Goal: Task Accomplishment & Management: Use online tool/utility

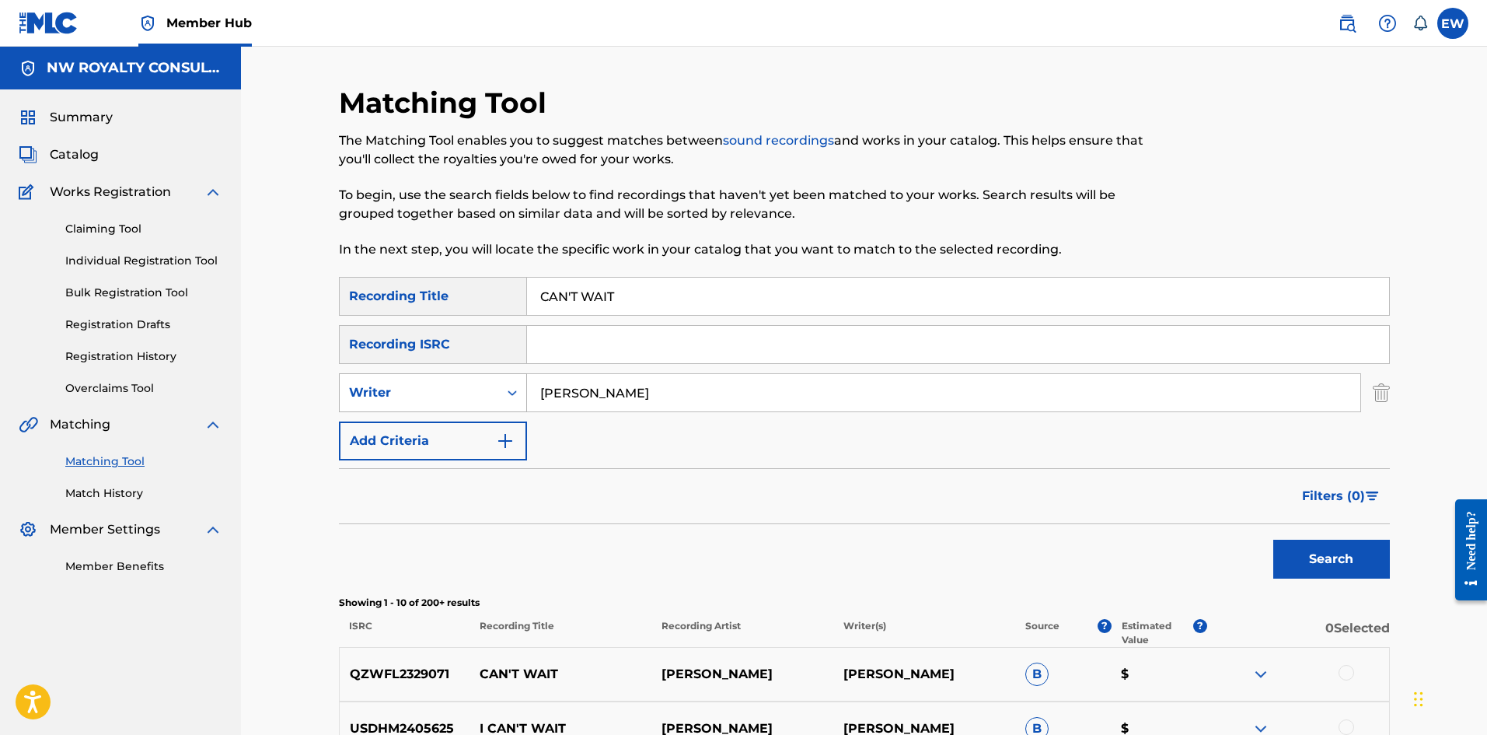
drag, startPoint x: 662, startPoint y: 395, endPoint x: 386, endPoint y: 374, distance: 277.6
click at [386, 285] on div "SearchWithCriteriacd14c7e6-0925-428e-847e-3ef906a1ac8e Writer [PERSON_NAME]" at bounding box center [864, 392] width 1051 height 39
paste input "[PERSON_NAME]"
type input "[PERSON_NAME]"
drag, startPoint x: 599, startPoint y: 283, endPoint x: 351, endPoint y: 273, distance: 248.2
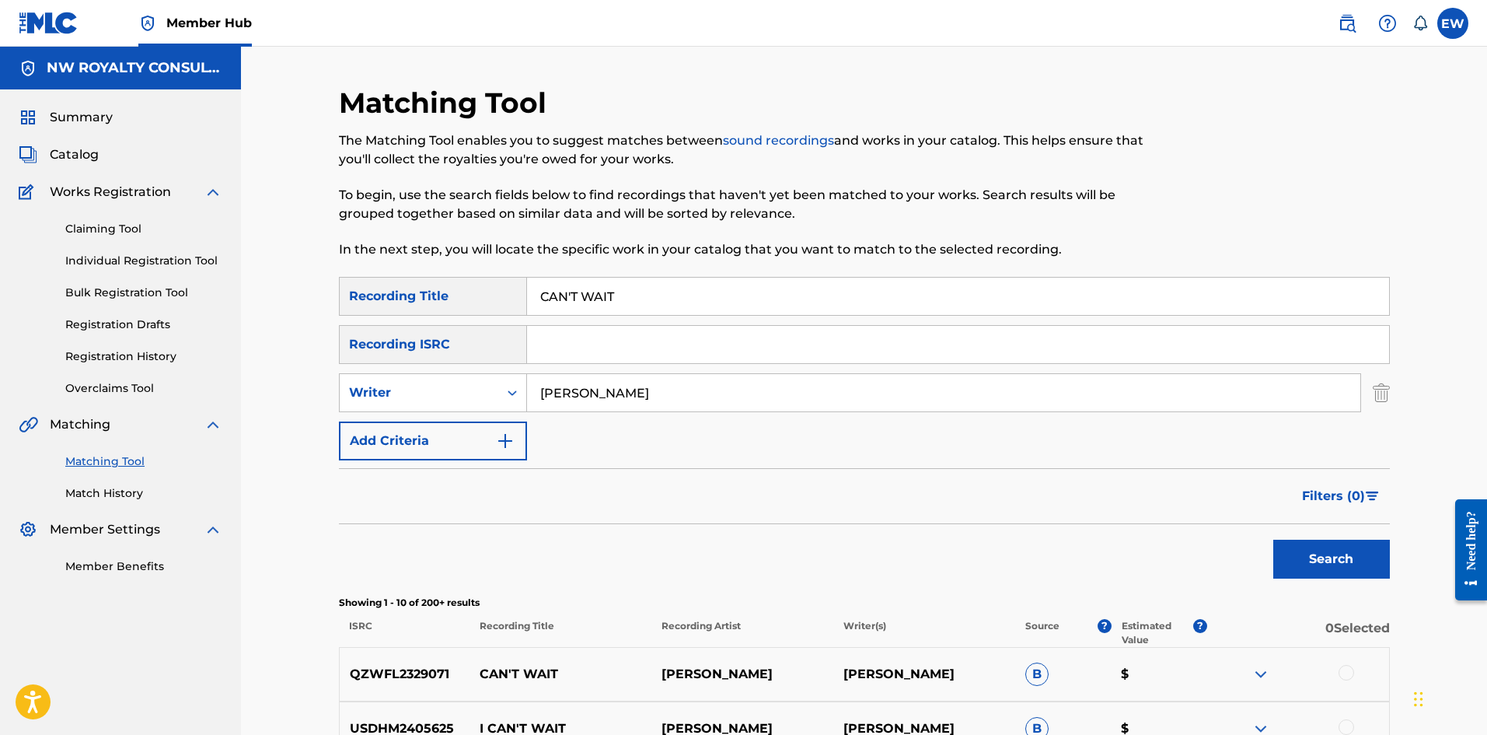
click at [354, 266] on div "Matching Tool The Matching Tool enables you to suggest matches between sound re…" at bounding box center [864, 697] width 1051 height 1222
paste input "PITAL OFFENCE"
type input "CAPITAL OFFENCE"
click at [582, 285] on button "Search" at bounding box center [1331, 559] width 117 height 39
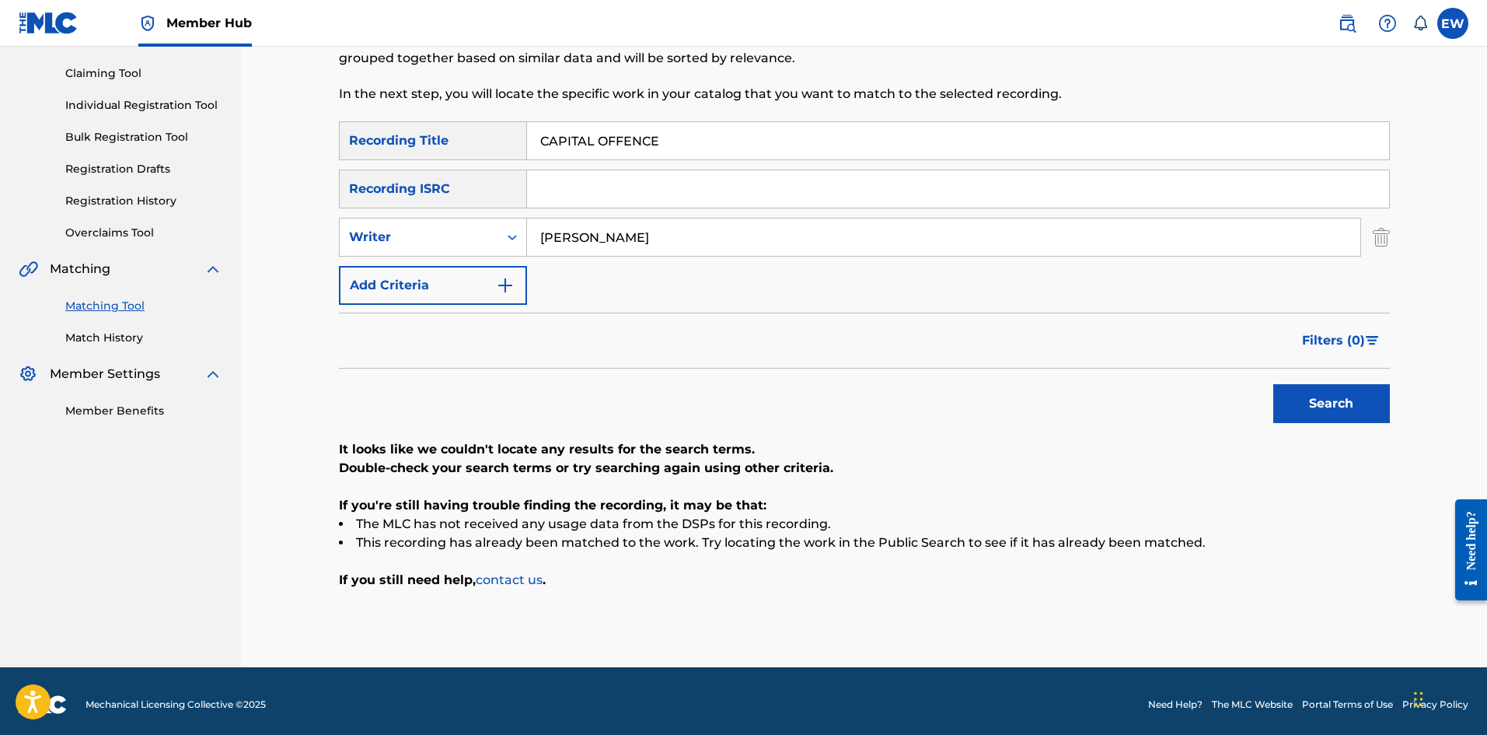
scroll to position [162, 0]
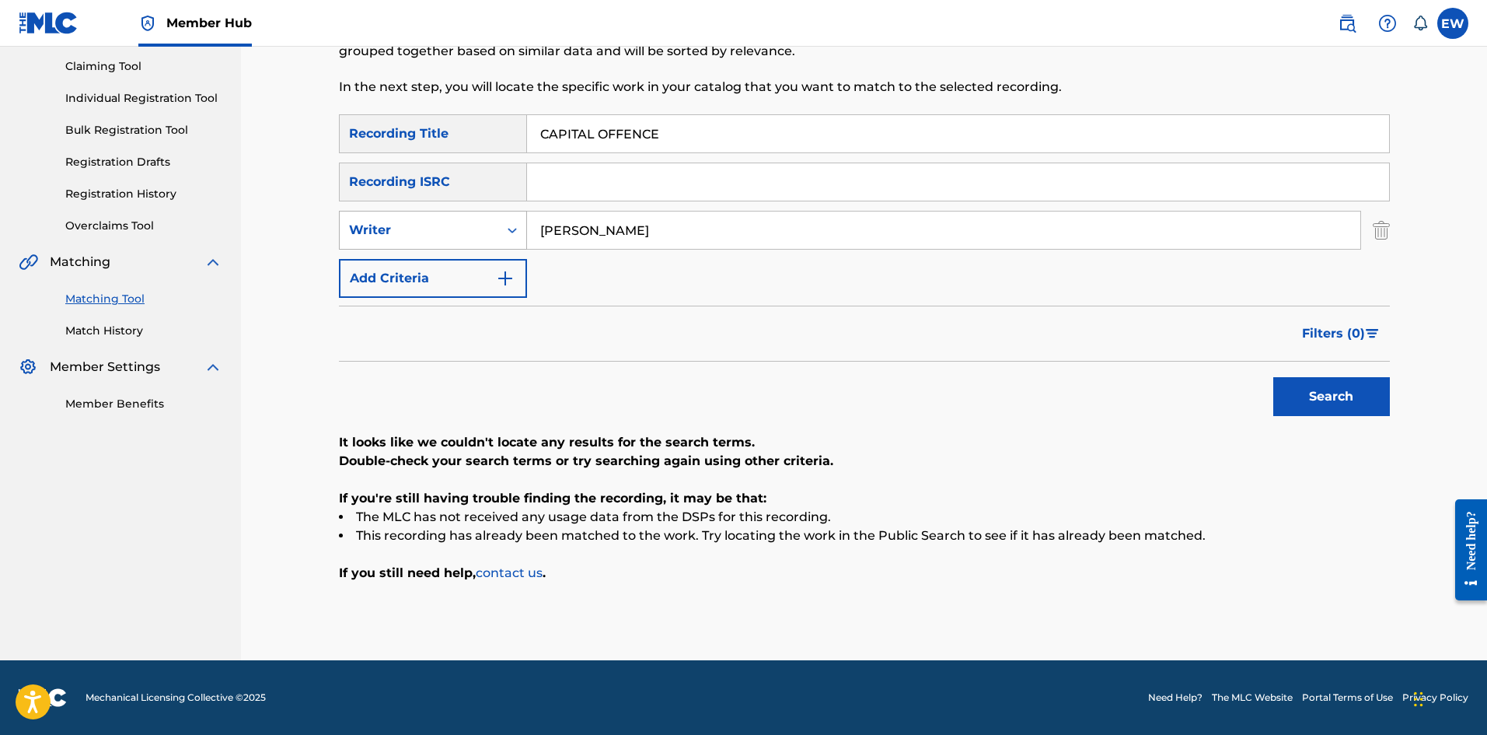
drag, startPoint x: 602, startPoint y: 229, endPoint x: 424, endPoint y: 216, distance: 177.7
click at [466, 228] on div "SearchWithCriteriacd14c7e6-0925-428e-847e-3ef906a1ac8e Writer [PERSON_NAME]" at bounding box center [864, 230] width 1051 height 39
paste input "SKIPPA"
type input "SKIPPA"
drag, startPoint x: 631, startPoint y: 128, endPoint x: 451, endPoint y: 174, distance: 185.4
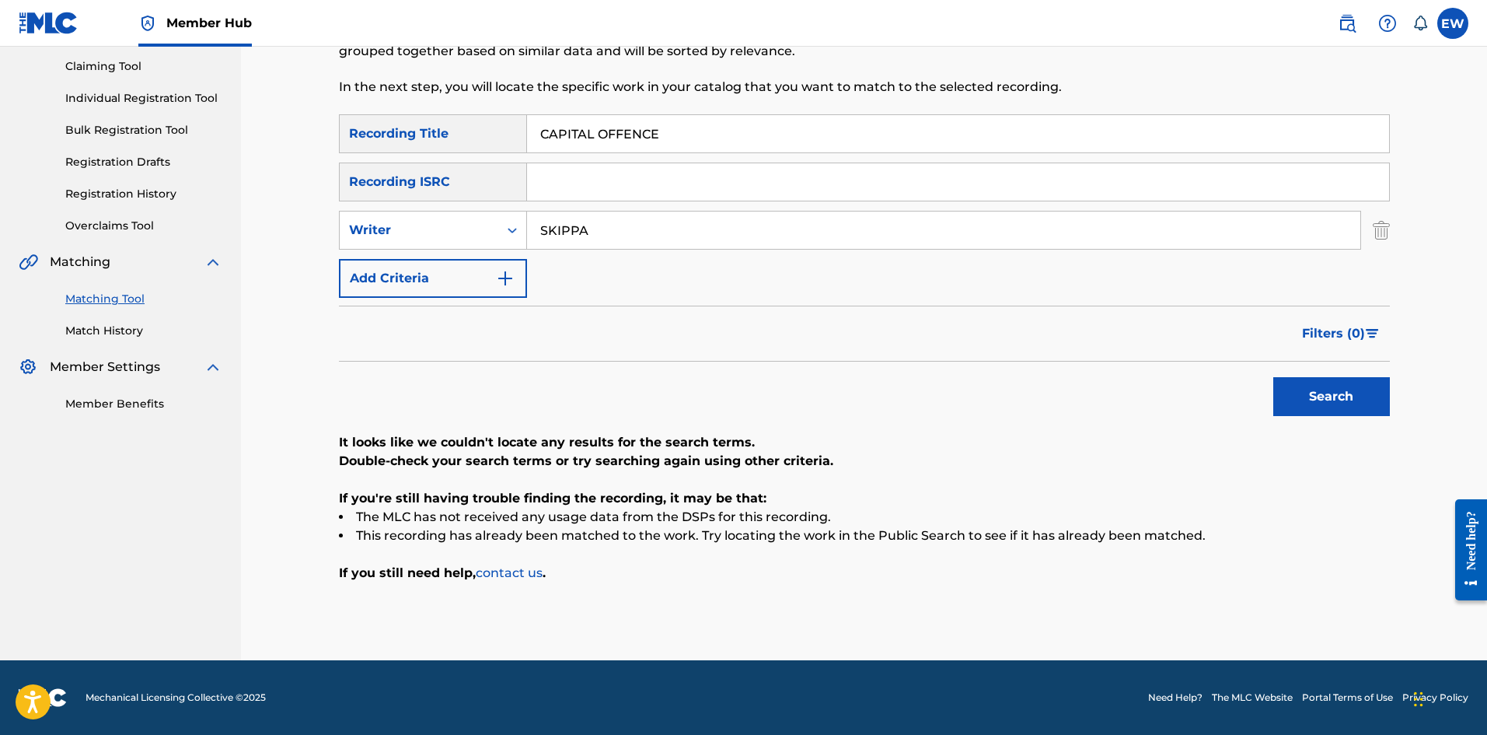
click at [414, 151] on div "SearchWithCriteriab6fd10f2-3cf4-4658-9d8a-dbc72b6729ca Recording Title CAPITAL …" at bounding box center [864, 133] width 1051 height 39
paste input "O"
type input "CAPO"
click at [582, 285] on button "Search" at bounding box center [1331, 396] width 117 height 39
drag, startPoint x: 646, startPoint y: 223, endPoint x: 423, endPoint y: 236, distance: 223.5
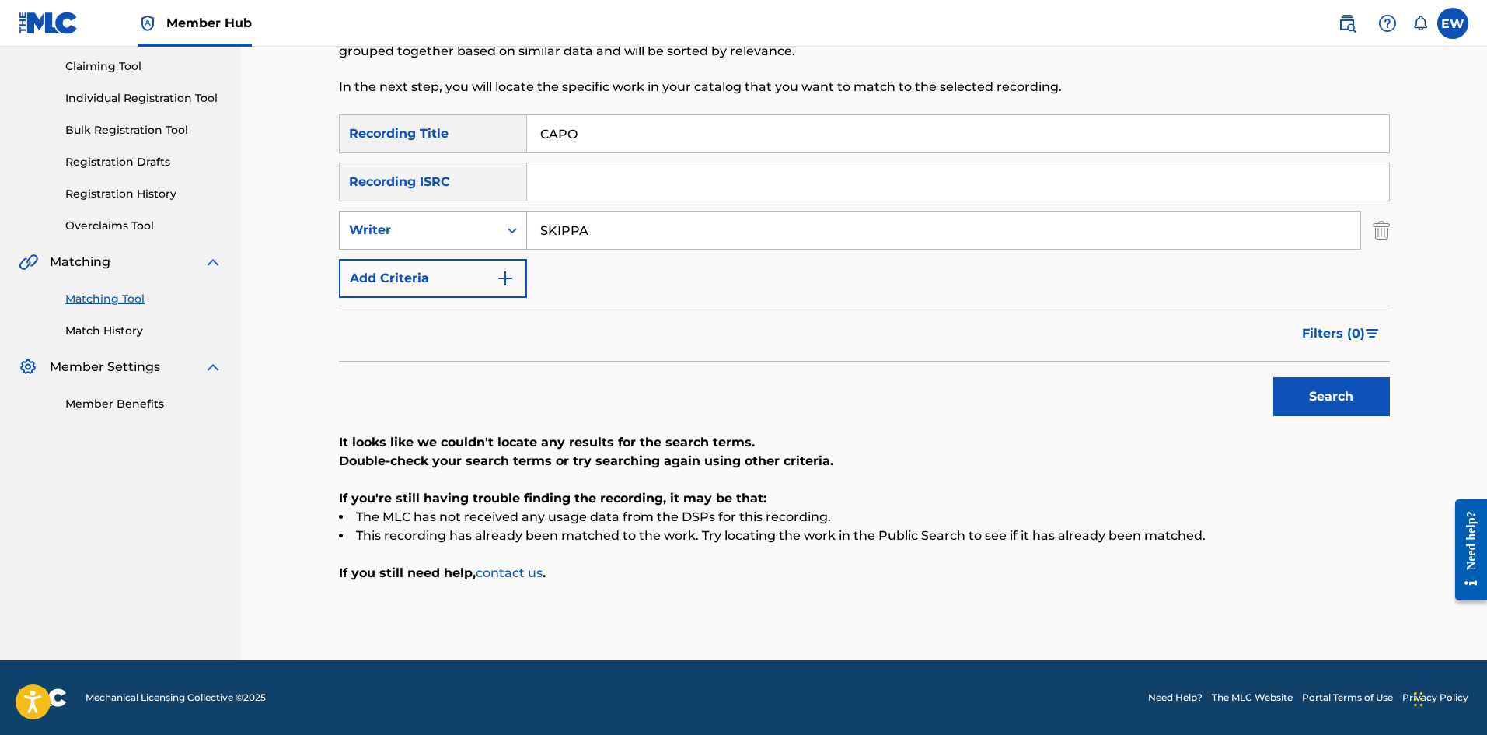
click at [441, 222] on div "SearchWithCriteriacd14c7e6-0925-428e-847e-3ef906a1ac8e Writer SKIPPA" at bounding box center [864, 230] width 1051 height 39
paste input "CHRONIXX"
type input "CHRONIXX"
drag, startPoint x: 650, startPoint y: 131, endPoint x: 471, endPoint y: 180, distance: 185.4
click at [473, 173] on div "SearchWithCriteriab6fd10f2-3cf4-4658-9d8a-dbc72b6729ca Recording Title CAPO Sea…" at bounding box center [864, 205] width 1051 height 183
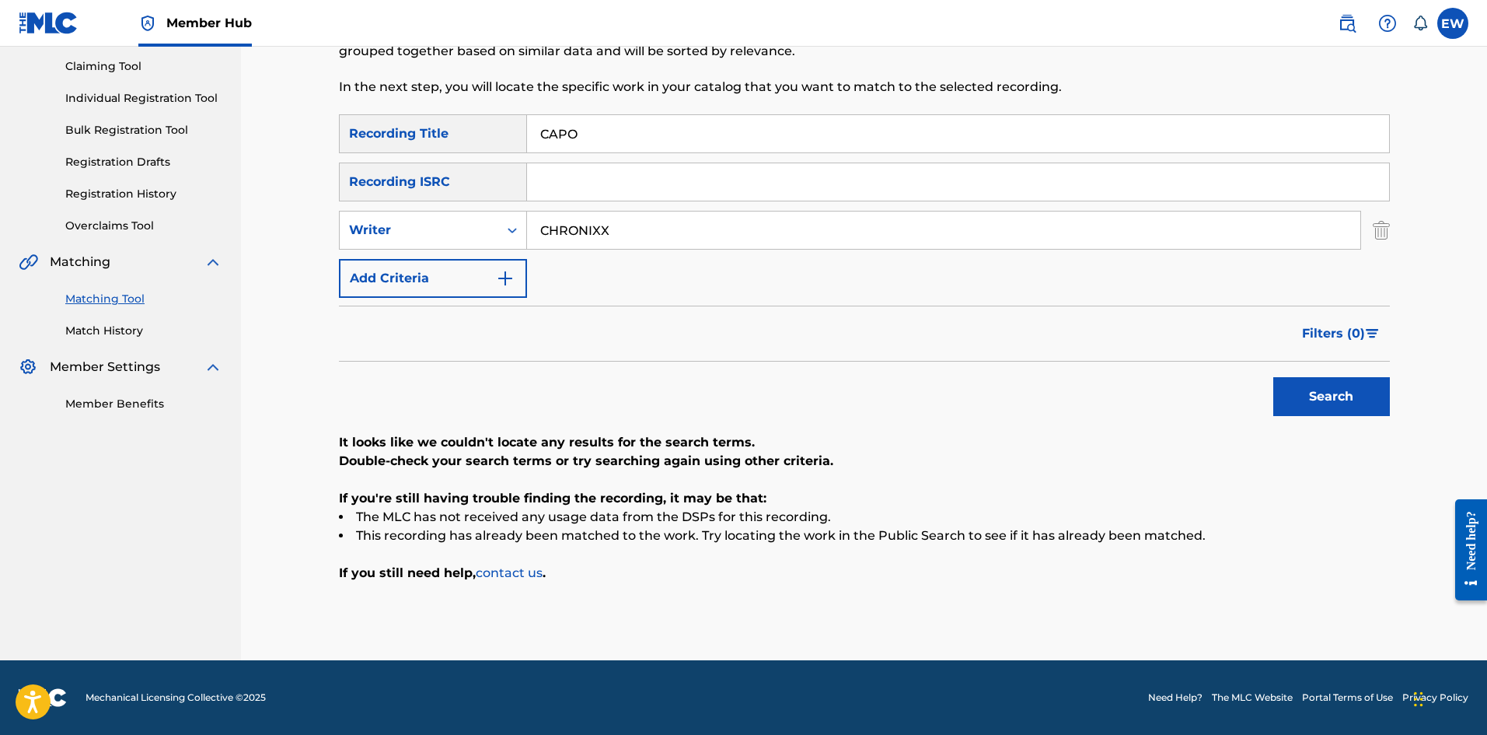
paste input "TURE LAND"
type input "CAPTURE LAND"
click at [582, 285] on button "Search" at bounding box center [1331, 396] width 117 height 39
drag, startPoint x: 714, startPoint y: 228, endPoint x: 150, endPoint y: 274, distance: 566.4
click at [126, 259] on main "NW ROYALTY CONSULTING, LLC. Summary Catalog Works Registration Claiming Tool In…" at bounding box center [743, 272] width 1487 height 776
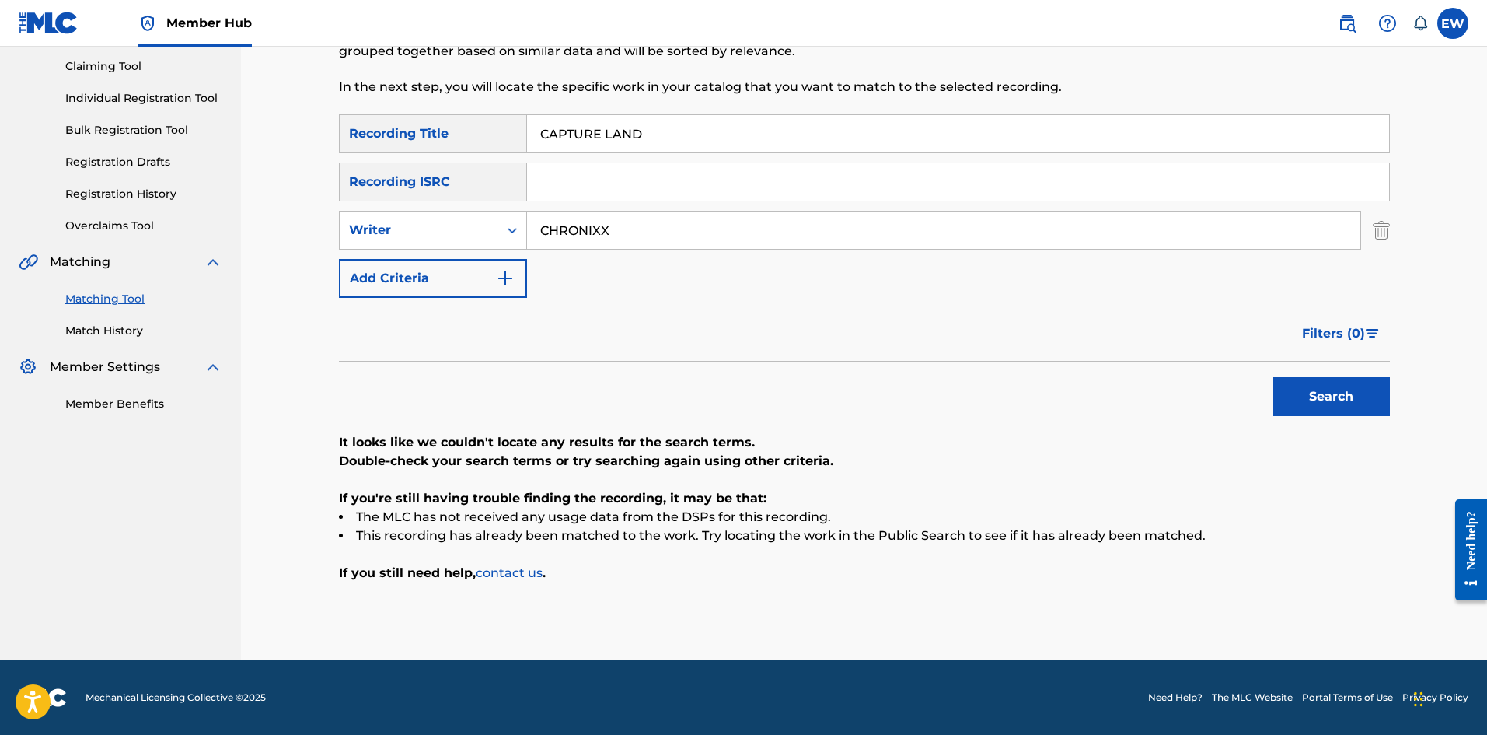
drag, startPoint x: 642, startPoint y: 118, endPoint x: 350, endPoint y: 169, distance: 296.8
click at [381, 166] on div "SearchWithCriteriab6fd10f2-3cf4-4658-9d8a-dbc72b6729ca Recording Title CAPTURE …" at bounding box center [864, 205] width 1051 height 183
click at [582, 285] on button "Search" at bounding box center [1331, 396] width 117 height 39
drag, startPoint x: 626, startPoint y: 225, endPoint x: 498, endPoint y: 233, distance: 127.7
click at [499, 234] on div "SearchWithCriteriacd14c7e6-0925-428e-847e-3ef906a1ac8e Writer CHRONIXX" at bounding box center [864, 230] width 1051 height 39
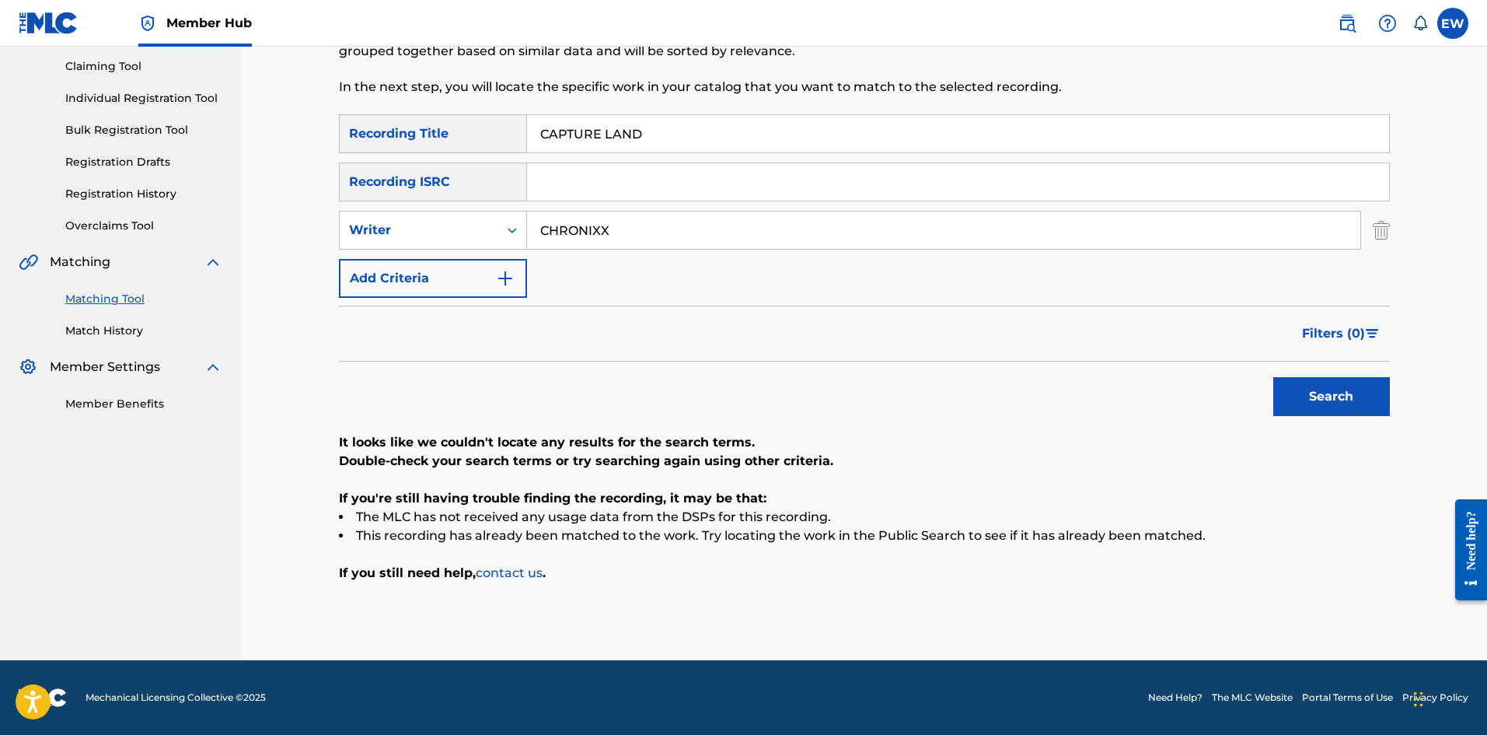
paste input "[PERSON_NAME]"
type input "[PERSON_NAME]"
drag, startPoint x: 685, startPoint y: 142, endPoint x: 462, endPoint y: 174, distance: 225.4
click at [470, 175] on div "SearchWithCriteriab6fd10f2-3cf4-4658-9d8a-dbc72b6729ca Recording Title CAPTURE …" at bounding box center [864, 205] width 1051 height 183
paste input "RBON COPY"
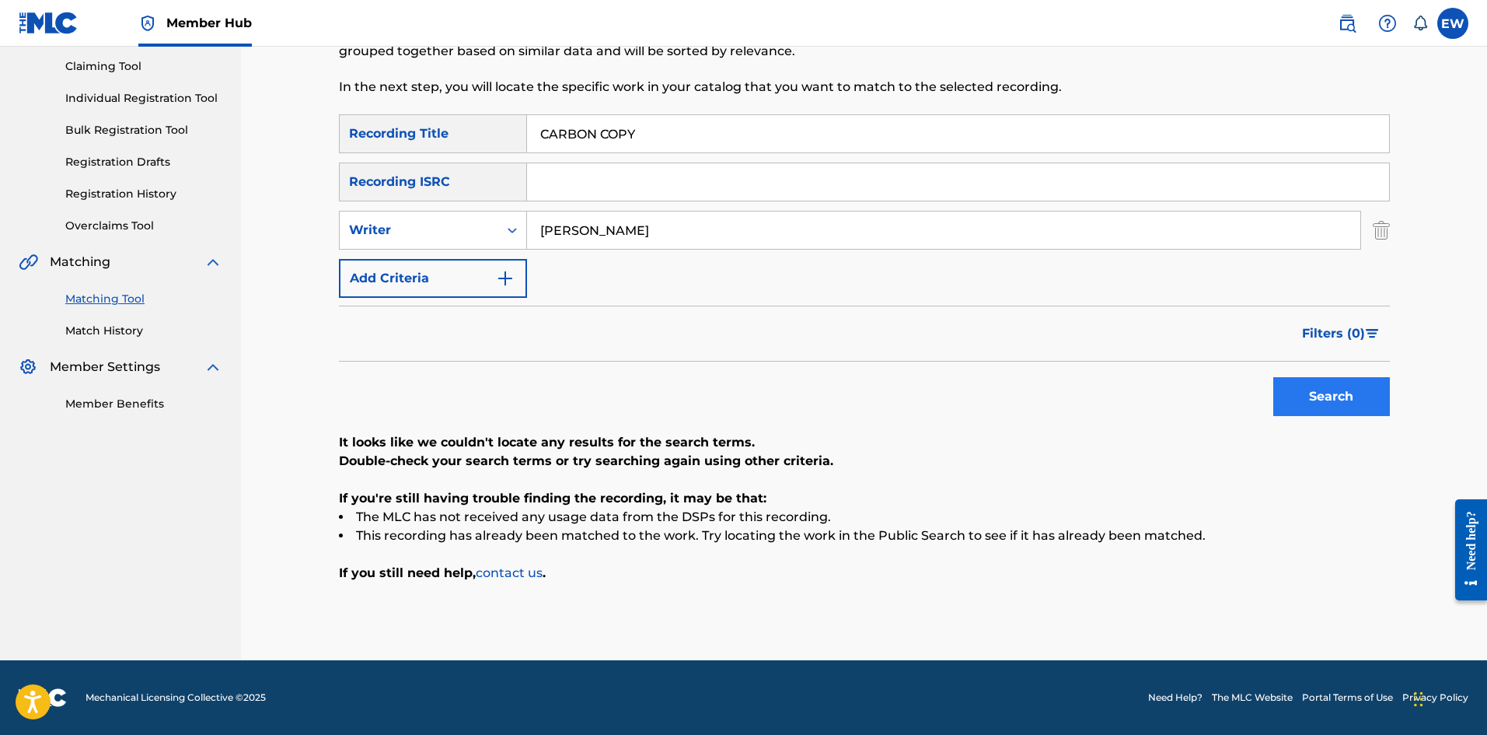
type input "CARBON COPY"
drag, startPoint x: 1343, startPoint y: 399, endPoint x: 1334, endPoint y: 406, distance: 11.0
click at [582, 285] on button "Search" at bounding box center [1331, 396] width 117 height 39
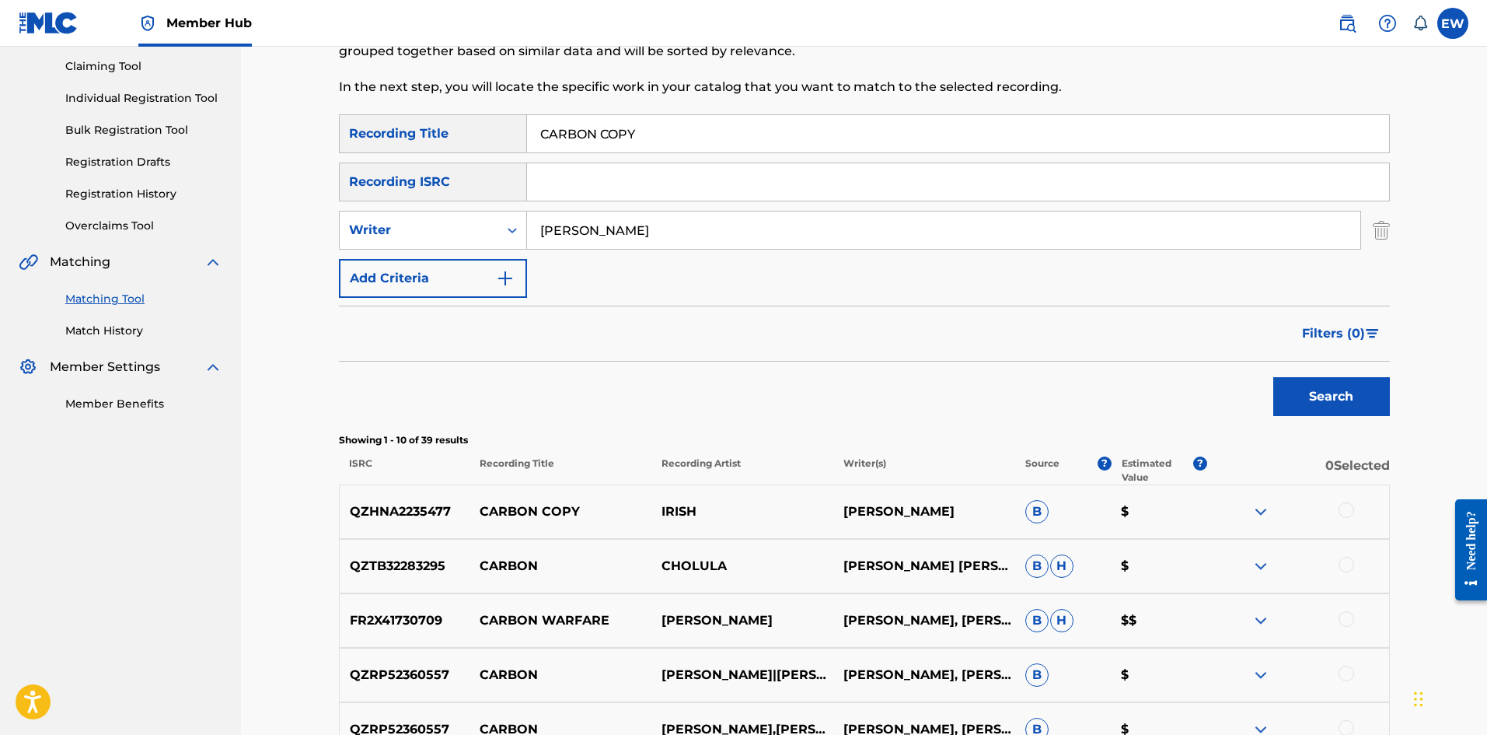
drag, startPoint x: 742, startPoint y: 232, endPoint x: 537, endPoint y: 254, distance: 205.7
click at [542, 257] on div "SearchWithCriteriab6fd10f2-3cf4-4658-9d8a-dbc72b6729ca Recording Title CARBON C…" at bounding box center [864, 205] width 1051 height 183
paste input "DIGITAL SHAM"
type input "DIGITAL SHAM"
drag, startPoint x: 704, startPoint y: 127, endPoint x: 350, endPoint y: 169, distance: 356.3
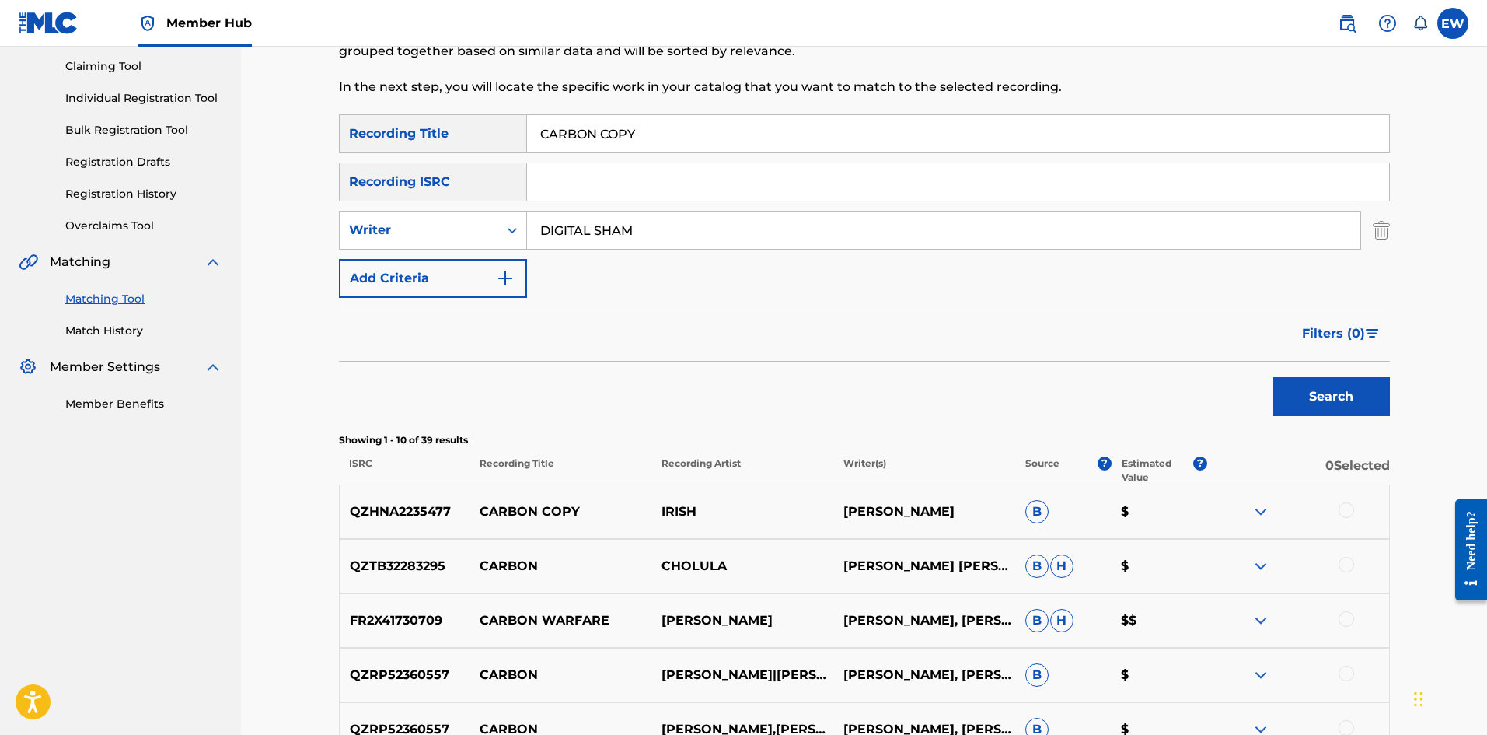
click at [363, 166] on div "SearchWithCriteriab6fd10f2-3cf4-4658-9d8a-dbc72b6729ca Recording Title CARBON C…" at bounding box center [864, 205] width 1051 height 183
paste input "EFUL"
type input "CAREFUL"
drag, startPoint x: 1335, startPoint y: 404, endPoint x: 1317, endPoint y: 398, distance: 18.7
click at [582, 285] on button "Search" at bounding box center [1331, 396] width 117 height 39
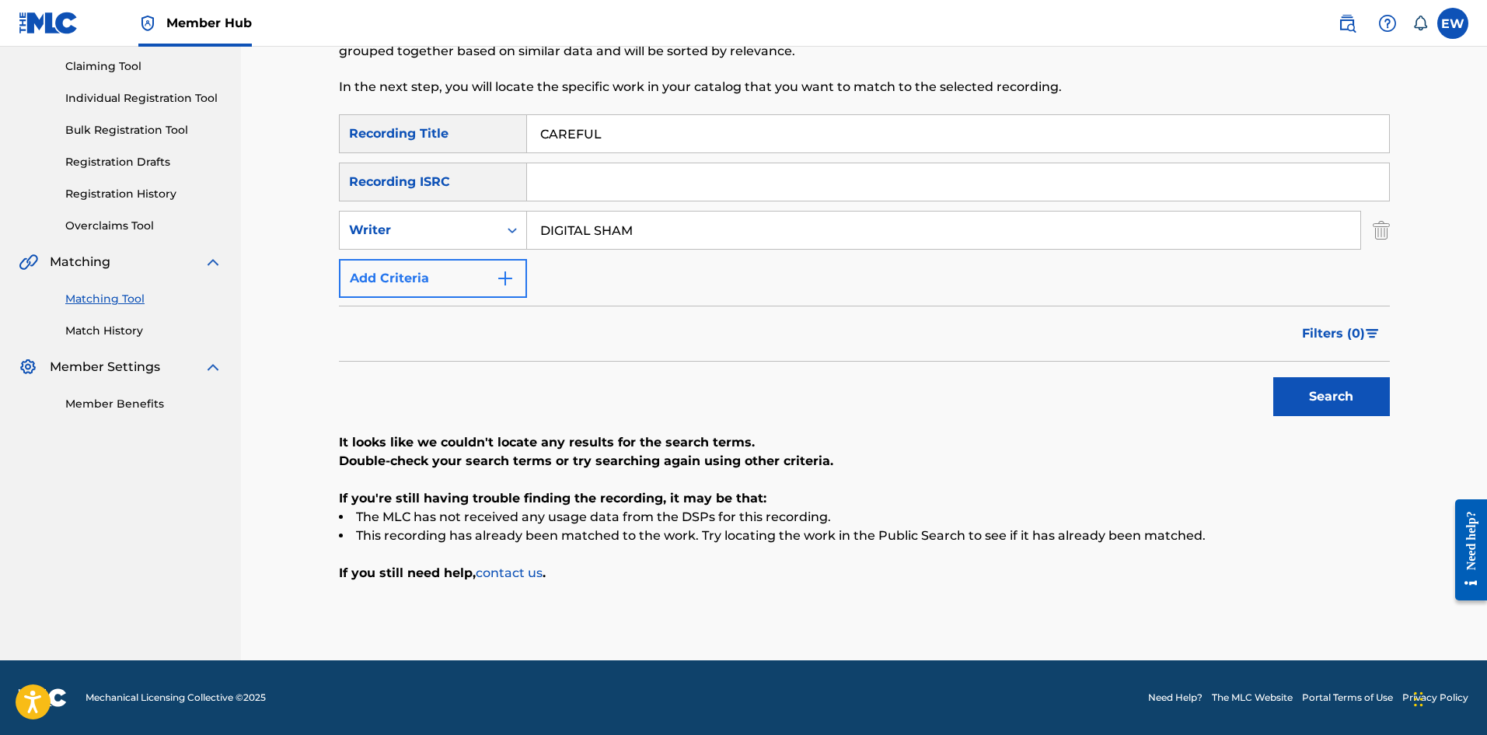
drag, startPoint x: 709, startPoint y: 236, endPoint x: 523, endPoint y: 276, distance: 190.0
click at [536, 254] on div "SearchWithCriteriab6fd10f2-3cf4-4658-9d8a-dbc72b6729ca Recording Title CAREFUL …" at bounding box center [864, 205] width 1051 height 183
paste input "[PERSON_NAME]"
type input "[PERSON_NAME]"
drag, startPoint x: 597, startPoint y: 138, endPoint x: 352, endPoint y: 156, distance: 245.6
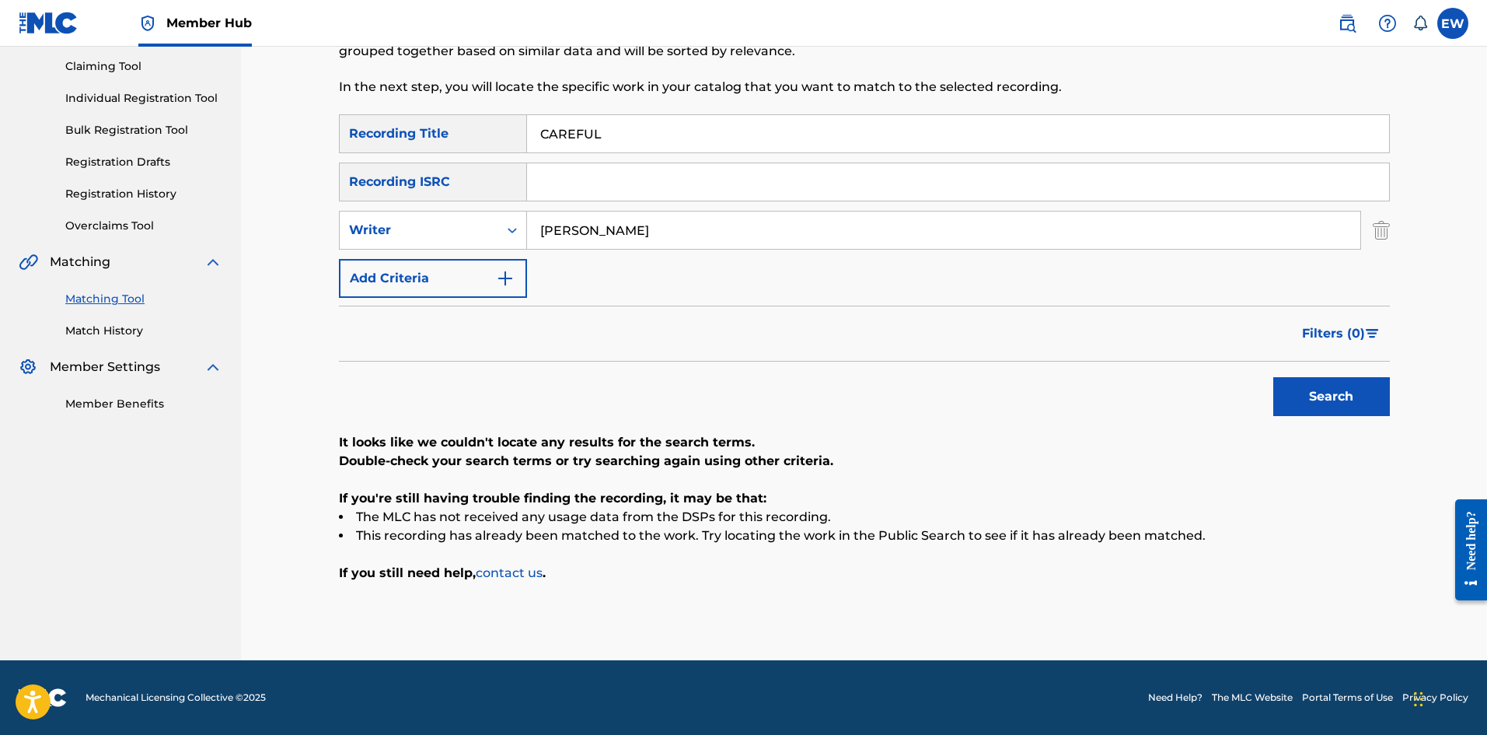
click at [424, 139] on div "SearchWithCriteriab6fd10f2-3cf4-4658-9d8a-dbc72b6729ca Recording Title CAREFUL" at bounding box center [864, 133] width 1051 height 39
paste input "LESS LIFE"
type input "CARELESS LIFE"
drag, startPoint x: 1329, startPoint y: 424, endPoint x: 1313, endPoint y: 420, distance: 16.0
click at [582, 285] on div "SearchWithCriteriab6fd10f2-3cf4-4658-9d8a-dbc72b6729ca Recording Title CARELESS…" at bounding box center [864, 348] width 1051 height 468
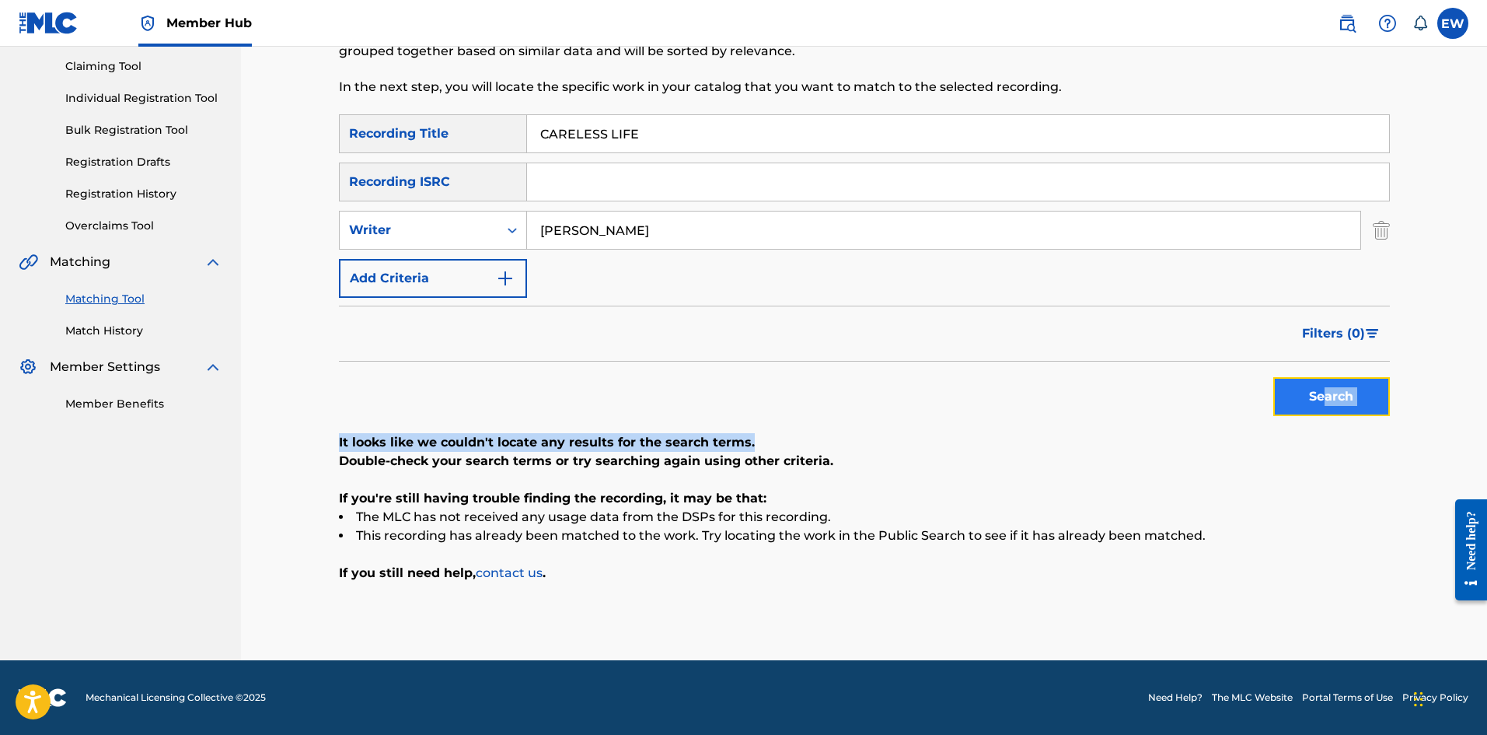
click at [582, 285] on button "Search" at bounding box center [1331, 396] width 117 height 39
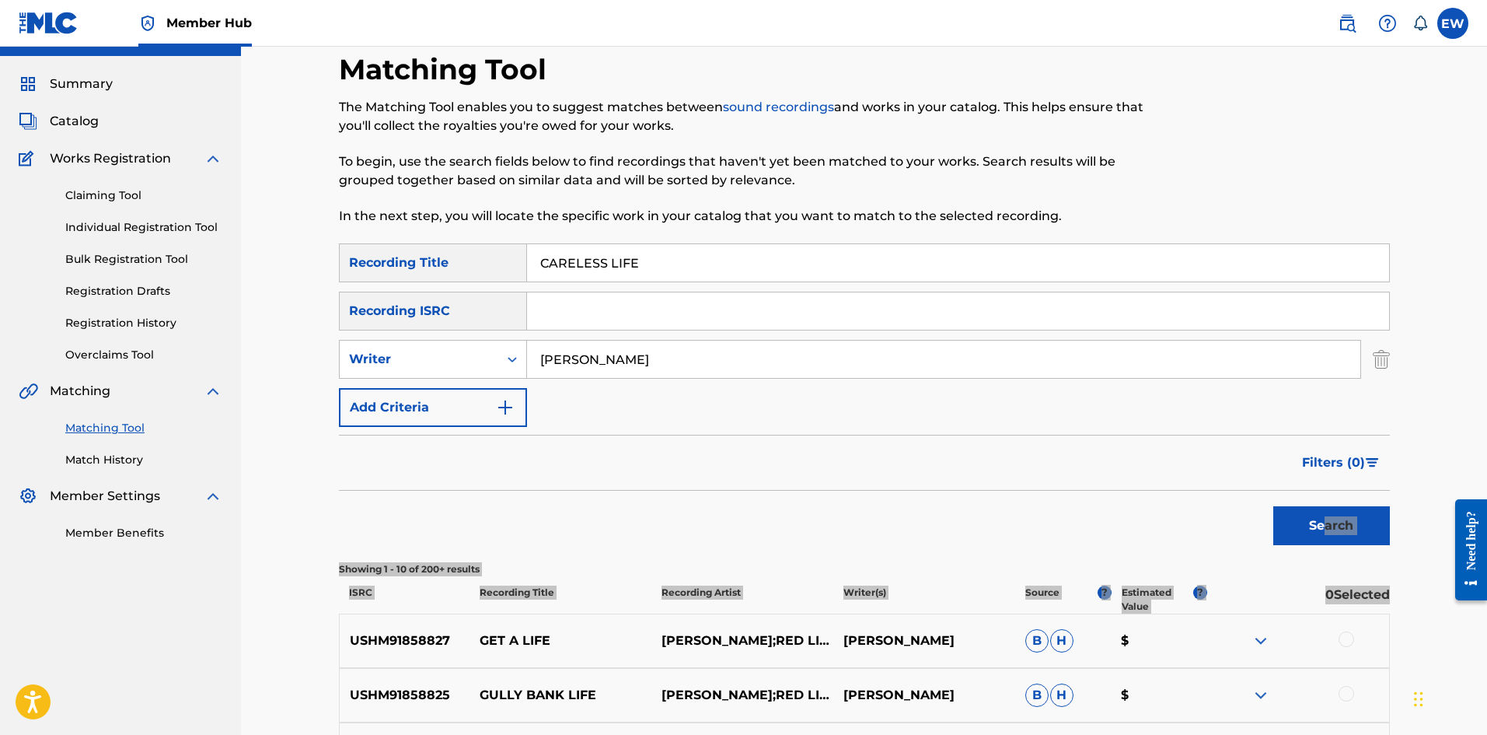
scroll to position [7, 0]
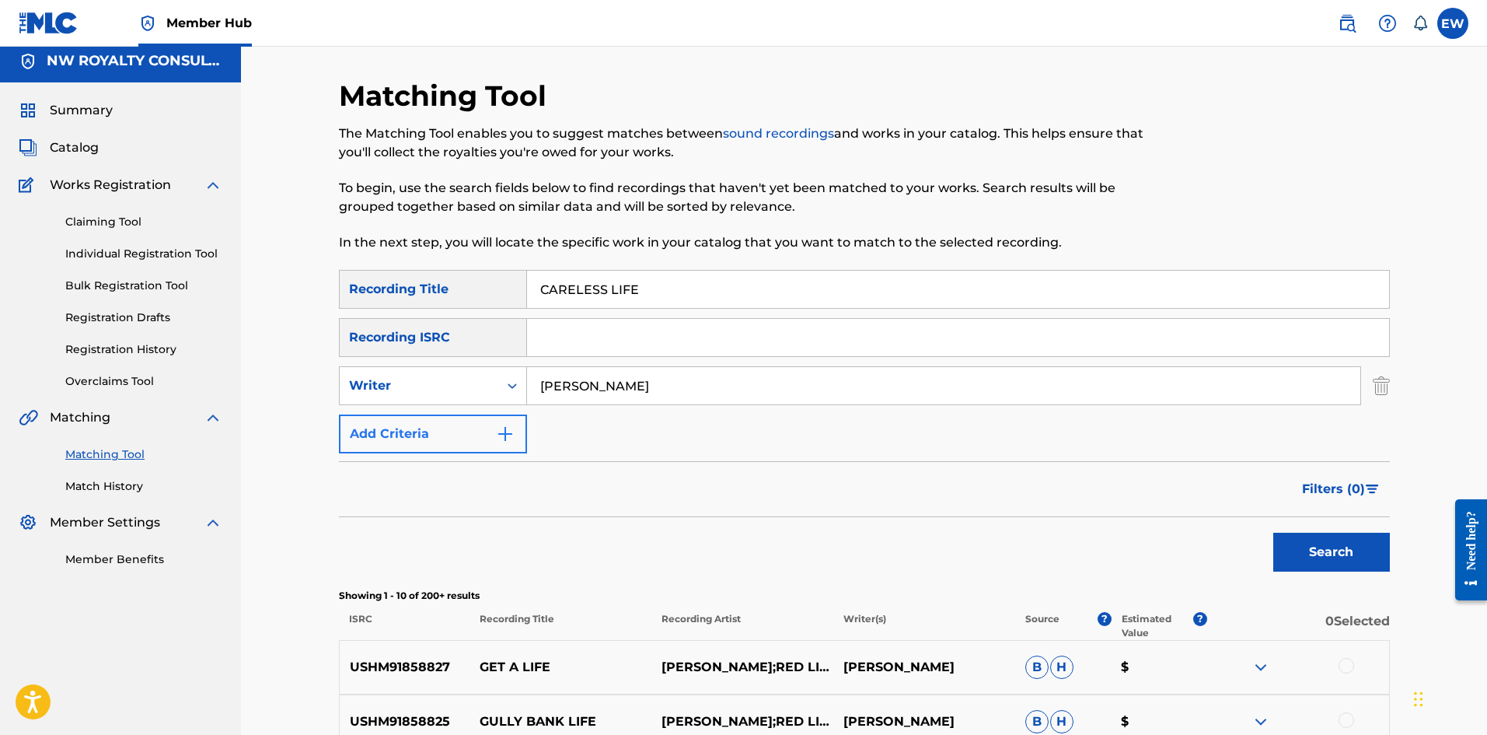
drag, startPoint x: 669, startPoint y: 381, endPoint x: 504, endPoint y: 429, distance: 172.5
click at [514, 285] on div "SearchWithCriteriab6fd10f2-3cf4-4658-9d8a-dbc72b6729ca Recording Title CARELESS…" at bounding box center [864, 361] width 1051 height 183
paste input "[PERSON_NAME]"
type input "[PERSON_NAME]"
drag, startPoint x: 749, startPoint y: 303, endPoint x: 454, endPoint y: 306, distance: 294.7
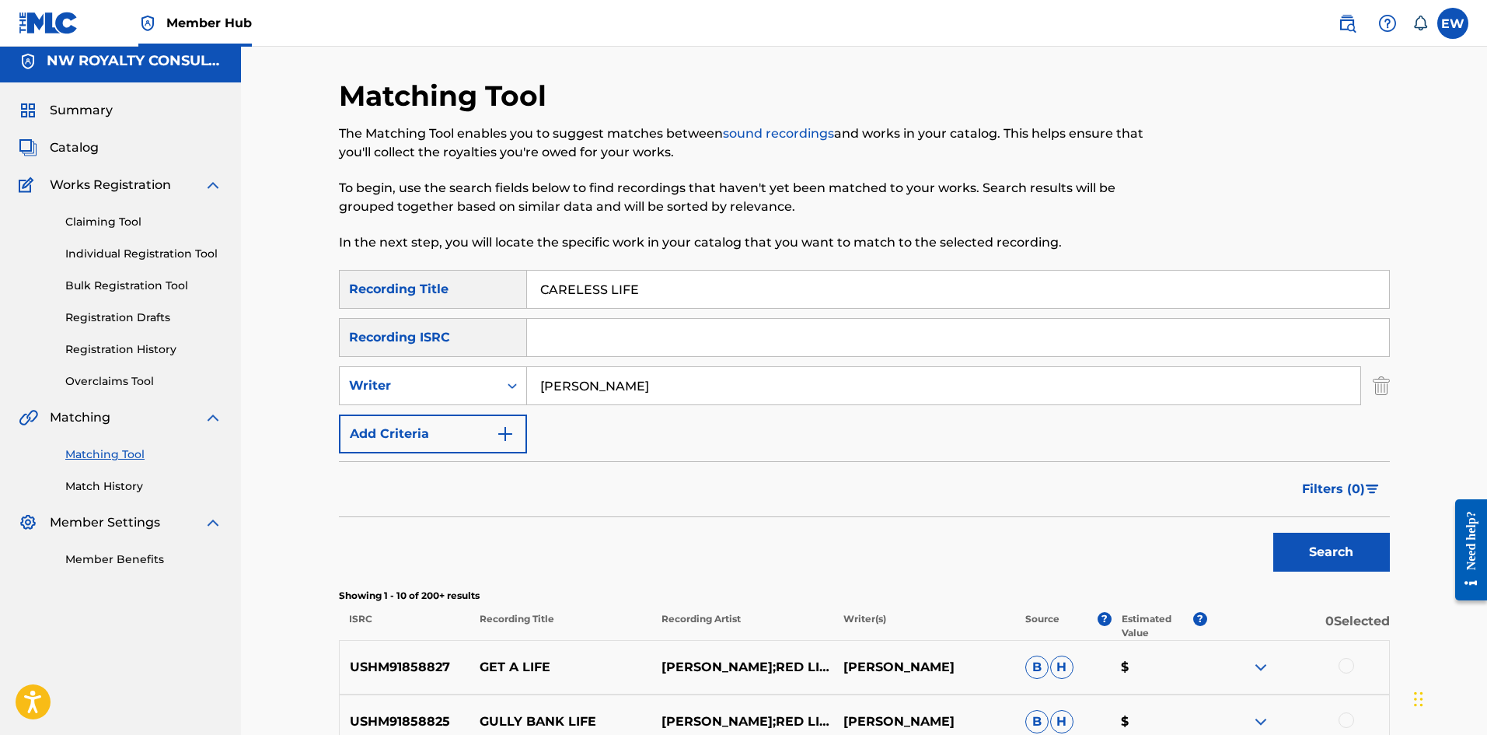
click at [456, 285] on div "SearchWithCriteriab6fd10f2-3cf4-4658-9d8a-dbc72b6729ca Recording Title CARELESS…" at bounding box center [864, 289] width 1051 height 39
paste input "SEX"
type input "CARELESS SEX"
click at [582, 285] on button "Search" at bounding box center [1331, 552] width 117 height 39
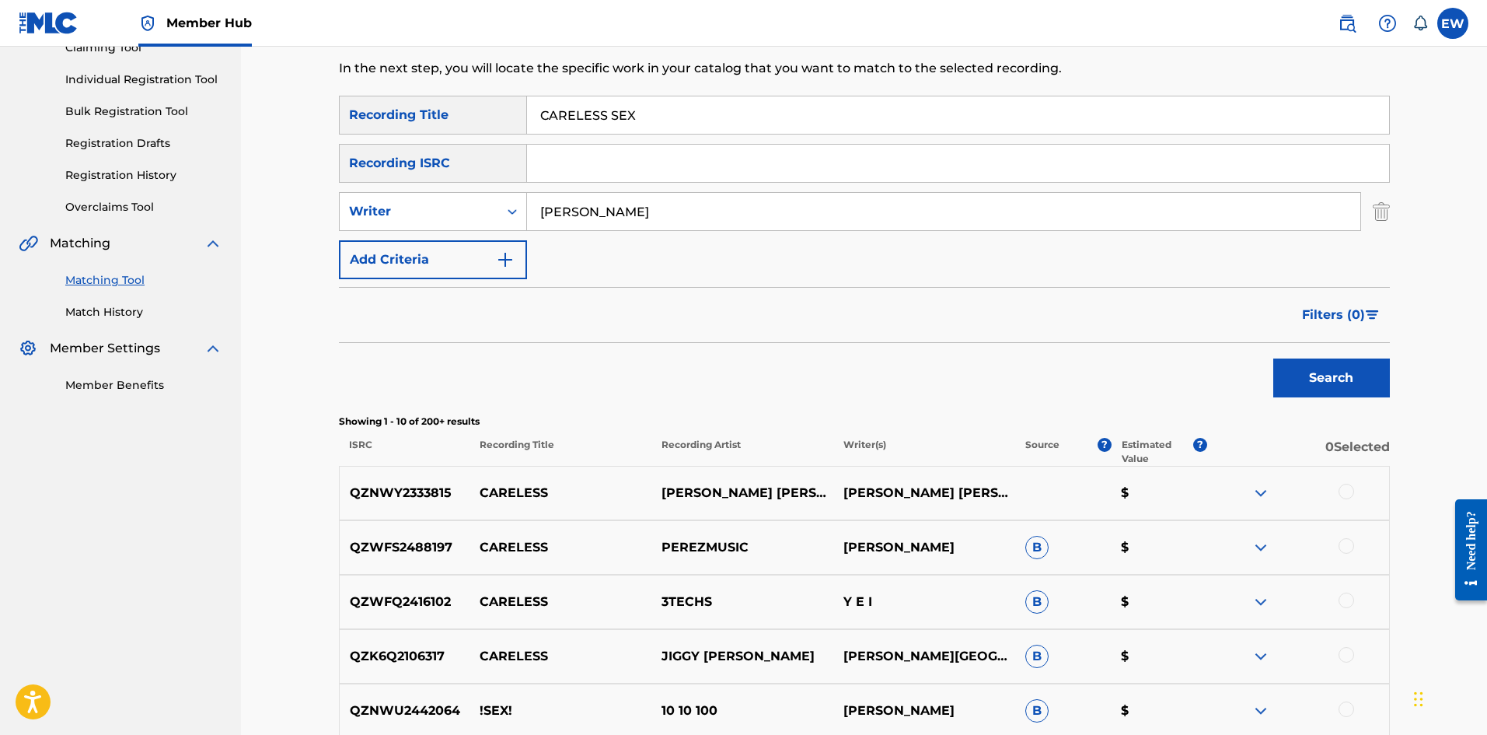
scroll to position [103, 0]
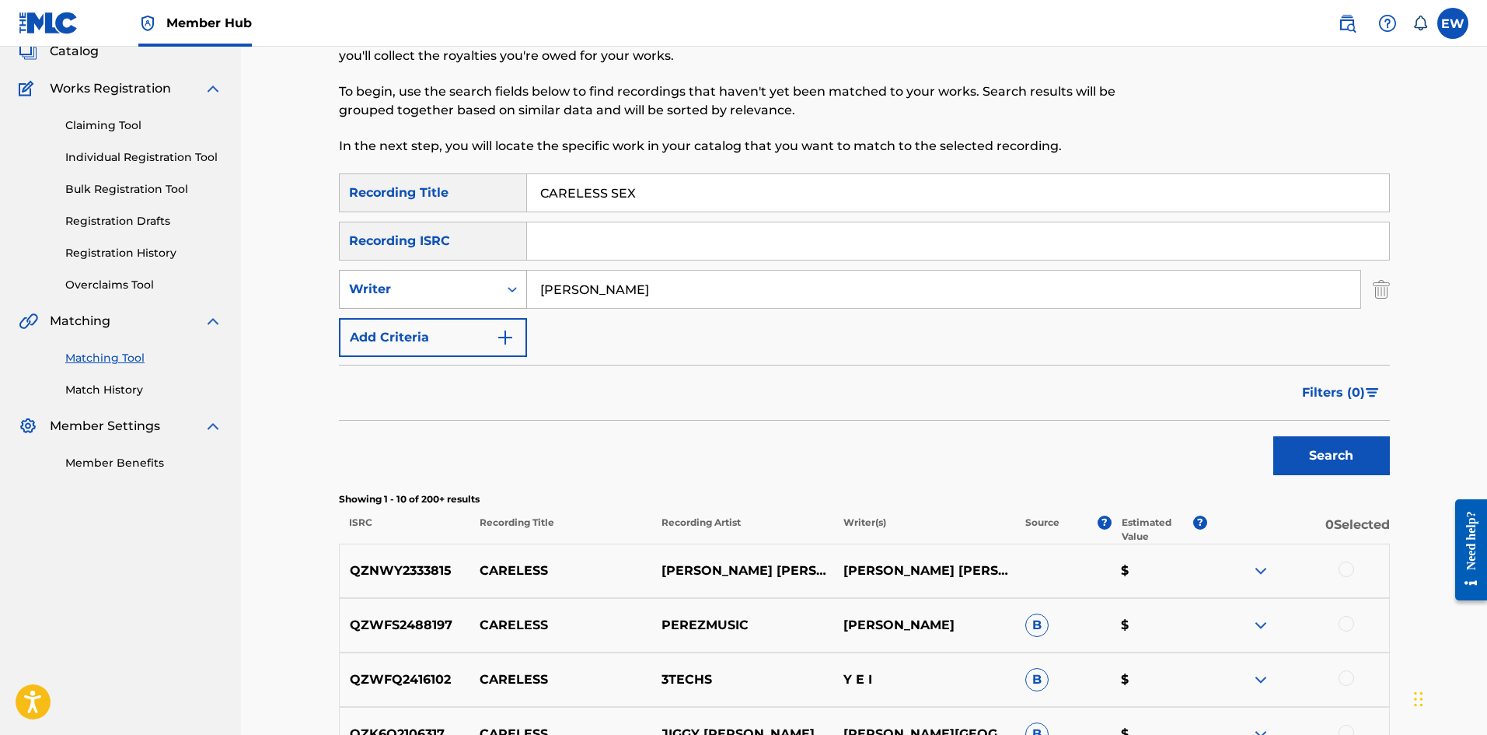
drag, startPoint x: 627, startPoint y: 291, endPoint x: 453, endPoint y: 293, distance: 173.4
click at [471, 285] on div "SearchWithCriteriacd14c7e6-0925-428e-847e-3ef906a1ac8e Writer [PERSON_NAME]" at bounding box center [864, 289] width 1051 height 39
paste input "ZALLY"
type input "ZALLY"
drag, startPoint x: 707, startPoint y: 210, endPoint x: 700, endPoint y: 204, distance: 8.9
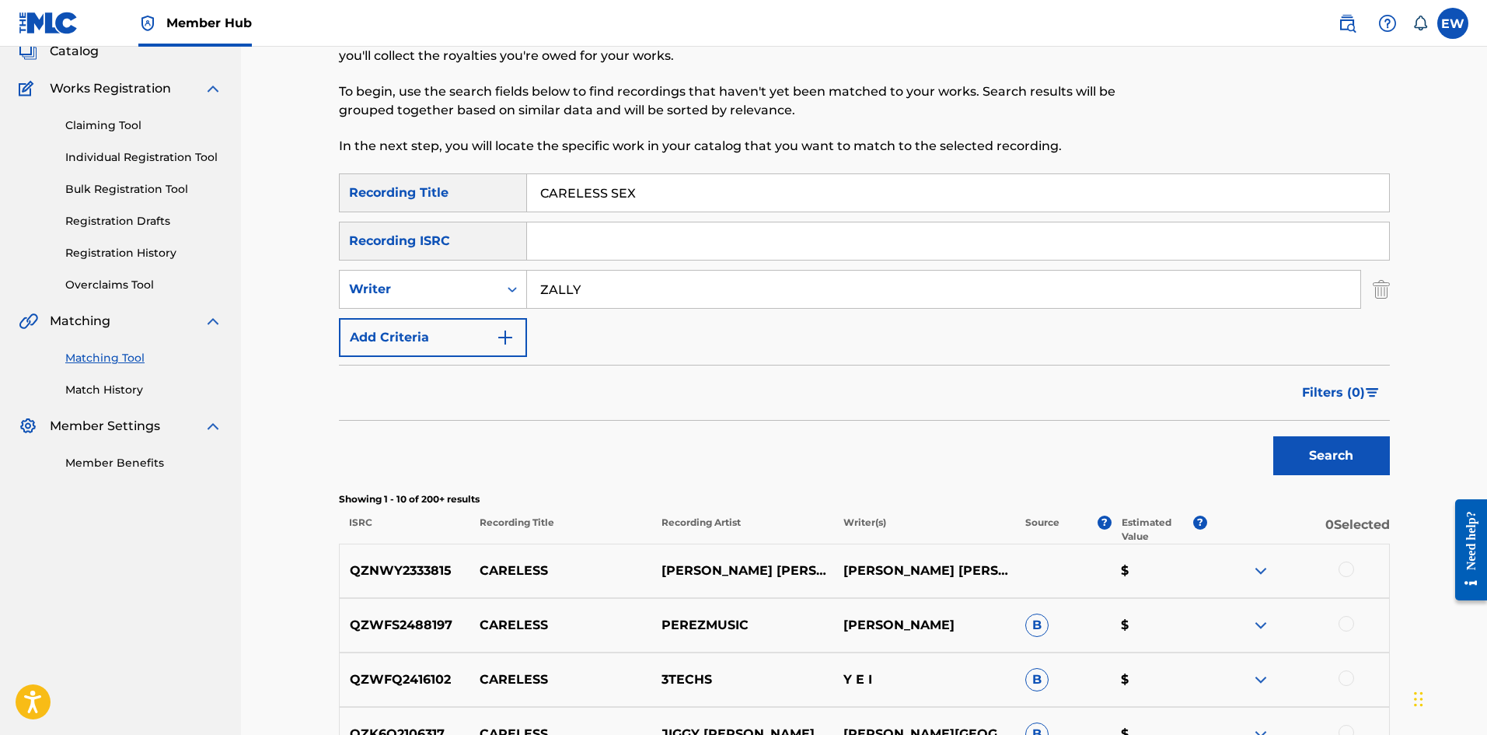
click at [582, 205] on div "SearchWithCriteriab6fd10f2-3cf4-4658-9d8a-dbc72b6729ca Recording Title CARELESS…" at bounding box center [864, 264] width 1051 height 183
drag, startPoint x: 698, startPoint y: 204, endPoint x: 435, endPoint y: 197, distance: 263.7
click at [450, 193] on div "SearchWithCriteriab6fd10f2-3cf4-4658-9d8a-dbc72b6729ca Recording Title CARELESS…" at bounding box center [864, 192] width 1051 height 39
paste input "IBBEAN QUEEN"
type input "CARIBBEAN QUEEN"
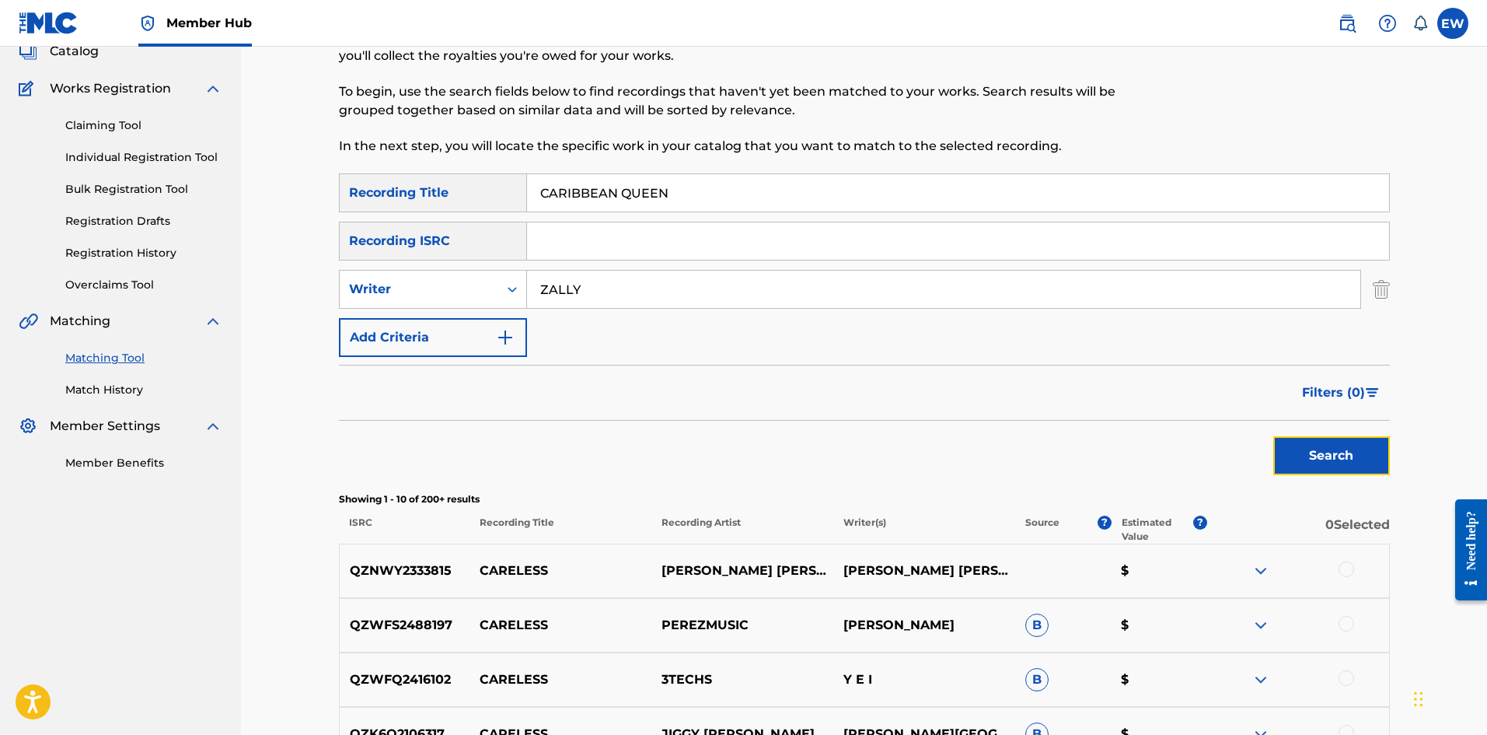
click at [582, 285] on button "Search" at bounding box center [1331, 455] width 117 height 39
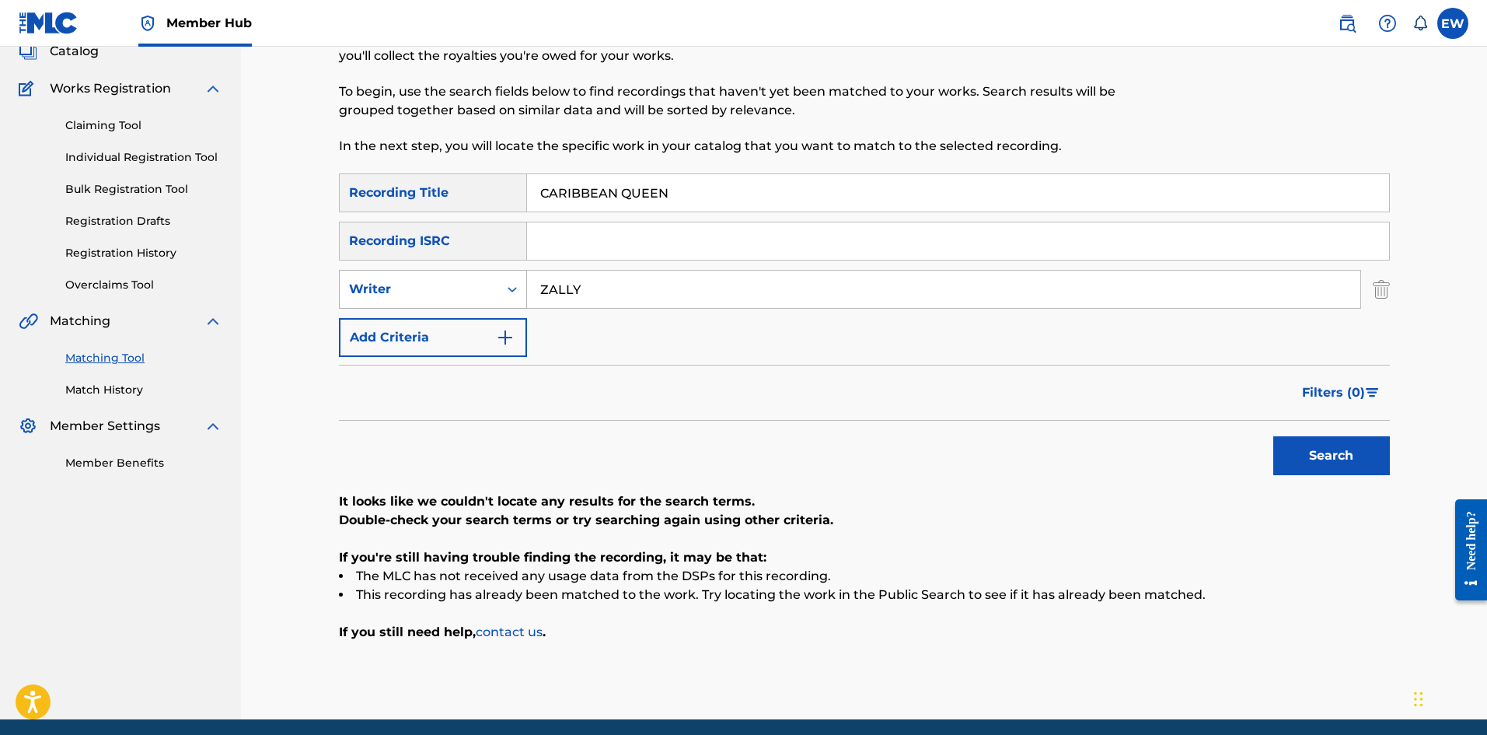
drag, startPoint x: 626, startPoint y: 308, endPoint x: 509, endPoint y: 277, distance: 120.7
click at [516, 278] on div "SearchWithCriteriacd14c7e6-0925-428e-847e-3ef906a1ac8e Writer ZALLY" at bounding box center [864, 289] width 1051 height 39
drag, startPoint x: 620, startPoint y: 304, endPoint x: 511, endPoint y: 302, distance: 109.6
click at [509, 285] on div "SearchWithCriteriab6fd10f2-3cf4-4658-9d8a-dbc72b6729ca Recording Title CARIBBEA…" at bounding box center [864, 264] width 1051 height 183
paste input "SANITY DSANE1"
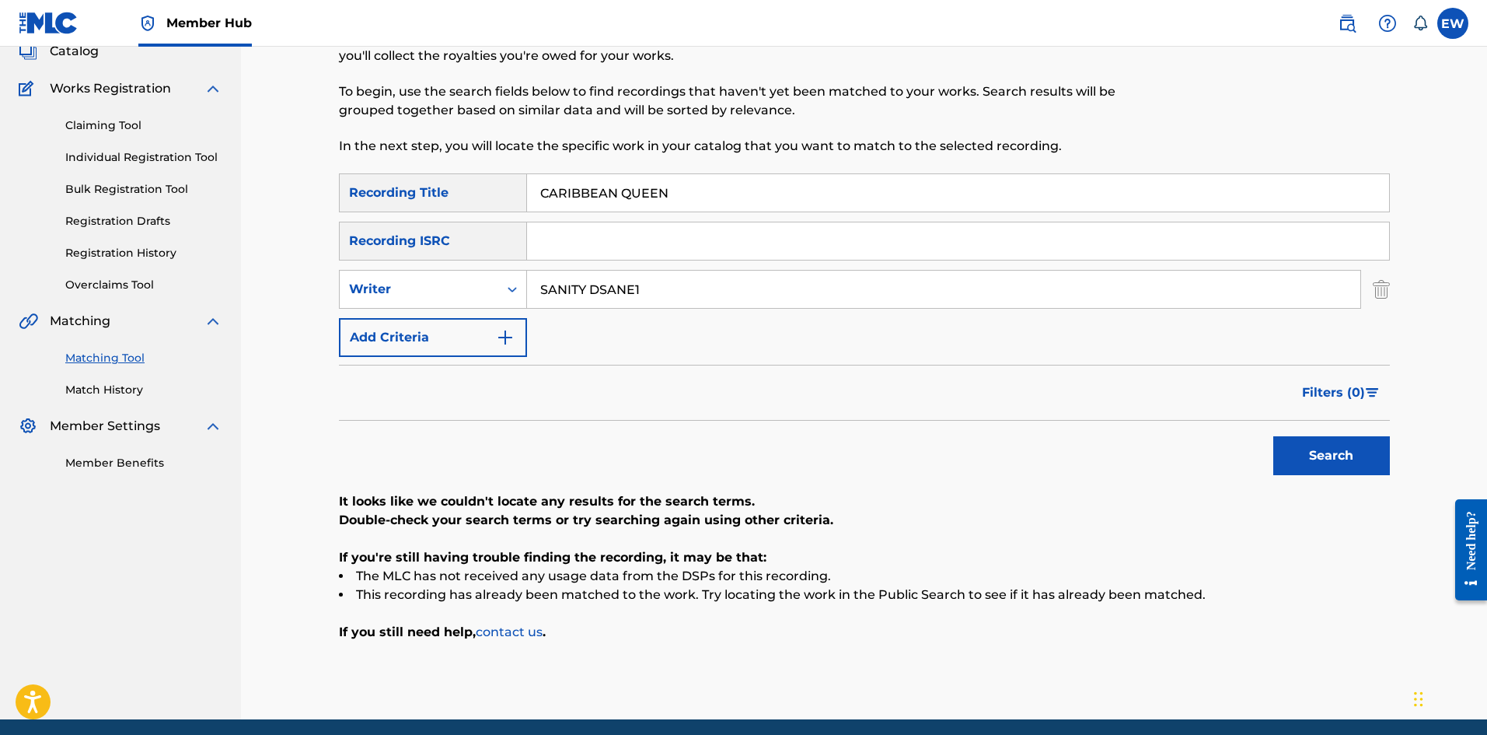
type input "SANITY DSANE1"
drag, startPoint x: 704, startPoint y: 203, endPoint x: 340, endPoint y: 178, distance: 364.7
click at [354, 180] on div "SearchWithCriteriab6fd10f2-3cf4-4658-9d8a-dbc72b6729ca Recording Title CARIBBEA…" at bounding box center [864, 192] width 1051 height 39
paste input "[PERSON_NAME]"
type input "CARRY GUN"
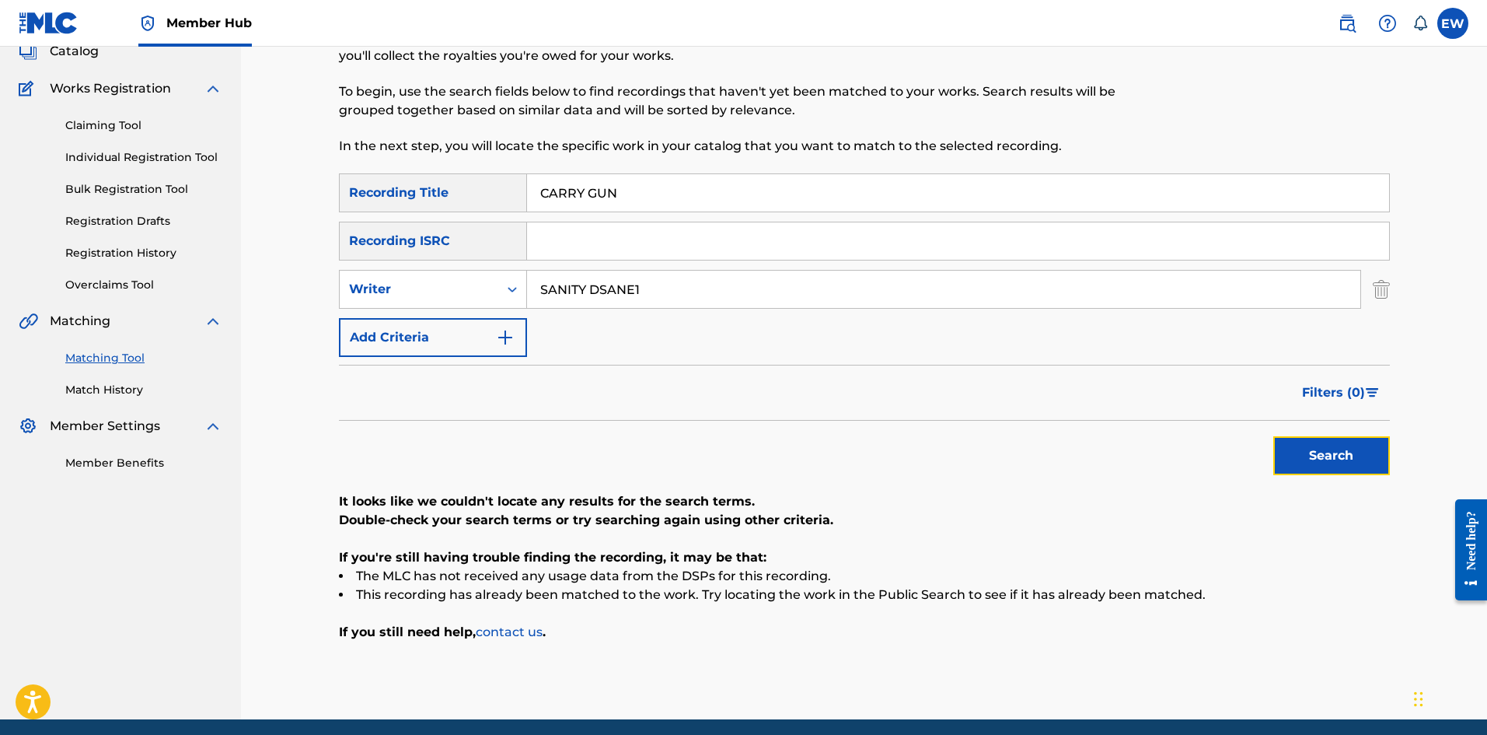
drag, startPoint x: 1341, startPoint y: 466, endPoint x: 1322, endPoint y: 456, distance: 20.9
click at [582, 285] on button "Search" at bounding box center [1331, 455] width 117 height 39
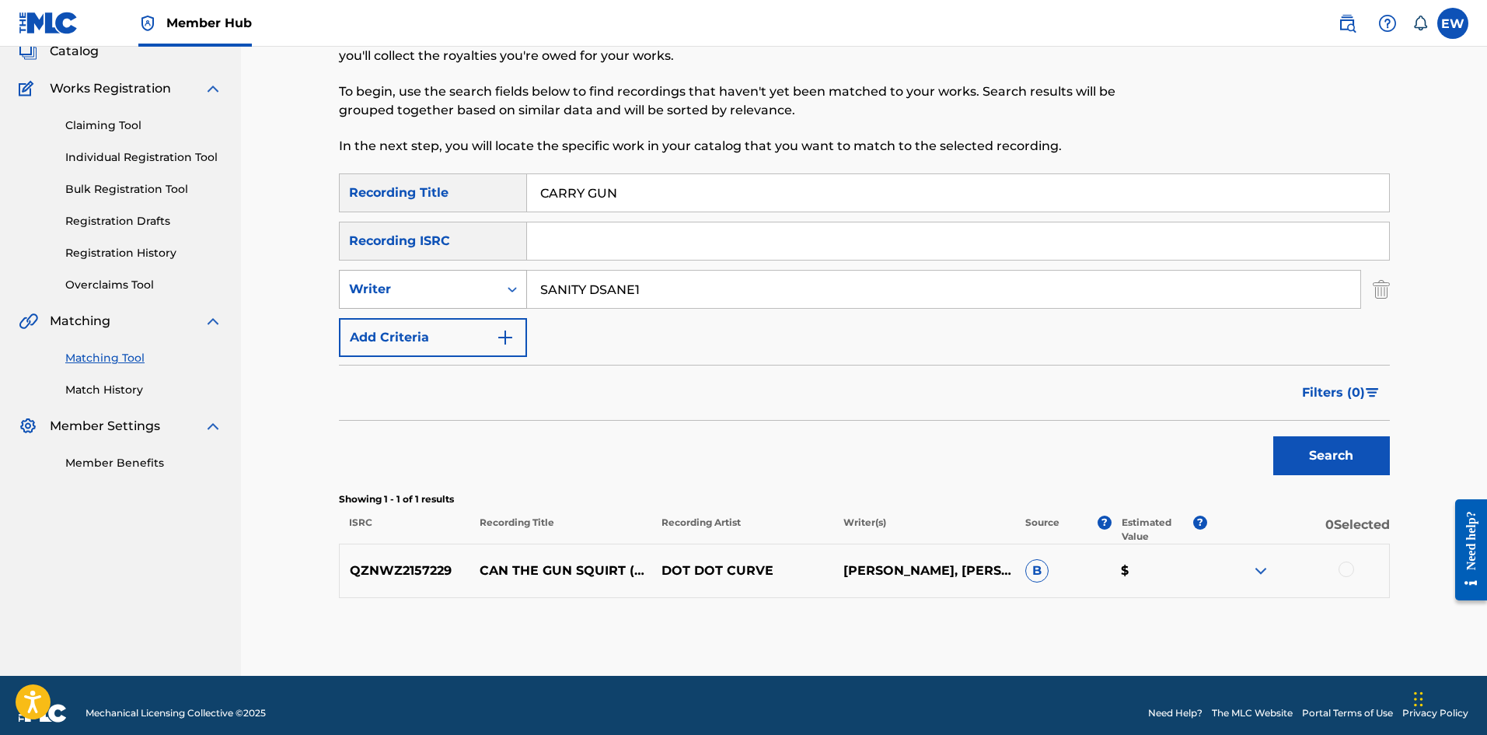
drag, startPoint x: 729, startPoint y: 301, endPoint x: 455, endPoint y: 281, distance: 275.1
click at [457, 281] on div "SearchWithCriteriacd14c7e6-0925-428e-847e-3ef906a1ac8e Writer SANITY DSANE1" at bounding box center [864, 289] width 1051 height 39
paste input "CAPLETON"
type input "CAPLETON"
drag, startPoint x: 652, startPoint y: 201, endPoint x: 388, endPoint y: 167, distance: 266.4
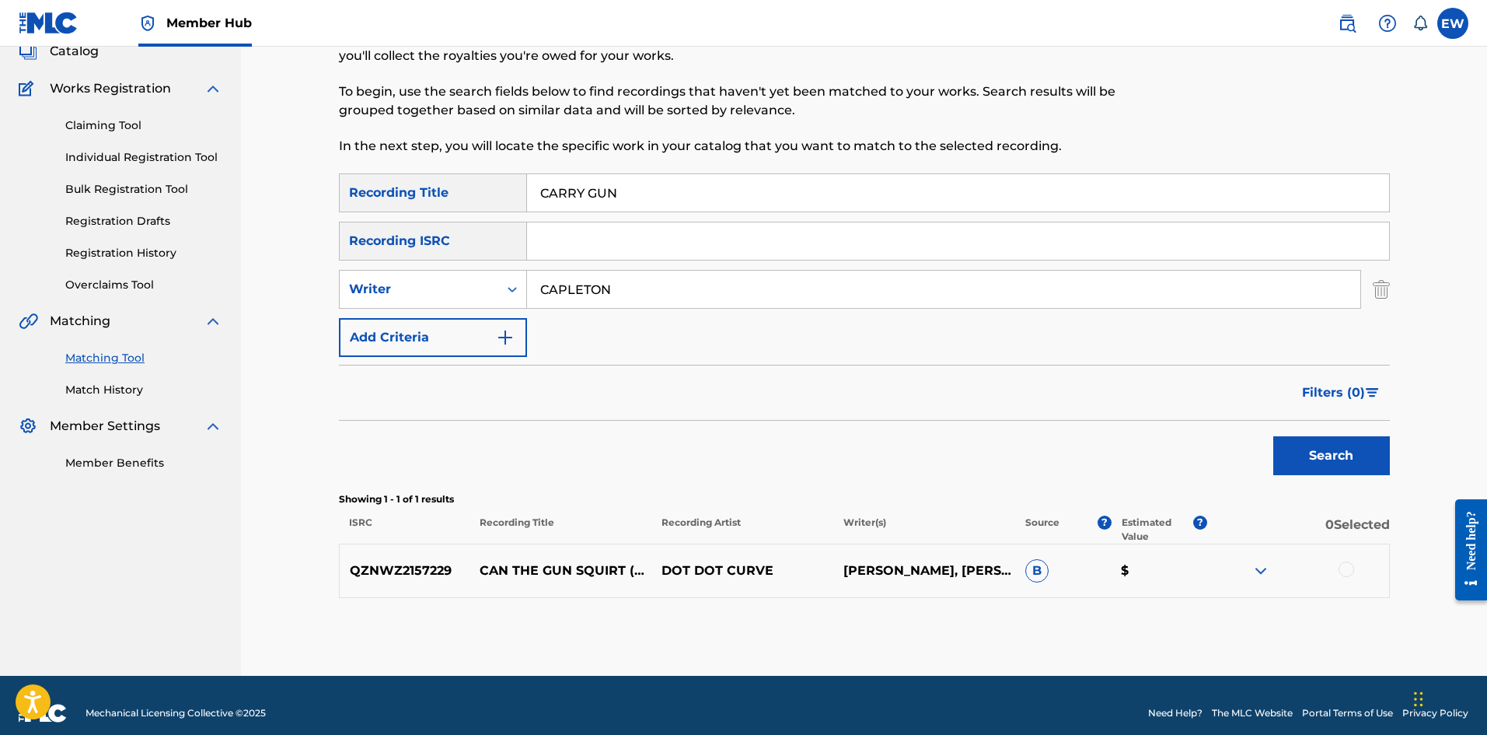
click at [413, 169] on div "Matching Tool The Matching Tool enables you to suggest matches between sound re…" at bounding box center [864, 328] width 1051 height 693
paste input "O"
type input "CARRY ON"
drag, startPoint x: 1358, startPoint y: 447, endPoint x: 1351, endPoint y: 442, distance: 8.4
click at [582, 285] on button "Search" at bounding box center [1331, 455] width 117 height 39
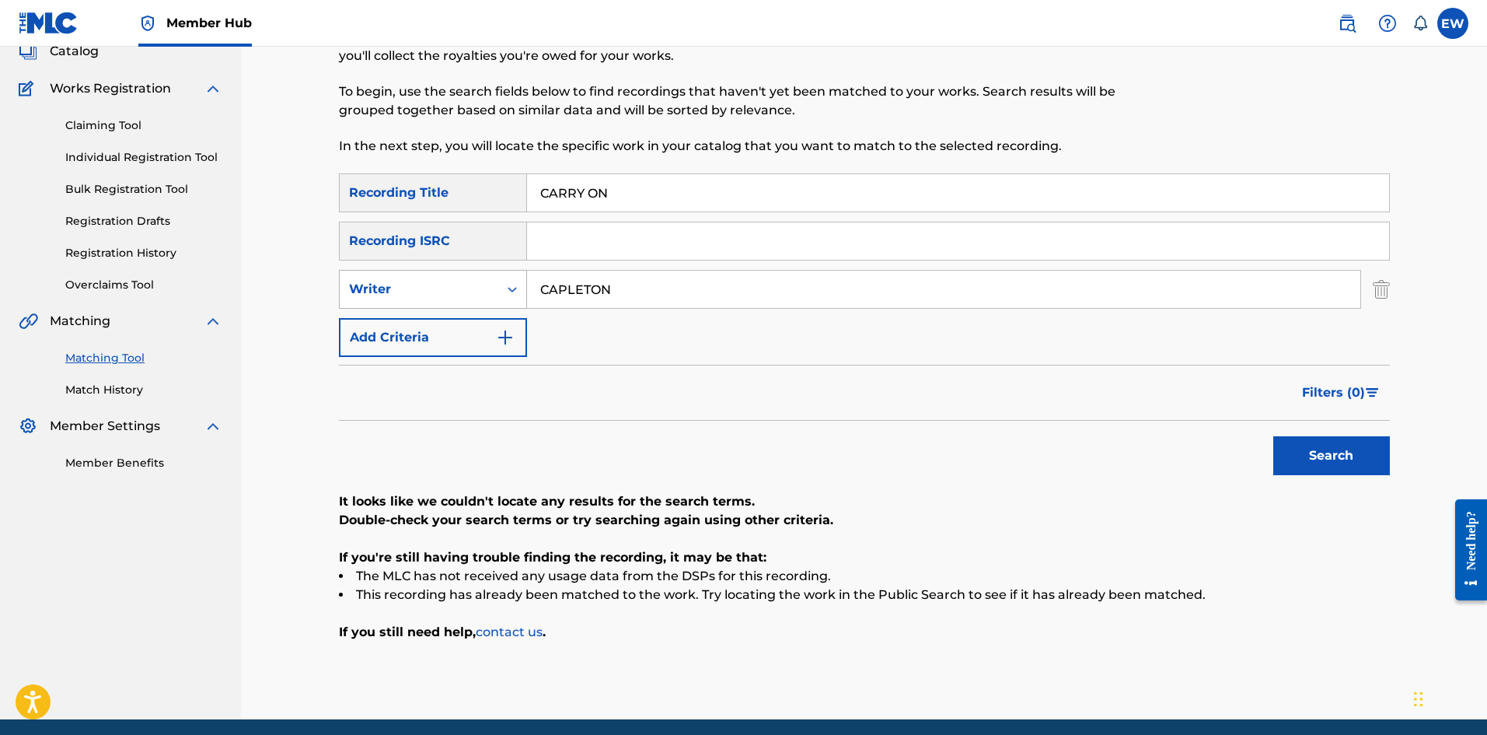
drag, startPoint x: 704, startPoint y: 289, endPoint x: 407, endPoint y: 286, distance: 297.8
click at [442, 285] on div "SearchWithCriteriacd14c7e6-0925-428e-847e-3ef906a1ac8e Writer CAPLETON" at bounding box center [864, 289] width 1051 height 39
paste input "KNIBBZ MOBSTA"
drag, startPoint x: 664, startPoint y: 204, endPoint x: 411, endPoint y: 187, distance: 254.0
click at [419, 186] on div "SearchWithCriteriab6fd10f2-3cf4-4658-9d8a-dbc72b6729ca Recording Title CARRY ON" at bounding box center [864, 192] width 1051 height 39
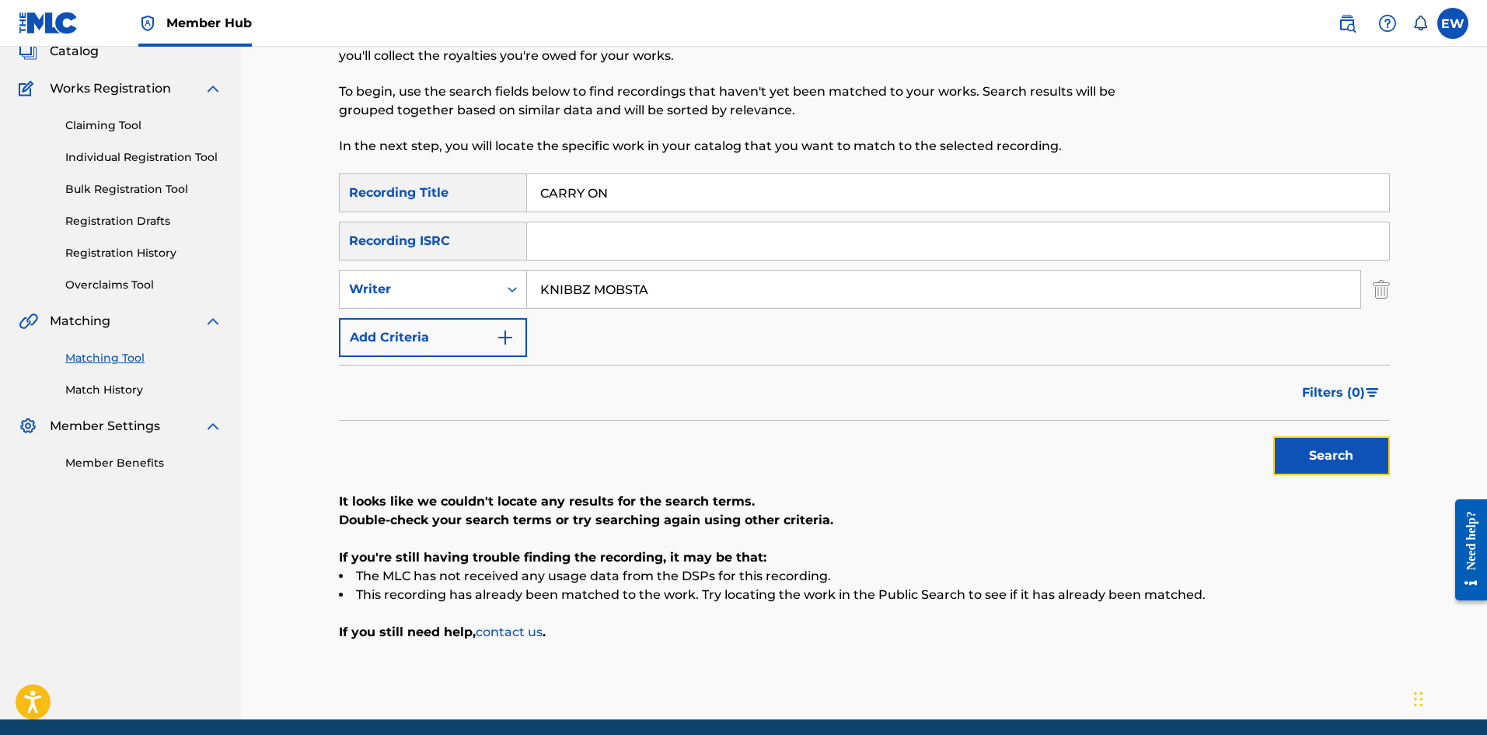
click at [582, 285] on button "Search" at bounding box center [1331, 455] width 117 height 39
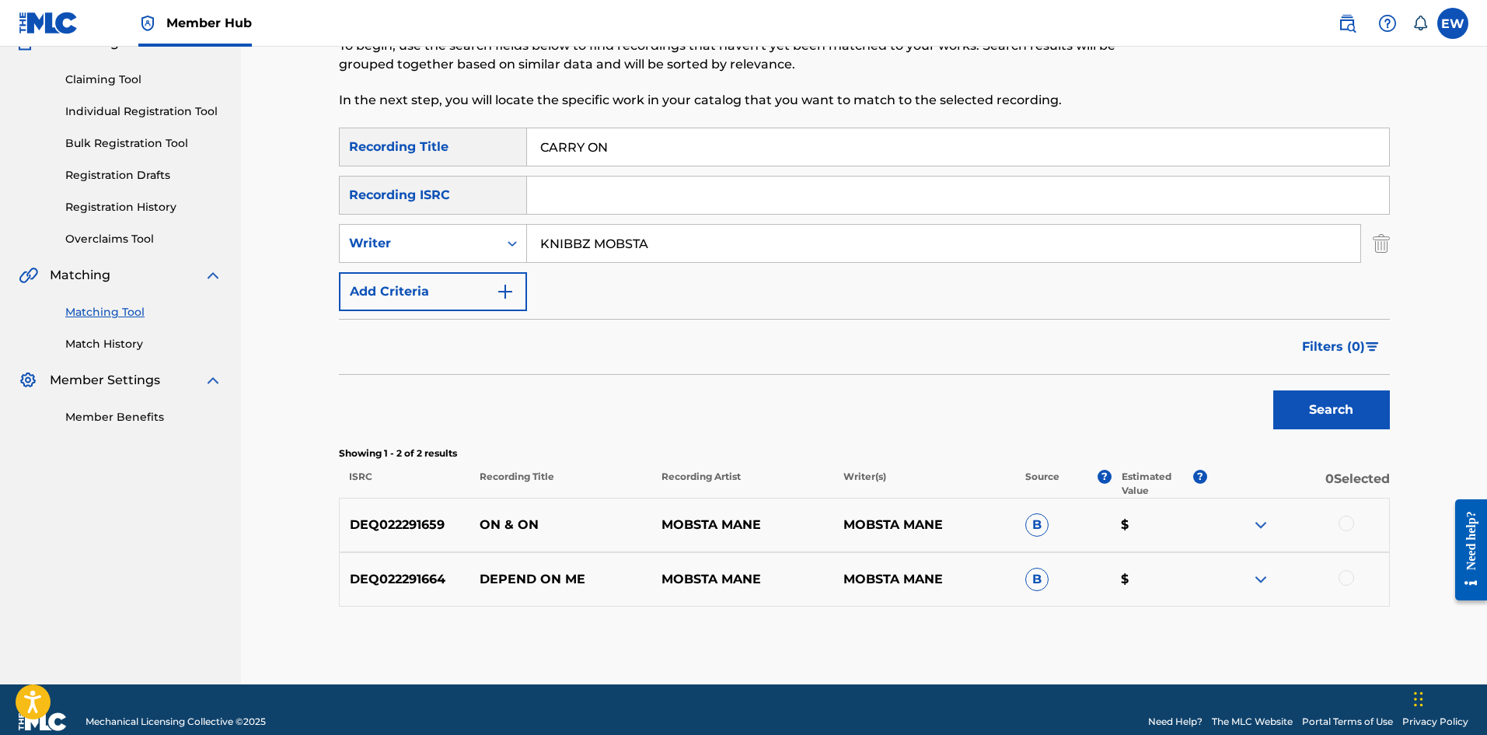
scroll to position [173, 0]
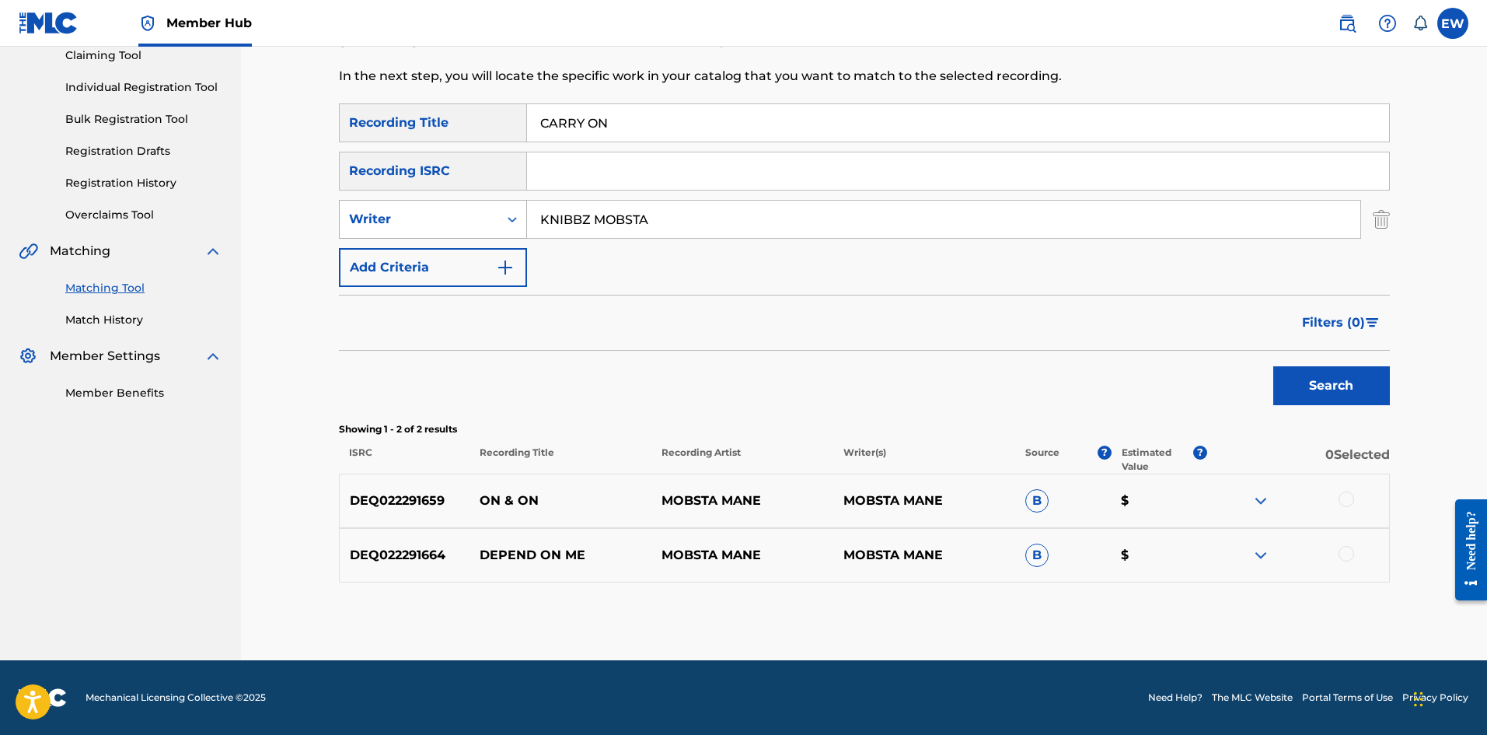
drag, startPoint x: 661, startPoint y: 221, endPoint x: 429, endPoint y: 221, distance: 231.7
click at [429, 221] on div "SearchWithCriteriacd14c7e6-0925-428e-847e-3ef906a1ac8e Writer KNIBBZ MOBSTA" at bounding box center [864, 219] width 1051 height 39
paste input "[PERSON_NAME]"
drag, startPoint x: 653, startPoint y: 124, endPoint x: 467, endPoint y: 145, distance: 187.1
click at [478, 145] on div "SearchWithCriteriab6fd10f2-3cf4-4658-9d8a-dbc72b6729ca Recording Title CARRY ON…" at bounding box center [864, 194] width 1051 height 183
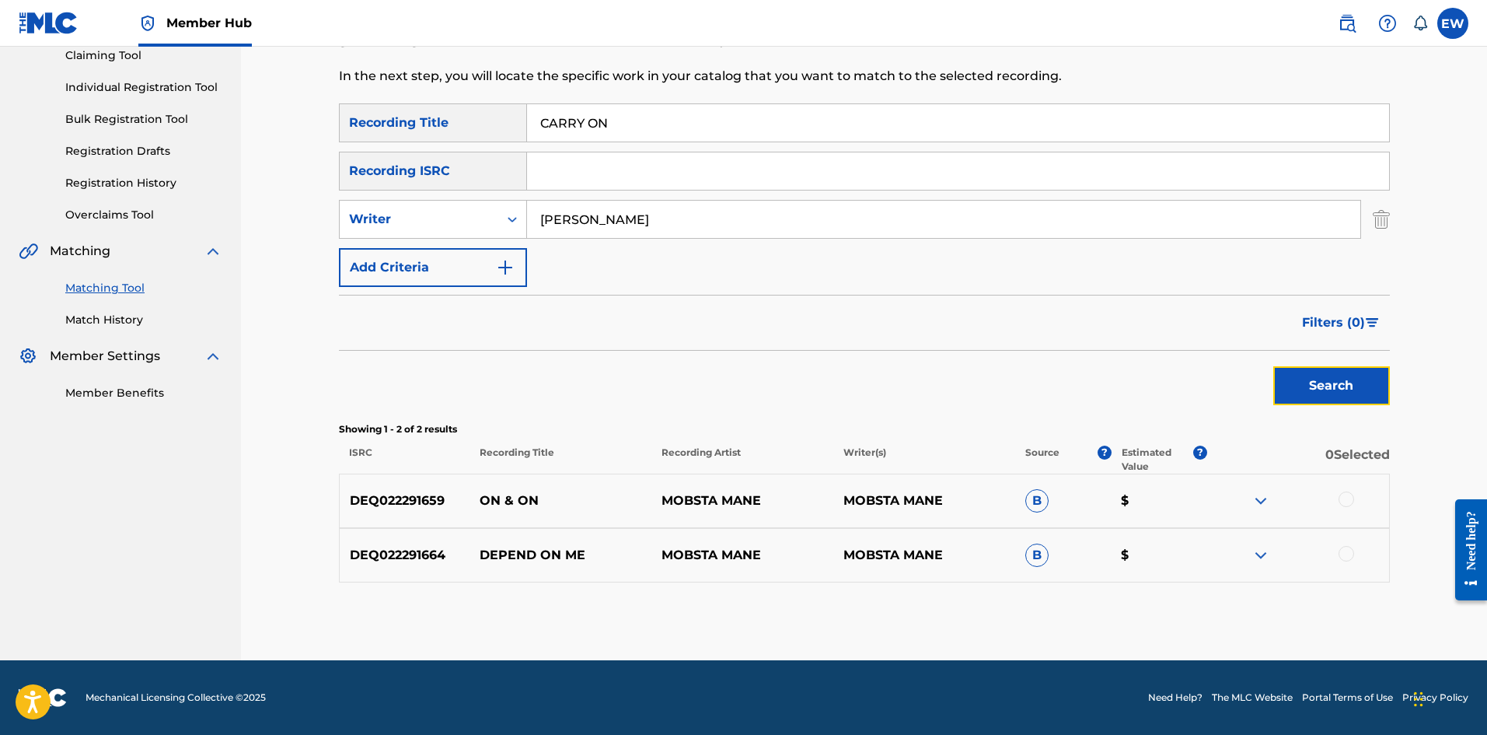
drag, startPoint x: 1326, startPoint y: 382, endPoint x: 1250, endPoint y: 365, distance: 77.2
click at [582, 285] on button "Search" at bounding box center [1331, 385] width 117 height 39
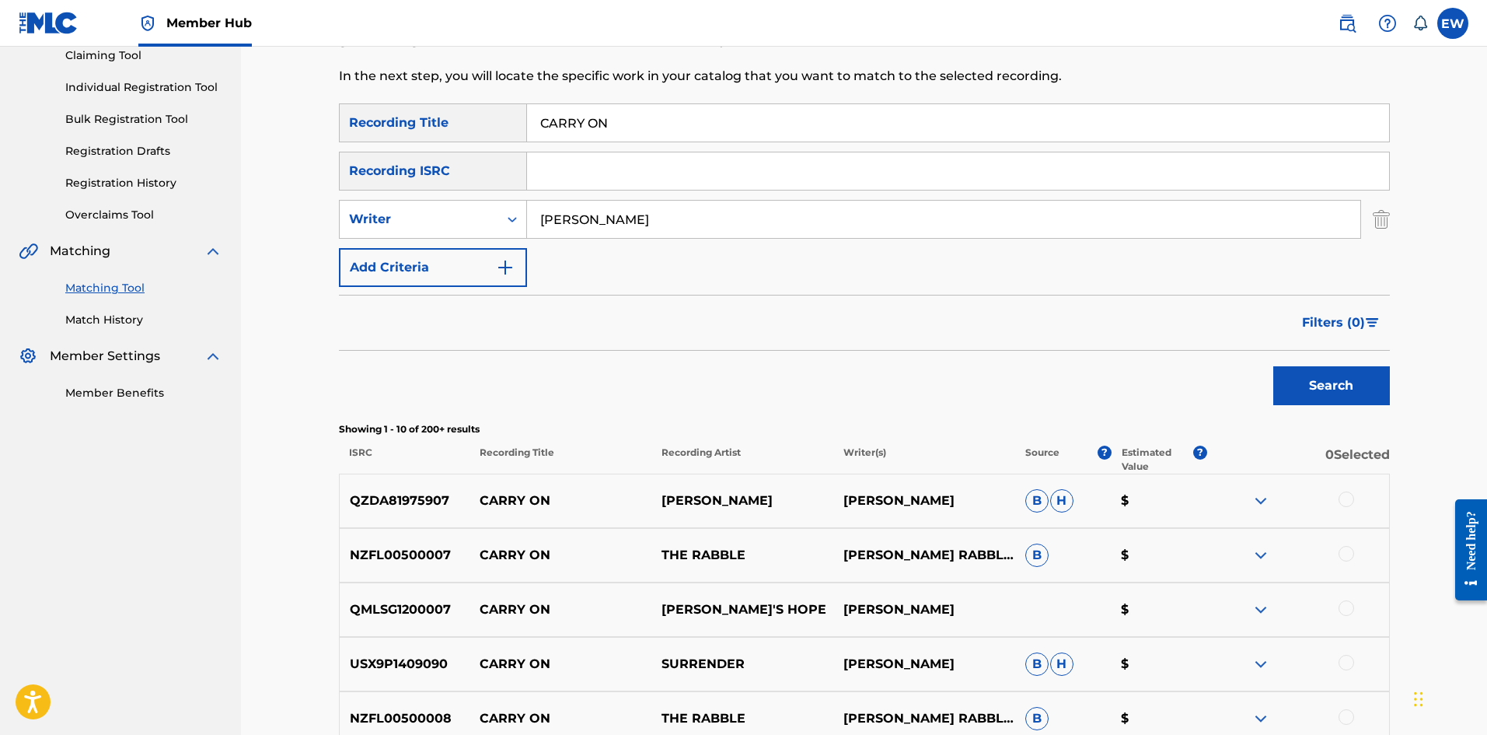
drag, startPoint x: 623, startPoint y: 253, endPoint x: 527, endPoint y: 235, distance: 97.3
click at [536, 234] on input "[PERSON_NAME]" at bounding box center [943, 219] width 833 height 37
paste input "SEVANA"
type input "SEVANA"
drag, startPoint x: 700, startPoint y: 131, endPoint x: 376, endPoint y: 171, distance: 326.6
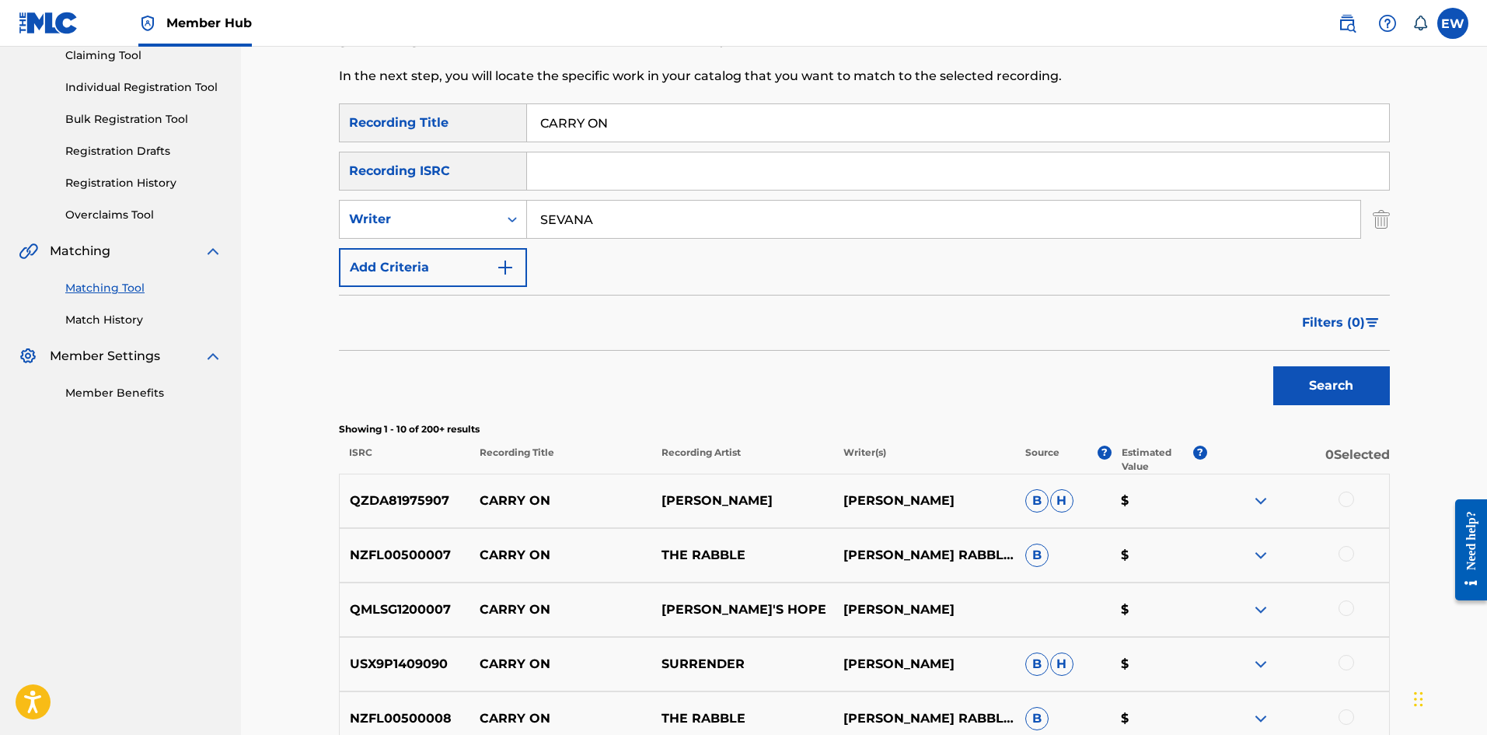
click at [416, 162] on div "SearchWithCriteriab6fd10f2-3cf4-4658-9d8a-dbc72b6729ca Recording Title CARRY ON…" at bounding box center [864, 194] width 1051 height 183
paste input "YOU"
type input "CARRY YOU"
click at [582, 285] on button "Search" at bounding box center [1331, 385] width 117 height 39
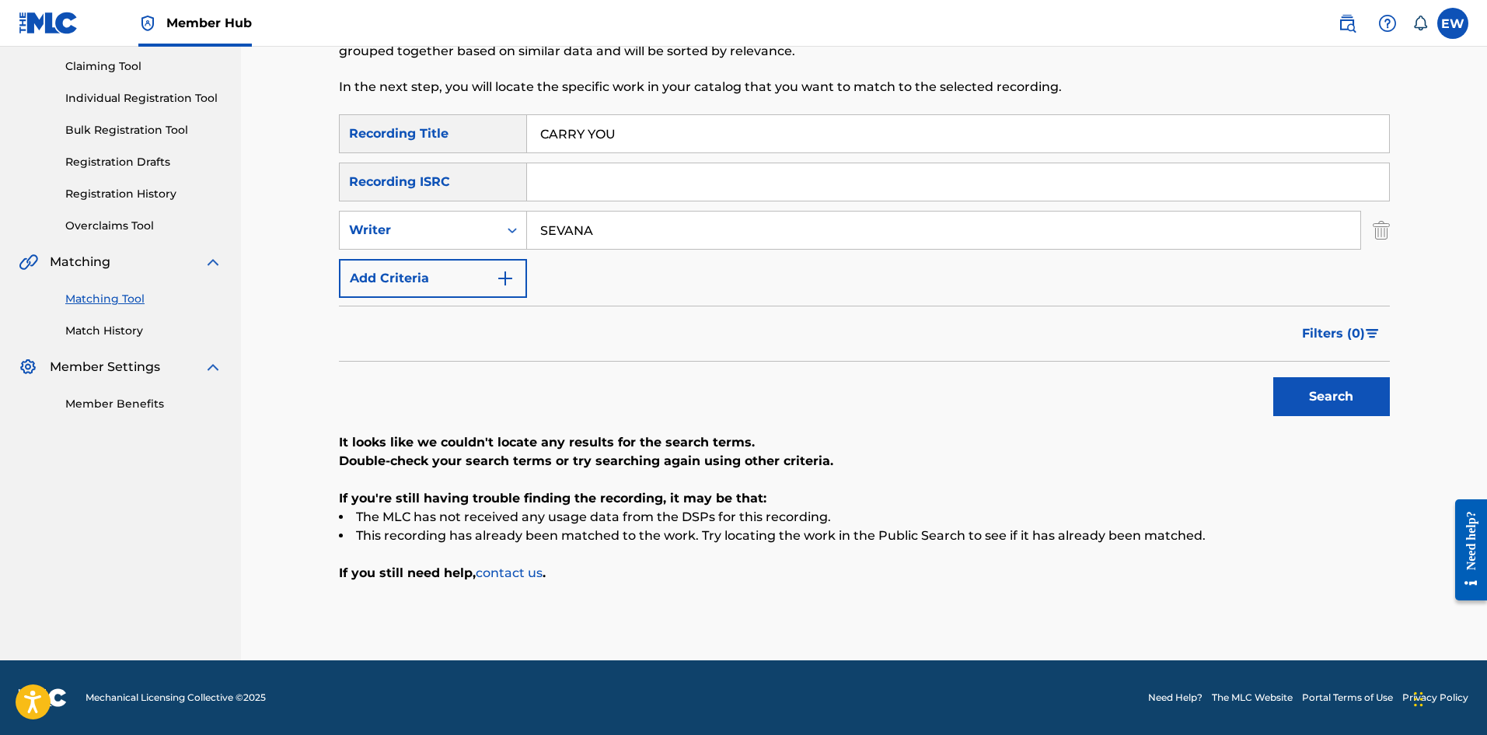
scroll to position [162, 0]
drag, startPoint x: 633, startPoint y: 232, endPoint x: 372, endPoint y: 264, distance: 263.2
click at [372, 264] on div "SearchWithCriteriab6fd10f2-3cf4-4658-9d8a-dbc72b6729ca Recording Title CARRY YO…" at bounding box center [864, 205] width 1051 height 183
paste input "ALKALINE"
type input "ALKALINE"
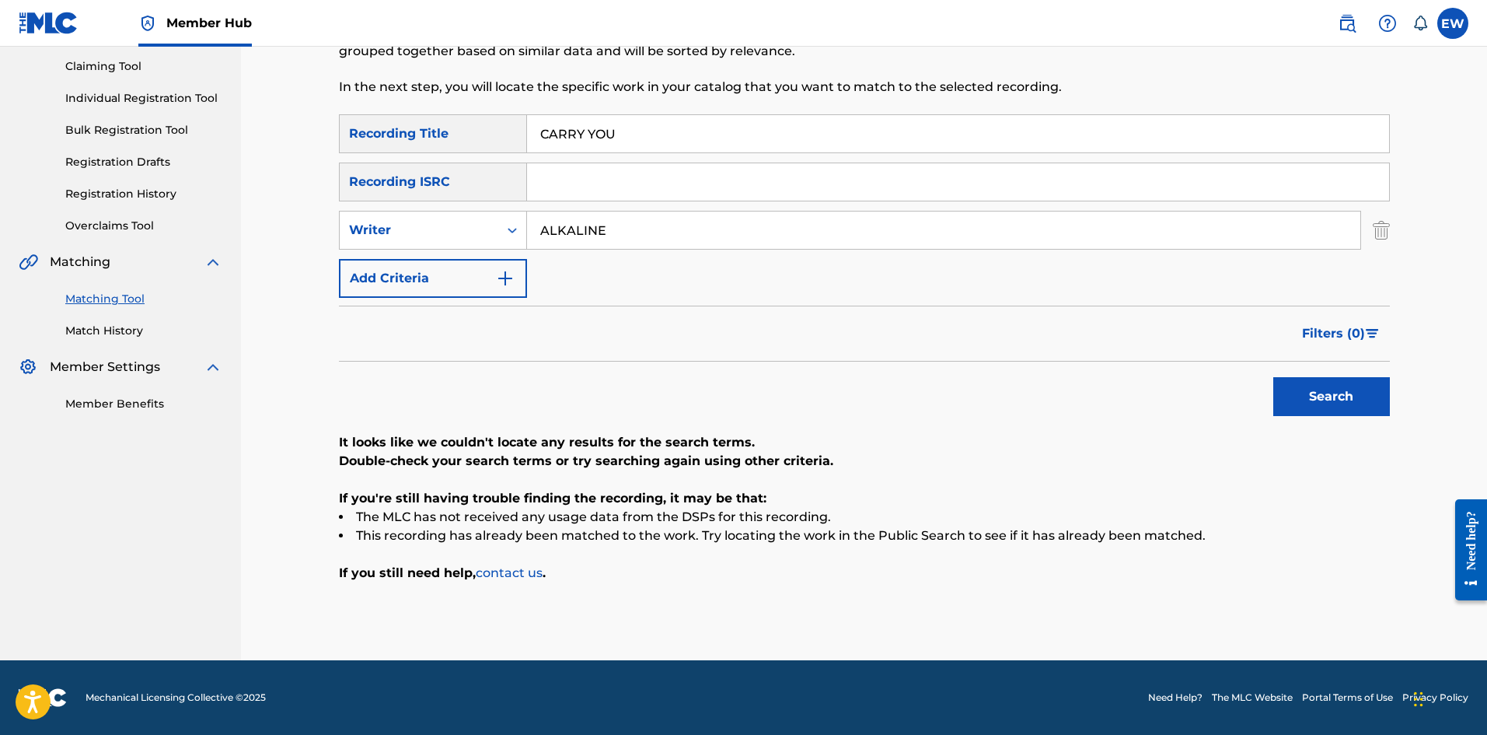
drag, startPoint x: 1180, startPoint y: 190, endPoint x: 947, endPoint y: 165, distance: 234.6
click at [582, 169] on div "SearchWithCriteriab6fd10f2-3cf4-4658-9d8a-dbc72b6729ca Recording Title CARRY YO…" at bounding box center [864, 205] width 1051 height 183
drag, startPoint x: 707, startPoint y: 127, endPoint x: 469, endPoint y: 154, distance: 240.2
click at [469, 153] on div "SearchWithCriteriab6fd10f2-3cf4-4658-9d8a-dbc72b6729ca Recording Title CARRY YO…" at bounding box center [864, 205] width 1051 height 183
paste input "FAR"
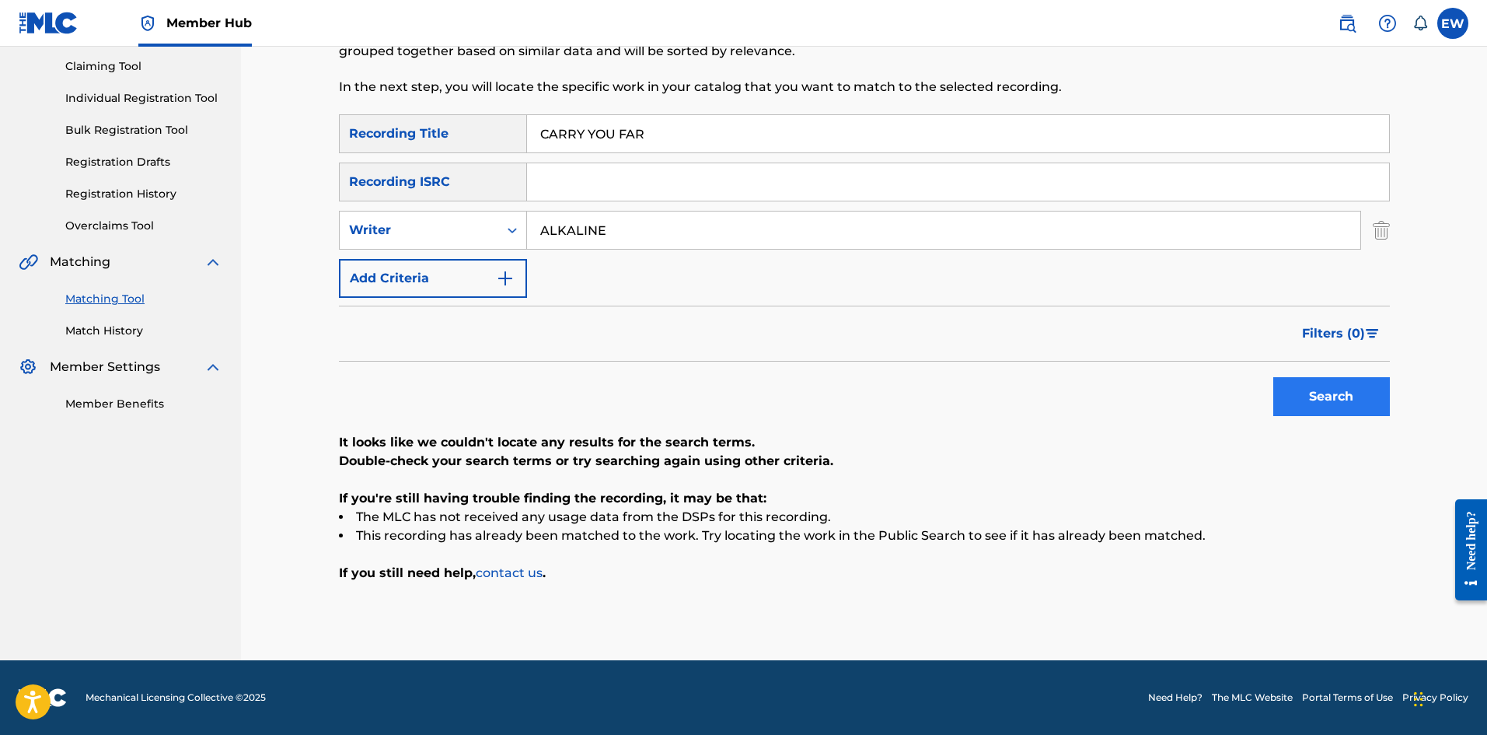
type input "CARRY YOU FAR"
drag, startPoint x: 1323, startPoint y: 400, endPoint x: 1312, endPoint y: 404, distance: 12.3
click at [582, 285] on button "Search" at bounding box center [1331, 396] width 117 height 39
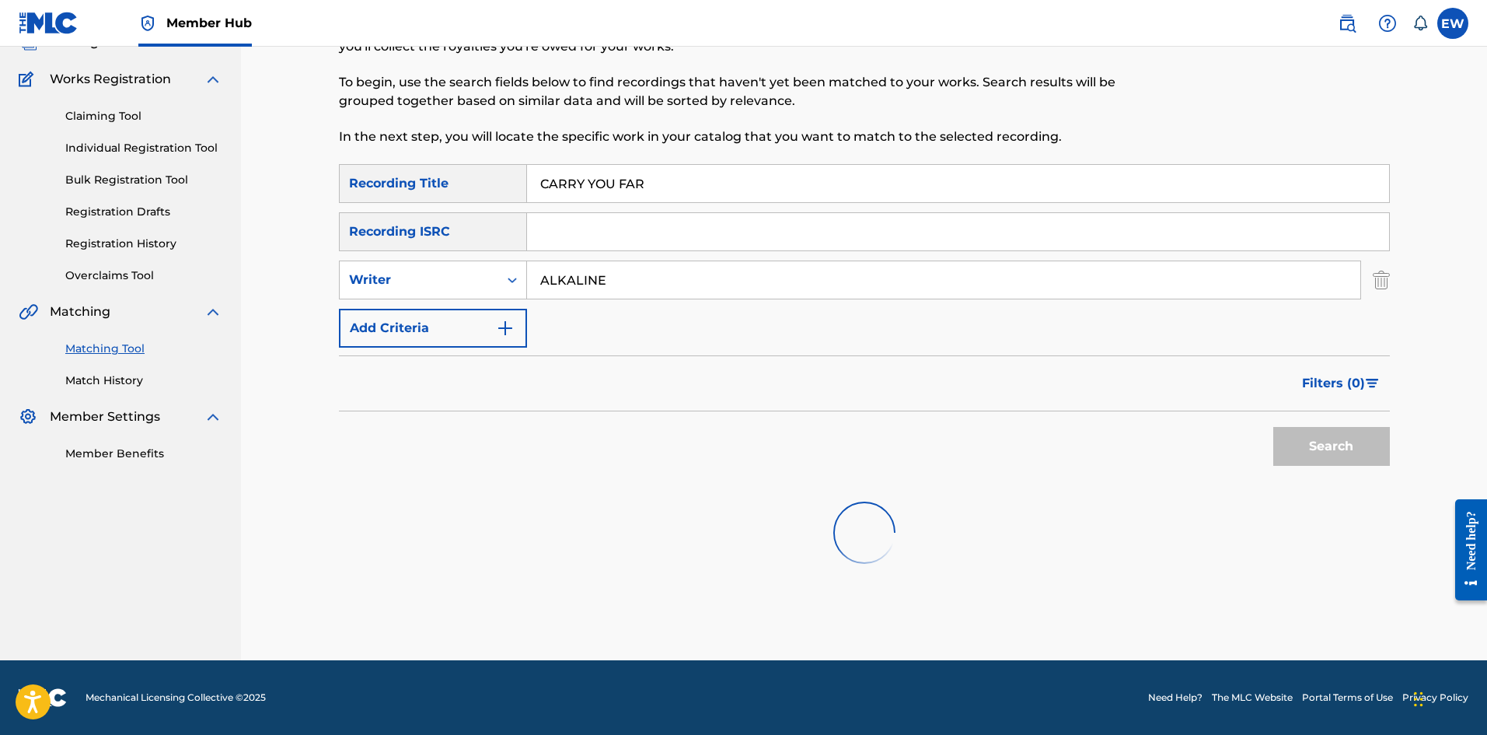
scroll to position [119, 0]
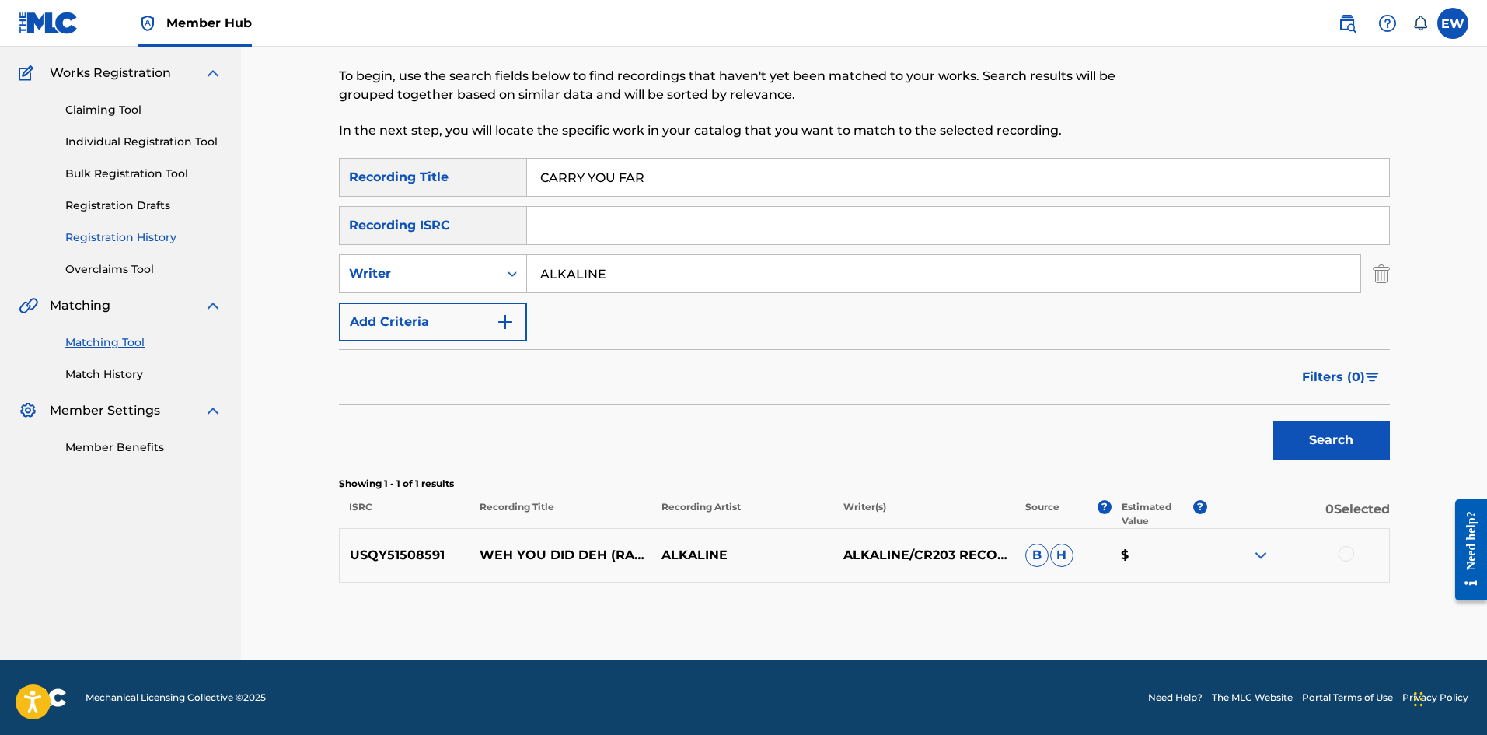
drag, startPoint x: 649, startPoint y: 279, endPoint x: 193, endPoint y: 232, distance: 458.7
click at [201, 234] on main "NW ROYALTY CONSULTING, LLC. Summary Catalog Works Registration Claiming Tool In…" at bounding box center [743, 294] width 1487 height 732
paste input "I MILLY"
type input "AI MILLY"
drag, startPoint x: 562, startPoint y: 176, endPoint x: 331, endPoint y: 218, distance: 234.8
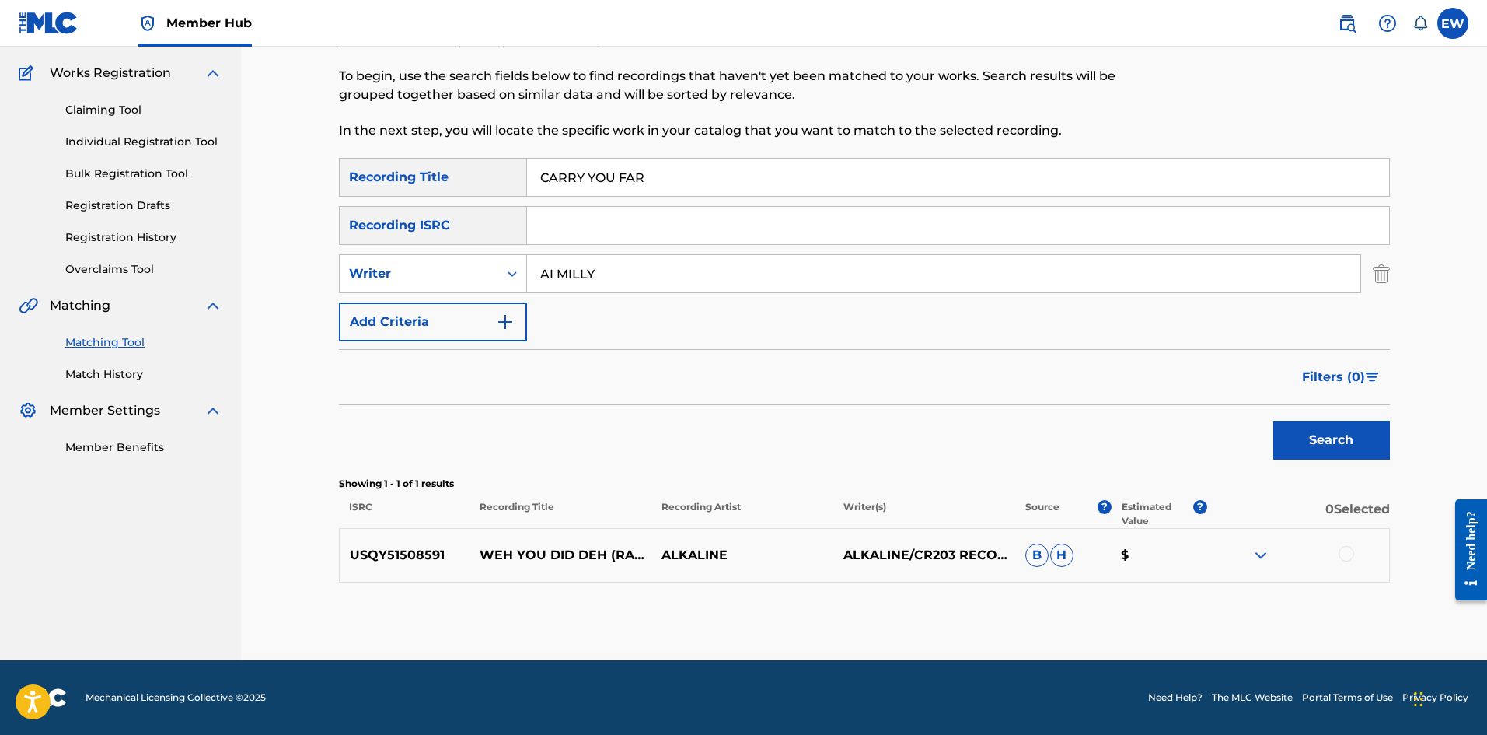
click at [327, 213] on div "Matching Tool The Matching Tool enables you to suggest matches between sound re…" at bounding box center [864, 313] width 1088 height 693
paste input "TIE"
type input "CARTIER"
click at [582, 285] on button "Search" at bounding box center [1331, 440] width 117 height 39
drag, startPoint x: 634, startPoint y: 279, endPoint x: 441, endPoint y: 267, distance: 194.0
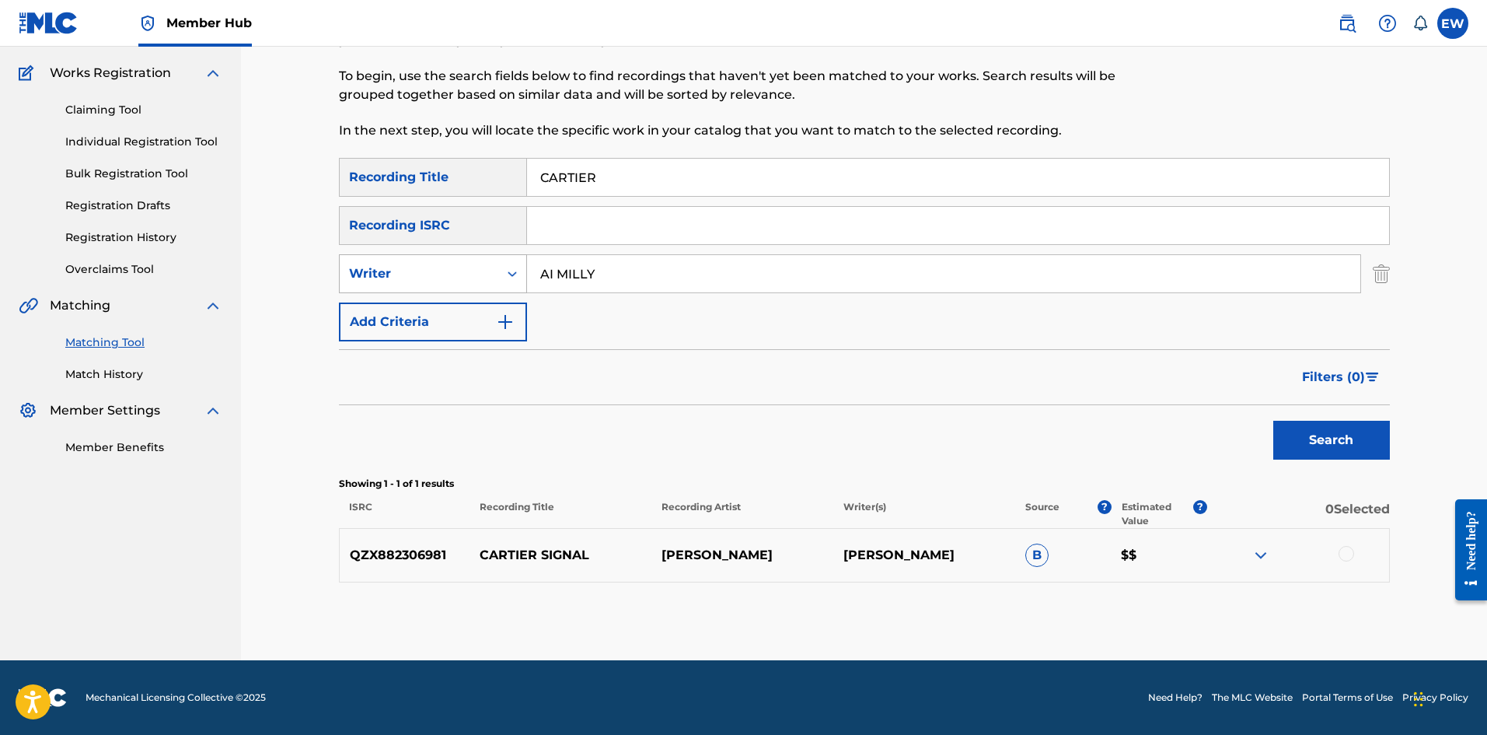
click at [441, 263] on div "SearchWithCriteriacd14c7e6-0925-428e-847e-3ef906a1ac8e Writer AI MILLY" at bounding box center [864, 273] width 1051 height 39
paste input "BUSY SIGNAL"
type input "BUSY SIGNAL"
paste input "SE"
drag, startPoint x: 505, startPoint y: 159, endPoint x: 533, endPoint y: 247, distance: 92.2
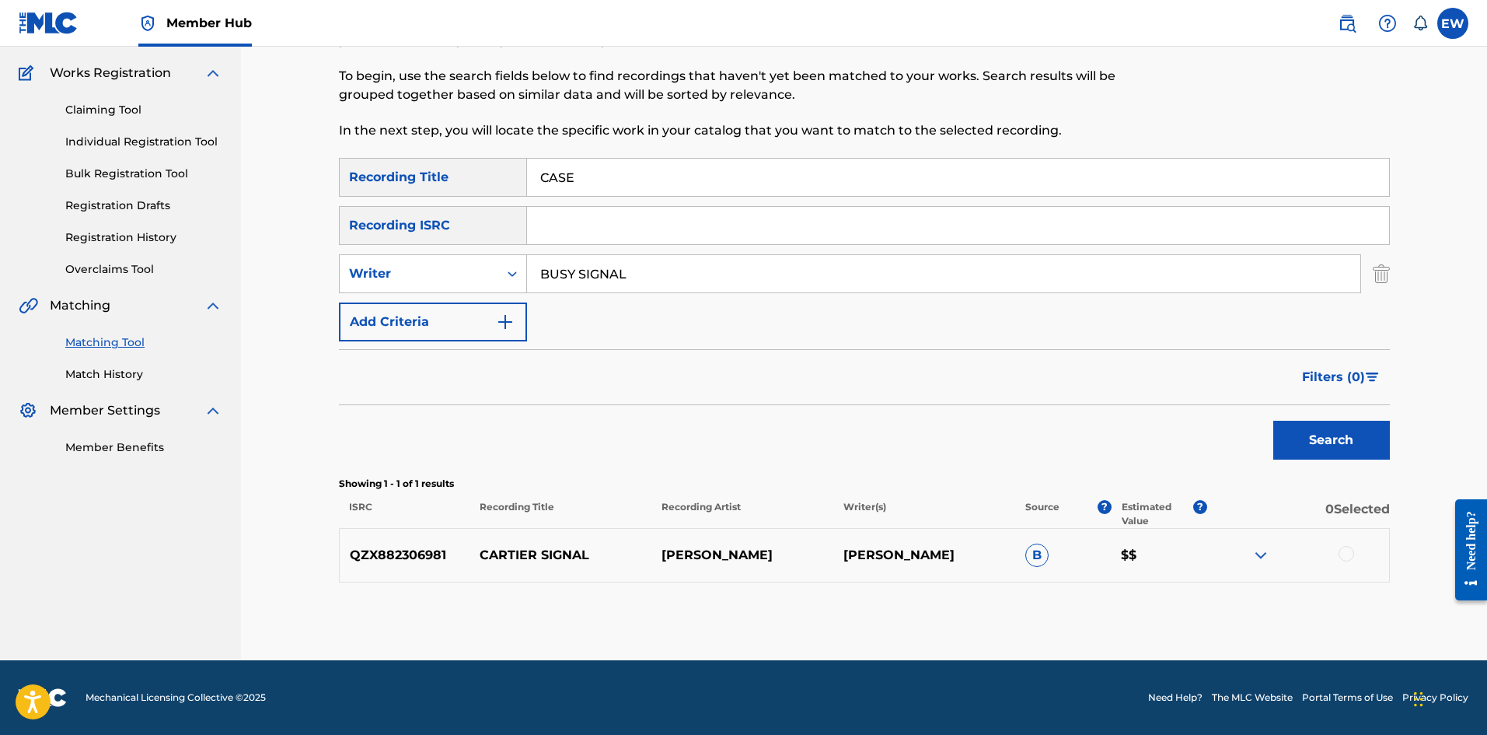
click at [460, 217] on div "SearchWithCriteriab6fd10f2-3cf4-4658-9d8a-dbc72b6729ca Recording Title CASE Sea…" at bounding box center [864, 249] width 1051 height 183
type input "CASE"
click at [582, 285] on button "Search" at bounding box center [1331, 440] width 117 height 39
drag, startPoint x: 741, startPoint y: 281, endPoint x: 514, endPoint y: 294, distance: 227.4
click at [516, 285] on div "SearchWithCriteriab6fd10f2-3cf4-4658-9d8a-dbc72b6729ca Recording Title CASE Sea…" at bounding box center [864, 249] width 1051 height 183
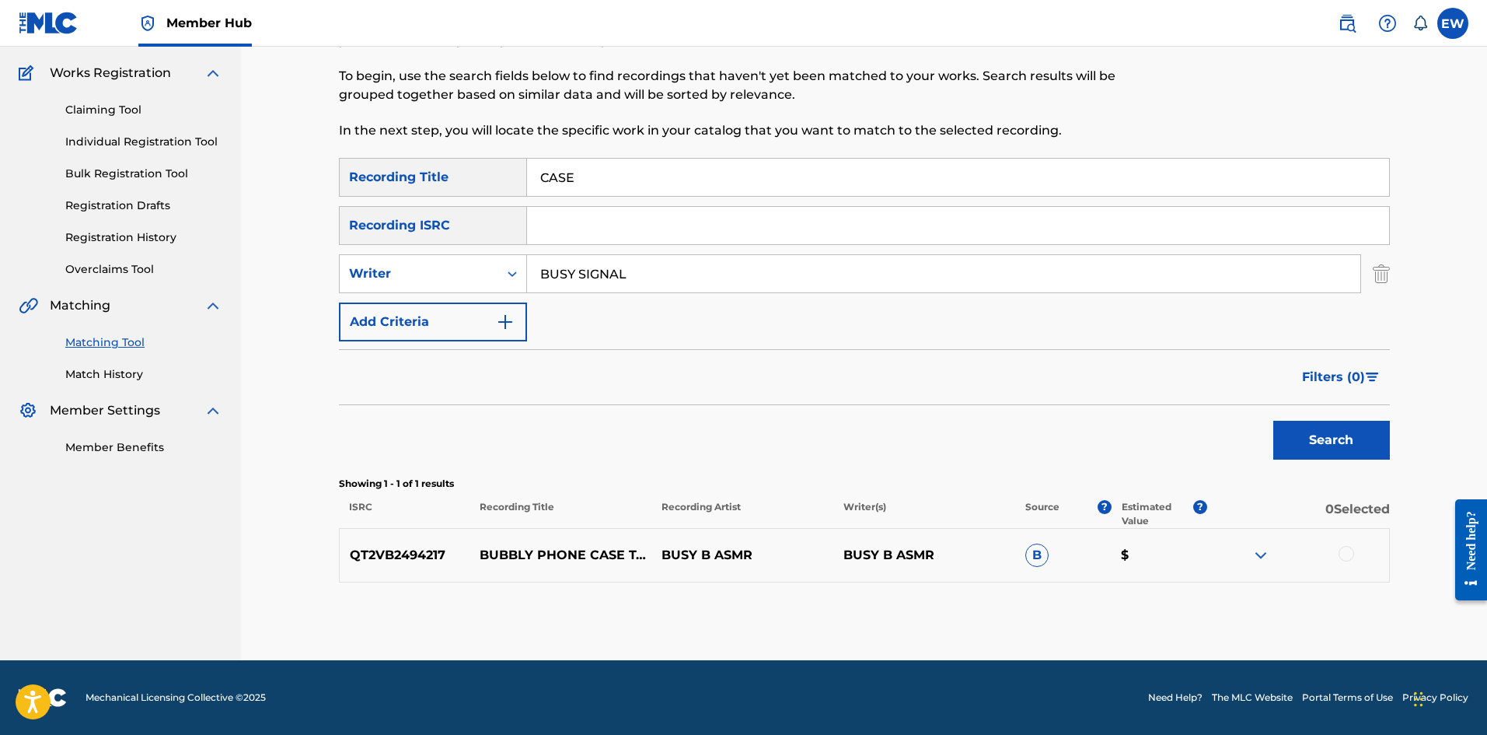
paste input "CHEDDA"
type input "CHEDDA"
drag, startPoint x: 597, startPoint y: 183, endPoint x: 473, endPoint y: 201, distance: 124.9
click at [480, 197] on div "SearchWithCriteriab6fd10f2-3cf4-4658-9d8a-dbc72b6729ca Recording Title CASE Sea…" at bounding box center [864, 249] width 1051 height 183
paste input "H (MONEY A SPEND)"
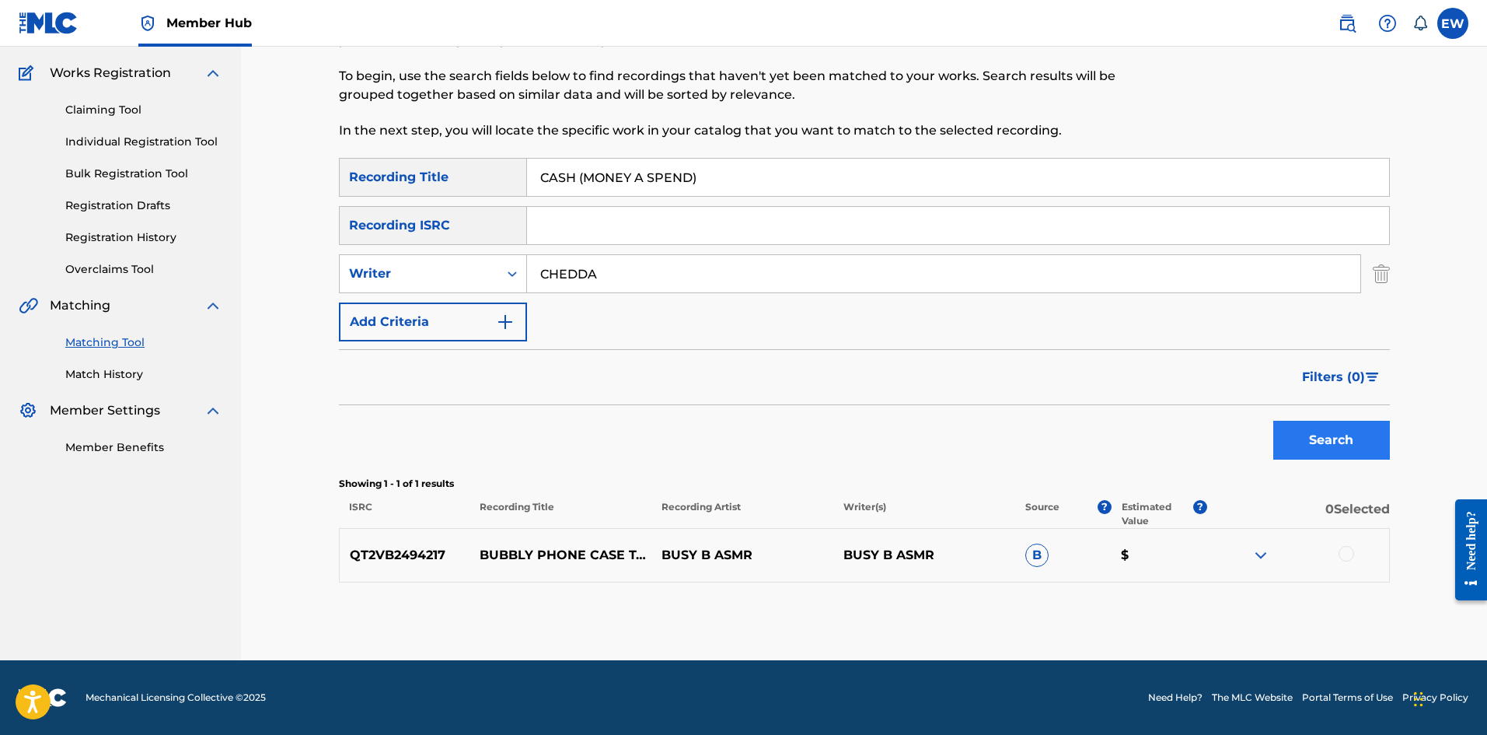
type input "CASH (MONEY A SPEND)"
click at [582, 285] on button "Search" at bounding box center [1331, 440] width 117 height 39
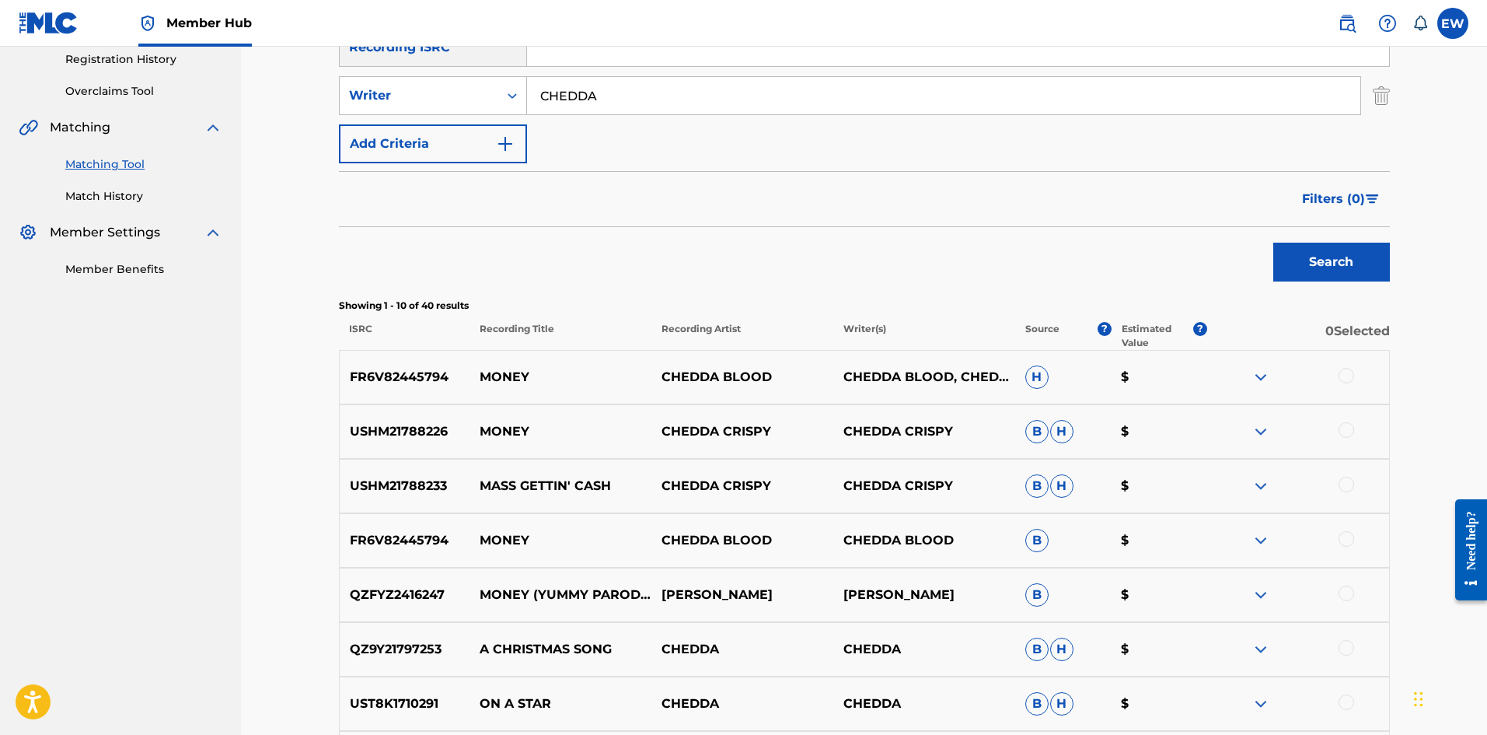
scroll to position [274, 0]
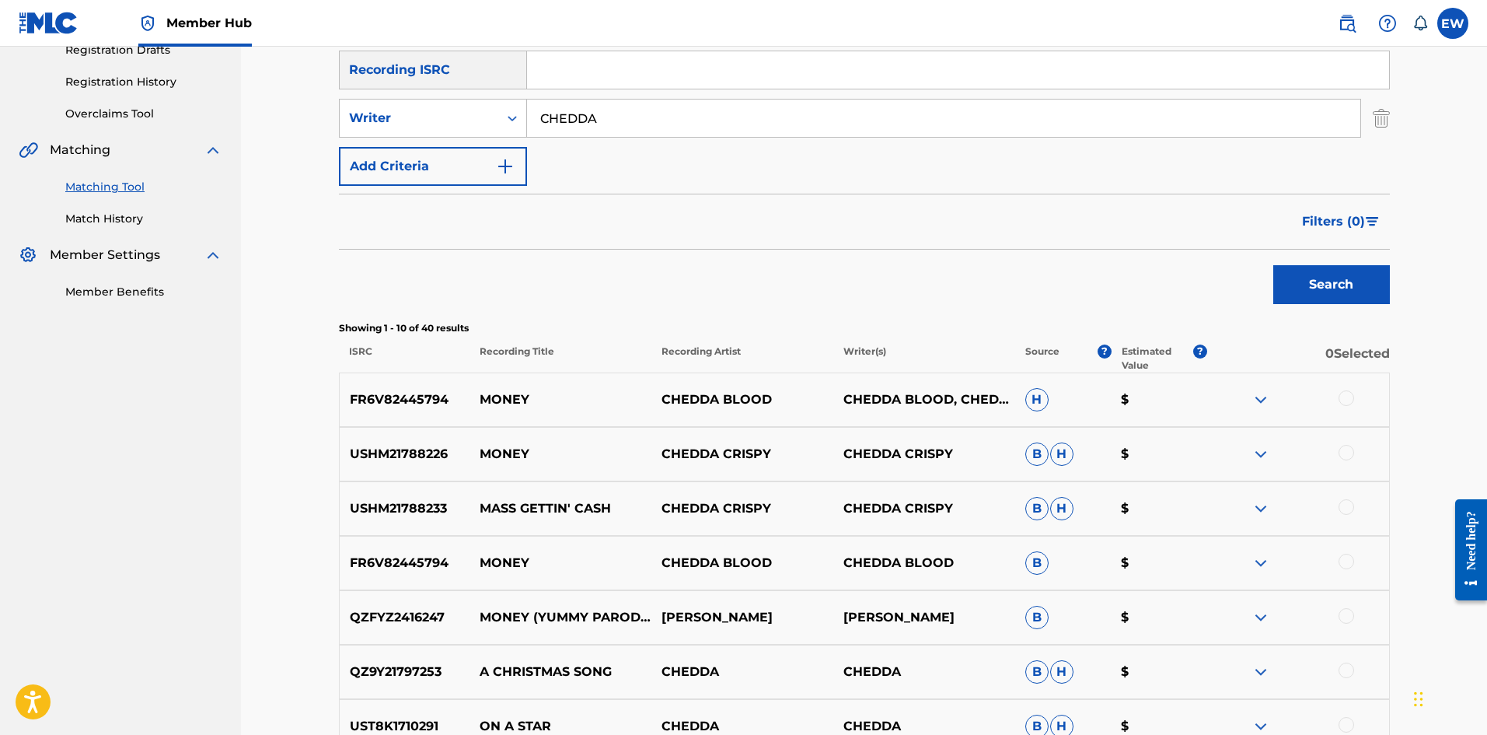
drag, startPoint x: 582, startPoint y: 127, endPoint x: 429, endPoint y: 143, distance: 154.0
click at [512, 126] on div "SearchWithCriteriacd14c7e6-0925-428e-847e-3ef906a1ac8e Writer CHEDDA" at bounding box center [864, 118] width 1051 height 39
paste input "SHABAKO"
type input "SHABAKO"
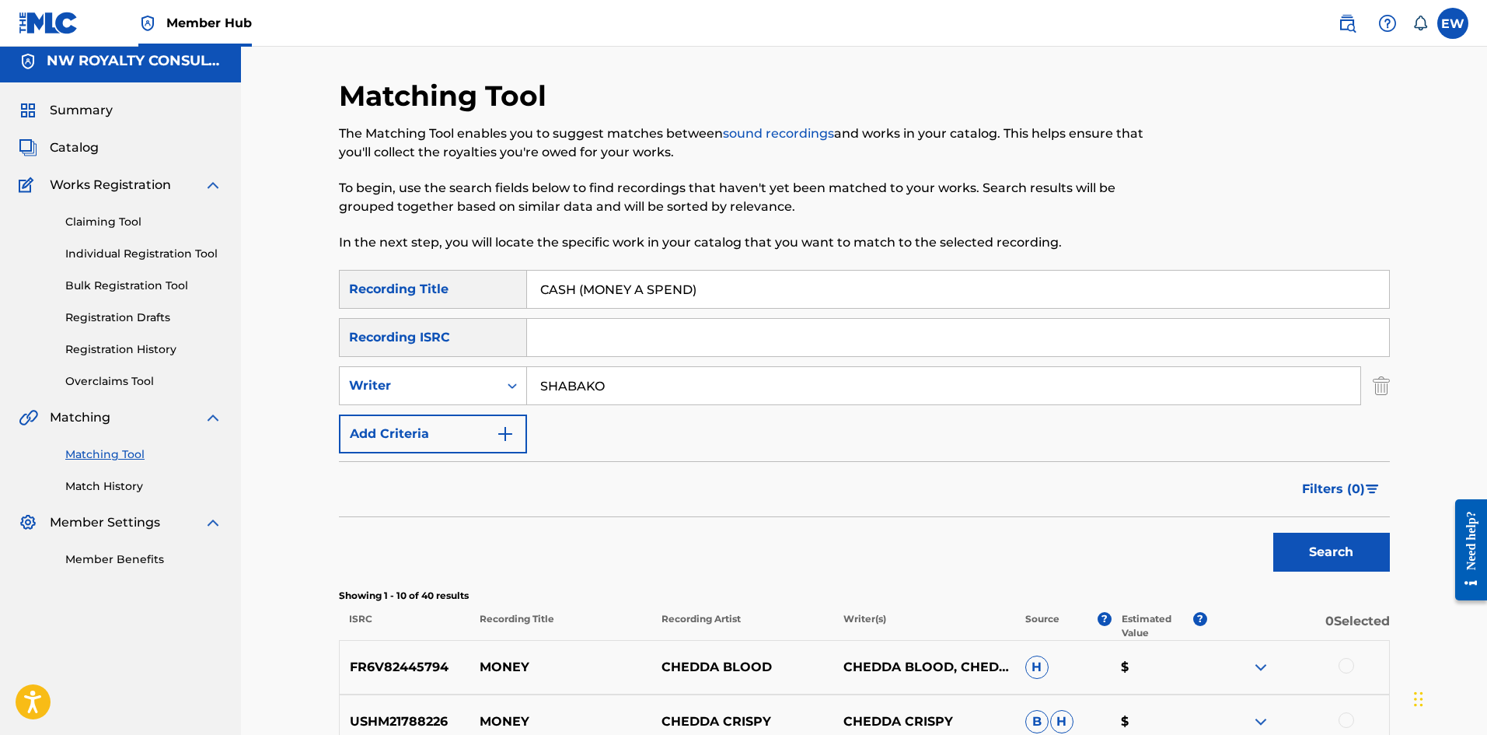
scroll to position [0, 0]
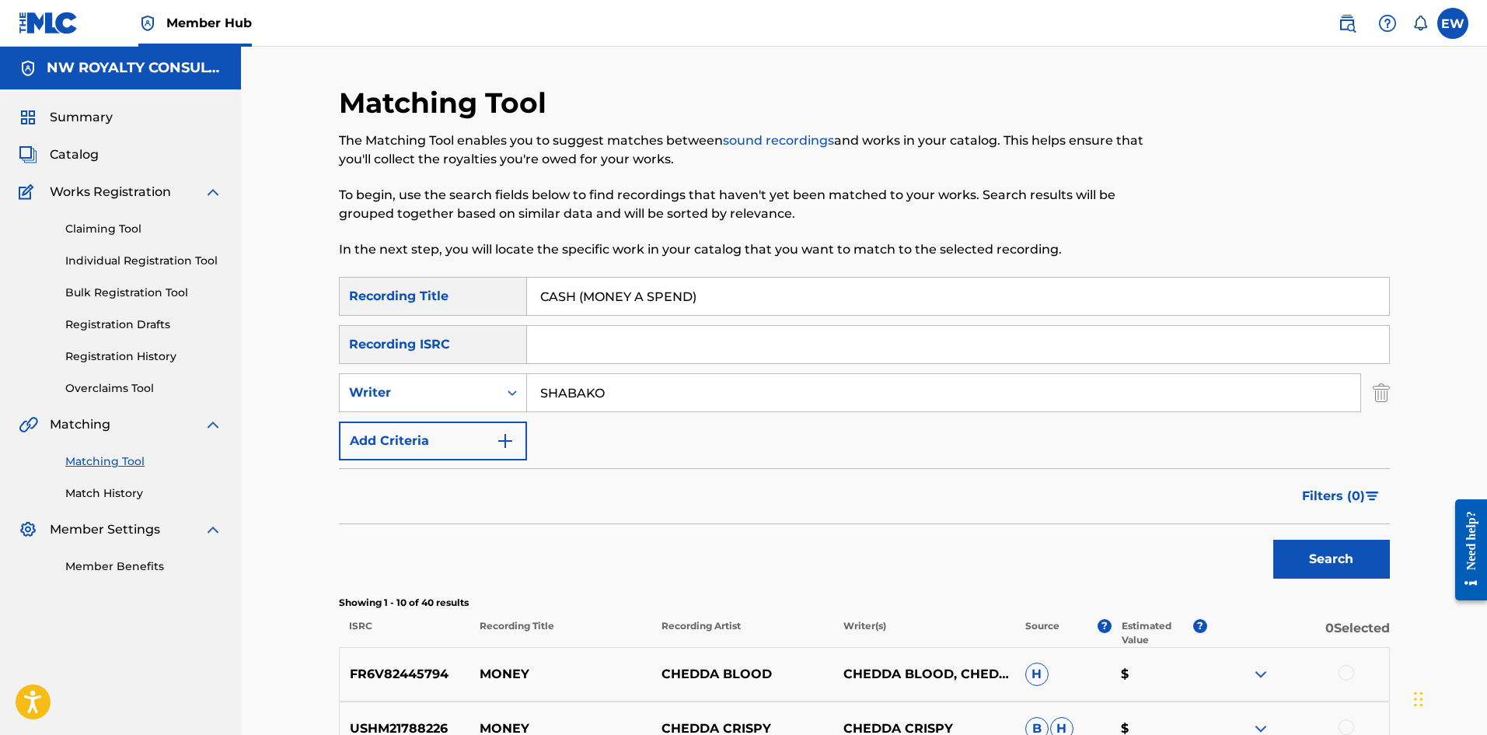
drag, startPoint x: 745, startPoint y: 311, endPoint x: 318, endPoint y: 327, distance: 427.1
click at [355, 285] on div "SearchWithCriteriab6fd10f2-3cf4-4658-9d8a-dbc72b6729ca Recording Title CASH (MO…" at bounding box center [864, 368] width 1051 height 183
paste input "PREE"
type input "CASH PREE"
click at [582, 285] on button "Search" at bounding box center [1331, 559] width 117 height 39
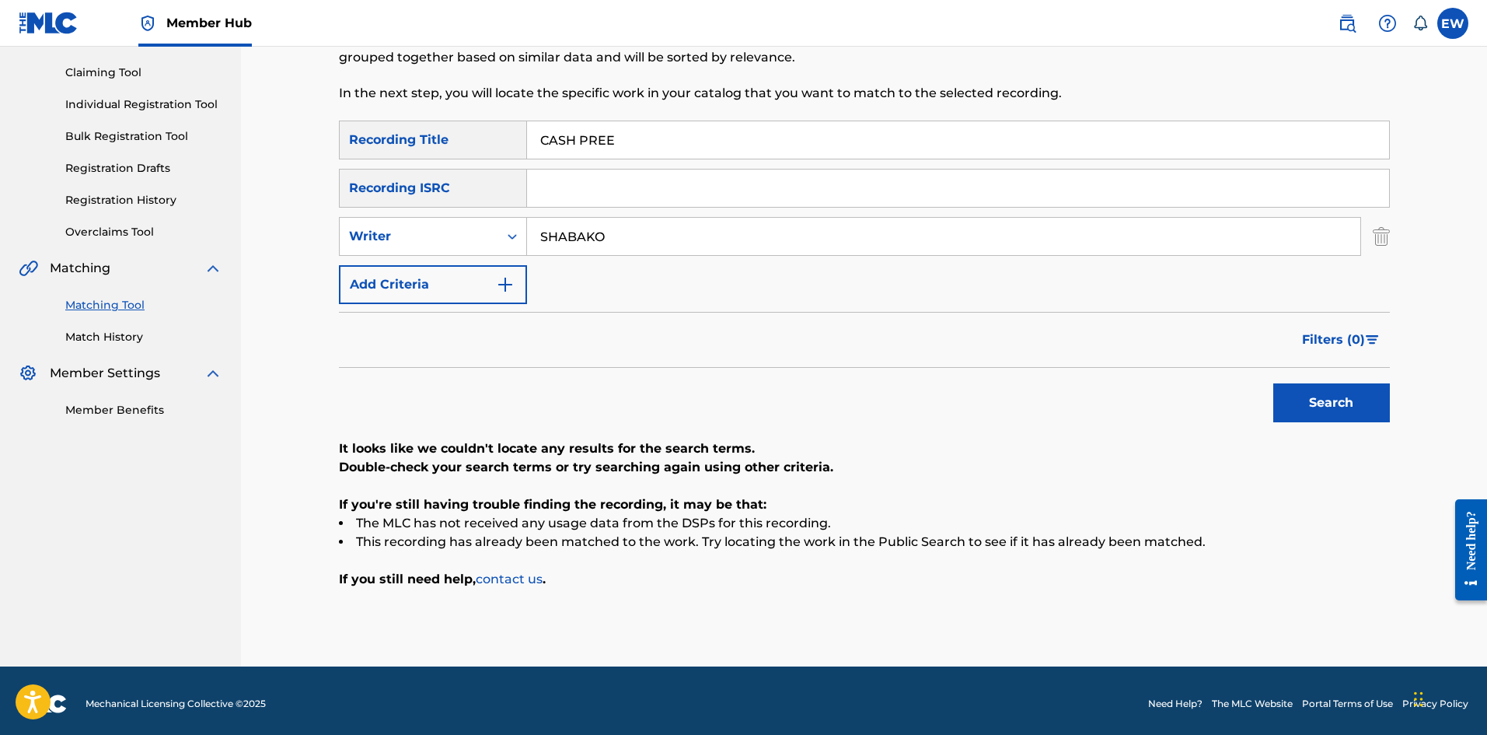
scroll to position [162, 0]
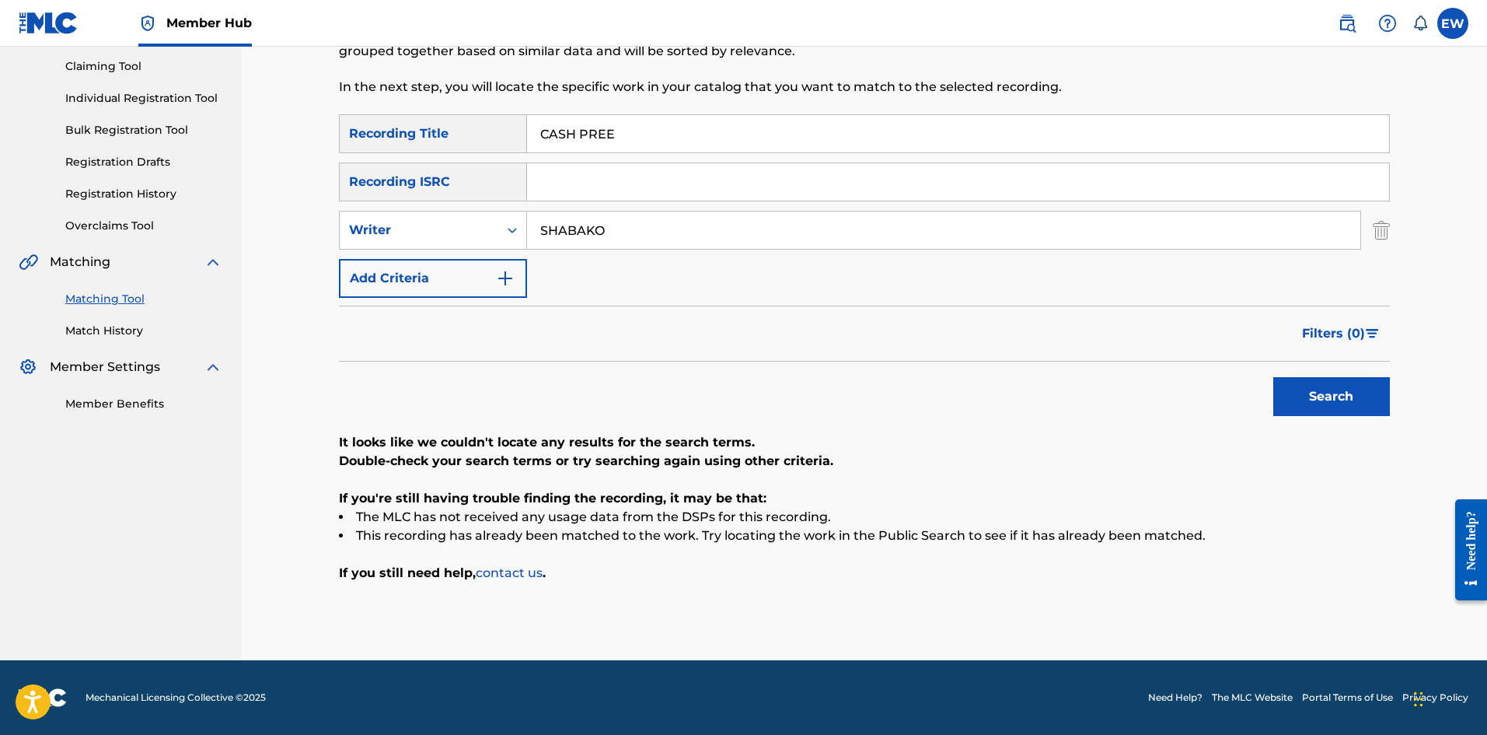
drag, startPoint x: 652, startPoint y: 236, endPoint x: 323, endPoint y: 265, distance: 330.2
click at [329, 268] on div "Matching Tool The Matching Tool enables you to suggest matches between sound re…" at bounding box center [864, 291] width 1088 height 737
paste input "RANICO 197"
type input "RANICO 197"
drag, startPoint x: 646, startPoint y: 148, endPoint x: 570, endPoint y: 141, distance: 76.4
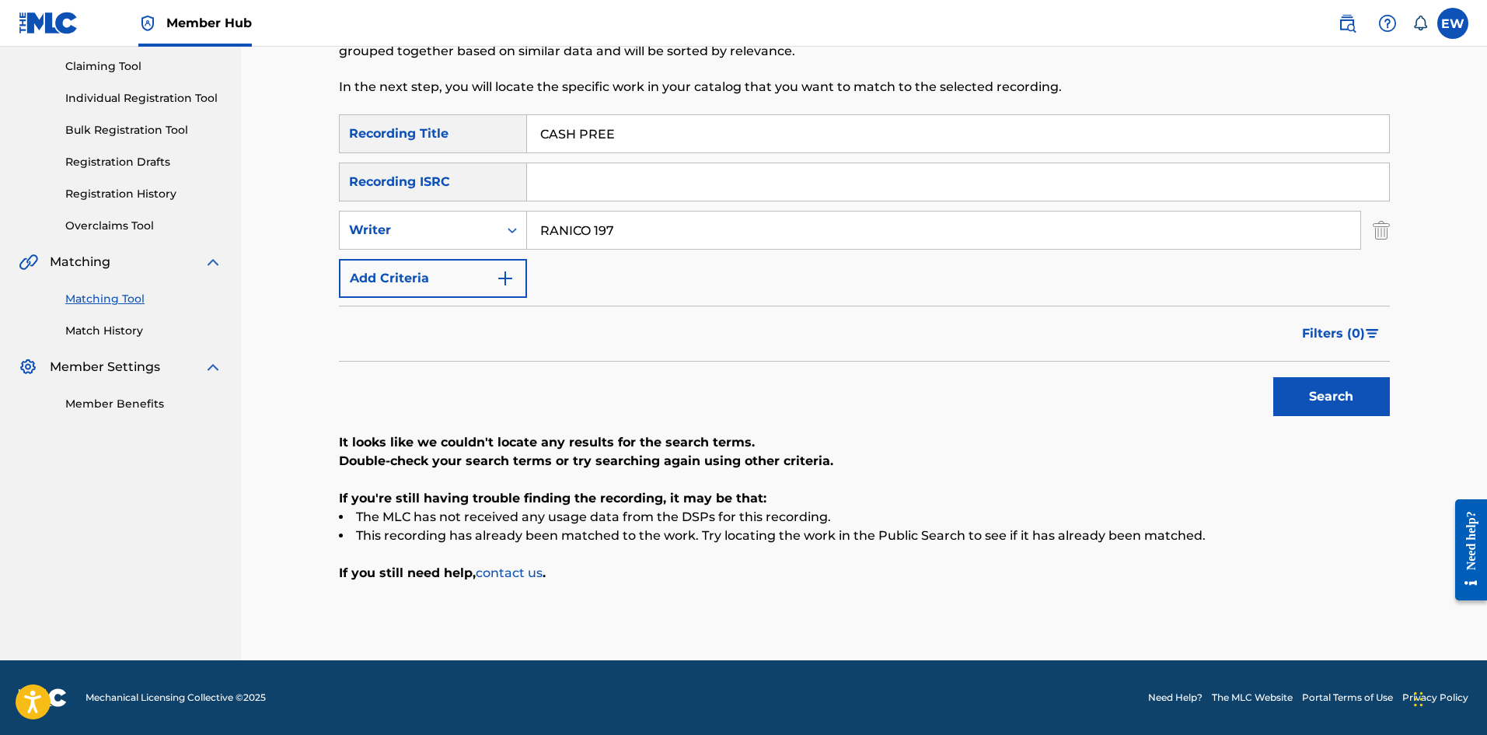
click at [572, 141] on input "CASH PREE" at bounding box center [958, 133] width 862 height 37
click at [582, 135] on input "CASH PREE" at bounding box center [958, 133] width 862 height 37
drag, startPoint x: 693, startPoint y: 138, endPoint x: 471, endPoint y: 178, distance: 225.2
click at [473, 177] on div "SearchWithCriteriab6fd10f2-3cf4-4658-9d8a-dbc72b6729ca Recording Title CASH PRE…" at bounding box center [864, 205] width 1051 height 183
paste input "TALK"
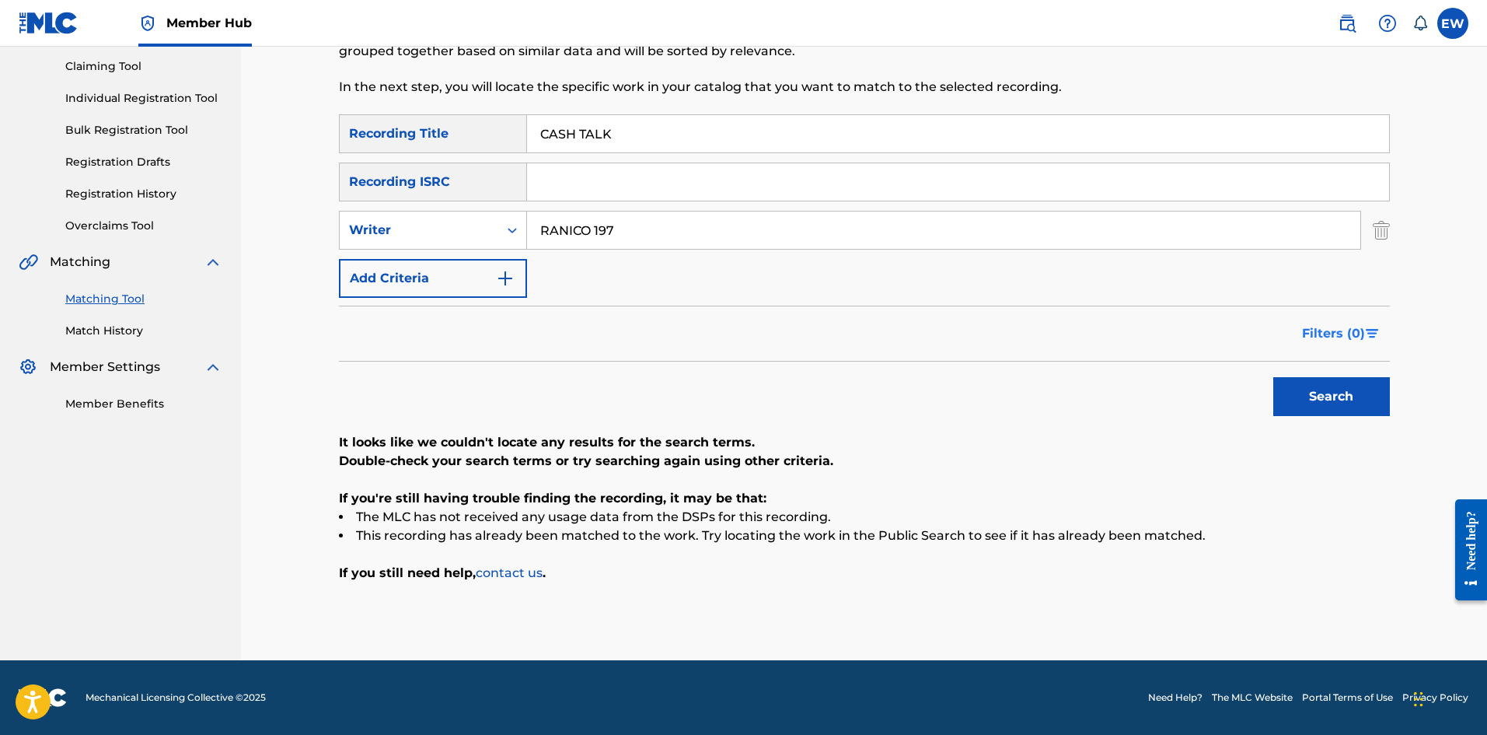
type input "CASH TALK"
click at [582, 285] on button "Search" at bounding box center [1331, 396] width 117 height 39
drag, startPoint x: 579, startPoint y: 246, endPoint x: 487, endPoint y: 271, distance: 95.3
click at [488, 271] on div "SearchWithCriteriab6fd10f2-3cf4-4658-9d8a-dbc72b6729ca Recording Title CASH TAL…" at bounding box center [864, 205] width 1051 height 183
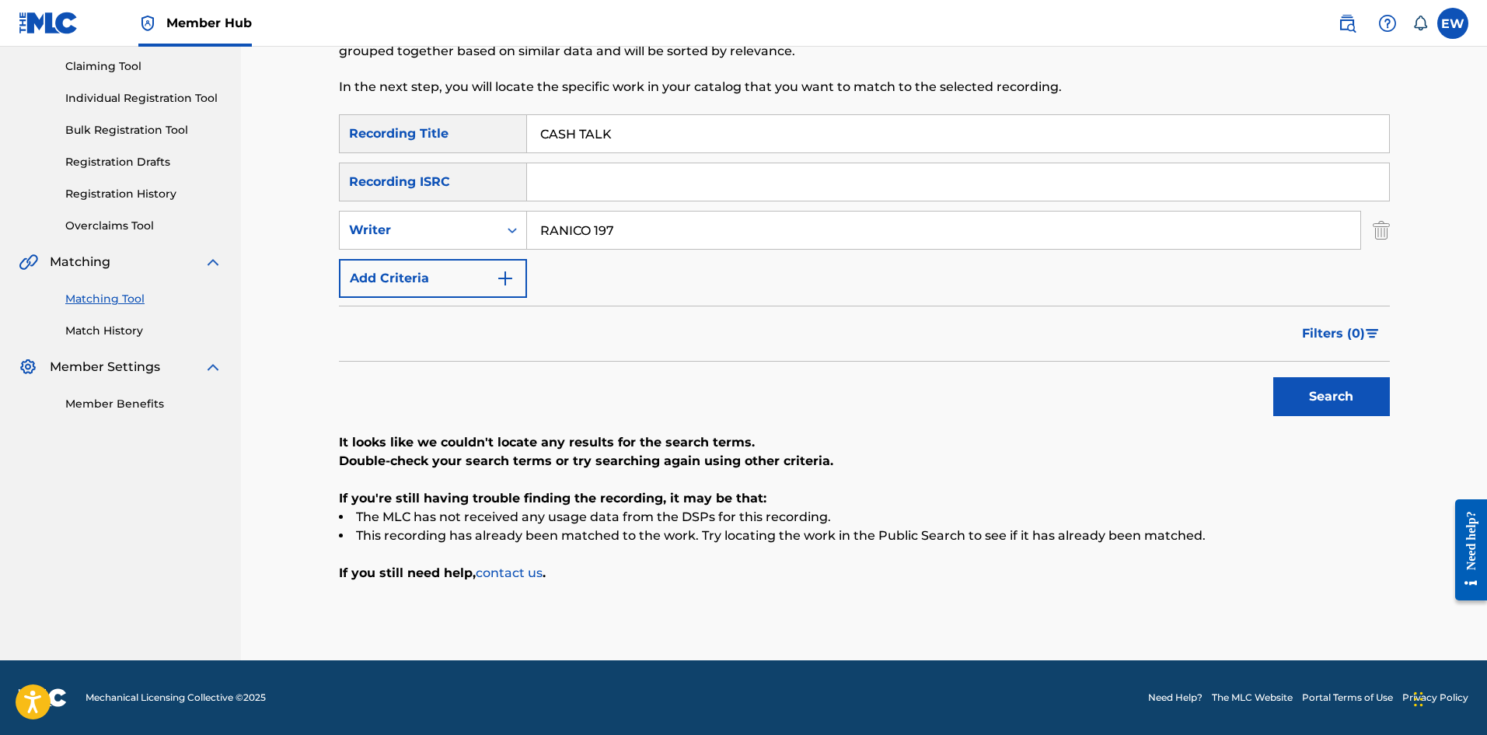
paste input "MACKEEHAN"
type input "MACKEEHAN"
drag, startPoint x: 655, startPoint y: 131, endPoint x: 366, endPoint y: 183, distance: 293.0
click at [362, 174] on div "SearchWithCriteriab6fd10f2-3cf4-4658-9d8a-dbc72b6729ca Recording Title CASH TAL…" at bounding box center [864, 205] width 1051 height 183
paste input "SAVA PEACE"
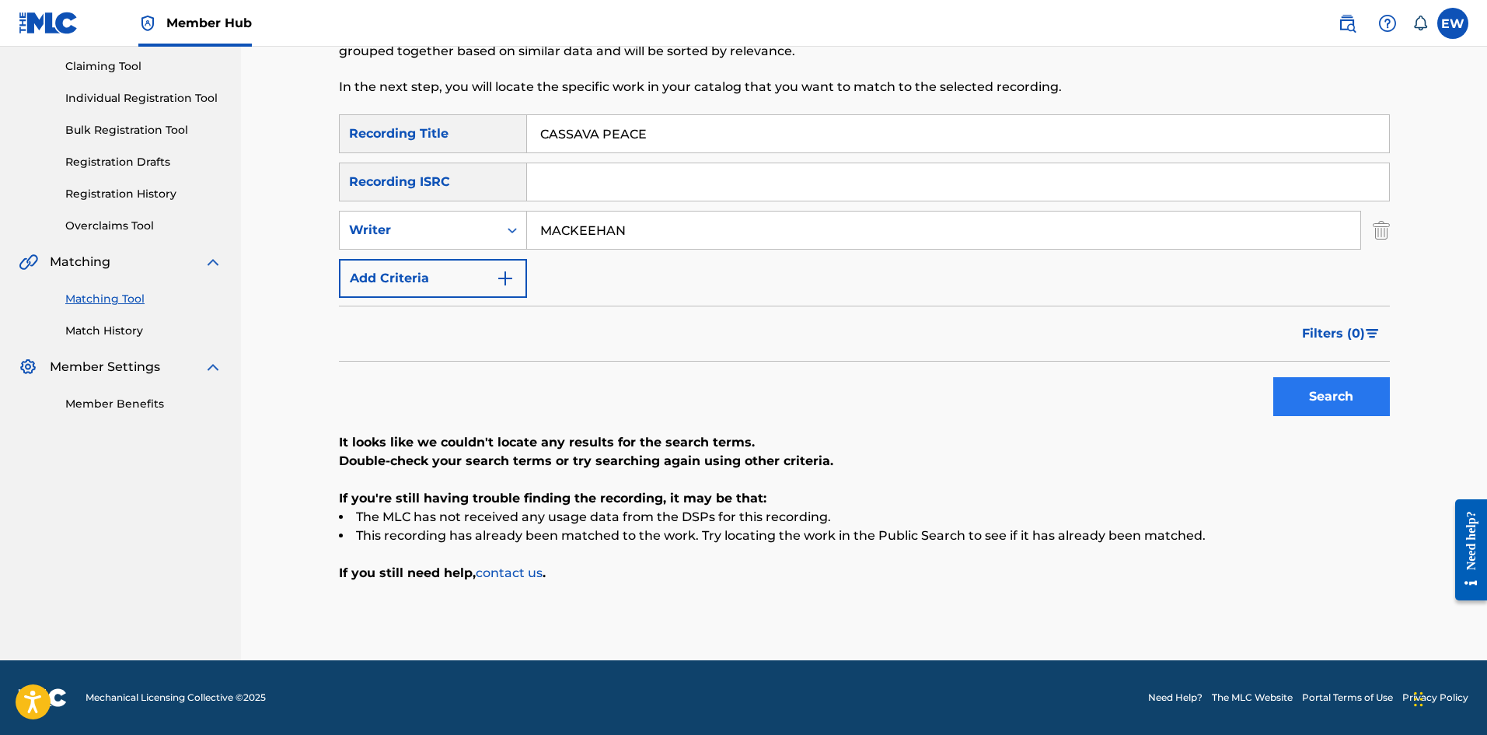
type input "CASSAVA PEACE"
click at [582, 285] on button "Search" at bounding box center [1331, 396] width 117 height 39
drag, startPoint x: 631, startPoint y: 237, endPoint x: 756, endPoint y: 354, distance: 171.6
click at [477, 246] on div "SearchWithCriteriacd14c7e6-0925-428e-847e-3ef906a1ac8e Writer [PERSON_NAME]" at bounding box center [864, 230] width 1051 height 39
paste input "[PERSON_NAME]"
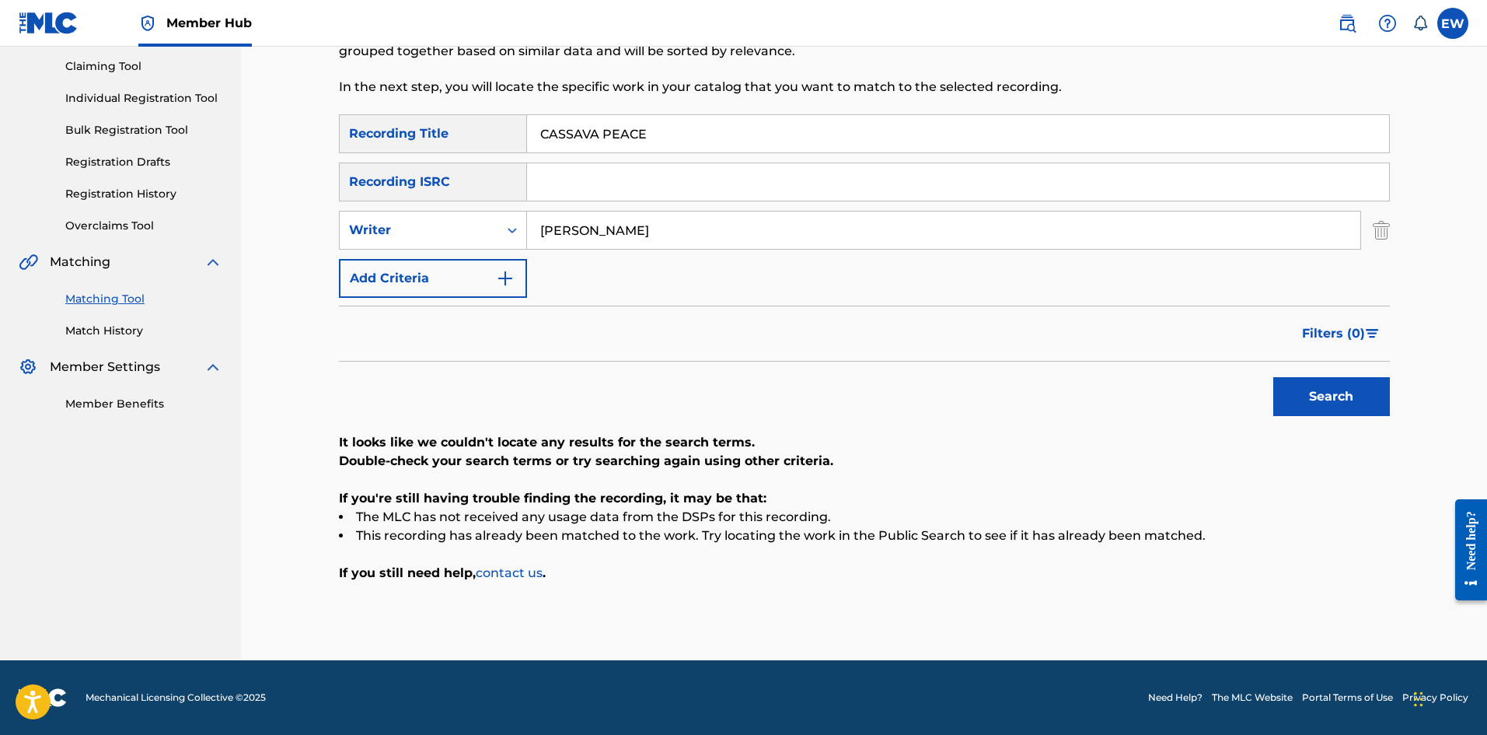
type input "[PERSON_NAME]"
drag, startPoint x: 686, startPoint y: 128, endPoint x: 372, endPoint y: 124, distance: 314.1
click at [394, 127] on div "SearchWithCriteriab6fd10f2-3cf4-4658-9d8a-dbc72b6729ca Recording Title CASSAVA …" at bounding box center [864, 133] width 1051 height 39
paste input "ROCK"
type input "CASSAVA ROCK"
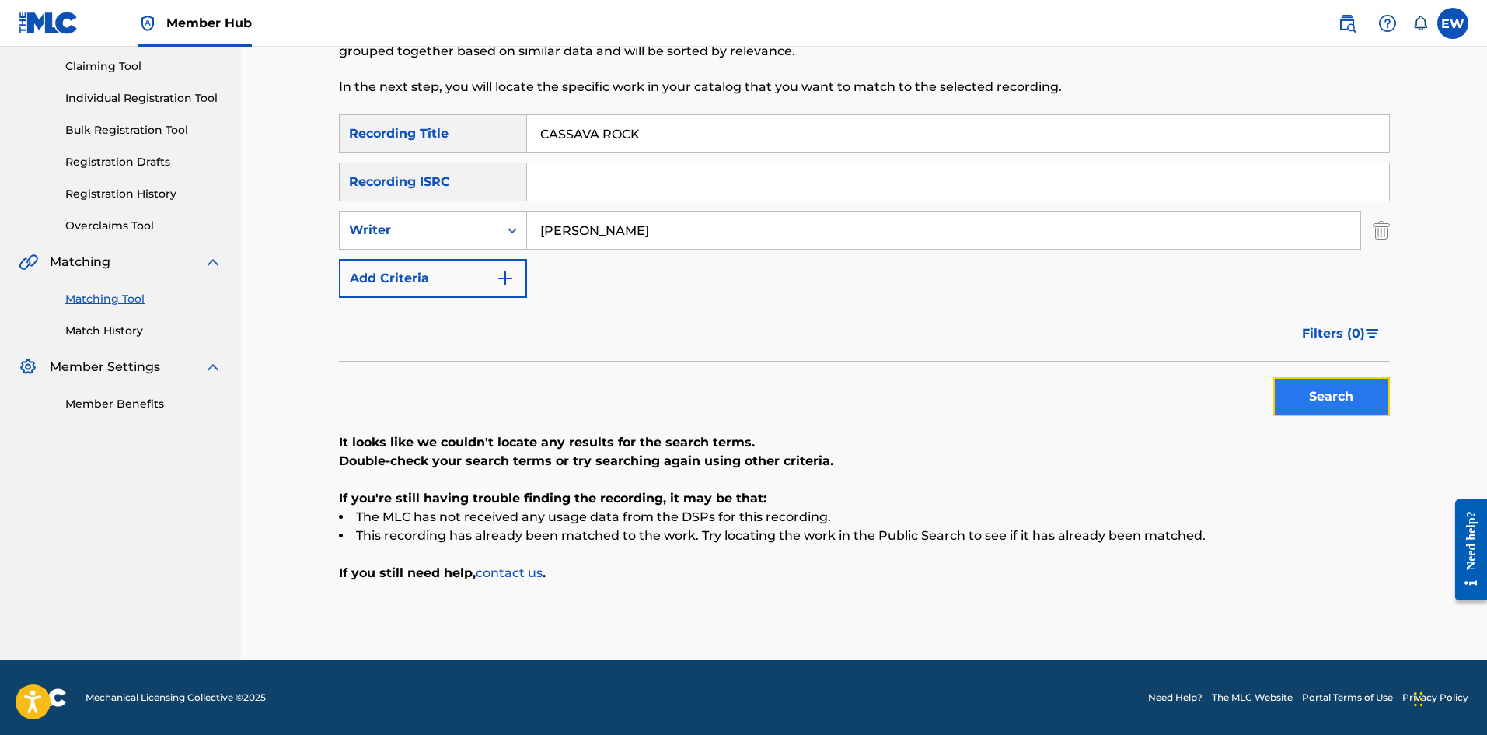
click at [582, 285] on button "Search" at bounding box center [1331, 396] width 117 height 39
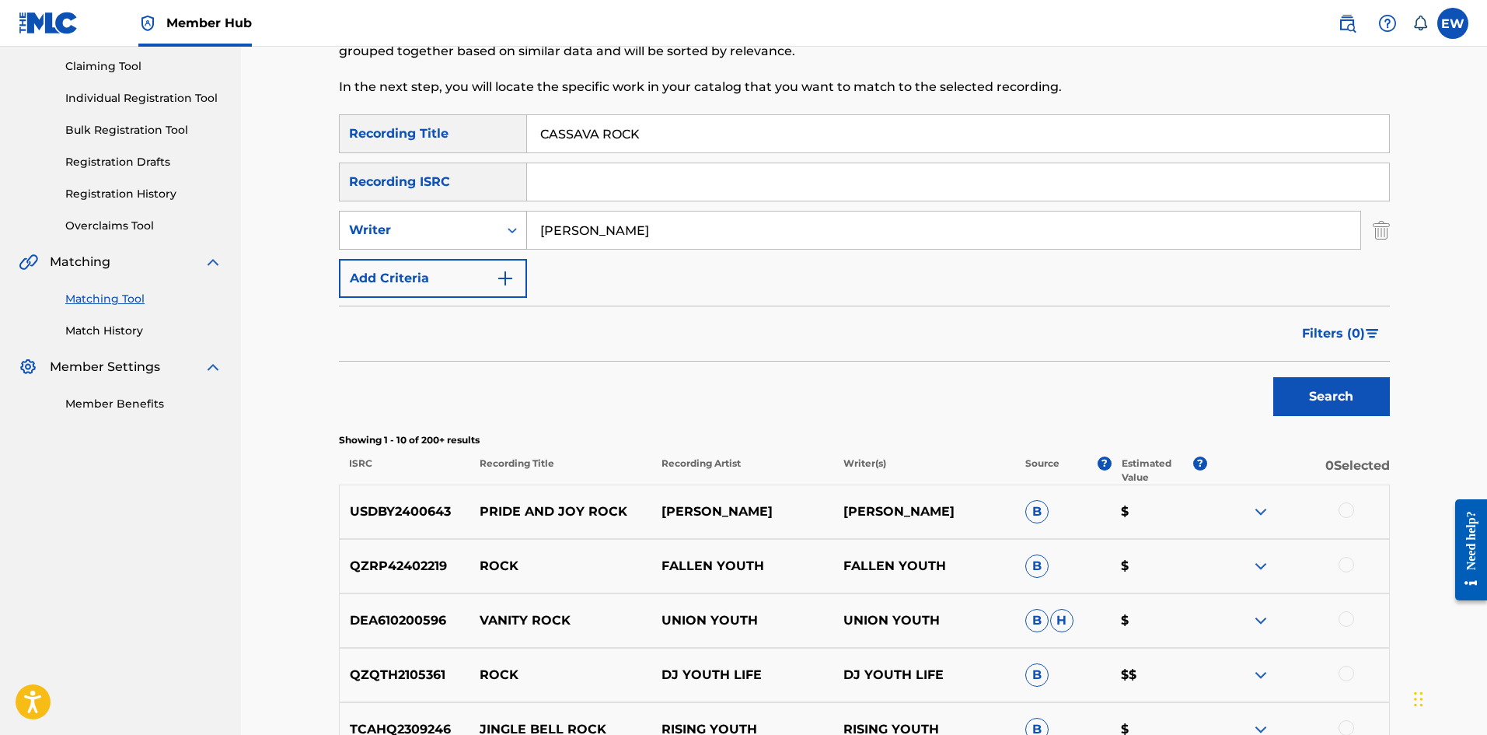
drag, startPoint x: 644, startPoint y: 225, endPoint x: 511, endPoint y: 233, distance: 133.2
click at [460, 208] on div "SearchWithCriteriab6fd10f2-3cf4-4658-9d8a-dbc72b6729ca Recording Title CASSAVA …" at bounding box center [864, 205] width 1051 height 183
paste input "[PERSON_NAME]"
type input "[PERSON_NAME]"
drag, startPoint x: 704, startPoint y: 134, endPoint x: 511, endPoint y: 147, distance: 194.0
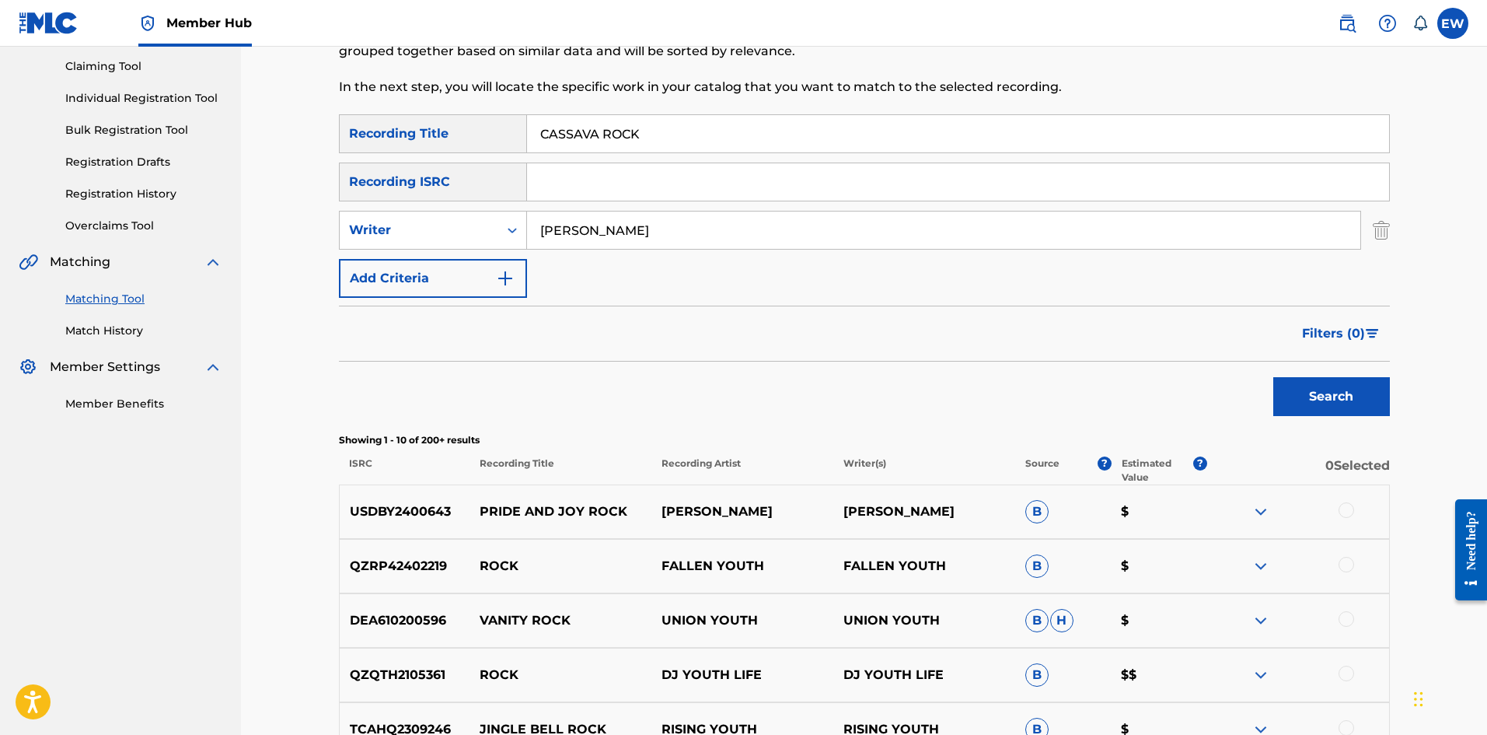
click at [527, 148] on input "CASSAVA ROCK" at bounding box center [958, 133] width 862 height 37
paste input "IUS CLAY"
type input "[PERSON_NAME]"
click at [582, 285] on button "Search" at bounding box center [1331, 396] width 117 height 39
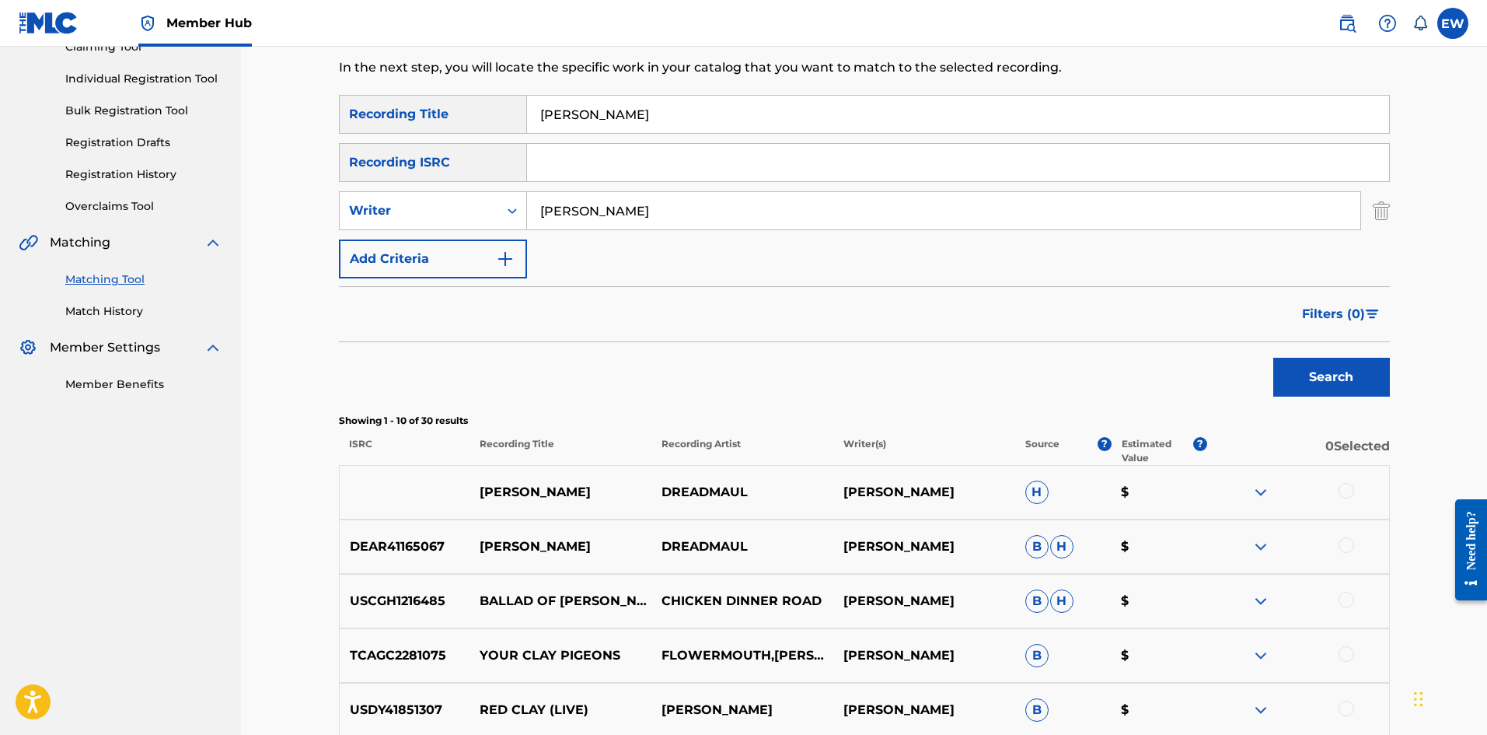
scroll to position [181, 0]
drag, startPoint x: 744, startPoint y: 217, endPoint x: 365, endPoint y: 203, distance: 378.9
click at [366, 204] on div "SearchWithCriteriacd14c7e6-0925-428e-847e-3ef906a1ac8e Writer [PERSON_NAME]" at bounding box center [864, 211] width 1051 height 39
paste input "[PERSON_NAME]"
type input "[PERSON_NAME]"
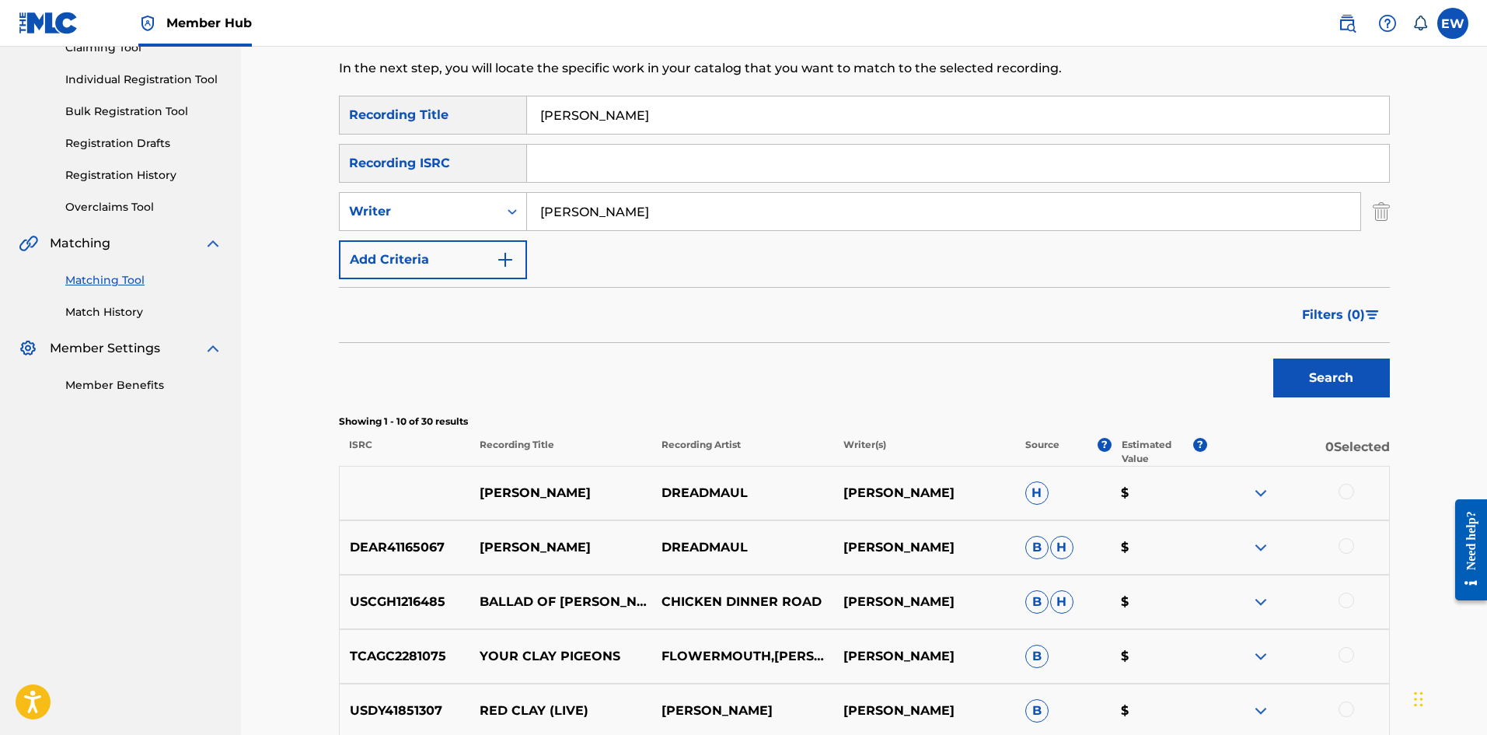
drag, startPoint x: 672, startPoint y: 107, endPoint x: 515, endPoint y: 152, distance: 162.9
click at [543, 148] on div "SearchWithCriteriab6fd10f2-3cf4-4658-9d8a-dbc72b6729ca Recording Title [PERSON_…" at bounding box center [864, 187] width 1051 height 183
paste input "T THY BREAD"
type input "CAST THY BREAD"
drag, startPoint x: 1334, startPoint y: 392, endPoint x: 1299, endPoint y: 374, distance: 39.3
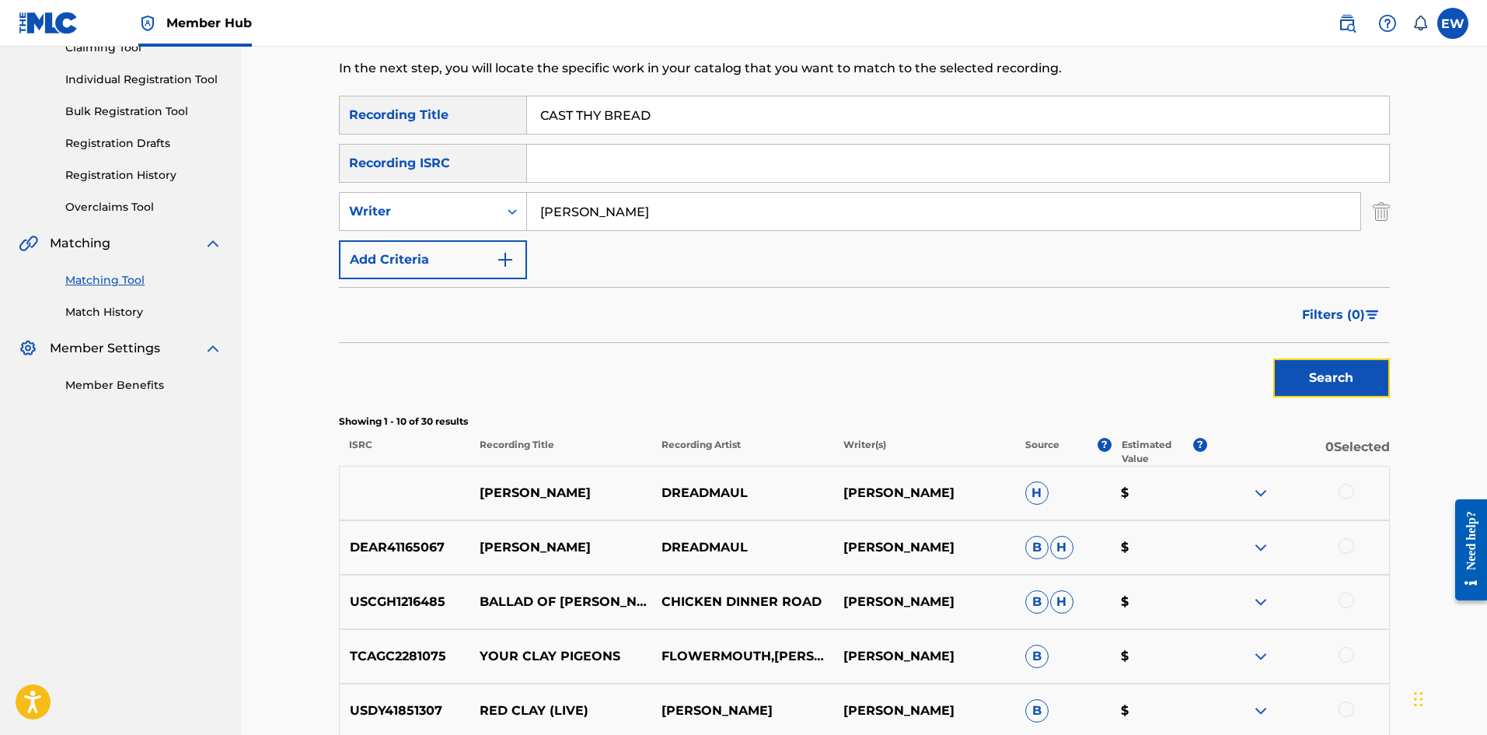
click at [582, 285] on button "Search" at bounding box center [1331, 377] width 117 height 39
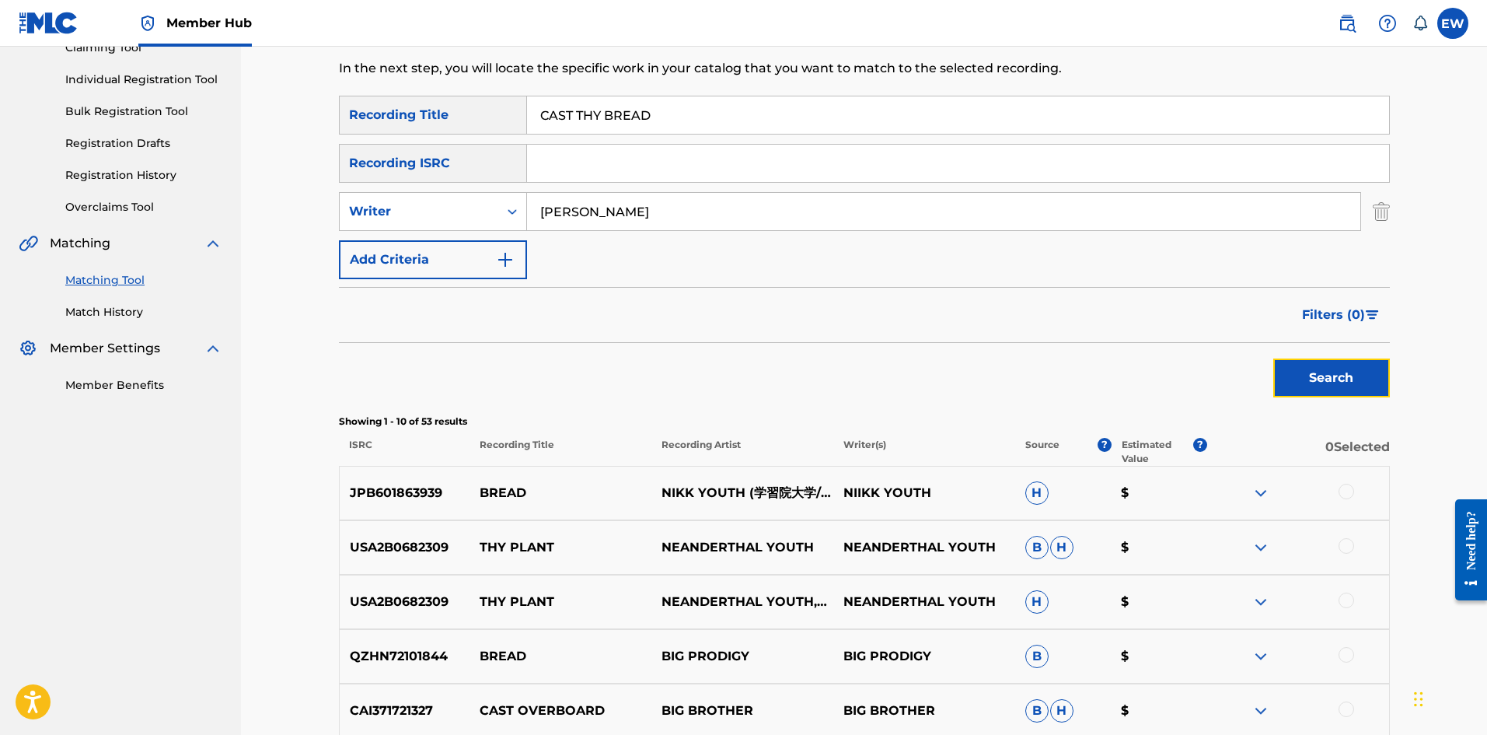
click at [582, 285] on button "Search" at bounding box center [1331, 377] width 117 height 39
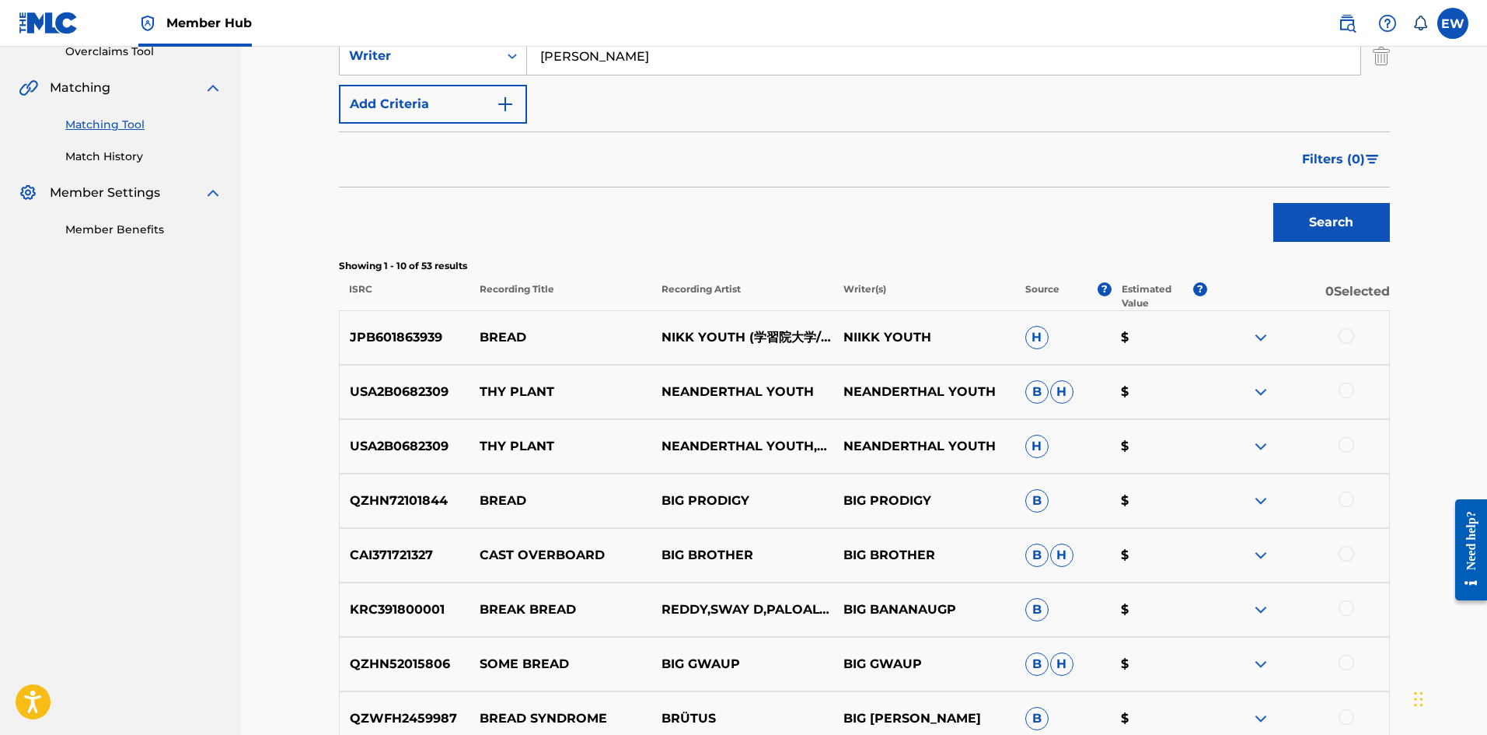
scroll to position [103, 0]
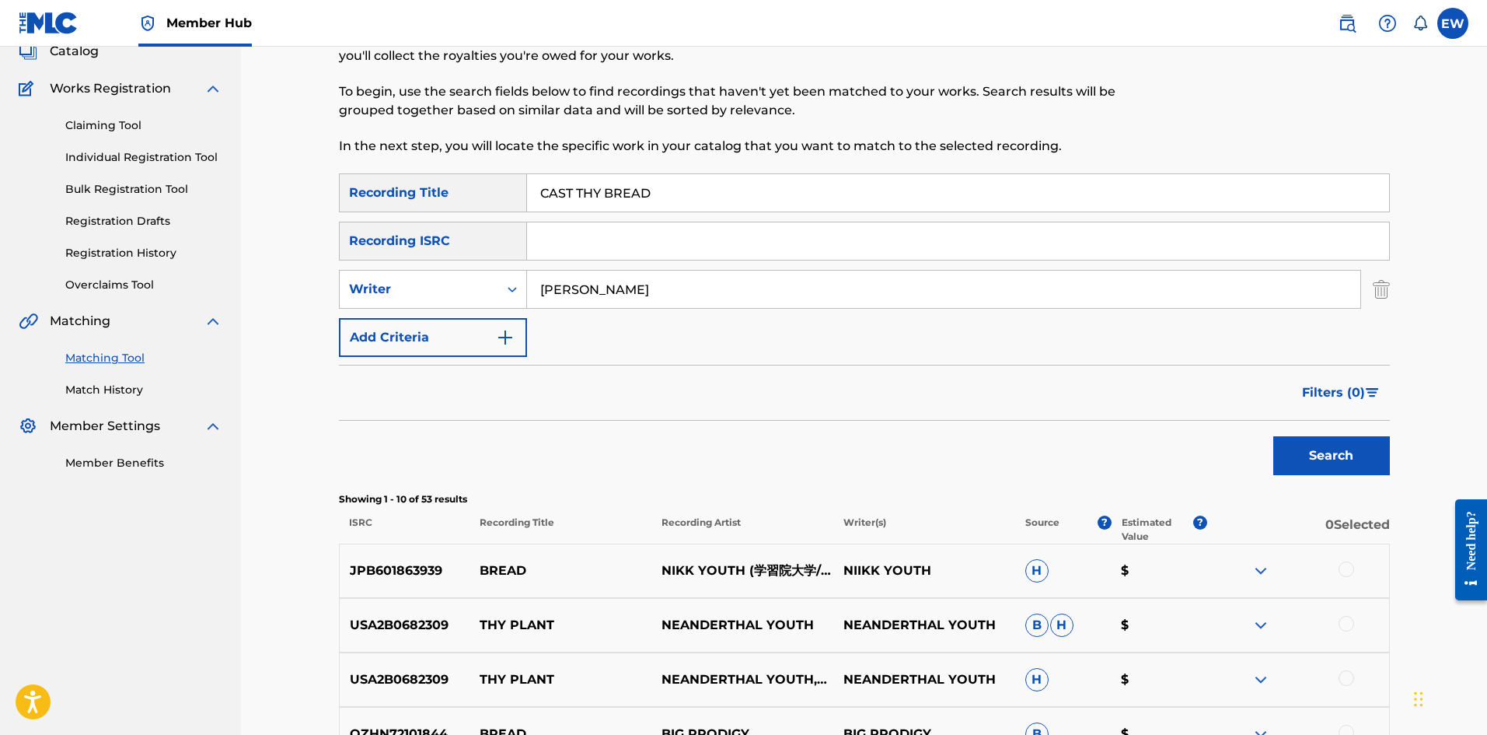
drag, startPoint x: 667, startPoint y: 281, endPoint x: 433, endPoint y: 269, distance: 234.3
click at [442, 274] on div "SearchWithCriteriacd14c7e6-0925-428e-847e-3ef906a1ac8e Writer [PERSON_NAME]" at bounding box center [864, 289] width 1051 height 39
paste input "STAYNLESS"
type input "STAYNLESS"
drag, startPoint x: 459, startPoint y: 189, endPoint x: 212, endPoint y: 155, distance: 248.7
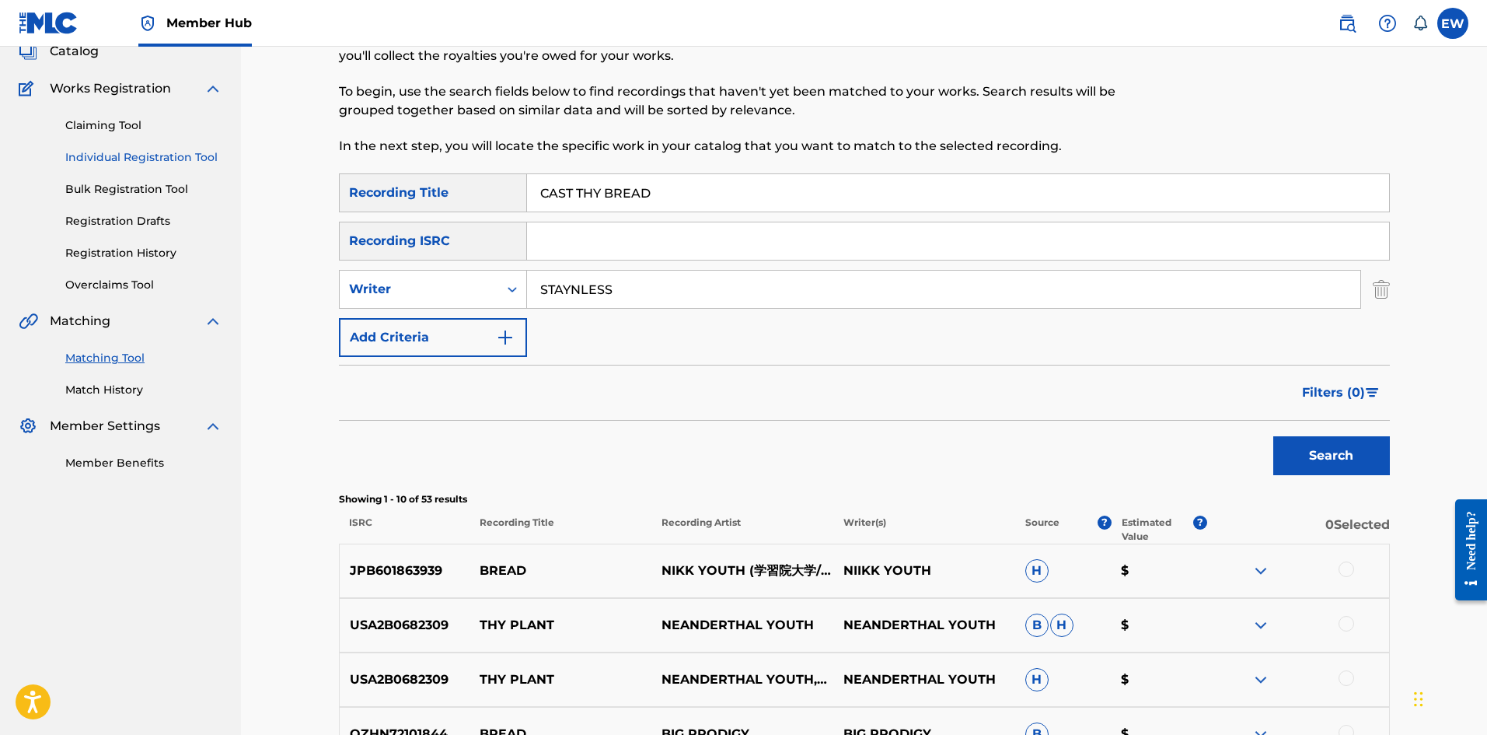
click at [239, 154] on main "NW ROYALTY CONSULTING, LLC. Summary Catalog Works Registration Claiming Tool In…" at bounding box center [743, 573] width 1487 height 1261
paste input "ING SHADOWS"
type input "CASTING SHADOWS"
click at [582, 285] on button "Search" at bounding box center [1331, 455] width 117 height 39
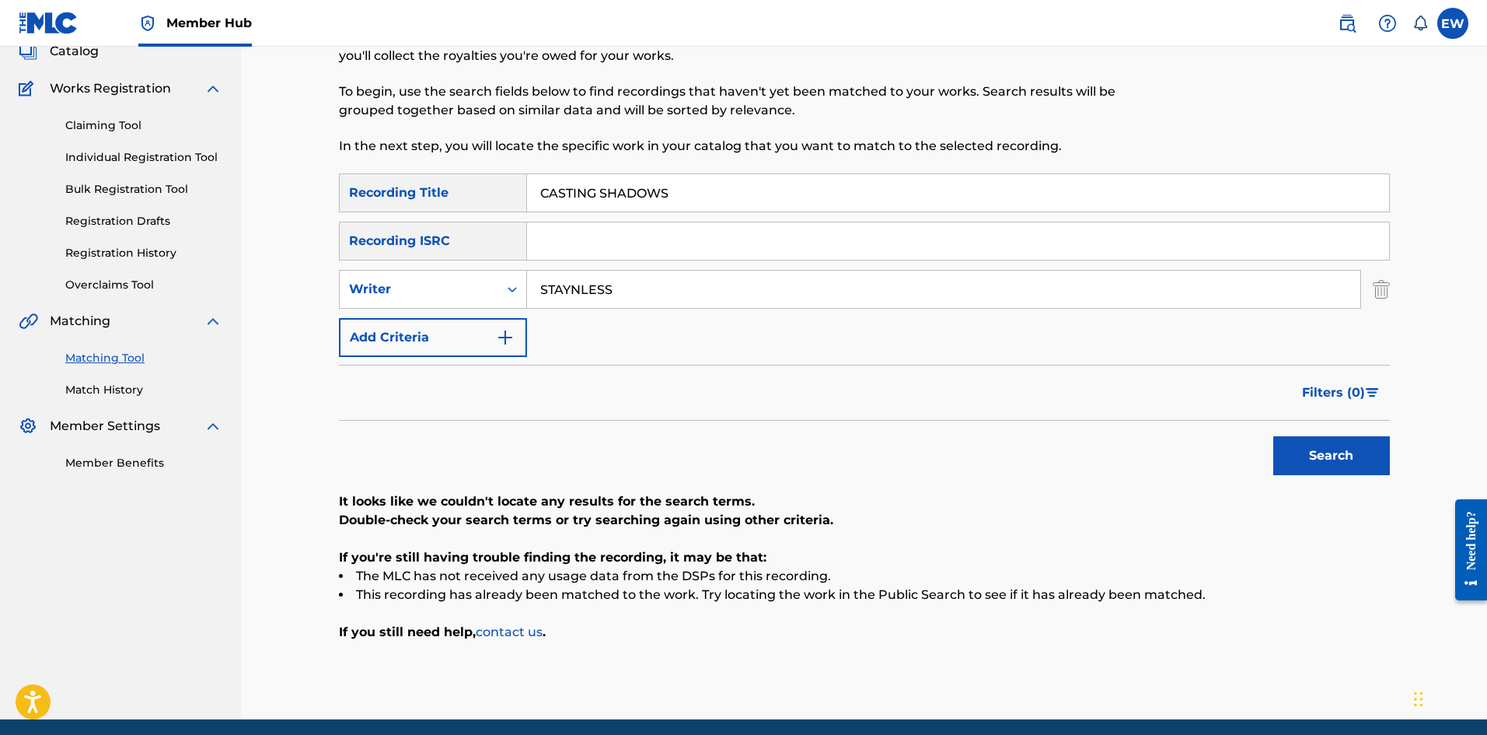
drag, startPoint x: 640, startPoint y: 291, endPoint x: 327, endPoint y: 221, distance: 320.3
click at [203, 239] on main "NW ROYALTY CONSULTING, LLC. Summary Catalog Works Registration Claiming Tool In…" at bounding box center [743, 331] width 1487 height 776
paste input "EPHANIE"
type input "[PERSON_NAME]"
drag, startPoint x: 556, startPoint y: 180, endPoint x: 424, endPoint y: 170, distance: 131.7
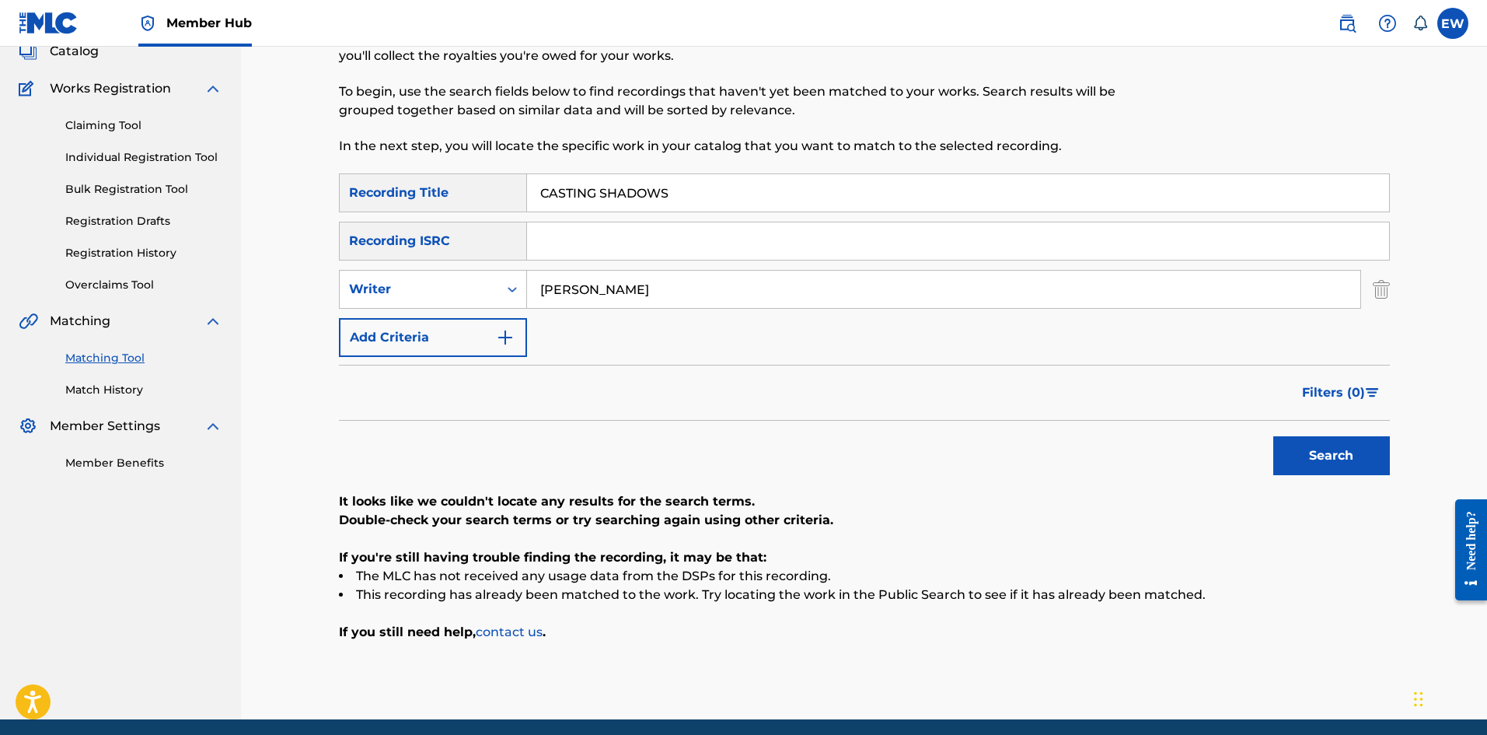
click at [533, 180] on input "CASTING SHADOWS" at bounding box center [958, 192] width 862 height 37
paste input "THARSI"
click at [582, 285] on button "Search" at bounding box center [1331, 455] width 117 height 39
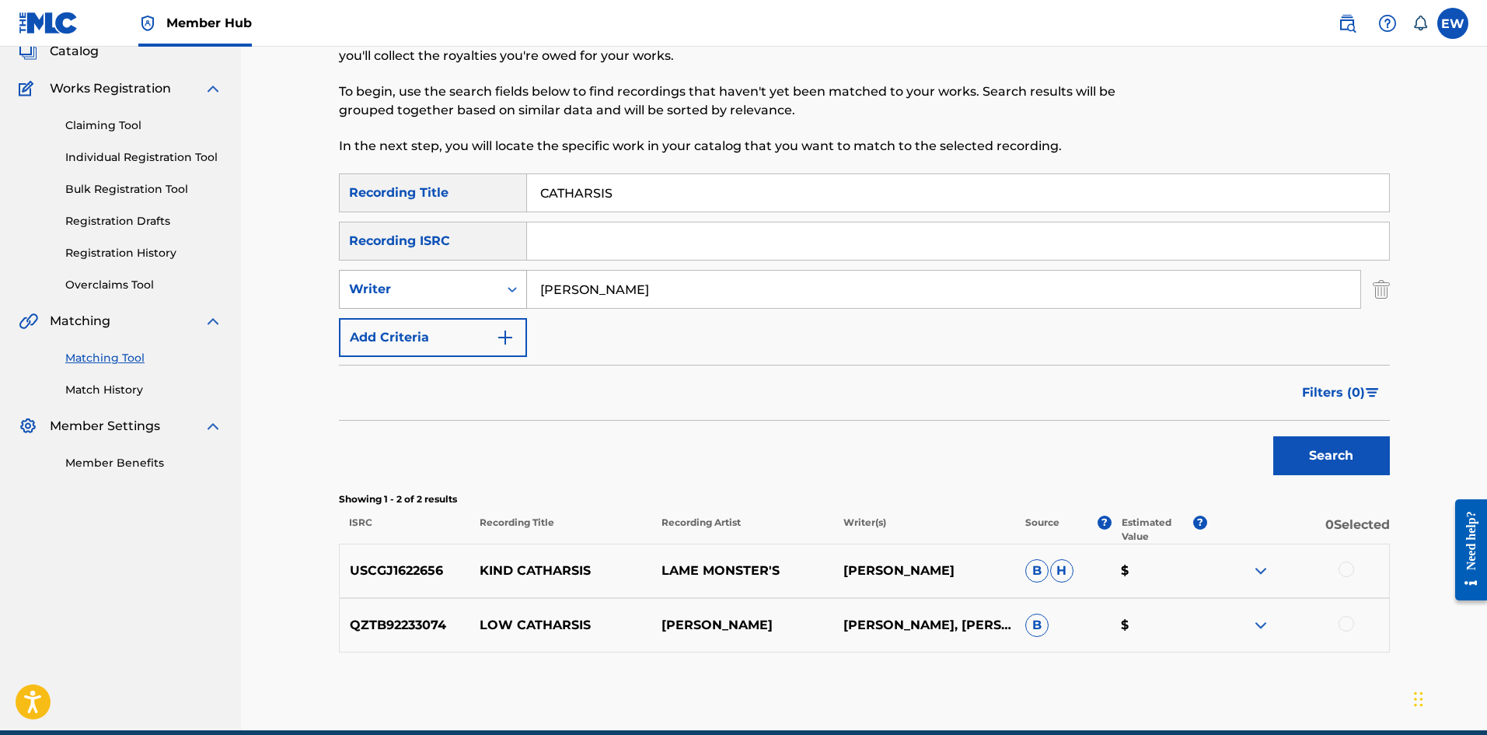
drag, startPoint x: 662, startPoint y: 308, endPoint x: 470, endPoint y: 298, distance: 193.1
click at [470, 285] on div "SearchWithCriteriacd14c7e6-0925-428e-847e-3ef906a1ac8e Writer [PERSON_NAME]" at bounding box center [864, 289] width 1051 height 39
drag, startPoint x: 645, startPoint y: 195, endPoint x: 491, endPoint y: 243, distance: 161.3
click at [482, 241] on div "SearchWithCriteriab6fd10f2-3cf4-4658-9d8a-dbc72b6729ca Recording Title CATHARSI…" at bounding box center [864, 264] width 1051 height 183
paste input "(REPRISE)"
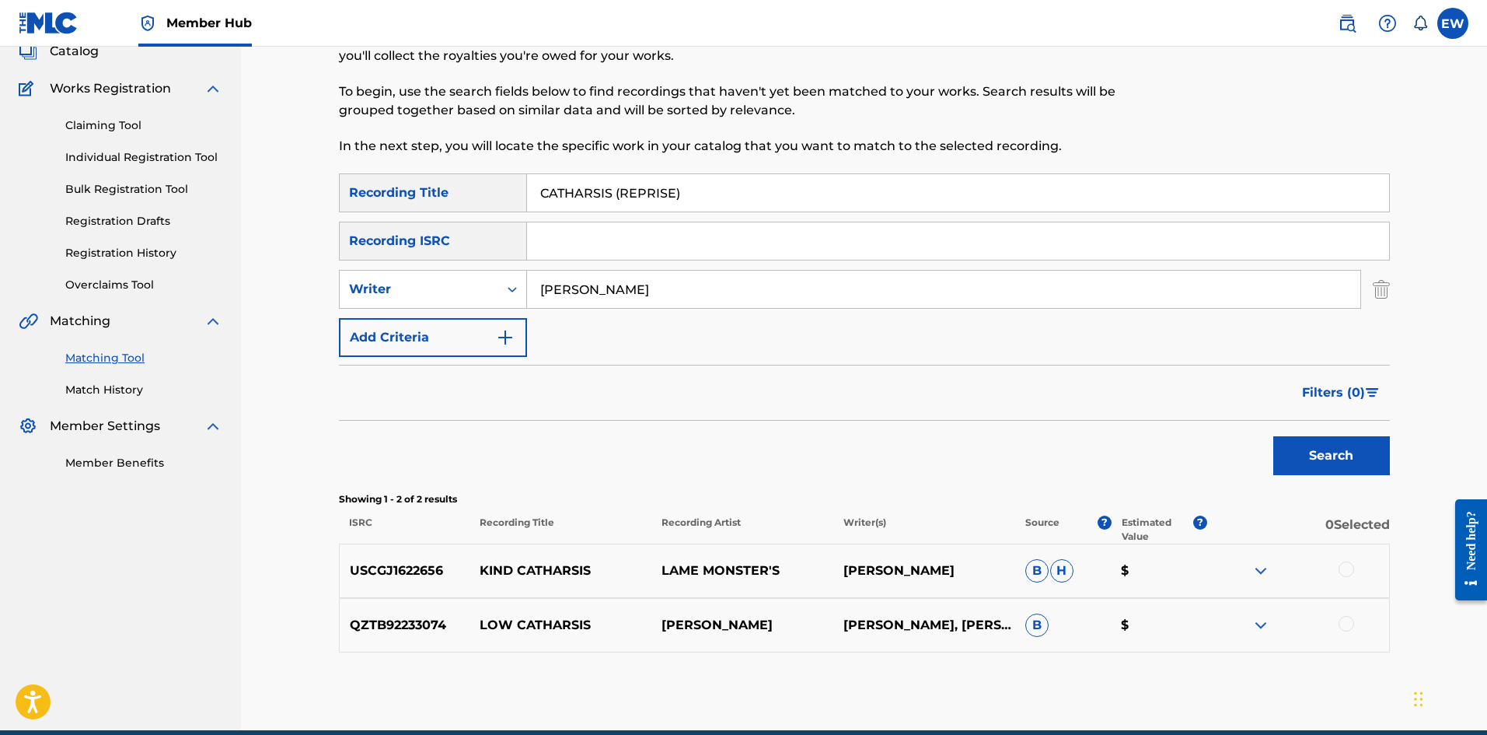
type input "CATHARSIS (REPRISE)"
click at [582, 285] on div "Search" at bounding box center [1328, 452] width 124 height 62
click at [582, 285] on button "Search" at bounding box center [1331, 455] width 117 height 39
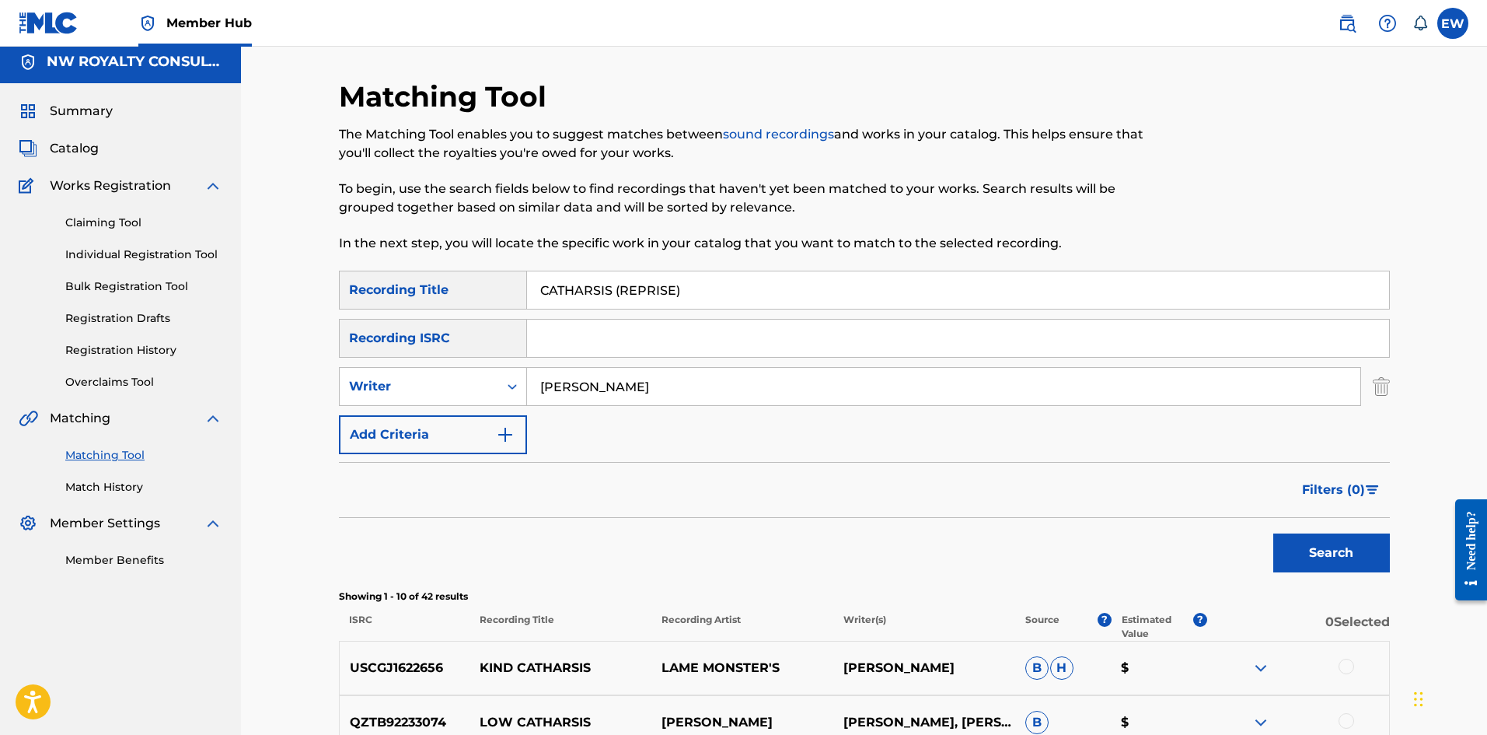
scroll to position [0, 0]
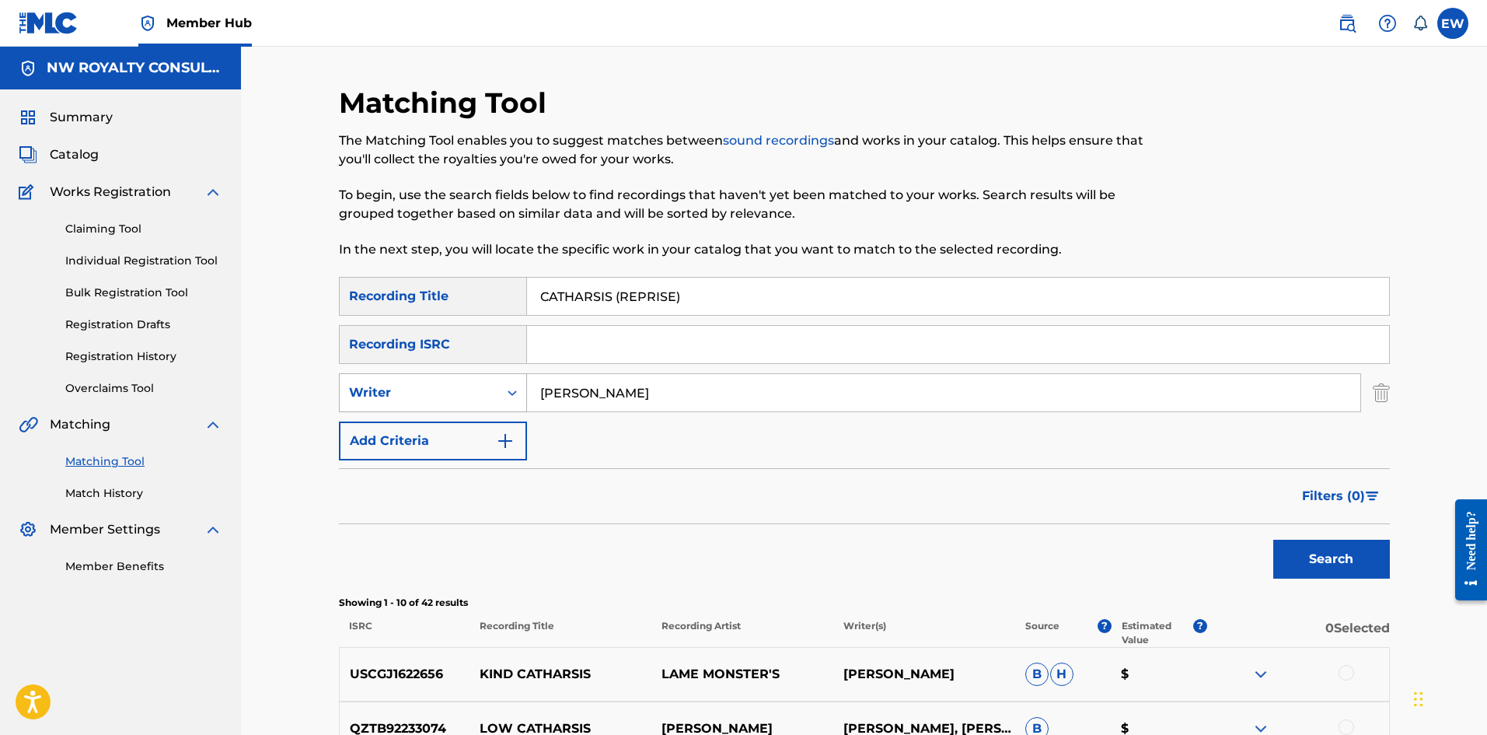
drag, startPoint x: 646, startPoint y: 402, endPoint x: 478, endPoint y: 406, distance: 168.0
click at [478, 285] on div "SearchWithCriteriacd14c7e6-0925-428e-847e-3ef906a1ac8e Writer [PERSON_NAME]" at bounding box center [864, 392] width 1051 height 39
paste input "[PERSON_NAME]"
type input "[PERSON_NAME]"
drag, startPoint x: 716, startPoint y: 308, endPoint x: 429, endPoint y: 292, distance: 287.3
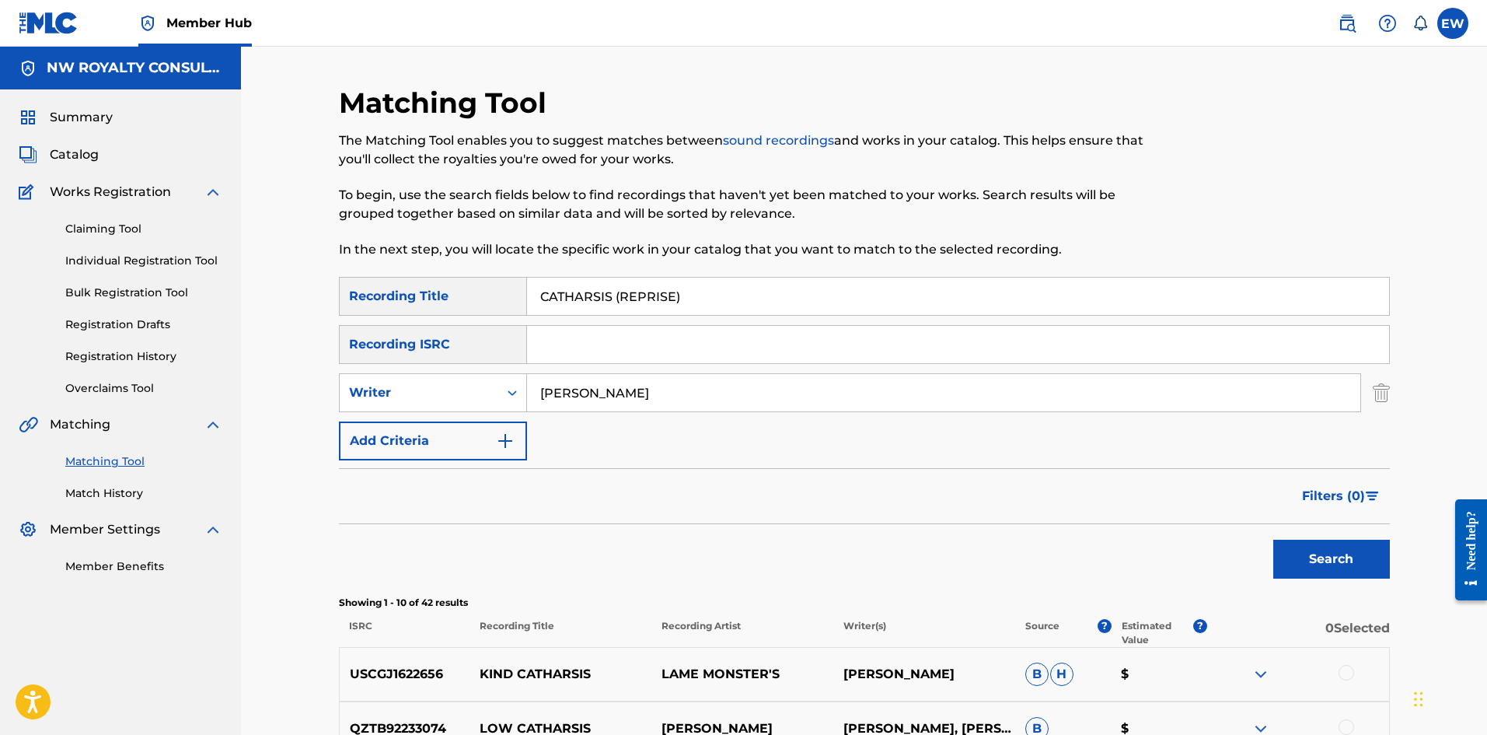
click at [431, 285] on div "SearchWithCriteriab6fd10f2-3cf4-4658-9d8a-dbc72b6729ca Recording Title CATHARSI…" at bounding box center [864, 296] width 1051 height 39
paste input "UCASIAN"
type input "CAUCASIAN"
drag, startPoint x: 1326, startPoint y: 540, endPoint x: 1332, endPoint y: 530, distance: 11.2
click at [582, 285] on div "Search" at bounding box center [1328, 555] width 124 height 62
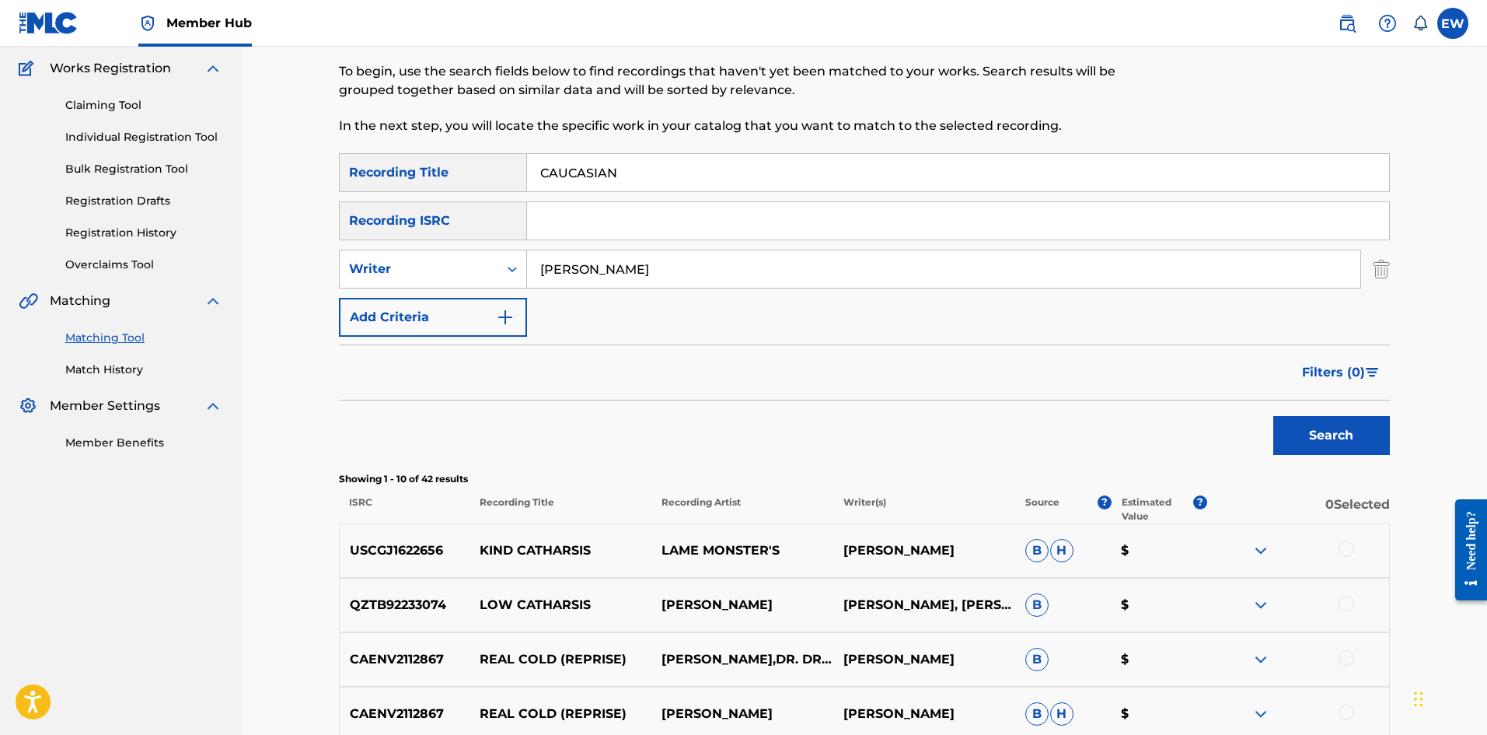
scroll to position [103, 0]
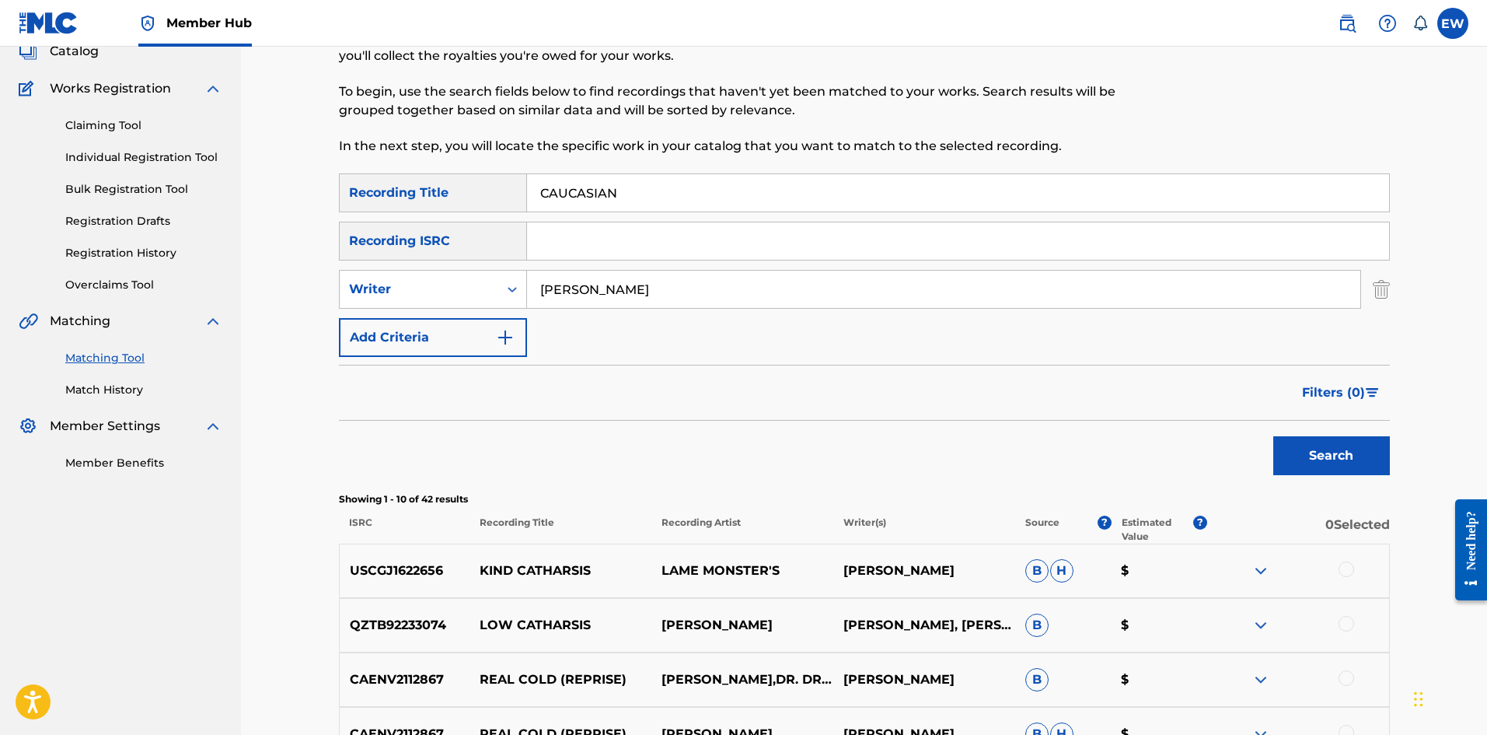
drag, startPoint x: 641, startPoint y: 293, endPoint x: 472, endPoint y: 234, distance: 179.5
click at [245, 232] on div "Matching Tool The Matching Tool enables you to suggest matches between sound re…" at bounding box center [864, 573] width 1246 height 1261
paste input "CRISOPOLIS"
type input "CRISOPOLIS"
drag, startPoint x: 629, startPoint y: 191, endPoint x: 485, endPoint y: 211, distance: 145.2
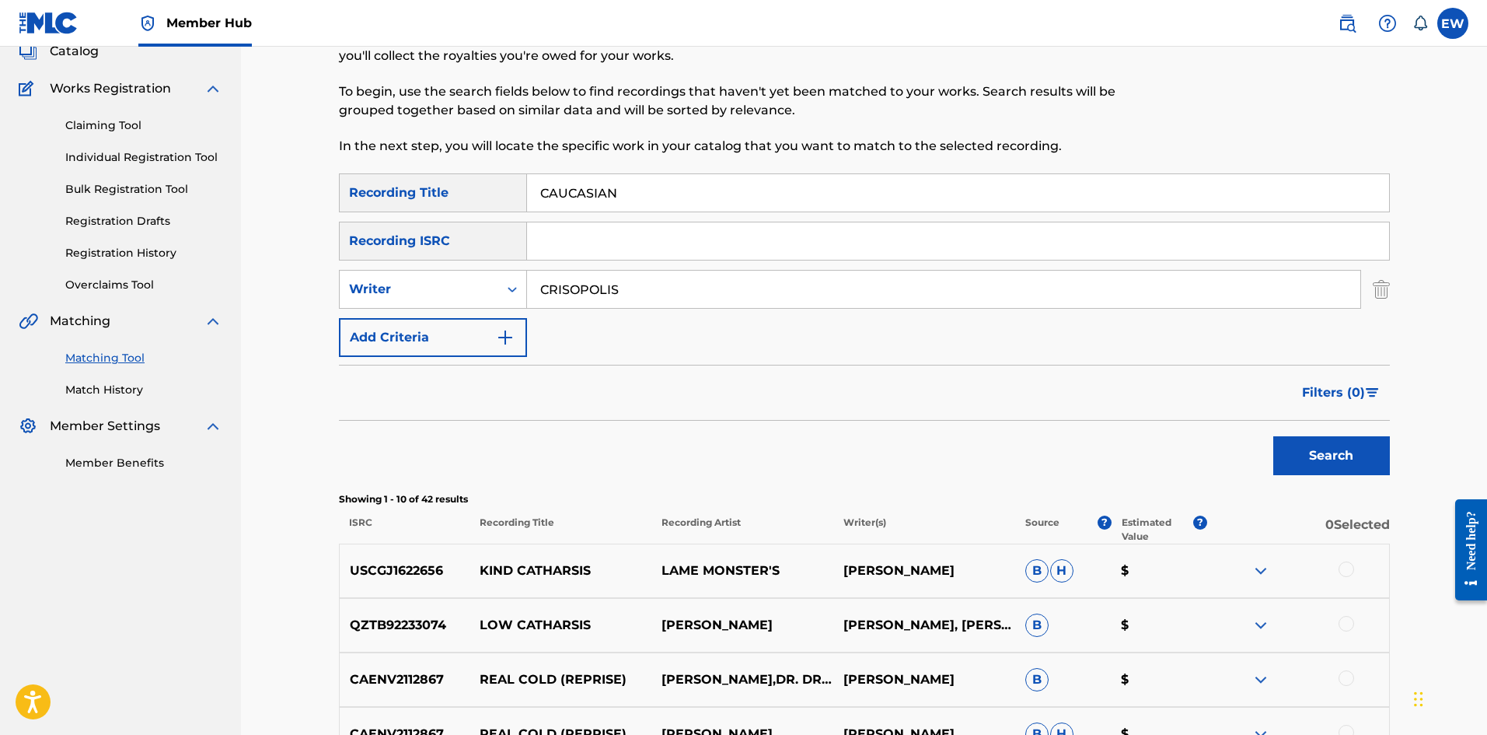
click at [482, 212] on div "SearchWithCriteriab6fd10f2-3cf4-4658-9d8a-dbc72b6729ca Recording Title CAUCASIA…" at bounding box center [864, 264] width 1051 height 183
paste input "GHT UP"
type input "CAUGHT UP"
drag, startPoint x: 1300, startPoint y: 456, endPoint x: 1290, endPoint y: 438, distance: 20.5
click at [582, 285] on button "Search" at bounding box center [1331, 455] width 117 height 39
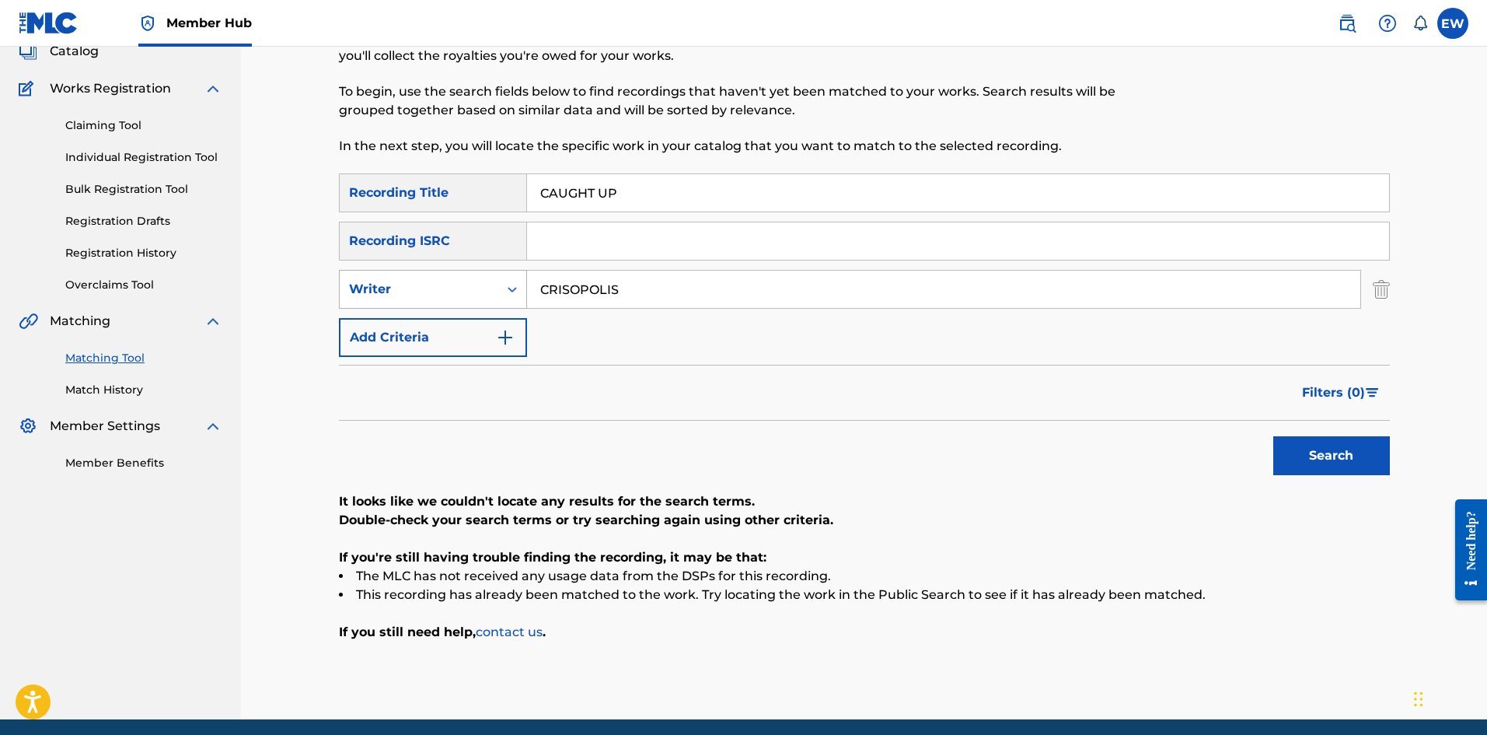
drag, startPoint x: 632, startPoint y: 287, endPoint x: 494, endPoint y: 297, distance: 138.8
click at [506, 285] on div "SearchWithCriteriacd14c7e6-0925-428e-847e-3ef906a1ac8e Writer CRISOPOLIS" at bounding box center [864, 289] width 1051 height 39
click at [491, 285] on div "Writer" at bounding box center [419, 289] width 159 height 30
drag, startPoint x: 487, startPoint y: 297, endPoint x: 442, endPoint y: 327, distance: 53.9
click at [478, 285] on div "Writer" at bounding box center [433, 289] width 188 height 39
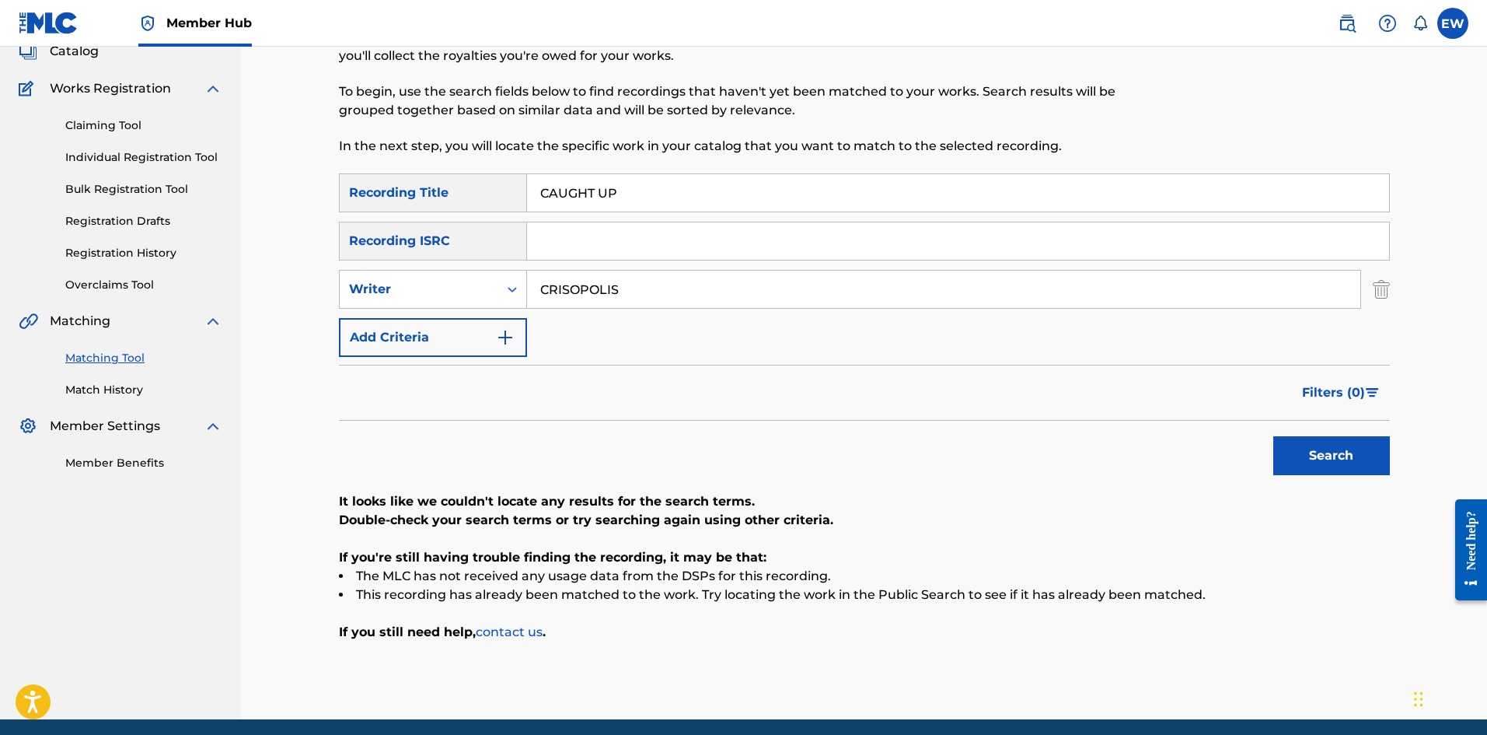
click at [454, 285] on div "Writer" at bounding box center [419, 289] width 140 height 19
drag, startPoint x: 443, startPoint y: 330, endPoint x: 452, endPoint y: 326, distance: 9.7
click at [444, 285] on div "Recording Artist" at bounding box center [433, 328] width 187 height 39
drag, startPoint x: 568, startPoint y: 284, endPoint x: 563, endPoint y: 277, distance: 8.4
click at [565, 281] on input "Search Form" at bounding box center [943, 289] width 833 height 37
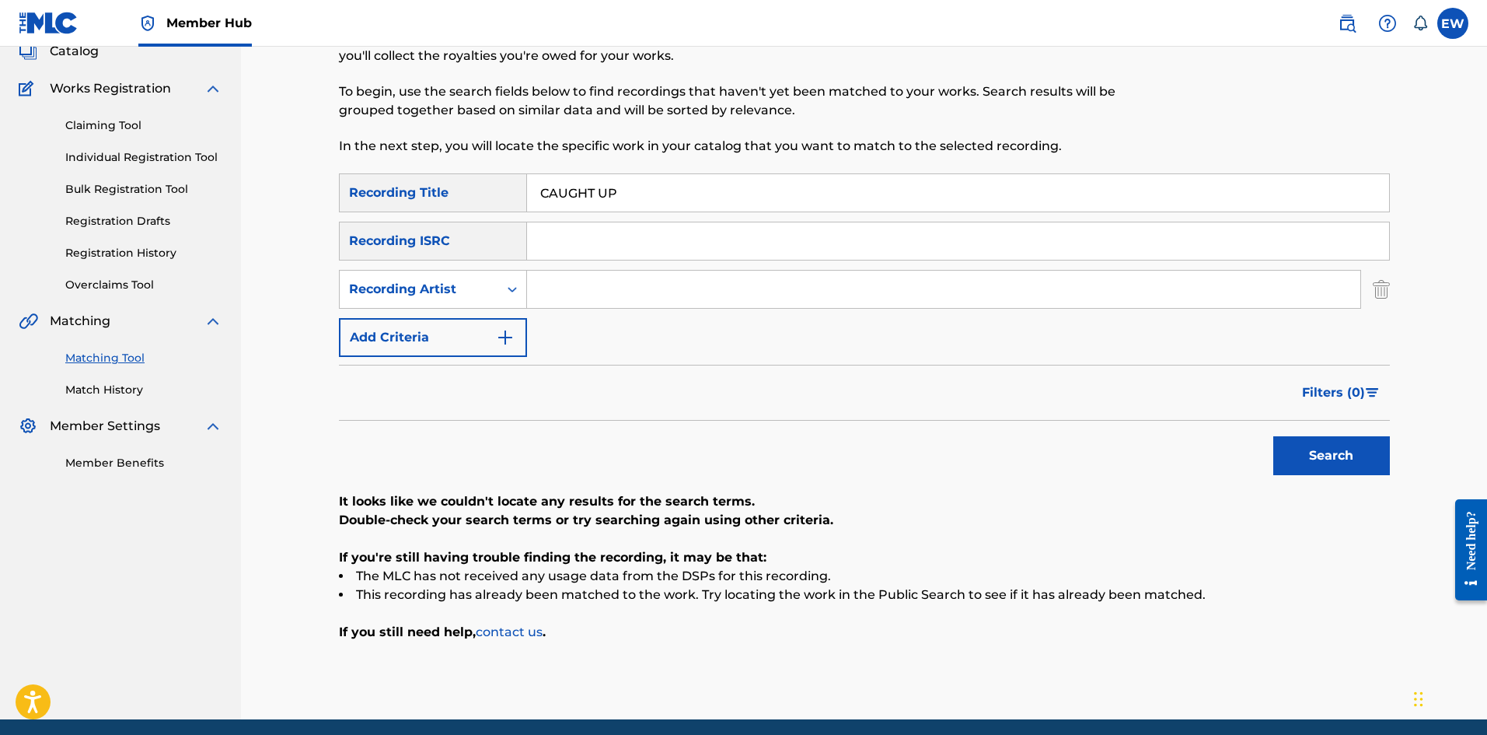
paste input "[PERSON_NAME]"
type input "[PERSON_NAME]"
drag, startPoint x: 674, startPoint y: 185, endPoint x: 428, endPoint y: 141, distance: 249.6
click at [250, 166] on div "Matching Tool The Matching Tool enables you to suggest matches between sound re…" at bounding box center [864, 331] width 1246 height 776
paste input "N'T STOP THIS"
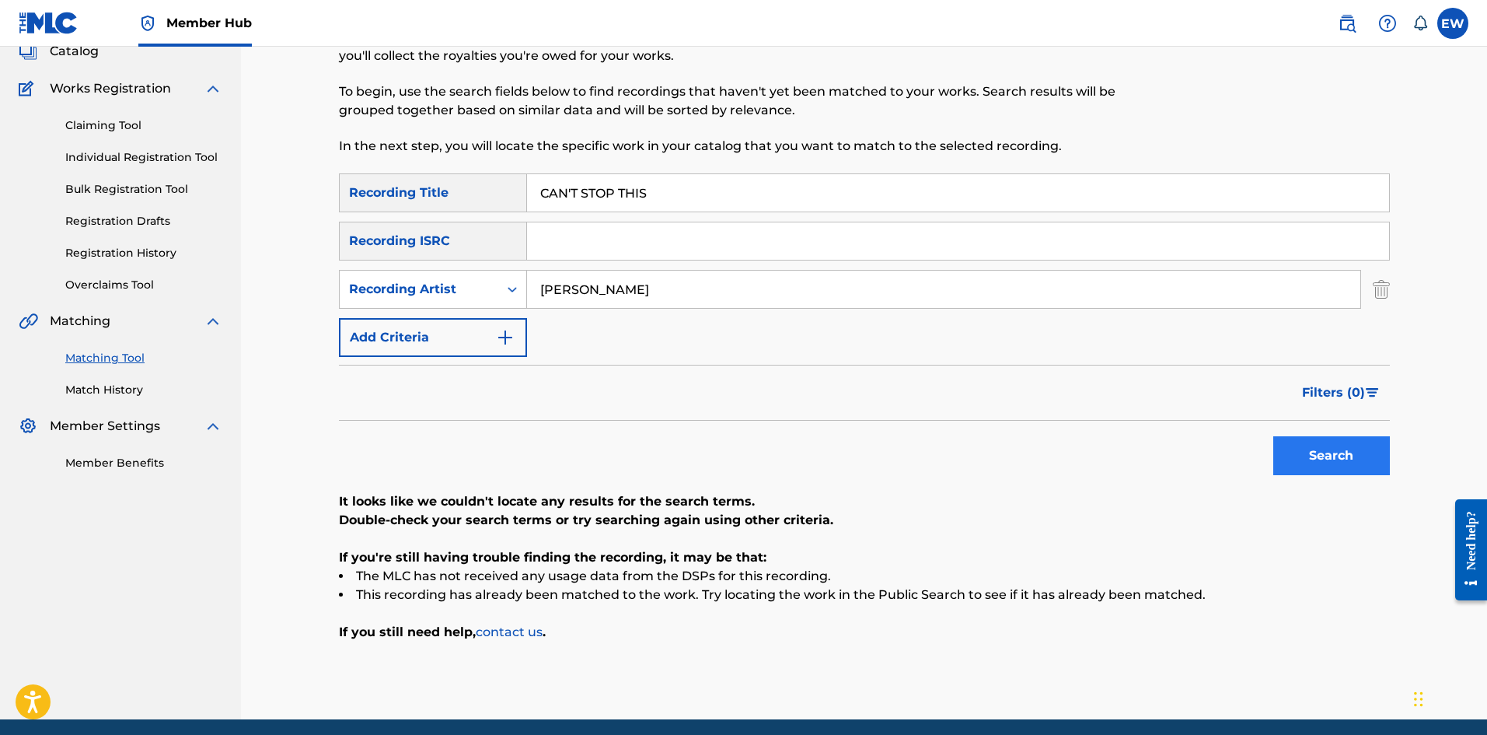
type input "CAN'T STOP THIS"
click at [582, 285] on button "Search" at bounding box center [1331, 455] width 117 height 39
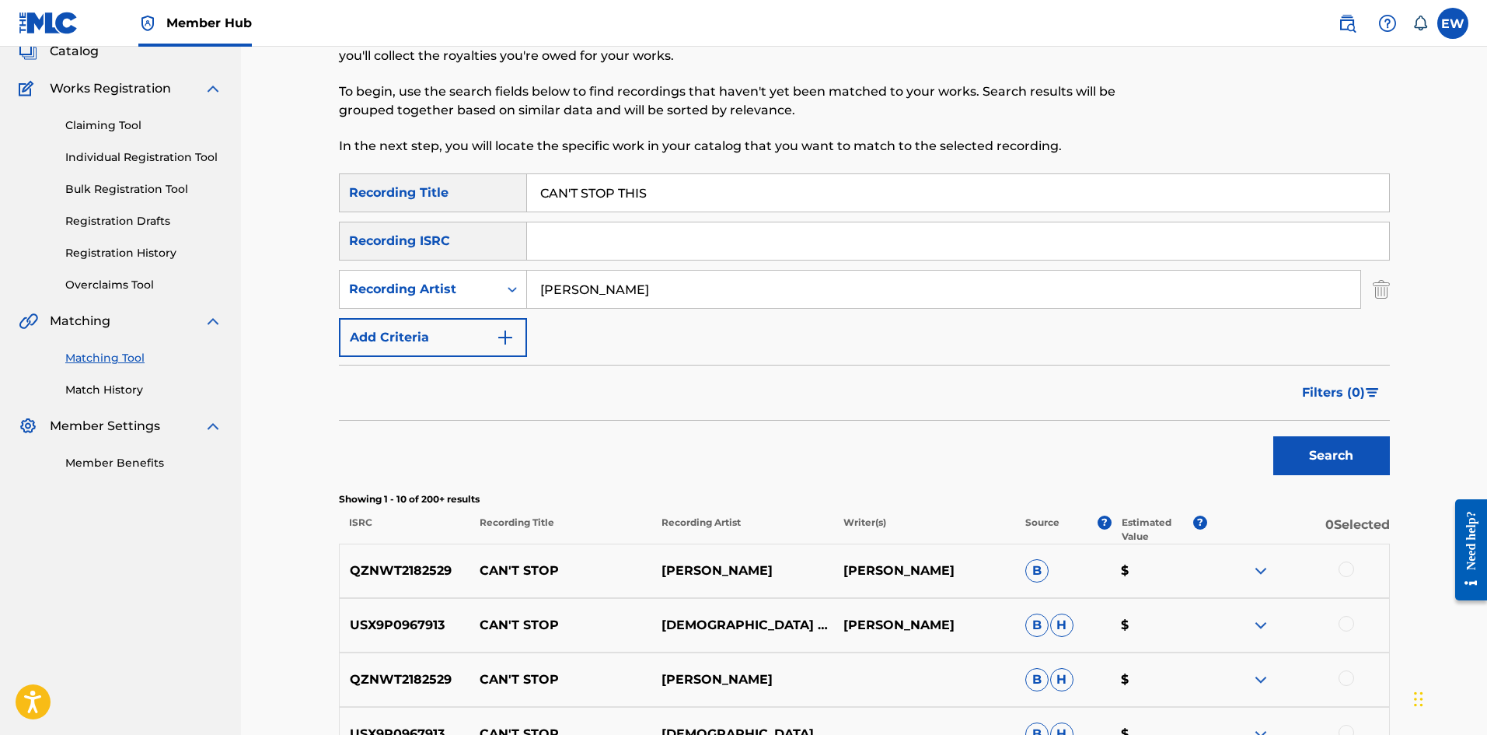
drag, startPoint x: 659, startPoint y: 282, endPoint x: 411, endPoint y: 256, distance: 249.4
click at [414, 261] on div "SearchWithCriteriab6fd10f2-3cf4-4658-9d8a-dbc72b6729ca Recording Title CAN'T ST…" at bounding box center [864, 264] width 1051 height 183
drag, startPoint x: 666, startPoint y: 290, endPoint x: 404, endPoint y: 281, distance: 262.2
click at [413, 285] on div "SearchWithCriteriae528c5cf-8f5c-4cb7-86d0-88b7475be954 Recording Artist [PERSON…" at bounding box center [864, 289] width 1051 height 39
paste input "MR. [GEOGRAPHIC_DATA]"
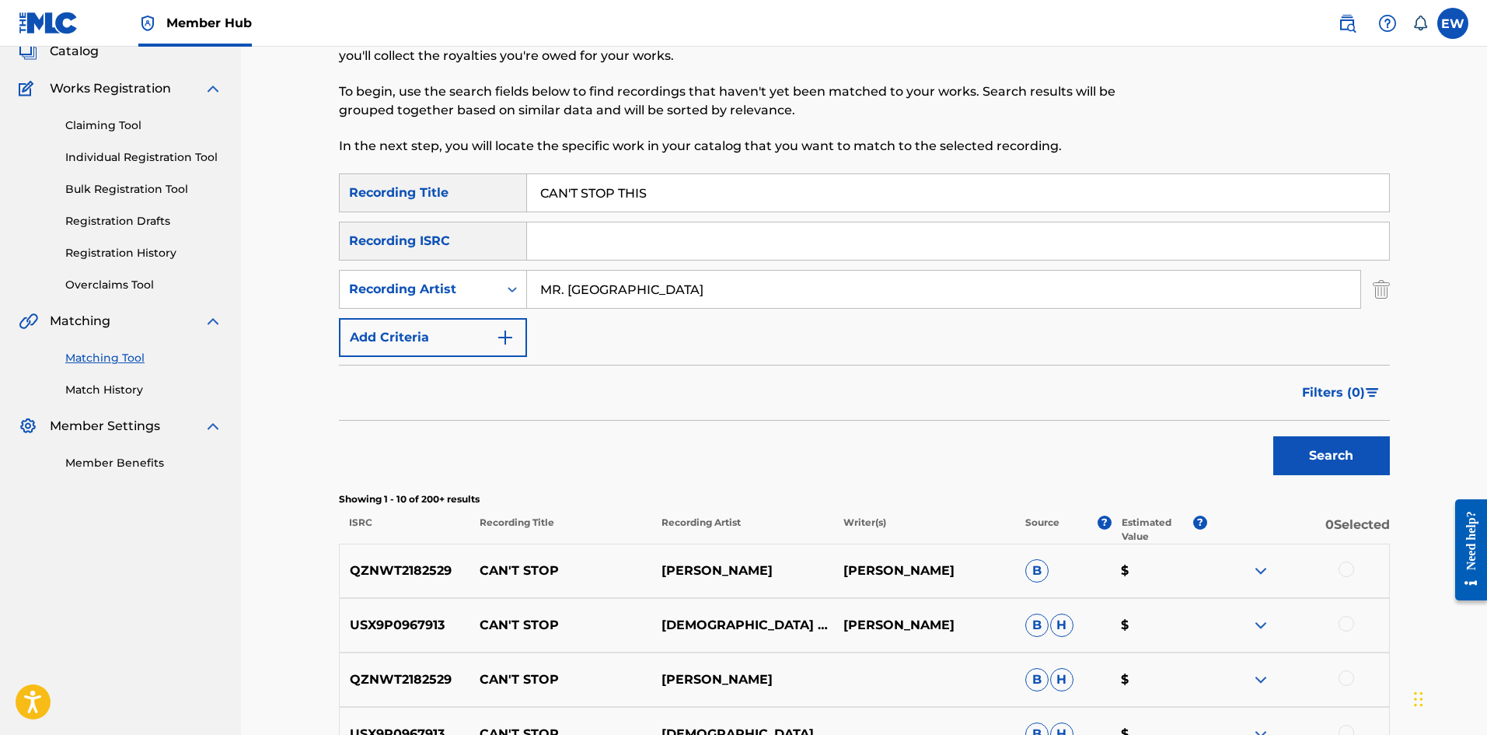
type input "MR. [GEOGRAPHIC_DATA]"
drag, startPoint x: 673, startPoint y: 200, endPoint x: 508, endPoint y: 224, distance: 166.6
click at [454, 223] on div "SearchWithCriteriab6fd10f2-3cf4-4658-9d8a-dbc72b6729ca Recording Title CAN'T ST…" at bounding box center [864, 264] width 1051 height 183
paste input "YOUR BLESSING"
type input "CAN'T STOP YOUR BLESSING"
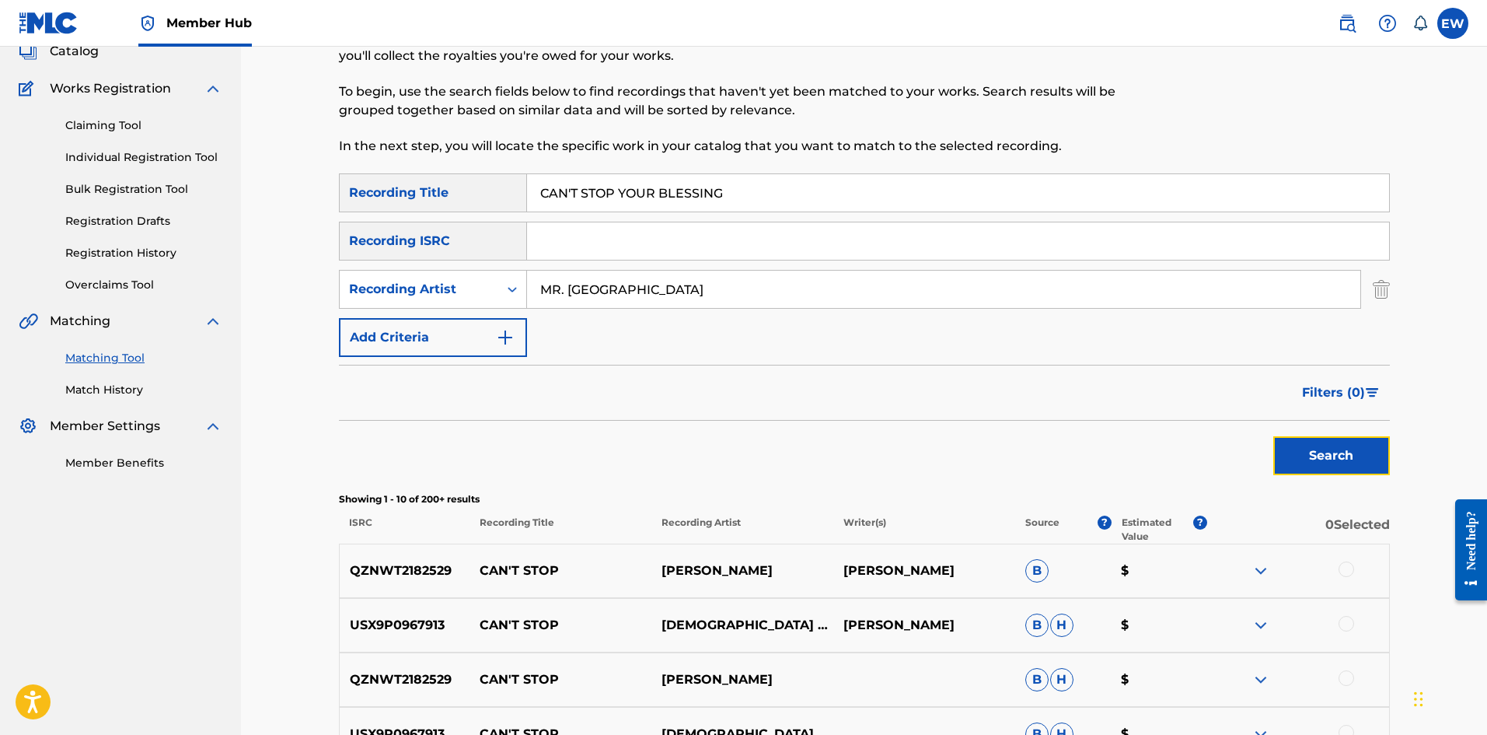
drag, startPoint x: 1346, startPoint y: 459, endPoint x: 1343, endPoint y: 451, distance: 8.1
click at [582, 285] on button "Search" at bounding box center [1331, 455] width 117 height 39
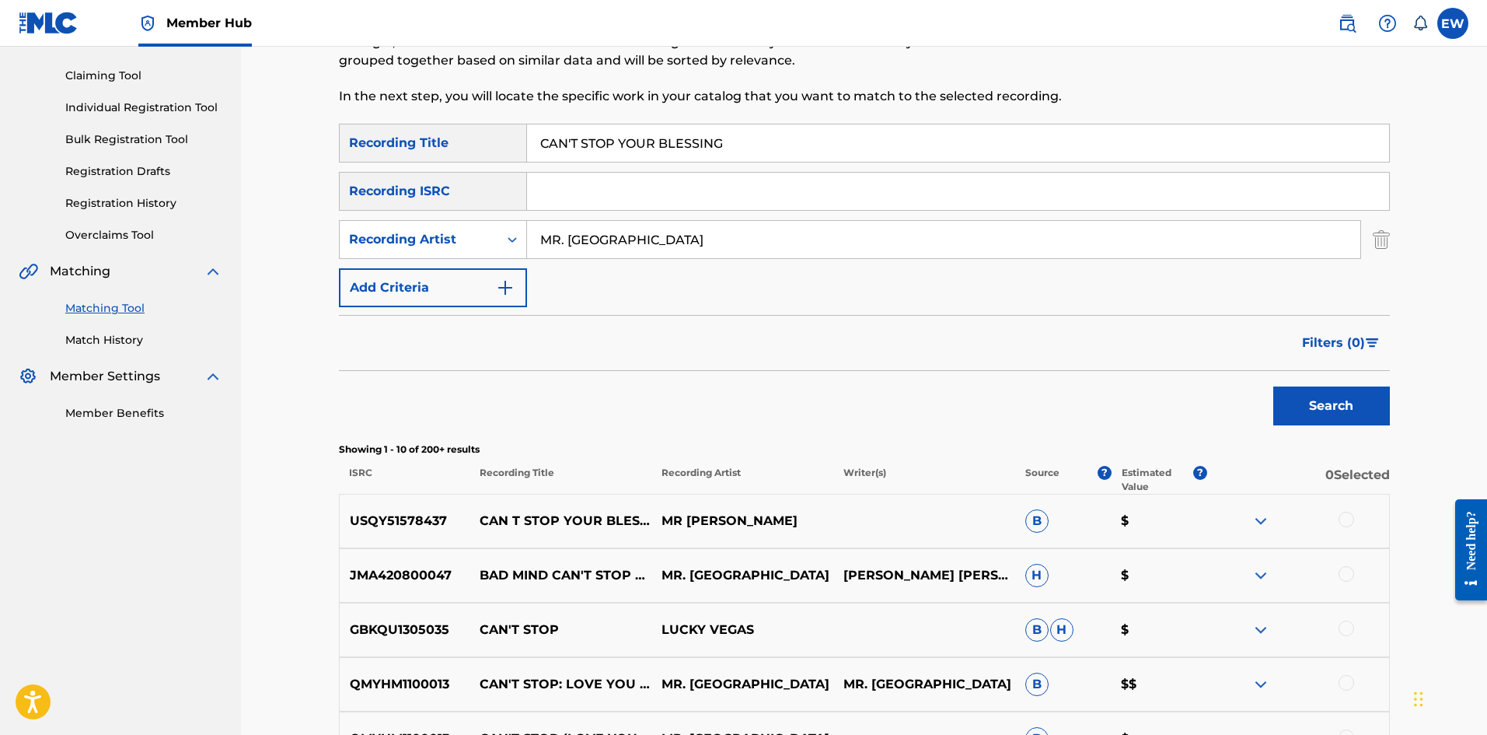
scroll to position [181, 0]
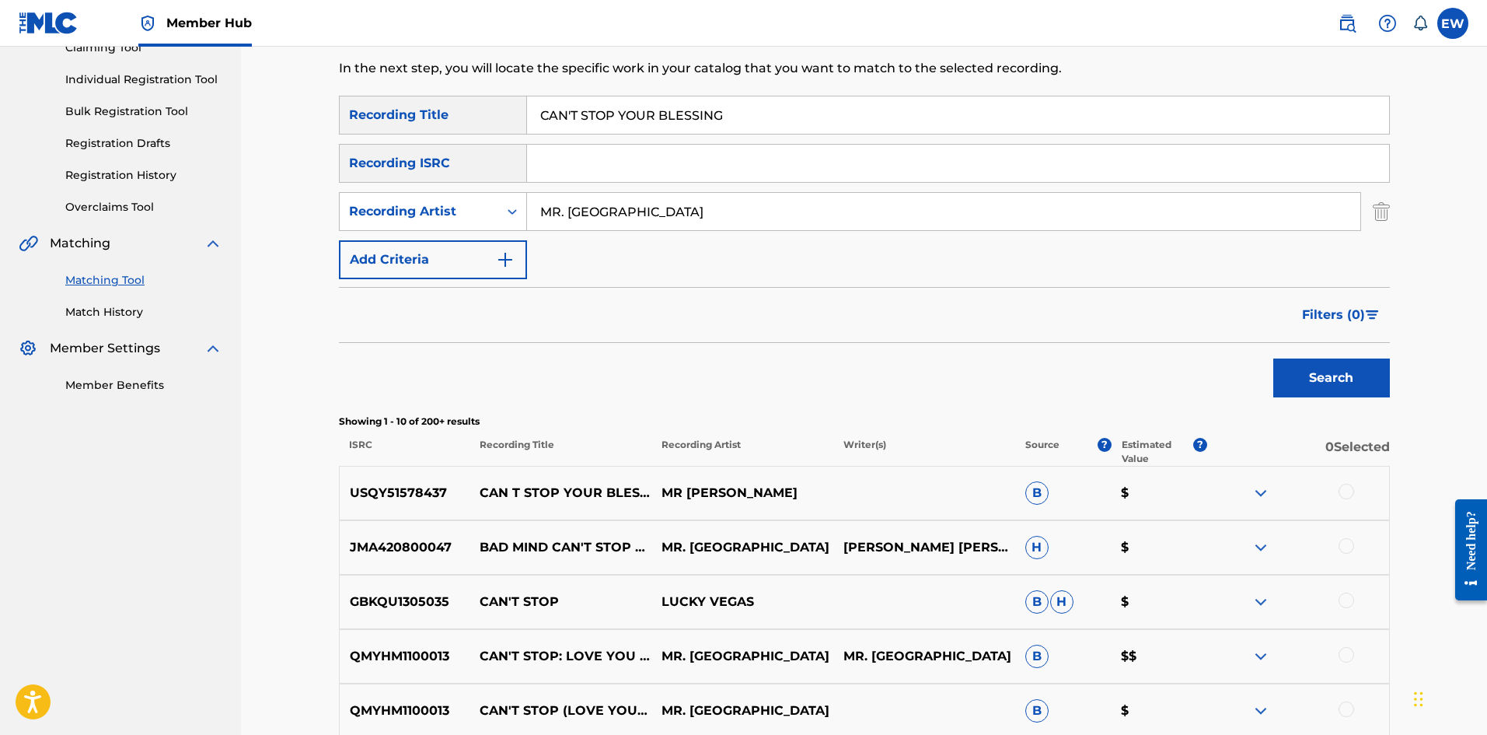
click at [582, 285] on div at bounding box center [1298, 493] width 182 height 19
click at [582, 285] on div at bounding box center [1347, 492] width 16 height 16
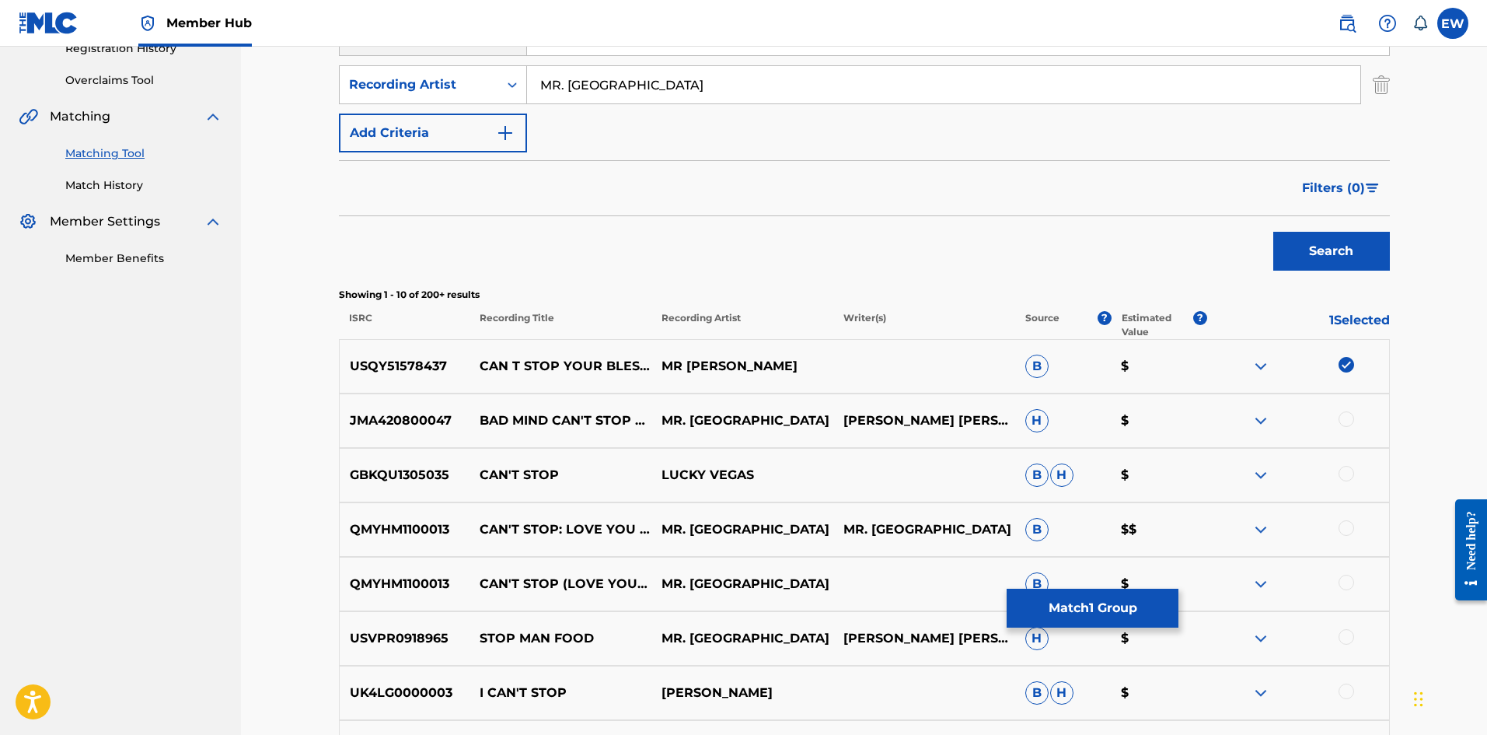
scroll to position [337, 0]
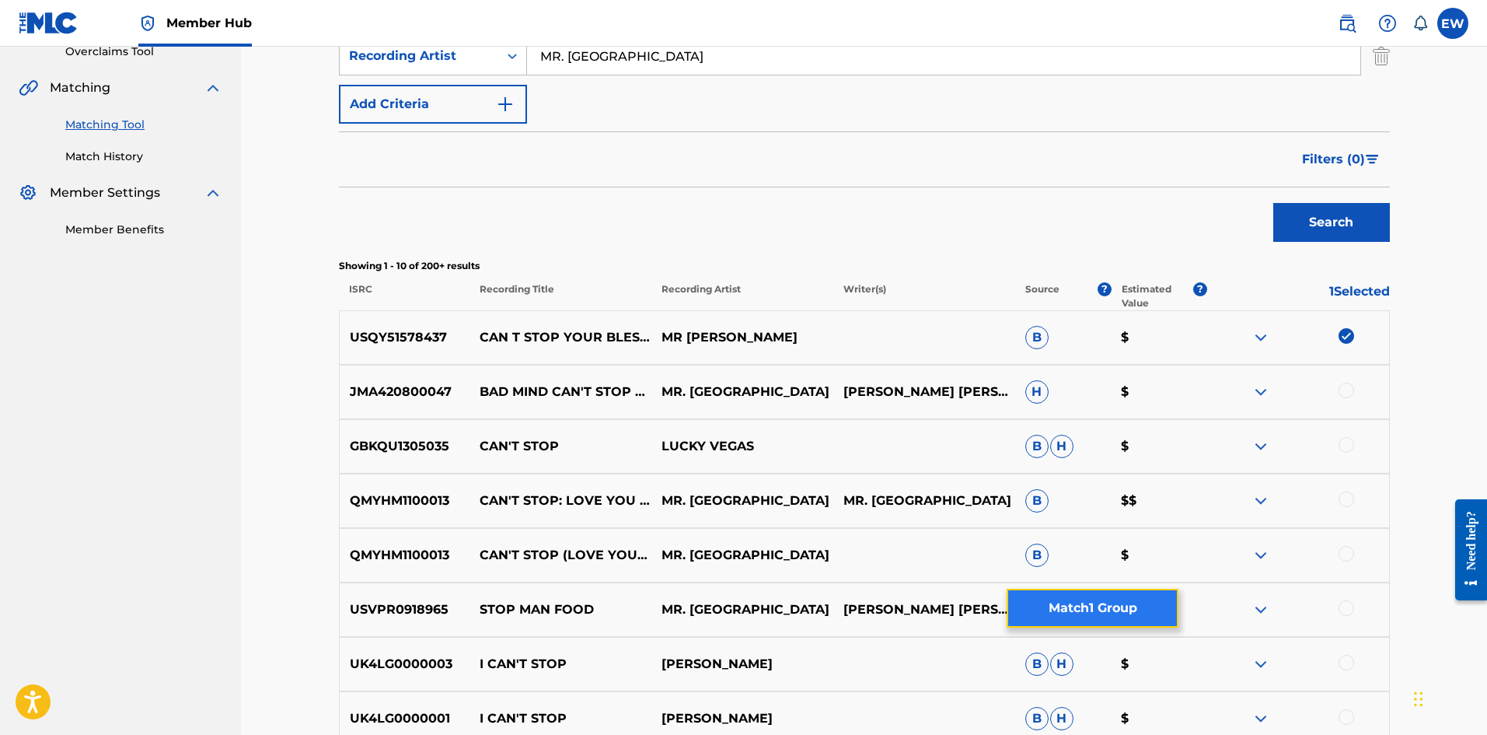
click at [582, 285] on button "Match 1 Group" at bounding box center [1093, 608] width 172 height 39
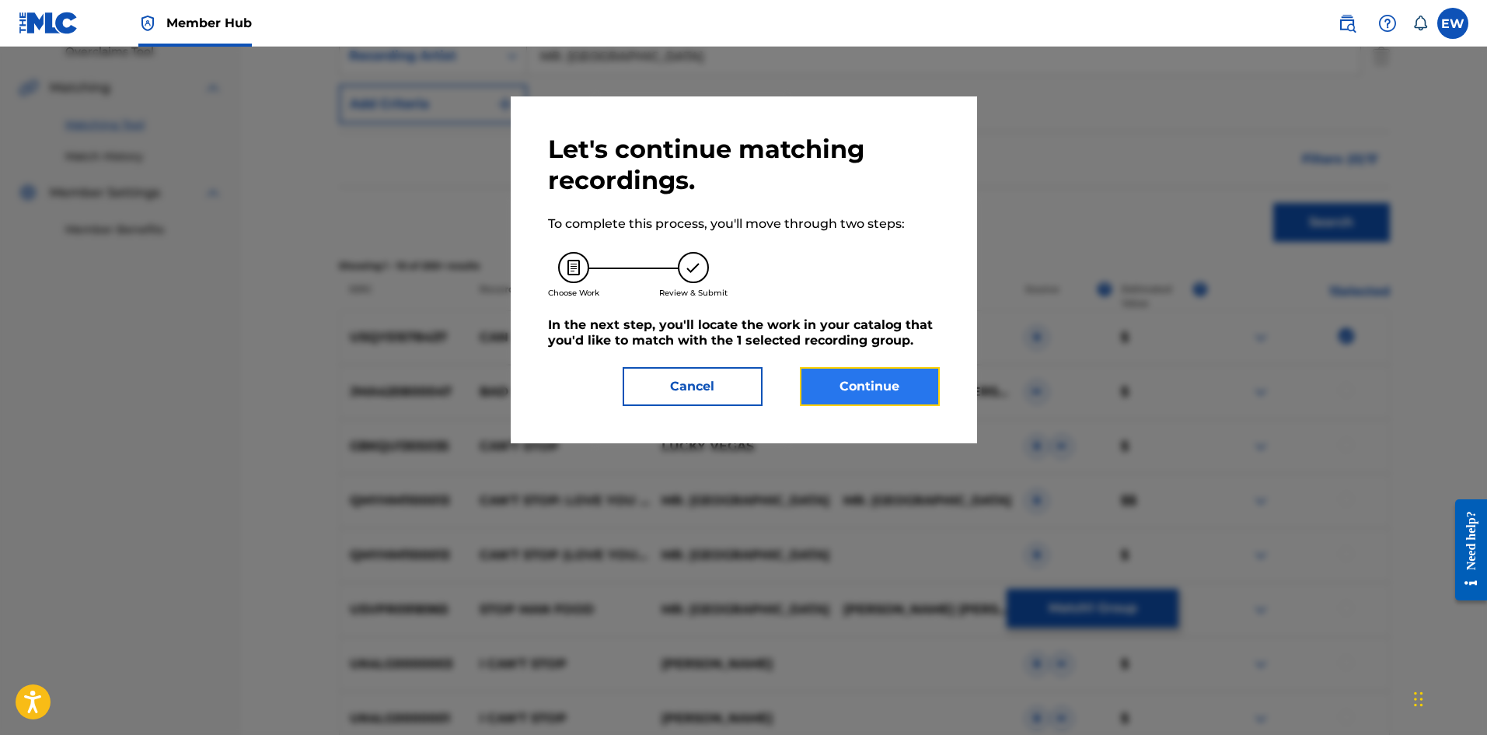
click at [582, 285] on button "Continue" at bounding box center [870, 386] width 140 height 39
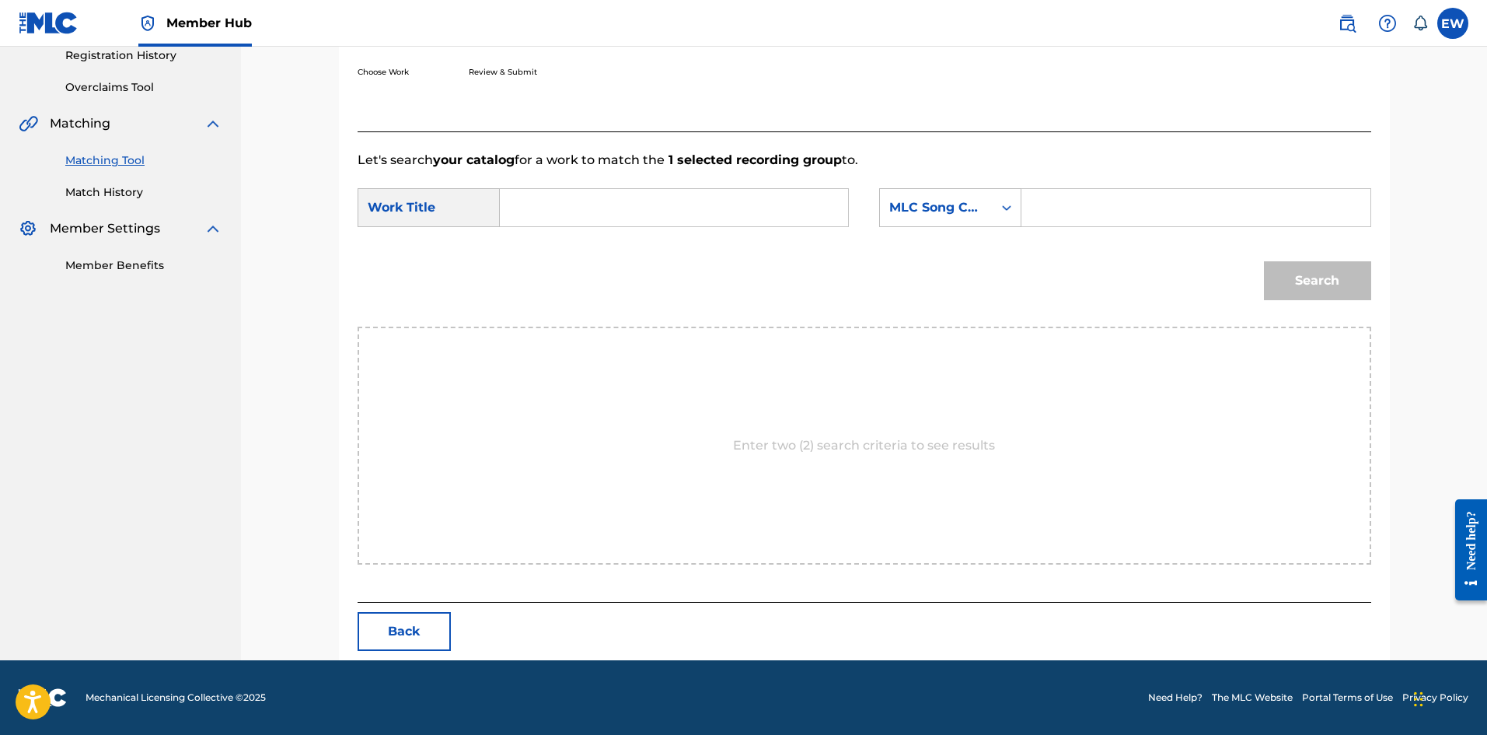
drag, startPoint x: 627, startPoint y: 217, endPoint x: 607, endPoint y: 243, distance: 32.8
click at [582, 219] on input "Search Form" at bounding box center [674, 207] width 322 height 37
paste input "CAN'T STOP YOUR BLESSING"
type input "CAN'T STOP YOUR BLESSING"
click at [582, 228] on div "SearchWithCriteriaba1f00d1-2aaf-40a4-899b-2eda426acf82 Work Title CAN'T STOP YO…" at bounding box center [865, 212] width 1014 height 48
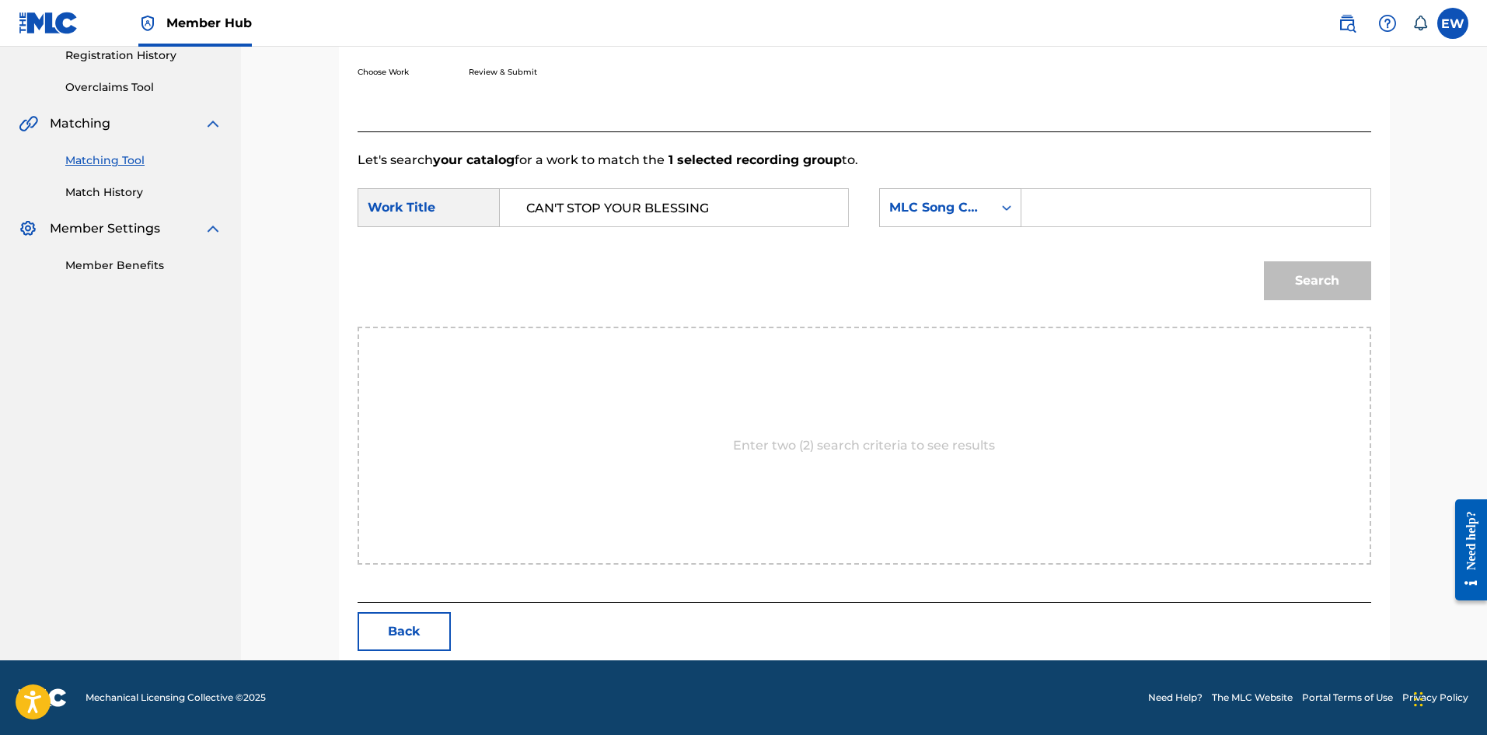
click at [582, 220] on input "Search Form" at bounding box center [1196, 207] width 322 height 37
paste input "CV87IP"
type input "CV87IP"
click at [582, 285] on button "Search" at bounding box center [1317, 280] width 107 height 39
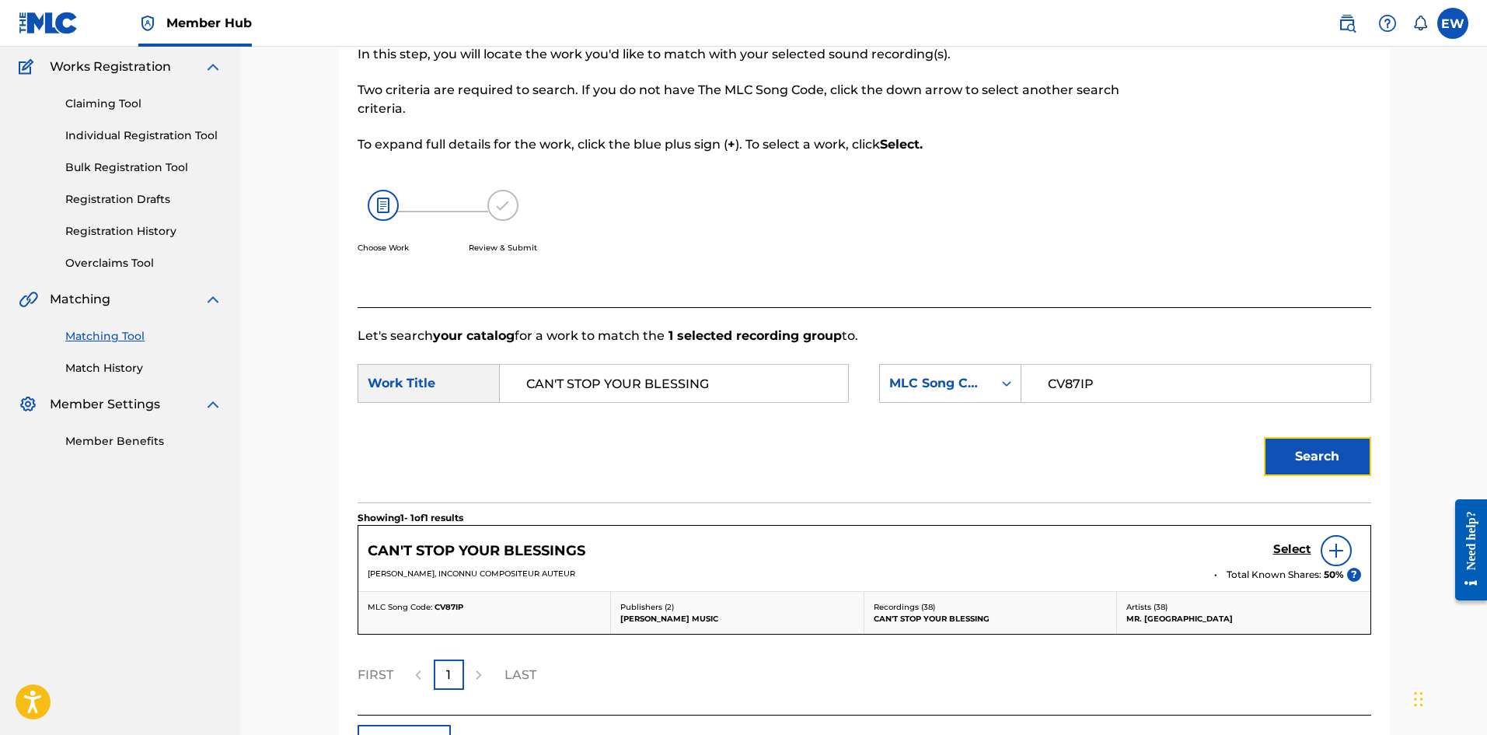
scroll to position [238, 0]
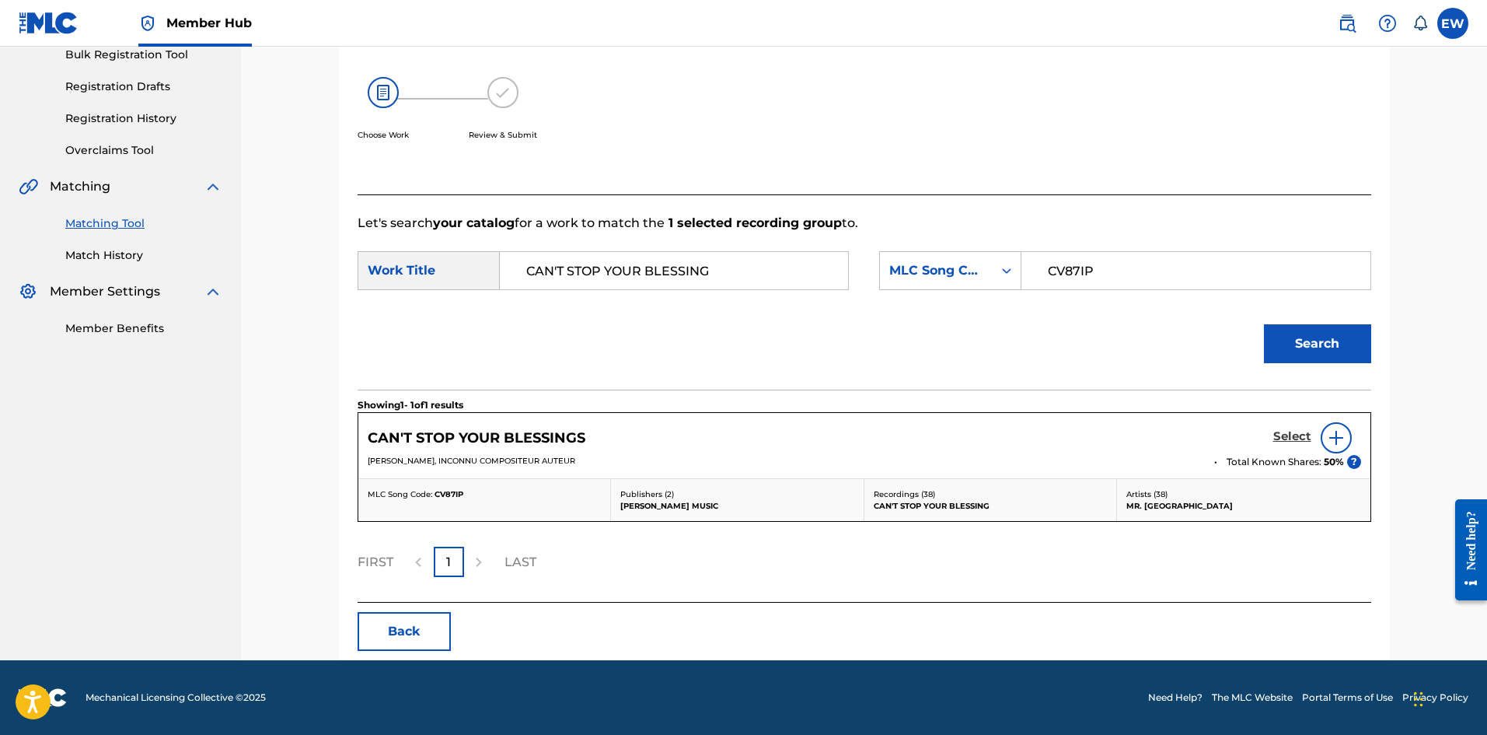
click at [582, 285] on h5 "Select" at bounding box center [1292, 436] width 38 height 15
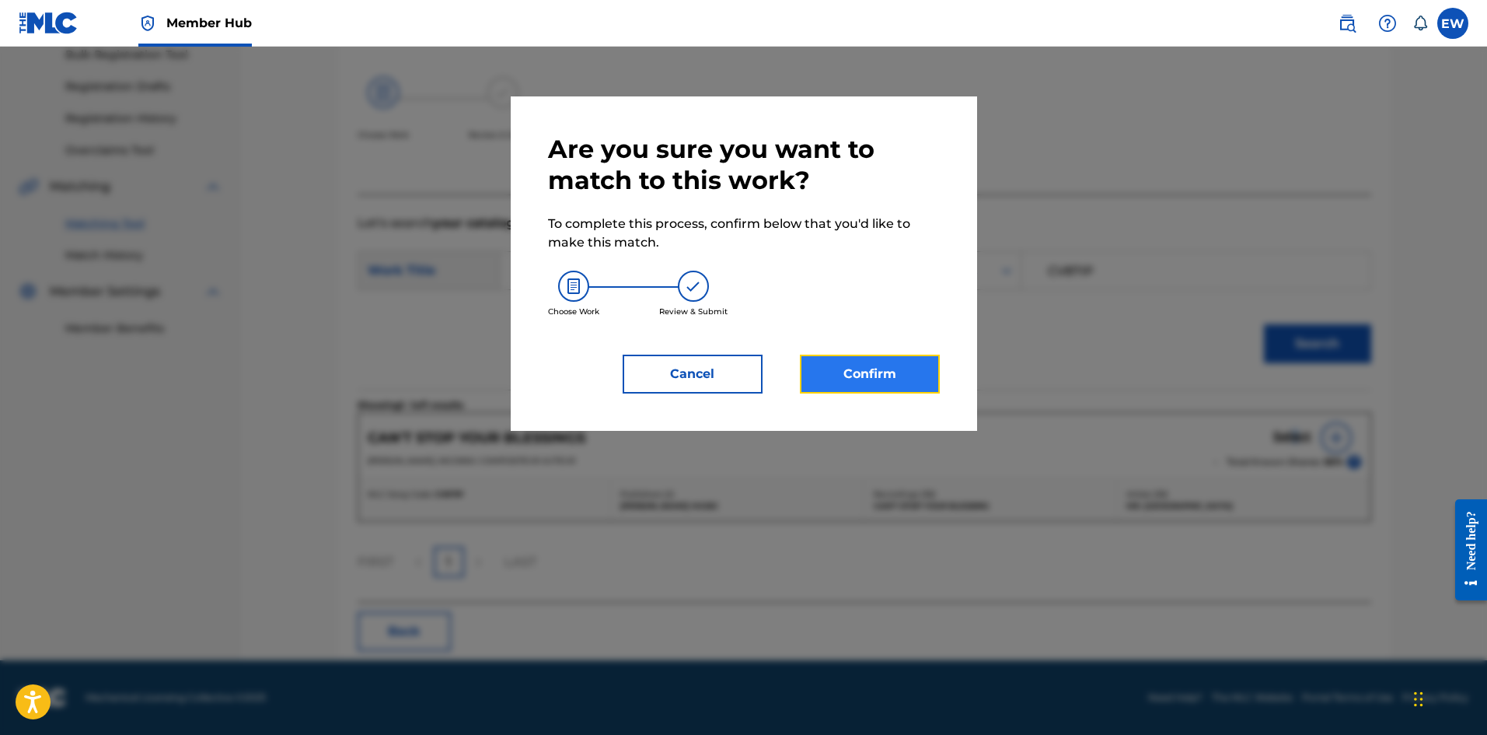
click at [582, 285] on button "Confirm" at bounding box center [870, 374] width 140 height 39
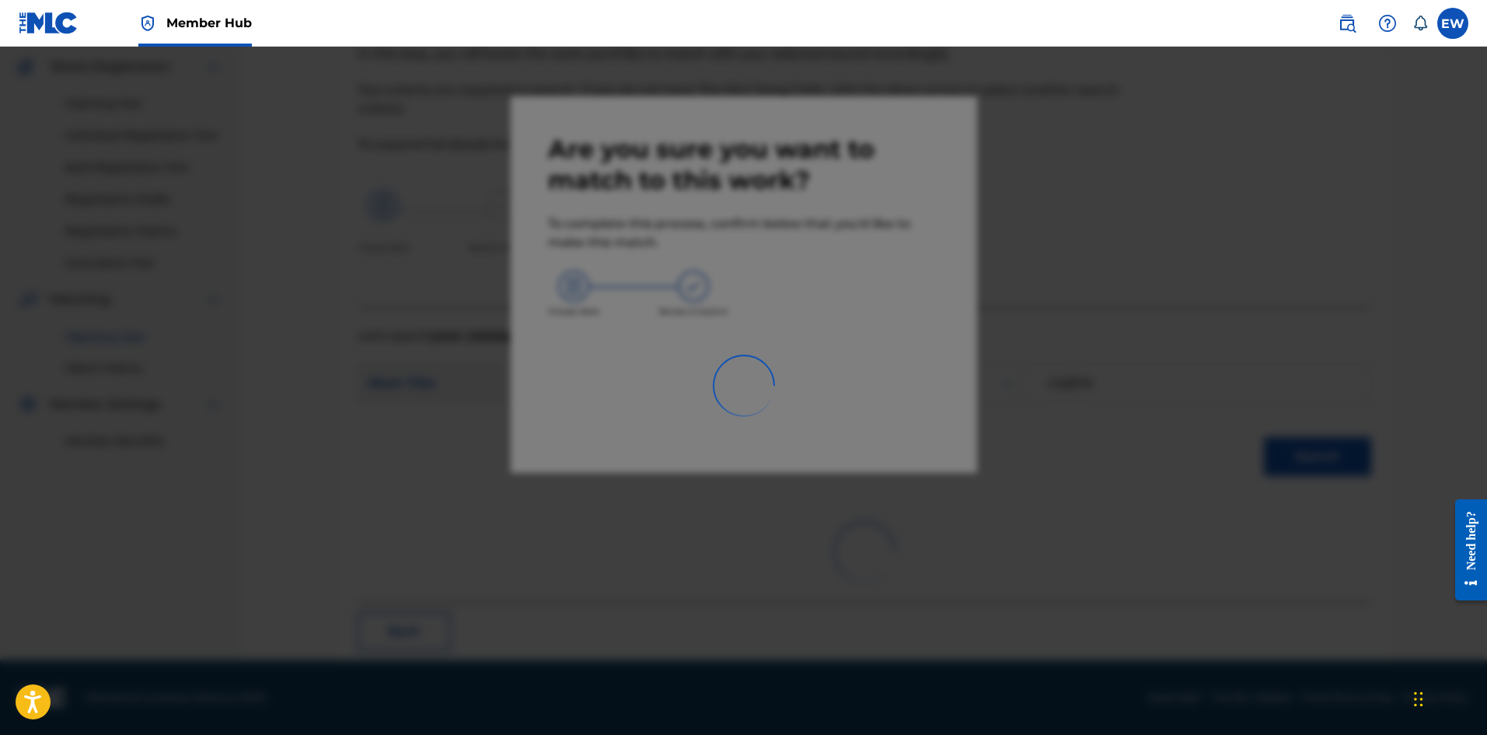
scroll to position [37, 0]
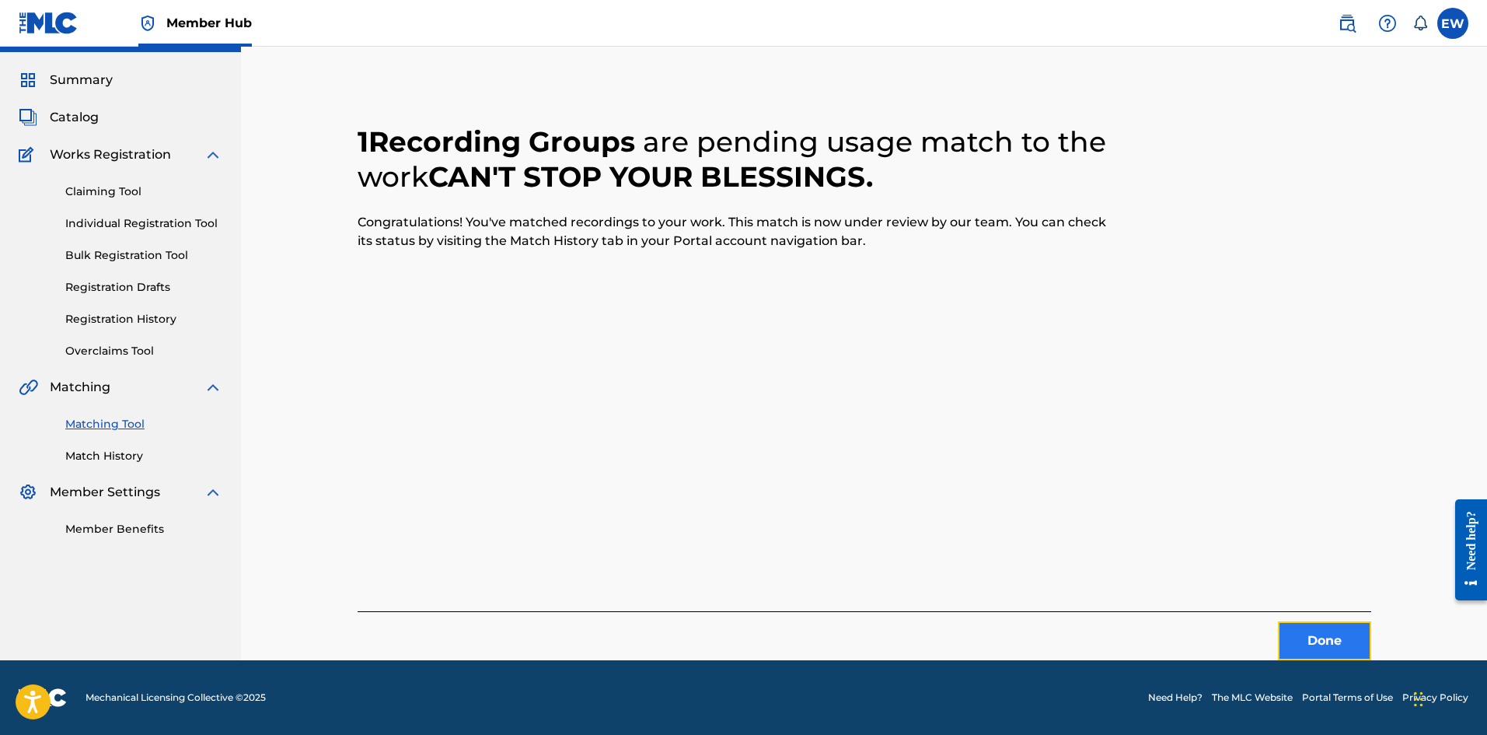
click at [582, 285] on button "Done" at bounding box center [1324, 640] width 93 height 39
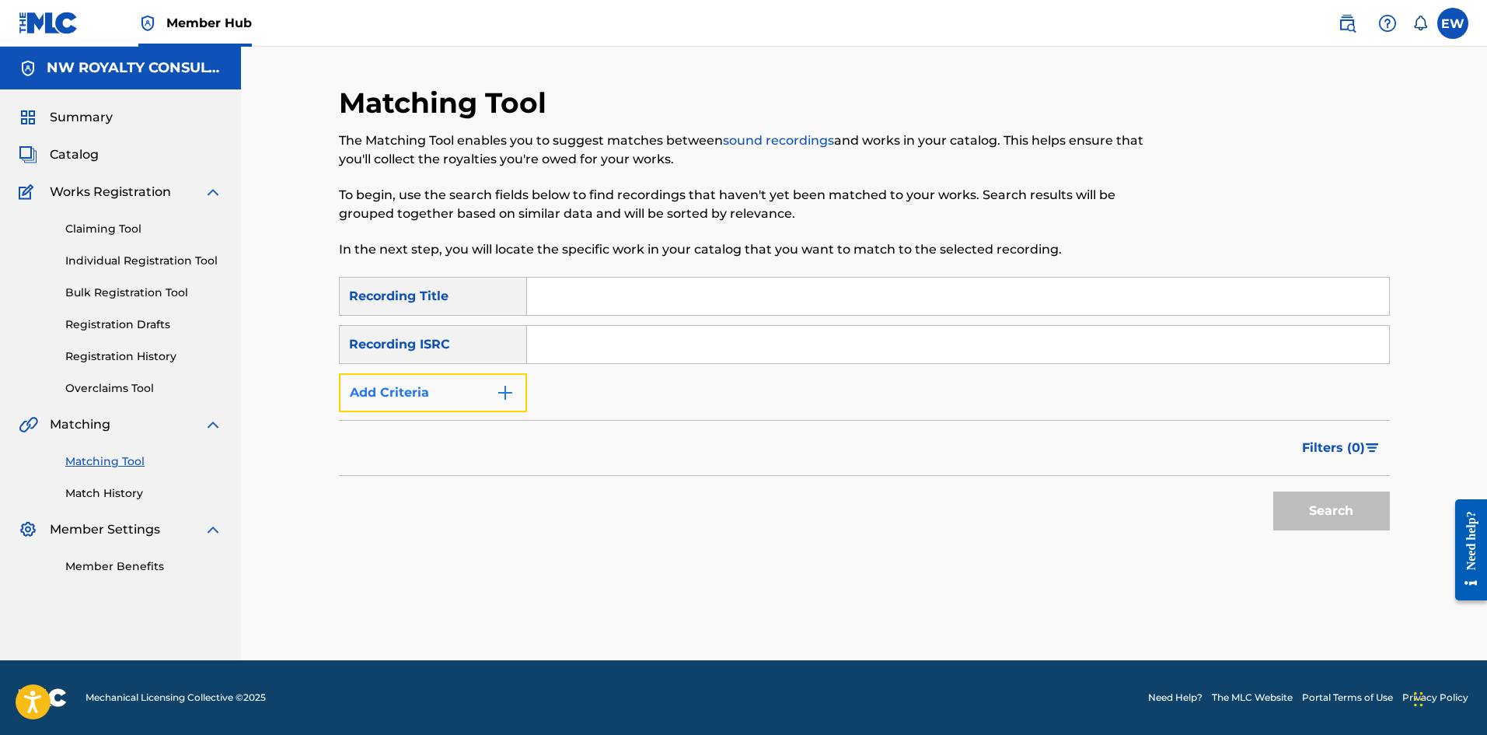
drag, startPoint x: 516, startPoint y: 401, endPoint x: 504, endPoint y: 397, distance: 13.0
click at [512, 285] on button "Add Criteria" at bounding box center [433, 392] width 188 height 39
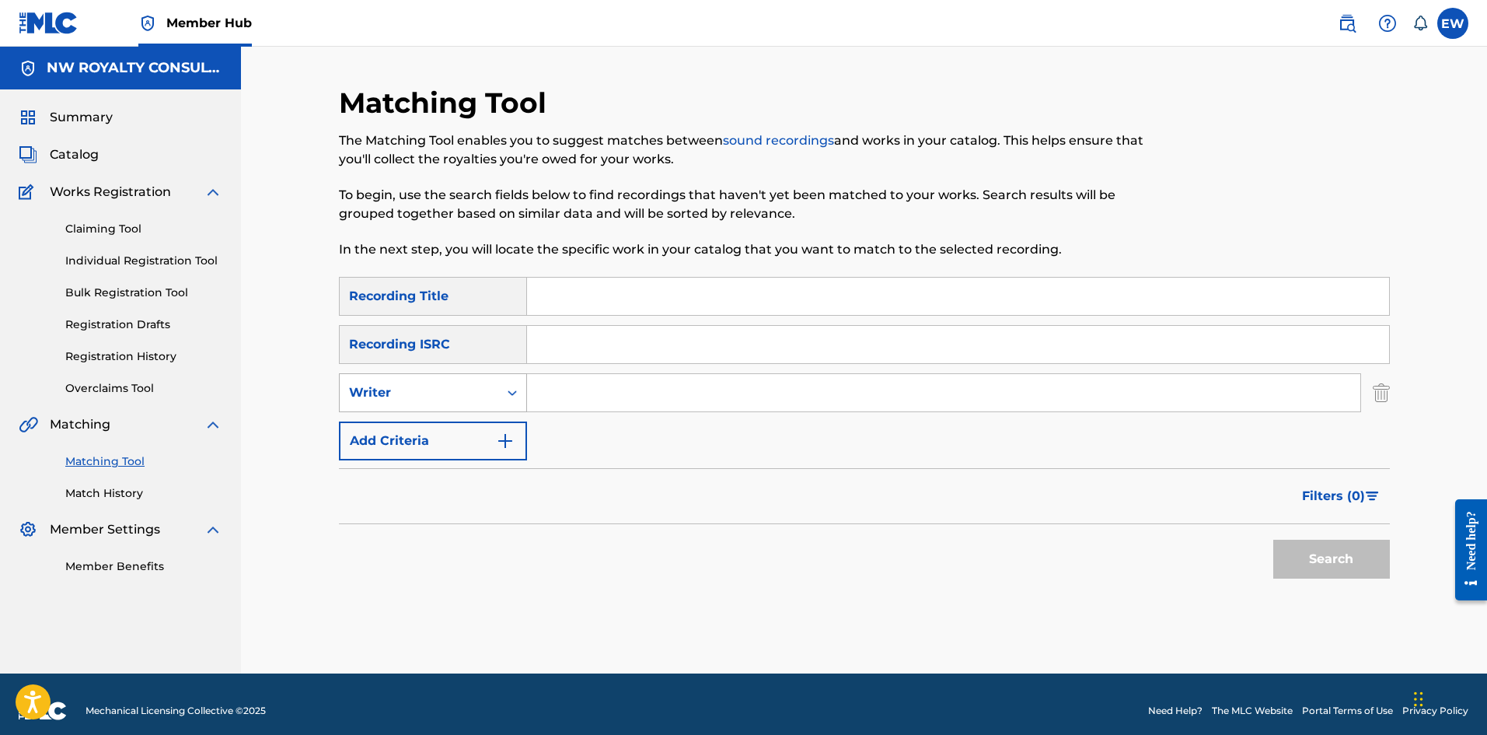
click at [492, 285] on div "Writer" at bounding box center [419, 393] width 159 height 30
drag, startPoint x: 442, startPoint y: 429, endPoint x: 517, endPoint y: 411, distance: 76.7
click at [505, 285] on div "Recording Artist" at bounding box center [433, 431] width 187 height 39
drag, startPoint x: 586, startPoint y: 385, endPoint x: 573, endPoint y: 392, distance: 15.0
click at [582, 285] on input "Search Form" at bounding box center [943, 392] width 833 height 37
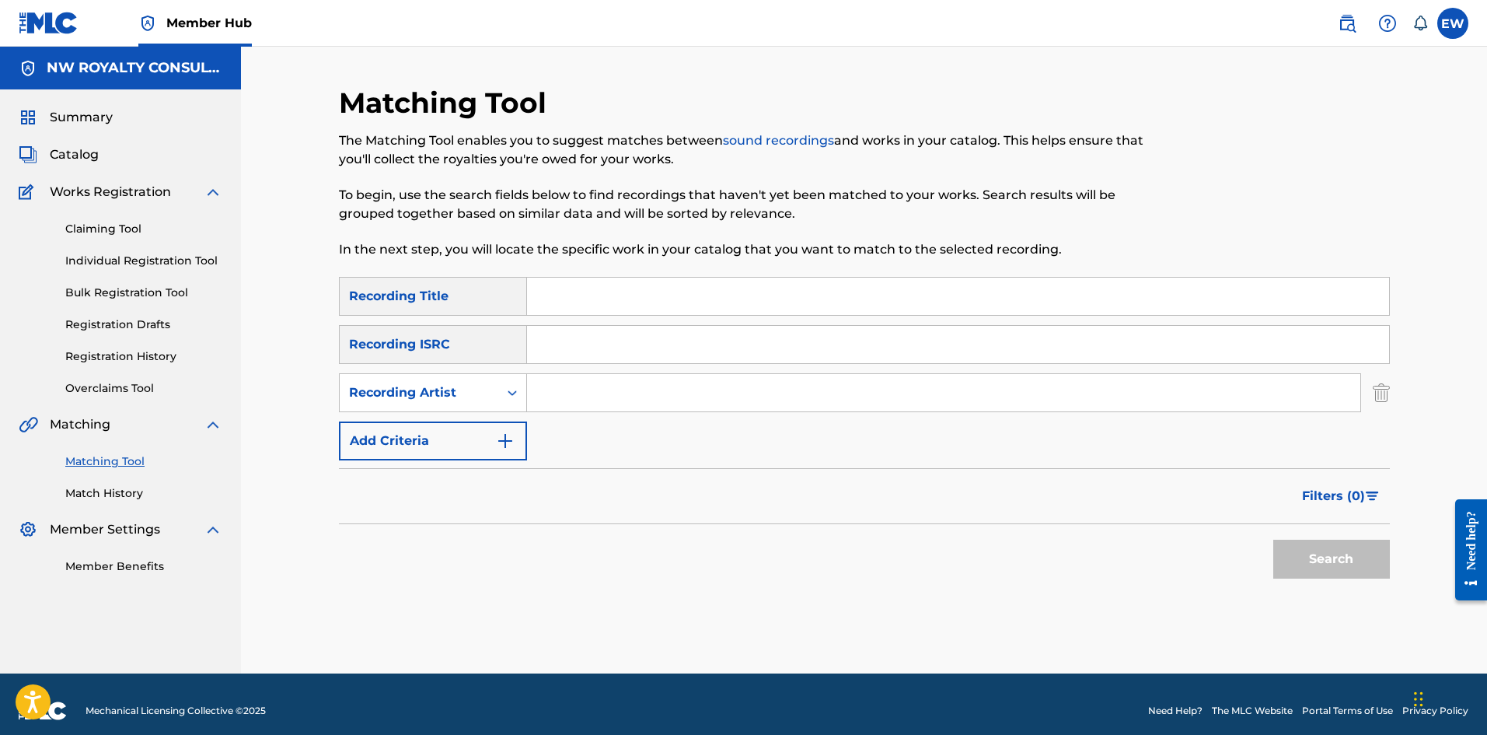
paste input "RAQ EL"
type input "RAQ EL"
drag, startPoint x: 589, startPoint y: 308, endPoint x: 580, endPoint y: 307, distance: 9.4
click at [582, 285] on input "Search Form" at bounding box center [958, 296] width 862 height 37
paste input "CAN'T TEST ME"
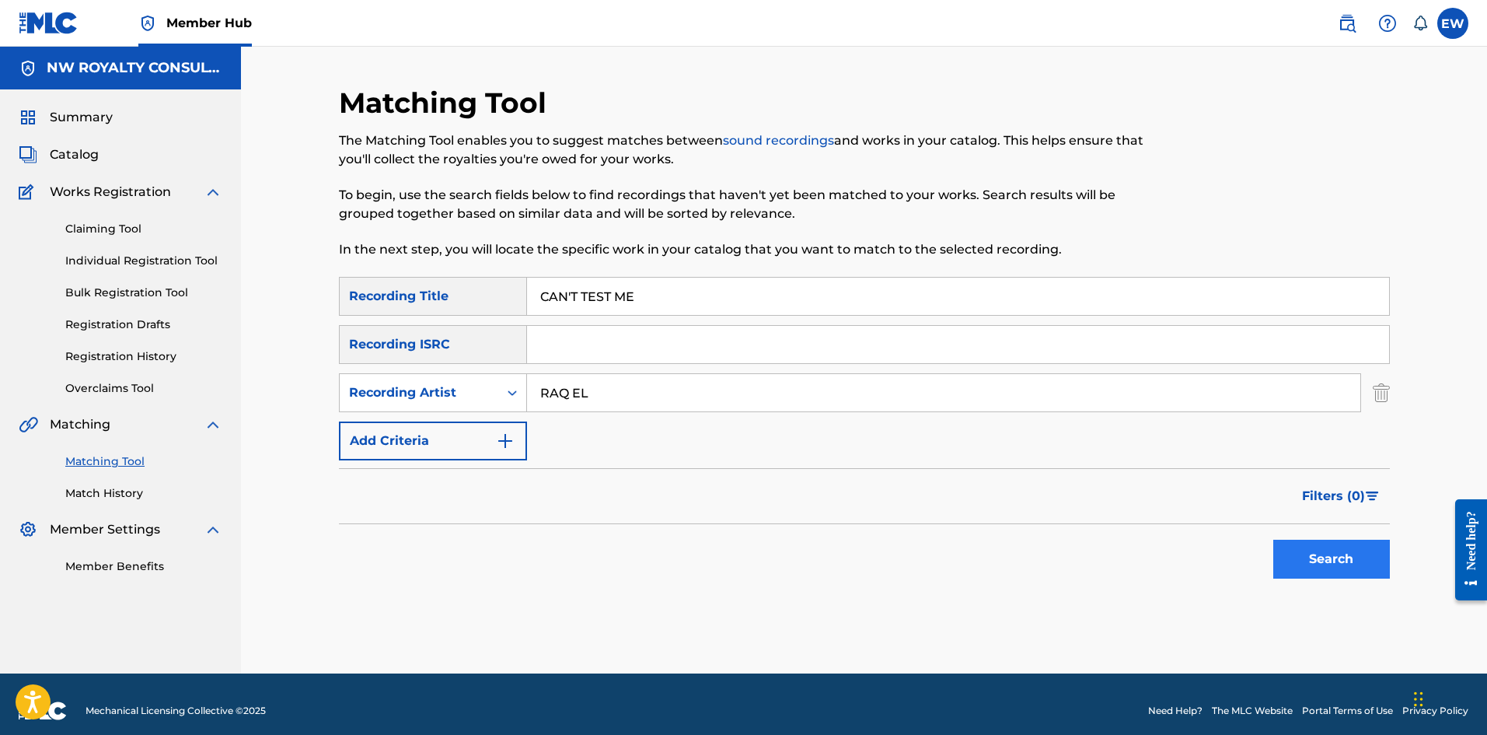
type input "CAN'T TEST ME"
click at [582, 285] on button "Search" at bounding box center [1331, 559] width 117 height 39
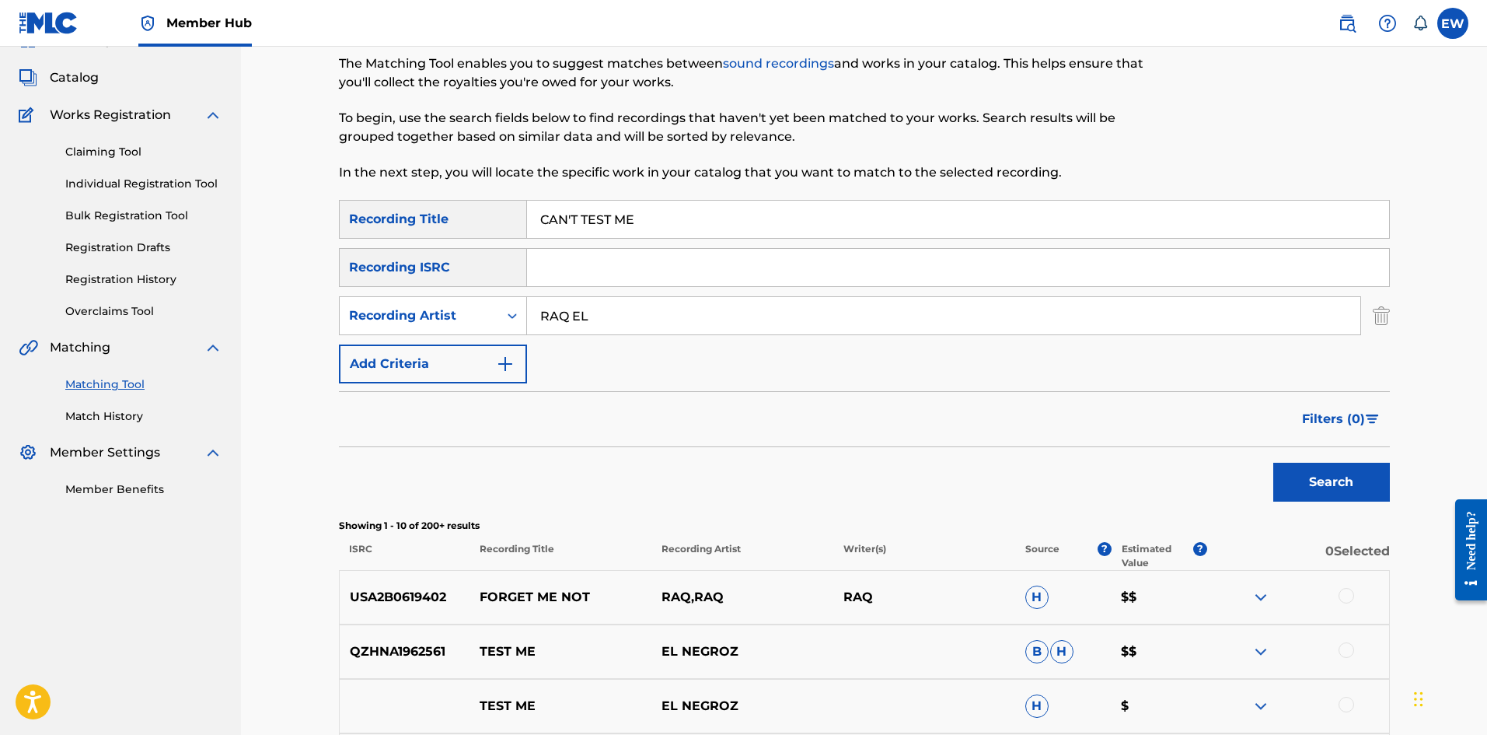
scroll to position [155, 0]
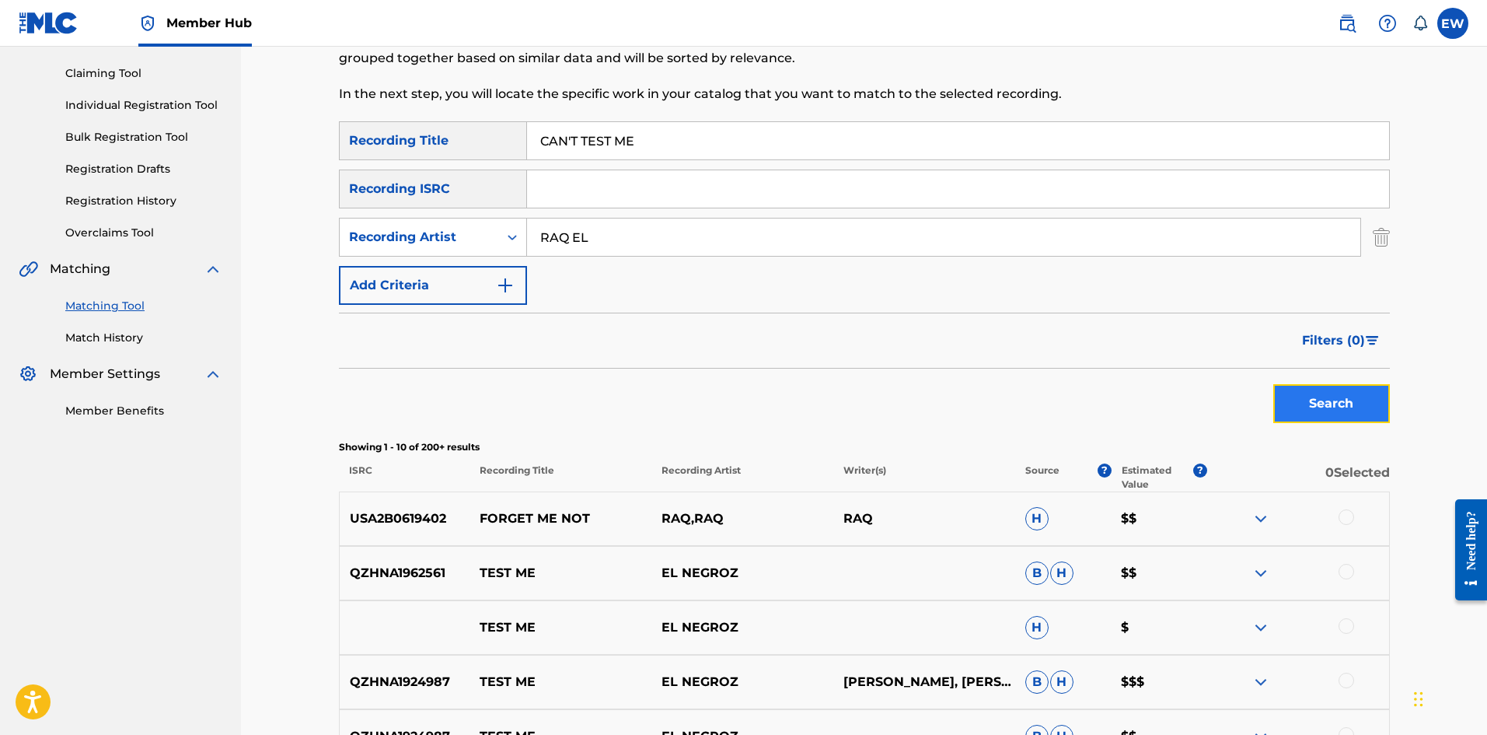
click at [582, 285] on button "Search" at bounding box center [1331, 403] width 117 height 39
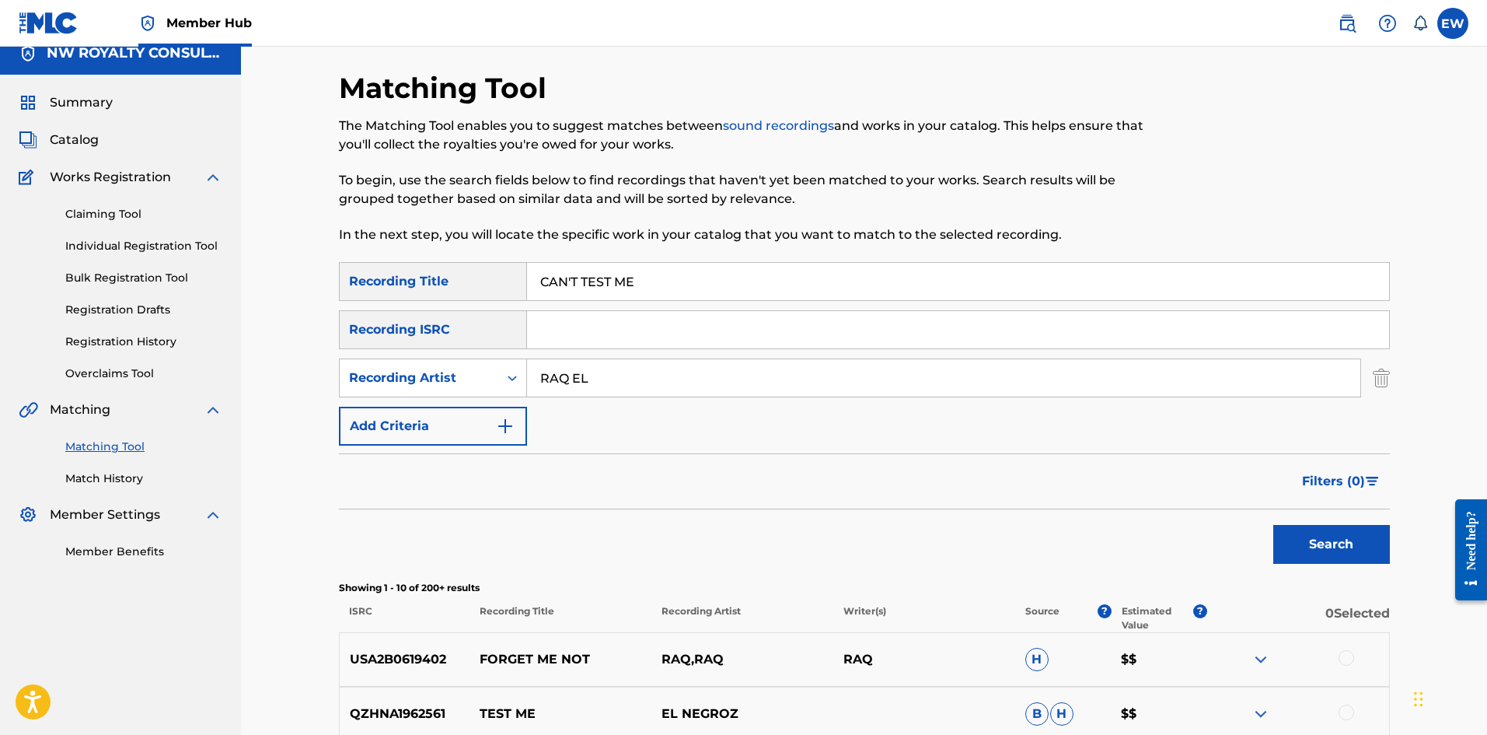
scroll to position [0, 0]
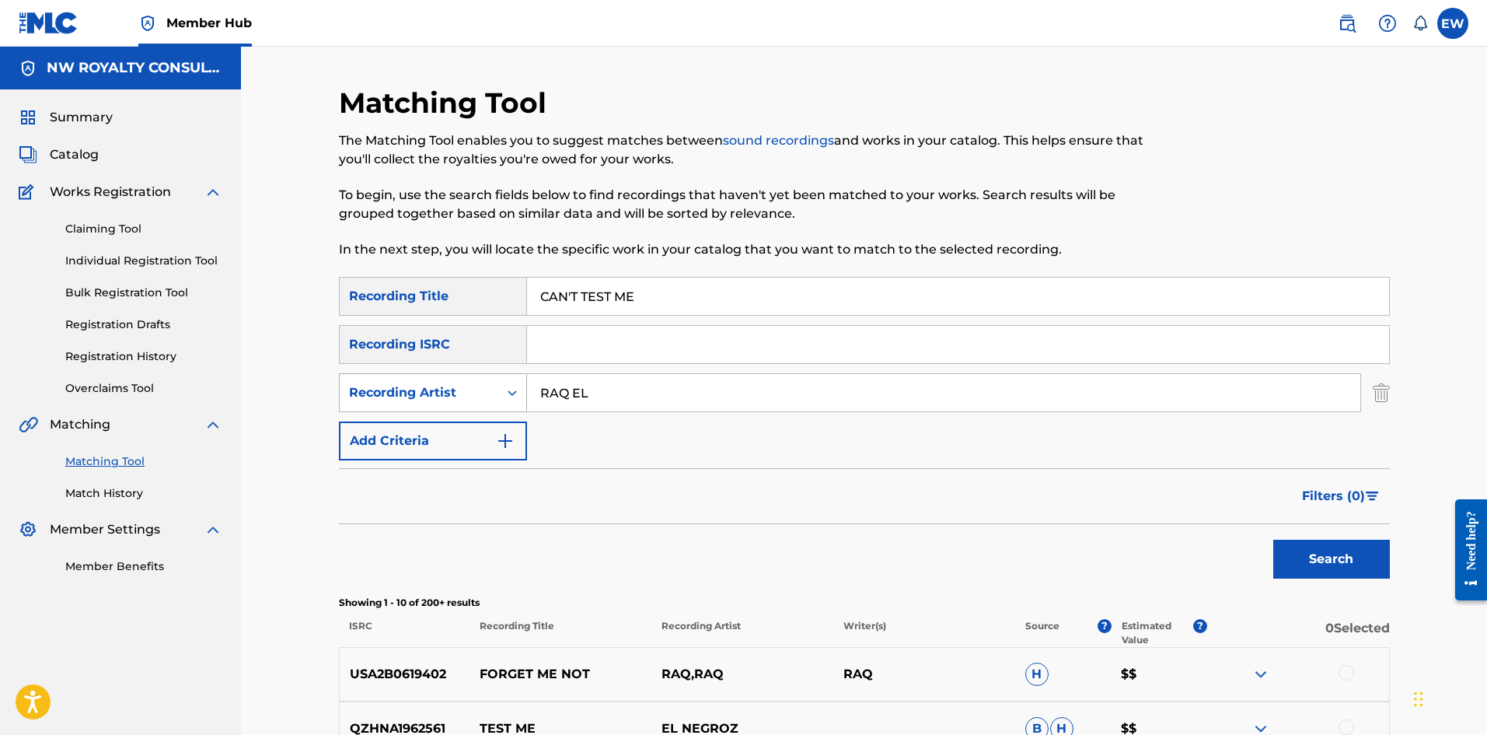
drag, startPoint x: 643, startPoint y: 399, endPoint x: 437, endPoint y: 391, distance: 206.2
click at [357, 285] on div "SearchWithCriteria3aeede37-59a3-4bdf-8e08-20632d07779e Recording Artist RAQ EL" at bounding box center [864, 392] width 1051 height 39
paste input "VYBZ KART"
type input "[PERSON_NAME]"
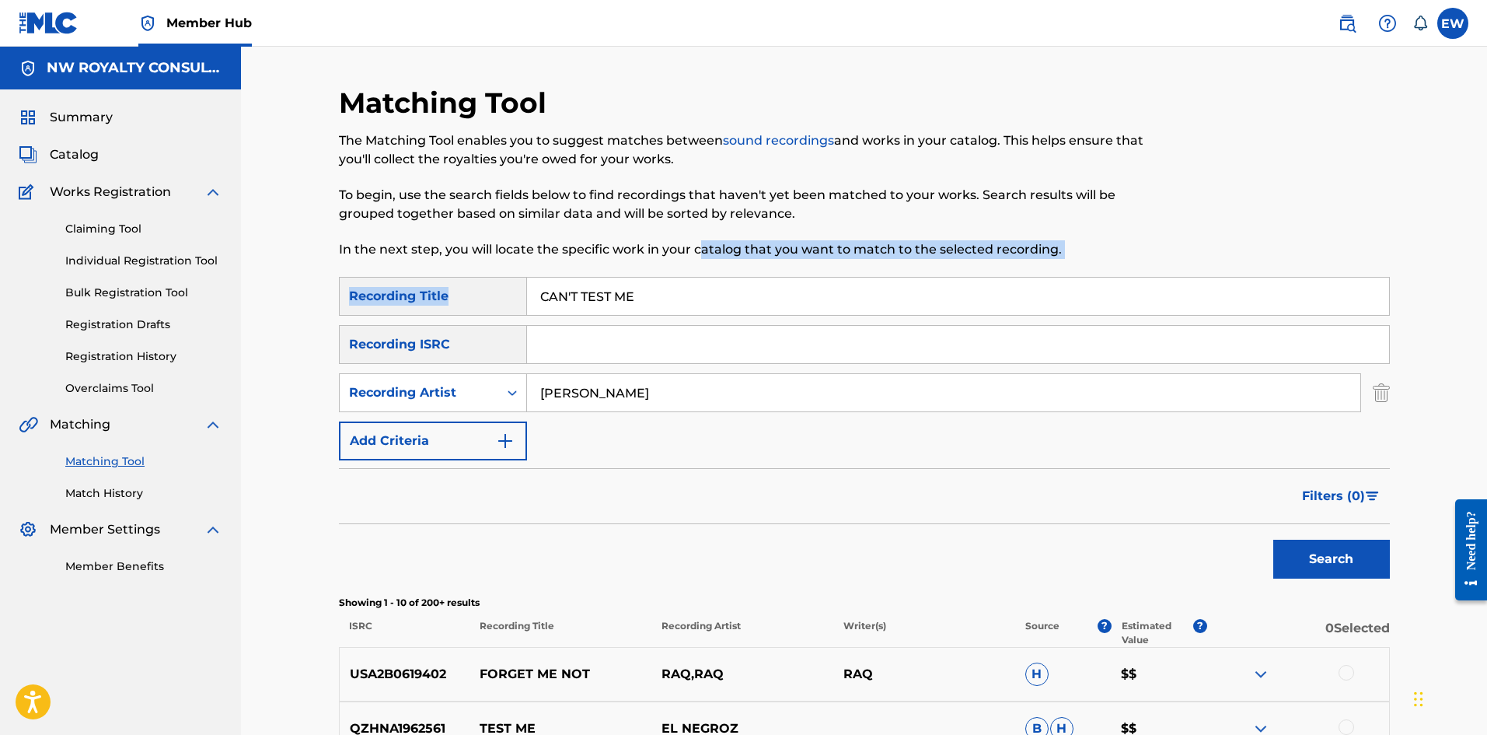
drag, startPoint x: 702, startPoint y: 259, endPoint x: 525, endPoint y: 290, distance: 180.0
click at [525, 285] on div "Matching Tool The Matching Tool enables you to suggest matches between sound re…" at bounding box center [864, 697] width 1051 height 1222
drag, startPoint x: 723, startPoint y: 296, endPoint x: 342, endPoint y: 283, distance: 381.2
click at [337, 264] on div "Matching Tool The Matching Tool enables you to suggest matches between sound re…" at bounding box center [864, 697] width 1088 height 1222
paste input "T TRUST"
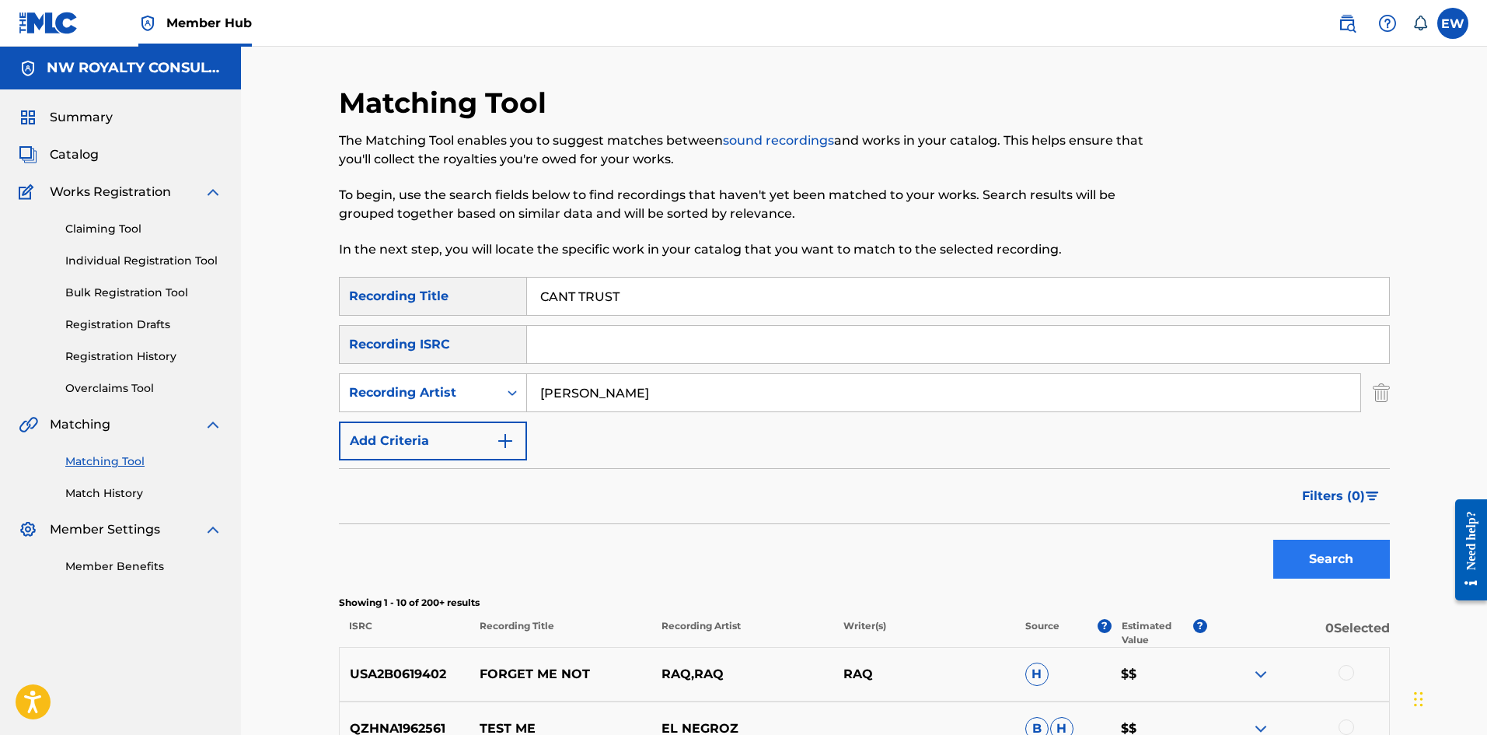
type input "CANT TRUST"
drag, startPoint x: 1357, startPoint y: 561, endPoint x: 1337, endPoint y: 551, distance: 22.6
click at [582, 285] on button "Search" at bounding box center [1331, 559] width 117 height 39
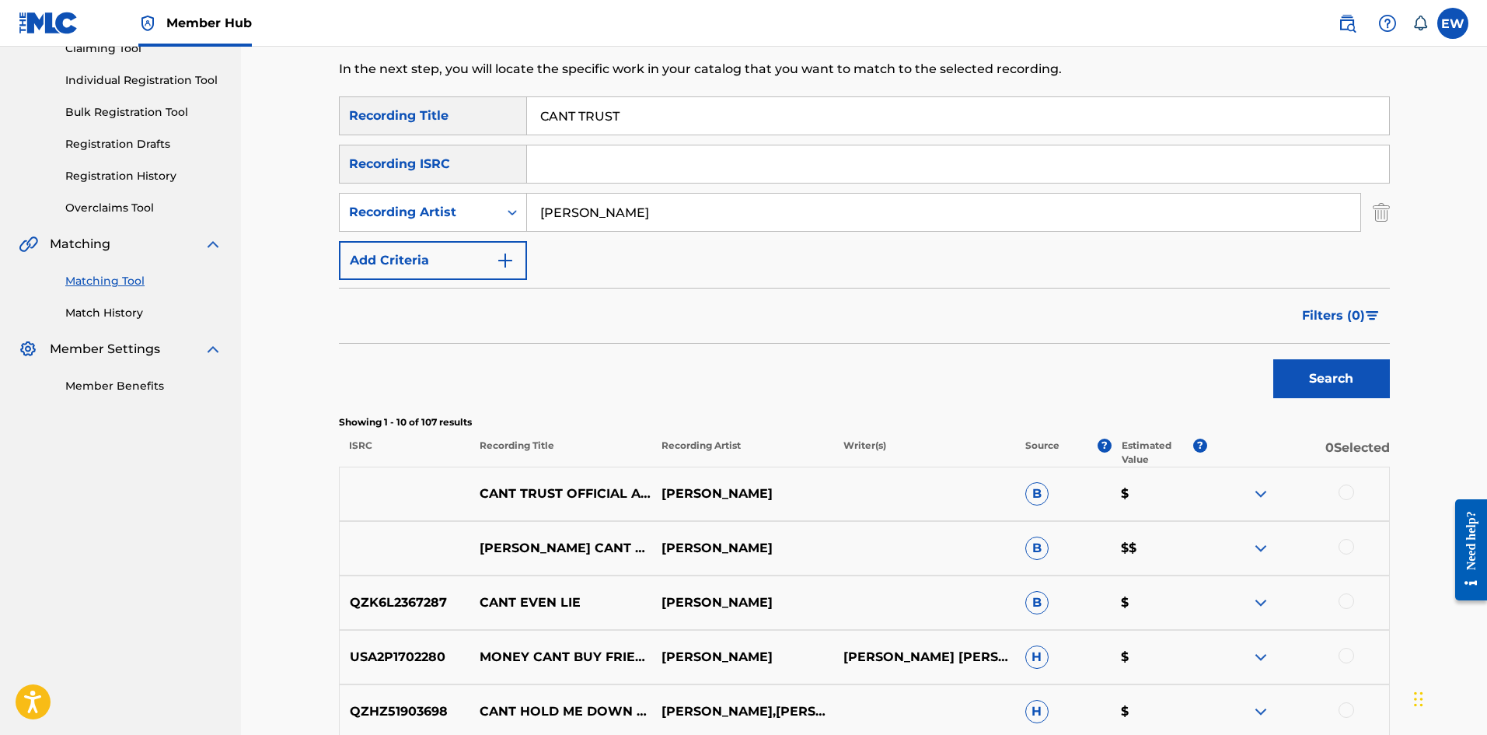
scroll to position [233, 0]
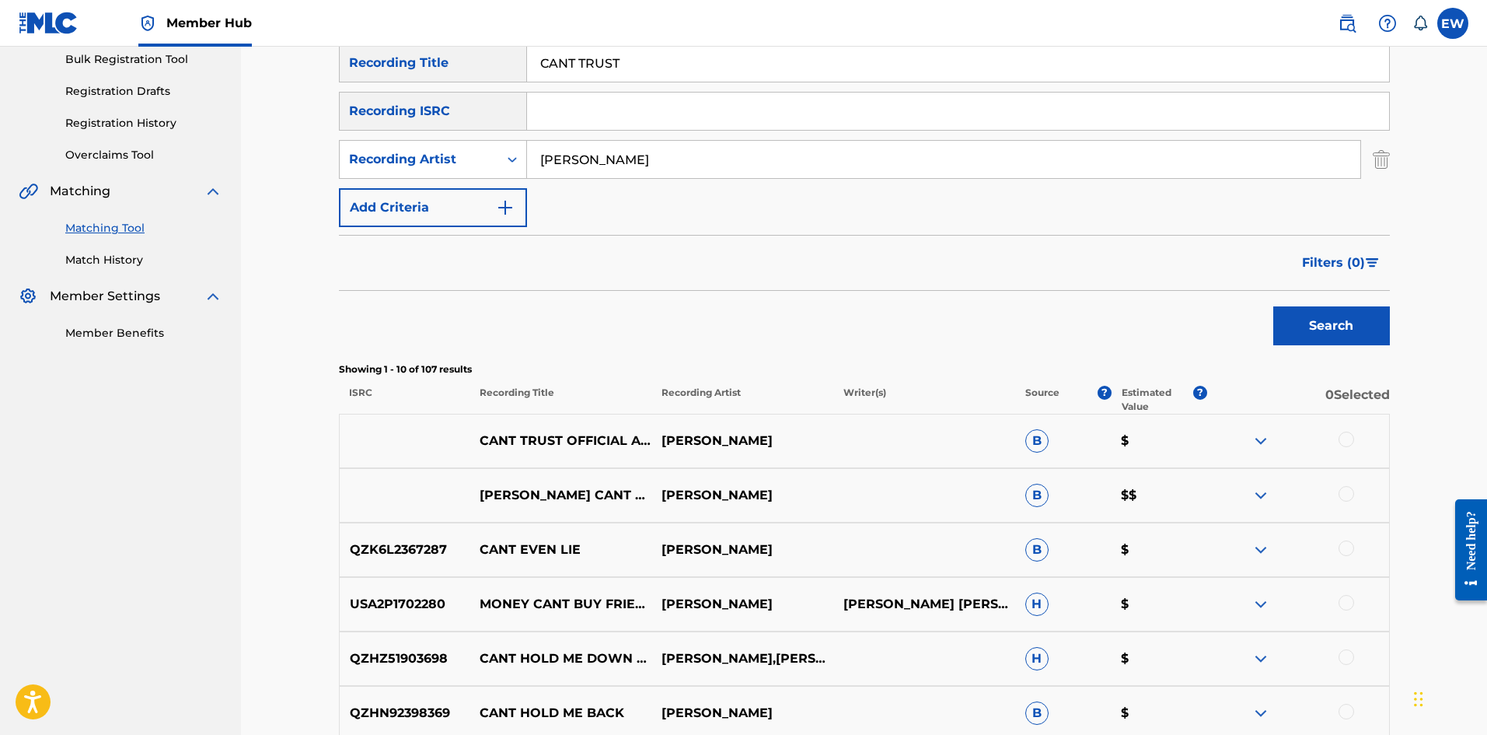
drag, startPoint x: 1359, startPoint y: 435, endPoint x: 1347, endPoint y: 438, distance: 12.8
click at [582, 285] on div at bounding box center [1298, 440] width 182 height 19
click at [582, 285] on div at bounding box center [1347, 439] width 16 height 16
click at [582, 285] on div at bounding box center [1347, 494] width 16 height 16
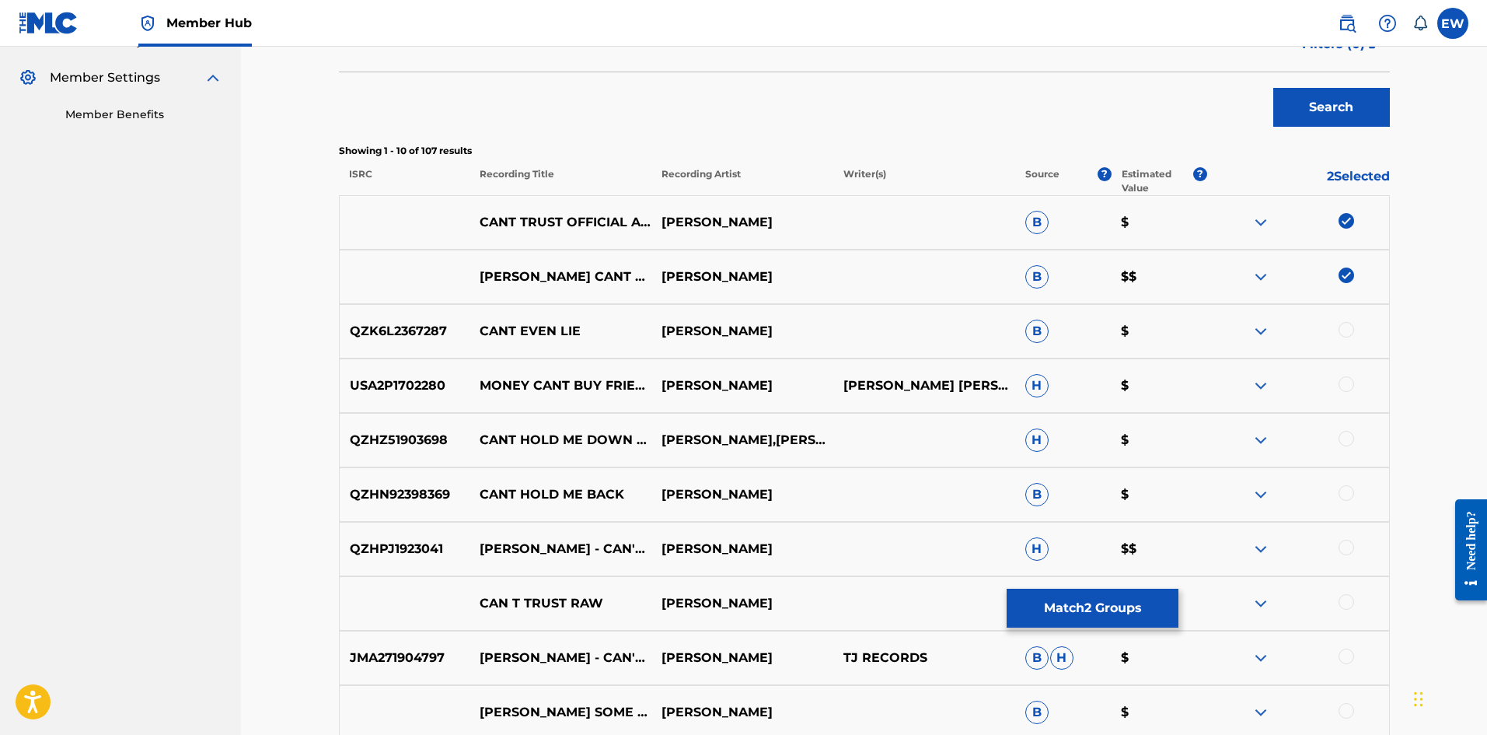
scroll to position [466, 0]
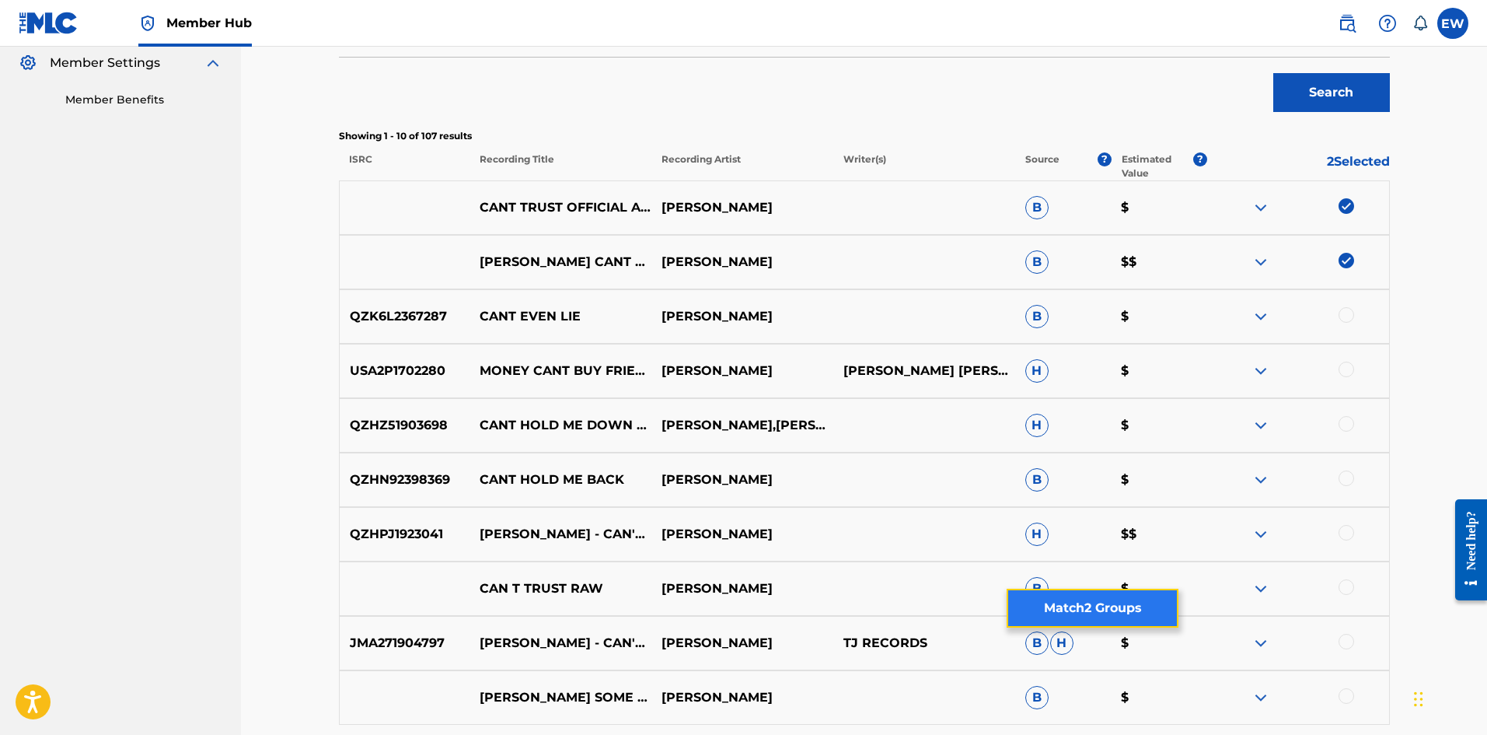
click at [582, 285] on button "Match 2 Groups" at bounding box center [1093, 608] width 172 height 39
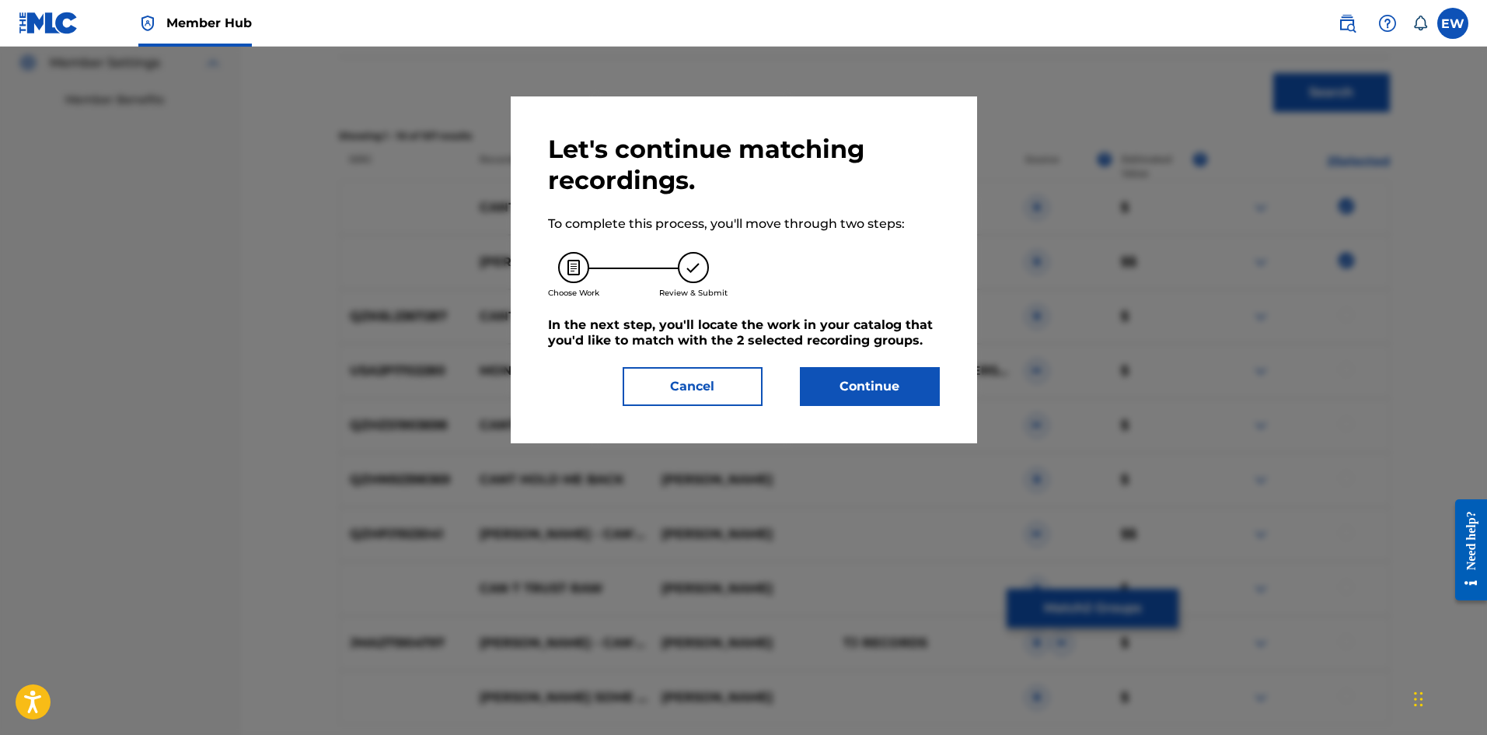
click at [582, 285] on div "Let's continue matching recordings. To complete this process, you'll move throu…" at bounding box center [744, 269] width 466 height 347
click at [582, 285] on button "Continue" at bounding box center [870, 386] width 140 height 39
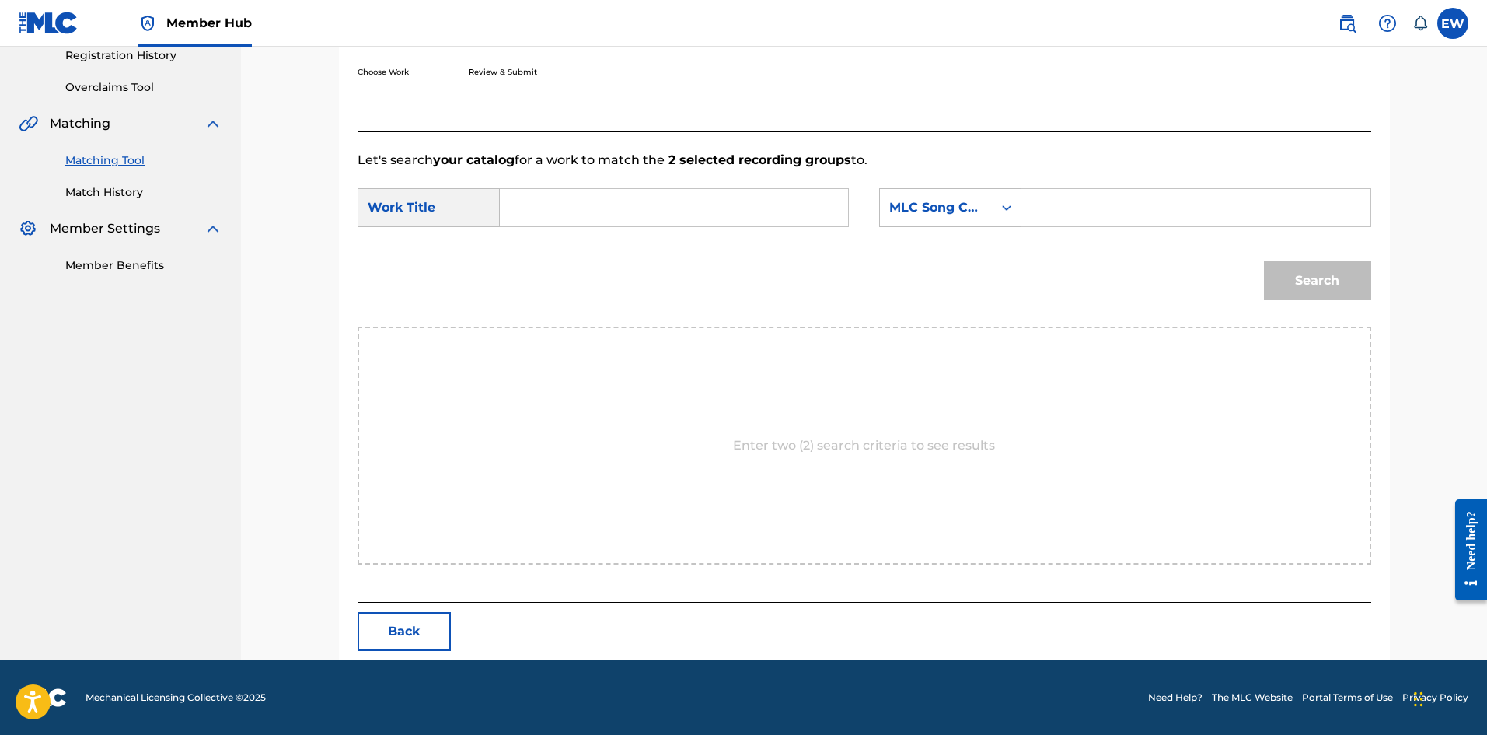
click at [582, 222] on input "Search Form" at bounding box center [674, 207] width 322 height 37
paste input "CANT TRUST"
type input "CANT TRUST"
click at [582, 235] on div "SearchWithCriteriaba1f00d1-2aaf-40a4-899b-2eda426acf82 Work Title CANT TRUST Se…" at bounding box center [865, 212] width 1014 height 48
click at [582, 193] on input "Search Form" at bounding box center [1196, 207] width 322 height 37
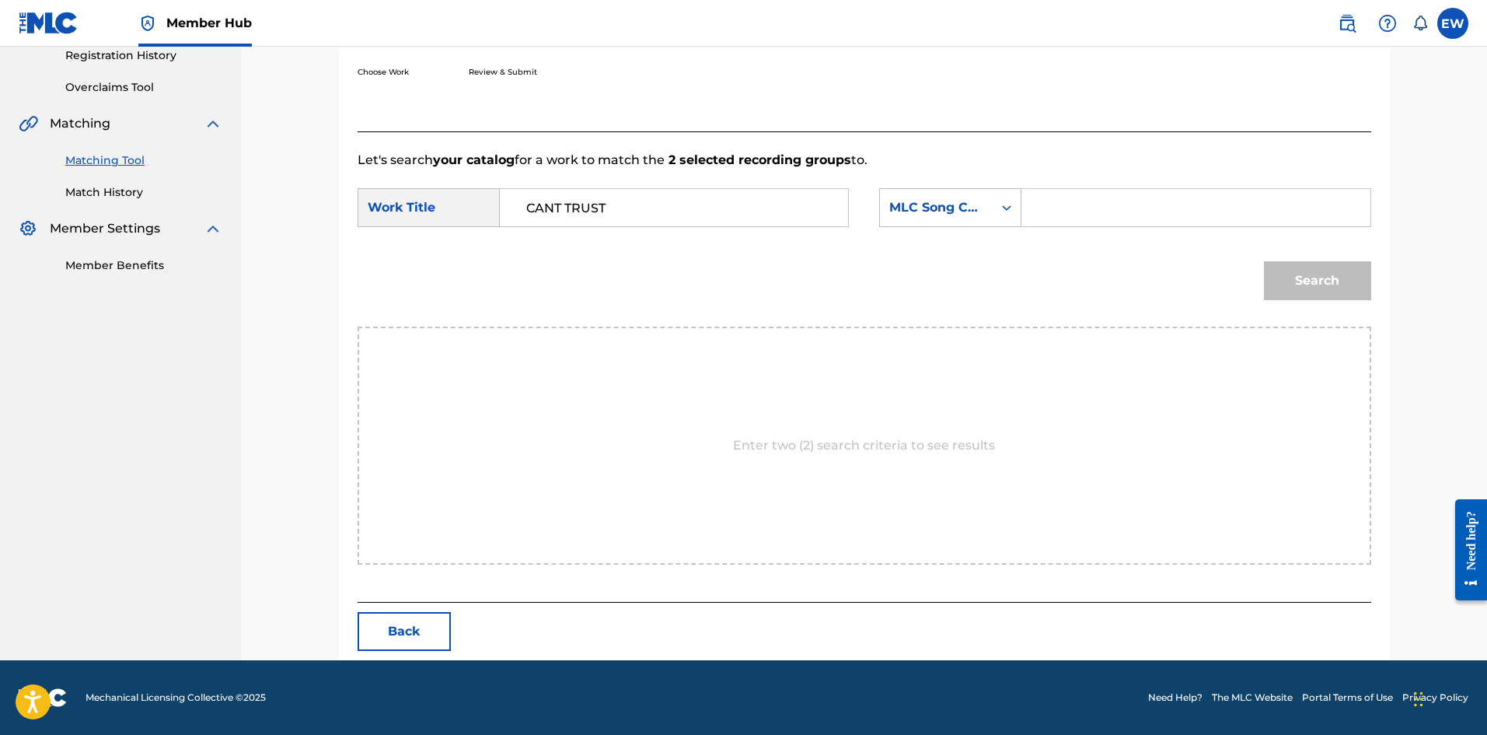
paste input "CA5OVU"
type input "CA5OVU"
click at [582, 284] on button "Search" at bounding box center [1317, 280] width 107 height 39
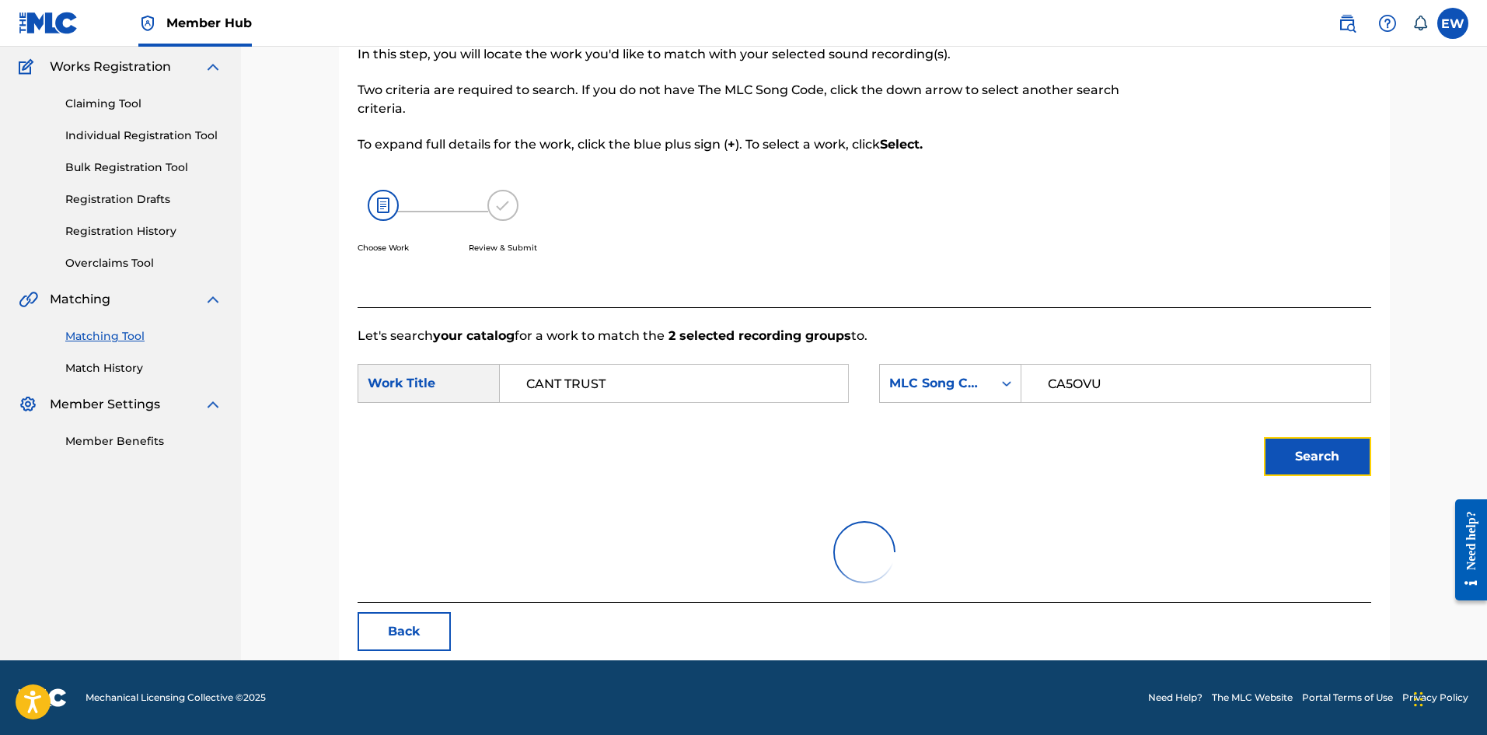
scroll to position [255, 0]
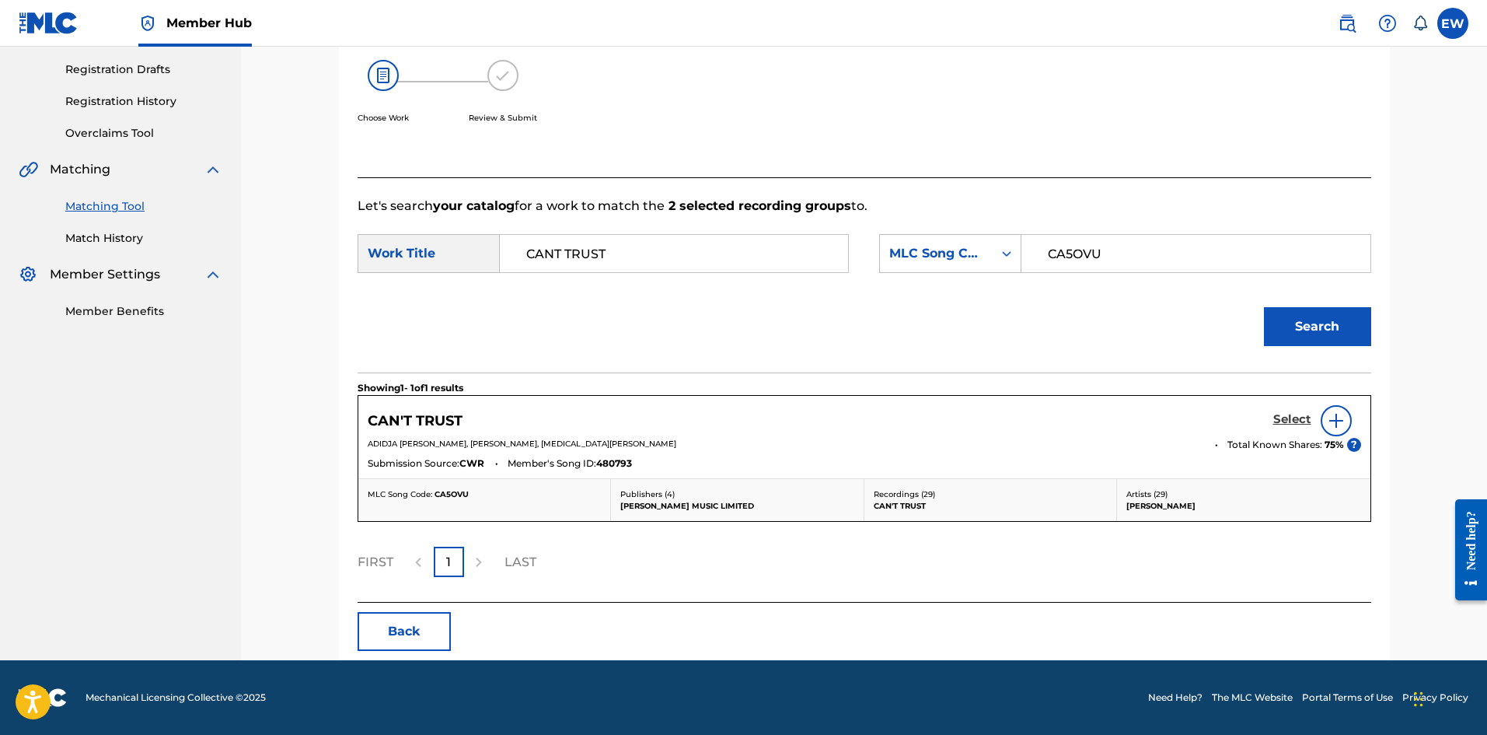
click at [582, 285] on h5 "Select" at bounding box center [1292, 419] width 38 height 15
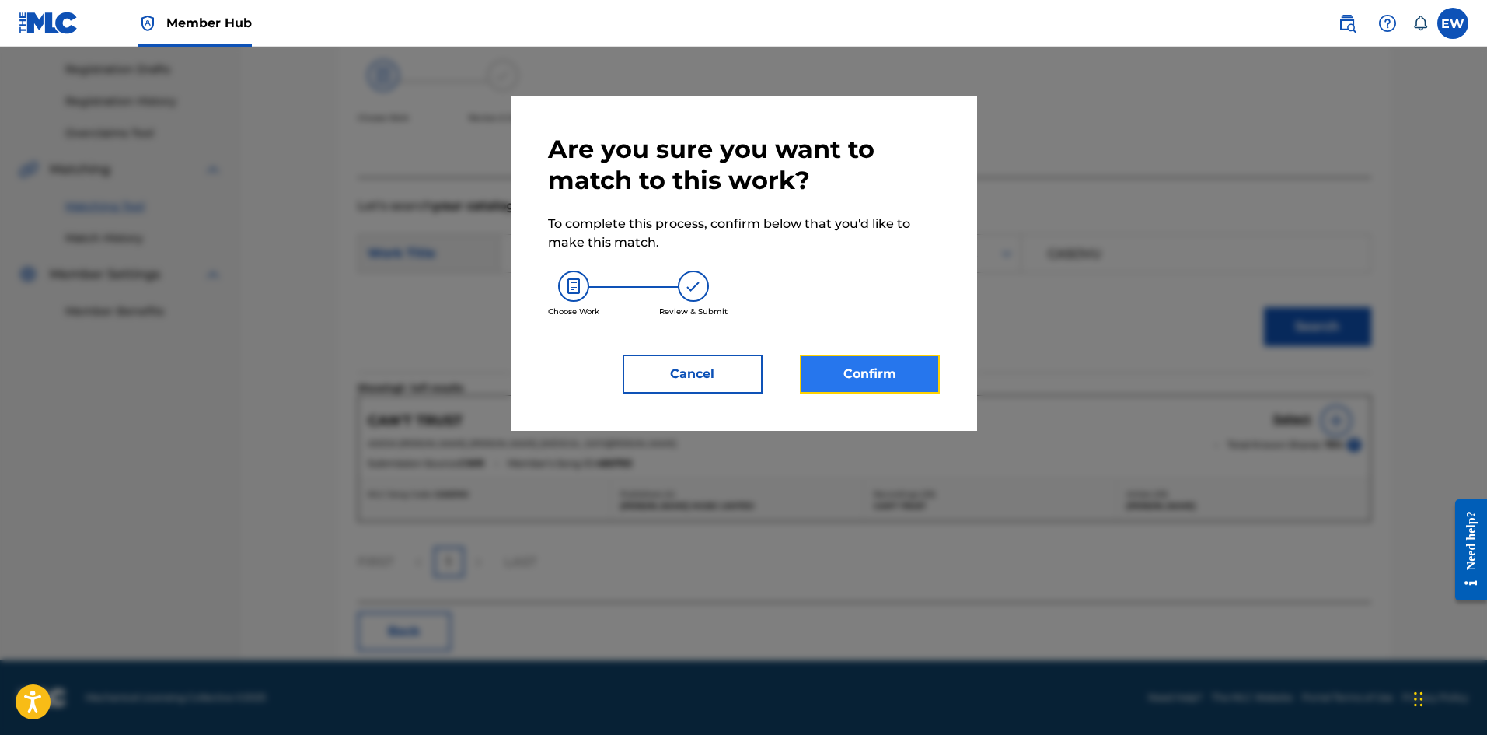
click at [582, 285] on button "Confirm" at bounding box center [870, 374] width 140 height 39
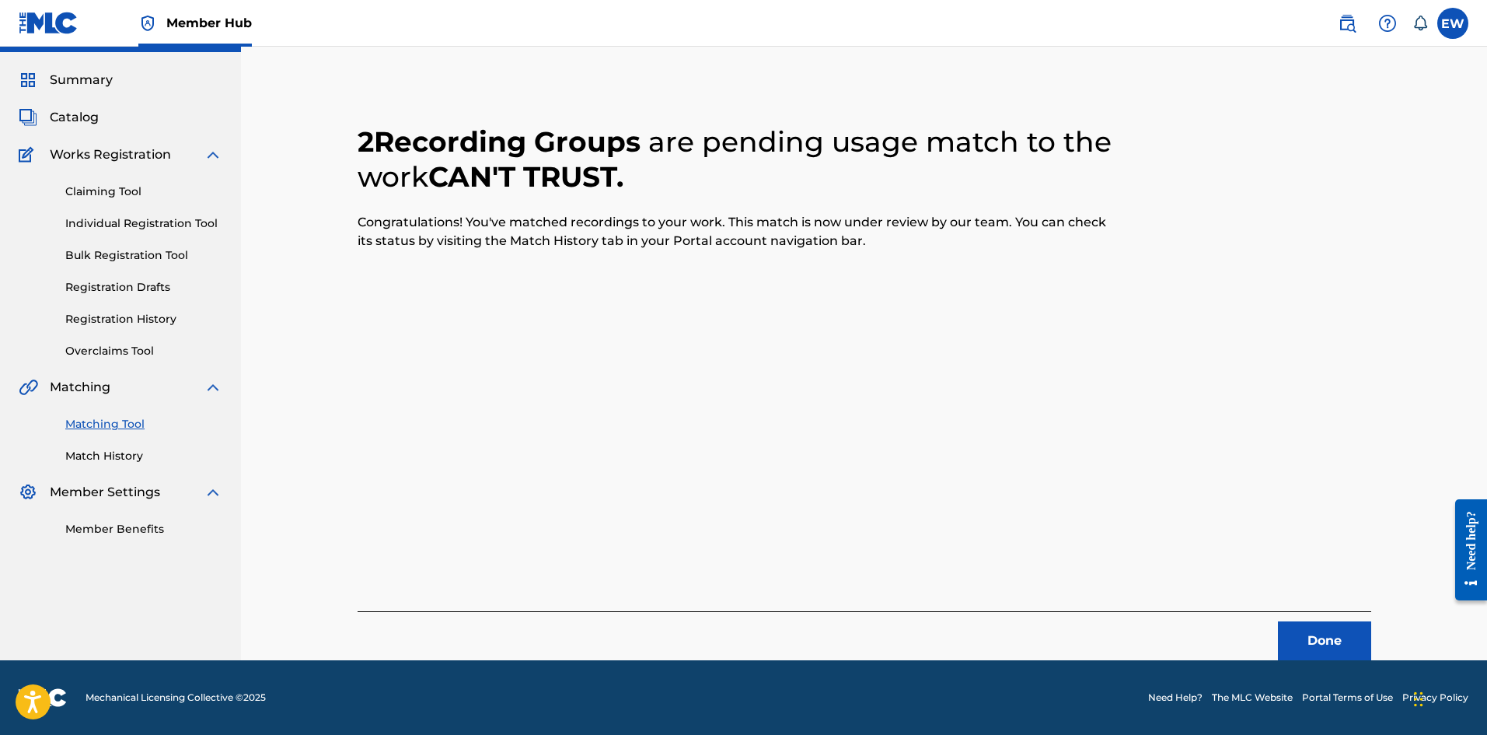
scroll to position [37, 0]
click at [582, 285] on button "Done" at bounding box center [1324, 640] width 93 height 39
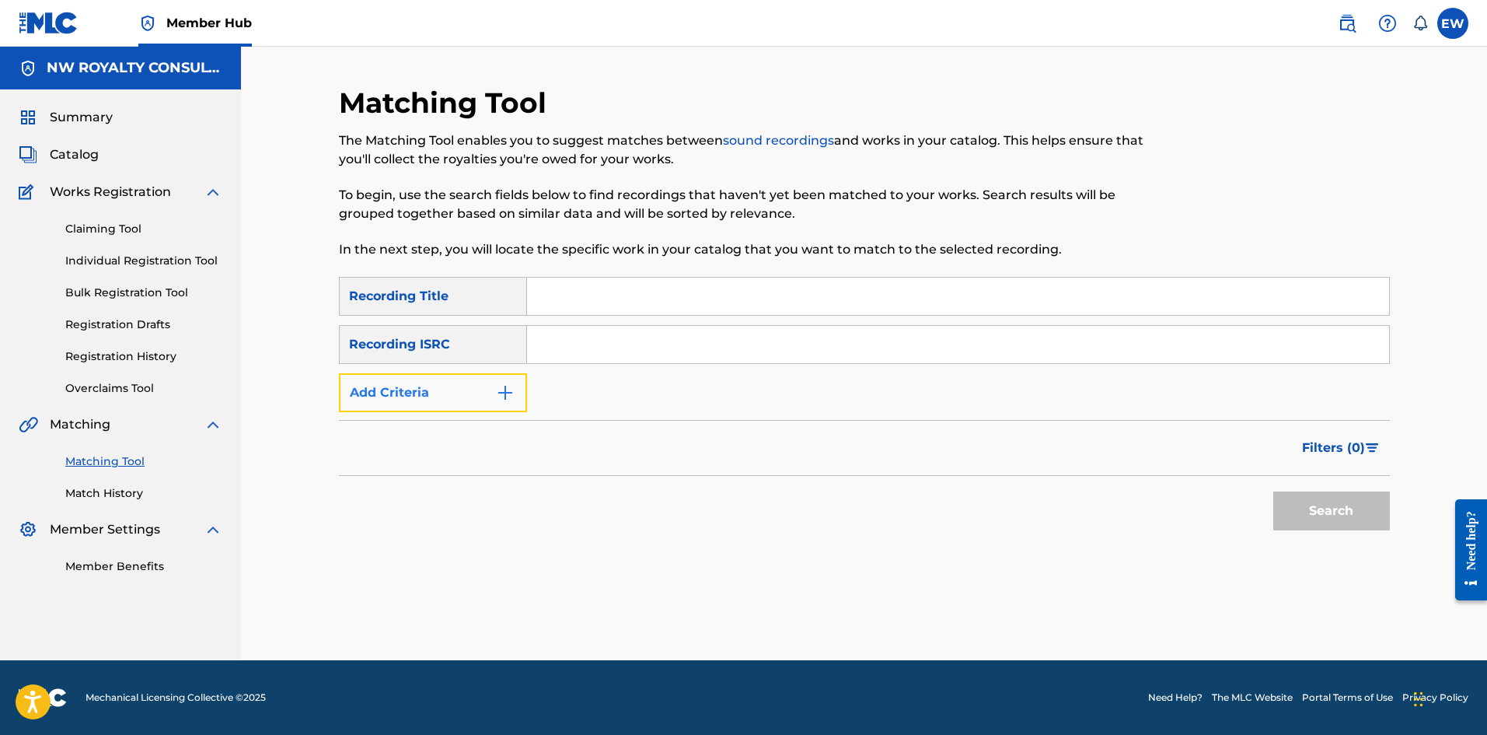
click at [429, 285] on button "Add Criteria" at bounding box center [433, 392] width 188 height 39
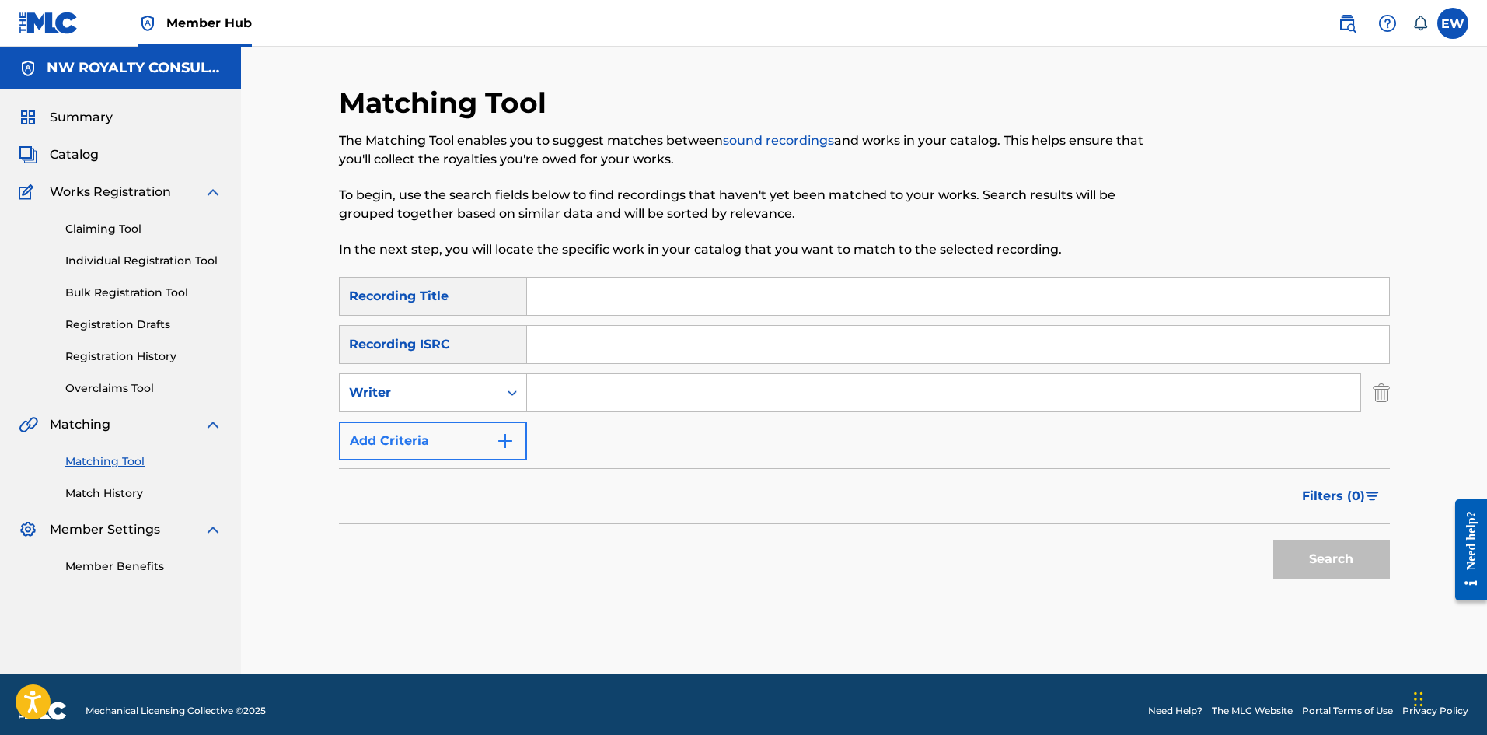
click at [429, 285] on div "Writer" at bounding box center [419, 392] width 140 height 19
drag, startPoint x: 462, startPoint y: 434, endPoint x: 495, endPoint y: 434, distance: 33.4
click at [470, 285] on div "Recording Artist" at bounding box center [433, 431] width 187 height 39
drag, startPoint x: 680, startPoint y: 393, endPoint x: 697, endPoint y: 397, distance: 16.8
click at [582, 285] on input "Search Form" at bounding box center [943, 392] width 833 height 37
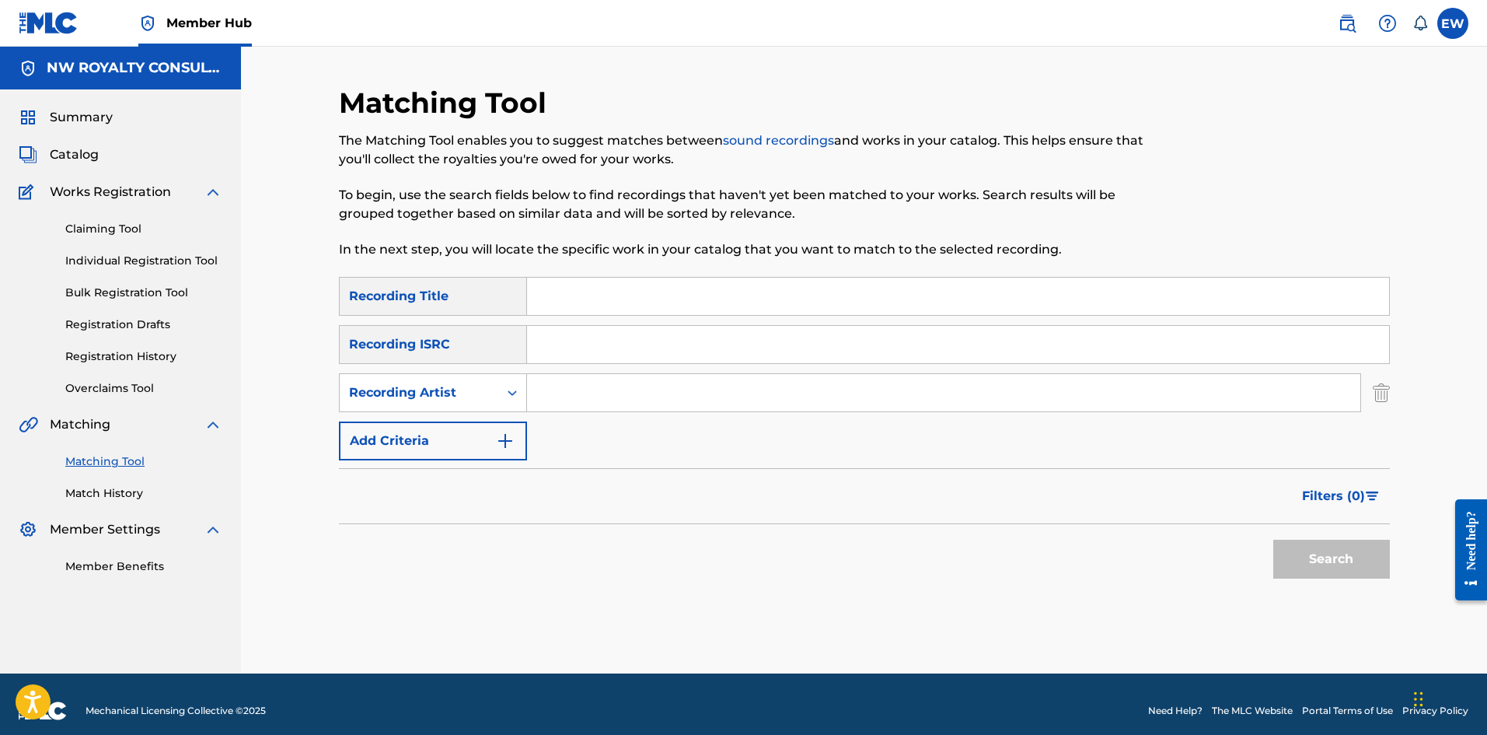
click at [582, 285] on div "SearchWithCriteriab6fd10f2-3cf4-4658-9d8a-dbc72b6729ca Recording Title SearchWi…" at bounding box center [864, 368] width 1051 height 183
paste input "[PERSON_NAME]"
type input "[PERSON_NAME]"
click at [582, 285] on div "SearchWithCriteriab6fd10f2-3cf4-4658-9d8a-dbc72b6729ca Recording Title SearchWi…" at bounding box center [864, 368] width 1051 height 183
drag, startPoint x: 688, startPoint y: 297, endPoint x: 693, endPoint y: 285, distance: 13.6
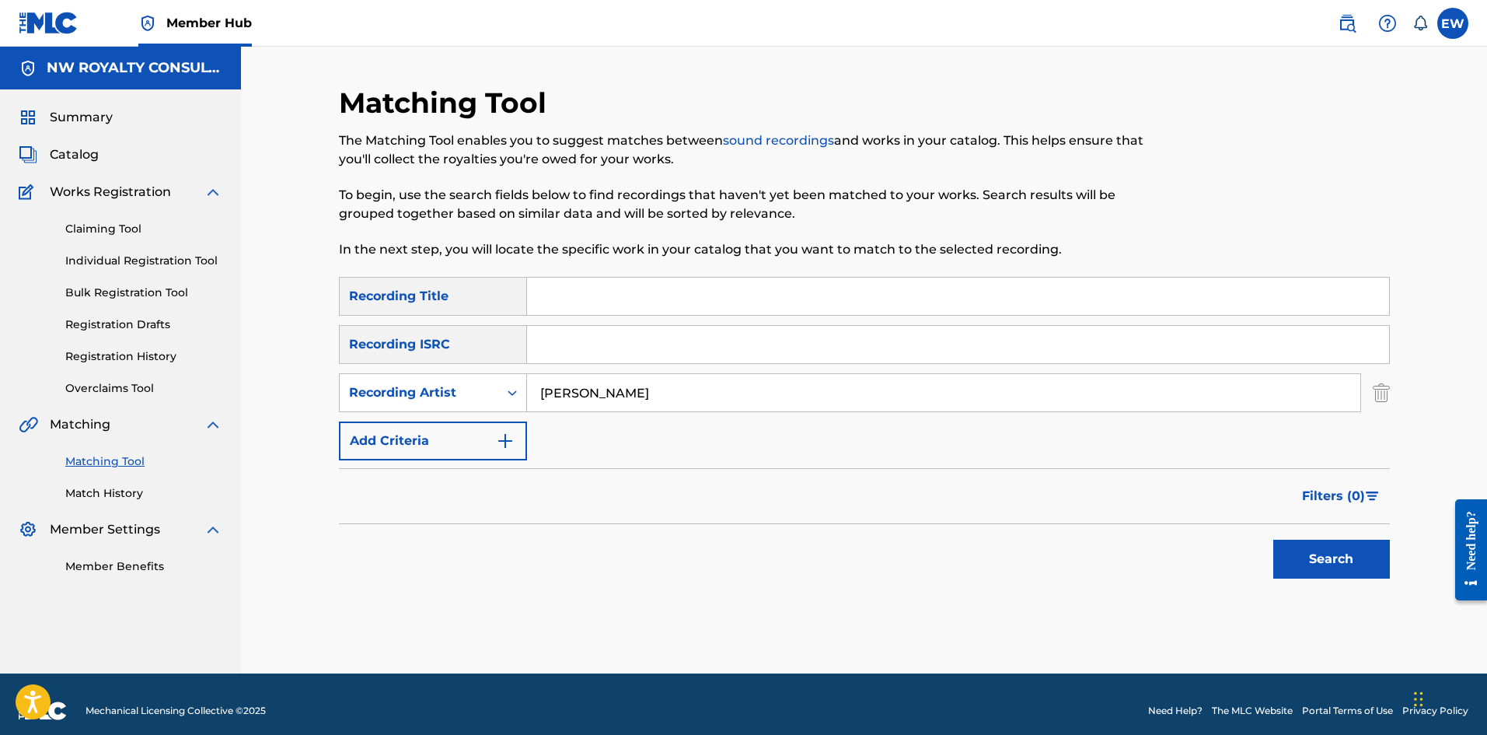
click at [582, 285] on input "Search Form" at bounding box center [958, 296] width 862 height 37
paste input "CAN'T TRUST"
type input "CAN'T TRUST"
click at [582, 285] on button "Search" at bounding box center [1331, 559] width 117 height 39
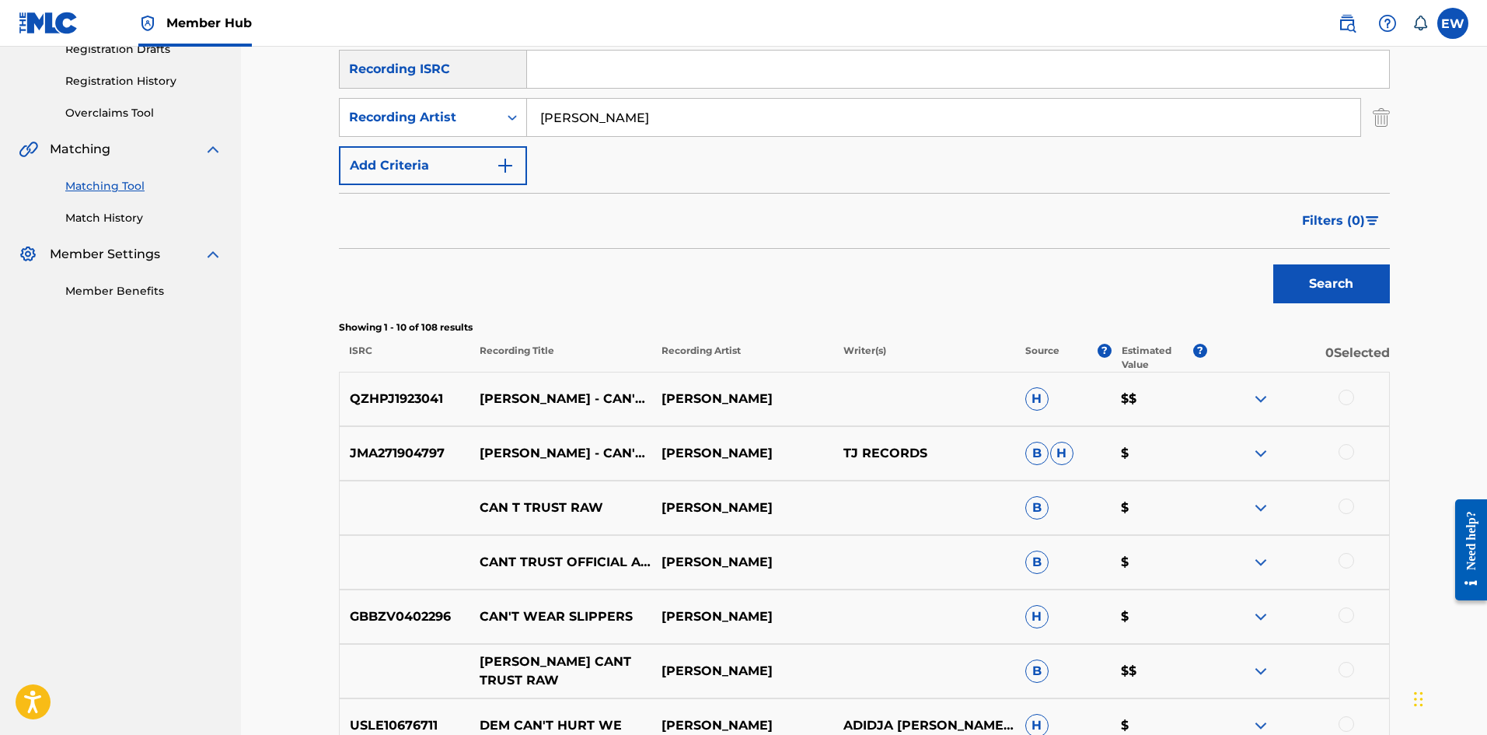
scroll to position [311, 0]
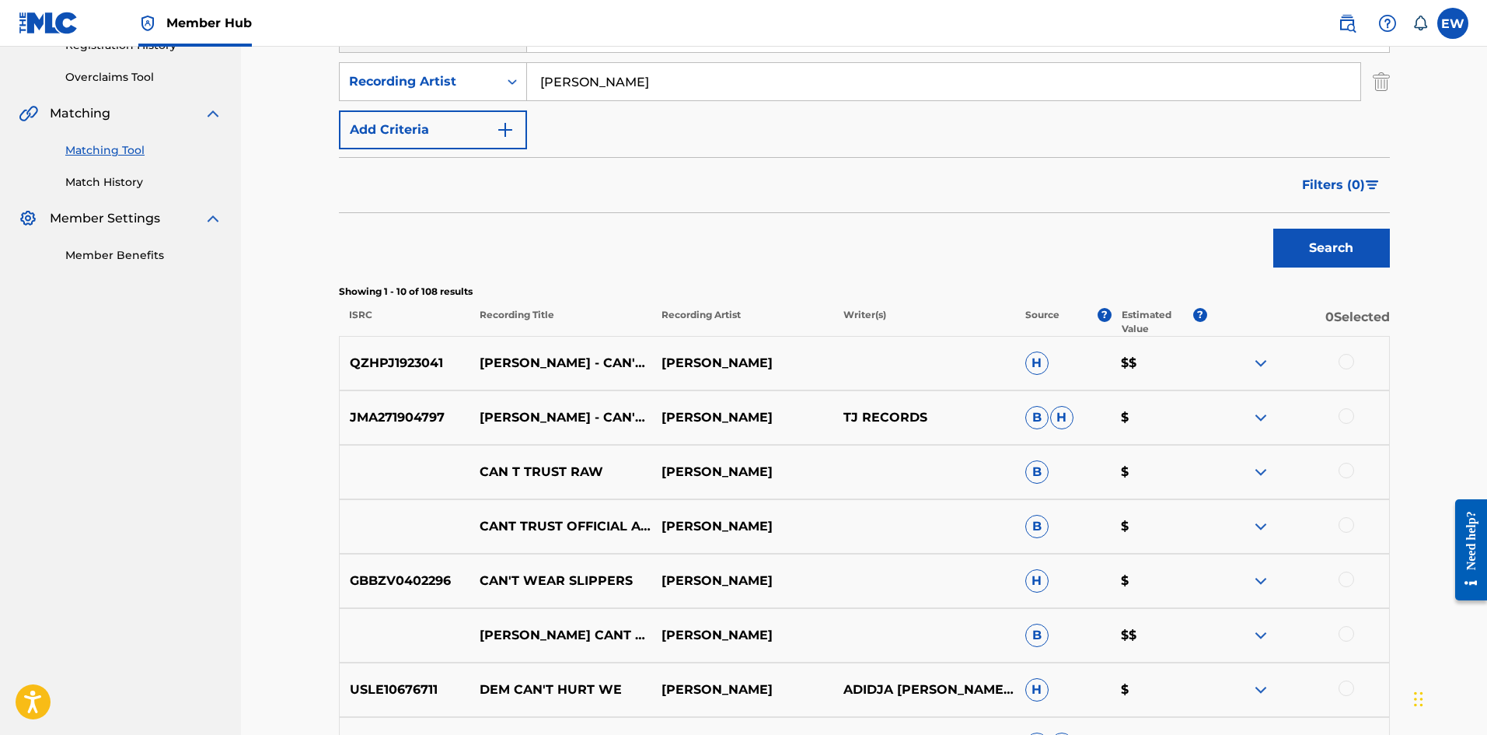
click at [582, 285] on div at bounding box center [1347, 362] width 16 height 16
click at [582, 285] on div at bounding box center [1347, 416] width 16 height 16
click at [582, 285] on div at bounding box center [1347, 471] width 16 height 16
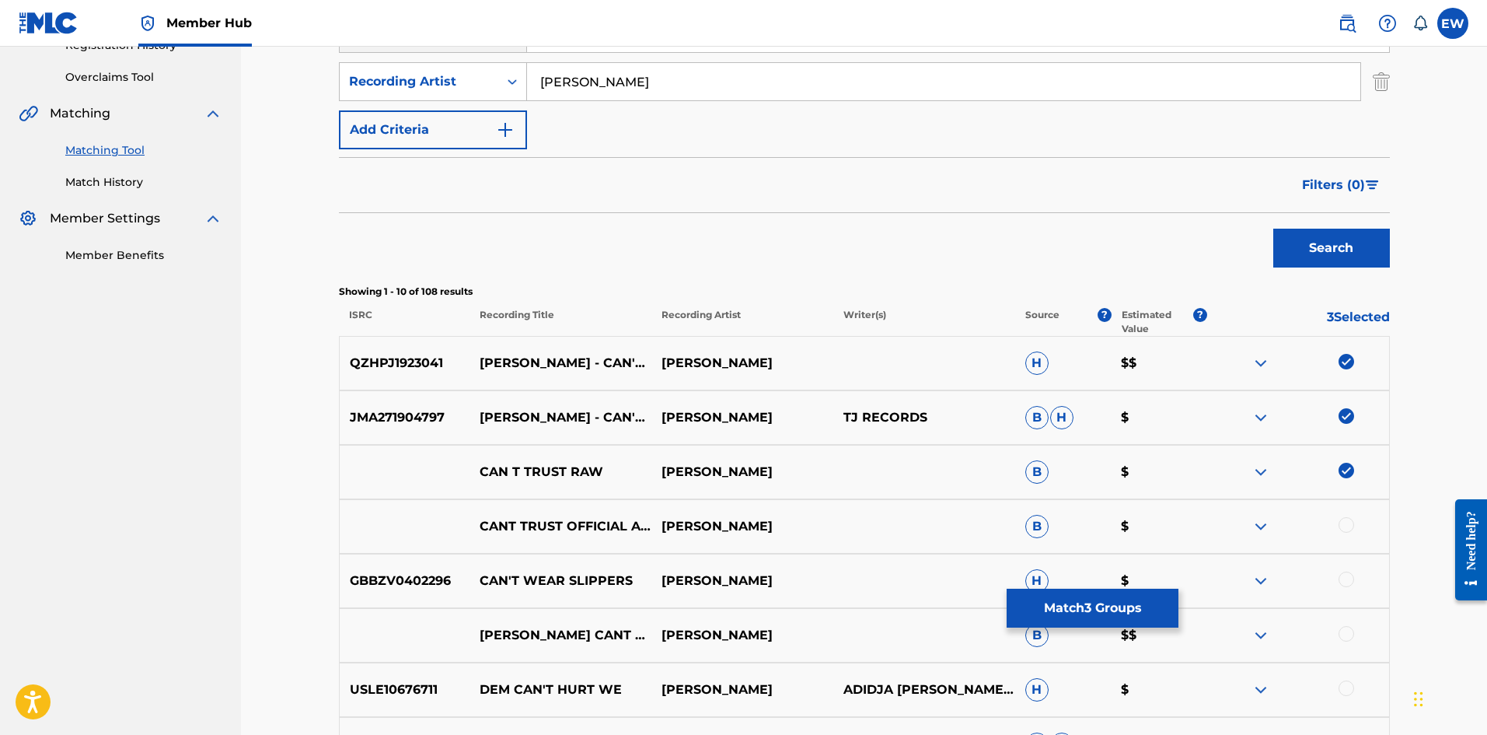
click at [582, 285] on div at bounding box center [1347, 525] width 16 height 16
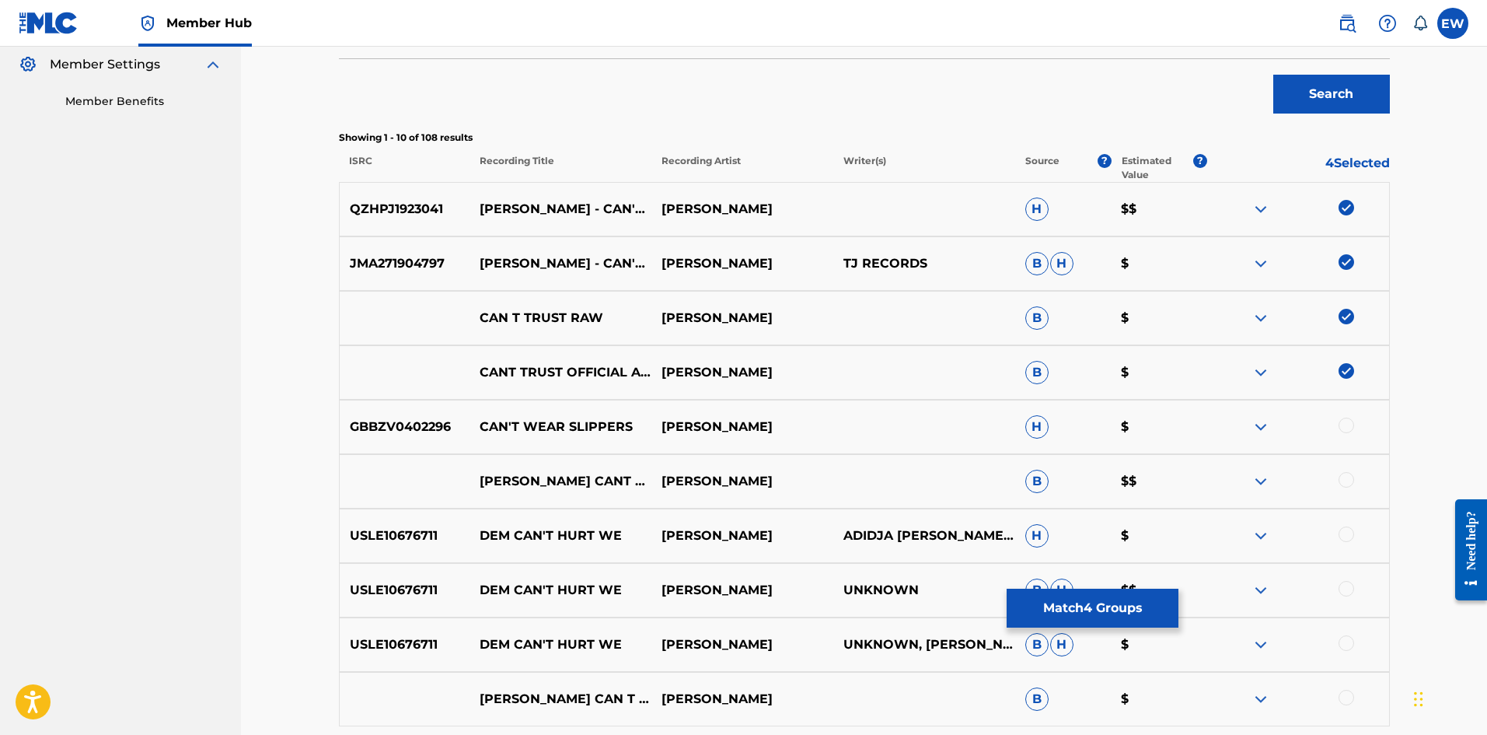
scroll to position [466, 0]
click at [582, 285] on div at bounding box center [1347, 478] width 16 height 16
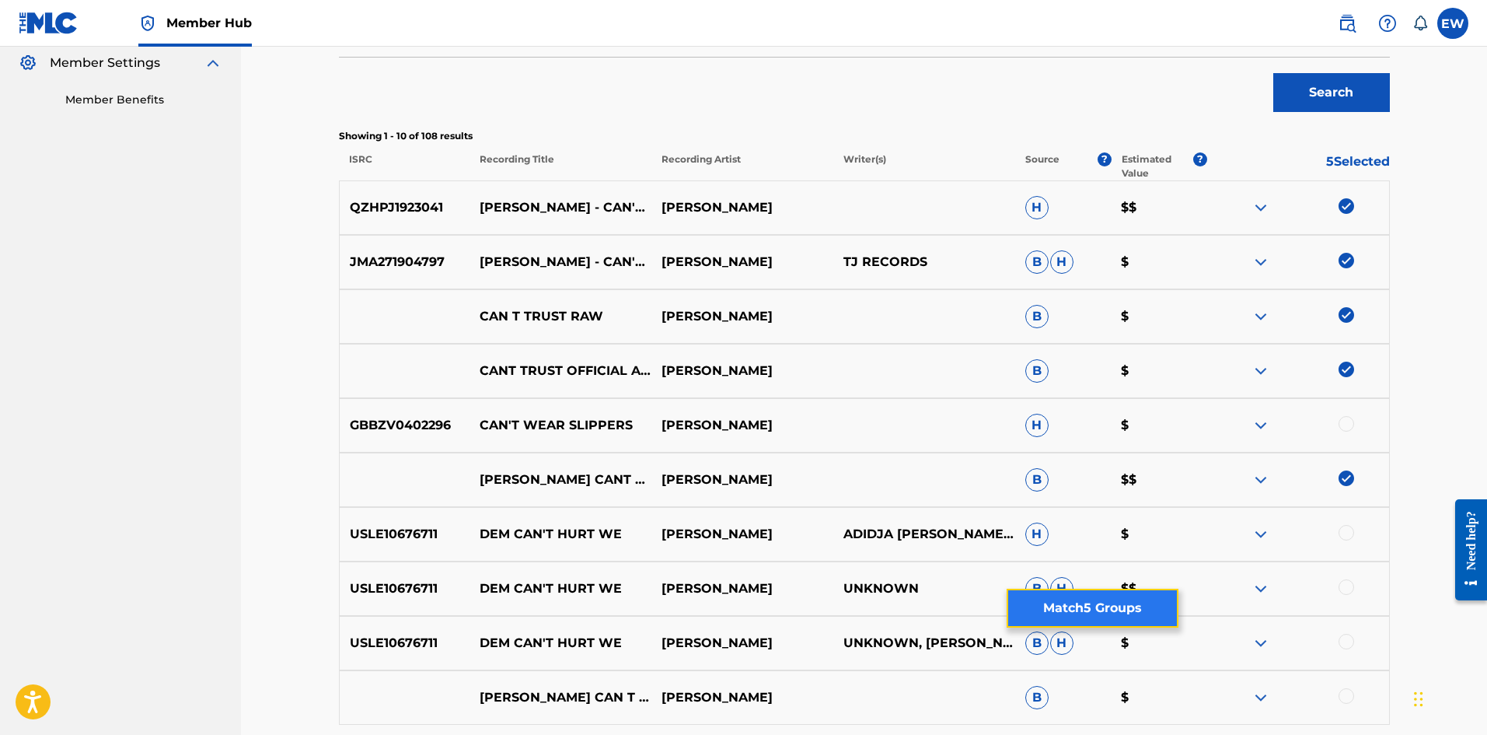
click at [582, 285] on button "Match 5 Groups" at bounding box center [1093, 608] width 172 height 39
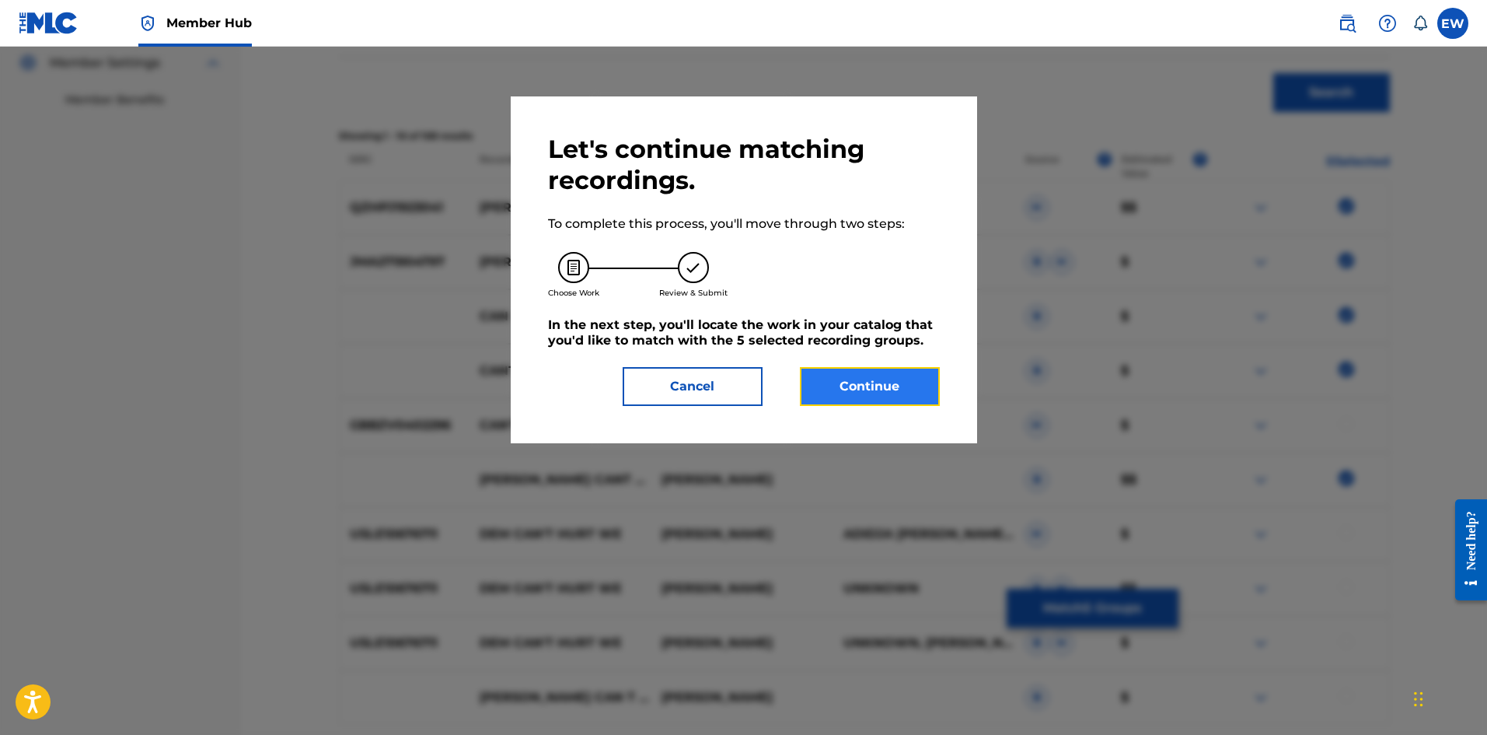
click at [582, 285] on button "Continue" at bounding box center [870, 386] width 140 height 39
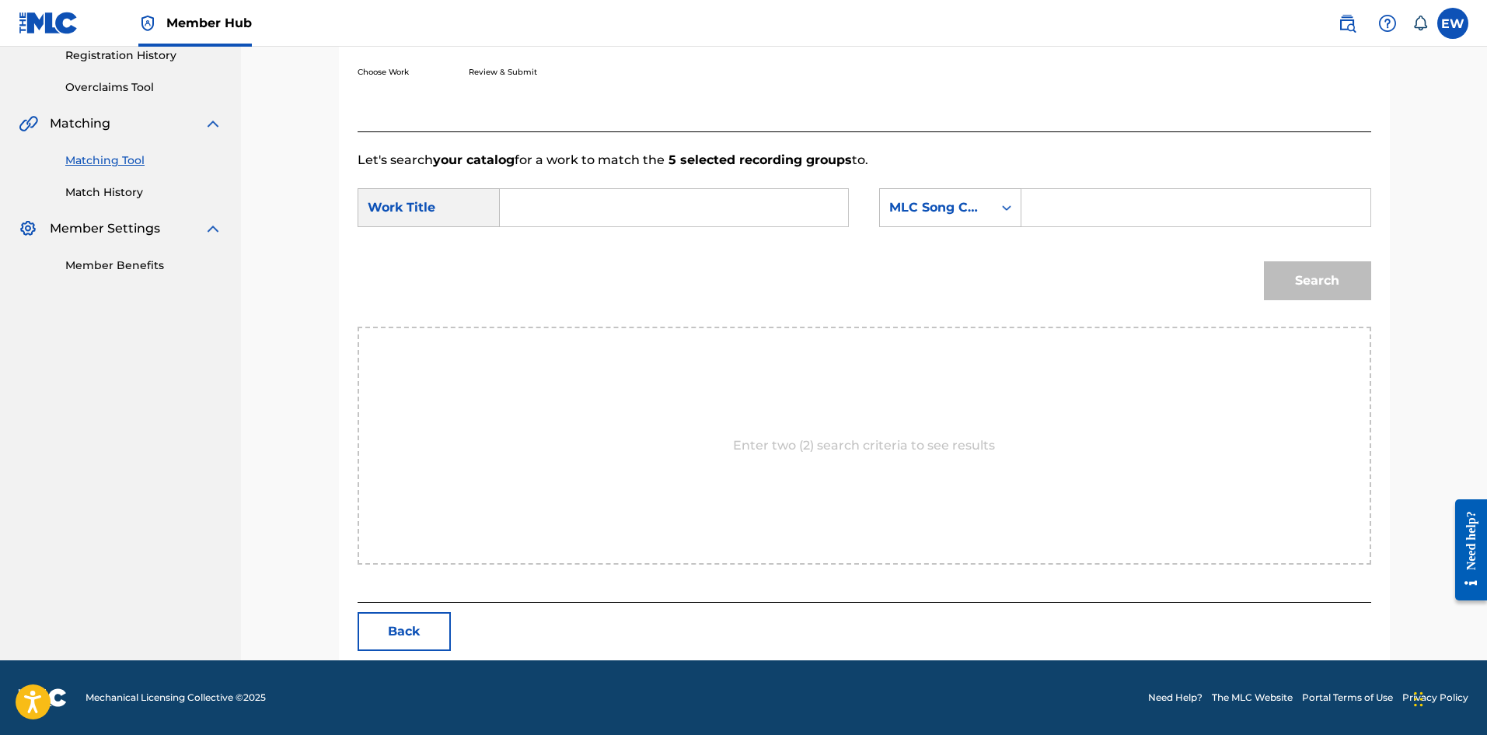
scroll to position [301, 0]
drag, startPoint x: 608, startPoint y: 211, endPoint x: 606, endPoint y: 243, distance: 32.7
click at [582, 233] on div "SearchWithCriteriaba1f00d1-2aaf-40a4-899b-2eda426acf82 Work Title SearchWithCri…" at bounding box center [865, 212] width 1014 height 48
paste input "CAN'T TRUST"
type input "CAN'T TRUST"
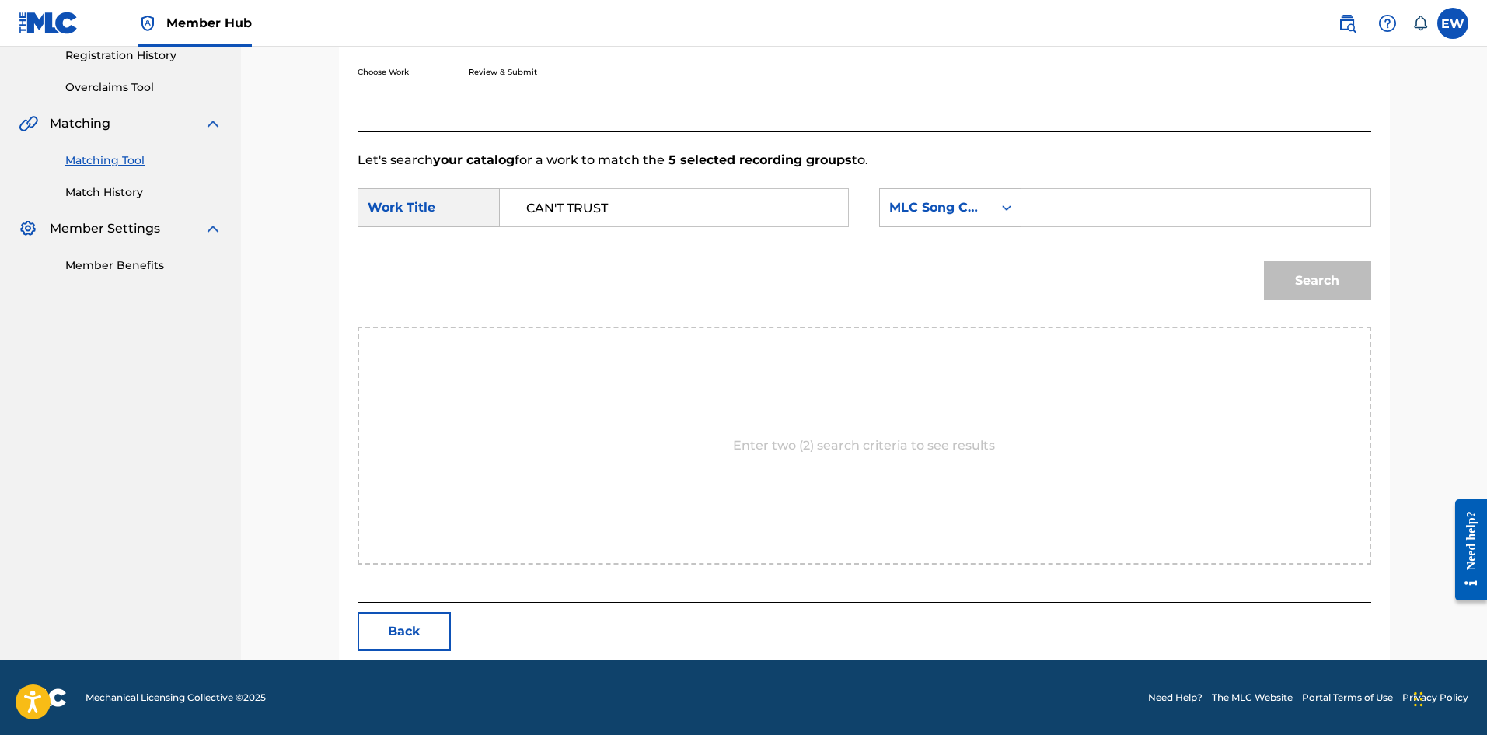
drag, startPoint x: 1145, startPoint y: 197, endPoint x: 1103, endPoint y: 198, distance: 42.0
click at [582, 198] on input "Search Form" at bounding box center [1196, 207] width 322 height 37
paste input "CA5OVU"
drag, startPoint x: 1214, startPoint y: 197, endPoint x: 760, endPoint y: 222, distance: 454.7
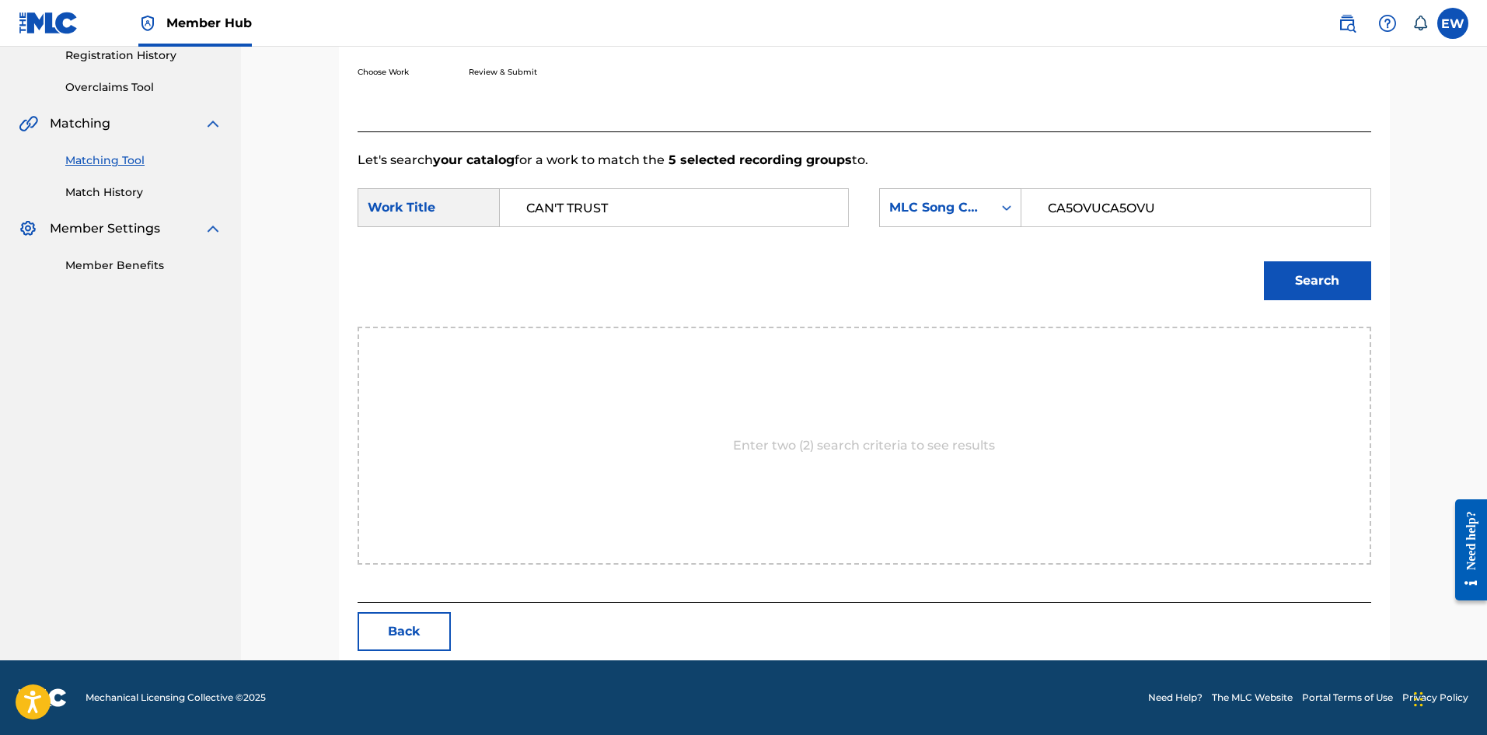
click at [582, 219] on div "SearchWithCriteriaba1f00d1-2aaf-40a4-899b-2eda426acf82 Work Title CAN'T TRUST S…" at bounding box center [865, 212] width 1014 height 48
paste input "Search Form"
type input "CA5OVU"
click at [582, 278] on button "Search" at bounding box center [1317, 280] width 107 height 39
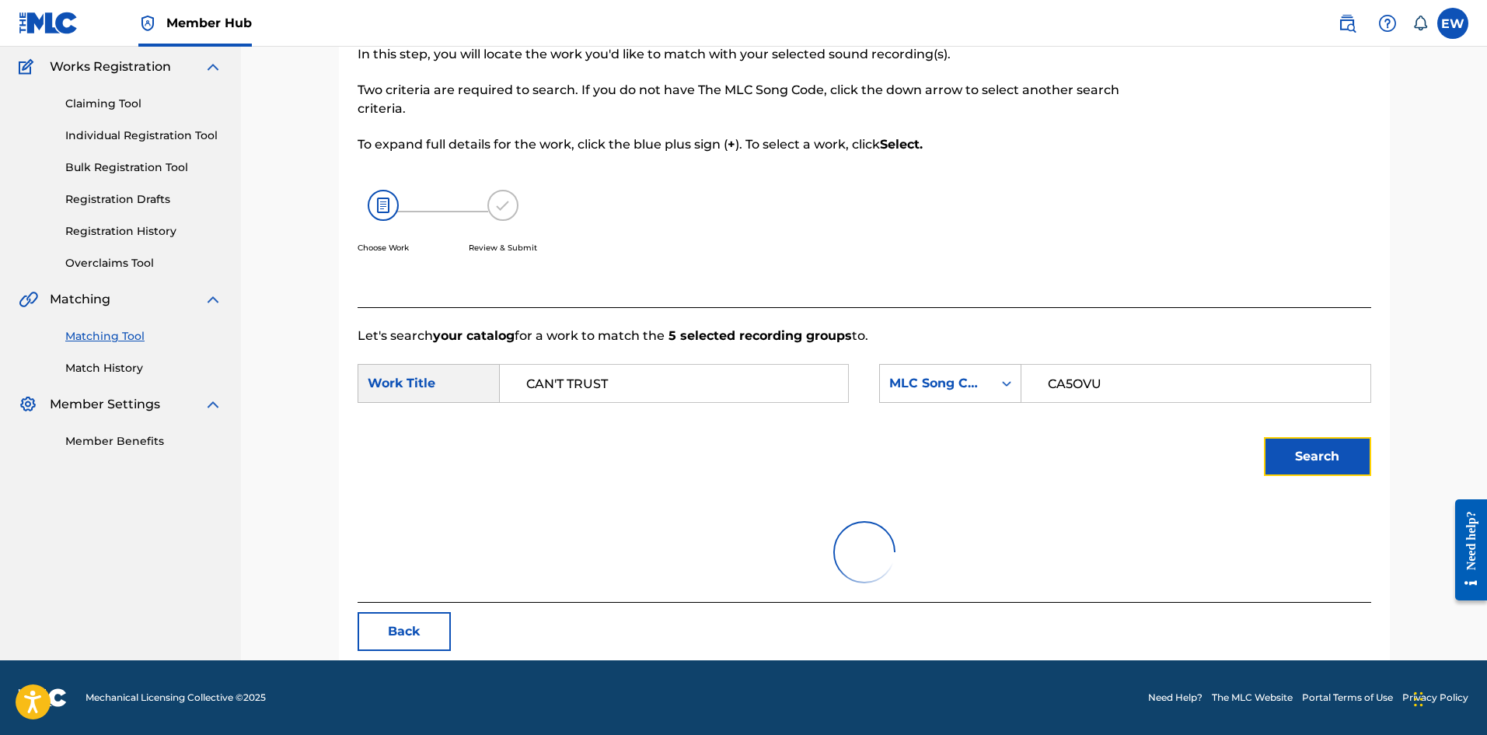
scroll to position [255, 0]
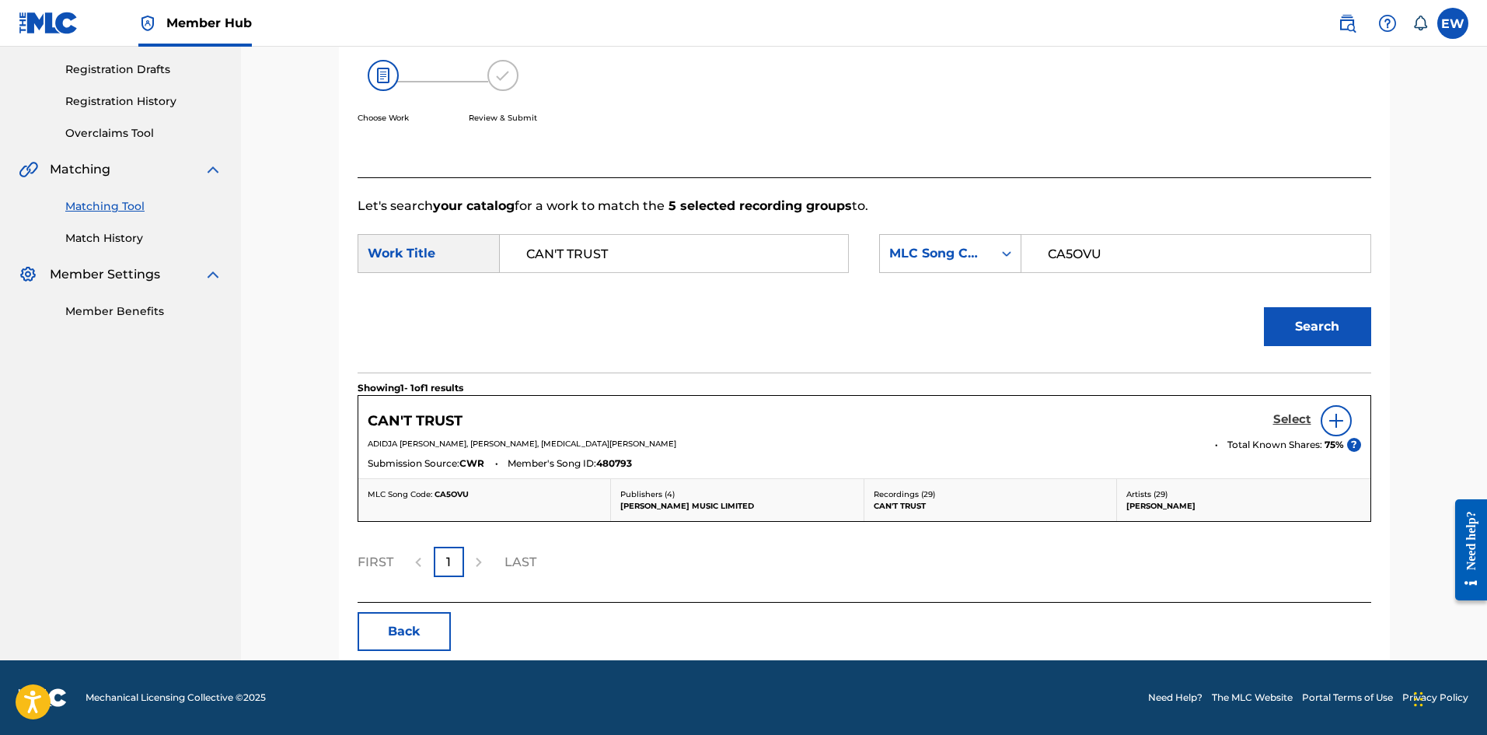
click at [582, 285] on h5 "Select" at bounding box center [1292, 419] width 38 height 15
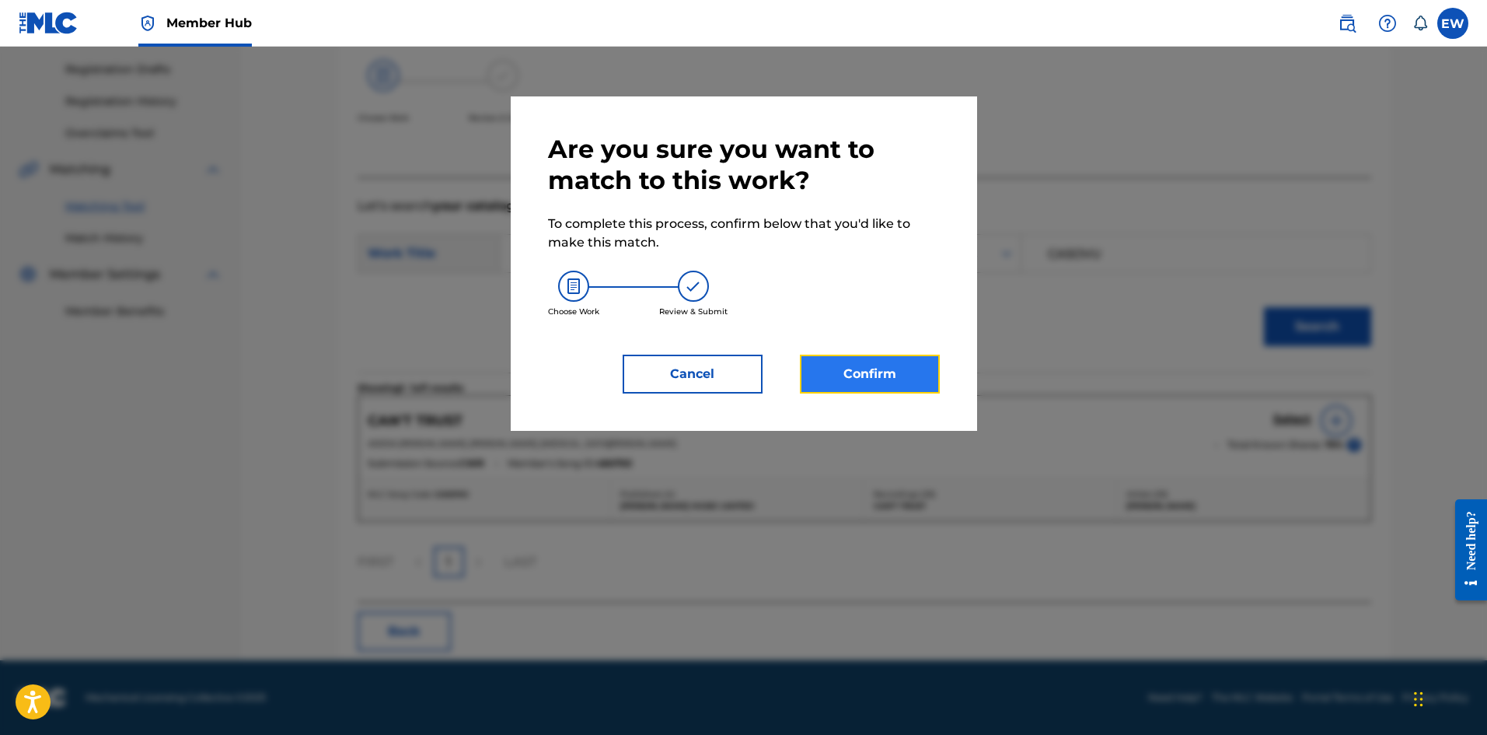
click at [582, 285] on button "Confirm" at bounding box center [870, 374] width 140 height 39
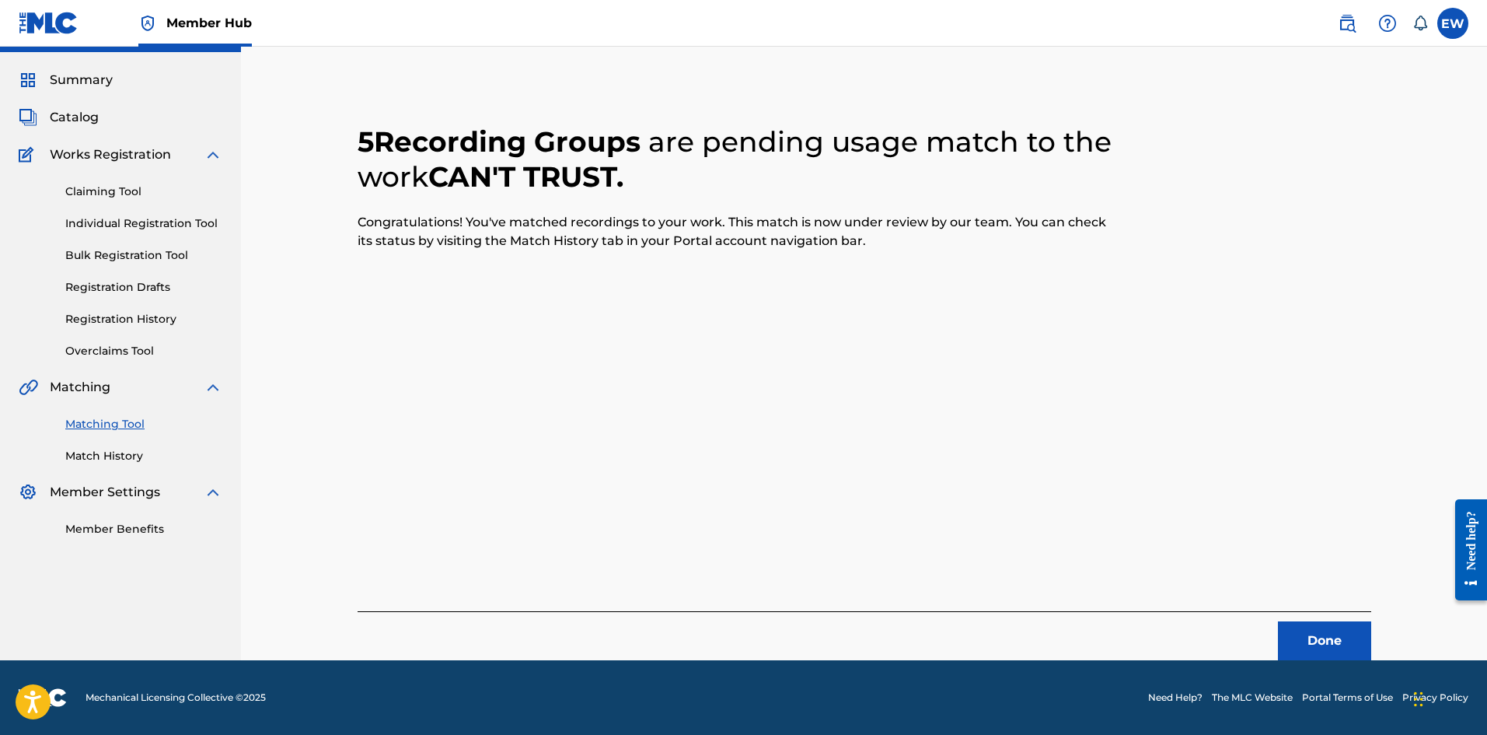
scroll to position [37, 0]
drag, startPoint x: 1299, startPoint y: 631, endPoint x: 1294, endPoint y: 614, distance: 17.9
click at [582, 285] on div "Done" at bounding box center [865, 635] width 1014 height 49
click at [582, 285] on button "Done" at bounding box center [1324, 640] width 93 height 39
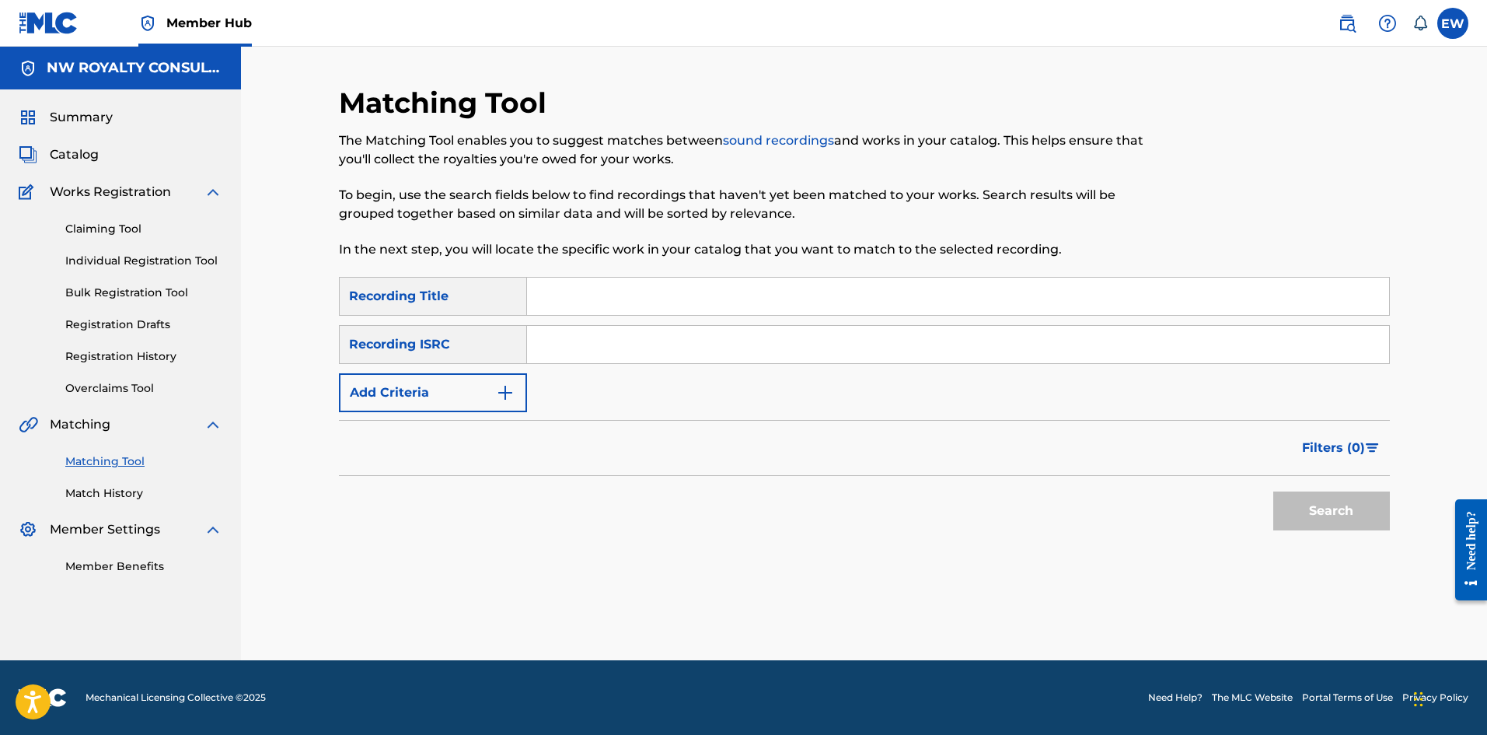
scroll to position [0, 0]
click at [500, 285] on button "Add Criteria" at bounding box center [433, 392] width 188 height 39
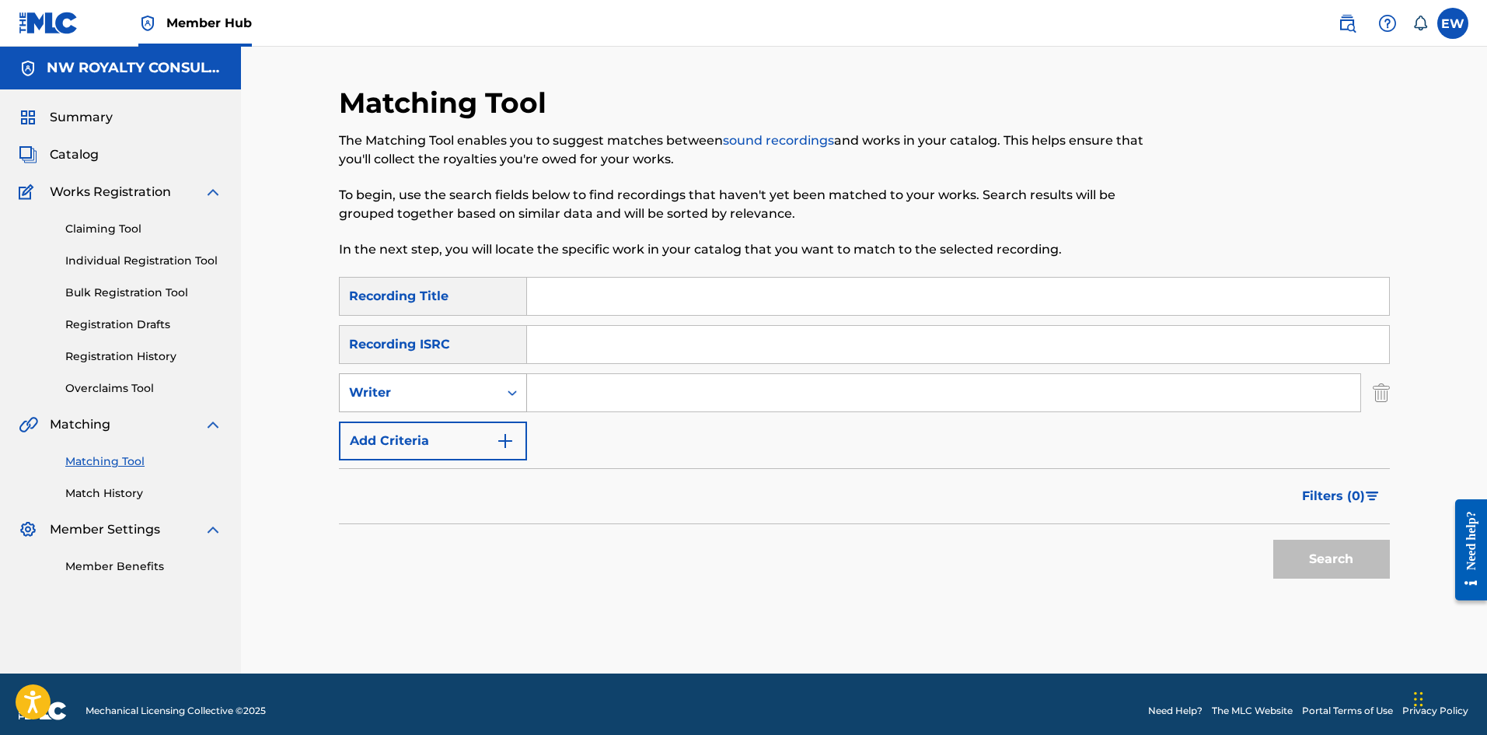
click at [500, 285] on div "Search Form" at bounding box center [512, 392] width 28 height 37
drag, startPoint x: 498, startPoint y: 447, endPoint x: 533, endPoint y: 435, distance: 36.9
click at [515, 285] on div "Recording Artist" at bounding box center [433, 431] width 187 height 39
drag, startPoint x: 615, startPoint y: 391, endPoint x: 585, endPoint y: 399, distance: 31.3
click at [582, 285] on input "Search Form" at bounding box center [943, 392] width 833 height 37
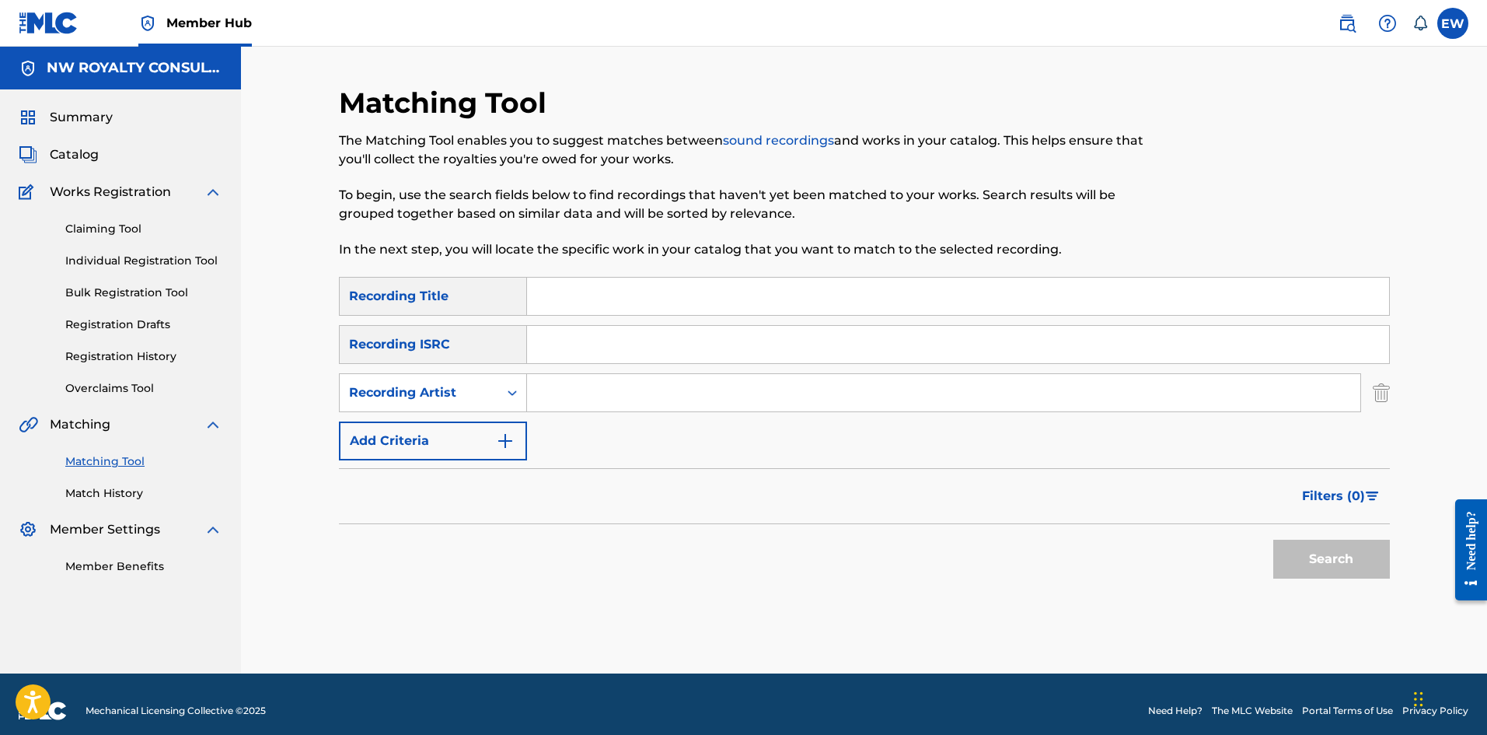
paste input "[PERSON_NAME]"
type input "[PERSON_NAME]"
drag, startPoint x: 790, startPoint y: 441, endPoint x: 898, endPoint y: 661, distance: 245.1
drag, startPoint x: 603, startPoint y: 299, endPoint x: 605, endPoint y: 317, distance: 18.0
click at [582, 285] on div "SearchWithCriteriab6fd10f2-3cf4-4658-9d8a-dbc72b6729ca Recording Title SearchWi…" at bounding box center [864, 368] width 1051 height 183
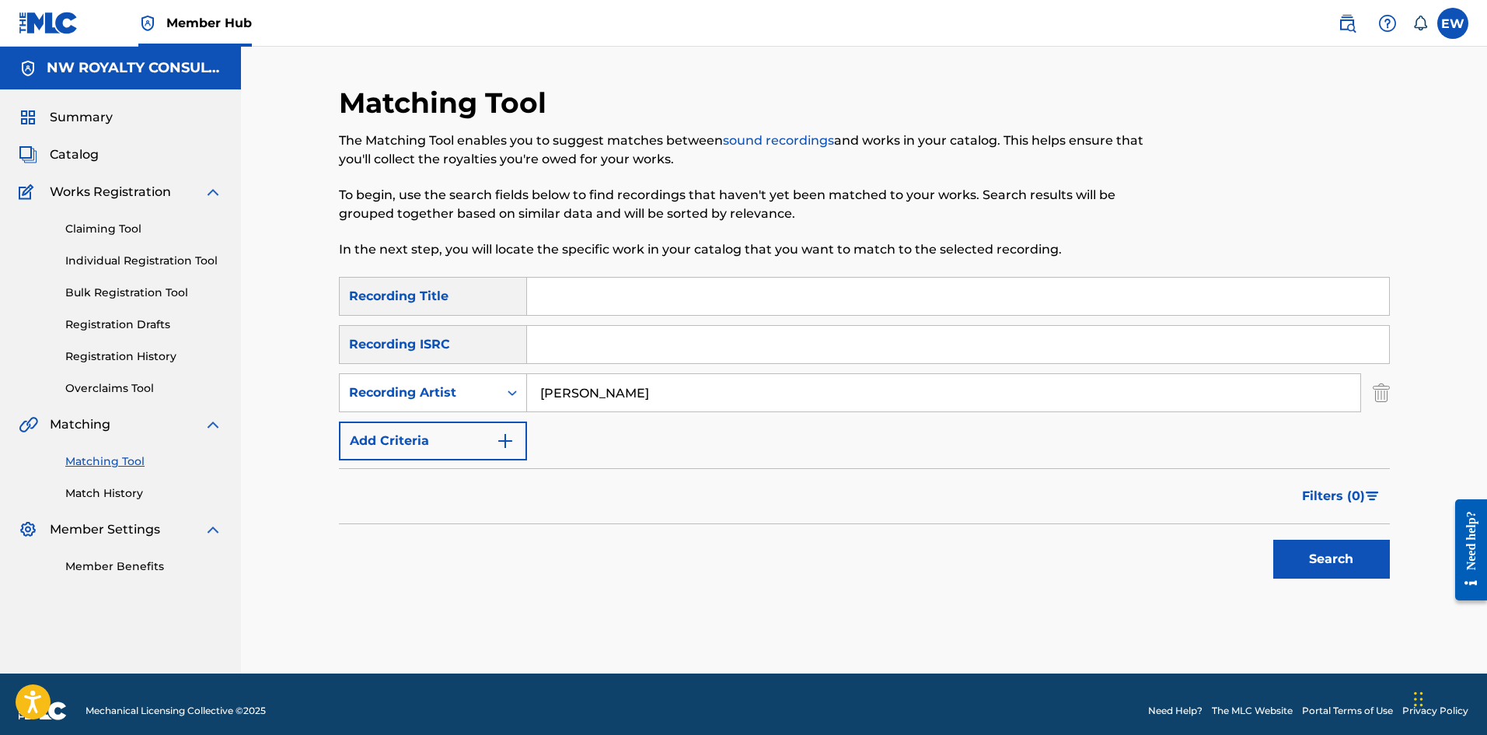
paste input "CAN'T WAIT"
type input "CAN'T WAIT"
drag, startPoint x: 1321, startPoint y: 560, endPoint x: 1256, endPoint y: 540, distance: 67.6
click at [582, 285] on button "Search" at bounding box center [1331, 559] width 117 height 39
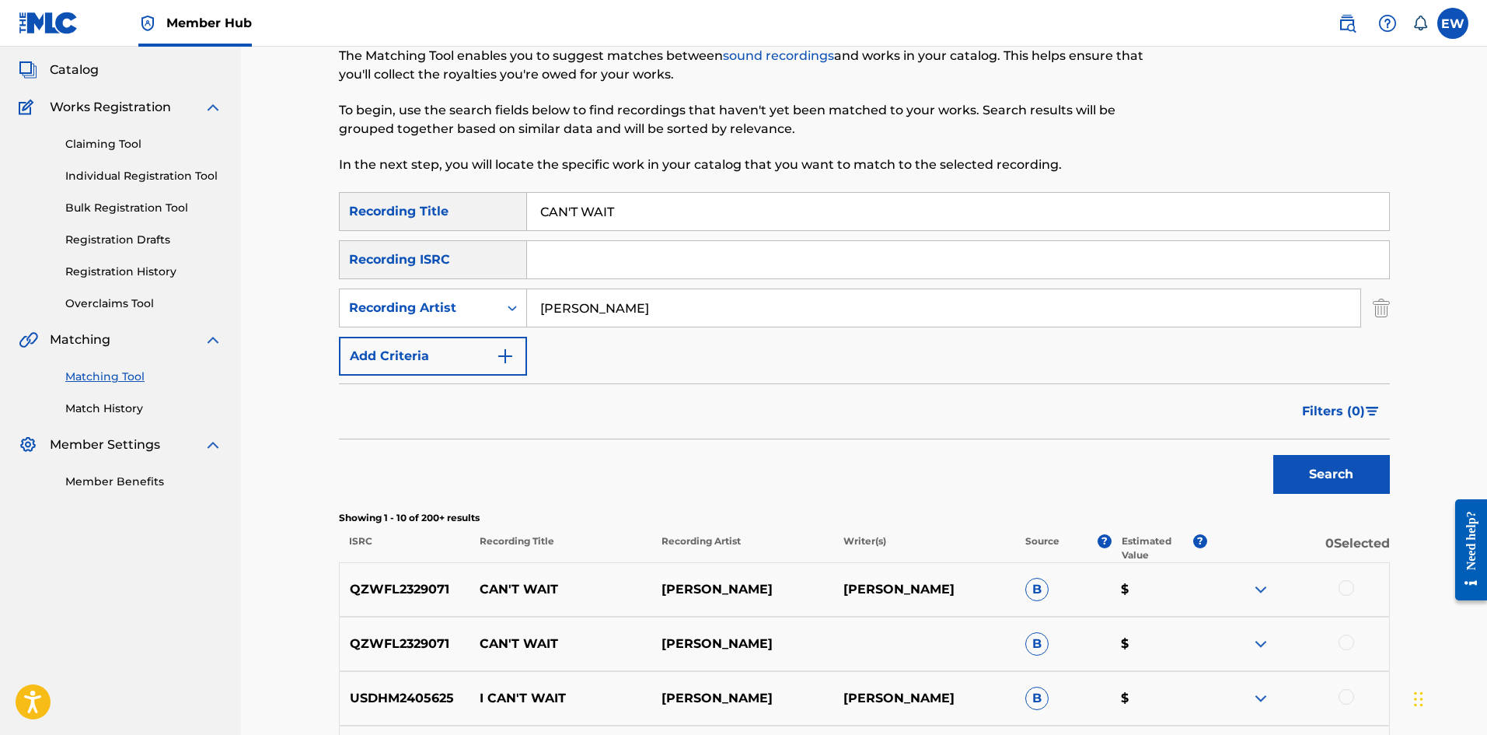
scroll to position [78, 0]
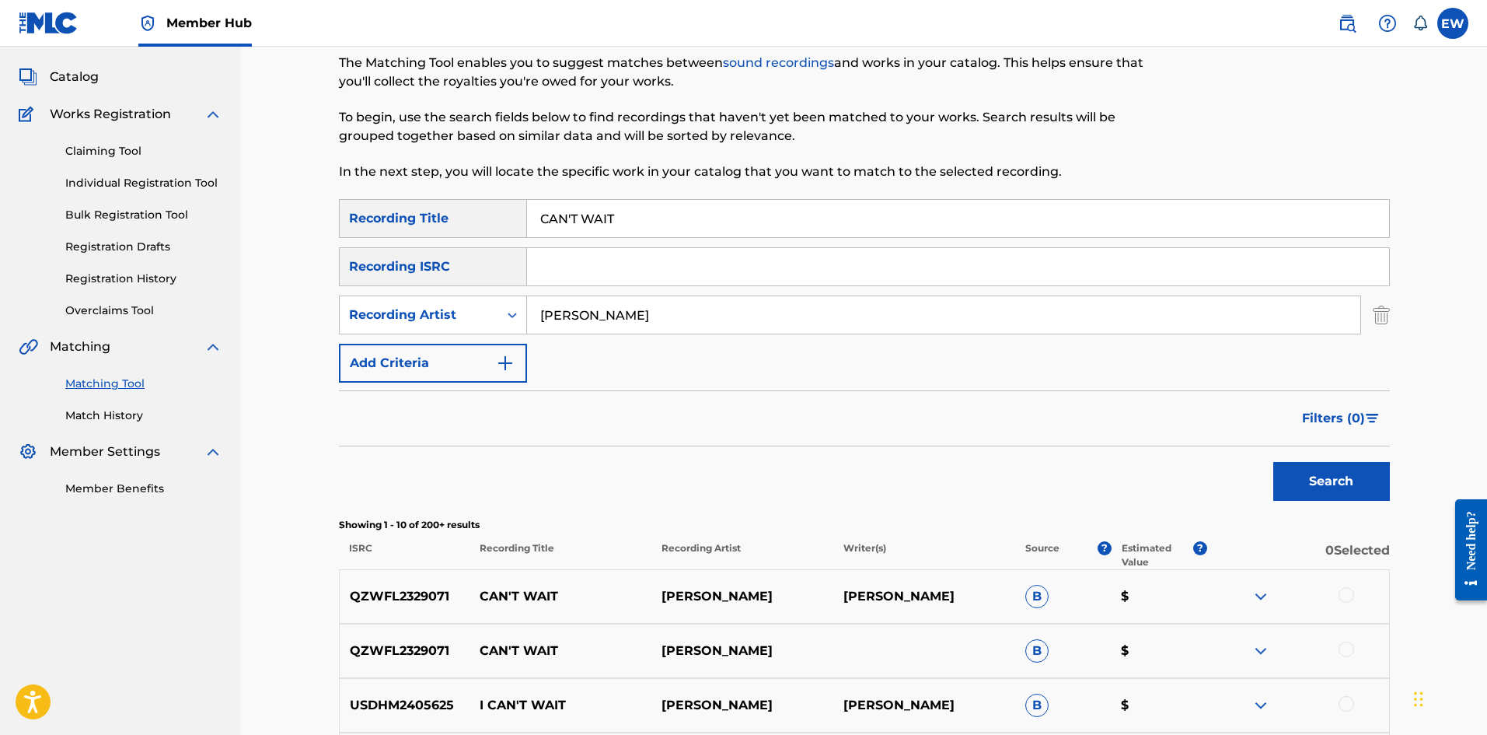
drag, startPoint x: 676, startPoint y: 323, endPoint x: 571, endPoint y: 374, distance: 116.5
click at [452, 285] on div "SearchWithCriteriab3dcee79-2014-4a8d-a03a-c311b64a3fbc Recording Artist [PERSON…" at bounding box center [864, 314] width 1051 height 39
paste input "[PERSON_NAME]"
type input "[PERSON_NAME]"
drag, startPoint x: 749, startPoint y: 209, endPoint x: 473, endPoint y: 216, distance: 276.1
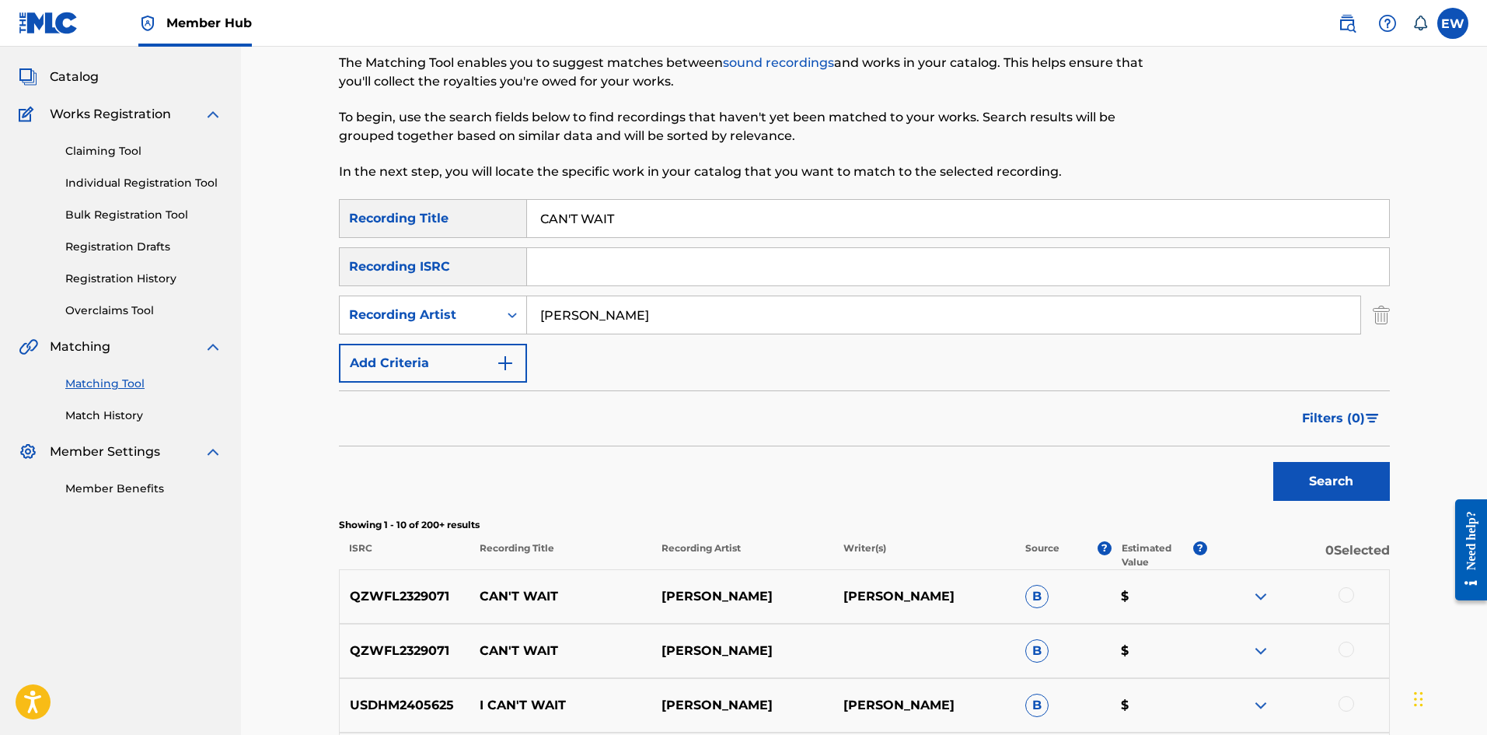
click at [473, 213] on div "SearchWithCriteriab6fd10f2-3cf4-4658-9d8a-dbc72b6729ca Recording Title CAN'T WA…" at bounding box center [864, 218] width 1051 height 39
paste input "PITAL OFFENCE"
type input "CAPITAL OFFENCE"
click at [582, 285] on button "Search" at bounding box center [1331, 481] width 117 height 39
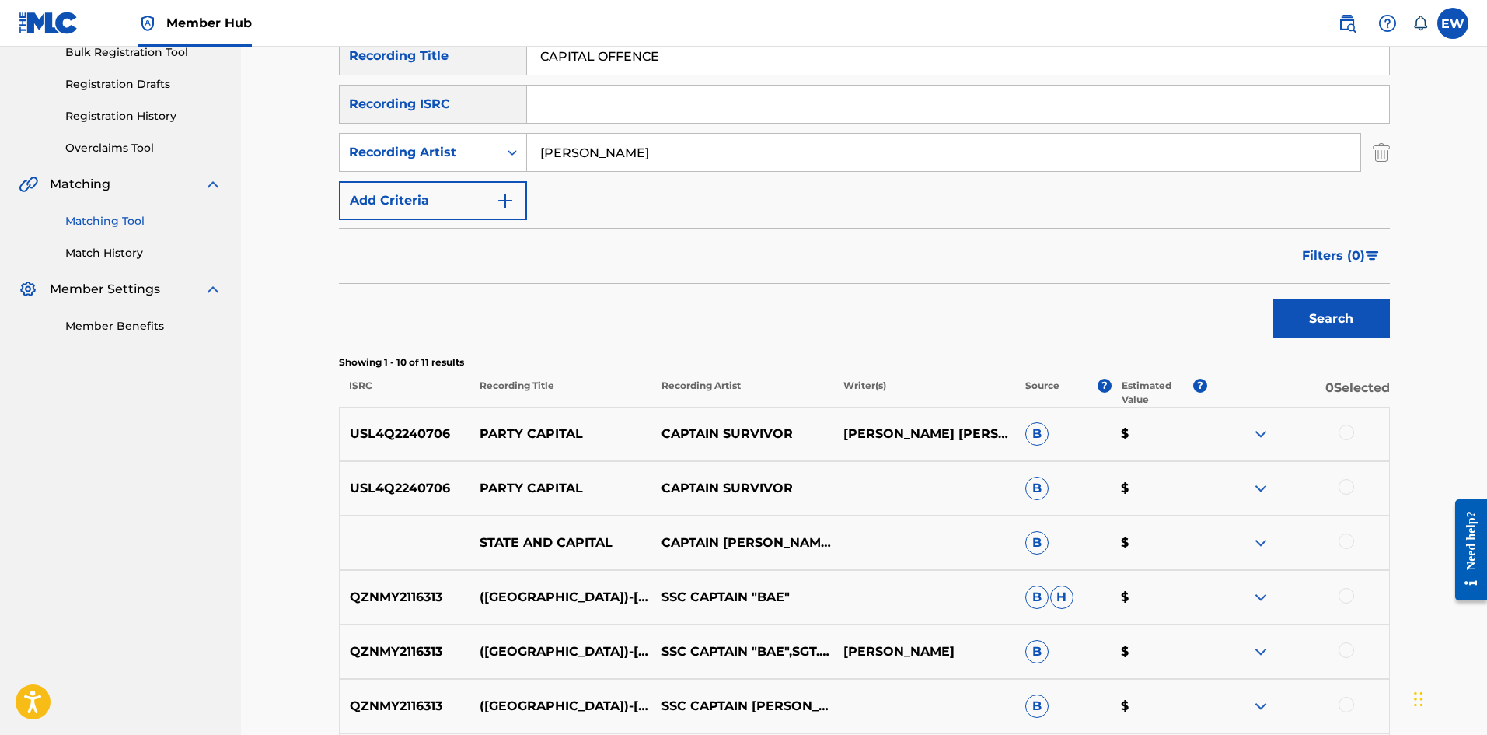
scroll to position [233, 0]
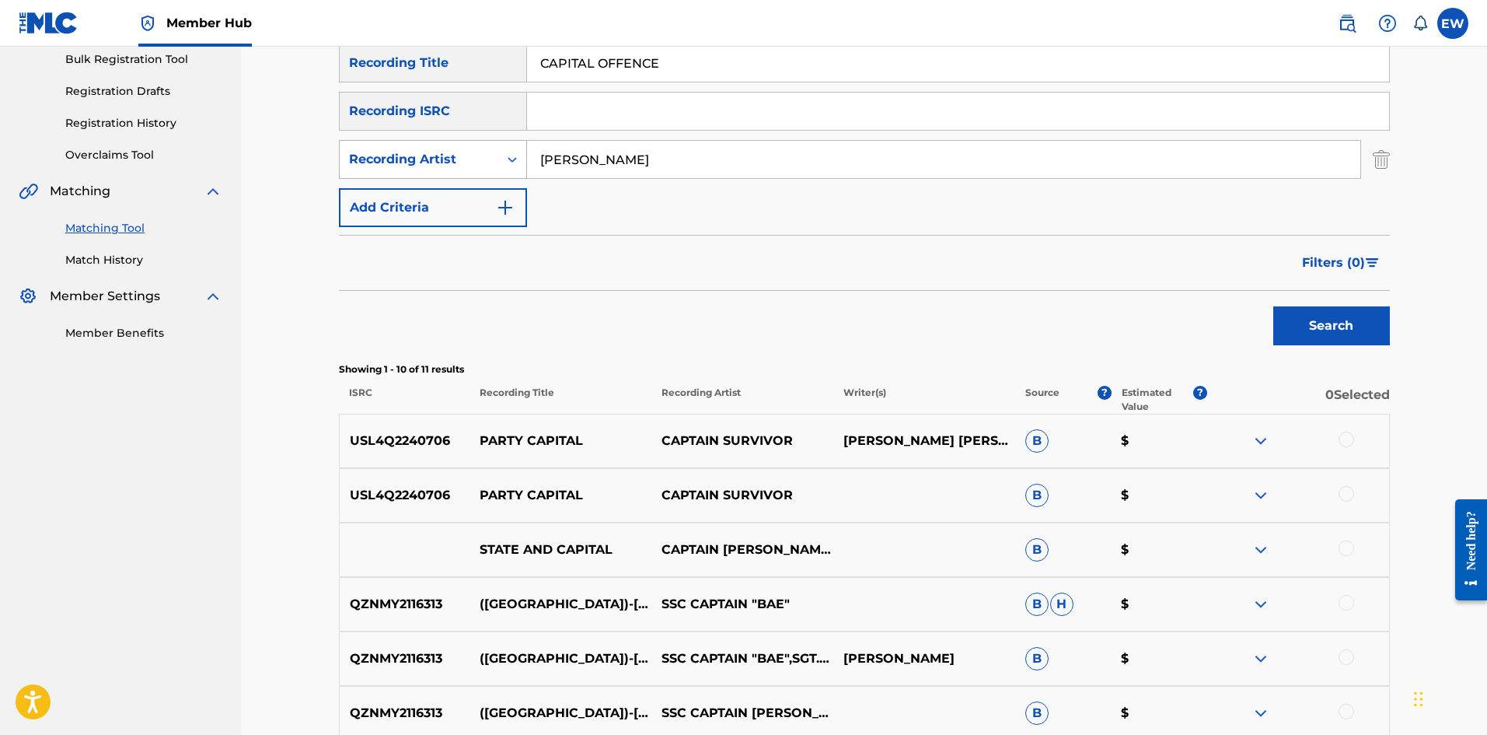
drag, startPoint x: 801, startPoint y: 178, endPoint x: 451, endPoint y: 178, distance: 349.9
click at [501, 172] on div "SearchWithCriteriab3dcee79-2014-4a8d-a03a-c311b64a3fbc Recording Artist [PERSON…" at bounding box center [864, 159] width 1051 height 39
drag, startPoint x: 667, startPoint y: 159, endPoint x: 578, endPoint y: 190, distance: 94.4
click at [558, 166] on input "[PERSON_NAME]" at bounding box center [943, 159] width 833 height 37
click at [582, 166] on input "[PERSON_NAME]" at bounding box center [943, 159] width 833 height 37
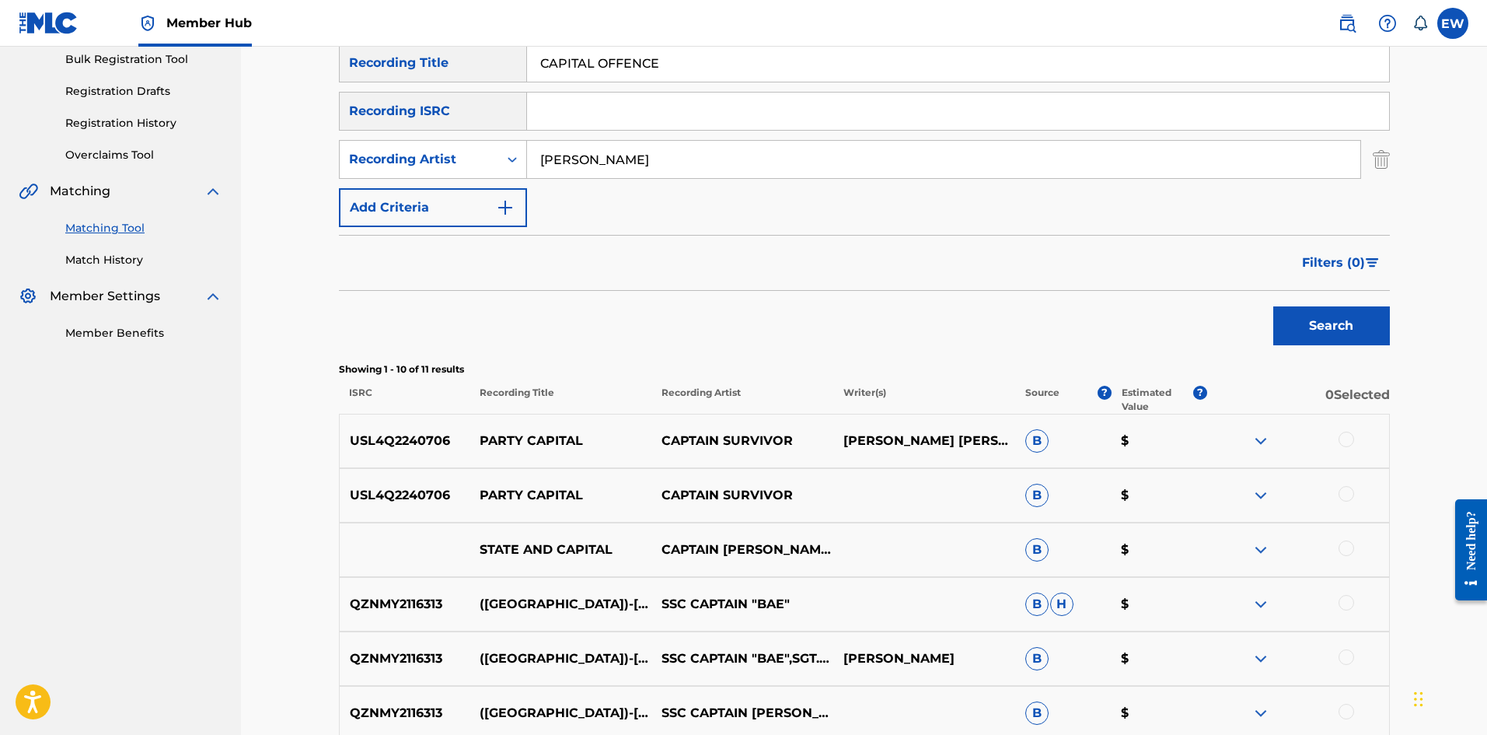
drag, startPoint x: 697, startPoint y: 166, endPoint x: 384, endPoint y: 182, distance: 313.7
click at [548, 167] on input "[PERSON_NAME]" at bounding box center [943, 159] width 833 height 37
paste input "SKIPPA"
type input "SKIPPA"
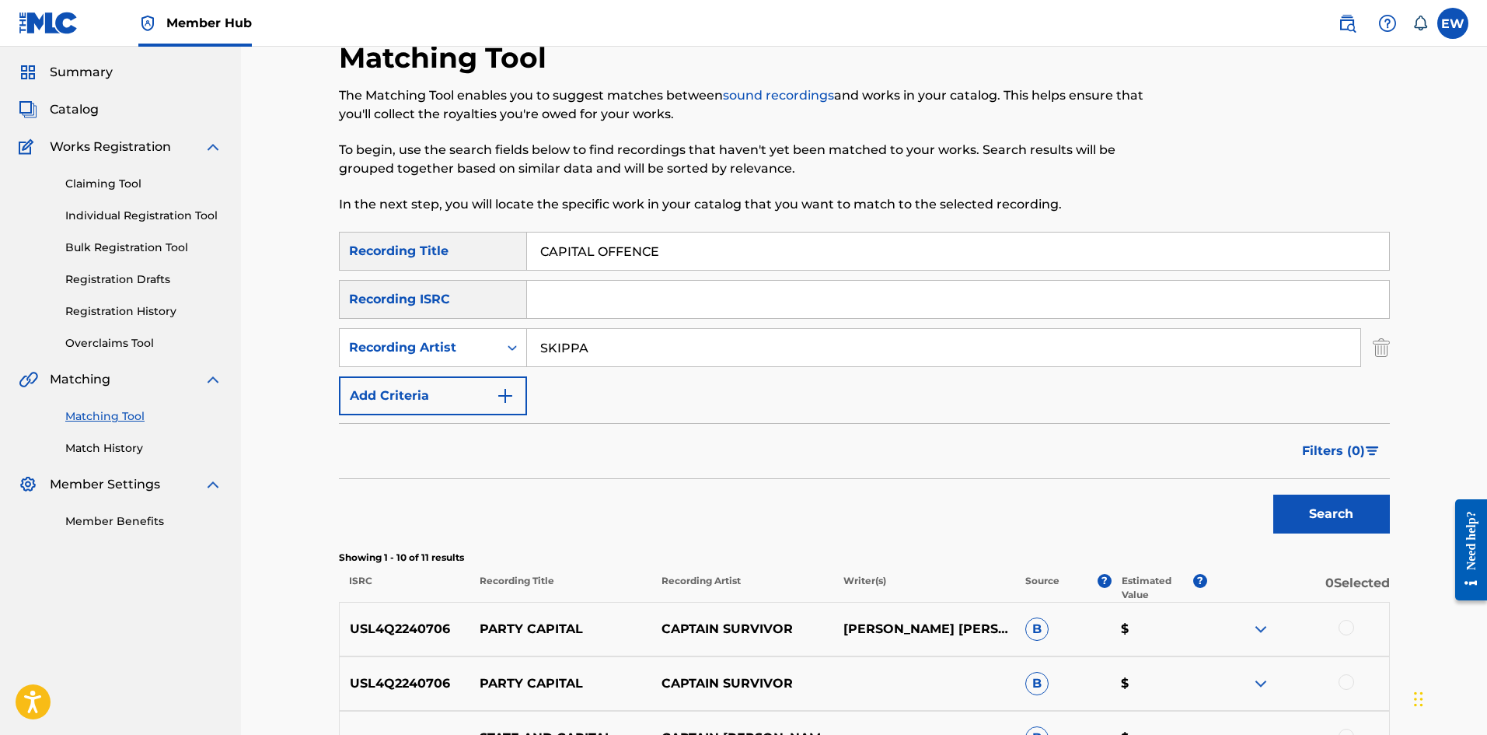
scroll to position [0, 0]
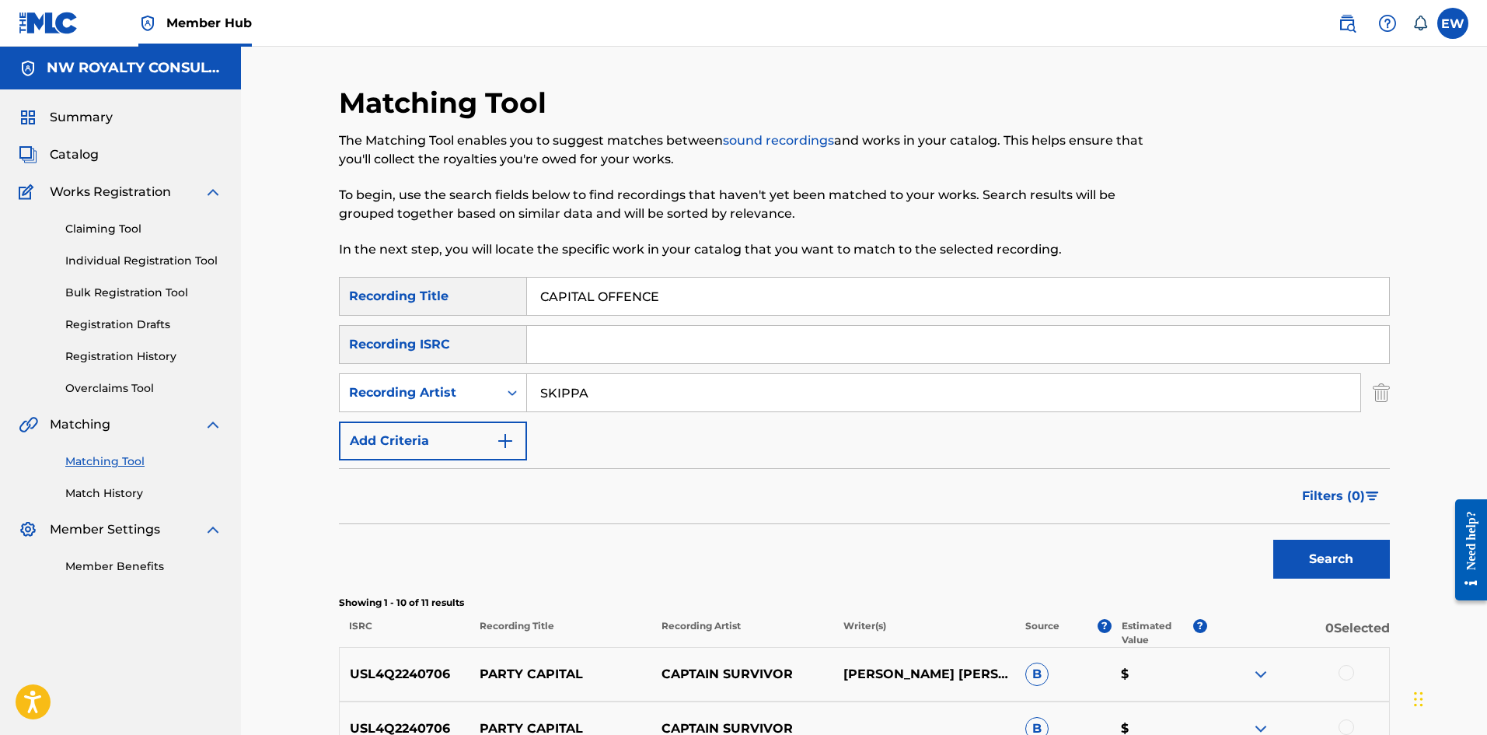
drag, startPoint x: 718, startPoint y: 295, endPoint x: 485, endPoint y: 295, distance: 233.2
click at [487, 285] on div "SearchWithCriteriab6fd10f2-3cf4-4658-9d8a-dbc72b6729ca Recording Title CAPITAL …" at bounding box center [864, 296] width 1051 height 39
paste input "O"
type input "CAPO"
click at [582, 285] on button "Search" at bounding box center [1331, 559] width 117 height 39
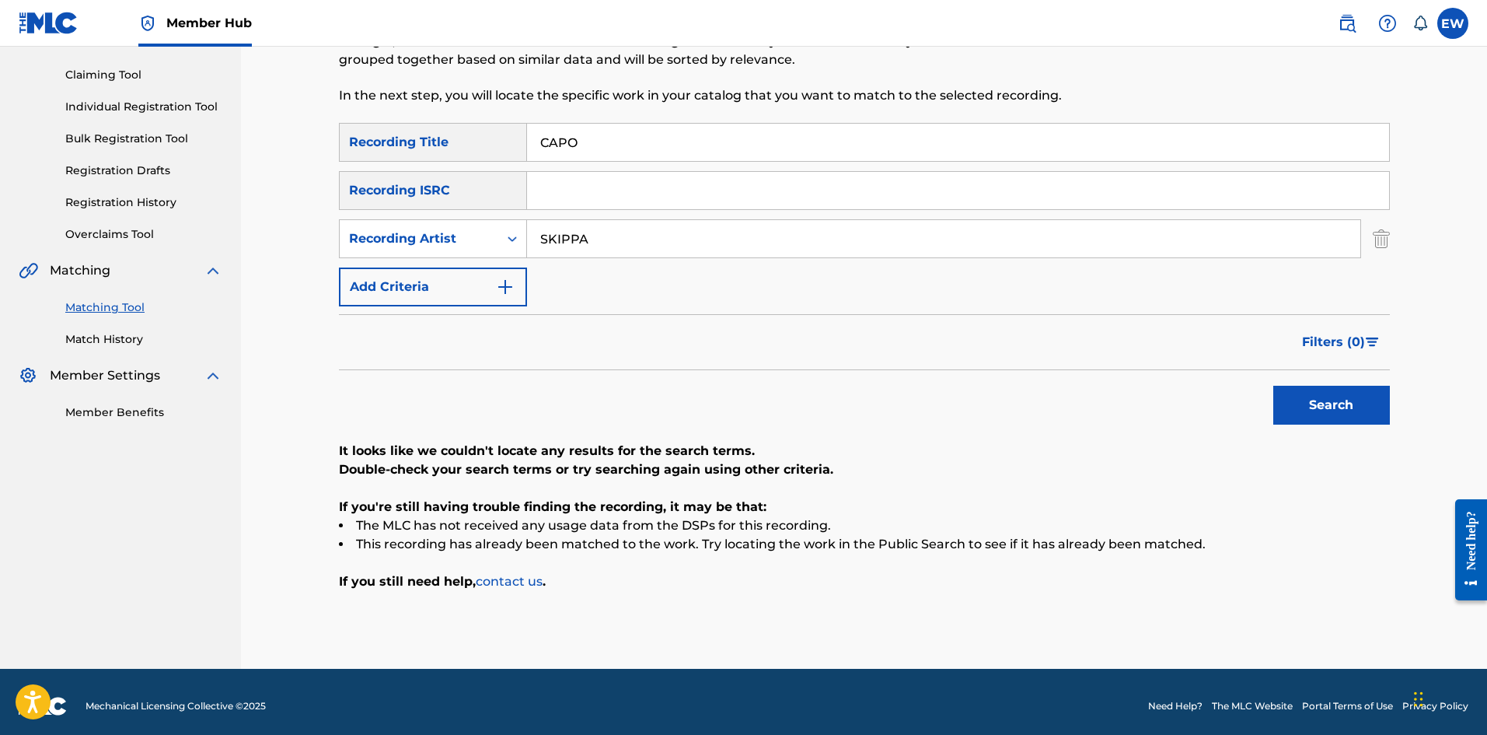
scroll to position [155, 0]
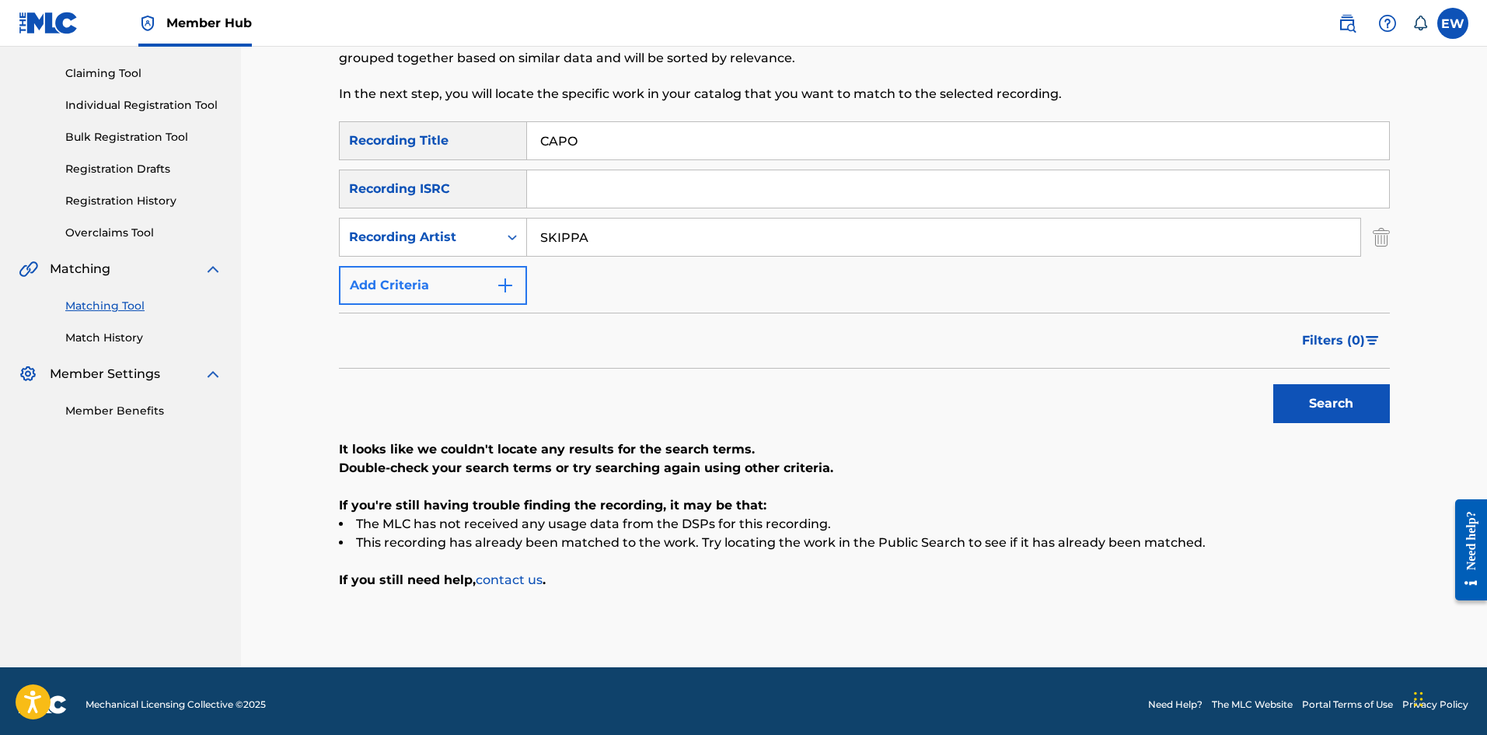
drag, startPoint x: 350, startPoint y: 225, endPoint x: 400, endPoint y: 300, distance: 90.1
click at [301, 228] on div "Matching Tool The Matching Tool enables you to suggest matches between sound re…" at bounding box center [864, 279] width 1246 height 776
paste input "CHRONIXX"
type input "CHRONIXX"
drag, startPoint x: 654, startPoint y: 145, endPoint x: 516, endPoint y: 309, distance: 213.5
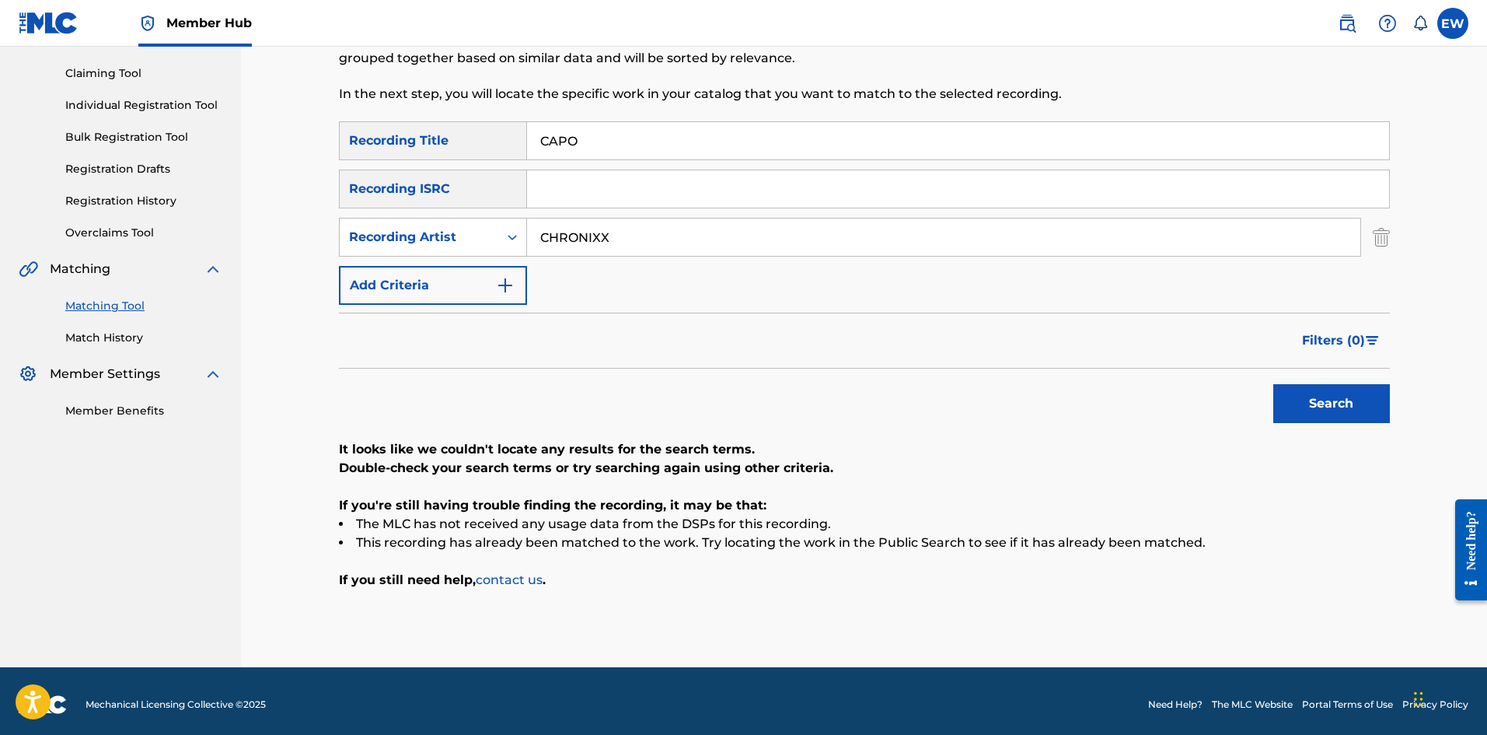
click at [424, 183] on div "SearchWithCriteriab6fd10f2-3cf4-4658-9d8a-dbc72b6729ca Recording Title CAPO Sea…" at bounding box center [864, 212] width 1051 height 183
paste input "TURE LAND"
type input "CAPTURE LAND"
click at [582, 285] on button "Search" at bounding box center [1331, 403] width 117 height 39
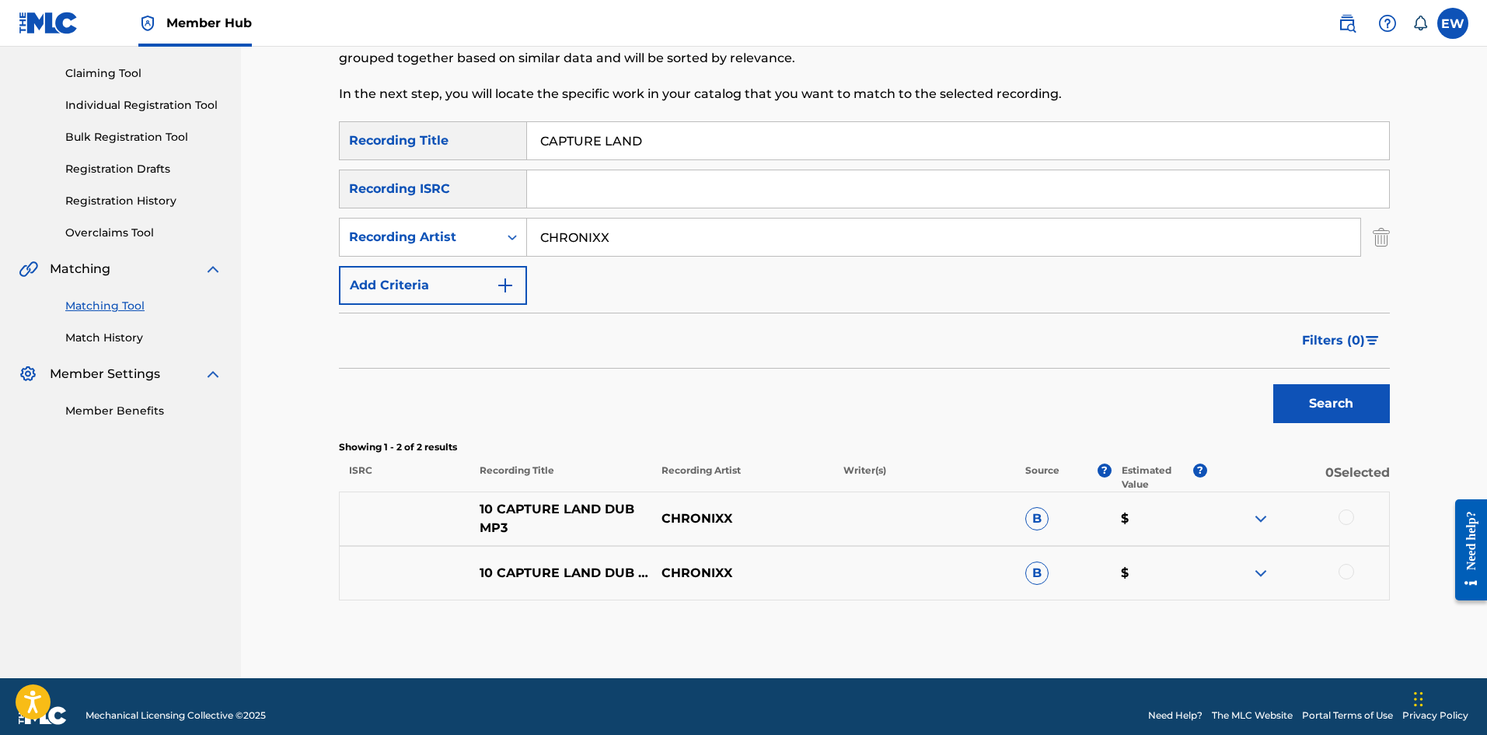
click at [578, 285] on p "10 CAPTURE LAND DUB MP3" at bounding box center [561, 518] width 182 height 37
click at [582, 285] on div at bounding box center [1347, 517] width 16 height 16
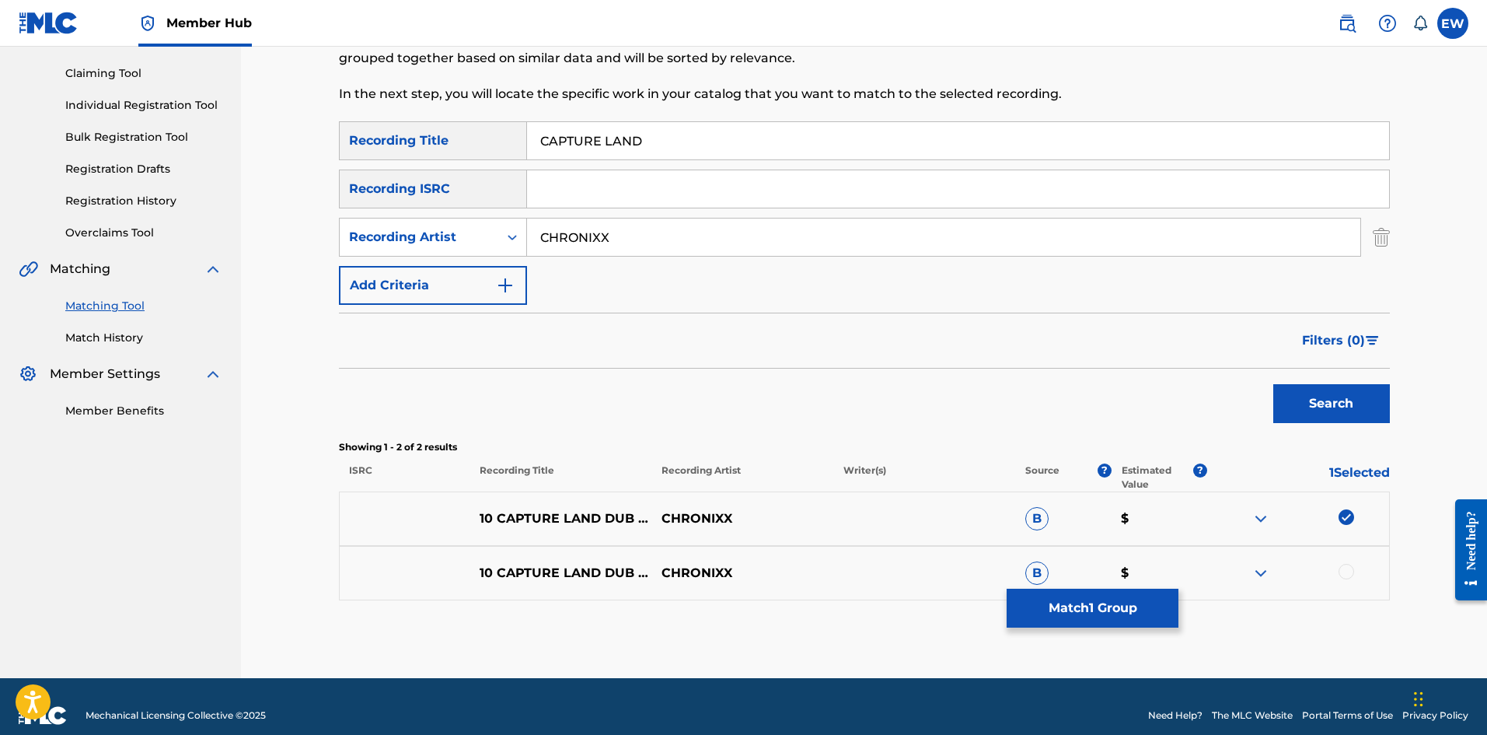
click at [582, 285] on div at bounding box center [1347, 572] width 16 height 16
click at [582, 285] on button "Match 2 Groups" at bounding box center [1093, 608] width 172 height 39
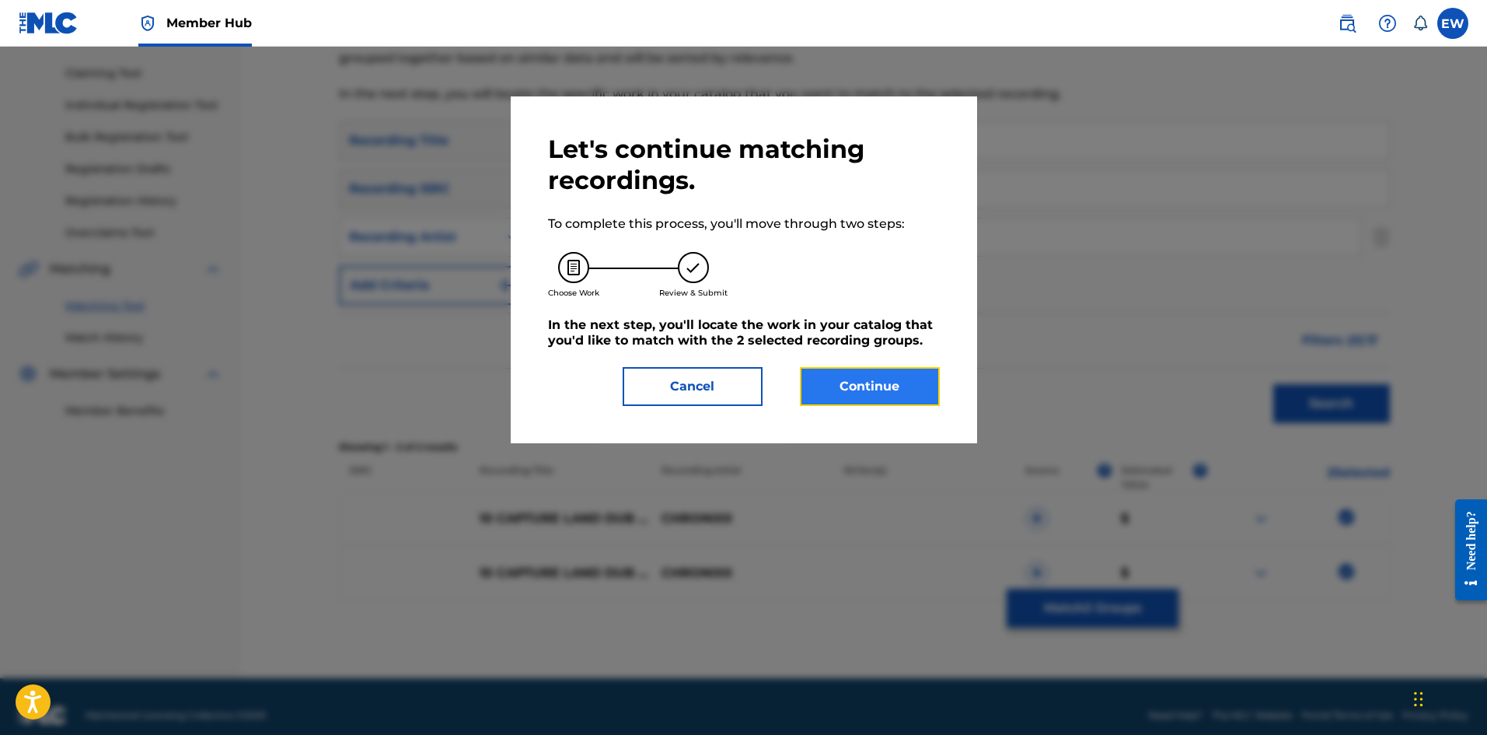
click at [582, 285] on button "Continue" at bounding box center [870, 386] width 140 height 39
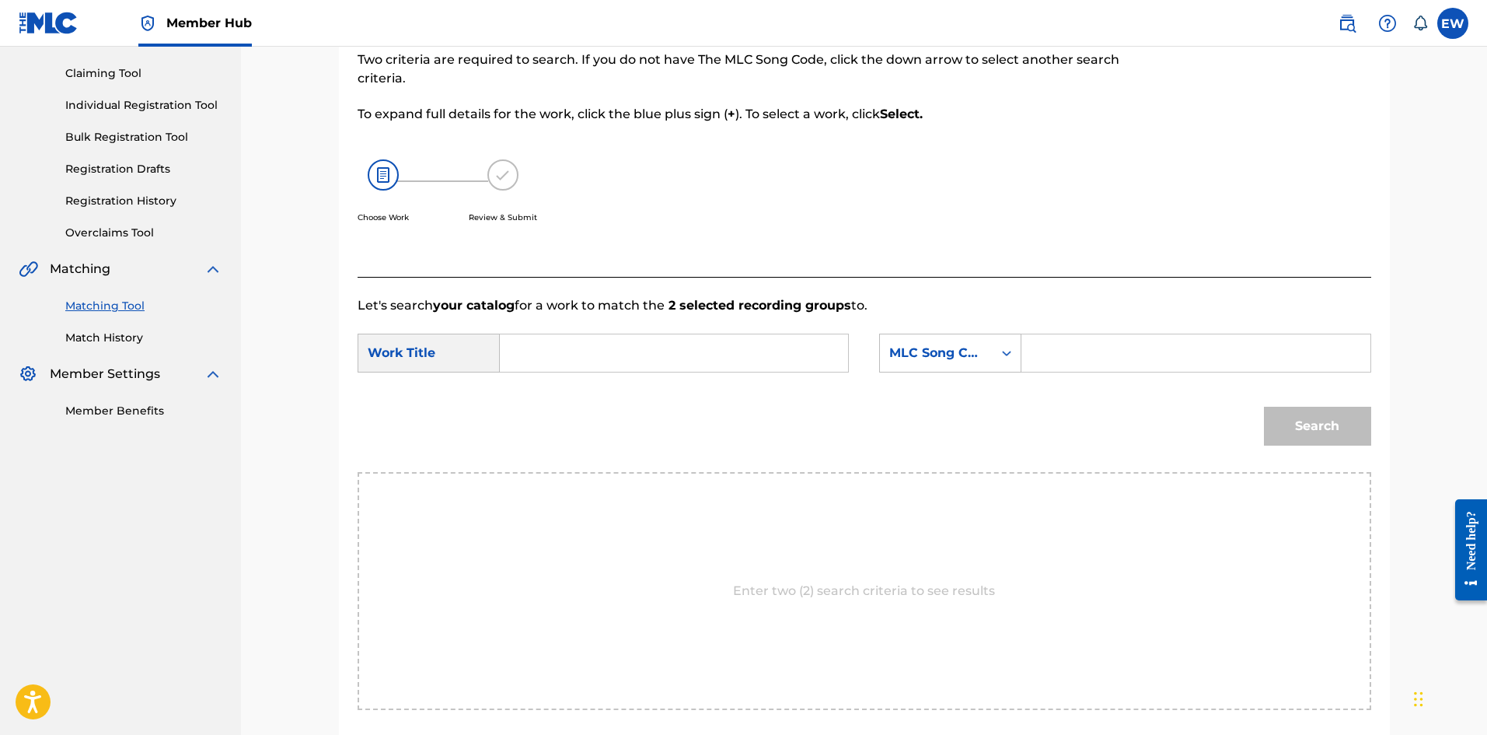
drag, startPoint x: 764, startPoint y: 351, endPoint x: 780, endPoint y: 417, distance: 67.1
click at [582, 285] on div "SearchWithCriteriaba1f00d1-2aaf-40a4-899b-2eda426acf82 Work Title SearchWithCri…" at bounding box center [865, 358] width 1014 height 48
paste input "CAPTURE LAND"
type input "CAPTURE LAND"
drag, startPoint x: 1085, startPoint y: 374, endPoint x: 1027, endPoint y: 358, distance: 60.3
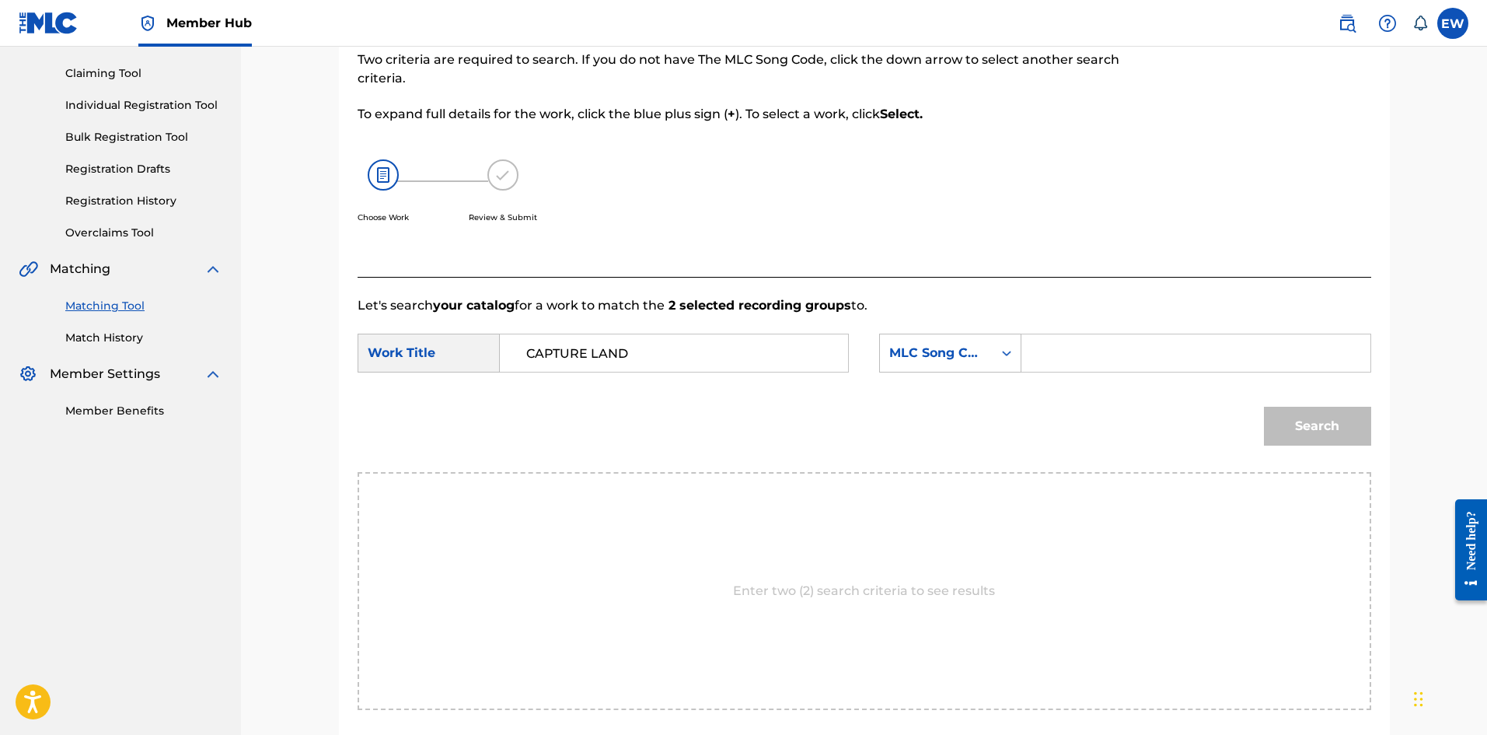
click at [582, 285] on div "SearchWithCriteriaba1f00d1-2aaf-40a4-899b-2eda426acf82 Work Title CAPTURE LAND …" at bounding box center [865, 358] width 1014 height 48
drag, startPoint x: 1039, startPoint y: 349, endPoint x: 1048, endPoint y: 351, distance: 8.7
click at [582, 285] on input "Search Form" at bounding box center [1196, 352] width 322 height 37
paste input "CV7OJ5"
type input "CV7OJ5"
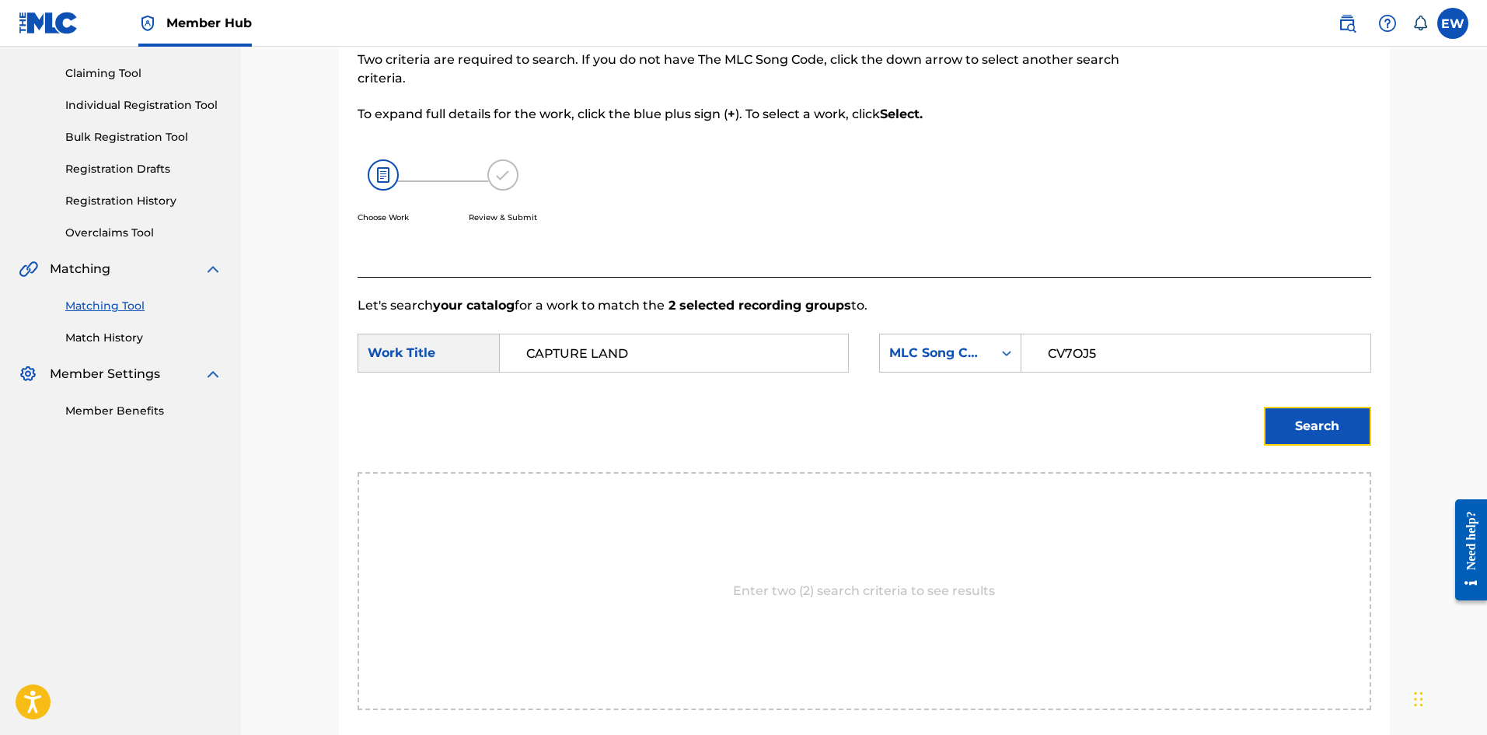
click at [582, 285] on button "Search" at bounding box center [1317, 426] width 107 height 39
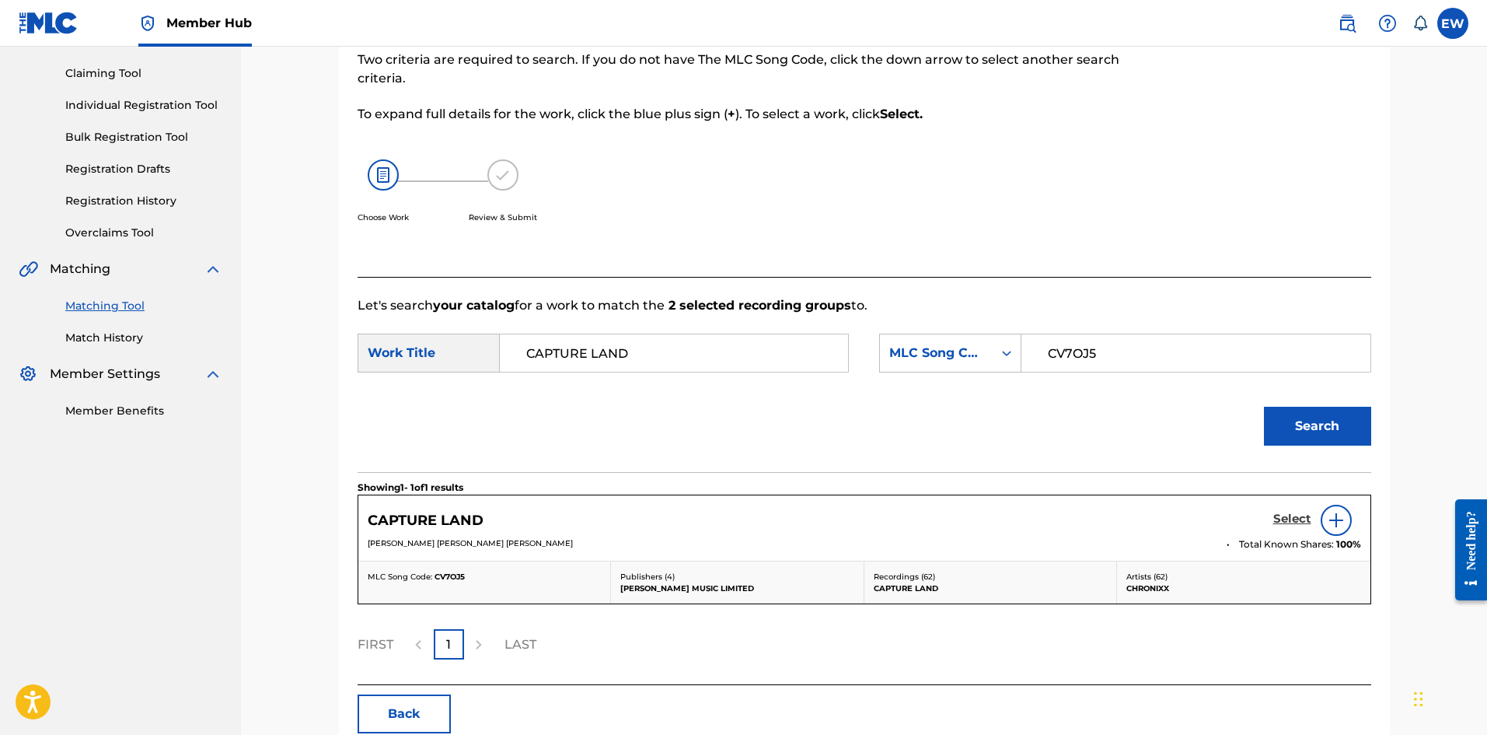
click at [582, 285] on h5 "Select" at bounding box center [1292, 519] width 38 height 15
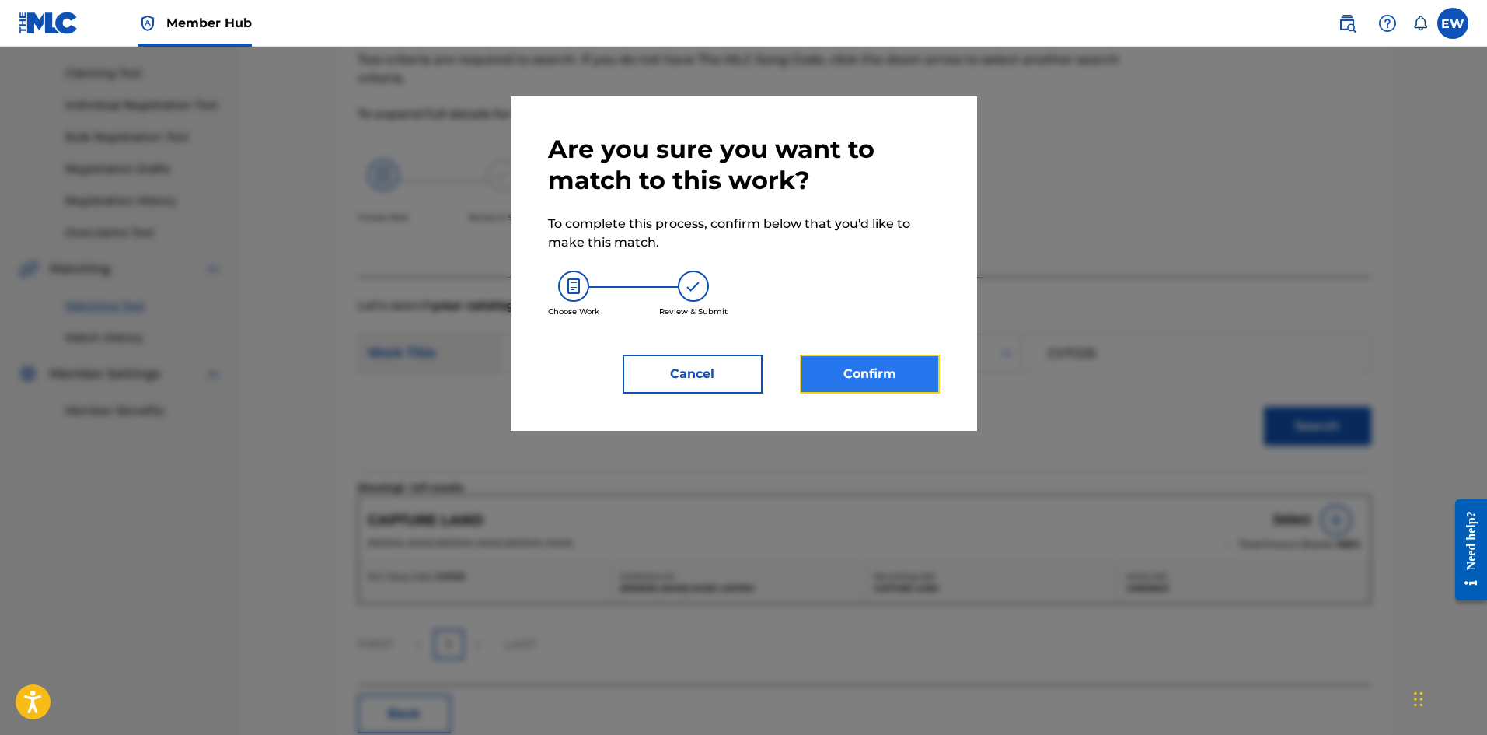
click at [582, 285] on button "Confirm" at bounding box center [870, 374] width 140 height 39
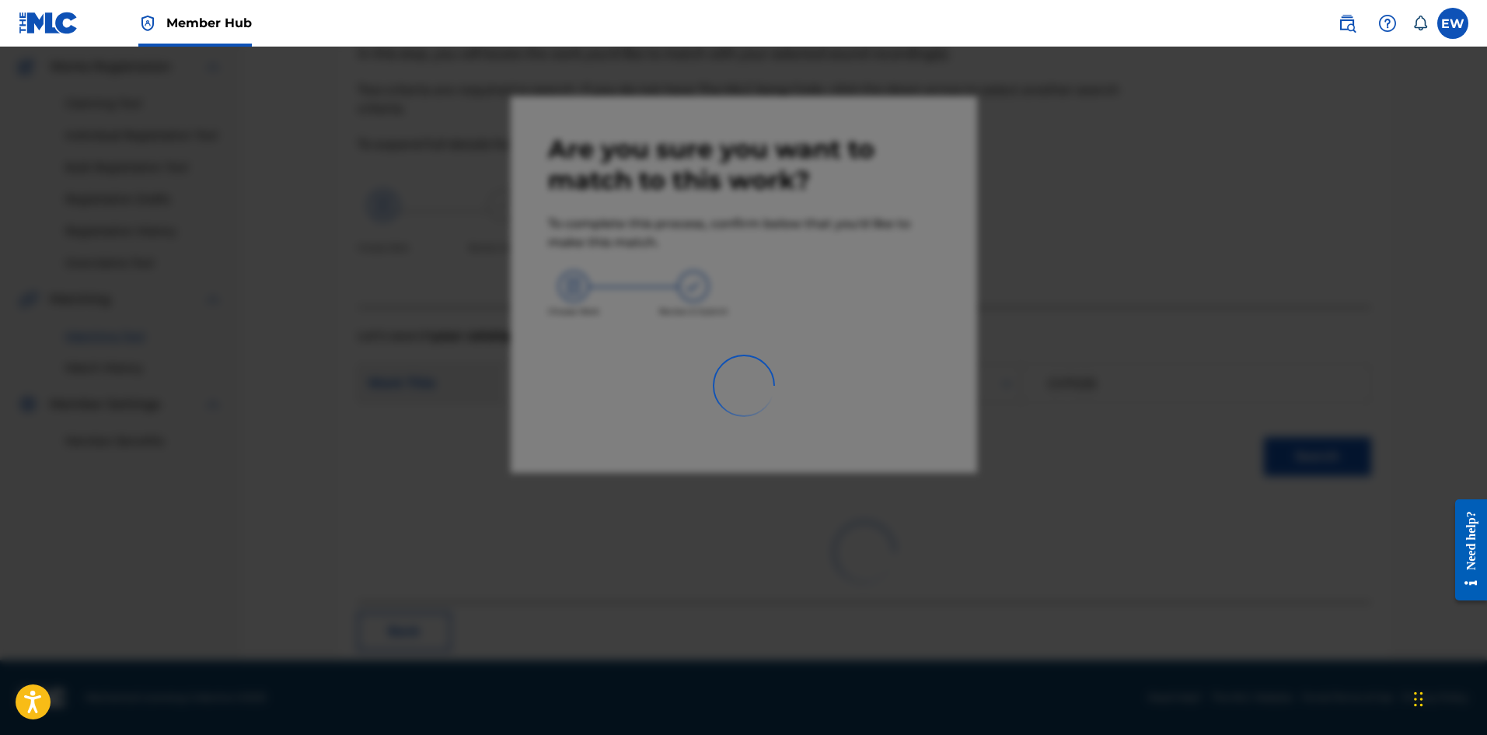
scroll to position [37, 0]
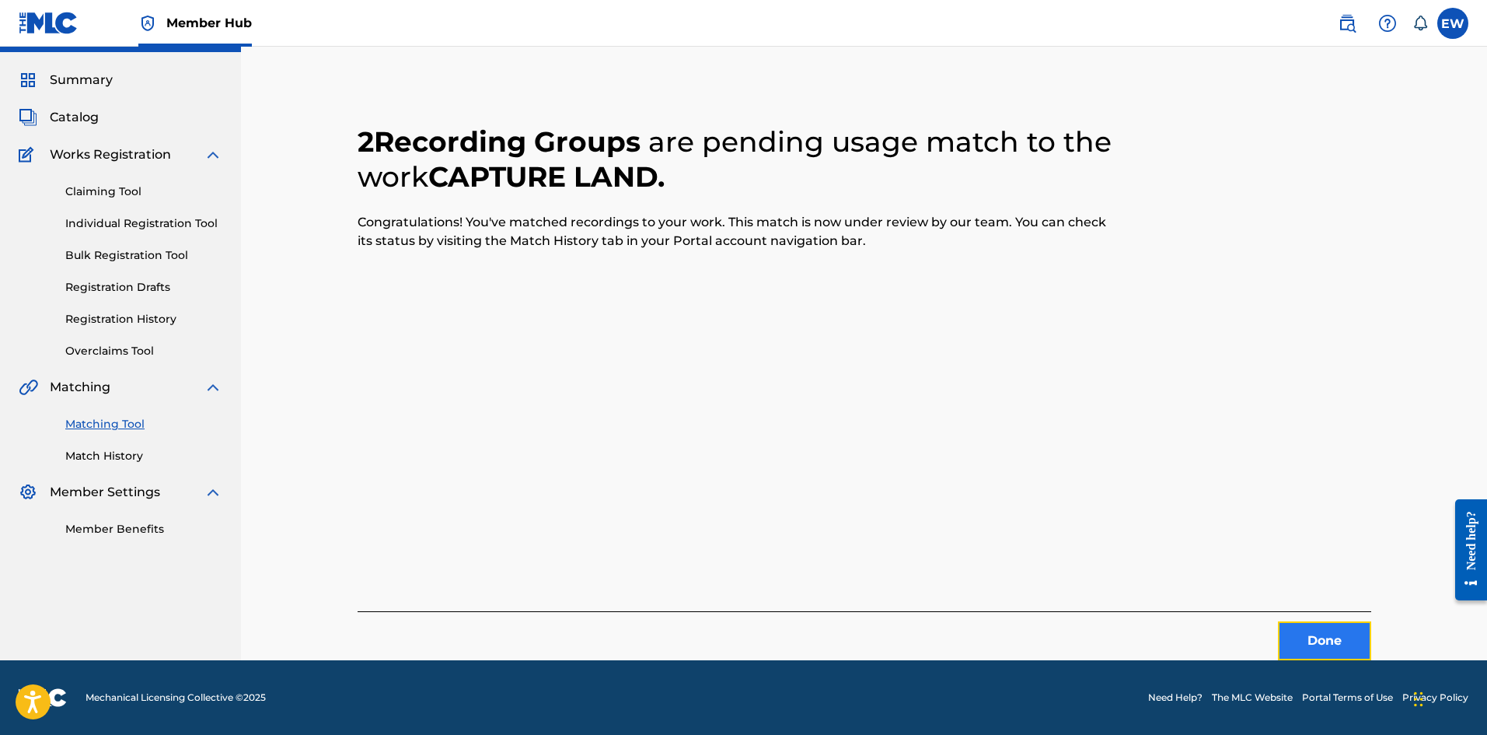
click at [582, 285] on button "Done" at bounding box center [1324, 640] width 93 height 39
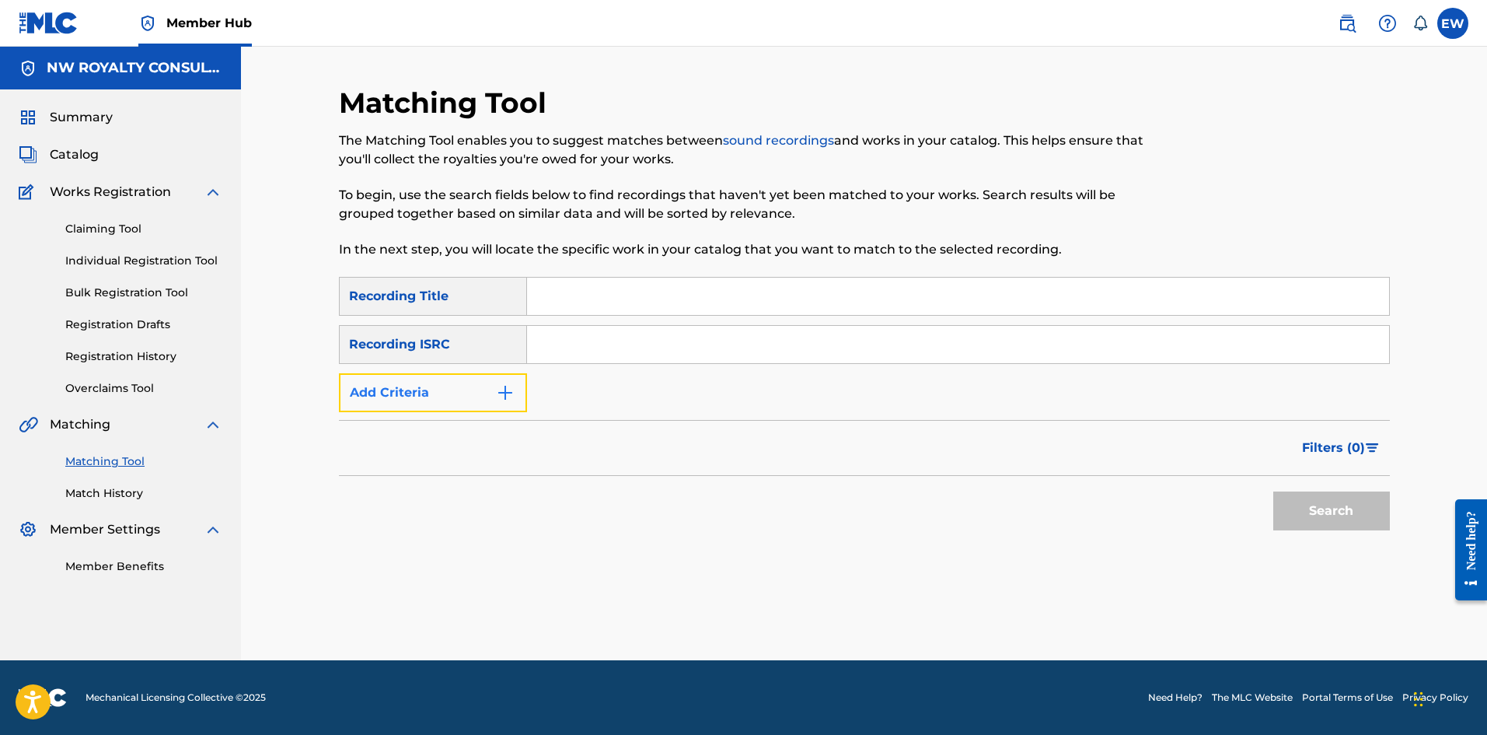
click at [376, 285] on button "Add Criteria" at bounding box center [433, 392] width 188 height 39
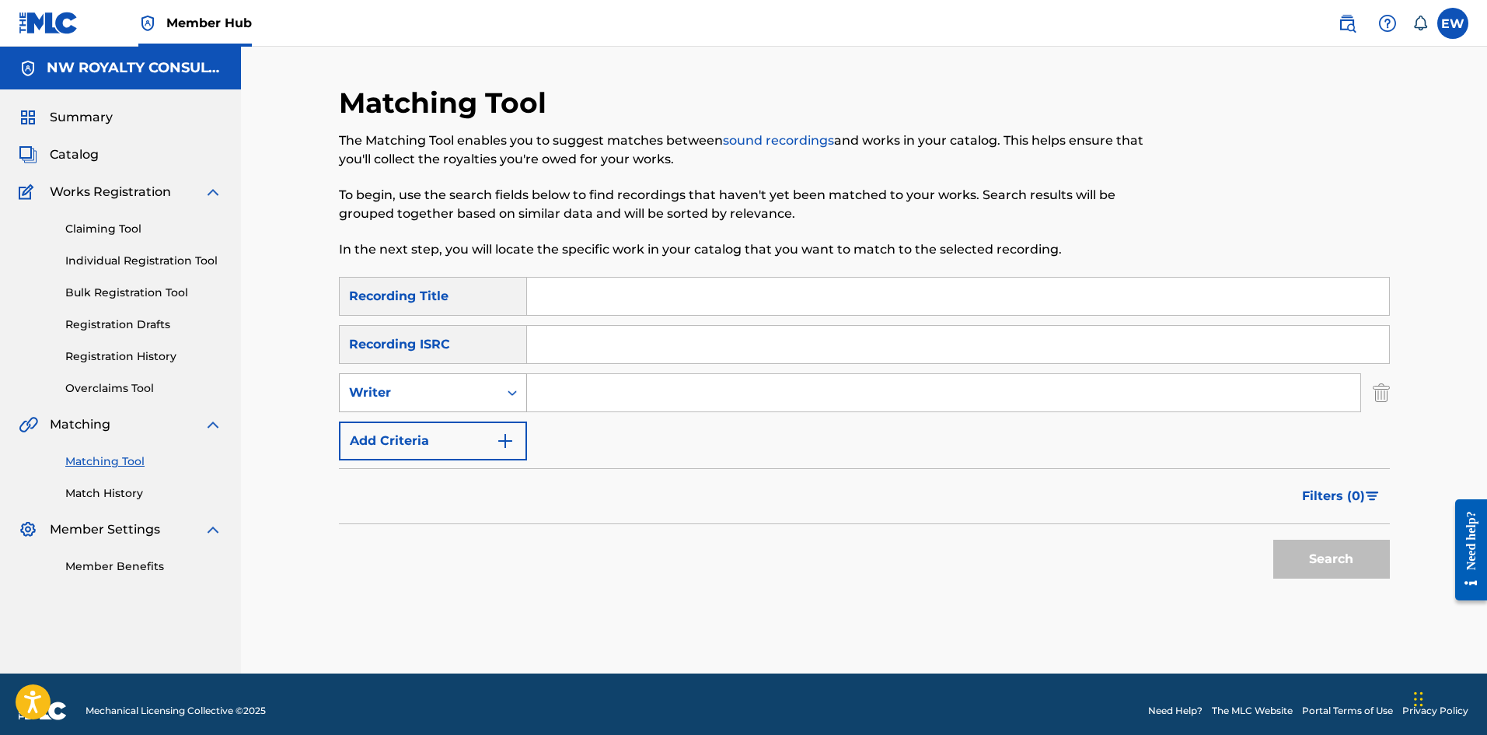
click at [379, 285] on div "Writer" at bounding box center [433, 392] width 188 height 39
drag, startPoint x: 421, startPoint y: 431, endPoint x: 504, endPoint y: 412, distance: 85.4
click at [482, 285] on div "Recording Artist" at bounding box center [433, 431] width 187 height 39
drag, startPoint x: 618, startPoint y: 383, endPoint x: 592, endPoint y: 389, distance: 27.2
click at [582, 285] on input "Search Form" at bounding box center [943, 392] width 833 height 37
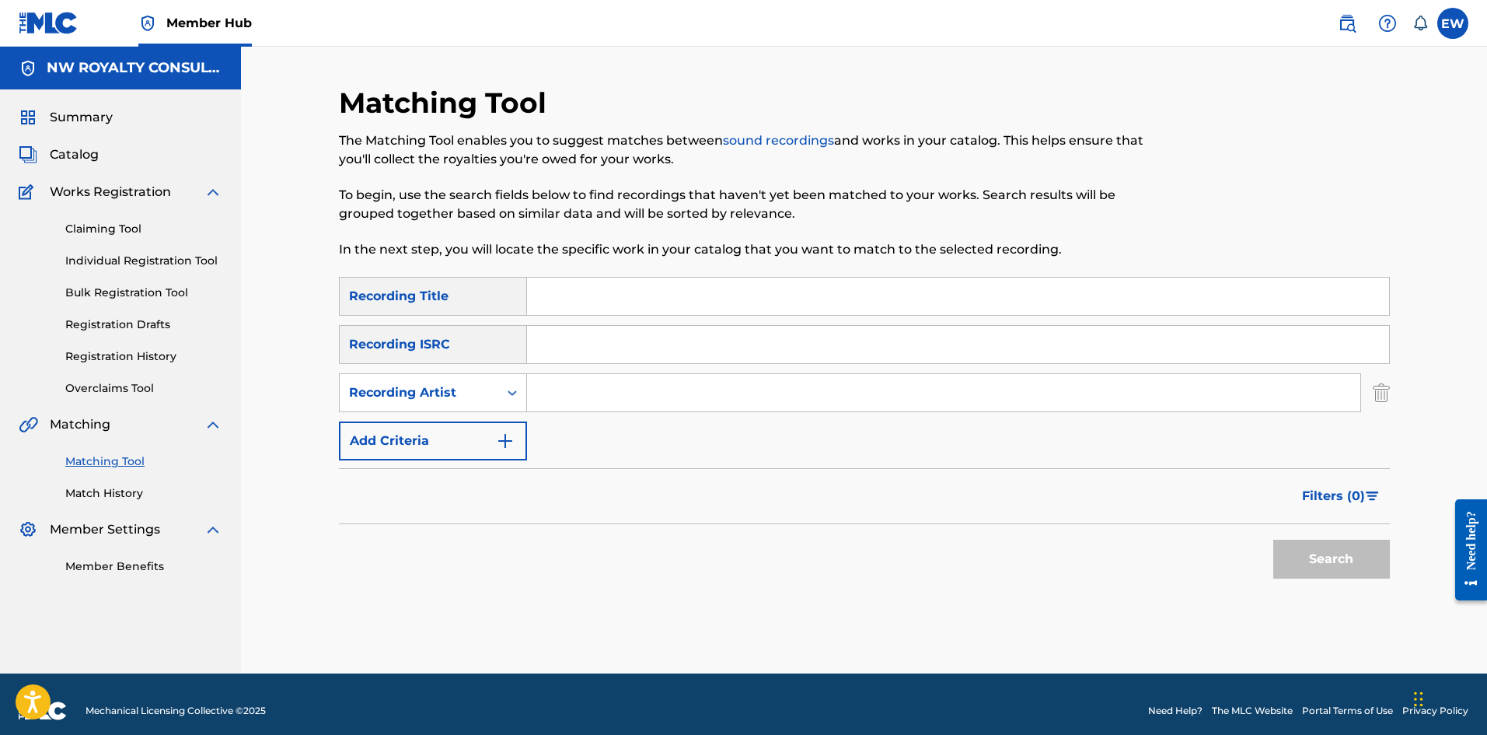
paste input "CHRONIXX"
type input "CHRONIXX"
click at [582, 285] on input "Search Form" at bounding box center [958, 296] width 862 height 37
paste input "CAPTURE LAND"
type input "CAPTURE LAND"
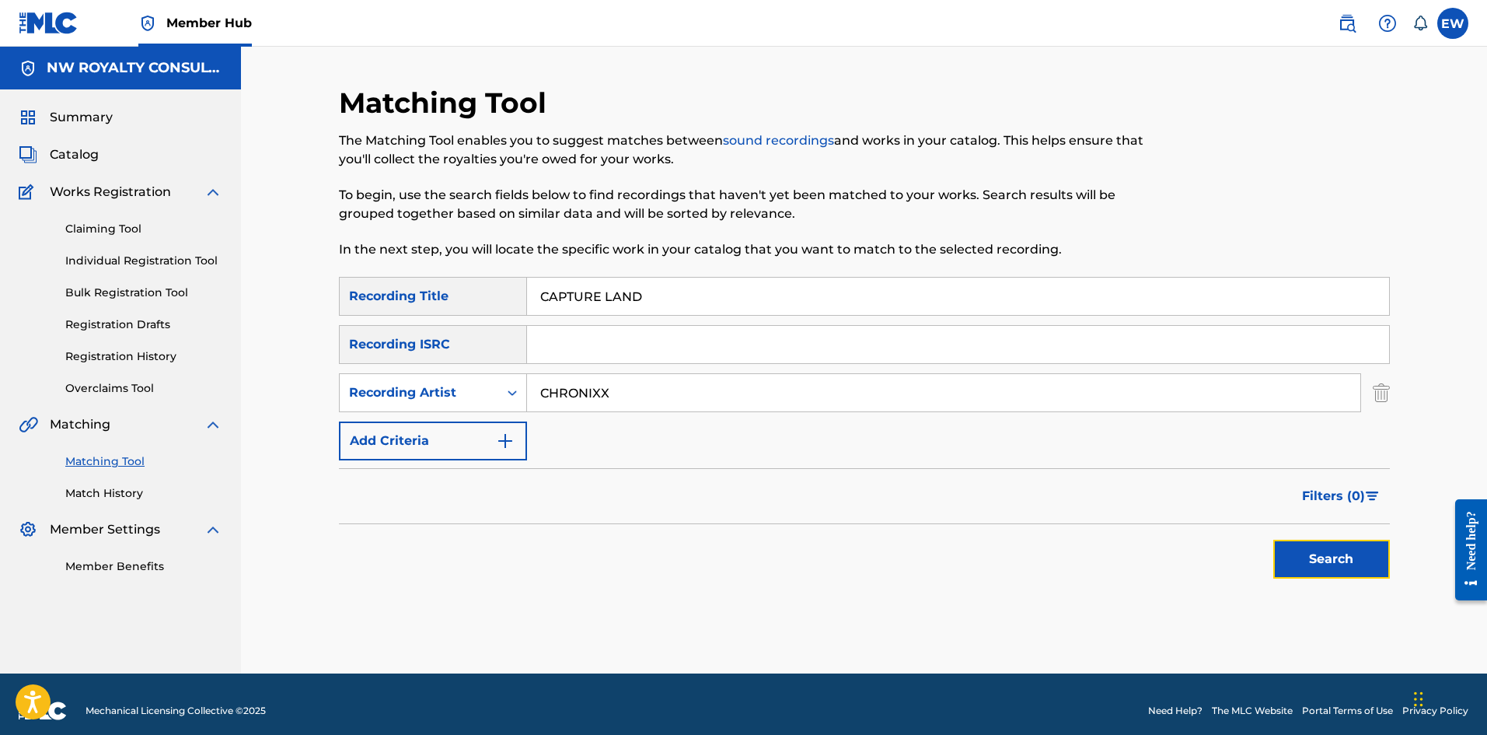
drag, startPoint x: 1375, startPoint y: 551, endPoint x: 1359, endPoint y: 541, distance: 18.5
click at [582, 285] on button "Search" at bounding box center [1331, 559] width 117 height 39
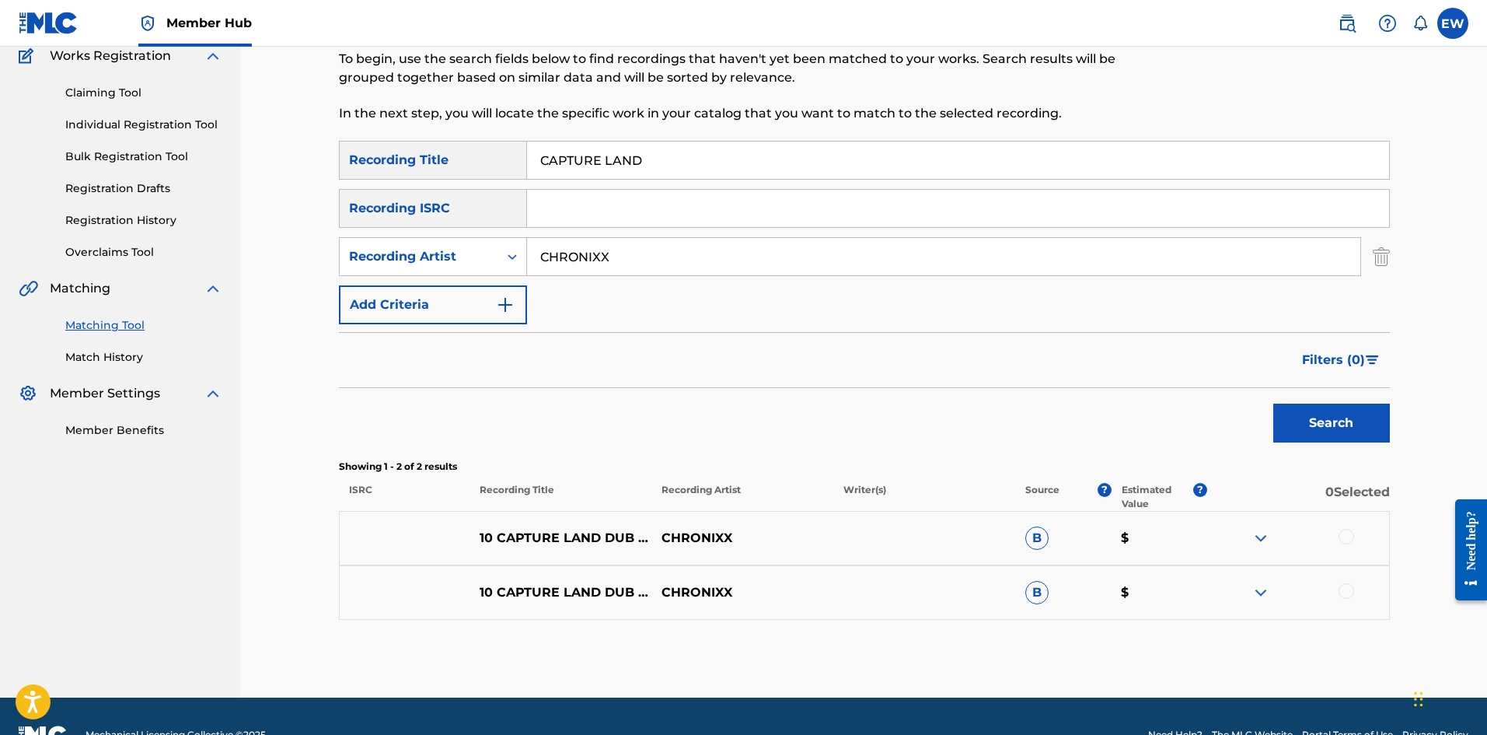
scroll to position [155, 0]
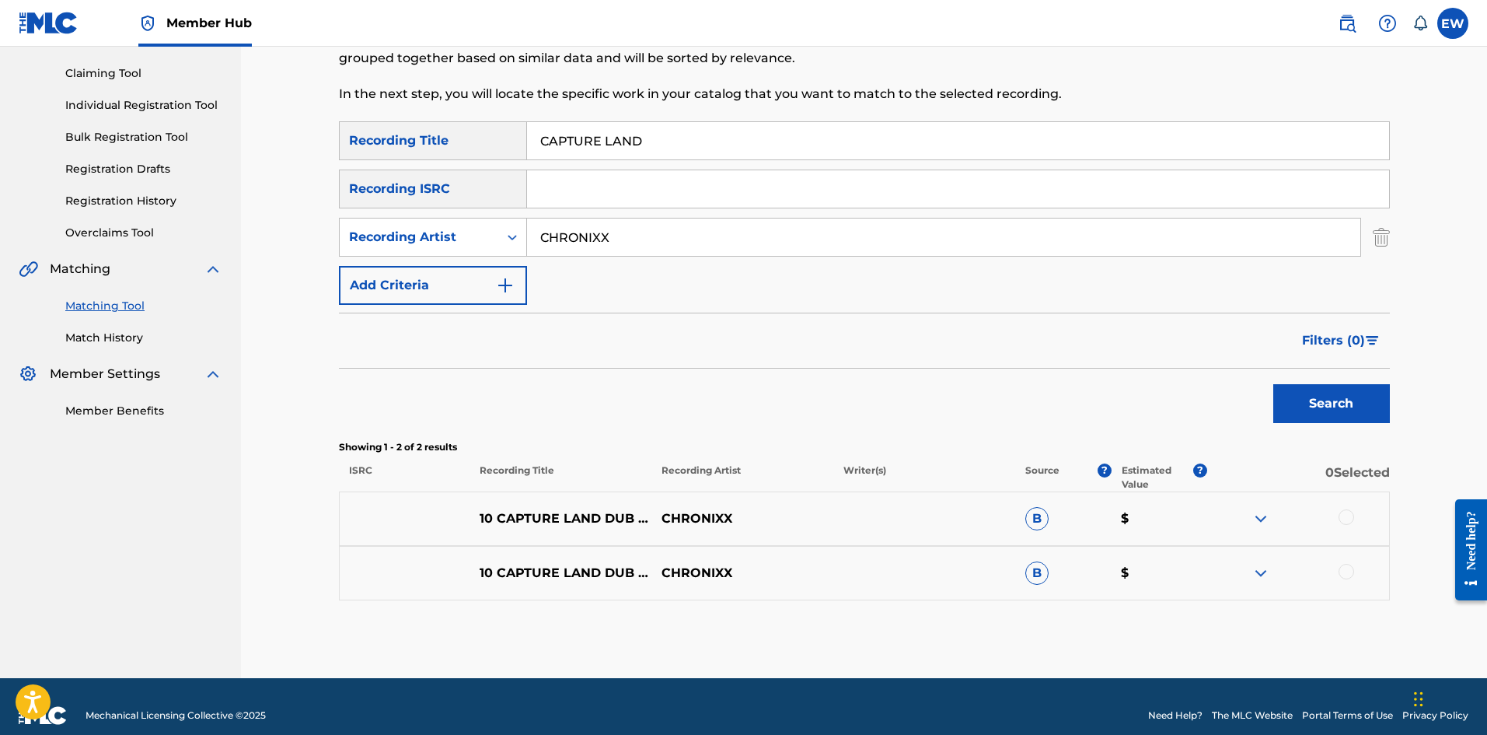
click at [582, 285] on div at bounding box center [1347, 517] width 16 height 16
click at [582, 285] on div at bounding box center [1347, 572] width 16 height 16
click at [582, 285] on button "Match 2 Groups" at bounding box center [1093, 608] width 172 height 39
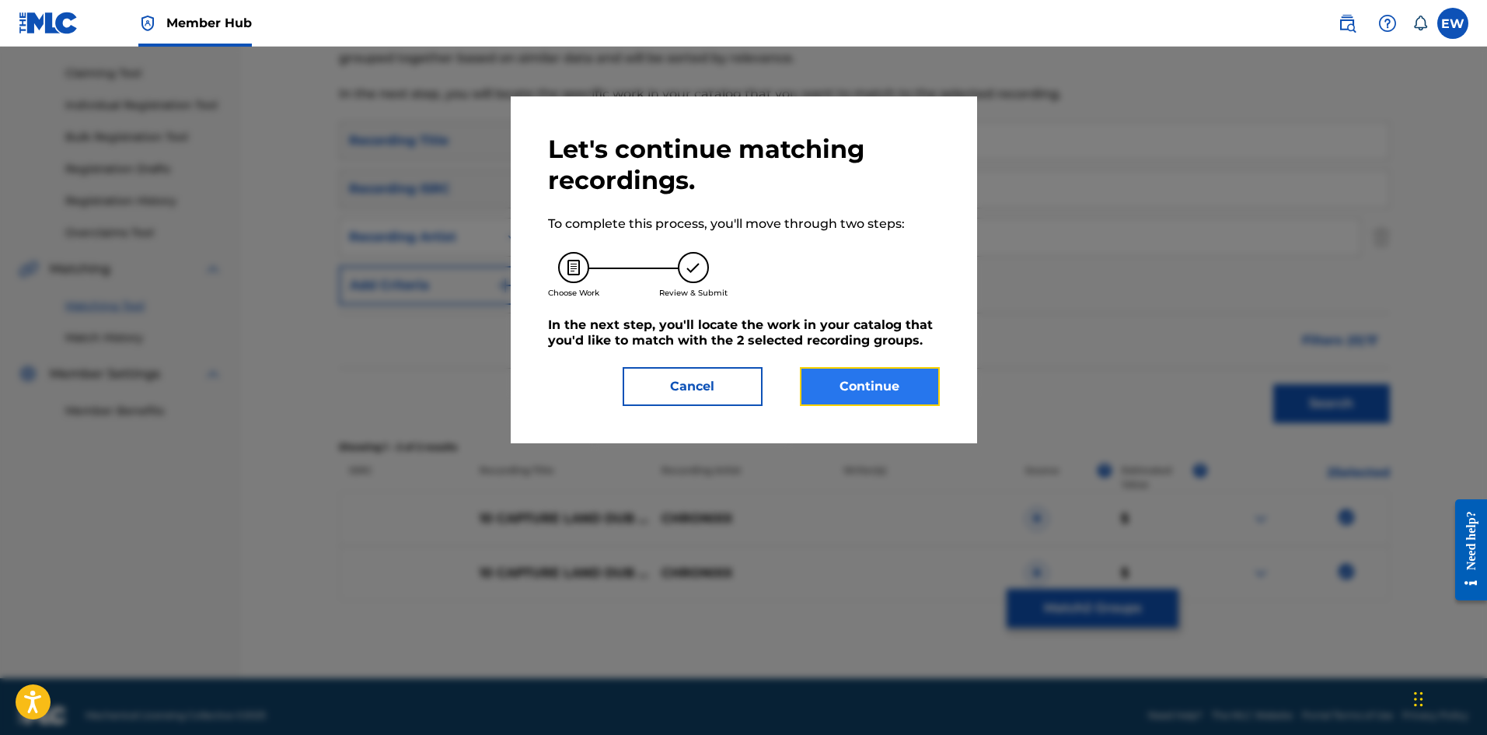
click at [582, 285] on button "Continue" at bounding box center [870, 386] width 140 height 39
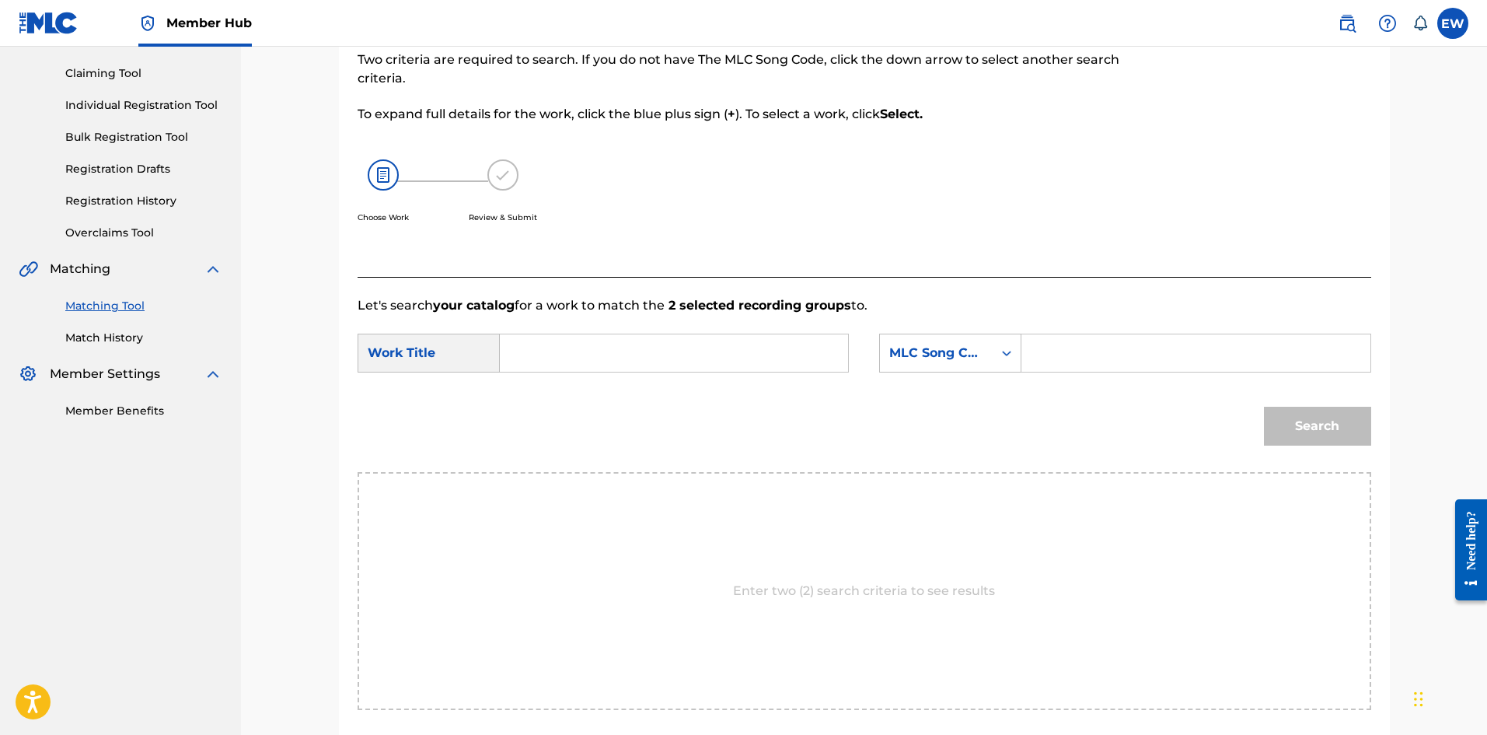
drag, startPoint x: 594, startPoint y: 355, endPoint x: 795, endPoint y: 398, distance: 206.0
click at [582, 285] on input "Search Form" at bounding box center [674, 352] width 322 height 37
paste input "CAPTURE LAND"
type input "CAPTURE LAND"
drag, startPoint x: 1193, startPoint y: 300, endPoint x: 1165, endPoint y: 333, distance: 43.5
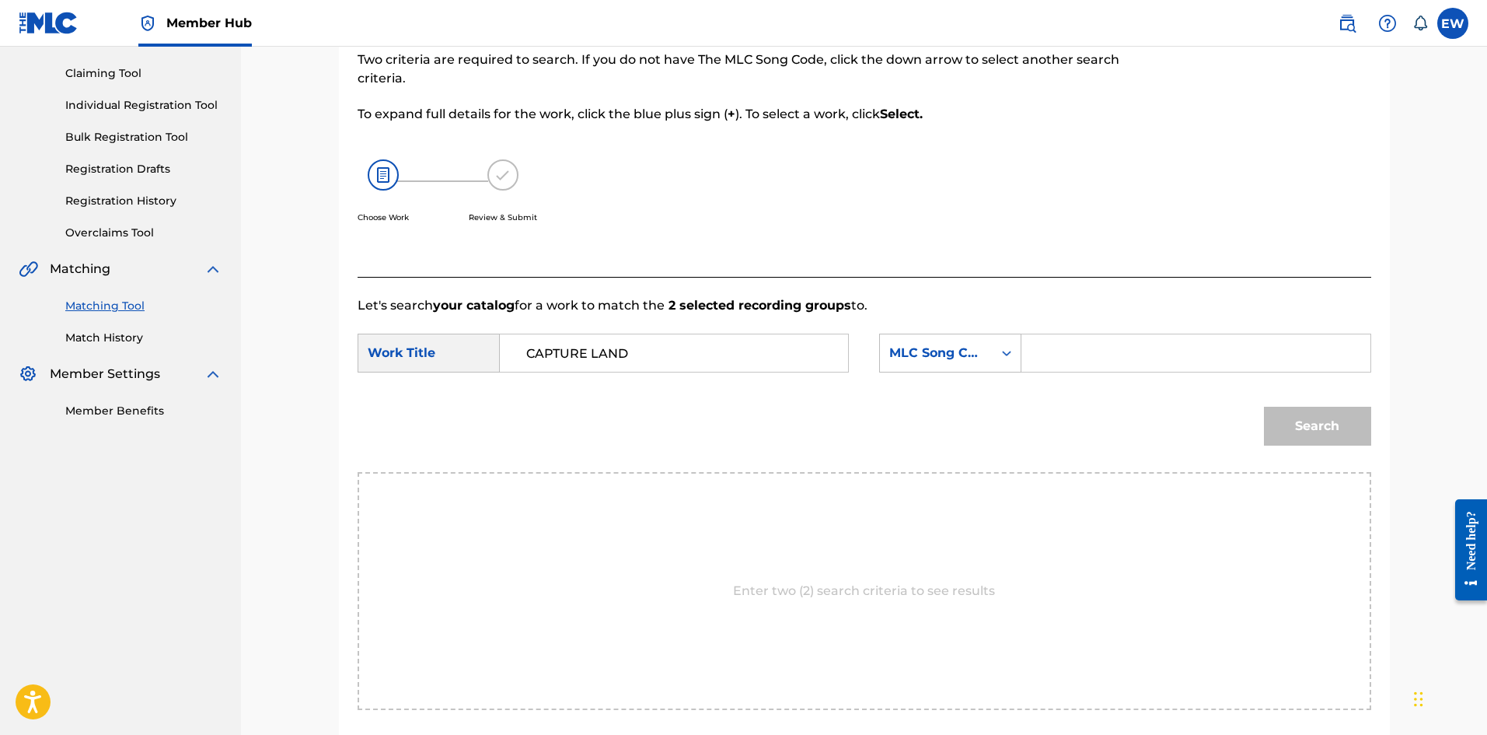
click at [582, 285] on p "Let's search your catalog for a work to match the 2 selected recording groups t…" at bounding box center [865, 305] width 1014 height 19
click at [582, 285] on input "Search Form" at bounding box center [1196, 352] width 322 height 37
paste input "CVBTSN"
type input "CVBTSN"
click at [582, 285] on button "Search" at bounding box center [1317, 426] width 107 height 39
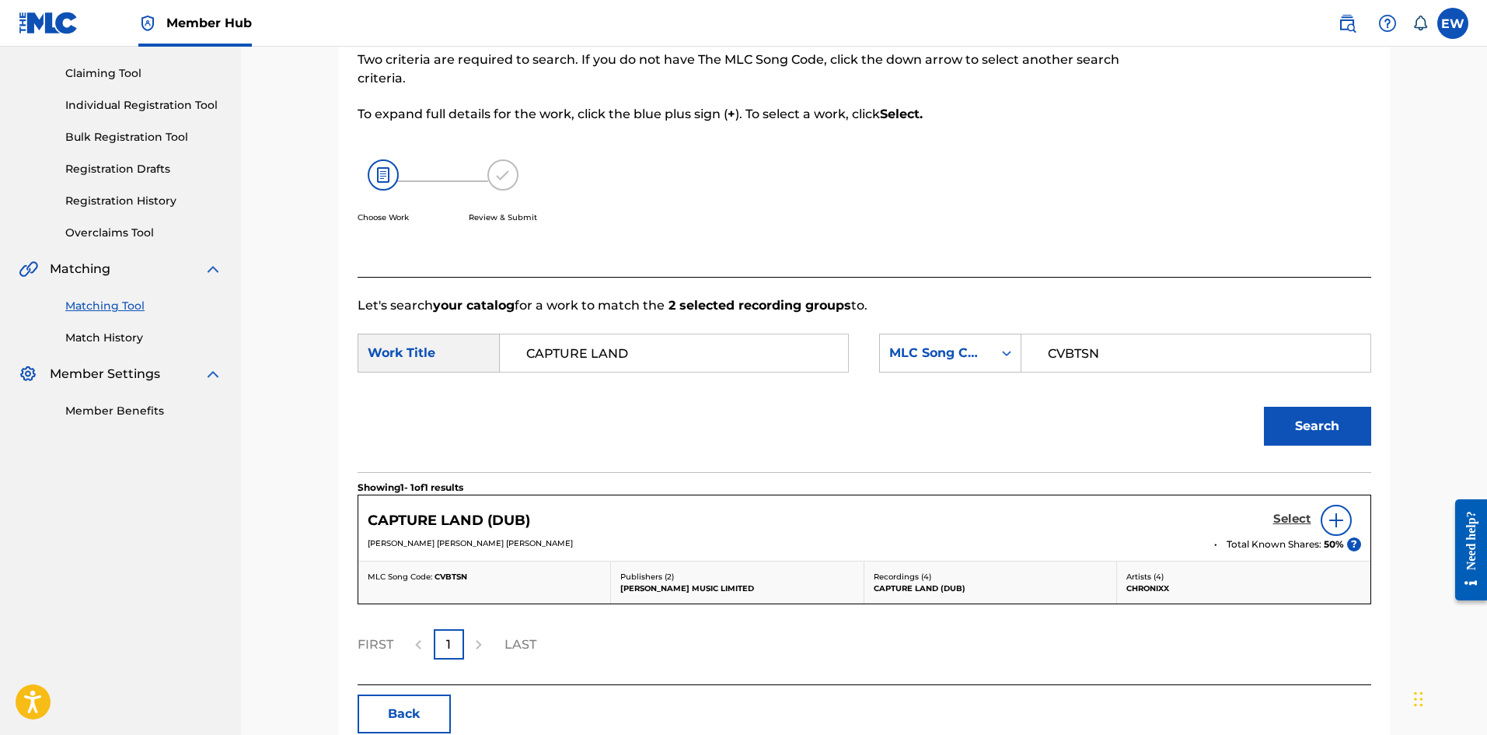
click at [582, 285] on h5 "Select" at bounding box center [1292, 519] width 38 height 15
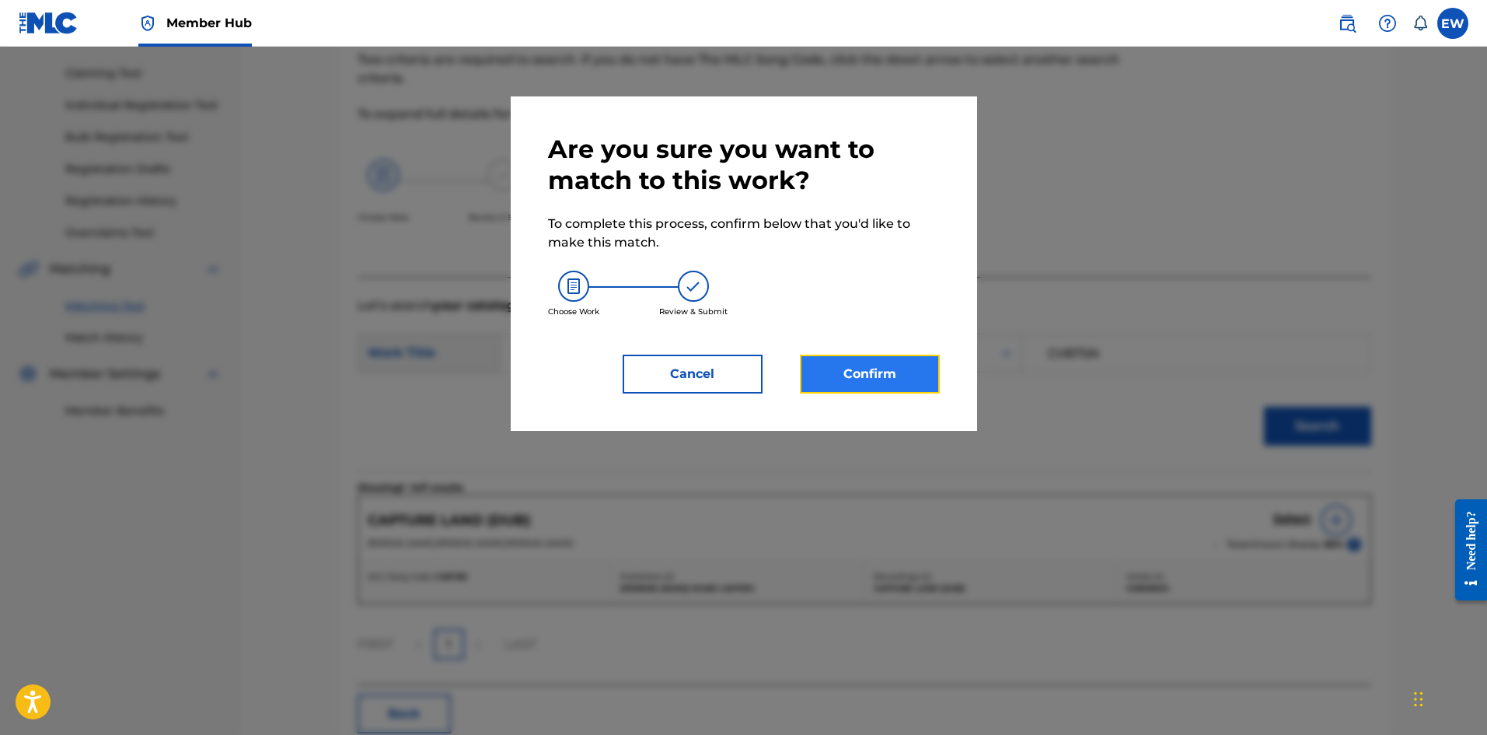
click at [582, 285] on button "Confirm" at bounding box center [870, 374] width 140 height 39
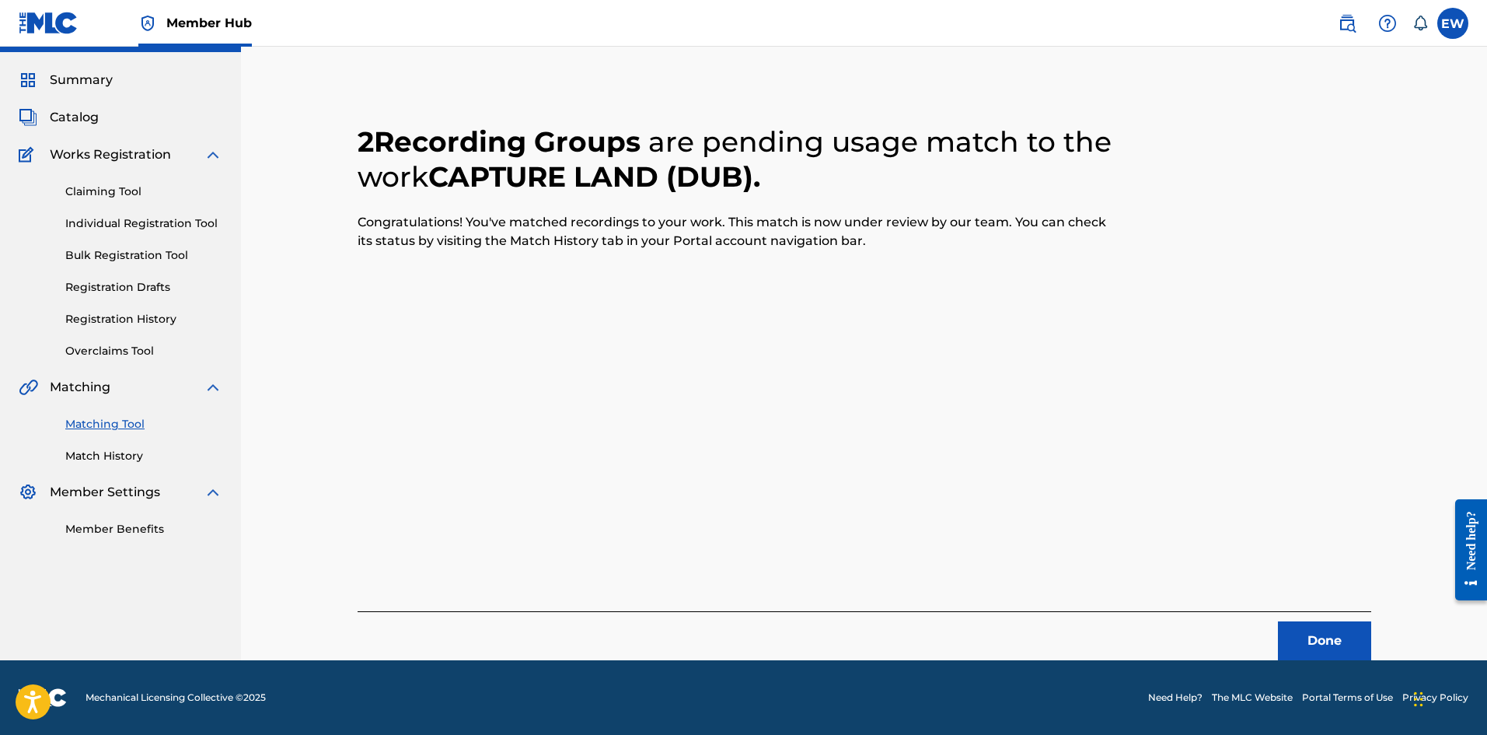
scroll to position [37, 0]
drag, startPoint x: 1325, startPoint y: 644, endPoint x: 1315, endPoint y: 633, distance: 14.9
click at [582, 285] on button "Done" at bounding box center [1324, 640] width 93 height 39
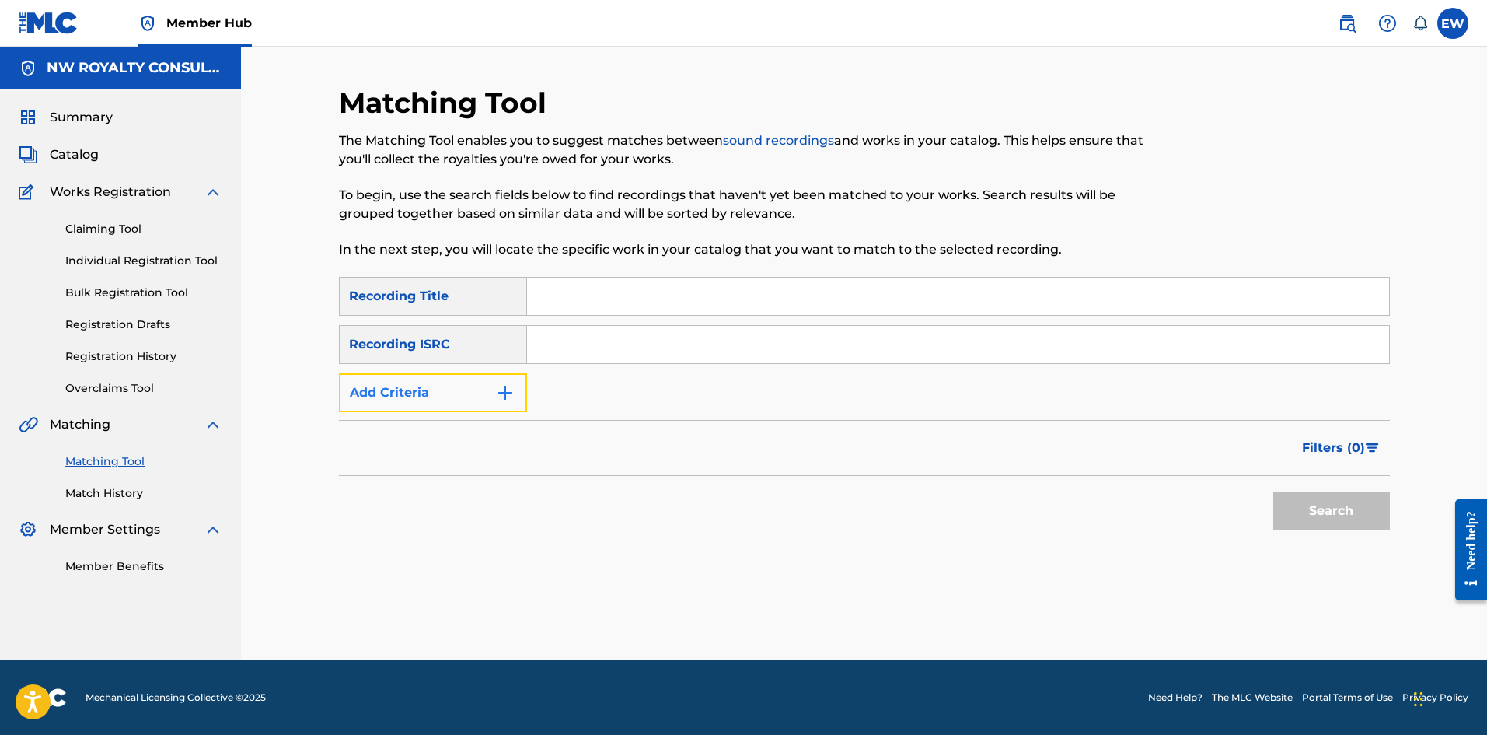
drag, startPoint x: 423, startPoint y: 400, endPoint x: 421, endPoint y: 393, distance: 8.1
click at [423, 285] on button "Add Criteria" at bounding box center [433, 392] width 188 height 39
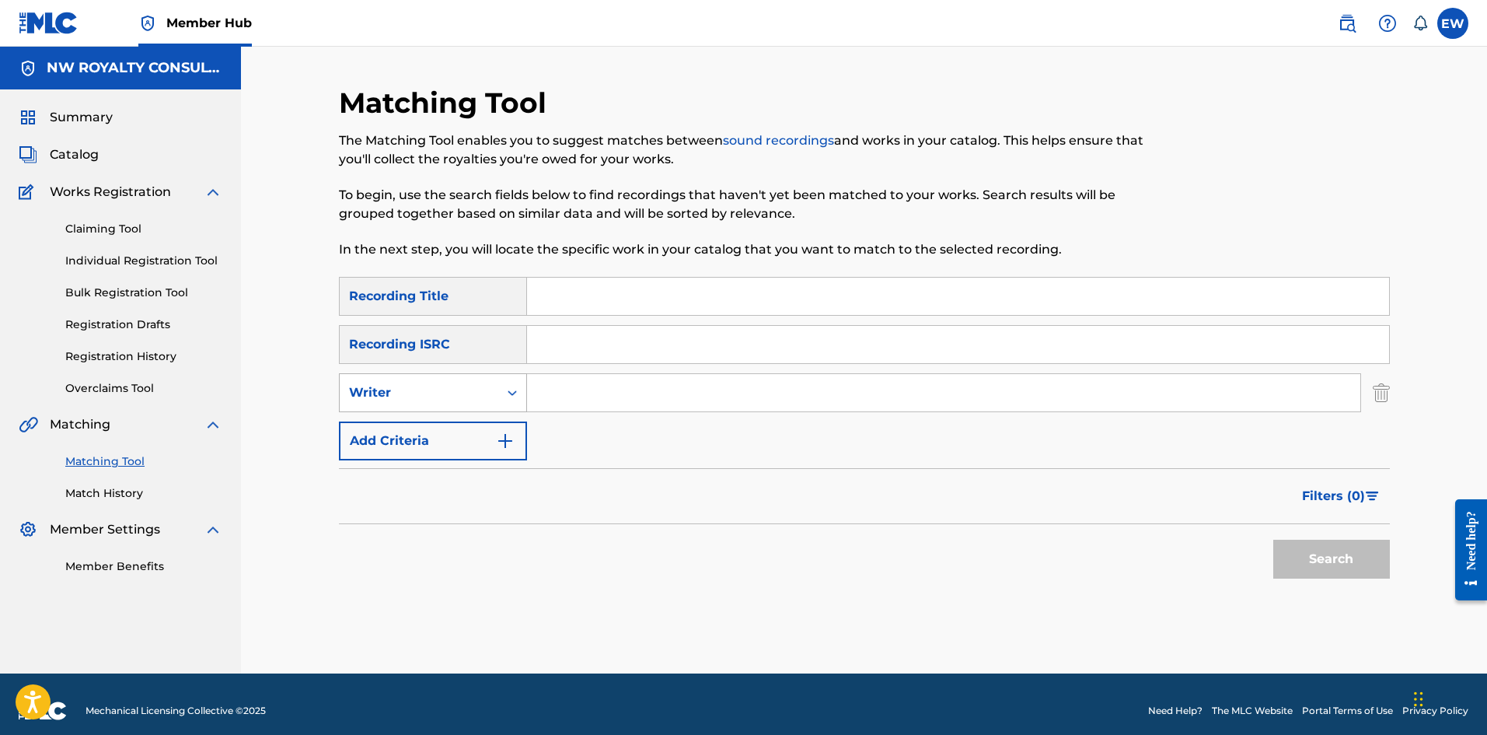
click at [416, 285] on div "Writer" at bounding box center [419, 392] width 140 height 19
click at [419, 285] on div "Writer" at bounding box center [433, 392] width 188 height 39
drag, startPoint x: 484, startPoint y: 389, endPoint x: 440, endPoint y: 407, distance: 47.8
click at [483, 285] on div "Writer" at bounding box center [419, 392] width 140 height 19
click at [428, 285] on div "Recording Artist" at bounding box center [433, 431] width 187 height 39
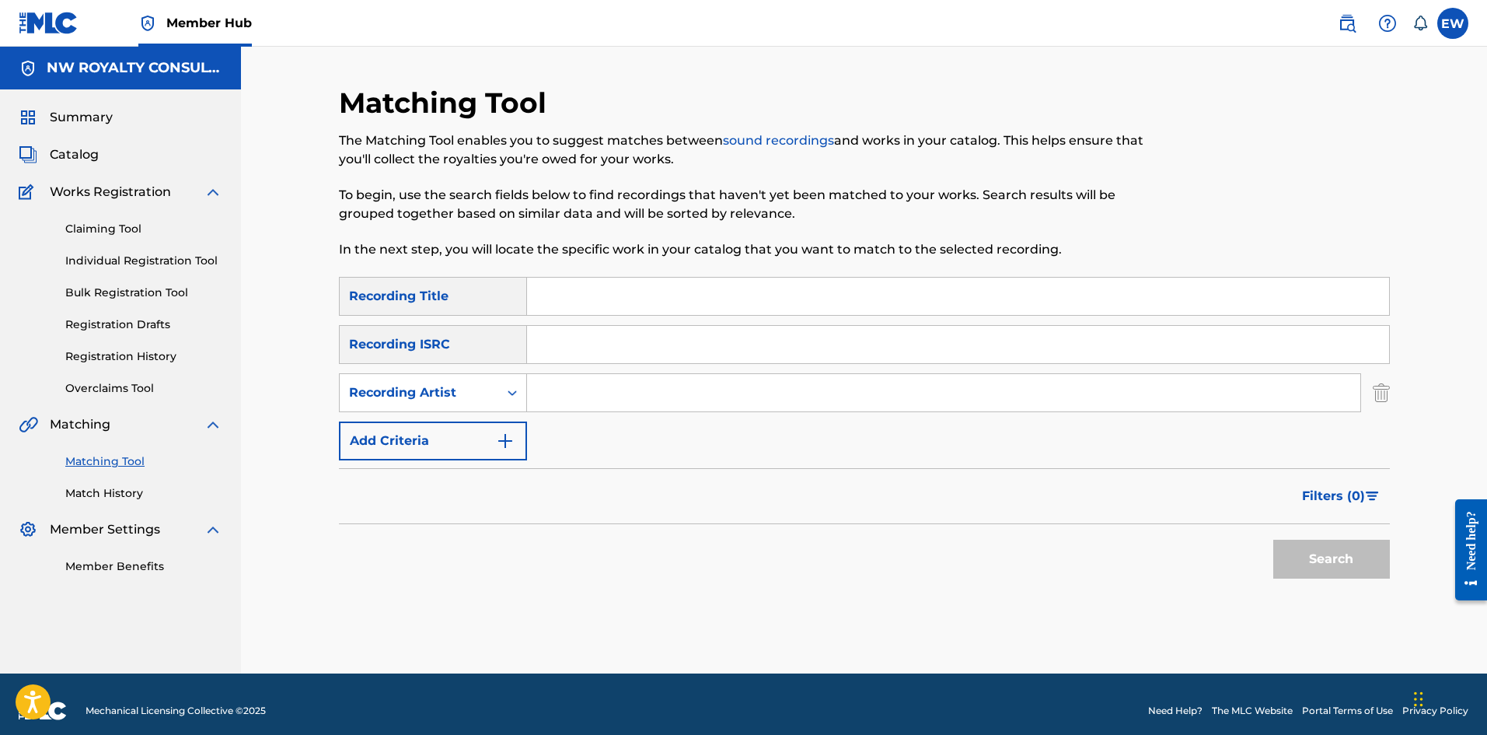
drag, startPoint x: 549, startPoint y: 393, endPoint x: 541, endPoint y: 397, distance: 8.7
click at [547, 285] on input "Search Form" at bounding box center [943, 392] width 833 height 37
paste input "[PERSON_NAME]"
type input "[PERSON_NAME]"
click at [575, 285] on input "Search Form" at bounding box center [958, 296] width 862 height 37
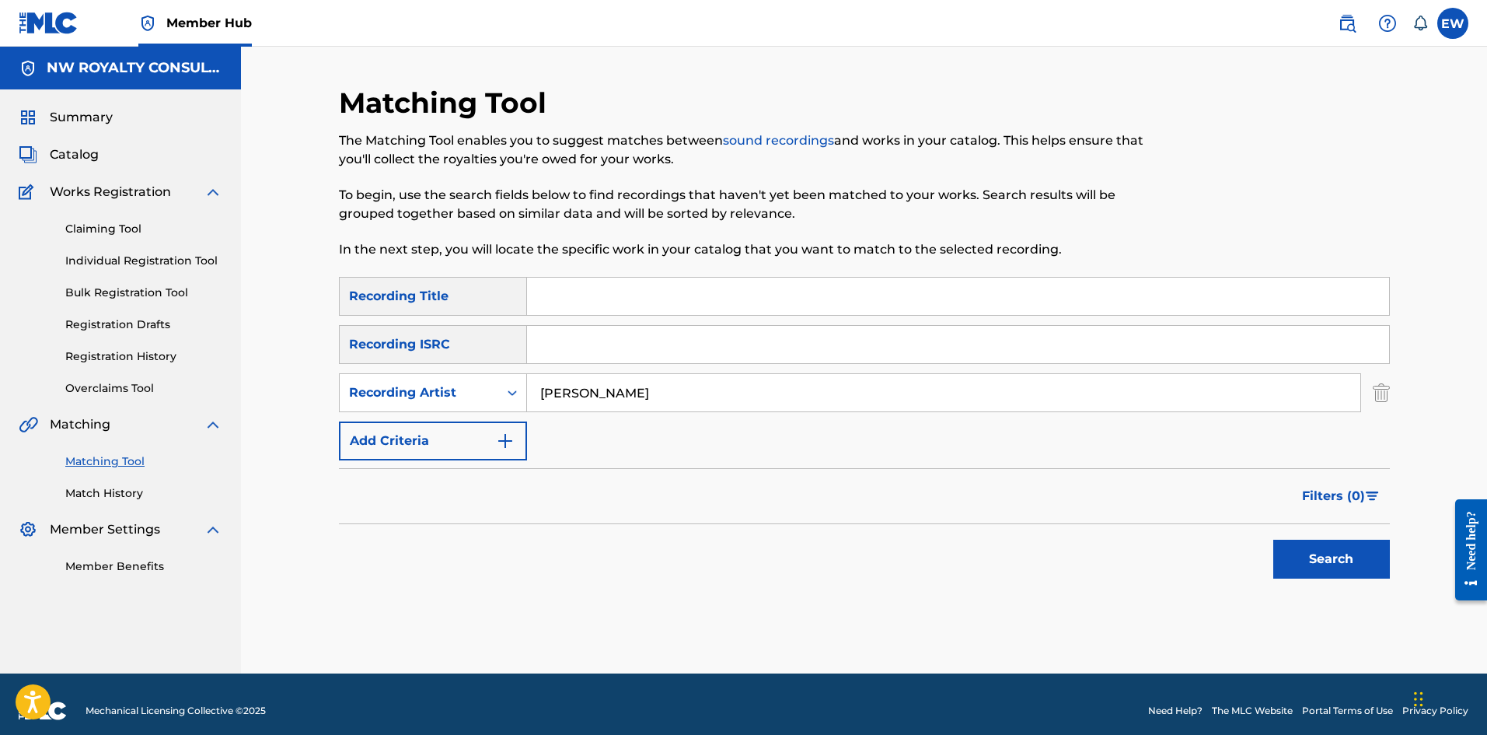
paste input "CARBON COPY"
type input "CARBON COPY"
click at [582, 285] on button "Search" at bounding box center [1331, 559] width 117 height 39
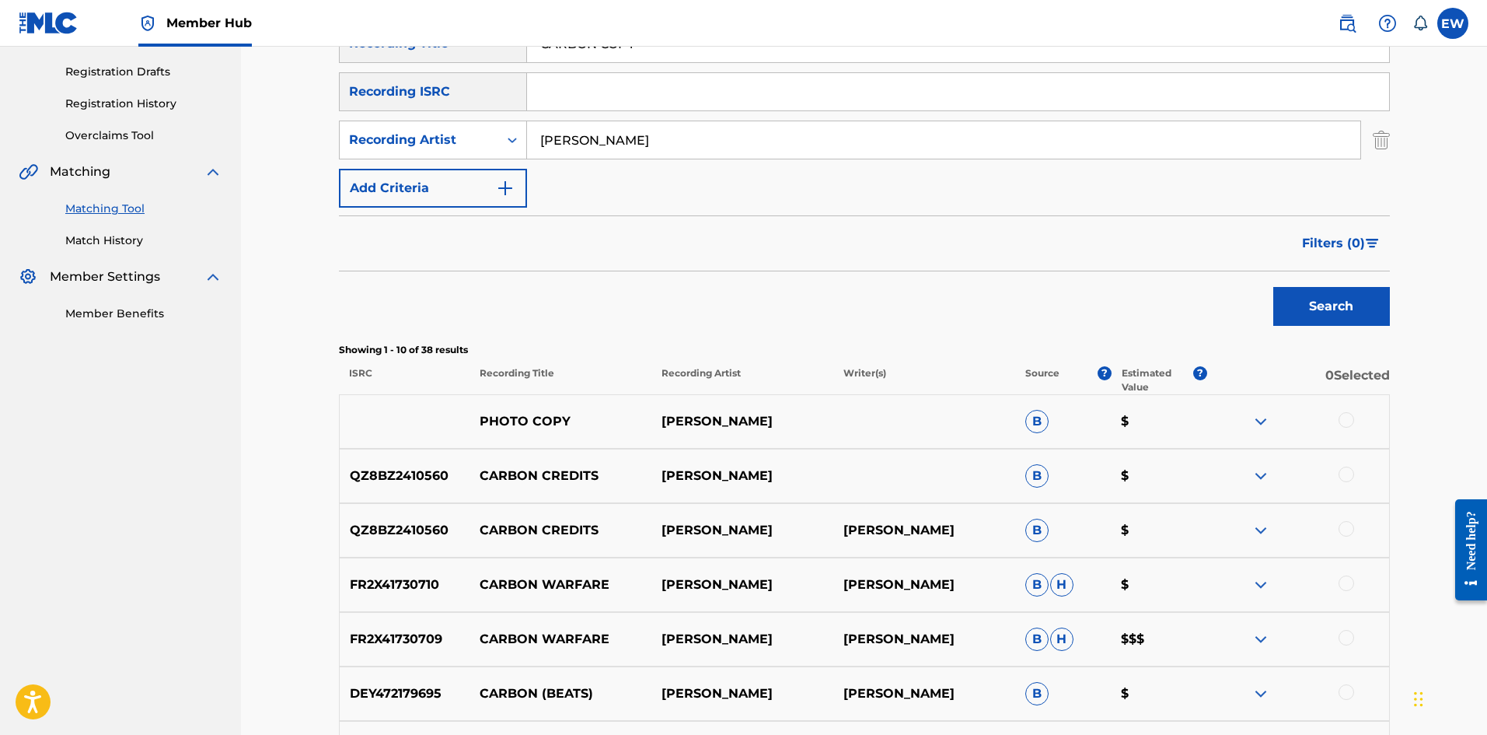
scroll to position [259, 0]
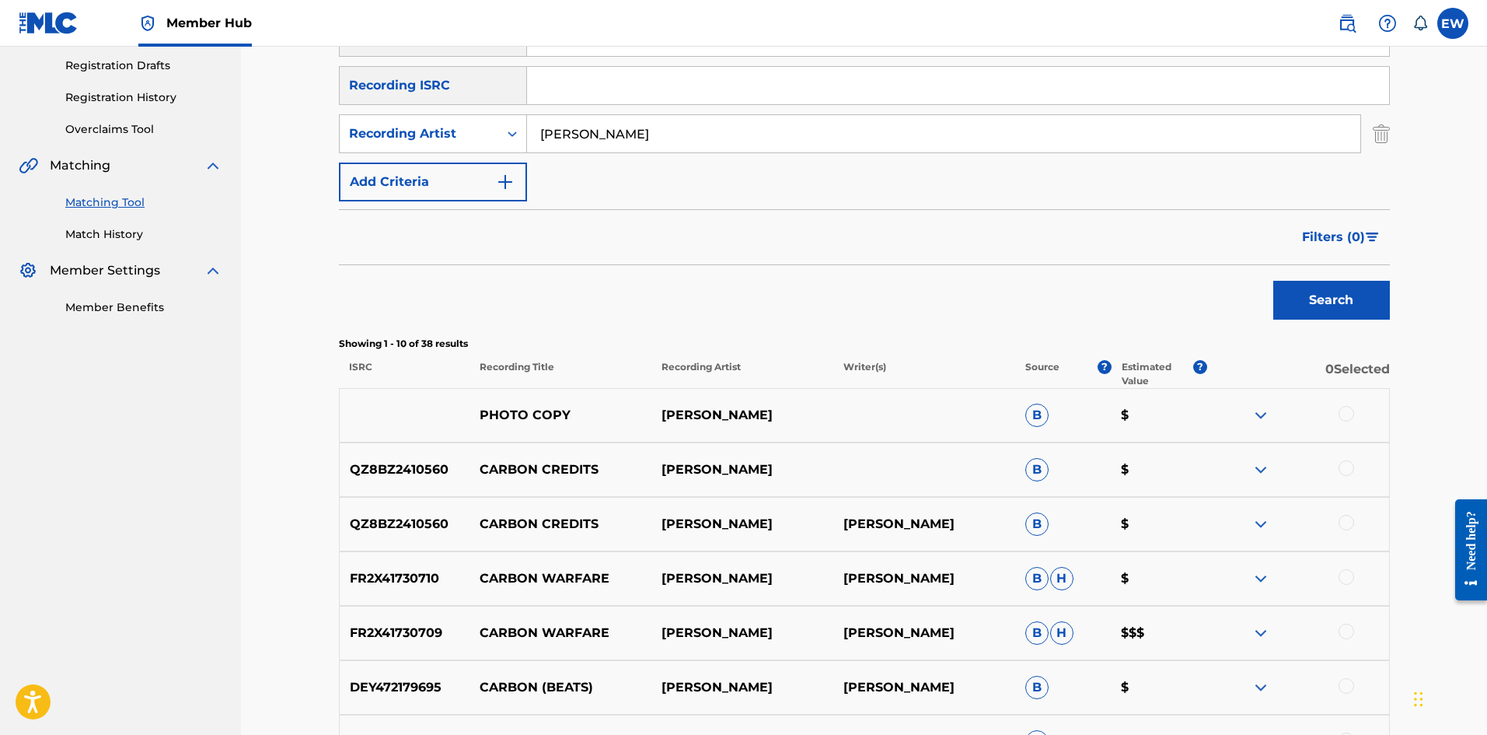
drag, startPoint x: 666, startPoint y: 140, endPoint x: 474, endPoint y: 223, distance: 209.3
click at [456, 144] on div "SearchWithCriteriaa463733b-16d8-475a-8972-22613913d80a Recording Artist [PERSON…" at bounding box center [864, 133] width 1051 height 39
paste input "DIGITAL SHAM"
type input "DIGITAL SHAM"
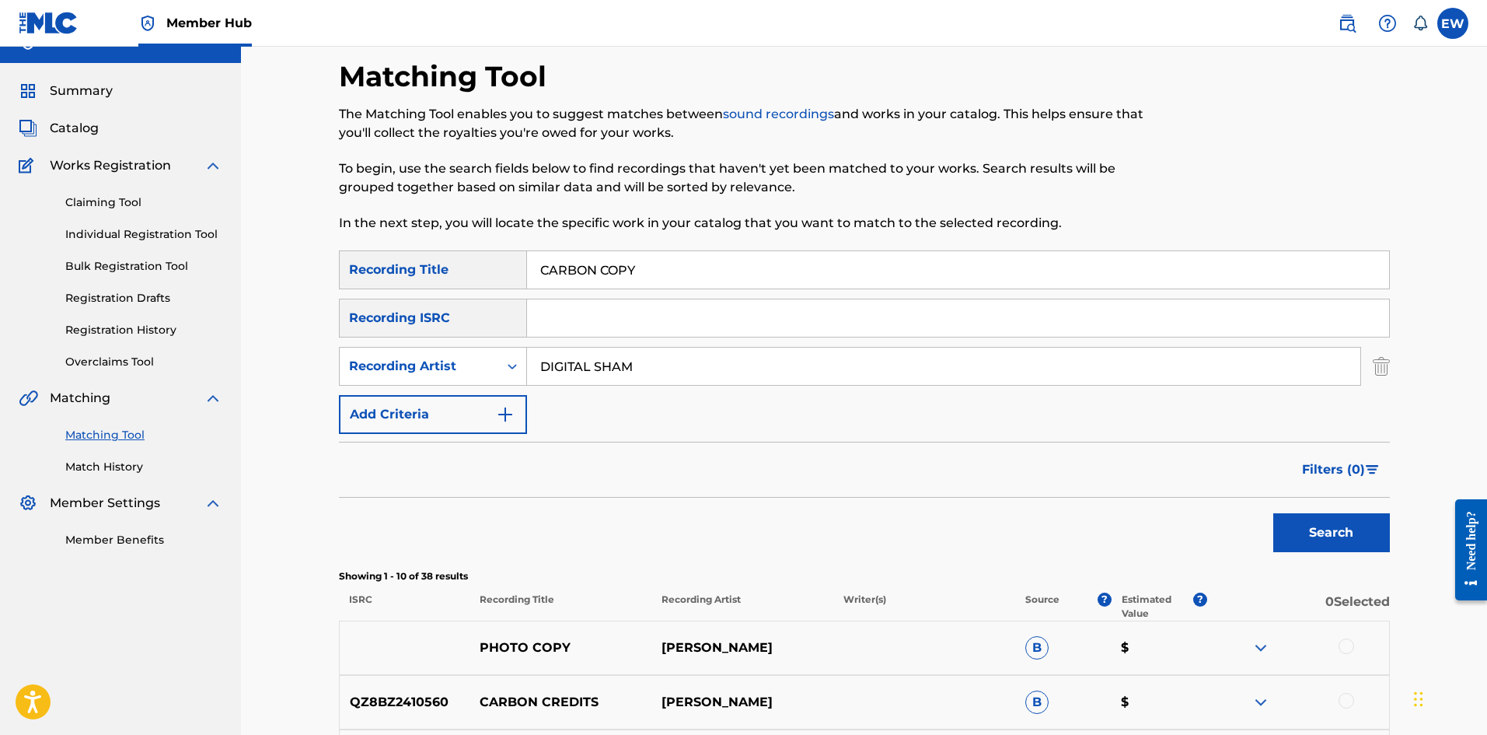
scroll to position [26, 0]
drag, startPoint x: 771, startPoint y: 271, endPoint x: 340, endPoint y: 301, distance: 432.6
click at [349, 285] on div "SearchWithCriteriab6fd10f2-3cf4-4658-9d8a-dbc72b6729ca Recording Title CARBON C…" at bounding box center [864, 342] width 1051 height 183
paste input "EFUL"
type input "CAREFUL"
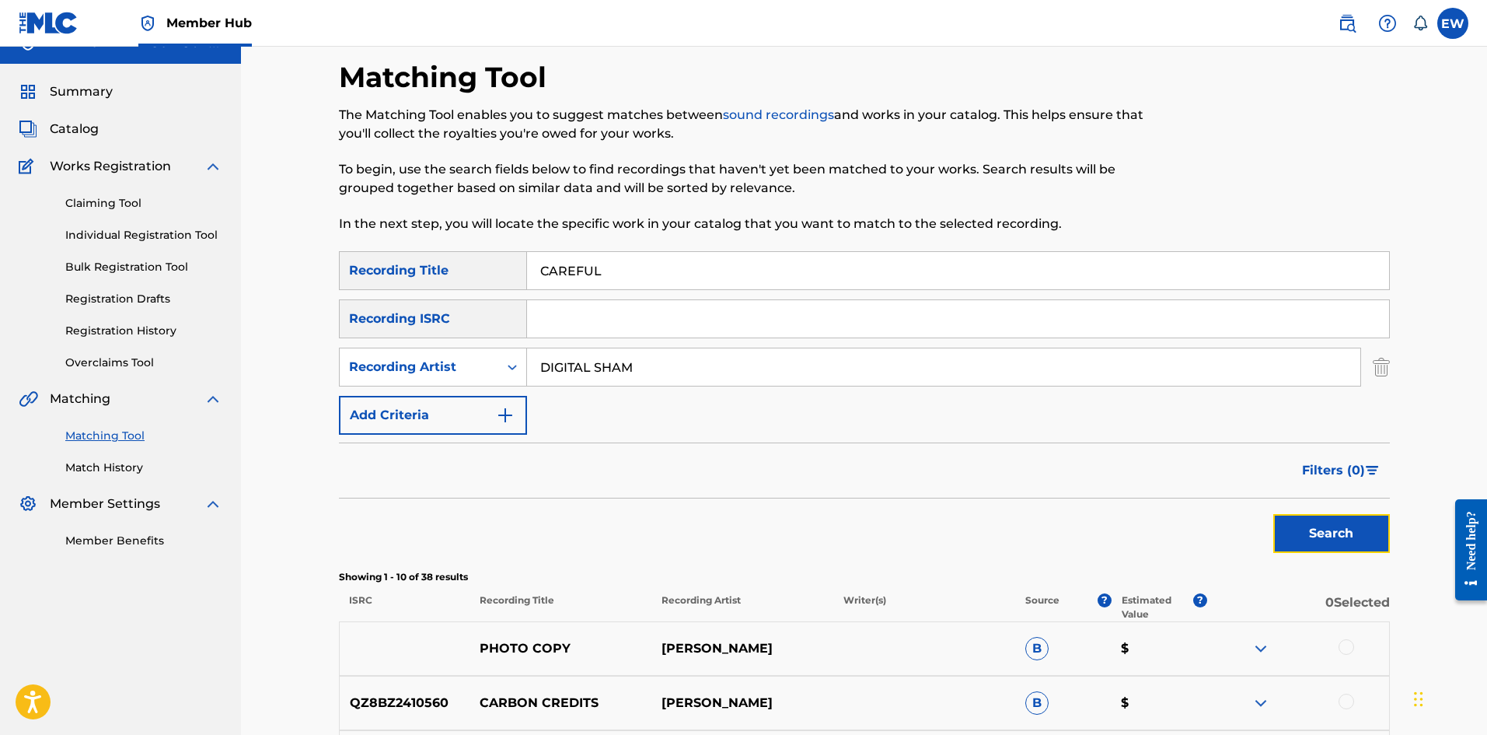
drag, startPoint x: 1321, startPoint y: 532, endPoint x: 1307, endPoint y: 518, distance: 19.8
click at [582, 285] on button "Search" at bounding box center [1331, 533] width 117 height 39
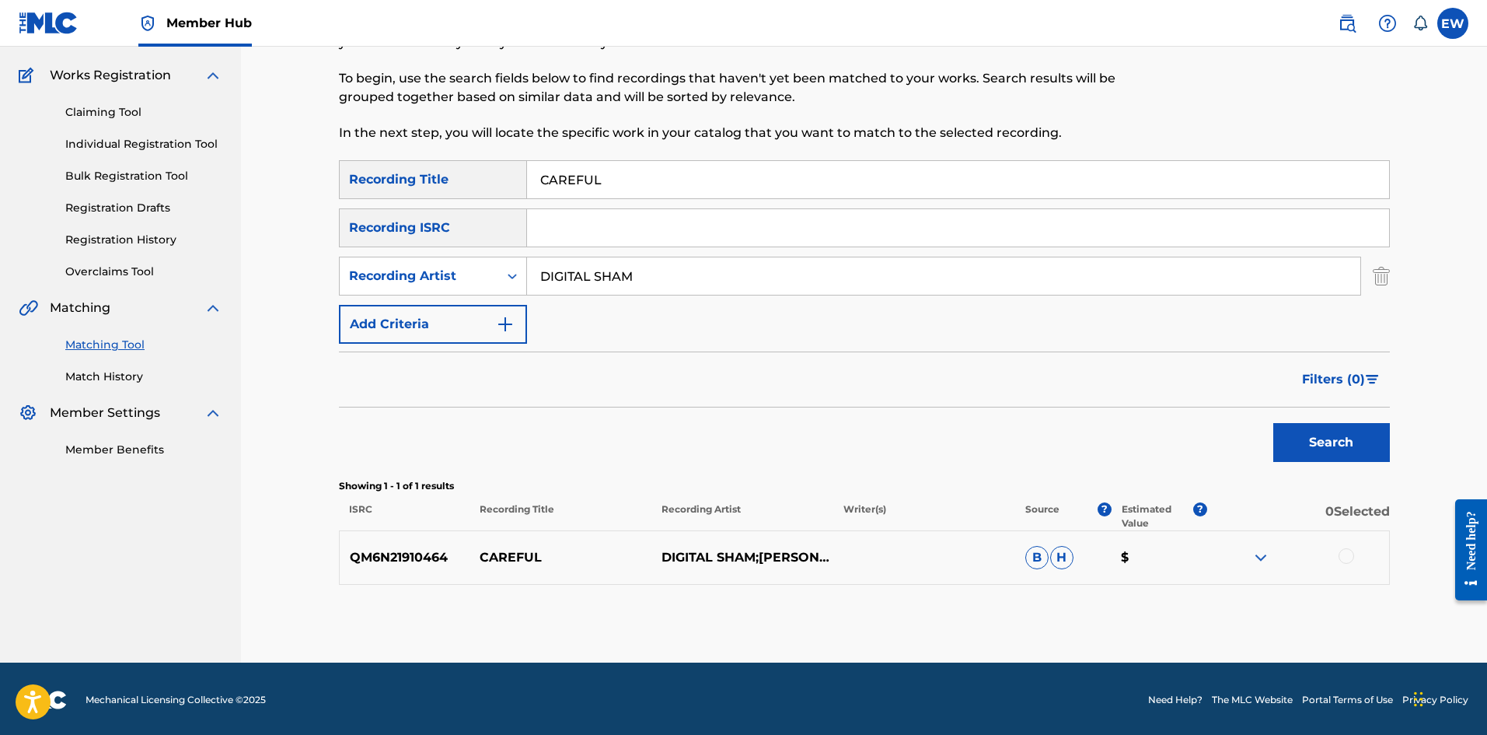
scroll to position [119, 0]
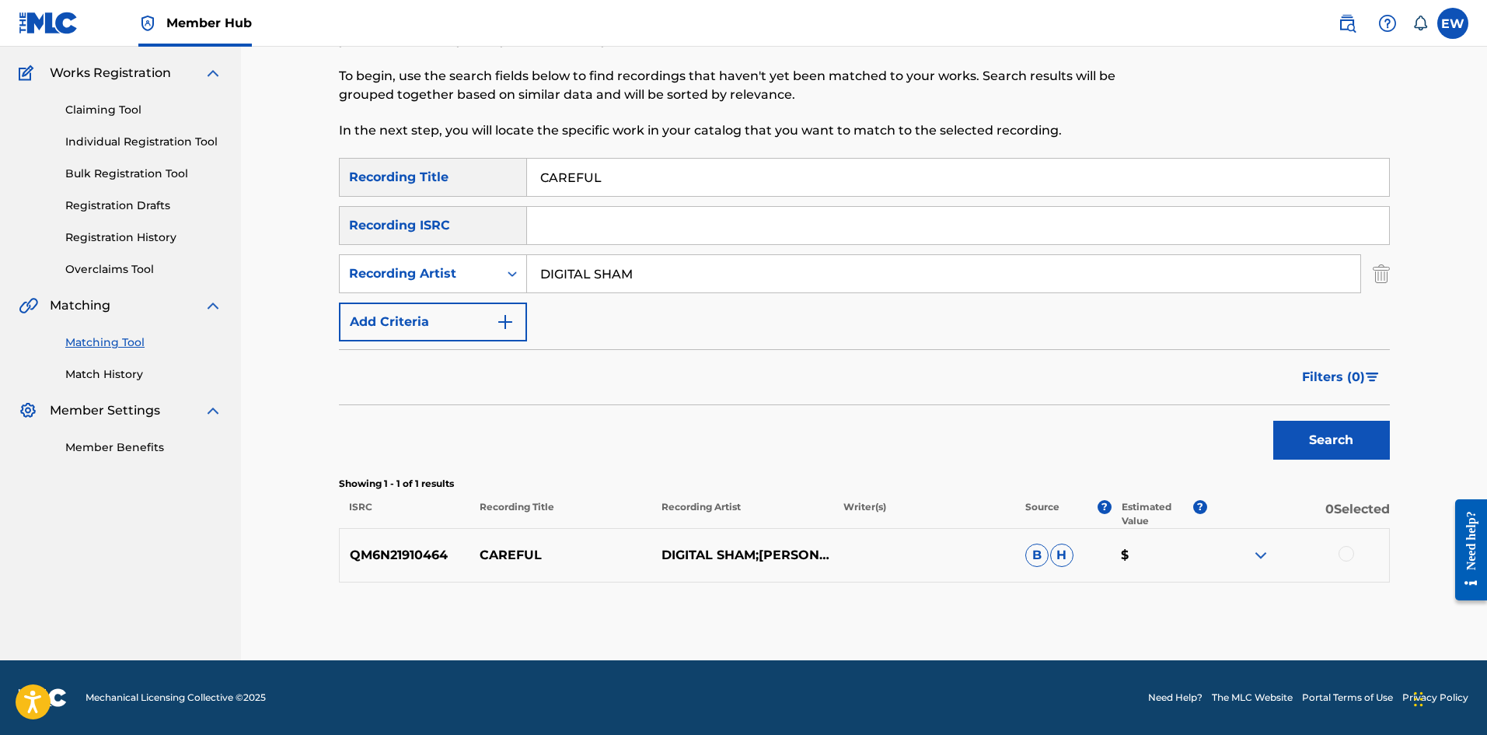
click at [582, 285] on div at bounding box center [1347, 554] width 16 height 16
click at [582, 285] on div "Matching Tool The Matching Tool enables you to suggest matches between sound re…" at bounding box center [864, 313] width 1051 height 693
click at [582, 285] on button "Match 1 Group" at bounding box center [1093, 608] width 172 height 39
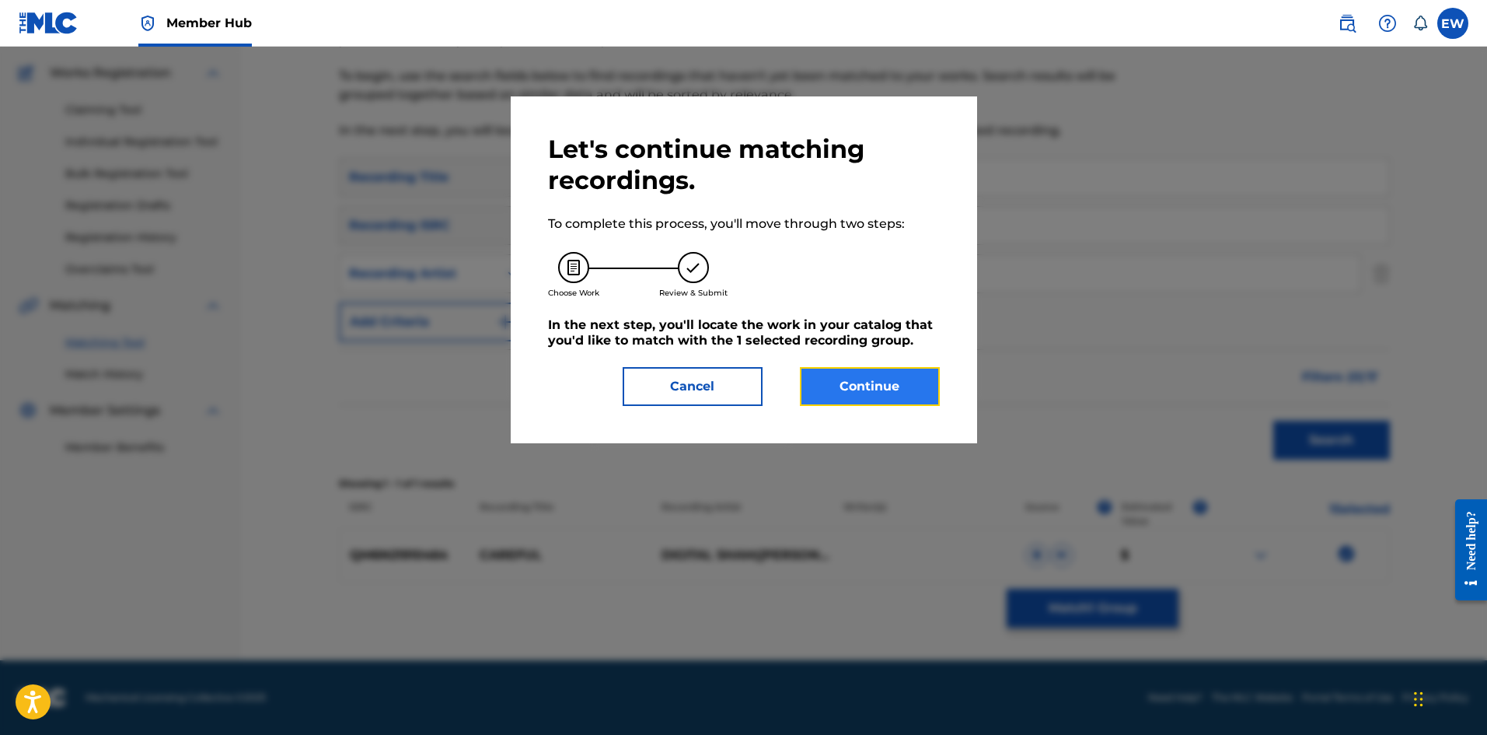
click at [582, 285] on button "Continue" at bounding box center [870, 386] width 140 height 39
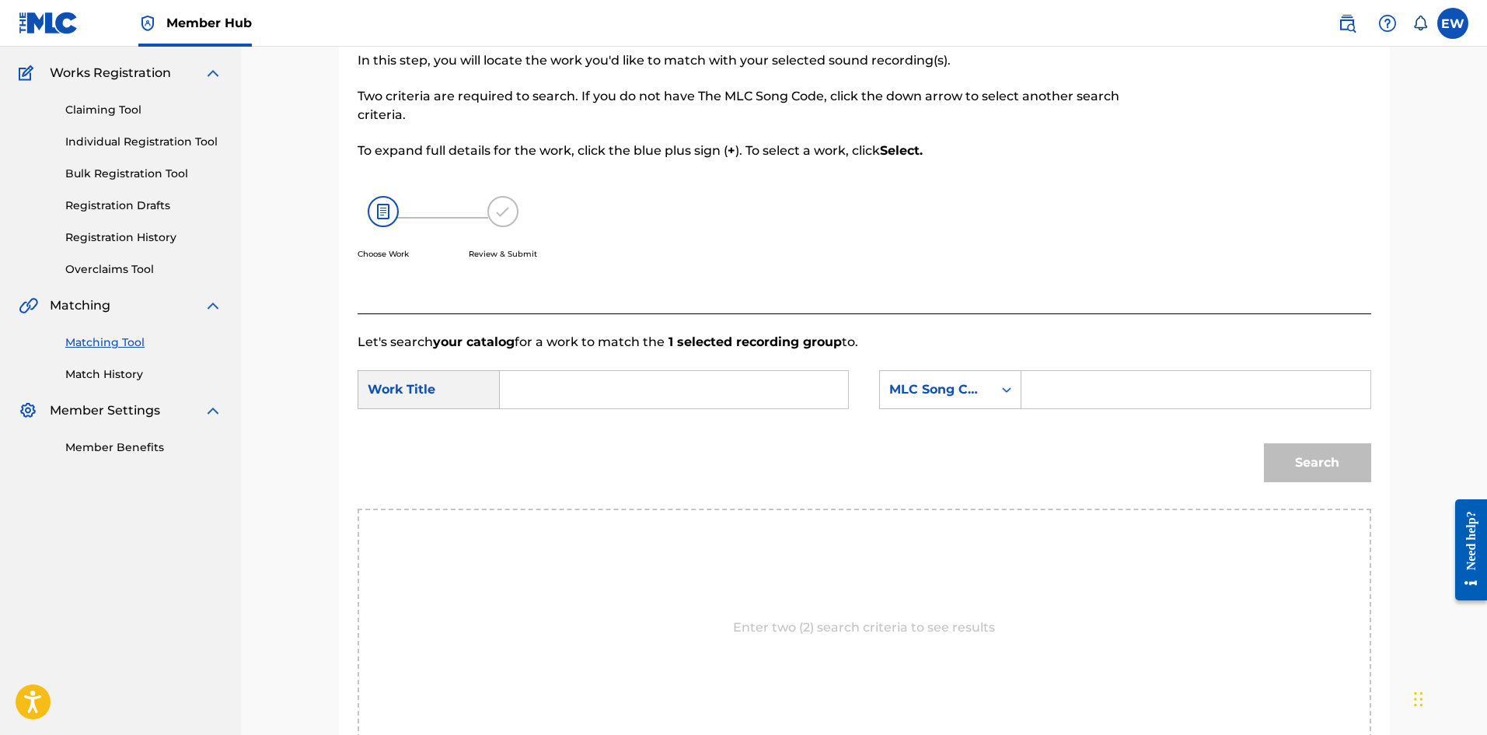
click at [582, 285] on input "Search Form" at bounding box center [674, 389] width 322 height 37
paste input "CAREFUL"
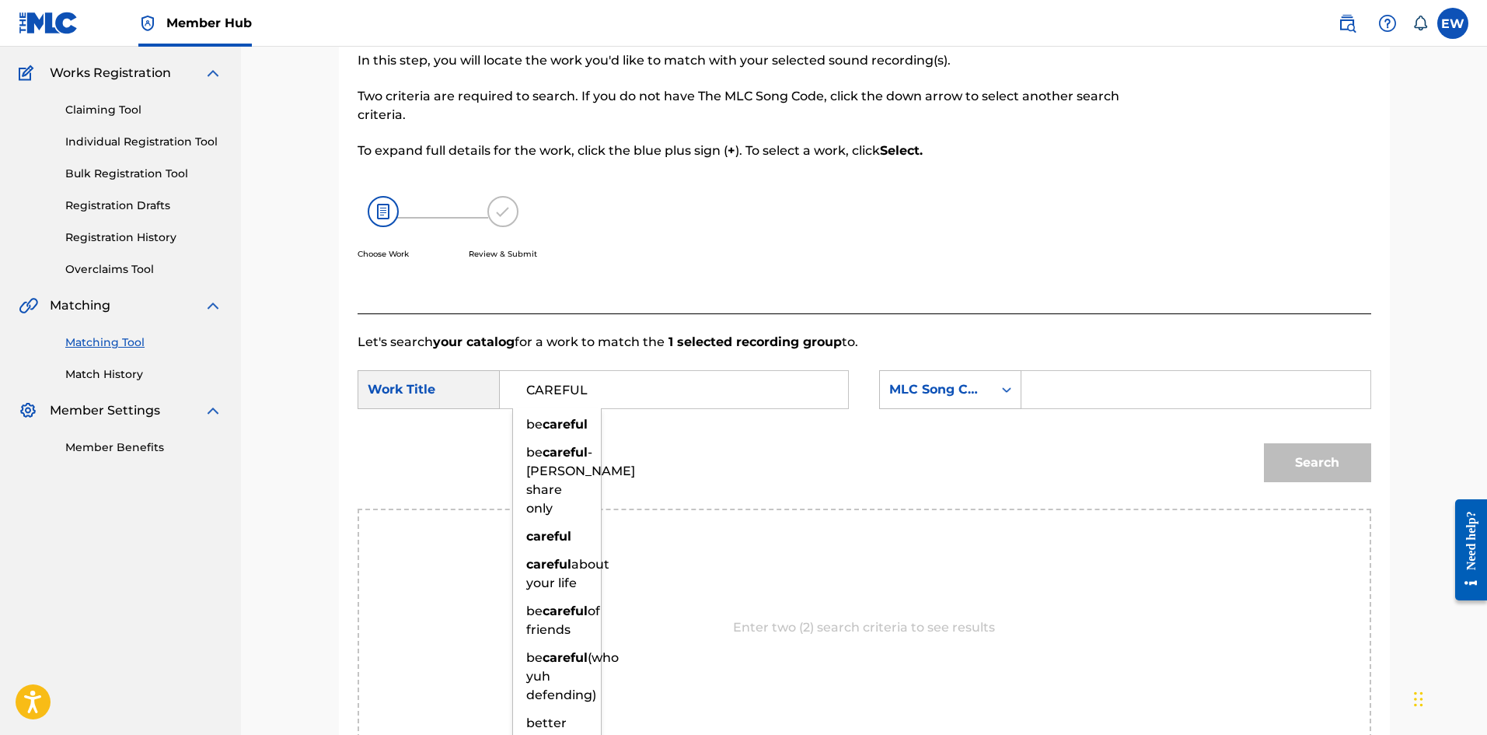
type input "CAREFUL"
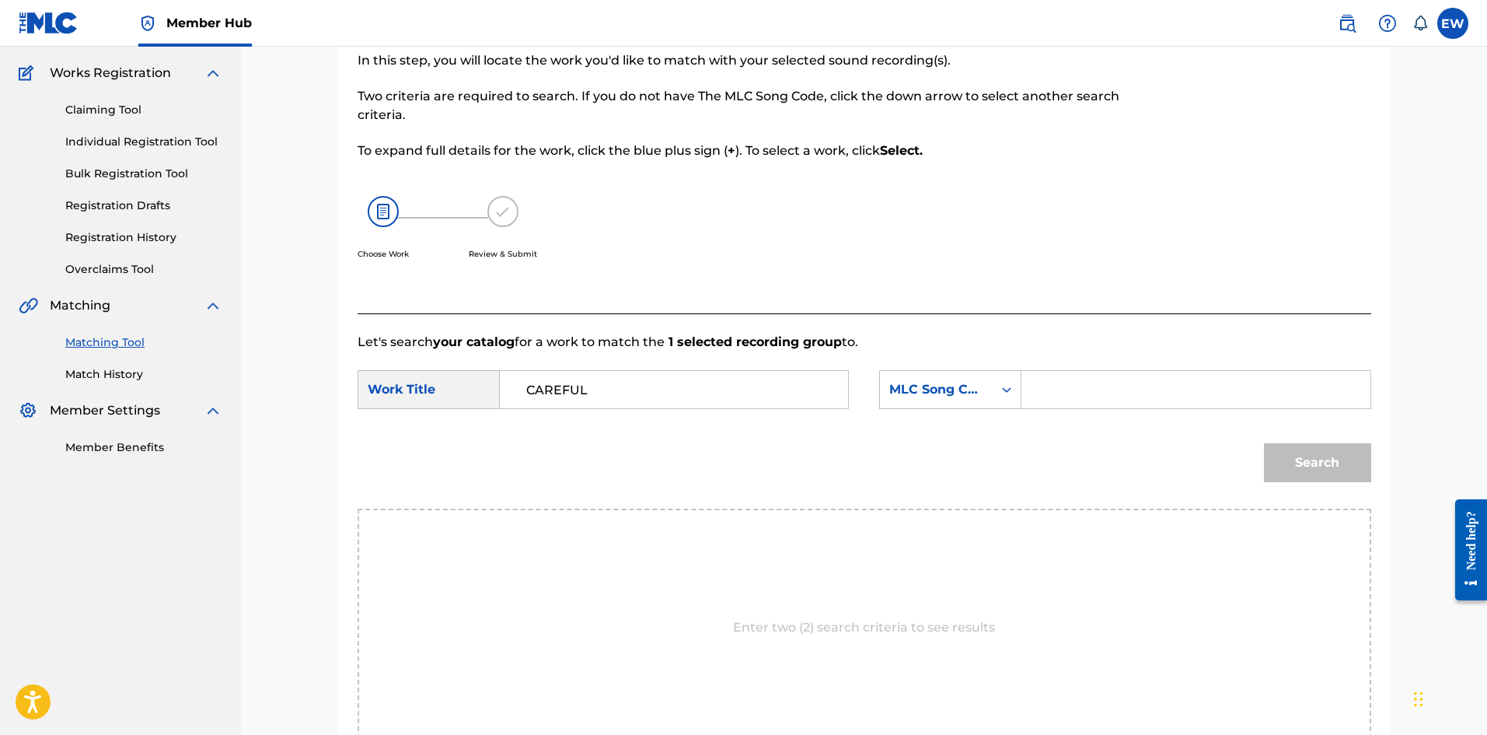
drag, startPoint x: 1100, startPoint y: 404, endPoint x: 1085, endPoint y: 399, distance: 16.5
click at [582, 285] on input "Search Form" at bounding box center [1196, 389] width 322 height 37
paste input "CC7CN1"
type input "CC7CN1"
drag, startPoint x: 1329, startPoint y: 461, endPoint x: 1320, endPoint y: 447, distance: 16.8
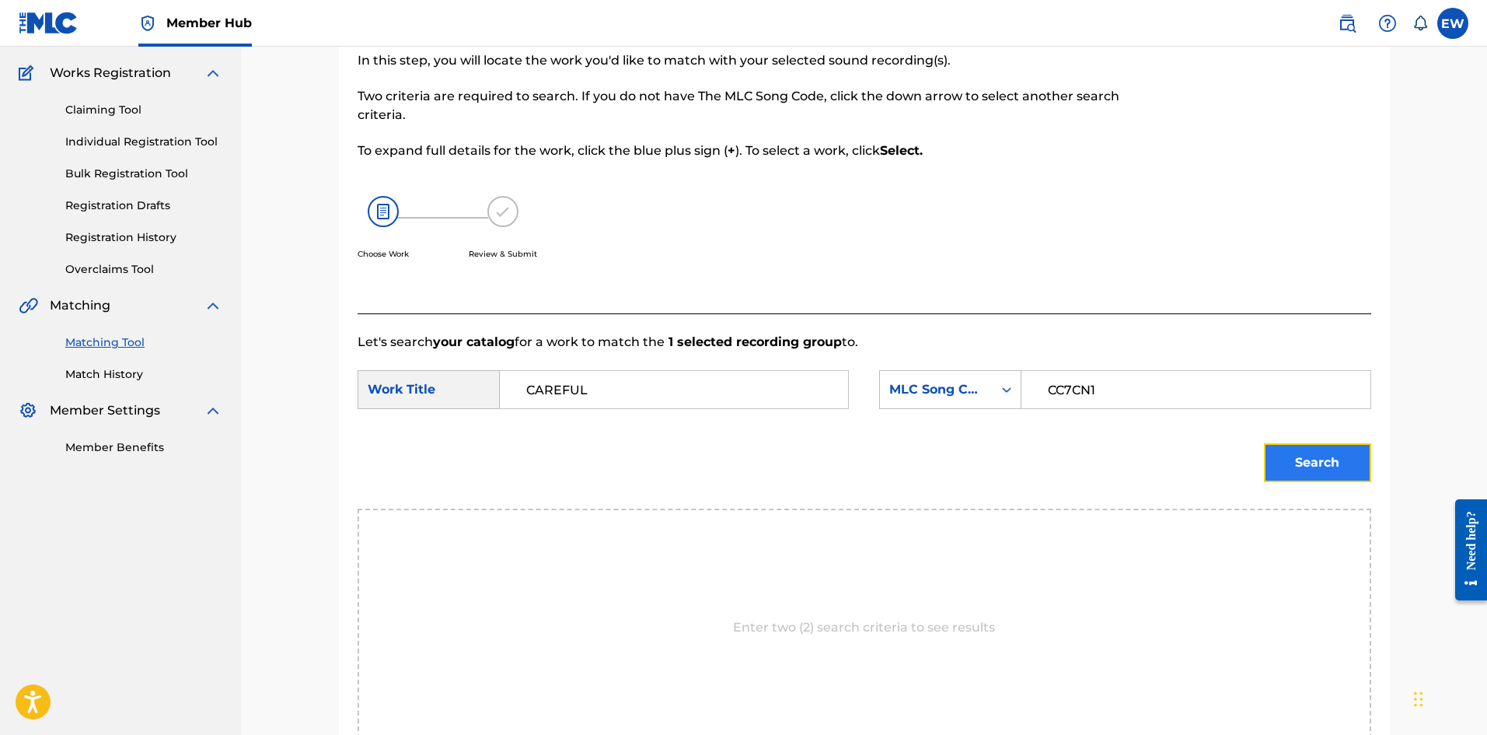
click at [582, 285] on button "Search" at bounding box center [1317, 462] width 107 height 39
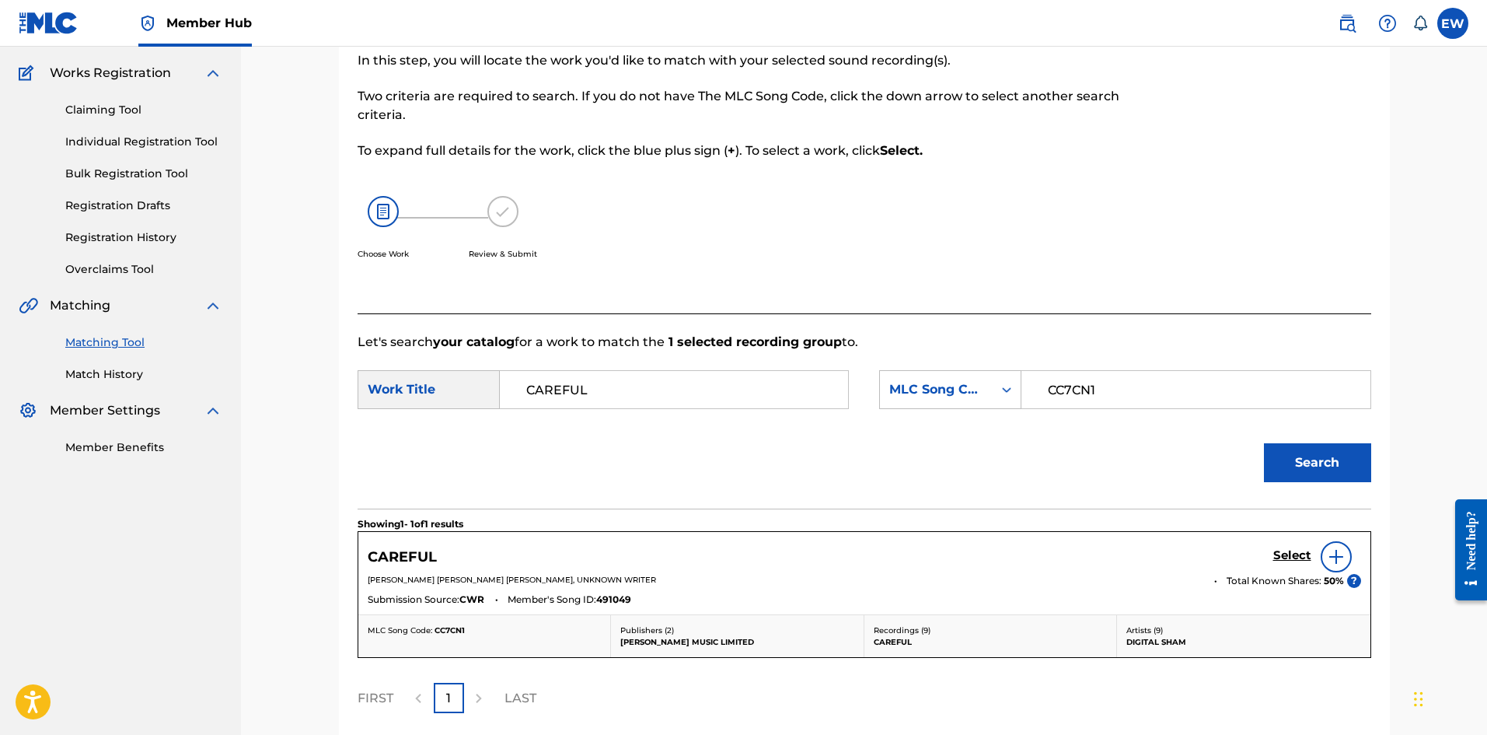
click at [582, 285] on div "Select" at bounding box center [1317, 556] width 88 height 31
click at [582, 285] on h5 "Select" at bounding box center [1292, 555] width 38 height 15
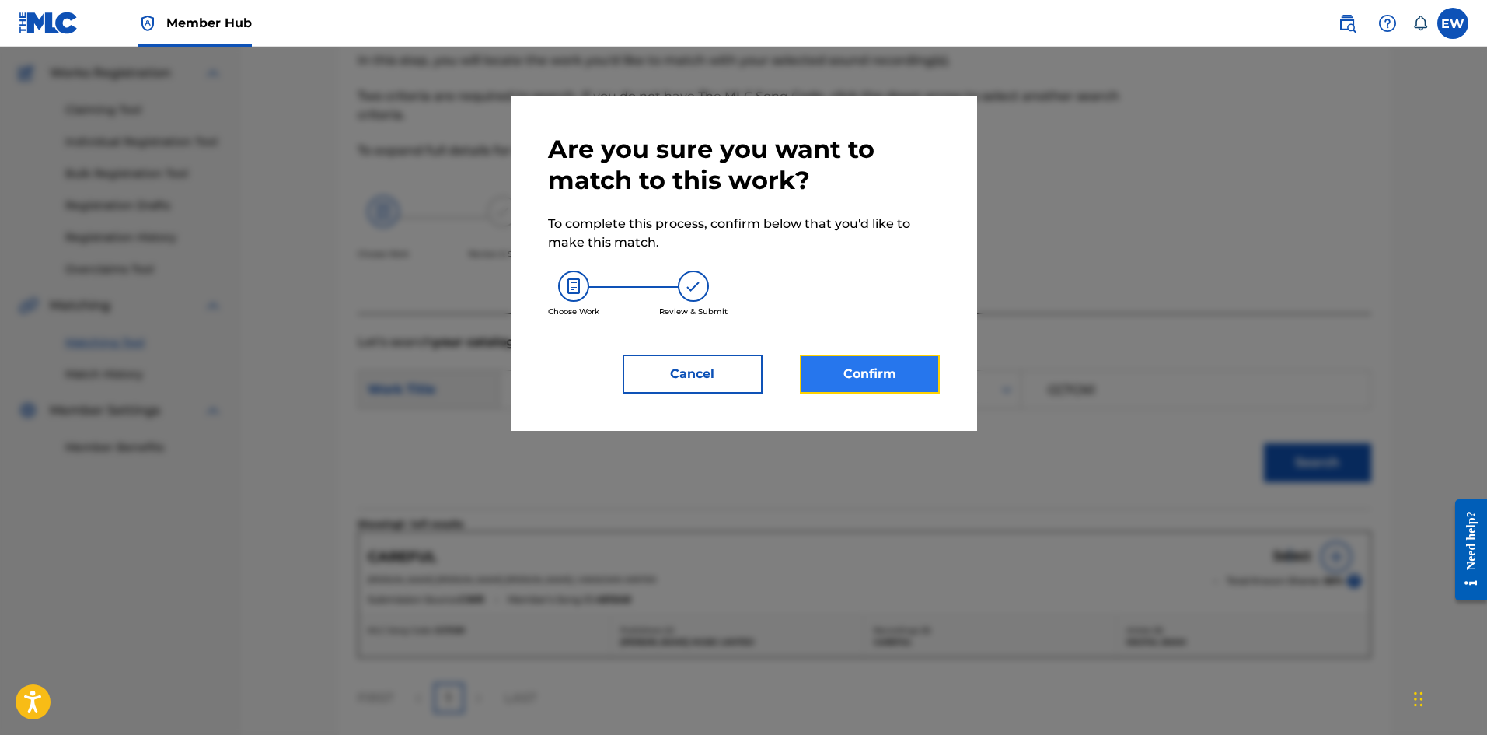
click at [582, 285] on button "Confirm" at bounding box center [870, 374] width 140 height 39
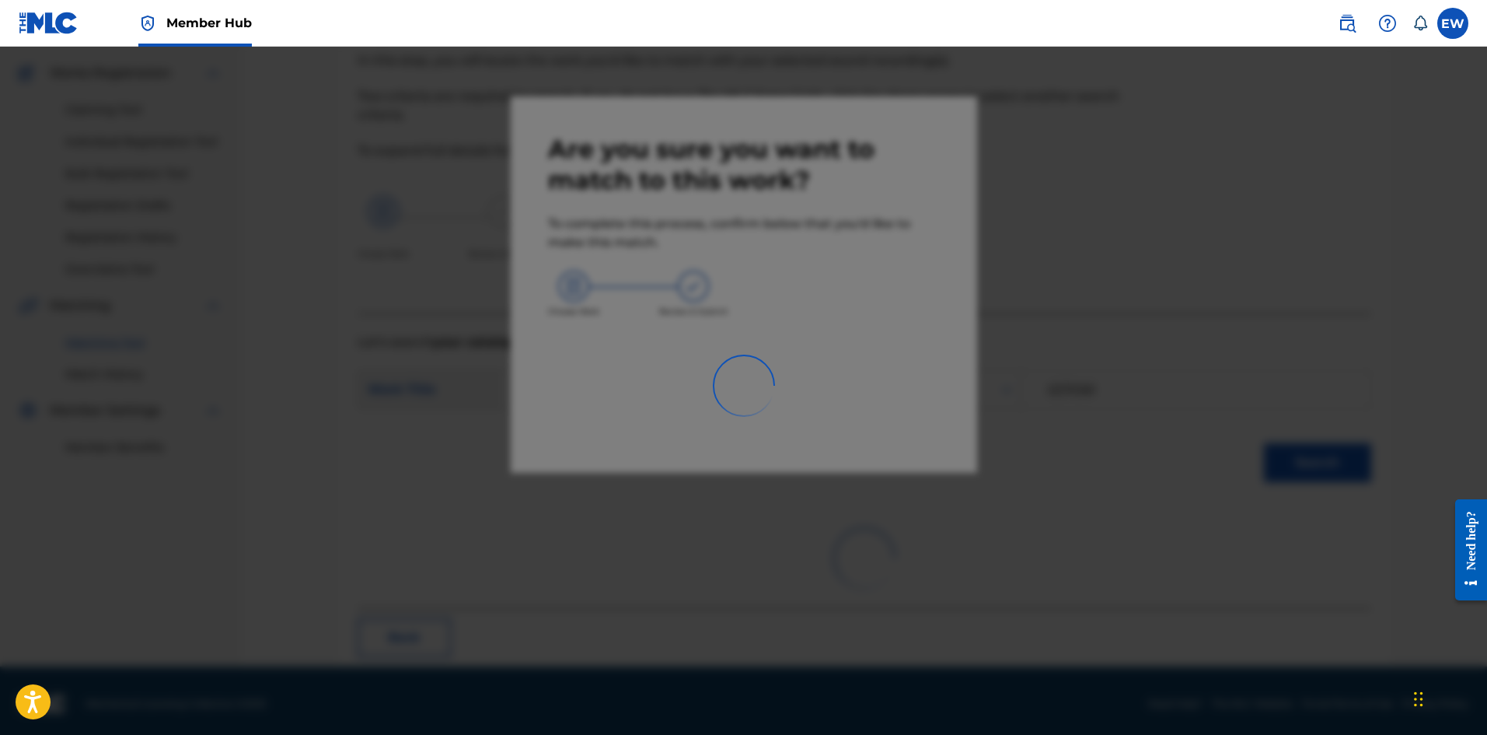
scroll to position [37, 0]
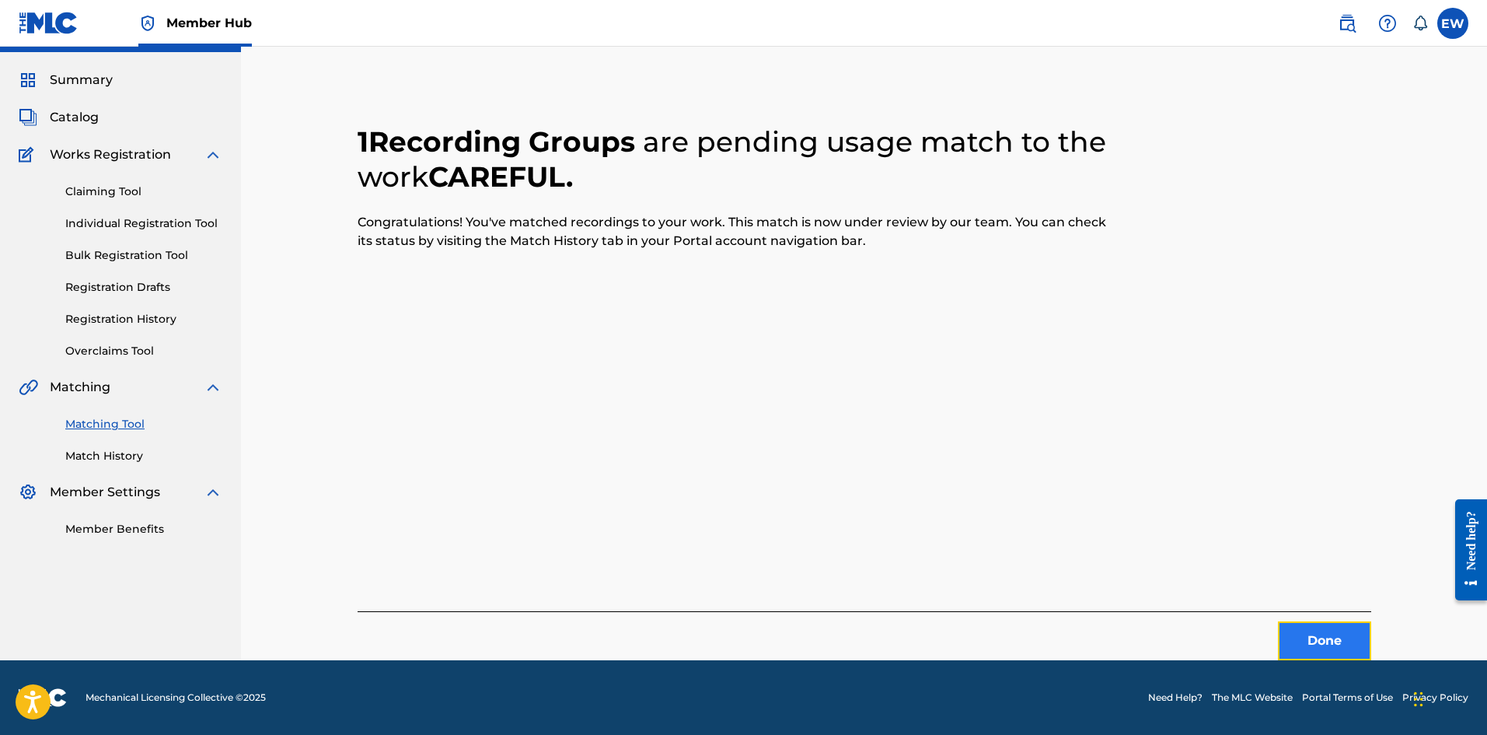
click at [582, 285] on button "Done" at bounding box center [1324, 640] width 93 height 39
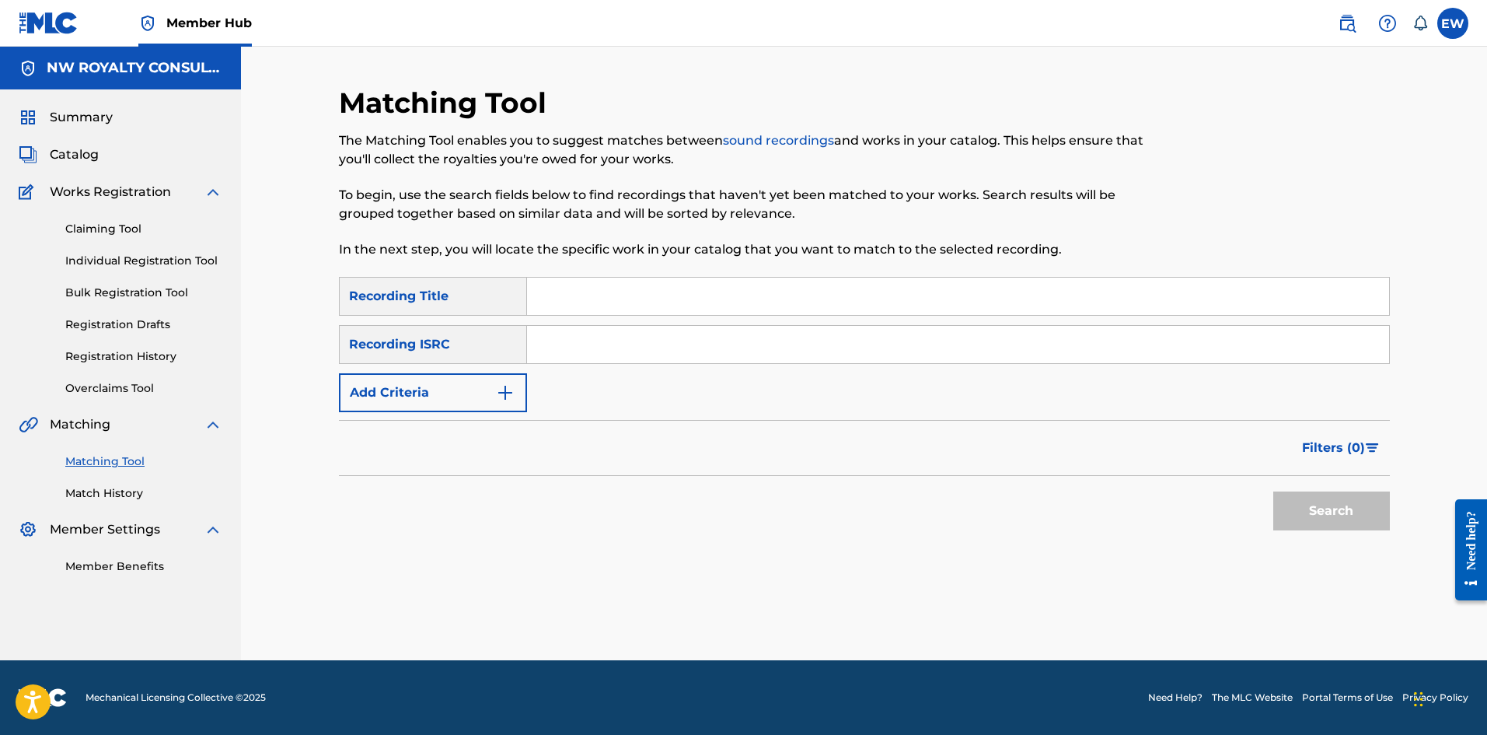
scroll to position [0, 0]
click at [452, 285] on button "Add Criteria" at bounding box center [433, 392] width 188 height 39
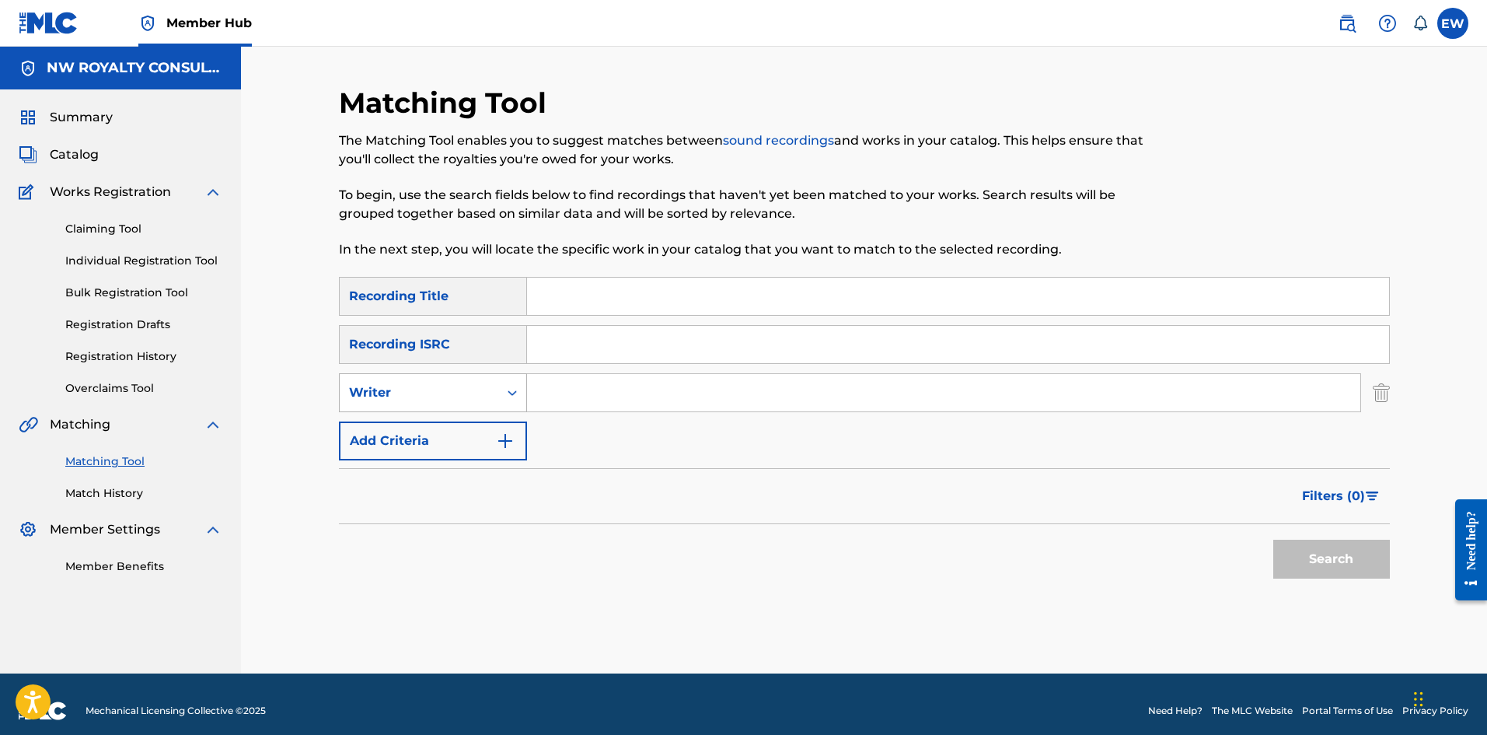
click at [446, 285] on div "Writer" at bounding box center [419, 392] width 140 height 19
drag, startPoint x: 425, startPoint y: 436, endPoint x: 456, endPoint y: 427, distance: 32.5
click at [444, 285] on div "Recording Artist" at bounding box center [433, 431] width 187 height 39
click at [582, 285] on input "Search Form" at bounding box center [943, 392] width 833 height 37
paste input "[PERSON_NAME]"
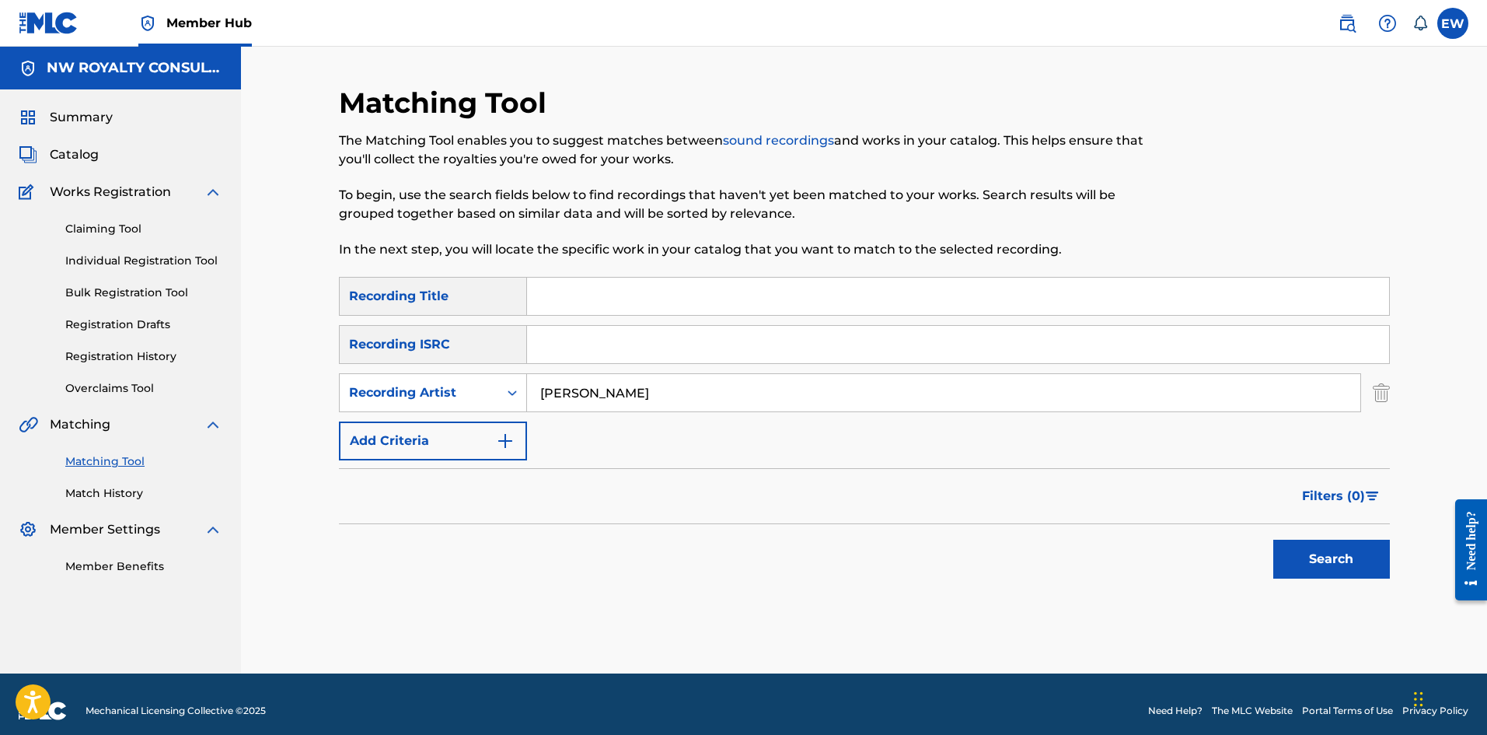
type input "[PERSON_NAME]"
click at [582, 285] on input "Search Form" at bounding box center [958, 296] width 862 height 37
paste input "CARELESS LIFE"
type input "CARELESS LIFE"
drag, startPoint x: 1298, startPoint y: 557, endPoint x: 1281, endPoint y: 540, distance: 23.6
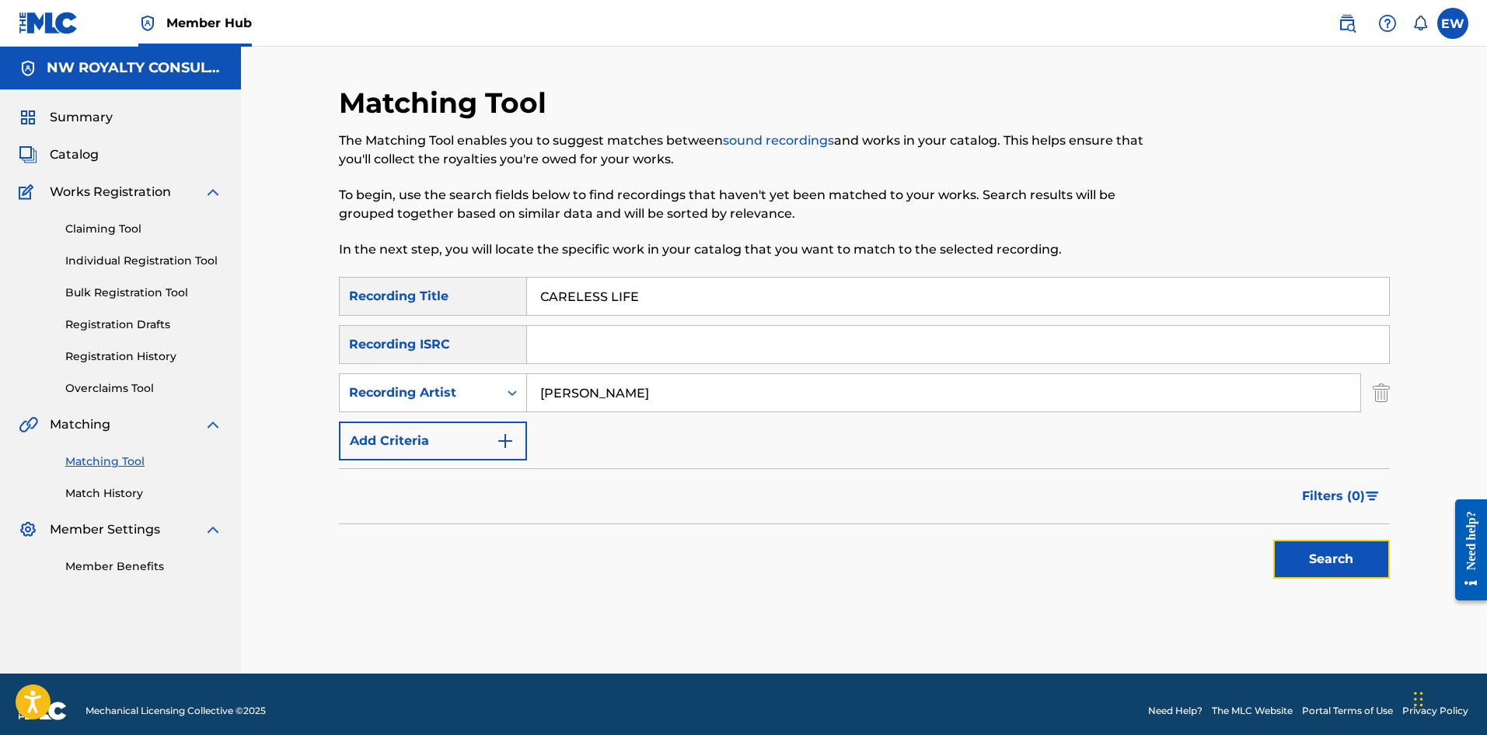
click at [582, 285] on button "Search" at bounding box center [1331, 559] width 117 height 39
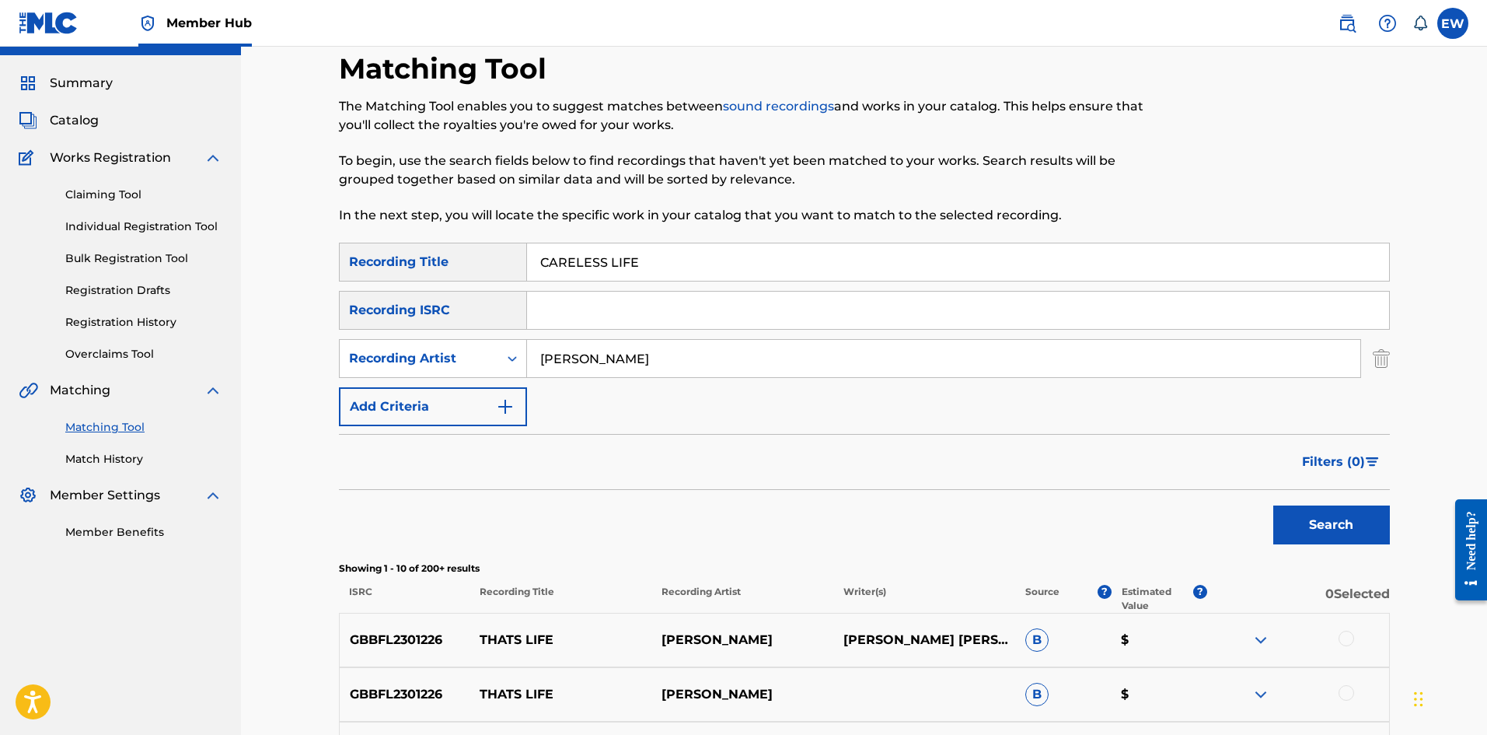
scroll to position [26, 0]
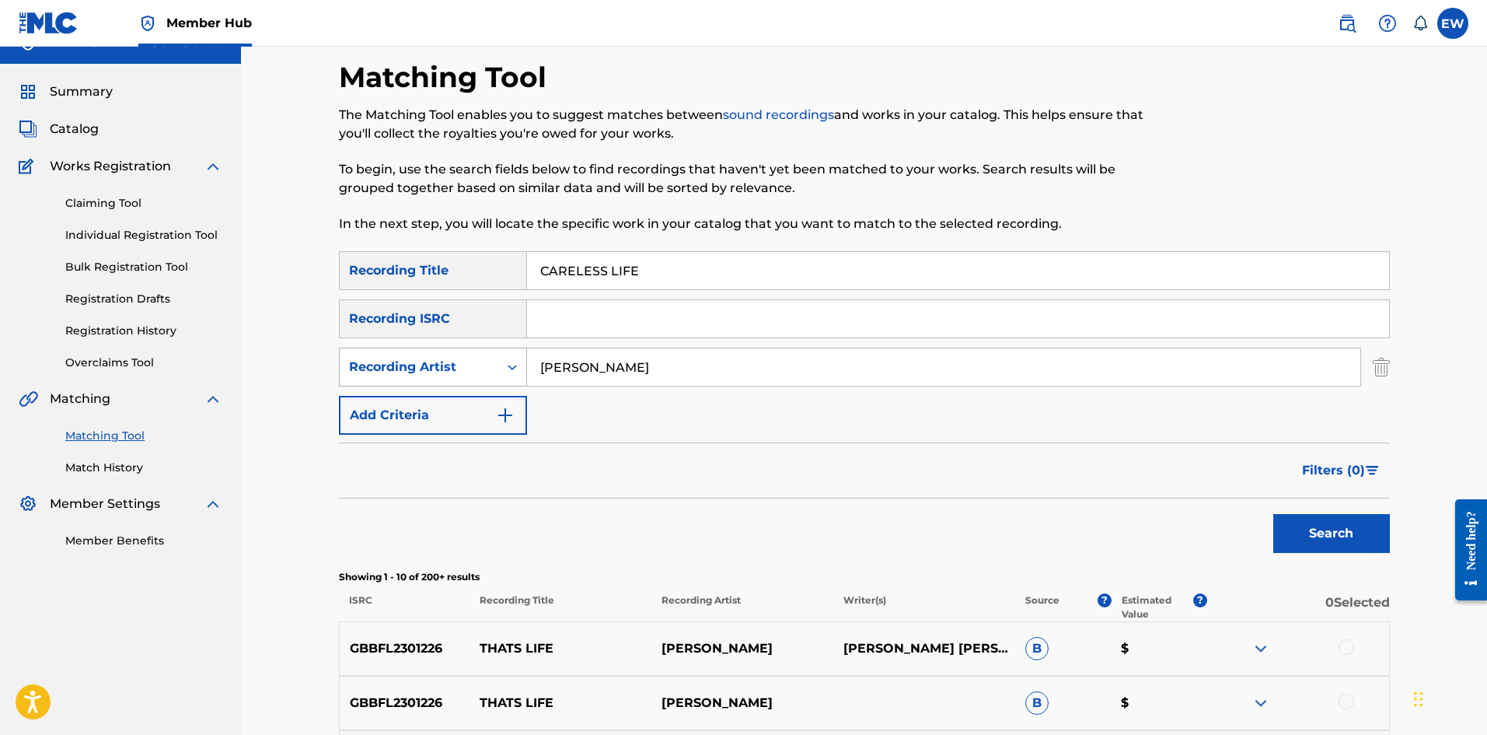
drag, startPoint x: 652, startPoint y: 372, endPoint x: 387, endPoint y: 382, distance: 264.5
click at [398, 285] on div "SearchWithCriteria7c588a64-53a2-4251-aa98-669fdd67ff97 Recording Artist [PERSON…" at bounding box center [864, 367] width 1051 height 39
paste input "[PERSON_NAME]"
type input "[PERSON_NAME]"
drag, startPoint x: 645, startPoint y: 271, endPoint x: 671, endPoint y: 469, distance: 199.1
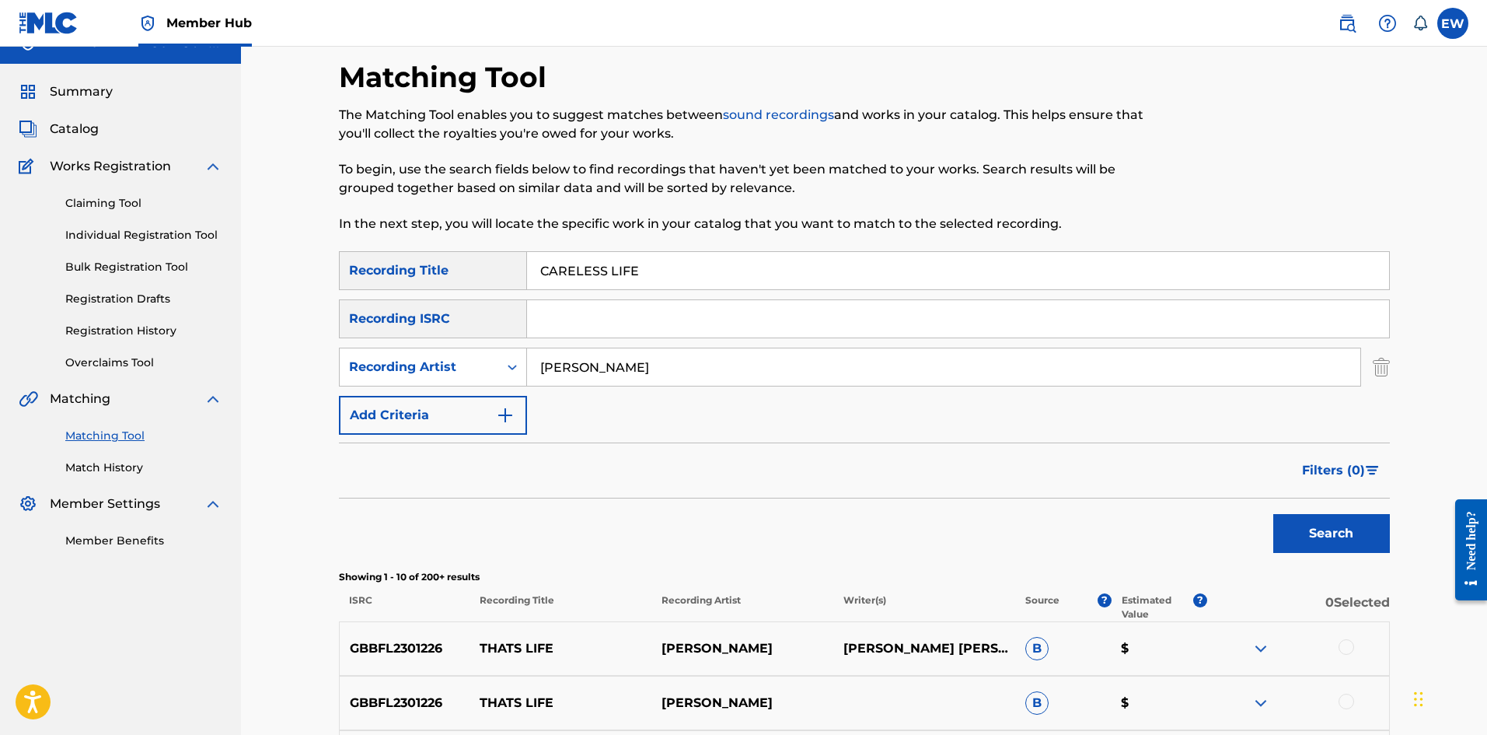
click at [353, 285] on div "SearchWithCriteriab6fd10f2-3cf4-4658-9d8a-dbc72b6729ca Recording Title CARELESS…" at bounding box center [864, 342] width 1051 height 183
paste input "SEX"
type input "CARELESS SEX"
click at [582, 285] on button "Search" at bounding box center [1331, 533] width 117 height 39
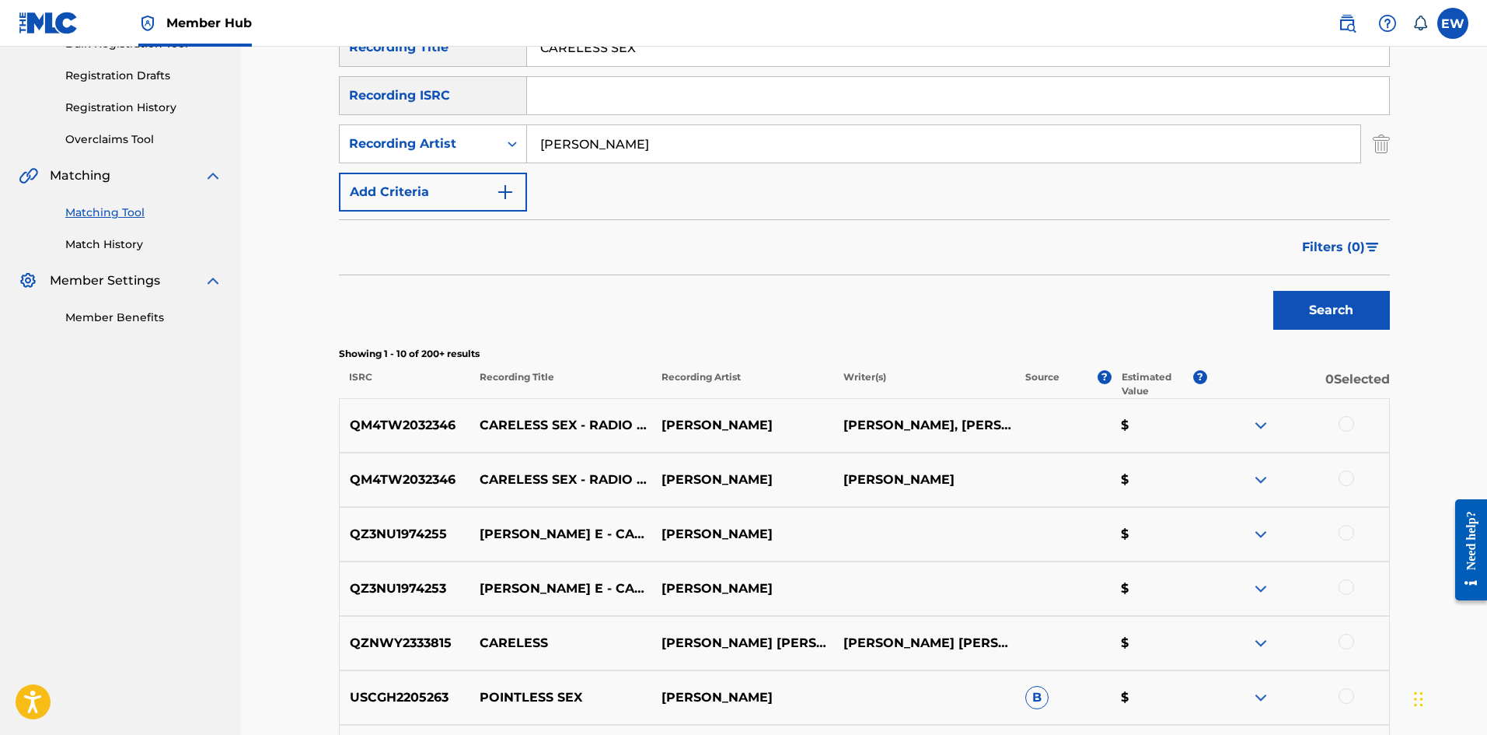
scroll to position [259, 0]
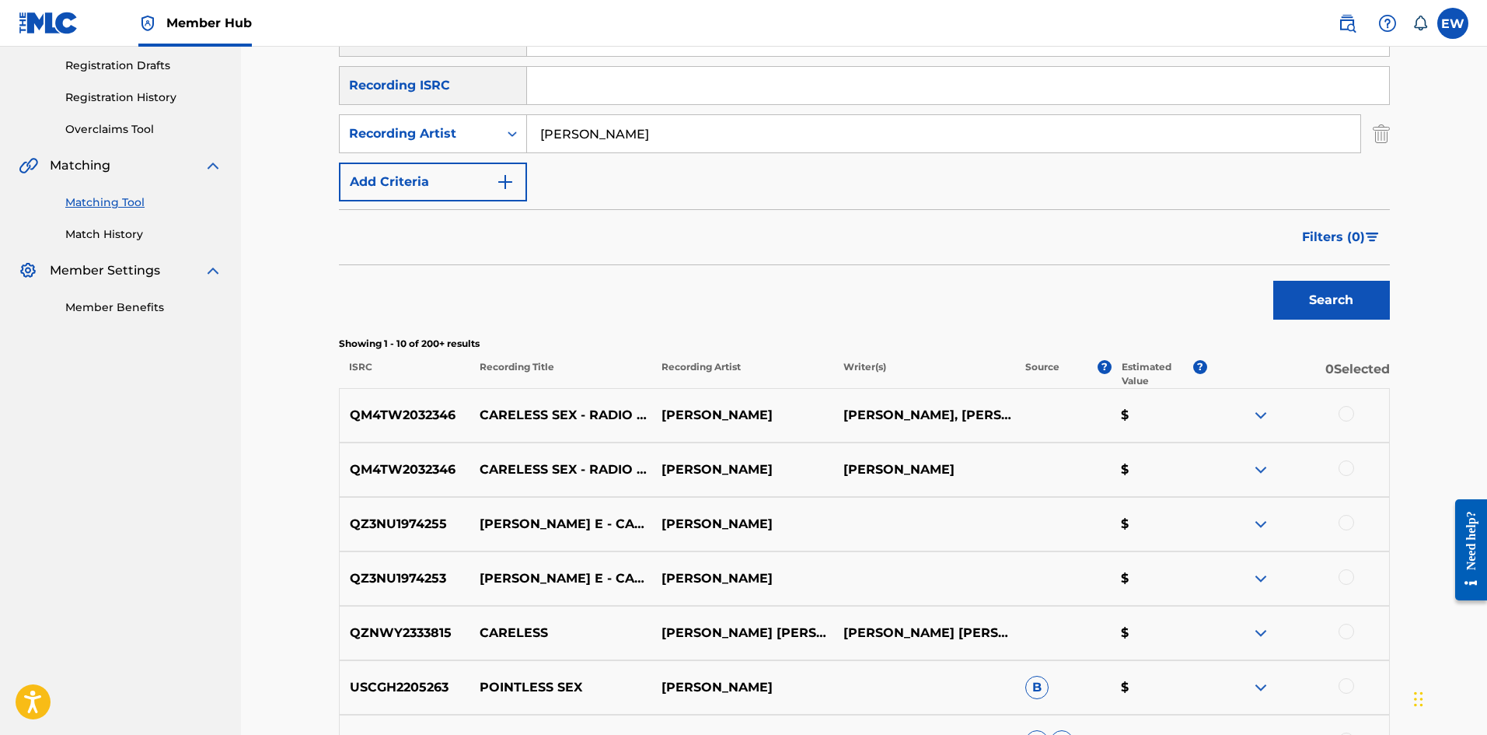
click at [582, 285] on div at bounding box center [1347, 414] width 16 height 16
click at [582, 285] on div at bounding box center [1298, 469] width 182 height 19
drag, startPoint x: 1341, startPoint y: 520, endPoint x: 1339, endPoint y: 502, distance: 18.0
click at [582, 285] on div at bounding box center [1347, 523] width 16 height 16
click at [582, 285] on div at bounding box center [1347, 468] width 16 height 16
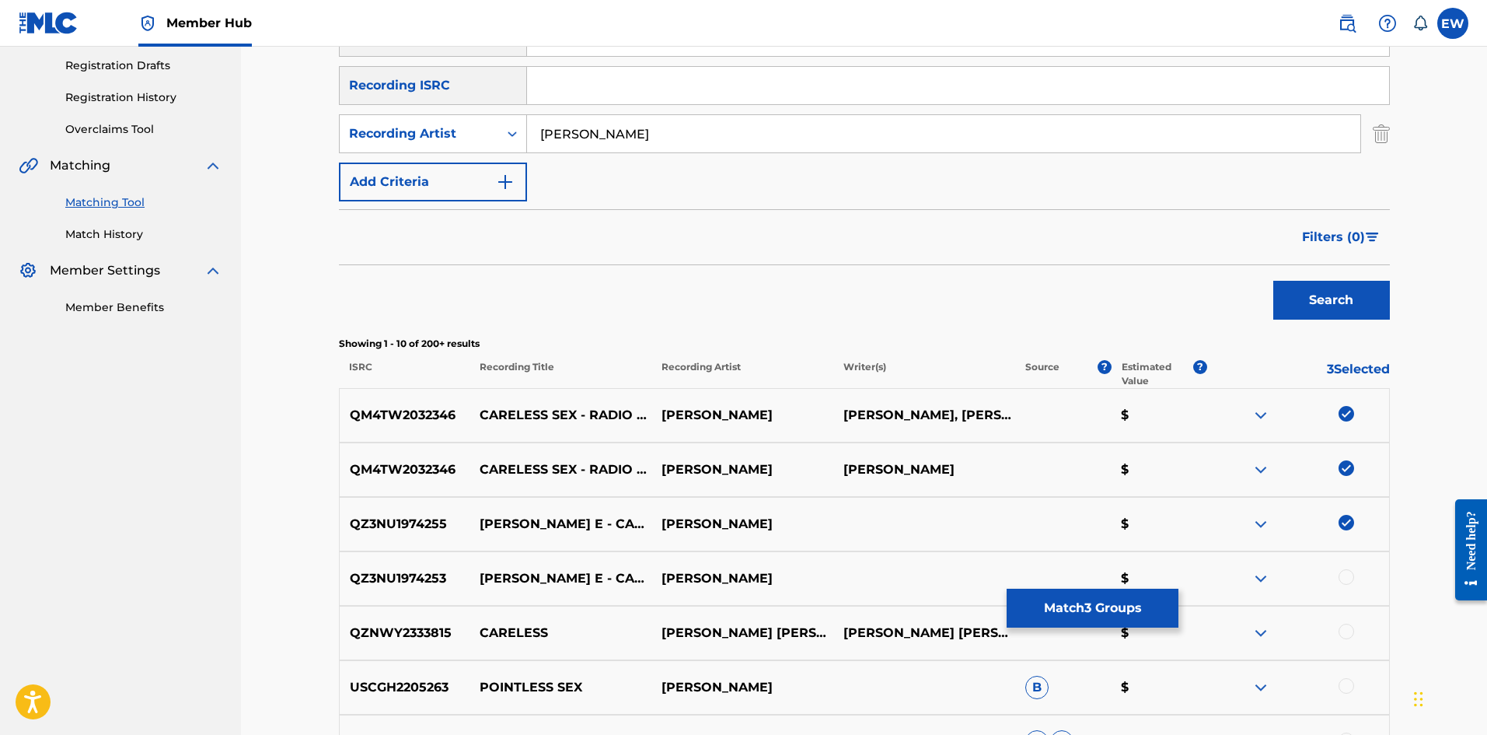
drag, startPoint x: 1347, startPoint y: 580, endPoint x: 1322, endPoint y: 575, distance: 25.3
click at [582, 285] on div at bounding box center [1347, 577] width 16 height 16
click at [582, 285] on button "Match 4 Groups" at bounding box center [1093, 608] width 172 height 39
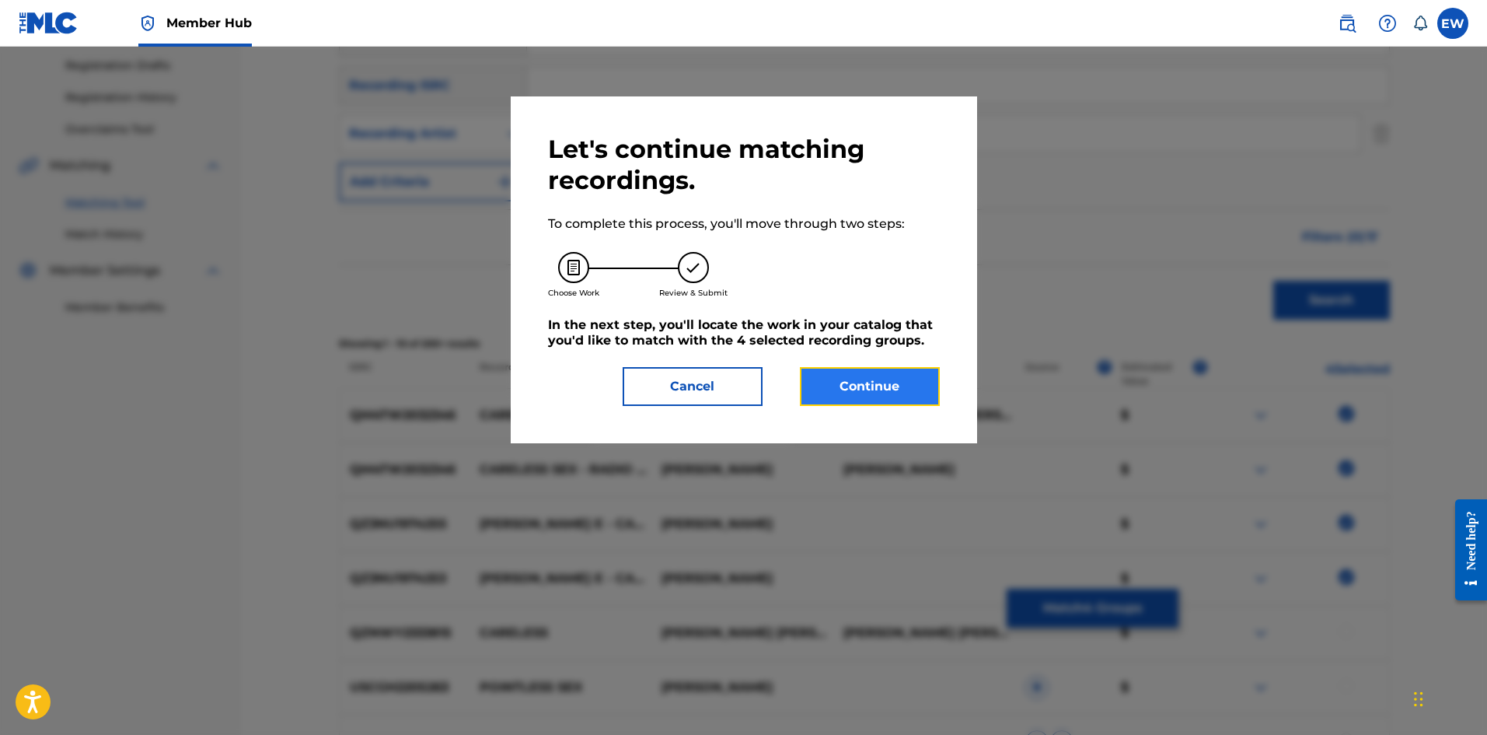
click at [582, 285] on button "Continue" at bounding box center [870, 386] width 140 height 39
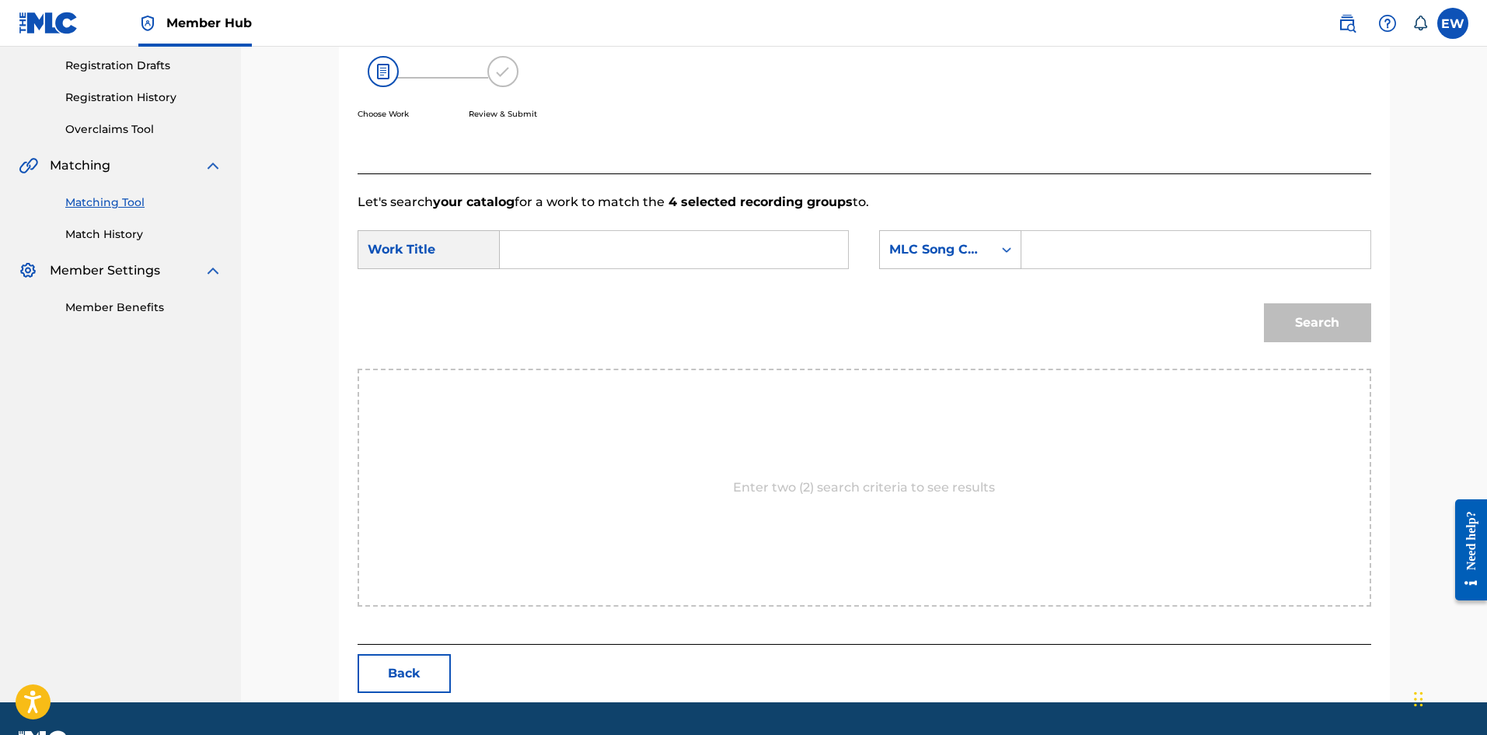
drag, startPoint x: 660, startPoint y: 251, endPoint x: 651, endPoint y: 288, distance: 38.5
click at [582, 269] on div "SearchWithCriteriaba1f00d1-2aaf-40a4-899b-2eda426acf82 Work Title SearchWithCri…" at bounding box center [865, 254] width 1014 height 48
paste input "CARELESS SEX"
type input "CARELESS SEX"
drag, startPoint x: 1140, startPoint y: 264, endPoint x: 1133, endPoint y: 268, distance: 8.4
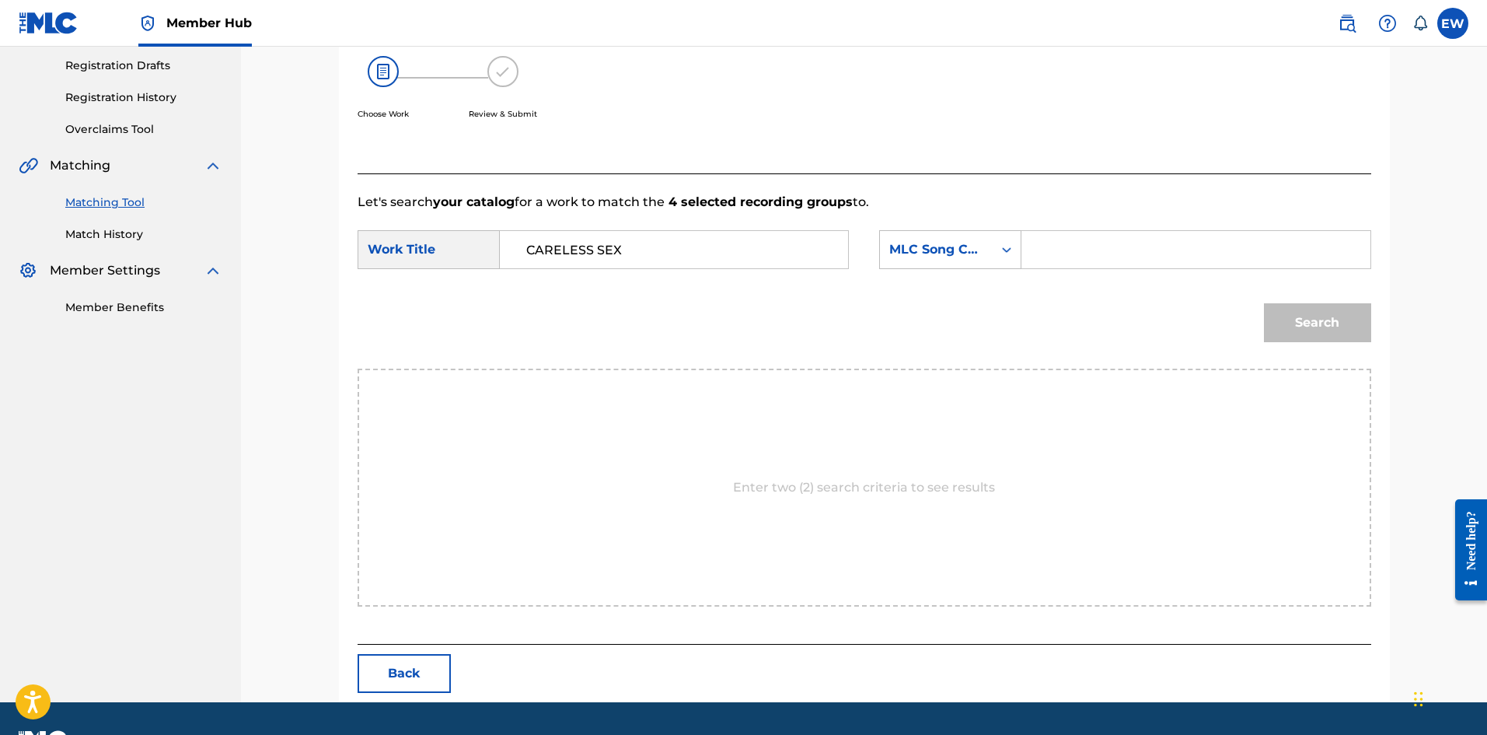
click at [582, 266] on input "Search Form" at bounding box center [1196, 249] width 322 height 37
paste input "CJ6PPK"
type input "CJ6PPK"
click at [582, 285] on button "Search" at bounding box center [1317, 322] width 107 height 39
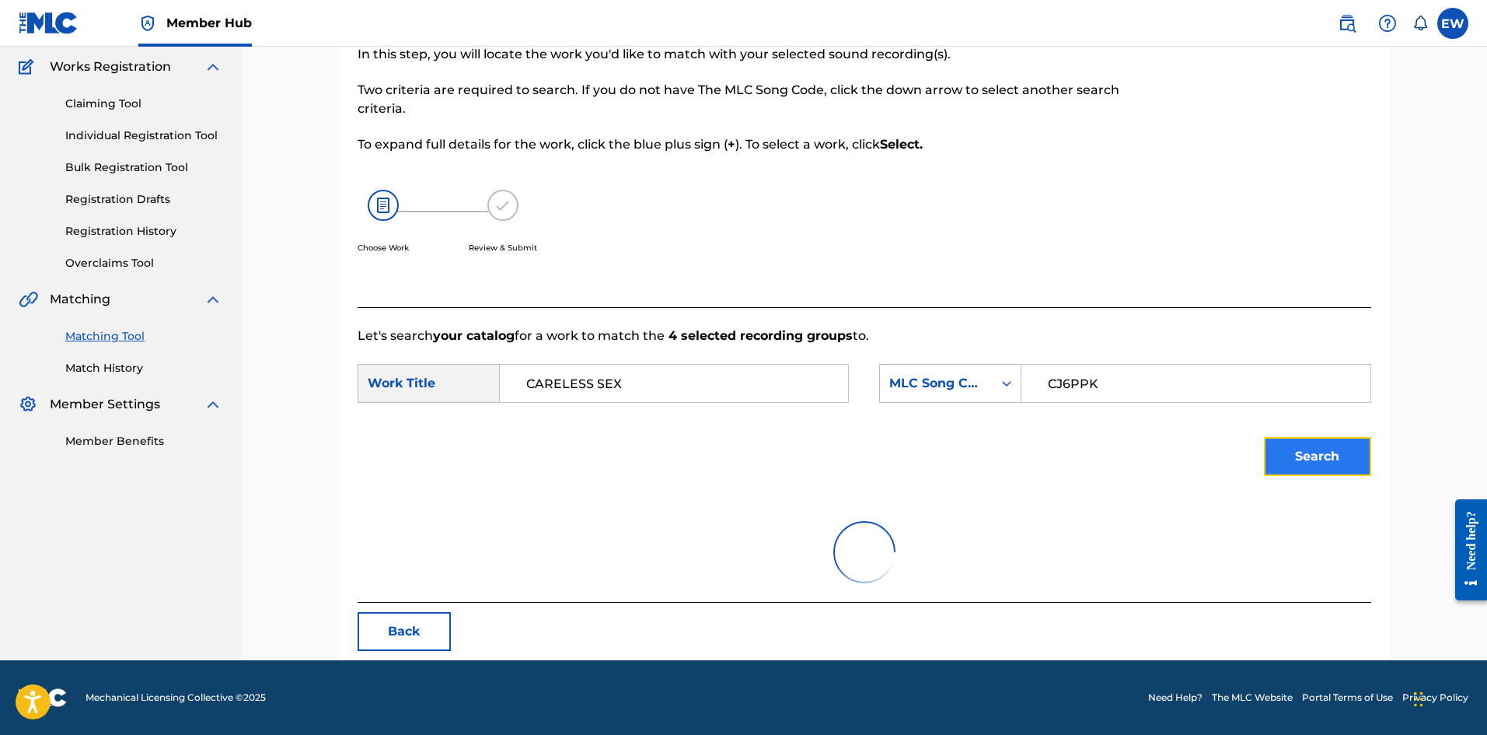
scroll to position [255, 0]
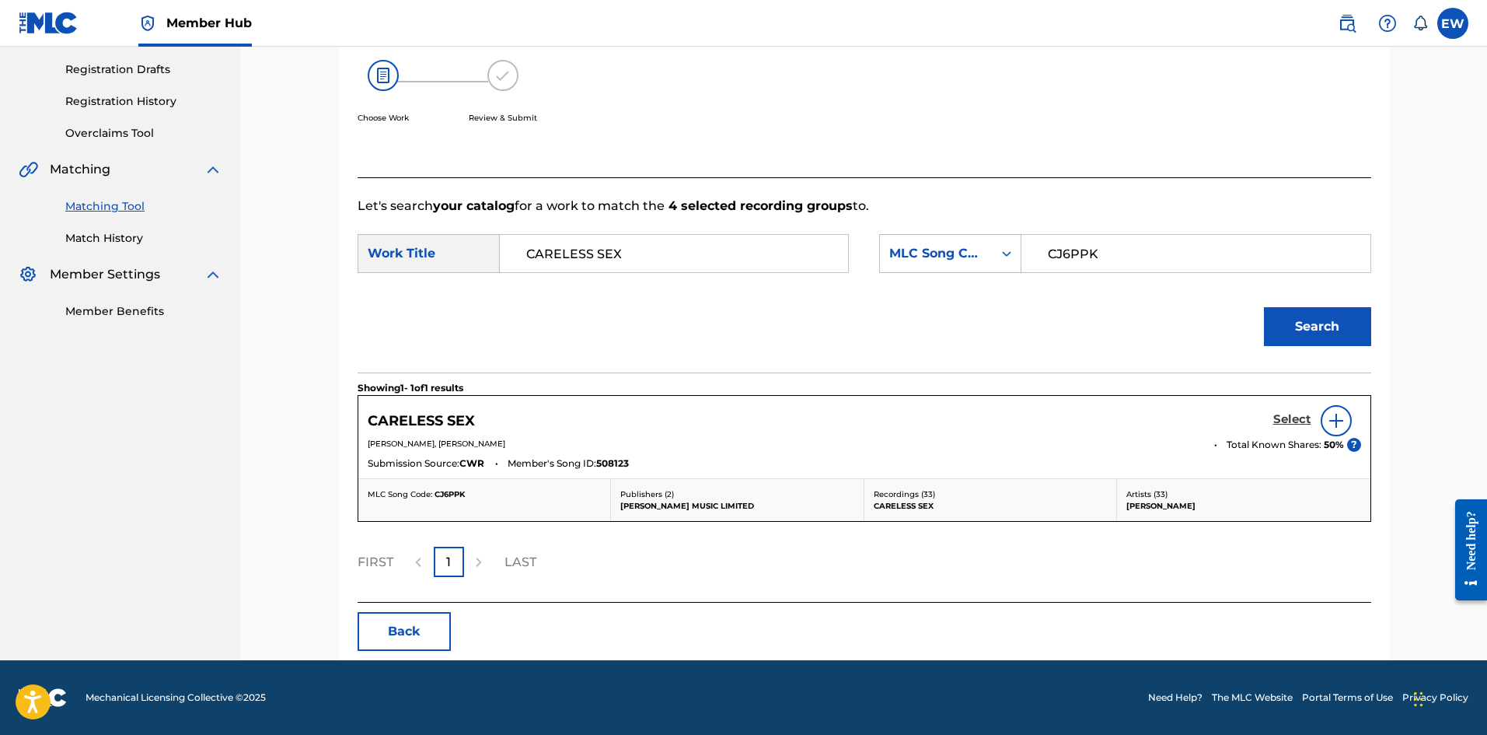
click at [582, 285] on h5 "Select" at bounding box center [1292, 419] width 38 height 15
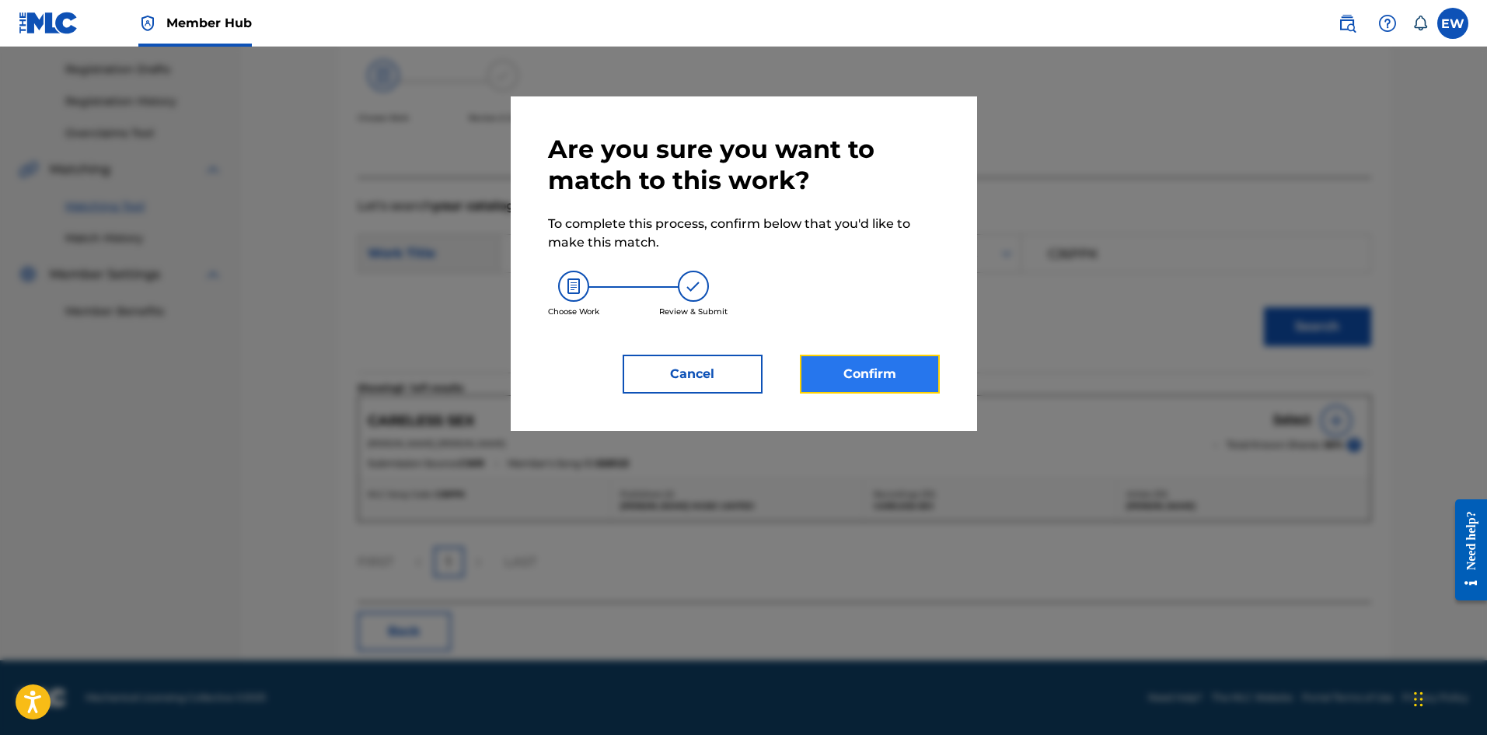
click at [582, 285] on button "Confirm" at bounding box center [870, 374] width 140 height 39
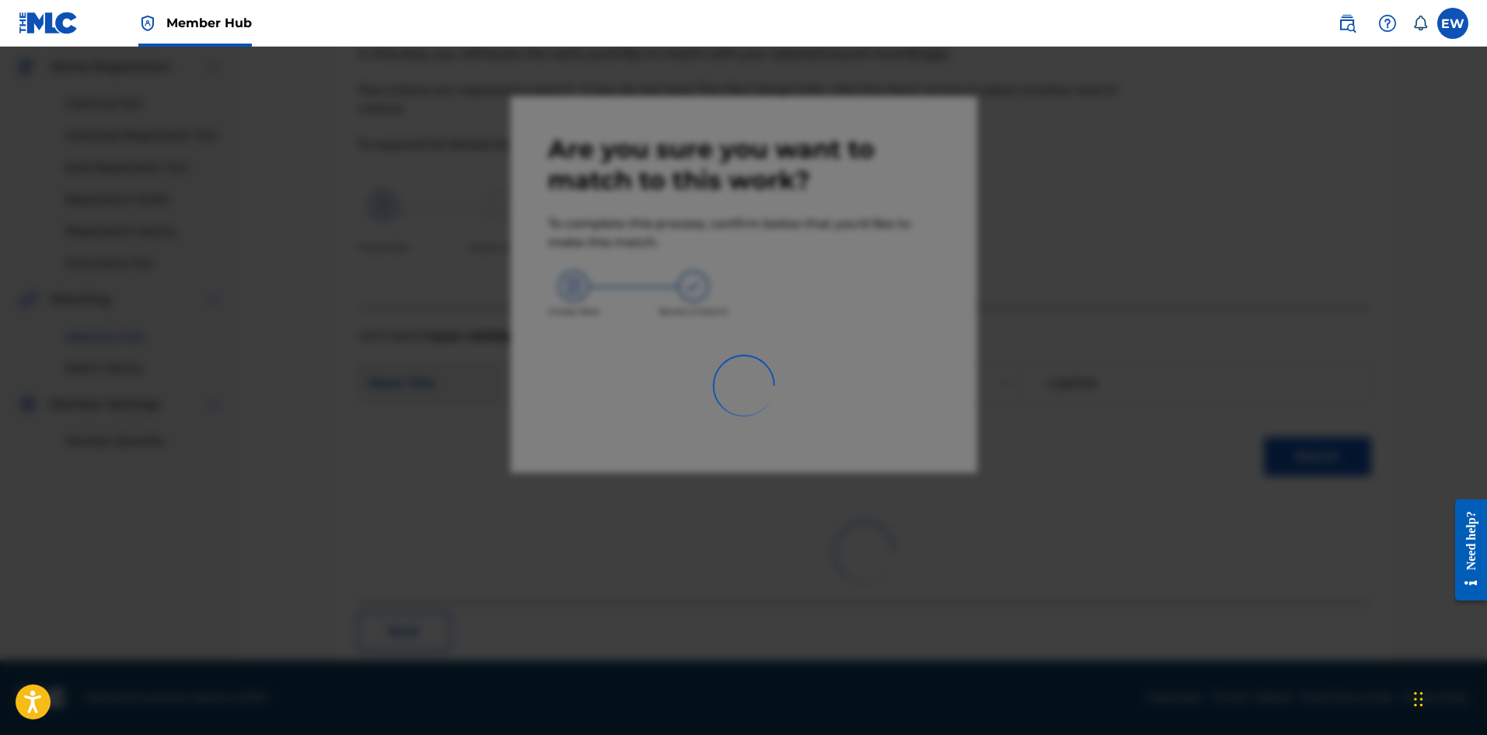
scroll to position [37, 0]
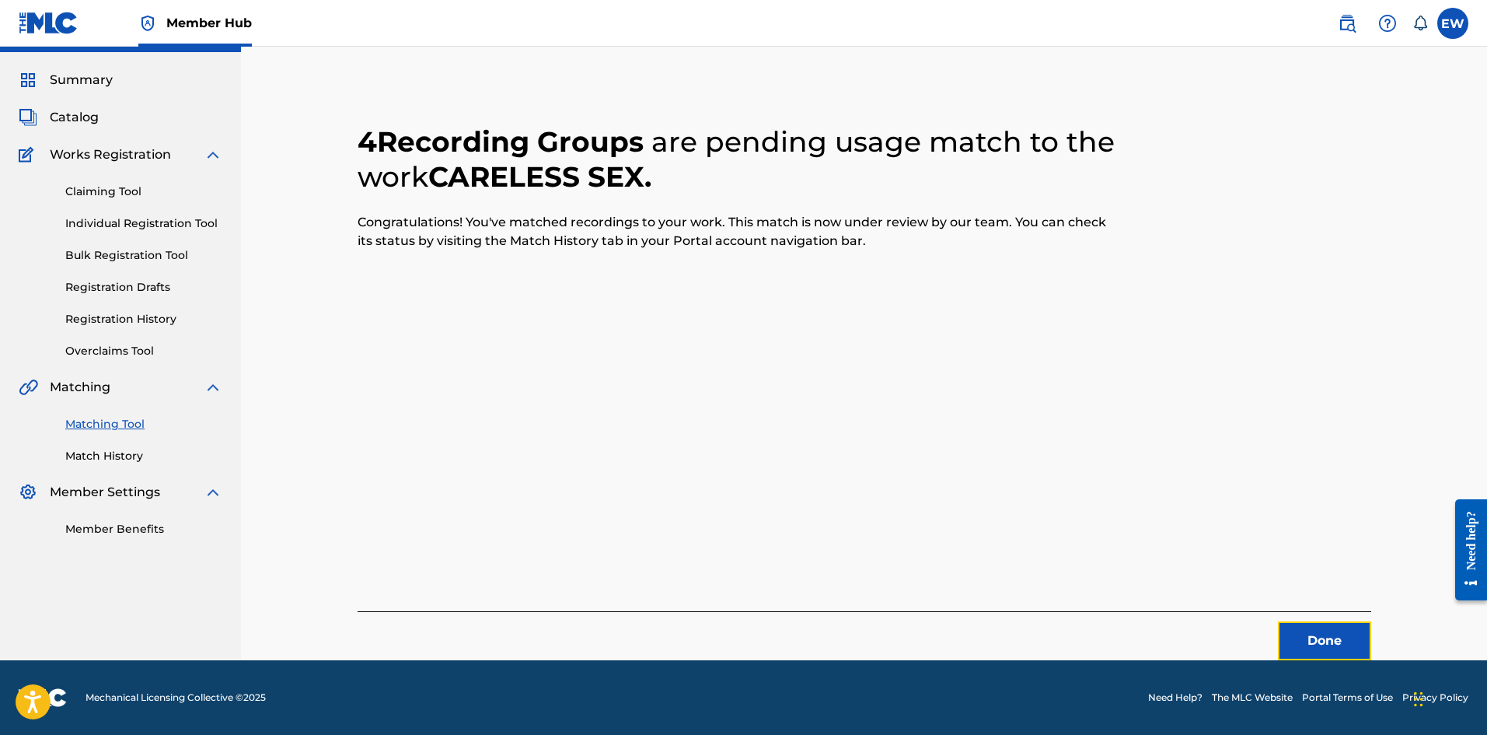
drag, startPoint x: 1335, startPoint y: 638, endPoint x: 1414, endPoint y: 669, distance: 85.2
click at [582, 285] on div "4 Recording Groups are pending usage match to the work CARELESS SEX . Congratul…" at bounding box center [864, 354] width 1088 height 612
click at [582, 285] on button "Done" at bounding box center [1324, 640] width 93 height 39
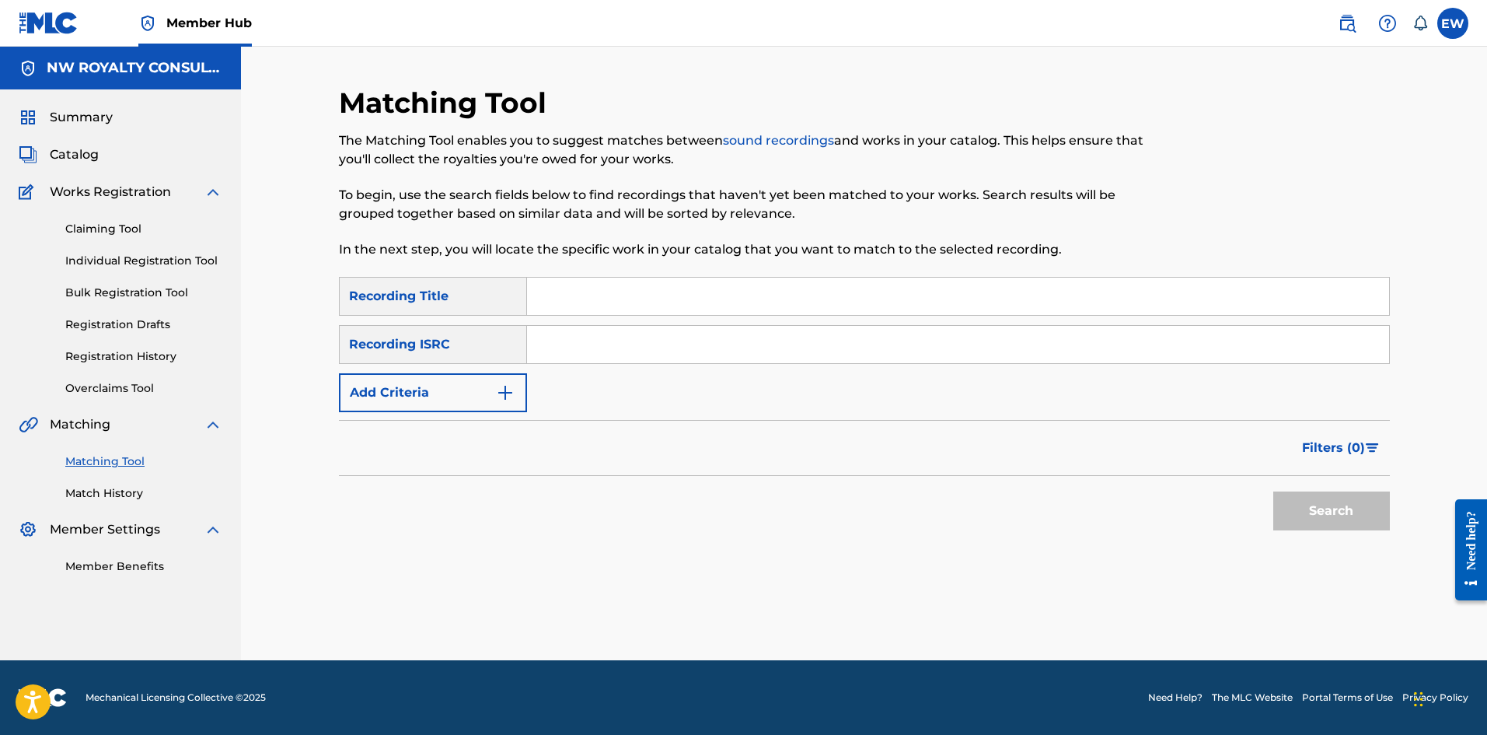
scroll to position [0, 0]
click at [470, 285] on button "Add Criteria" at bounding box center [433, 392] width 188 height 39
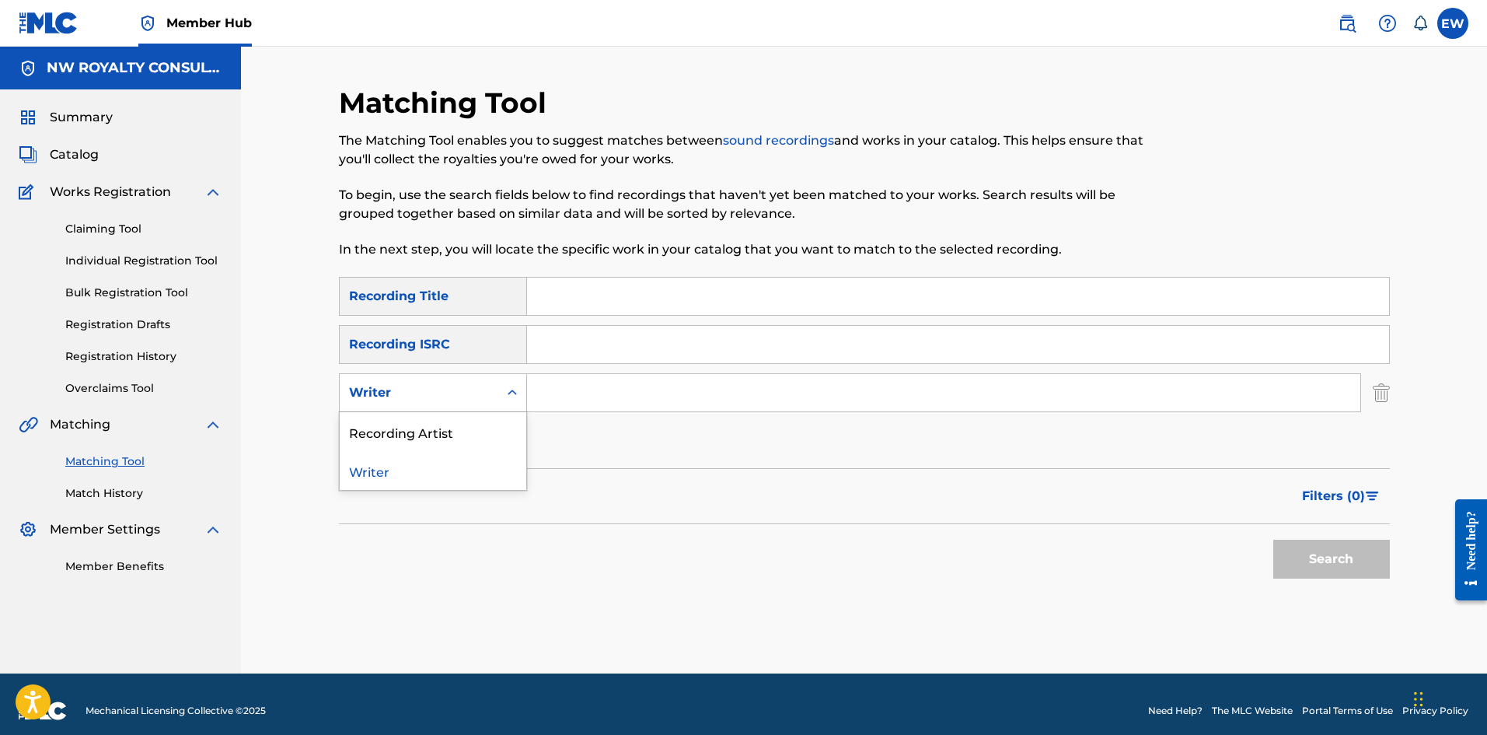
drag, startPoint x: 470, startPoint y: 404, endPoint x: 447, endPoint y: 438, distance: 40.8
click at [470, 285] on div "Writer" at bounding box center [419, 393] width 159 height 30
click at [498, 285] on div "Recording Artist" at bounding box center [433, 431] width 187 height 39
drag, startPoint x: 634, startPoint y: 386, endPoint x: 634, endPoint y: 397, distance: 10.1
click at [582, 285] on input "Search Form" at bounding box center [943, 392] width 833 height 37
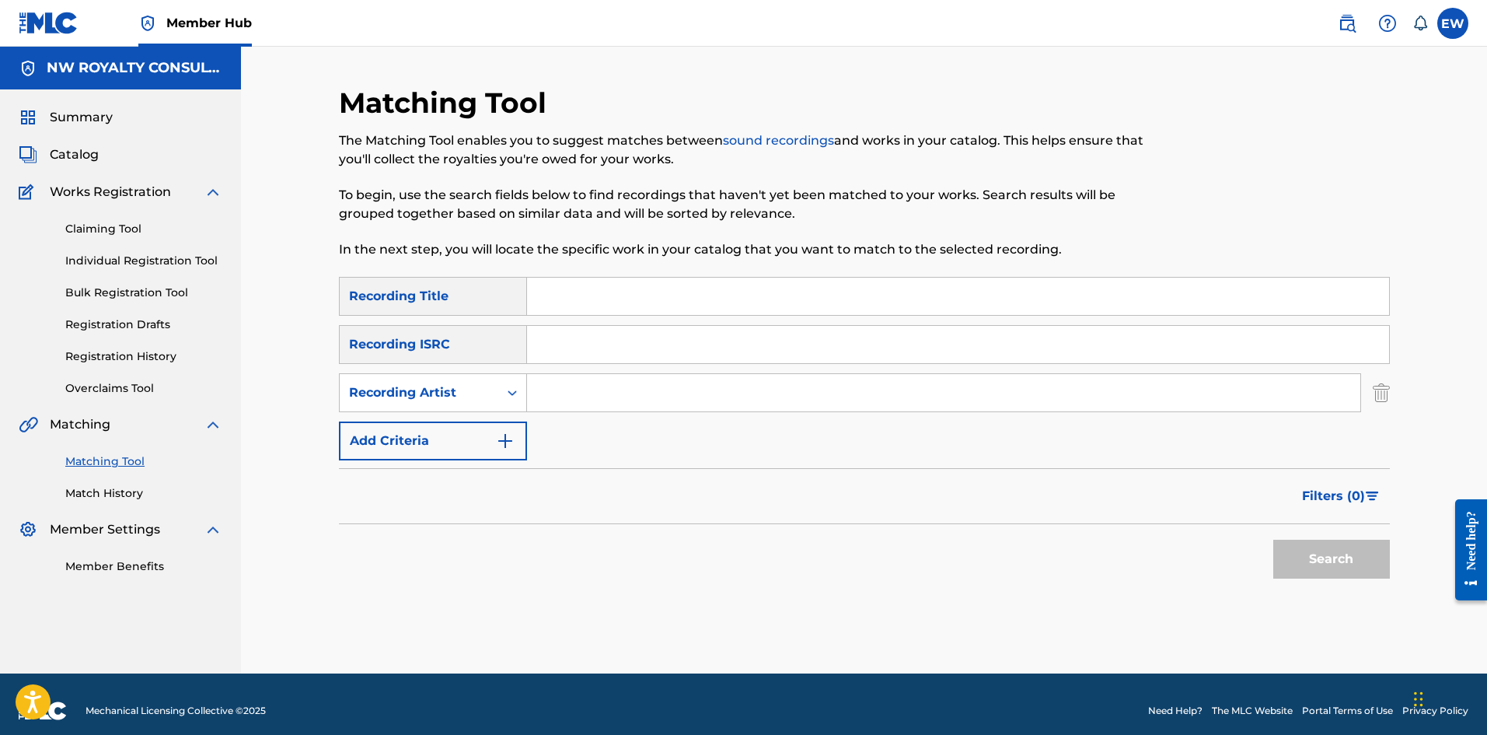
paste input "ZALLY"
type input "ZALLY"
drag, startPoint x: 599, startPoint y: 294, endPoint x: 585, endPoint y: 305, distance: 17.7
click at [582, 285] on input "Search Form" at bounding box center [958, 296] width 862 height 37
paste input "CARIBBEAN QUEEN"
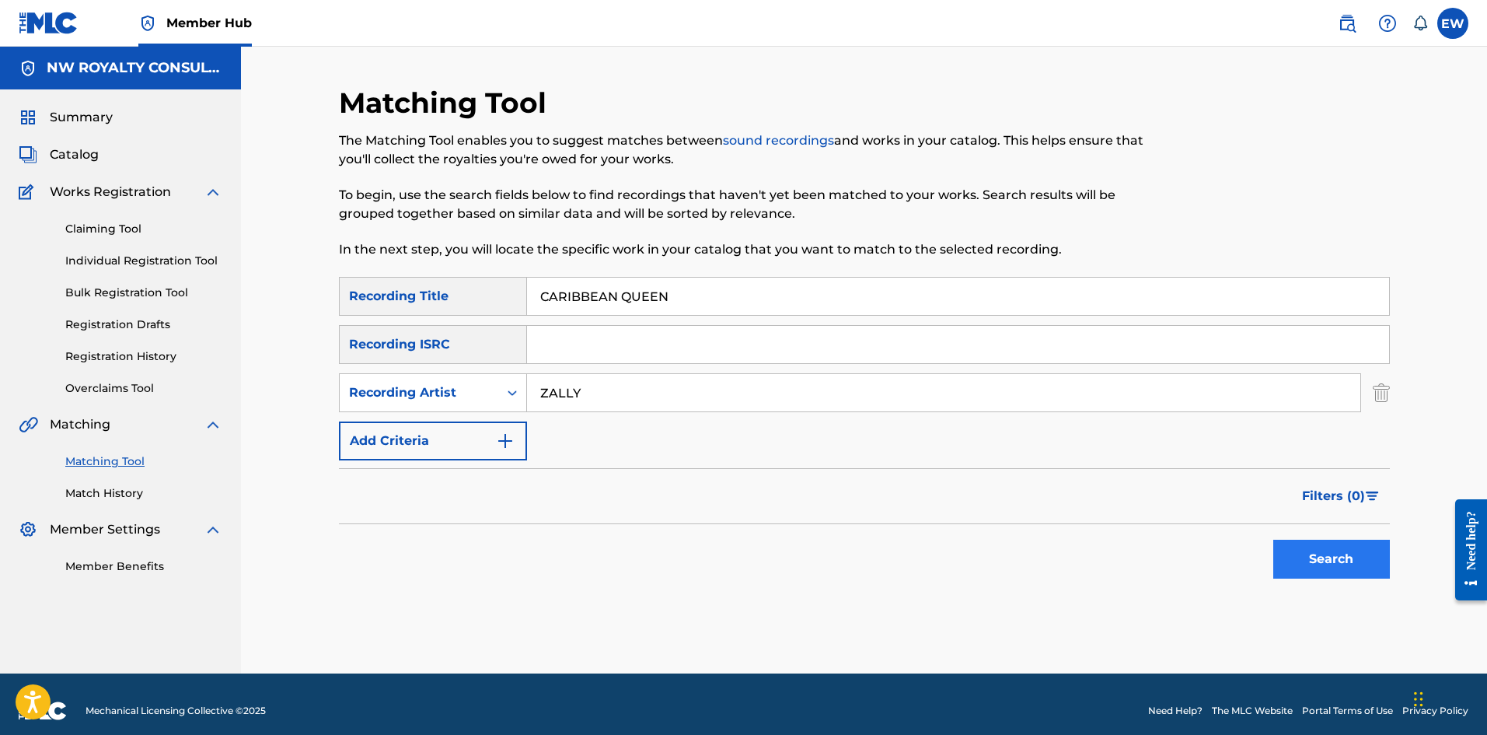
type input "CARIBBEAN QUEEN"
click at [582, 285] on button "Search" at bounding box center [1331, 559] width 117 height 39
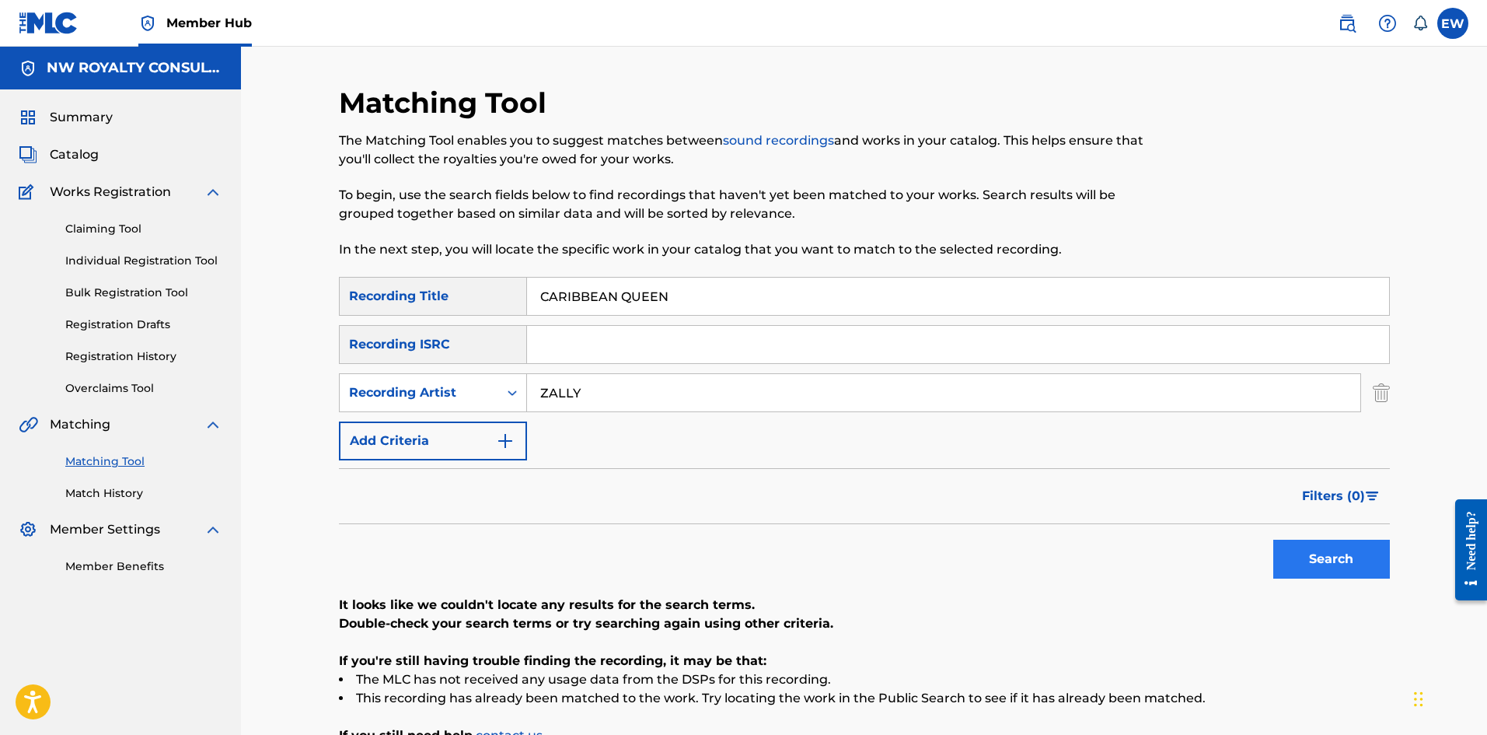
click at [582, 285] on div "Search" at bounding box center [1328, 555] width 124 height 62
drag, startPoint x: 653, startPoint y: 388, endPoint x: 192, endPoint y: 449, distance: 465.1
click at [192, 285] on main "NW ROYALTY CONSULTING, LLC. Summary Catalog Works Registration Claiming Tool In…" at bounding box center [743, 435] width 1487 height 776
paste input "SANITY DSANE1"
type input "SANITY DSANE1"
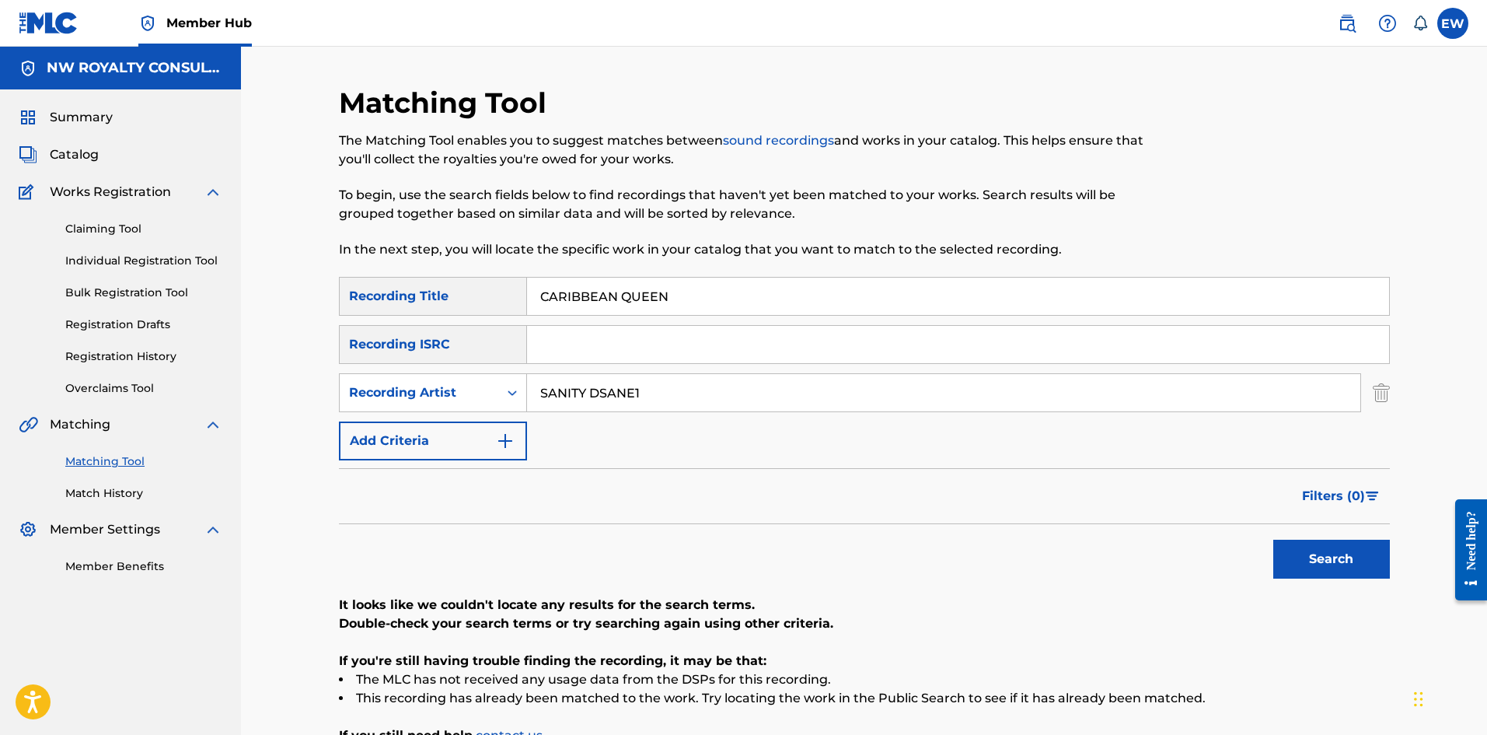
drag, startPoint x: 696, startPoint y: 286, endPoint x: 353, endPoint y: 341, distance: 347.2
click at [357, 285] on div "SearchWithCriteriab6fd10f2-3cf4-4658-9d8a-dbc72b6729ca Recording Title CARIBBEA…" at bounding box center [864, 368] width 1051 height 183
paste
type input "CARRY GUN"
click at [582, 285] on button "Search" at bounding box center [1331, 559] width 117 height 39
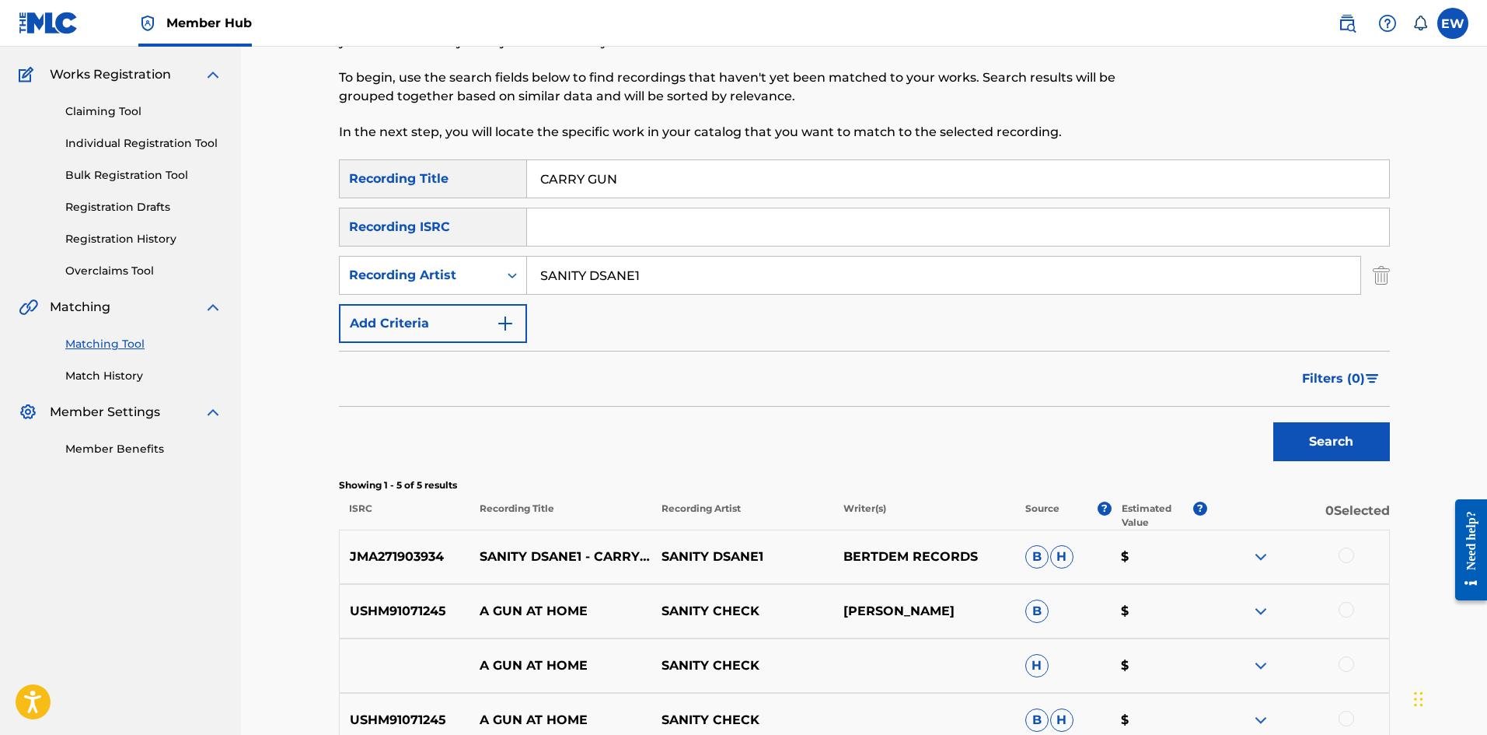
scroll to position [155, 0]
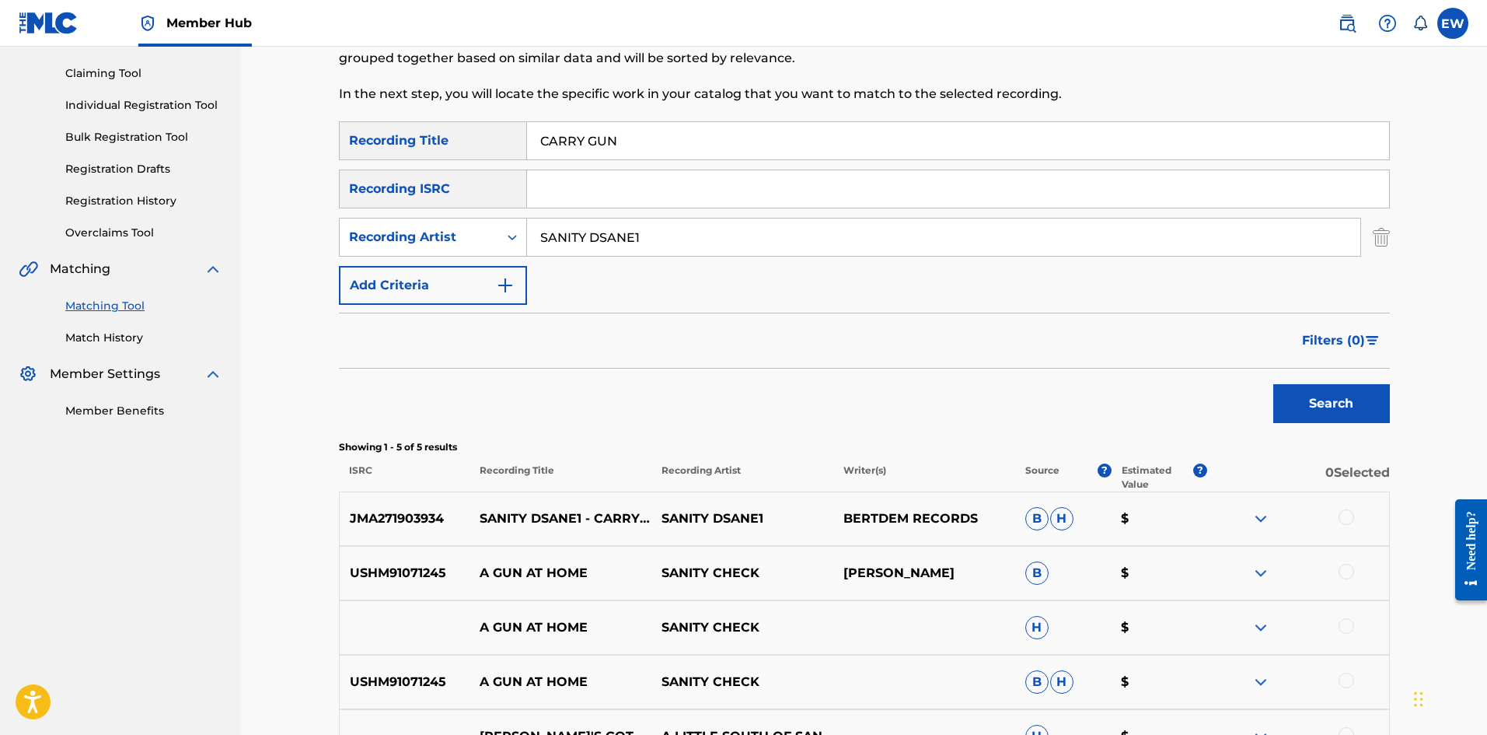
click at [582, 285] on div at bounding box center [1347, 517] width 16 height 16
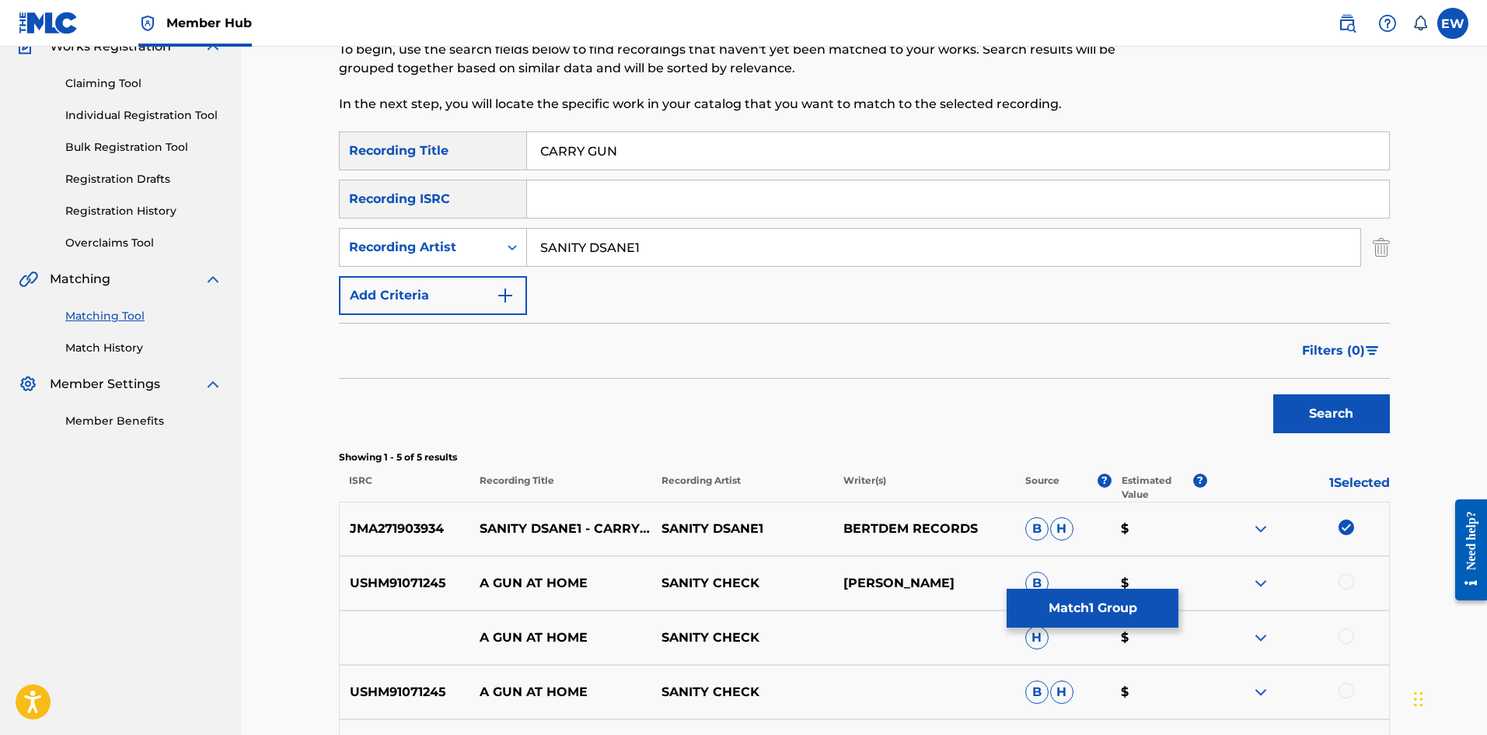
scroll to position [103, 0]
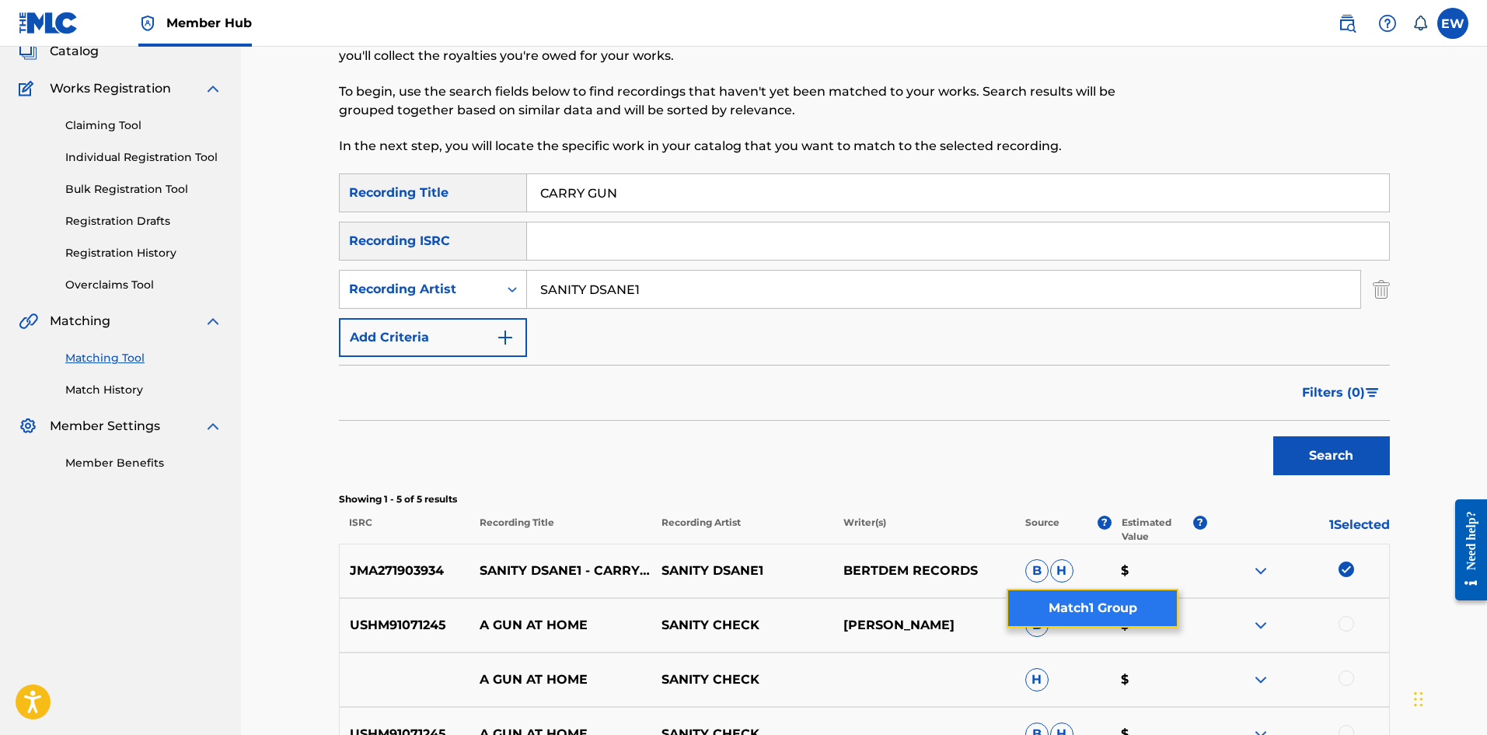
click at [582, 285] on button "Match 1 Group" at bounding box center [1093, 608] width 172 height 39
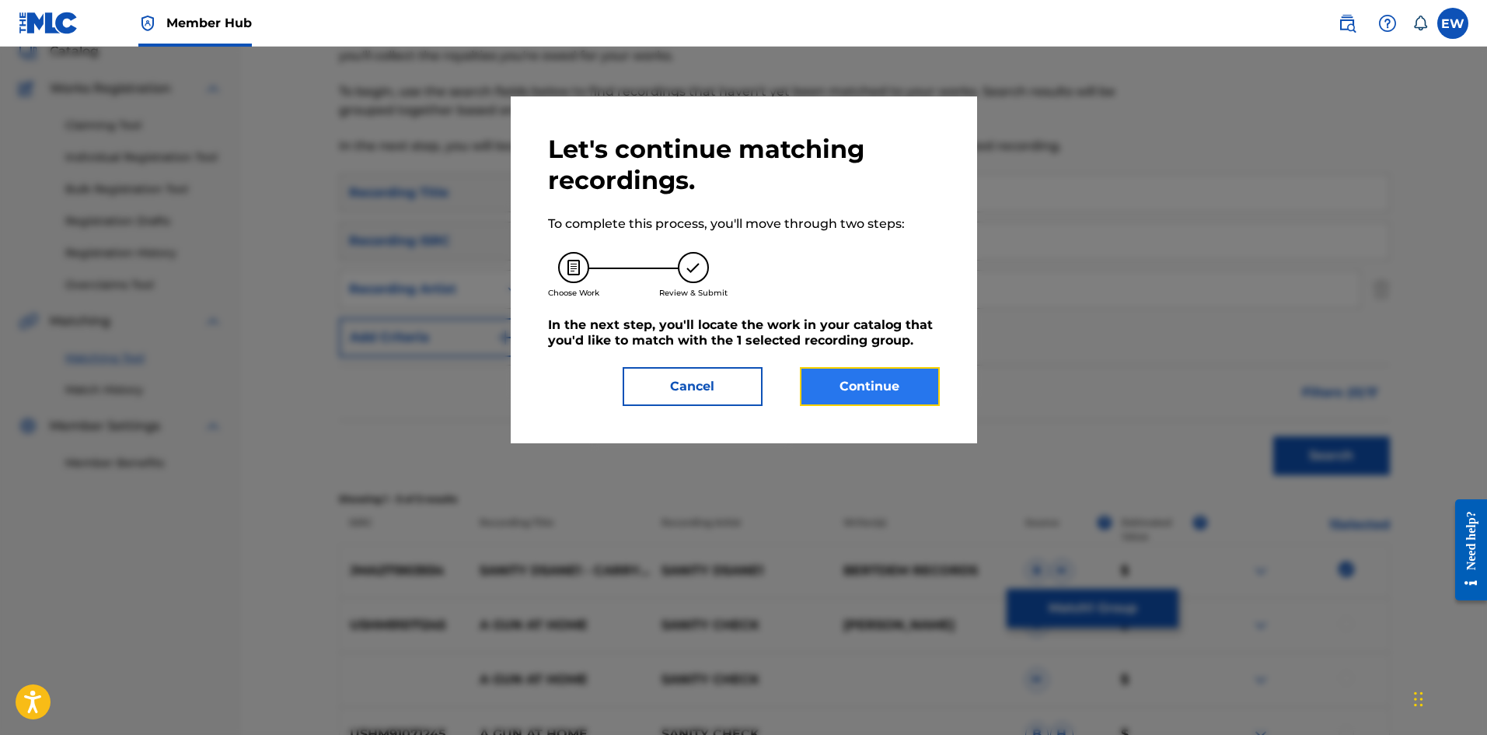
drag, startPoint x: 858, startPoint y: 404, endPoint x: 851, endPoint y: 399, distance: 8.4
click at [582, 285] on button "Continue" at bounding box center [870, 386] width 140 height 39
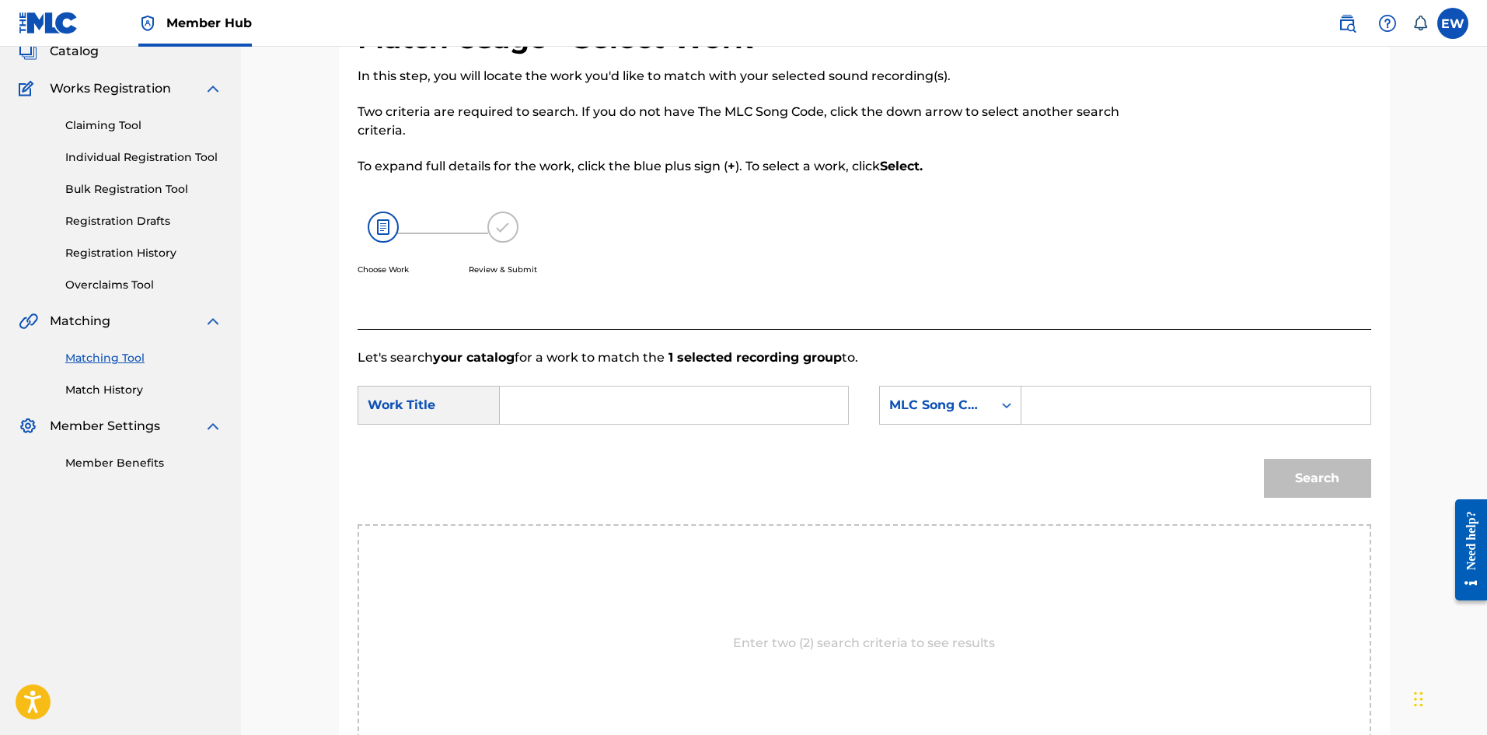
drag, startPoint x: 736, startPoint y: 390, endPoint x: 736, endPoint y: 398, distance: 8.6
click at [582, 285] on input "Search Form" at bounding box center [674, 404] width 322 height 37
type input "CARRY GUN"
drag, startPoint x: 1123, startPoint y: 408, endPoint x: 1107, endPoint y: 407, distance: 15.6
click at [582, 285] on input "Search Form" at bounding box center [1196, 404] width 322 height 37
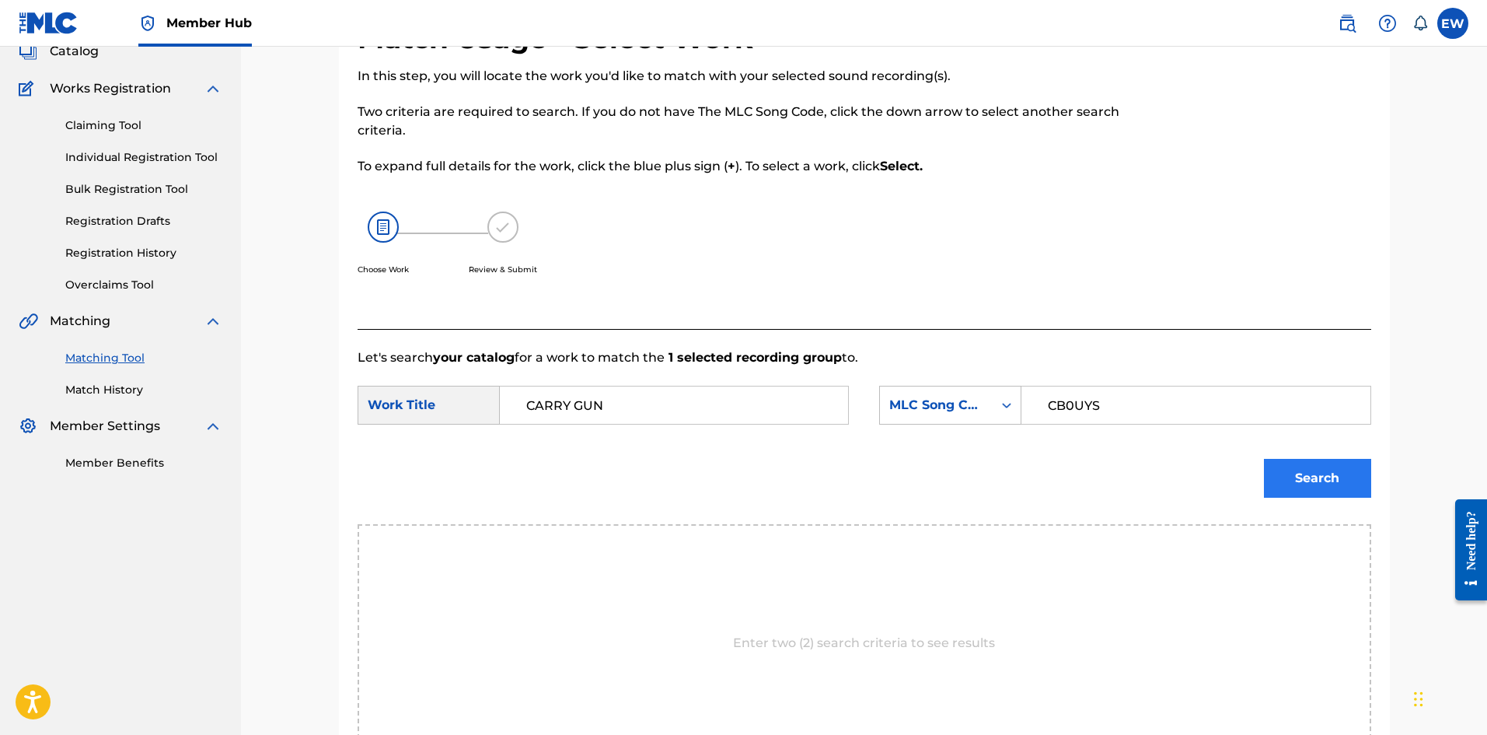
type input "CB0UYS"
click at [582, 285] on button "Search" at bounding box center [1317, 478] width 107 height 39
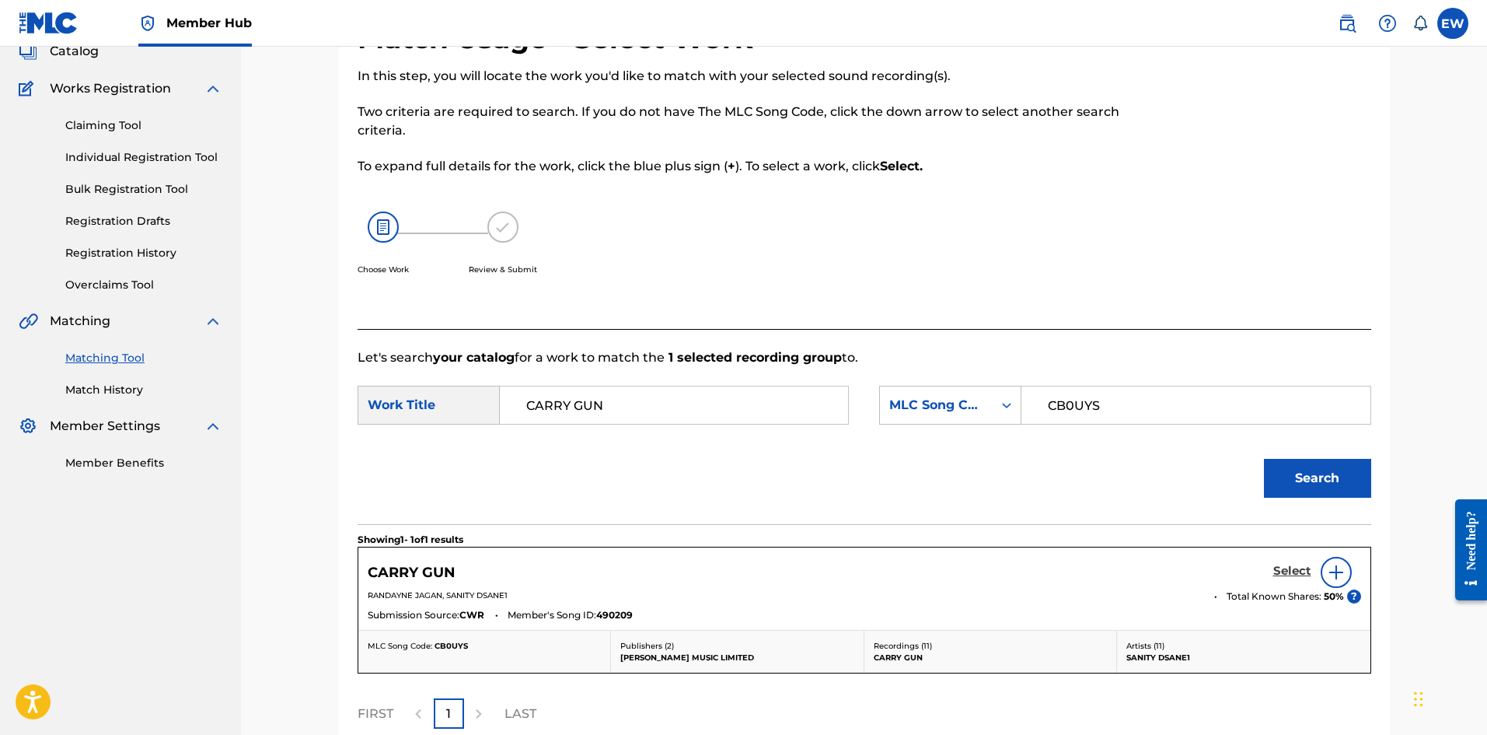
click at [582, 285] on h5 "Select" at bounding box center [1292, 571] width 38 height 15
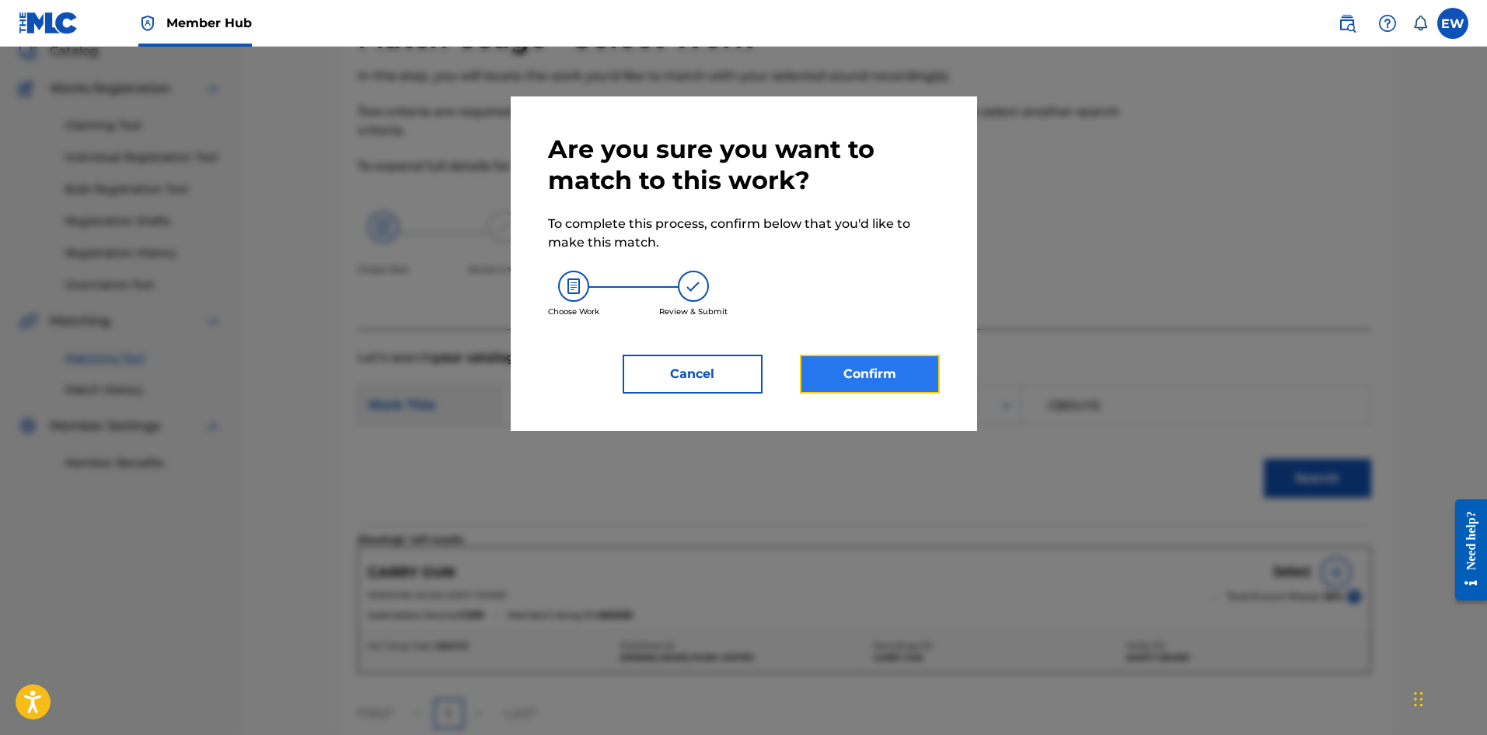
click at [582, 285] on button "Confirm" at bounding box center [870, 374] width 140 height 39
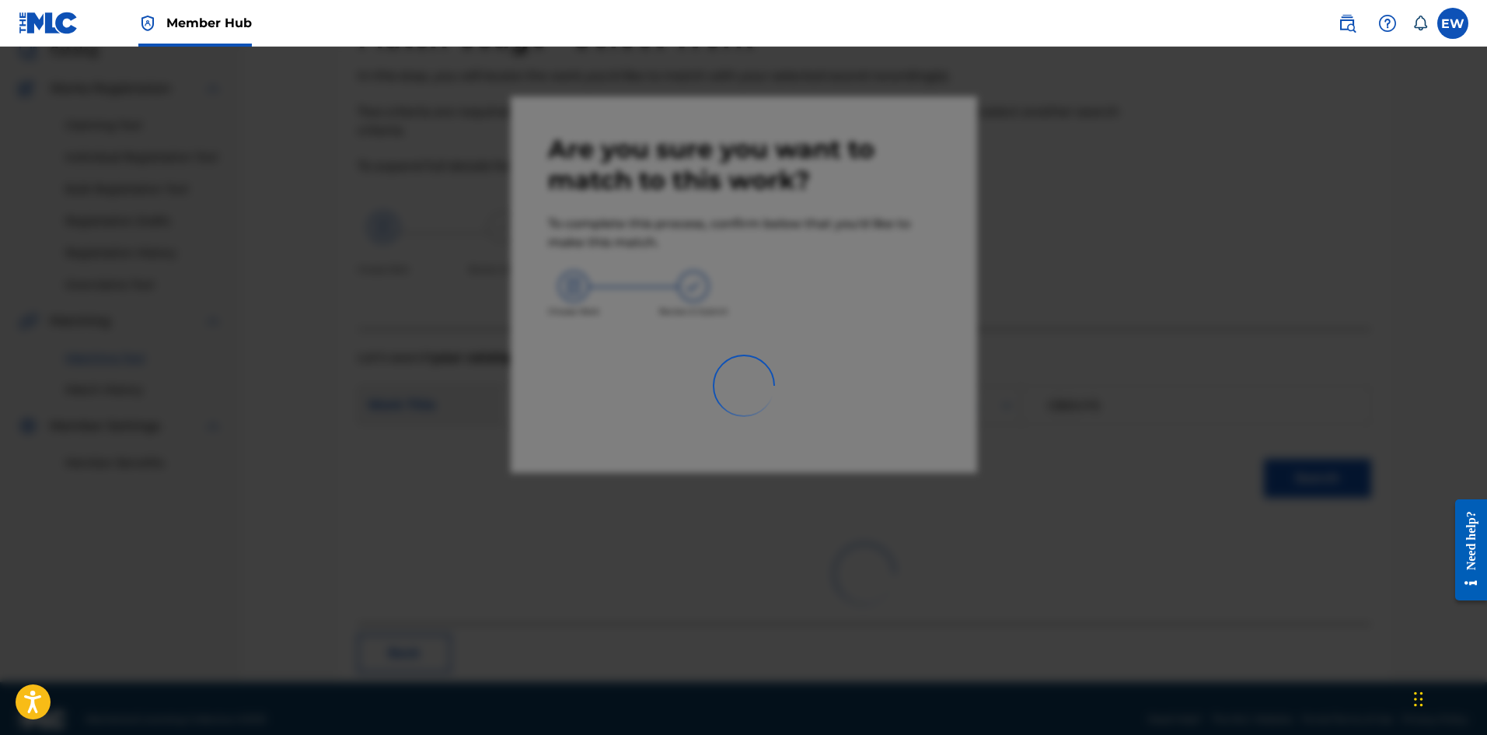
scroll to position [37, 0]
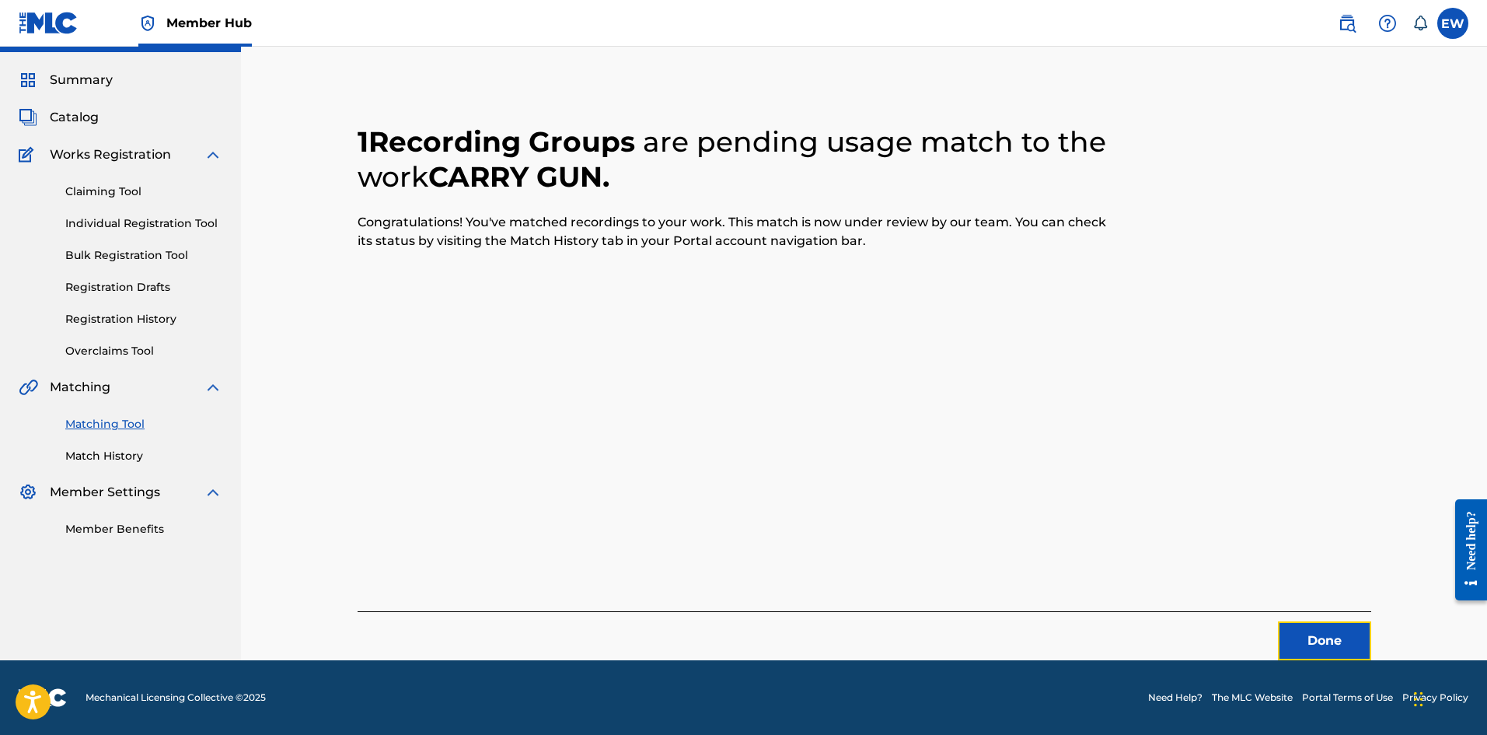
click at [582, 285] on button "Done" at bounding box center [1324, 640] width 93 height 39
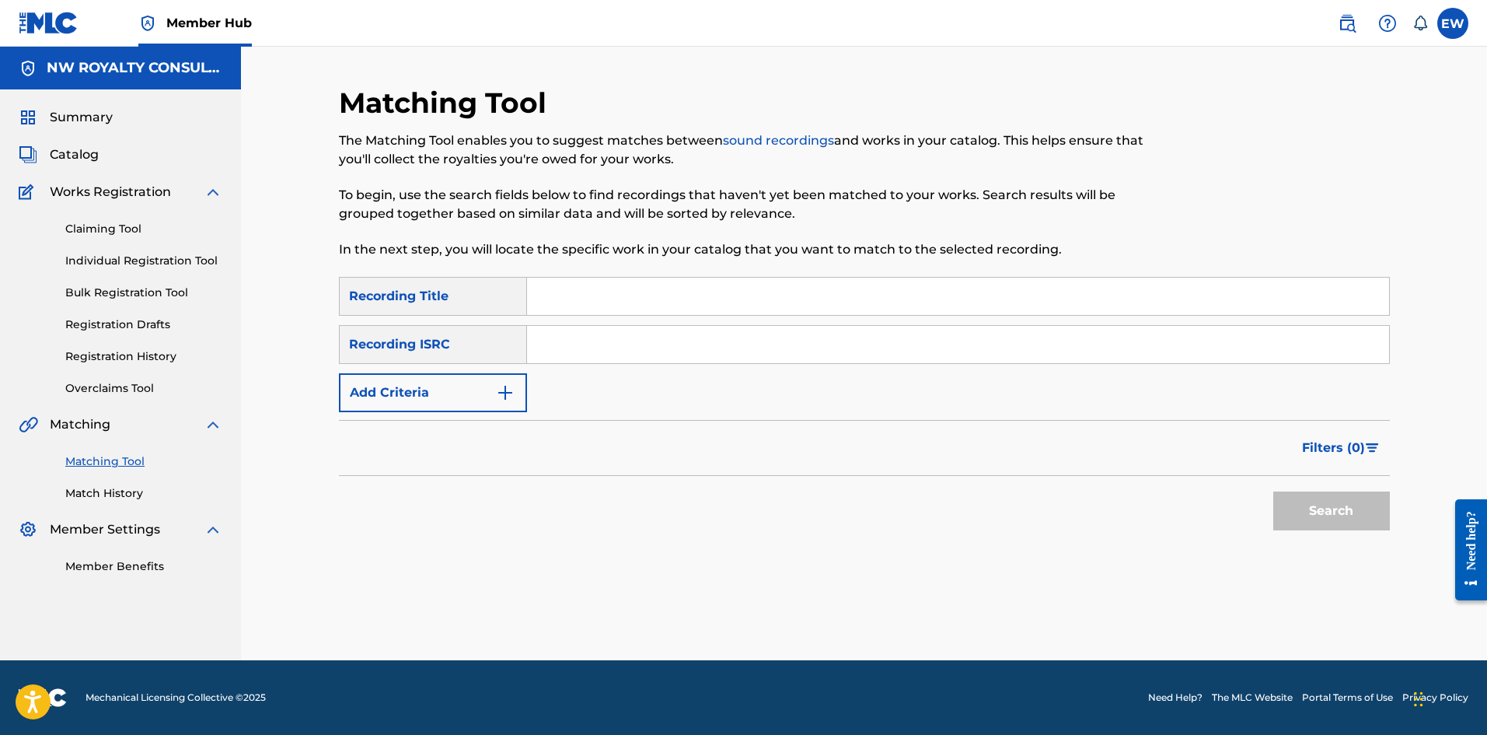
scroll to position [0, 0]
click at [392, 285] on button "Add Criteria" at bounding box center [433, 392] width 188 height 39
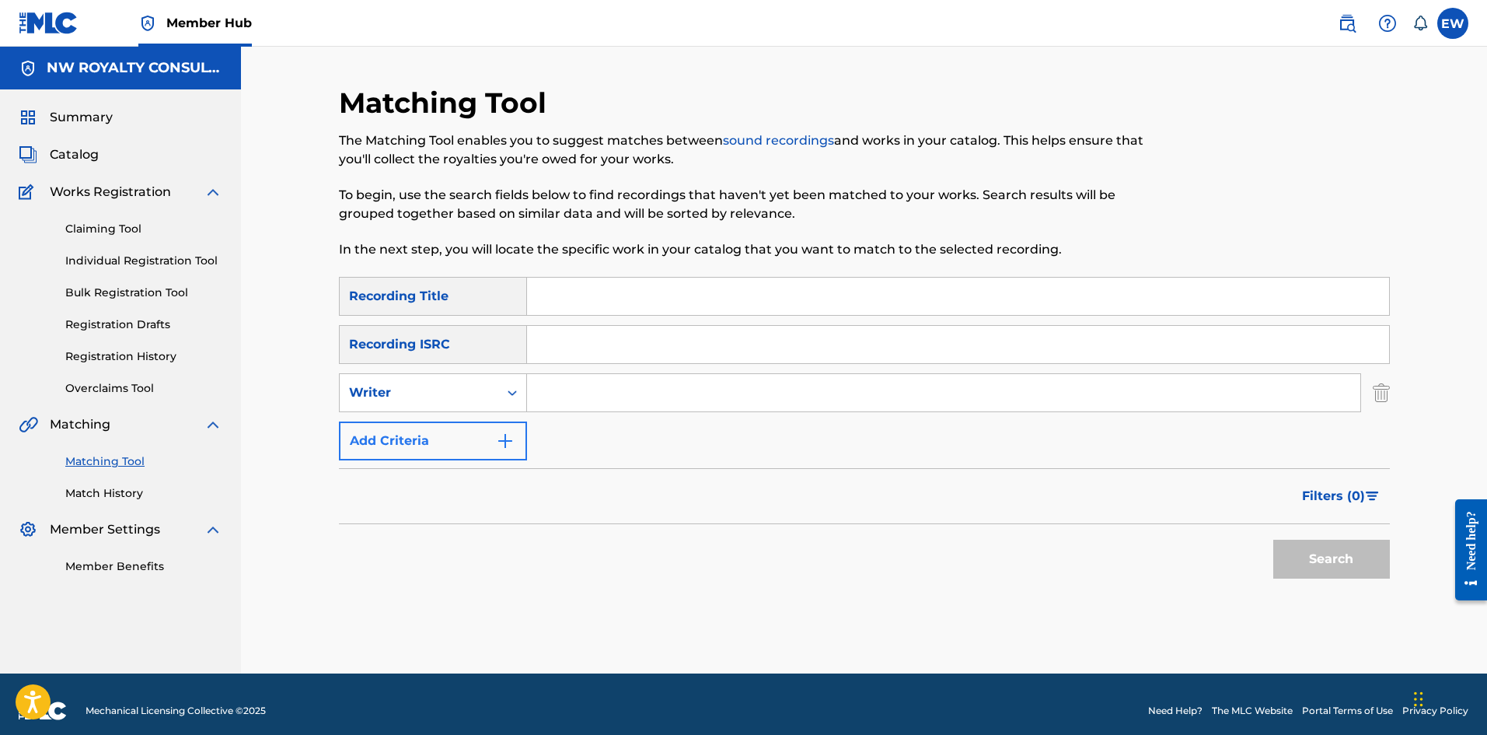
click at [383, 285] on div "Writer" at bounding box center [419, 393] width 159 height 30
click at [433, 285] on div "Recording Artist" at bounding box center [433, 431] width 187 height 39
drag, startPoint x: 641, startPoint y: 393, endPoint x: 637, endPoint y: 403, distance: 10.1
click at [582, 285] on input "Search Form" at bounding box center [943, 392] width 833 height 37
type input "CAPLETON"
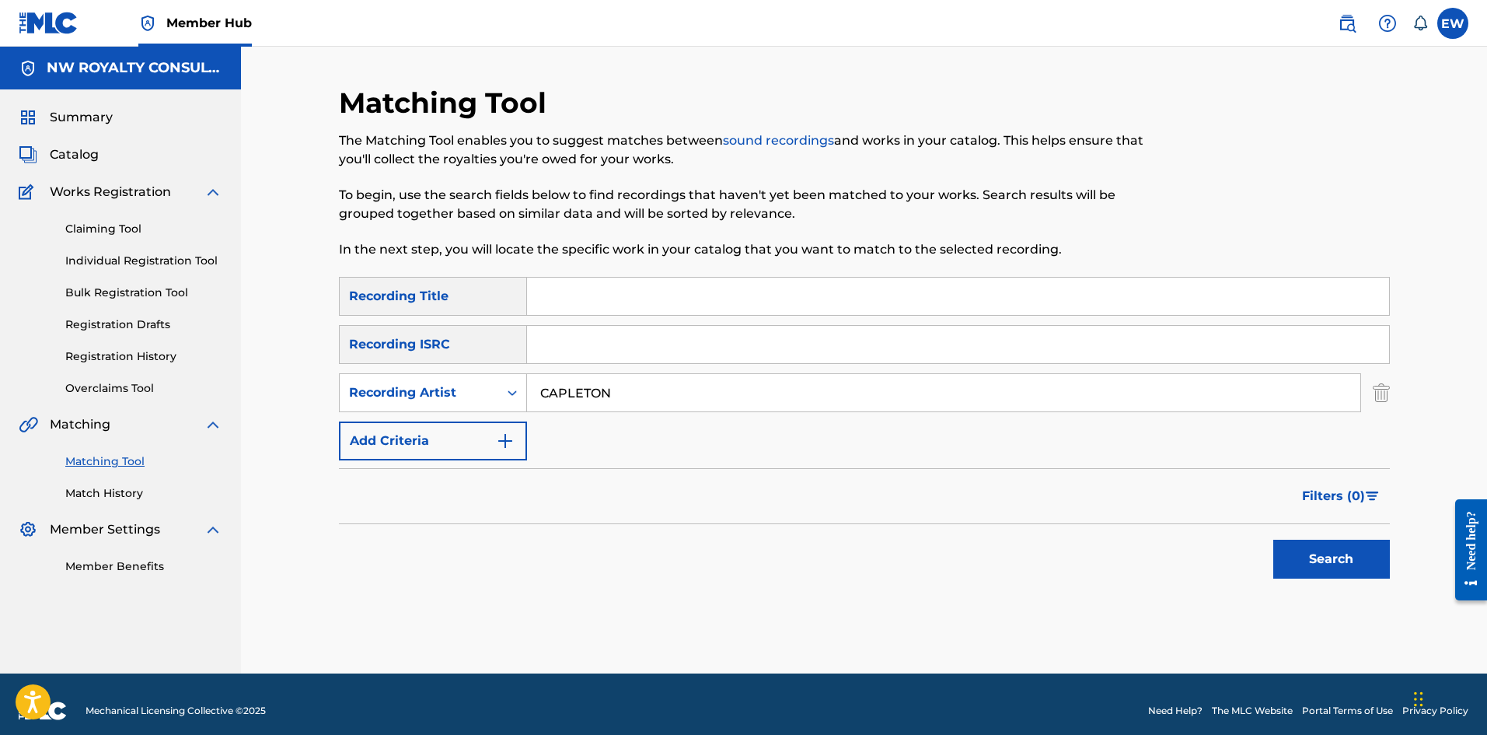
drag, startPoint x: 611, startPoint y: 296, endPoint x: 603, endPoint y: 314, distance: 19.8
click at [582, 285] on input "Search Form" at bounding box center [958, 296] width 862 height 37
type input "CARRY ON"
click at [582, 285] on button "Search" at bounding box center [1331, 559] width 117 height 39
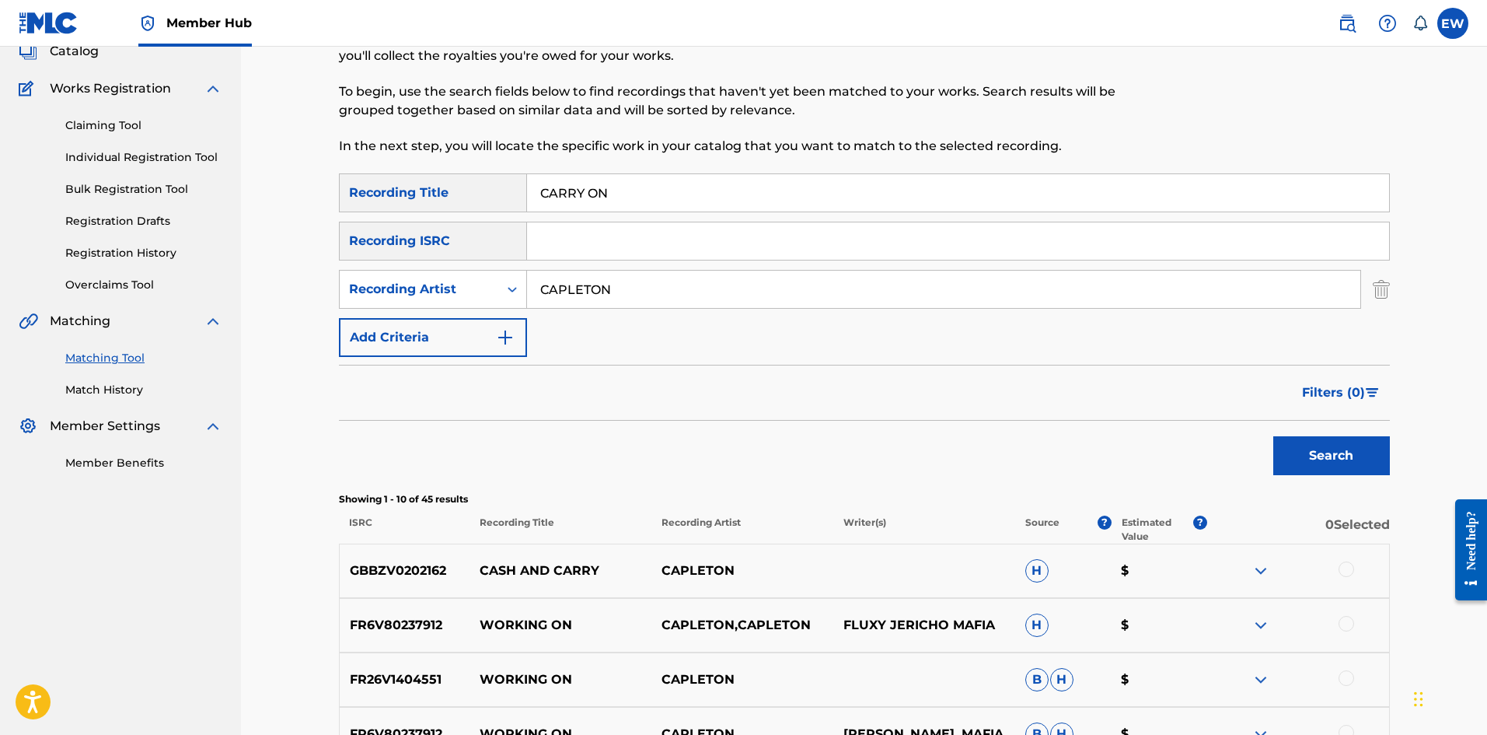
scroll to position [78, 0]
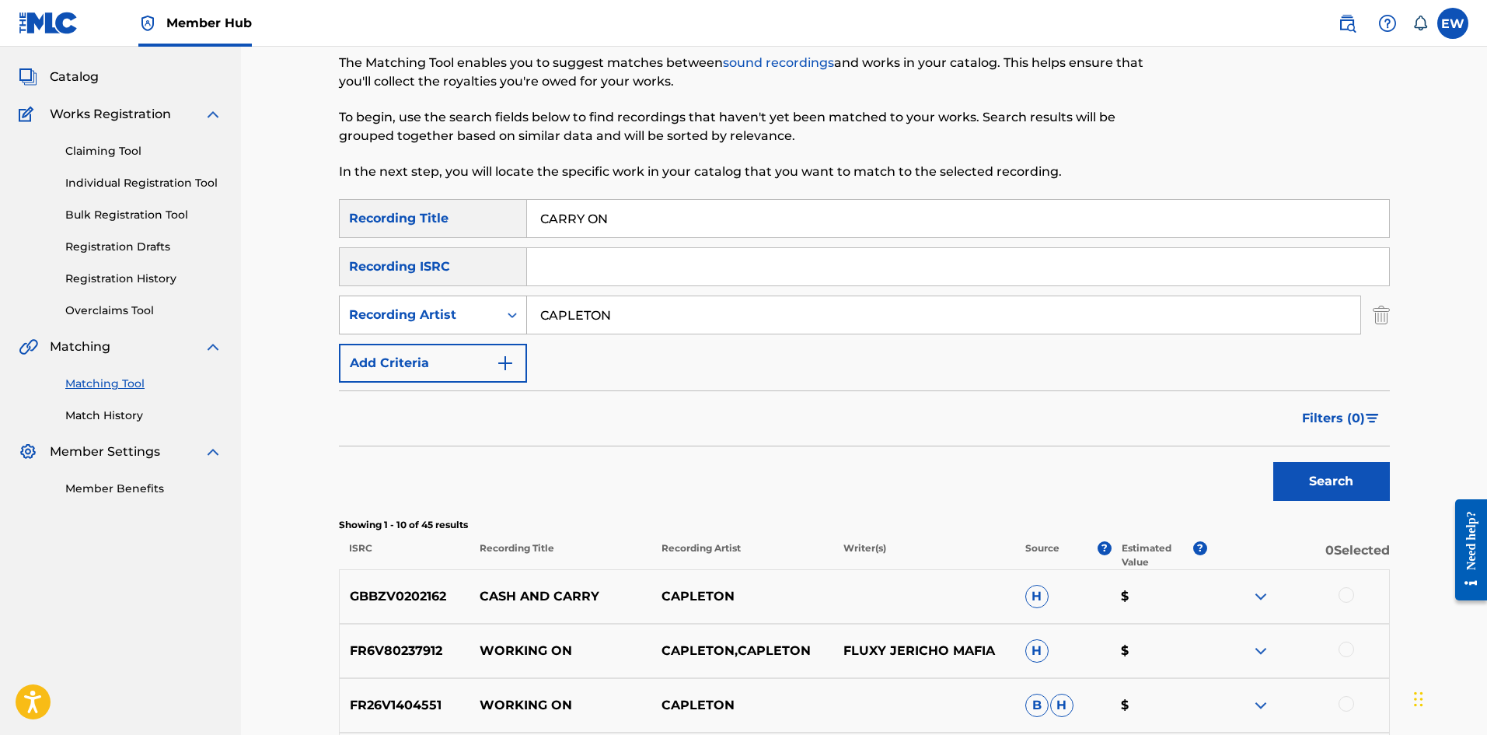
drag, startPoint x: 700, startPoint y: 306, endPoint x: 440, endPoint y: 358, distance: 265.6
click at [477, 285] on div "SearchWithCriteriaa5202674-58b5-4073-805e-2dff160b291b Recording Artist CAPLETON" at bounding box center [864, 314] width 1051 height 39
drag, startPoint x: 624, startPoint y: 219, endPoint x: 443, endPoint y: 236, distance: 181.1
click at [452, 236] on div "SearchWithCriteriab6fd10f2-3cf4-4658-9d8a-dbc72b6729ca Recording Title CARRY ON" at bounding box center [864, 218] width 1051 height 39
click at [582, 285] on button "Search" at bounding box center [1331, 481] width 117 height 39
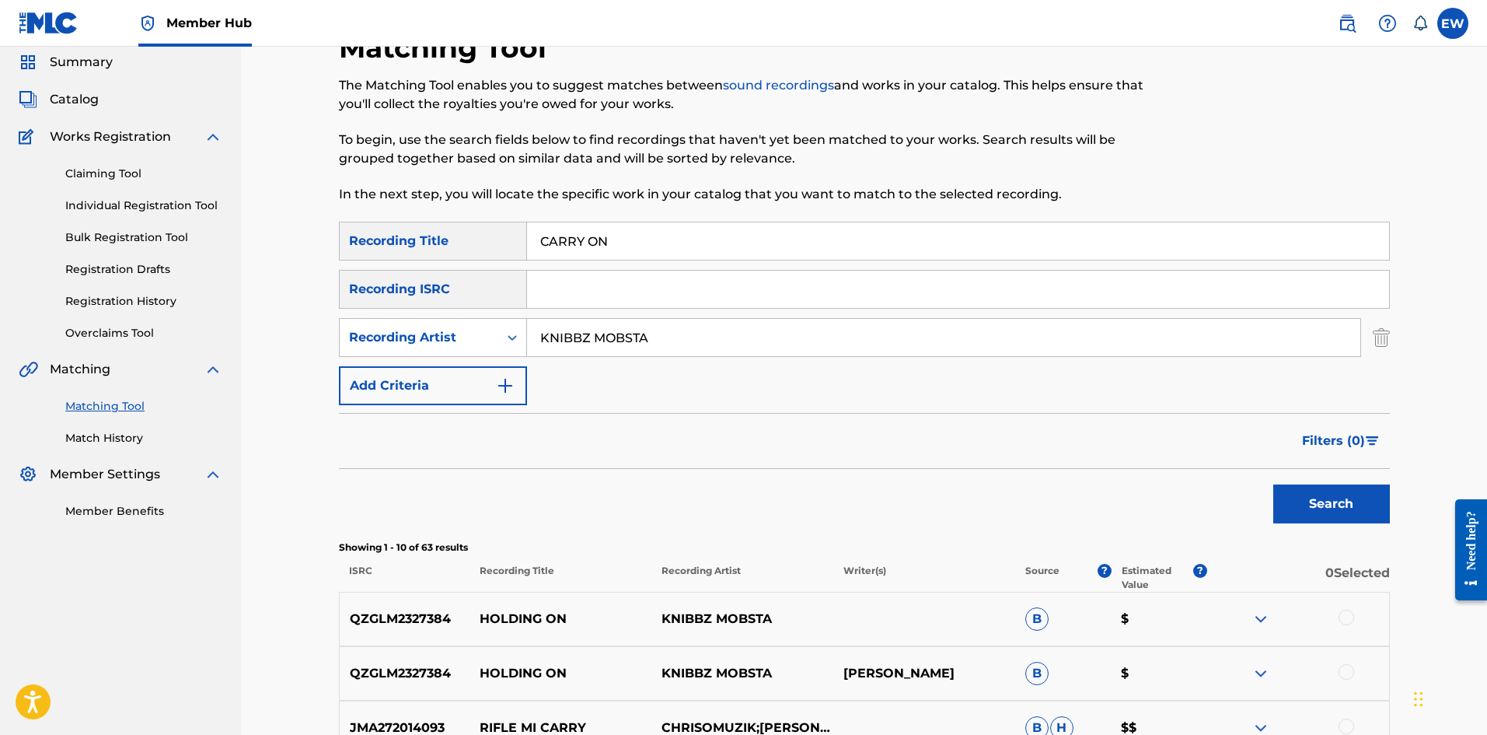
scroll to position [0, 0]
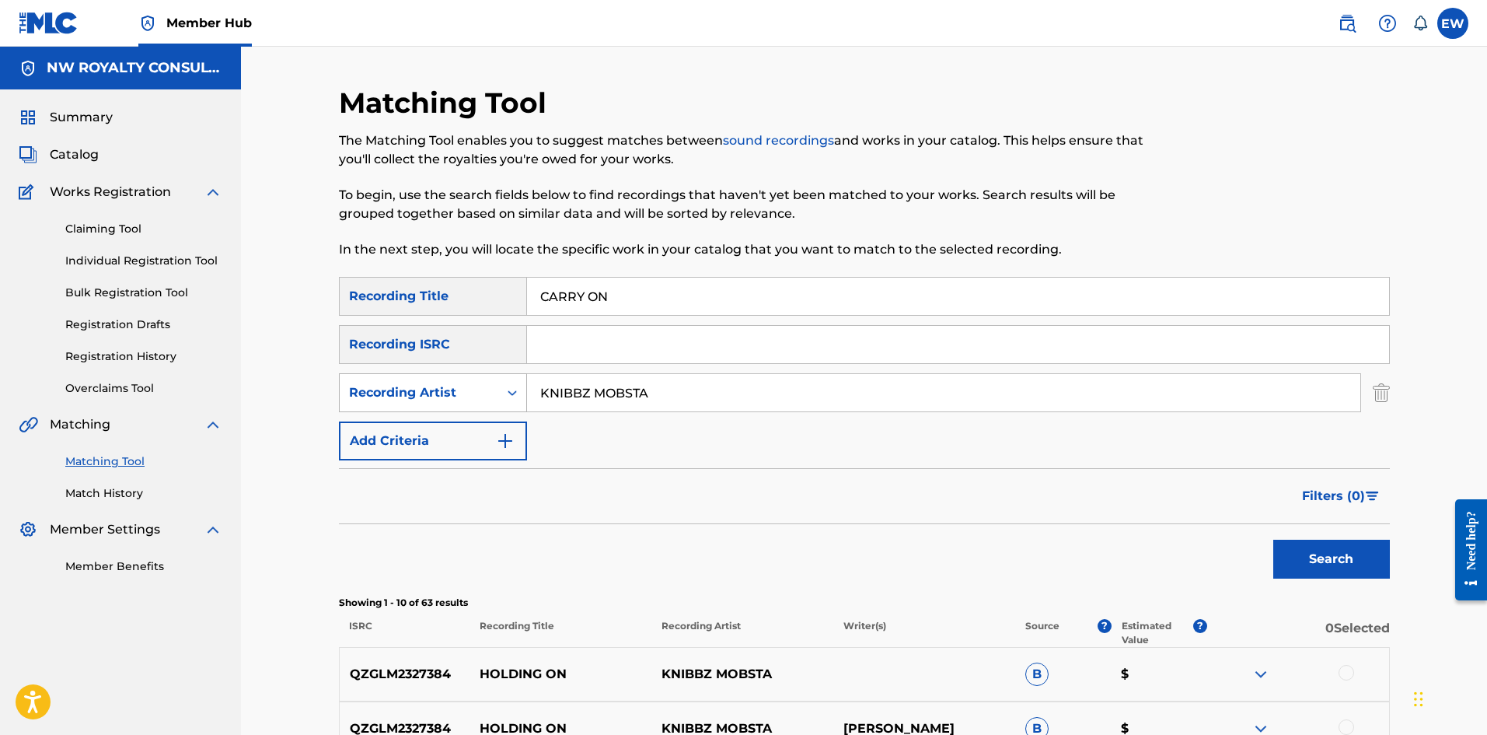
drag, startPoint x: 697, startPoint y: 400, endPoint x: 411, endPoint y: 436, distance: 288.4
click at [374, 285] on div "SearchWithCriteriaa5202674-58b5-4073-805e-2dff160b291b Recording Artist KNIBBZ …" at bounding box center [864, 392] width 1051 height 39
drag, startPoint x: 648, startPoint y: 306, endPoint x: 311, endPoint y: 281, distance: 338.4
click at [326, 277] on div "Matching Tool The Matching Tool enables you to suggest matches between sound re…" at bounding box center [864, 697] width 1088 height 1222
click at [582, 285] on button "Search" at bounding box center [1331, 559] width 117 height 39
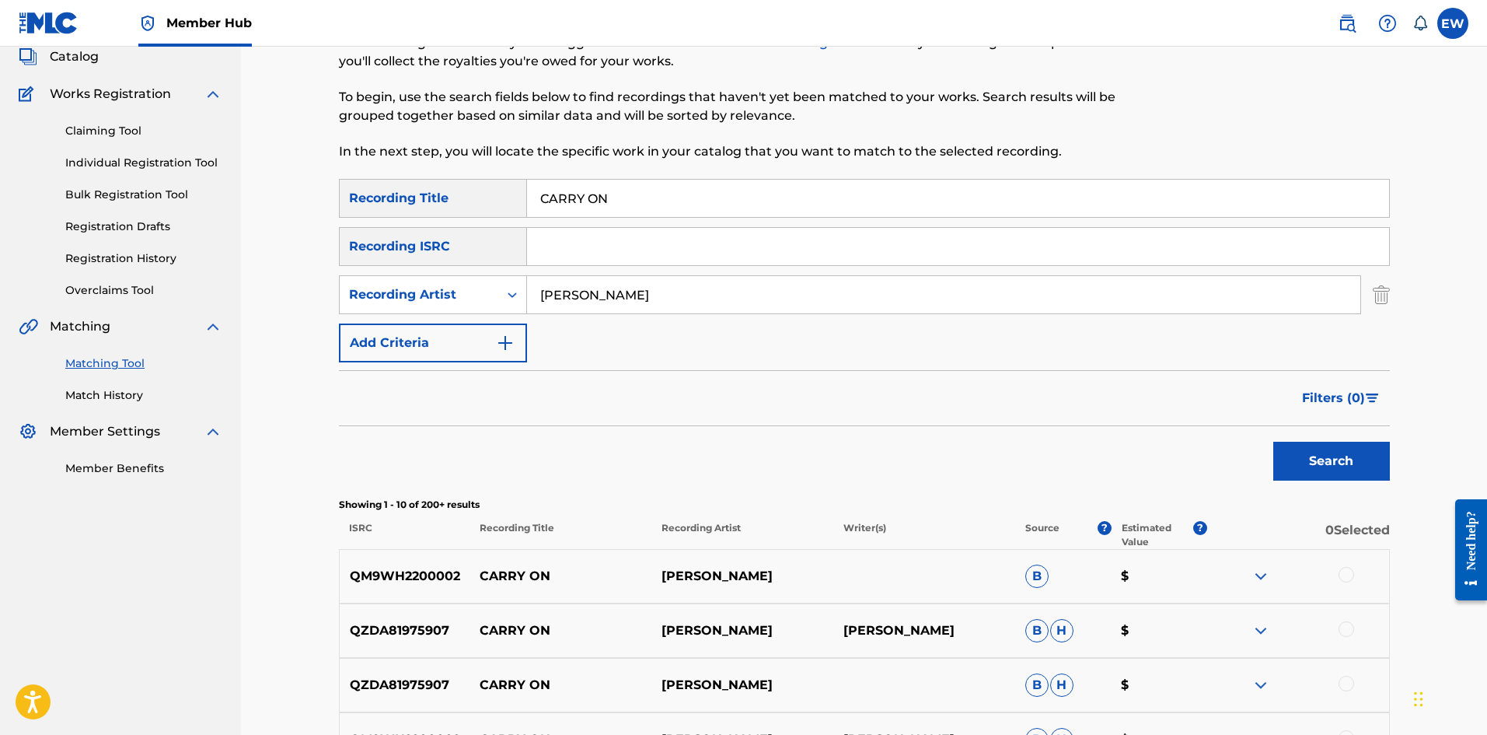
scroll to position [78, 0]
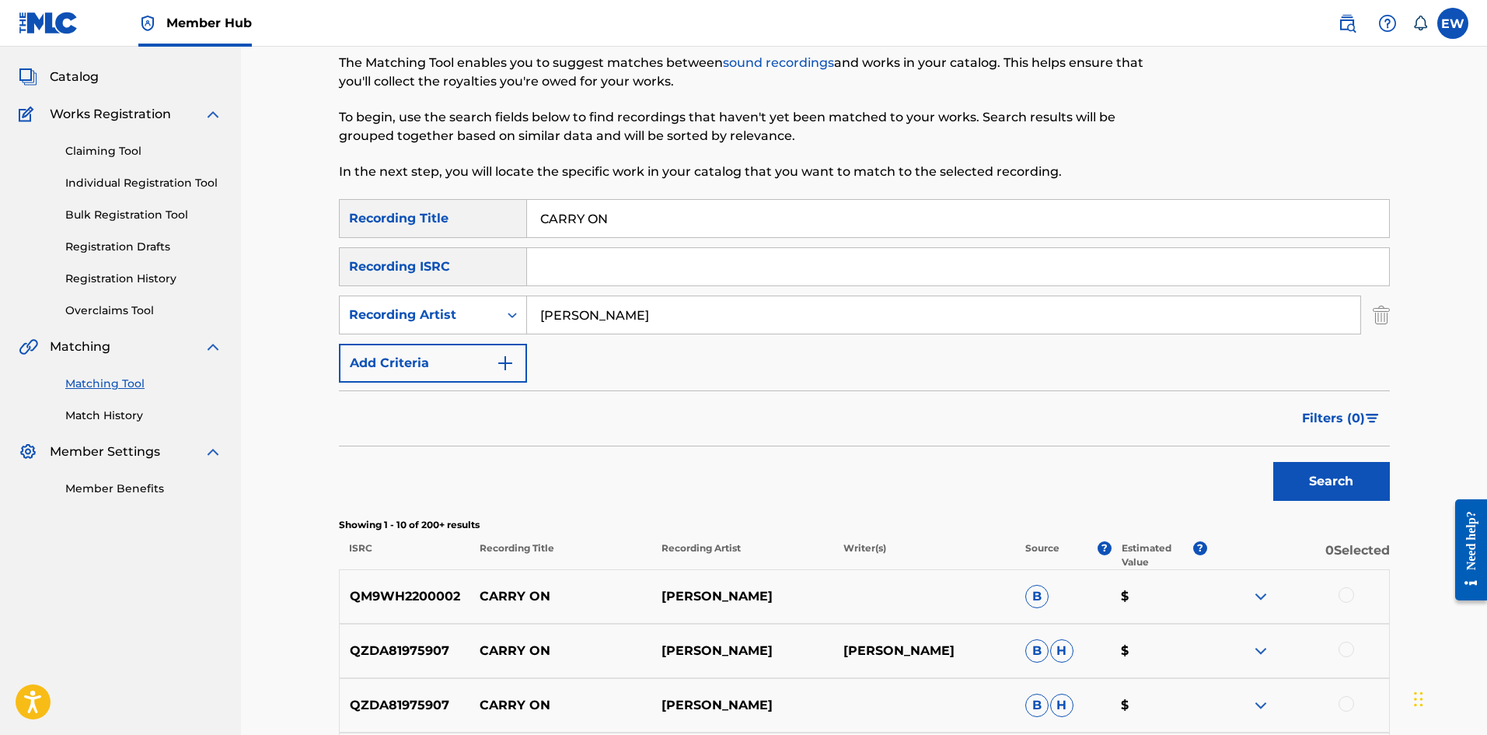
drag, startPoint x: 668, startPoint y: 331, endPoint x: 326, endPoint y: 283, distance: 345.5
click at [429, 283] on div "SearchWithCriteriab6fd10f2-3cf4-4658-9d8a-dbc72b6729ca Recording Title CARRY ON…" at bounding box center [864, 290] width 1051 height 183
type input "SEVANA"
drag, startPoint x: 651, startPoint y: 214, endPoint x: 205, endPoint y: 211, distance: 445.5
click at [205, 211] on main "NW ROYALTY CONSULTING, LLC. Summary Catalog Works Registration Claiming Tool In…" at bounding box center [743, 599] width 1487 height 1261
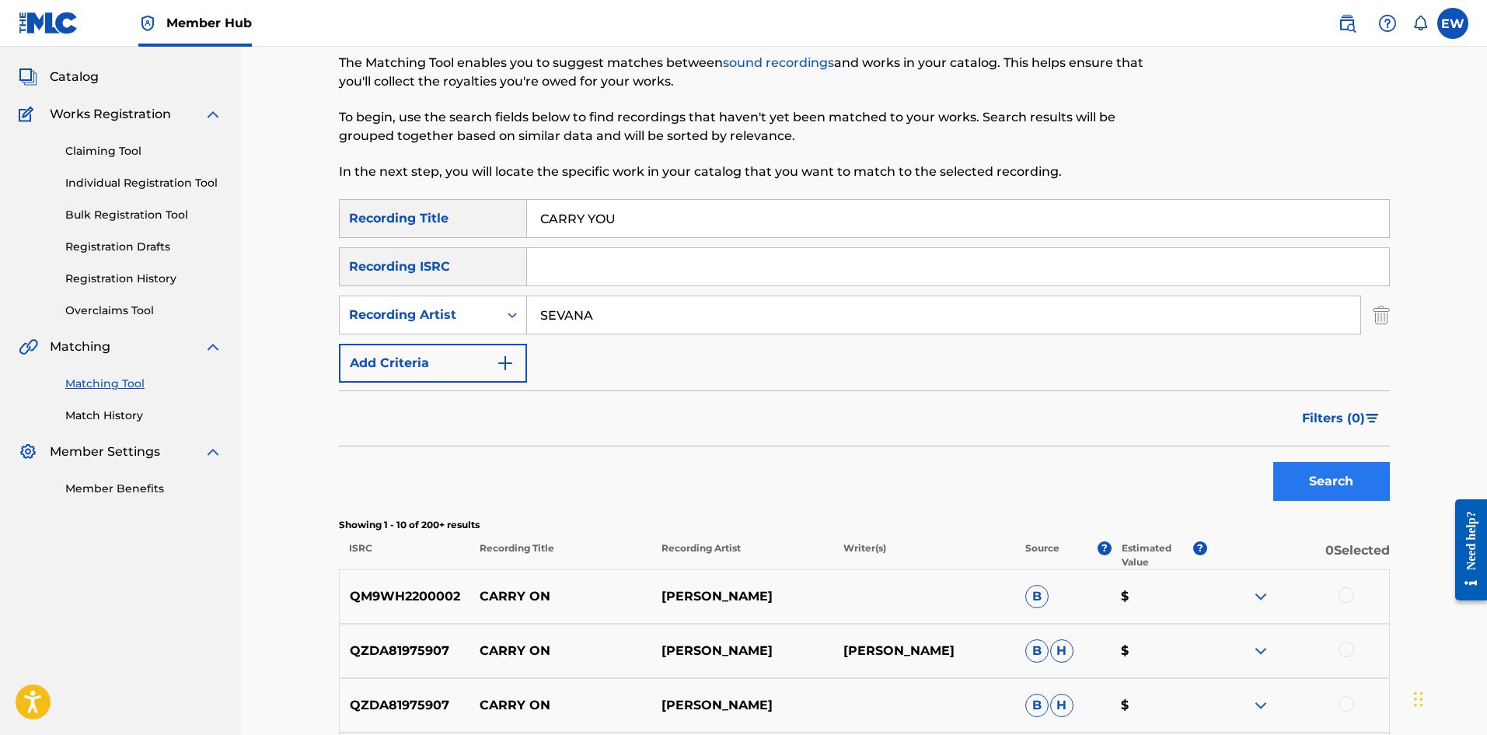
type input "CARRY YOU"
click at [582, 285] on button "Search" at bounding box center [1331, 481] width 117 height 39
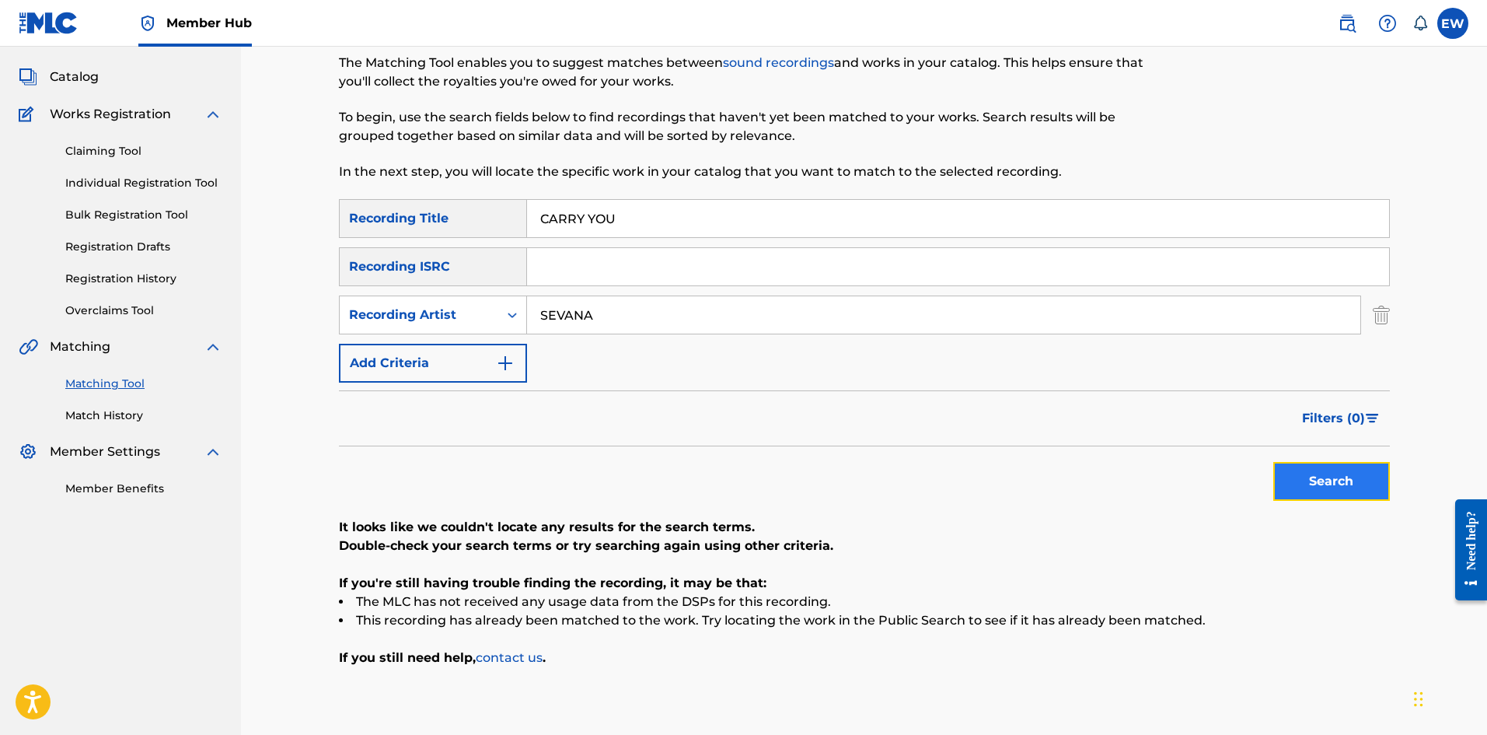
drag, startPoint x: 1330, startPoint y: 470, endPoint x: 1306, endPoint y: 459, distance: 26.1
click at [582, 285] on button "Search" at bounding box center [1331, 481] width 117 height 39
drag, startPoint x: 624, startPoint y: 309, endPoint x: 421, endPoint y: 353, distance: 207.5
click at [455, 285] on div "SearchWithCriteriab6fd10f2-3cf4-4658-9d8a-dbc72b6729ca Recording Title CARRY YO…" at bounding box center [864, 290] width 1051 height 183
type input "ALKALINE"
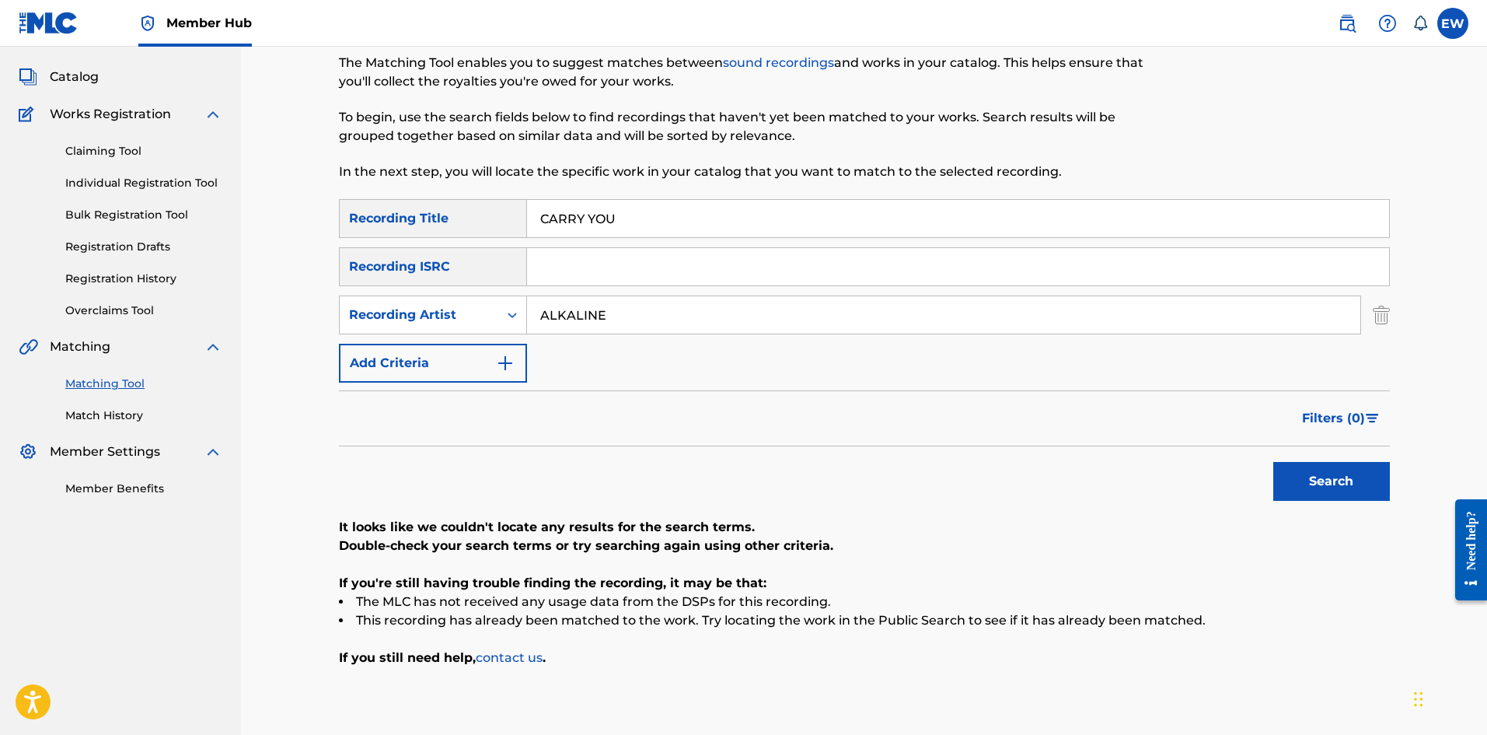
drag, startPoint x: 399, startPoint y: 278, endPoint x: 542, endPoint y: 421, distance: 201.8
click at [355, 285] on div "SearchWithCriteriab6fd10f2-3cf4-4658-9d8a-dbc72b6729ca Recording Title CARRY YO…" at bounding box center [864, 290] width 1051 height 183
type input "CARRY YOU FAR"
drag, startPoint x: 1381, startPoint y: 481, endPoint x: 1358, endPoint y: 478, distance: 22.8
click at [582, 285] on button "Search" at bounding box center [1331, 481] width 117 height 39
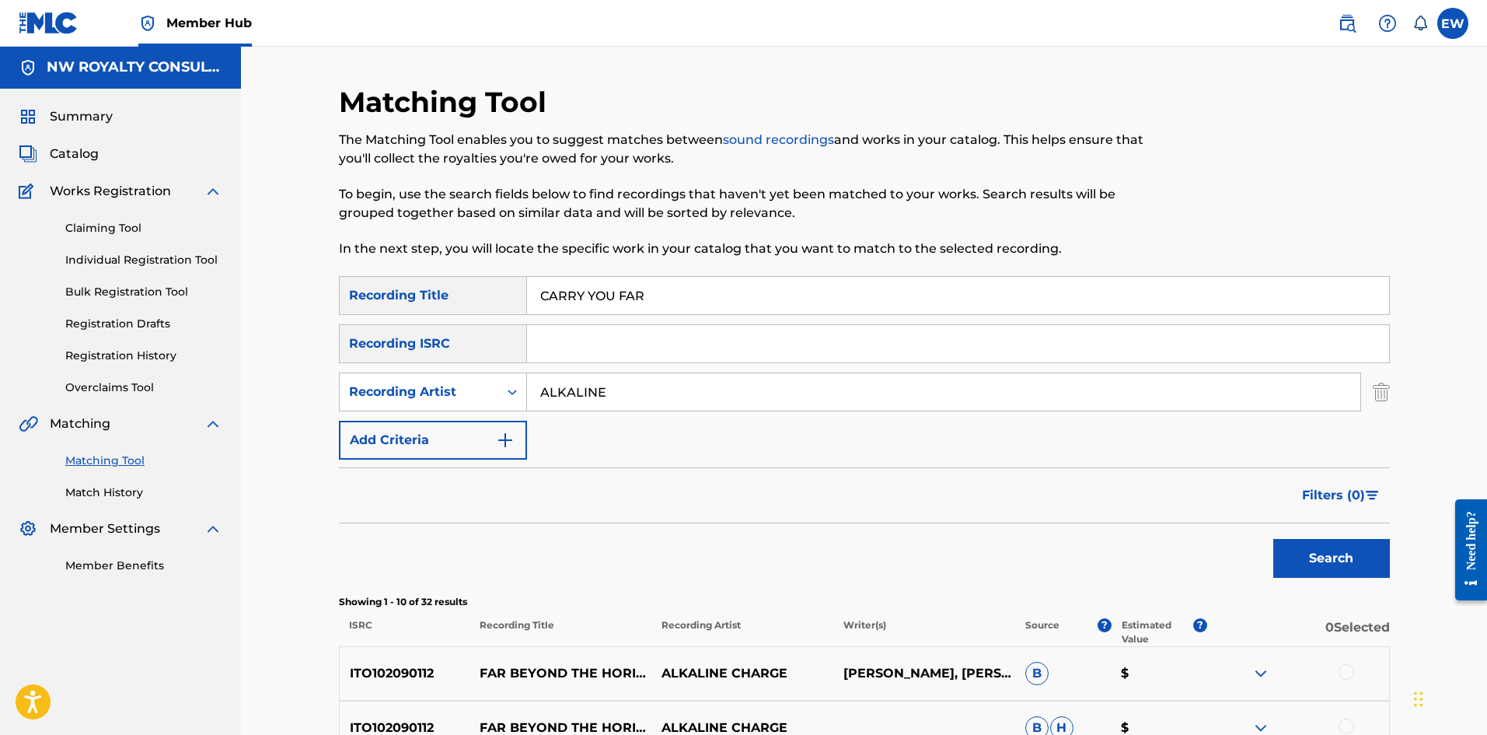
scroll to position [0, 0]
drag, startPoint x: 626, startPoint y: 397, endPoint x: 490, endPoint y: 413, distance: 137.0
click at [533, 285] on input "ALKALINE" at bounding box center [943, 392] width 833 height 37
type input "AI MILLY"
drag, startPoint x: 662, startPoint y: 300, endPoint x: 565, endPoint y: 539, distance: 257.4
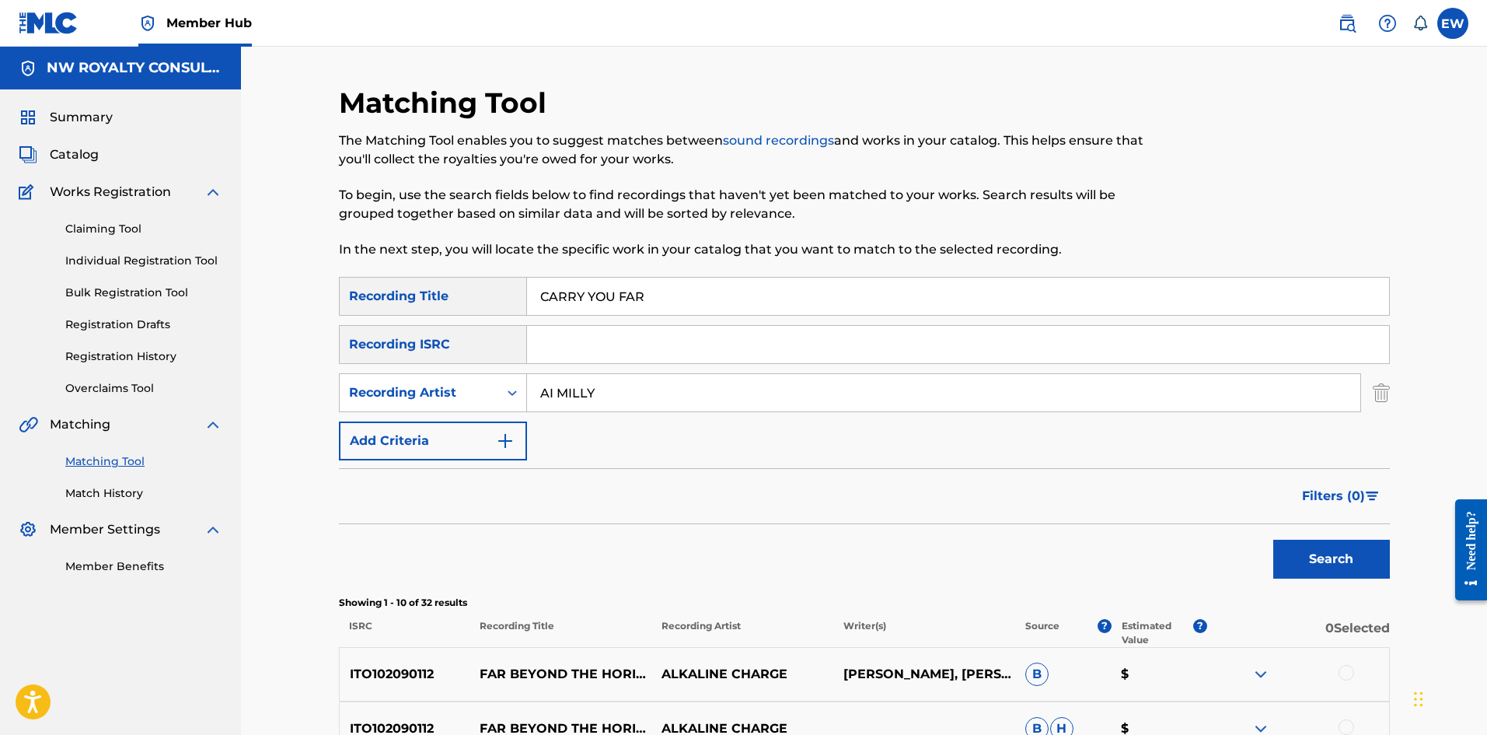
click at [357, 285] on div "SearchWithCriteriab6fd10f2-3cf4-4658-9d8a-dbc72b6729ca Recording Title CARRY YO…" at bounding box center [864, 368] width 1051 height 183
type input "CARTIER"
click at [582, 285] on button "Search" at bounding box center [1331, 559] width 117 height 39
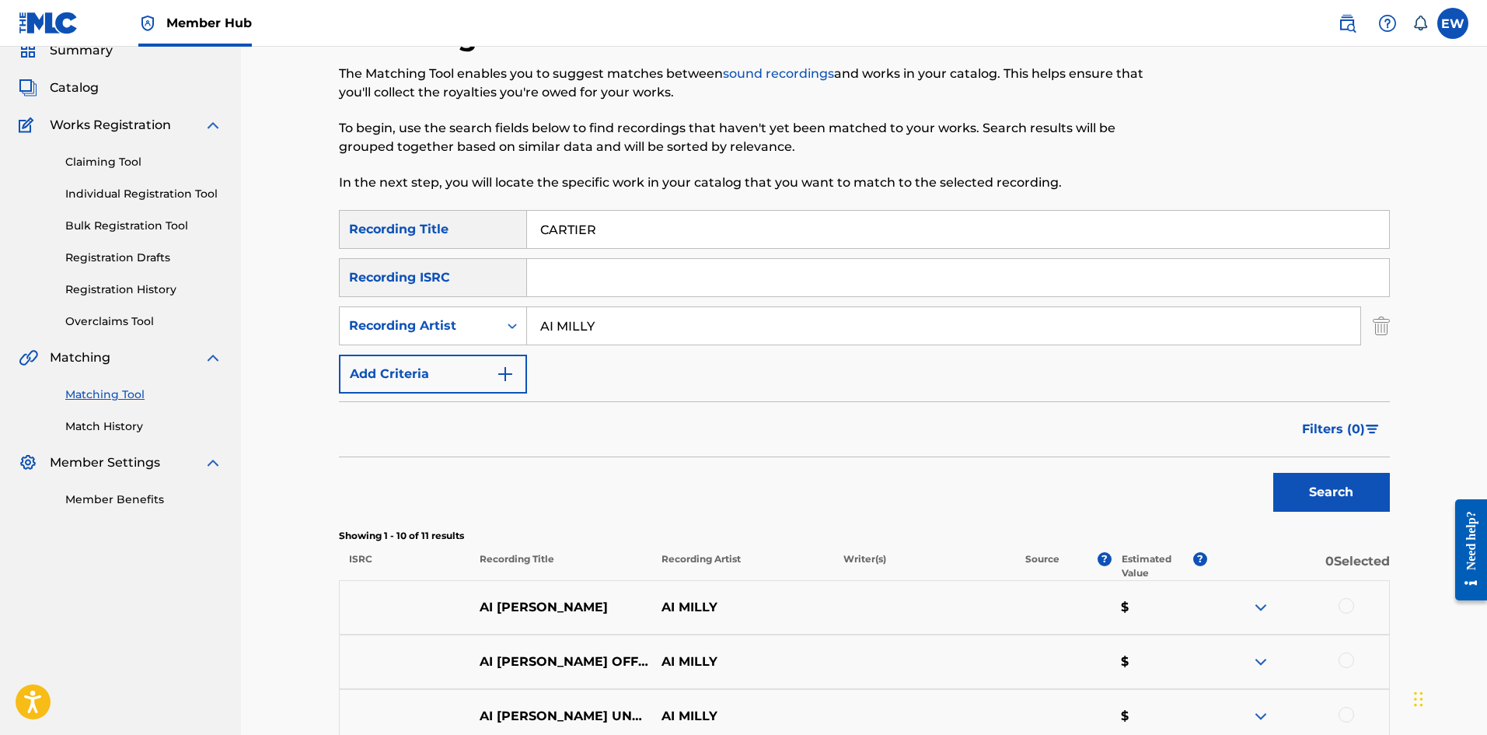
scroll to position [155, 0]
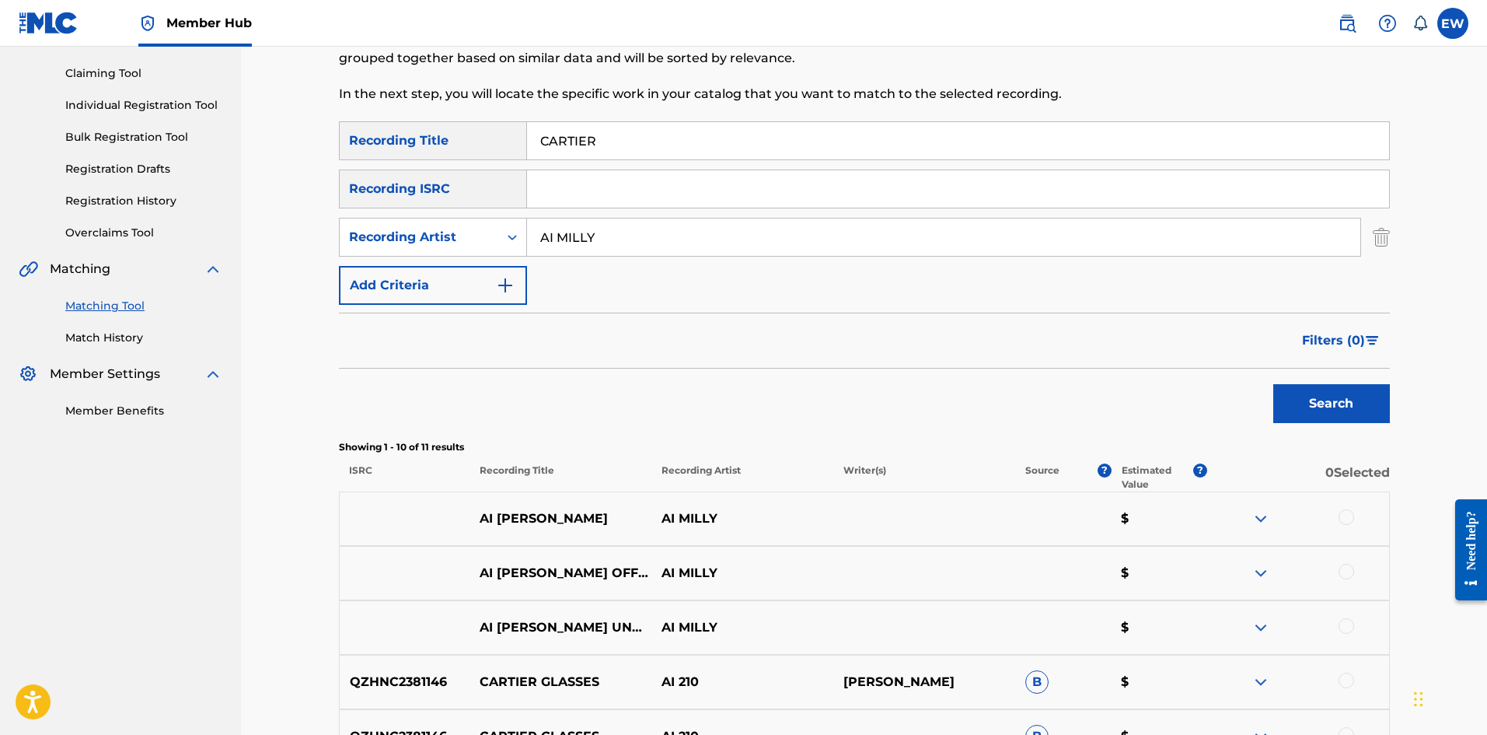
click at [582, 285] on div at bounding box center [1347, 517] width 16 height 16
click at [582, 285] on div at bounding box center [1347, 572] width 16 height 16
click at [582, 285] on div at bounding box center [1347, 626] width 16 height 16
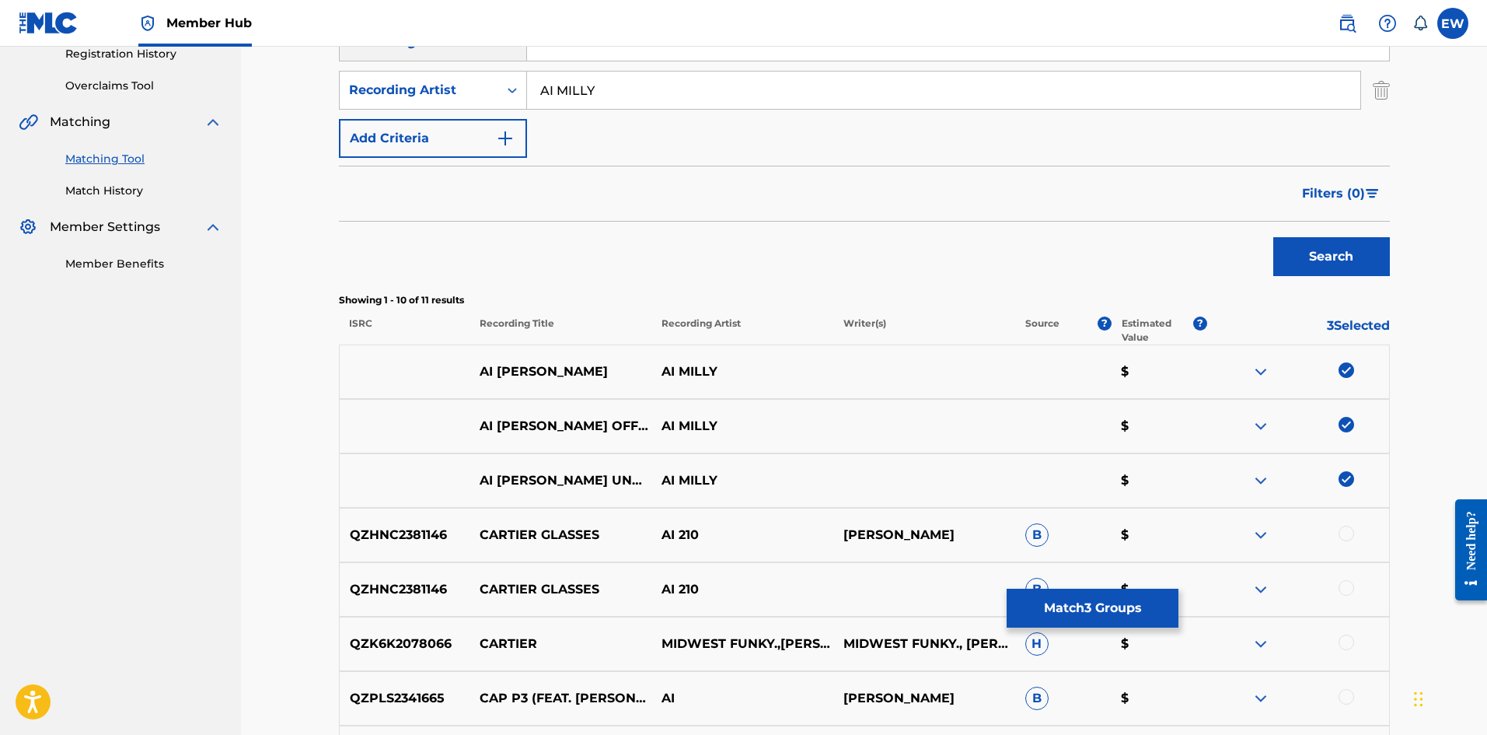
scroll to position [311, 0]
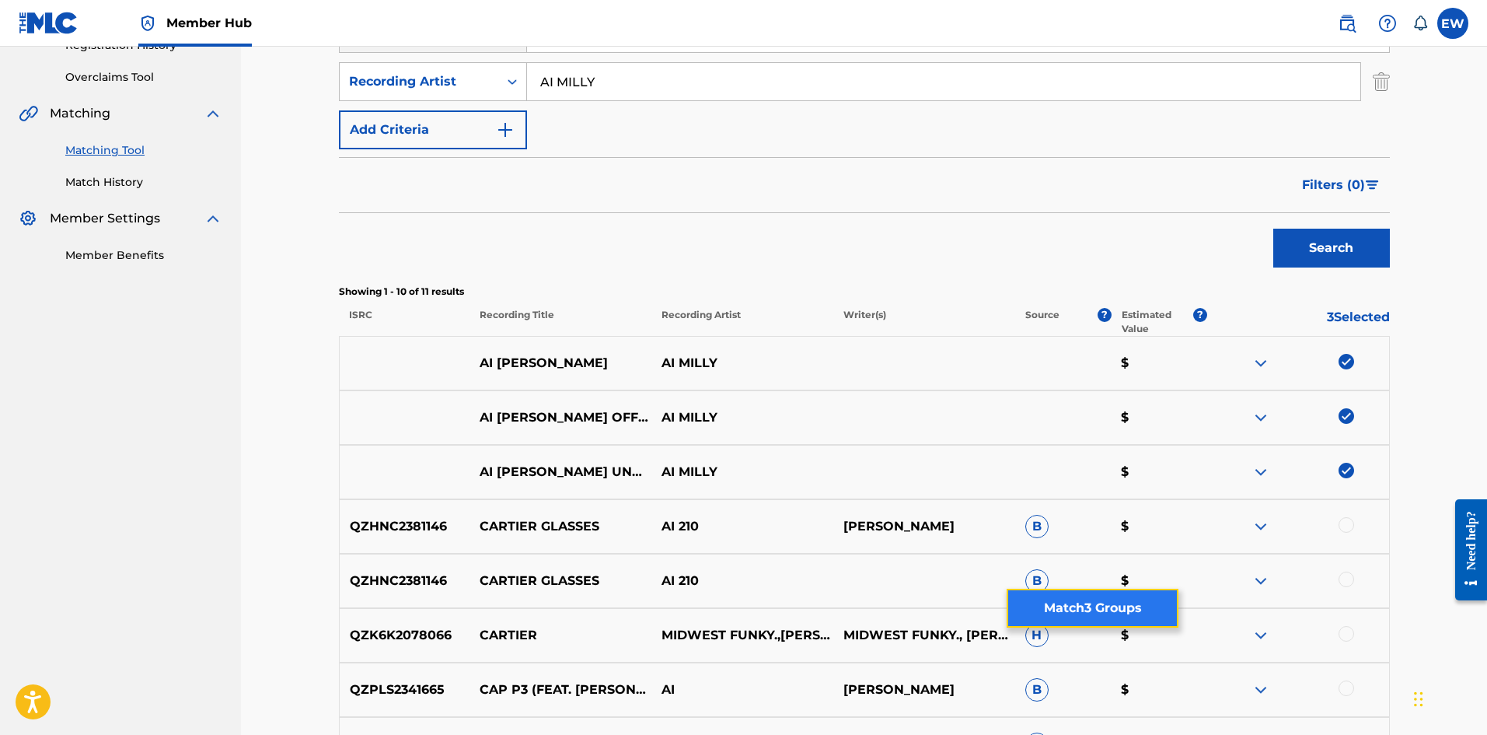
click at [582, 285] on button "Match 3 Groups" at bounding box center [1093, 608] width 172 height 39
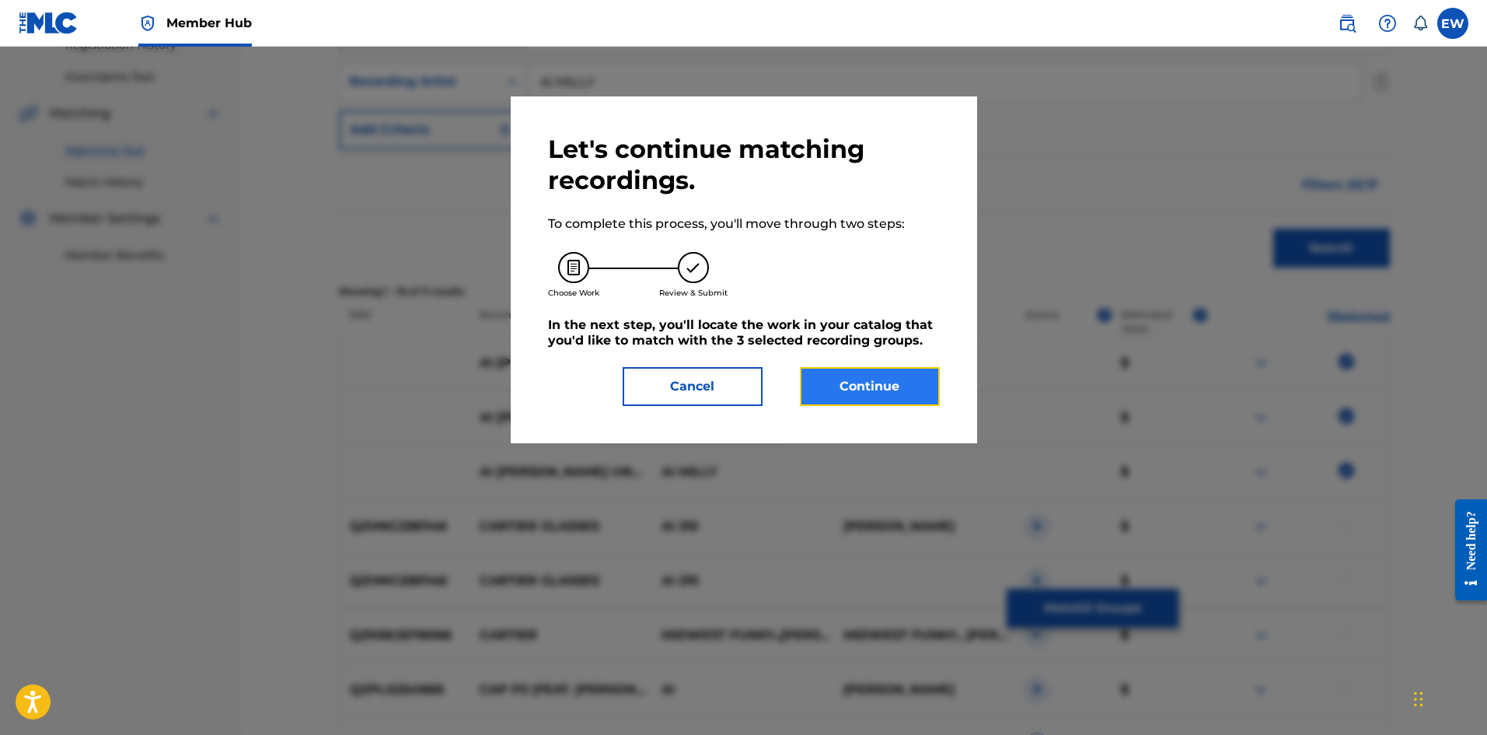
click at [582, 285] on button "Continue" at bounding box center [870, 386] width 140 height 39
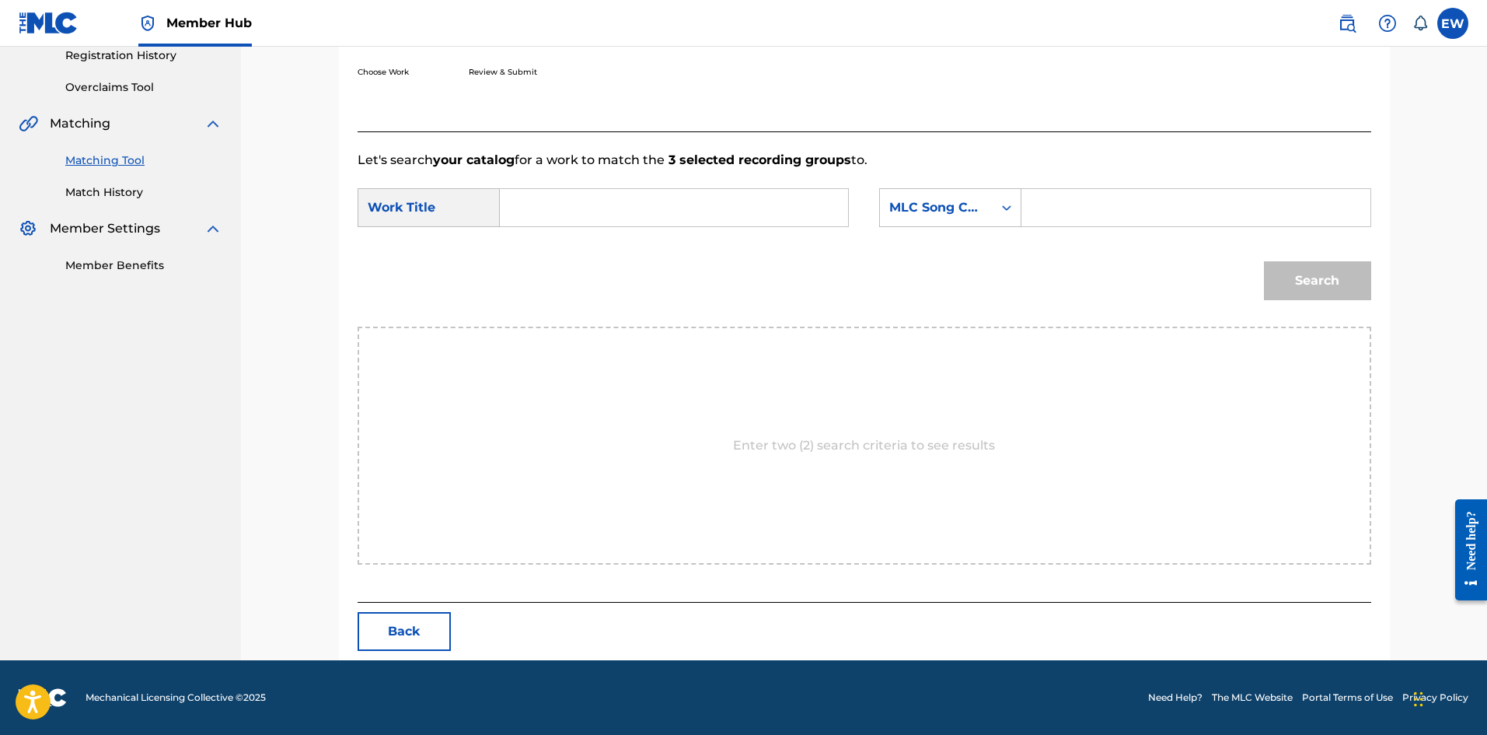
click at [582, 214] on input "Search Form" at bounding box center [674, 207] width 322 height 37
type input "CARTIER"
drag, startPoint x: 1119, startPoint y: 214, endPoint x: 1108, endPoint y: 283, distance: 70.0
click at [582, 231] on div "SearchWithCriteriaba1f00d1-2aaf-40a4-899b-2eda426acf82 Work Title CARTIER Searc…" at bounding box center [865, 212] width 1014 height 48
type input "CJ64VJ"
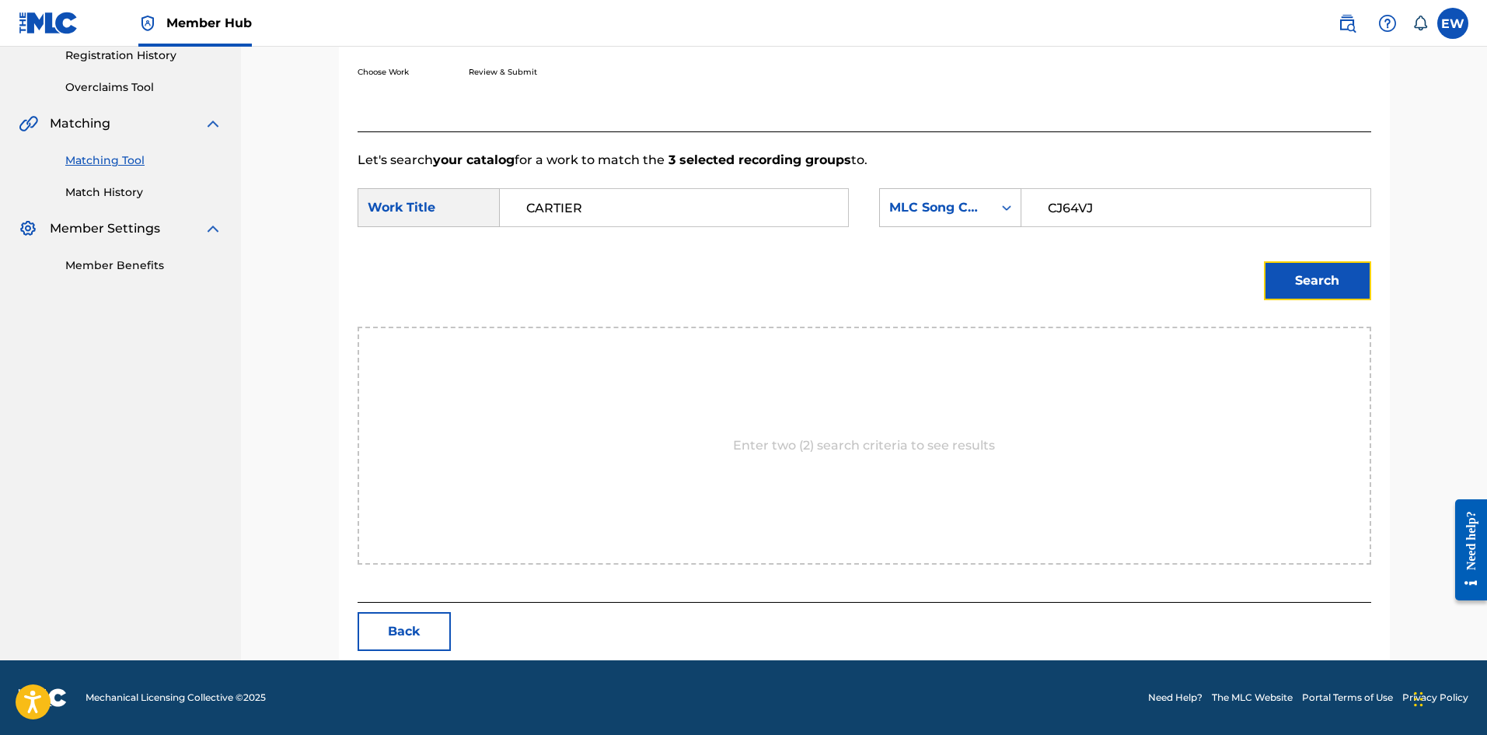
click at [582, 285] on button "Search" at bounding box center [1317, 280] width 107 height 39
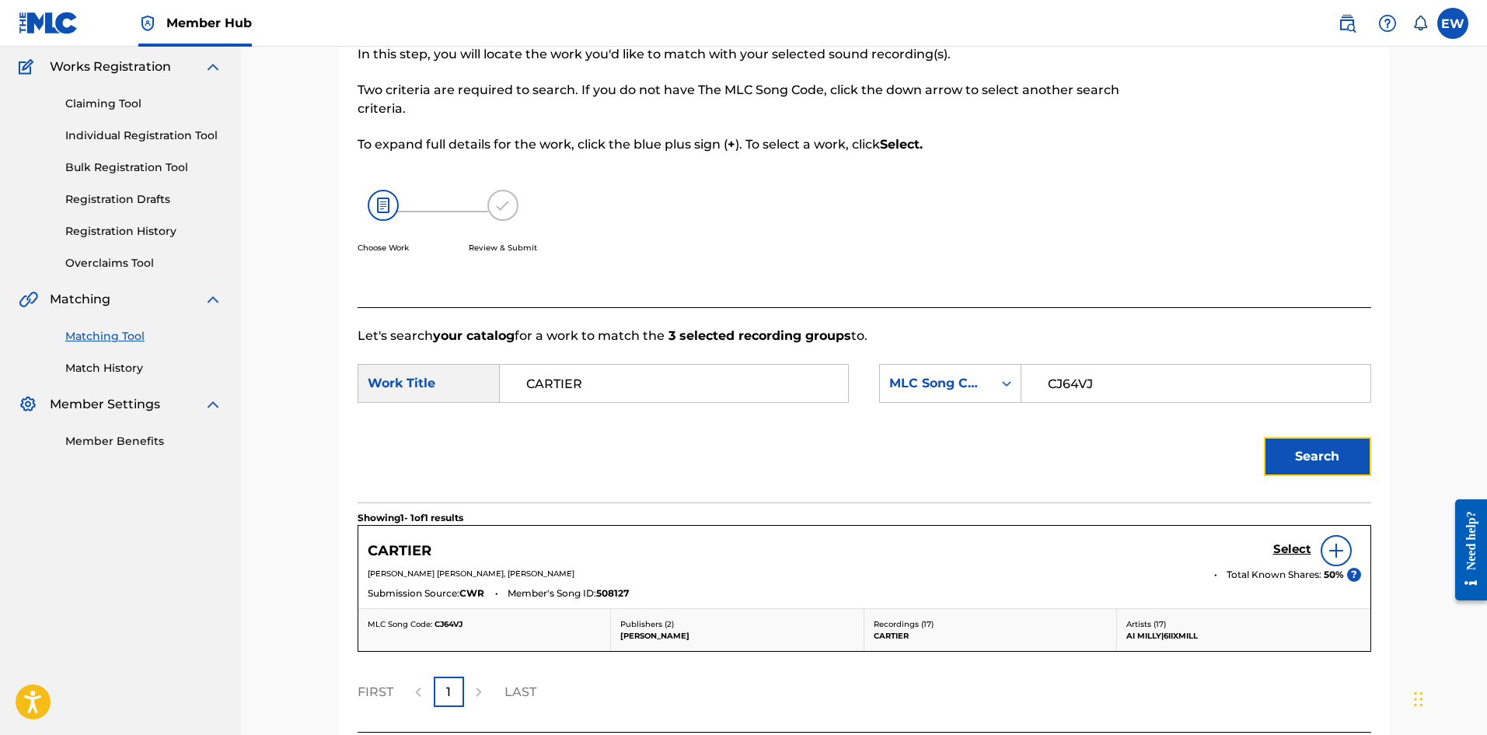
scroll to position [255, 0]
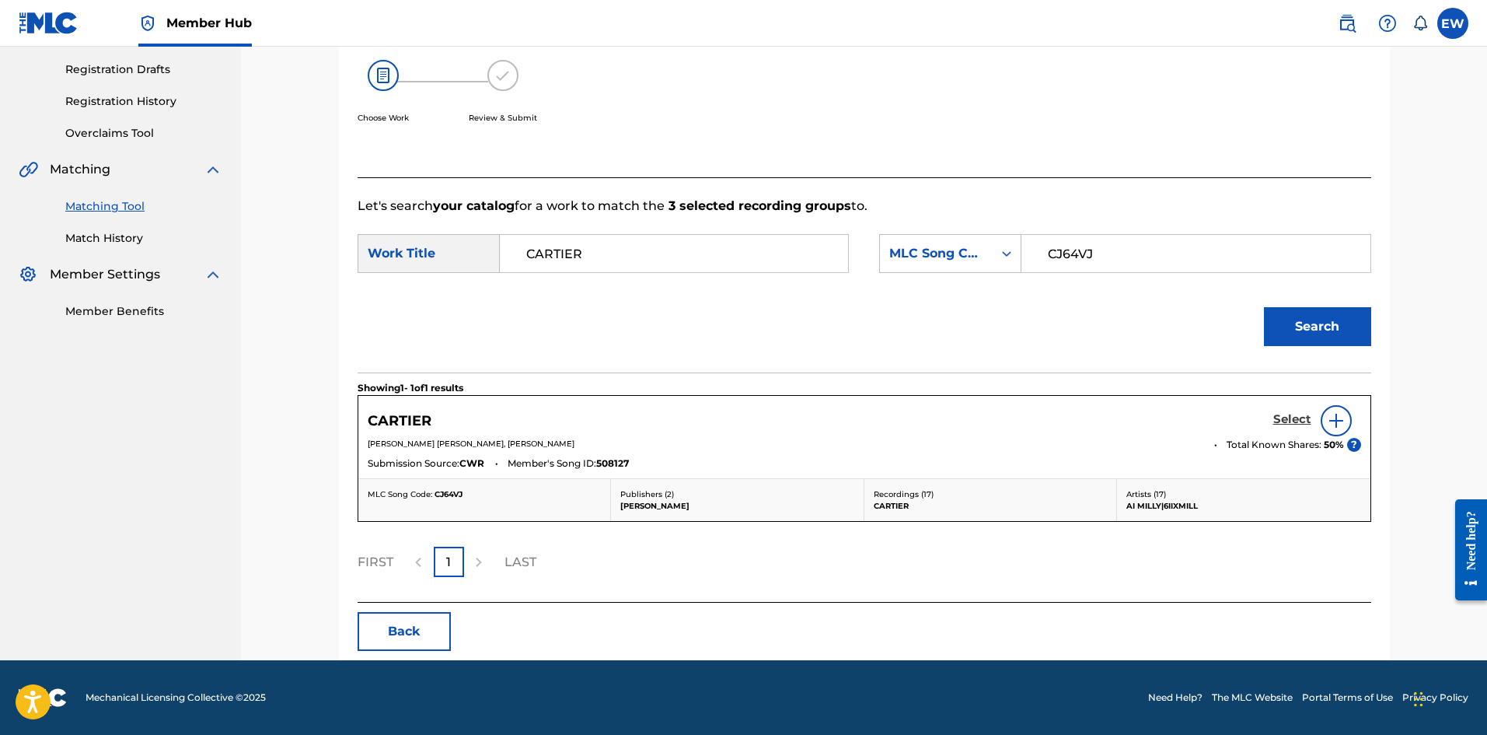
click at [582, 285] on h5 "Select" at bounding box center [1292, 419] width 38 height 15
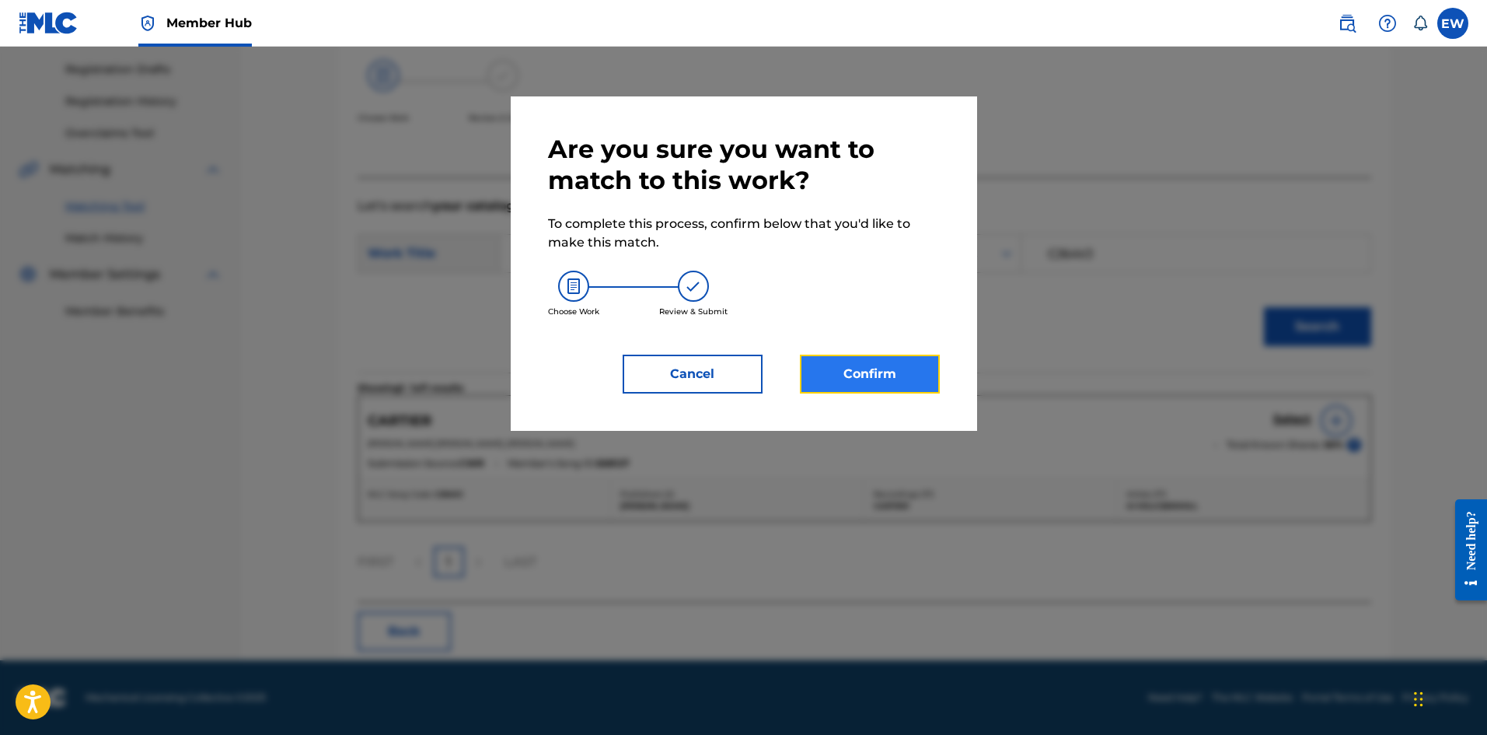
click at [582, 285] on button "Confirm" at bounding box center [870, 374] width 140 height 39
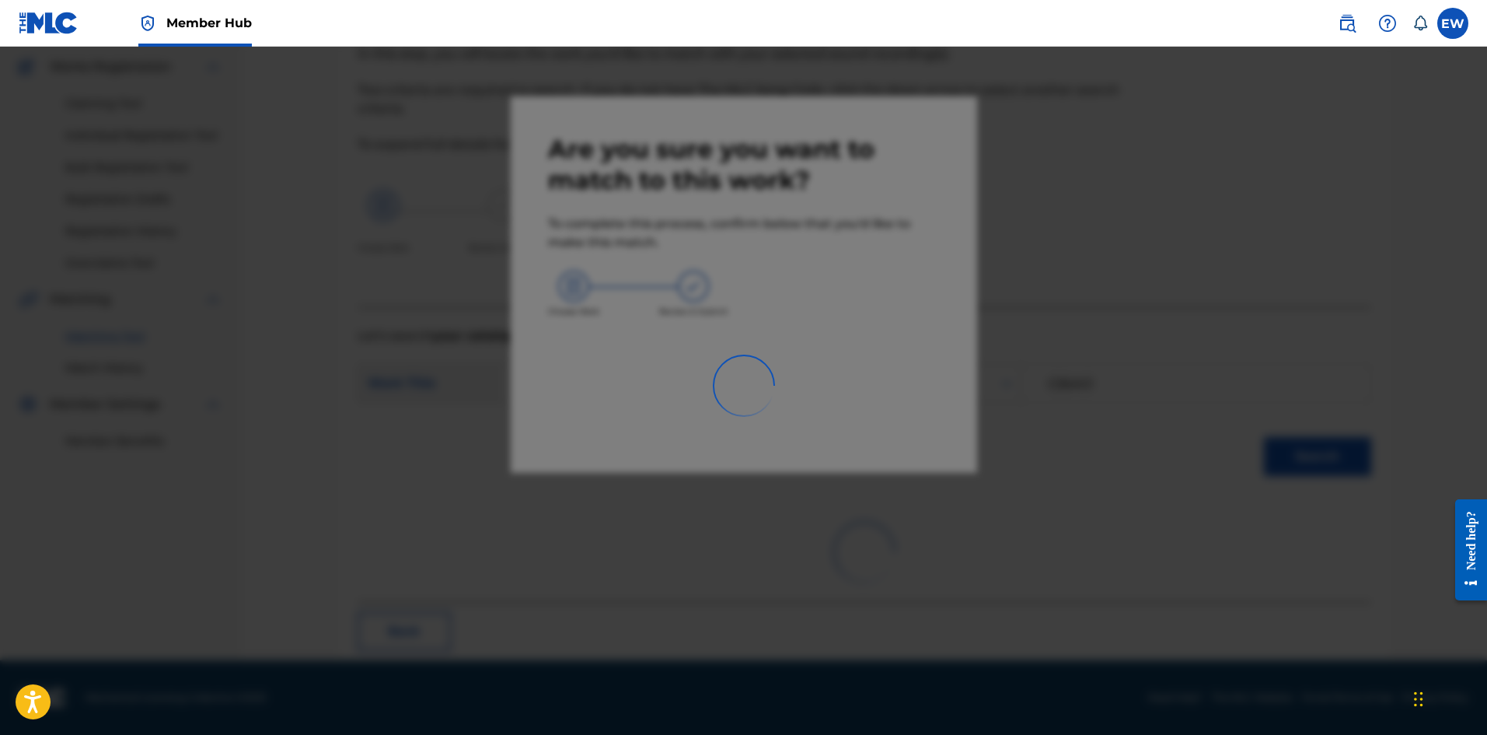
scroll to position [37, 0]
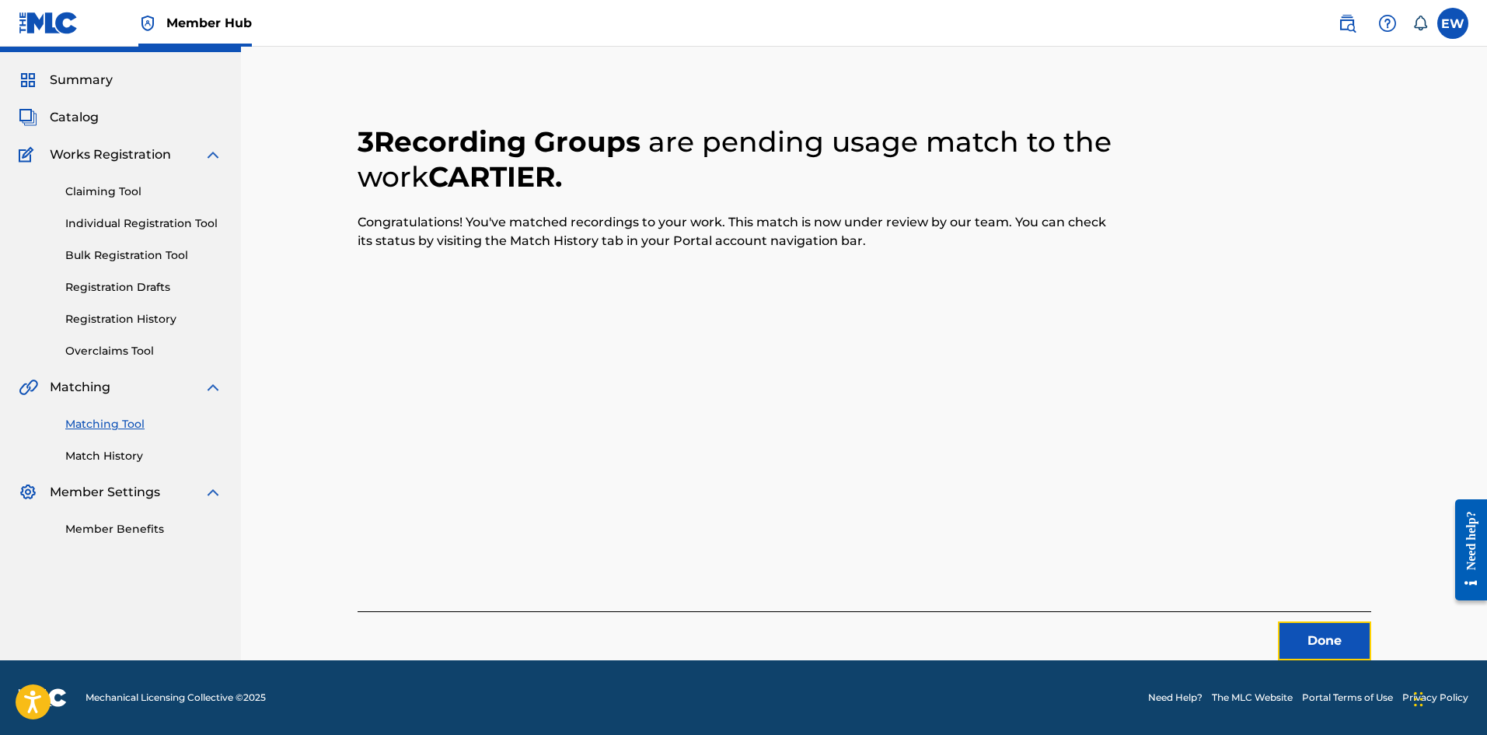
drag, startPoint x: 1342, startPoint y: 639, endPoint x: 1477, endPoint y: 657, distance: 136.5
click at [582, 285] on button "Done" at bounding box center [1324, 640] width 93 height 39
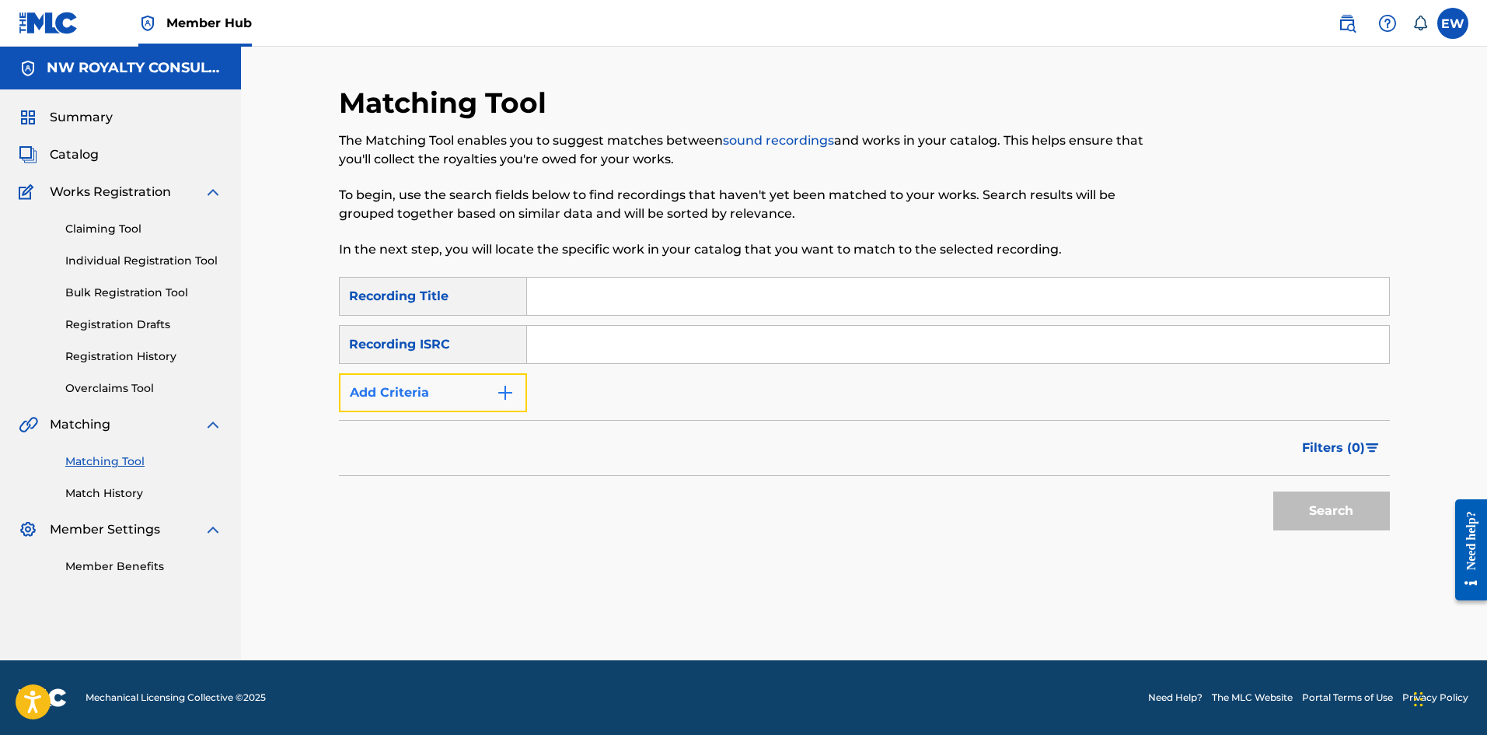
click at [438, 285] on button "Add Criteria" at bounding box center [433, 392] width 188 height 39
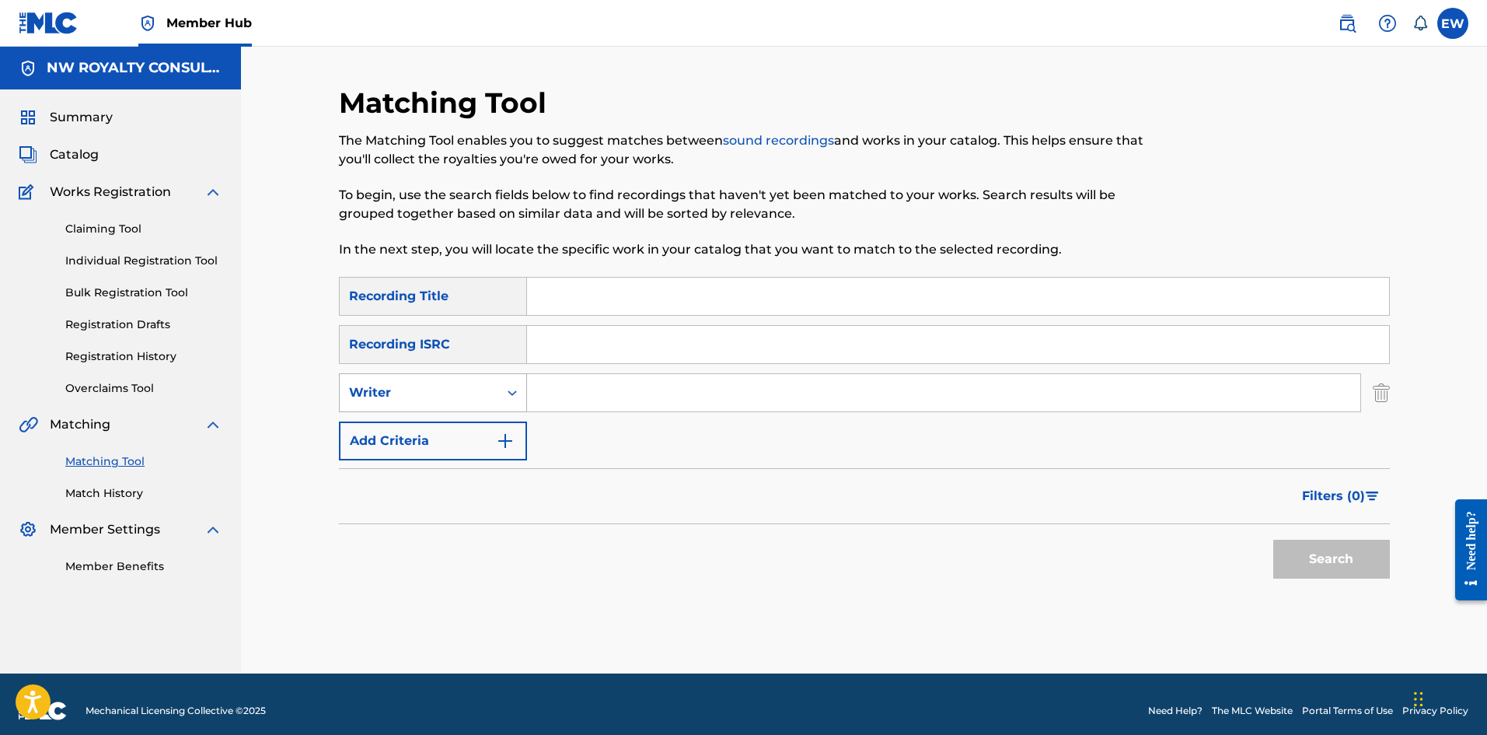
click at [433, 285] on div "Writer" at bounding box center [433, 392] width 188 height 39
drag, startPoint x: 431, startPoint y: 428, endPoint x: 502, endPoint y: 428, distance: 71.5
click at [435, 285] on div "Recording Artist" at bounding box center [433, 431] width 187 height 39
drag, startPoint x: 613, startPoint y: 384, endPoint x: 611, endPoint y: 394, distance: 10.4
click at [582, 285] on input "Search Form" at bounding box center [943, 392] width 833 height 37
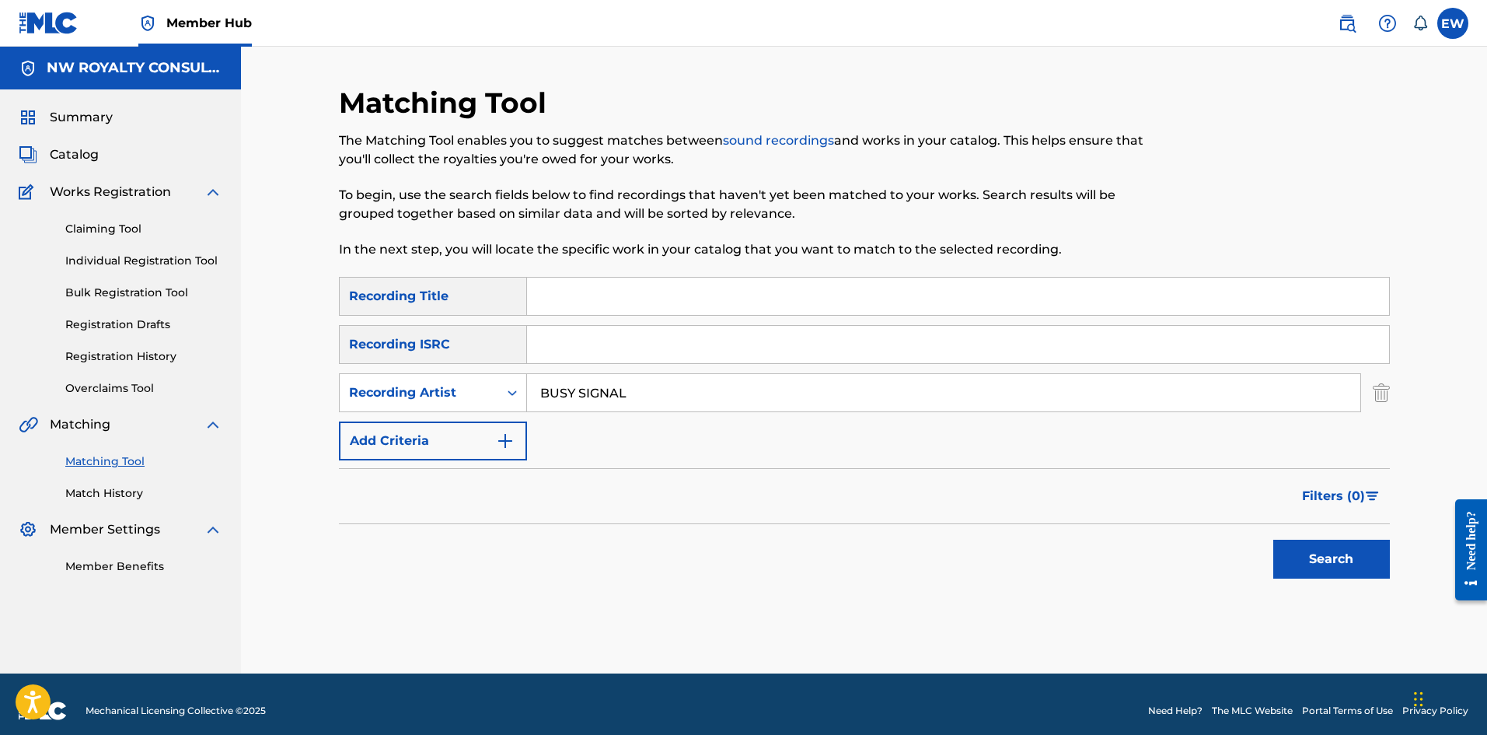
type input "BUSY SIGNAL"
drag, startPoint x: 596, startPoint y: 284, endPoint x: 582, endPoint y: 287, distance: 15.1
click at [582, 283] on input "Search Form" at bounding box center [958, 296] width 862 height 37
type input "CASE"
drag, startPoint x: 1325, startPoint y: 566, endPoint x: 1252, endPoint y: 557, distance: 73.7
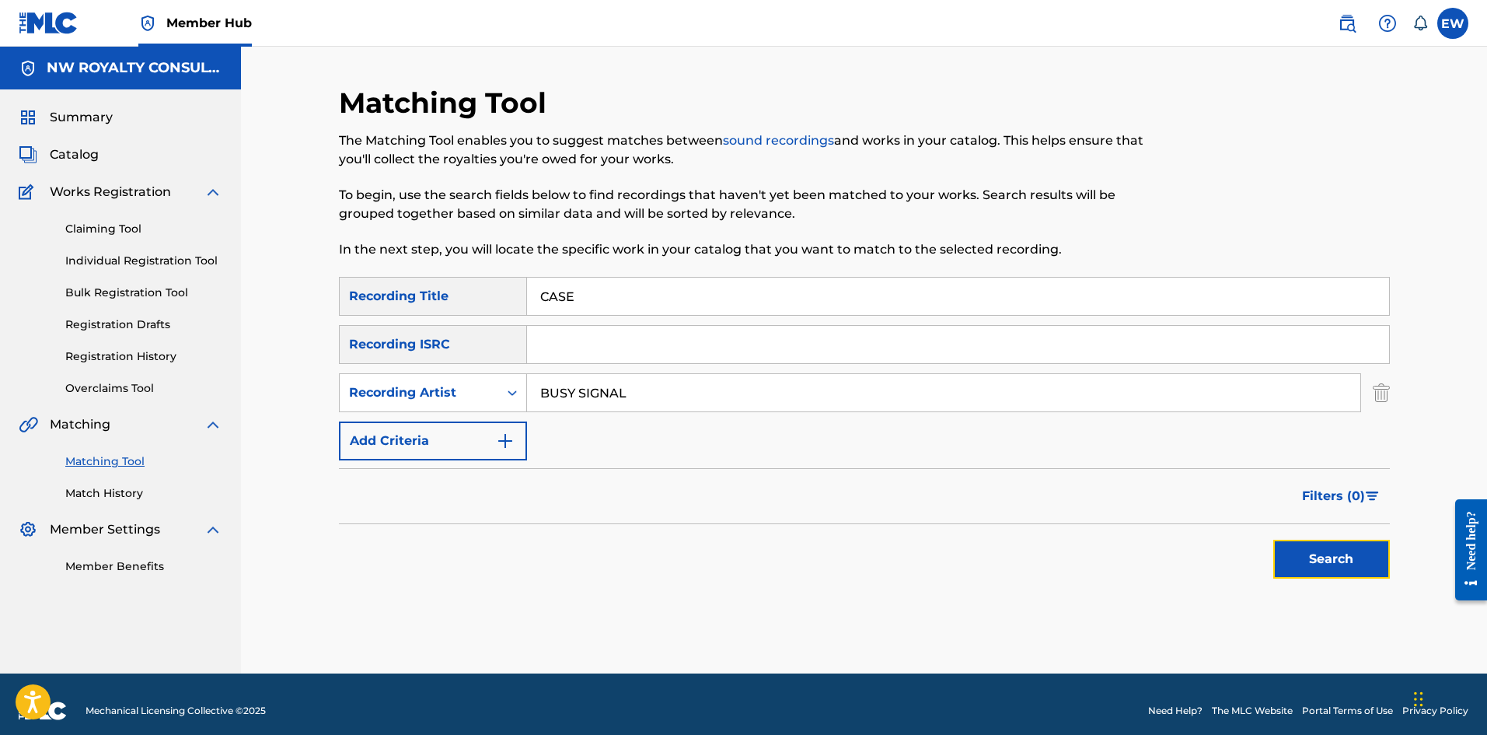
click at [582, 285] on button "Search" at bounding box center [1331, 559] width 117 height 39
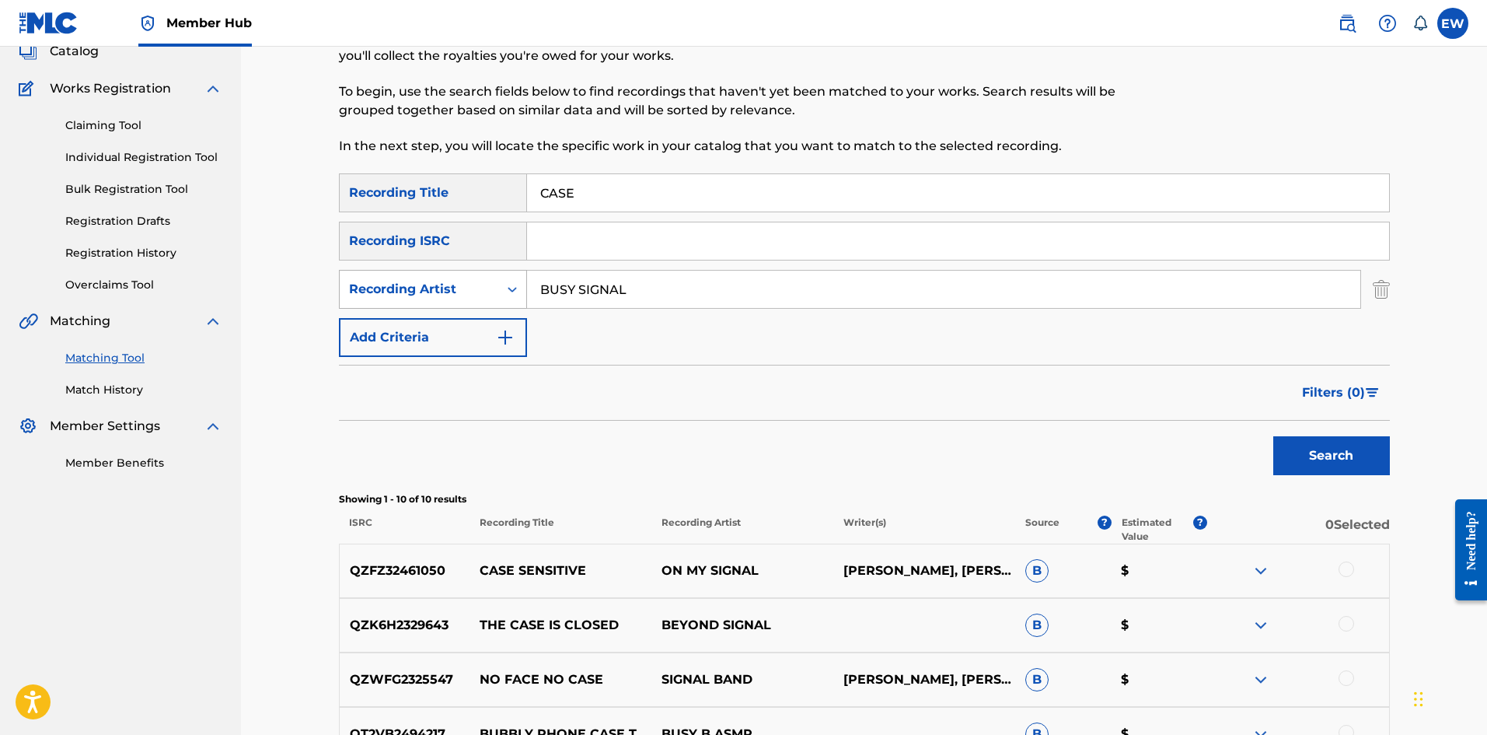
scroll to position [78, 0]
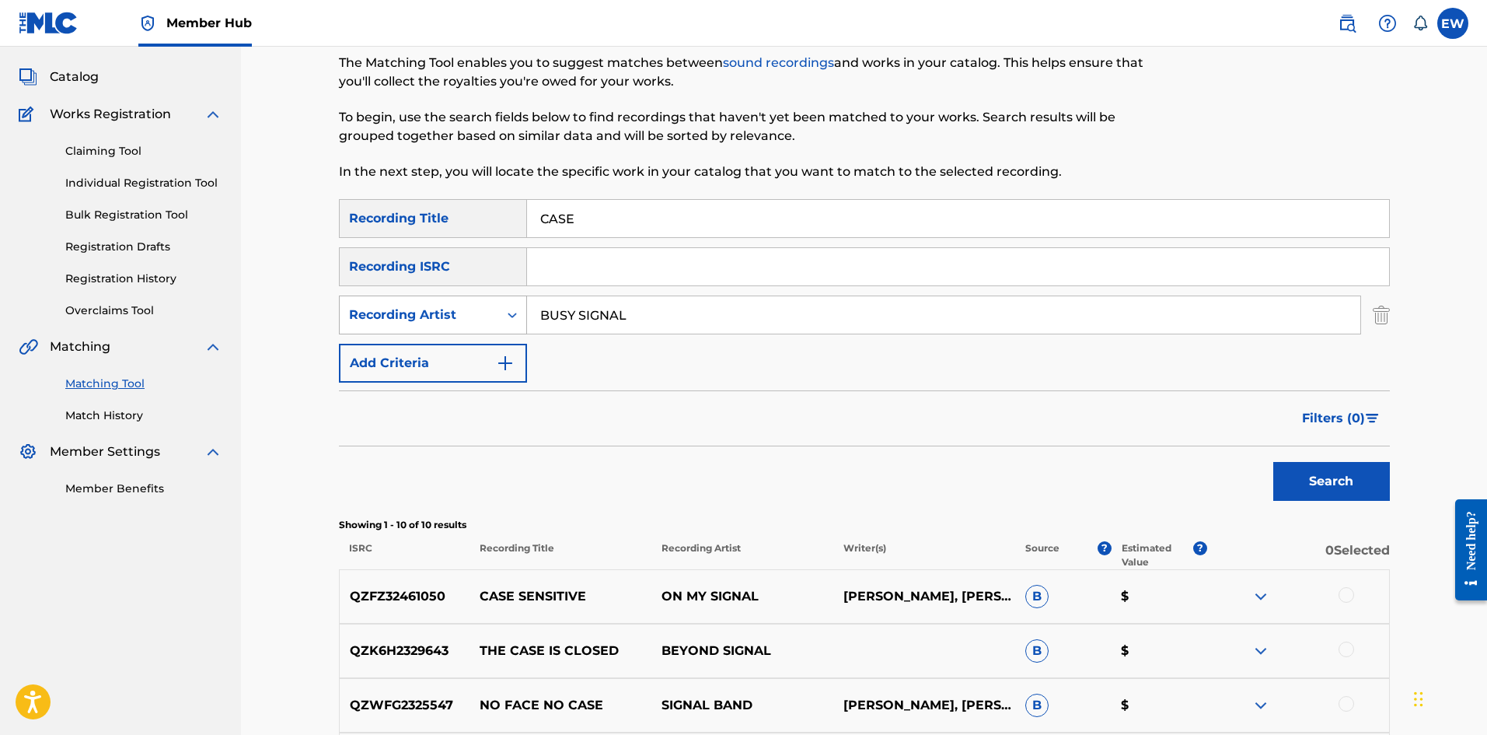
drag, startPoint x: 663, startPoint y: 320, endPoint x: 384, endPoint y: 316, distance: 279.1
click at [385, 285] on div "SearchWithCriteria12b25c5e-e9d8-4645-9736-9a0a4766e9ee Recording Artist BUSY SI…" at bounding box center [864, 314] width 1051 height 39
type input "CHEDDA"
drag, startPoint x: 650, startPoint y: 215, endPoint x: 231, endPoint y: 310, distance: 429.8
click at [227, 285] on main "NW ROYALTY CONSULTING, LLC. Summary Catalog Works Registration Claiming Tool In…" at bounding box center [743, 580] width 1487 height 1222
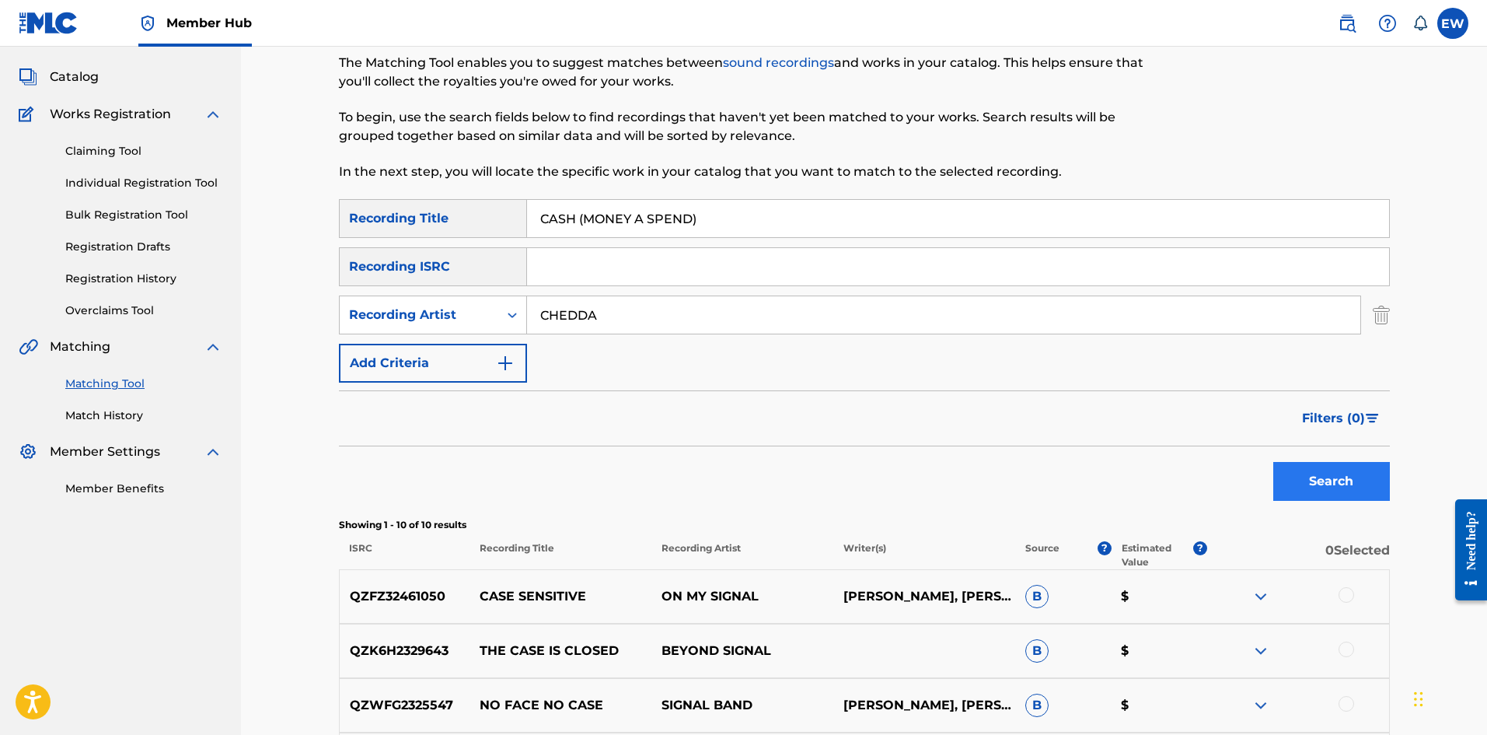
type input "CASH (MONEY A SPEND)"
click at [582, 285] on button "Search" at bounding box center [1331, 481] width 117 height 39
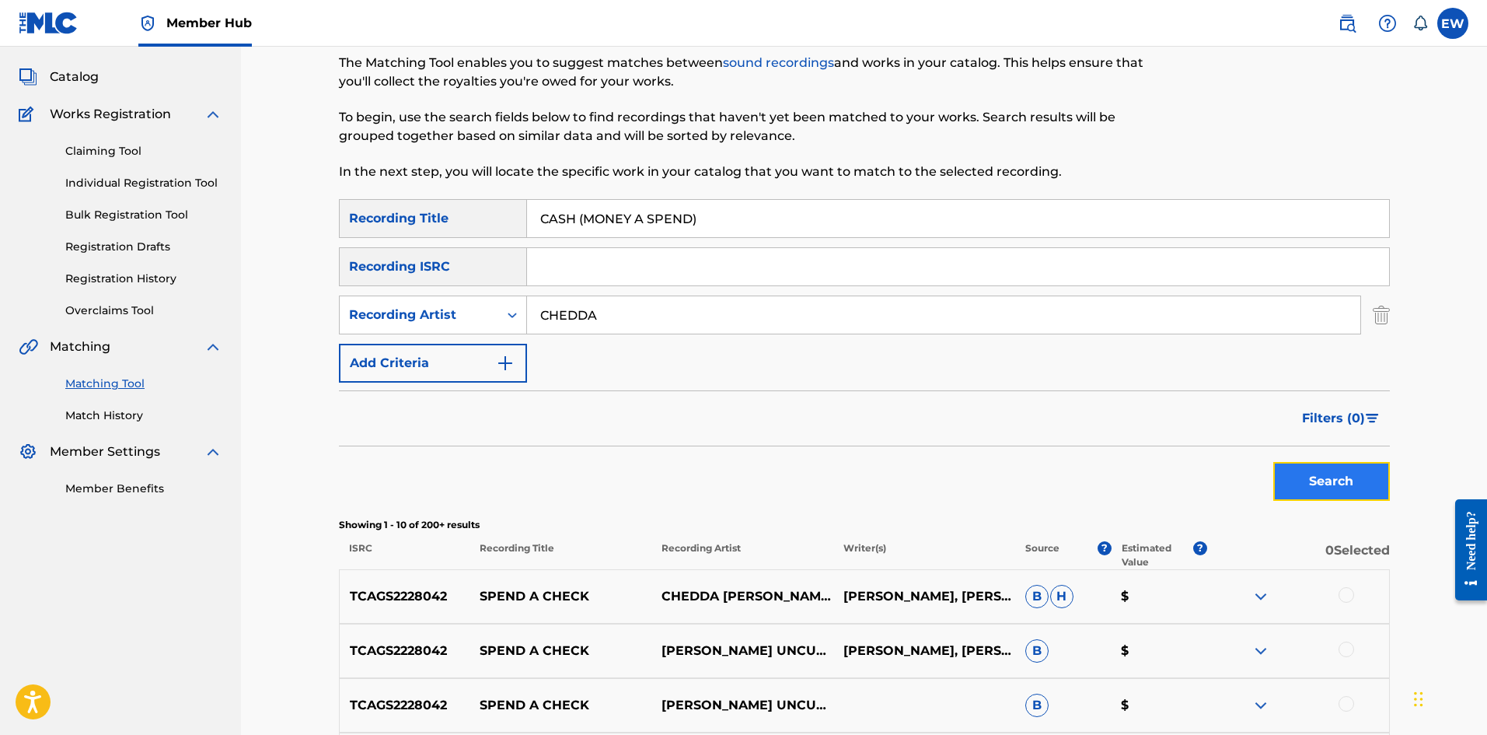
click at [582, 285] on button "Search" at bounding box center [1331, 481] width 117 height 39
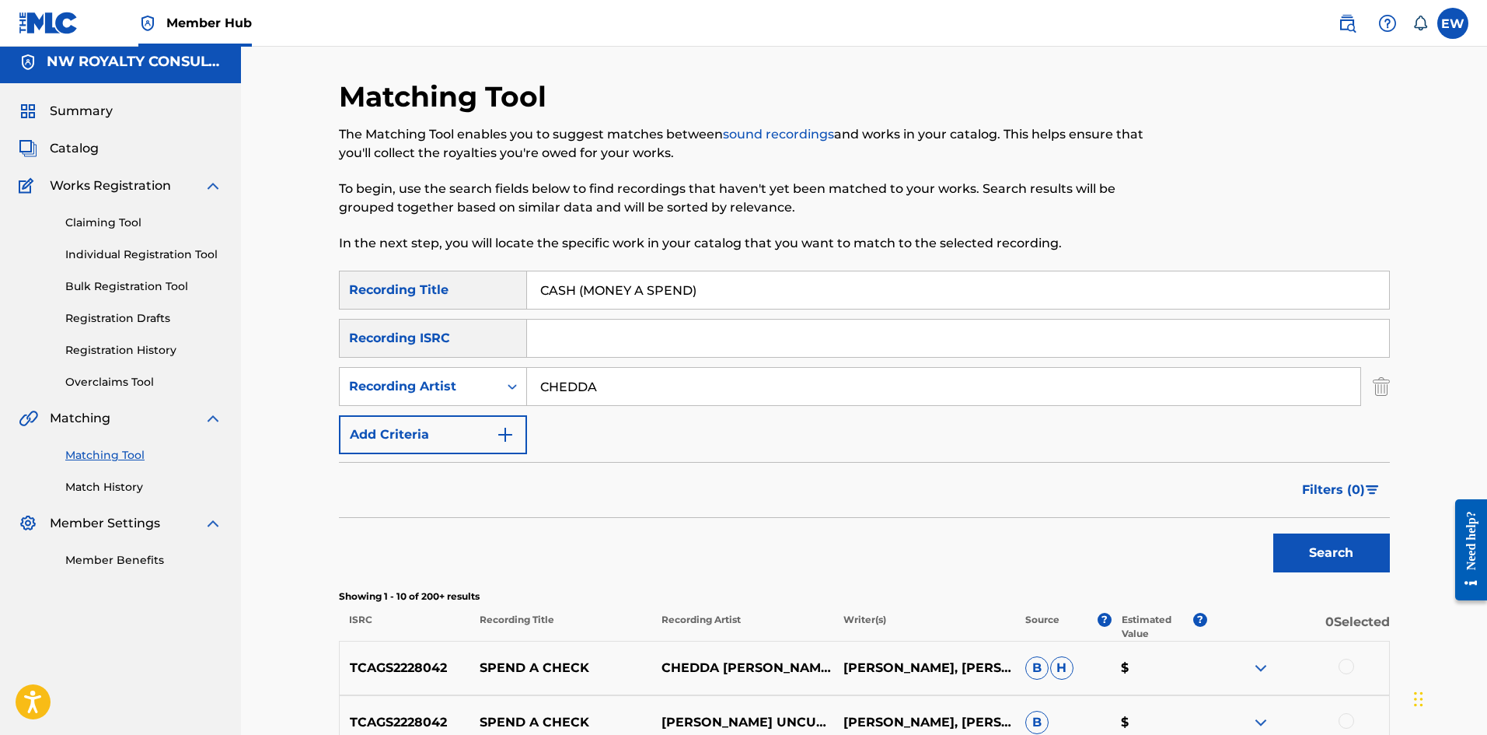
scroll to position [0, 0]
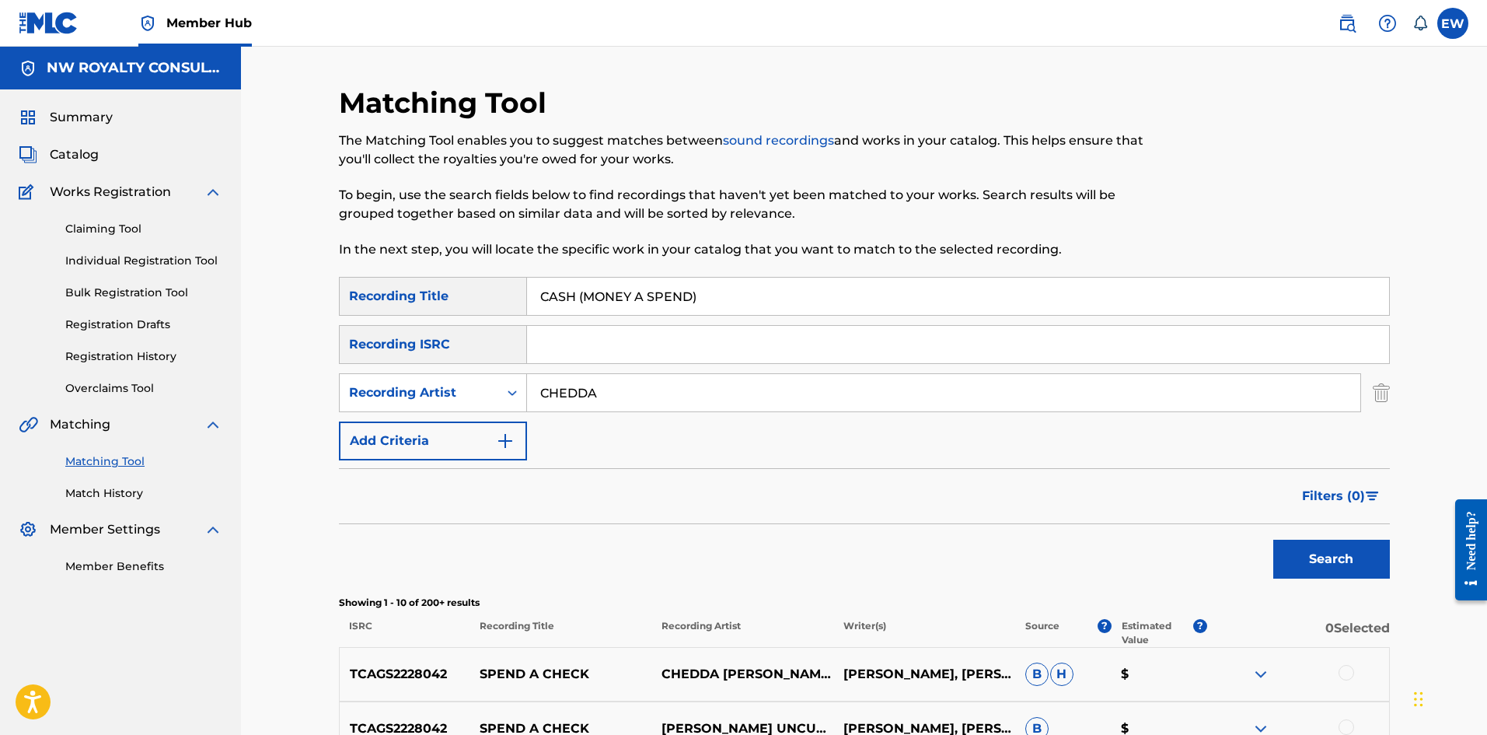
drag, startPoint x: 663, startPoint y: 397, endPoint x: 327, endPoint y: 395, distance: 336.7
click at [341, 285] on div "SearchWithCriteria12b25c5e-e9d8-4645-9736-9a0a4766e9ee Recording Artist CHEDDA" at bounding box center [864, 392] width 1051 height 39
type input "SHABAKO"
drag, startPoint x: 728, startPoint y: 295, endPoint x: 392, endPoint y: 259, distance: 338.6
click at [393, 260] on div "Matching Tool The Matching Tool enables you to suggest matches between sound re…" at bounding box center [864, 697] width 1051 height 1222
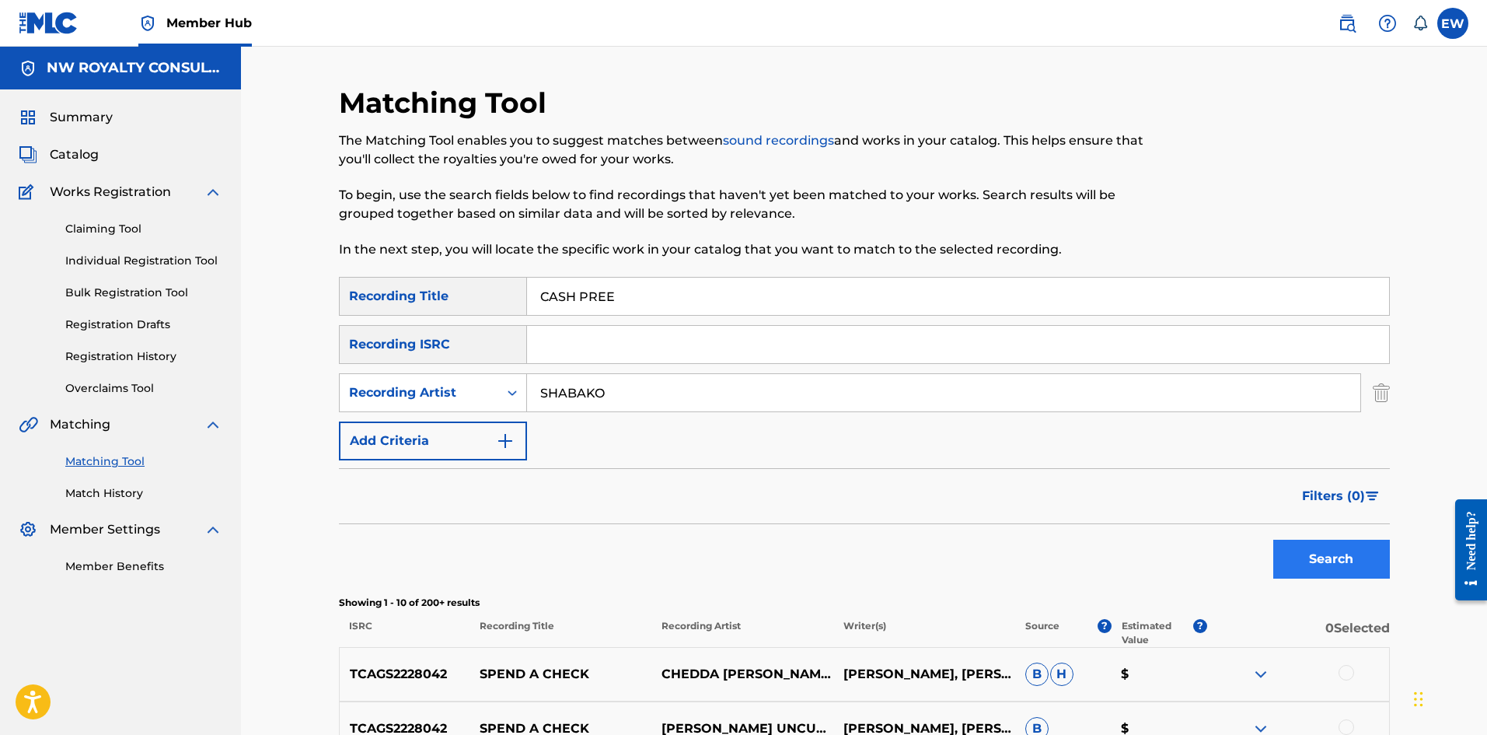
type input "CASH PREE"
drag, startPoint x: 1335, startPoint y: 560, endPoint x: 1252, endPoint y: 529, distance: 87.8
click at [582, 285] on button "Search" at bounding box center [1331, 559] width 117 height 39
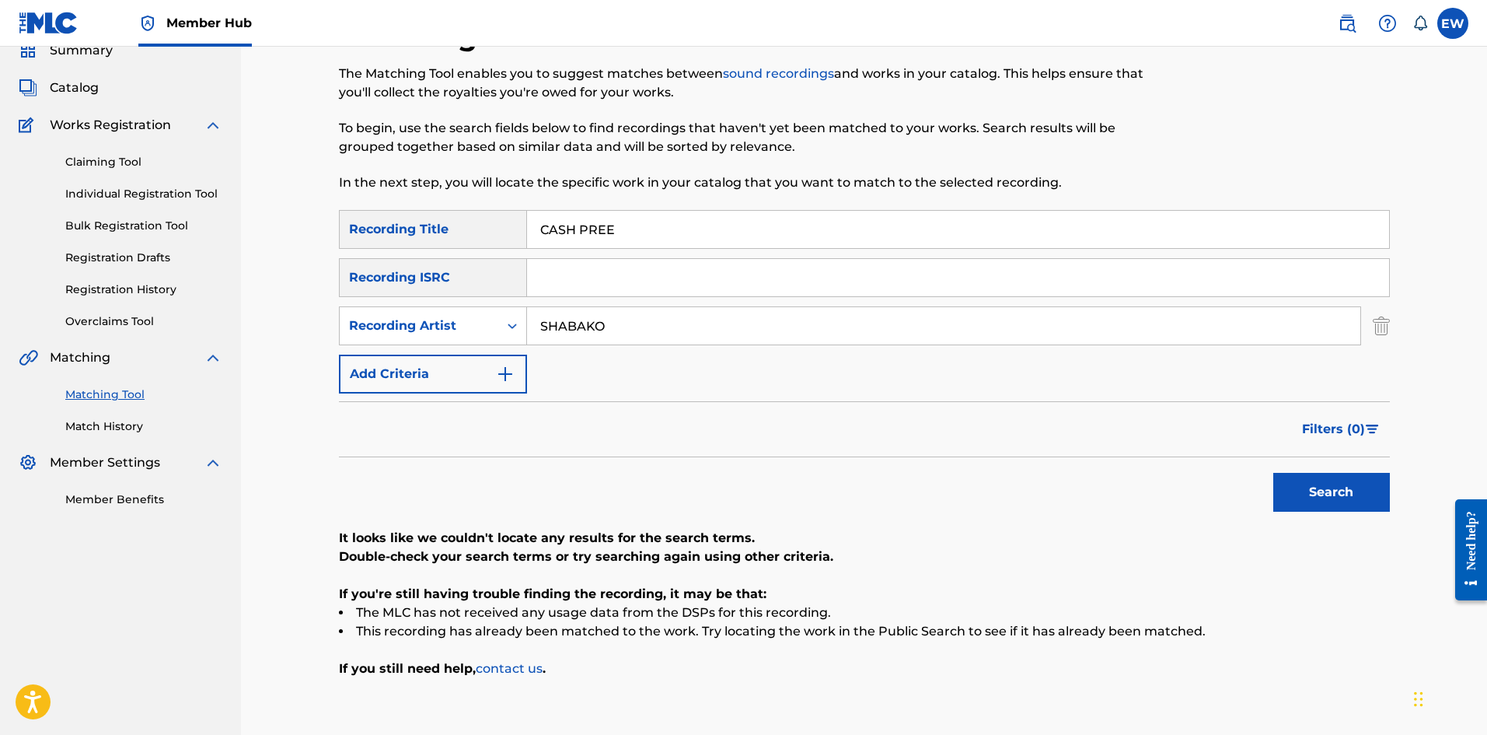
scroll to position [155, 0]
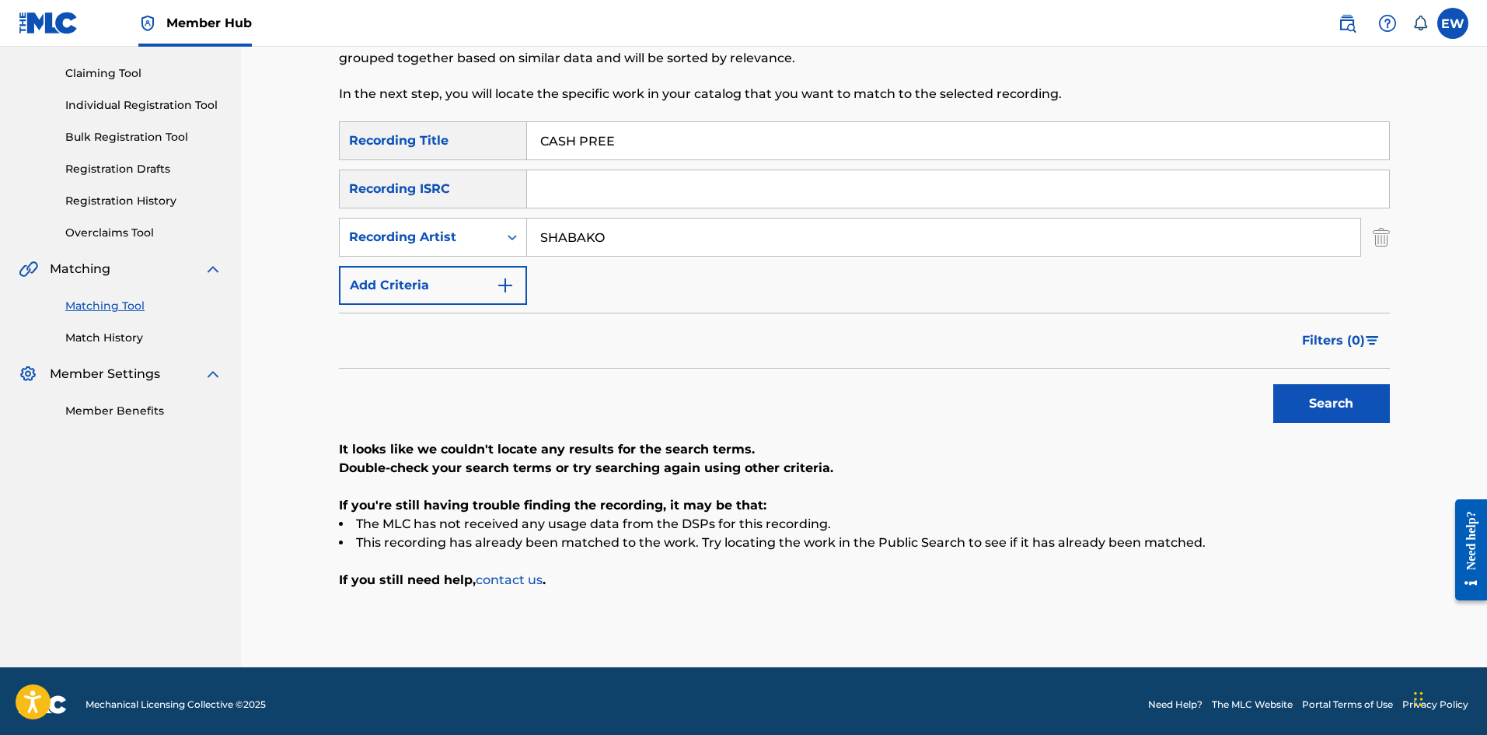
drag, startPoint x: 686, startPoint y: 243, endPoint x: 360, endPoint y: 182, distance: 331.5
click at [361, 182] on div "SearchWithCriteriab6fd10f2-3cf4-4658-9d8a-dbc72b6729ca Recording Title CASH PRE…" at bounding box center [864, 212] width 1051 height 183
type input "RANICO 197"
drag, startPoint x: 674, startPoint y: 139, endPoint x: 456, endPoint y: 121, distance: 218.4
click at [426, 119] on div "Matching Tool The Matching Tool enables you to suggest matches between sound re…" at bounding box center [864, 298] width 1051 height 737
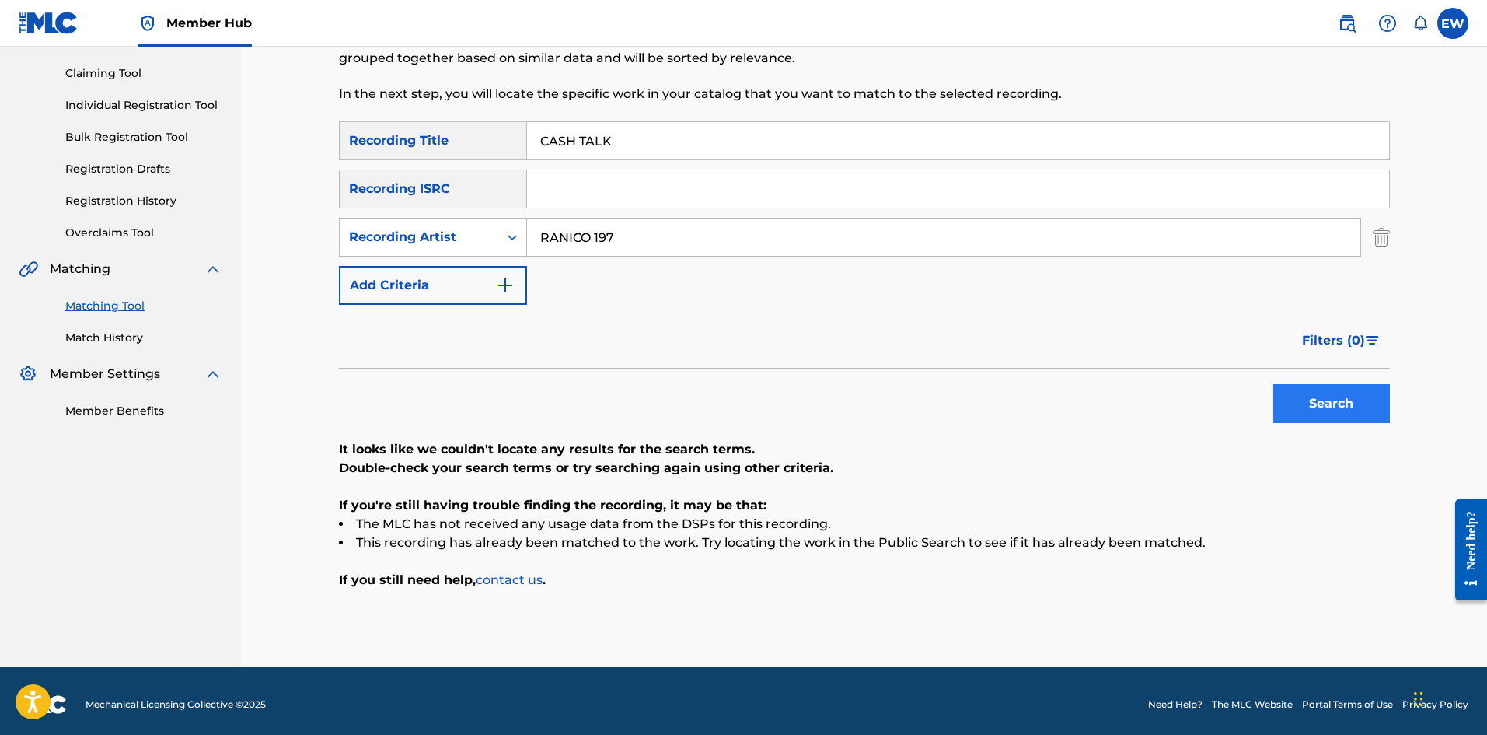
type input "CASH TALK"
click at [582, 285] on button "Search" at bounding box center [1331, 403] width 117 height 39
drag, startPoint x: 662, startPoint y: 229, endPoint x: 264, endPoint y: 187, distance: 399.5
click at [267, 195] on div "Matching Tool The Matching Tool enables you to suggest matches between sound re…" at bounding box center [864, 279] width 1246 height 776
type input "MACKEEHAN"
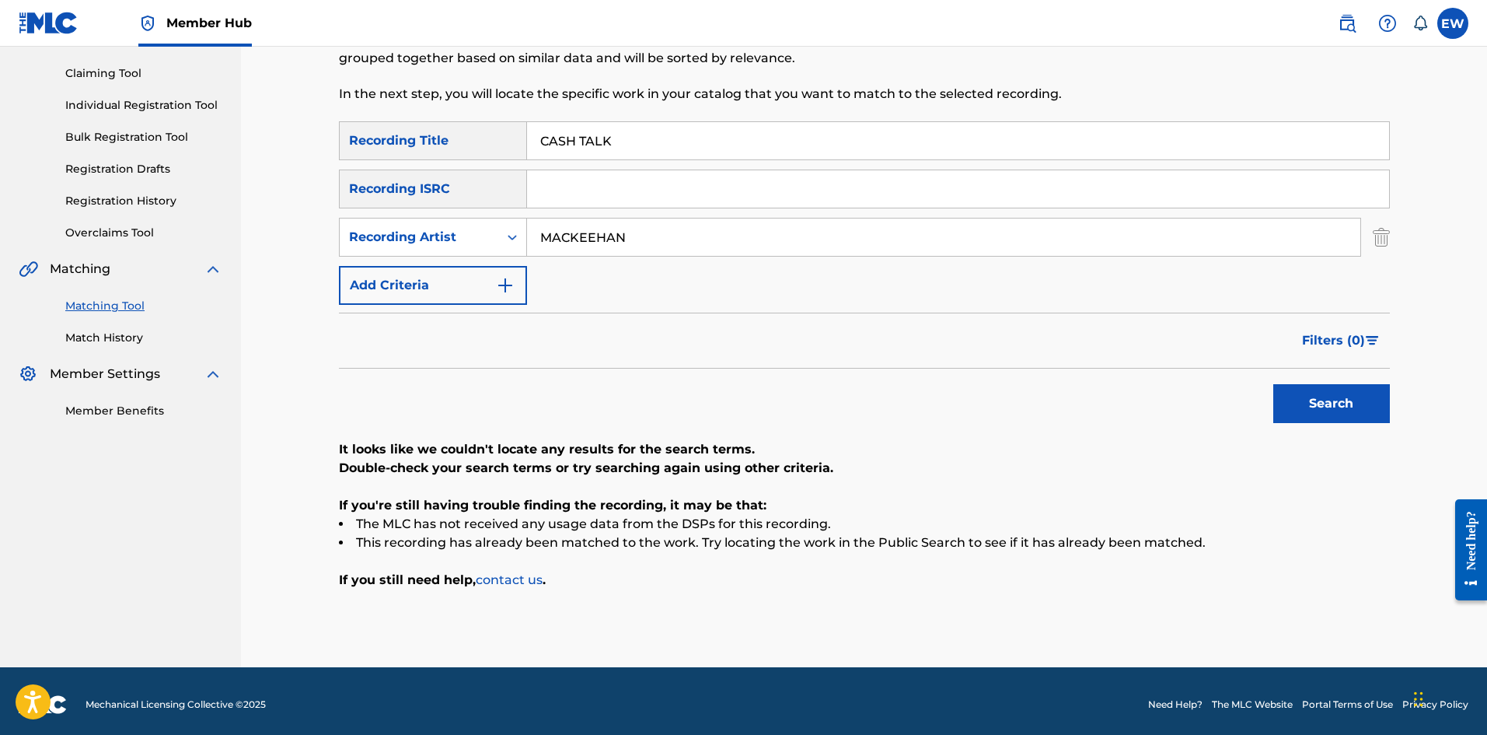
drag, startPoint x: 692, startPoint y: 142, endPoint x: 414, endPoint y: 160, distance: 278.9
click at [436, 161] on div "SearchWithCriteriab6fd10f2-3cf4-4658-9d8a-dbc72b6729ca Recording Title CASH TAL…" at bounding box center [864, 212] width 1051 height 183
type input "CASSAVA PEACE"
drag, startPoint x: 1311, startPoint y: 408, endPoint x: 1244, endPoint y: 419, distance: 67.7
click at [582, 285] on button "Search" at bounding box center [1331, 403] width 117 height 39
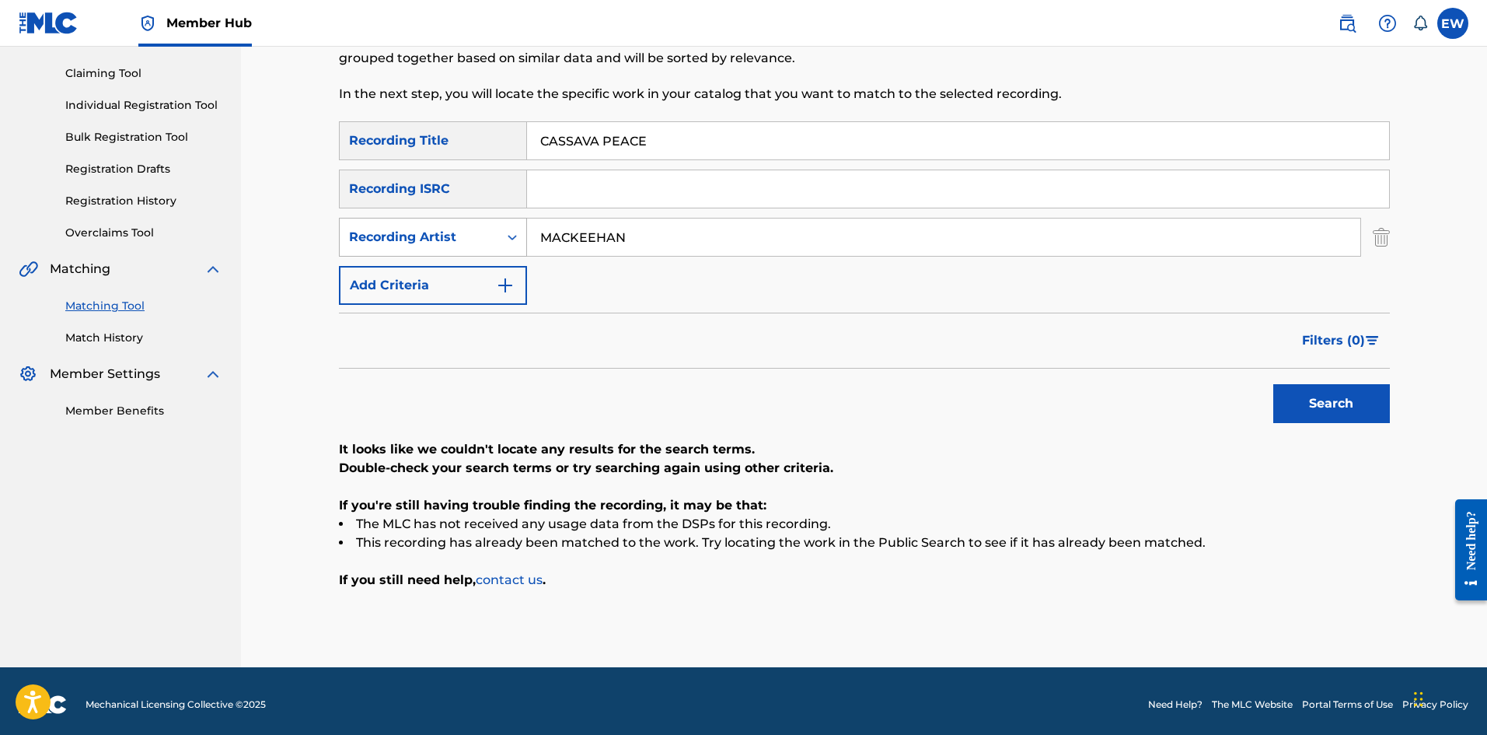
drag, startPoint x: 717, startPoint y: 233, endPoint x: 413, endPoint y: 253, distance: 304.7
click at [439, 247] on div "SearchWithCriteria12b25c5e-e9d8-4645-9736-9a0a4766e9ee Recording Artist [PERSON…" at bounding box center [864, 237] width 1051 height 39
type input "[PERSON_NAME]"
drag, startPoint x: 714, startPoint y: 141, endPoint x: 341, endPoint y: 160, distance: 373.6
click at [355, 152] on div "SearchWithCriteriab6fd10f2-3cf4-4658-9d8a-dbc72b6729ca Recording Title CASSAVA …" at bounding box center [864, 140] width 1051 height 39
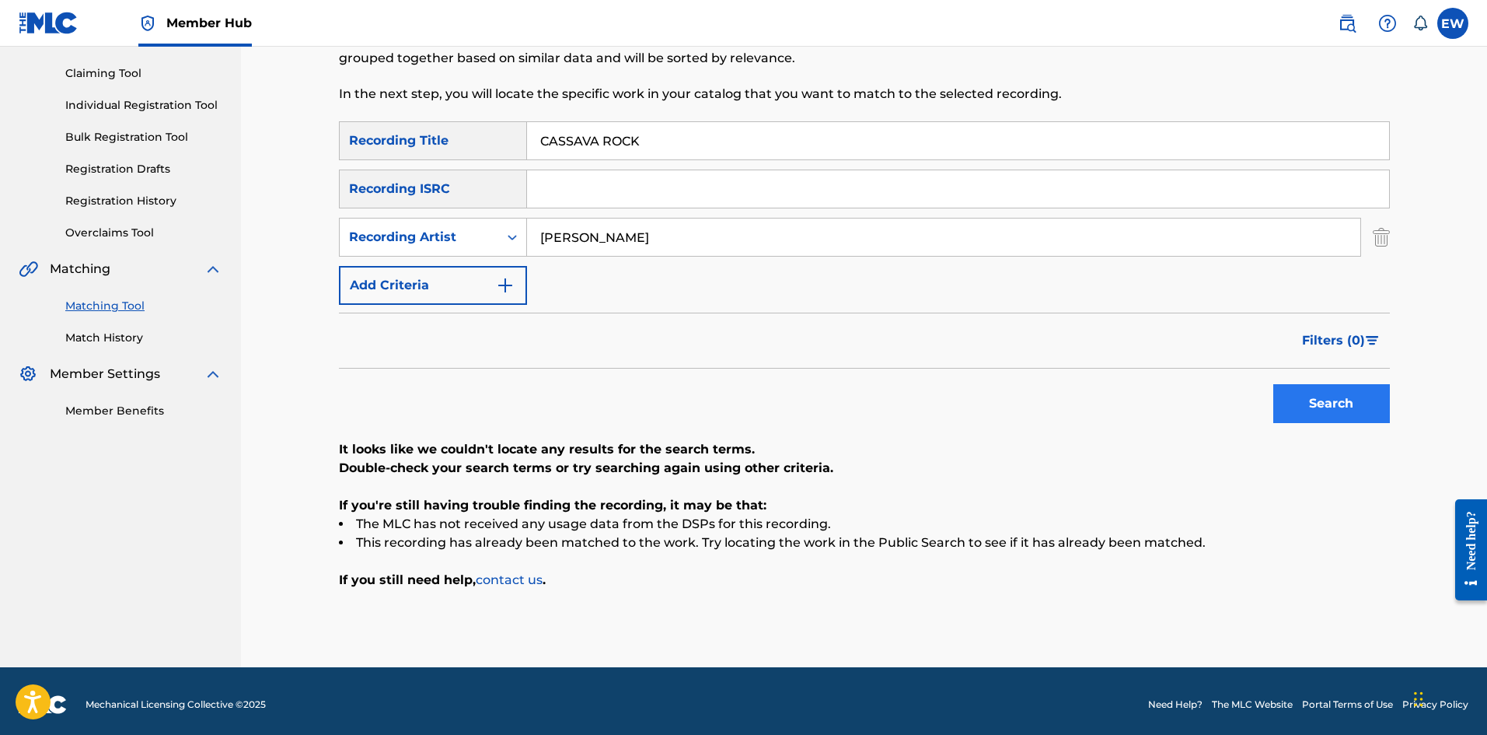
type input "CASSAVA ROCK"
click at [582, 285] on button "Search" at bounding box center [1331, 403] width 117 height 39
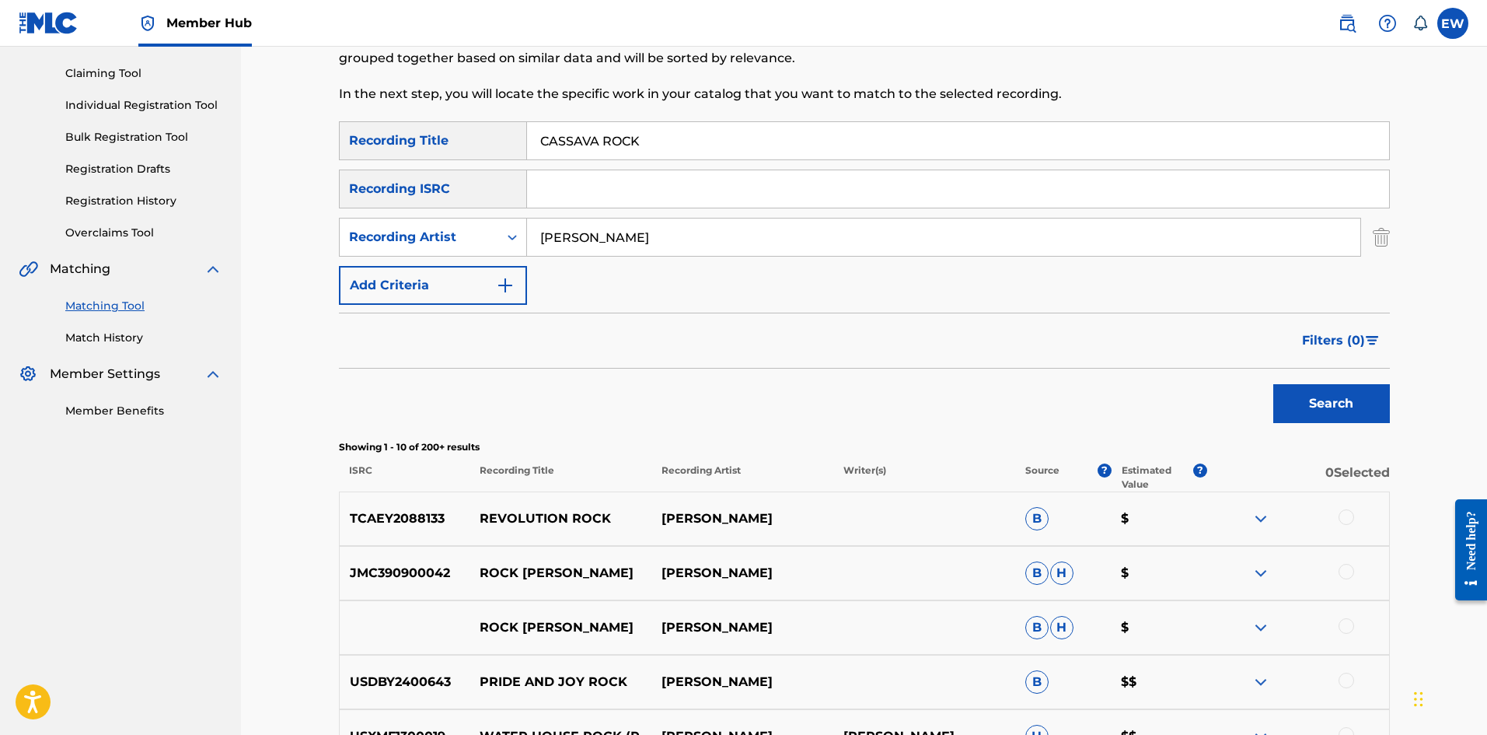
drag, startPoint x: 718, startPoint y: 243, endPoint x: 285, endPoint y: 250, distance: 433.9
click at [411, 247] on div "SearchWithCriteria12b25c5e-e9d8-4645-9736-9a0a4766e9ee Recording Artist [PERSON…" at bounding box center [864, 237] width 1051 height 39
type input "[PERSON_NAME]"
drag, startPoint x: 681, startPoint y: 135, endPoint x: 272, endPoint y: 163, distance: 410.0
click at [295, 162] on div "Matching Tool The Matching Tool enables you to suggest matches between sound re…" at bounding box center [864, 521] width 1246 height 1261
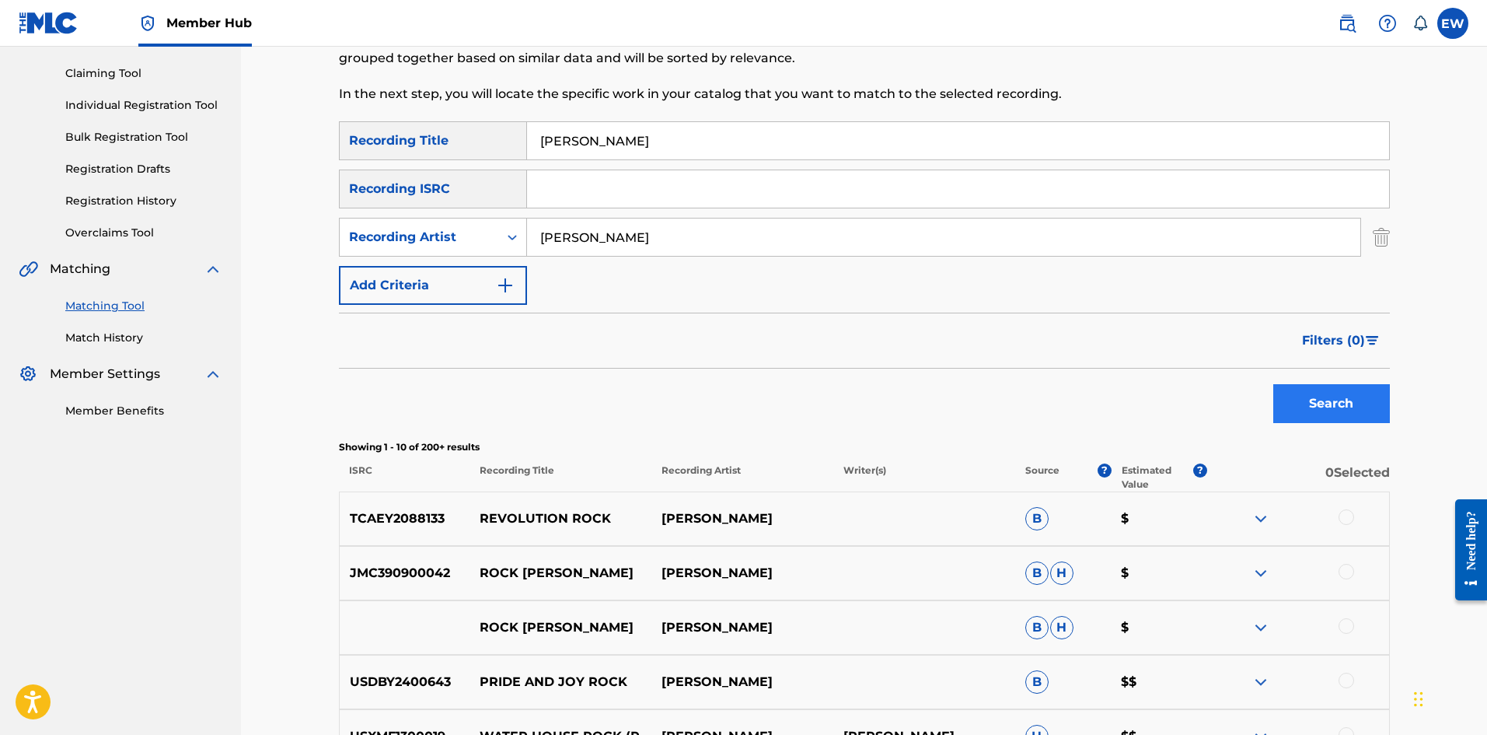
type input "[PERSON_NAME]"
click at [582, 285] on button "Search" at bounding box center [1331, 403] width 117 height 39
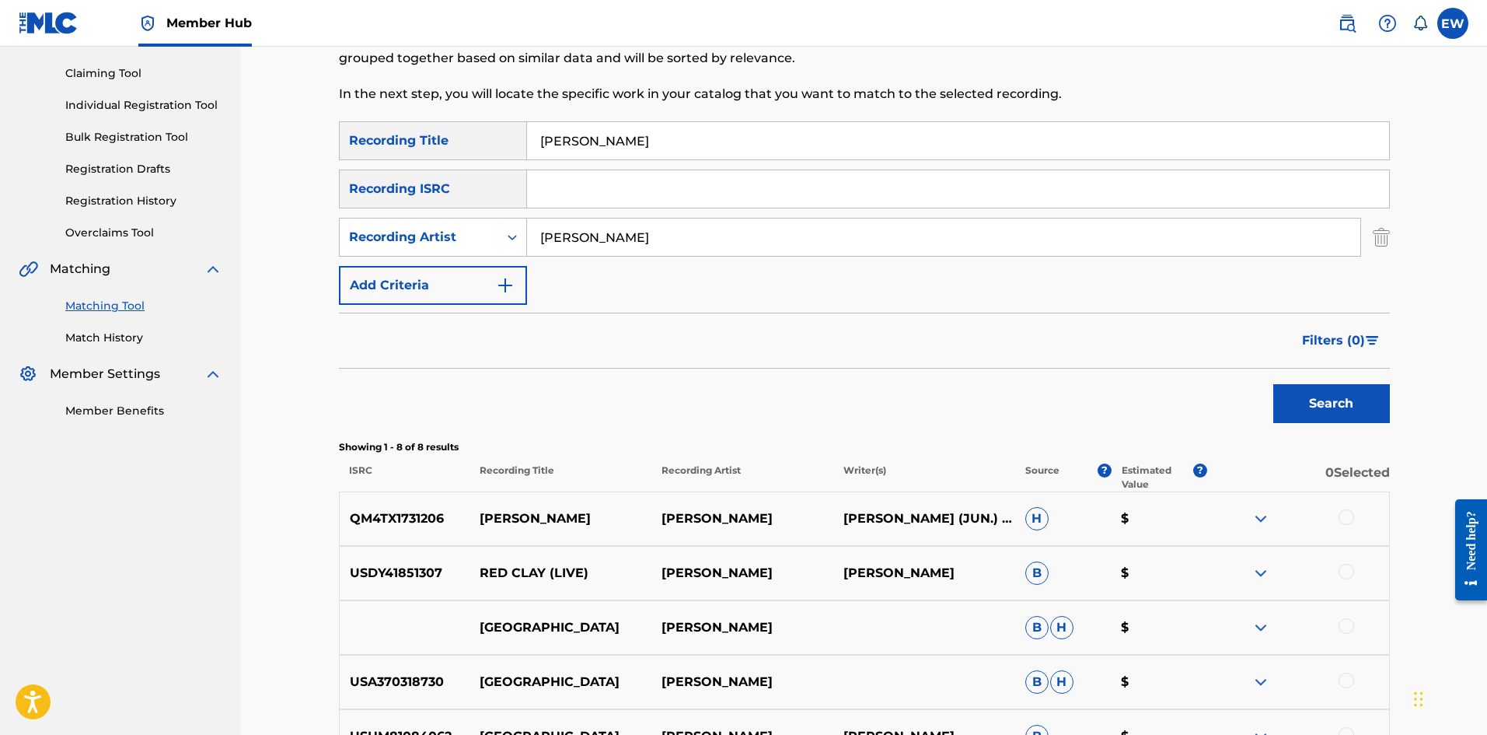
click at [582, 285] on div at bounding box center [1347, 517] width 16 height 16
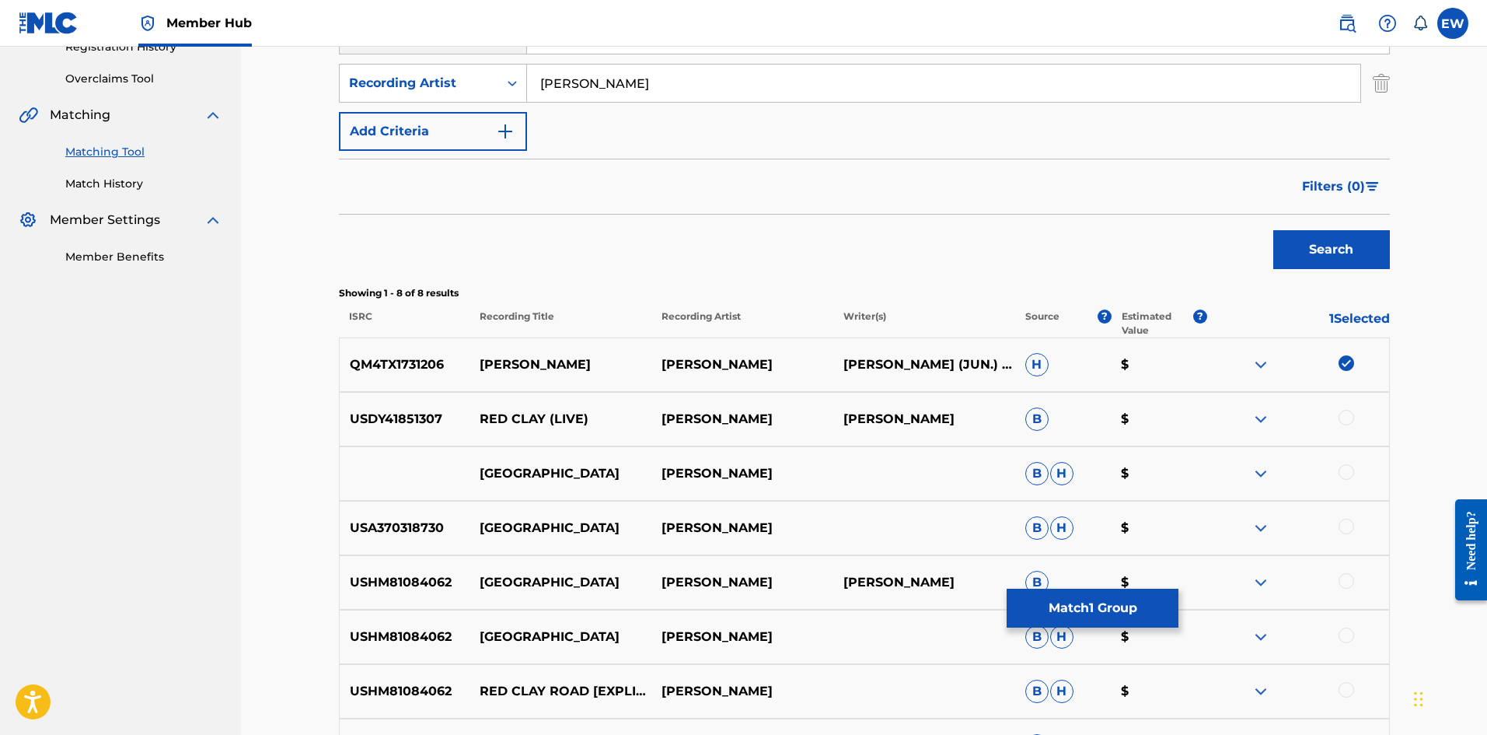
scroll to position [311, 0]
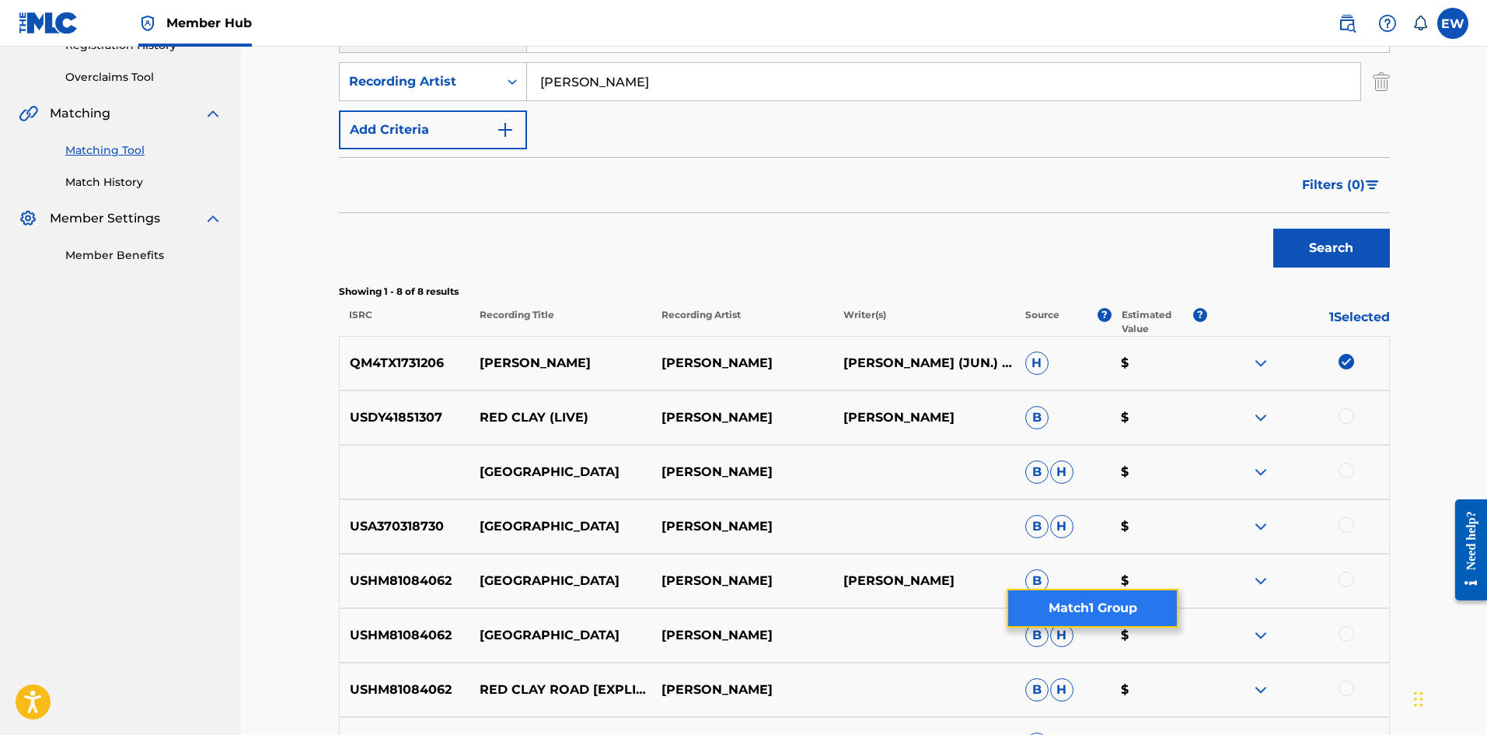
click at [582, 285] on button "Match 1 Group" at bounding box center [1093, 608] width 172 height 39
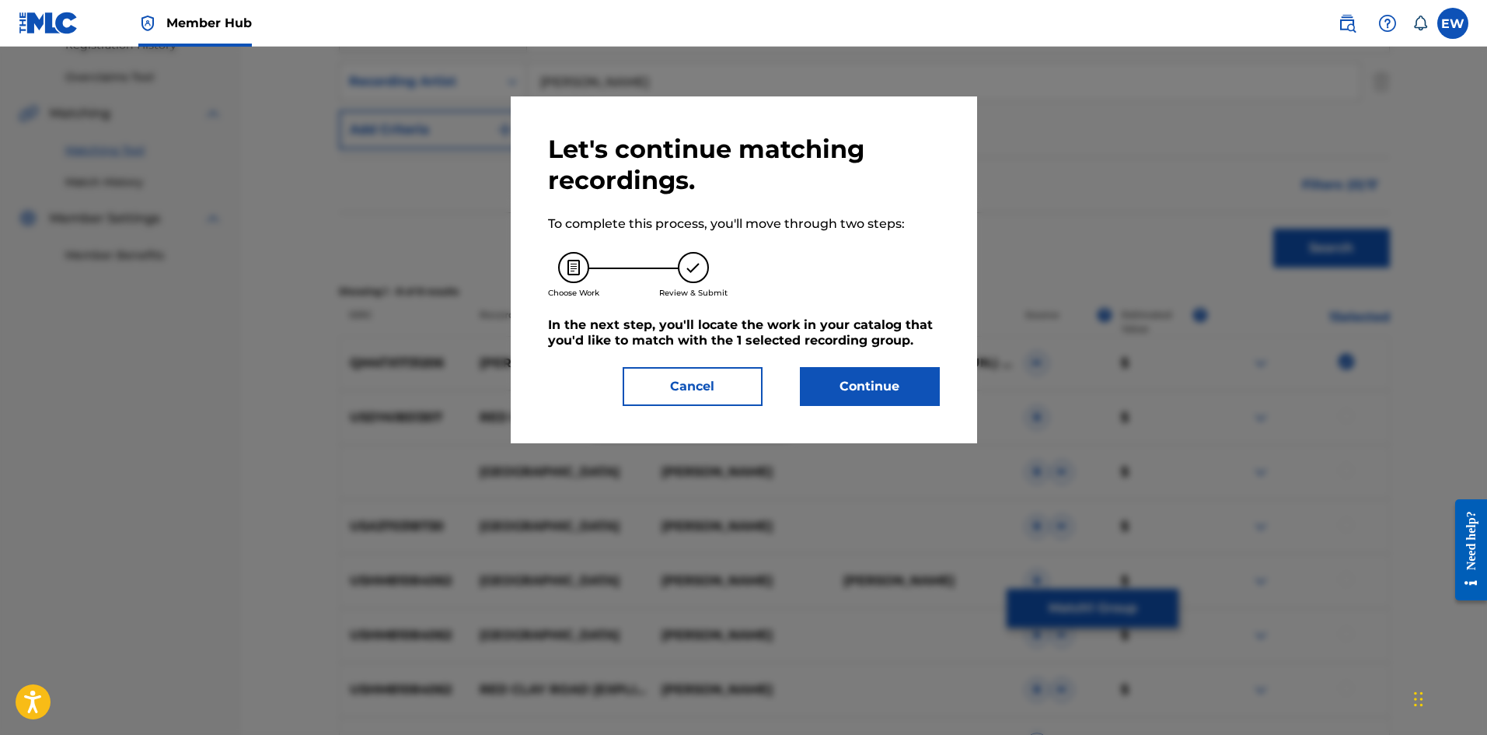
drag, startPoint x: 862, startPoint y: 345, endPoint x: 858, endPoint y: 355, distance: 10.1
click at [582, 285] on h5 "In the next step, you'll locate the work in your catalog that you'd like to mat…" at bounding box center [744, 332] width 392 height 31
click at [582, 285] on button "Continue" at bounding box center [870, 386] width 140 height 39
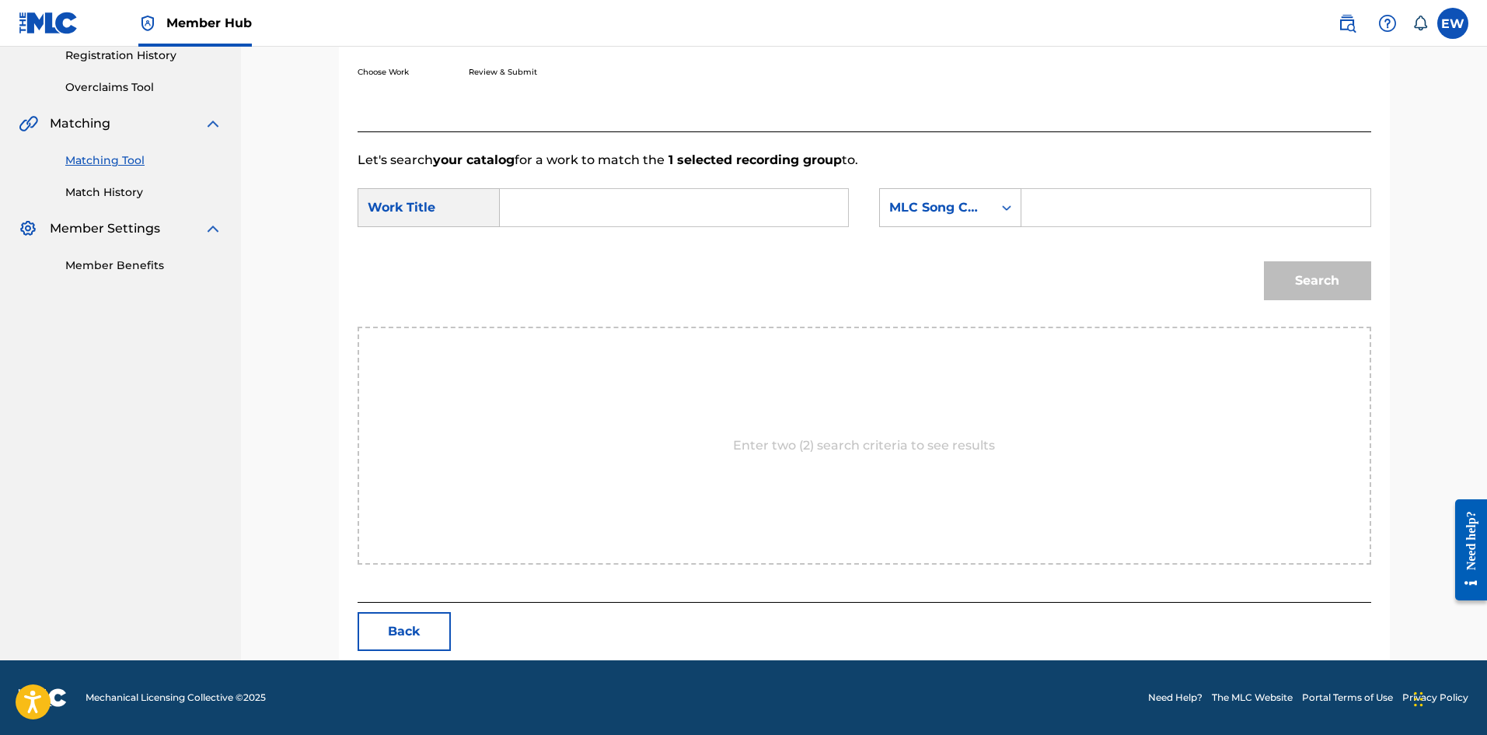
drag, startPoint x: 648, startPoint y: 211, endPoint x: 634, endPoint y: 248, distance: 40.1
click at [582, 231] on div "SearchWithCriteriaba1f00d1-2aaf-40a4-899b-2eda426acf82 Work Title SearchWithCri…" at bounding box center [865, 212] width 1014 height 48
type input "[PERSON_NAME]"
drag, startPoint x: 1144, startPoint y: 187, endPoint x: 1081, endPoint y: 247, distance: 86.9
click at [582, 196] on form "SearchWithCriteriaba1f00d1-2aaf-40a4-899b-2eda426acf82 Work Title [PERSON_NAME]…" at bounding box center [865, 247] width 1014 height 157
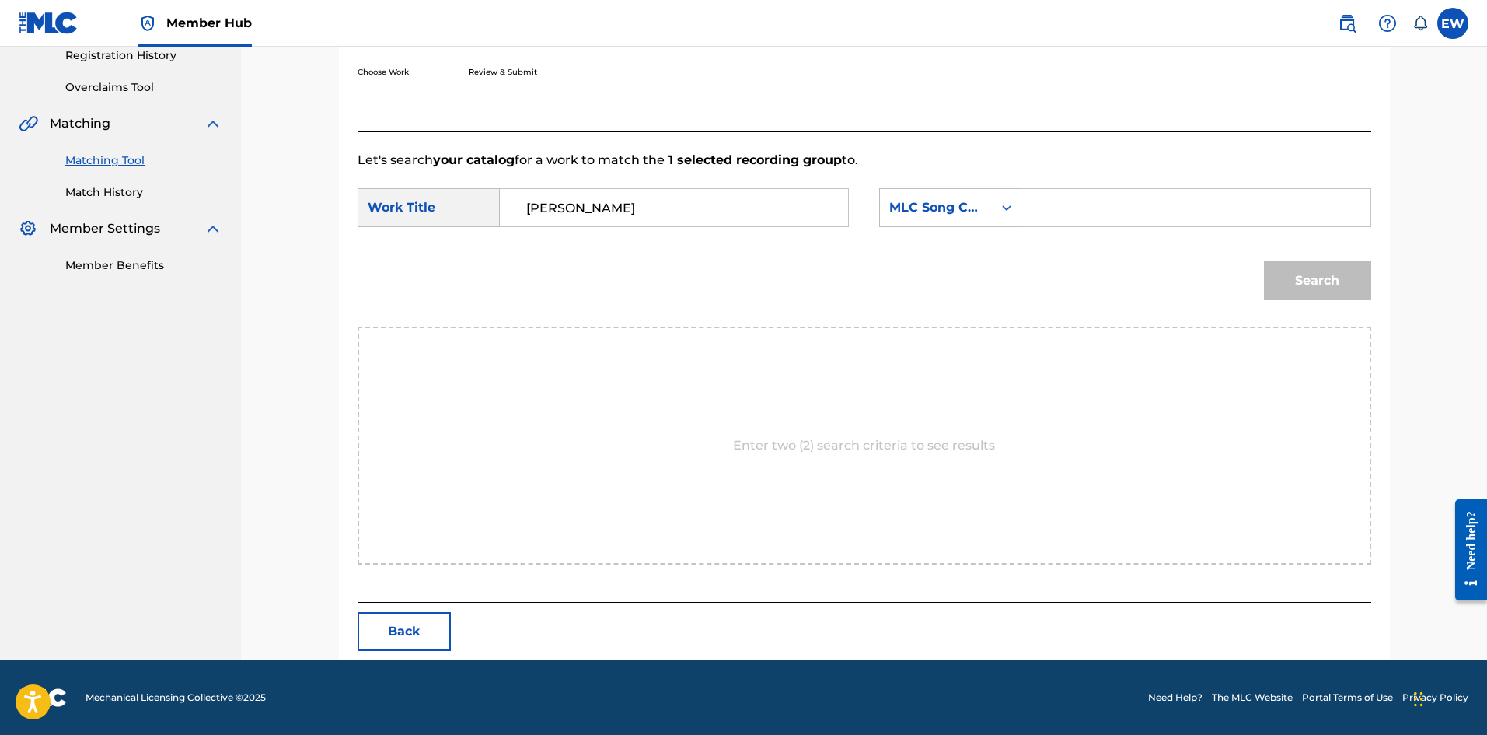
click at [582, 215] on input "Search Form" at bounding box center [1196, 207] width 322 height 37
type input "CB9TGL"
click at [582, 271] on button "Search" at bounding box center [1317, 280] width 107 height 39
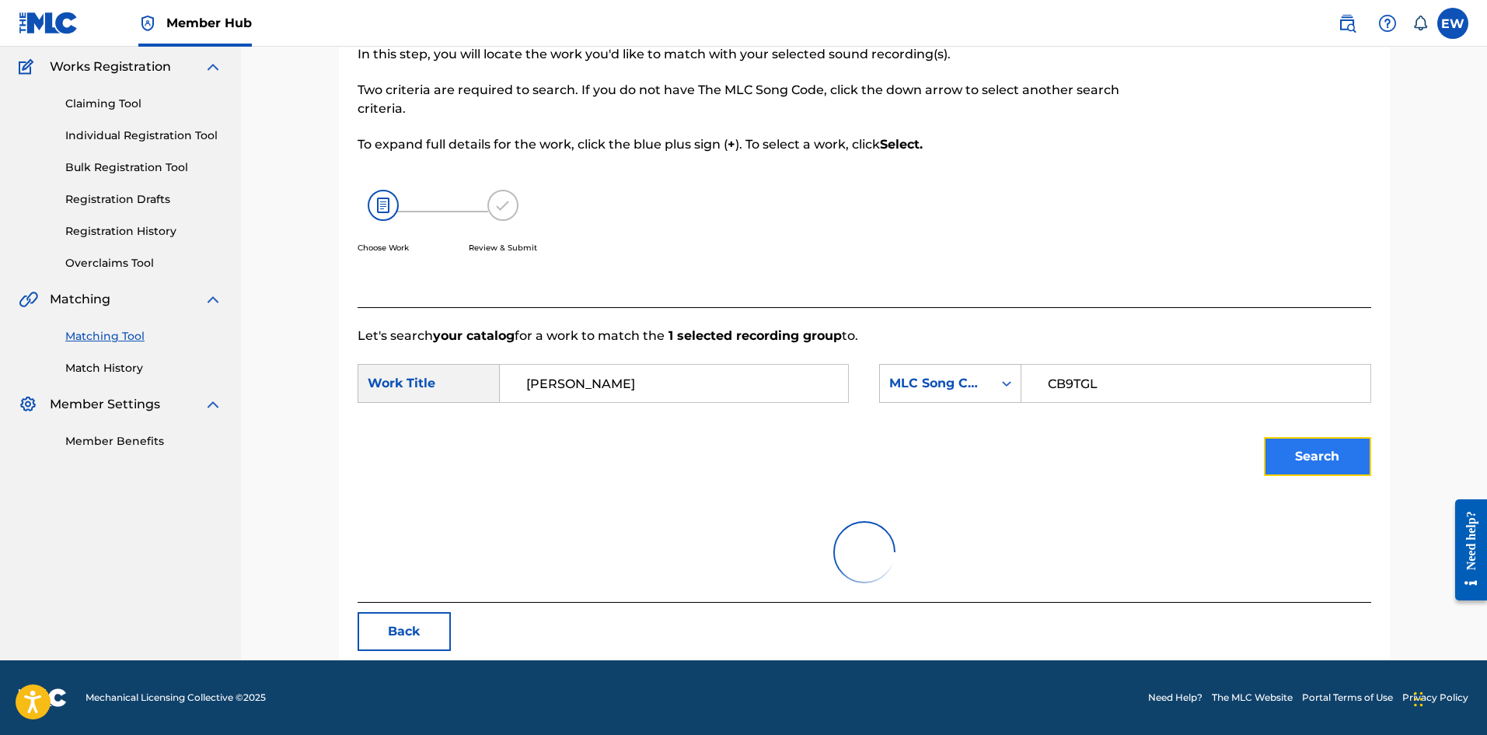
scroll to position [255, 0]
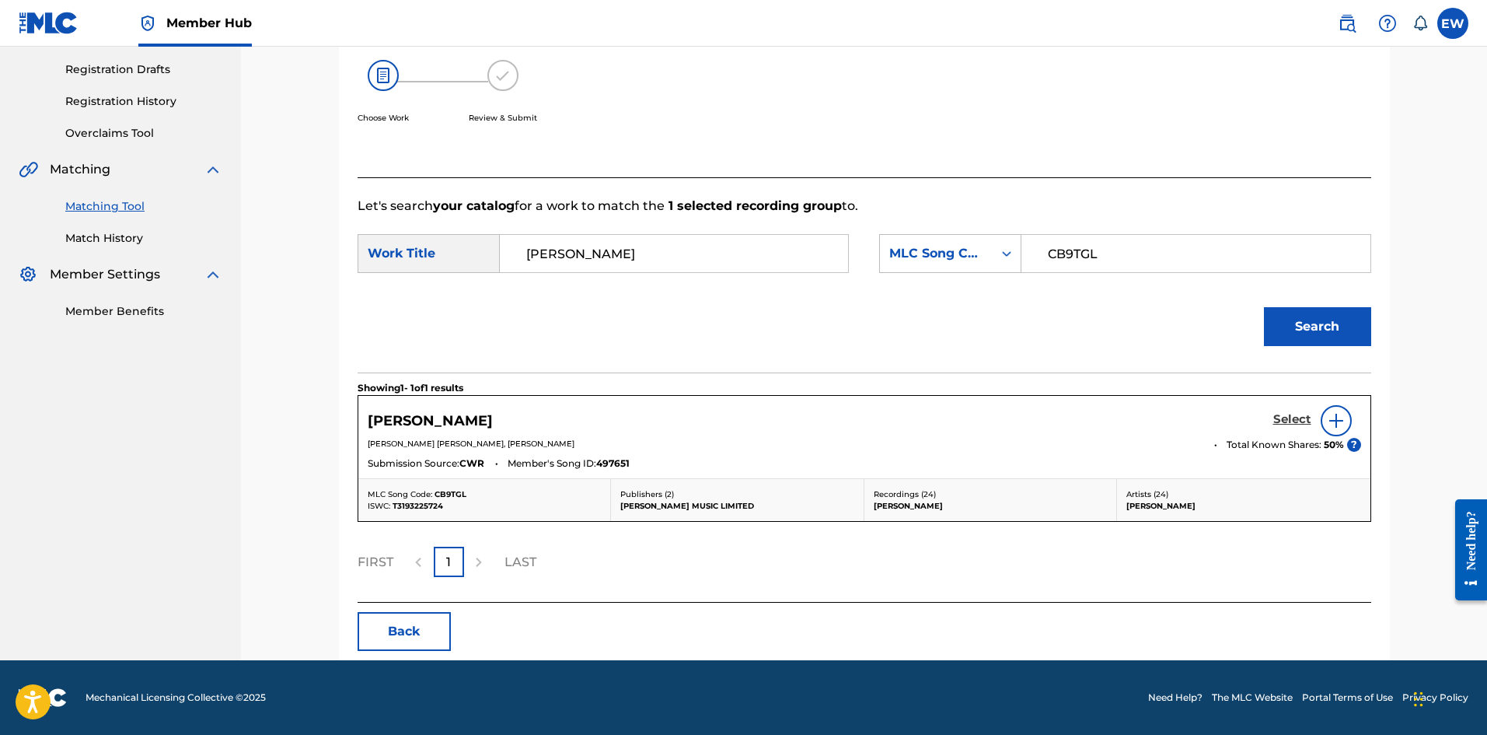
drag, startPoint x: 1301, startPoint y: 417, endPoint x: 1291, endPoint y: 412, distance: 11.1
click at [582, 285] on h5 "Select" at bounding box center [1292, 419] width 38 height 15
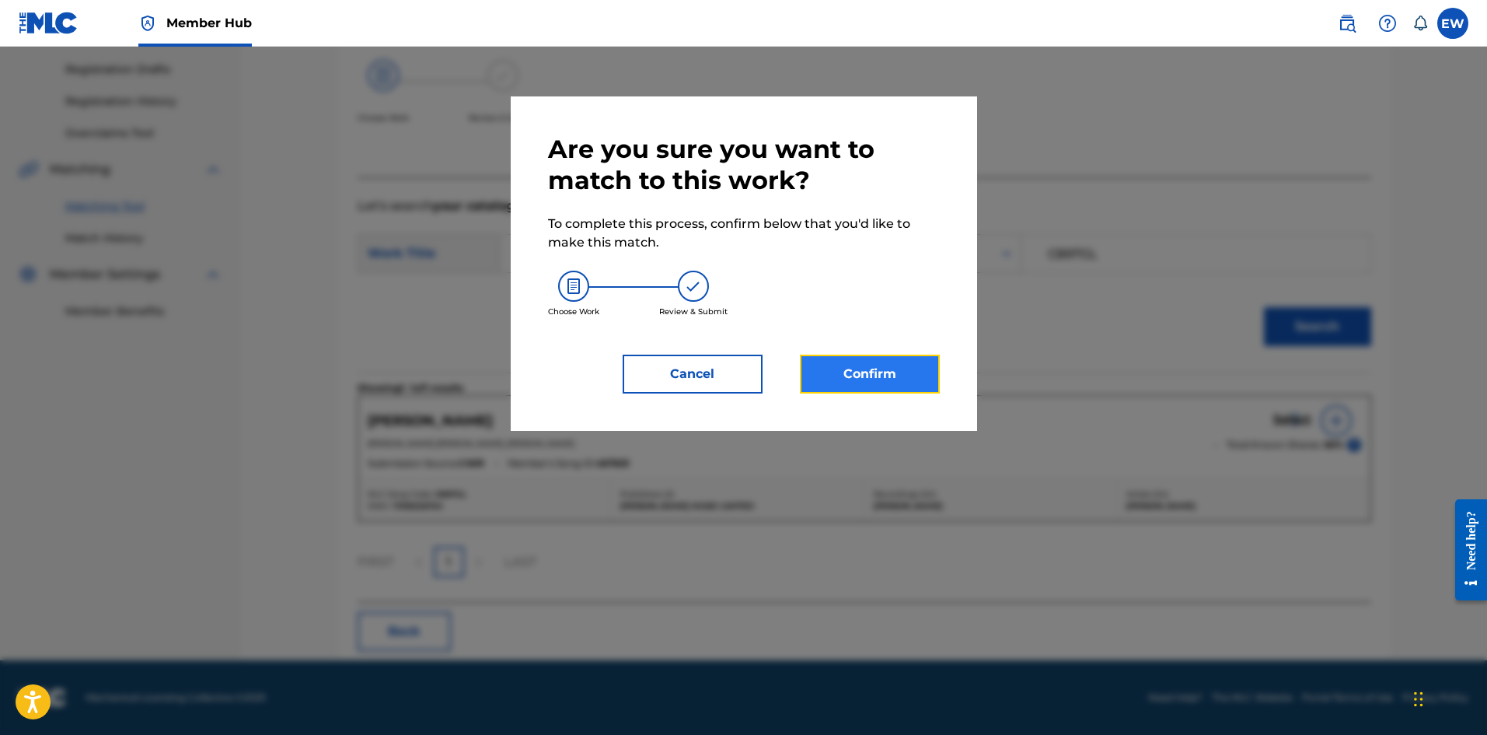
click at [582, 285] on button "Confirm" at bounding box center [870, 374] width 140 height 39
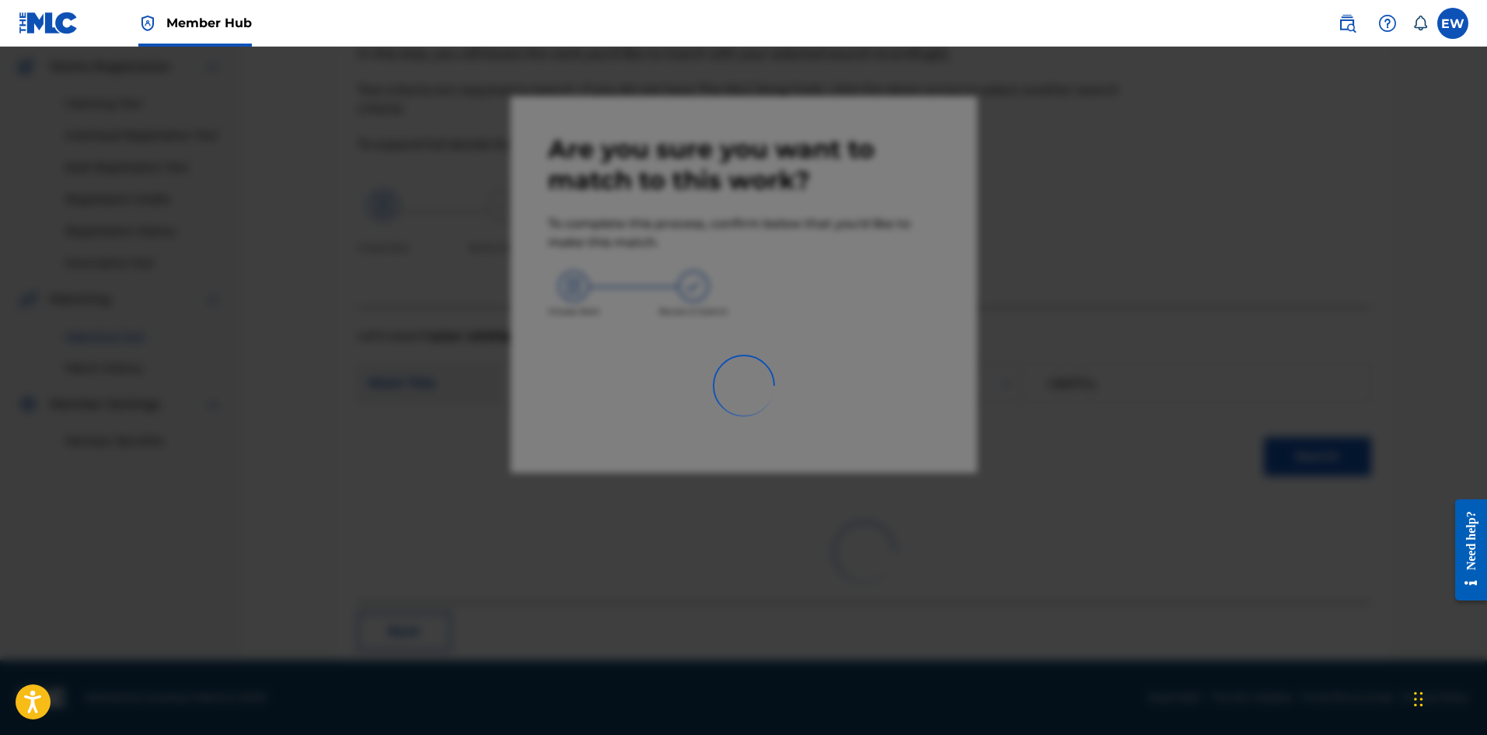
scroll to position [37, 0]
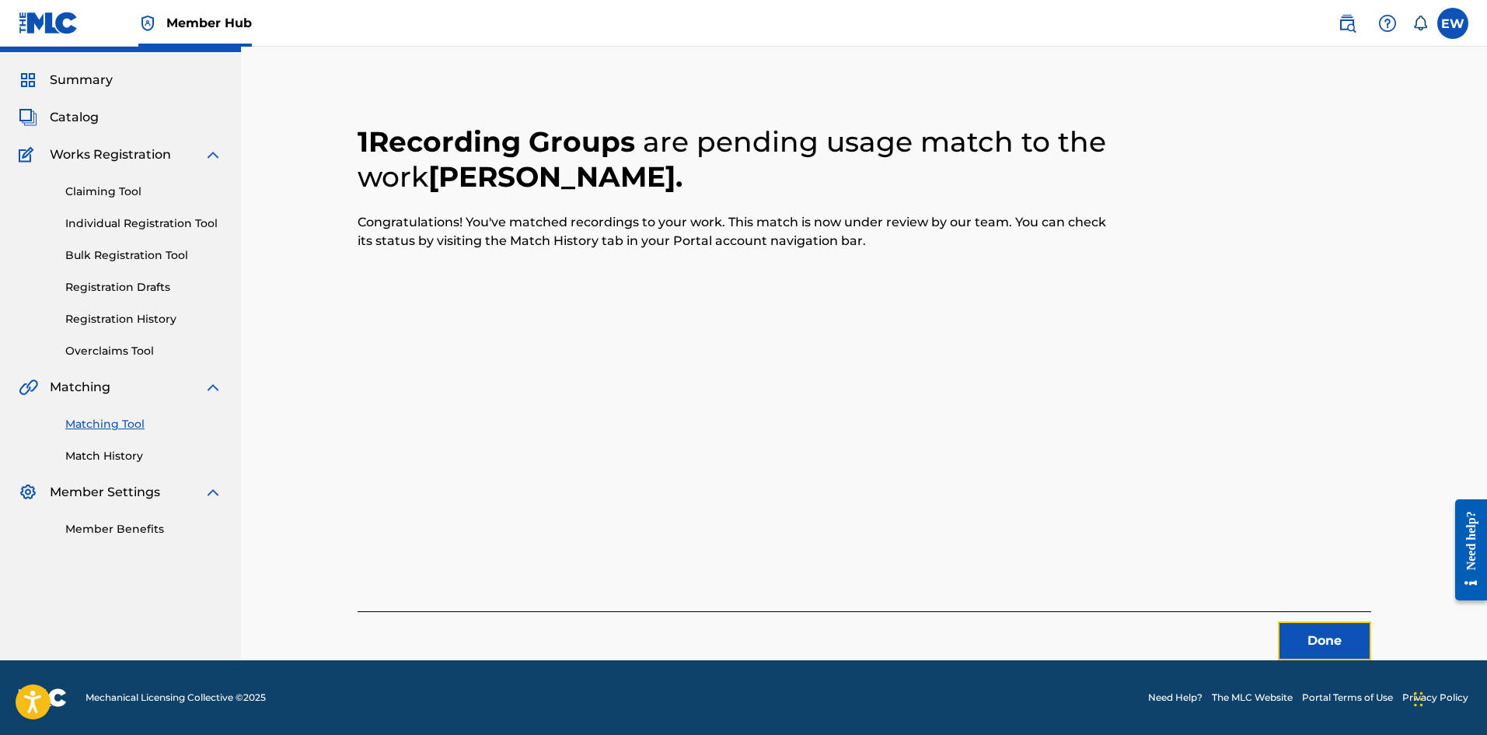
drag, startPoint x: 1315, startPoint y: 638, endPoint x: 1420, endPoint y: 667, distance: 109.0
click at [582, 285] on button "Done" at bounding box center [1324, 640] width 93 height 39
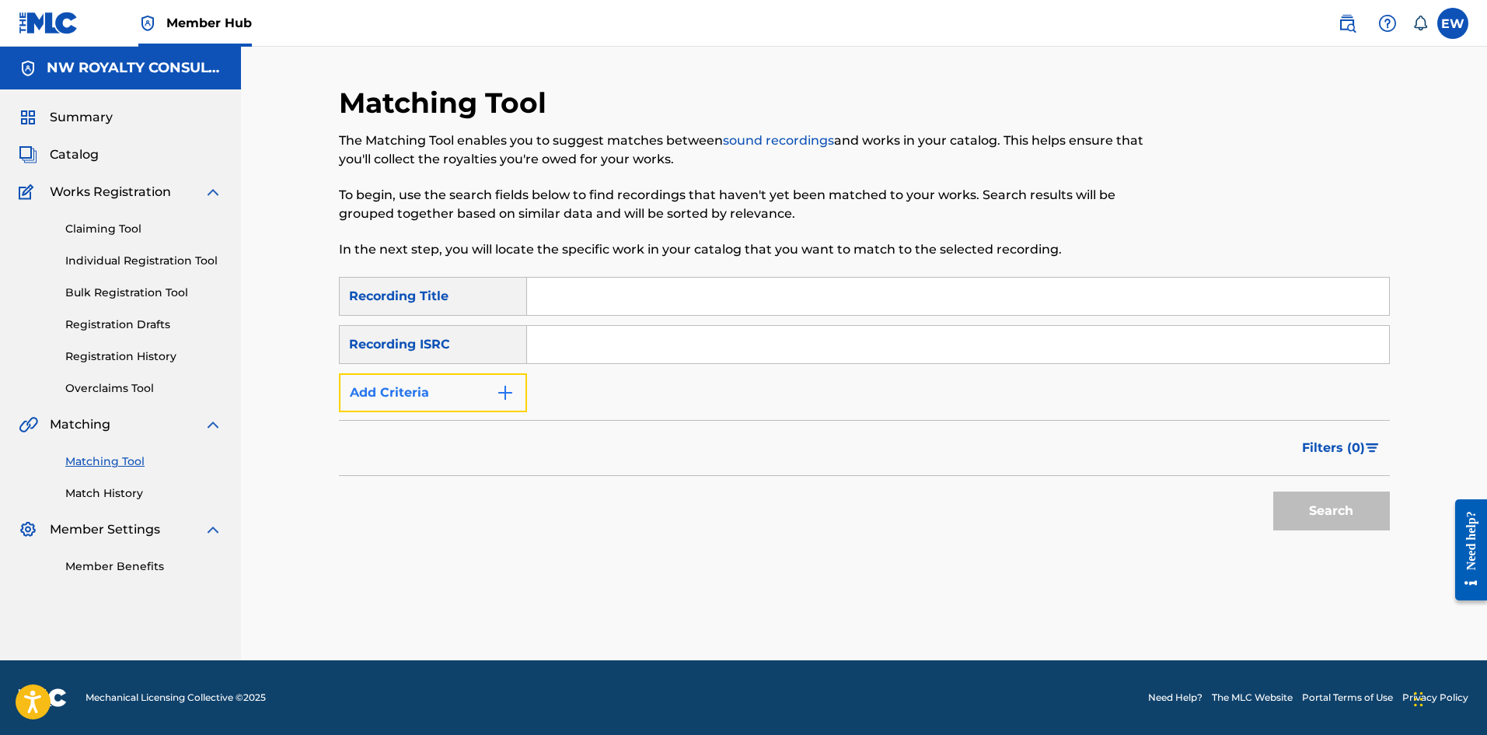
drag, startPoint x: 462, startPoint y: 379, endPoint x: 449, endPoint y: 387, distance: 15.3
click at [459, 285] on button "Add Criteria" at bounding box center [433, 392] width 188 height 39
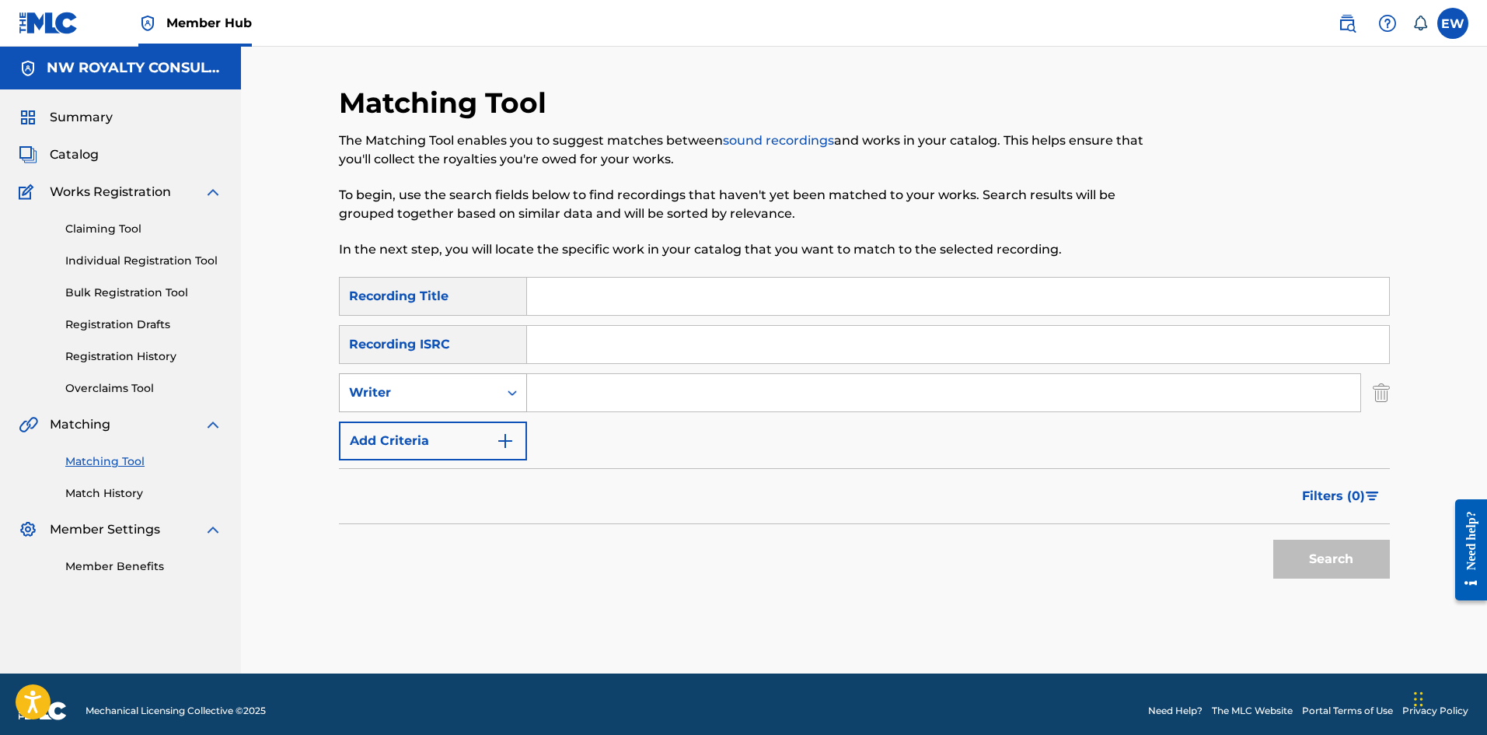
drag, startPoint x: 449, startPoint y: 387, endPoint x: 417, endPoint y: 399, distance: 33.2
click at [428, 285] on div "Writer" at bounding box center [419, 392] width 140 height 19
drag, startPoint x: 414, startPoint y: 424, endPoint x: 470, endPoint y: 414, distance: 56.1
click at [423, 285] on div "Recording Artist" at bounding box center [433, 431] width 187 height 39
click at [582, 285] on input "Search Form" at bounding box center [943, 392] width 833 height 37
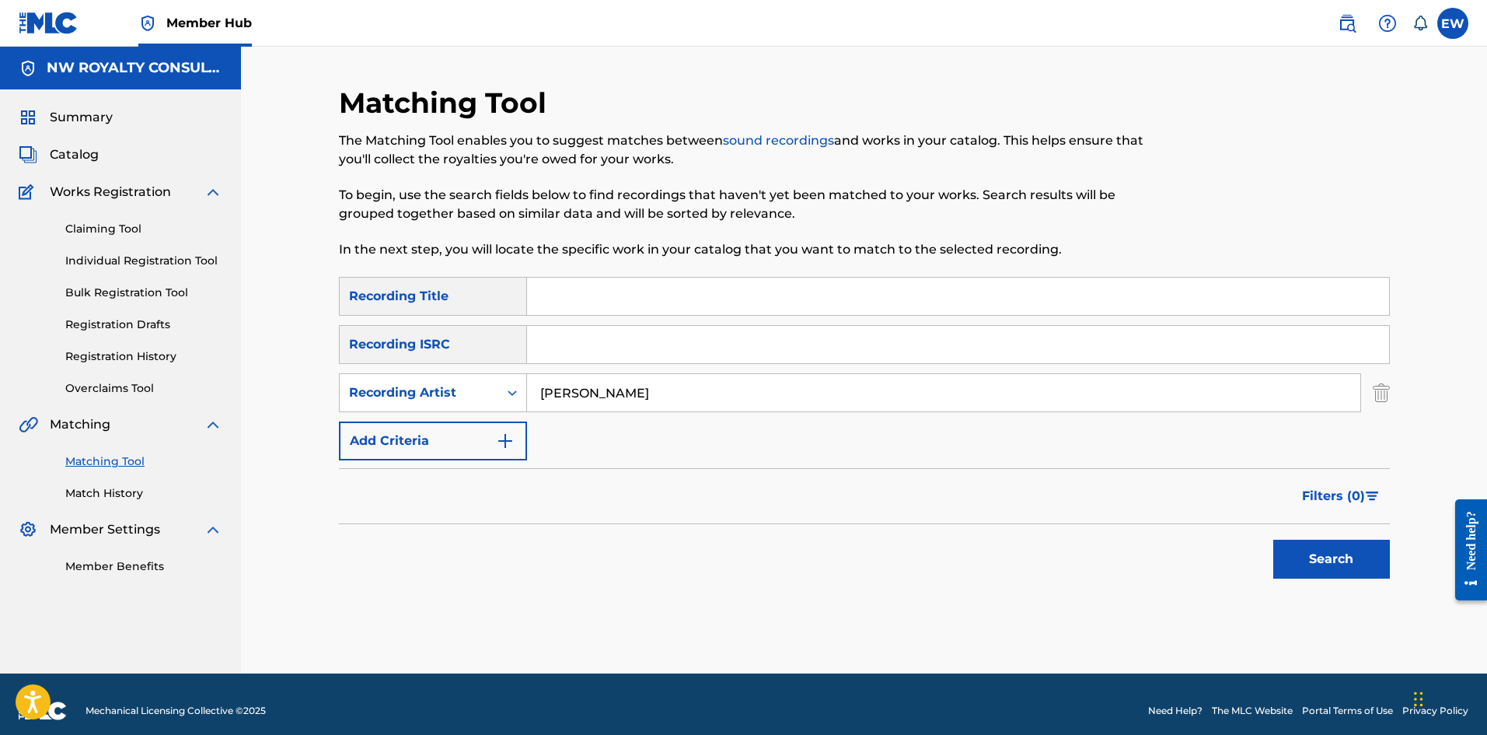
type input "[PERSON_NAME]"
click at [582, 285] on input "Search Form" at bounding box center [958, 296] width 862 height 37
type input "CAST THY BREAD"
click at [582, 285] on button "Search" at bounding box center [1331, 559] width 117 height 39
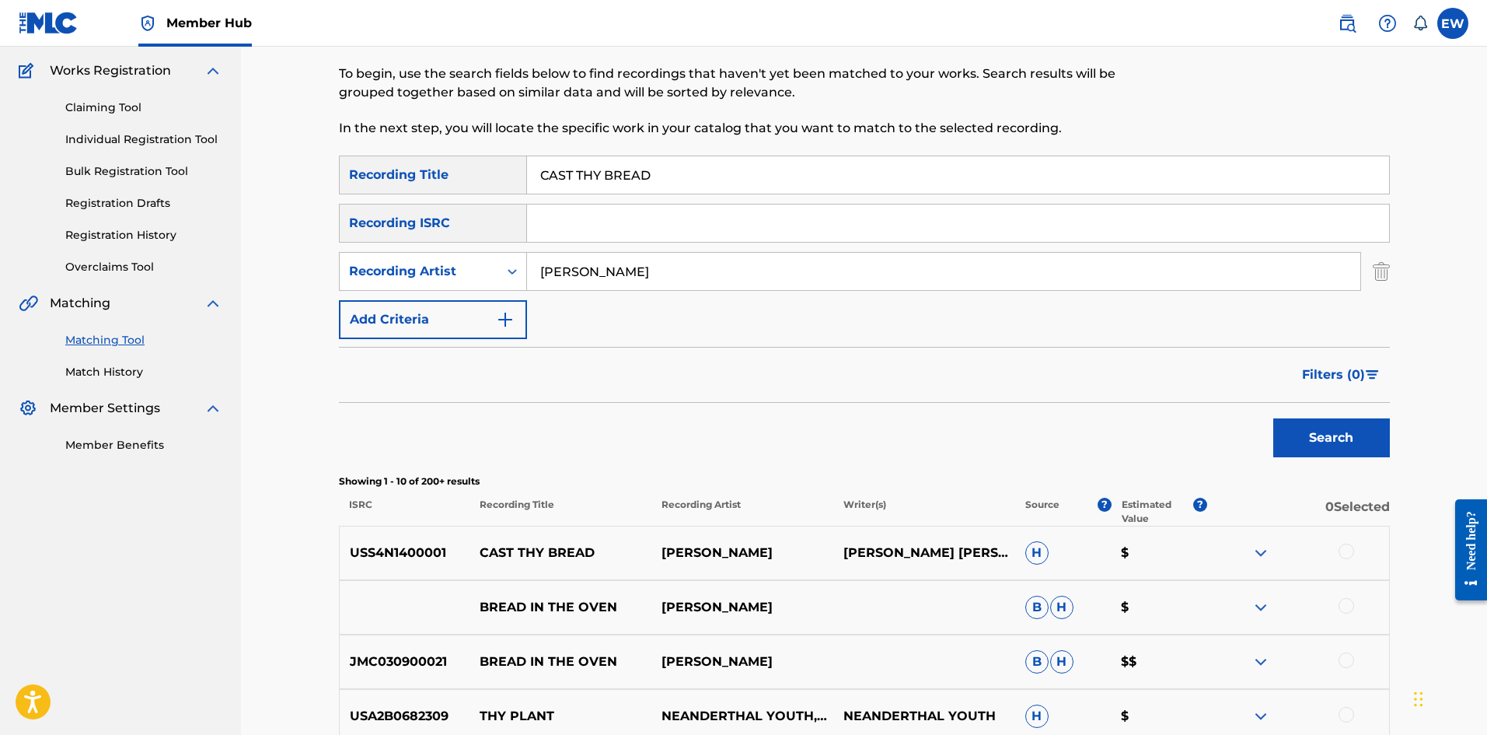
scroll to position [233, 0]
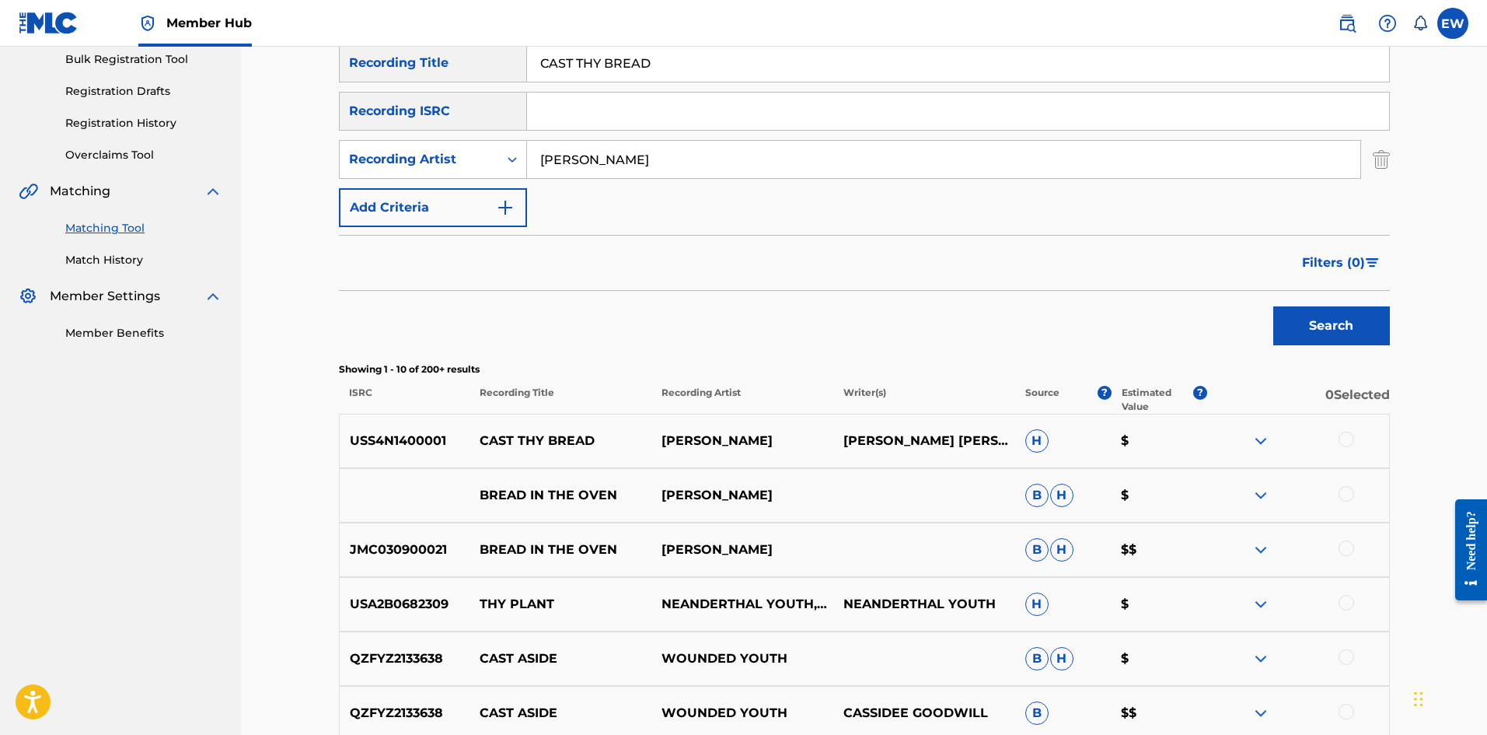
click at [582, 285] on div at bounding box center [1347, 439] width 16 height 16
click at [582, 285] on button "Match 1 Group" at bounding box center [1093, 608] width 172 height 39
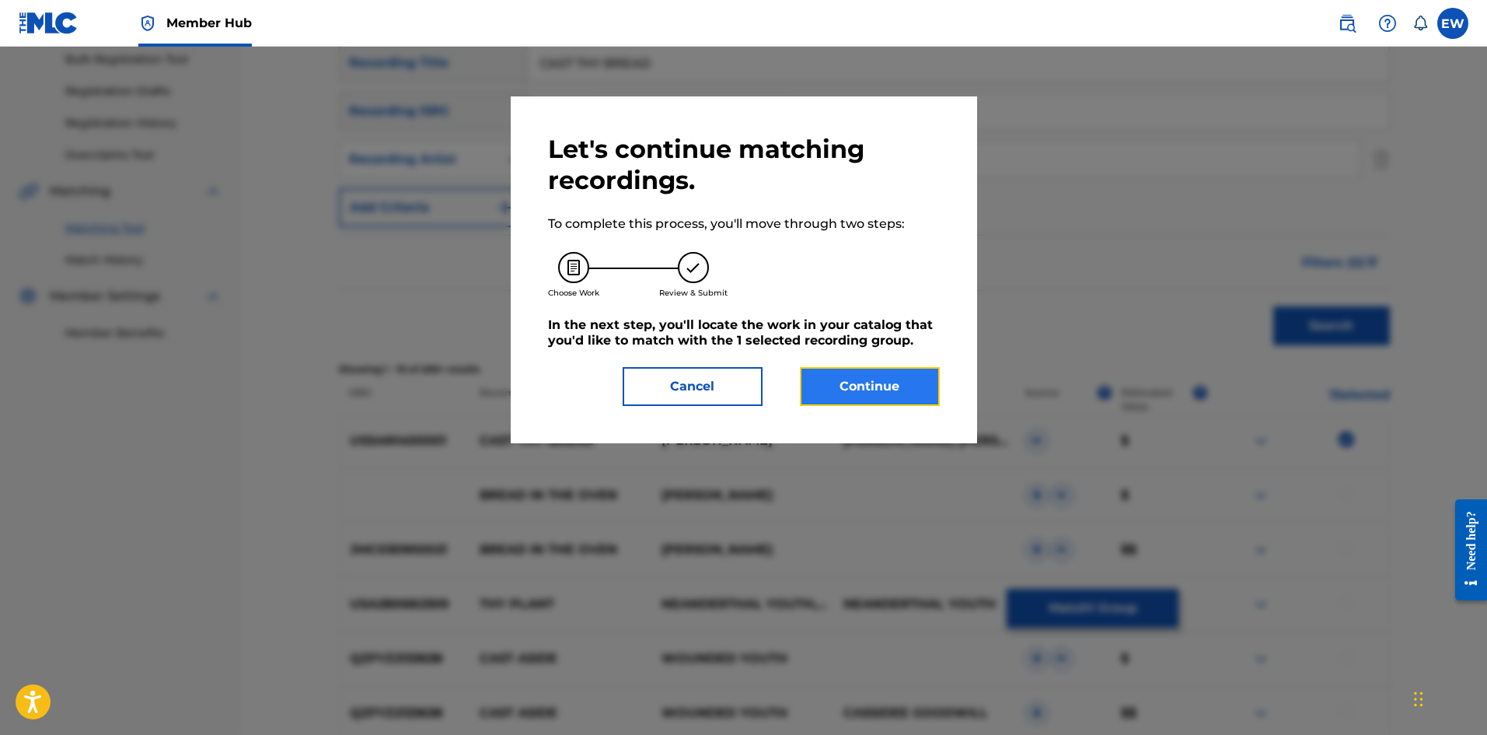
click at [582, 285] on button "Continue" at bounding box center [870, 386] width 140 height 39
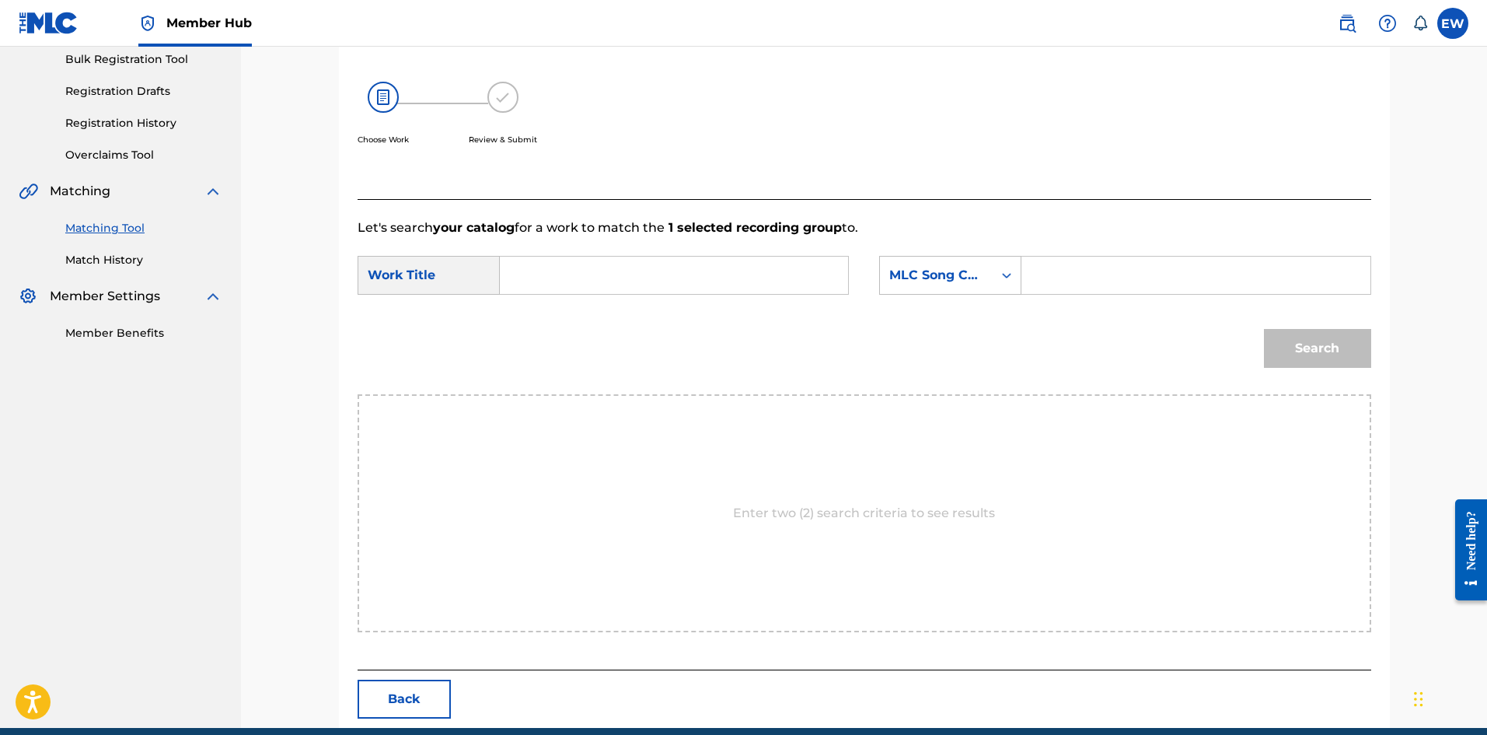
click at [582, 260] on input "Search Form" at bounding box center [674, 275] width 322 height 37
type input "CAST THY BREAD"
click at [582, 282] on input "Search Form" at bounding box center [1196, 275] width 322 height 37
type input "CB1HVF"
click at [582, 285] on button "Search" at bounding box center [1317, 348] width 107 height 39
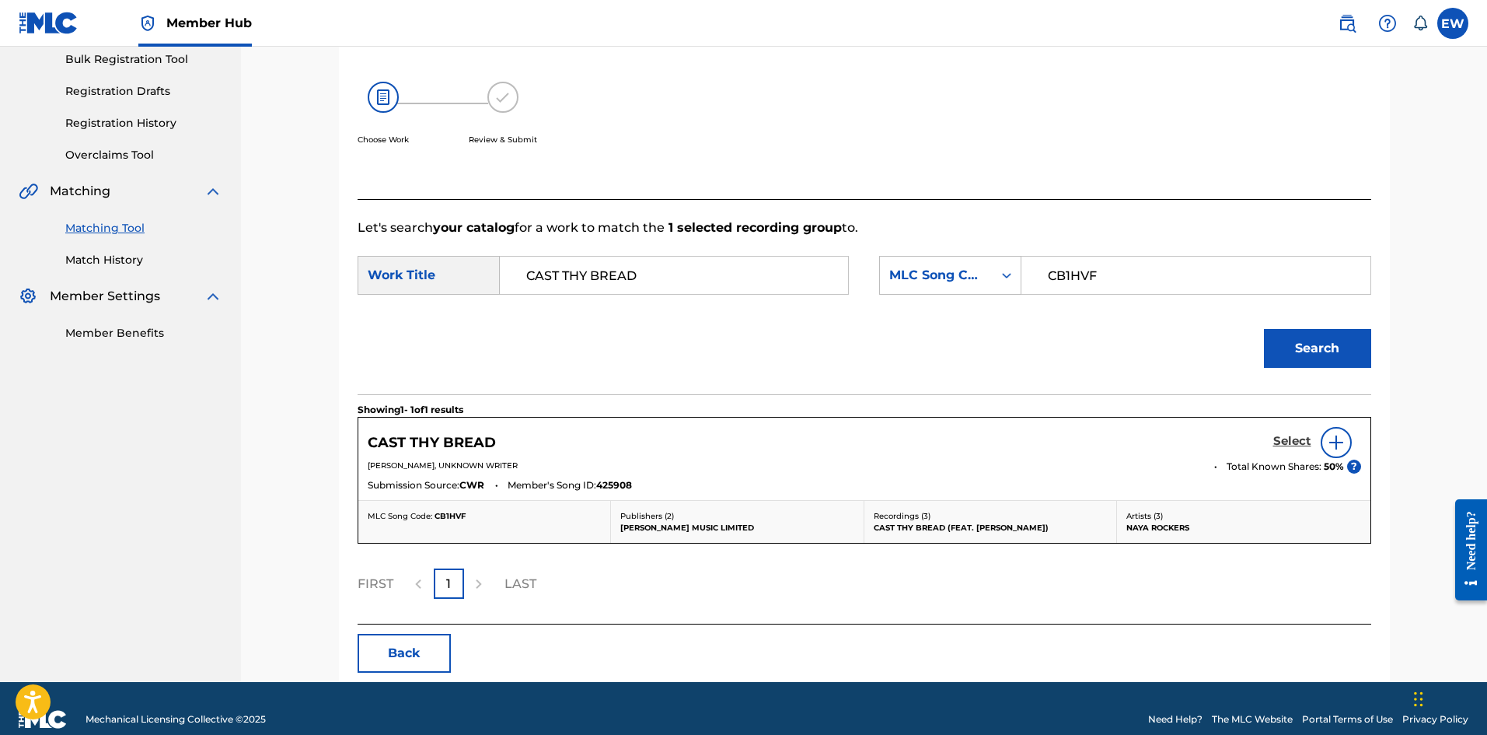
click at [582, 285] on h5 "Select" at bounding box center [1292, 441] width 38 height 15
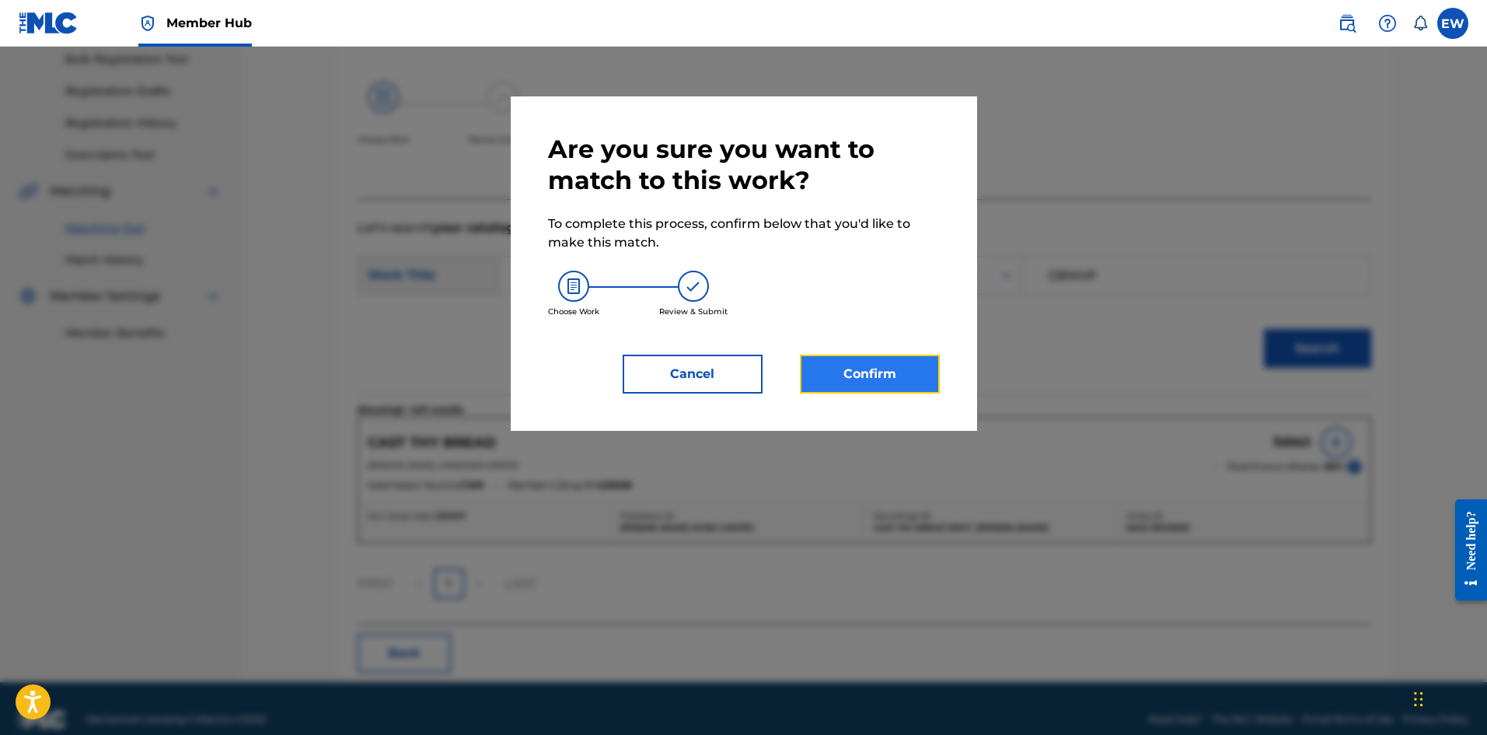
click at [582, 285] on button "Confirm" at bounding box center [870, 374] width 140 height 39
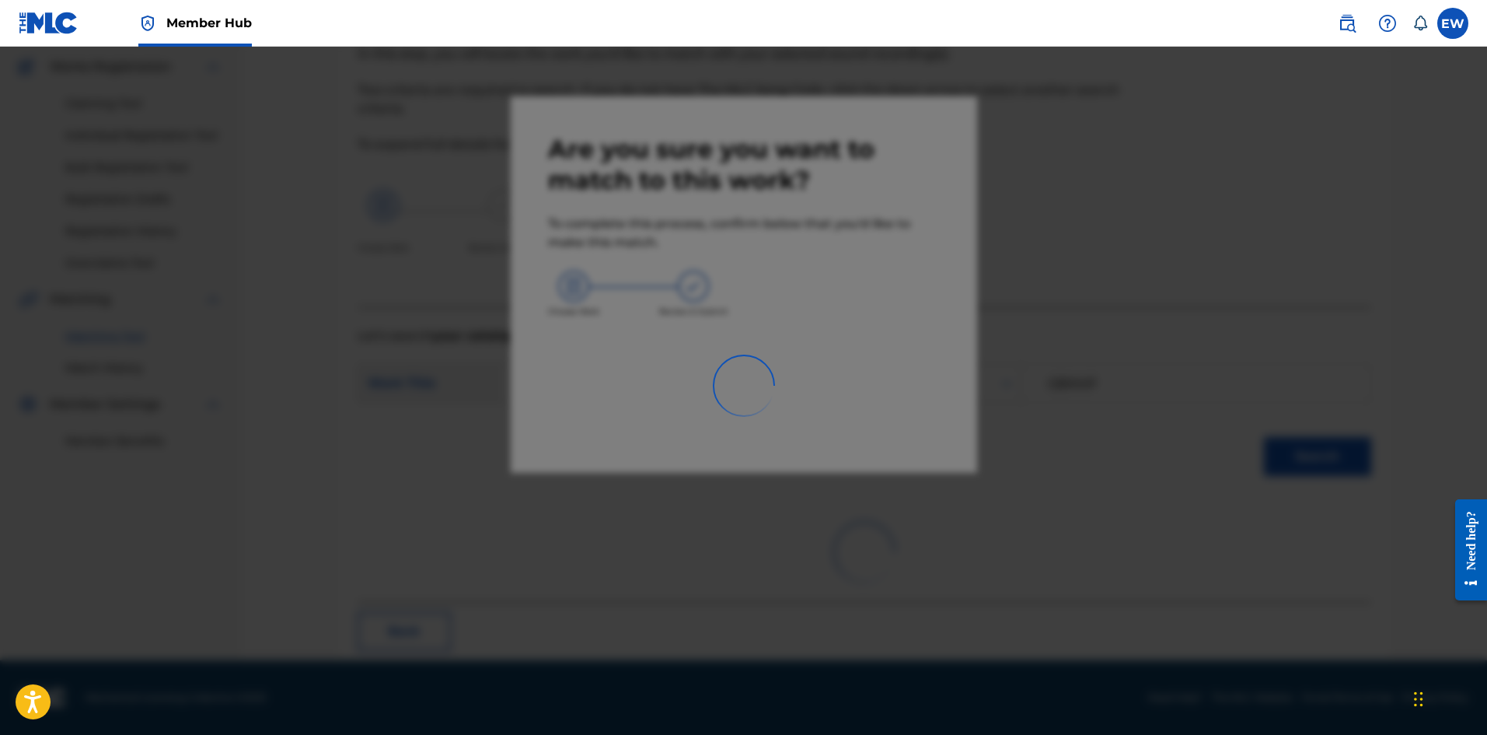
scroll to position [37, 0]
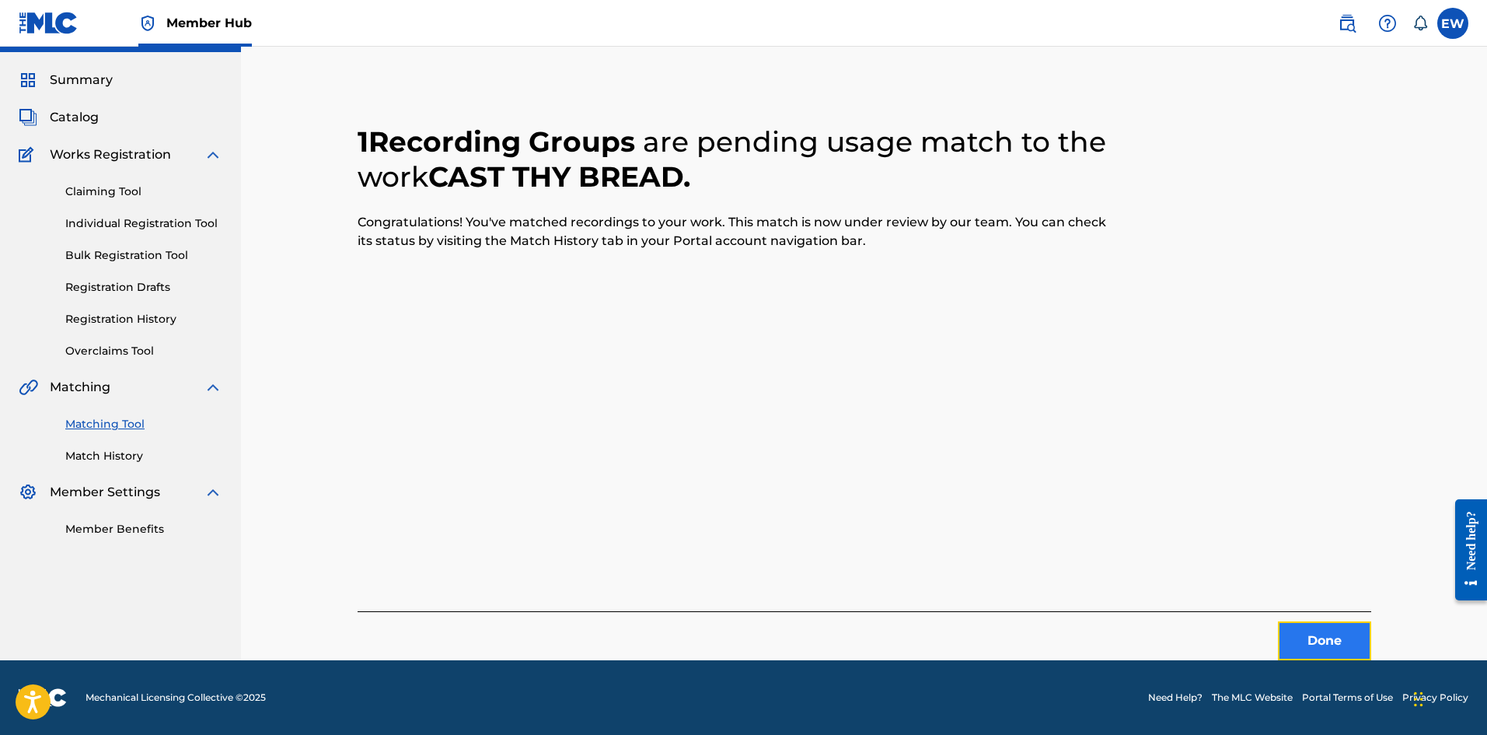
click at [582, 285] on button "Done" at bounding box center [1324, 640] width 93 height 39
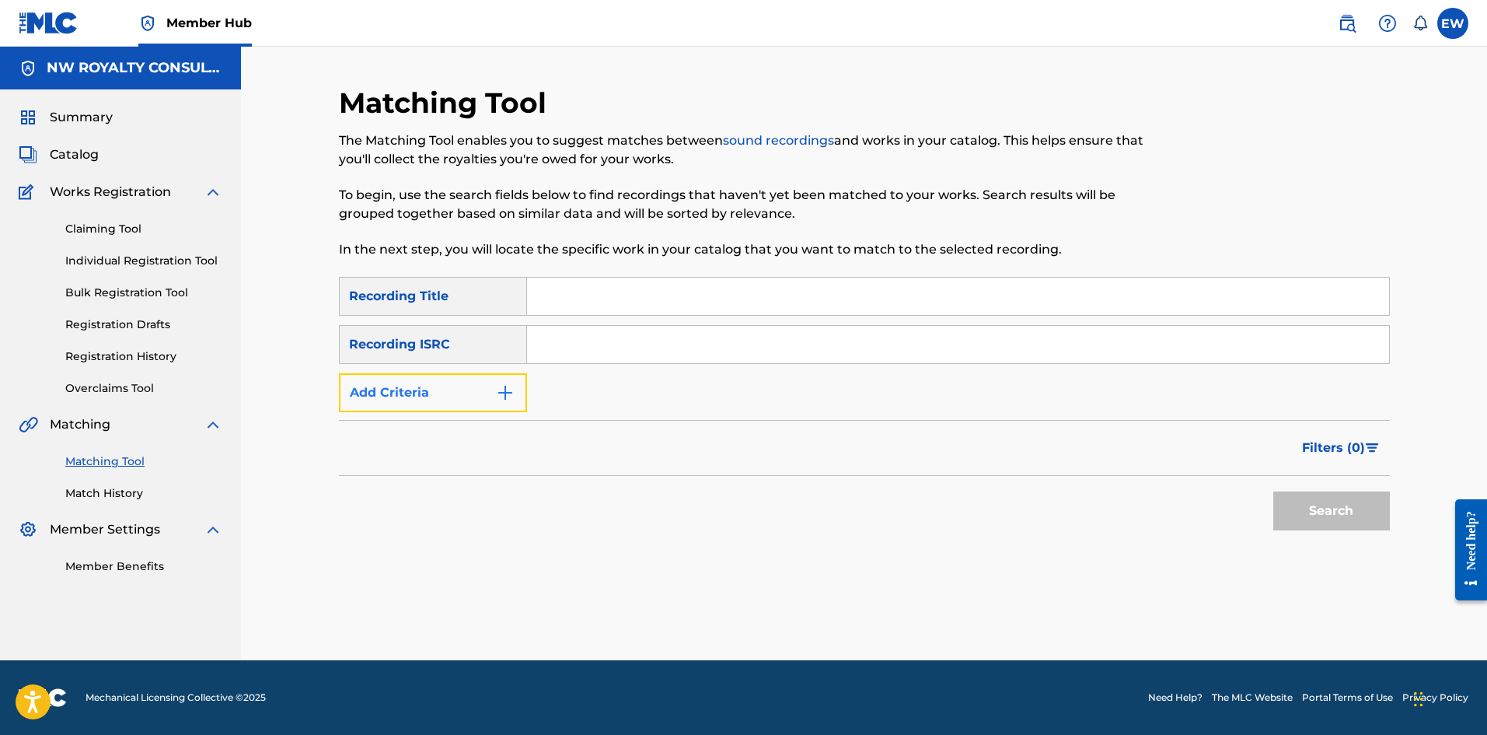
click at [424, 285] on button "Add Criteria" at bounding box center [433, 392] width 188 height 39
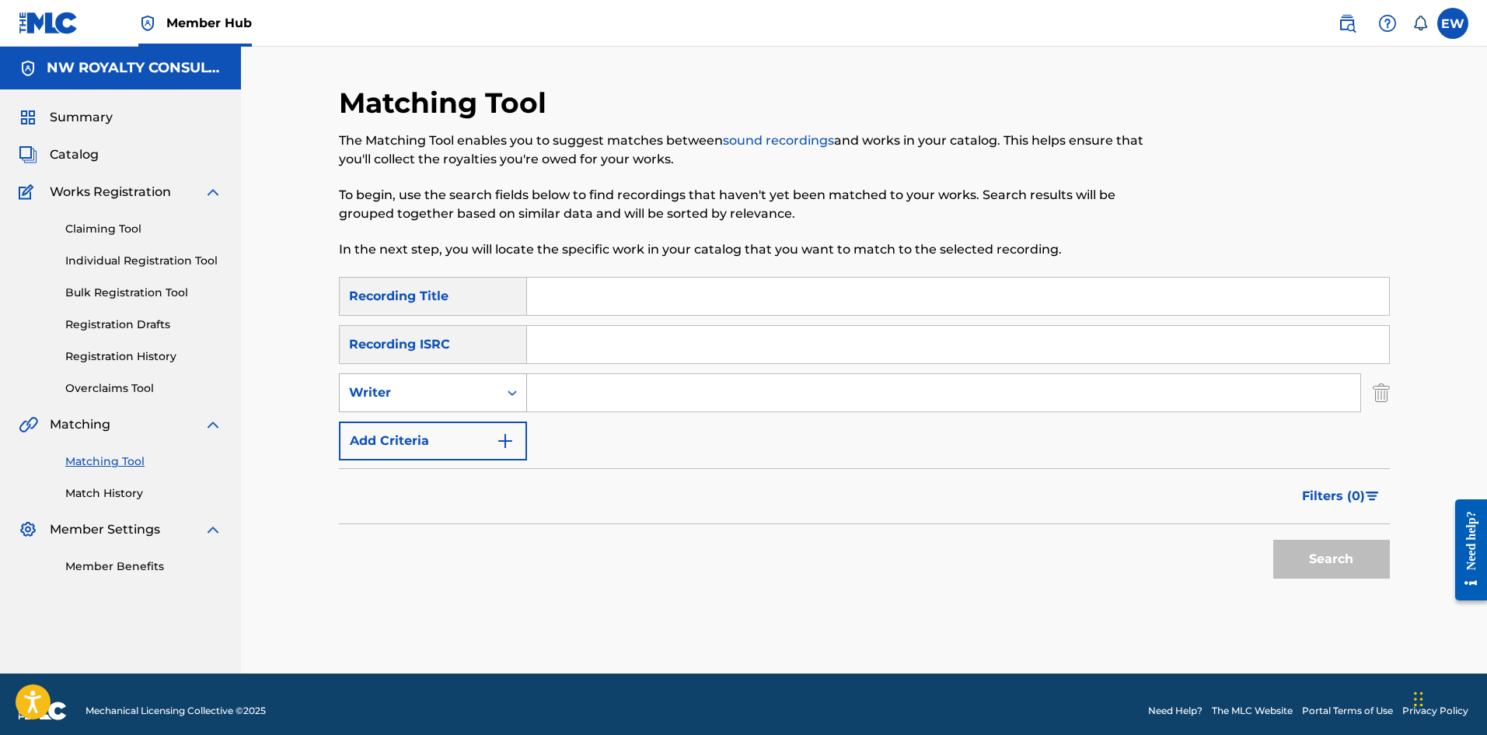
click at [424, 285] on div "Writer" at bounding box center [419, 392] width 140 height 19
drag, startPoint x: 435, startPoint y: 440, endPoint x: 513, endPoint y: 429, distance: 79.3
click at [463, 285] on div "Recording Artist" at bounding box center [433, 431] width 187 height 39
drag, startPoint x: 654, startPoint y: 404, endPoint x: 593, endPoint y: 386, distance: 63.4
click at [582, 285] on input "Search Form" at bounding box center [943, 392] width 833 height 37
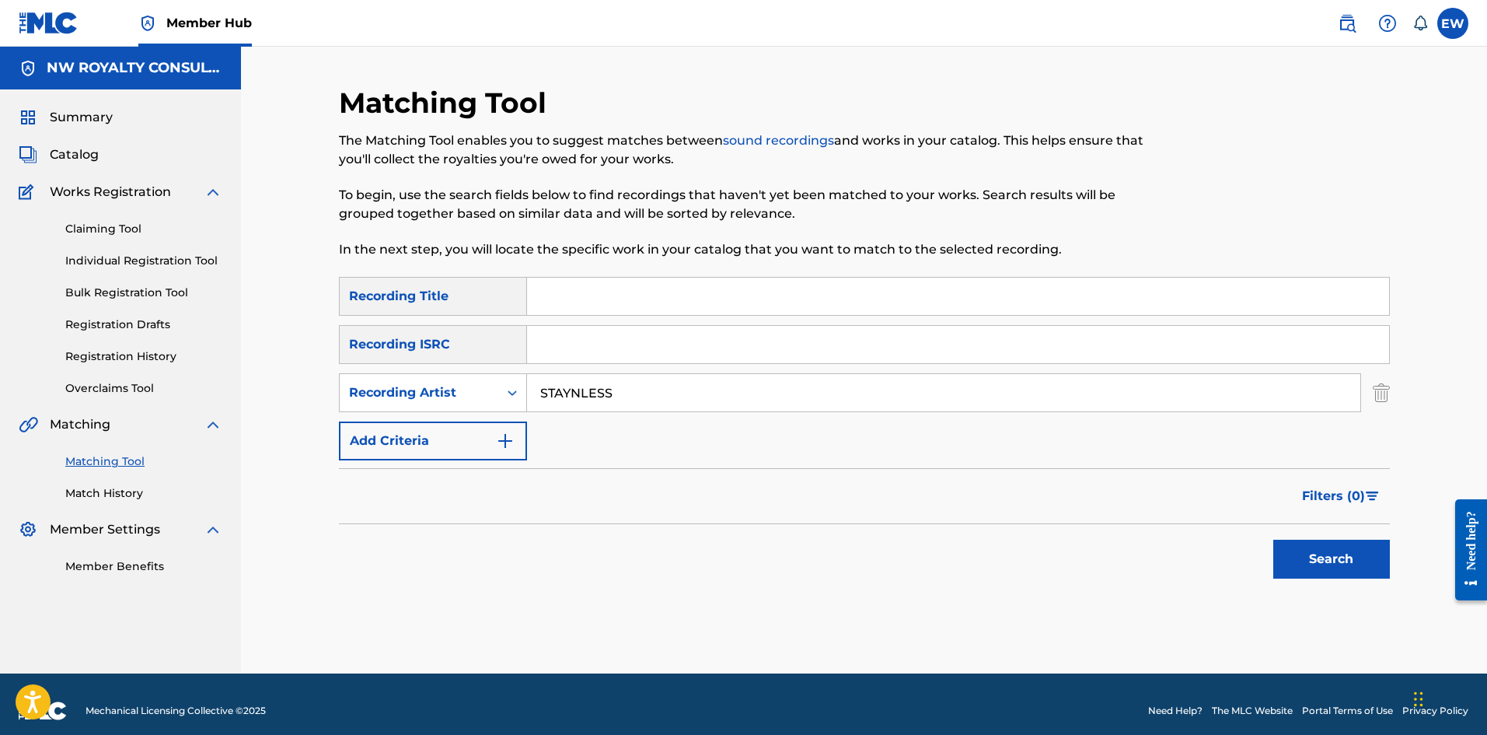
type input "STAYNLESS"
drag, startPoint x: 570, startPoint y: 294, endPoint x: 555, endPoint y: 295, distance: 14.9
click at [562, 285] on input "Search Form" at bounding box center [958, 296] width 862 height 37
type input "CASTING SHADOWS"
click at [582, 285] on button "Search" at bounding box center [1331, 559] width 117 height 39
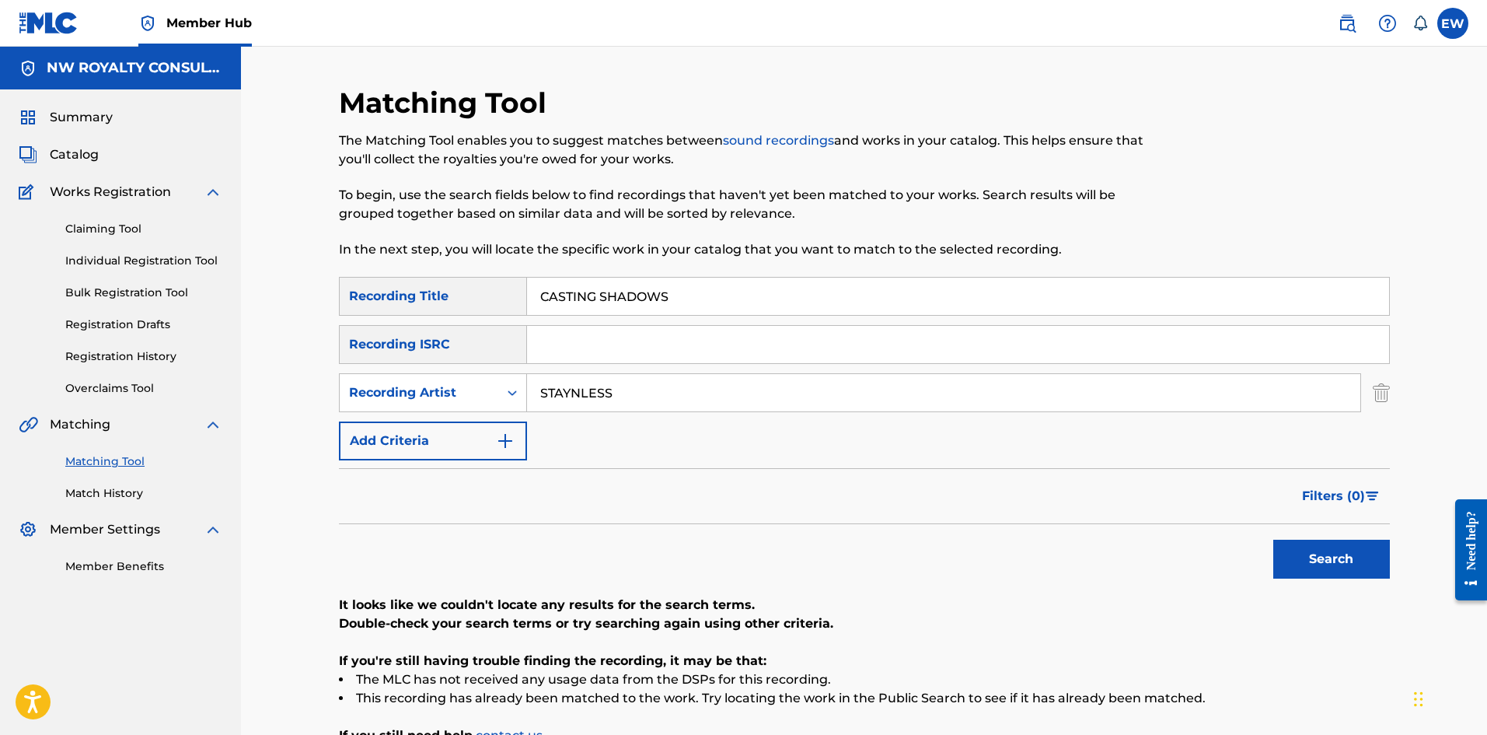
drag, startPoint x: 634, startPoint y: 401, endPoint x: 449, endPoint y: 353, distance: 192.0
click at [501, 285] on div "SearchWithCriteriab6fd10f2-3cf4-4658-9d8a-dbc72b6729ca Recording Title CASTING …" at bounding box center [864, 368] width 1051 height 183
type input "[PERSON_NAME]"
drag, startPoint x: 708, startPoint y: 294, endPoint x: 543, endPoint y: 321, distance: 167.8
click at [477, 285] on div "SearchWithCriteriab6fd10f2-3cf4-4658-9d8a-dbc72b6729ca Recording Title CASTING …" at bounding box center [864, 296] width 1051 height 39
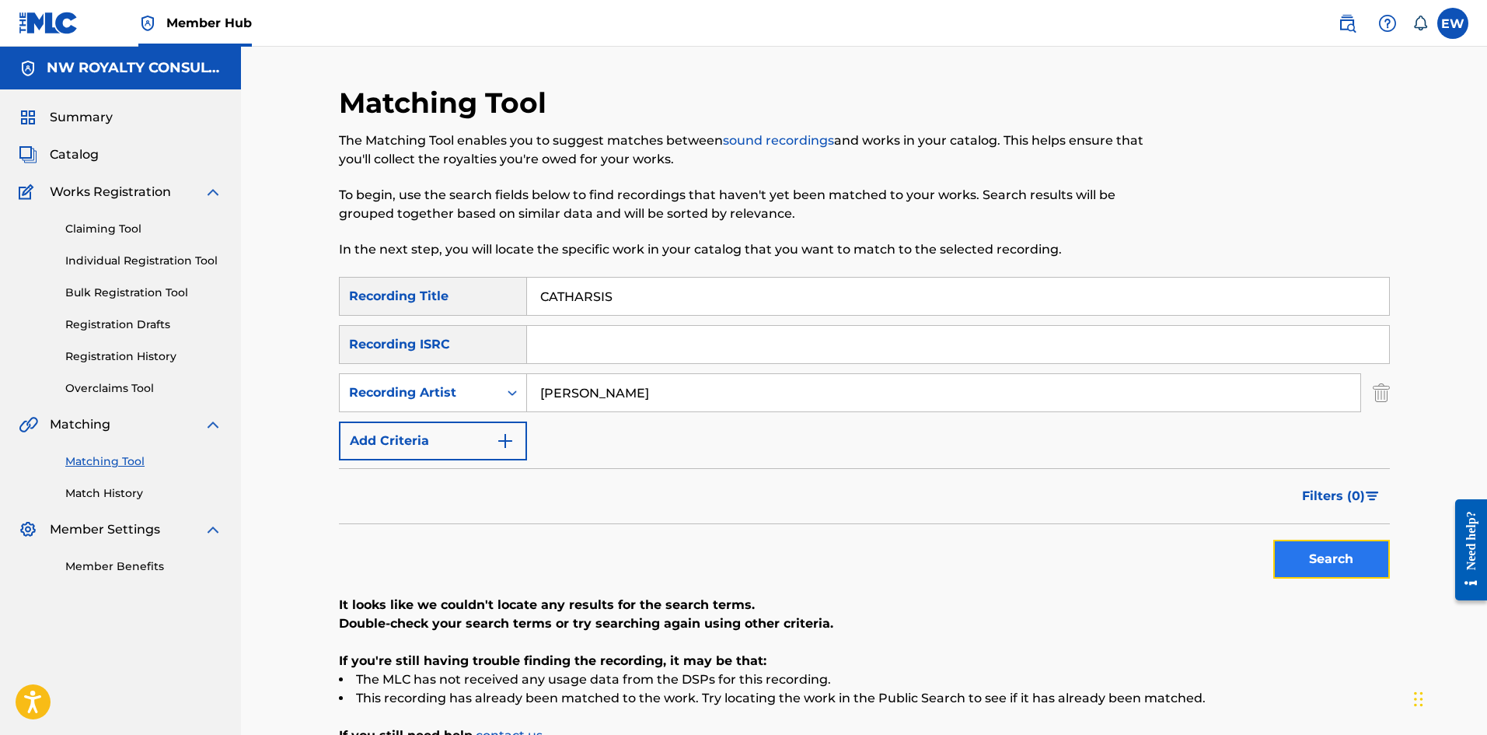
click at [582, 285] on button "Search" at bounding box center [1331, 559] width 117 height 39
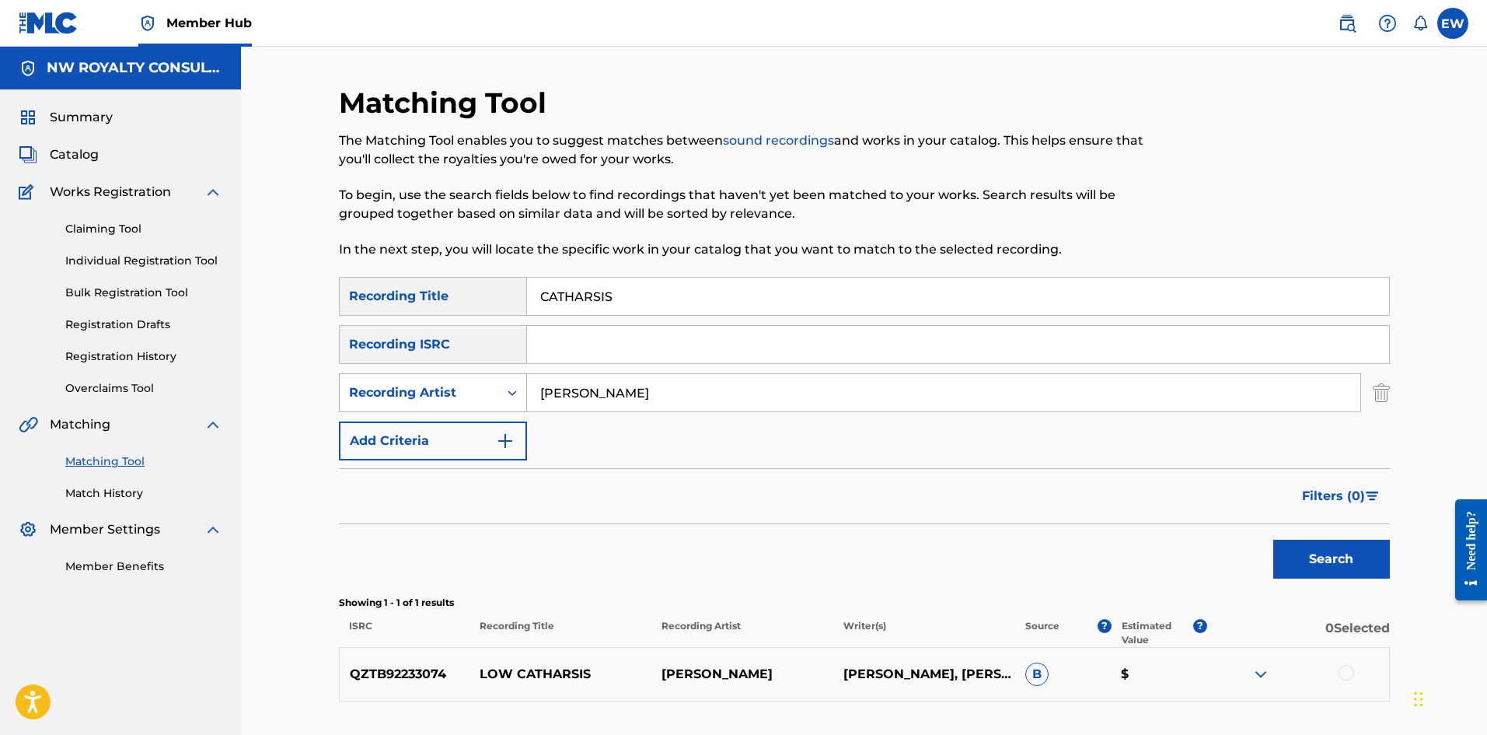
drag, startPoint x: 661, startPoint y: 391, endPoint x: 493, endPoint y: 383, distance: 168.1
click at [505, 285] on div "SearchWithCriteria815e8b57-8207-496b-a6bd-1c0682ed86c8 Recording Artist [PERSON…" at bounding box center [864, 392] width 1051 height 39
drag, startPoint x: 722, startPoint y: 287, endPoint x: 384, endPoint y: 320, distance: 339.8
click at [413, 285] on div "SearchWithCriteriab6fd10f2-3cf4-4658-9d8a-dbc72b6729ca Recording Title CATHARSI…" at bounding box center [864, 368] width 1051 height 183
type input "CATHARSIS (REPRISE)"
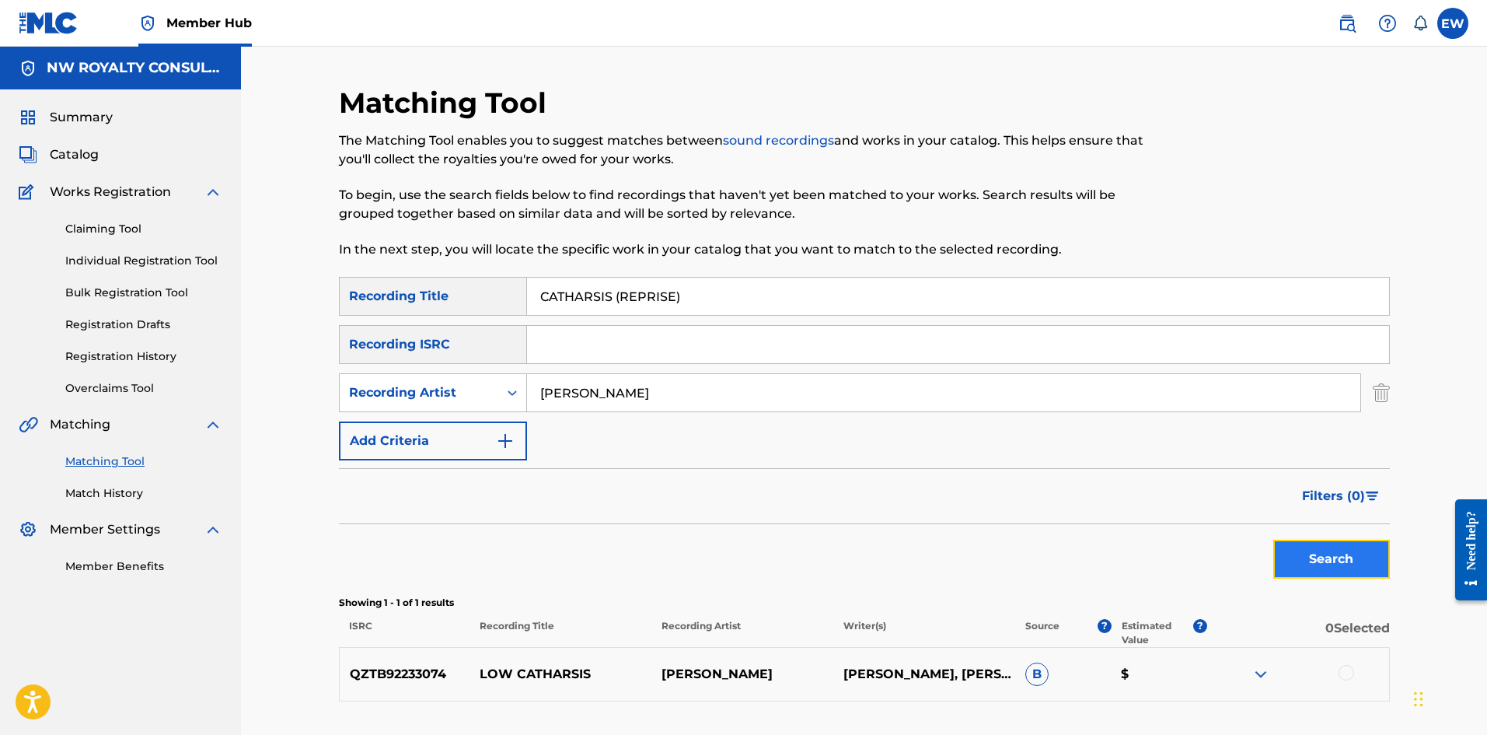
click at [582, 285] on button "Search" at bounding box center [1331, 559] width 117 height 39
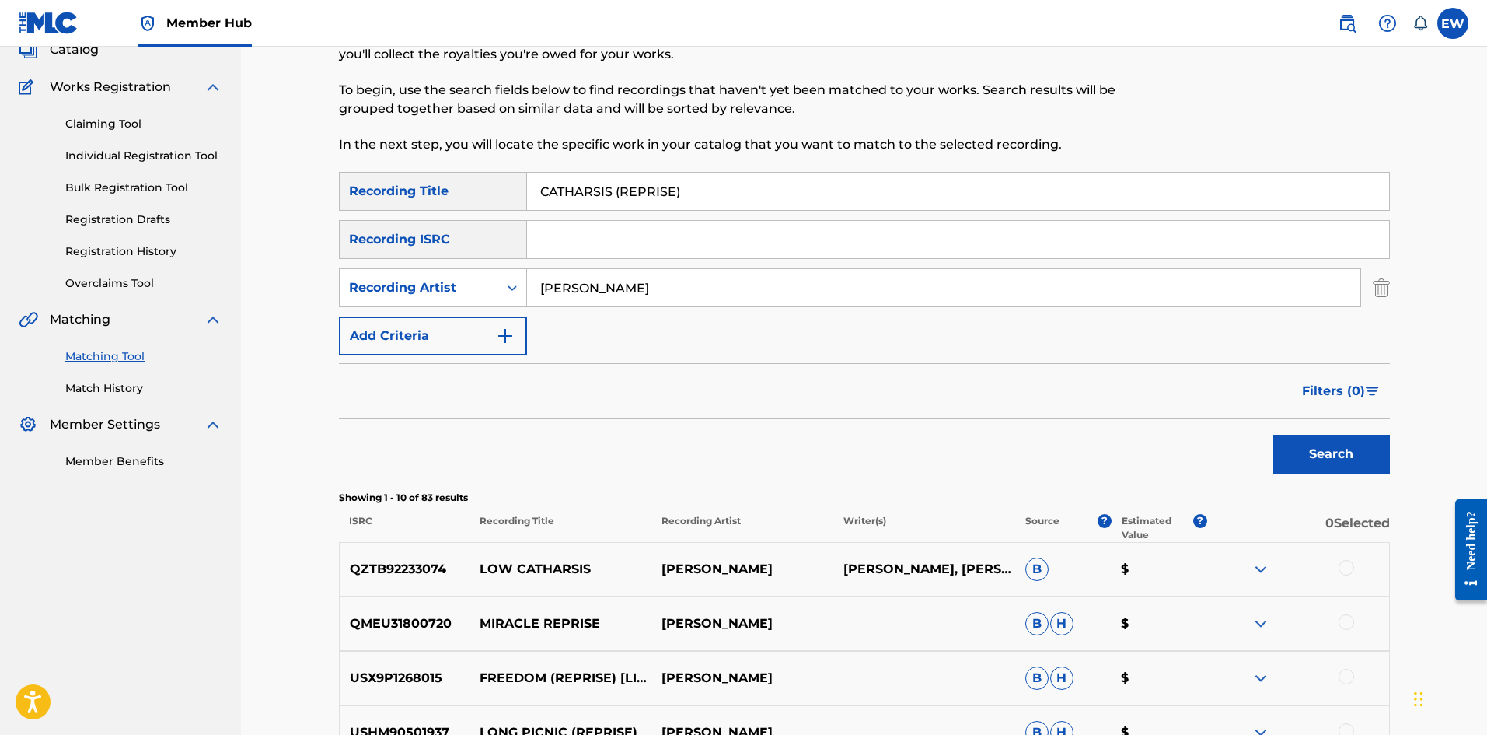
scroll to position [78, 0]
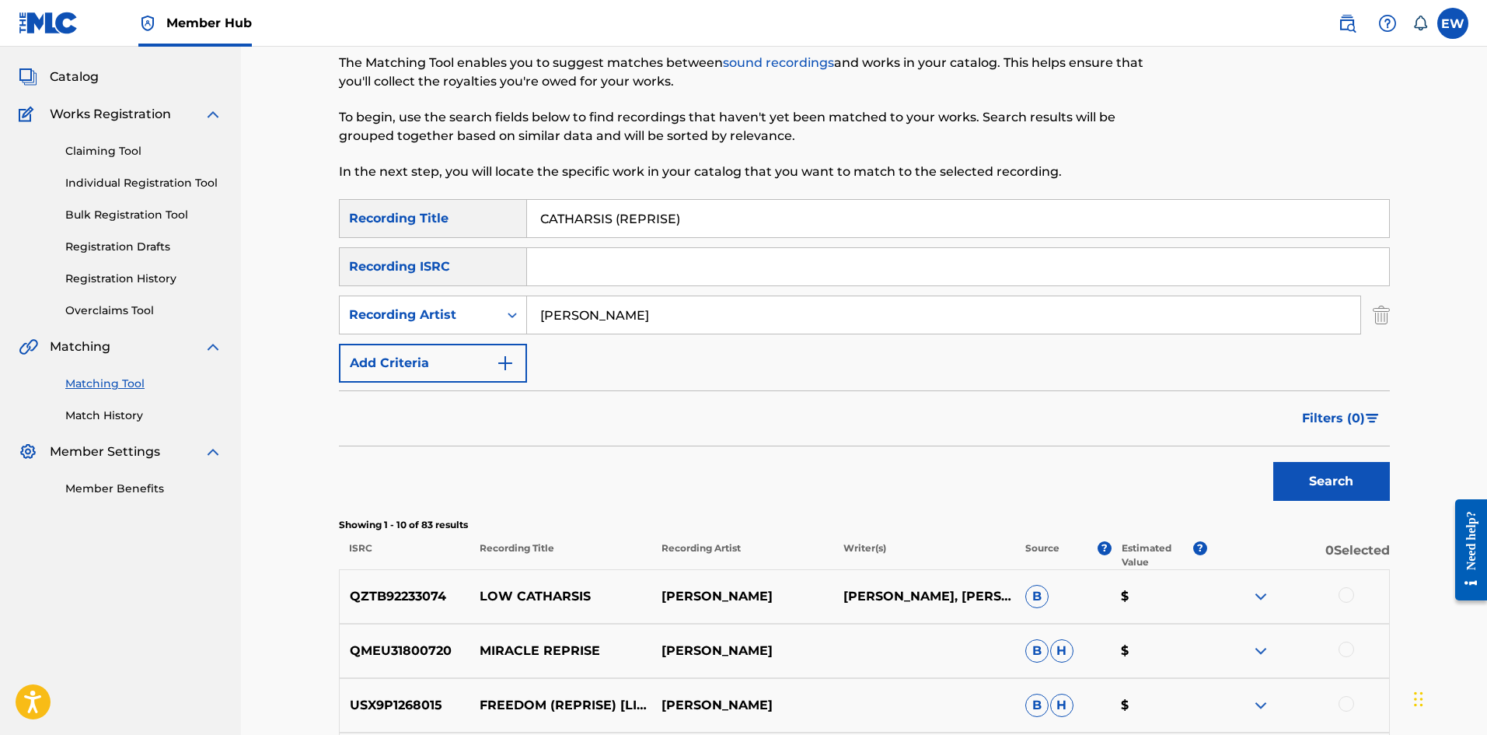
drag, startPoint x: 648, startPoint y: 321, endPoint x: 410, endPoint y: 273, distance: 242.7
click at [413, 274] on div "SearchWithCriteriab6fd10f2-3cf4-4658-9d8a-dbc72b6729ca Recording Title CATHARSI…" at bounding box center [864, 290] width 1051 height 183
type input "[PERSON_NAME]"
drag, startPoint x: 704, startPoint y: 212, endPoint x: 451, endPoint y: 215, distance: 252.7
click at [452, 215] on div "SearchWithCriteriab6fd10f2-3cf4-4658-9d8a-dbc72b6729ca Recording Title CATHARSI…" at bounding box center [864, 218] width 1051 height 39
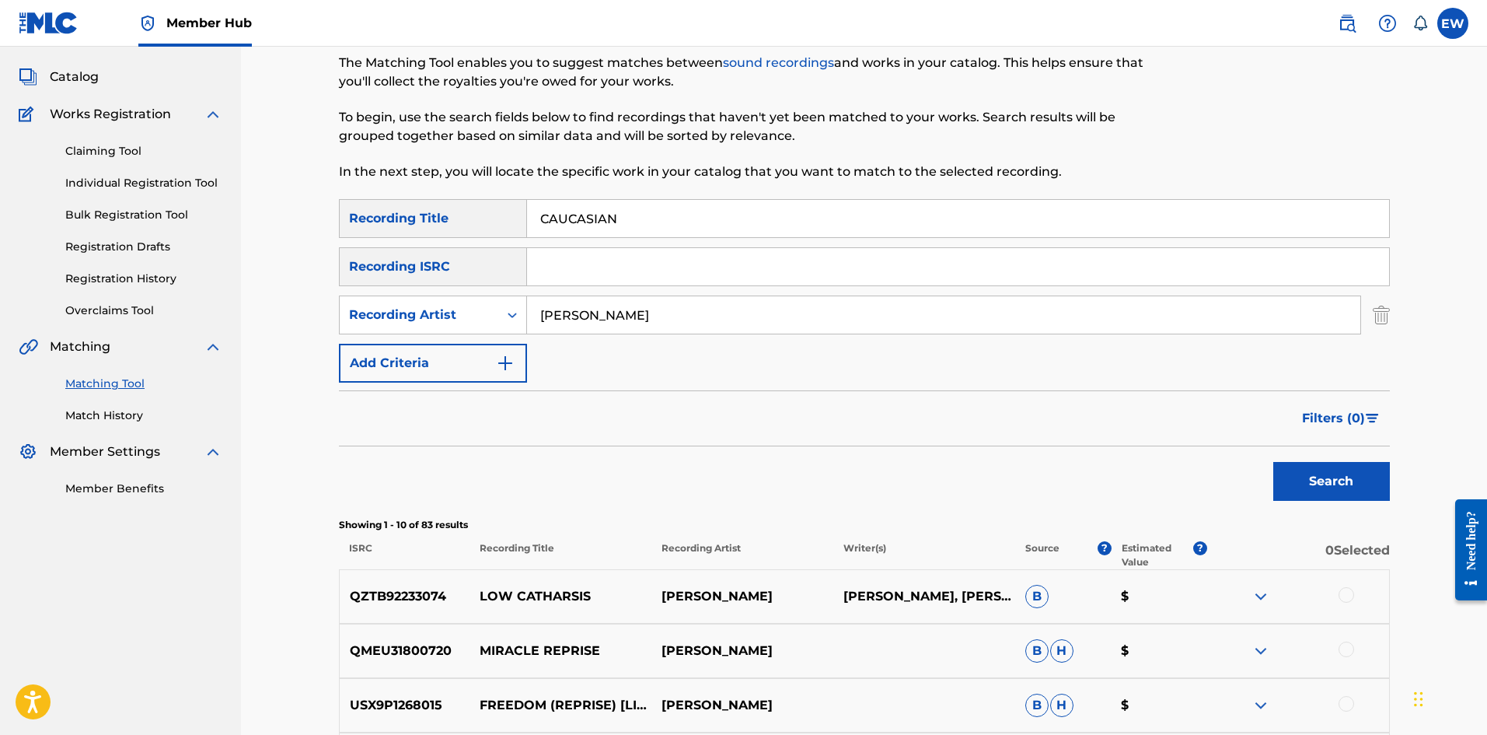
type input "CAUCASIAN"
click at [582, 285] on button "Search" at bounding box center [1331, 481] width 117 height 39
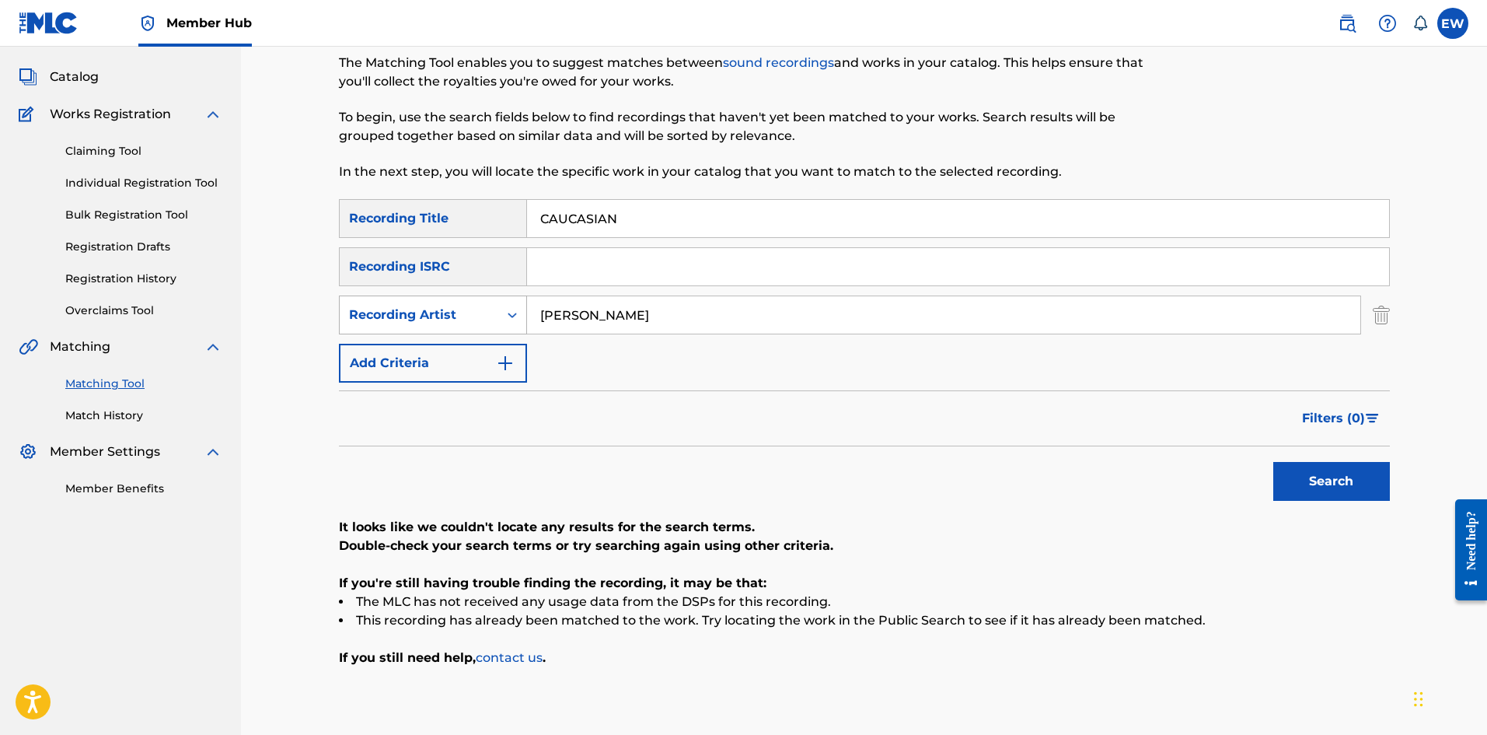
drag, startPoint x: 714, startPoint y: 316, endPoint x: 454, endPoint y: 315, distance: 259.7
click at [454, 285] on div "SearchWithCriteria815e8b57-8207-496b-a6bd-1c0682ed86c8 Recording Artist [PERSON…" at bounding box center [864, 314] width 1051 height 39
type input "CRISOPOLIS"
drag, startPoint x: 655, startPoint y: 217, endPoint x: 355, endPoint y: 240, distance: 300.2
click at [393, 237] on div "SearchWithCriteriab6fd10f2-3cf4-4658-9d8a-dbc72b6729ca Recording Title CAUCASIAN" at bounding box center [864, 218] width 1051 height 39
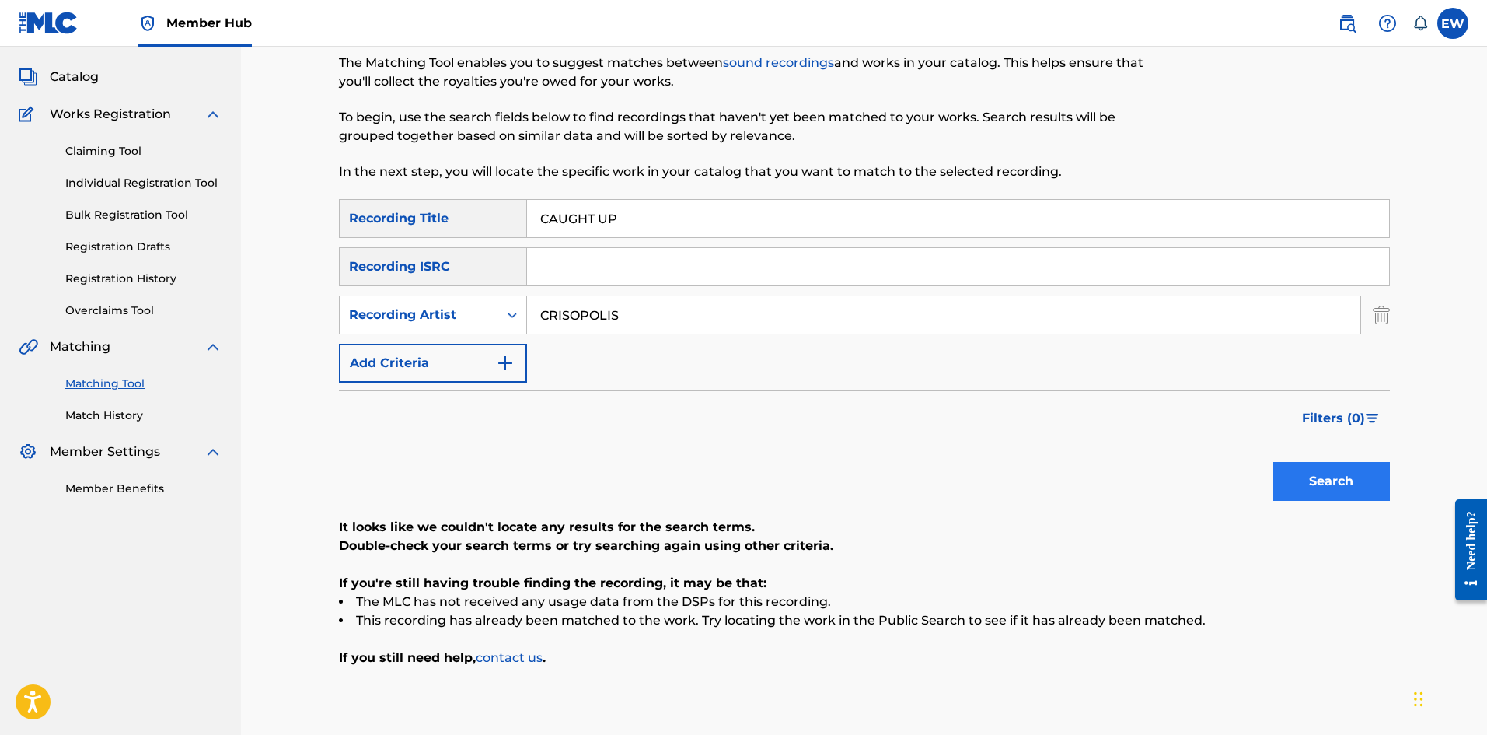
type input "CAUGHT UP"
click at [582, 285] on button "Search" at bounding box center [1331, 481] width 117 height 39
drag, startPoint x: 678, startPoint y: 310, endPoint x: 420, endPoint y: 356, distance: 262.2
click at [420, 285] on div "SearchWithCriteriab6fd10f2-3cf4-4658-9d8a-dbc72b6729ca Recording Title CAUGHT U…" at bounding box center [864, 290] width 1051 height 183
drag, startPoint x: 661, startPoint y: 225, endPoint x: 331, endPoint y: 280, distance: 334.1
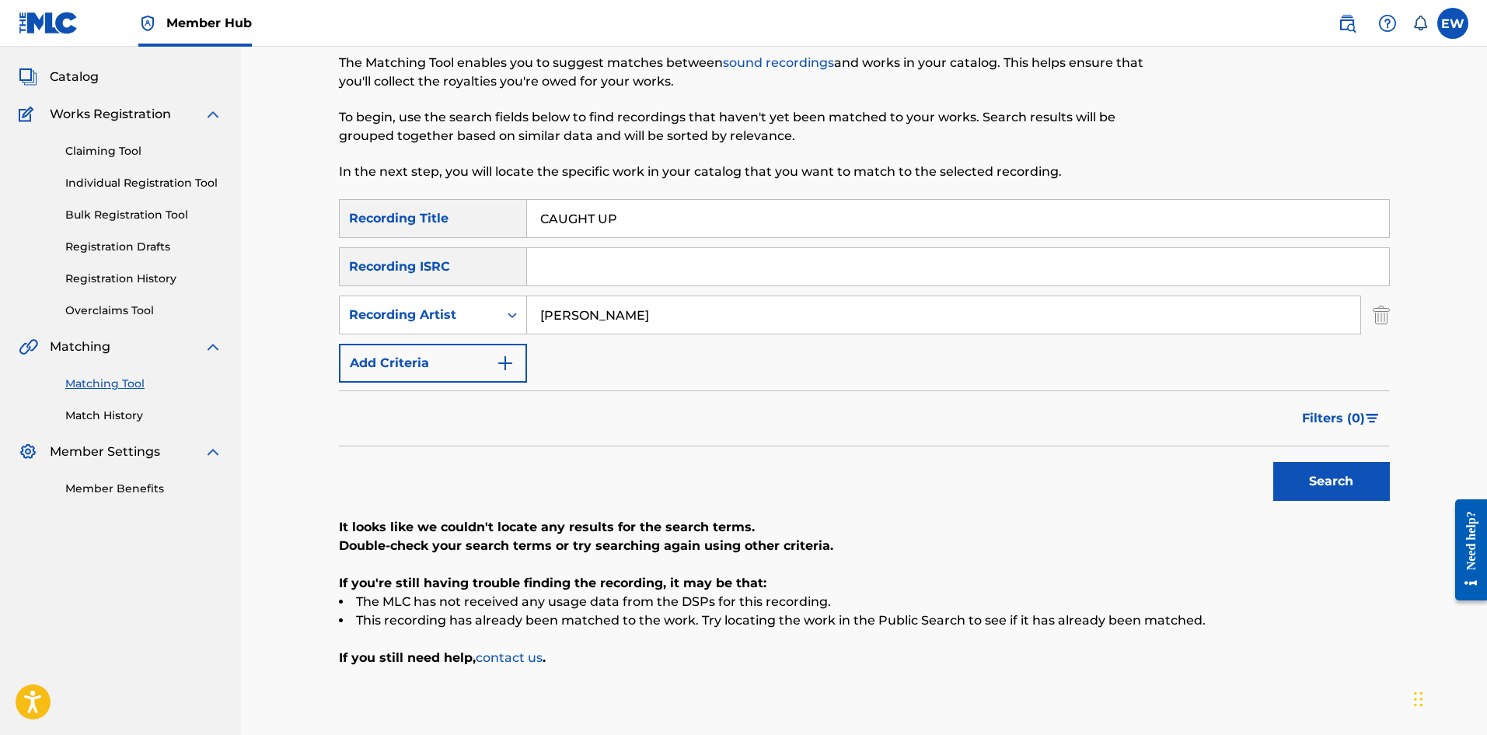
click at [334, 279] on div "Matching Tool The Matching Tool enables you to suggest matches between sound re…" at bounding box center [864, 376] width 1088 height 737
click at [582, 285] on button "Search" at bounding box center [1331, 481] width 117 height 39
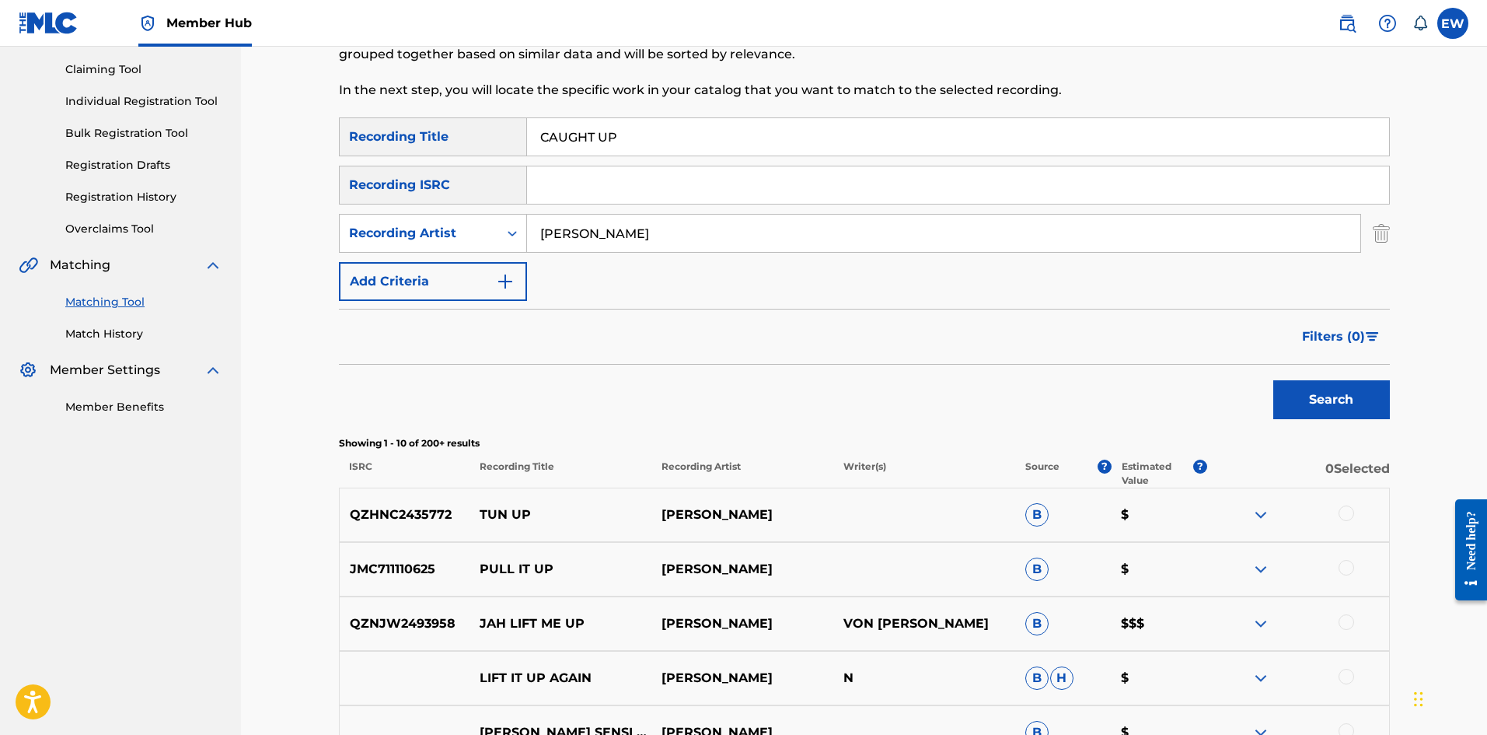
scroll to position [155, 0]
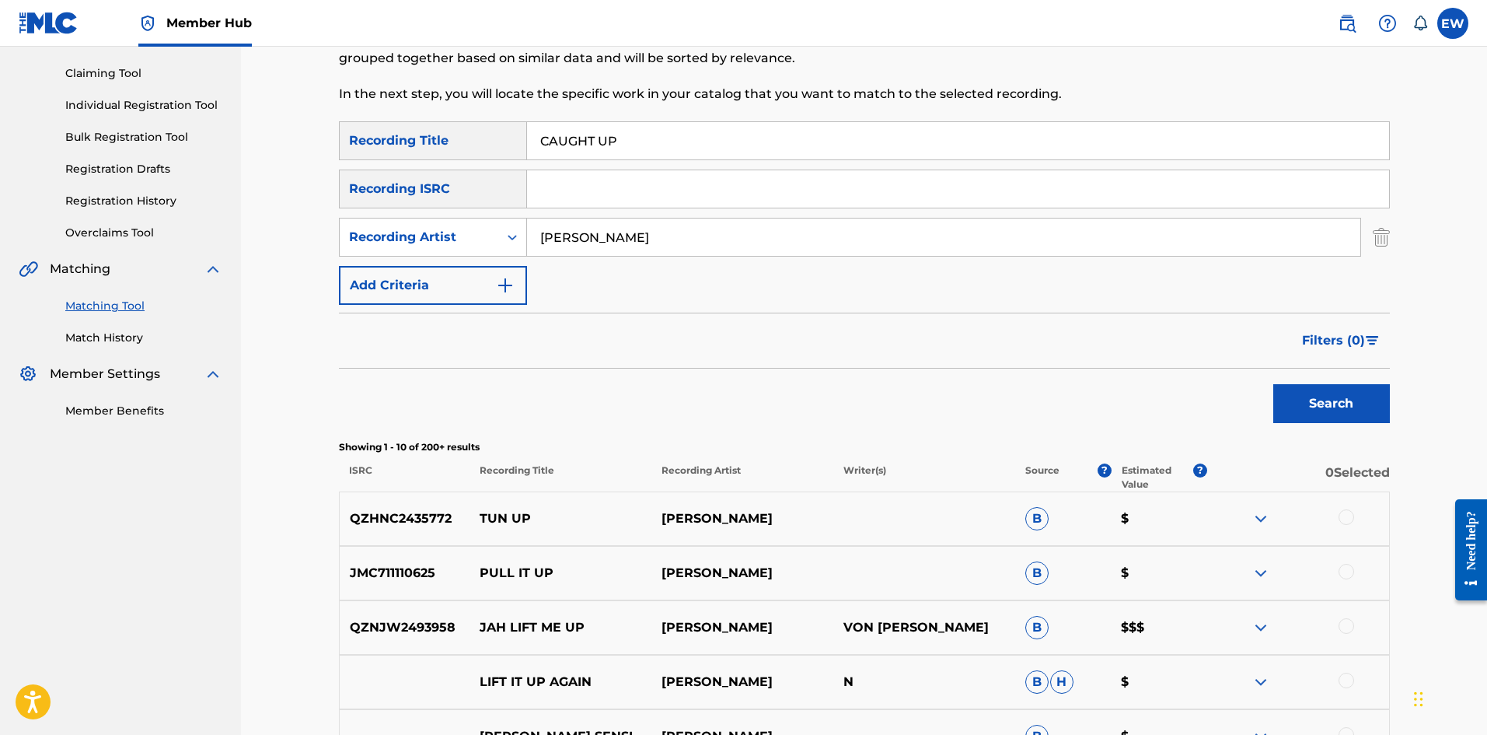
drag, startPoint x: 716, startPoint y: 234, endPoint x: 321, endPoint y: 266, distance: 396.2
click at [409, 269] on div "SearchWithCriteriab6fd10f2-3cf4-4658-9d8a-dbc72b6729ca Recording Title CAUGHT U…" at bounding box center [864, 212] width 1051 height 183
type input "CRACKA DON"
drag, startPoint x: 713, startPoint y: 140, endPoint x: 303, endPoint y: 189, distance: 412.6
click at [321, 152] on div "Matching Tool The Matching Tool enables you to suggest matches between sound re…" at bounding box center [864, 541] width 1088 height 1222
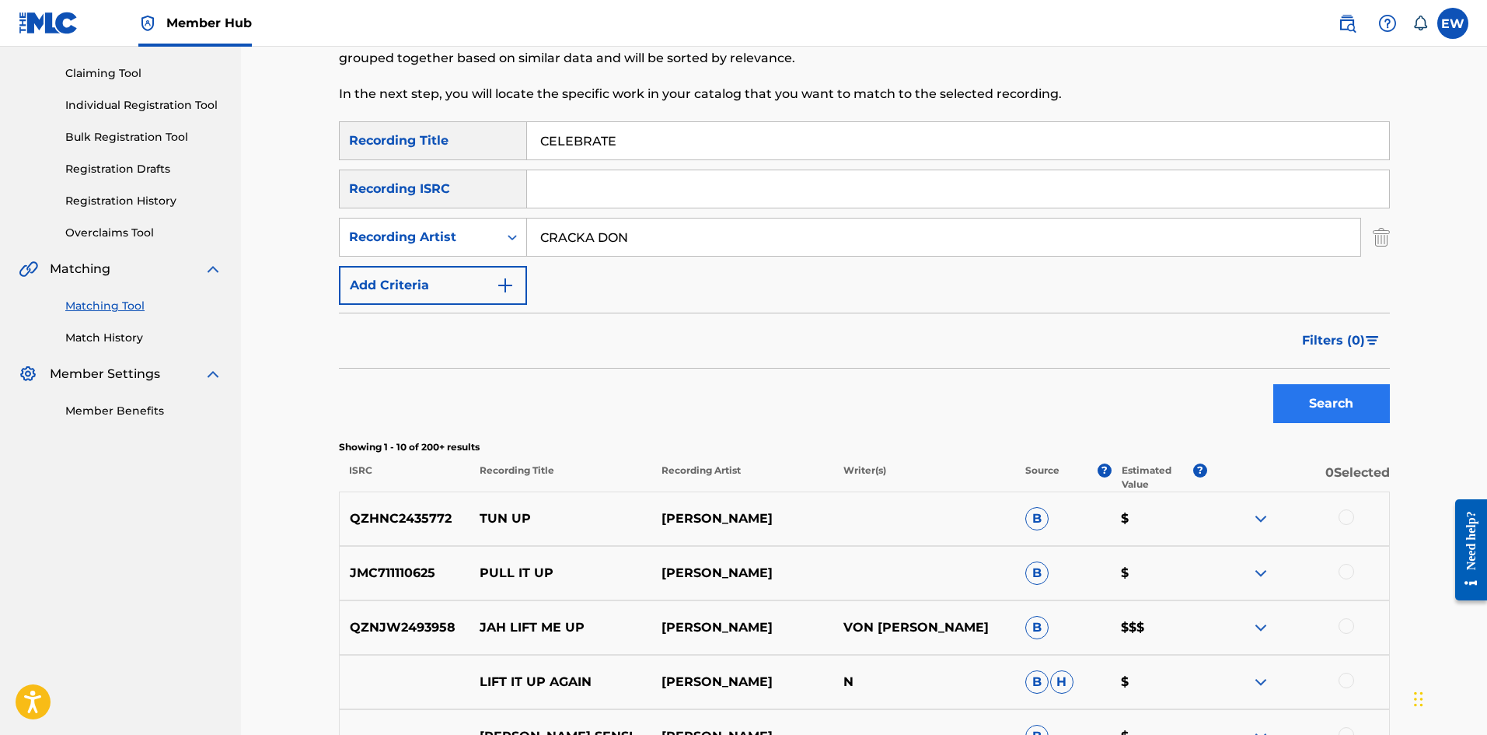
type input "CELEBRATE"
click at [582, 285] on button "Search" at bounding box center [1331, 403] width 117 height 39
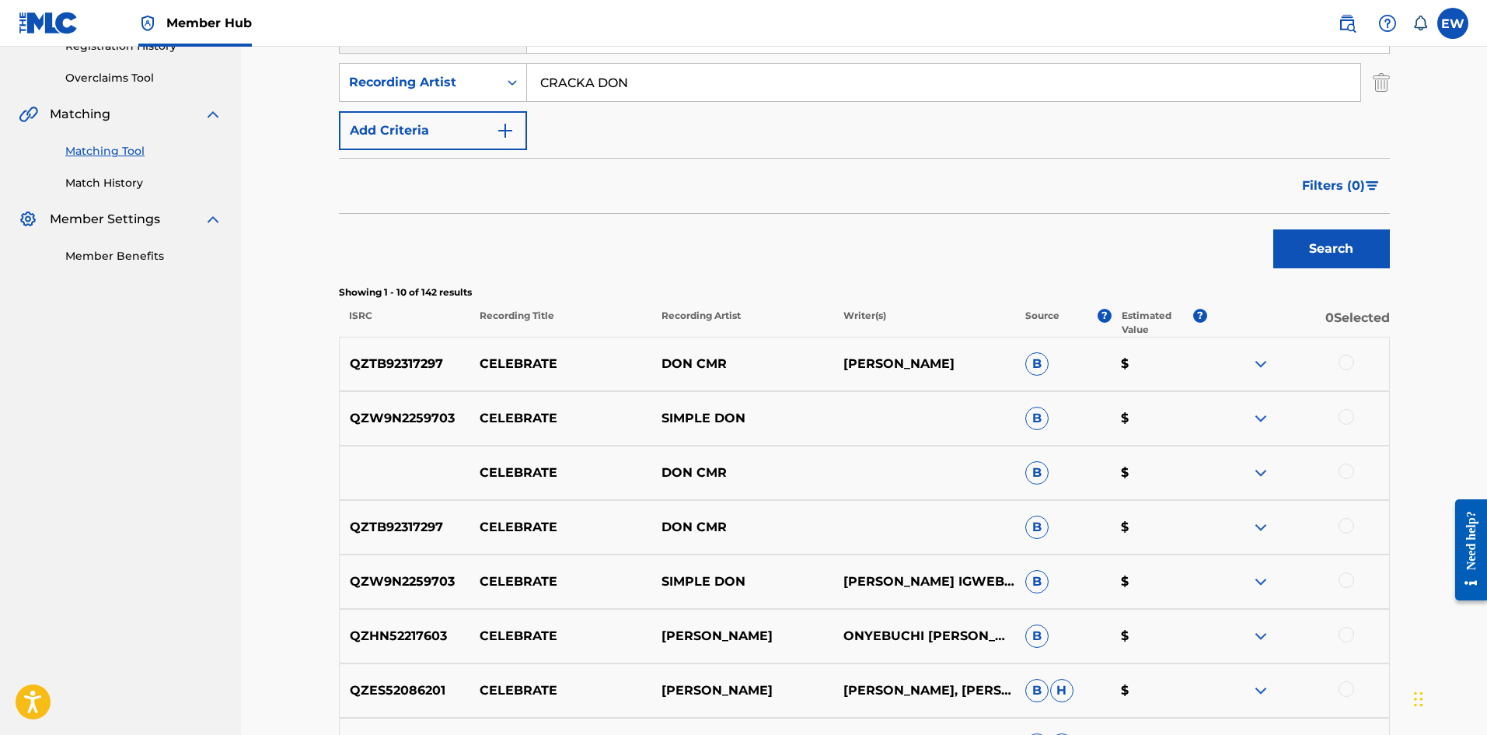
scroll to position [311, 0]
drag, startPoint x: 672, startPoint y: 80, endPoint x: 380, endPoint y: 109, distance: 293.0
click at [382, 102] on div "SearchWithCriteriab6fd10f2-3cf4-4658-9d8a-dbc72b6729ca Recording Title CELEBRAT…" at bounding box center [864, 57] width 1051 height 183
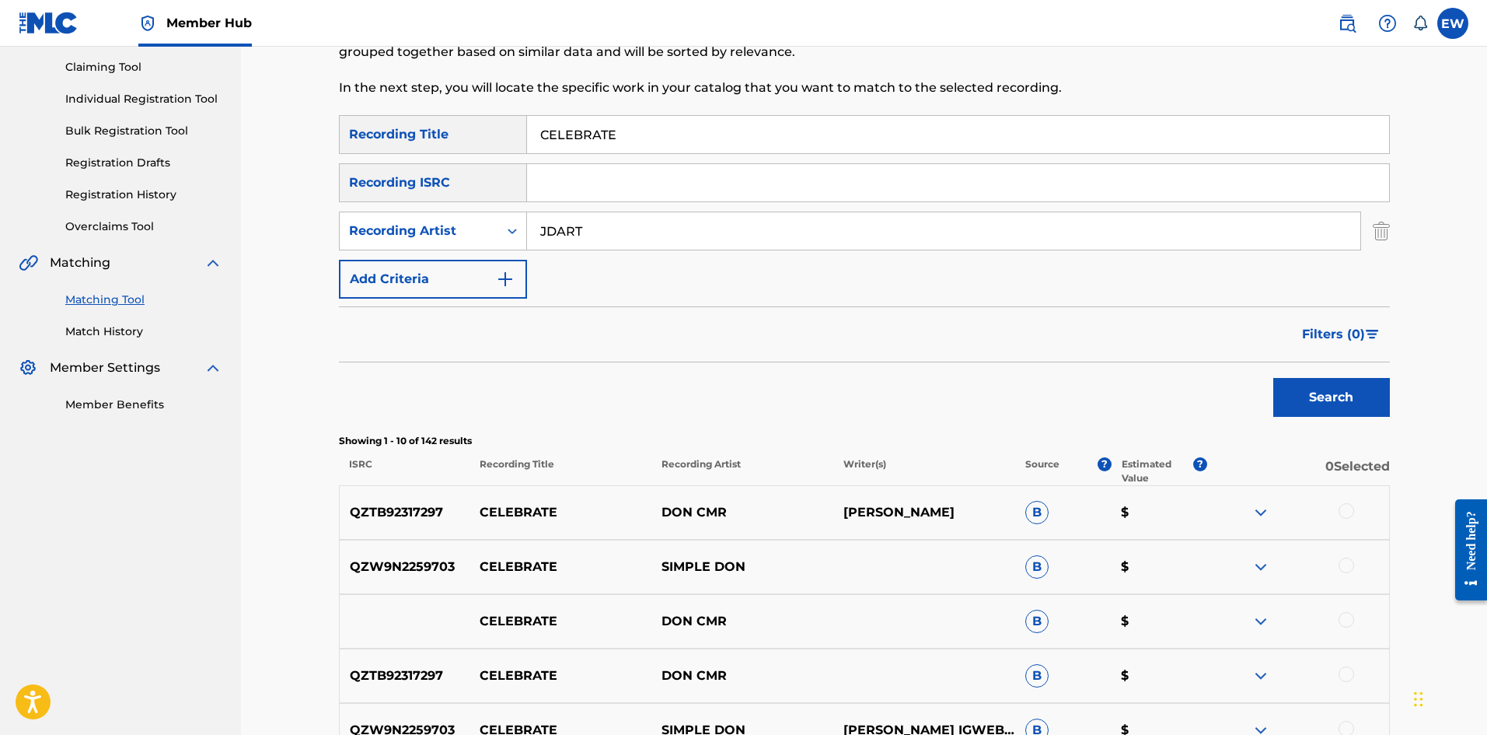
scroll to position [78, 0]
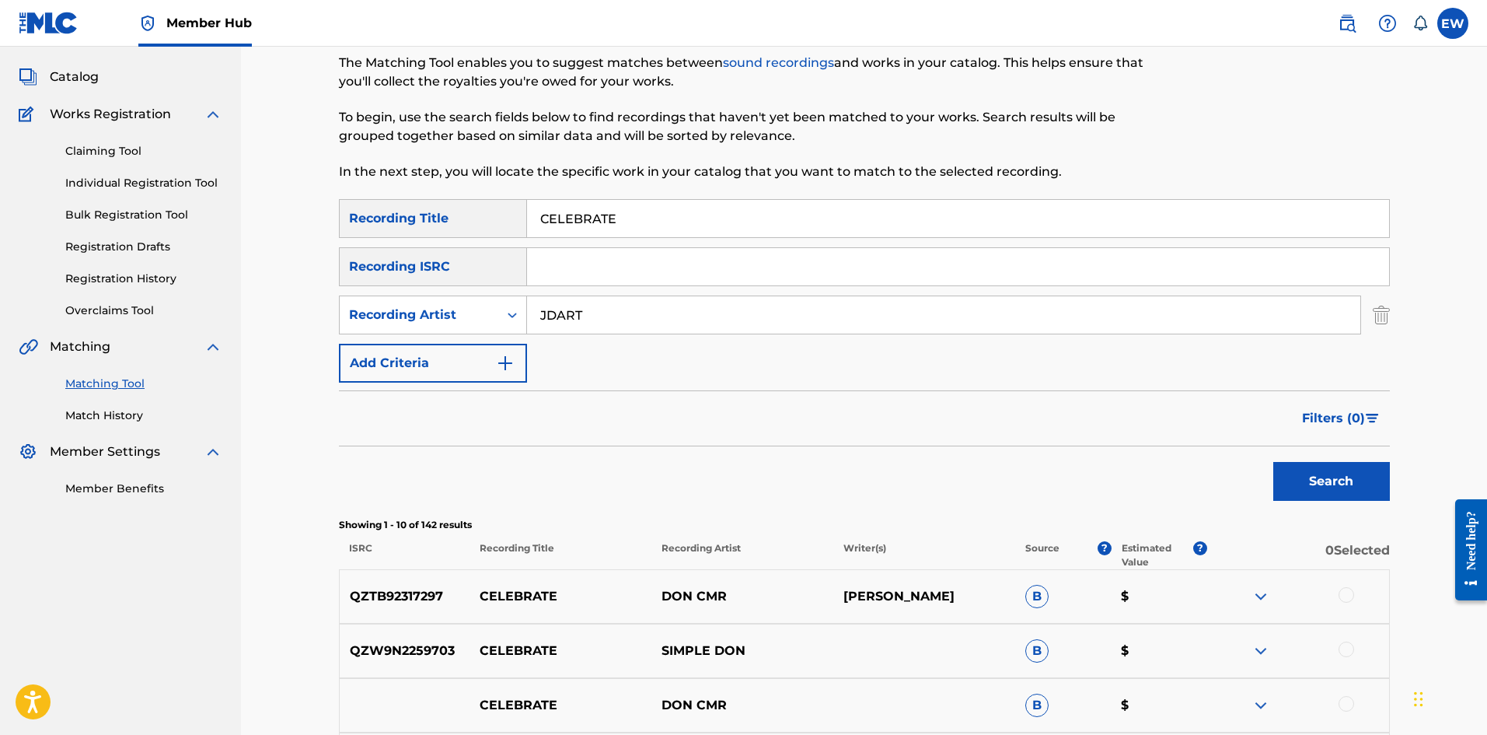
drag, startPoint x: 704, startPoint y: 221, endPoint x: 382, endPoint y: 262, distance: 324.5
click at [383, 262] on div "SearchWithCriteriab6fd10f2-3cf4-4658-9d8a-dbc72b6729ca Recording Title CELEBRAT…" at bounding box center [864, 290] width 1051 height 183
click at [582, 285] on button "Search" at bounding box center [1331, 481] width 117 height 39
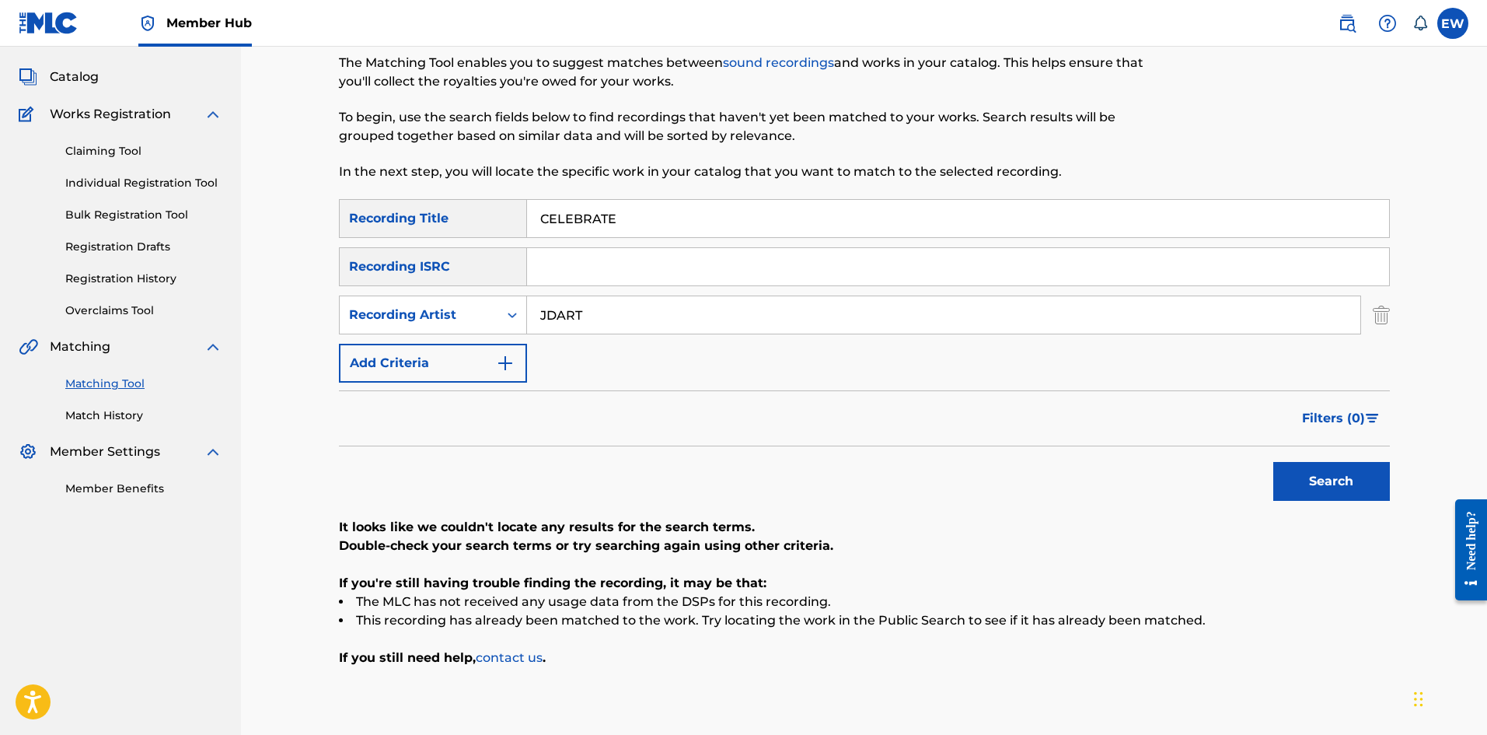
drag, startPoint x: 603, startPoint y: 316, endPoint x: 711, endPoint y: 358, distance: 116.4
click at [498, 285] on div "SearchWithCriteriab6fd10f2-3cf4-4658-9d8a-dbc72b6729ca Recording Title CELEBRAT…" at bounding box center [864, 290] width 1051 height 183
type input "SHADRACH"
click at [582, 285] on button "Search" at bounding box center [1331, 481] width 117 height 39
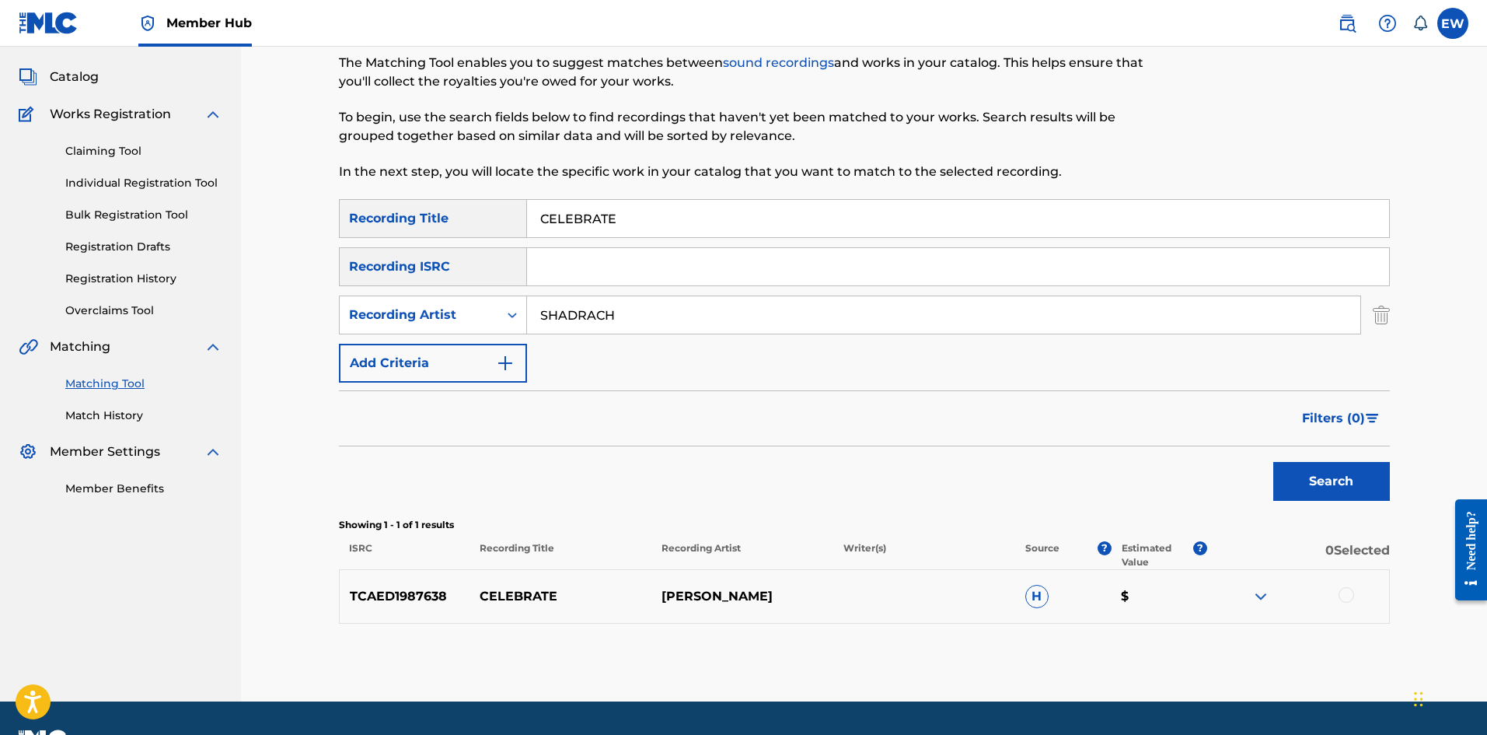
drag, startPoint x: 1340, startPoint y: 597, endPoint x: 1321, endPoint y: 589, distance: 21.2
click at [582, 285] on div at bounding box center [1347, 595] width 16 height 16
click at [582, 285] on button "Match 1 Group" at bounding box center [1093, 608] width 172 height 39
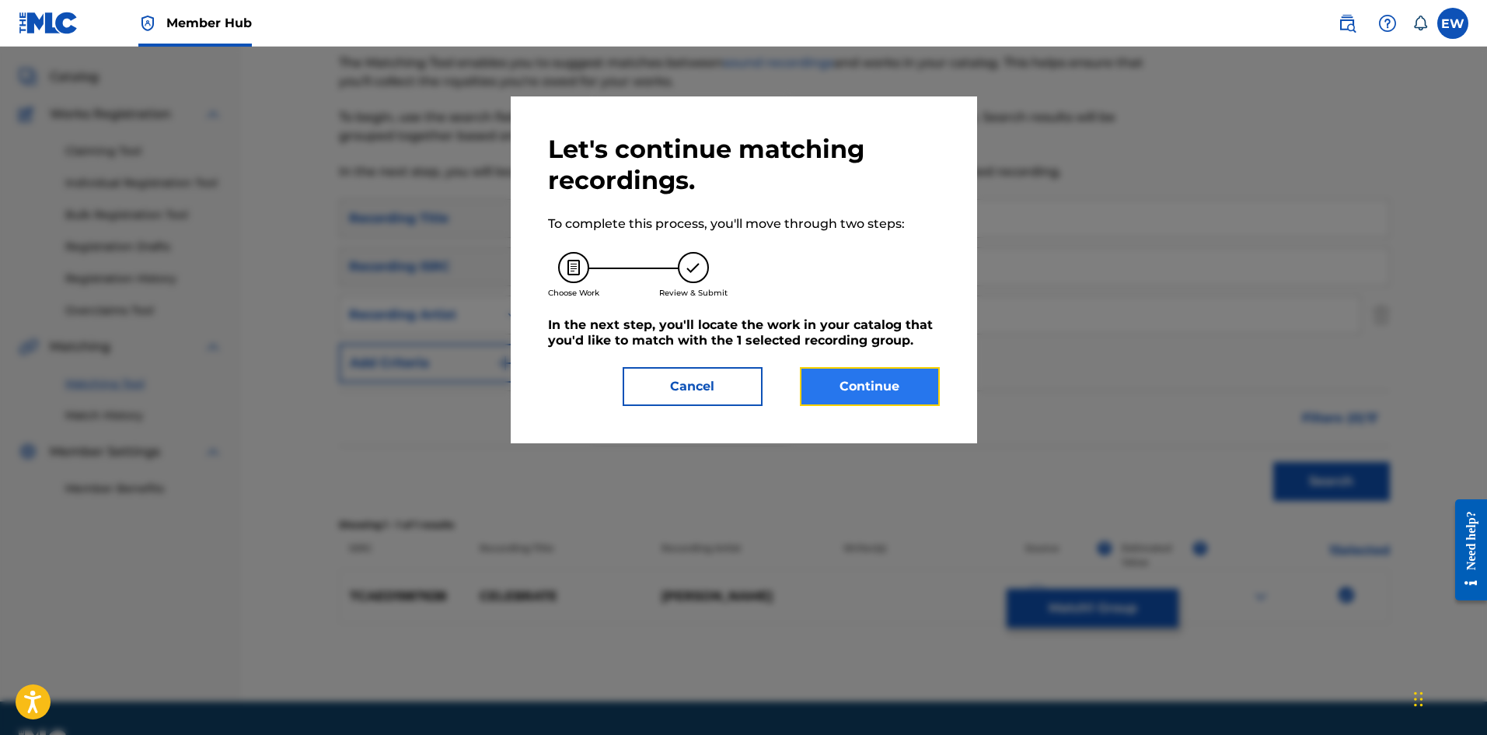
click at [582, 285] on button "Continue" at bounding box center [870, 386] width 140 height 39
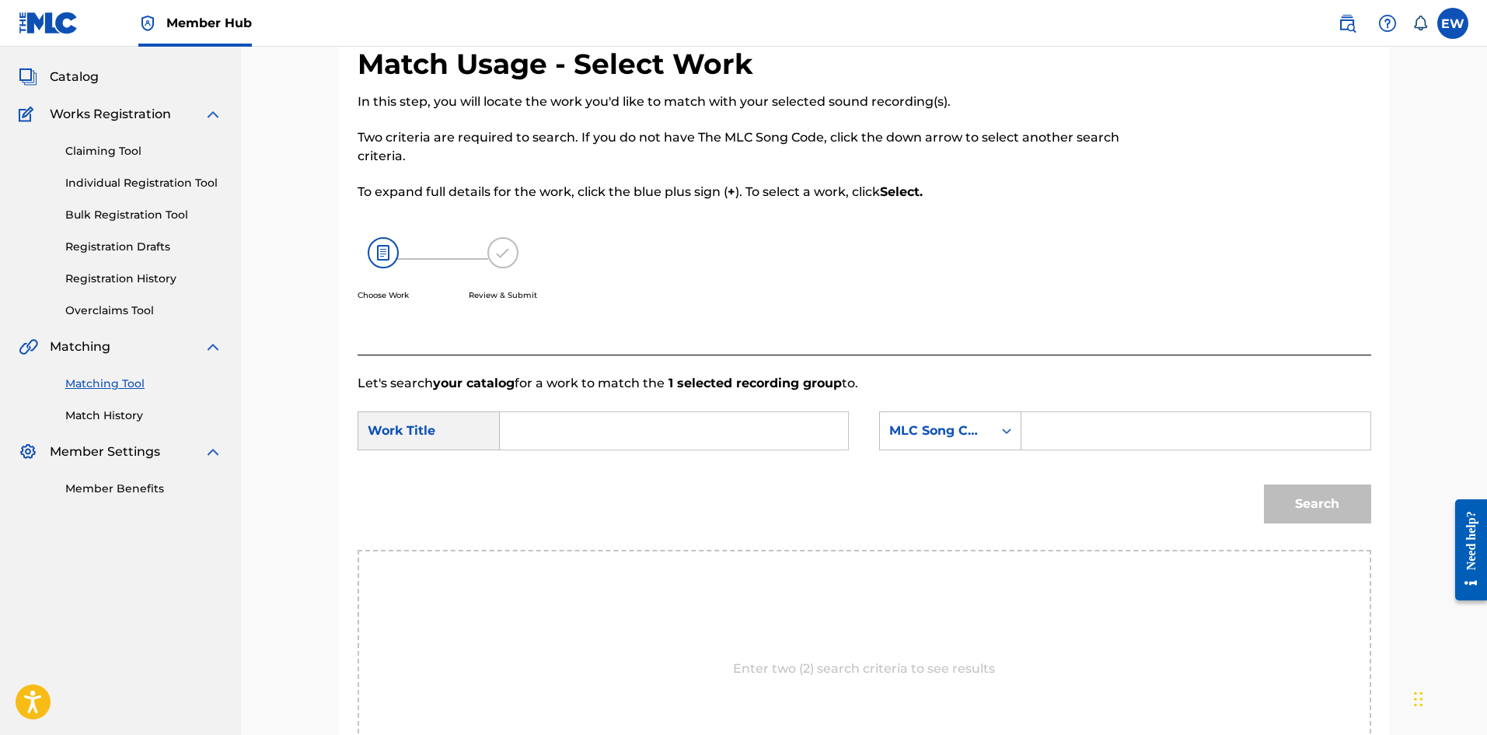
click at [582, 285] on input "Search Form" at bounding box center [674, 430] width 322 height 37
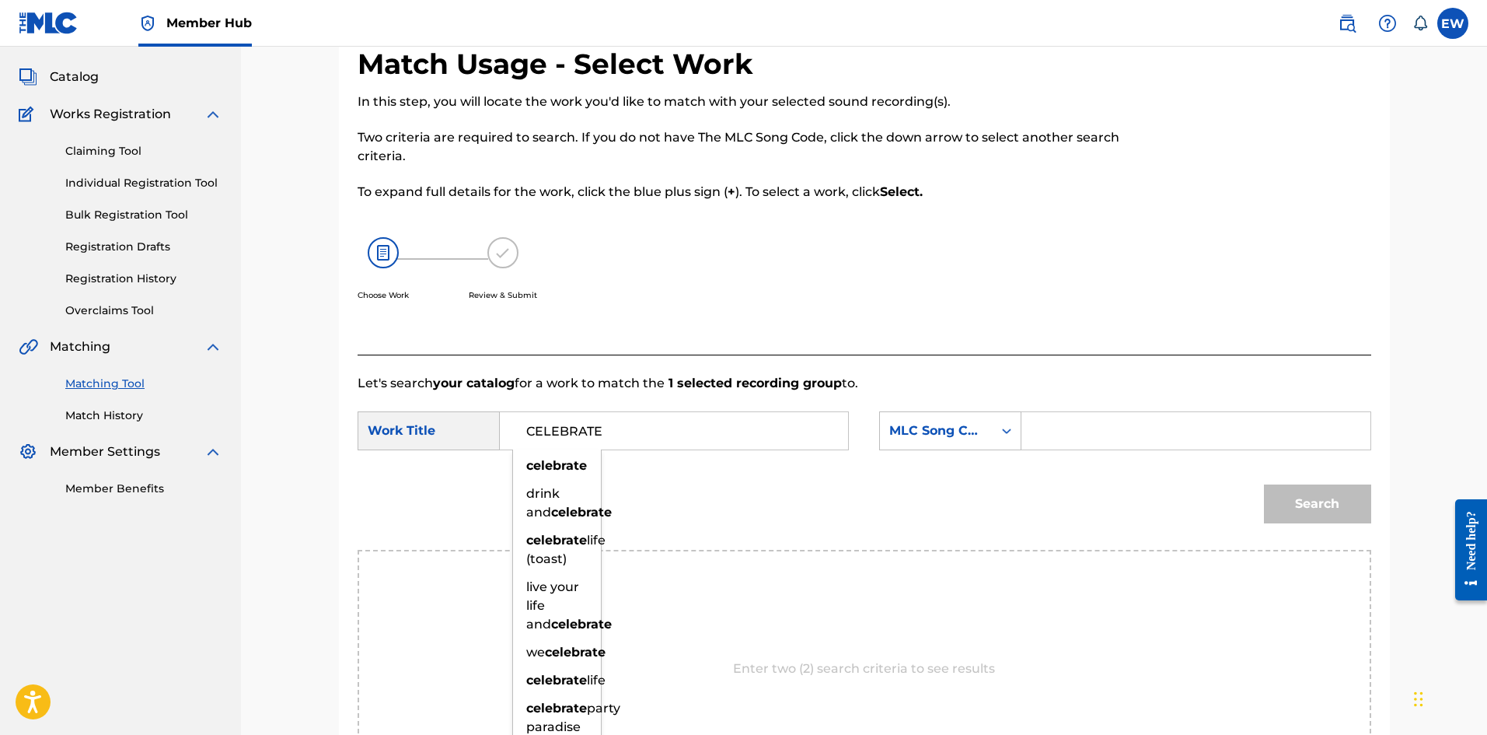
type input "CELEBRATE"
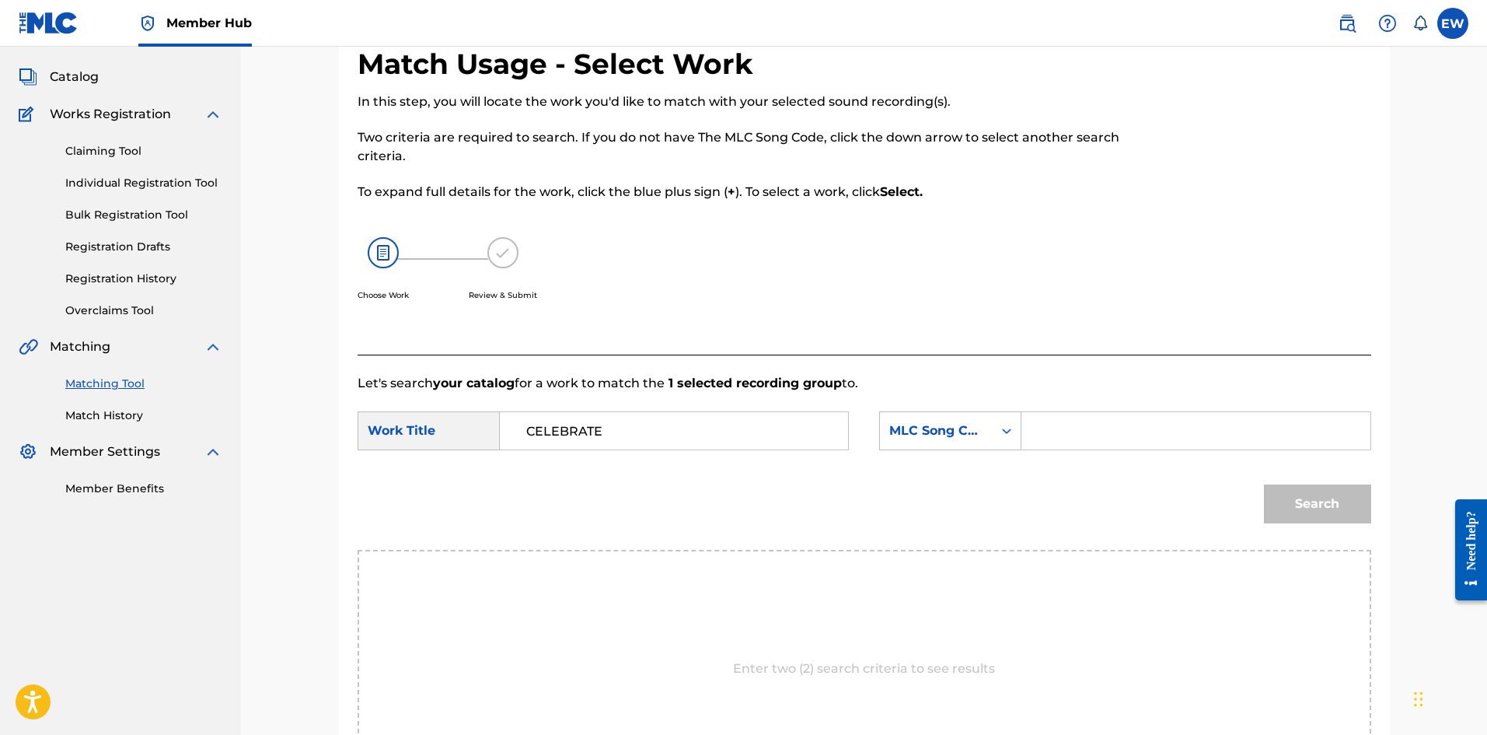
drag, startPoint x: 1158, startPoint y: 431, endPoint x: 1133, endPoint y: 416, distance: 30.0
click at [582, 285] on input "Search Form" at bounding box center [1196, 430] width 322 height 37
type input "CA2VH1"
click at [582, 285] on button "Search" at bounding box center [1317, 503] width 107 height 39
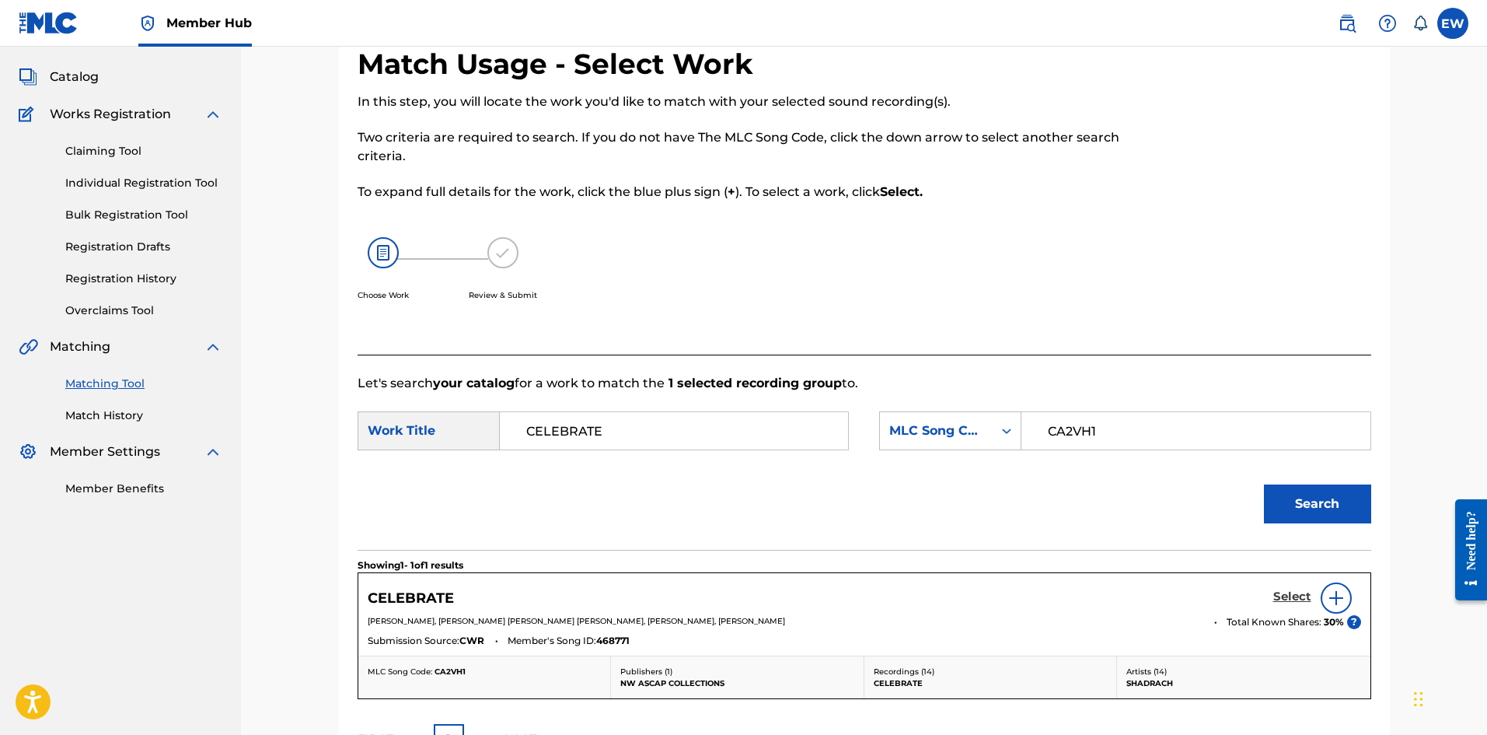
click at [582, 285] on h5 "Select" at bounding box center [1292, 596] width 38 height 15
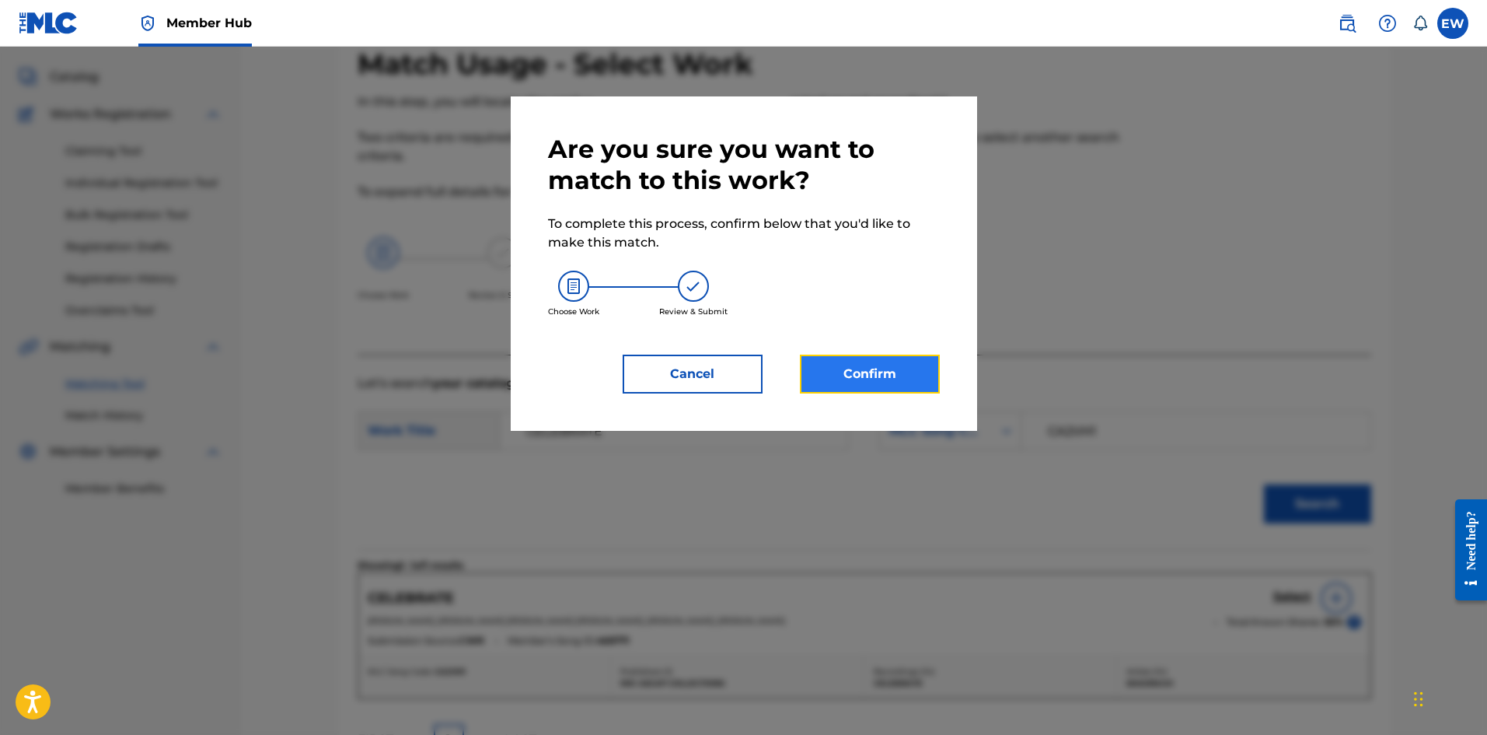
drag, startPoint x: 882, startPoint y: 386, endPoint x: 861, endPoint y: 377, distance: 22.7
click at [582, 285] on button "Confirm" at bounding box center [870, 374] width 140 height 39
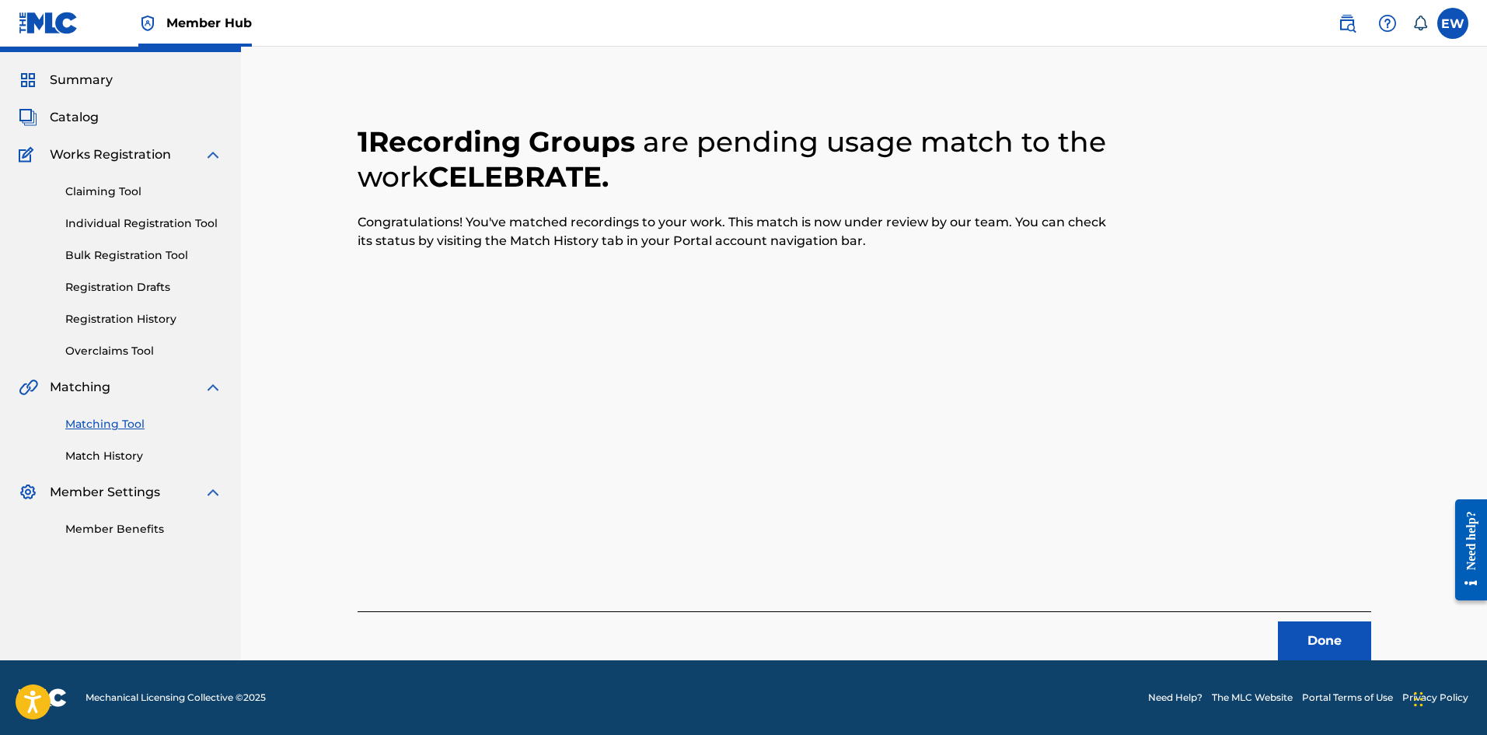
scroll to position [37, 0]
drag, startPoint x: 1337, startPoint y: 631, endPoint x: 1296, endPoint y: 580, distance: 65.8
click at [582, 285] on div "1 Recording Groups are pending usage match to the work CELEBRATE . Congratulati…" at bounding box center [865, 373] width 1014 height 573
click at [582, 285] on button "Done" at bounding box center [1324, 640] width 93 height 39
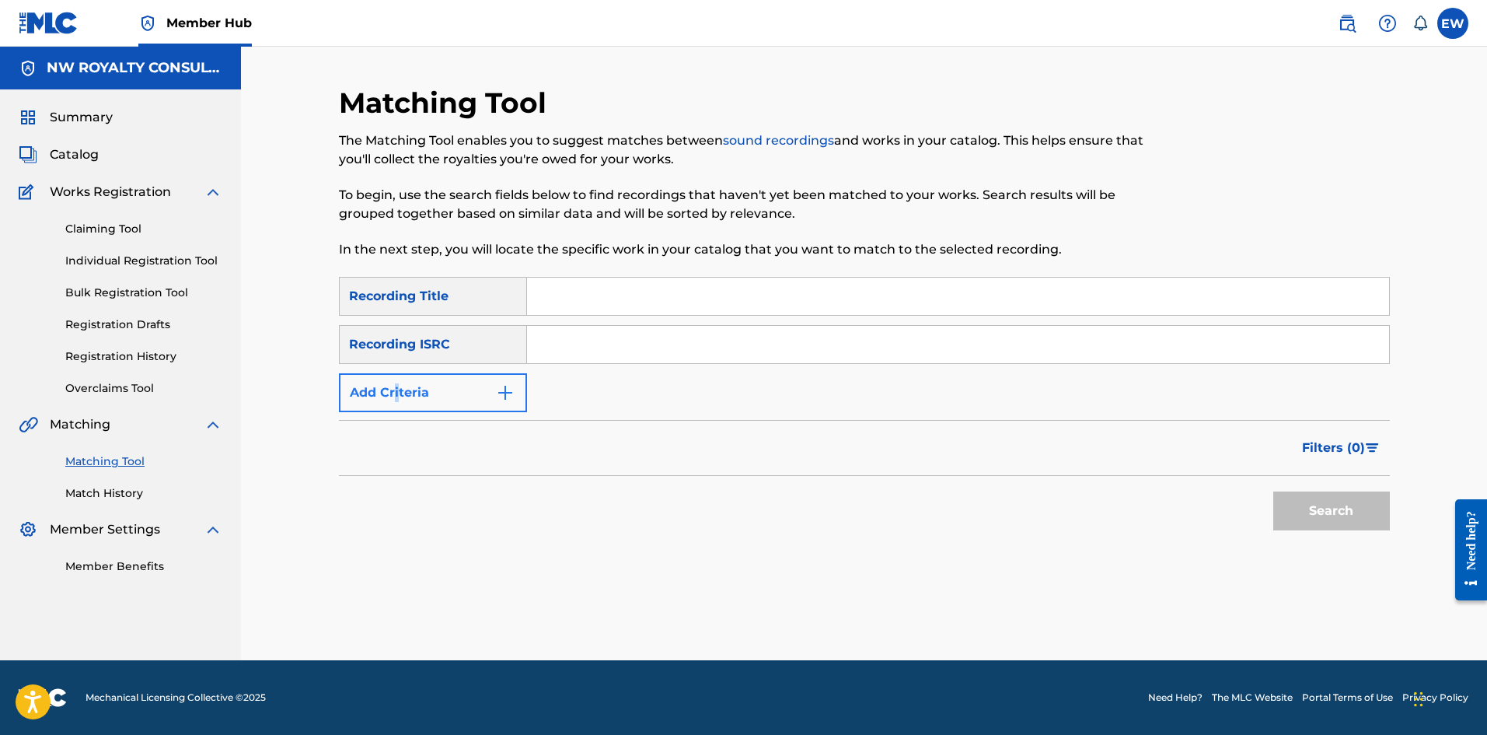
drag, startPoint x: 398, startPoint y: 373, endPoint x: 399, endPoint y: 384, distance: 10.9
click at [399, 285] on div "SearchWithCriteriab6fd10f2-3cf4-4658-9d8a-dbc72b6729ca Recording Title SearchWi…" at bounding box center [864, 344] width 1051 height 135
click at [399, 285] on button "Add Criteria" at bounding box center [433, 392] width 188 height 39
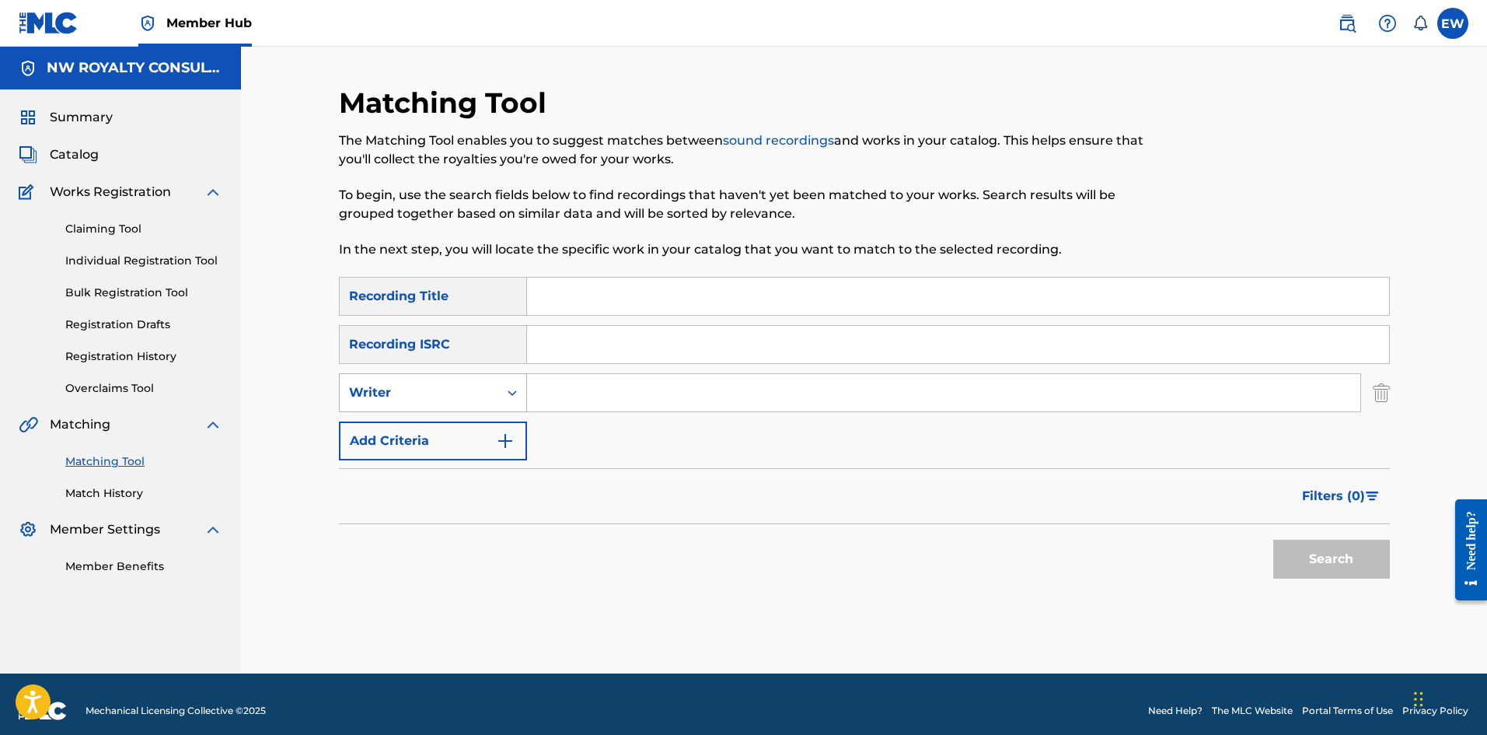
click at [398, 285] on div "Writer" at bounding box center [419, 393] width 159 height 30
drag, startPoint x: 441, startPoint y: 421, endPoint x: 473, endPoint y: 416, distance: 32.3
click at [464, 285] on div "Recording Artist" at bounding box center [433, 431] width 187 height 39
click at [582, 285] on div "SearchWithCriteriab6fd10f2-3cf4-4658-9d8a-dbc72b6729ca Recording Title SearchWi…" at bounding box center [864, 368] width 1051 height 183
click at [582, 285] on input "Search Form" at bounding box center [943, 392] width 833 height 37
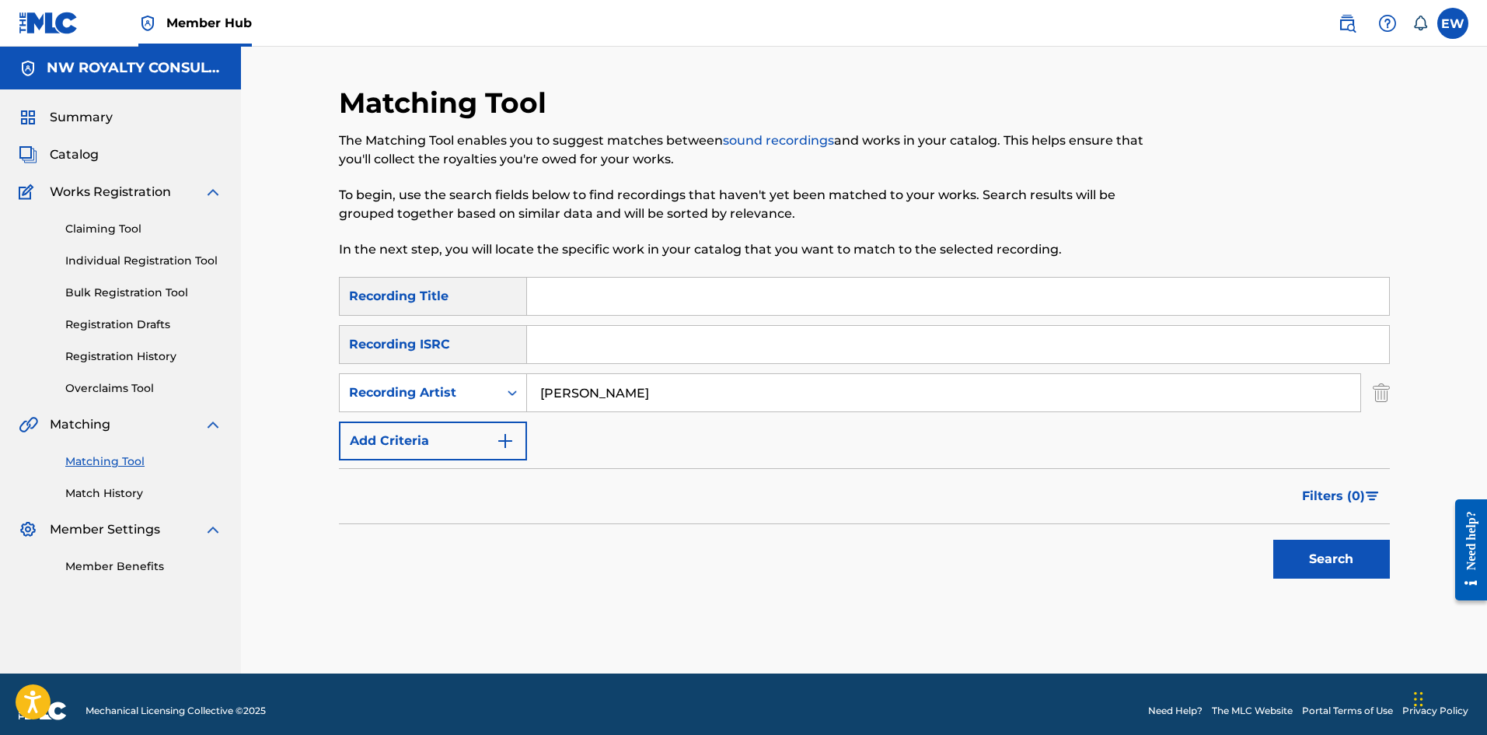
type input "[PERSON_NAME]"
click at [578, 281] on input "Search Form" at bounding box center [958, 296] width 862 height 37
type input "CELEBRATION"
drag, startPoint x: 1320, startPoint y: 559, endPoint x: 1314, endPoint y: 548, distance: 12.5
click at [582, 285] on button "Search" at bounding box center [1331, 559] width 117 height 39
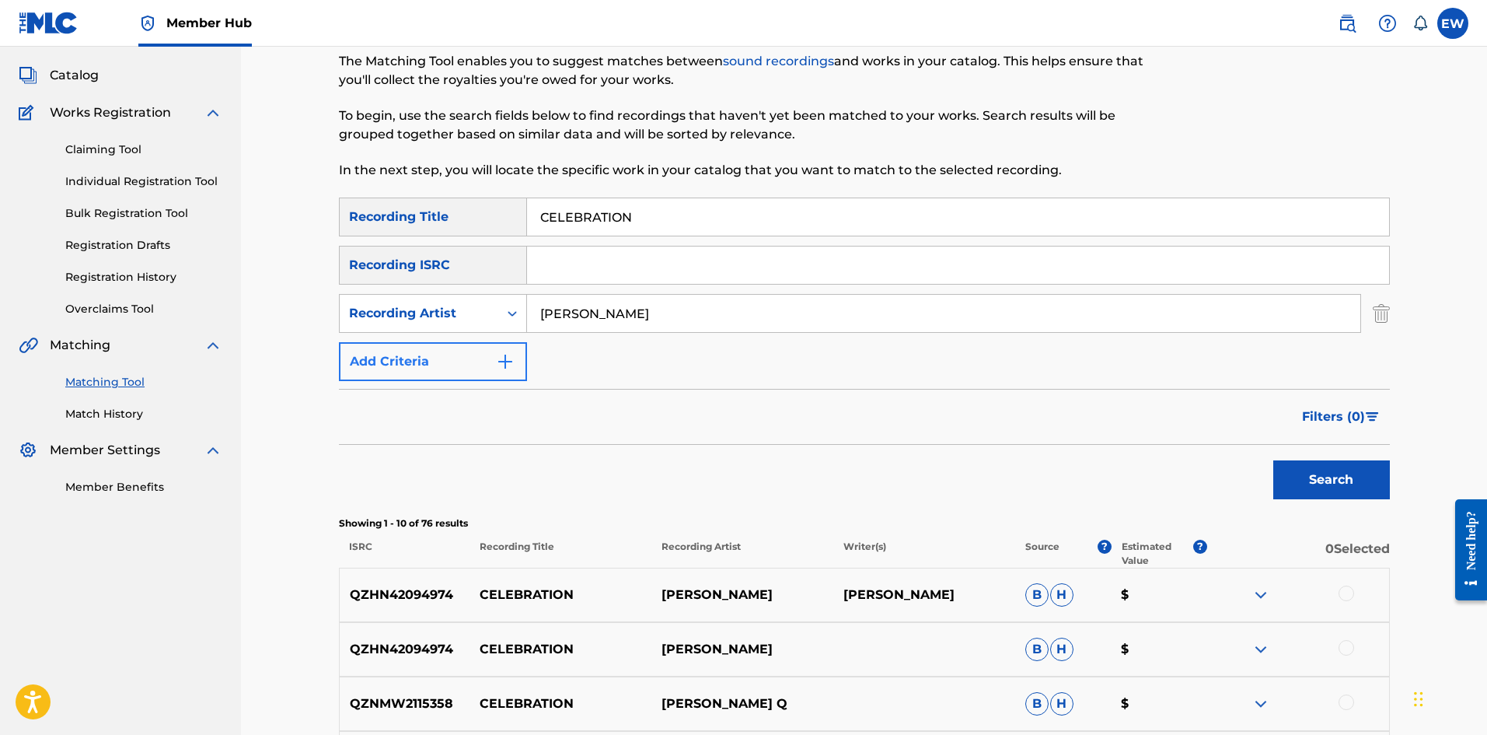
scroll to position [78, 0]
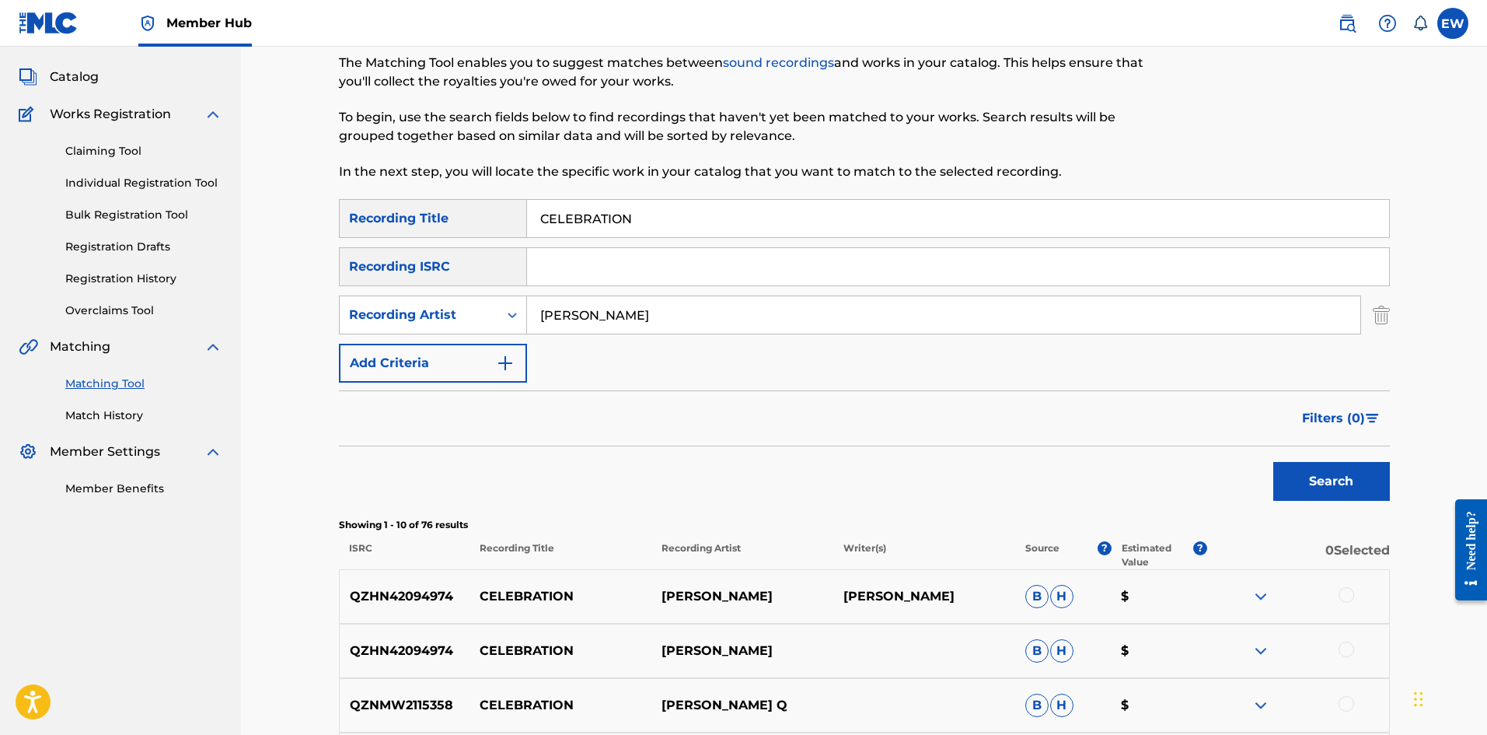
drag, startPoint x: 556, startPoint y: 320, endPoint x: 247, endPoint y: 317, distance: 308.7
click at [247, 285] on div "Matching Tool The Matching Tool enables you to suggest matches between sound re…" at bounding box center [864, 599] width 1246 height 1261
type input "DAAMIJ"
drag, startPoint x: 638, startPoint y: 227, endPoint x: 435, endPoint y: 275, distance: 208.6
click at [435, 275] on div "SearchWithCriteriab6fd10f2-3cf4-4658-9d8a-dbc72b6729ca Recording Title CELEBRAT…" at bounding box center [864, 290] width 1051 height 183
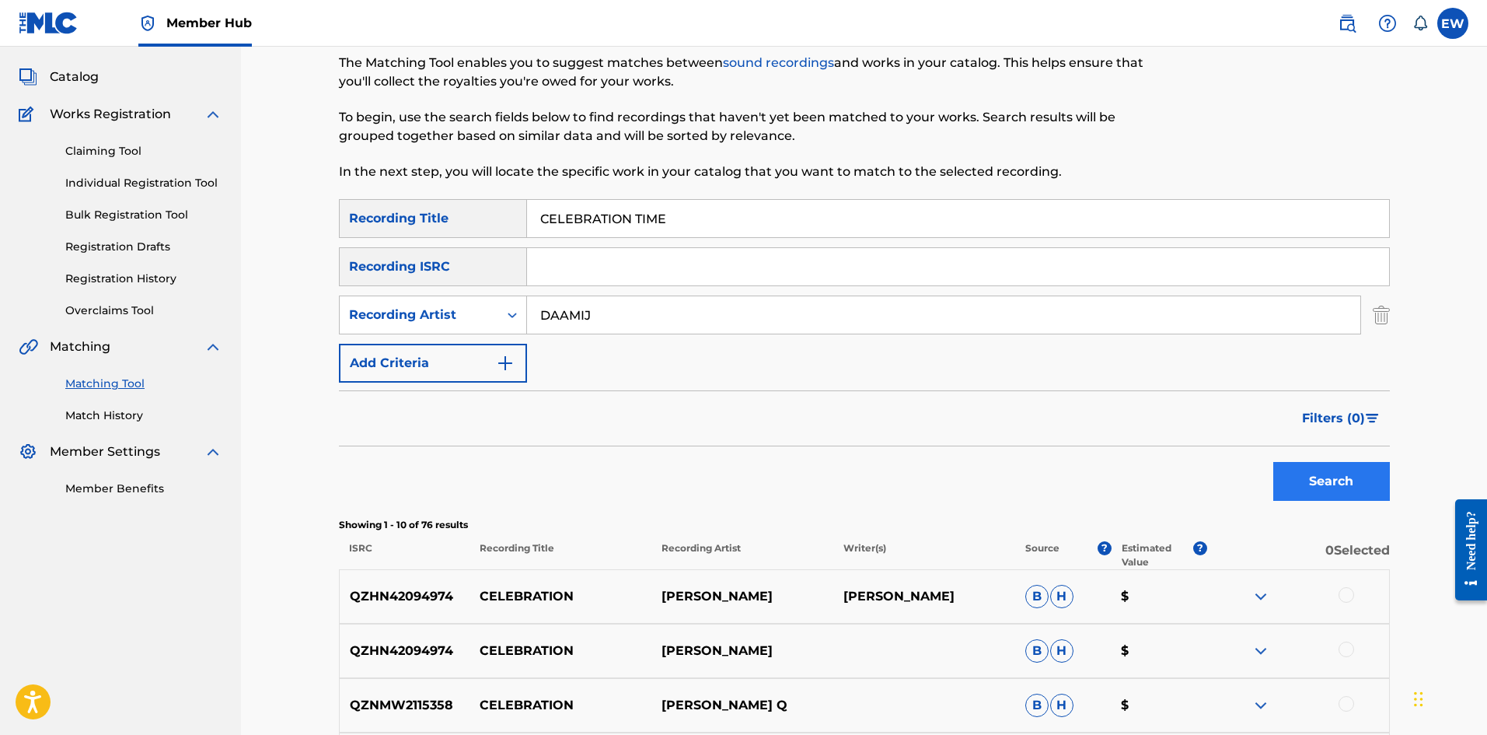
type input "CELEBRATION TIME"
click at [582, 285] on button "Search" at bounding box center [1331, 481] width 117 height 39
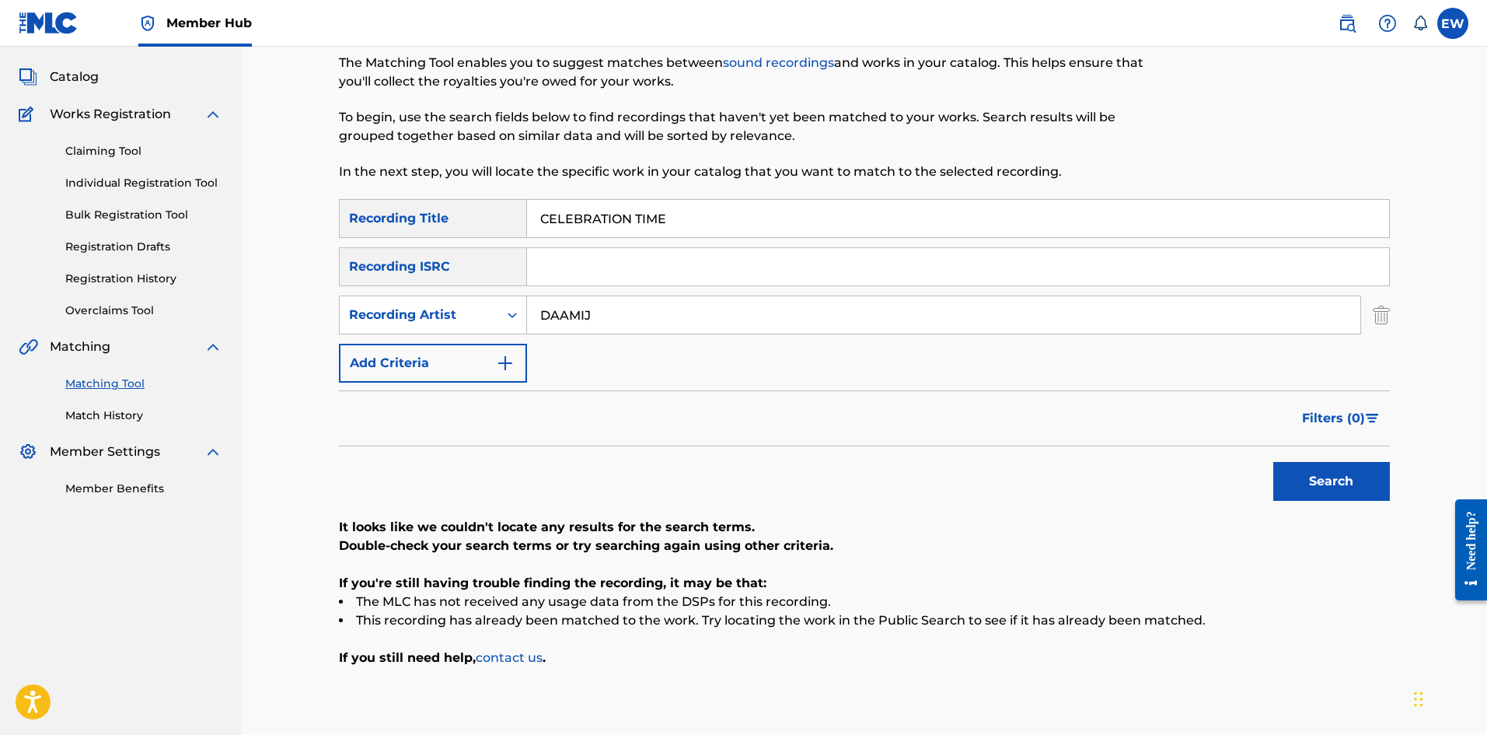
drag, startPoint x: 613, startPoint y: 321, endPoint x: 160, endPoint y: 270, distance: 456.2
click at [317, 285] on div "Matching Tool The Matching Tool enables you to suggest matches between sound re…" at bounding box center [864, 357] width 1246 height 776
type input "LADEN"
drag, startPoint x: 705, startPoint y: 220, endPoint x: 0, endPoint y: 291, distance: 708.7
click at [259, 236] on div "Matching Tool The Matching Tool enables you to suggest matches between sound re…" at bounding box center [864, 357] width 1246 height 776
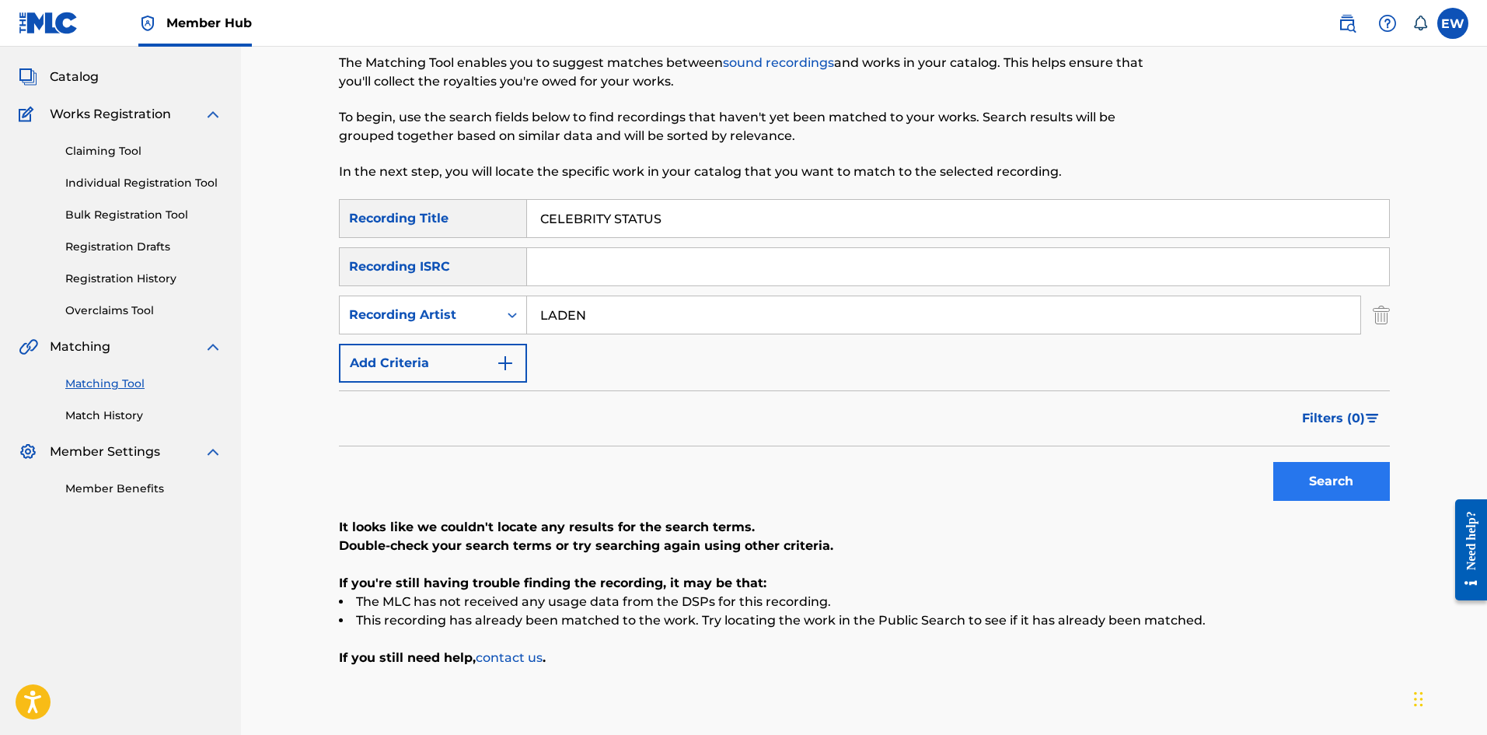
type input "CELEBRITY STATUS"
click at [582, 285] on button "Search" at bounding box center [1331, 481] width 117 height 39
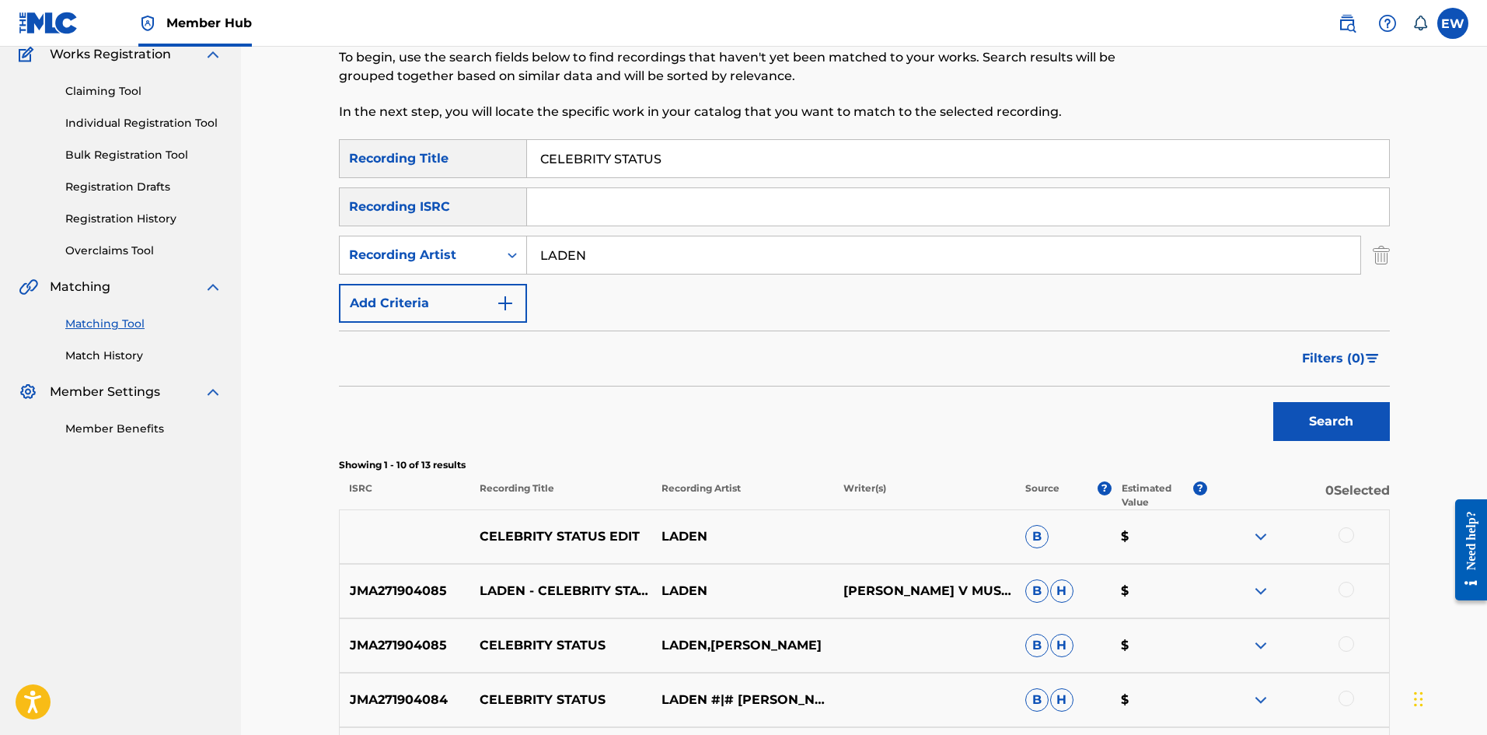
scroll to position [155, 0]
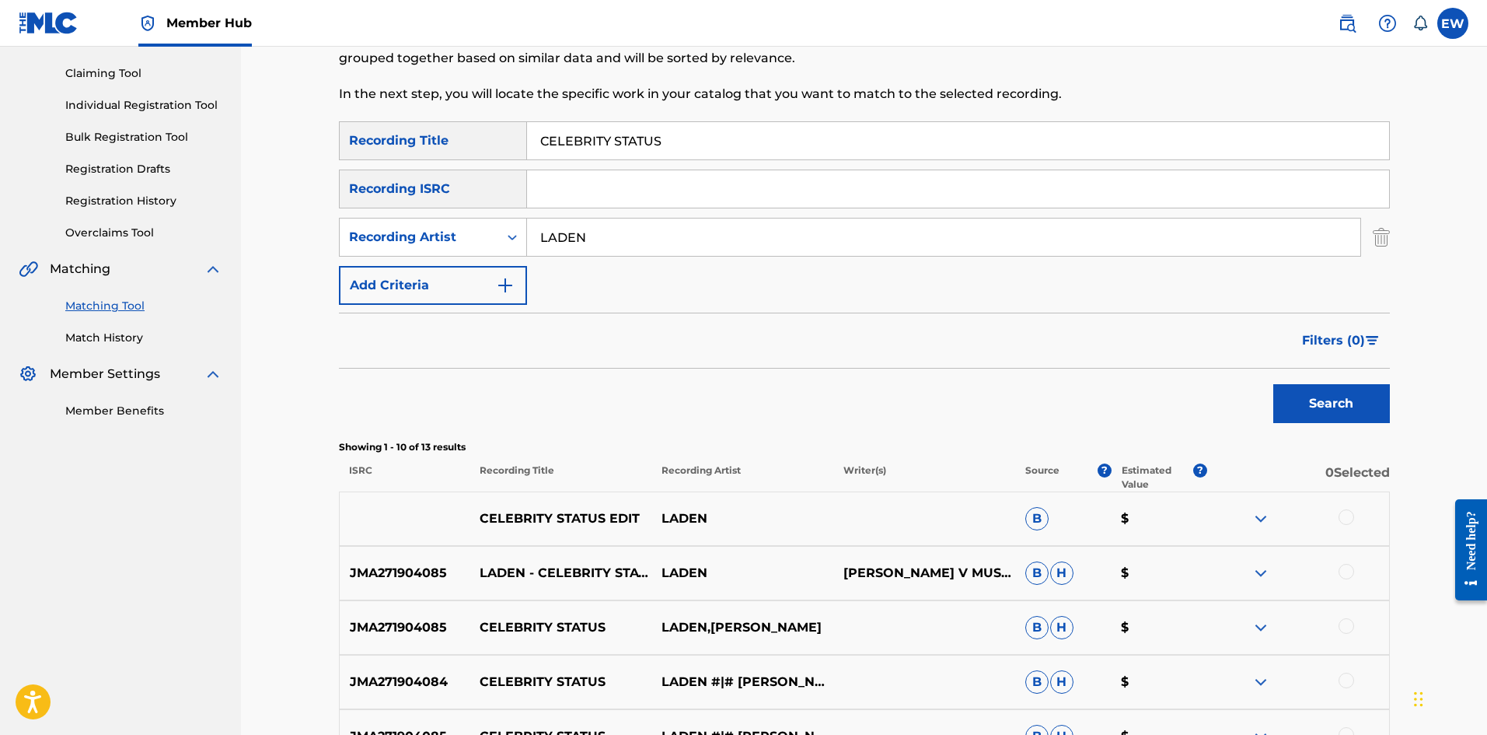
click at [582, 285] on div at bounding box center [1347, 517] width 16 height 16
click at [582, 285] on div at bounding box center [1347, 572] width 16 height 16
click at [582, 285] on div at bounding box center [1347, 626] width 16 height 16
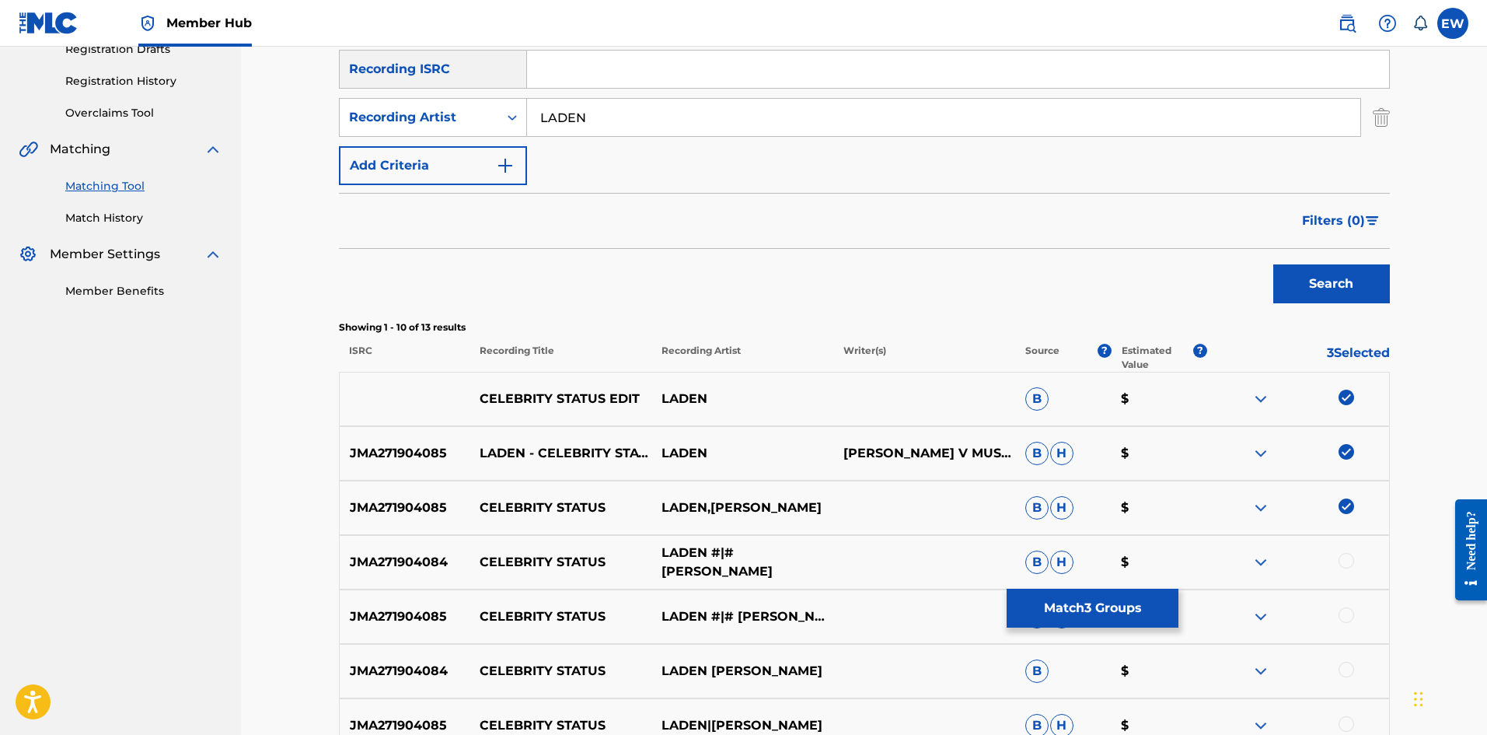
scroll to position [311, 0]
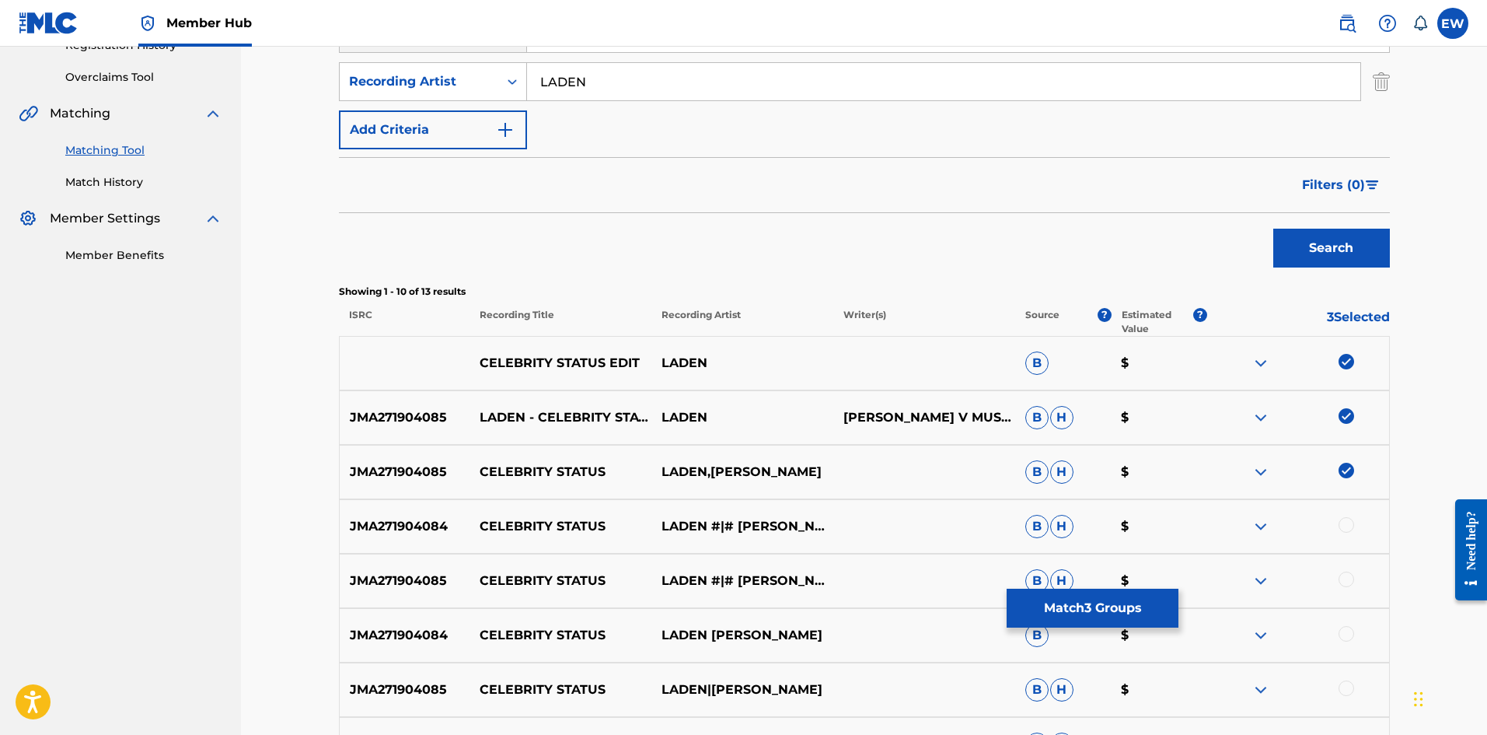
click at [582, 285] on div at bounding box center [1347, 525] width 16 height 16
click at [582, 285] on div at bounding box center [1347, 579] width 16 height 16
click at [582, 285] on div at bounding box center [1347, 634] width 16 height 16
click at [582, 285] on div "JMA271904085 CELEBRITY STATUS LADEN|[PERSON_NAME] [PERSON_NAME] $" at bounding box center [864, 689] width 1051 height 54
click at [582, 285] on div at bounding box center [1347, 688] width 16 height 16
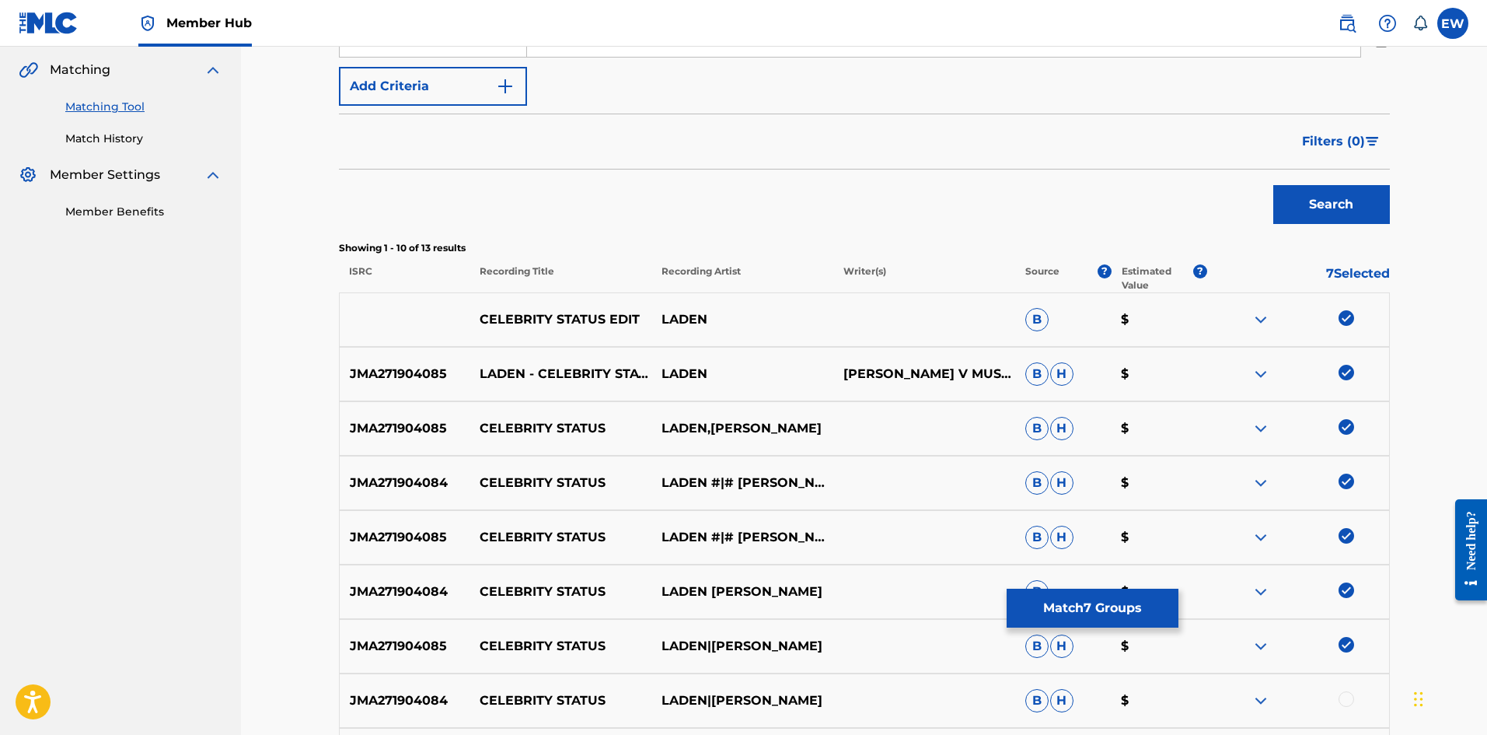
scroll to position [544, 0]
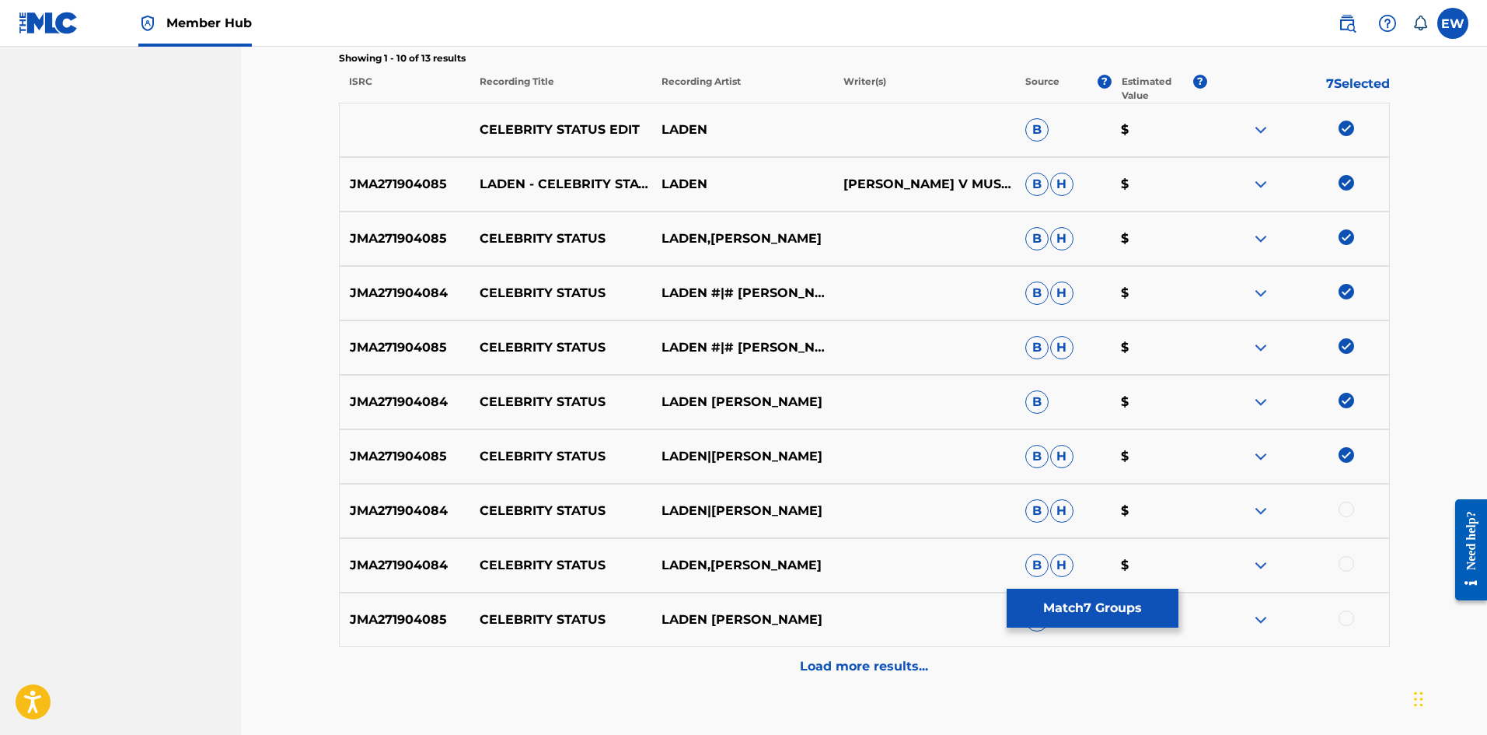
click at [582, 285] on div at bounding box center [1347, 509] width 16 height 16
click at [582, 285] on div at bounding box center [1347, 564] width 16 height 16
click at [582, 285] on div at bounding box center [1347, 618] width 16 height 16
click at [582, 285] on div "Load more results..." at bounding box center [864, 666] width 1051 height 39
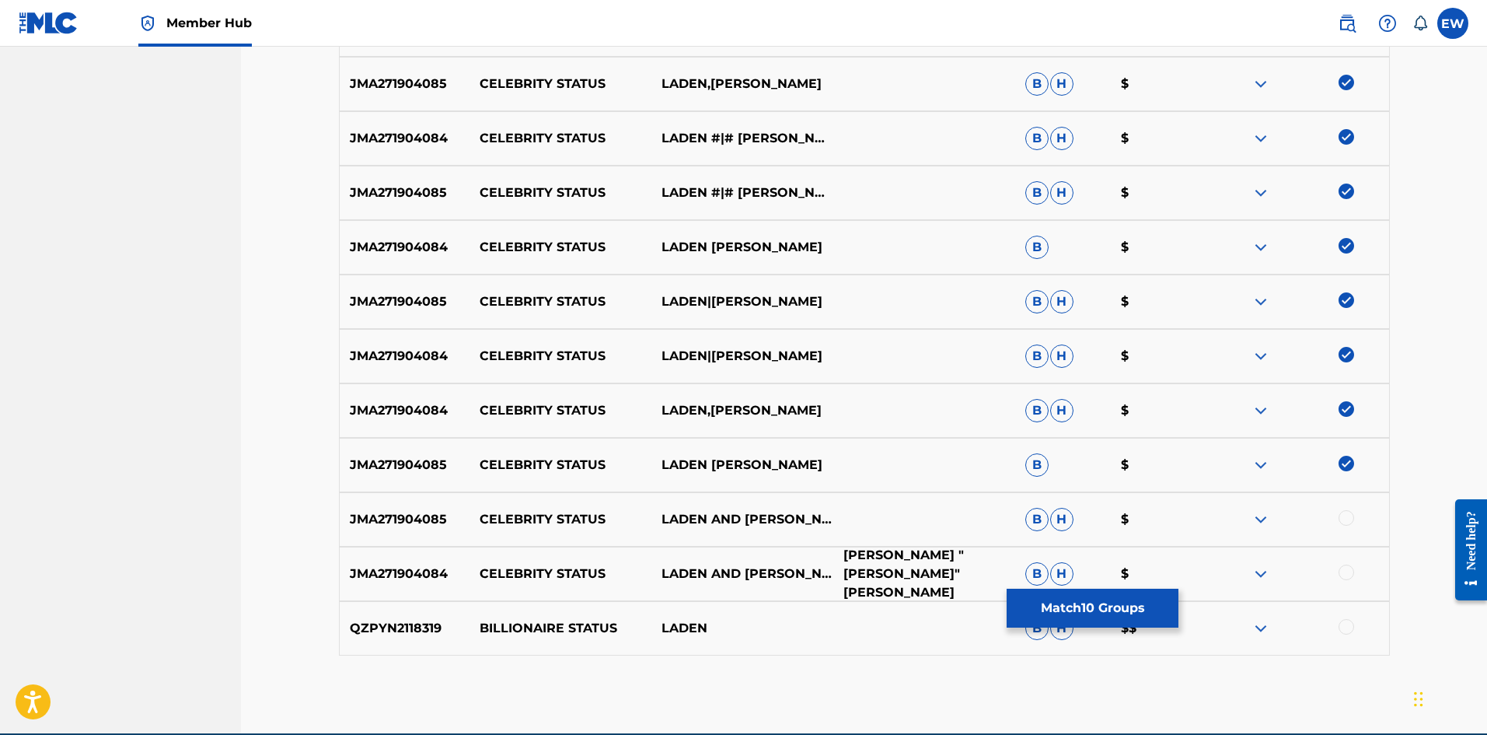
scroll to position [700, 0]
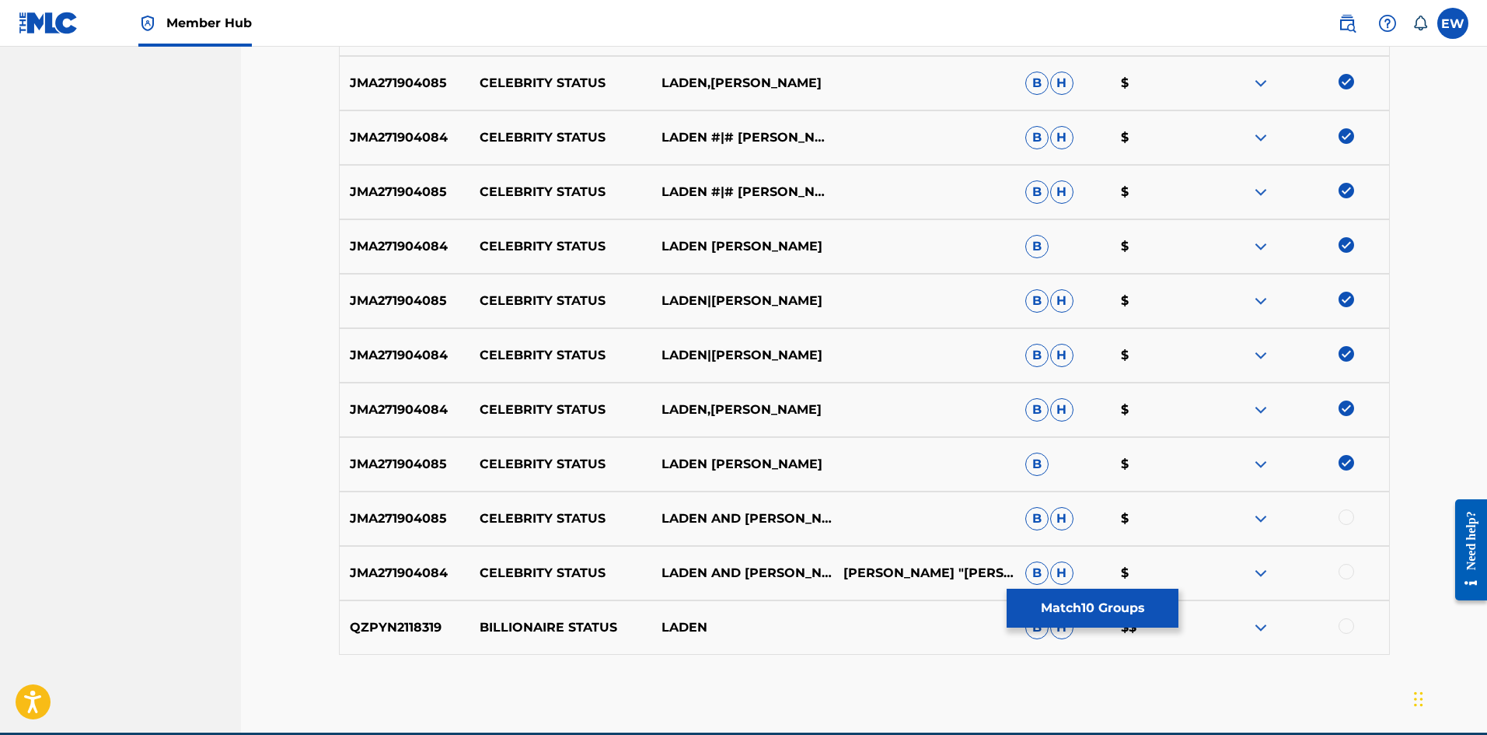
click at [582, 285] on div at bounding box center [1347, 517] width 16 height 16
click at [582, 285] on div at bounding box center [1347, 572] width 16 height 16
click at [582, 285] on button "Match 12 Groups" at bounding box center [1093, 608] width 172 height 39
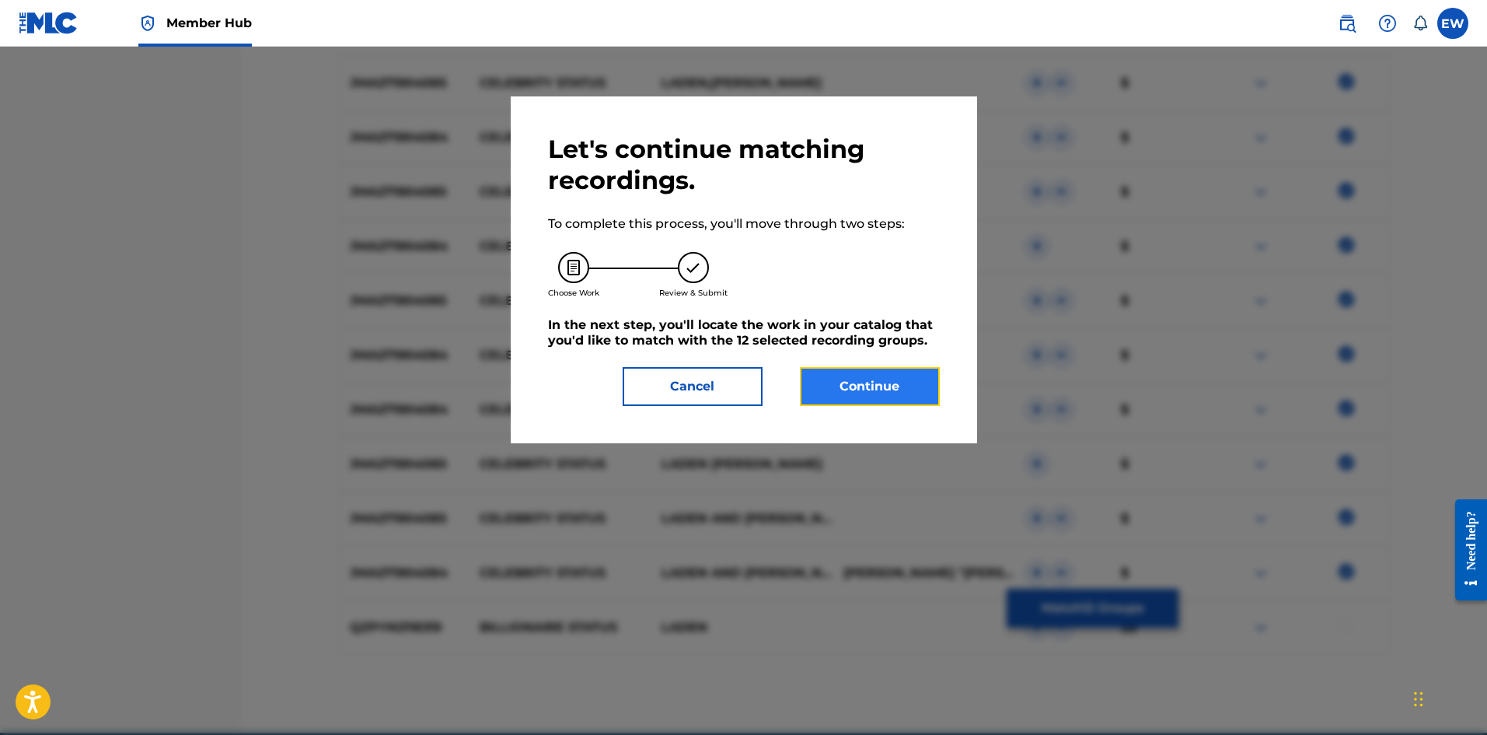
drag, startPoint x: 813, startPoint y: 396, endPoint x: 802, endPoint y: 373, distance: 25.4
click at [582, 285] on button "Continue" at bounding box center [870, 386] width 140 height 39
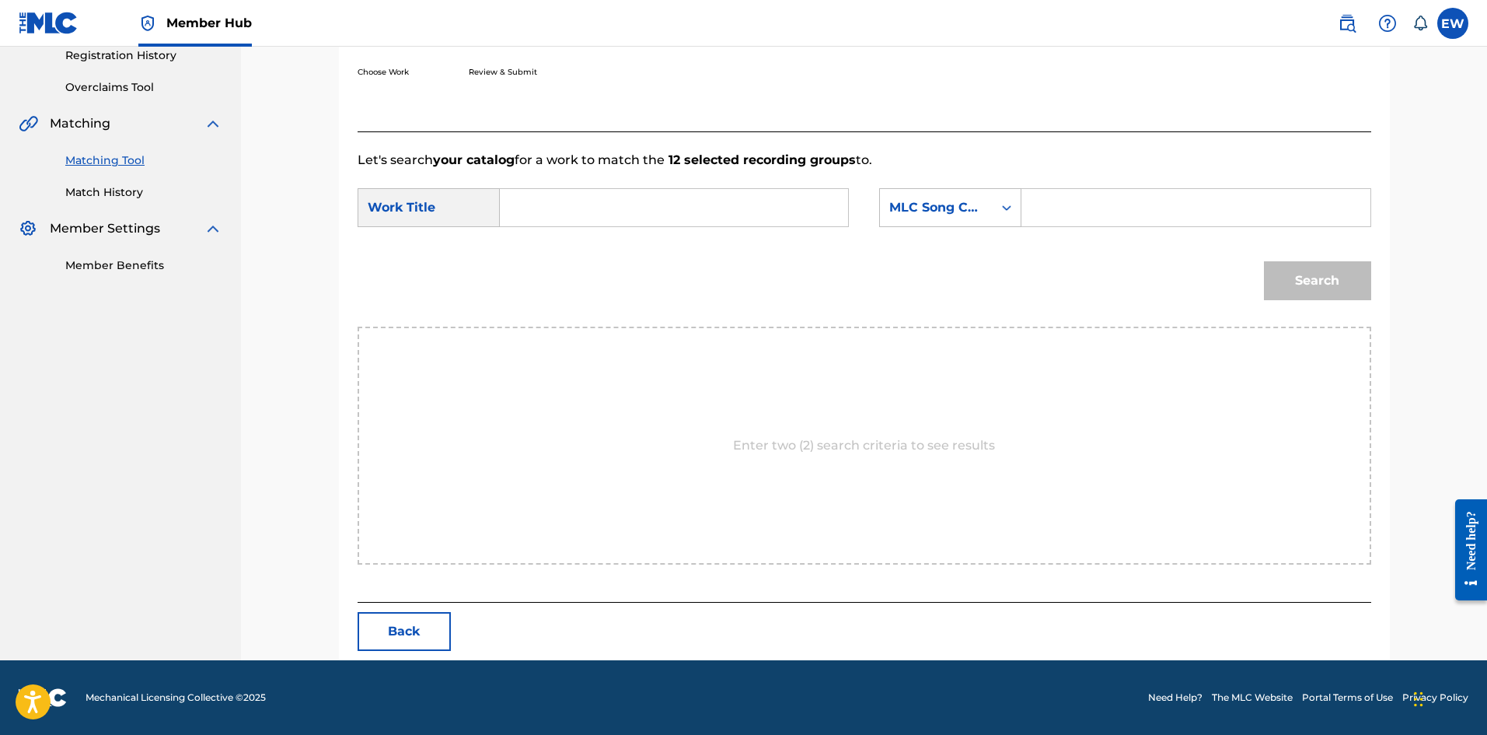
scroll to position [301, 0]
drag, startPoint x: 701, startPoint y: 201, endPoint x: 767, endPoint y: 280, distance: 102.6
click at [582, 251] on form "SearchWithCriteriaba1f00d1-2aaf-40a4-899b-2eda426acf82 Work Title SearchWithCri…" at bounding box center [865, 247] width 1014 height 157
type input "CELEBRITY STATUS"
drag, startPoint x: 1198, startPoint y: 197, endPoint x: 1191, endPoint y: 233, distance: 37.2
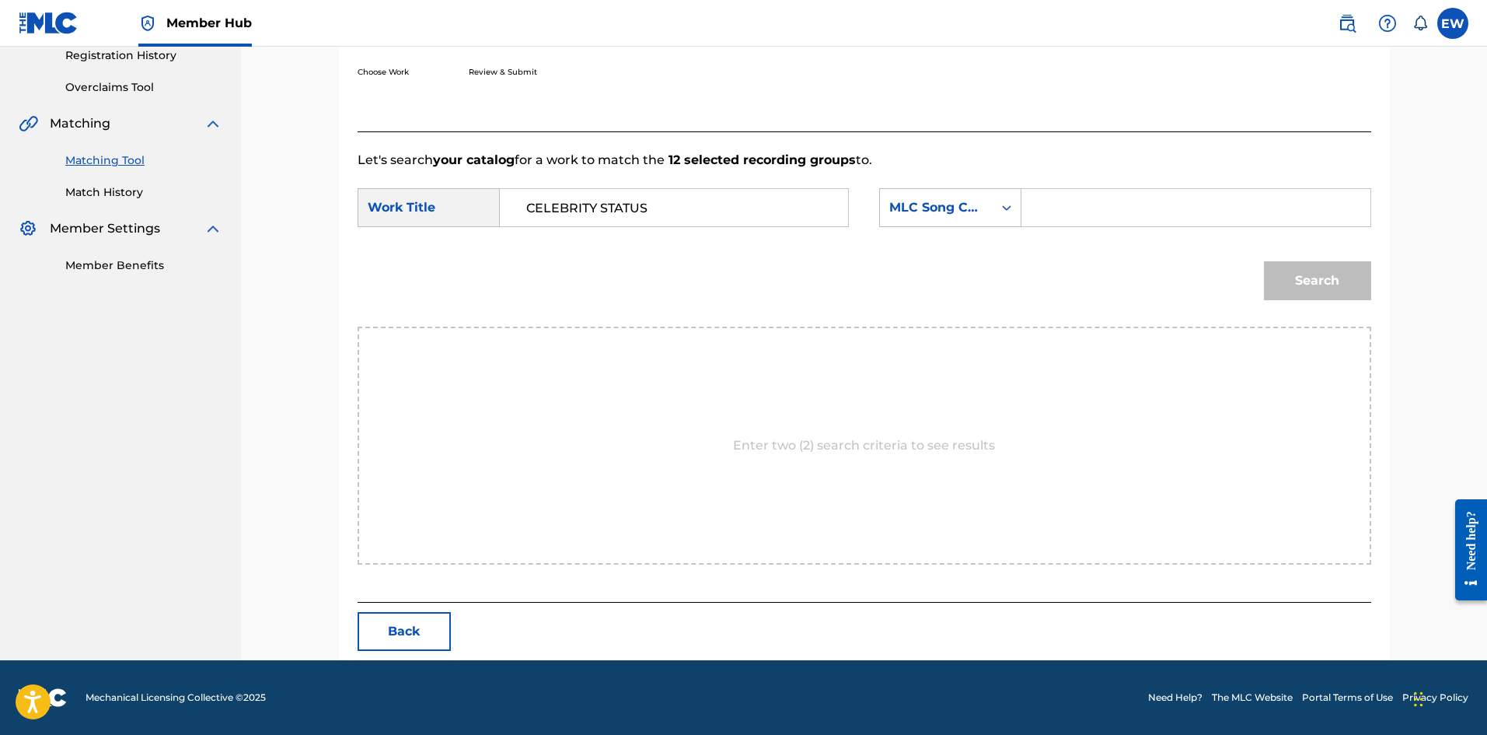
click at [582, 233] on div "SearchWithCriteriaba1f00d1-2aaf-40a4-899b-2eda426acf82 Work Title CELEBRITY STA…" at bounding box center [865, 212] width 1014 height 48
type input "CA527T"
click at [582, 285] on button "Search" at bounding box center [1317, 280] width 107 height 39
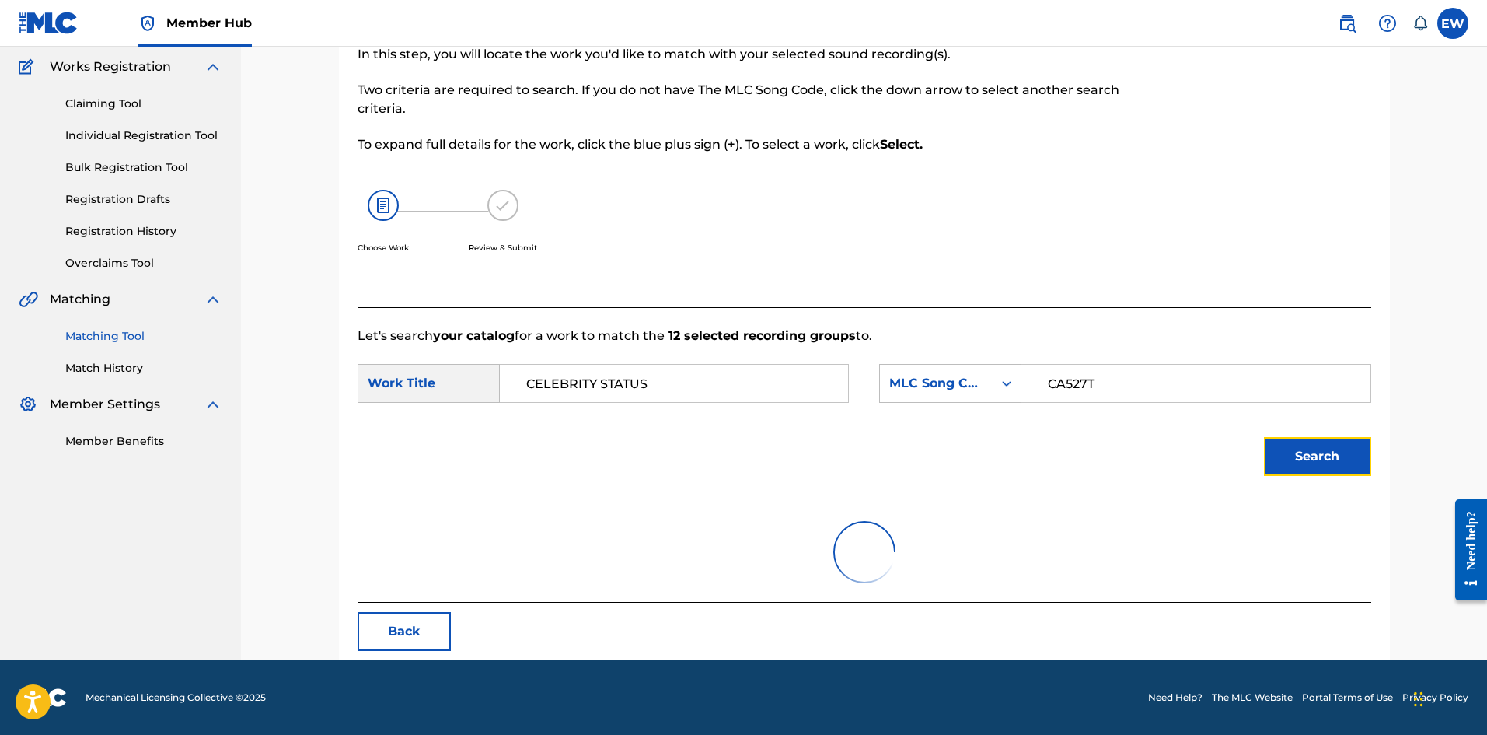
scroll to position [255, 0]
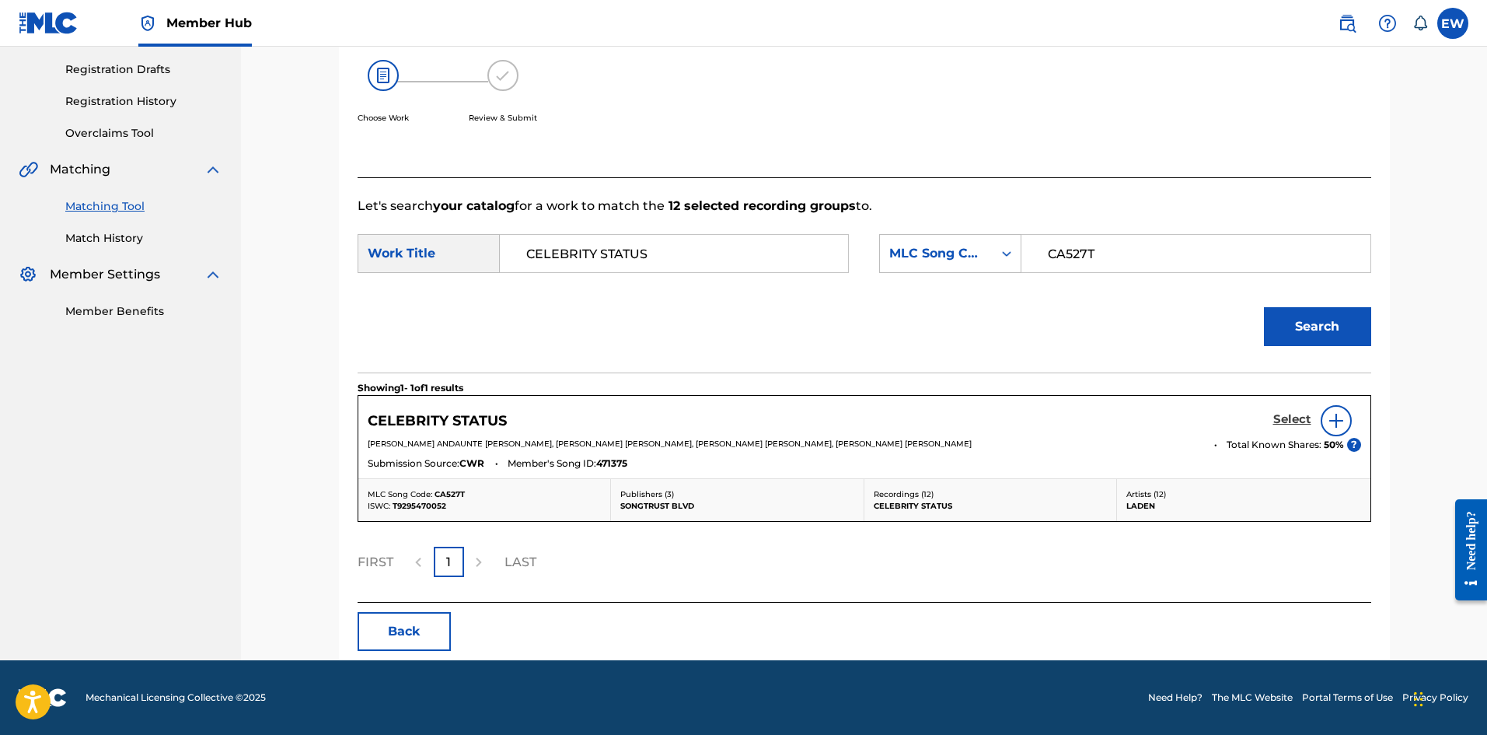
click at [582, 285] on h5 "Select" at bounding box center [1292, 419] width 38 height 15
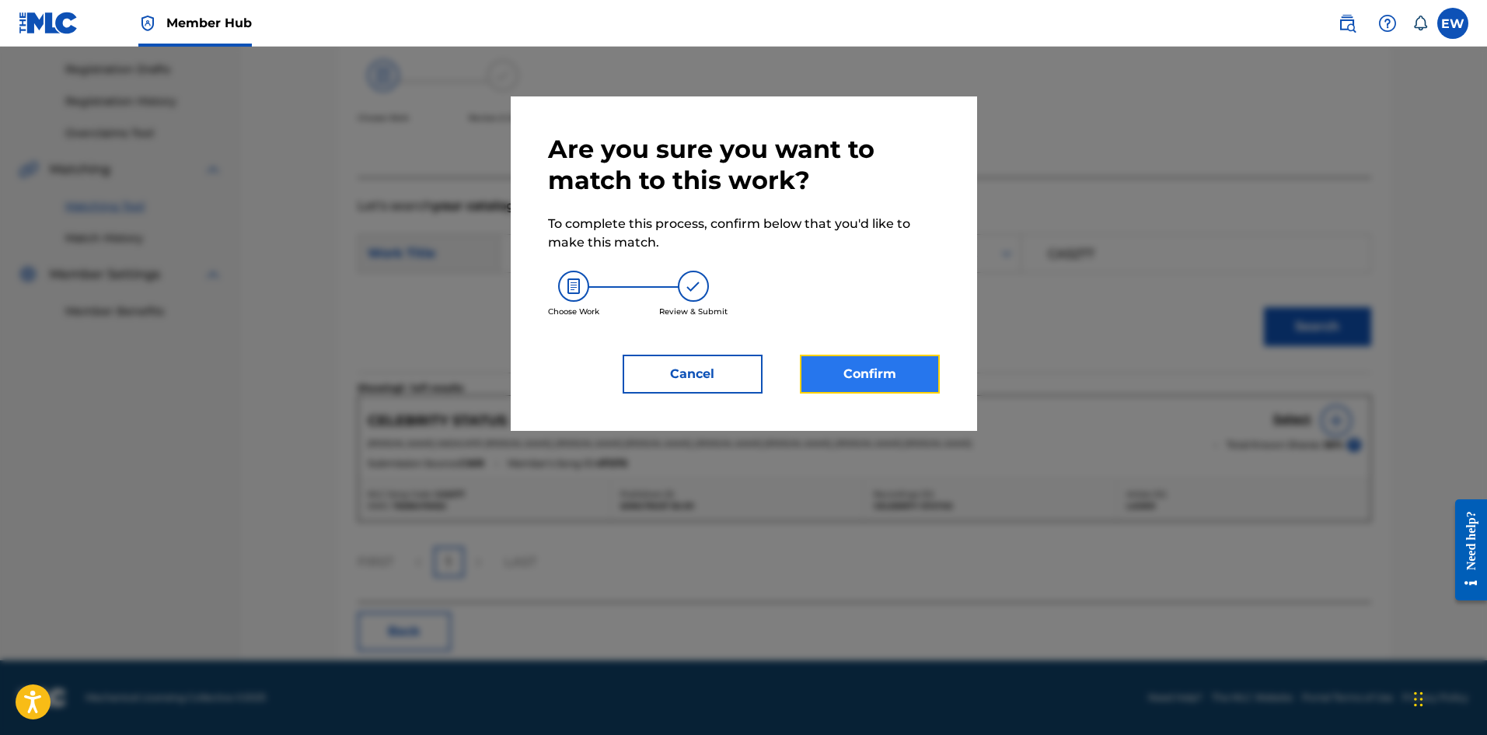
click at [582, 285] on button "Confirm" at bounding box center [870, 374] width 140 height 39
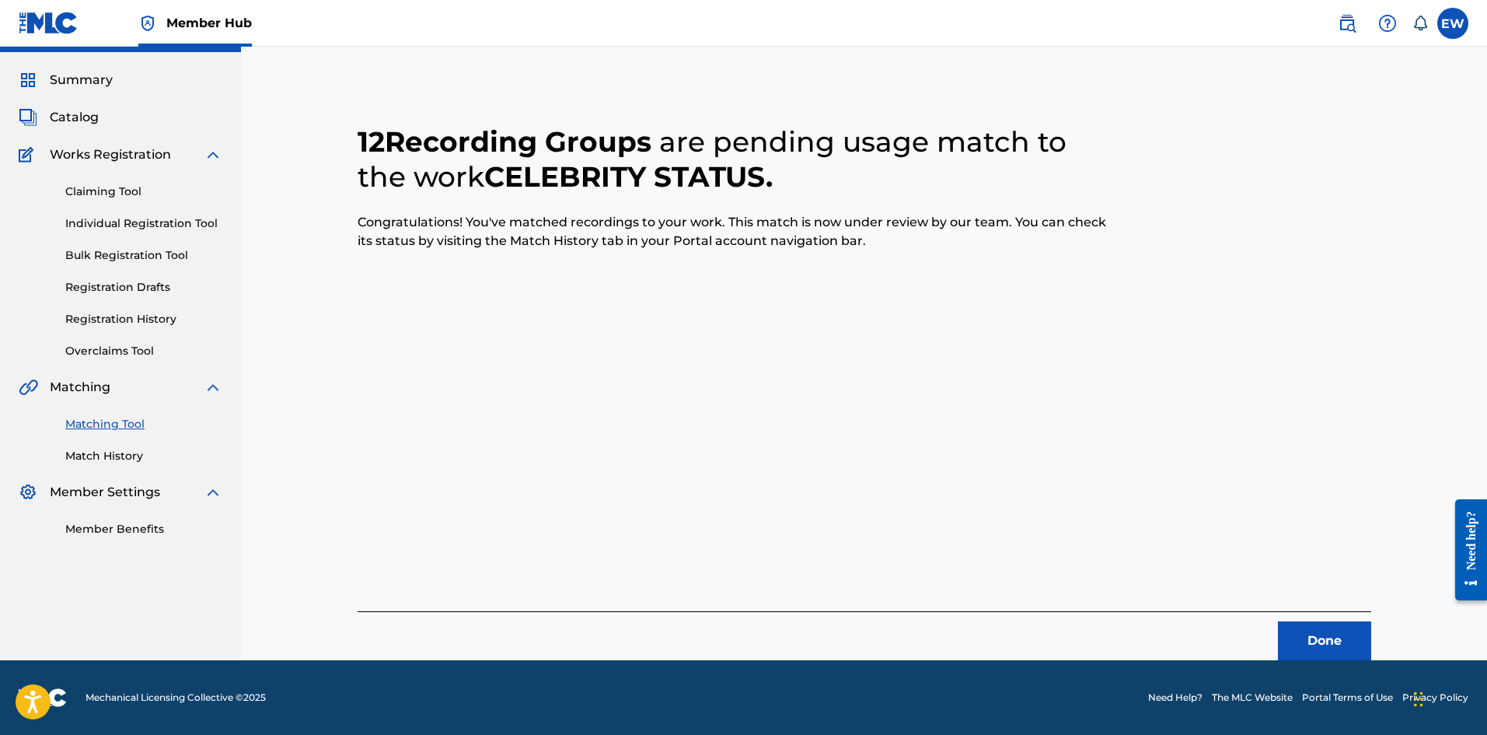
scroll to position [37, 0]
click at [582, 285] on button "Done" at bounding box center [1324, 640] width 93 height 39
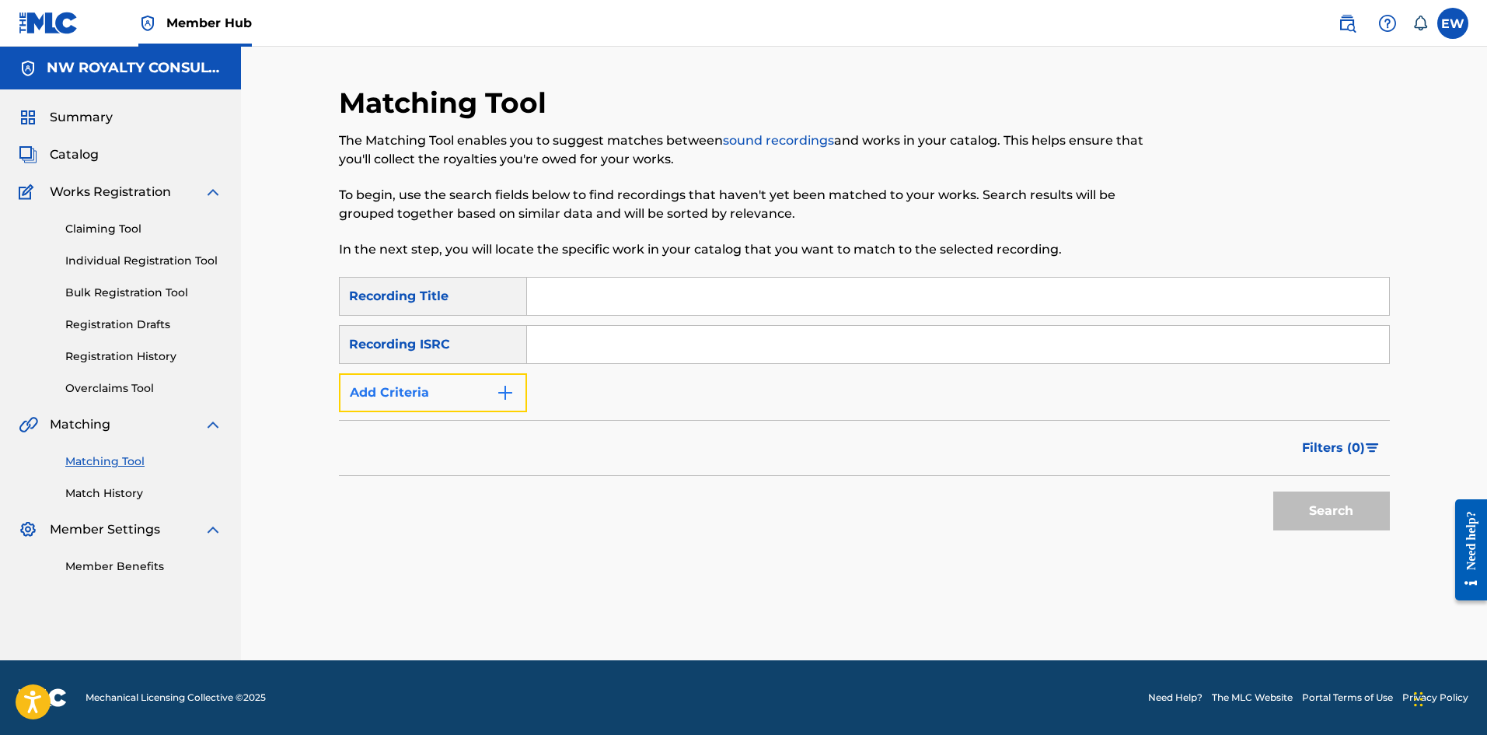
click at [411, 285] on button "Add Criteria" at bounding box center [433, 392] width 188 height 39
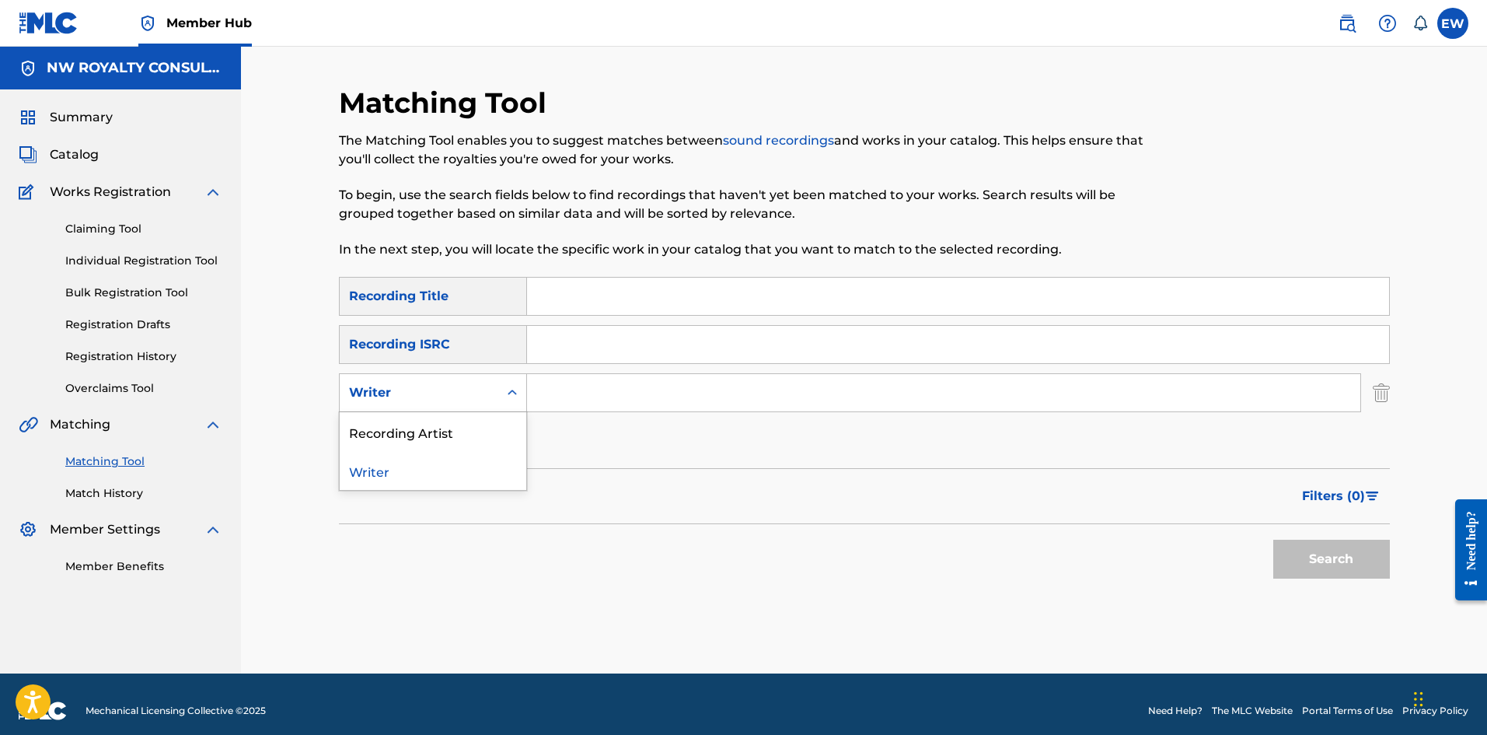
click at [411, 285] on div "Writer" at bounding box center [419, 393] width 159 height 30
click at [410, 285] on div "Recording Artist" at bounding box center [433, 431] width 187 height 39
click at [561, 285] on input "Search Form" at bounding box center [943, 392] width 833 height 37
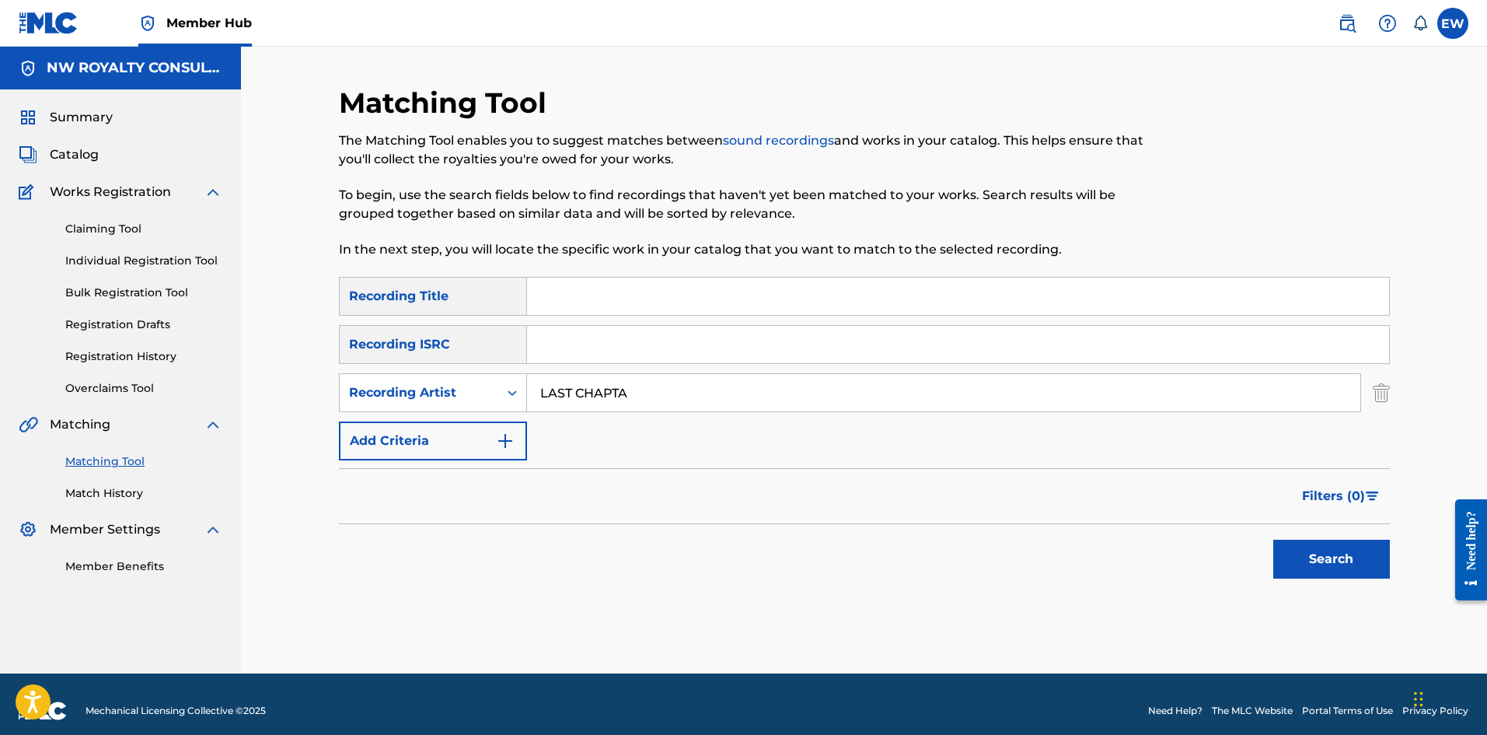
type input "LAST CHAPTA"
click at [558, 285] on input "Search Form" at bounding box center [958, 296] width 862 height 37
drag, startPoint x: 716, startPoint y: 287, endPoint x: 525, endPoint y: 324, distance: 194.9
click at [527, 285] on div "SearchWithCriteriab6fd10f2-3cf4-4658-9d8a-dbc72b6729ca Recording Title CEMETERY…" at bounding box center [864, 368] width 1051 height 183
type input "CEMETERY"
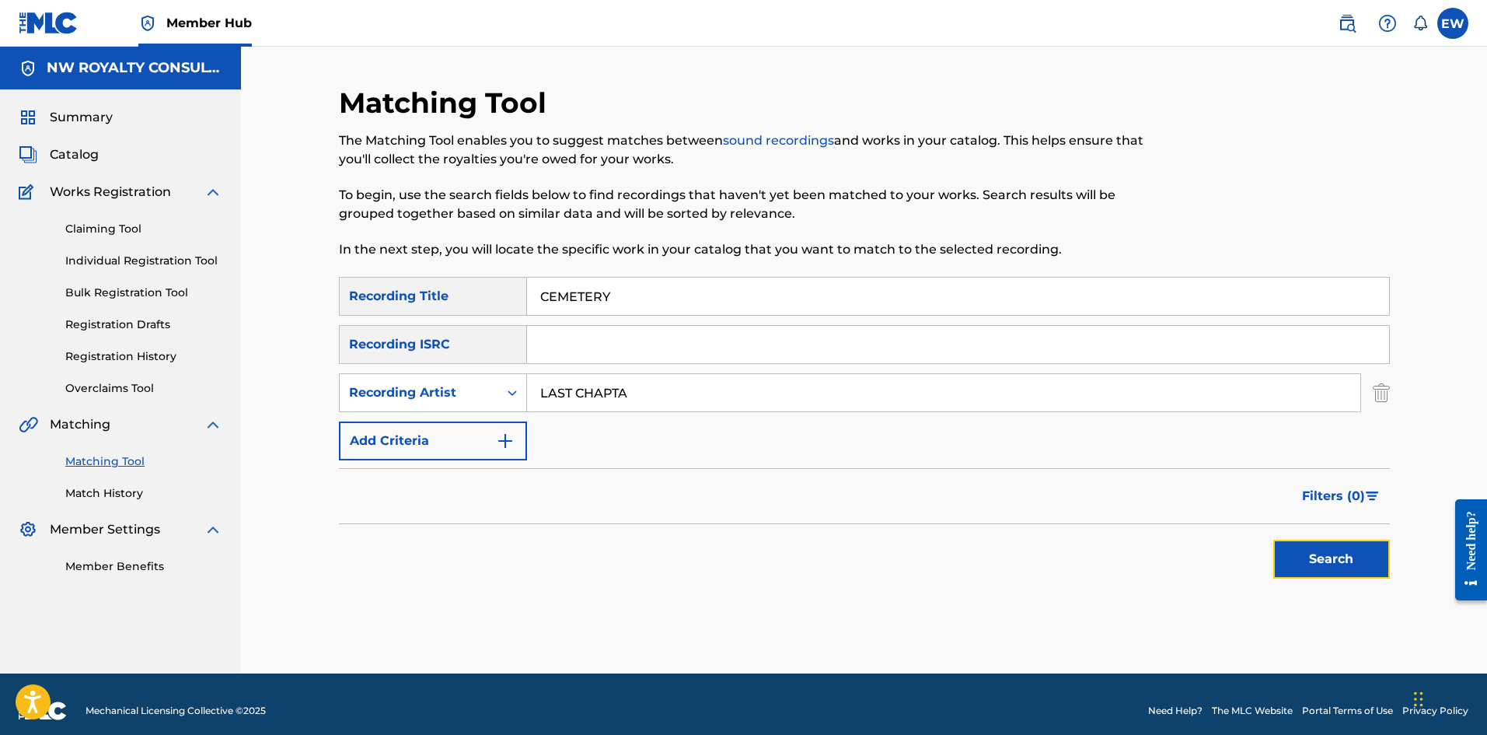
drag, startPoint x: 1336, startPoint y: 568, endPoint x: 1265, endPoint y: 522, distance: 84.3
click at [582, 285] on button "Search" at bounding box center [1331, 559] width 117 height 39
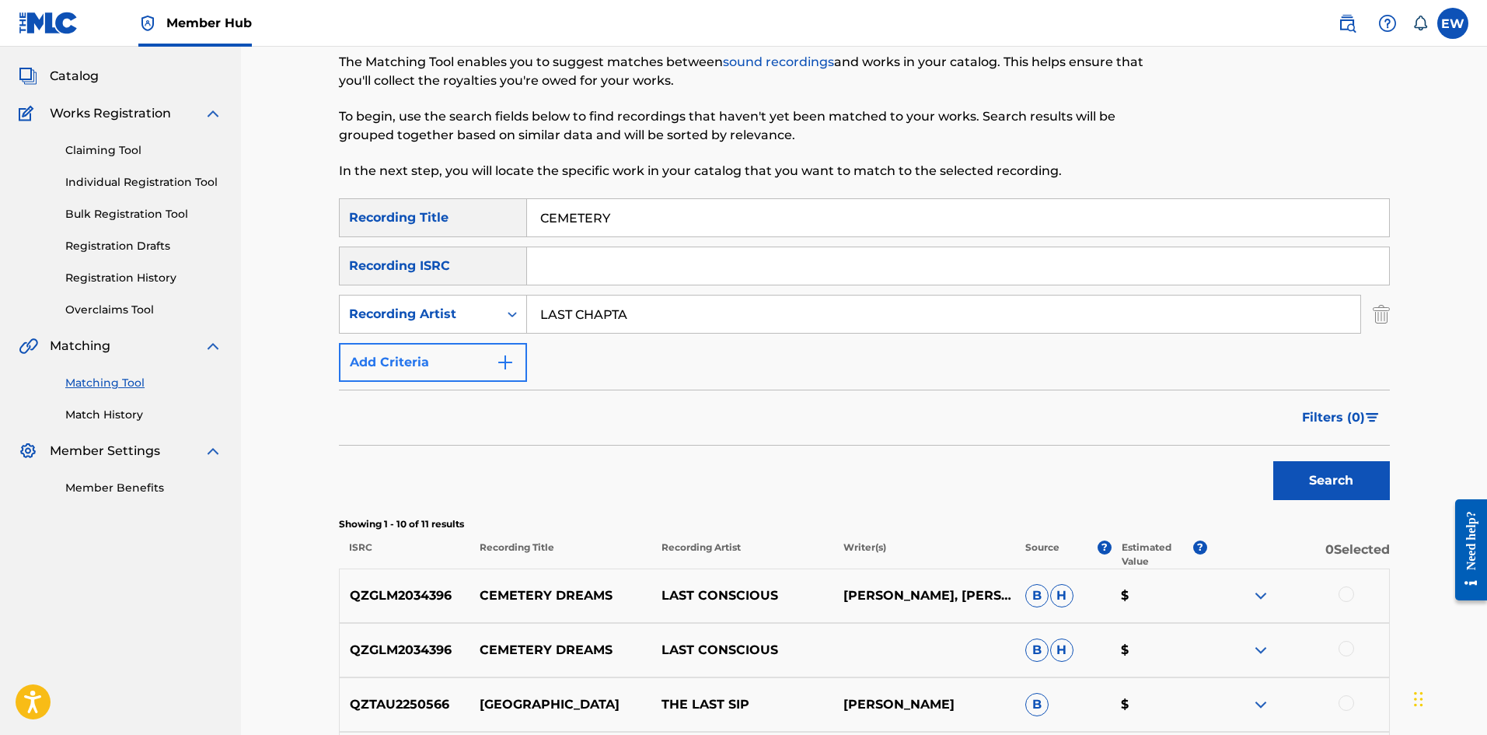
scroll to position [78, 0]
drag, startPoint x: 670, startPoint y: 325, endPoint x: 404, endPoint y: 325, distance: 265.9
click at [433, 285] on div "SearchWithCriteria0f3ebbde-e2a4-49bd-aff7-2d8bf55cc691 Recording Artist LAST CH…" at bounding box center [864, 314] width 1051 height 39
type input "CENTIMENTAL"
click at [427, 274] on div "SearchWithCriteriab6fd10f2-3cf4-4658-9d8a-dbc72b6729ca Recording Title CEMETERY…" at bounding box center [864, 290] width 1051 height 183
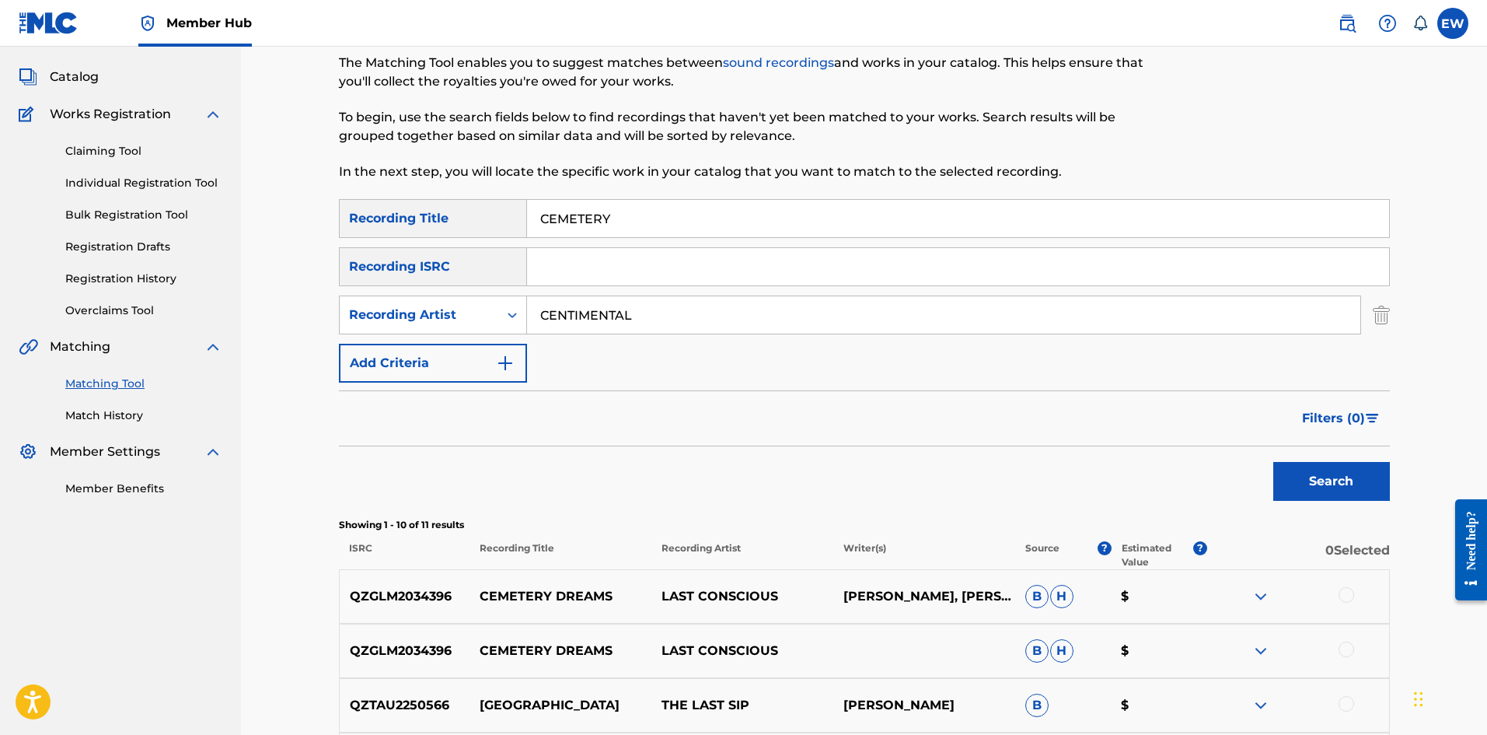
drag, startPoint x: 635, startPoint y: 218, endPoint x: 584, endPoint y: 222, distance: 51.4
click at [582, 222] on input "CEMETERY" at bounding box center [958, 218] width 862 height 37
click at [582, 221] on input "CEMETERY" at bounding box center [958, 218] width 862 height 37
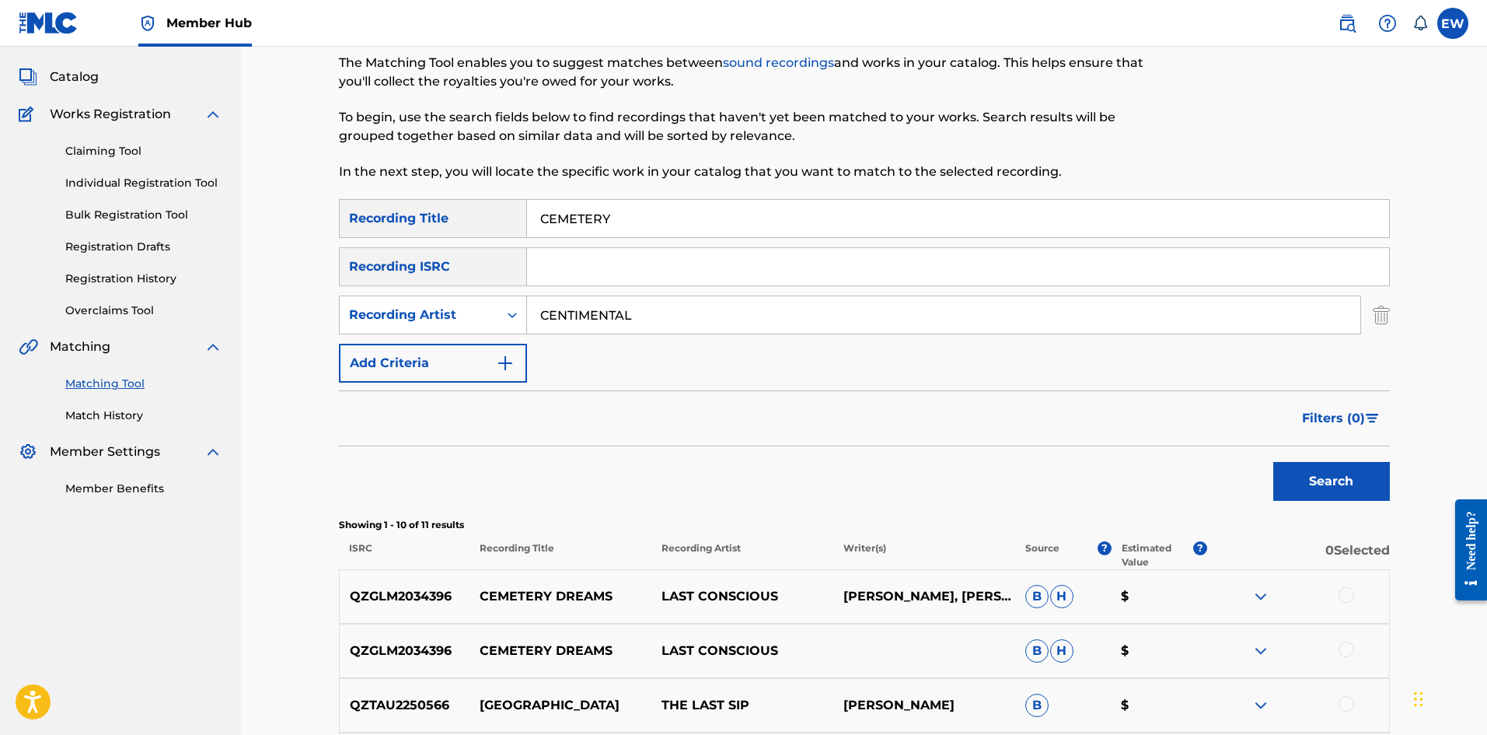
click at [582, 221] on input "CEMETERY" at bounding box center [958, 218] width 862 height 37
click at [582, 285] on button "Search" at bounding box center [1331, 481] width 117 height 39
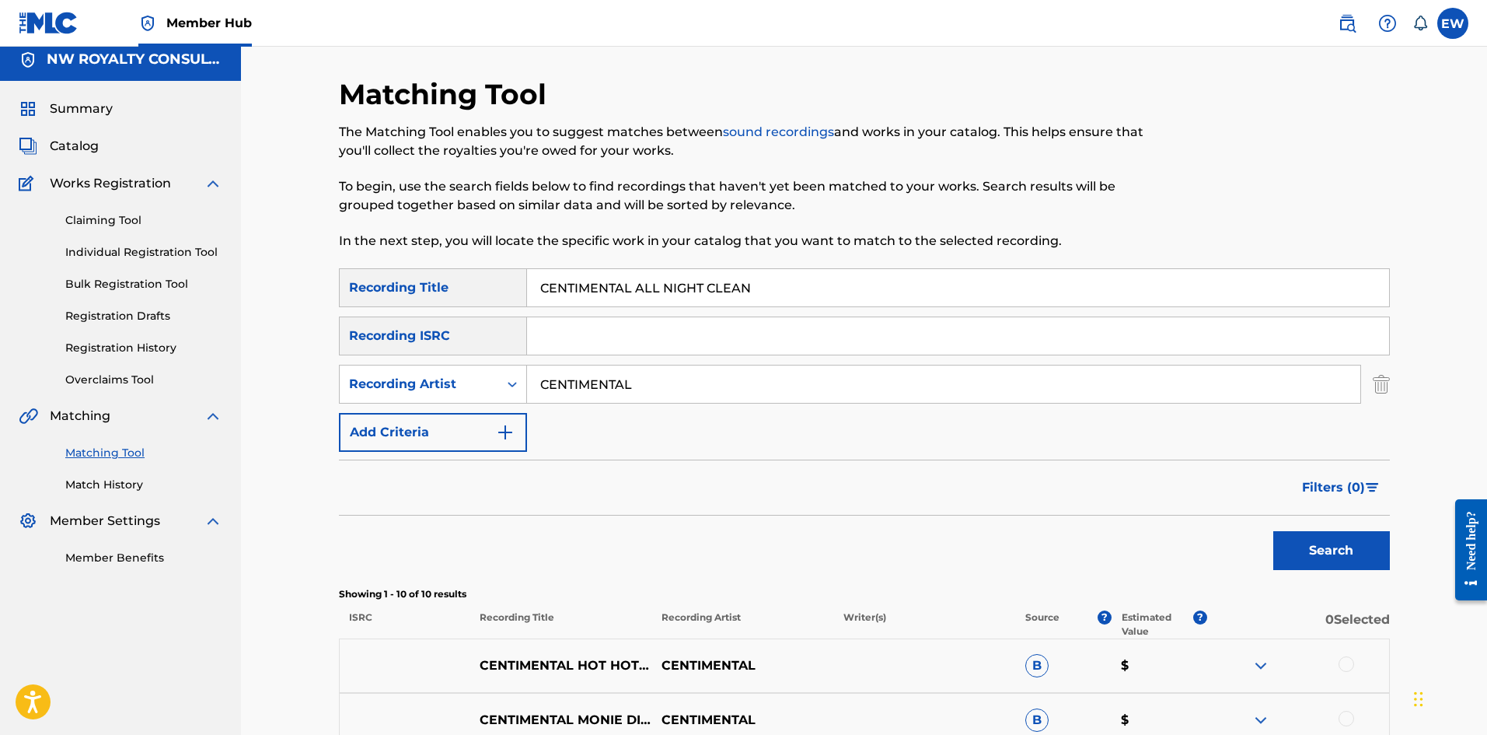
scroll to position [0, 0]
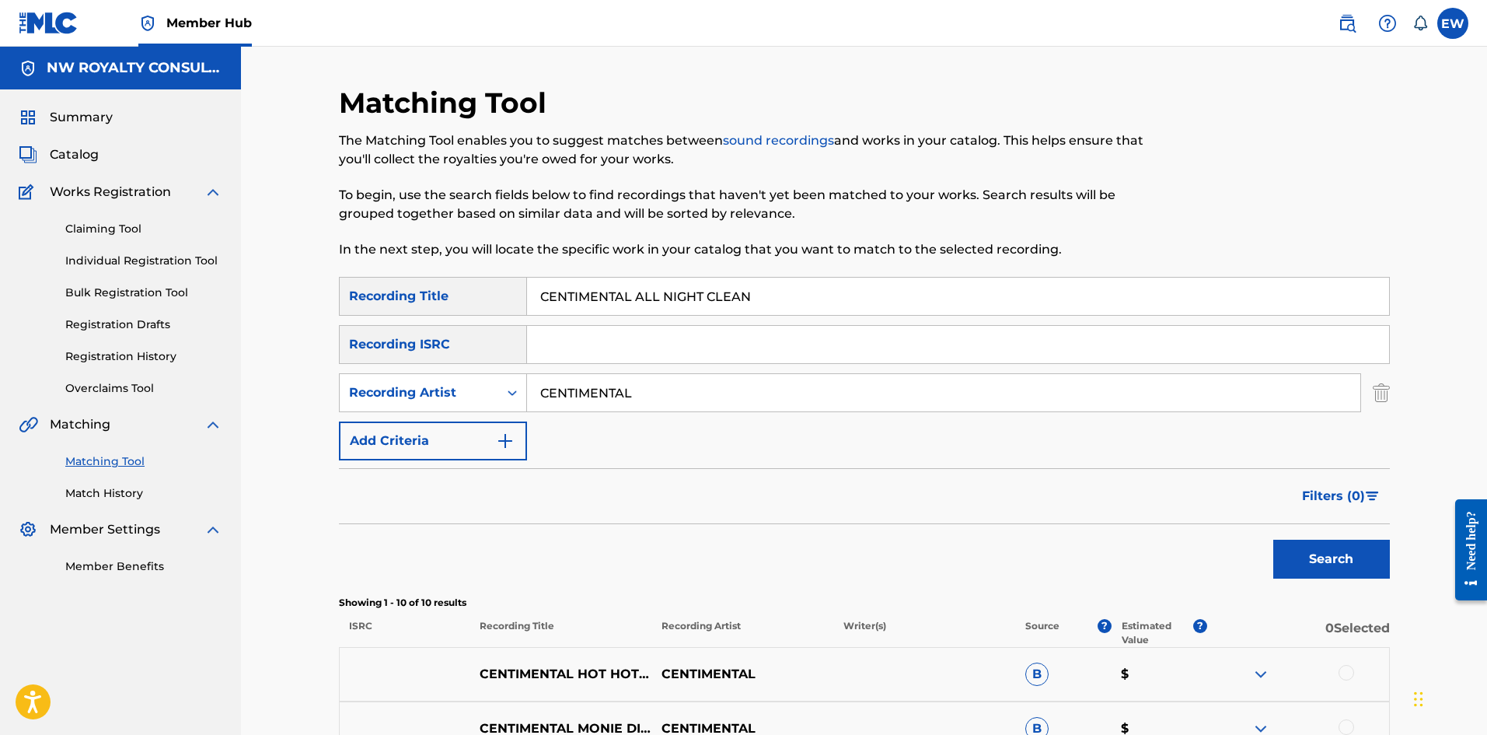
drag, startPoint x: 755, startPoint y: 294, endPoint x: 344, endPoint y: 287, distance: 410.6
click at [334, 276] on div "Matching Tool The Matching Tool enables you to suggest matches between sound re…" at bounding box center [864, 677] width 1088 height 1183
type input "CENTIMENTAL ALL NIGHT OFFICIAL AUDIO"
click at [582, 285] on button "Search" at bounding box center [1331, 559] width 117 height 39
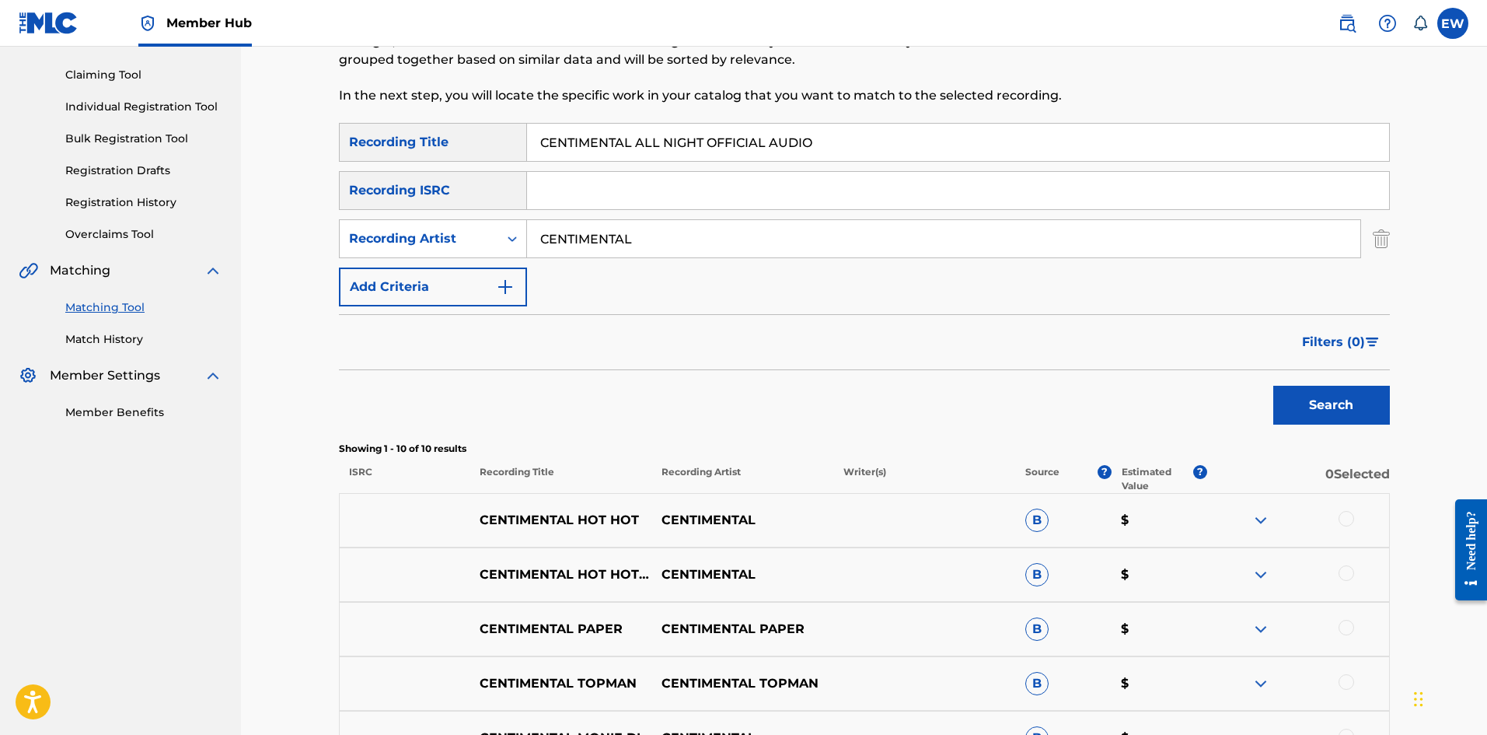
scroll to position [65, 0]
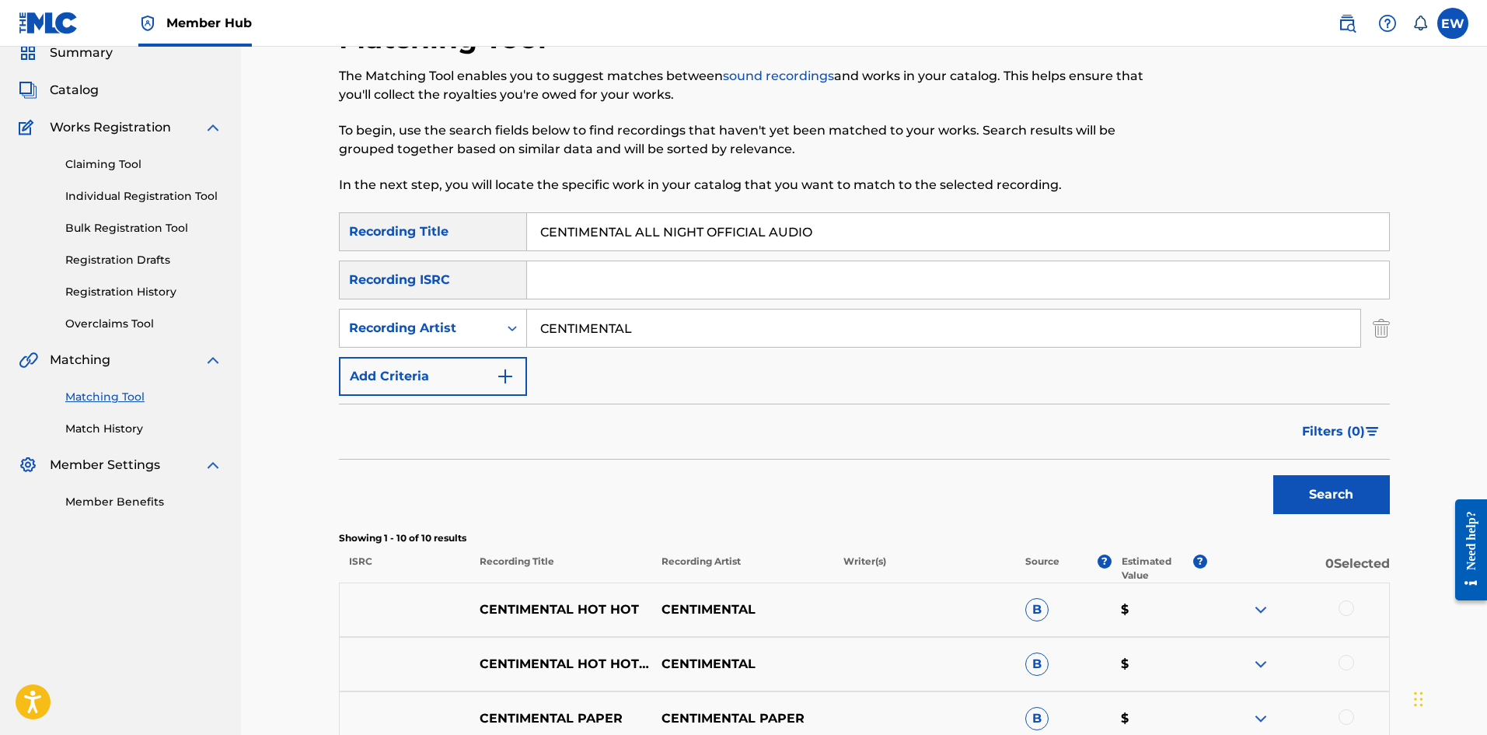
drag, startPoint x: 614, startPoint y: 344, endPoint x: 529, endPoint y: 345, distance: 84.8
click at [534, 285] on input "CENTIMENTAL" at bounding box center [943, 327] width 833 height 37
type input "KNIBBZ MOBSTA"
drag, startPoint x: 861, startPoint y: 253, endPoint x: 687, endPoint y: 253, distance: 174.2
click at [582, 253] on div "SearchWithCriteriab6fd10f2-3cf4-4658-9d8a-dbc72b6729ca Recording Title CENTIMEN…" at bounding box center [864, 303] width 1051 height 183
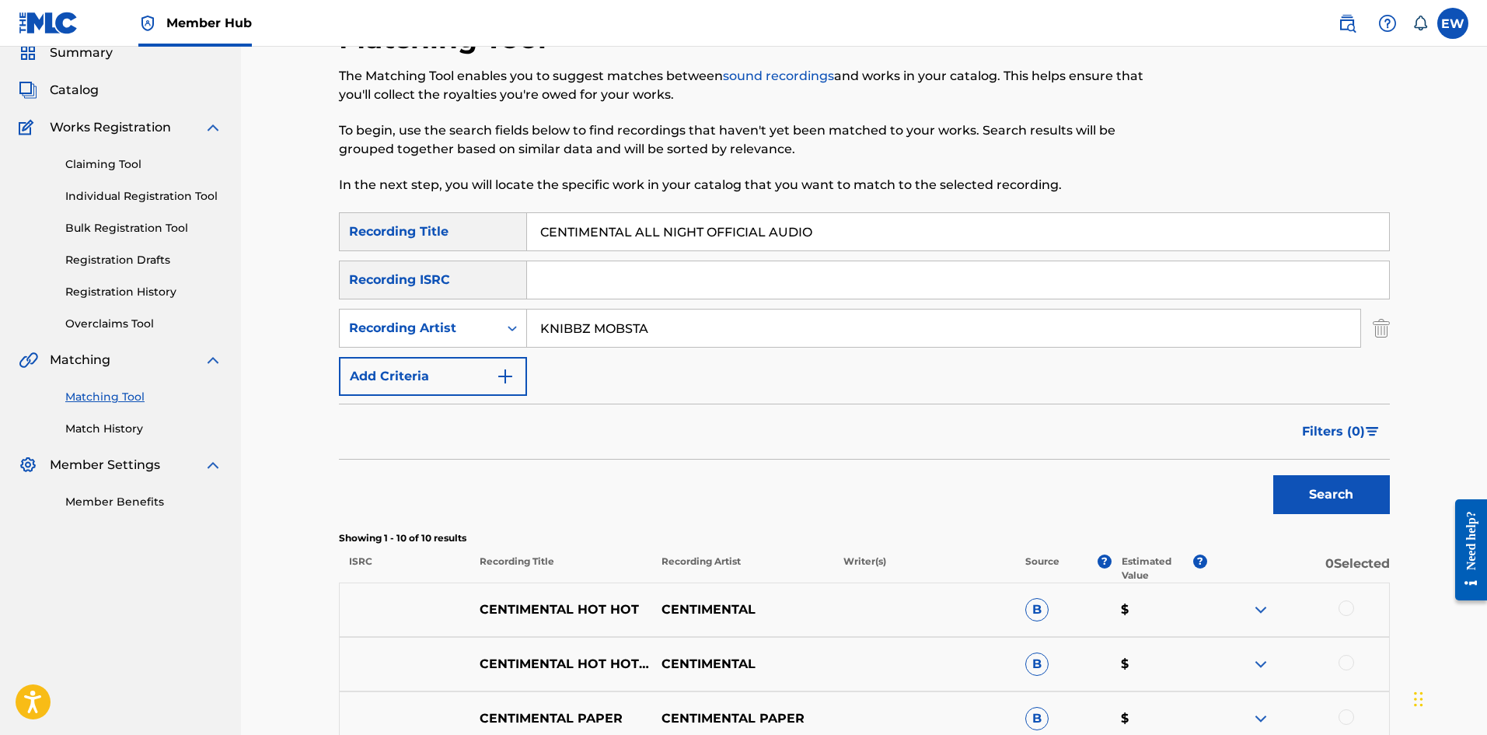
click at [582, 242] on input "CENTIMENTAL ALL NIGHT OFFICIAL AUDIO" at bounding box center [958, 231] width 862 height 37
drag, startPoint x: 848, startPoint y: 242, endPoint x: 478, endPoint y: 261, distance: 370.6
click at [540, 261] on div "SearchWithCriteriab6fd10f2-3cf4-4658-9d8a-dbc72b6729ca Recording Title CENTIMEN…" at bounding box center [864, 303] width 1051 height 183
type input "CERTIFIED"
click at [582, 285] on button "Search" at bounding box center [1331, 494] width 117 height 39
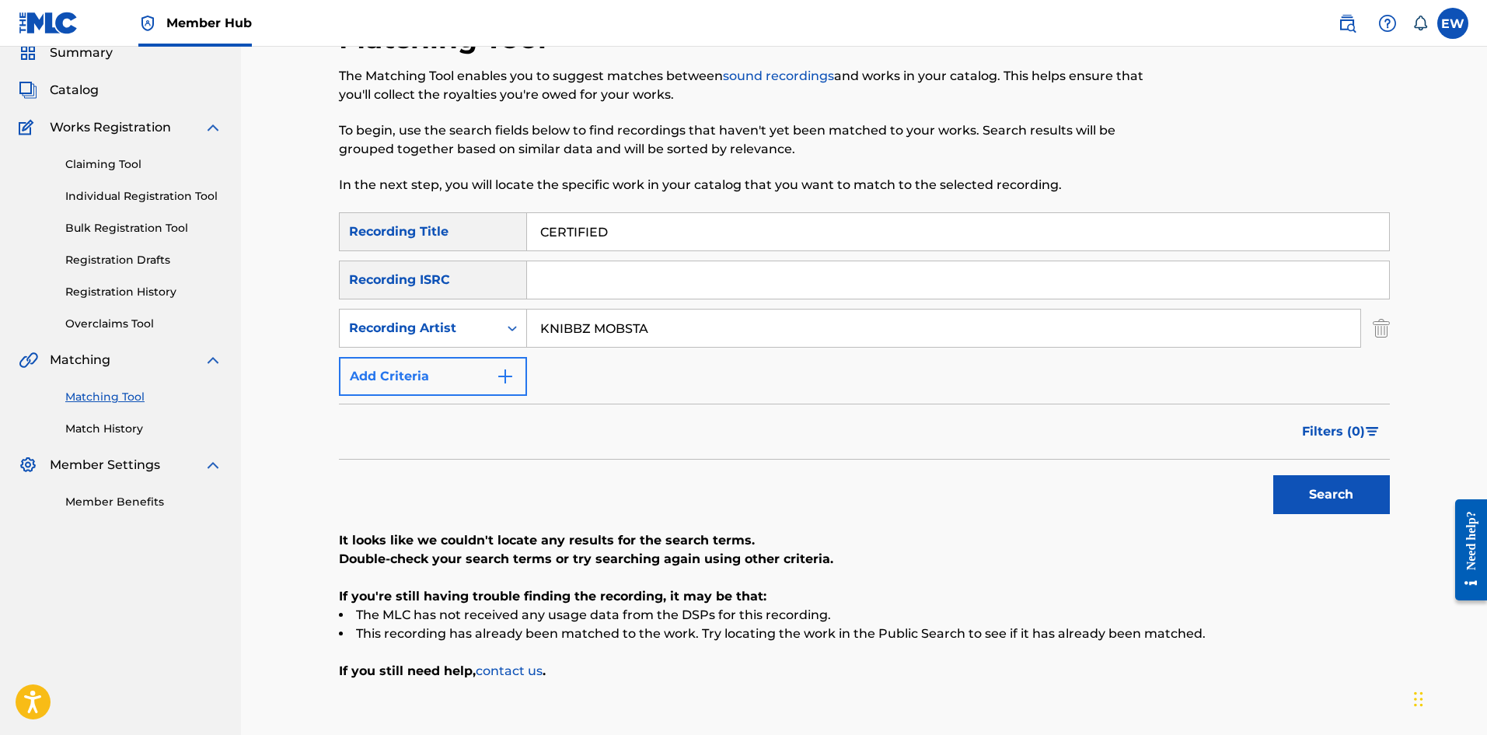
drag, startPoint x: 754, startPoint y: 346, endPoint x: 477, endPoint y: 373, distance: 278.1
click at [477, 285] on div "SearchWithCriteriab6fd10f2-3cf4-4658-9d8a-dbc72b6729ca Recording Title CERTIFIE…" at bounding box center [864, 303] width 1051 height 183
type input "KIPRICH"
drag, startPoint x: 442, startPoint y: 291, endPoint x: 407, endPoint y: 290, distance: 35.8
click at [407, 285] on div "SearchWithCriteriab6fd10f2-3cf4-4658-9d8a-dbc72b6729ca Recording Title CERTIFIE…" at bounding box center [864, 303] width 1051 height 183
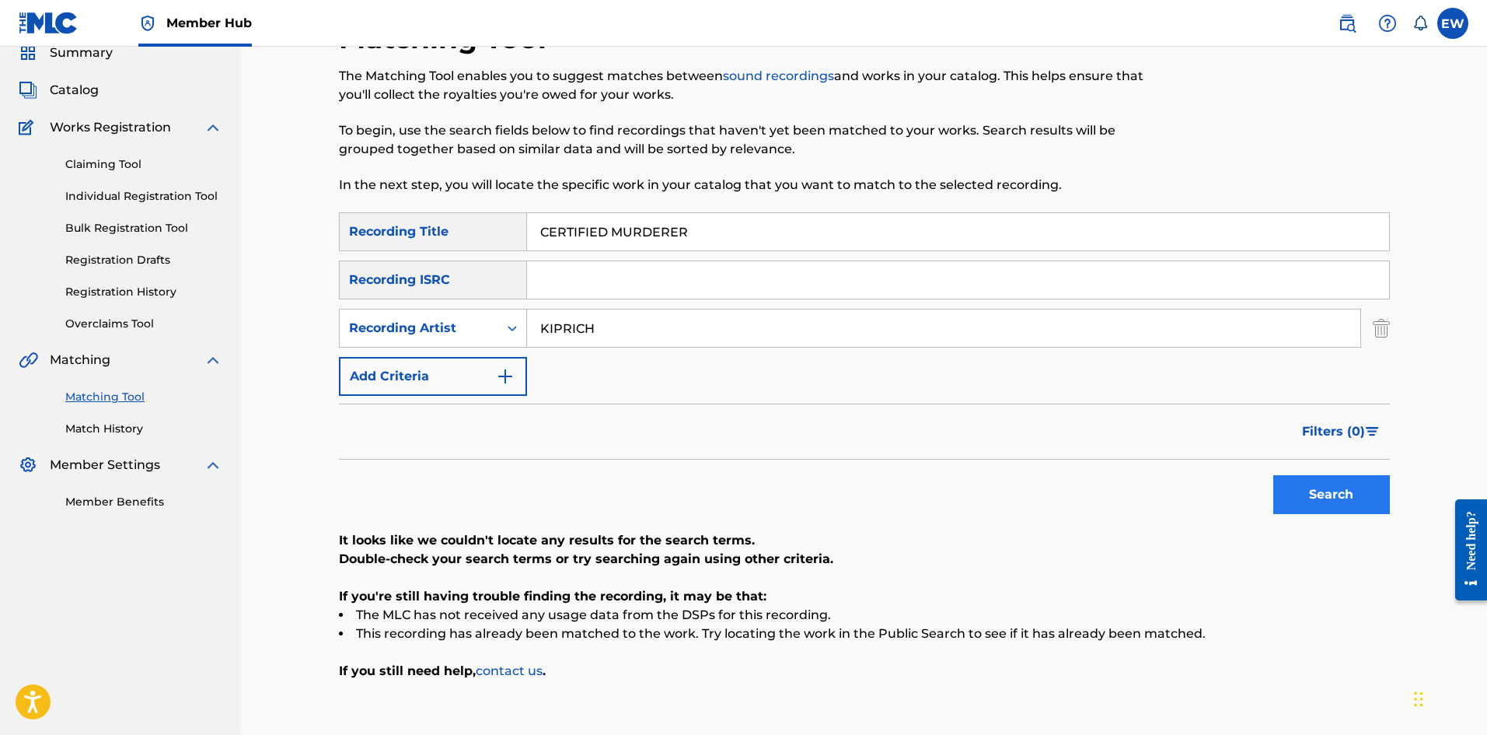
type input "CERTIFIED MURDERER"
click at [582, 285] on button "Search" at bounding box center [1331, 494] width 117 height 39
drag, startPoint x: 616, startPoint y: 335, endPoint x: 382, endPoint y: 313, distance: 235.1
click at [389, 285] on div "SearchWithCriteria0f3ebbde-e2a4-49bd-aff7-2d8bf55cc691 Recording Artist [PERSON…" at bounding box center [864, 328] width 1051 height 39
type input "SHABAKO"
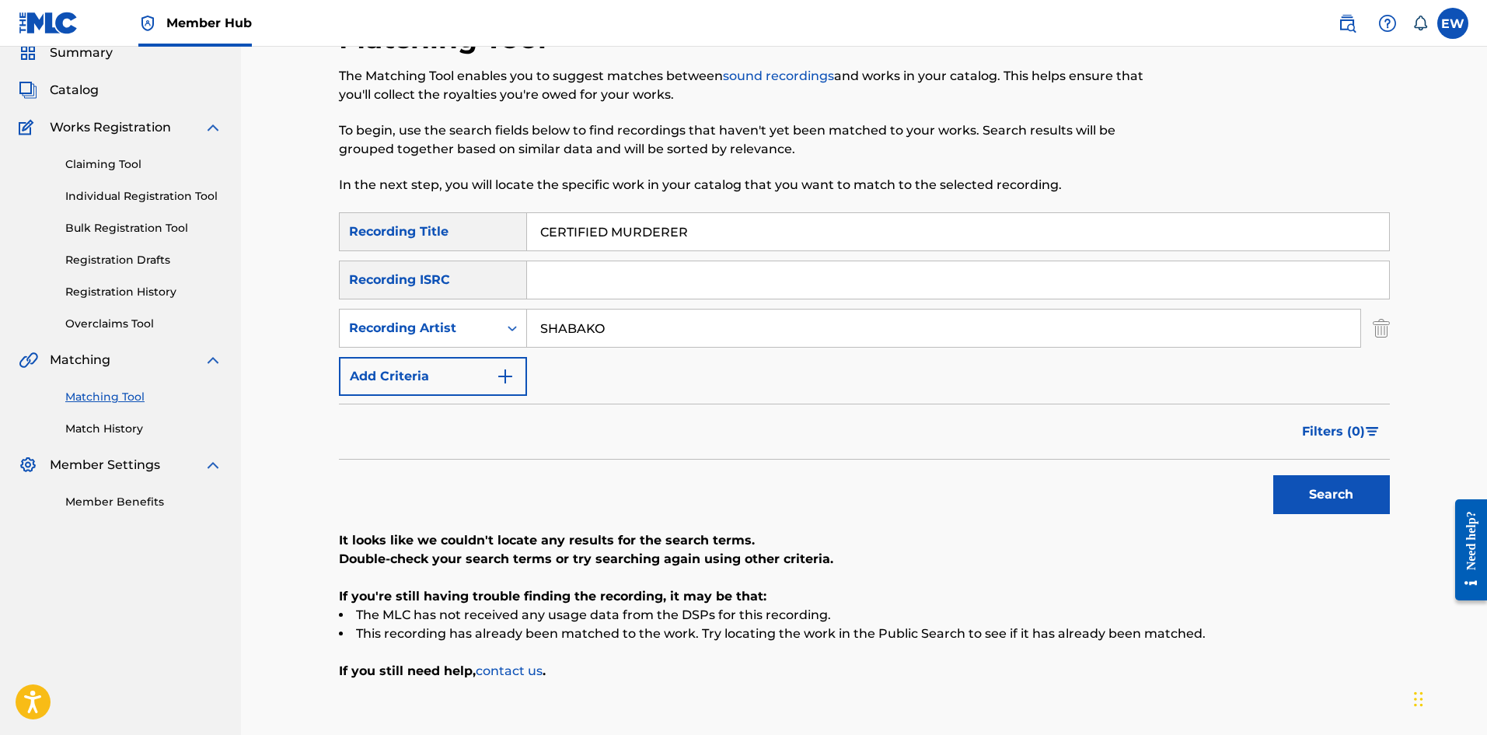
drag, startPoint x: 738, startPoint y: 230, endPoint x: 417, endPoint y: 253, distance: 321.9
click at [448, 227] on div "SearchWithCriteriab6fd10f2-3cf4-4658-9d8a-dbc72b6729ca Recording Title CERTIFIE…" at bounding box center [864, 231] width 1051 height 39
type input "CETAMOL"
click at [582, 285] on button "Search" at bounding box center [1331, 494] width 117 height 39
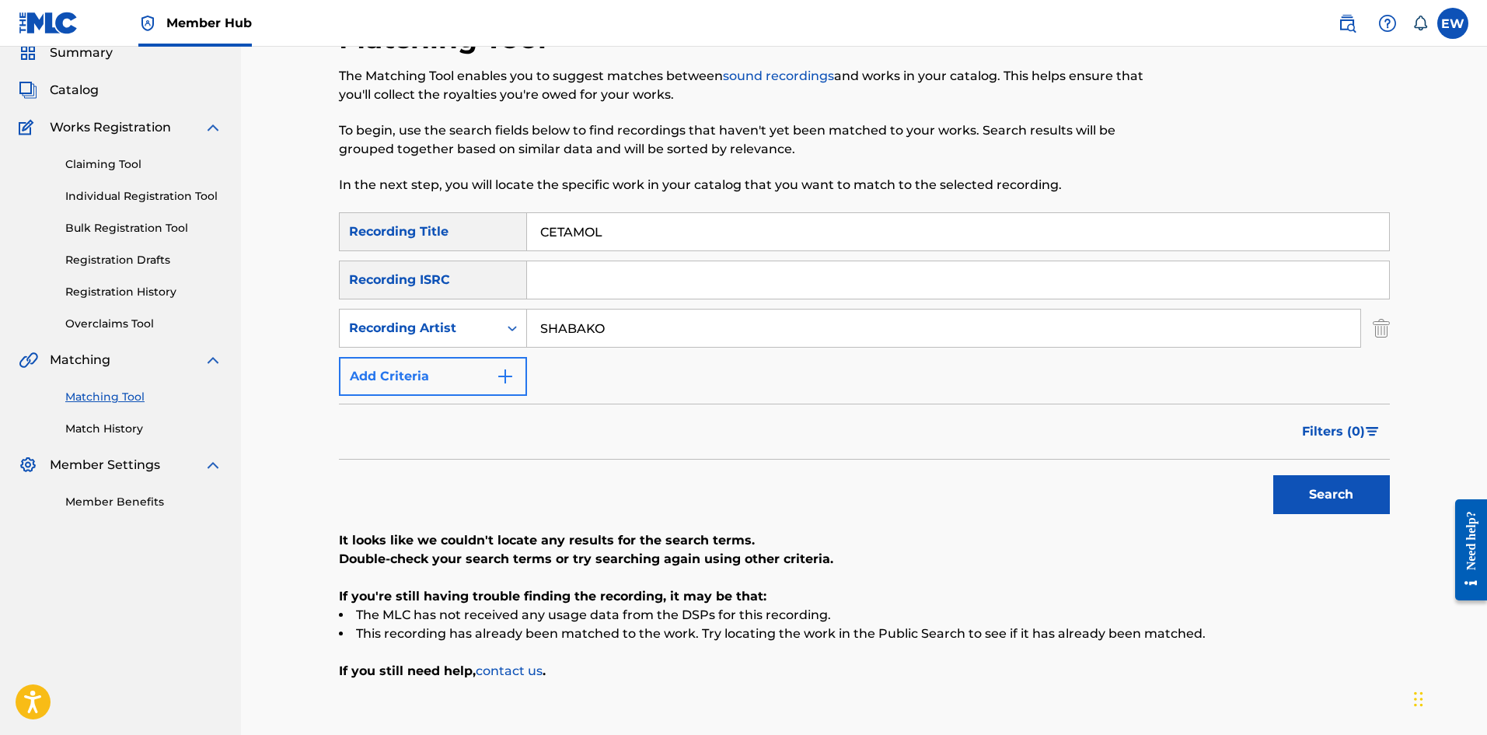
drag, startPoint x: 649, startPoint y: 333, endPoint x: 405, endPoint y: 400, distance: 253.3
click at [418, 285] on div "SearchWithCriteriab6fd10f2-3cf4-4658-9d8a-dbc72b6729ca Recording Title CETAMOL …" at bounding box center [864, 303] width 1051 height 183
type input "[PERSON_NAME]"
drag, startPoint x: 779, startPoint y: 215, endPoint x: 348, endPoint y: 285, distance: 437.1
click at [358, 281] on div "SearchWithCriteriab6fd10f2-3cf4-4658-9d8a-dbc72b6729ca Recording Title CETAMOL …" at bounding box center [864, 303] width 1051 height 183
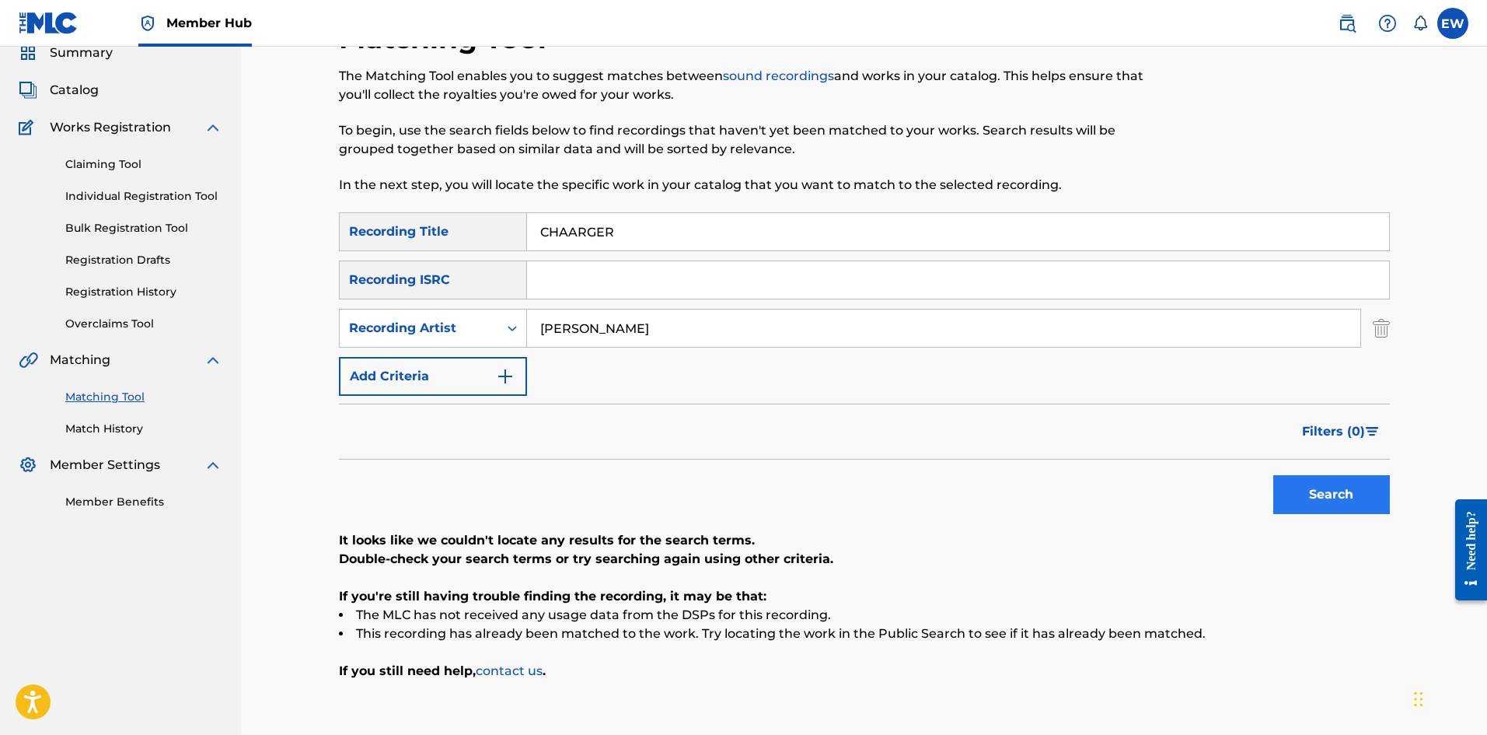
type input "CHAARGER"
click at [582, 285] on button "Search" at bounding box center [1331, 494] width 117 height 39
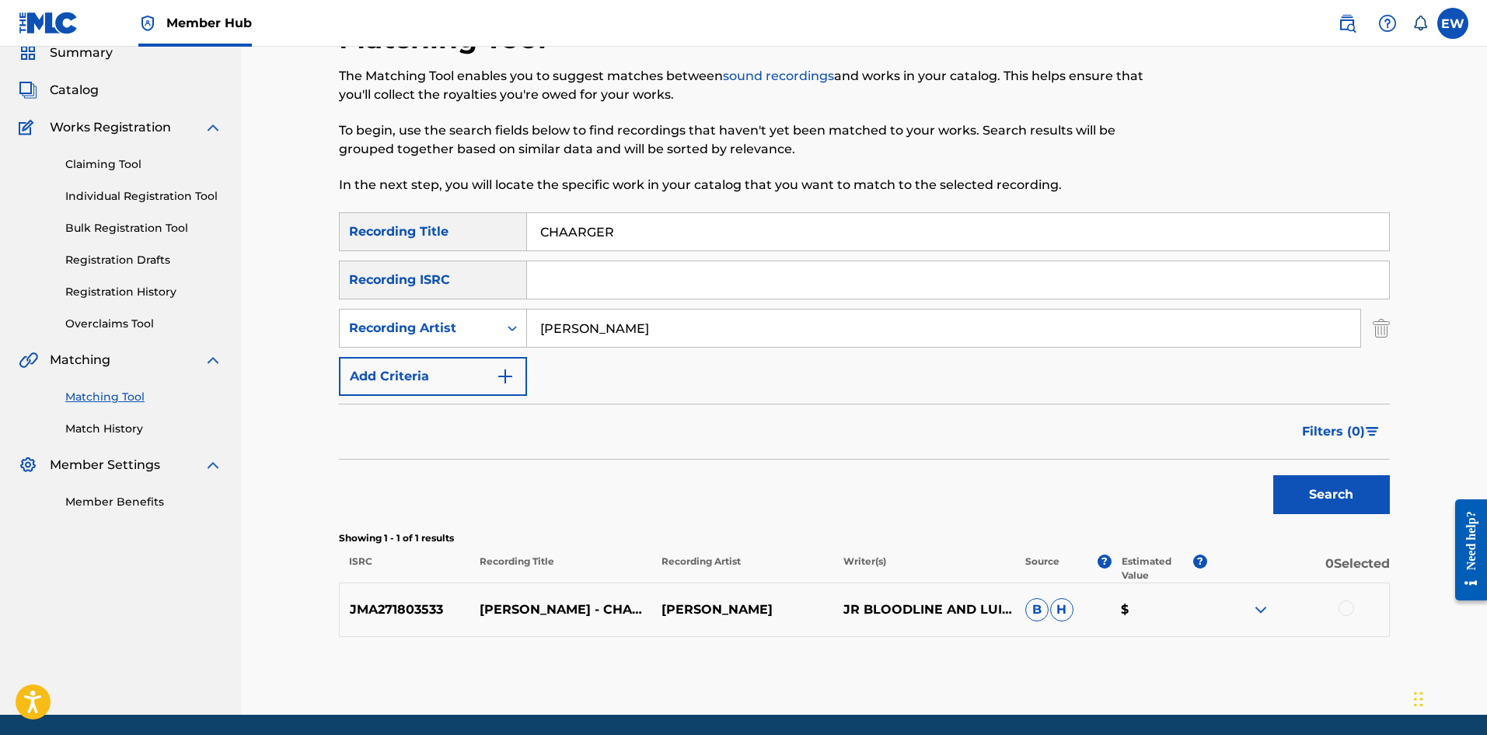
click at [582, 285] on div at bounding box center [1347, 608] width 16 height 16
click at [582, 285] on button "Match 1 Group" at bounding box center [1093, 608] width 172 height 39
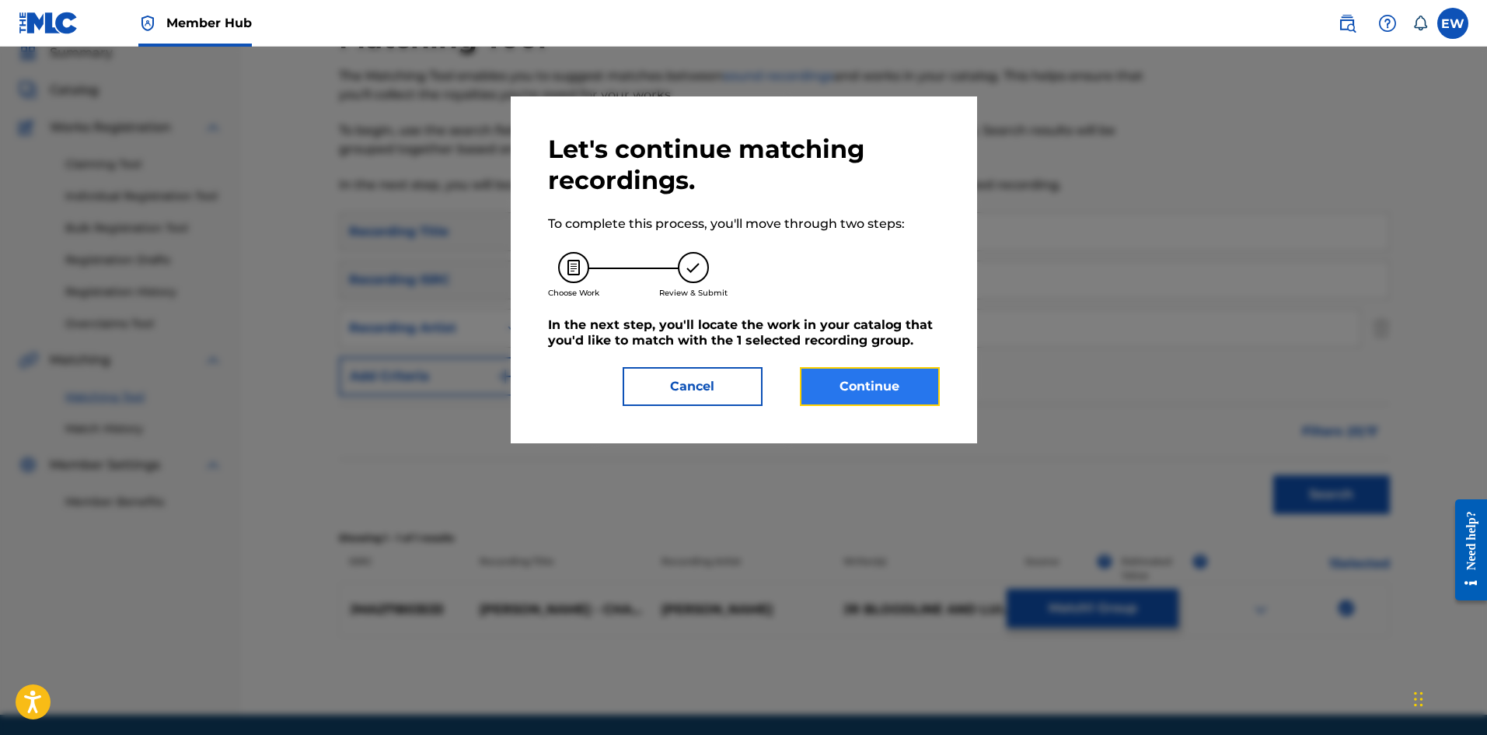
click at [582, 285] on button "Continue" at bounding box center [870, 386] width 140 height 39
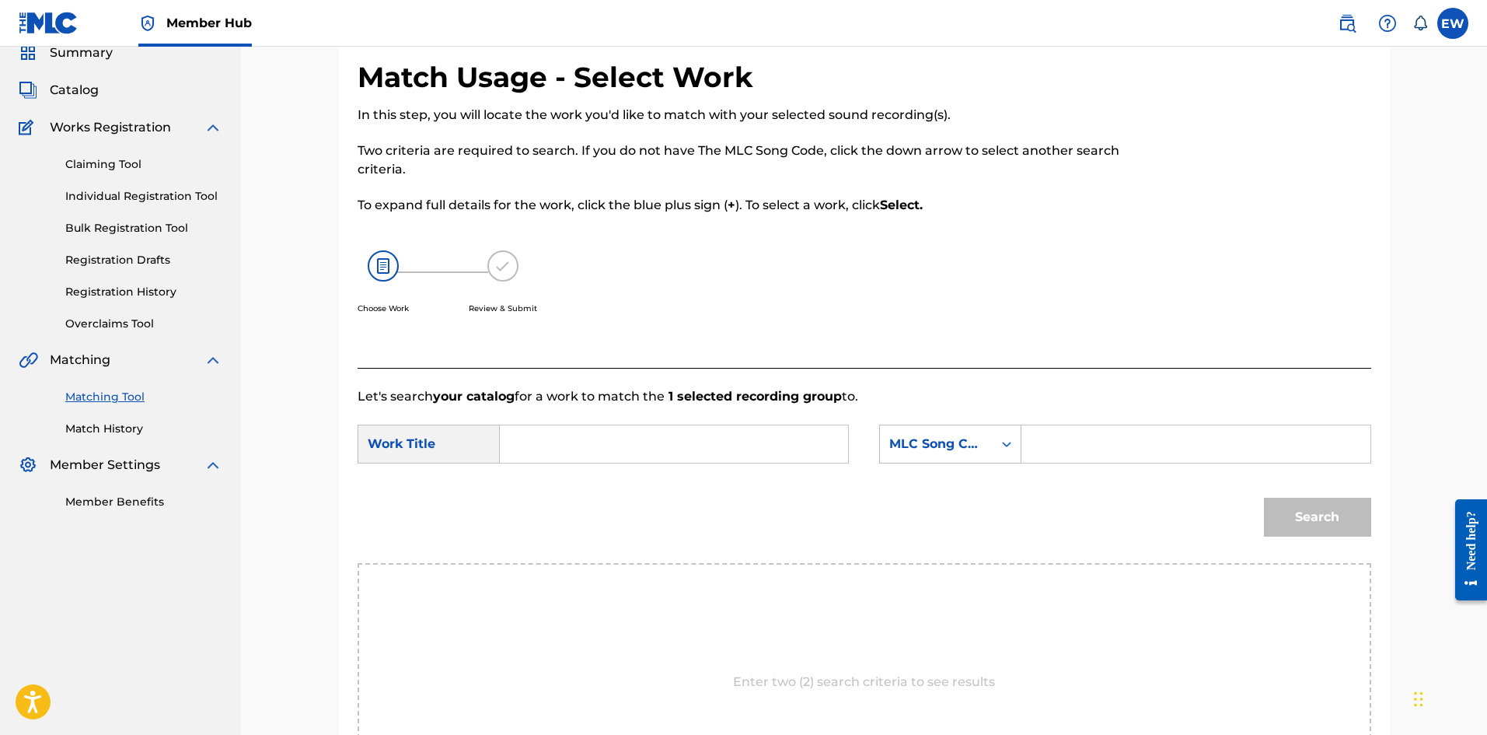
click at [582, 285] on input "Search Form" at bounding box center [674, 443] width 322 height 37
type input "CHAARGER"
click at [582, 285] on input "Search Form" at bounding box center [1196, 443] width 322 height 37
type input "CA2DPU"
click at [582, 285] on button "Search" at bounding box center [1317, 517] width 107 height 39
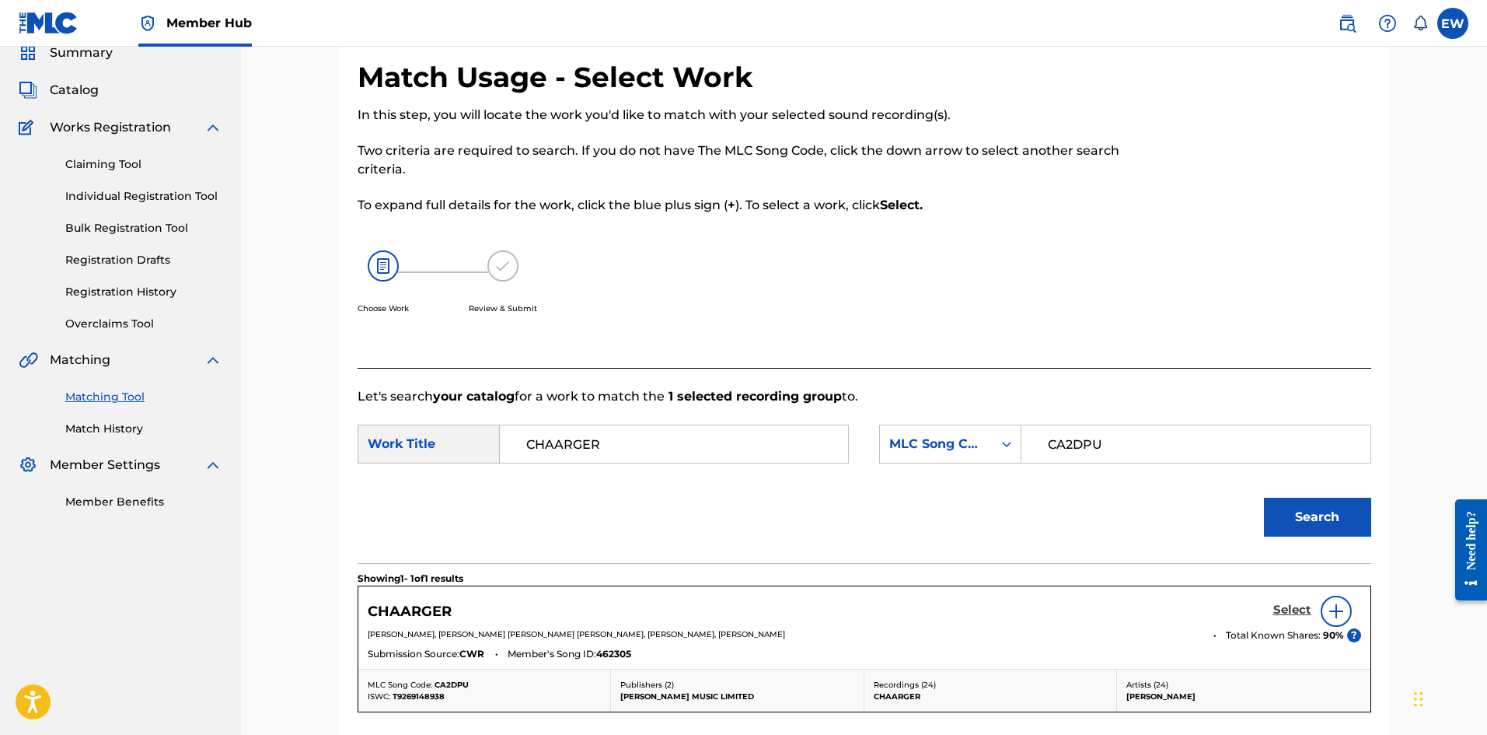
click at [582, 285] on h5 "Select" at bounding box center [1292, 610] width 38 height 15
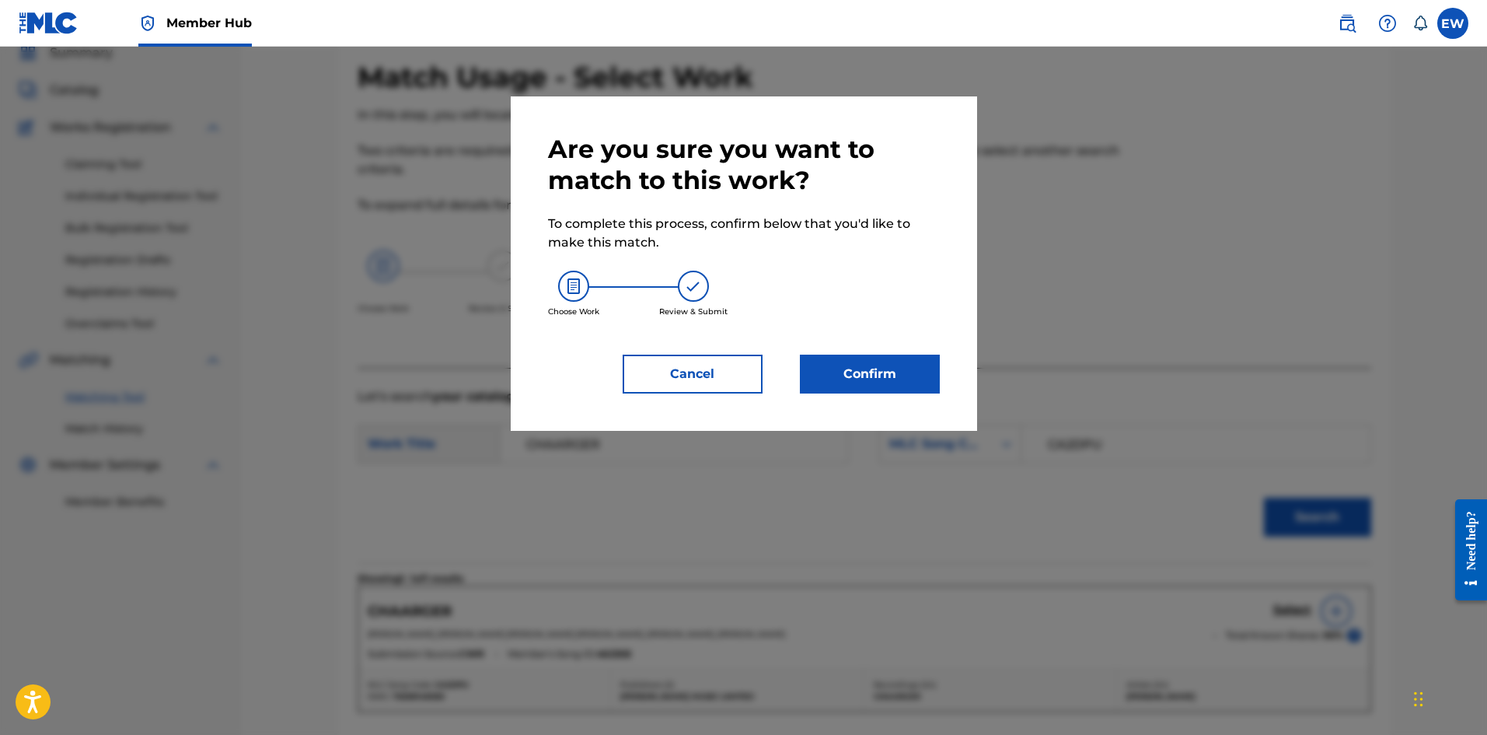
click at [582, 285] on div "Are you sure you want to match to this work? To complete this process, confirm …" at bounding box center [744, 264] width 392 height 260
click at [582, 285] on div "Are you sure you want to match to this work? To complete this process, confirm …" at bounding box center [744, 263] width 466 height 334
click at [582, 285] on button "Confirm" at bounding box center [870, 374] width 140 height 39
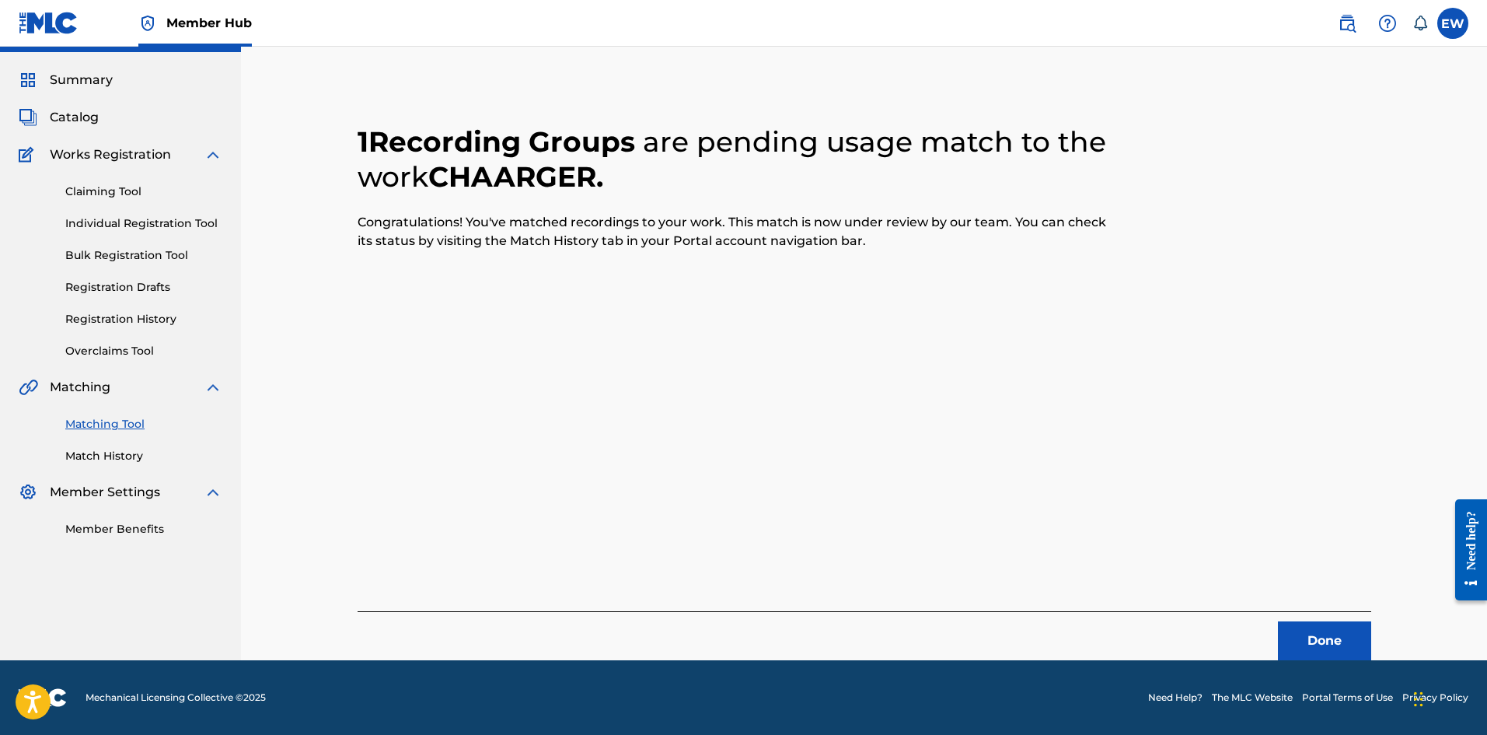
scroll to position [37, 0]
drag, startPoint x: 1323, startPoint y: 636, endPoint x: 1491, endPoint y: 623, distance: 168.5
click at [582, 285] on button "Done" at bounding box center [1324, 640] width 93 height 39
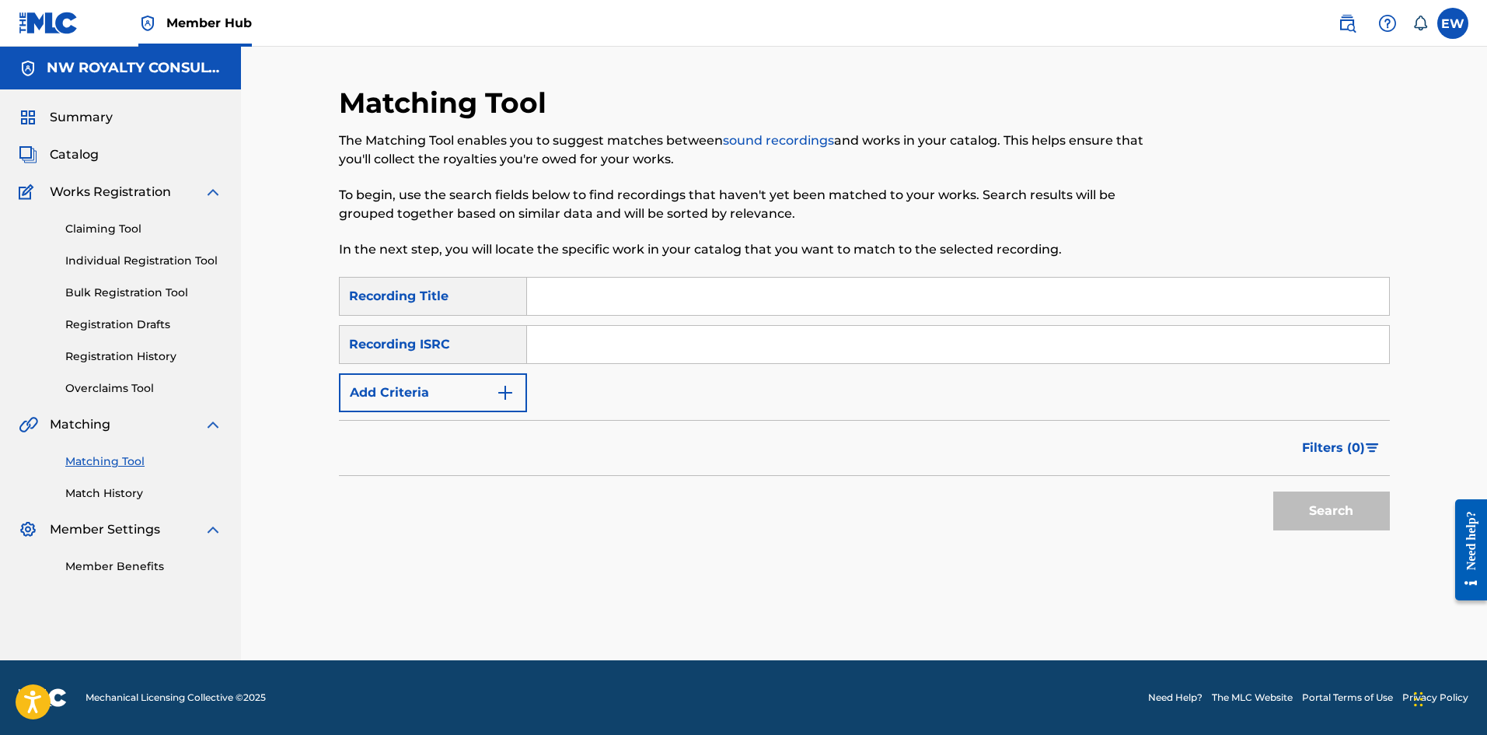
scroll to position [0, 0]
click at [492, 285] on button "Add Criteria" at bounding box center [433, 392] width 188 height 39
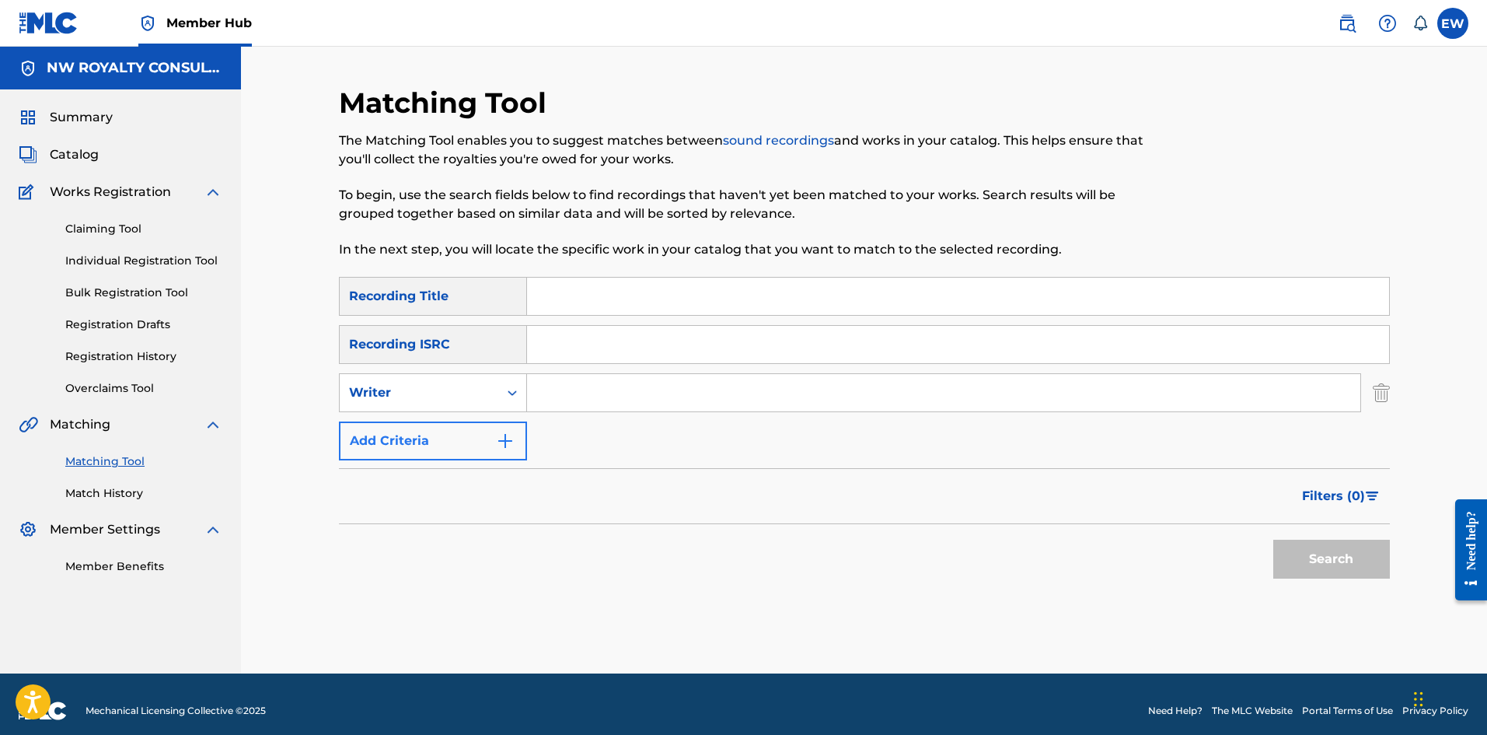
click at [490, 285] on div "Writer" at bounding box center [419, 393] width 159 height 30
click at [484, 285] on div "Writer" at bounding box center [433, 392] width 188 height 39
drag, startPoint x: 586, startPoint y: 393, endPoint x: 548, endPoint y: 405, distance: 40.1
click at [582, 285] on input "Search Form" at bounding box center [943, 392] width 833 height 37
drag, startPoint x: 424, startPoint y: 395, endPoint x: 437, endPoint y: 392, distance: 12.8
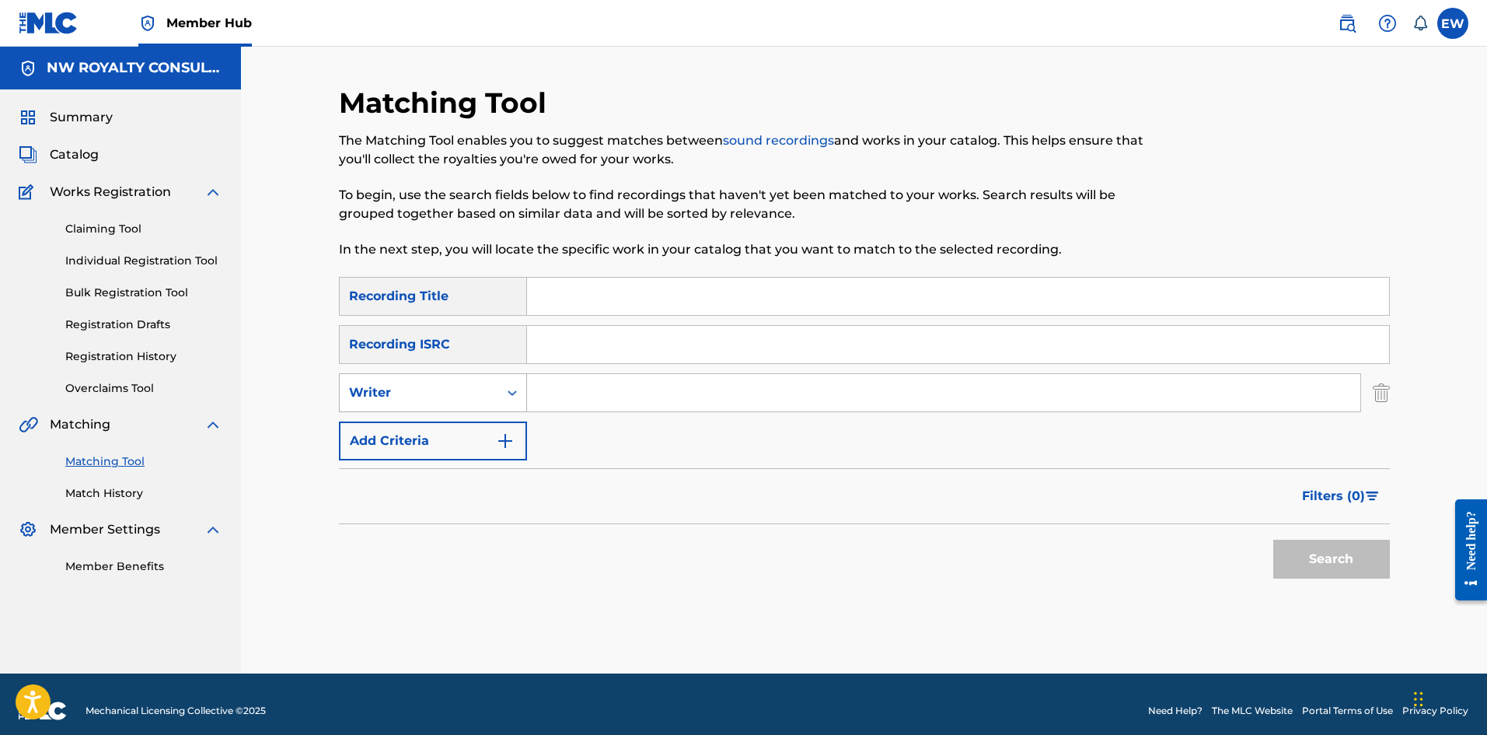
click at [437, 285] on div "Writer" at bounding box center [419, 392] width 140 height 19
drag, startPoint x: 438, startPoint y: 429, endPoint x: 446, endPoint y: 429, distance: 8.6
click at [439, 285] on div "Recording Artist" at bounding box center [433, 431] width 187 height 39
drag, startPoint x: 591, startPoint y: 399, endPoint x: 568, endPoint y: 391, distance: 24.6
click at [580, 285] on input "Search Form" at bounding box center [943, 392] width 833 height 37
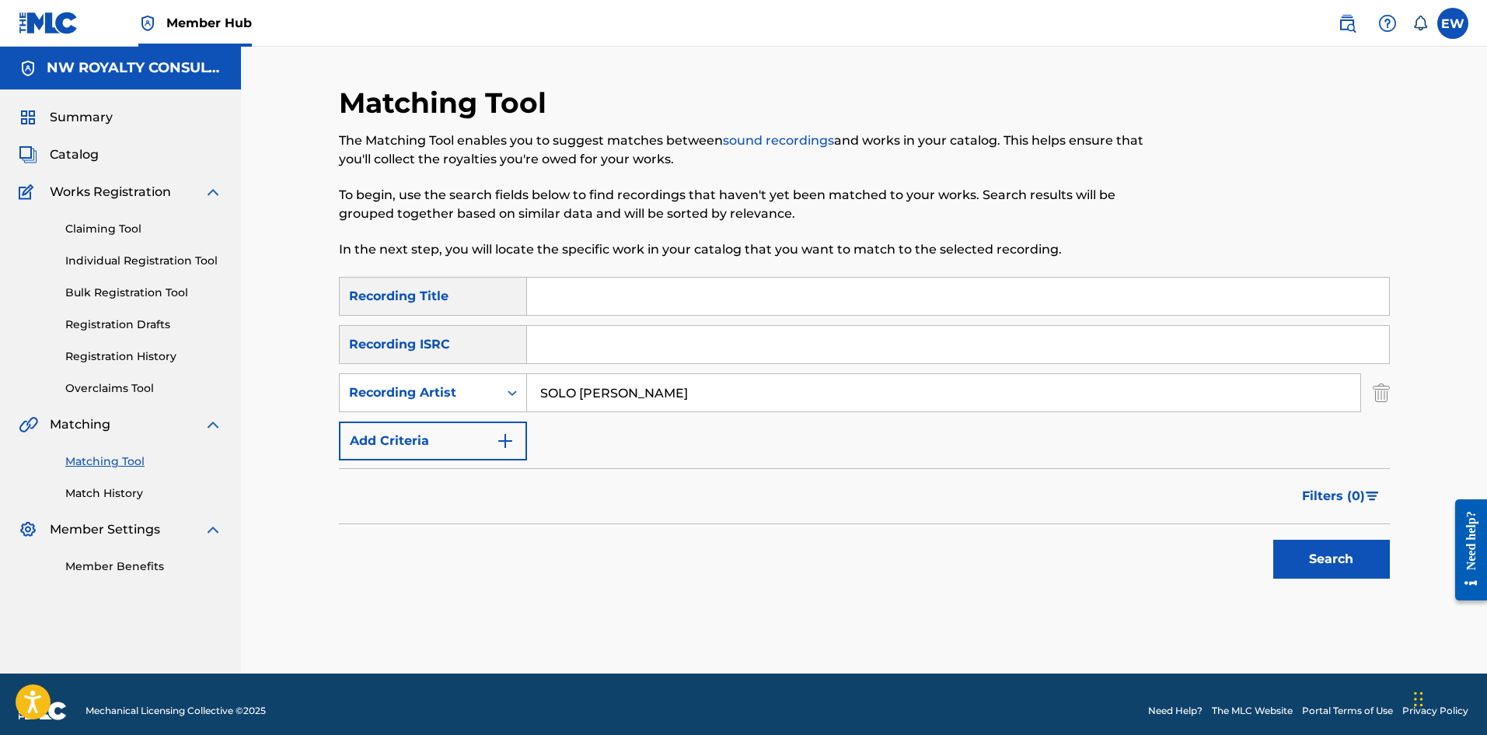
type input "SOLO [PERSON_NAME]"
click at [582, 285] on input "Search Form" at bounding box center [958, 296] width 862 height 37
type input "CHALICE HAFFI BLAZE"
click at [582, 285] on button "Search" at bounding box center [1331, 559] width 117 height 39
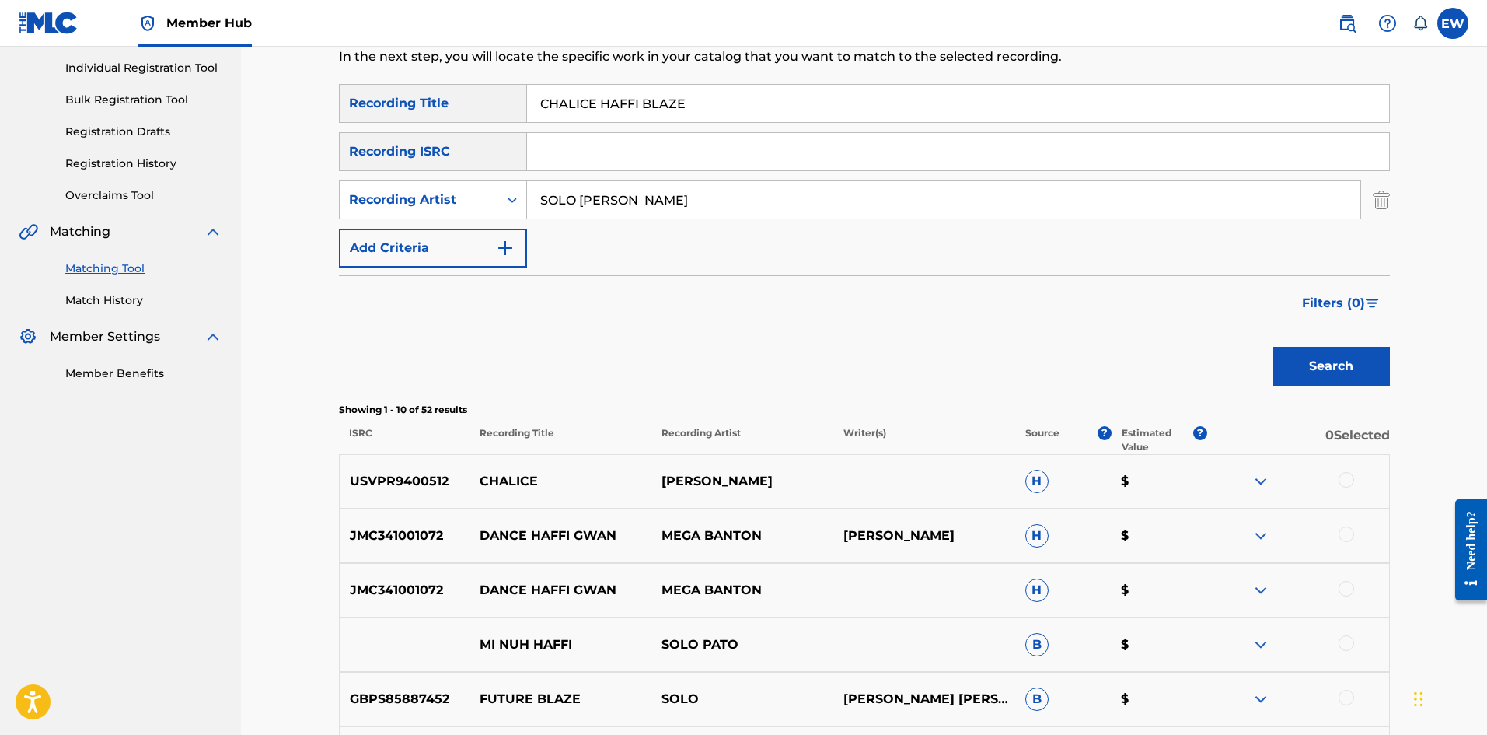
scroll to position [155, 0]
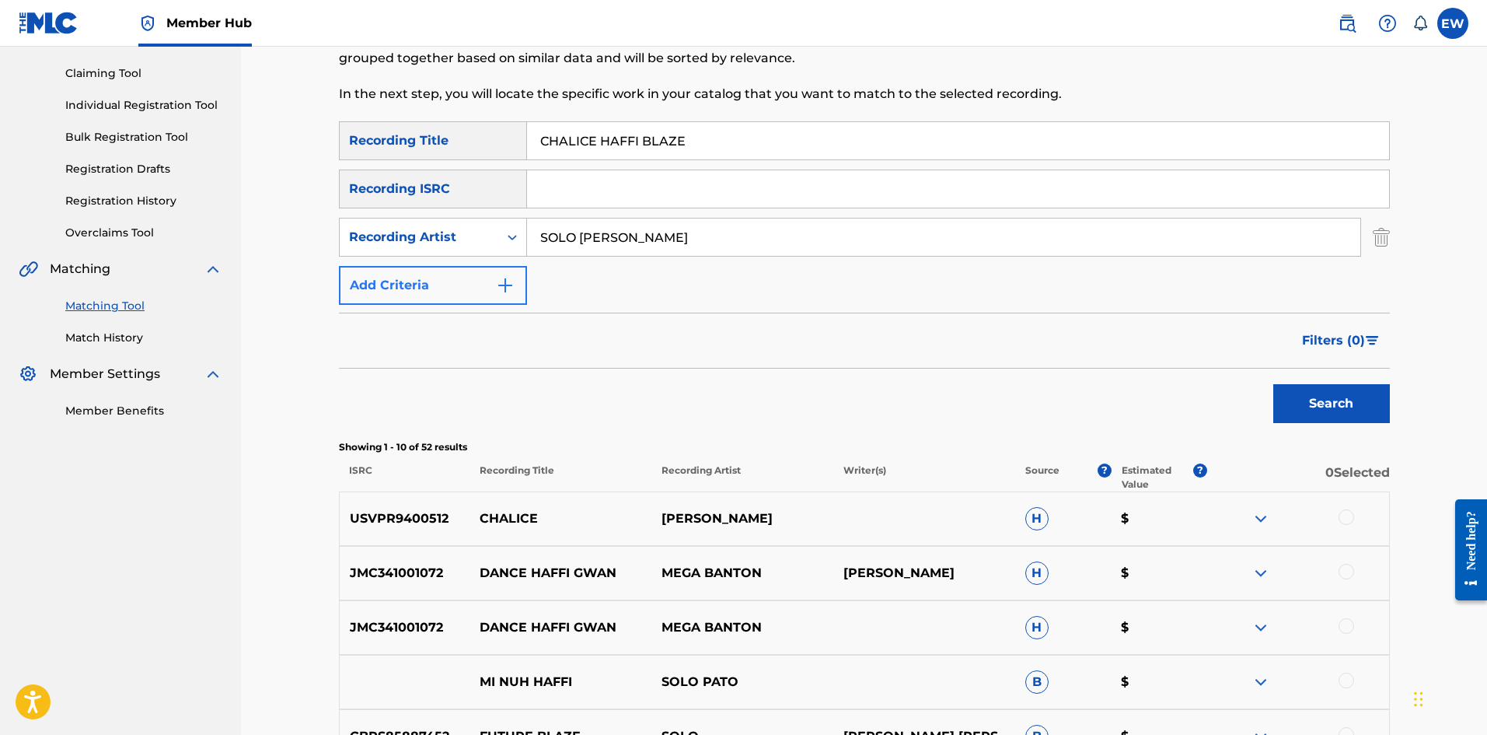
drag, startPoint x: 695, startPoint y: 241, endPoint x: 414, endPoint y: 281, distance: 284.3
click at [420, 284] on div "SearchWithCriteriab6fd10f2-3cf4-4658-9d8a-dbc72b6729ca Recording Title CHALICE …" at bounding box center [864, 212] width 1051 height 183
type input "IYARA & JUS [PERSON_NAME]"
click at [533, 126] on input "CHALICE HAFFI BLAZE" at bounding box center [958, 140] width 862 height 37
drag, startPoint x: 785, startPoint y: 141, endPoint x: 417, endPoint y: 152, distance: 368.7
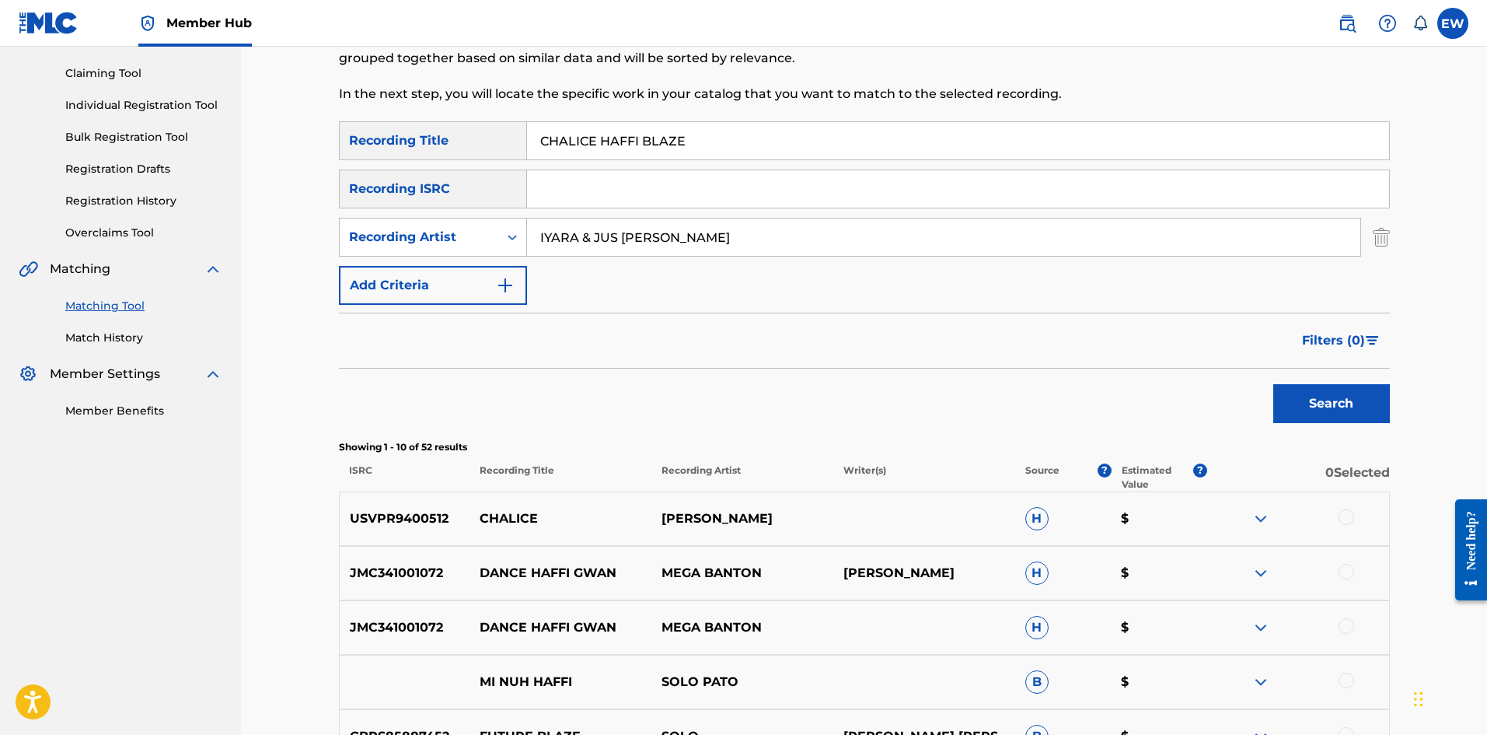
click at [473, 131] on div "SearchWithCriteriab6fd10f2-3cf4-4658-9d8a-dbc72b6729ca Recording Title CHALICE …" at bounding box center [864, 140] width 1051 height 39
type input "CHALK DEM"
click at [582, 285] on button "Search" at bounding box center [1331, 403] width 117 height 39
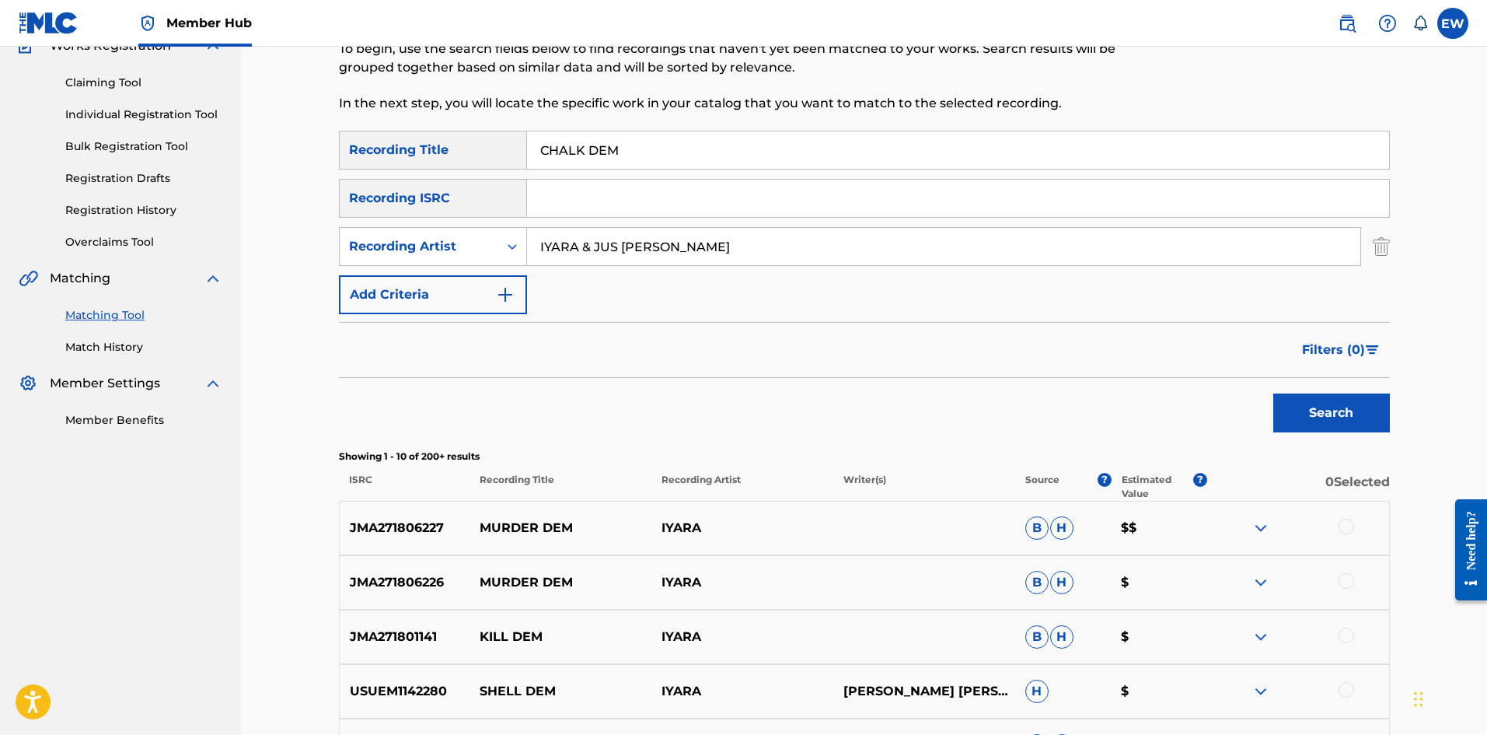
scroll to position [103, 0]
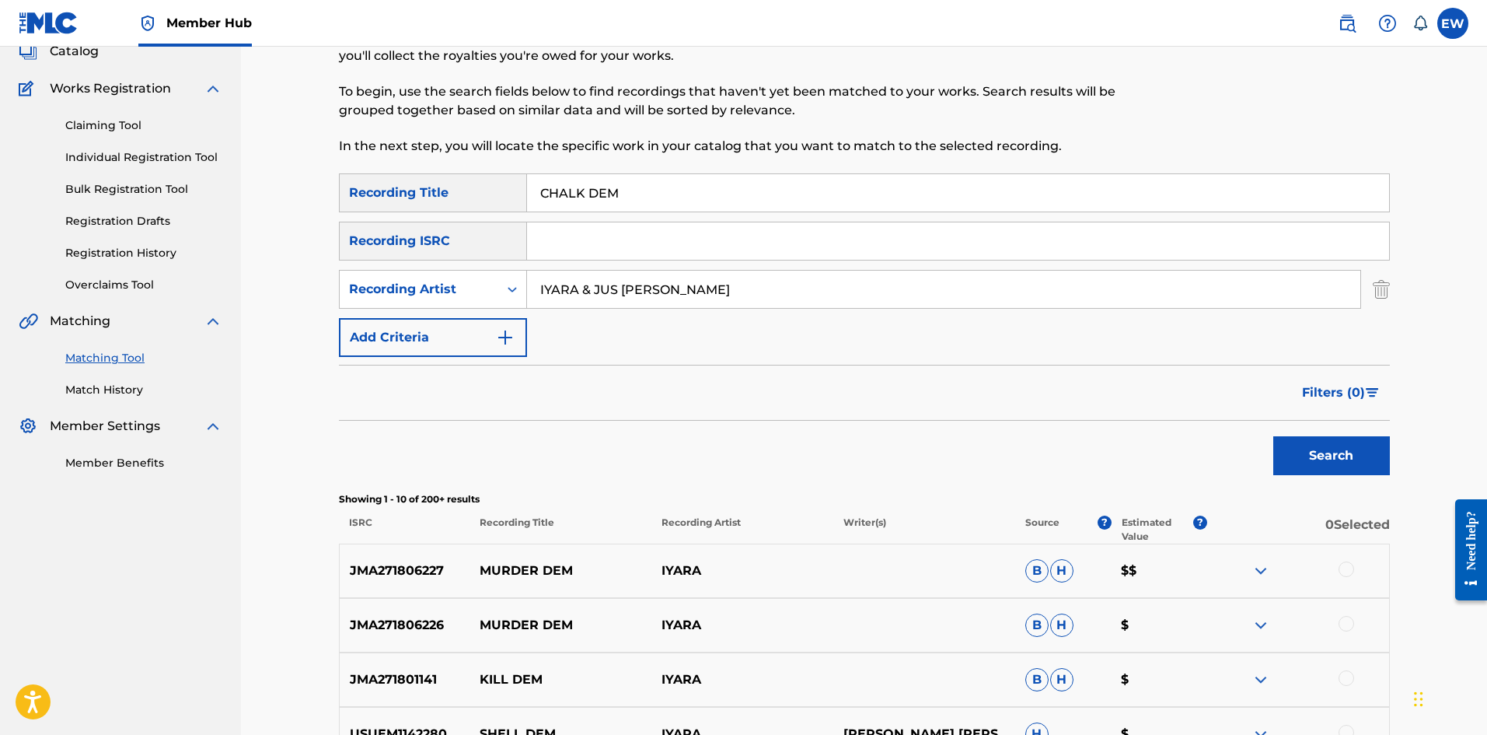
drag, startPoint x: 575, startPoint y: 285, endPoint x: 557, endPoint y: 285, distance: 17.9
click at [557, 285] on input "IYARA & JUS [PERSON_NAME]" at bounding box center [943, 289] width 833 height 37
click at [582, 285] on input "IYARA & JUS [PERSON_NAME]" at bounding box center [943, 289] width 833 height 37
drag, startPoint x: 694, startPoint y: 294, endPoint x: 404, endPoint y: 294, distance: 290.0
click at [404, 285] on div "SearchWithCriteria4ab7b981-2274-45f2-9cbb-cfca8afb3dde Recording Artist IYARA &…" at bounding box center [864, 289] width 1051 height 39
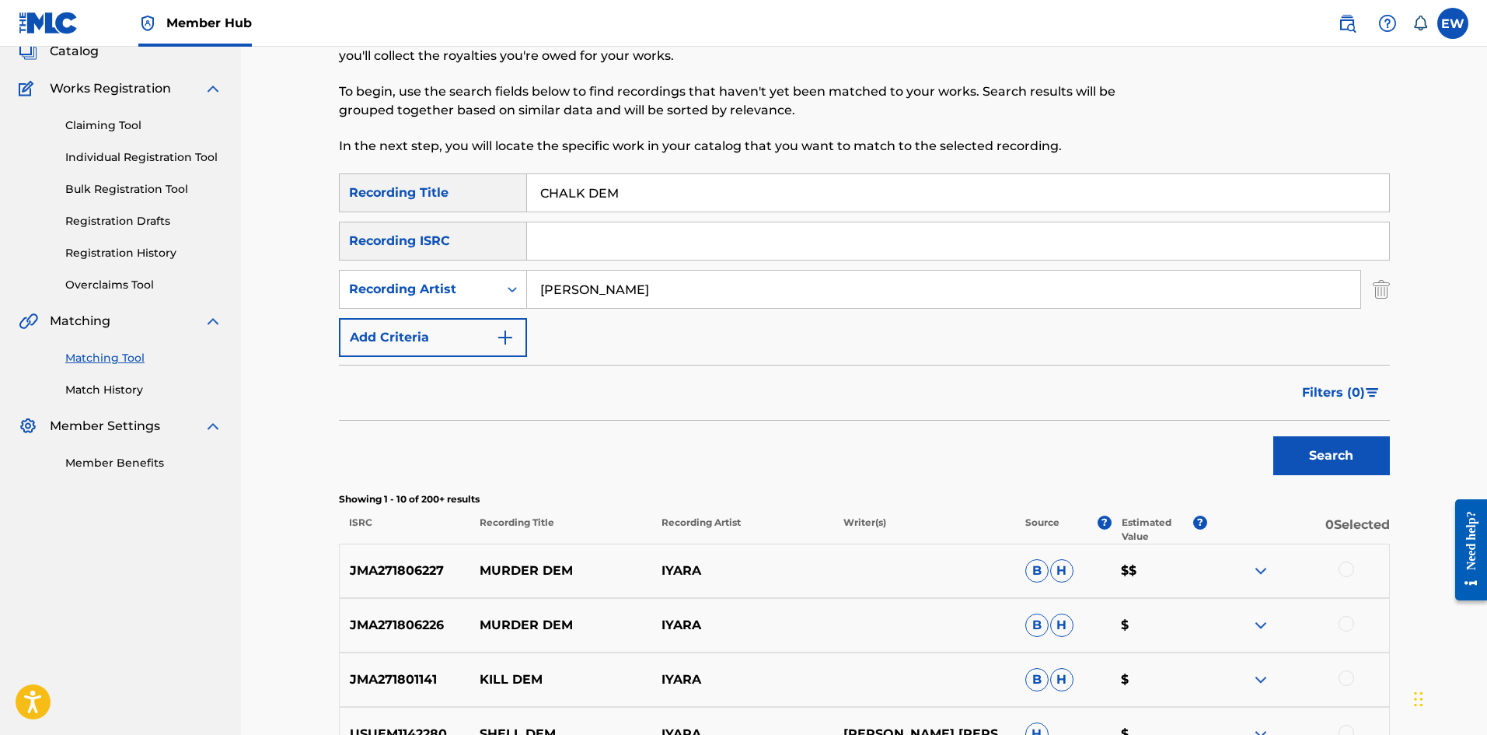
type input "[PERSON_NAME]"
drag, startPoint x: 538, startPoint y: 204, endPoint x: 508, endPoint y: 253, distance: 58.3
click at [517, 211] on div "SearchWithCriteriab6fd10f2-3cf4-4658-9d8a-dbc72b6729ca Recording Title CHALK DEM" at bounding box center [864, 192] width 1051 height 39
type input "CHAMPION"
click at [582, 285] on button "Search" at bounding box center [1331, 455] width 117 height 39
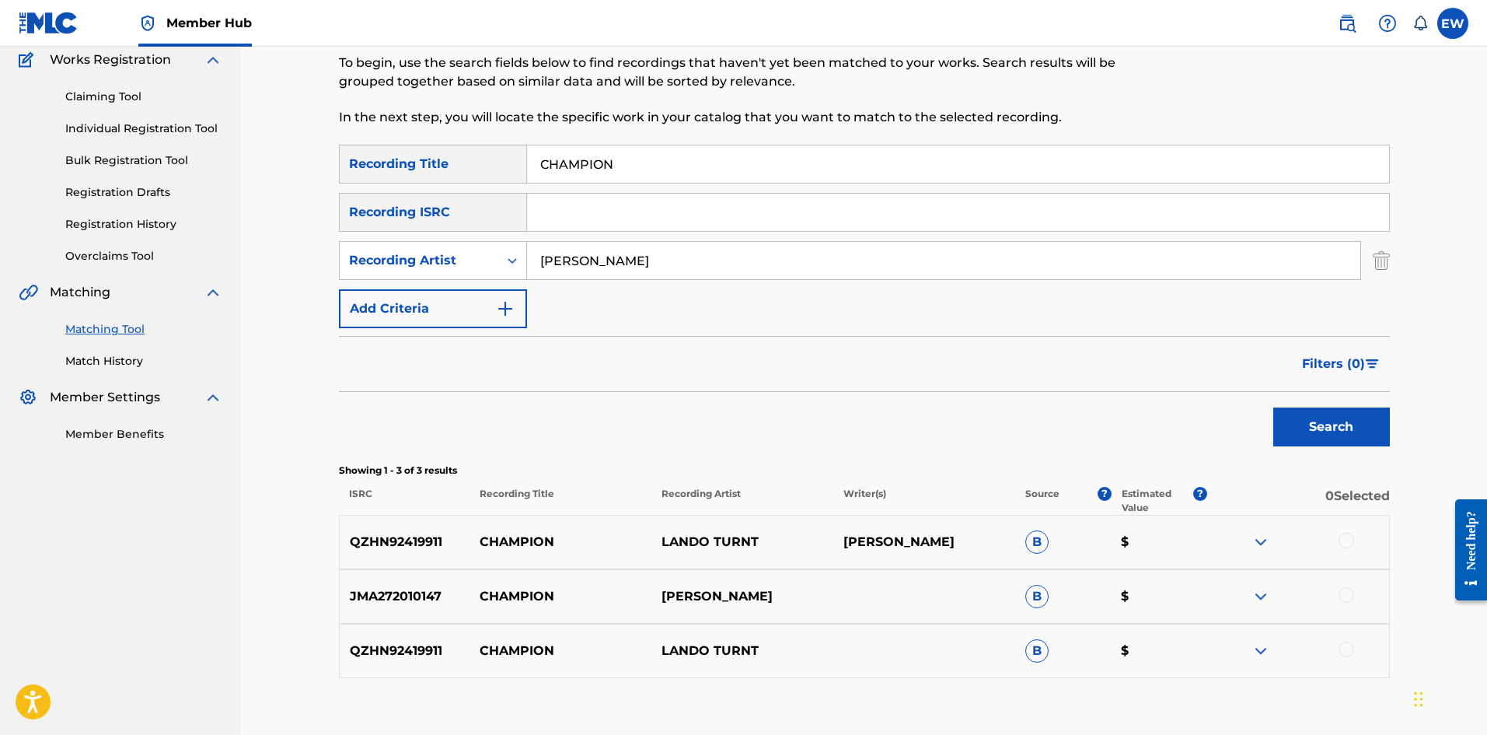
scroll to position [181, 0]
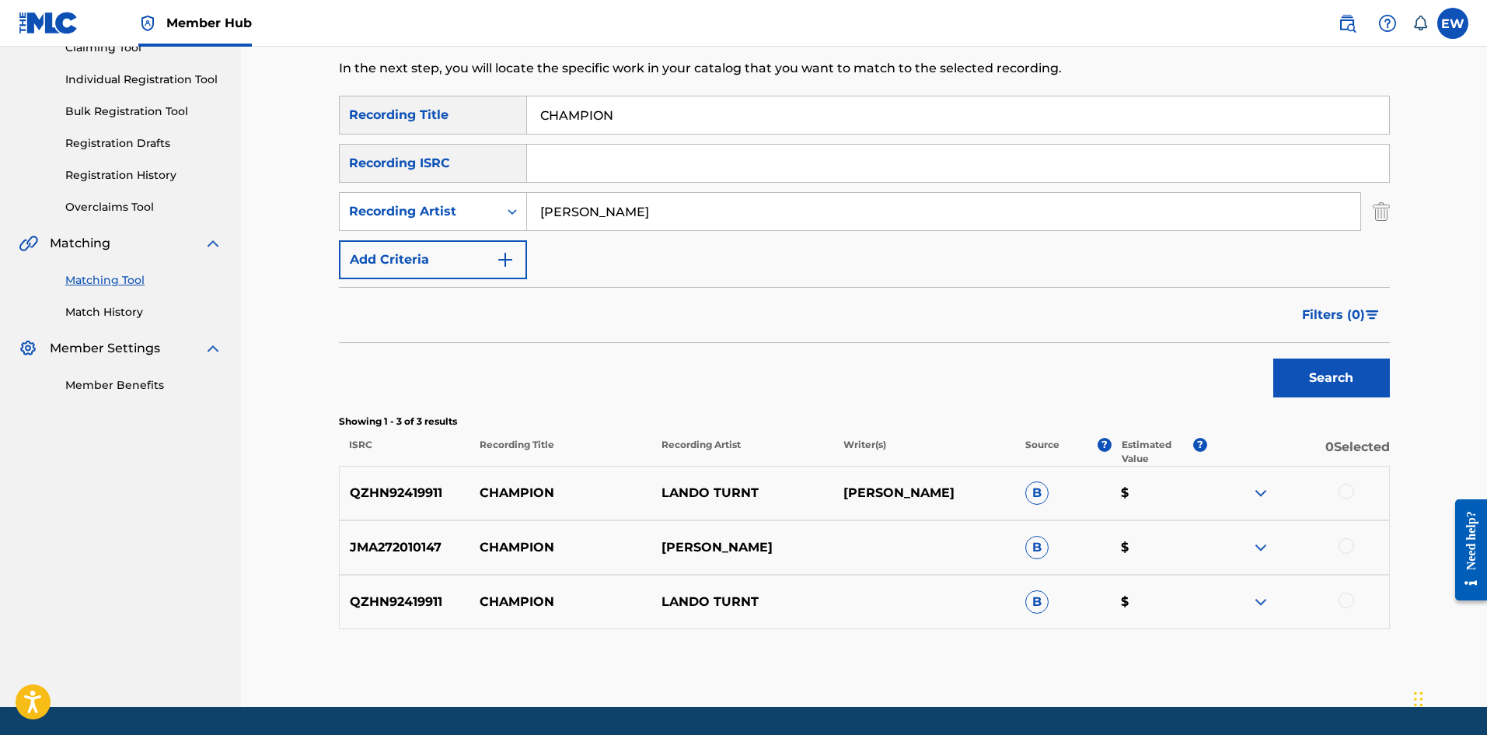
click at [582, 285] on div at bounding box center [1347, 546] width 16 height 16
click at [582, 285] on button "Match 1 Group" at bounding box center [1093, 608] width 172 height 39
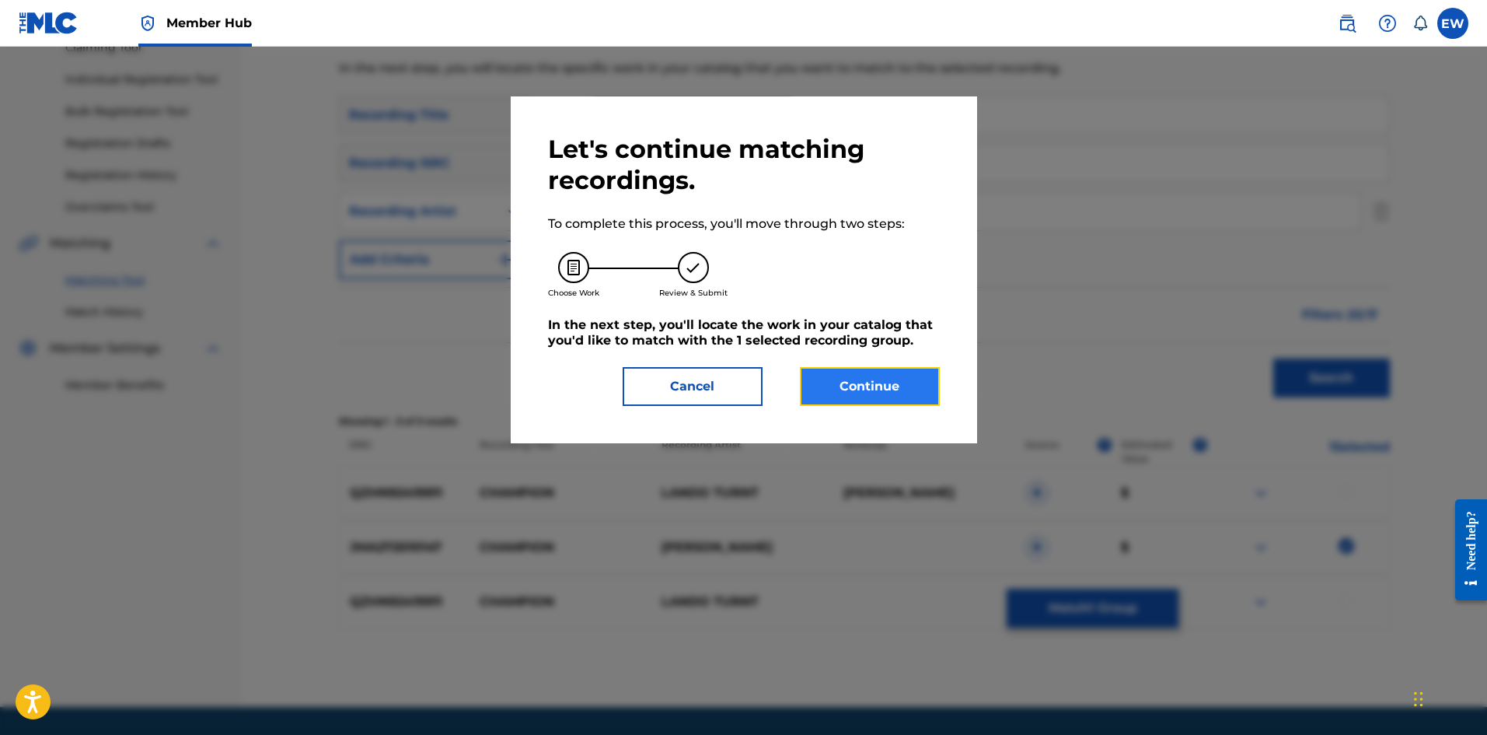
click at [582, 285] on button "Continue" at bounding box center [870, 386] width 140 height 39
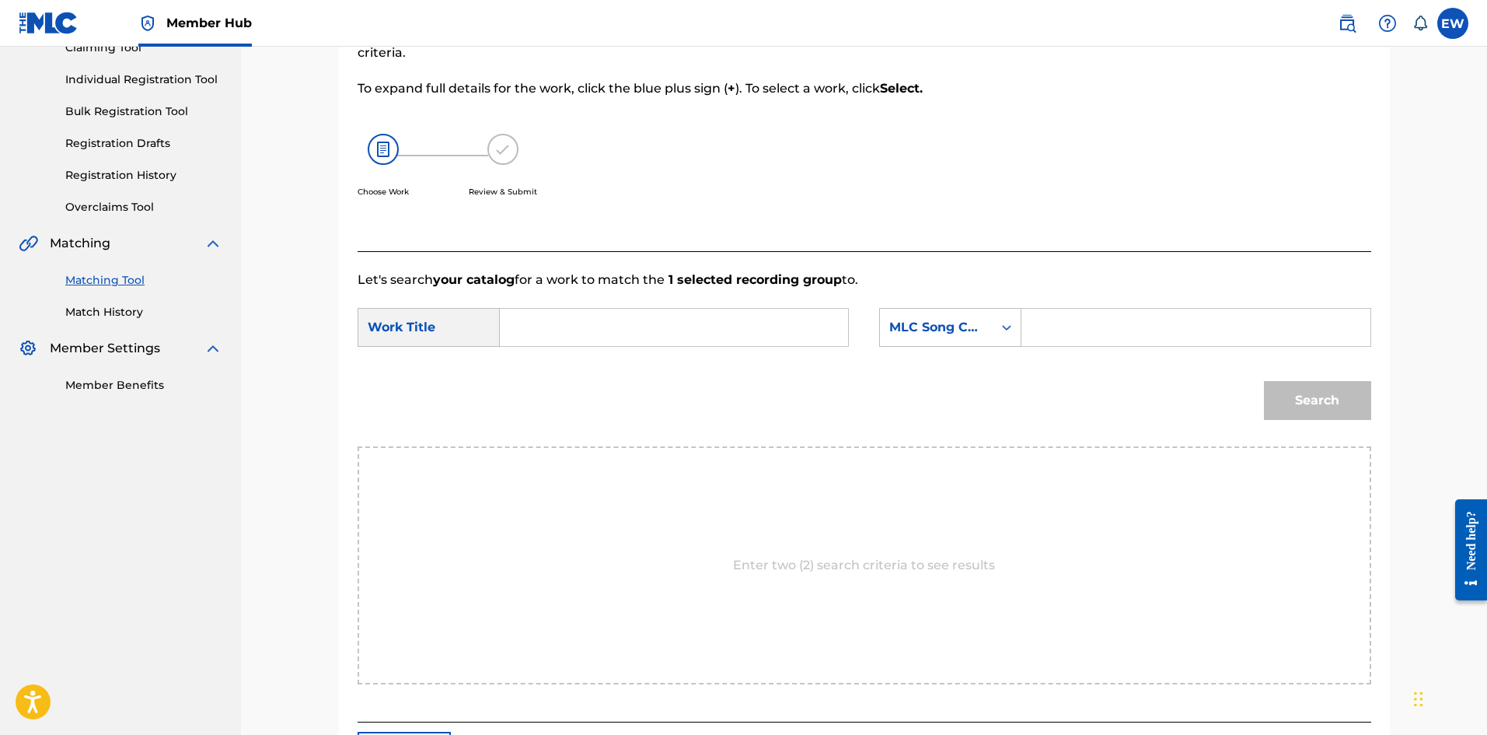
click at [582, 285] on input "Search Form" at bounding box center [674, 327] width 322 height 37
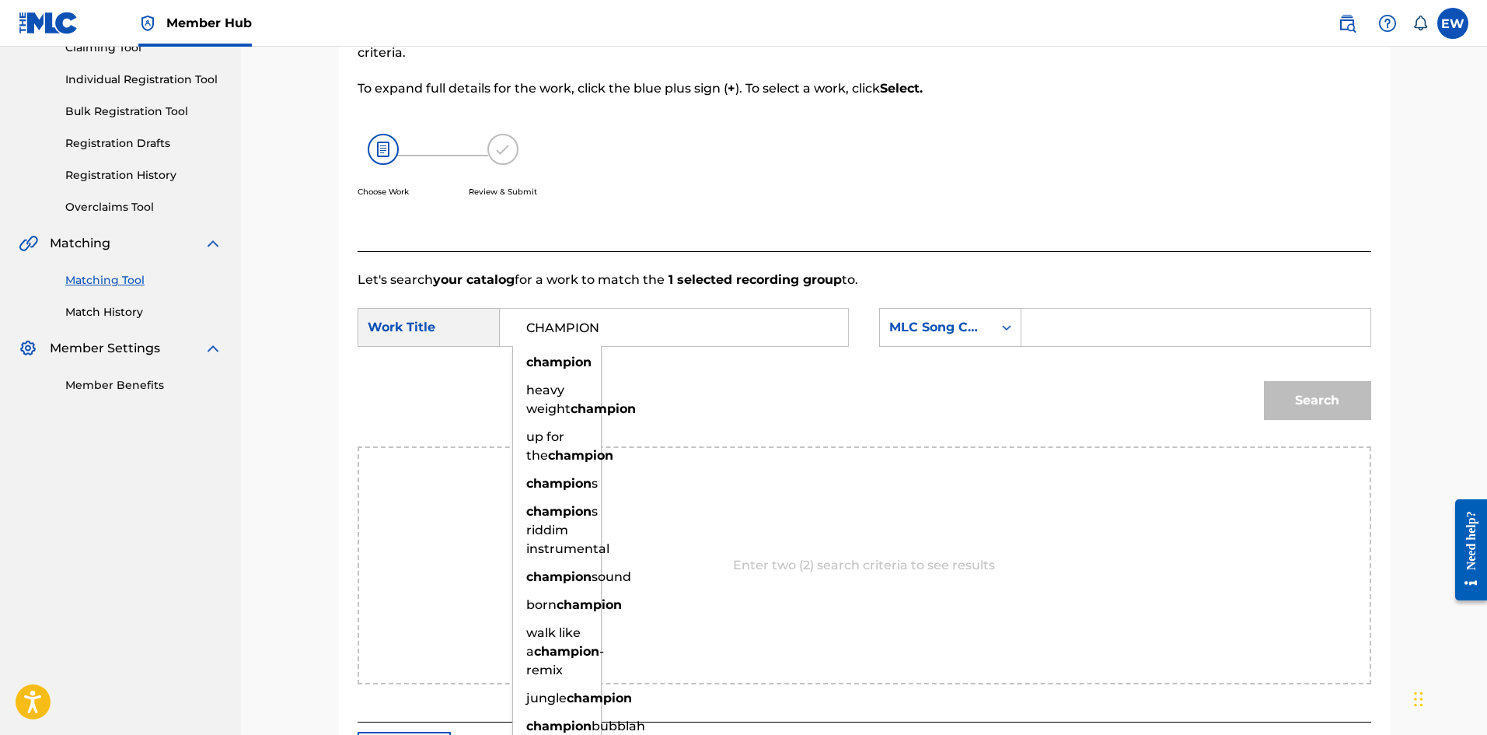
type input "CHAMPION"
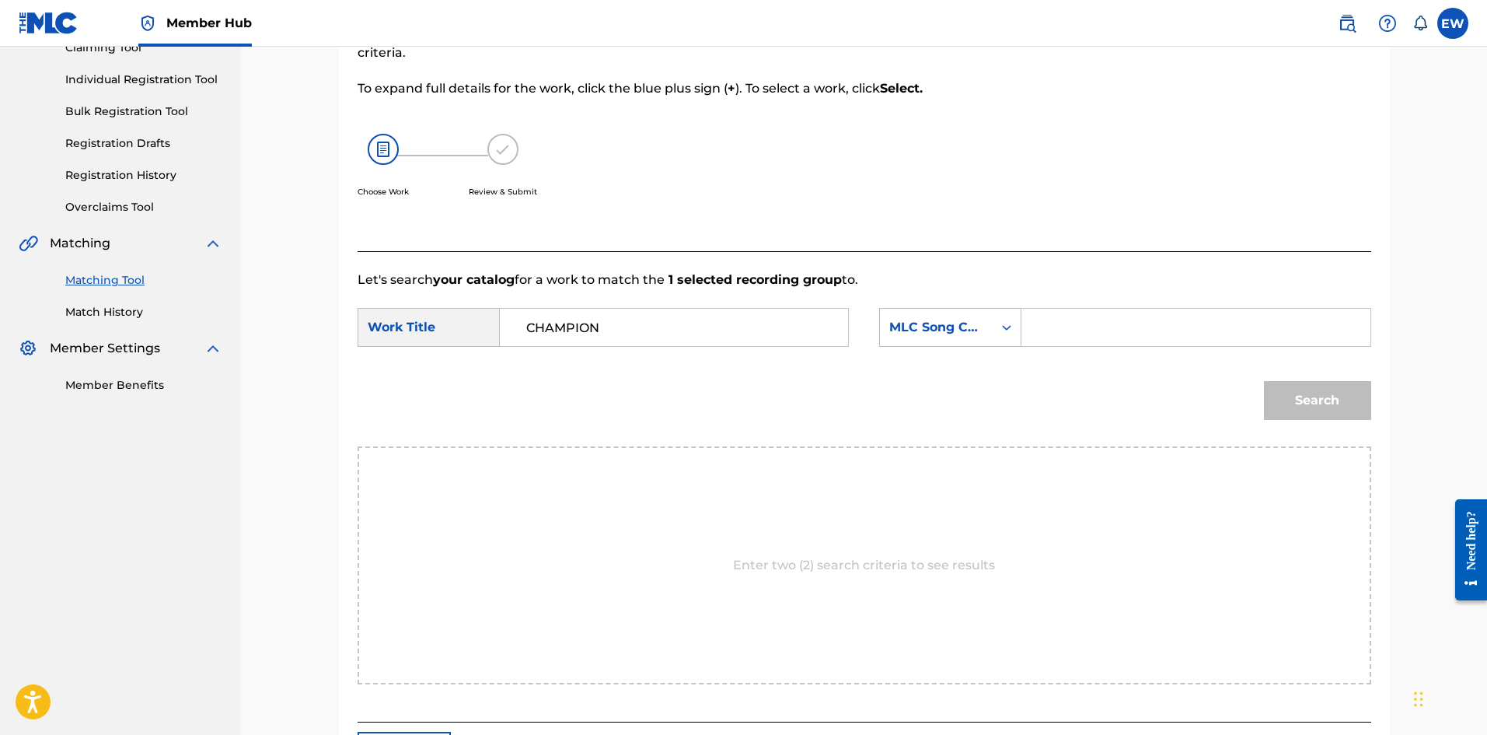
drag, startPoint x: 1168, startPoint y: 334, endPoint x: 1151, endPoint y: 329, distance: 17.2
click at [582, 285] on input "Search Form" at bounding box center [1196, 327] width 322 height 37
type input "CC9BB3"
click at [582, 285] on button "Search" at bounding box center [1317, 400] width 107 height 39
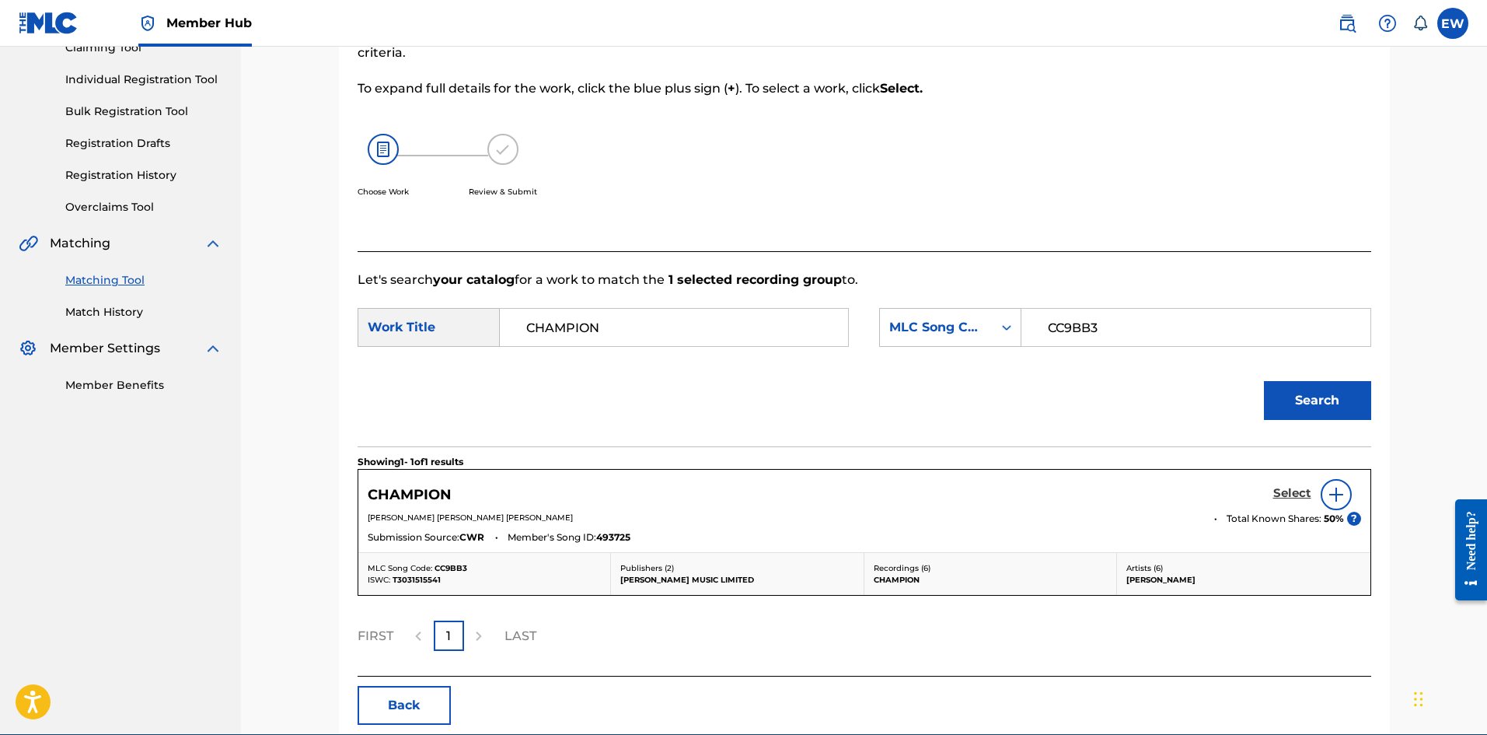
click at [582, 285] on h5 "Select" at bounding box center [1292, 493] width 38 height 15
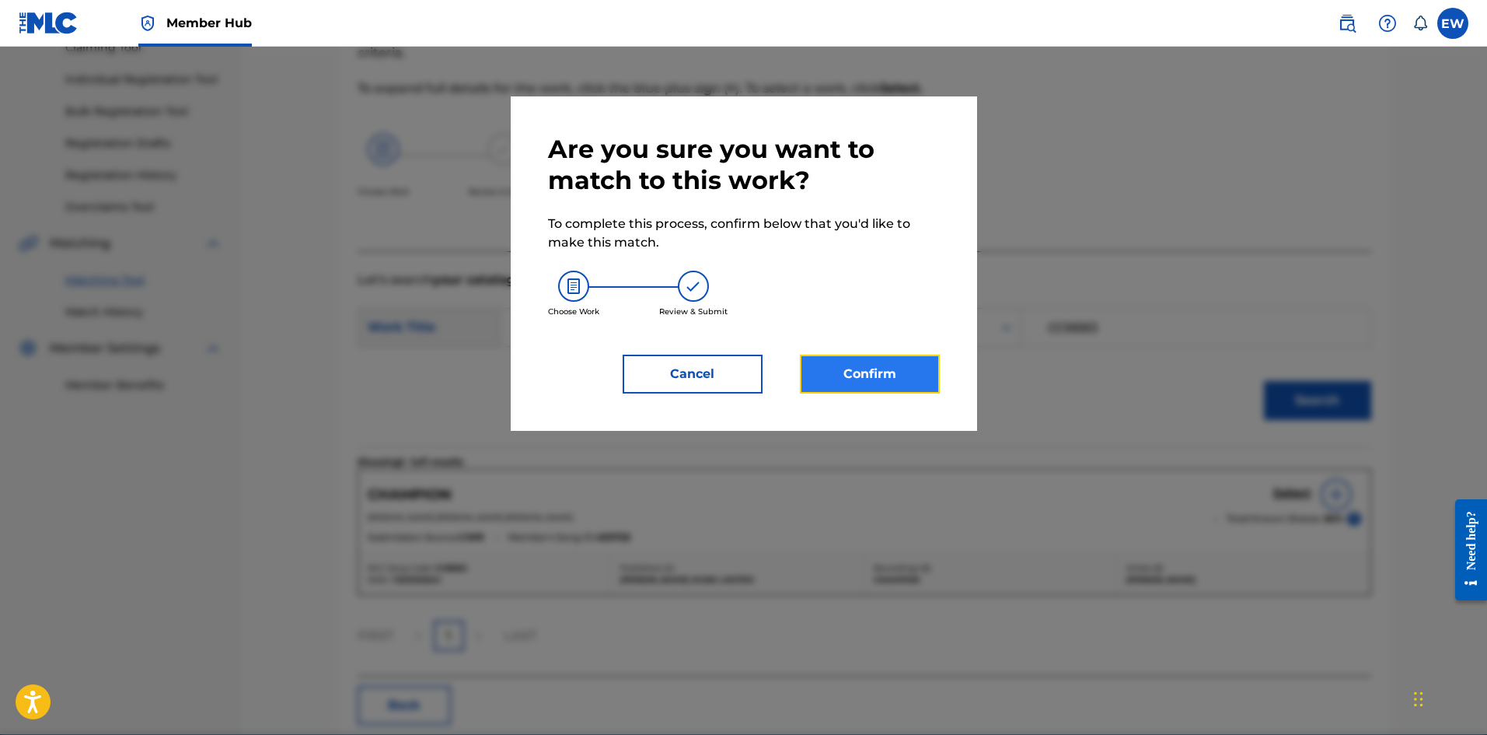
click at [582, 285] on button "Confirm" at bounding box center [870, 374] width 140 height 39
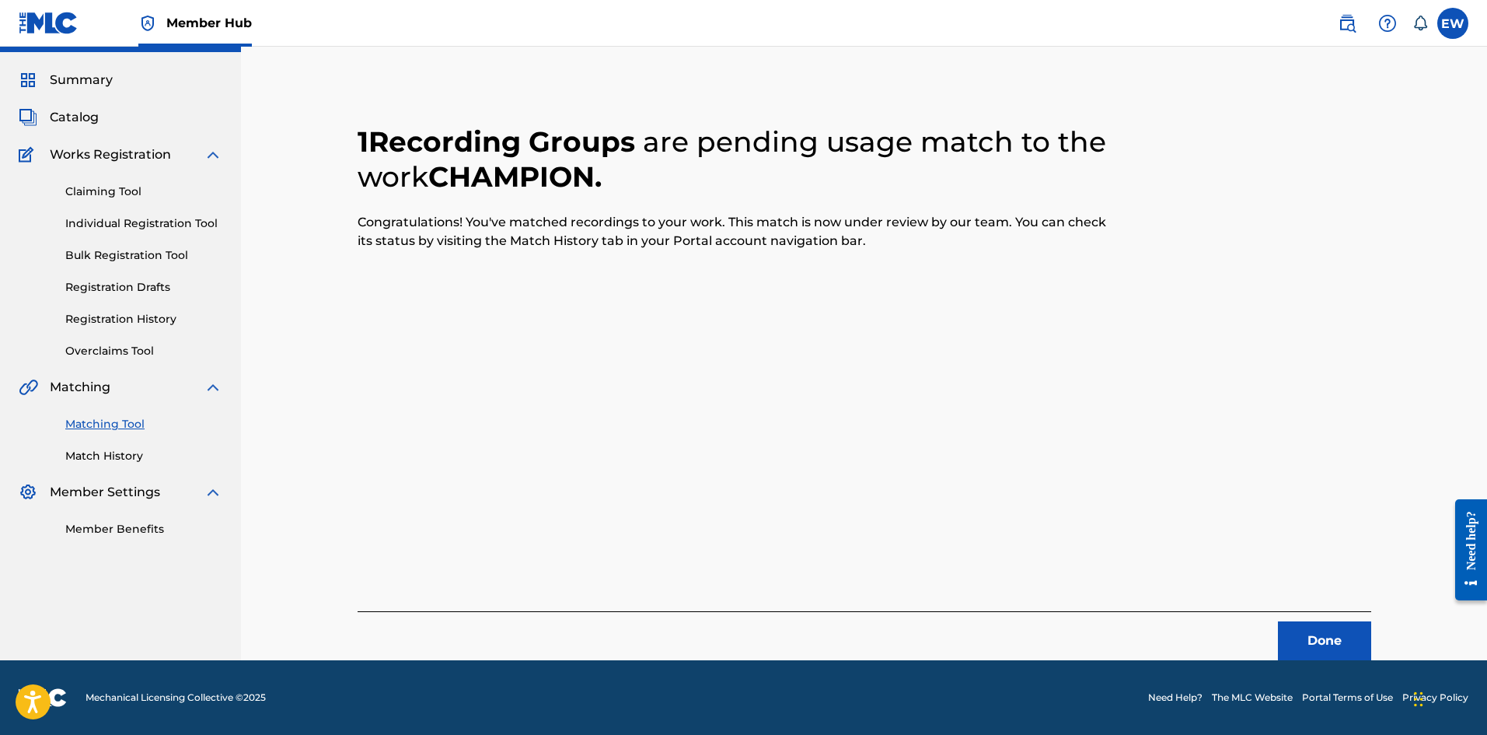
scroll to position [37, 0]
click at [582, 285] on button "Done" at bounding box center [1324, 640] width 93 height 39
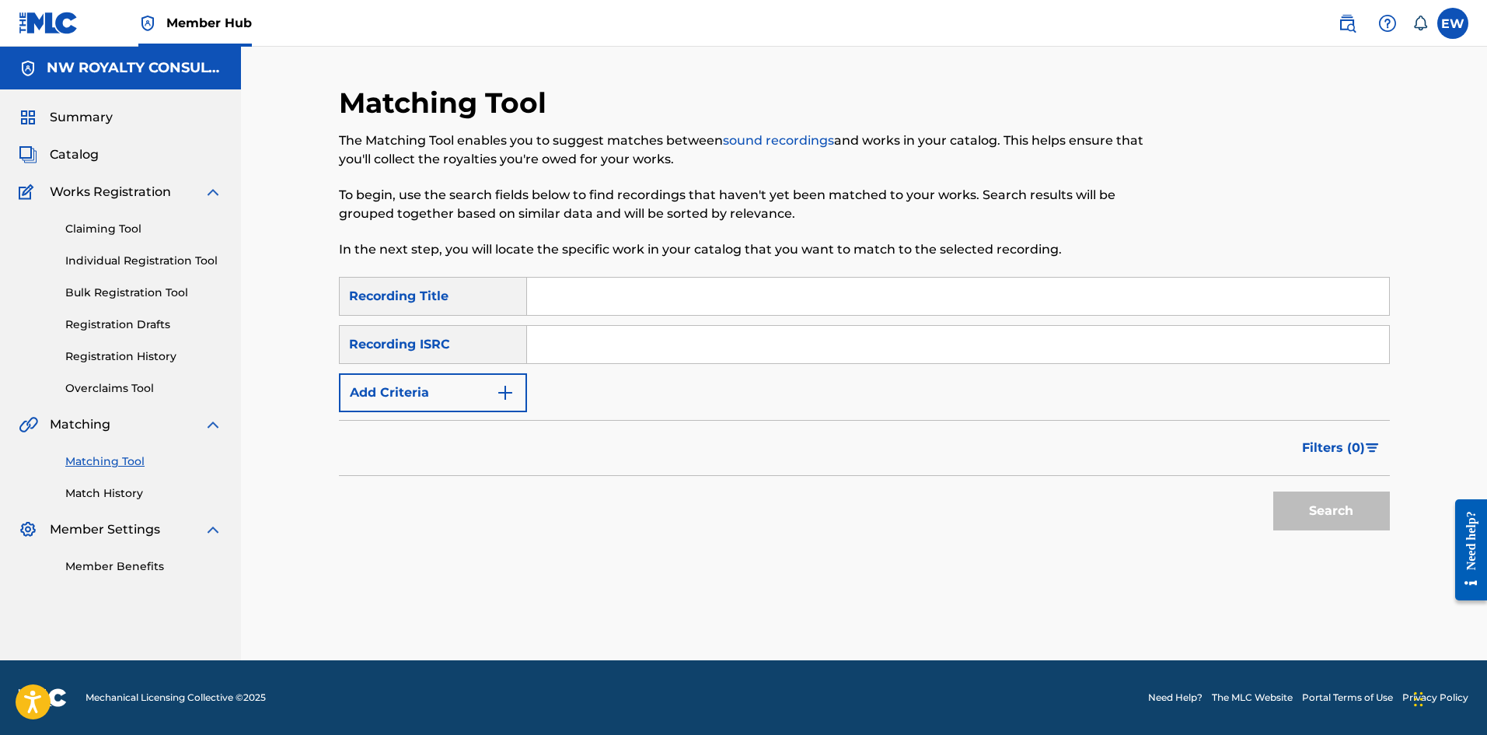
scroll to position [0, 0]
click at [457, 285] on button "Add Criteria" at bounding box center [433, 392] width 188 height 39
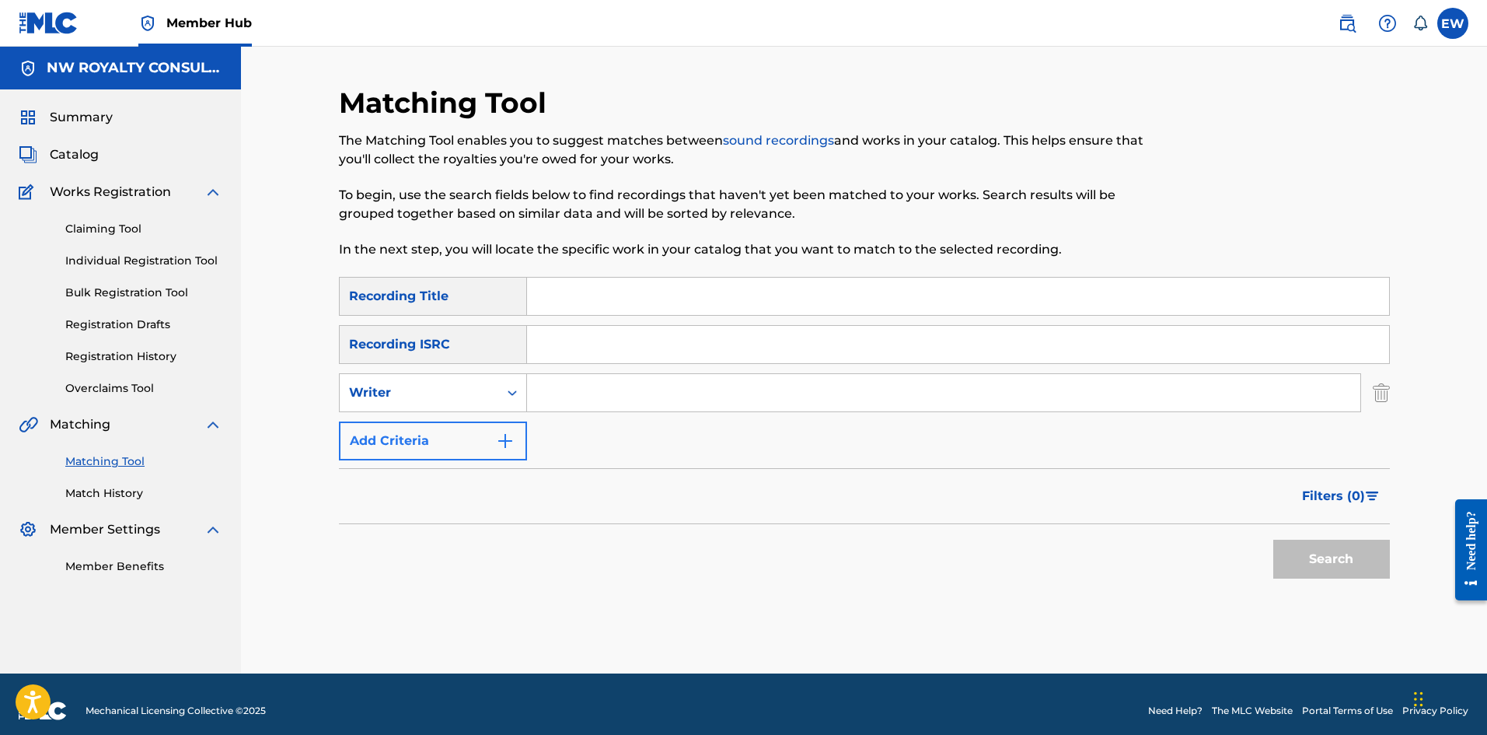
click at [456, 285] on div "Writer" at bounding box center [419, 392] width 140 height 19
drag, startPoint x: 455, startPoint y: 425, endPoint x: 531, endPoint y: 421, distance: 76.3
click at [494, 285] on div "Recording Artist" at bounding box center [433, 431] width 187 height 39
click at [575, 285] on input "Search Form" at bounding box center [943, 392] width 833 height 37
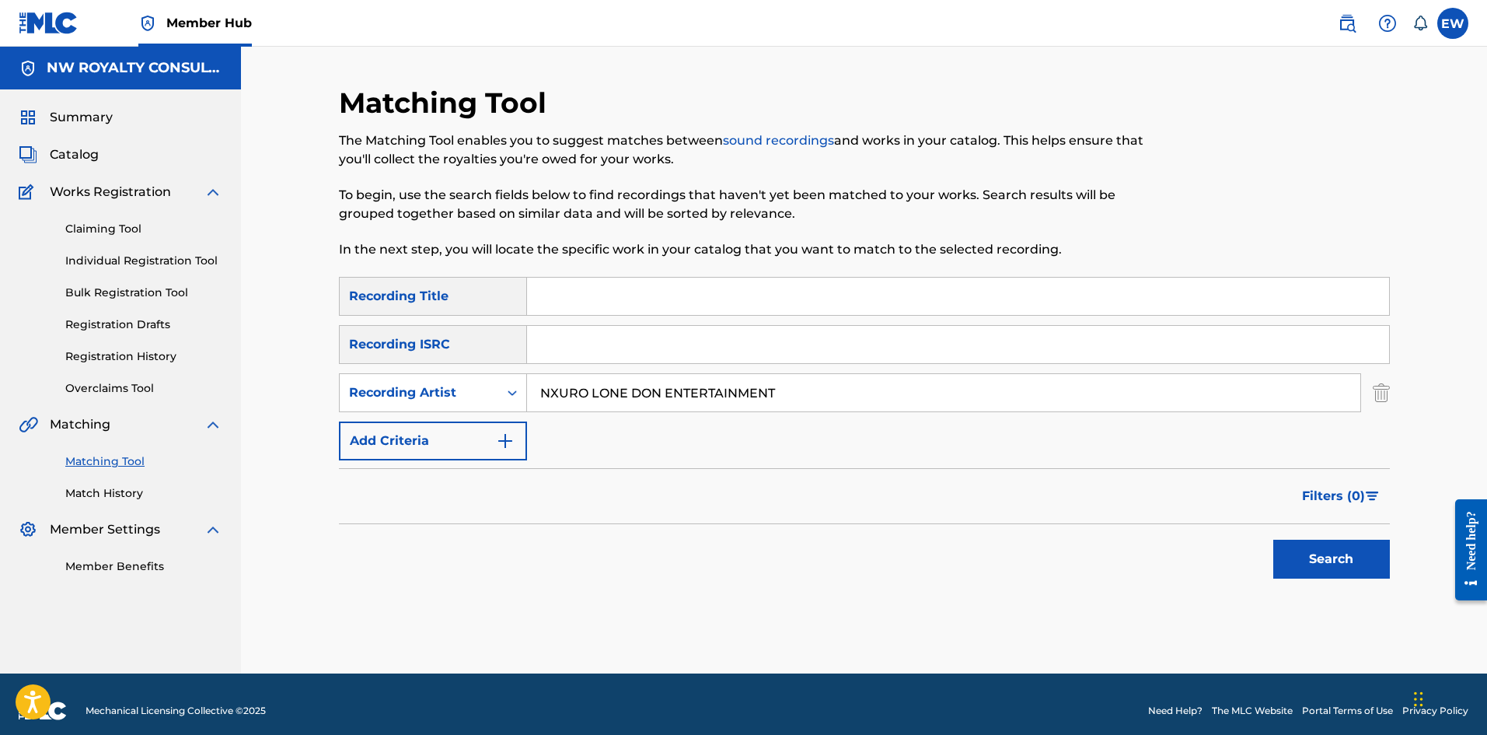
type input "NXURO LONE DON ENTERTAINMENT"
click at [582, 285] on input "Search Form" at bounding box center [958, 296] width 862 height 37
type input "CHAMPION"
click at [582, 285] on button "Search" at bounding box center [1331, 559] width 117 height 39
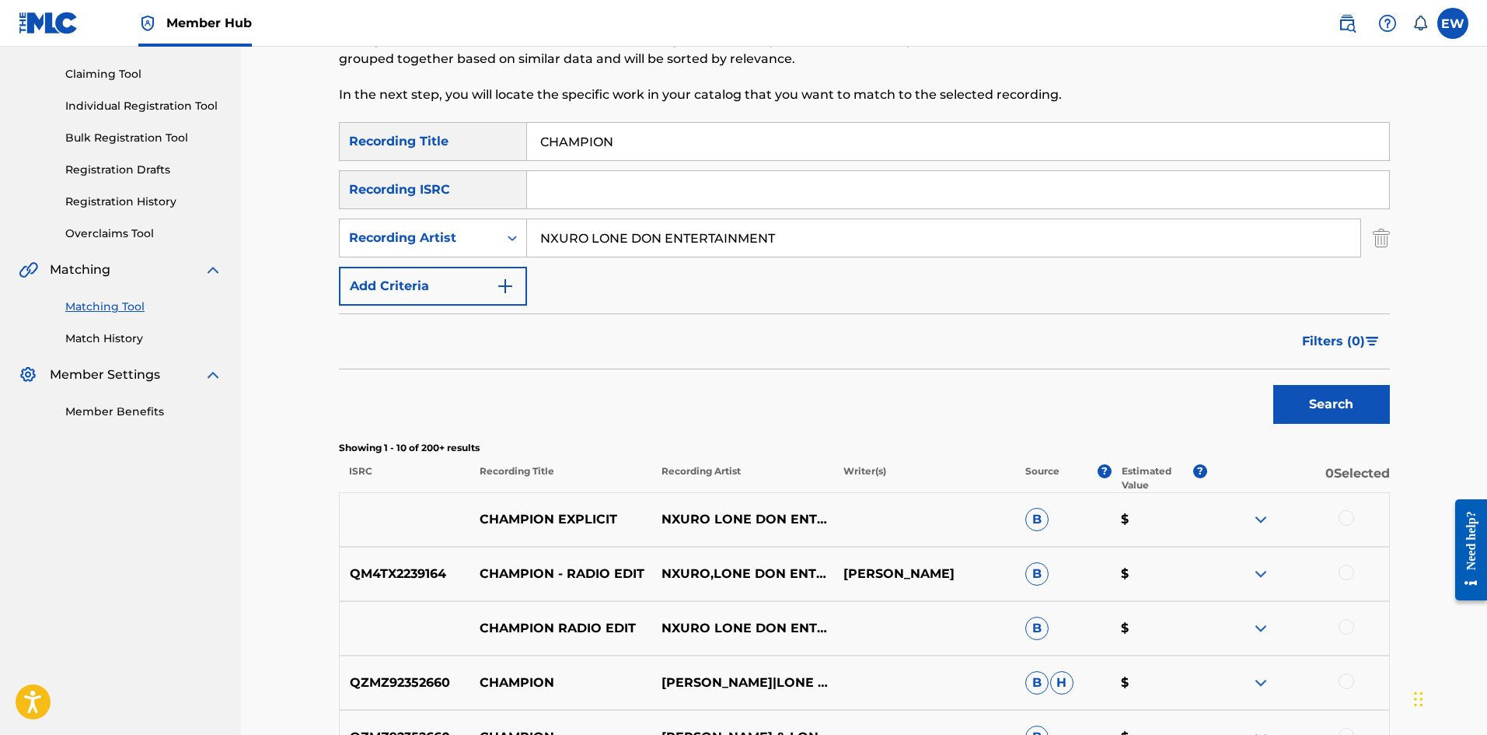
scroll to position [155, 0]
click at [582, 285] on div at bounding box center [1347, 517] width 16 height 16
click at [582, 285] on div at bounding box center [1347, 572] width 16 height 16
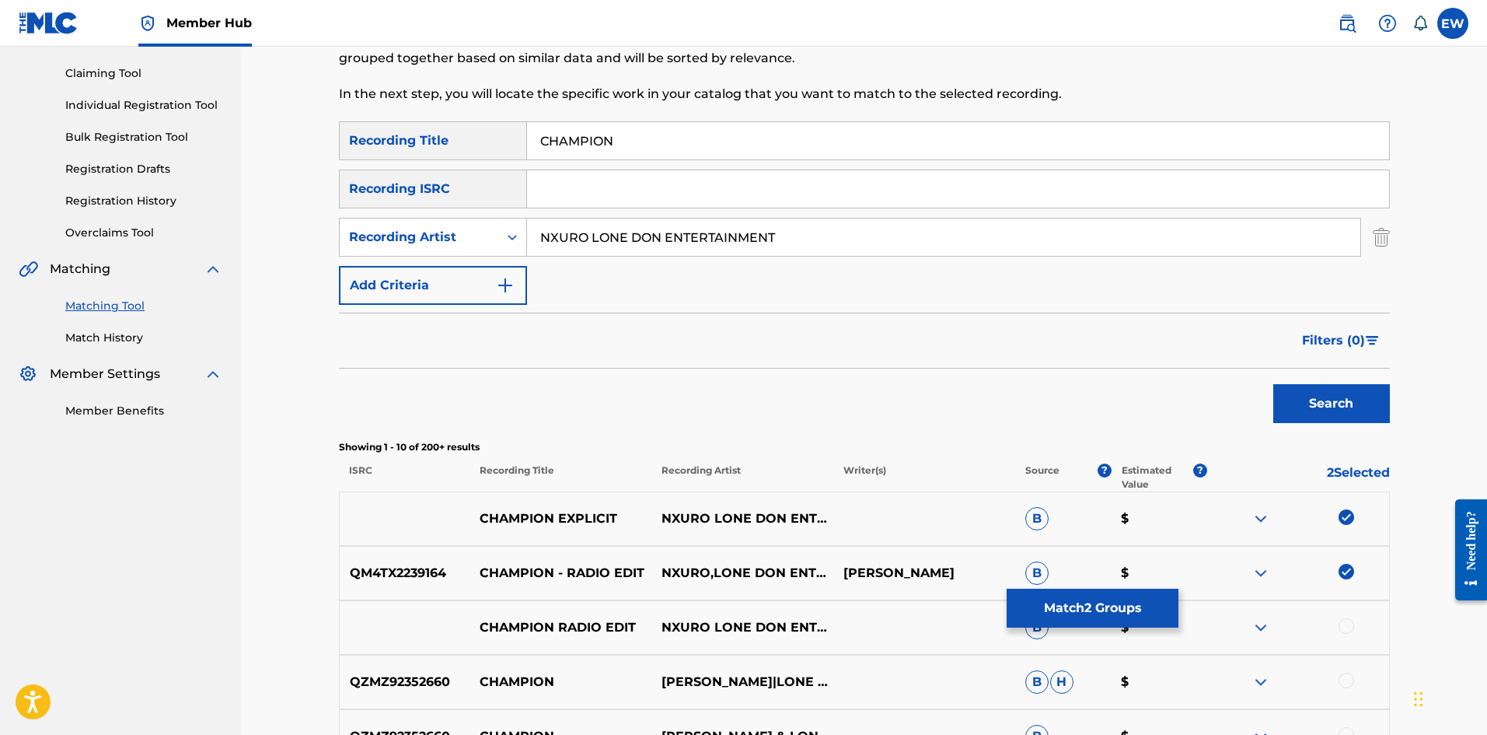
click at [582, 285] on div at bounding box center [1347, 626] width 16 height 16
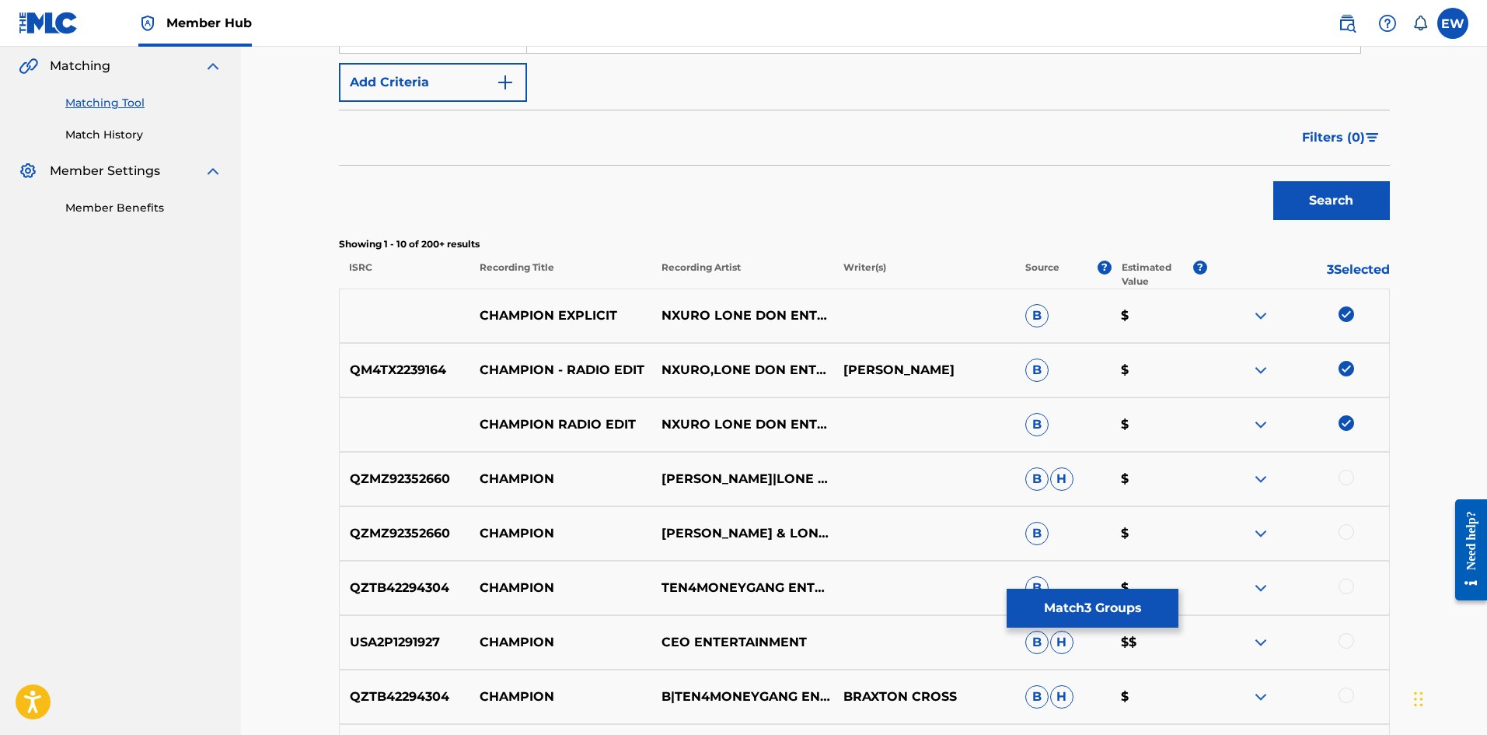
scroll to position [311, 0]
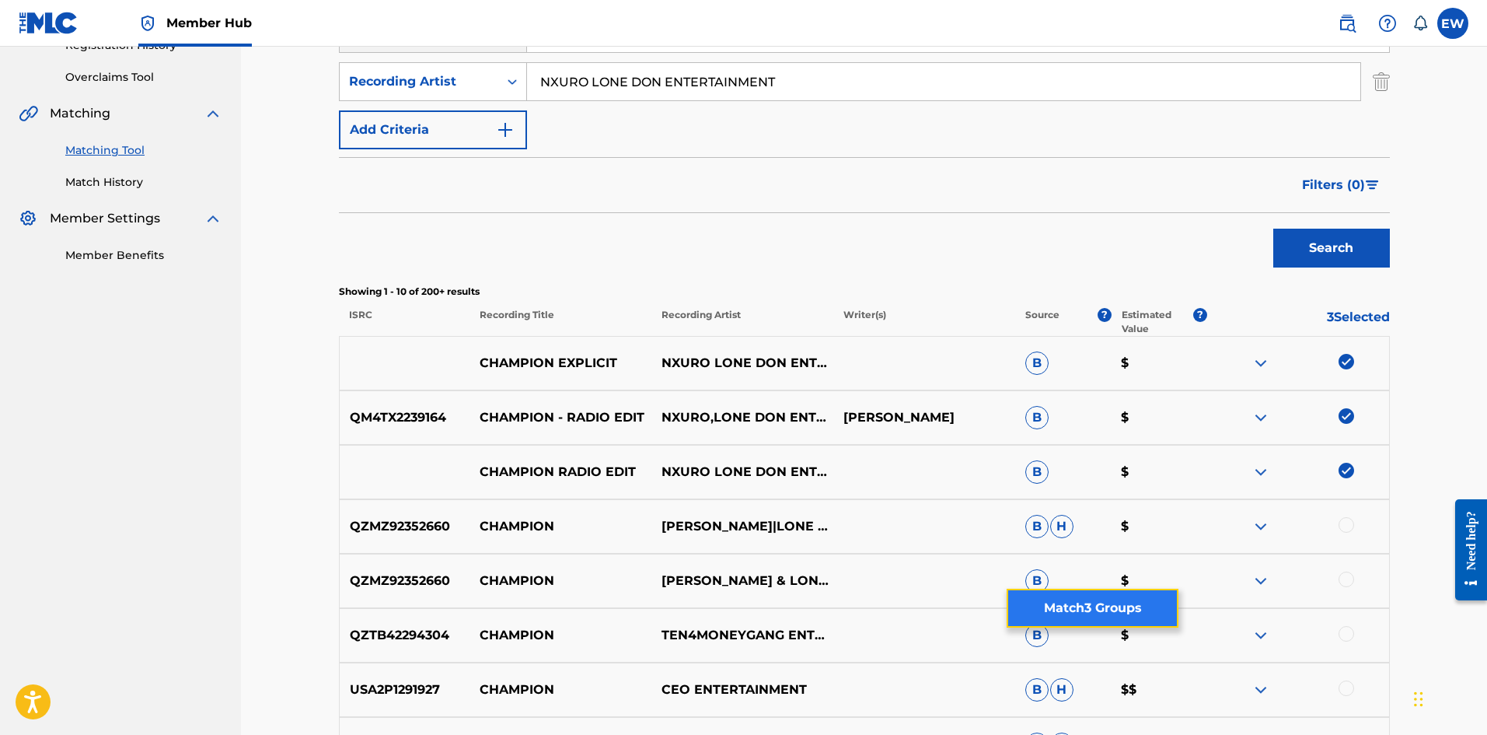
click at [582, 285] on button "Match 3 Groups" at bounding box center [1093, 608] width 172 height 39
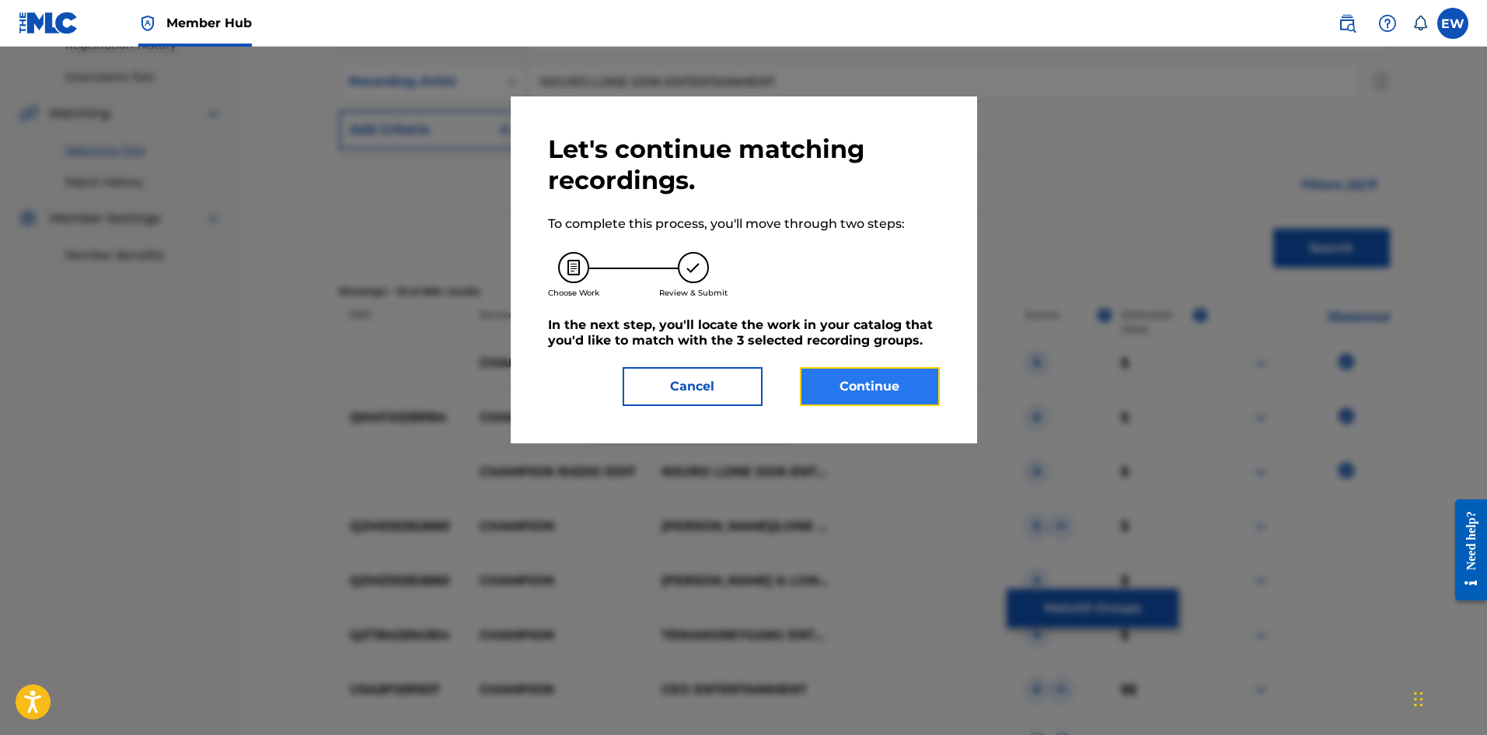
click at [582, 285] on button "Continue" at bounding box center [870, 386] width 140 height 39
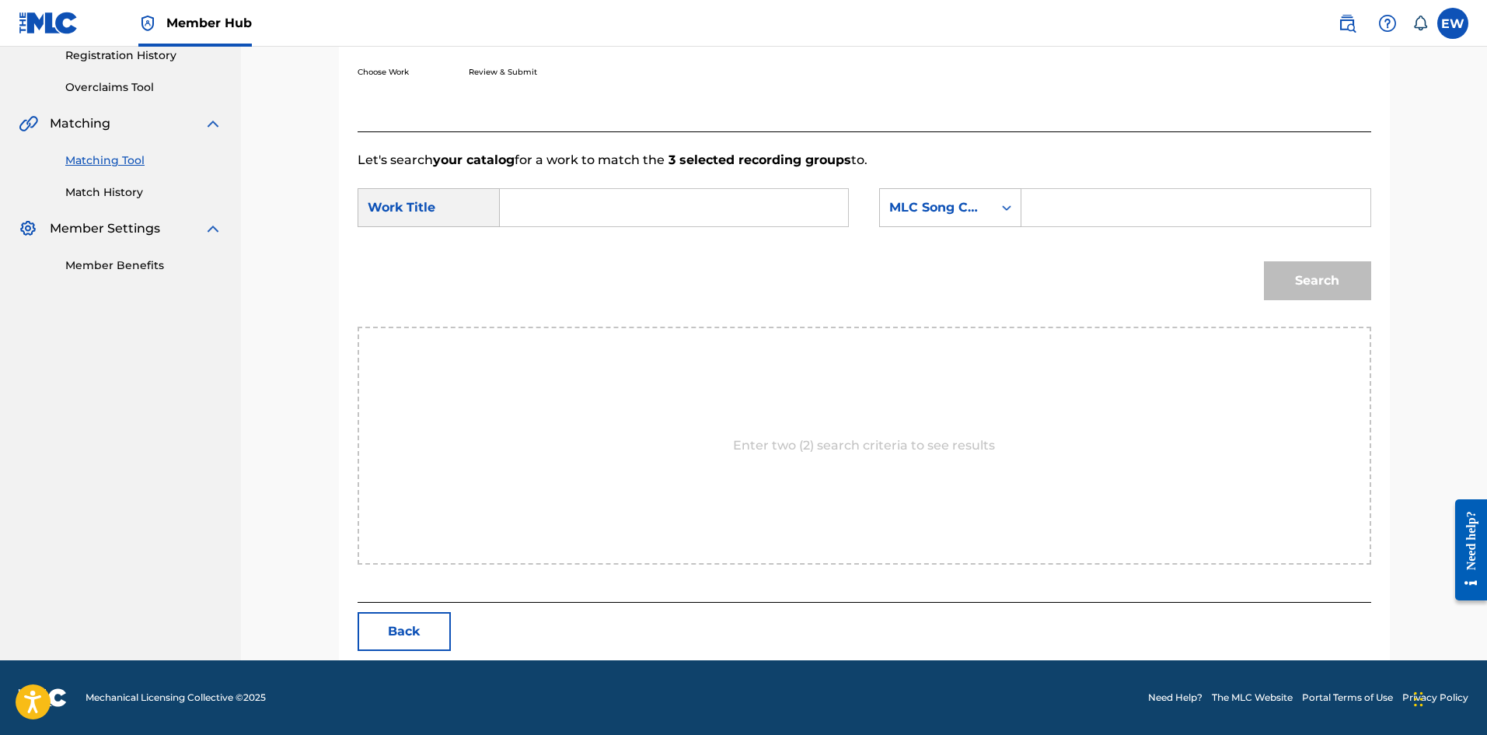
scroll to position [301, 0]
click at [582, 197] on input "Search Form" at bounding box center [674, 207] width 322 height 37
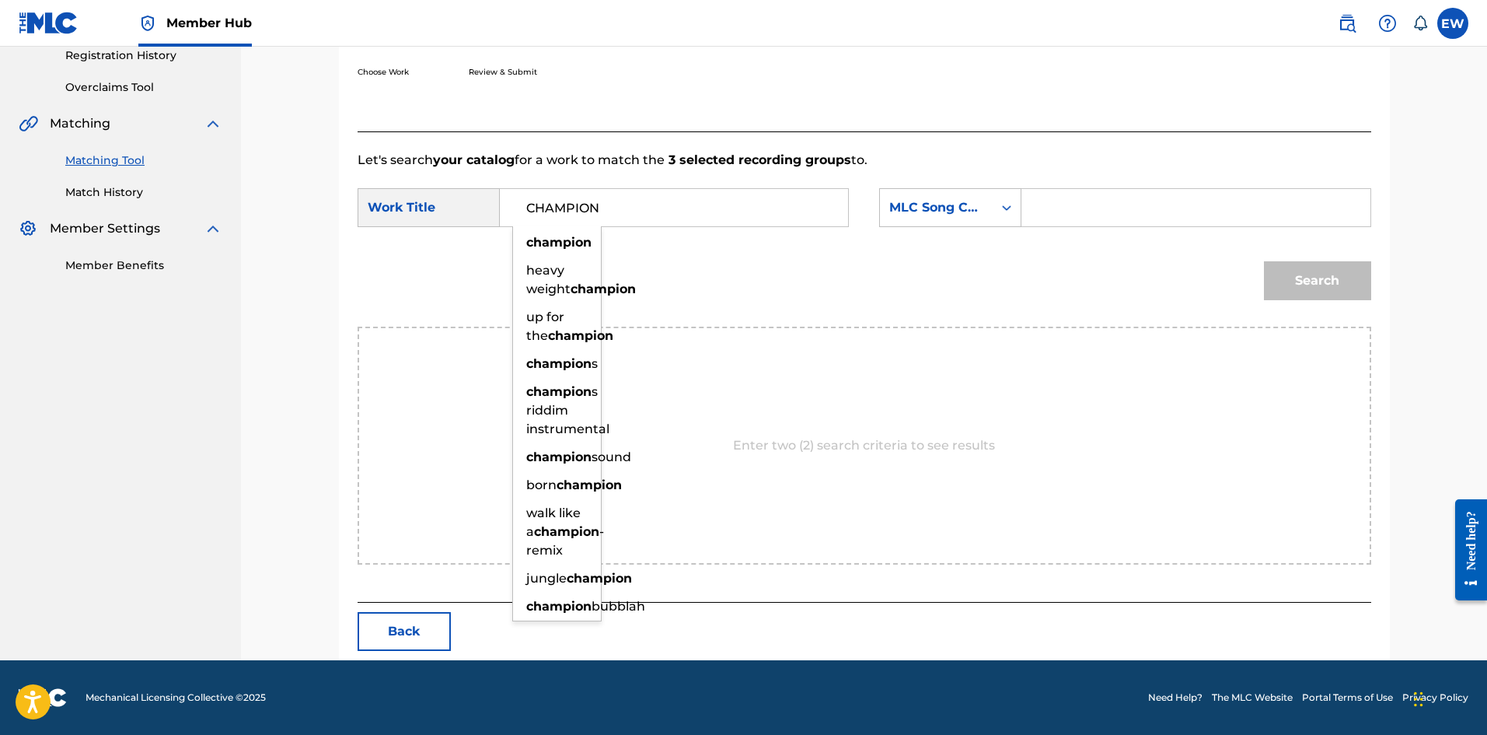
type input "CHAMPION"
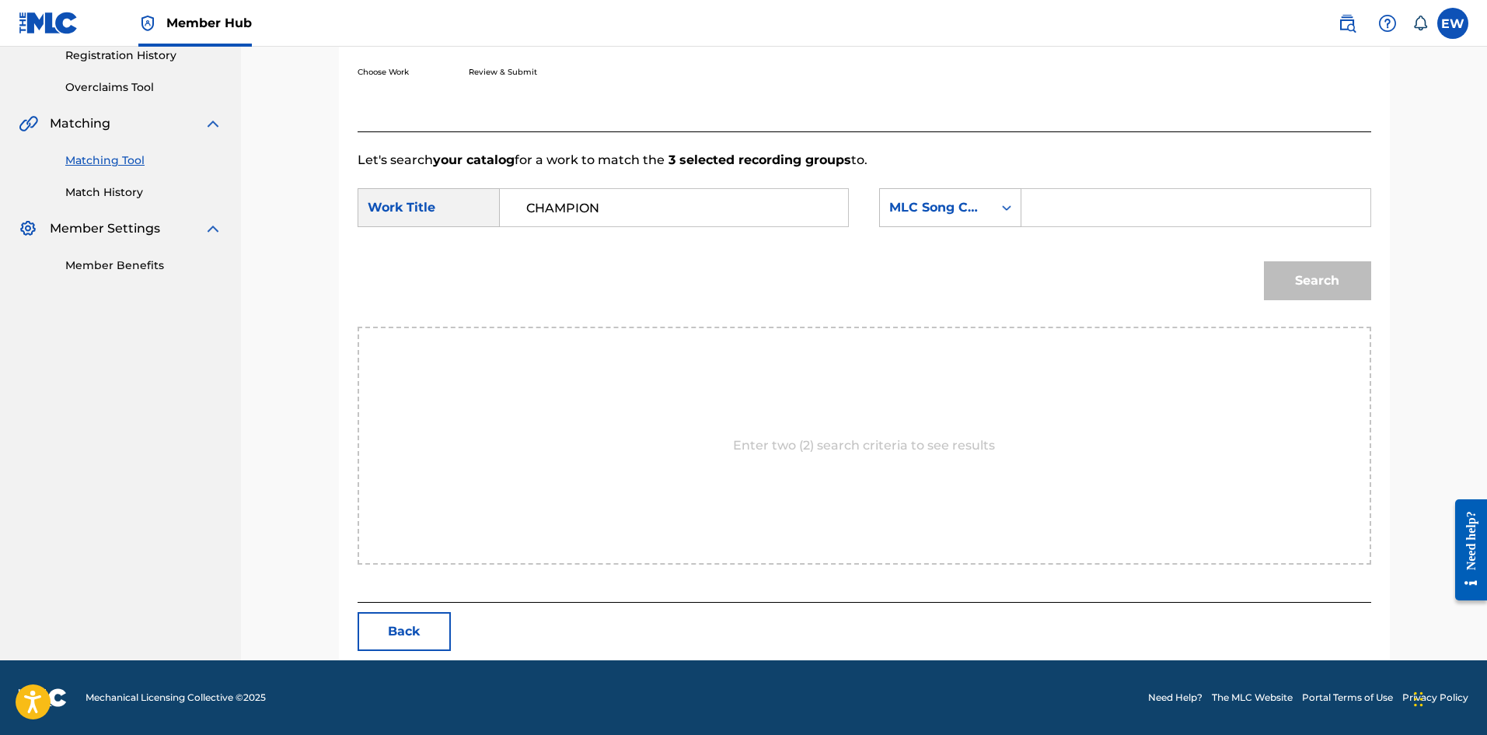
click at [582, 211] on input "Search Form" at bounding box center [1196, 207] width 322 height 37
type input "CB10XH"
click at [582, 285] on button "Search" at bounding box center [1317, 280] width 107 height 39
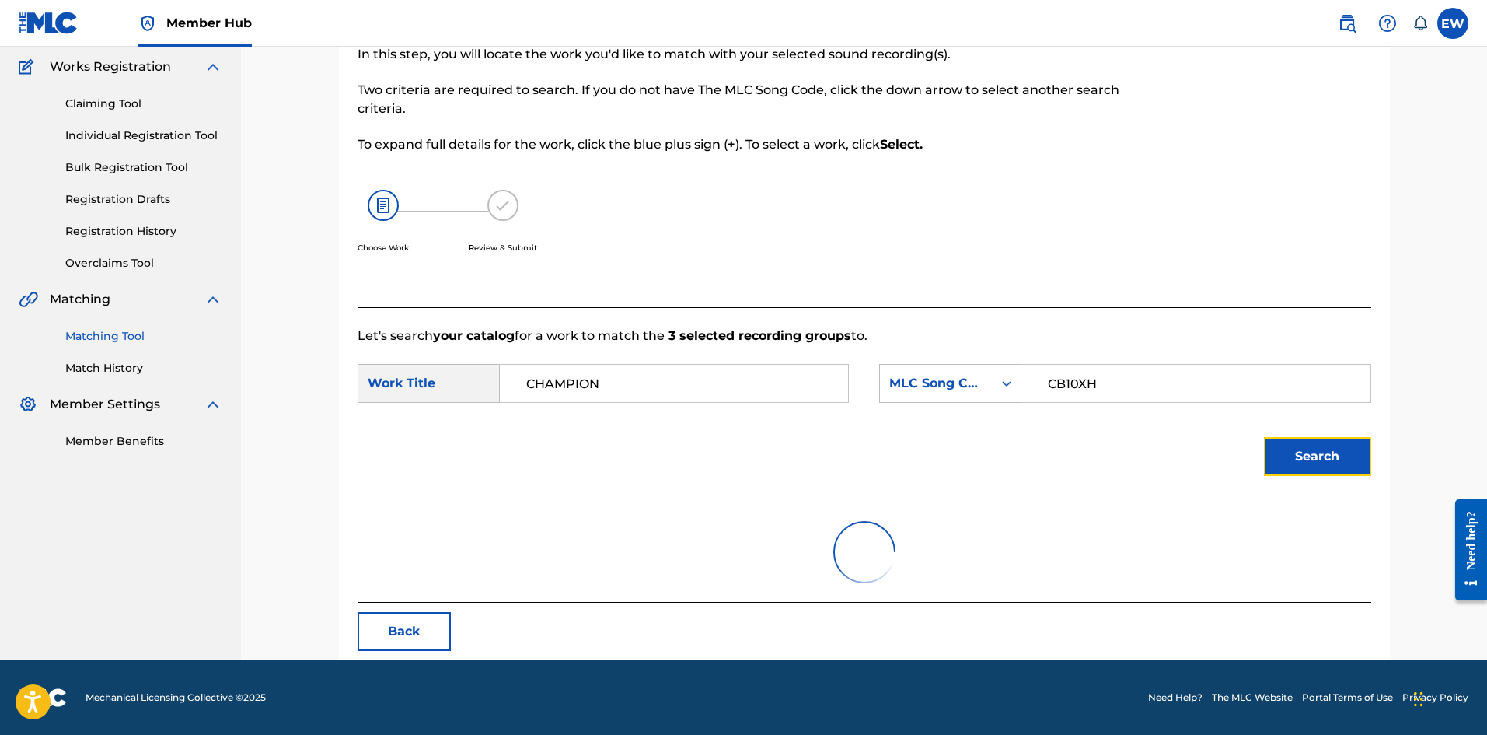
scroll to position [255, 0]
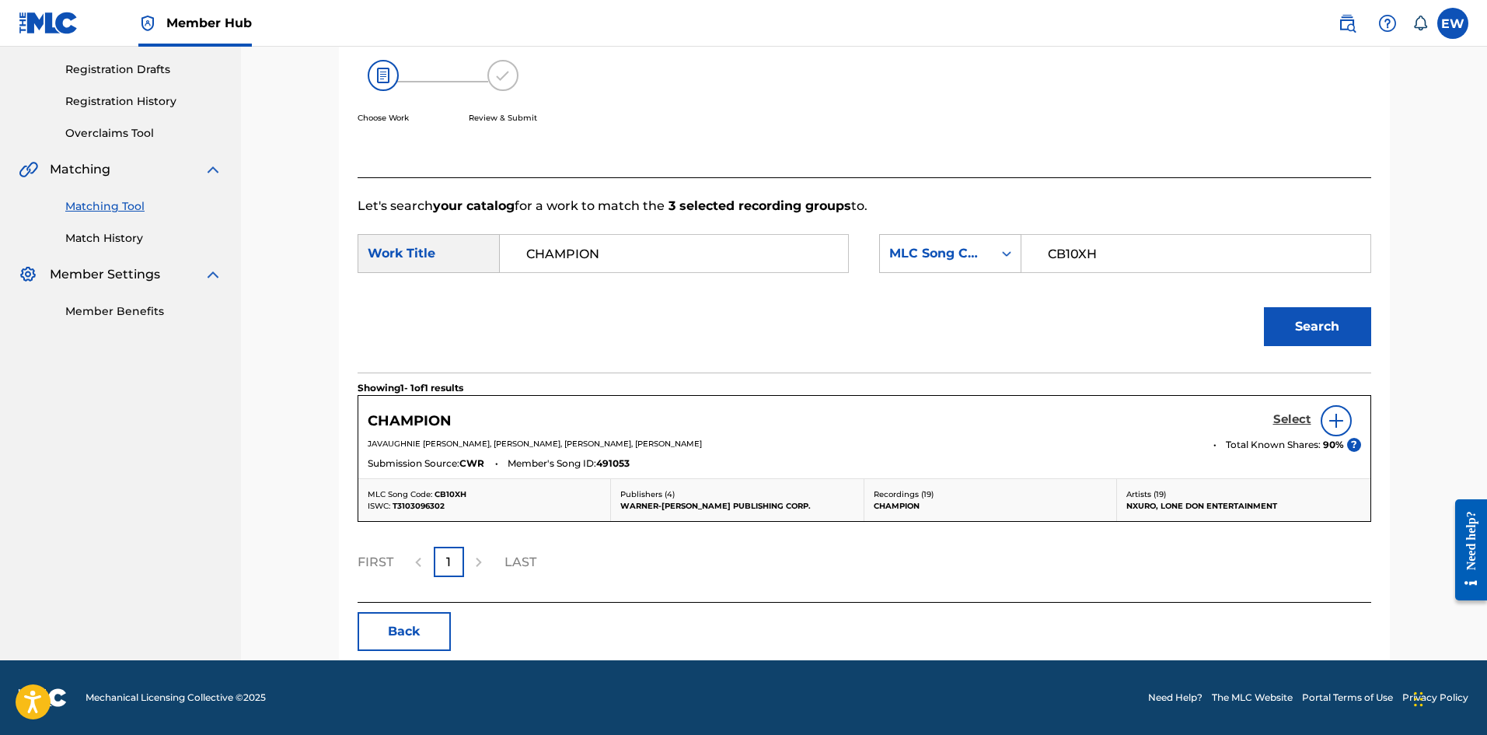
click at [582, 285] on h5 "Select" at bounding box center [1292, 419] width 38 height 15
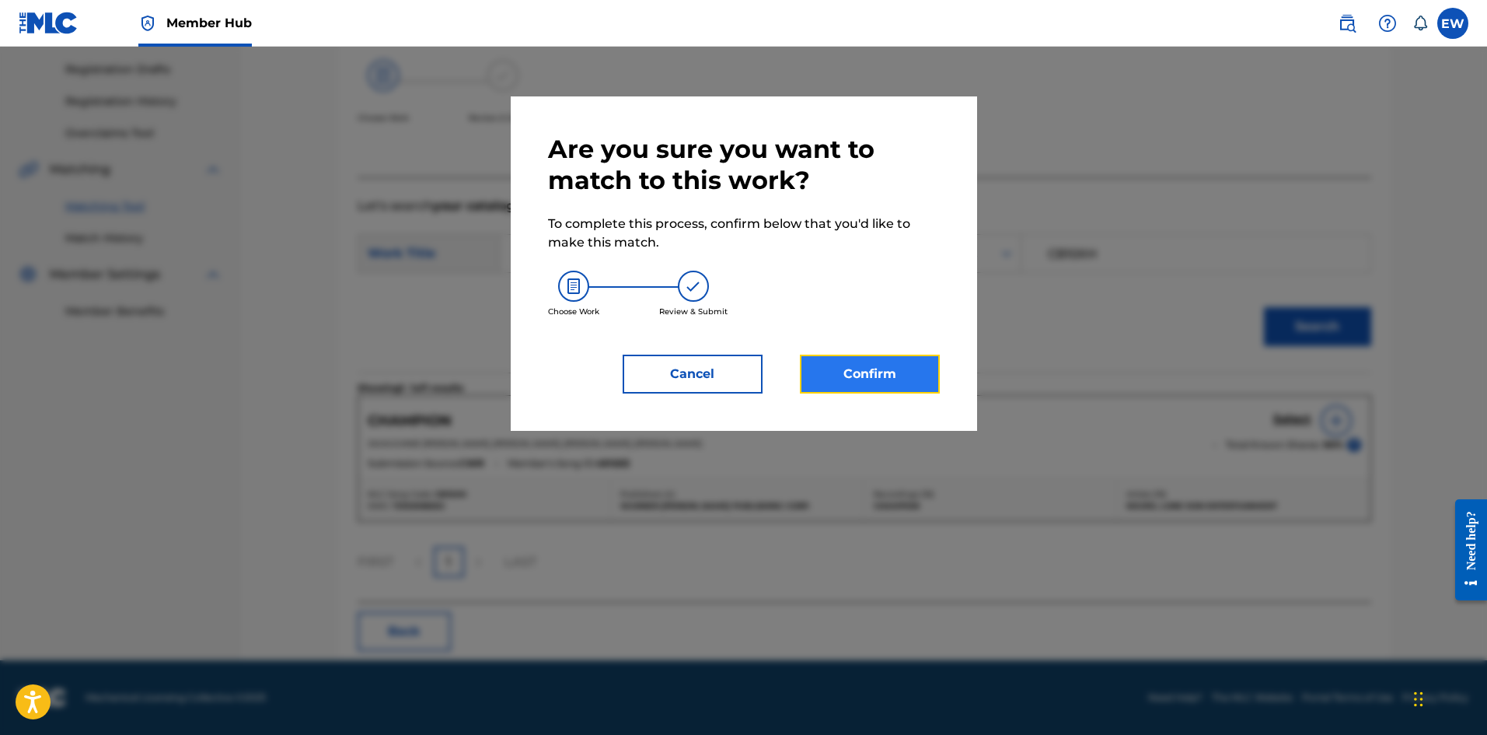
click at [582, 285] on button "Confirm" at bounding box center [870, 374] width 140 height 39
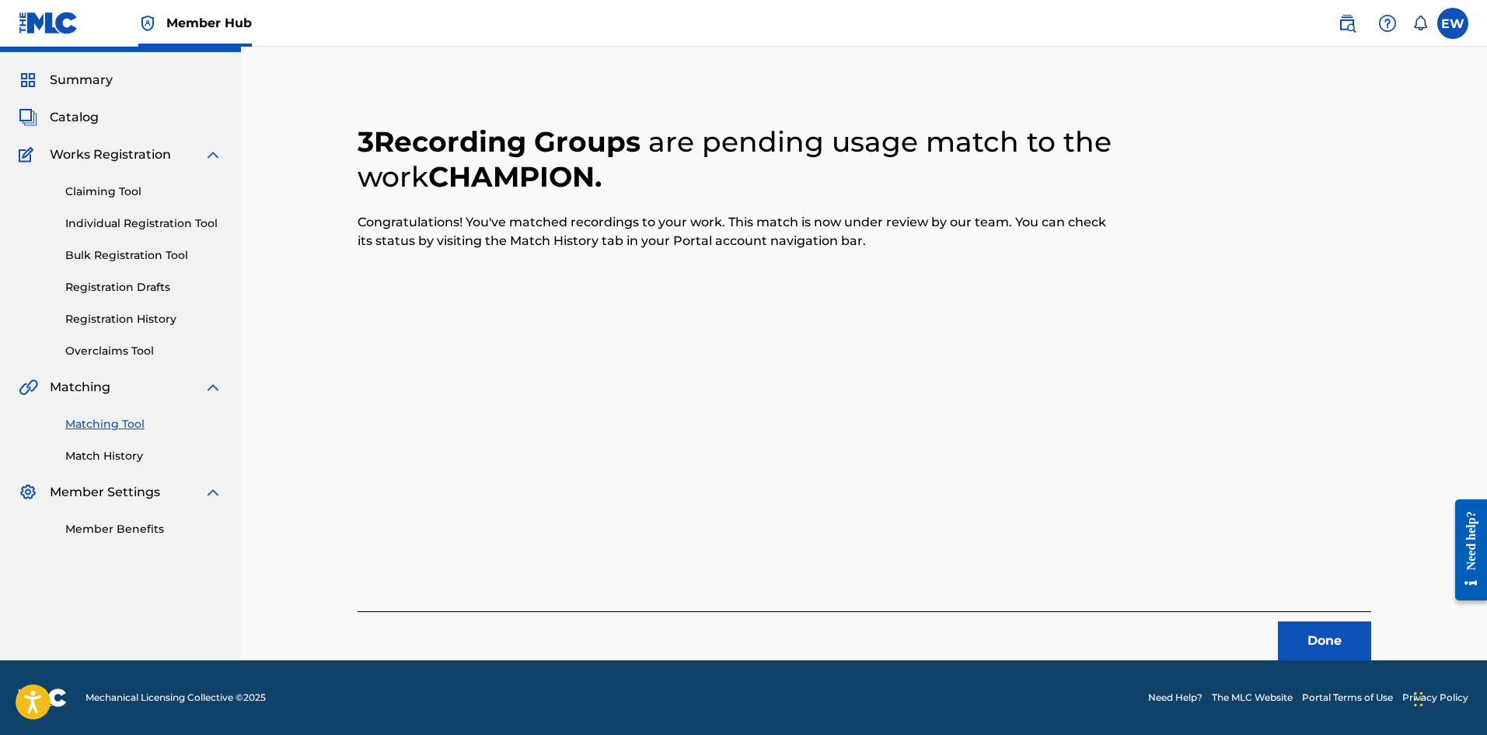
scroll to position [37, 0]
click at [582, 285] on button "Done" at bounding box center [1324, 640] width 93 height 39
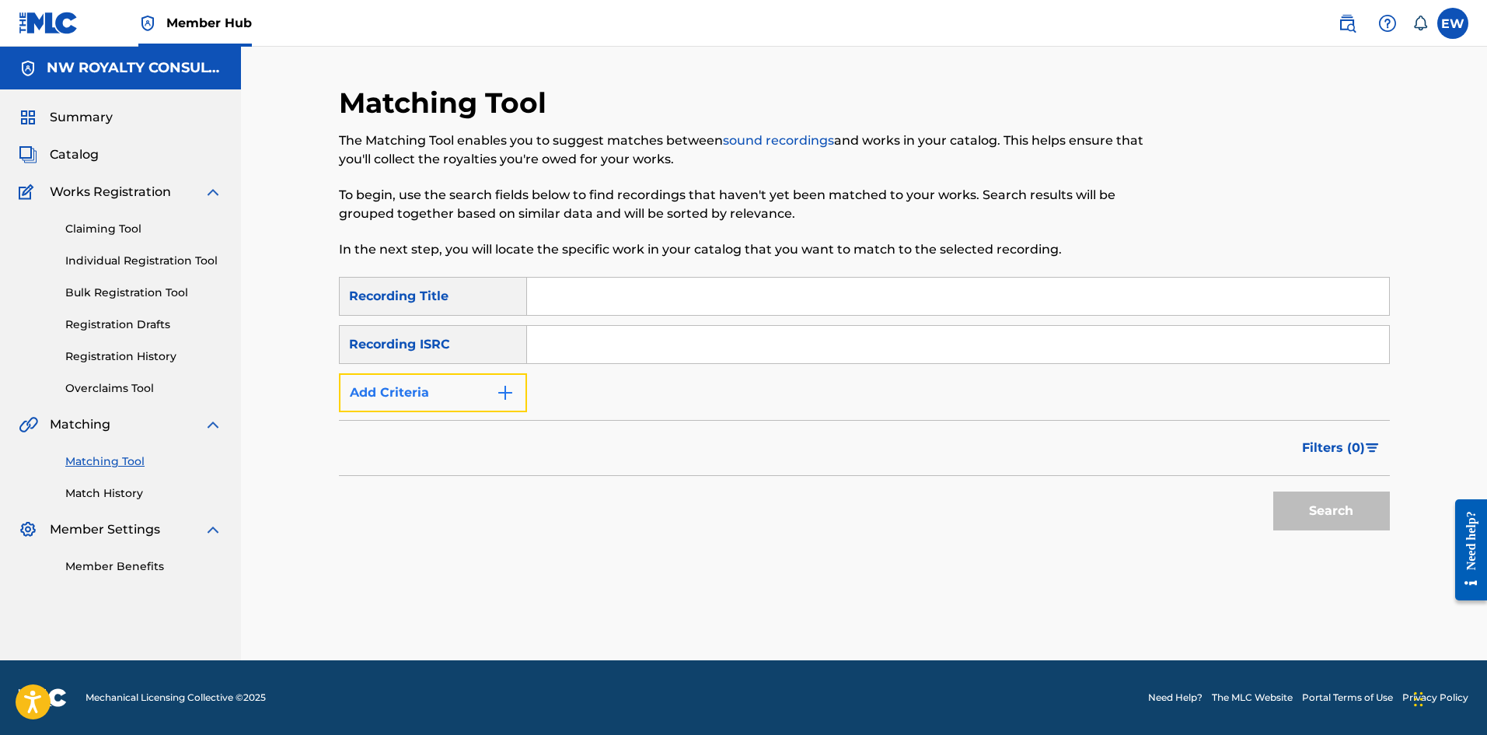
click at [408, 285] on button "Add Criteria" at bounding box center [433, 392] width 188 height 39
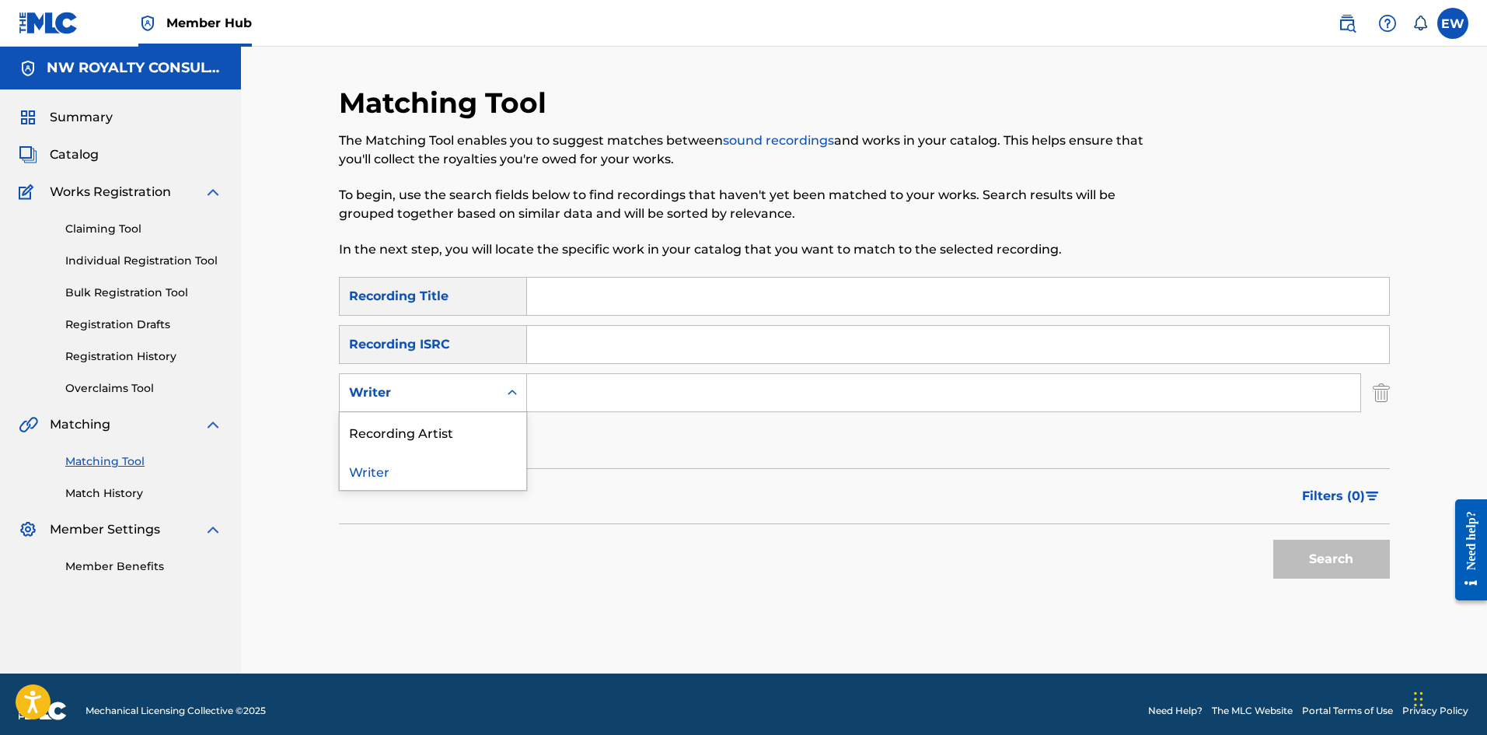
click at [434, 285] on div "Writer" at bounding box center [419, 392] width 140 height 19
click at [459, 285] on div "Recording Artist" at bounding box center [433, 431] width 187 height 39
click at [582, 285] on input "Search Form" at bounding box center [943, 392] width 833 height 37
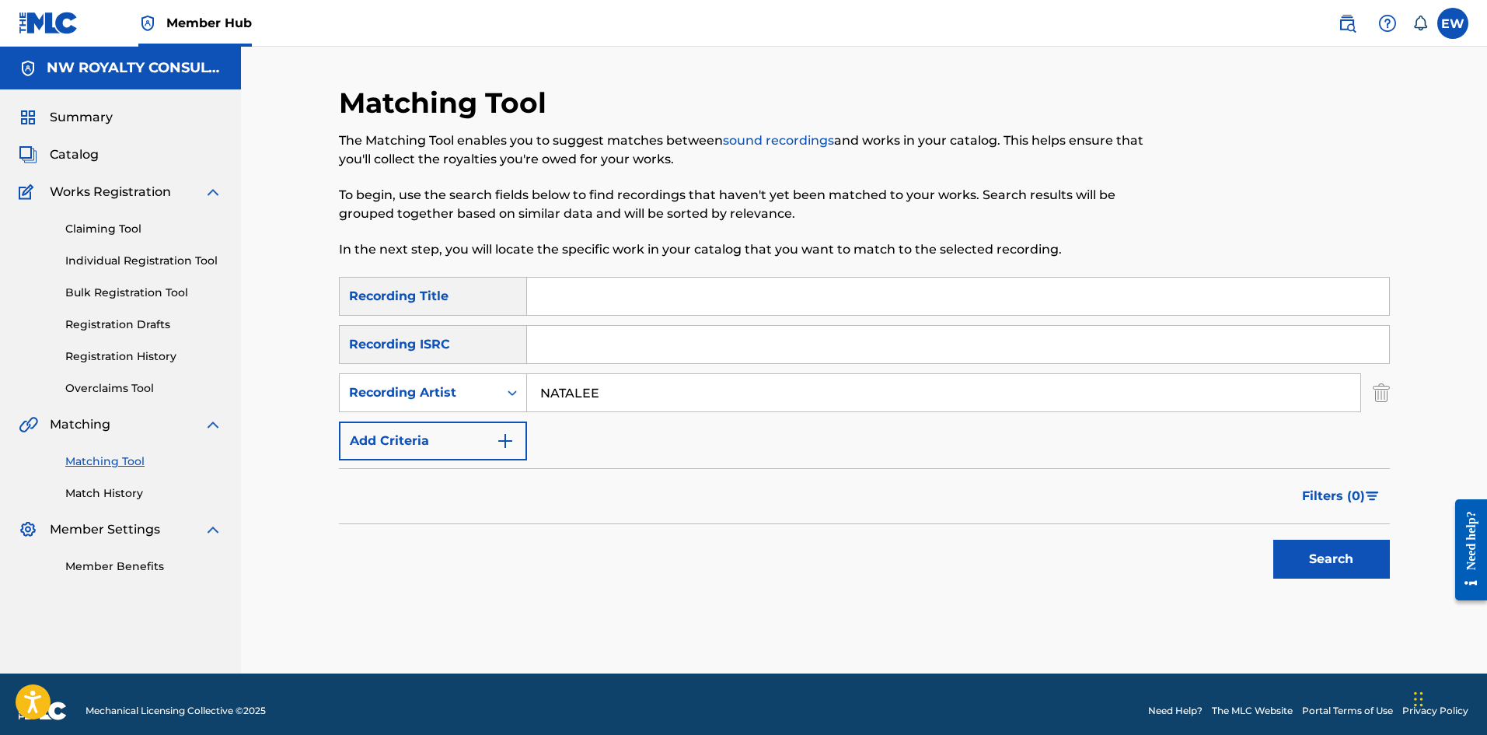
type input "NATALEE"
click at [582, 285] on input "Search Form" at bounding box center [958, 296] width 862 height 37
type input "CHAMPION JOCKEY"
click at [582, 285] on button "Search" at bounding box center [1331, 559] width 117 height 39
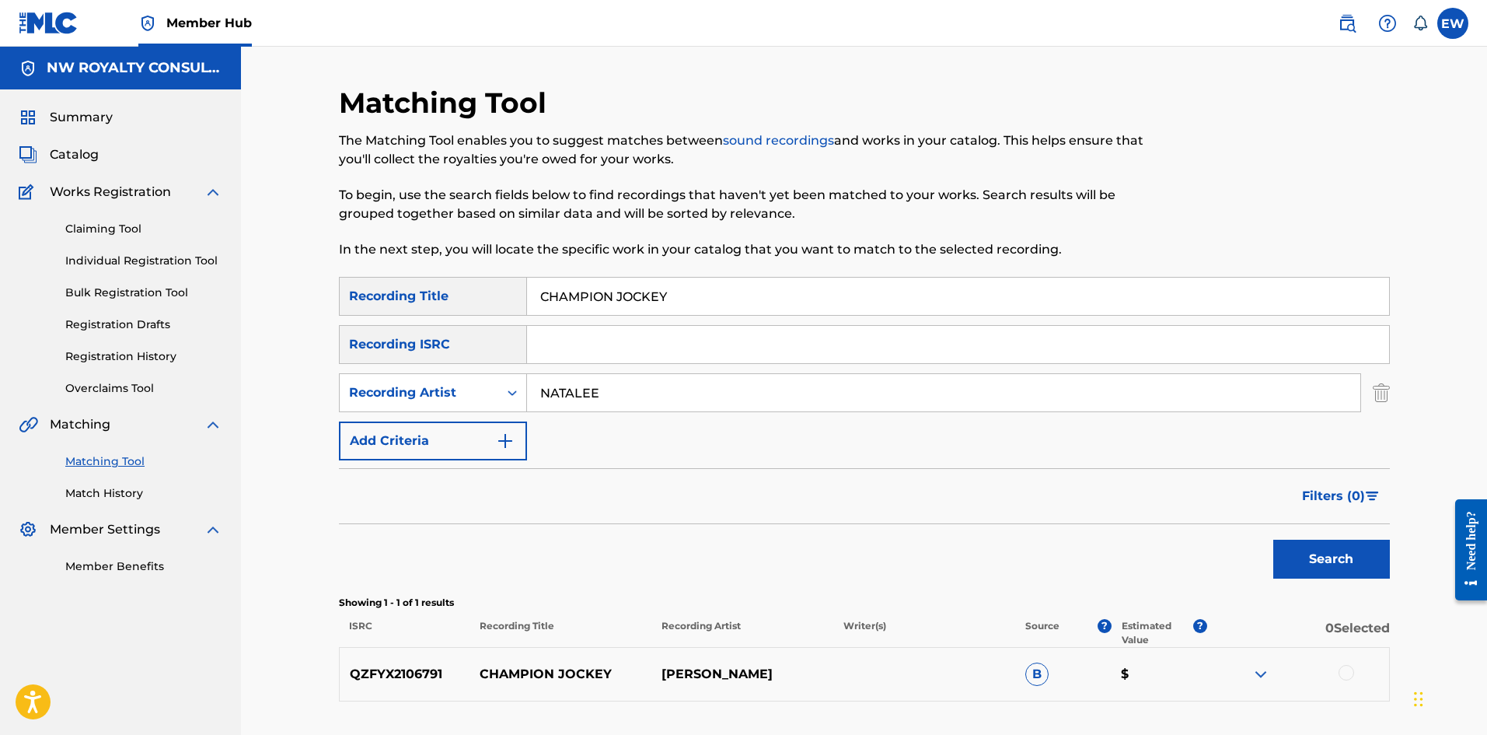
scroll to position [78, 0]
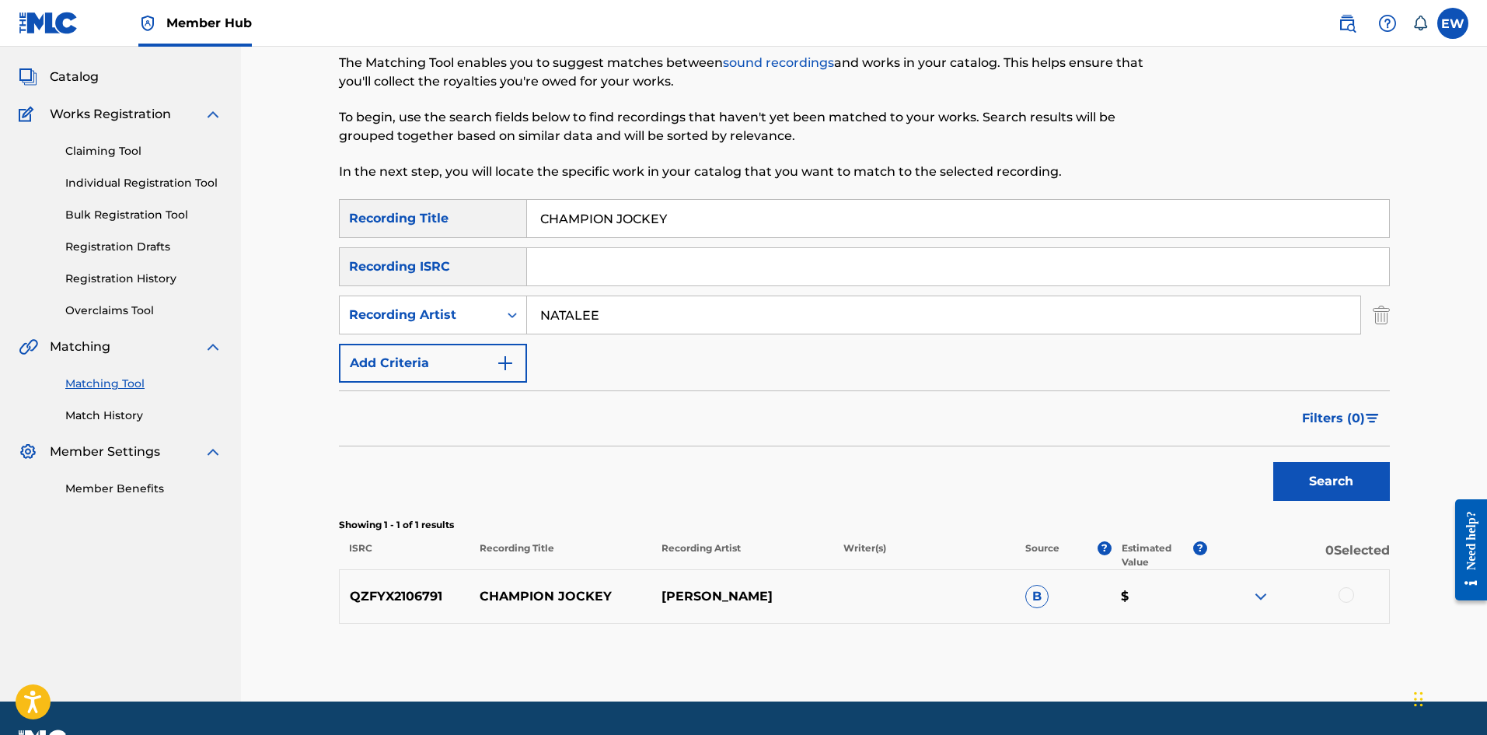
click at [582, 285] on div at bounding box center [1347, 595] width 16 height 16
click at [582, 285] on button "Match 1 Group" at bounding box center [1093, 608] width 172 height 39
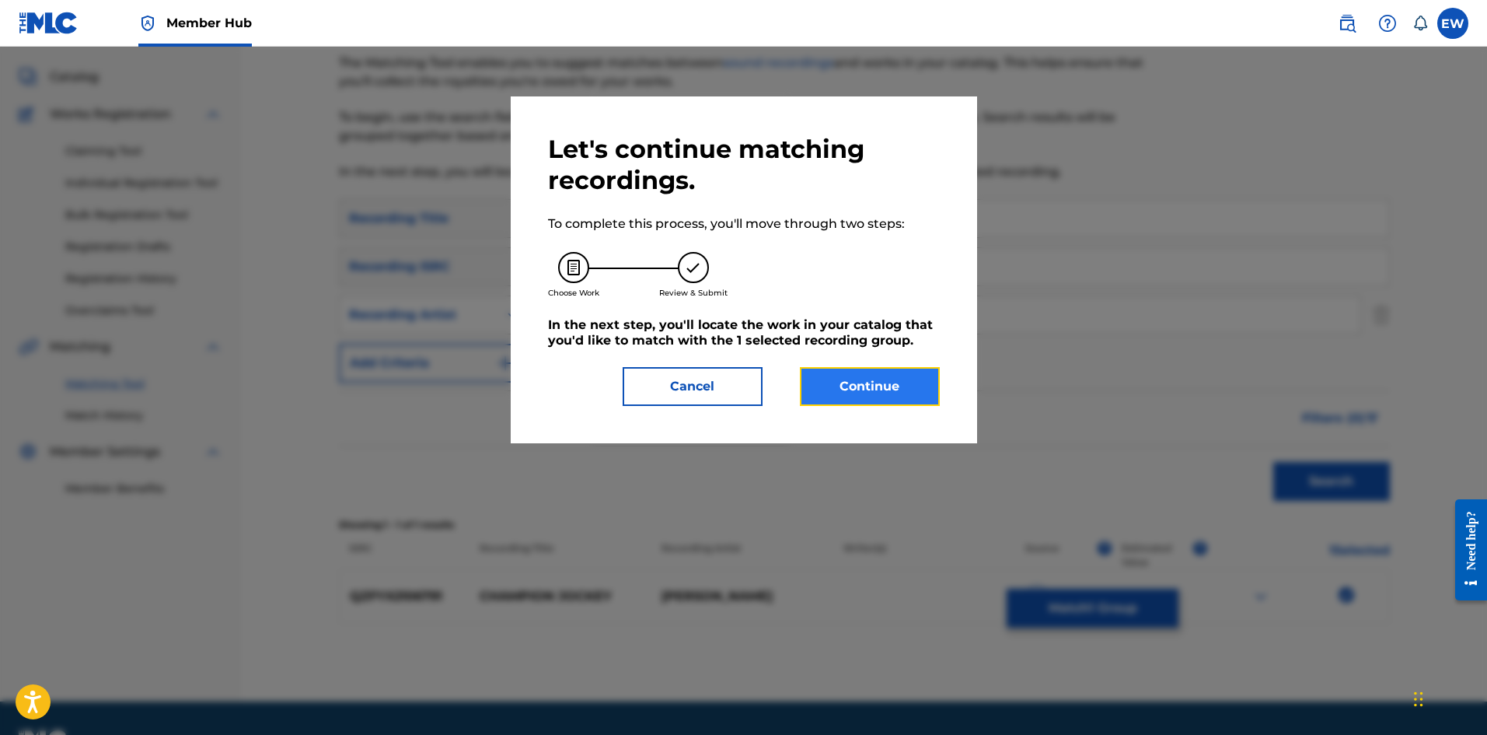
click at [582, 285] on button "Continue" at bounding box center [870, 386] width 140 height 39
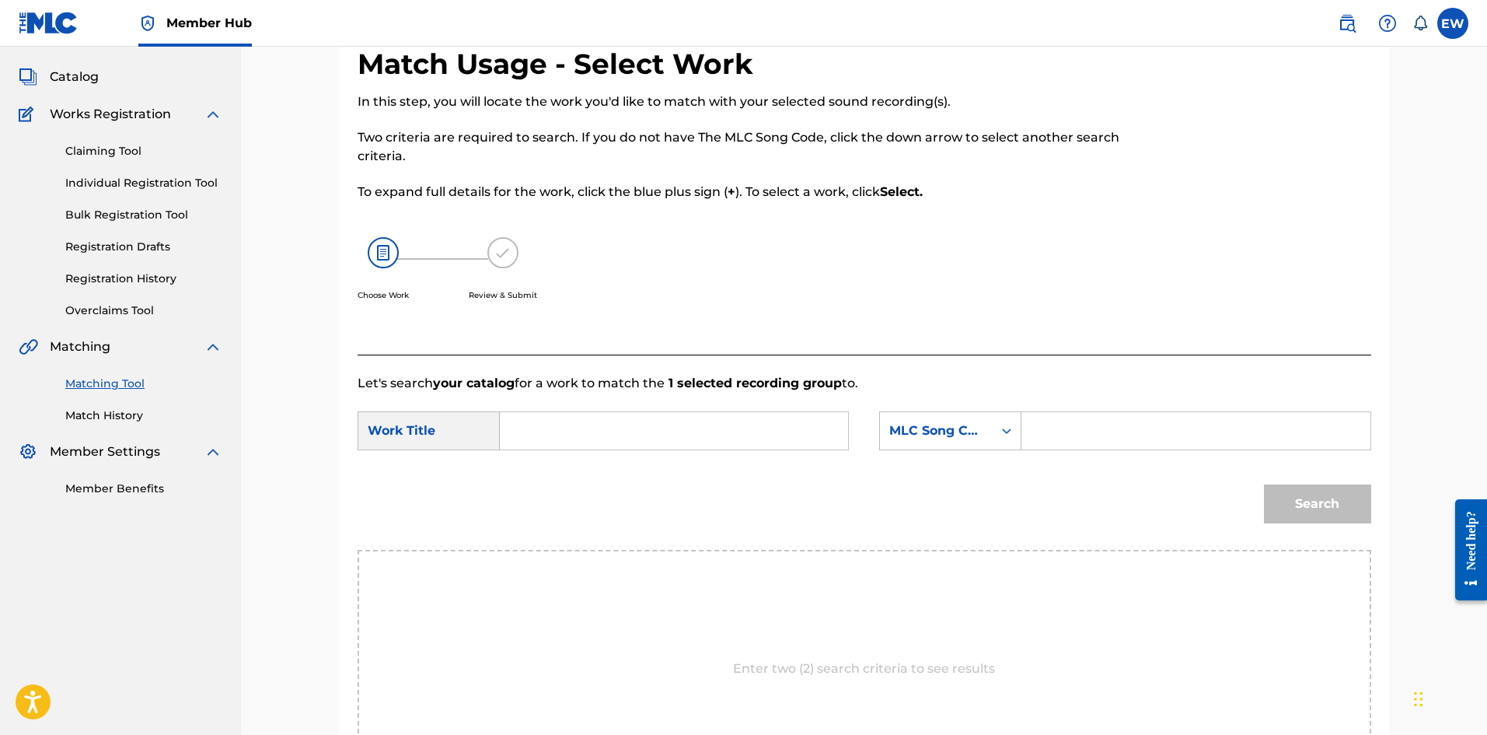
click at [582, 285] on input "Search Form" at bounding box center [674, 430] width 322 height 37
type input "CHAMPION JOCKEY"
click at [582, 285] on input "Search Form" at bounding box center [1196, 430] width 322 height 37
type input "CB4GMM"
click at [582, 285] on button "Search" at bounding box center [1317, 503] width 107 height 39
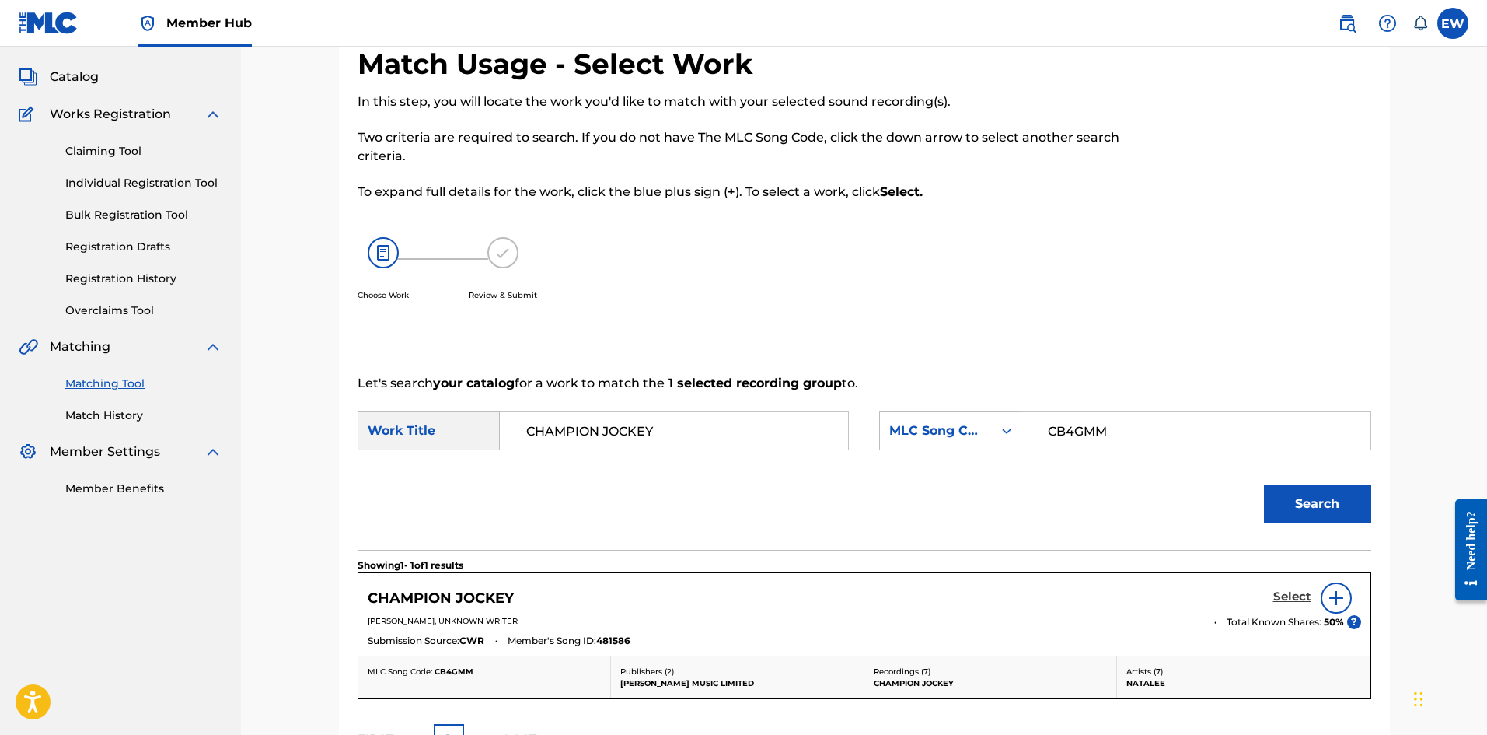
click at [582, 285] on h5 "Select" at bounding box center [1292, 596] width 38 height 15
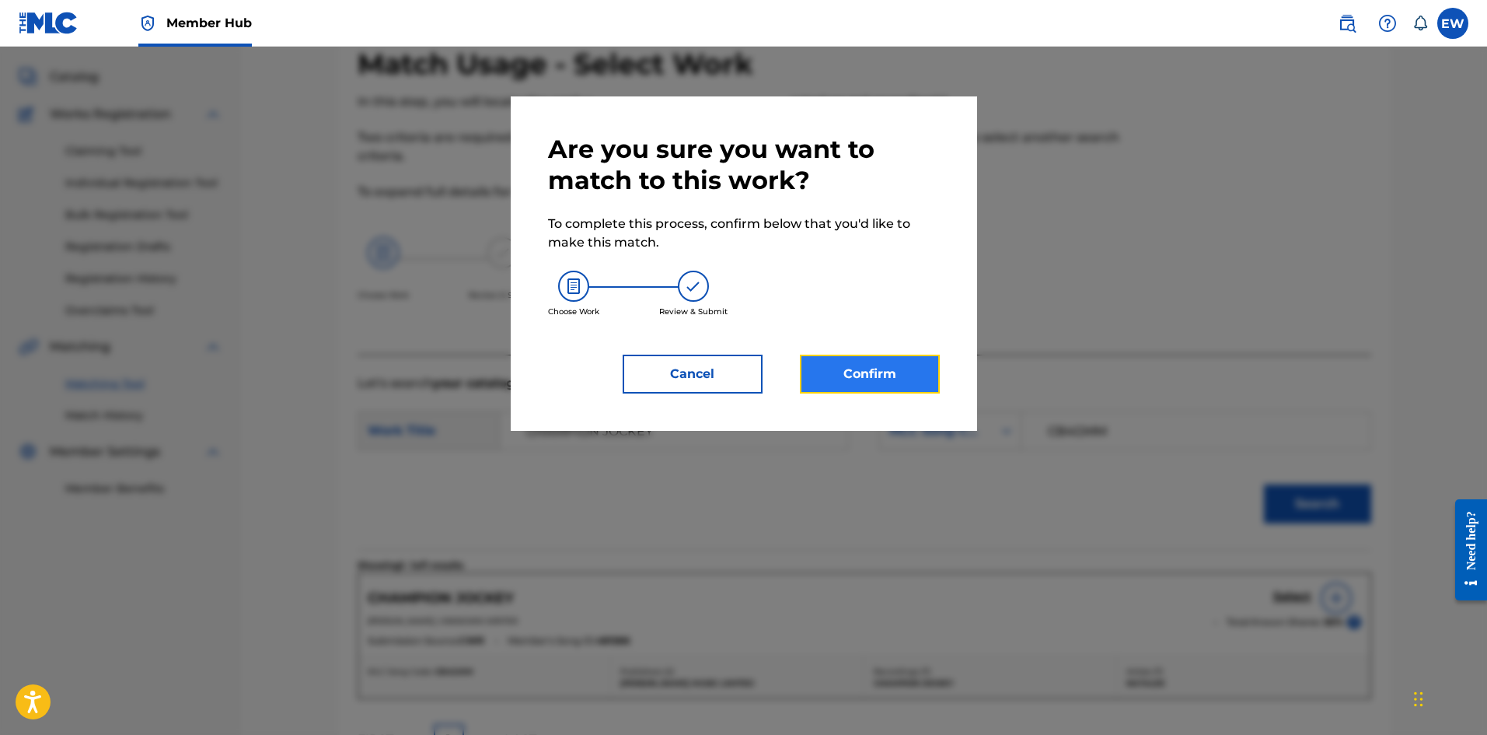
click at [582, 285] on button "Confirm" at bounding box center [870, 374] width 140 height 39
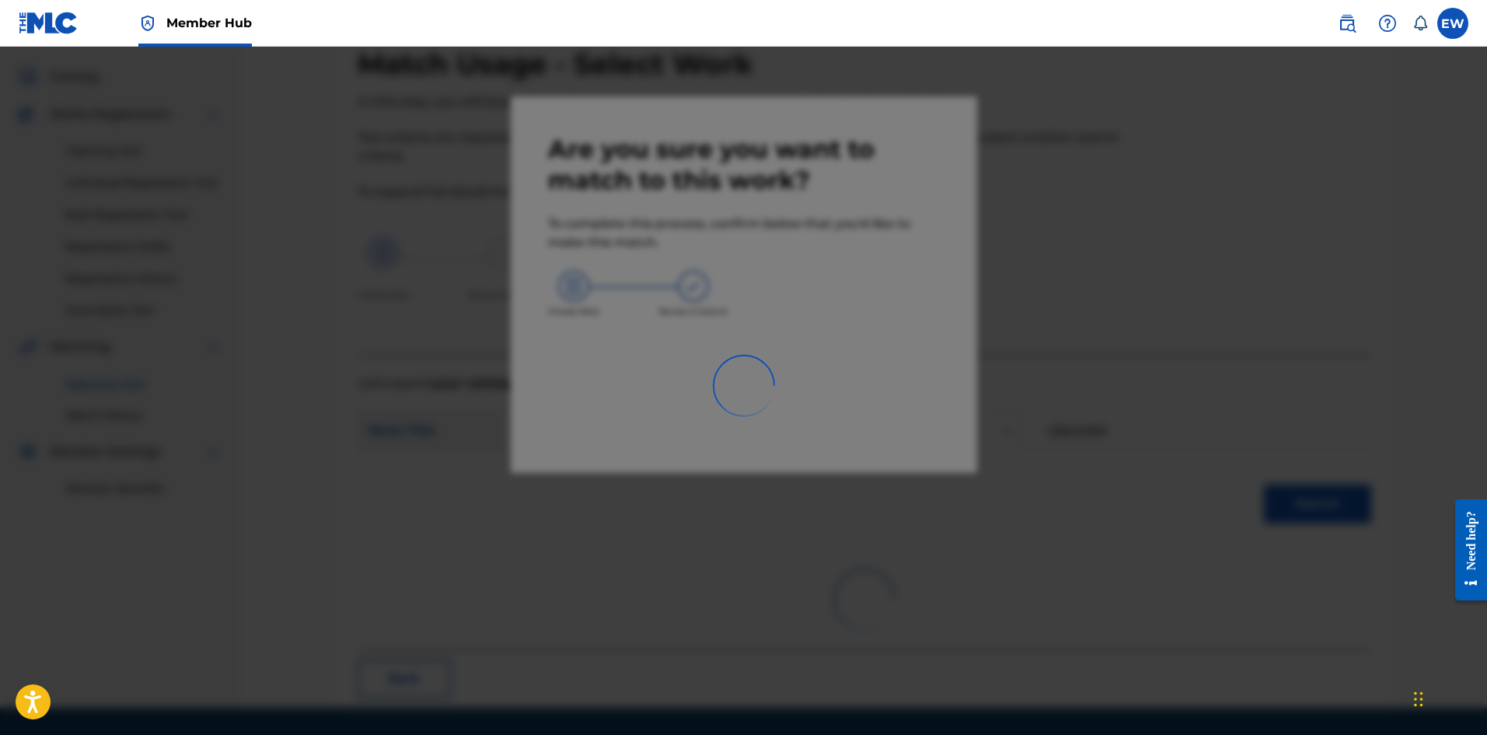
scroll to position [37, 0]
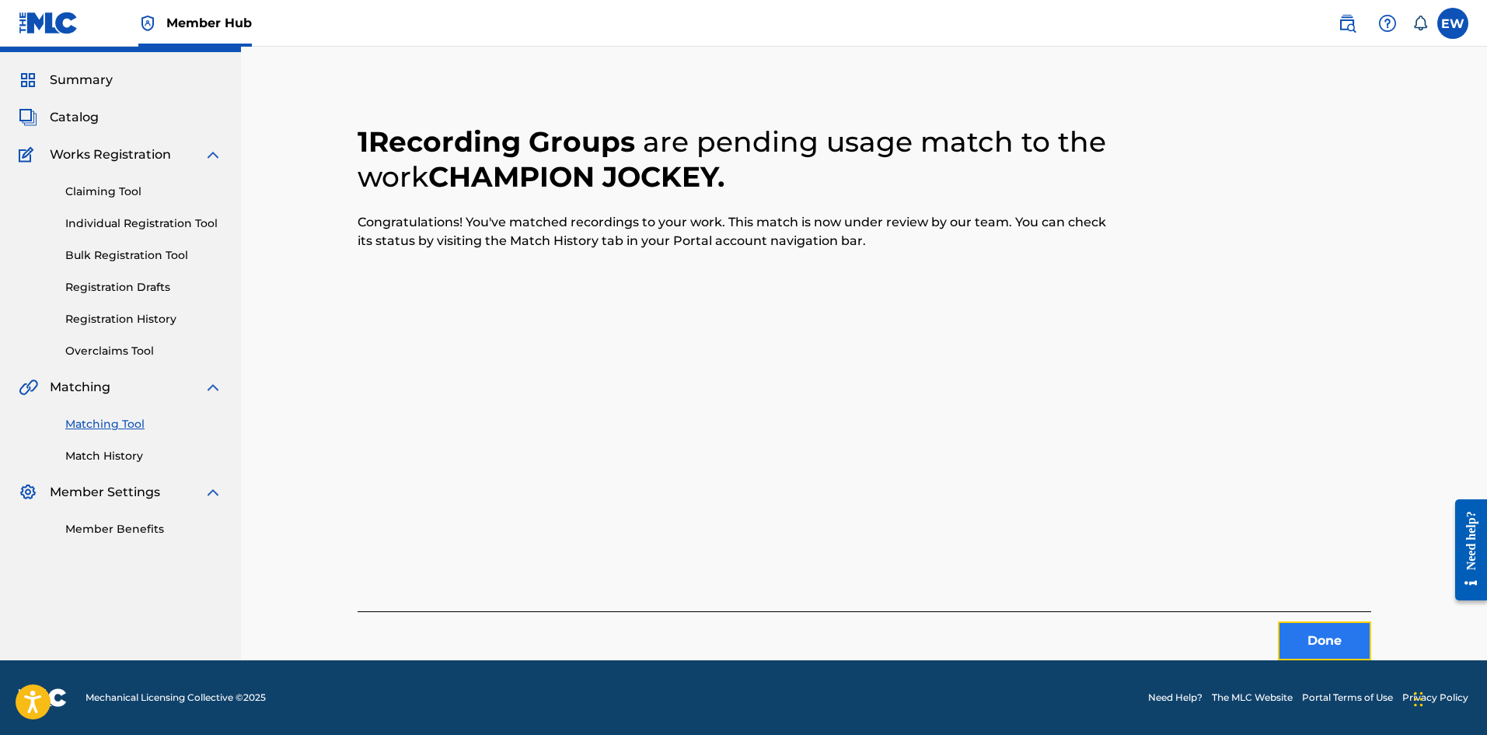
click at [582, 285] on button "Done" at bounding box center [1324, 640] width 93 height 39
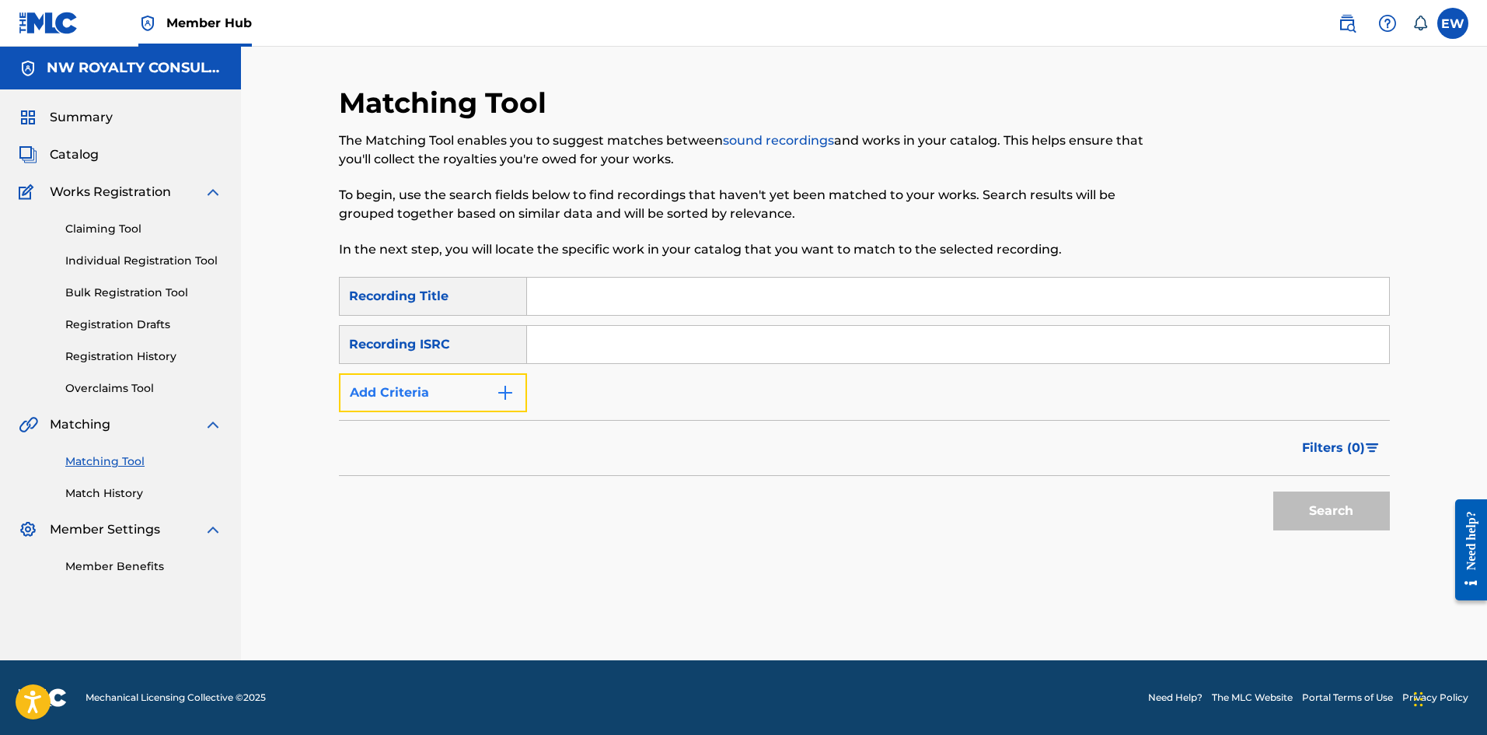
click at [480, 285] on button "Add Criteria" at bounding box center [433, 392] width 188 height 39
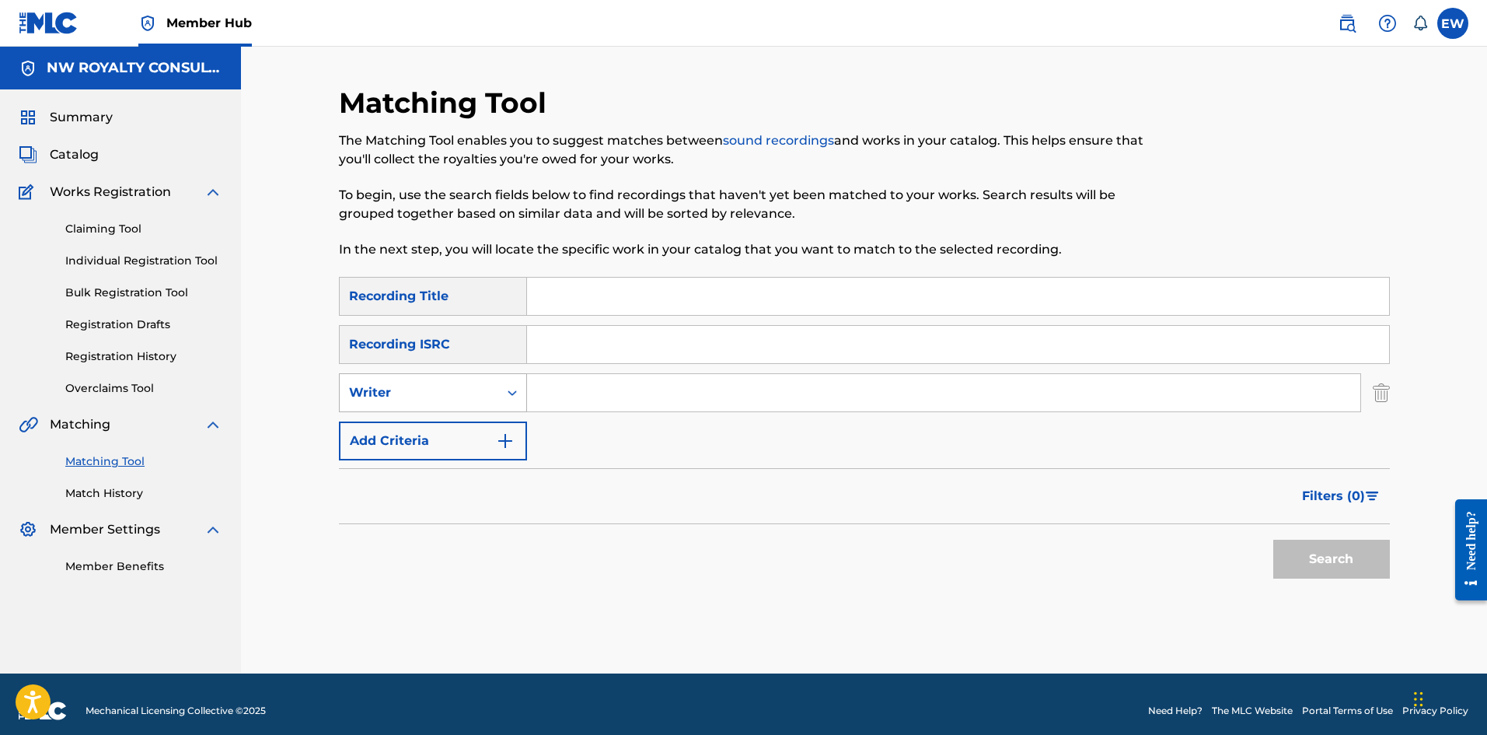
drag, startPoint x: 480, startPoint y: 399, endPoint x: 468, endPoint y: 406, distance: 14.3
click at [480, 285] on div "Writer" at bounding box center [419, 392] width 140 height 19
click at [459, 285] on div "Recording Artist" at bounding box center [433, 431] width 187 height 39
drag, startPoint x: 732, startPoint y: 404, endPoint x: 719, endPoint y: 409, distance: 14.0
click at [582, 285] on input "Search Form" at bounding box center [943, 392] width 833 height 37
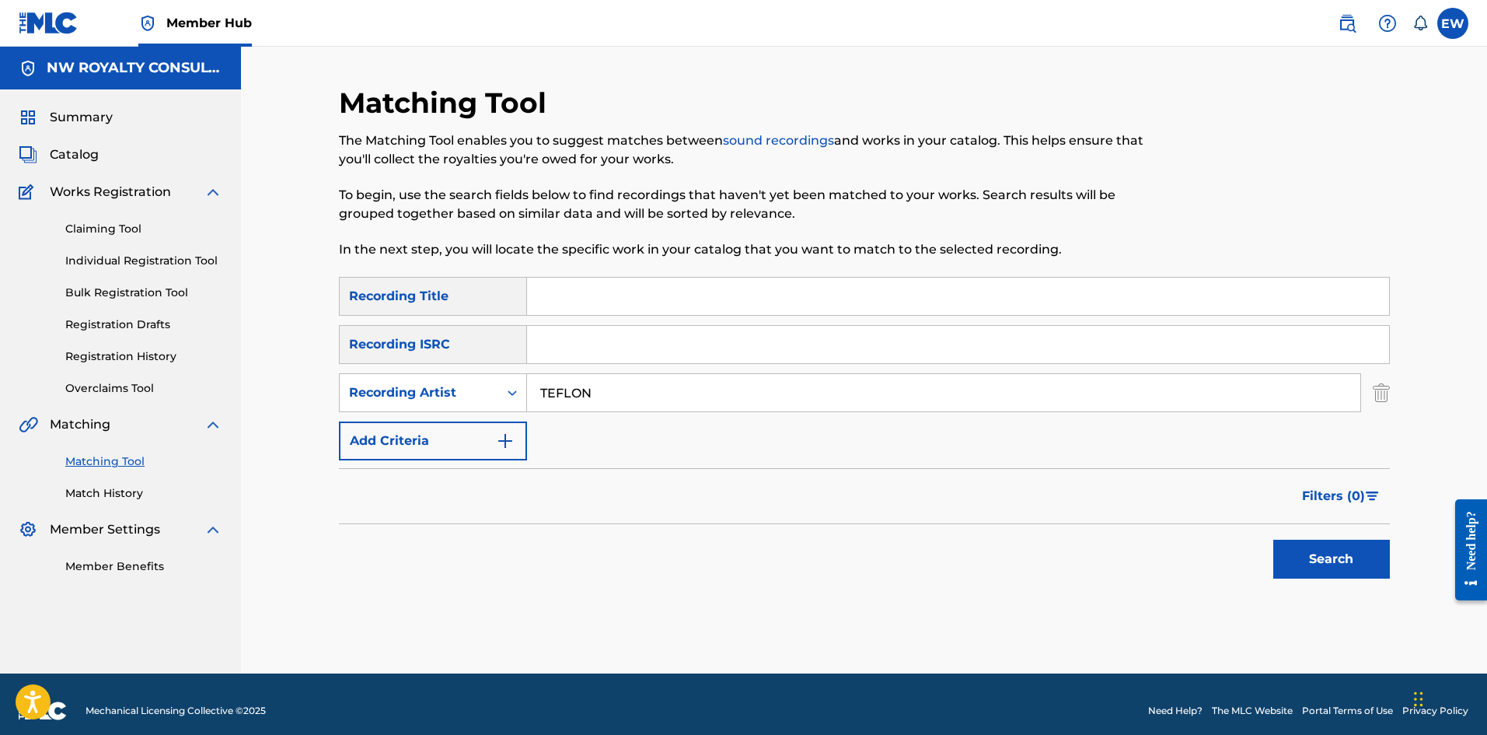
type input "TEFLON"
drag, startPoint x: 622, startPoint y: 302, endPoint x: 611, endPoint y: 311, distance: 14.3
click at [582, 285] on input "Search Form" at bounding box center [958, 296] width 862 height 37
type input "CHAMPION SOUND"
click at [582, 285] on button "Search" at bounding box center [1331, 559] width 117 height 39
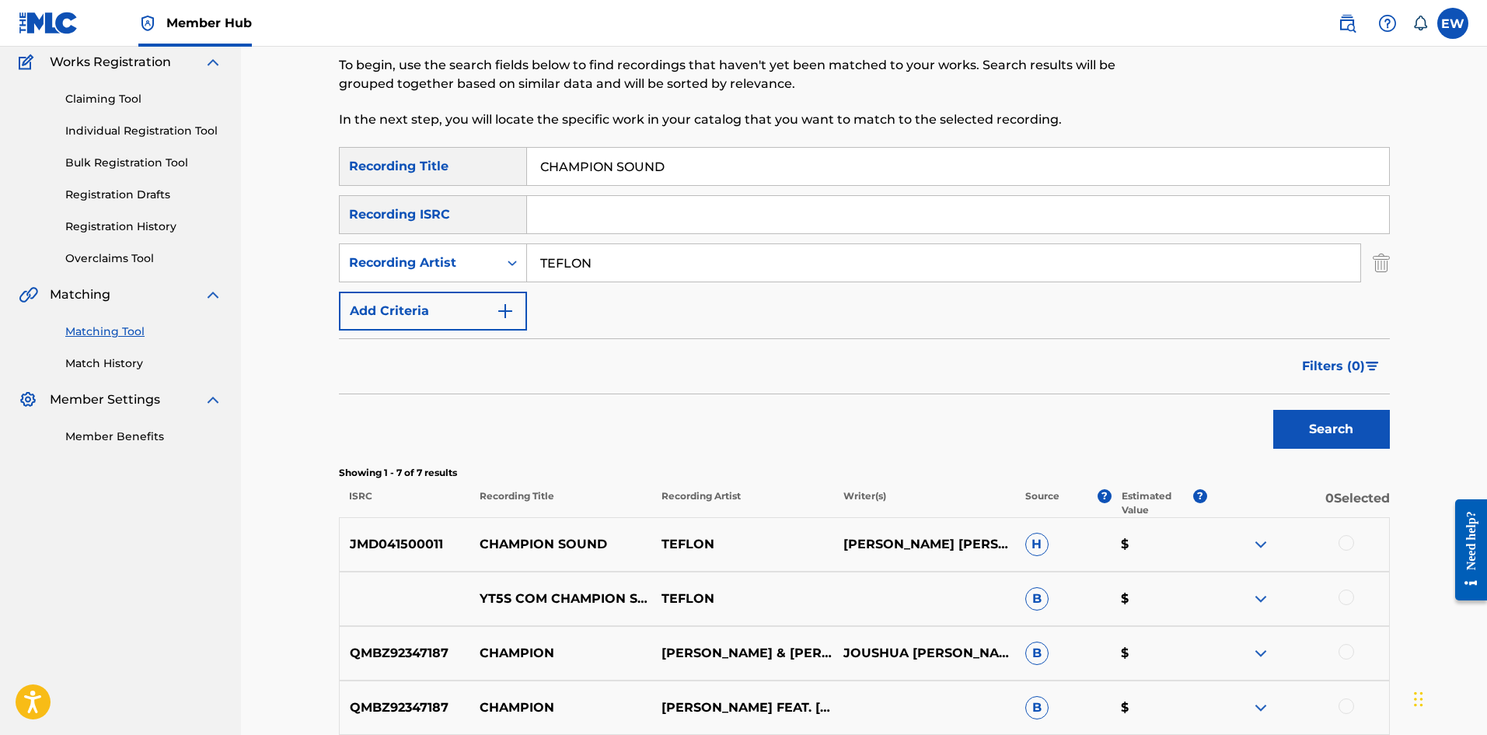
scroll to position [155, 0]
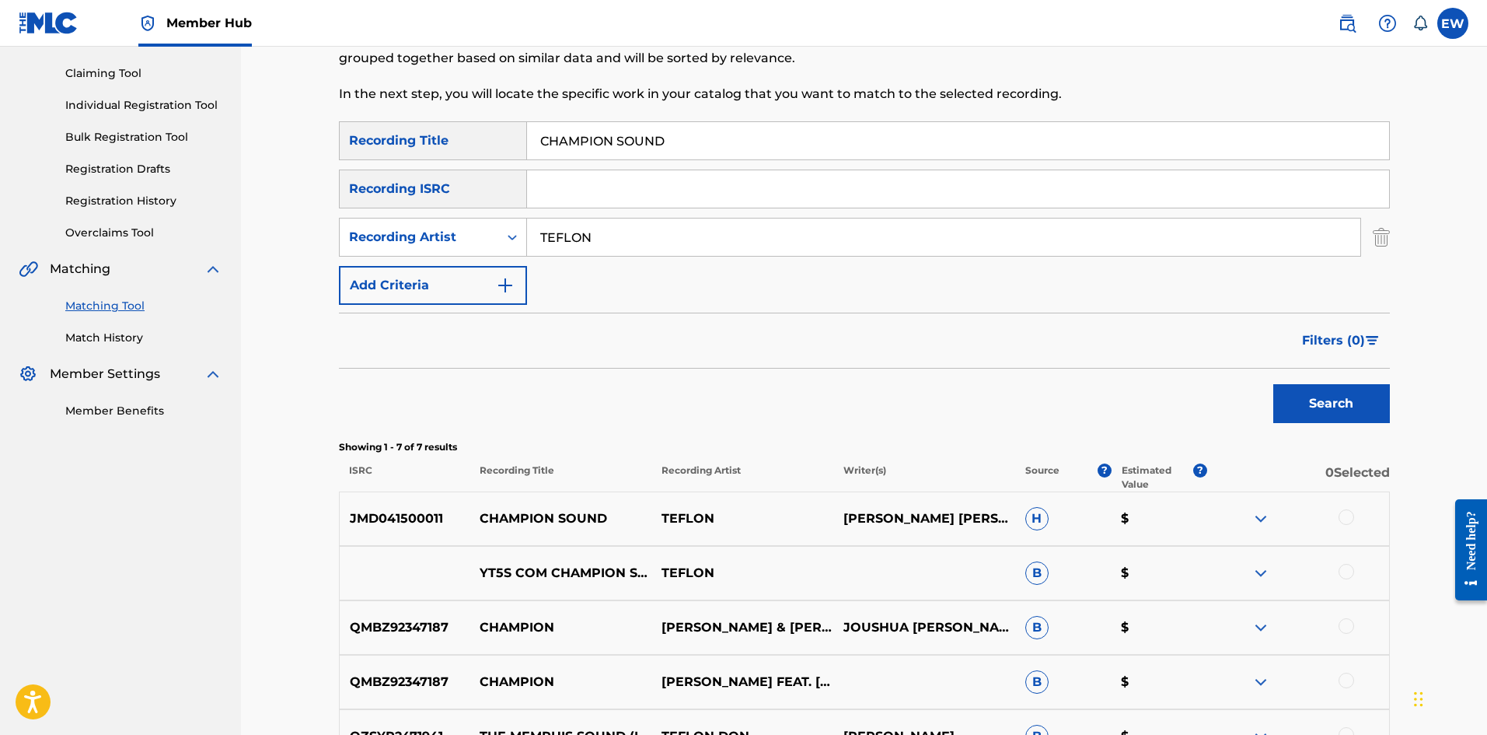
click at [582, 285] on div at bounding box center [1347, 517] width 16 height 16
click at [582, 285] on div at bounding box center [1347, 572] width 16 height 16
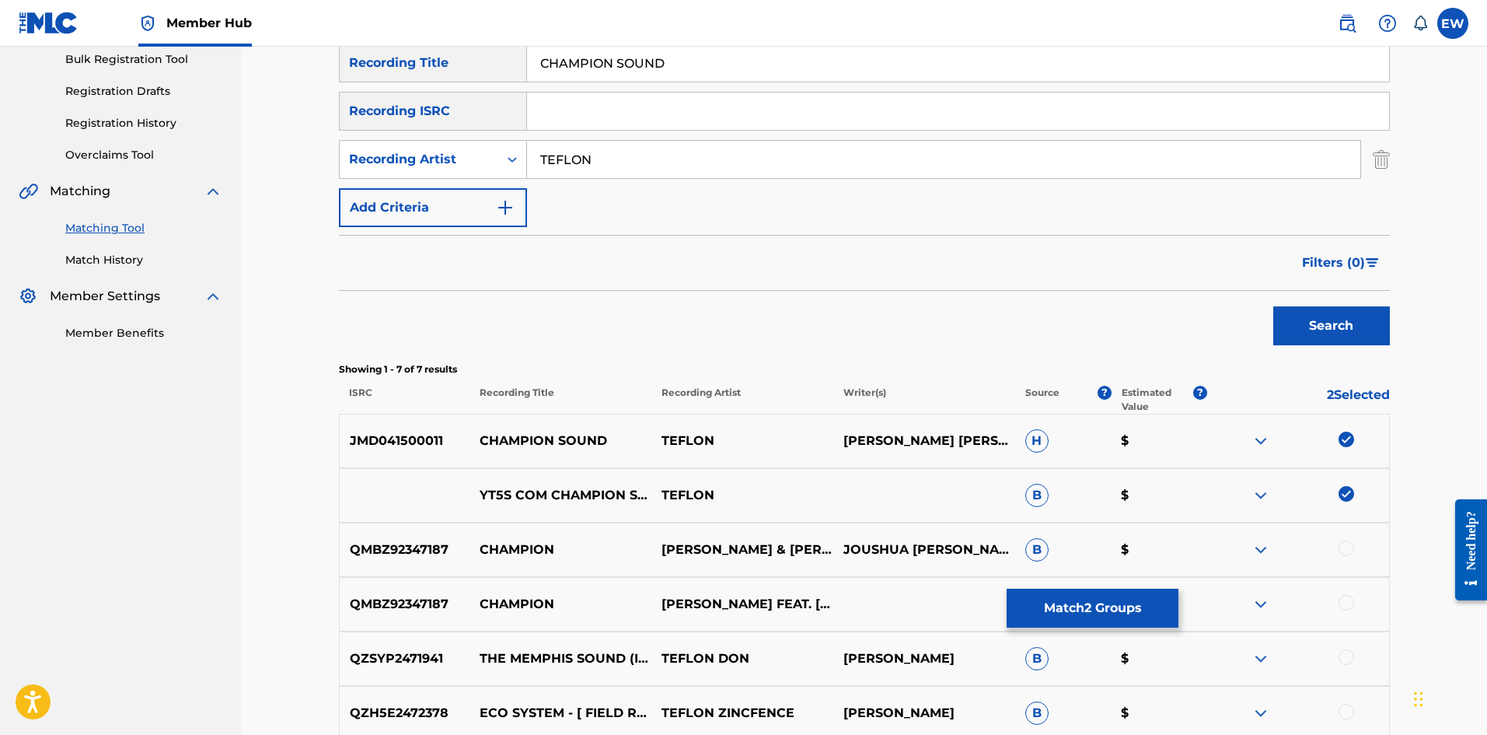
click at [582, 285] on div at bounding box center [1347, 548] width 16 height 16
click at [582, 285] on div at bounding box center [1347, 603] width 16 height 16
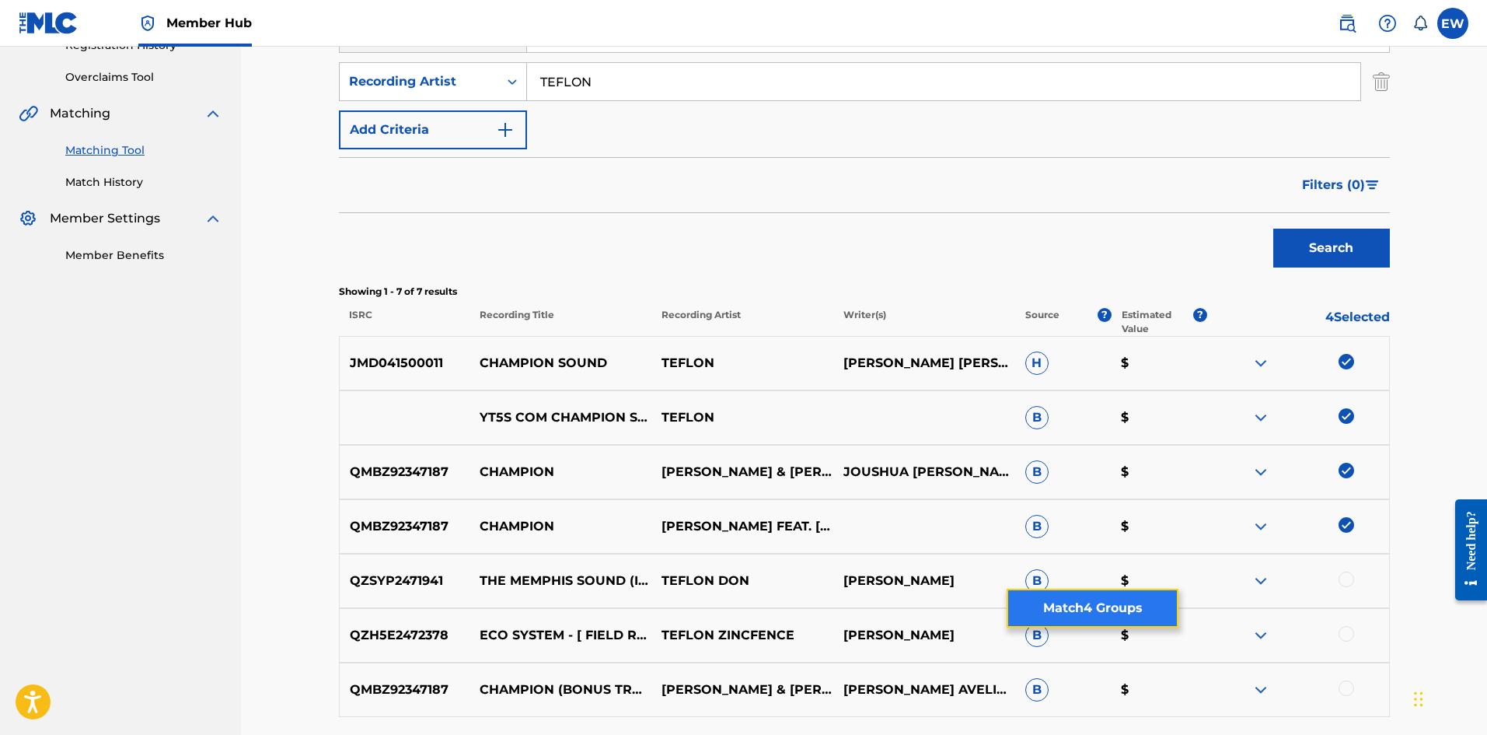
click at [582, 285] on button "Match 4 Groups" at bounding box center [1093, 608] width 172 height 39
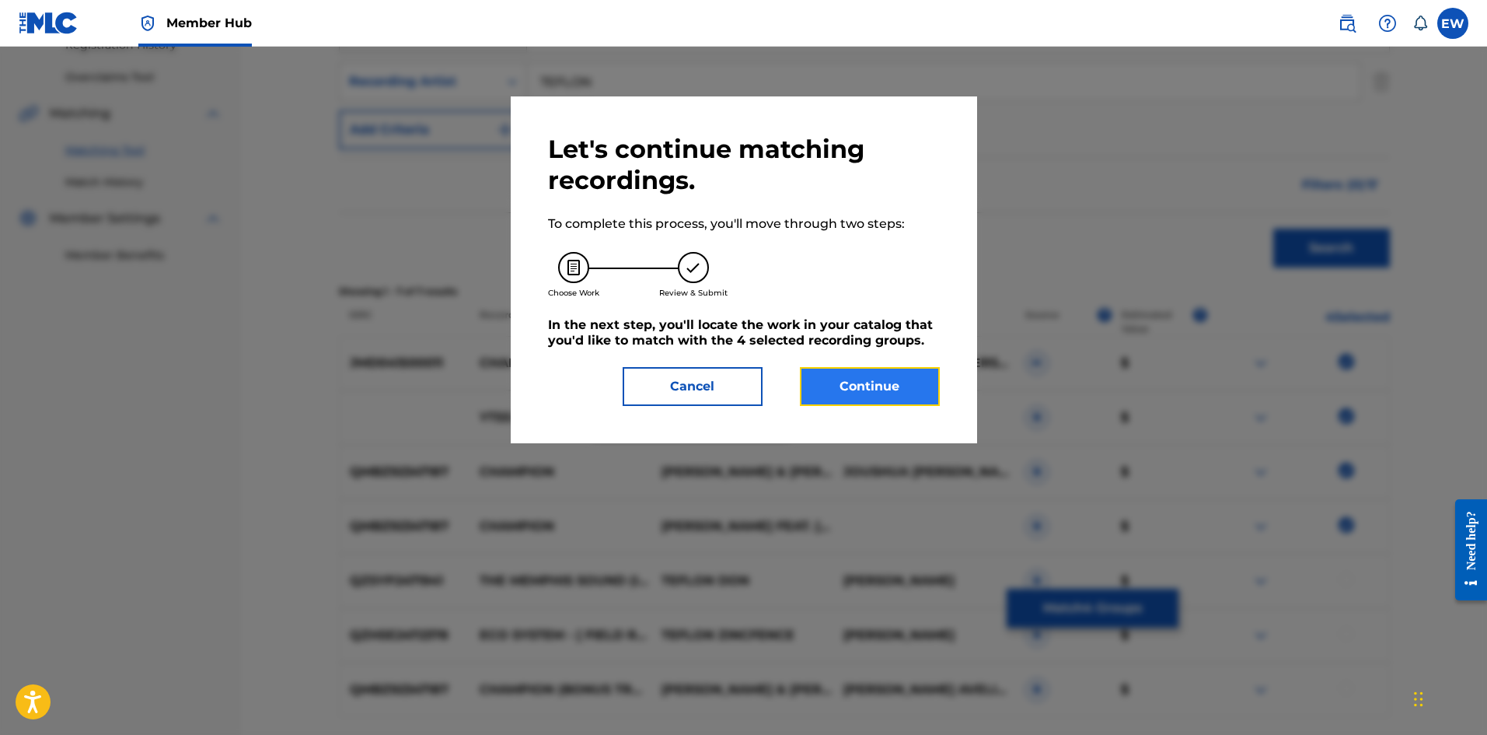
click at [582, 285] on button "Continue" at bounding box center [870, 386] width 140 height 39
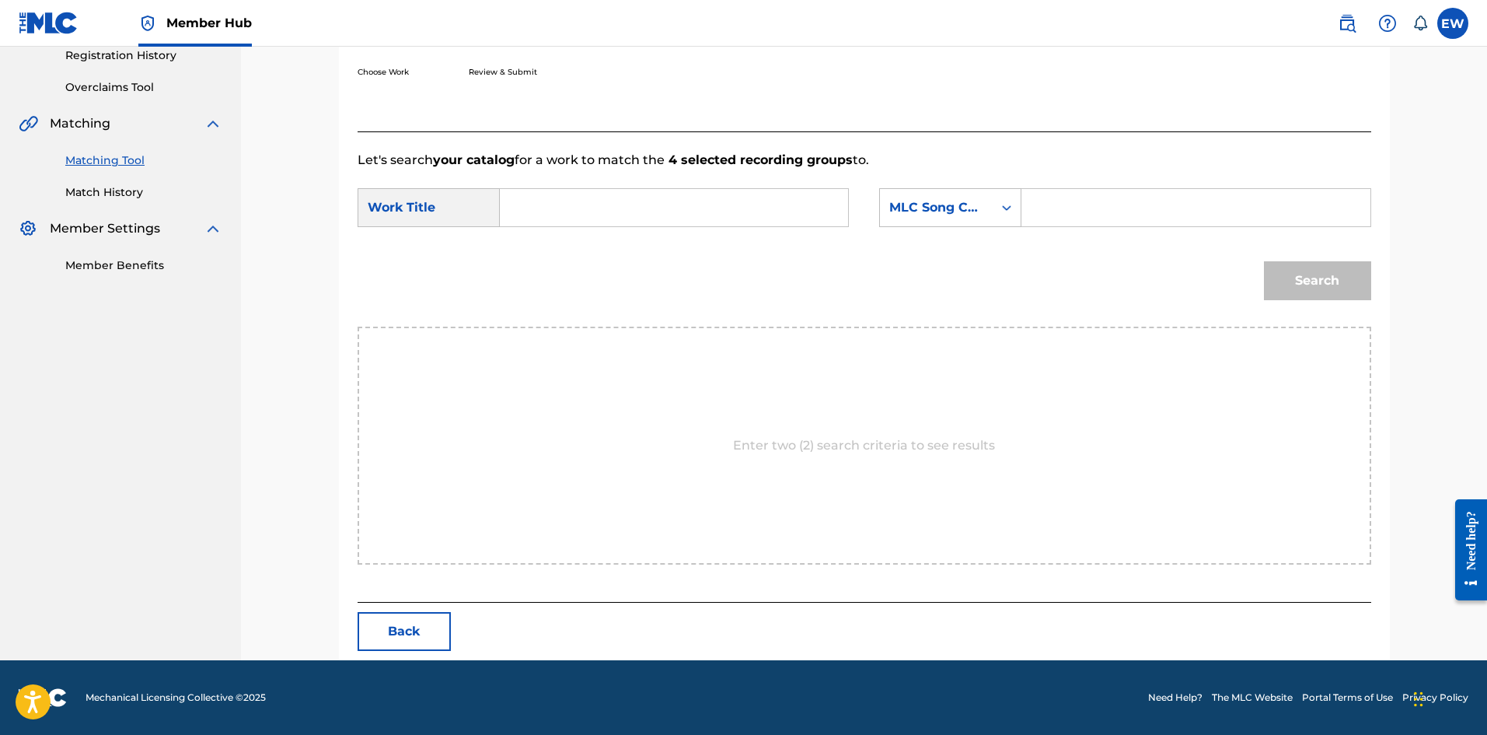
click at [582, 215] on div "Search Form" at bounding box center [674, 207] width 349 height 39
drag, startPoint x: 711, startPoint y: 199, endPoint x: 694, endPoint y: 230, distance: 35.1
click at [582, 206] on input "Search Form" at bounding box center [674, 207] width 322 height 37
type input "CHAMPION SOUND"
drag, startPoint x: 1227, startPoint y: 188, endPoint x: 1184, endPoint y: 183, distance: 43.0
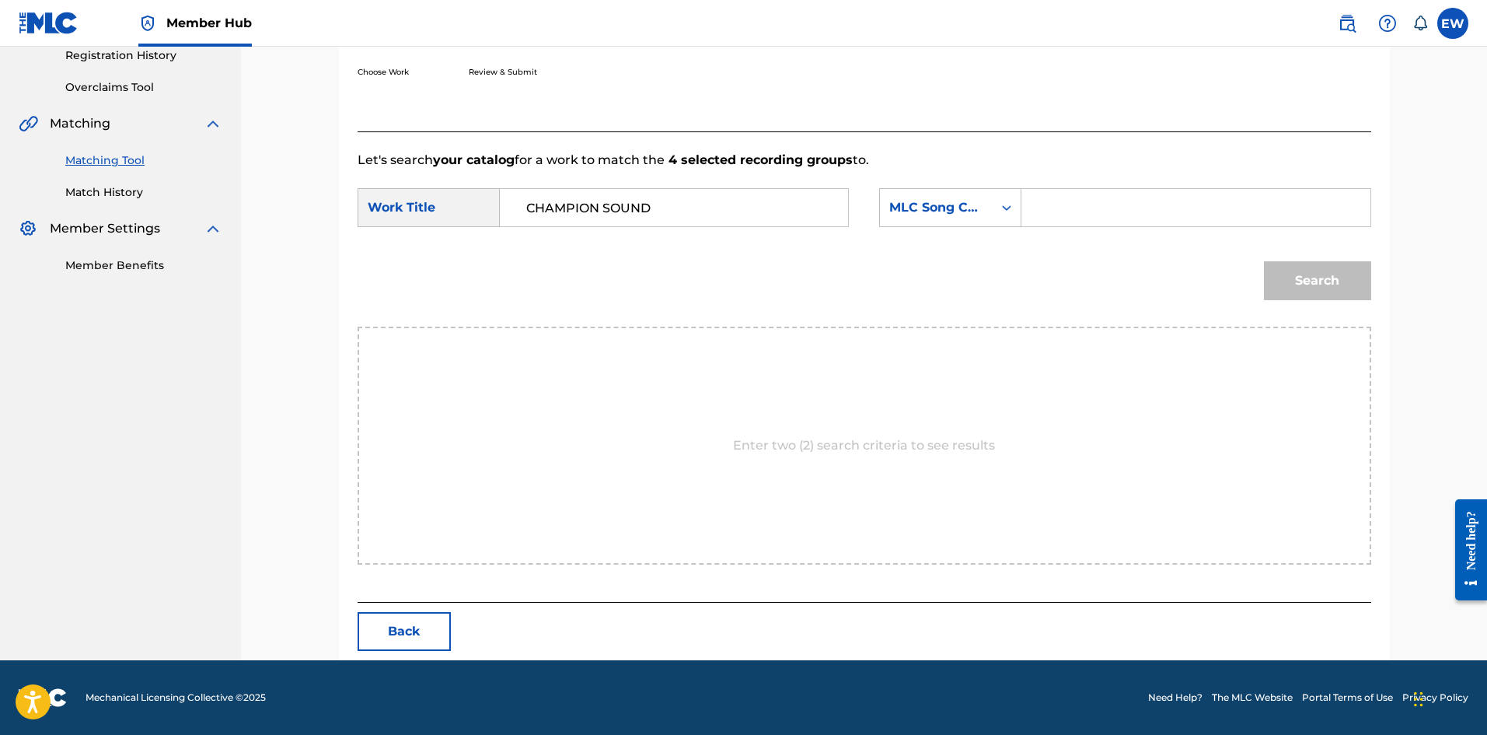
click at [582, 183] on form "SearchWithCriteriaba1f00d1-2aaf-40a4-899b-2eda426acf82 Work Title CHAMPION SOUN…" at bounding box center [865, 247] width 1014 height 157
type input "CV8OTL"
drag, startPoint x: 1340, startPoint y: 291, endPoint x: 1281, endPoint y: 263, distance: 64.7
click at [582, 285] on button "Search" at bounding box center [1317, 280] width 107 height 39
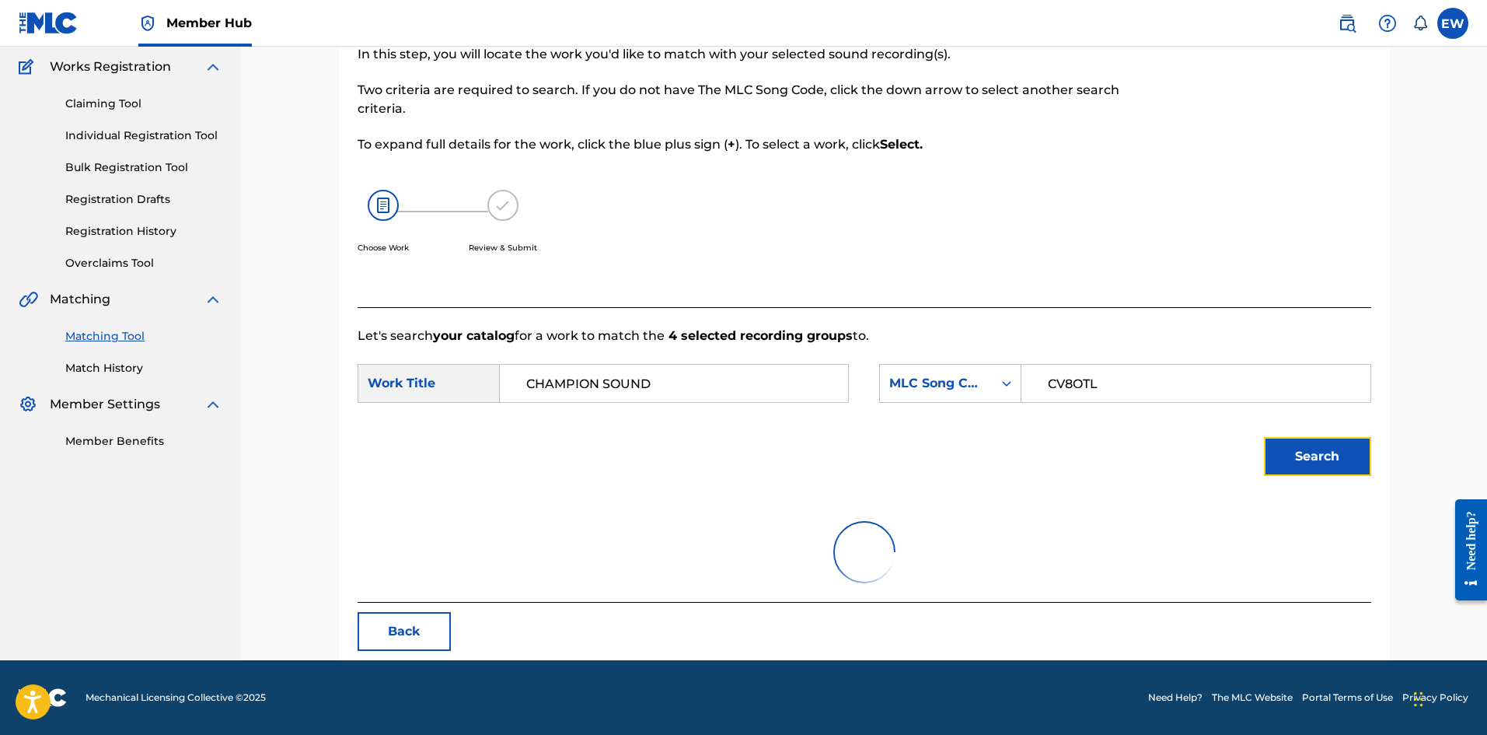
scroll to position [255, 0]
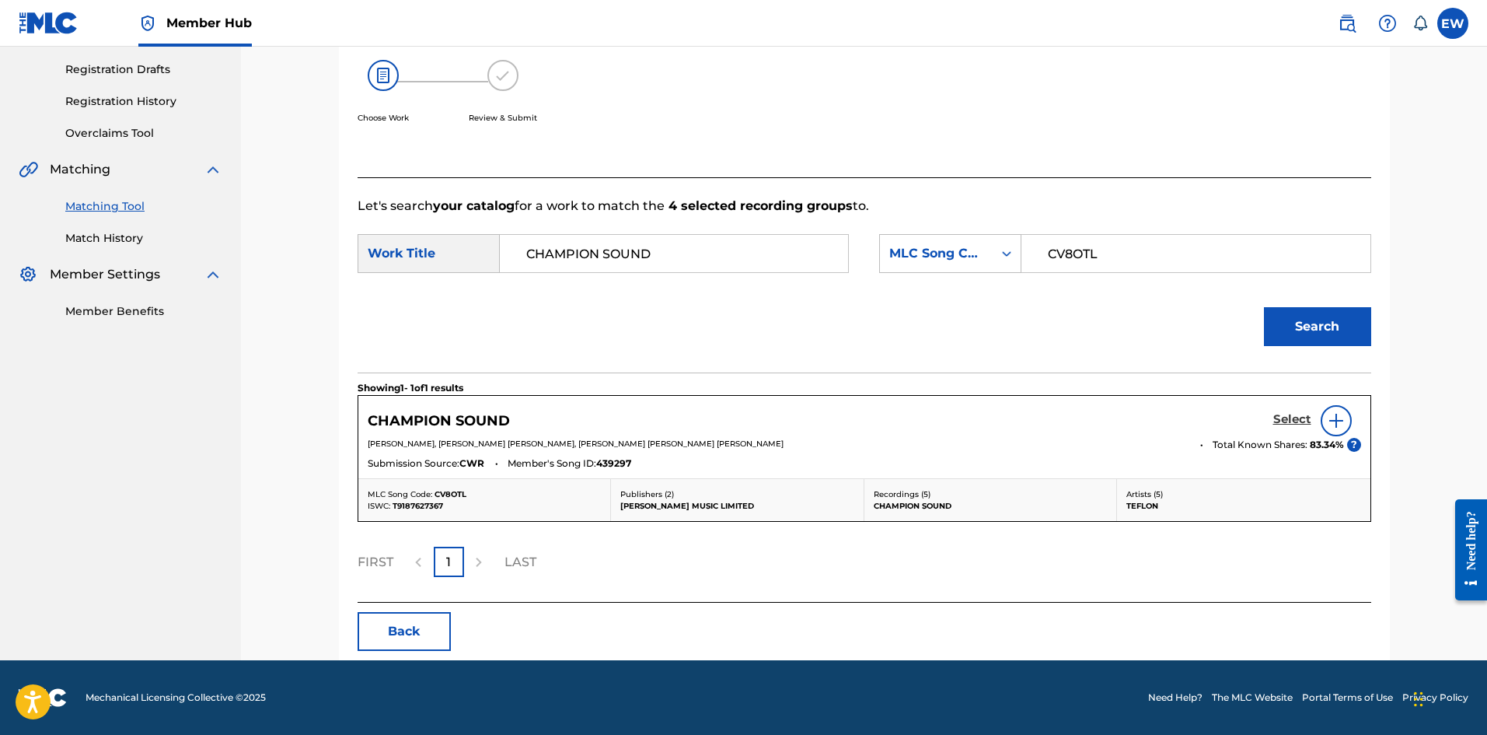
click at [582, 285] on h5 "Select" at bounding box center [1292, 419] width 38 height 15
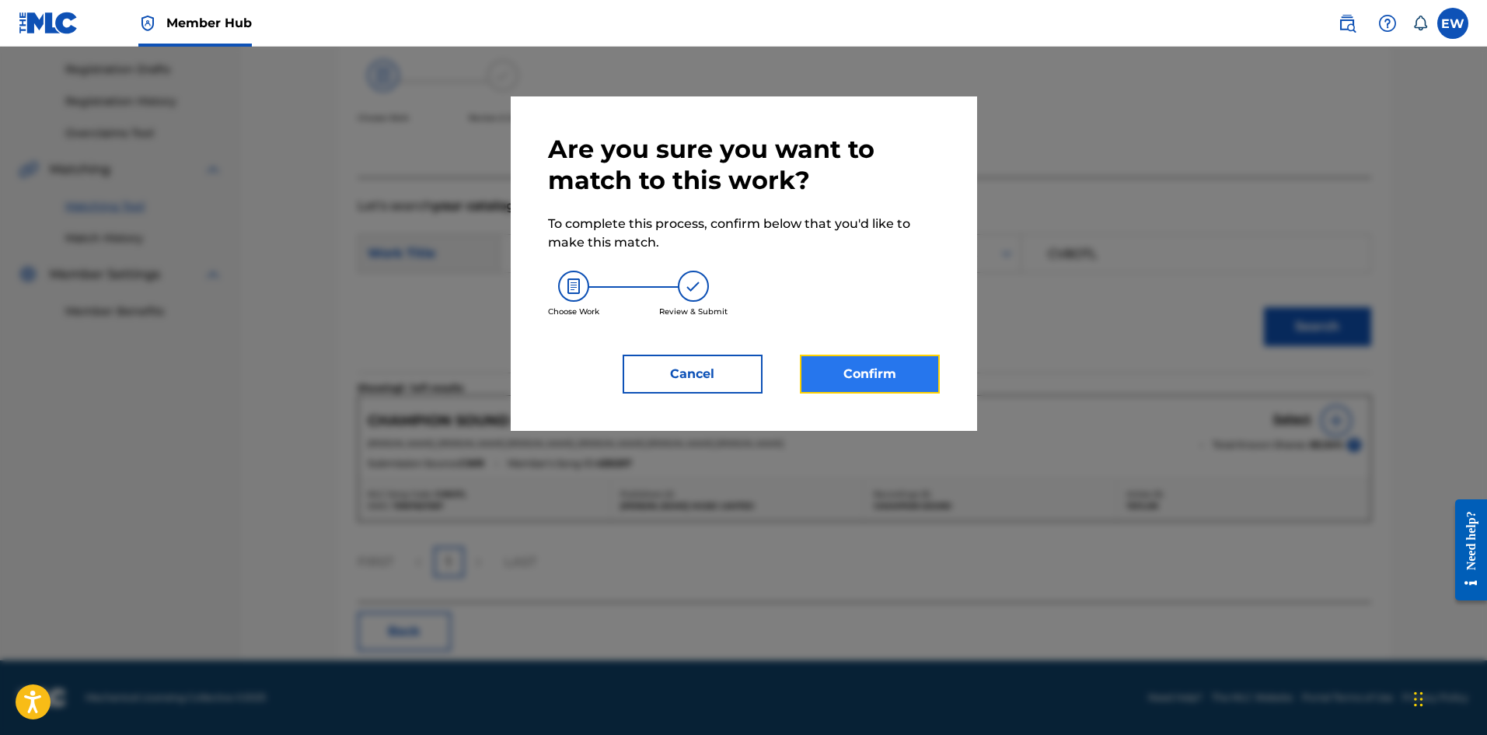
click at [582, 285] on button "Confirm" at bounding box center [870, 374] width 140 height 39
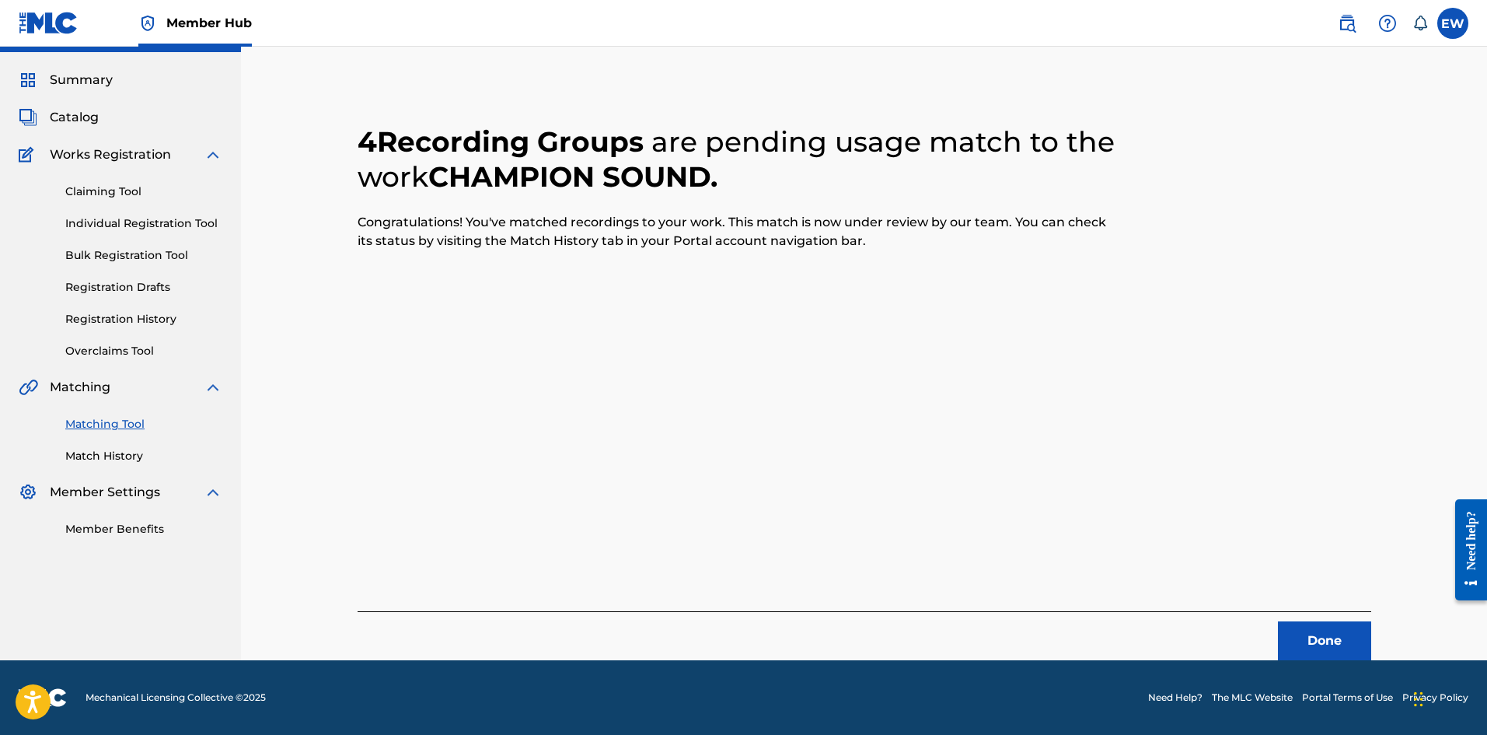
scroll to position [37, 0]
drag, startPoint x: 1326, startPoint y: 636, endPoint x: 1490, endPoint y: 640, distance: 164.1
click at [582, 285] on button "Done" at bounding box center [1324, 640] width 93 height 39
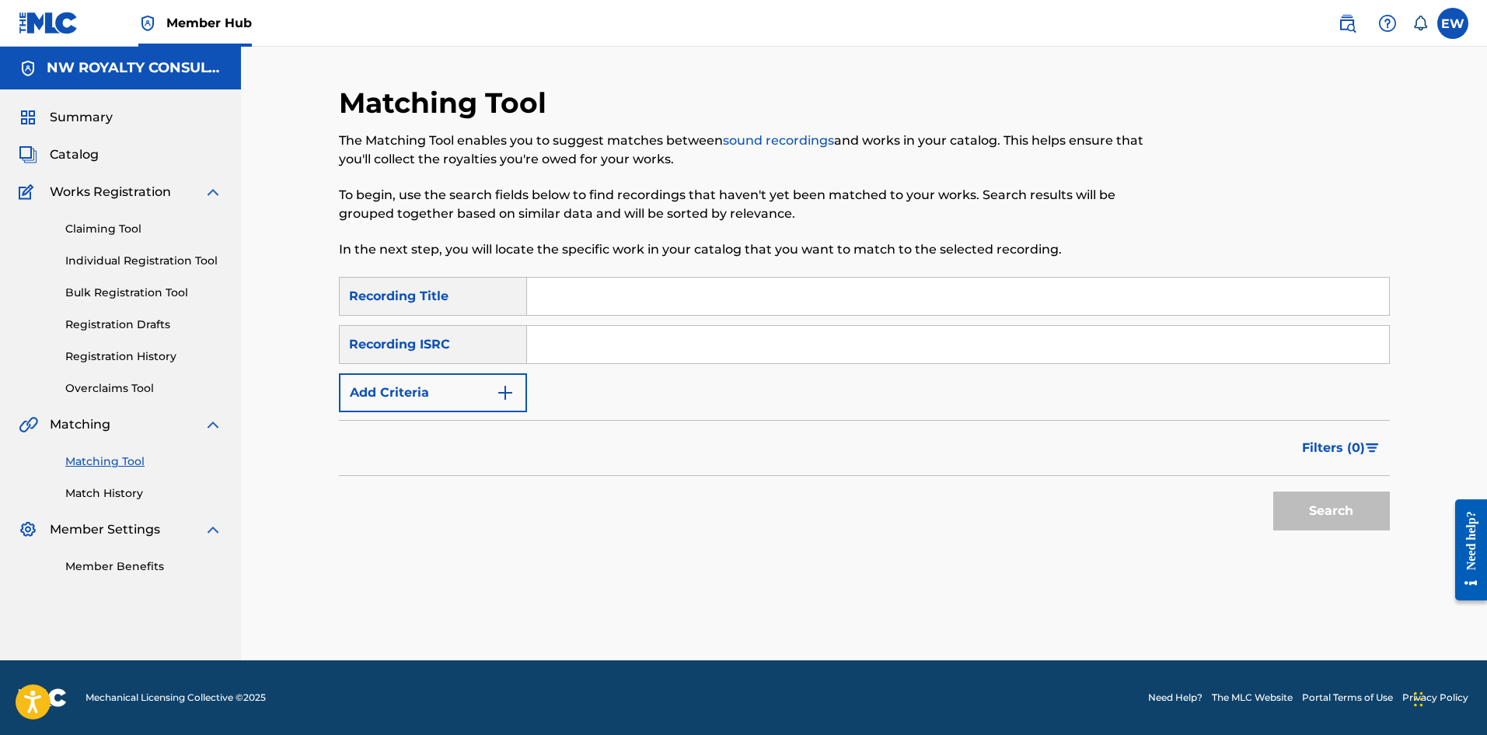
scroll to position [0, 0]
click at [421, 285] on div "SearchWithCriteriab6fd10f2-3cf4-4658-9d8a-dbc72b6729ca Recording Title SearchWi…" at bounding box center [864, 344] width 1051 height 135
click at [424, 285] on button "Add Criteria" at bounding box center [433, 392] width 188 height 39
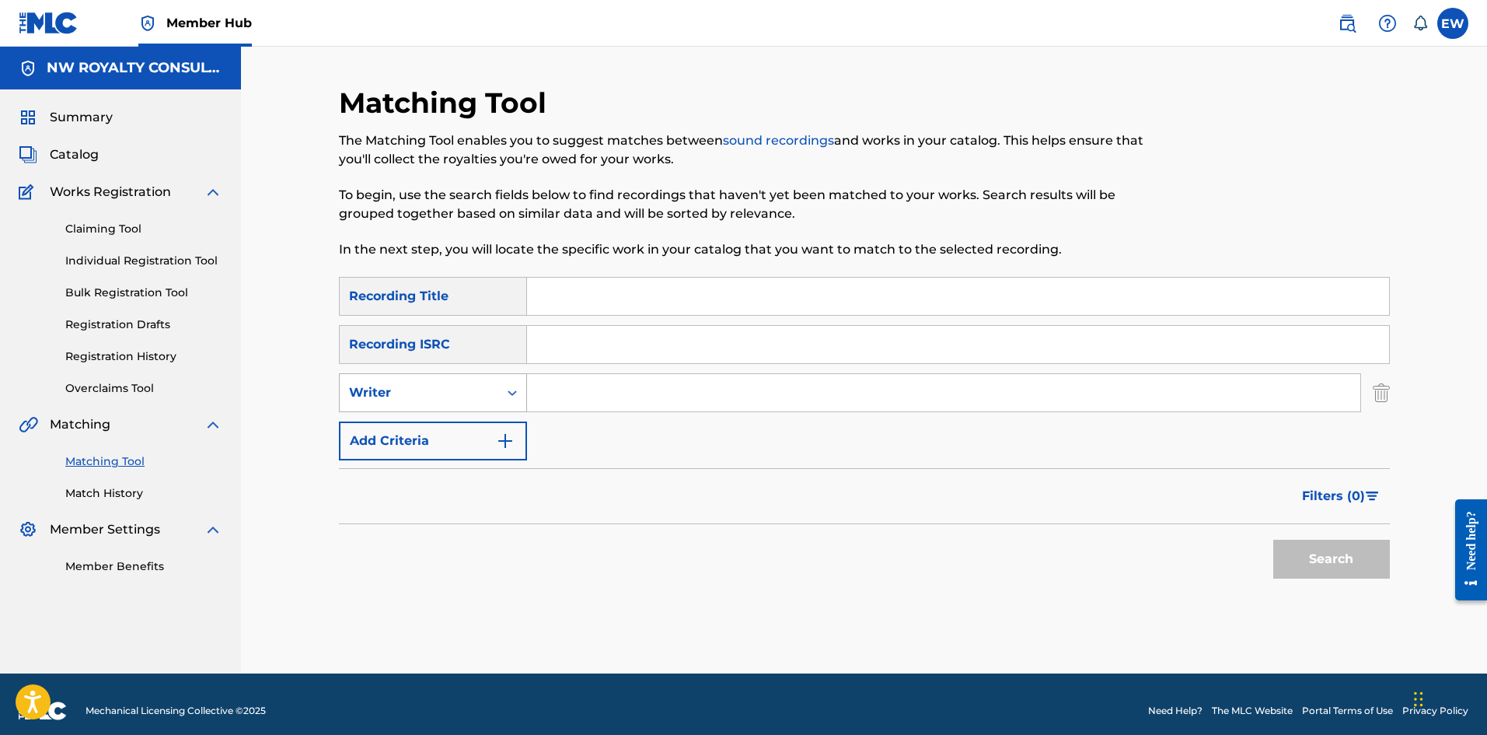
click at [423, 285] on div "Writer" at bounding box center [419, 392] width 140 height 19
drag, startPoint x: 439, startPoint y: 420, endPoint x: 461, endPoint y: 419, distance: 21.8
click at [442, 285] on div "Recording Artist" at bounding box center [433, 431] width 187 height 39
drag, startPoint x: 627, startPoint y: 396, endPoint x: 596, endPoint y: 377, distance: 36.3
click at [582, 285] on input "Search Form" at bounding box center [943, 392] width 833 height 37
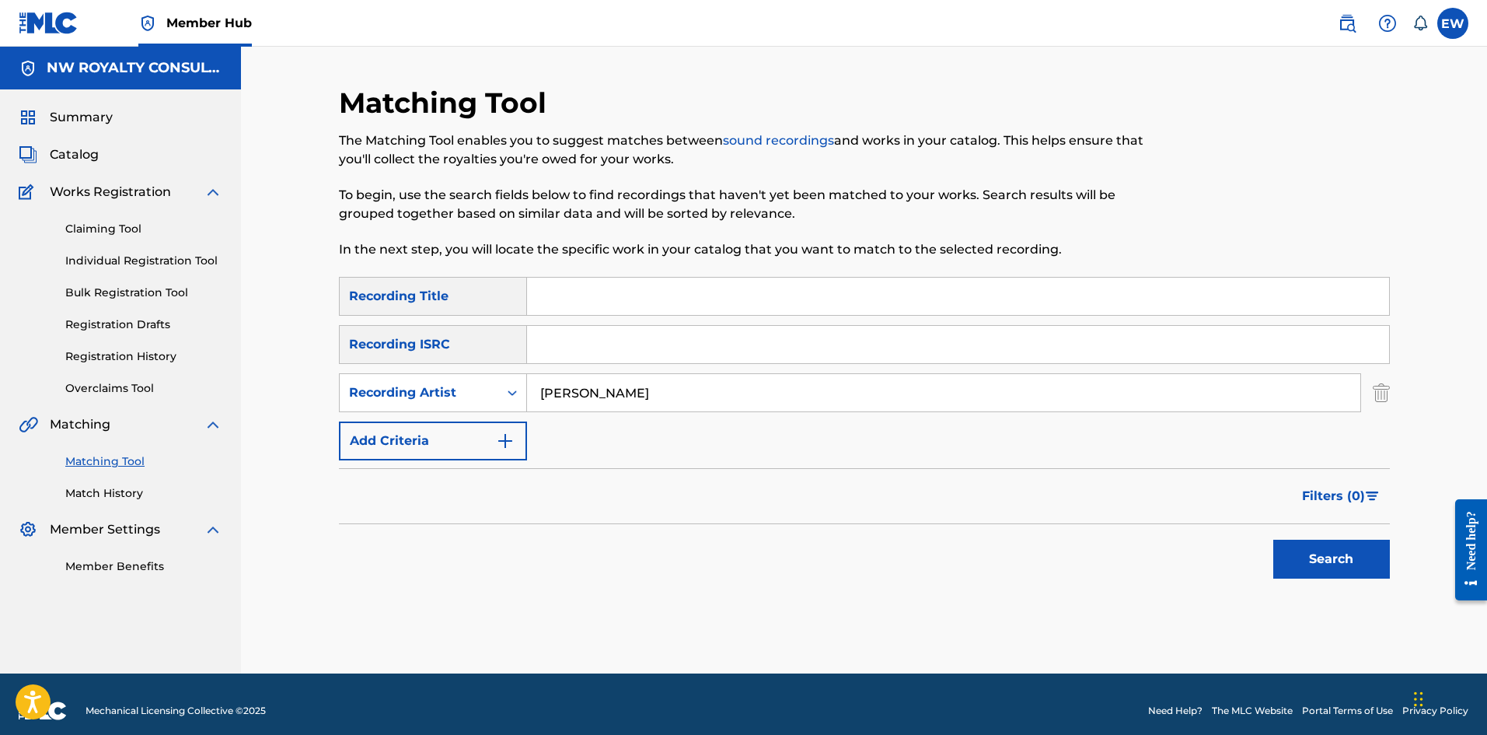
type input "[PERSON_NAME]"
click at [568, 282] on input "Search Form" at bounding box center [958, 296] width 862 height 37
type input "CHAMPIONS"
click at [582, 285] on button "Search" at bounding box center [1331, 559] width 117 height 39
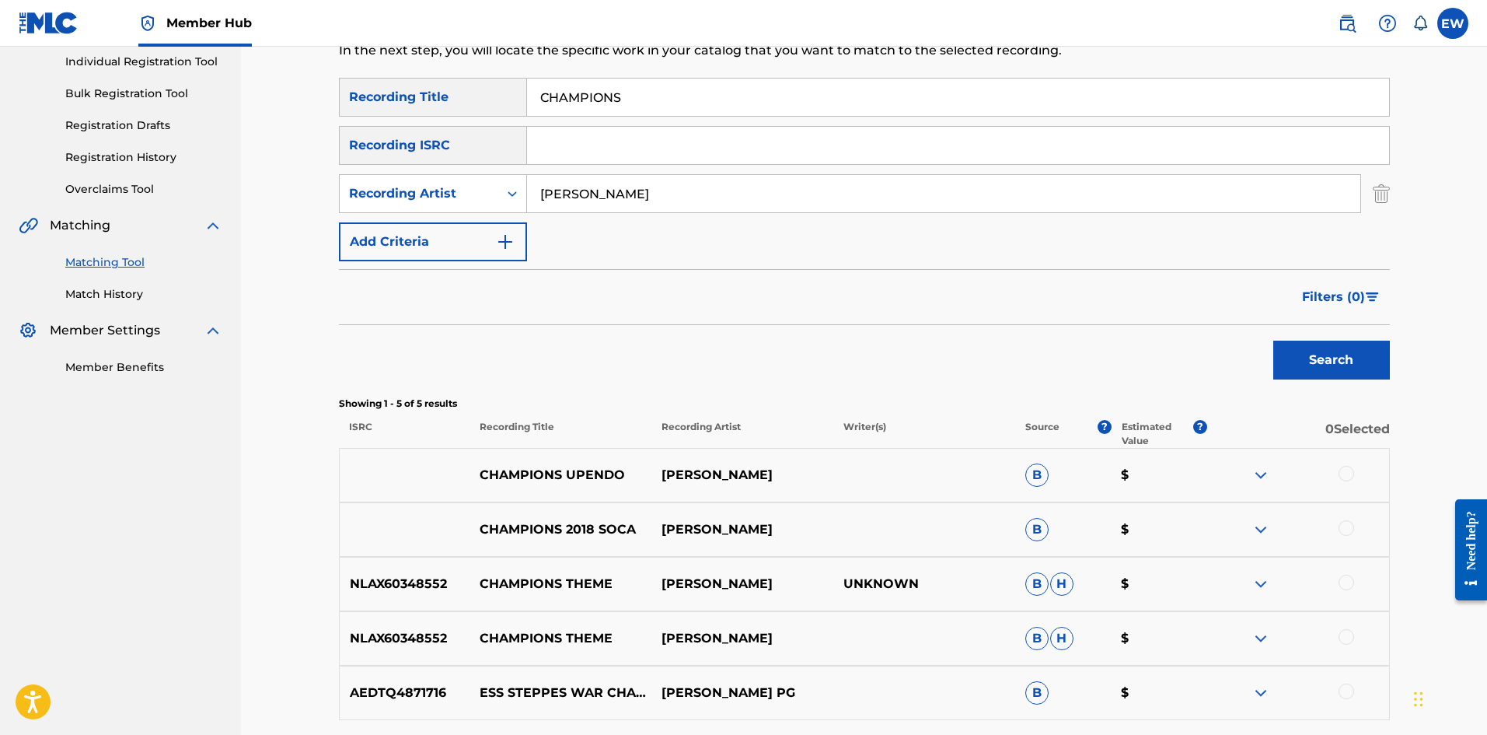
scroll to position [233, 0]
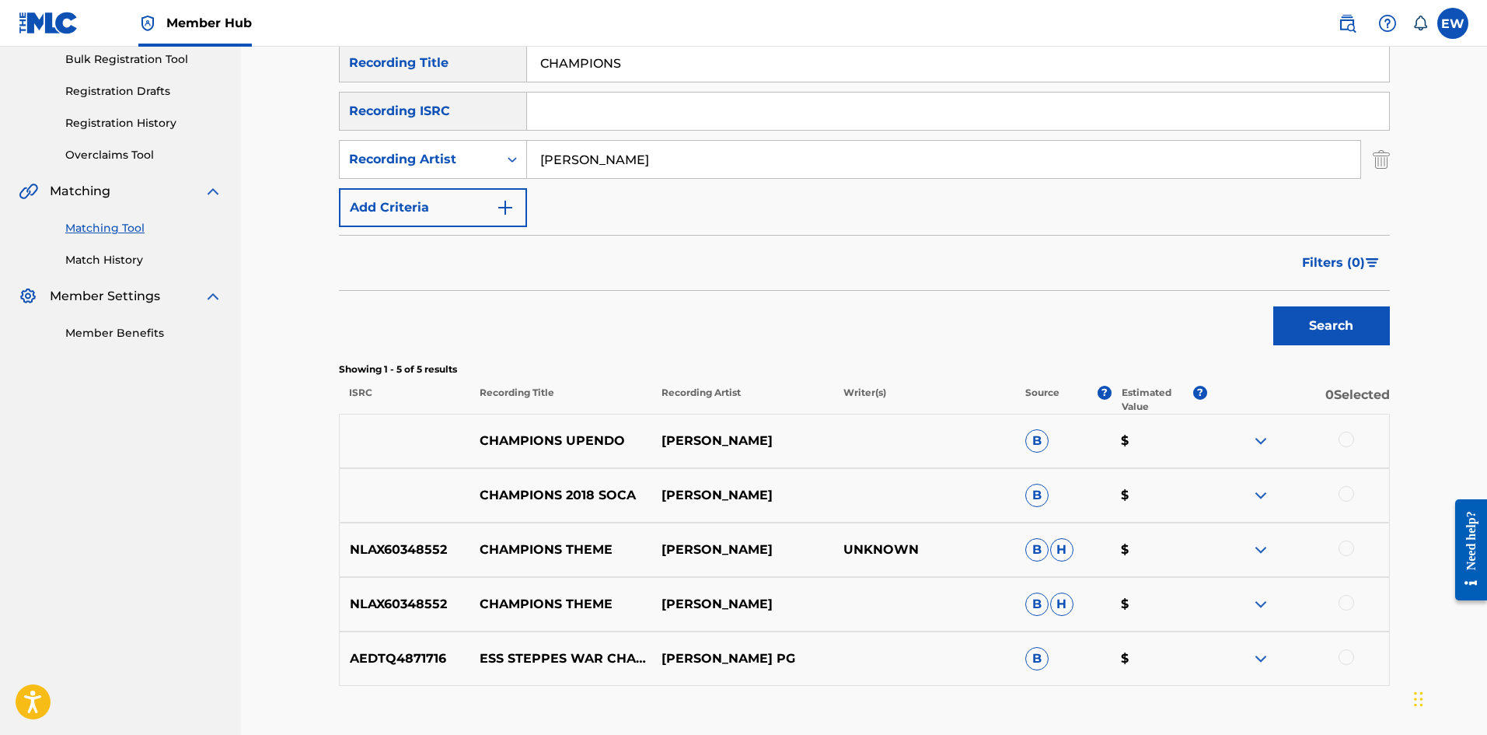
click at [582, 285] on div at bounding box center [1347, 439] width 16 height 16
drag, startPoint x: 1352, startPoint y: 490, endPoint x: 1350, endPoint y: 480, distance: 9.5
click at [582, 285] on div at bounding box center [1298, 495] width 182 height 19
click at [582, 285] on div at bounding box center [1347, 494] width 16 height 16
click at [582, 285] on button "Match 2 Groups" at bounding box center [1093, 608] width 172 height 39
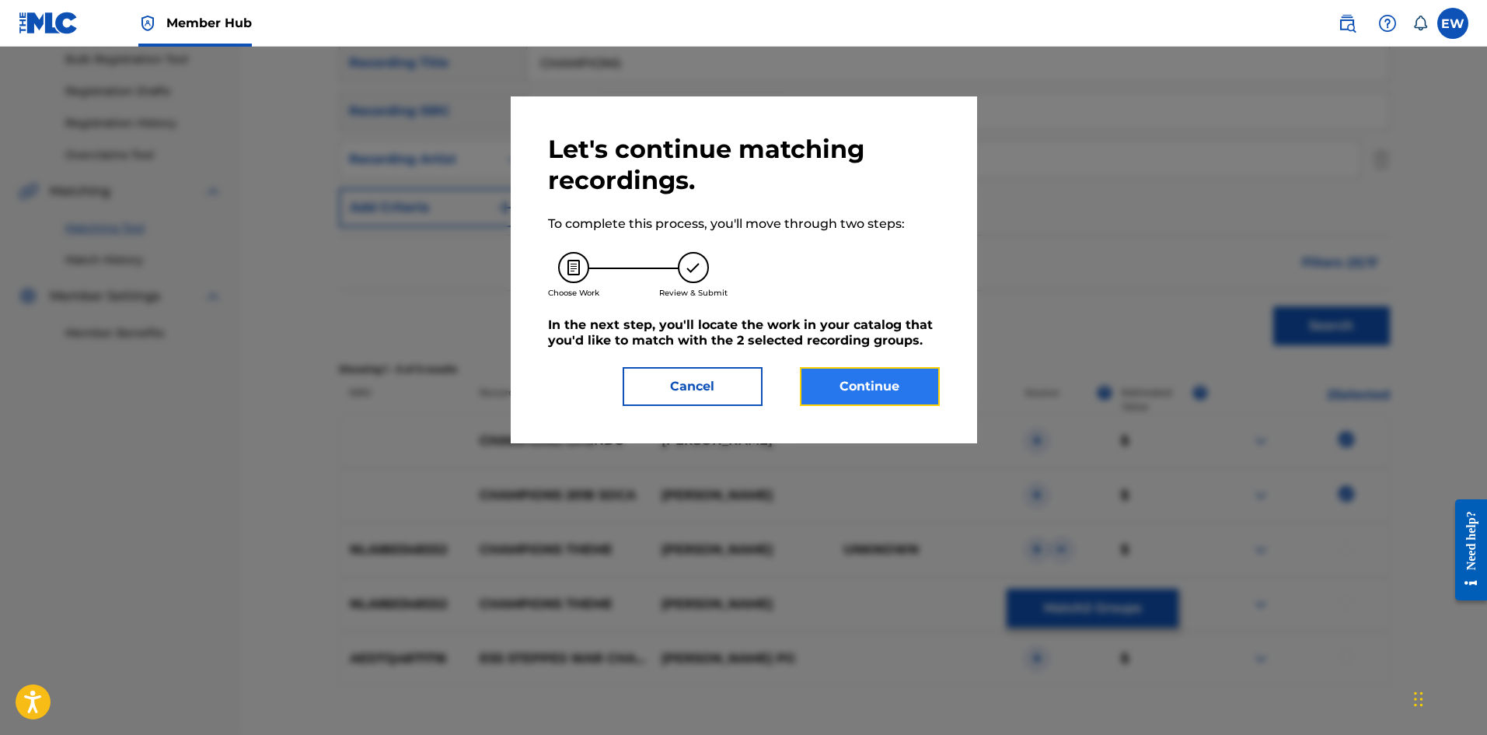
click at [582, 285] on button "Continue" at bounding box center [870, 386] width 140 height 39
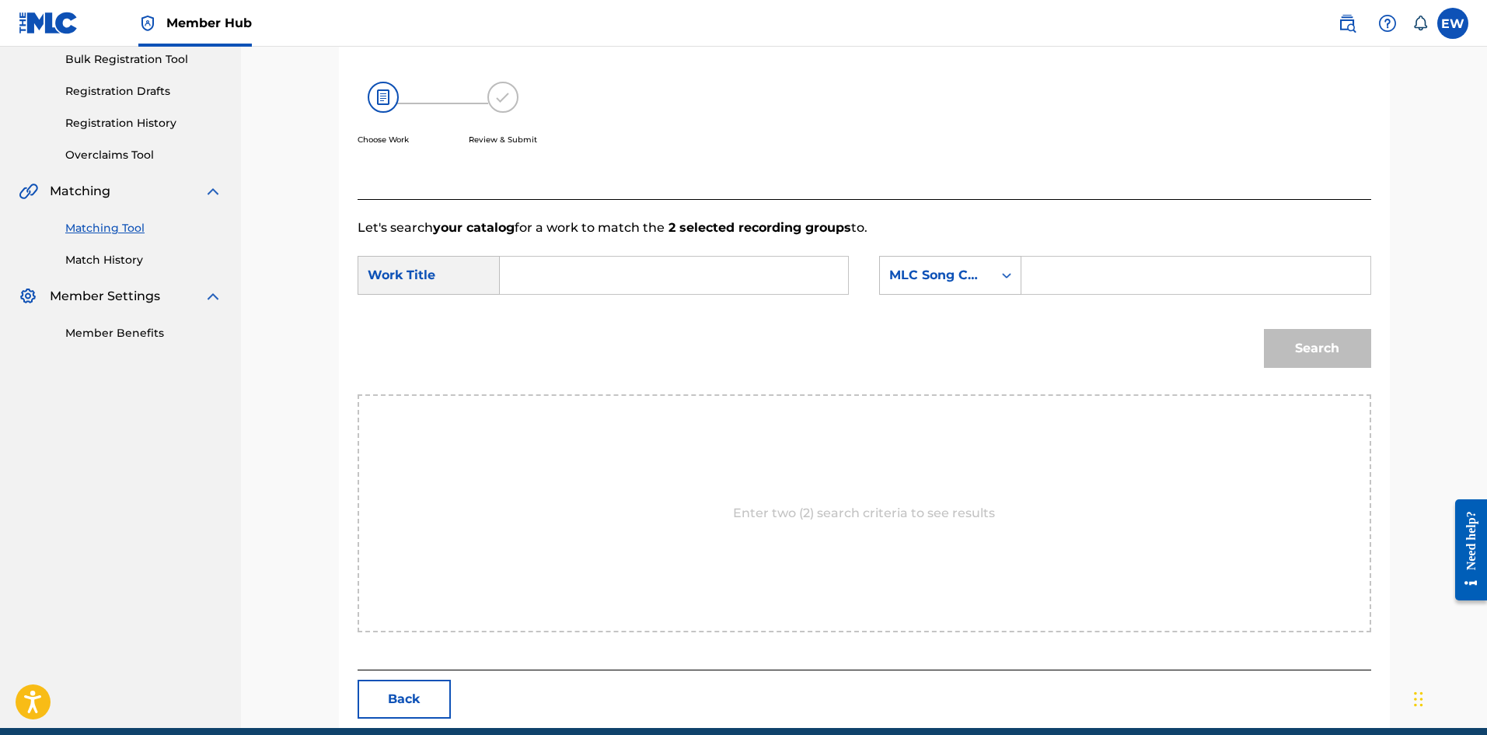
click at [582, 281] on input "Search Form" at bounding box center [674, 275] width 322 height 37
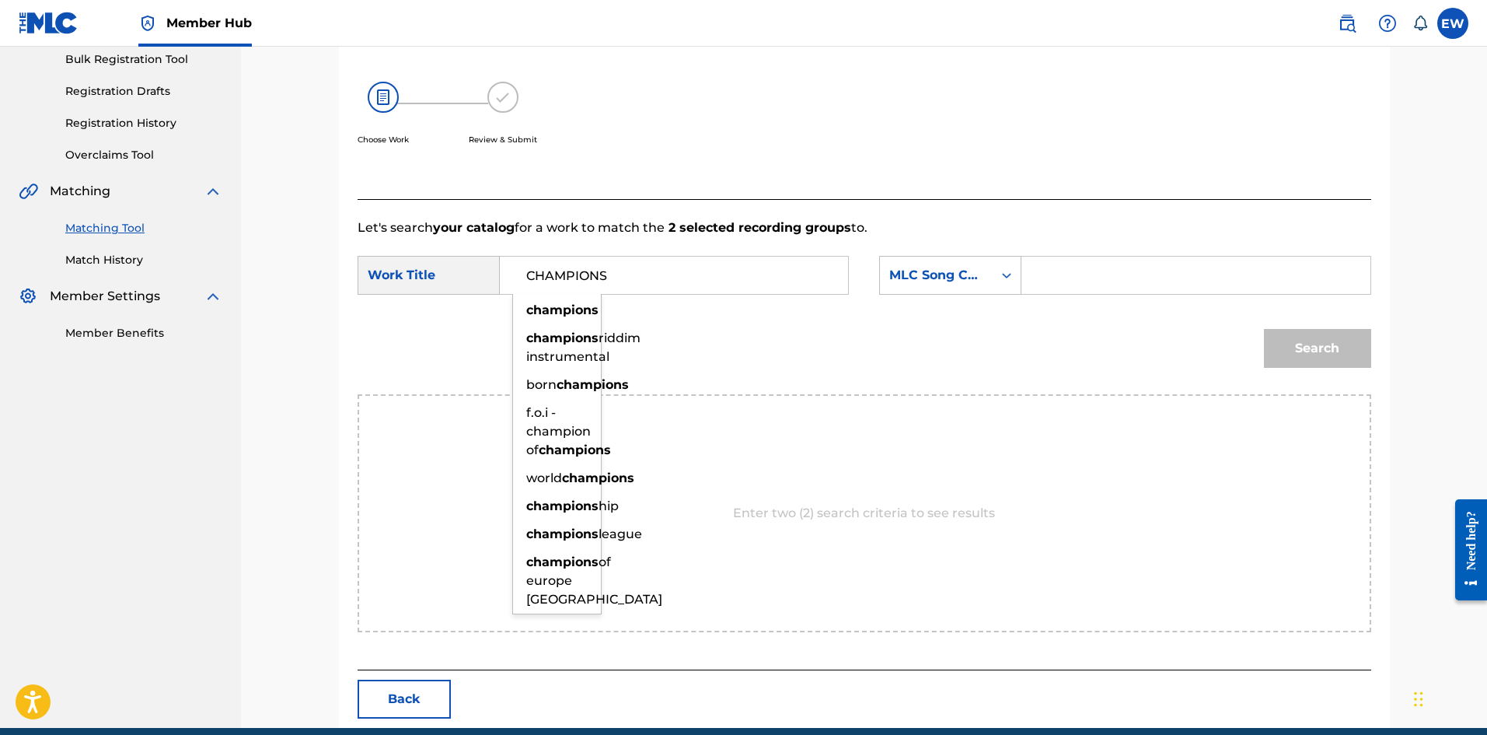
type input "CHAMPIONS"
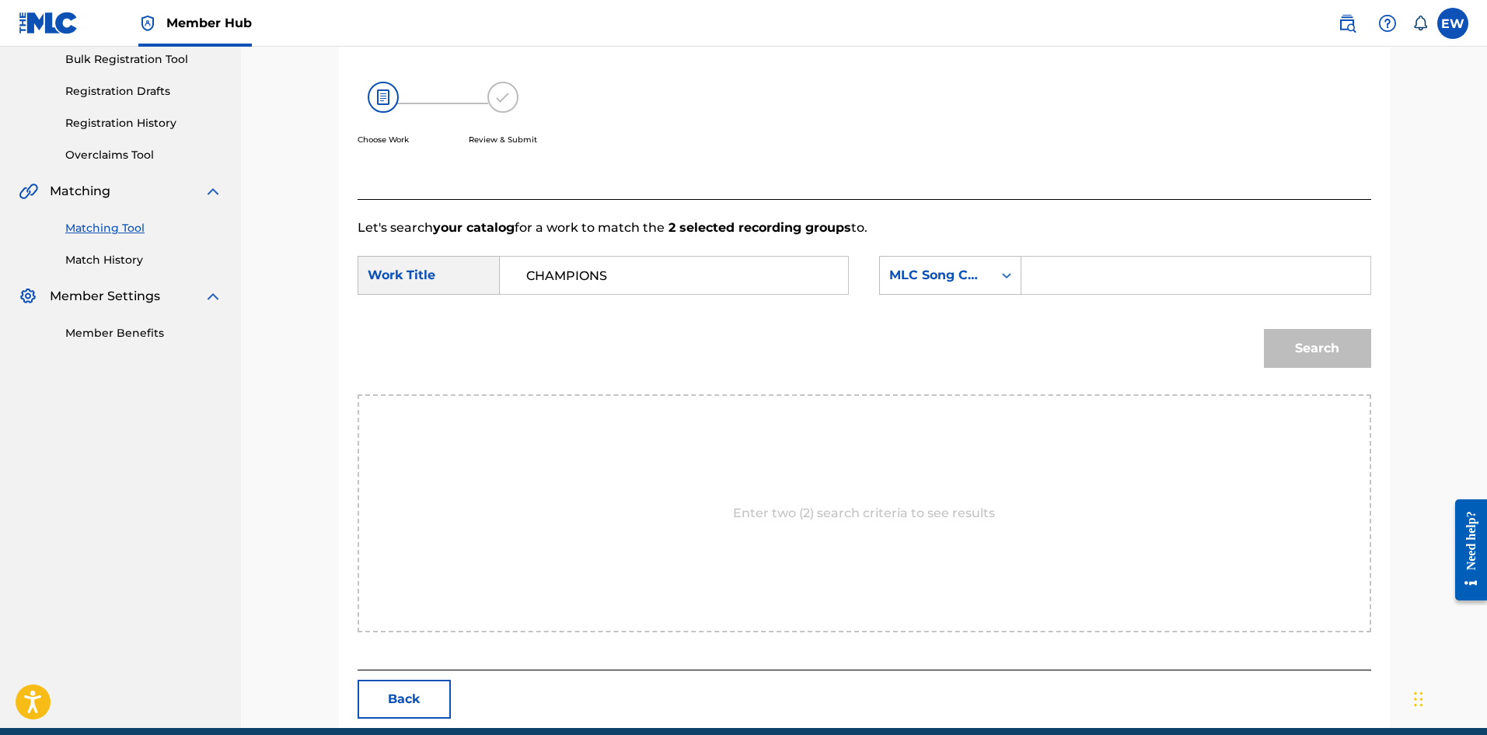
click at [582, 273] on input "Search Form" at bounding box center [1196, 275] width 322 height 37
type input "CVCE2Q"
click at [582, 285] on button "Search" at bounding box center [1317, 348] width 107 height 39
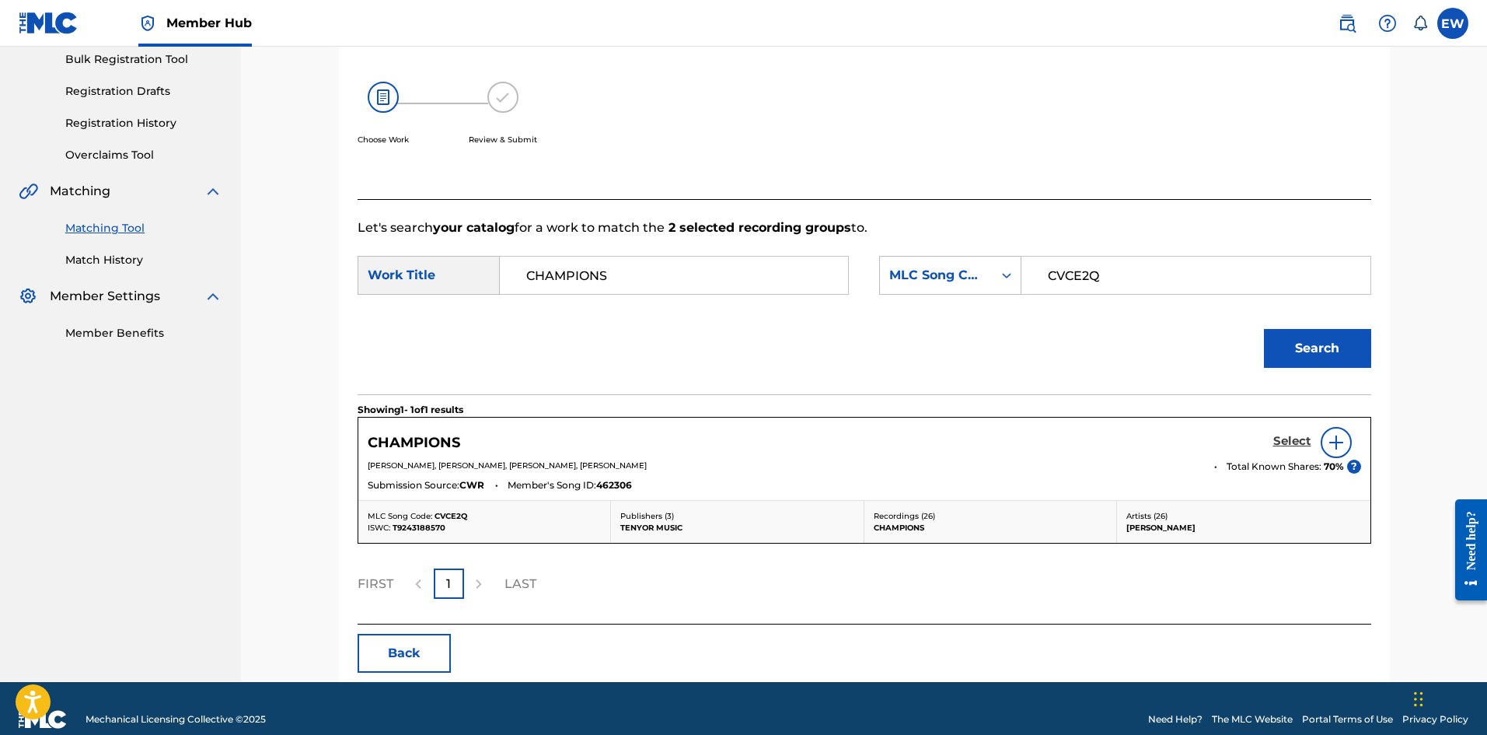
click at [582, 285] on h5 "Select" at bounding box center [1292, 441] width 38 height 15
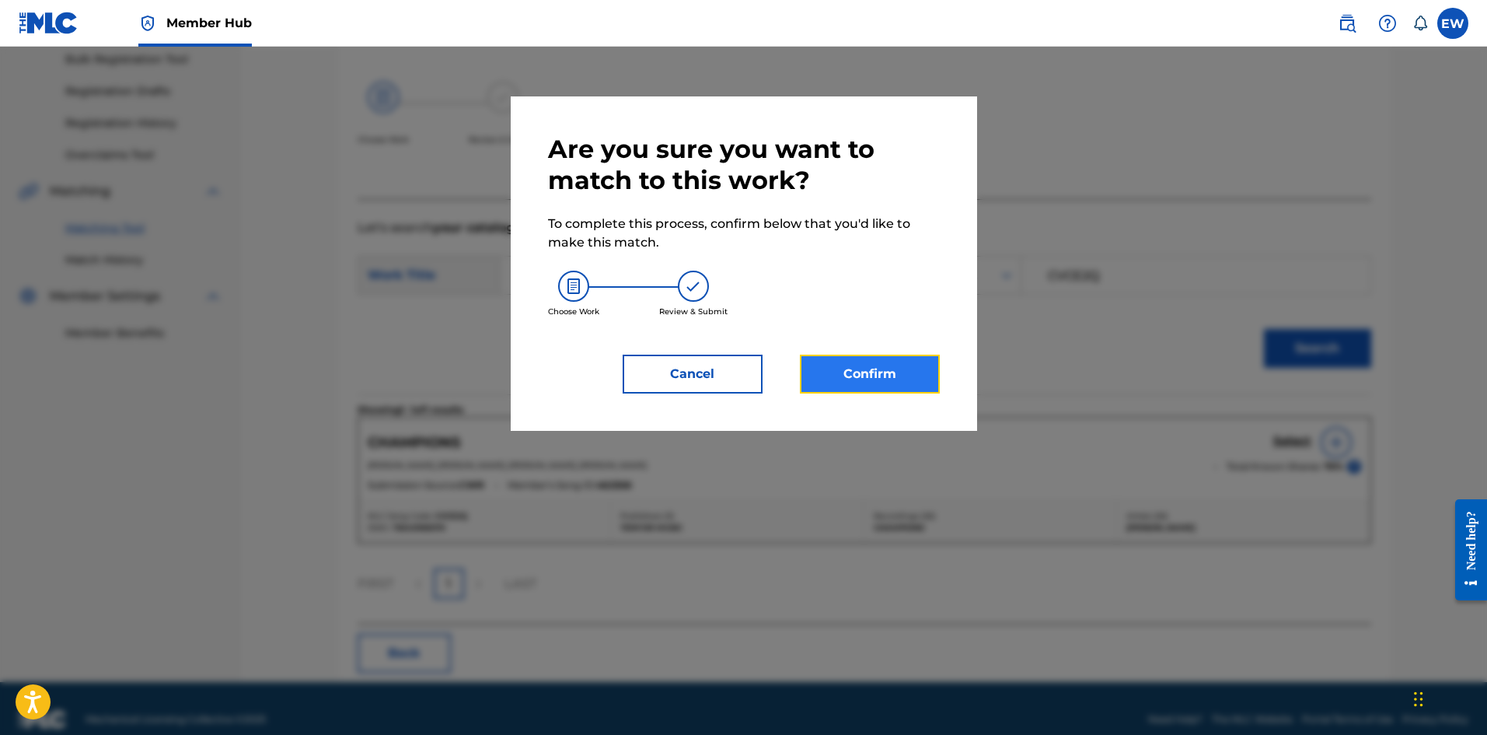
click at [582, 285] on button "Confirm" at bounding box center [870, 374] width 140 height 39
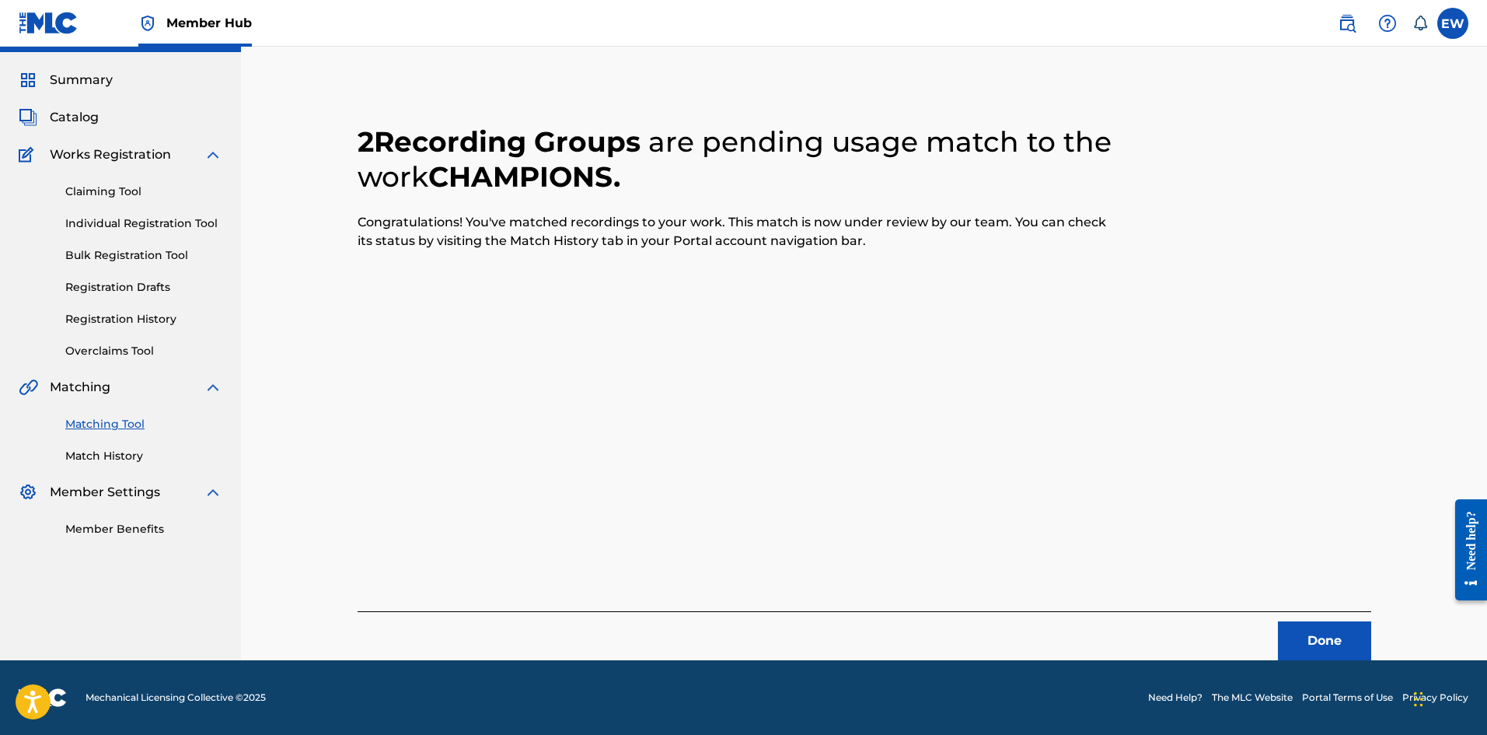
scroll to position [37, 0]
click at [582, 285] on button "Done" at bounding box center [1324, 640] width 93 height 39
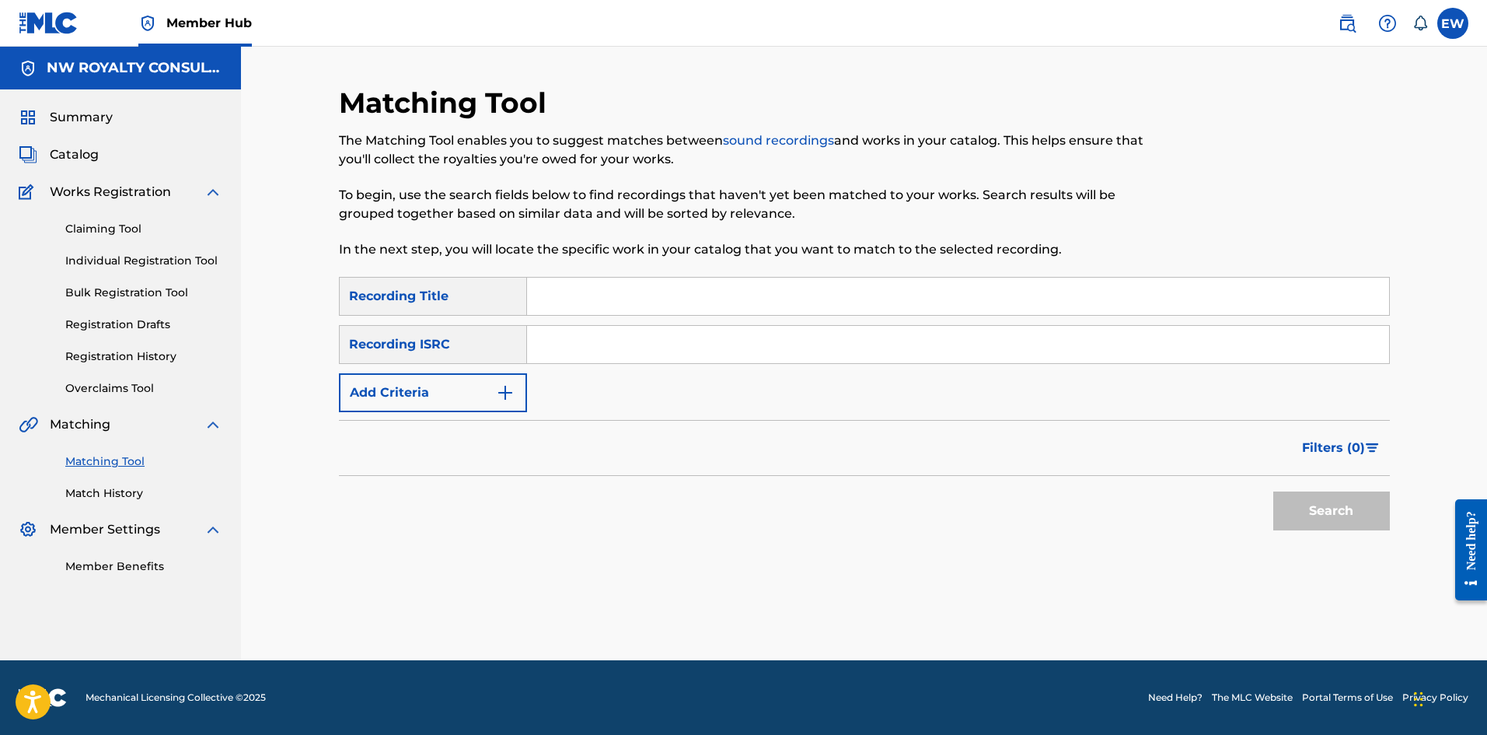
scroll to position [0, 0]
click at [442, 285] on button "Add Criteria" at bounding box center [433, 392] width 188 height 39
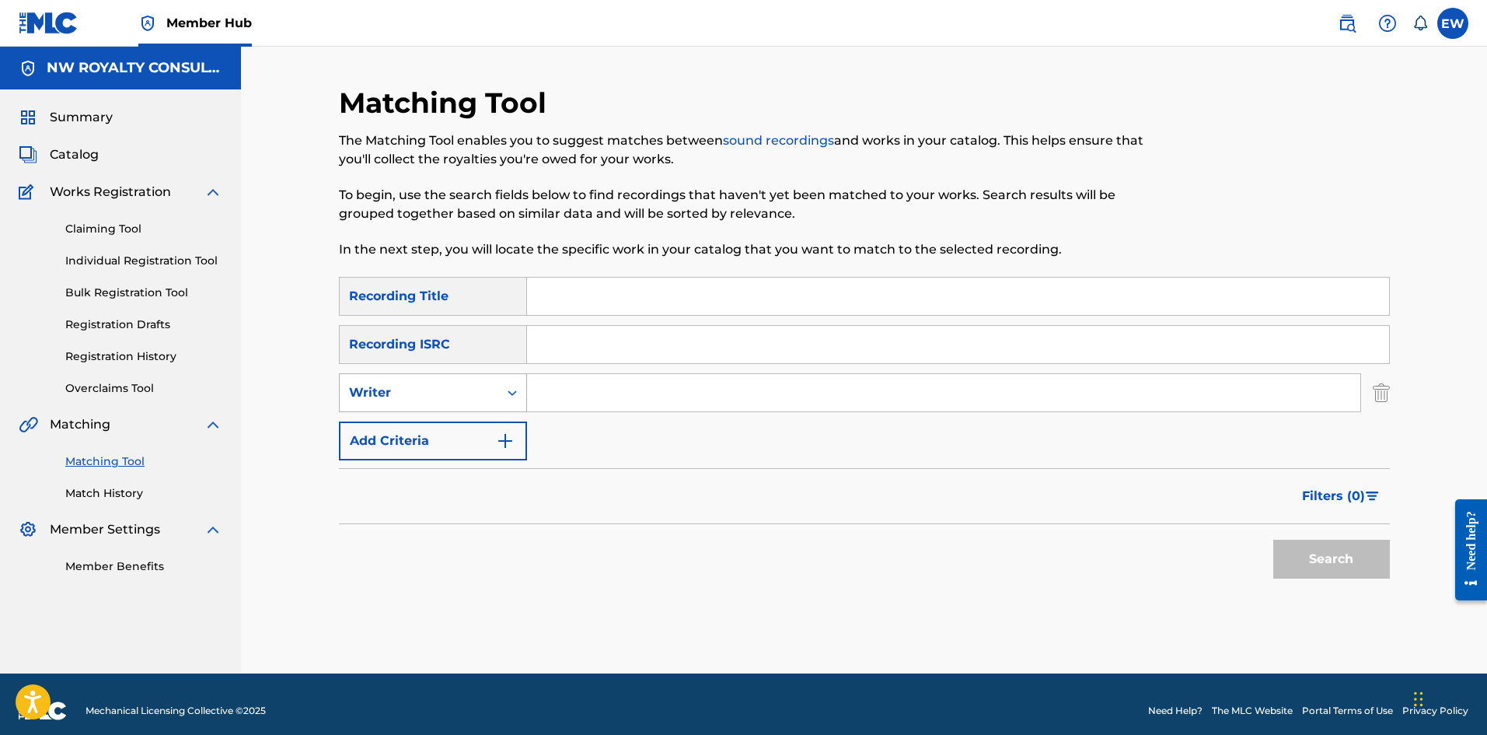
click at [428, 285] on div "Writer" at bounding box center [419, 393] width 159 height 30
click at [431, 285] on div "Recording Artist" at bounding box center [433, 431] width 187 height 39
click at [582, 285] on input "Search Form" at bounding box center [943, 392] width 833 height 37
type input "YOUNG [PERSON_NAME]"
drag, startPoint x: 768, startPoint y: 305, endPoint x: 709, endPoint y: 288, distance: 61.3
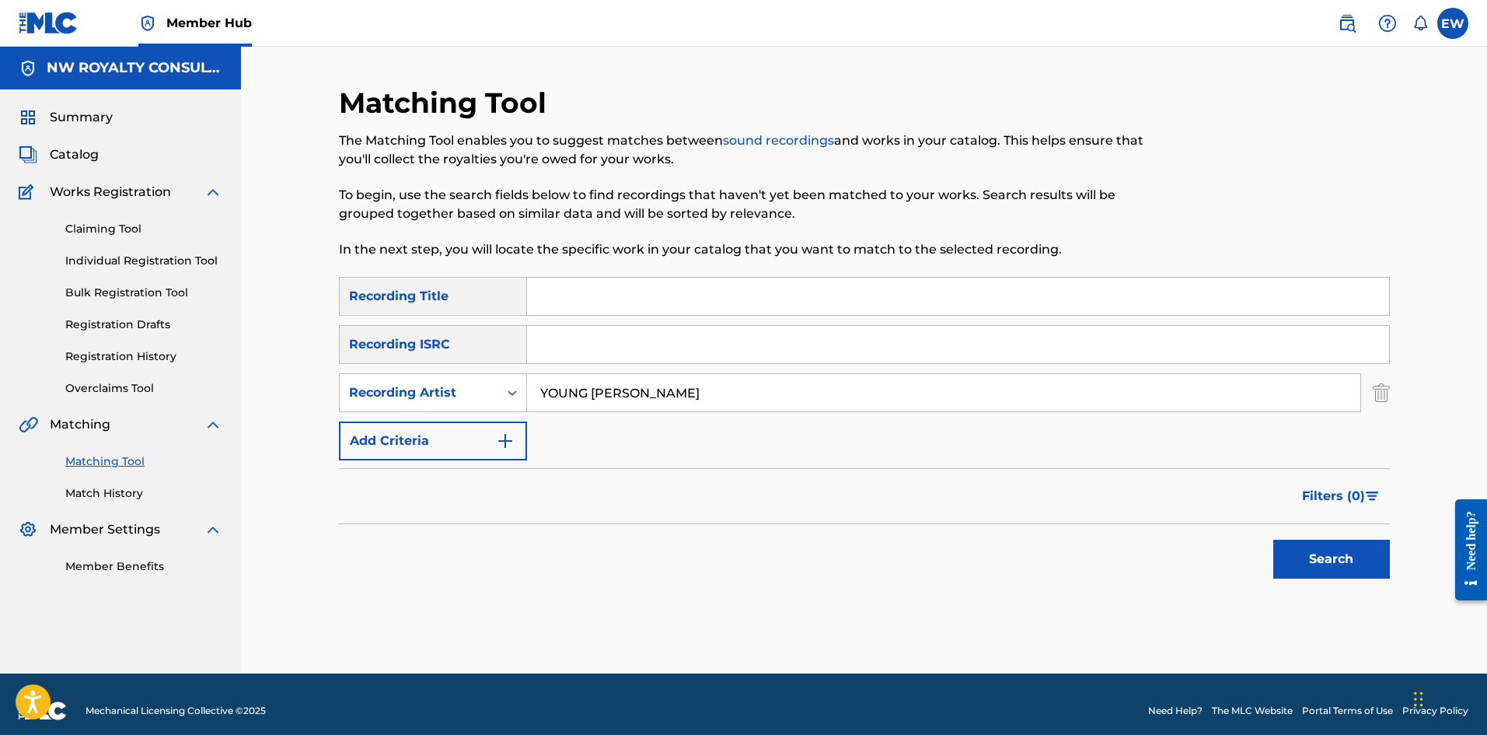
click at [582, 285] on input "Search Form" at bounding box center [958, 296] width 862 height 37
type input "CHANDELIER"
click at [582, 285] on button "Search" at bounding box center [1331, 559] width 117 height 39
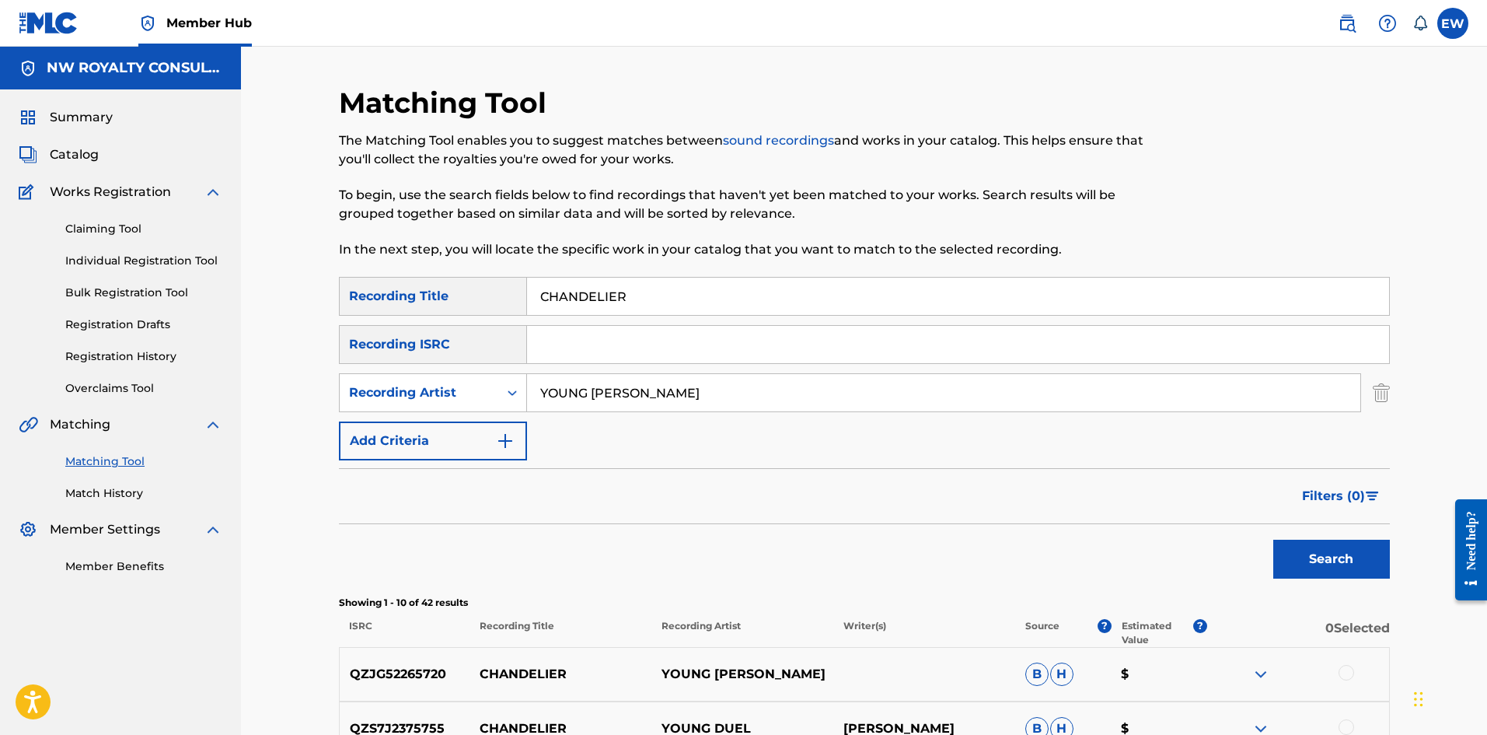
drag, startPoint x: 1310, startPoint y: 283, endPoint x: 1118, endPoint y: 253, distance: 194.3
click at [582, 256] on div "Matching Tool The Matching Tool enables you to suggest matches between sound re…" at bounding box center [864, 697] width 1051 height 1222
drag, startPoint x: 673, startPoint y: 394, endPoint x: 221, endPoint y: 395, distance: 452.5
click at [272, 285] on div "Matching Tool The Matching Tool enables you to suggest matches between sound re…" at bounding box center [864, 677] width 1246 height 1261
type input "BRAMMA"
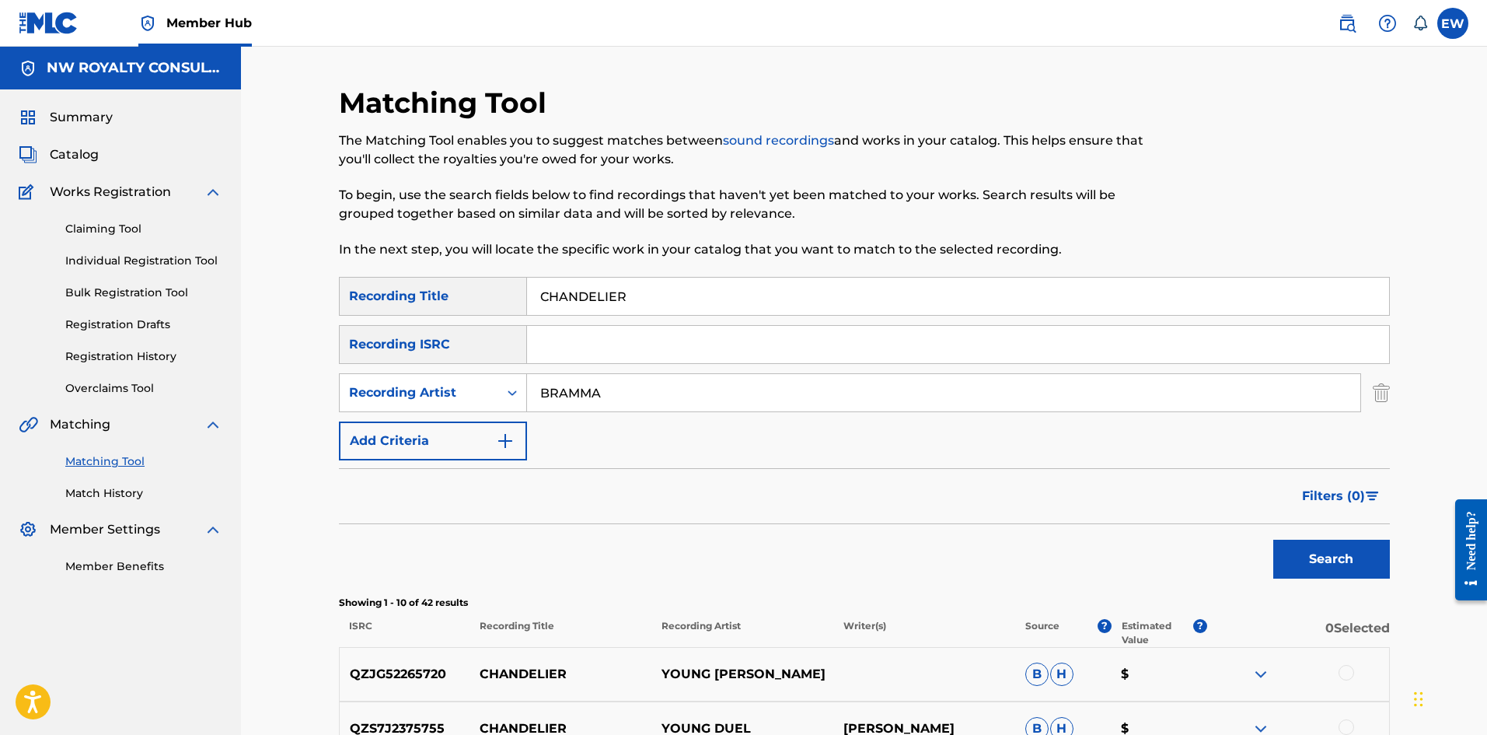
drag, startPoint x: 663, startPoint y: 308, endPoint x: 422, endPoint y: 310, distance: 241.0
click at [413, 285] on div "SearchWithCriteriab6fd10f2-3cf4-4658-9d8a-dbc72b6729ca Recording Title CHANDELI…" at bounding box center [864, 296] width 1051 height 39
type input "CHANGE"
click at [582, 285] on button "Search" at bounding box center [1331, 559] width 117 height 39
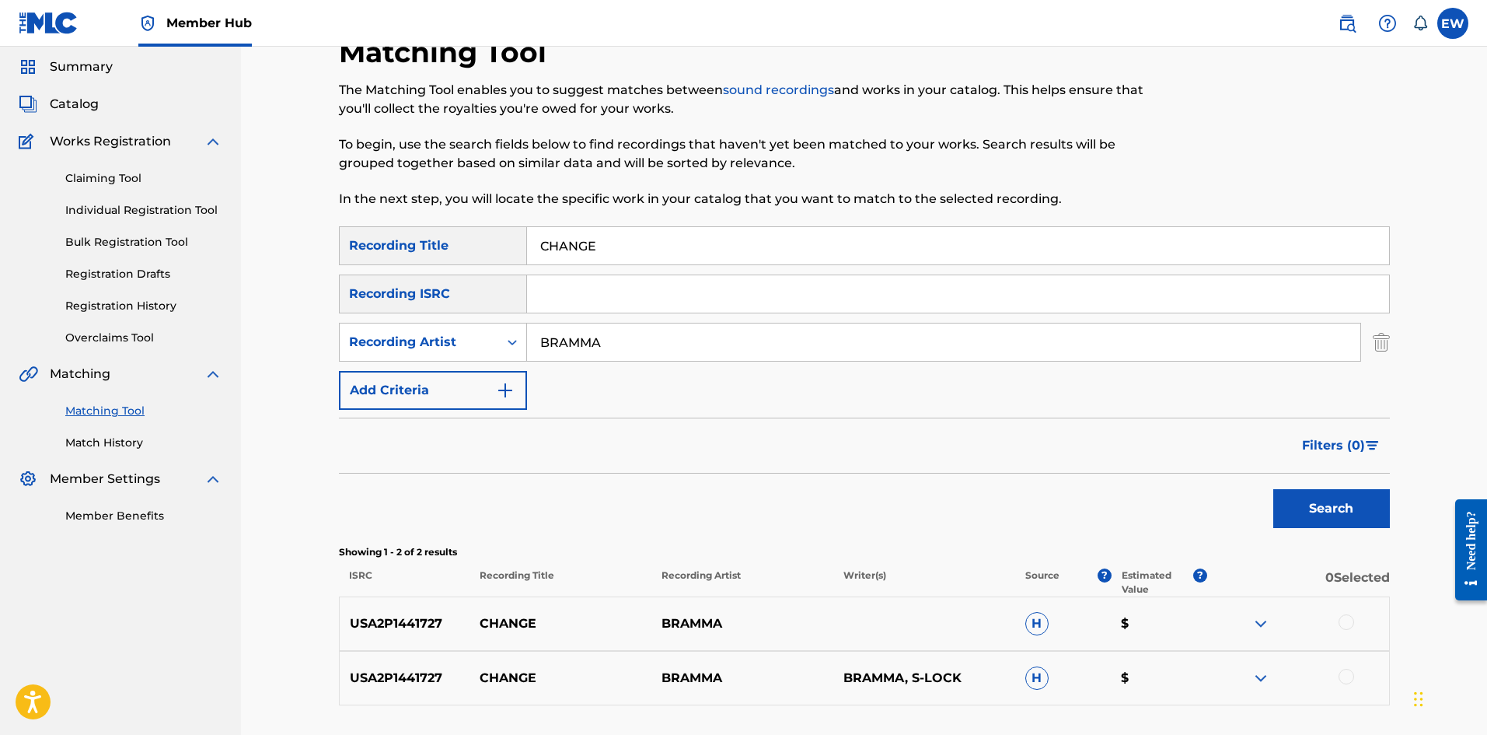
scroll to position [78, 0]
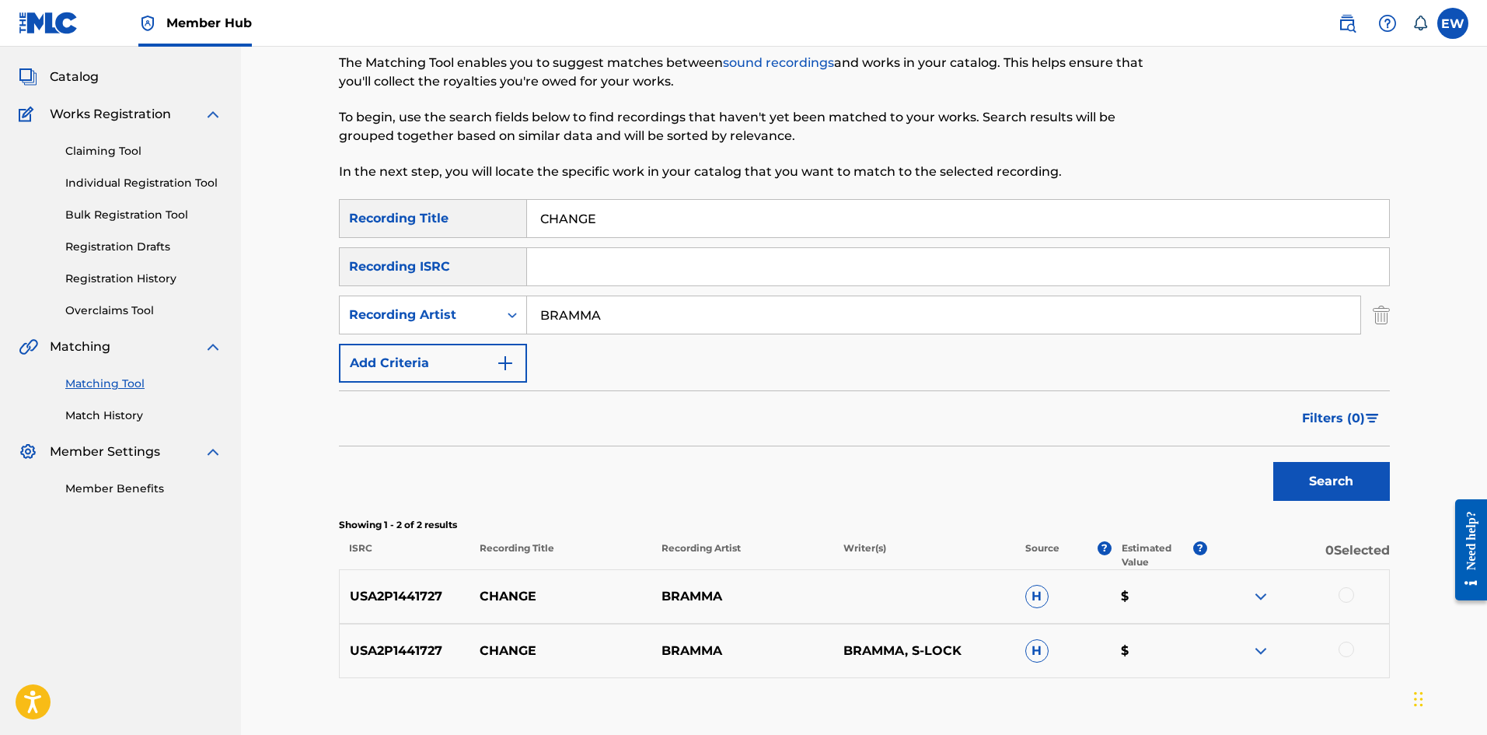
click at [582, 285] on div at bounding box center [1347, 595] width 16 height 16
click at [582, 285] on div at bounding box center [1347, 649] width 16 height 16
click at [582, 285] on button "Match 2 Groups" at bounding box center [1093, 608] width 172 height 39
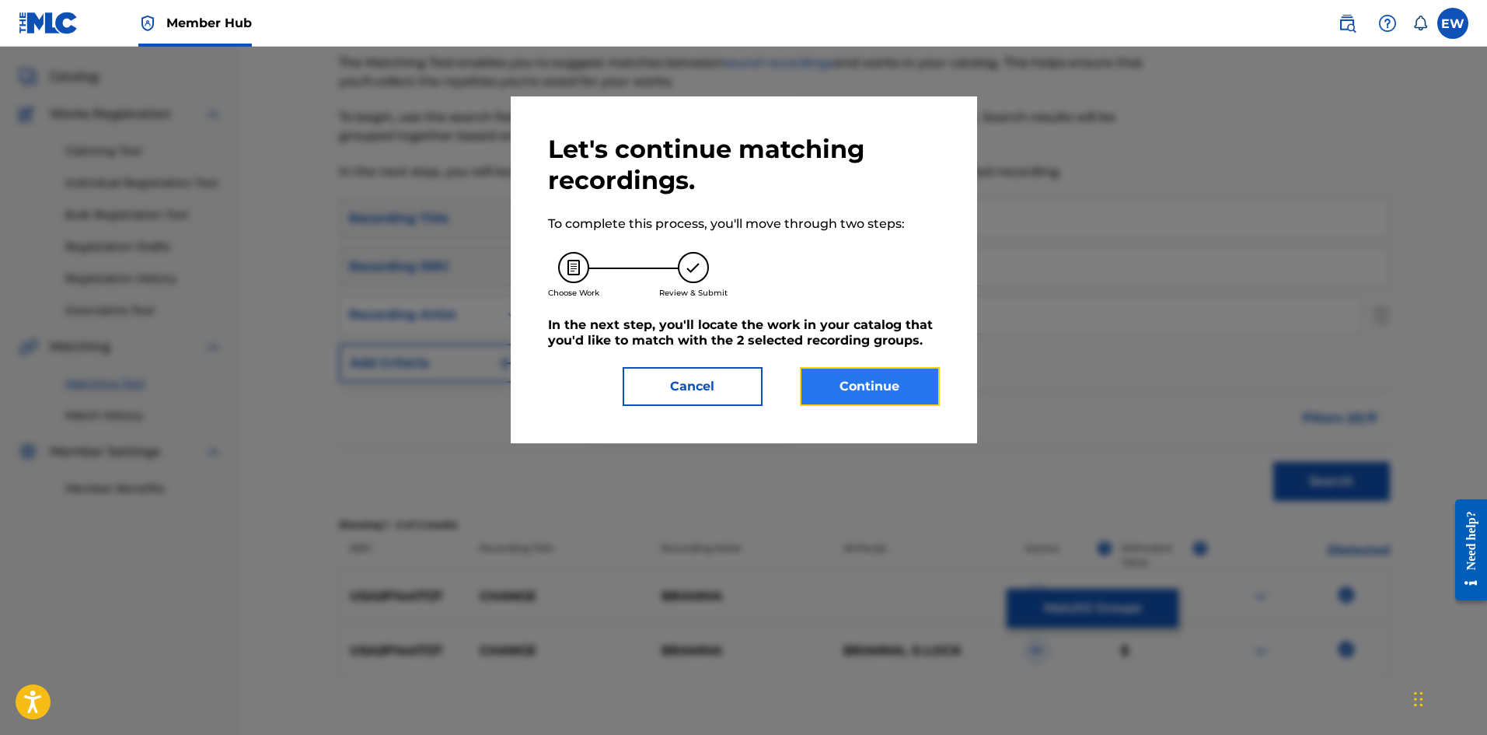
click at [582, 285] on button "Continue" at bounding box center [870, 386] width 140 height 39
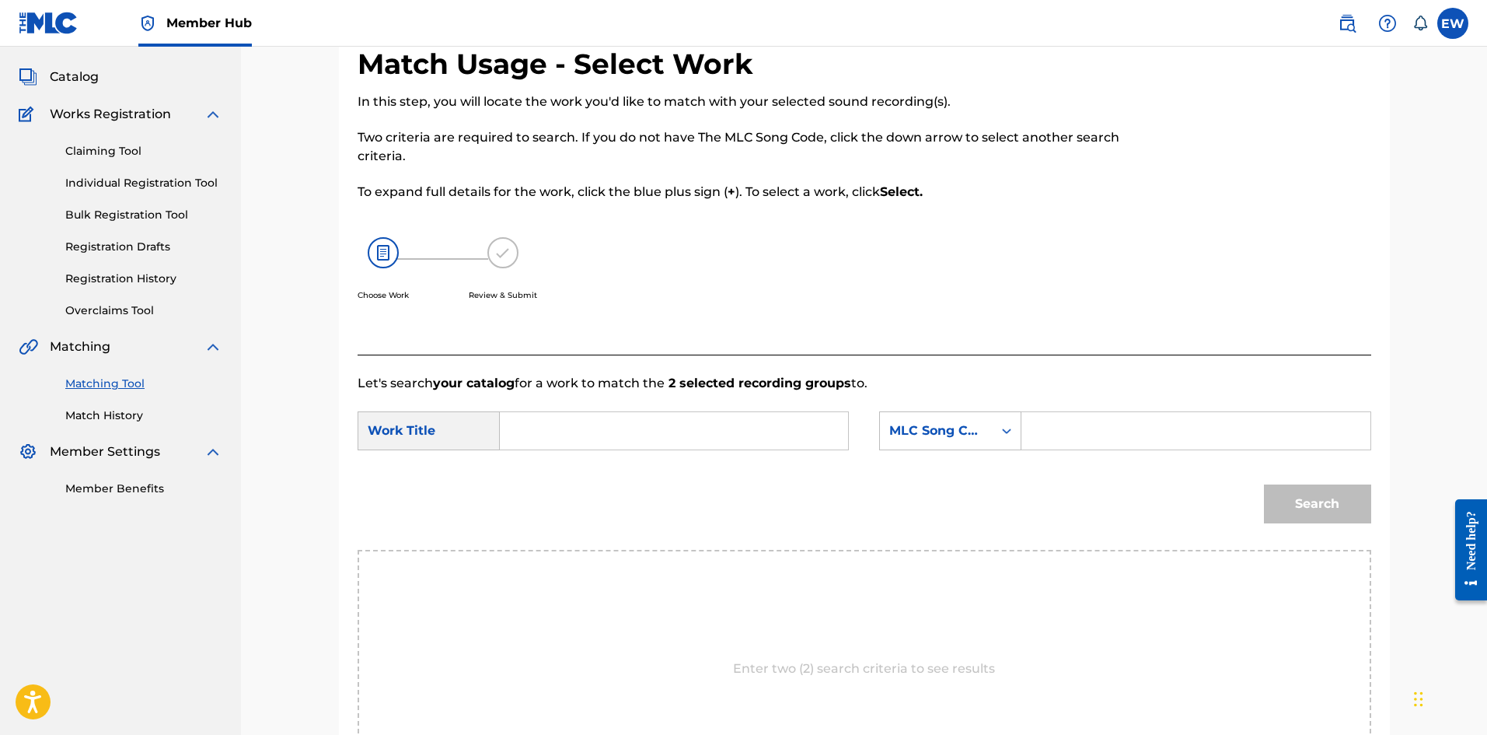
click at [582, 285] on input "Search Form" at bounding box center [674, 430] width 322 height 37
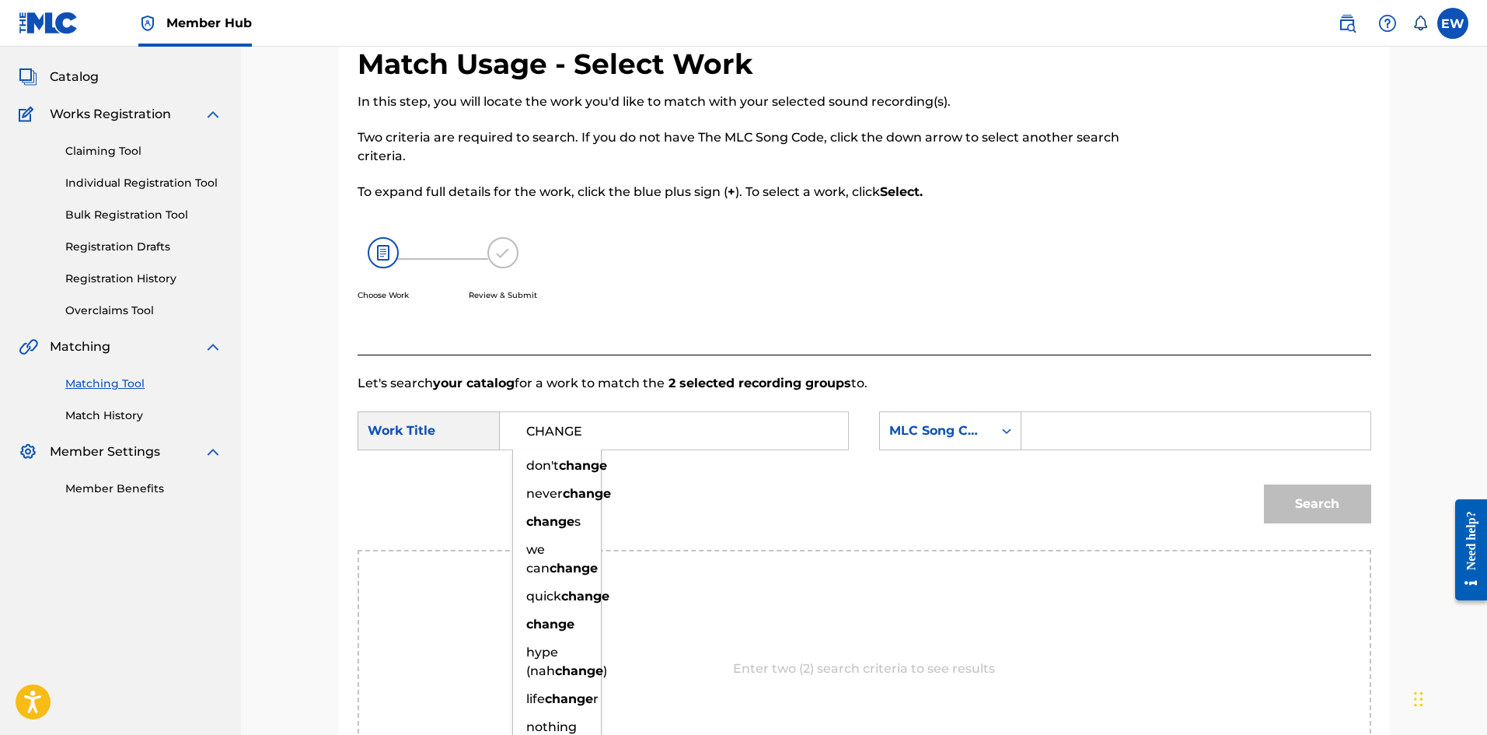
type input "CHANGE"
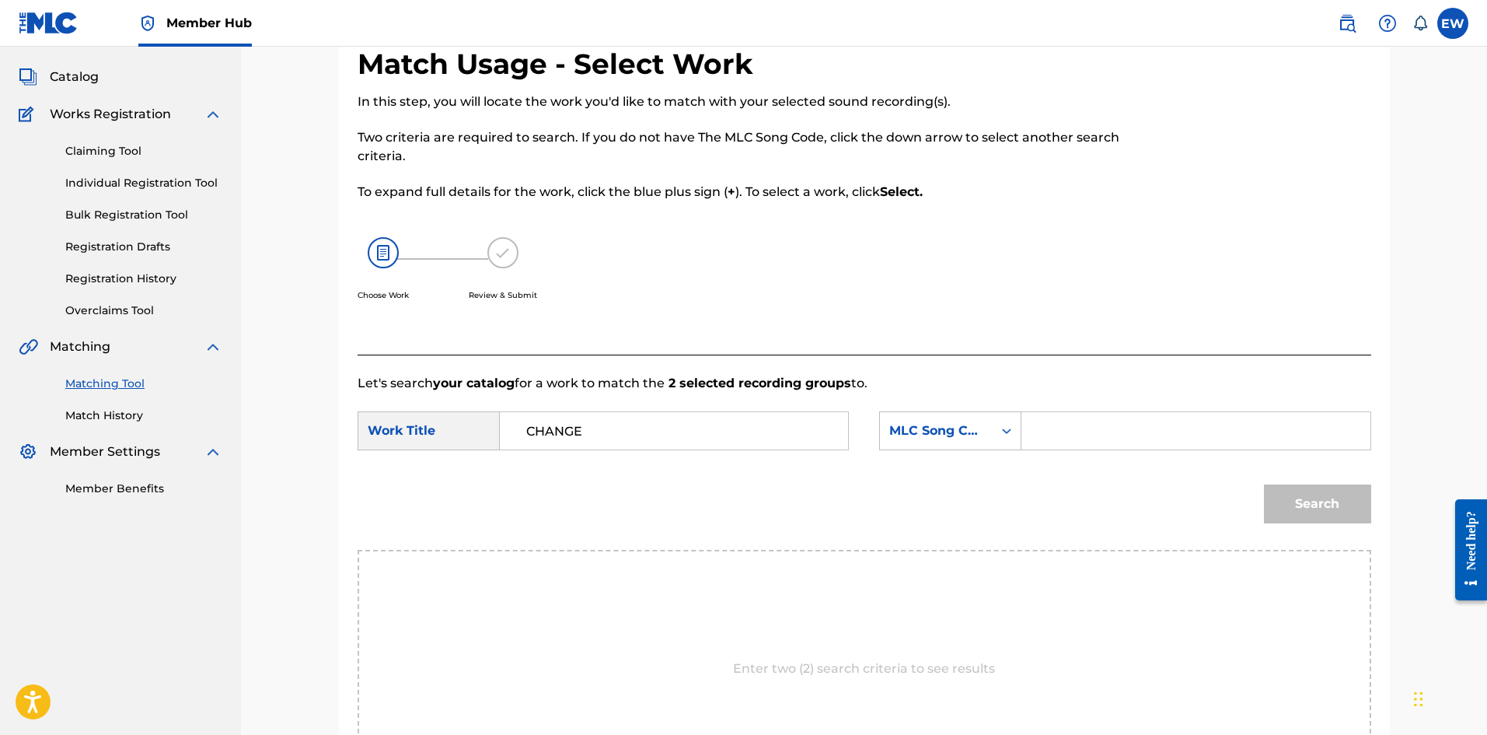
click at [582, 285] on input "Search Form" at bounding box center [1196, 430] width 322 height 37
type input "CVBTQW"
click at [582, 285] on button "Search" at bounding box center [1317, 503] width 107 height 39
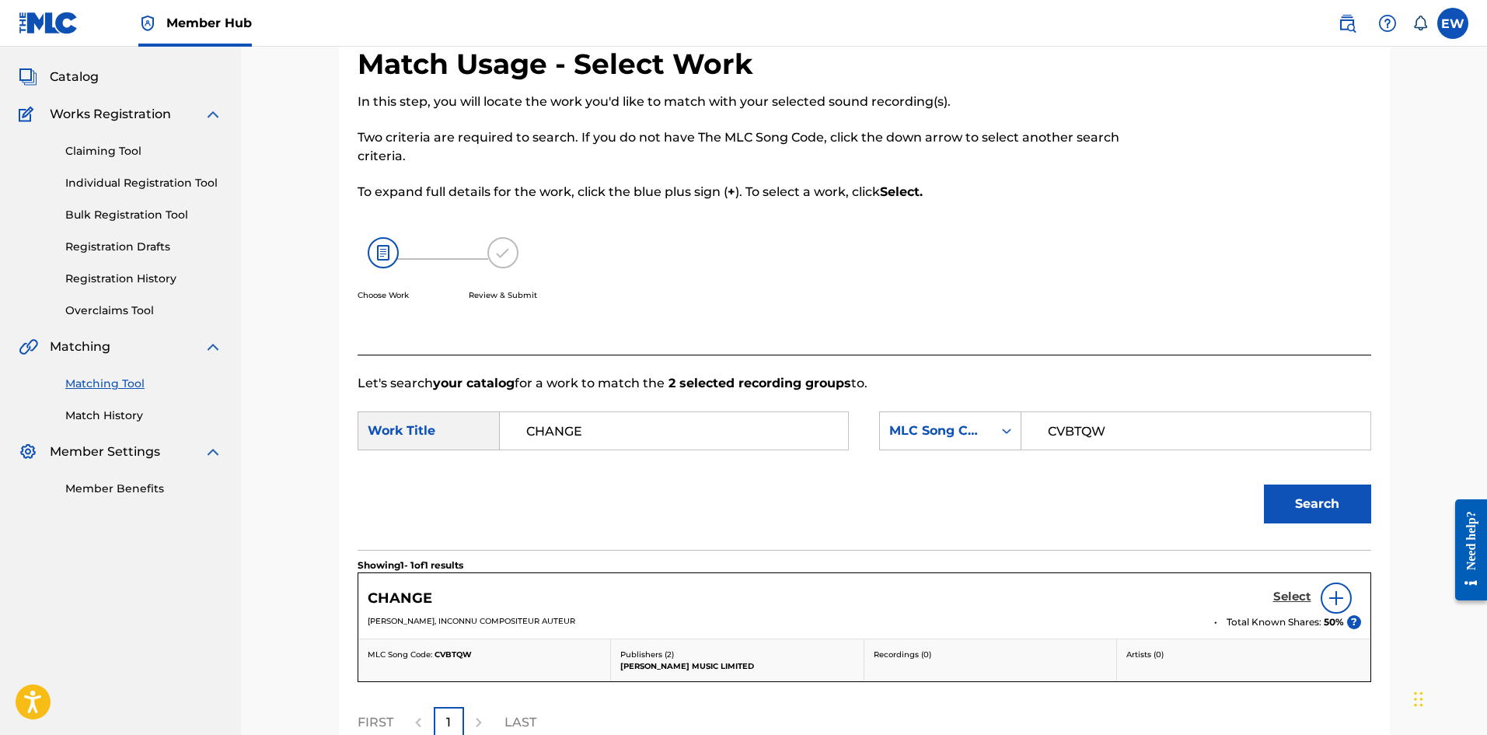
click at [582, 285] on h5 "Select" at bounding box center [1292, 596] width 38 height 15
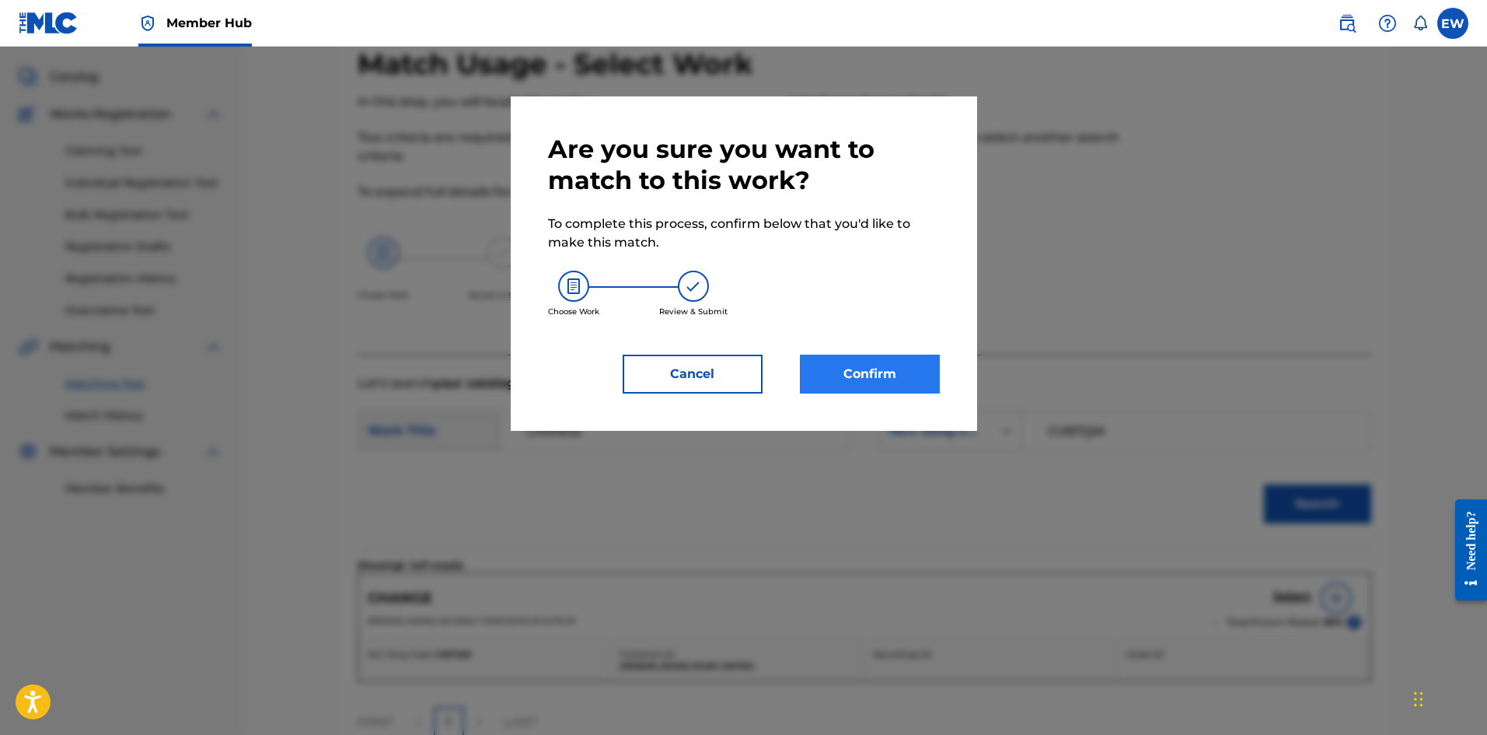
drag, startPoint x: 890, startPoint y: 401, endPoint x: 883, endPoint y: 383, distance: 19.9
click at [582, 285] on div "Are you sure you want to match to this work? To complete this process, confirm …" at bounding box center [744, 263] width 466 height 334
click at [582, 285] on button "Confirm" at bounding box center [870, 374] width 140 height 39
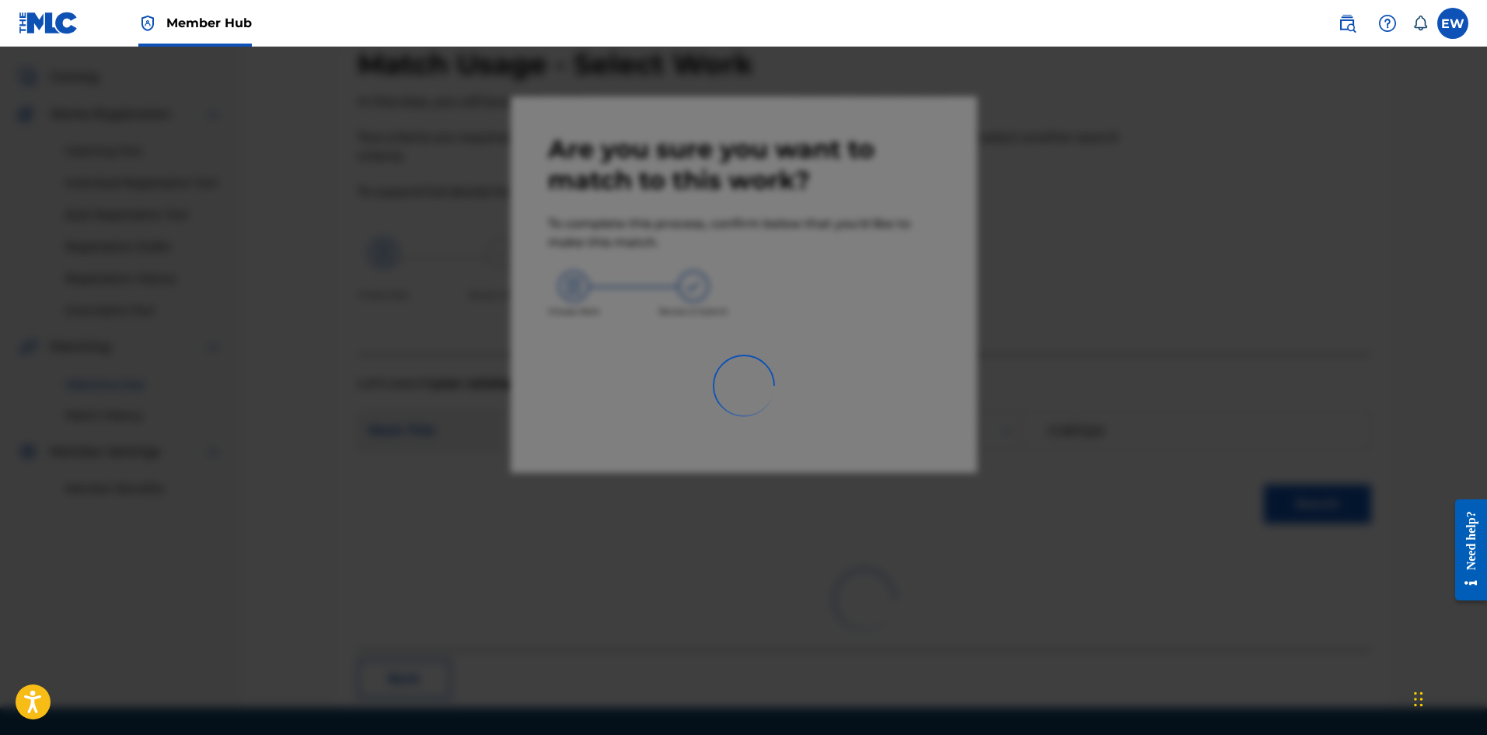
scroll to position [37, 0]
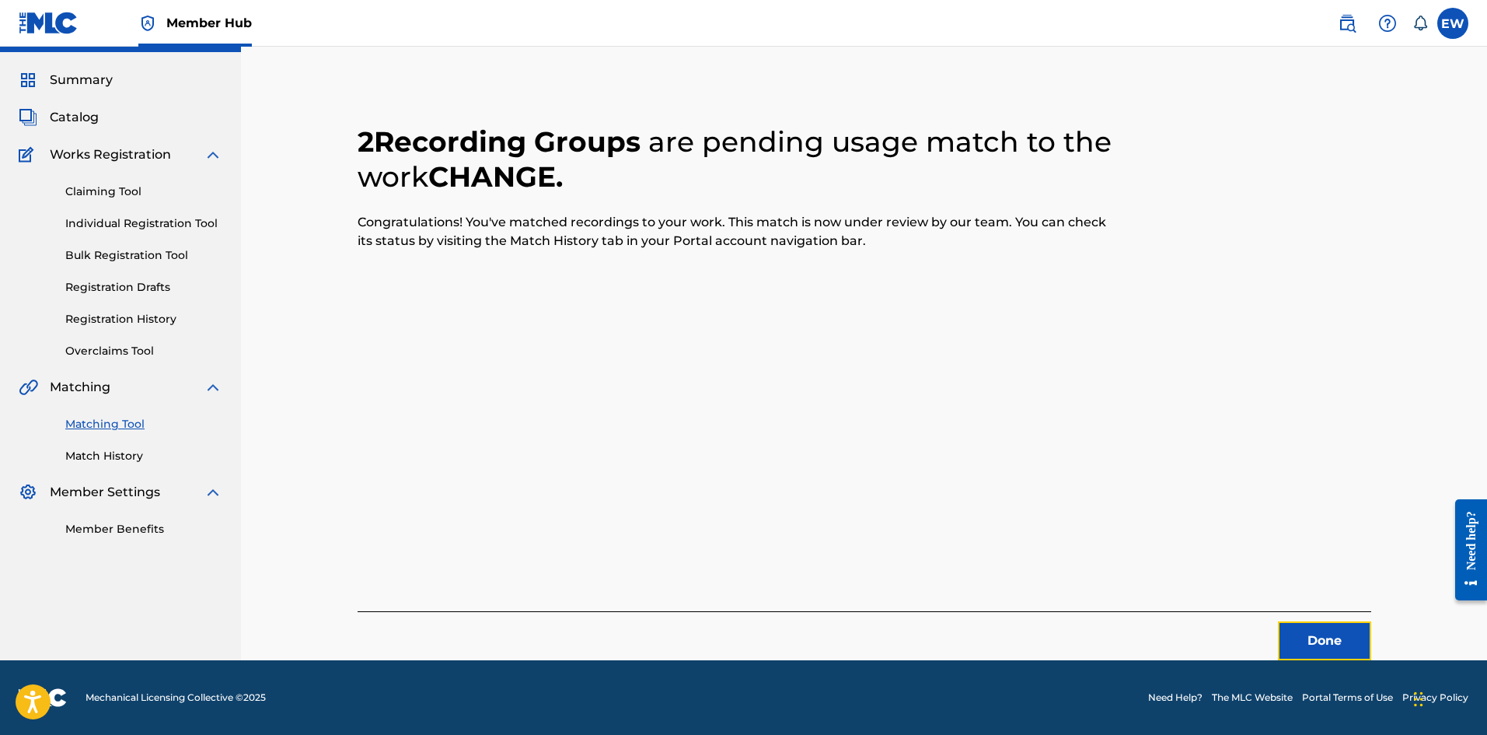
drag, startPoint x: 1337, startPoint y: 660, endPoint x: 1490, endPoint y: 655, distance: 153.2
click at [582, 285] on button "Done" at bounding box center [1324, 640] width 93 height 39
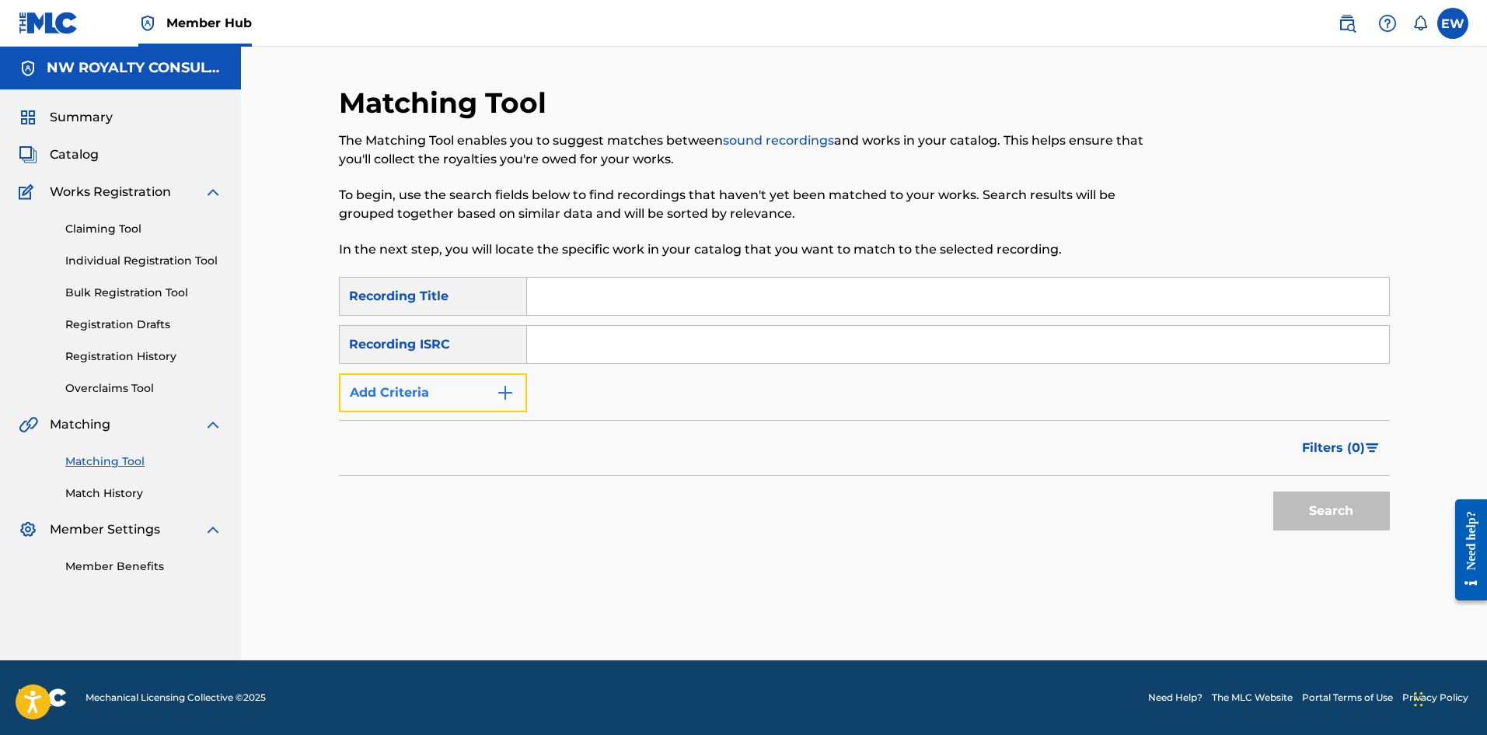
click at [403, 285] on button "Add Criteria" at bounding box center [433, 392] width 188 height 39
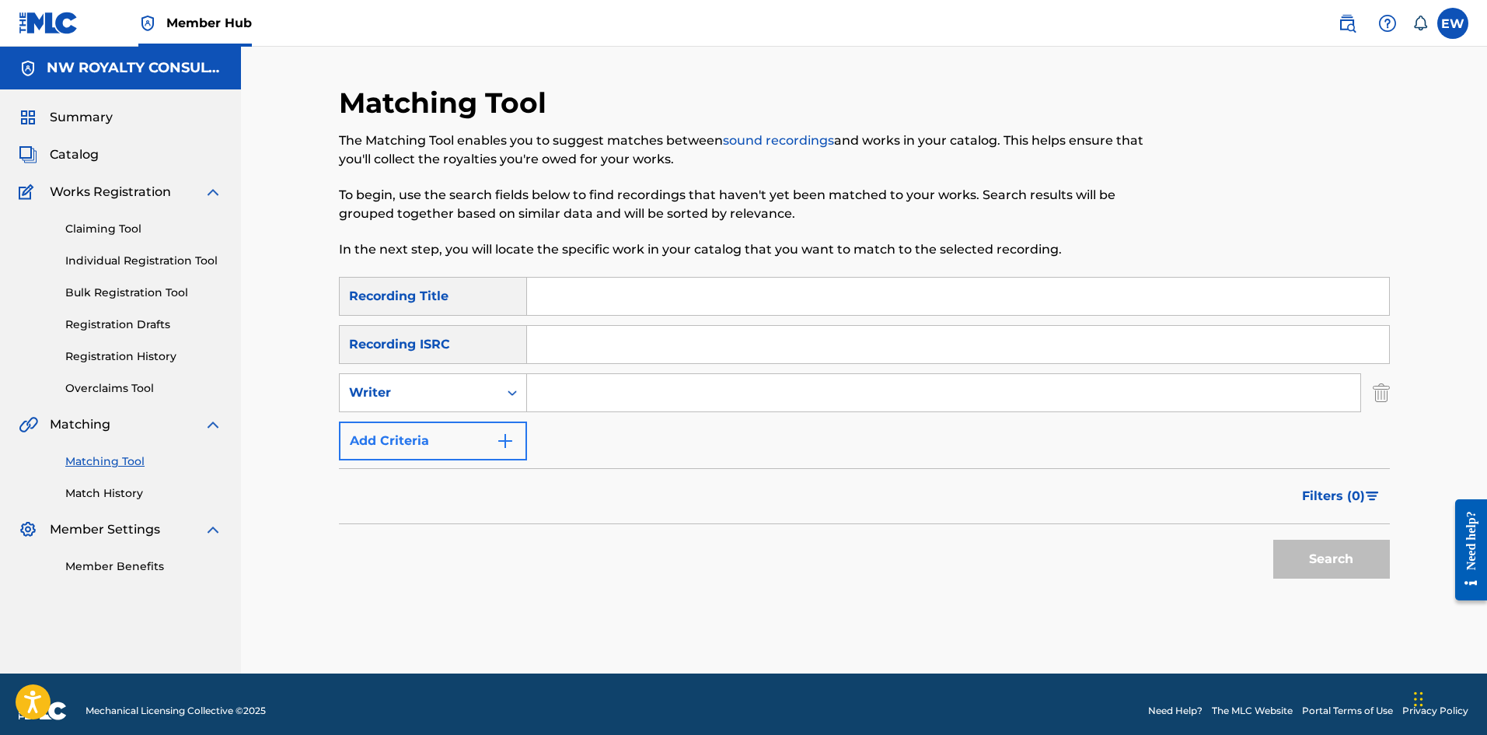
click at [403, 285] on div "Writer" at bounding box center [419, 392] width 140 height 19
drag, startPoint x: 365, startPoint y: 428, endPoint x: 424, endPoint y: 420, distance: 59.7
click at [373, 285] on div "Recording Artist" at bounding box center [433, 431] width 187 height 39
drag, startPoint x: 613, startPoint y: 400, endPoint x: 594, endPoint y: 407, distance: 20.7
click at [582, 285] on input "Search Form" at bounding box center [943, 392] width 833 height 37
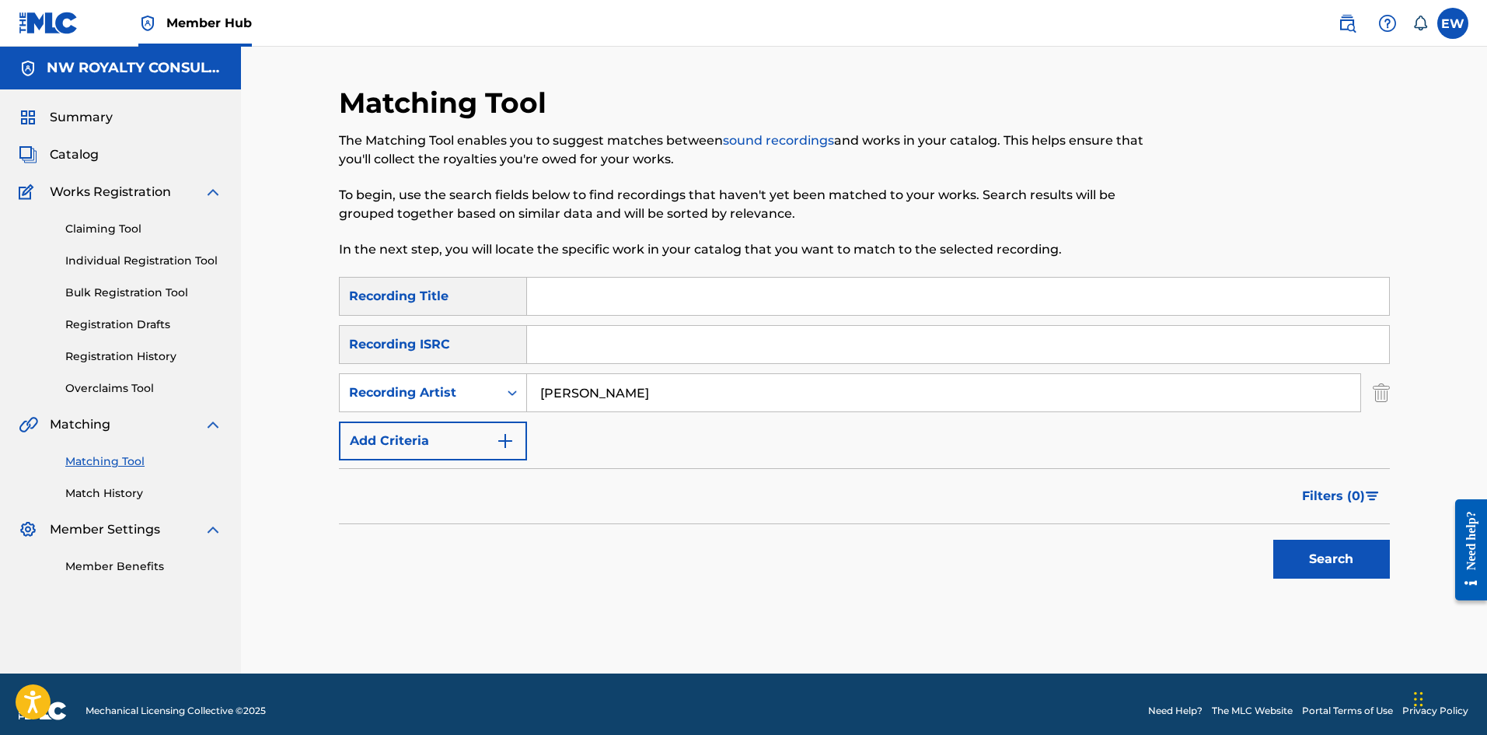
type input "[PERSON_NAME]"
click at [582, 285] on input "Search Form" at bounding box center [958, 296] width 862 height 37
type input "CHANGE"
click at [582, 285] on button "Search" at bounding box center [1331, 559] width 117 height 39
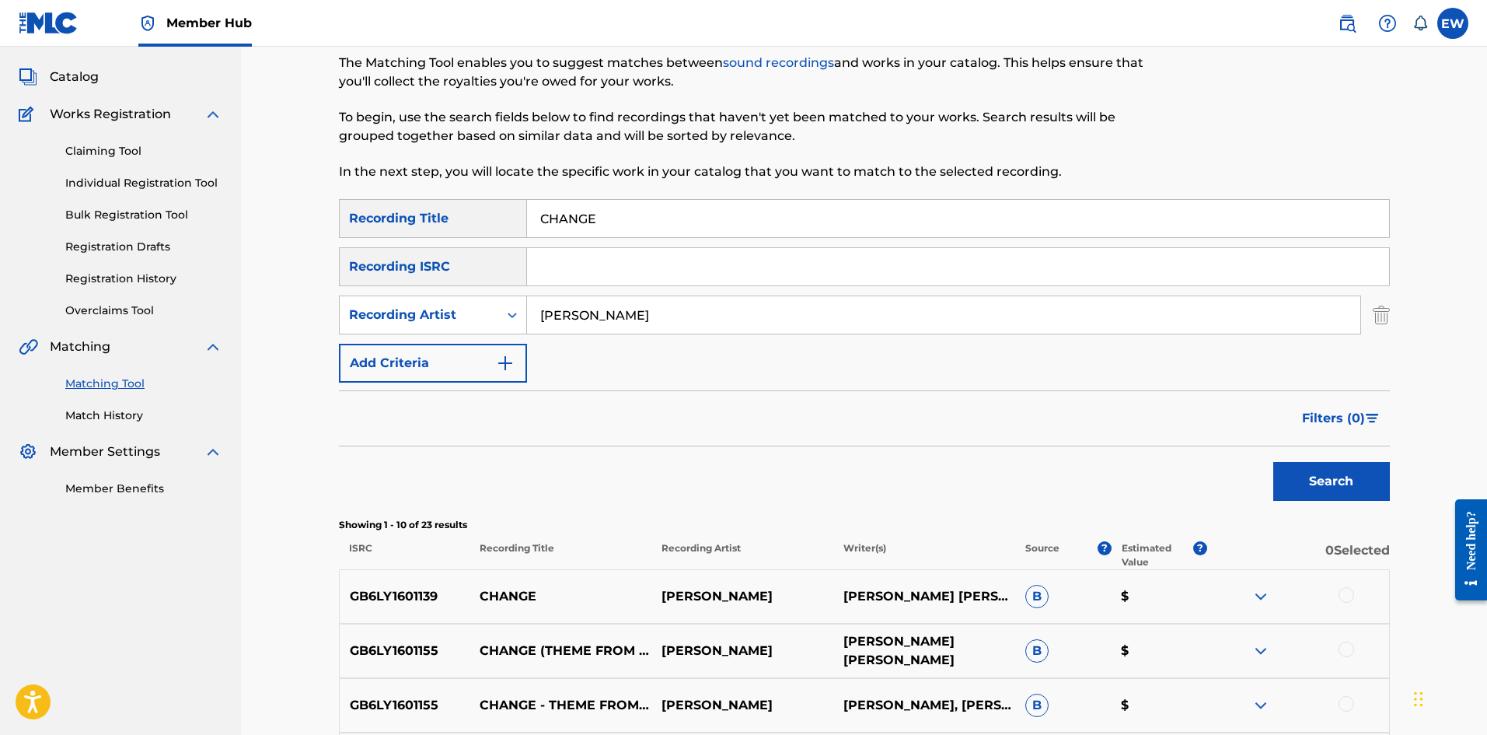
scroll to position [155, 0]
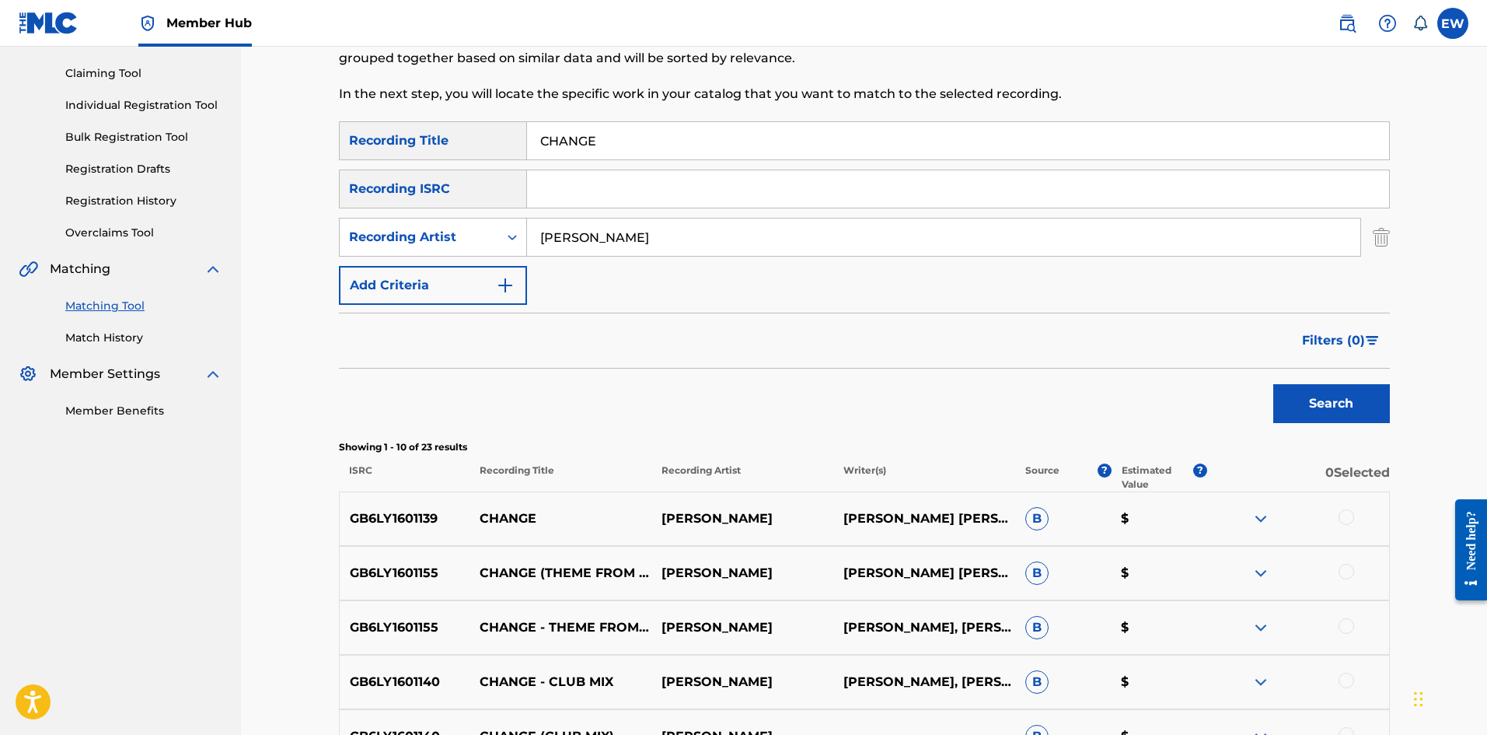
click at [582, 285] on div "GB6LY1601139 CHANGE [PERSON_NAME] [PERSON_NAME] [PERSON_NAME] B $" at bounding box center [864, 518] width 1051 height 54
click at [582, 285] on div at bounding box center [1347, 517] width 16 height 16
click at [582, 285] on div at bounding box center [1347, 572] width 16 height 16
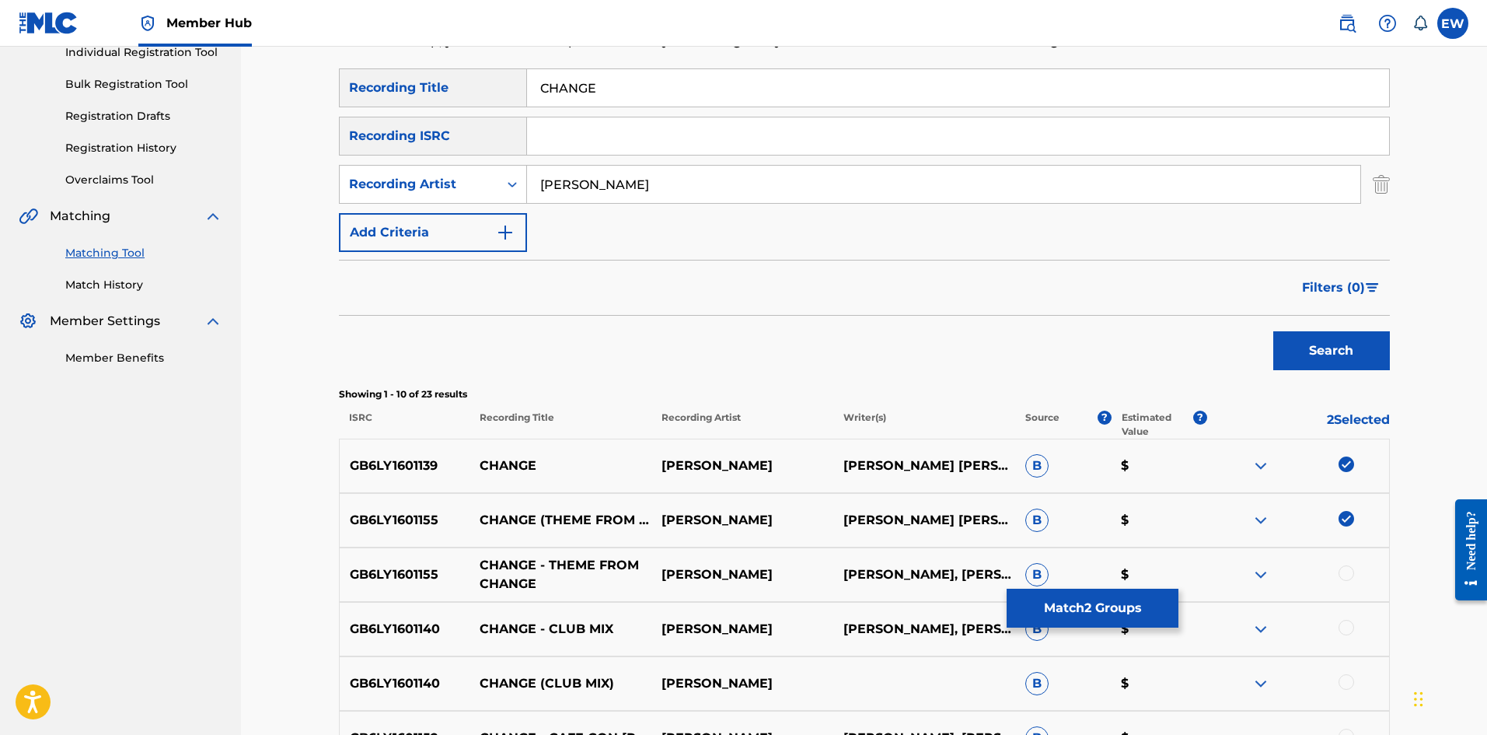
scroll to position [233, 0]
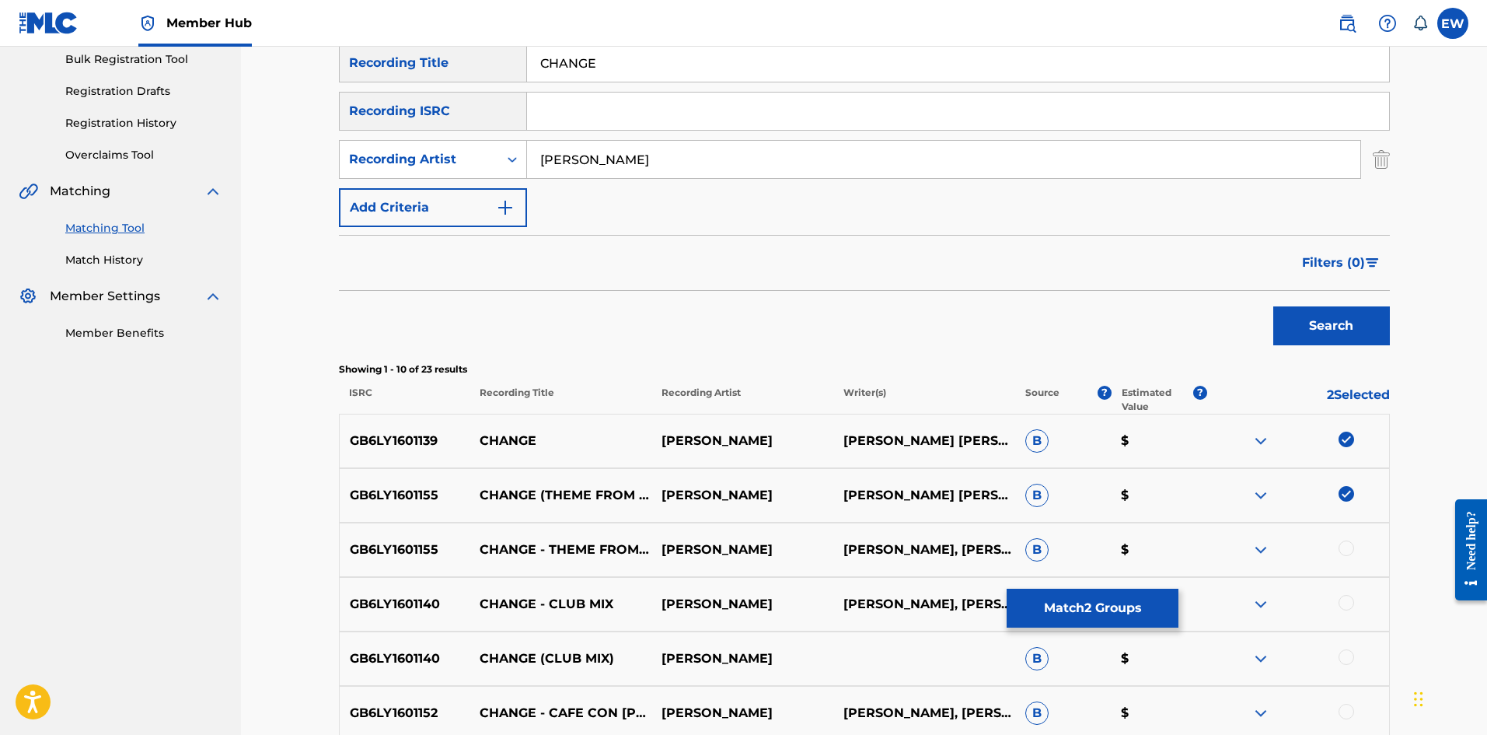
click at [582, 285] on div at bounding box center [1347, 548] width 16 height 16
drag, startPoint x: 1347, startPoint y: 603, endPoint x: 1341, endPoint y: 627, distance: 24.0
click at [582, 285] on div at bounding box center [1347, 603] width 16 height 16
click at [582, 285] on div at bounding box center [1347, 657] width 16 height 16
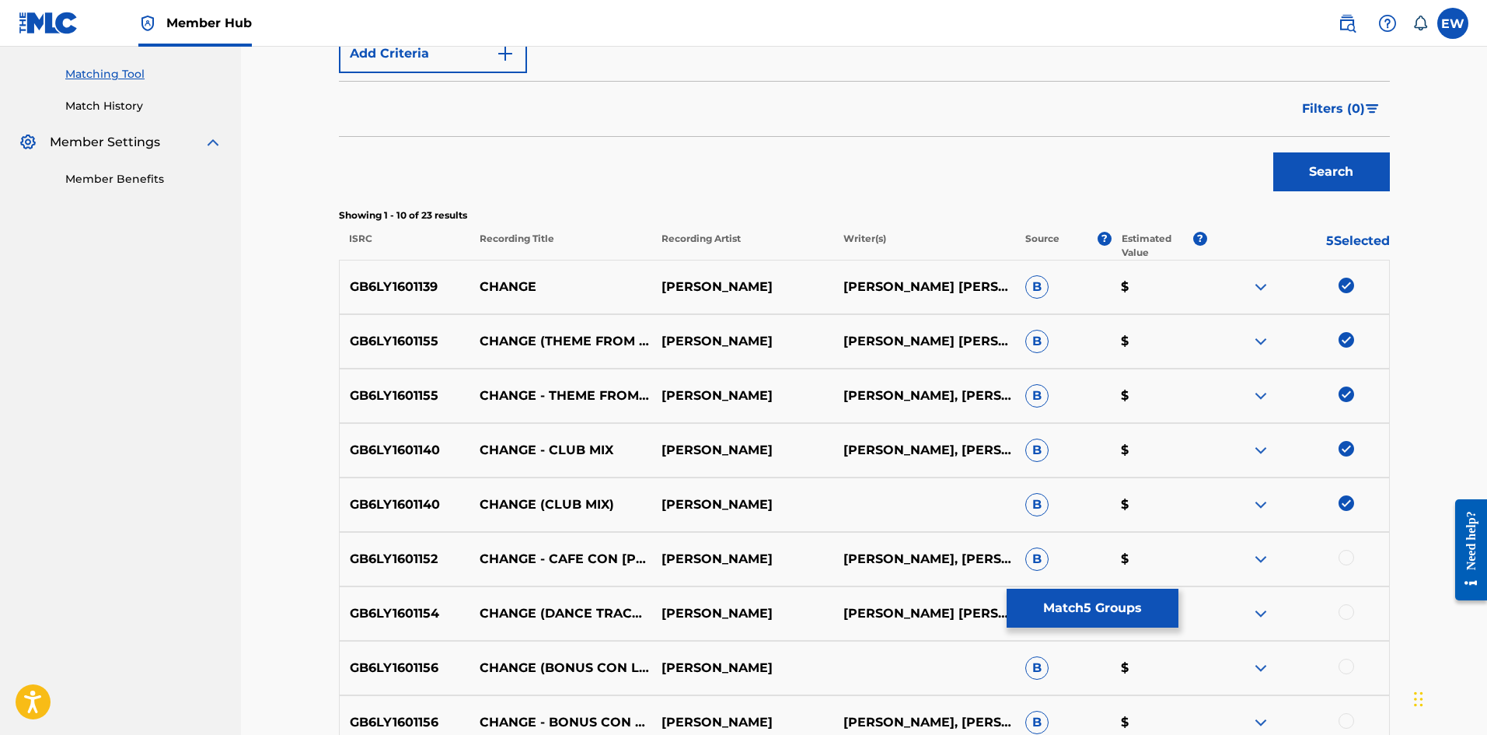
scroll to position [389, 0]
click at [582, 285] on div at bounding box center [1347, 556] width 16 height 16
click at [582, 285] on div at bounding box center [1347, 611] width 16 height 16
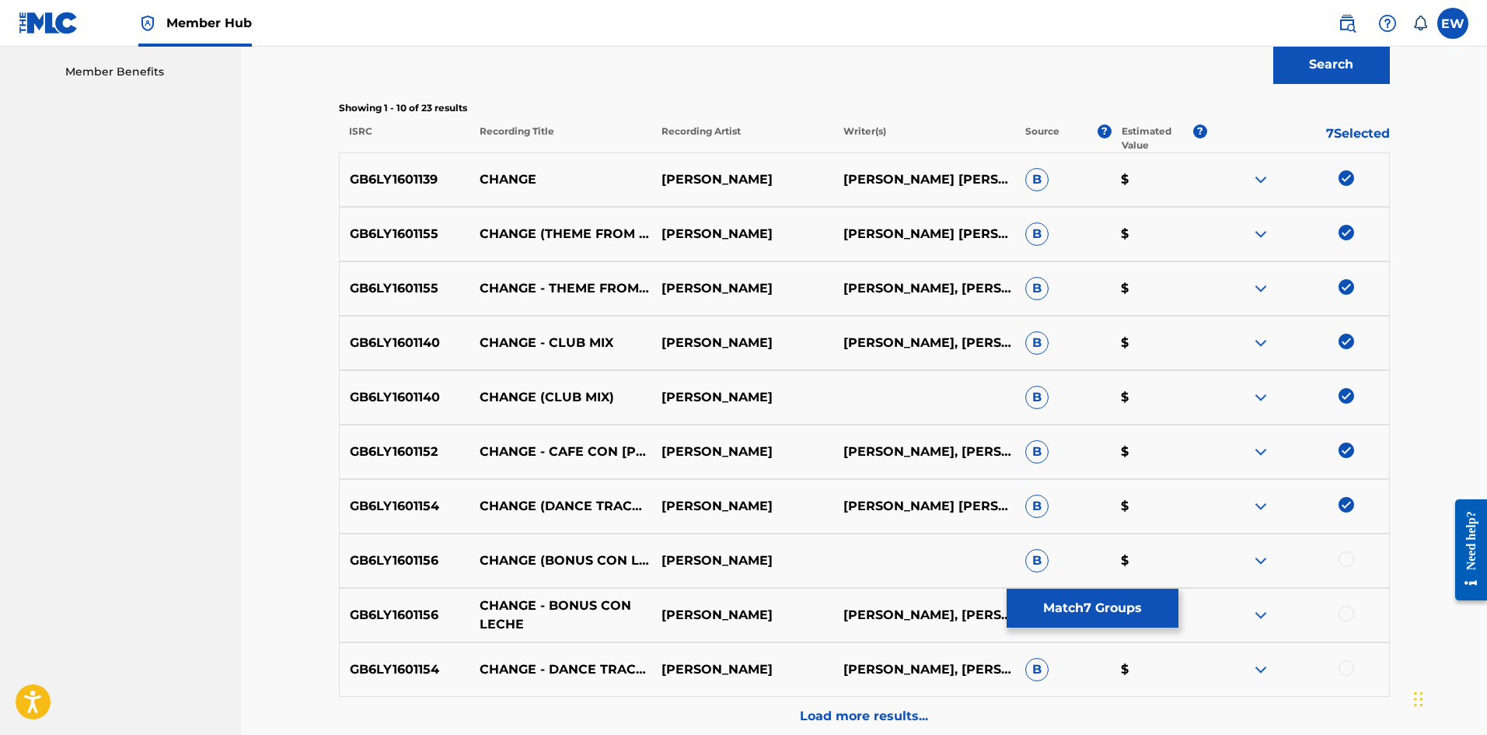
scroll to position [544, 0]
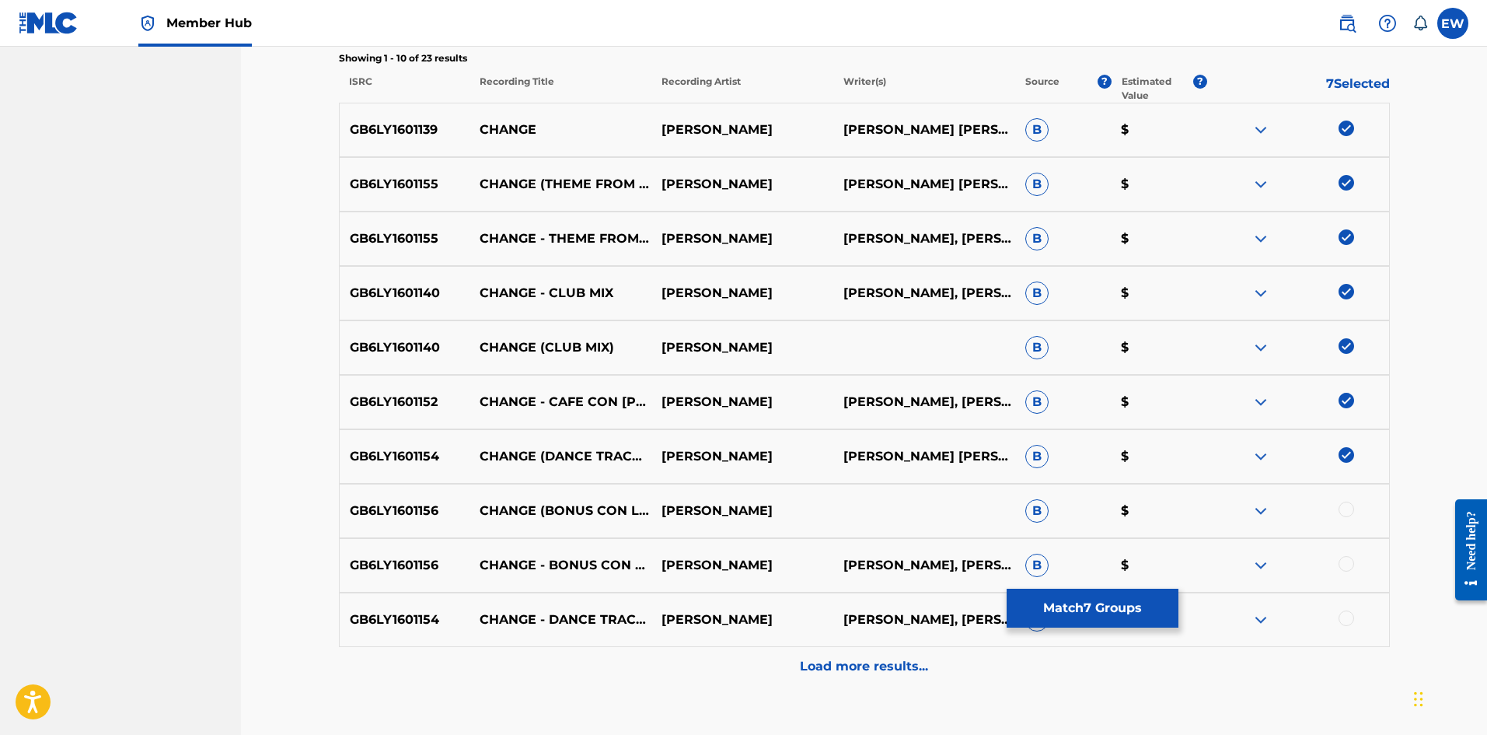
click at [582, 285] on div at bounding box center [1347, 509] width 16 height 16
click at [582, 285] on div at bounding box center [1347, 564] width 16 height 16
click at [582, 285] on div at bounding box center [1347, 618] width 16 height 16
drag, startPoint x: 808, startPoint y: 669, endPoint x: 820, endPoint y: 666, distance: 13.0
click at [582, 285] on p "Load more results..." at bounding box center [864, 666] width 128 height 19
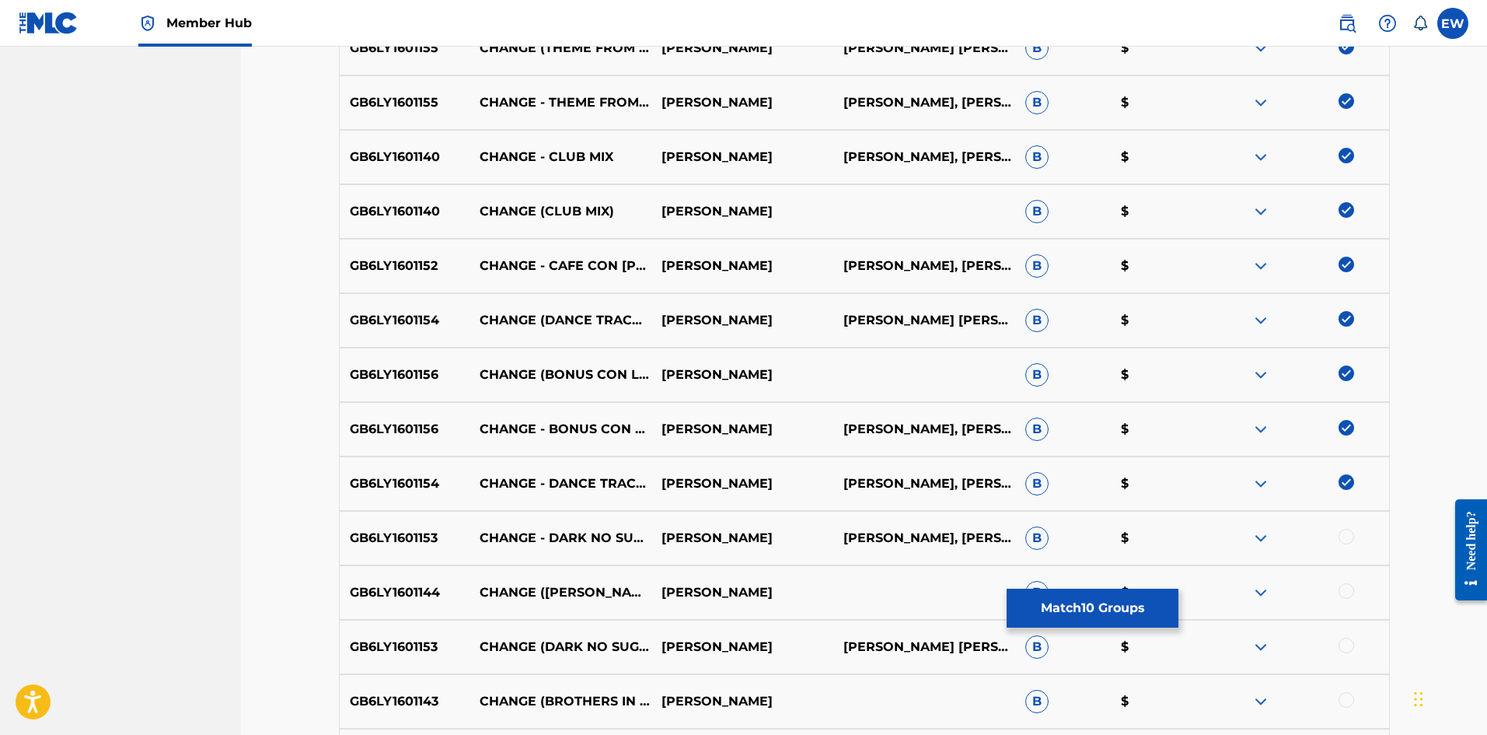
scroll to position [700, 0]
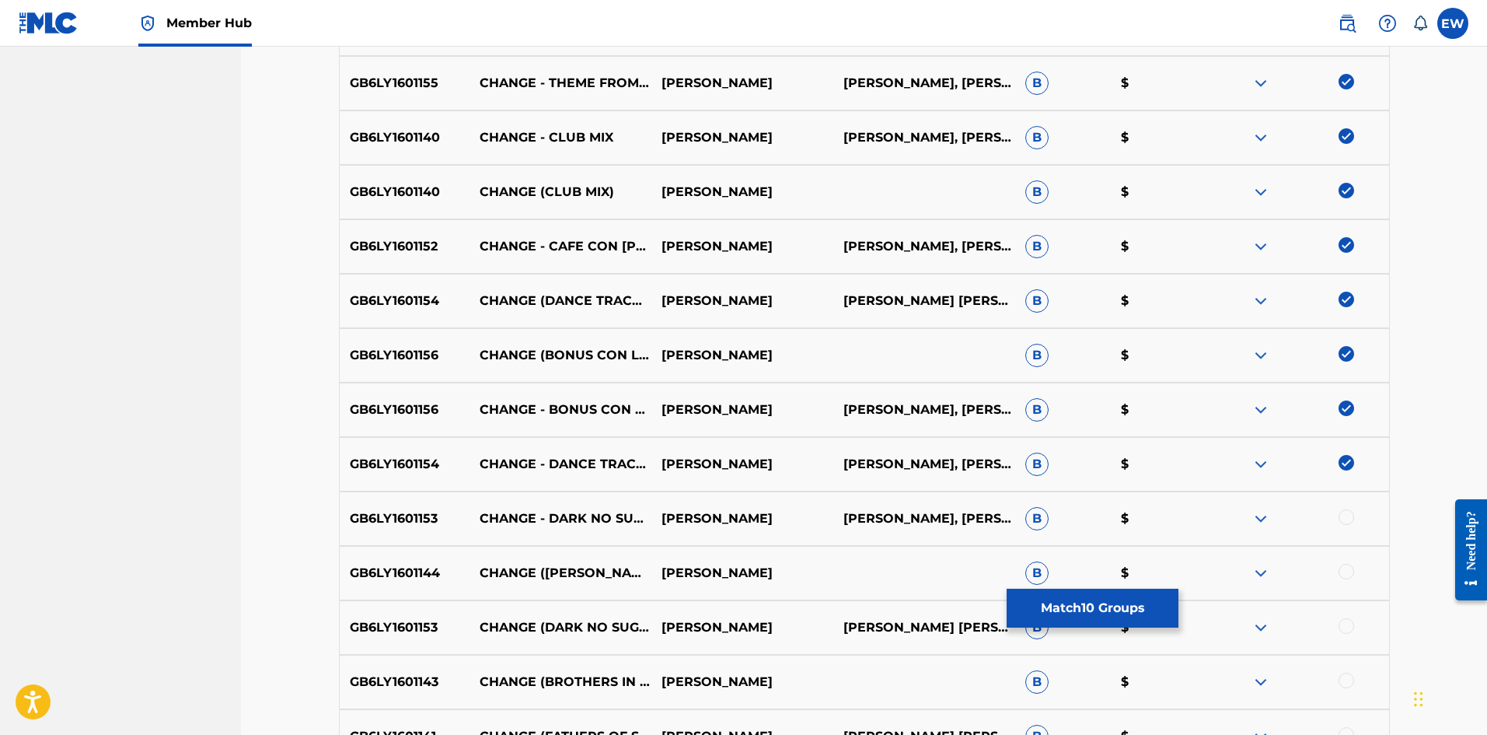
click at [582, 285] on div at bounding box center [1347, 517] width 16 height 16
click at [582, 285] on div at bounding box center [1347, 572] width 16 height 16
click at [582, 285] on div at bounding box center [1298, 627] width 182 height 19
click at [582, 285] on div at bounding box center [1347, 626] width 16 height 16
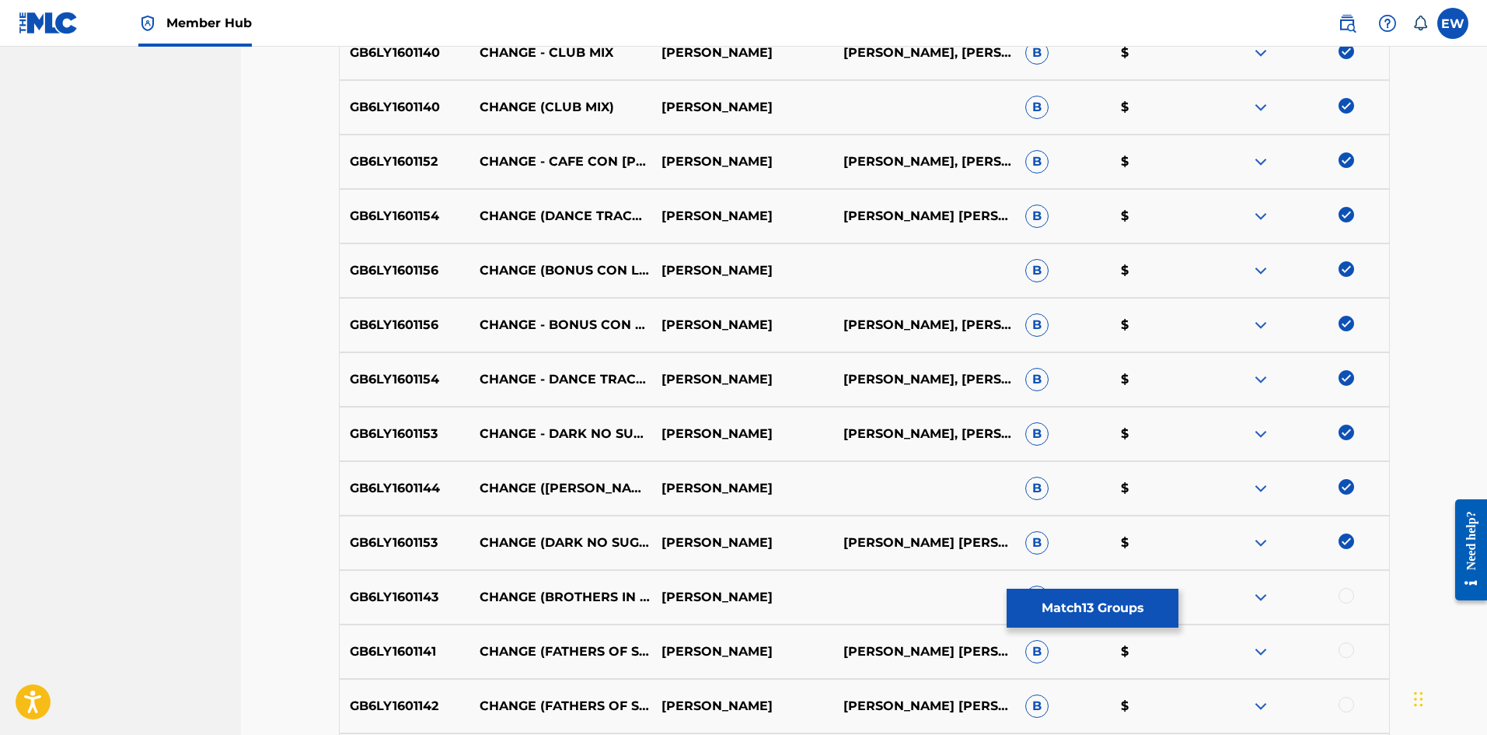
scroll to position [855, 0]
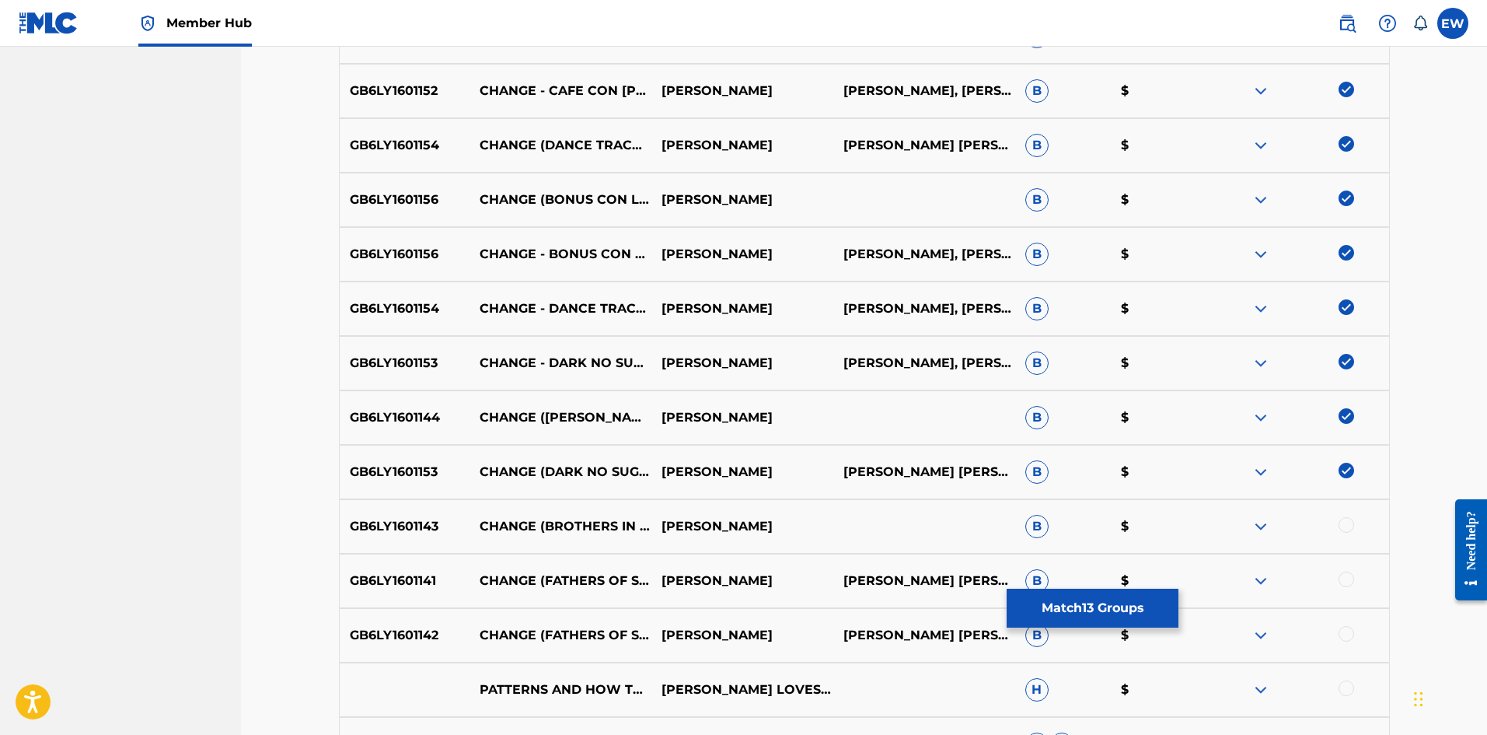
drag, startPoint x: 1343, startPoint y: 528, endPoint x: 1341, endPoint y: 574, distance: 45.9
click at [582, 285] on div at bounding box center [1347, 525] width 16 height 16
click at [582, 285] on div at bounding box center [1347, 579] width 16 height 16
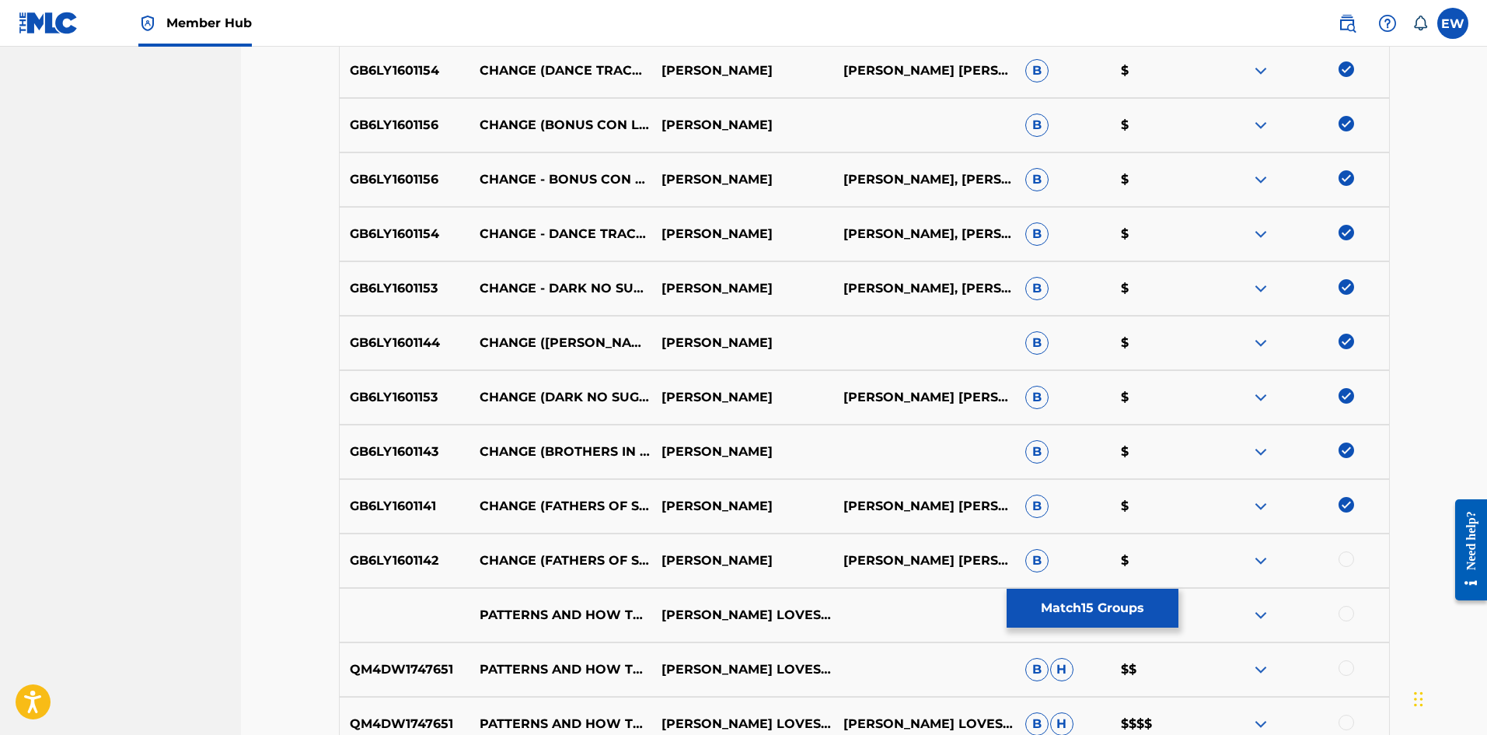
scroll to position [1011, 0]
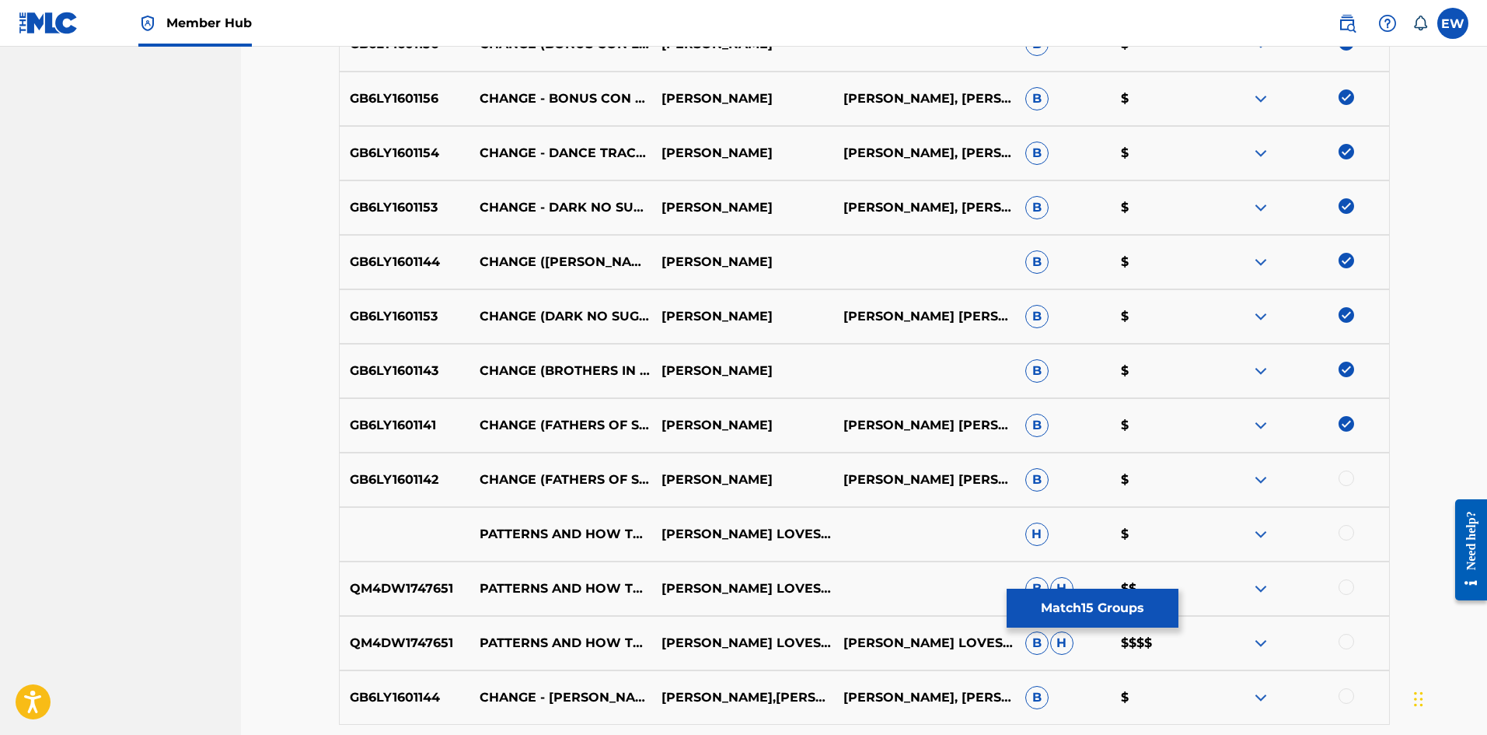
click at [582, 285] on div at bounding box center [1298, 479] width 182 height 19
click at [582, 285] on div at bounding box center [1347, 478] width 16 height 16
click at [582, 285] on button "Match 16 Groups" at bounding box center [1093, 608] width 172 height 39
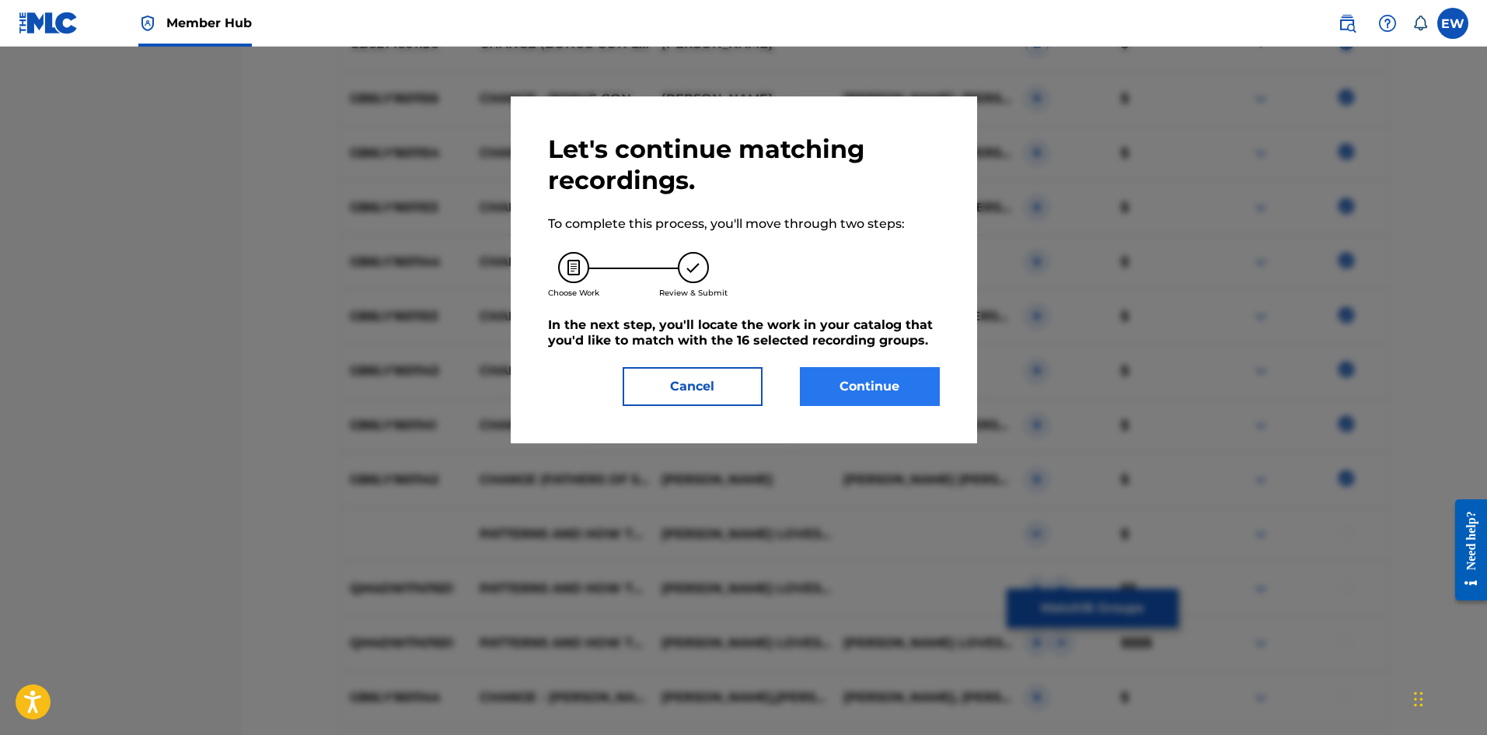
drag, startPoint x: 878, startPoint y: 358, endPoint x: 868, endPoint y: 375, distance: 19.5
click at [582, 285] on div "Let's continue matching recordings. To complete this process, you'll move throu…" at bounding box center [744, 270] width 392 height 272
click at [582, 285] on button "Continue" at bounding box center [870, 386] width 140 height 39
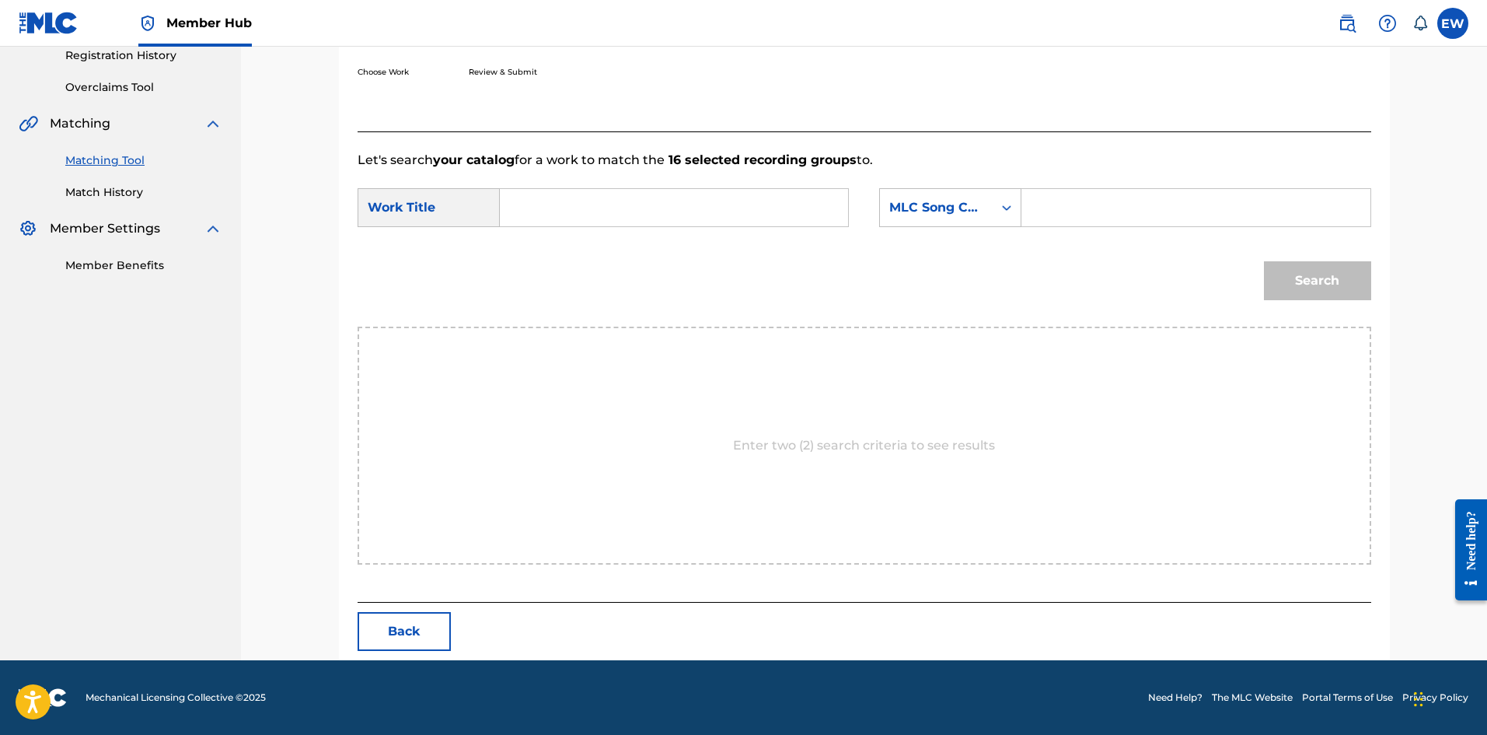
scroll to position [301, 0]
drag, startPoint x: 609, startPoint y: 214, endPoint x: 621, endPoint y: 322, distance: 108.8
click at [582, 256] on form "SearchWithCriteriaba1f00d1-2aaf-40a4-899b-2eda426acf82 Work Title SearchWithCri…" at bounding box center [865, 247] width 1014 height 157
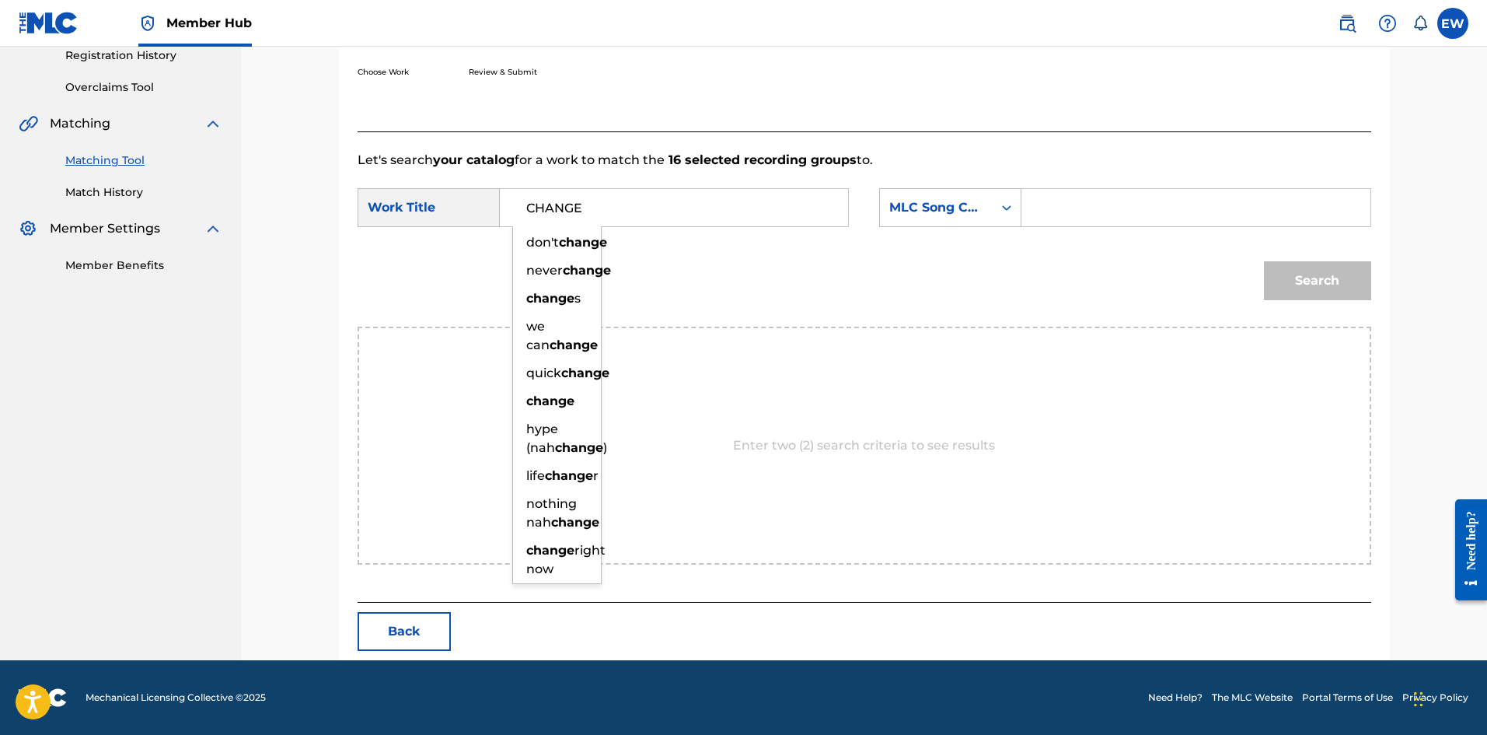
type input "CHANGE"
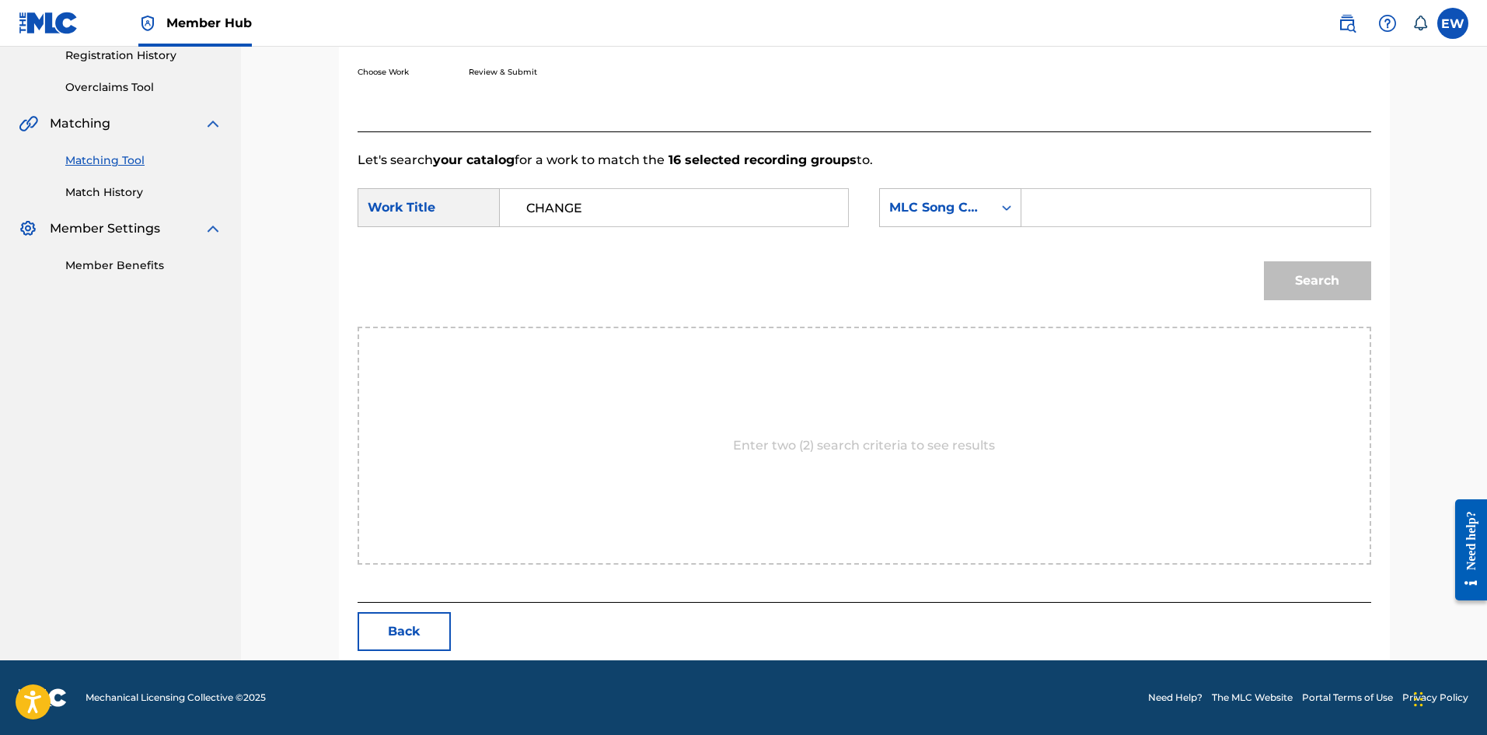
drag, startPoint x: 1102, startPoint y: 192, endPoint x: 1049, endPoint y: 270, distance: 94.5
click at [582, 195] on input "Search Form" at bounding box center [1196, 207] width 322 height 37
type input "C06279"
click at [582, 285] on button "Search" at bounding box center [1317, 280] width 107 height 39
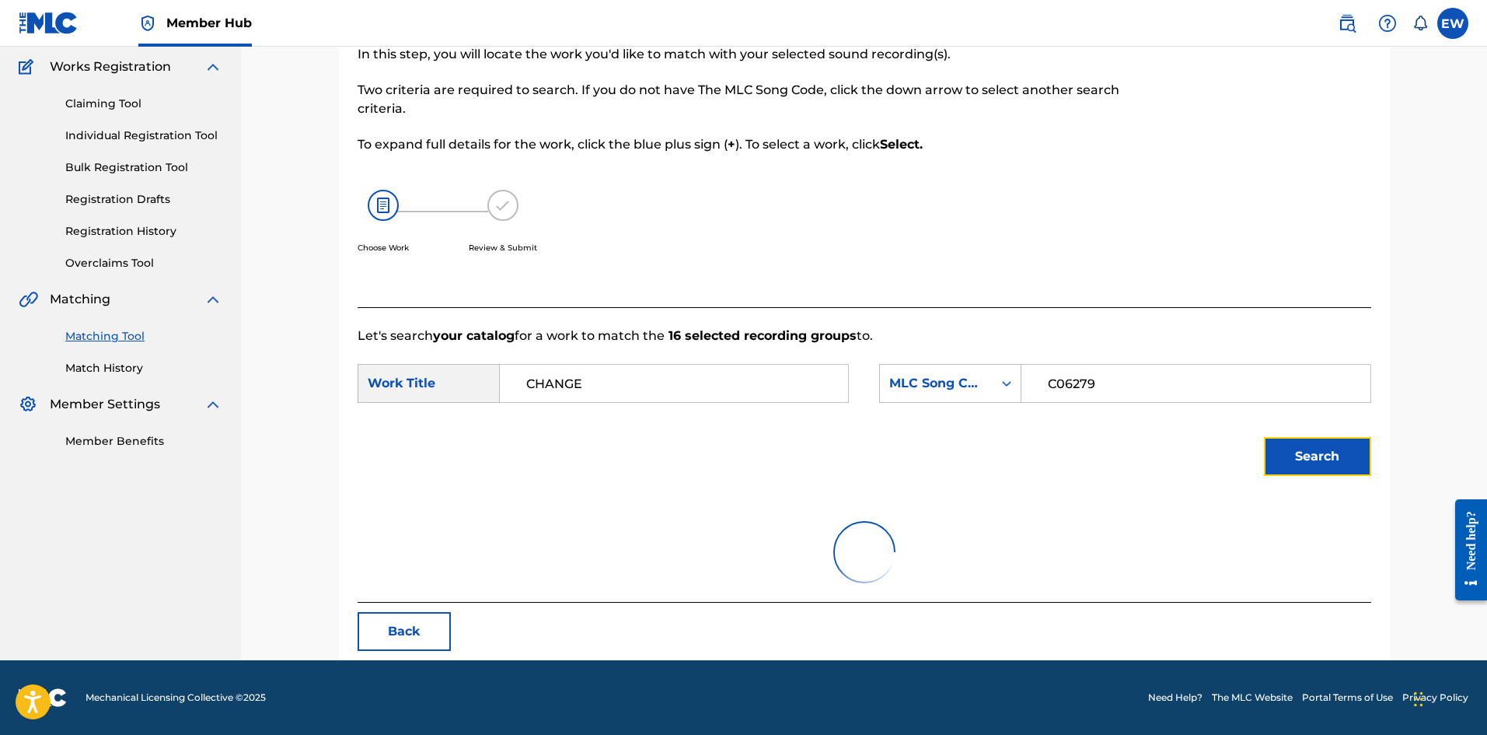
scroll to position [238, 0]
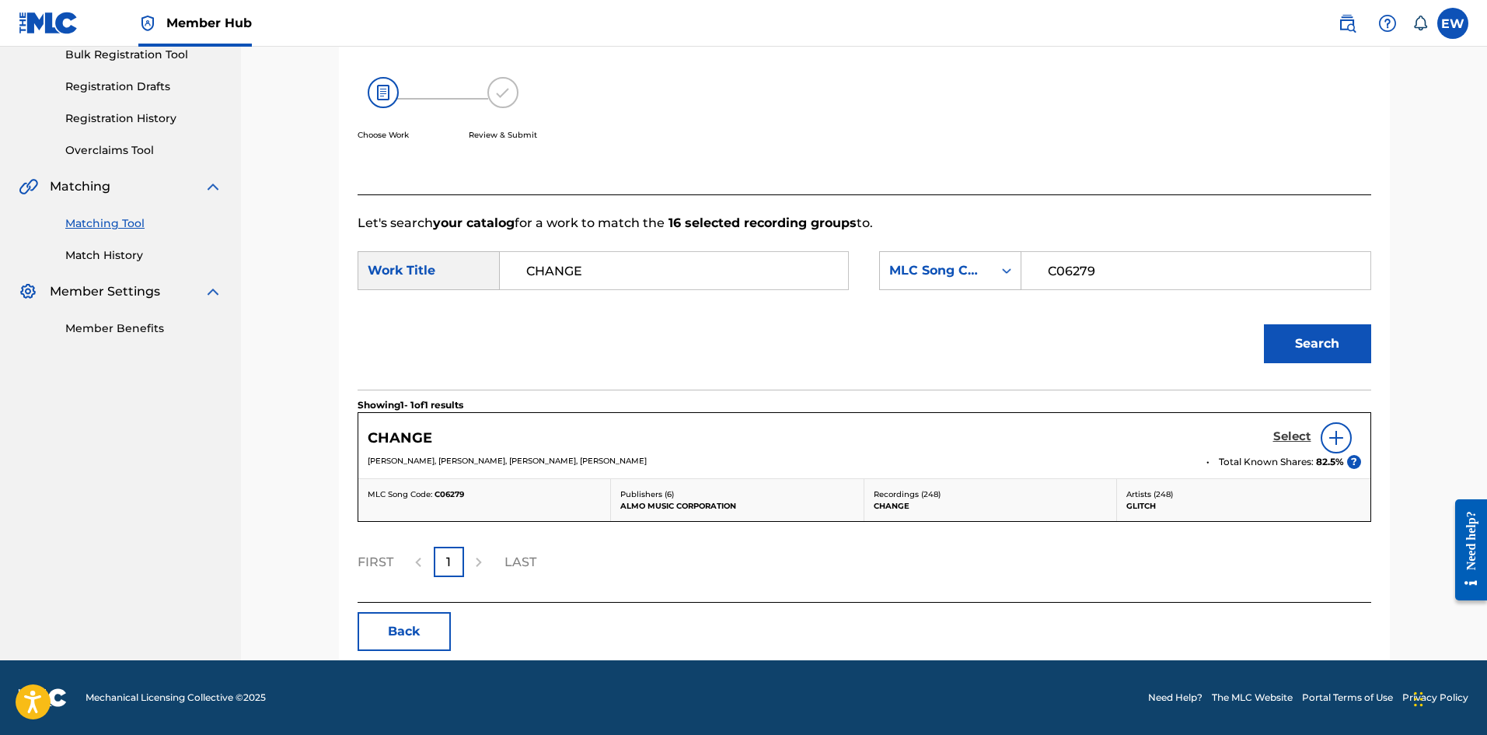
click at [582, 285] on h5 "Select" at bounding box center [1292, 436] width 38 height 15
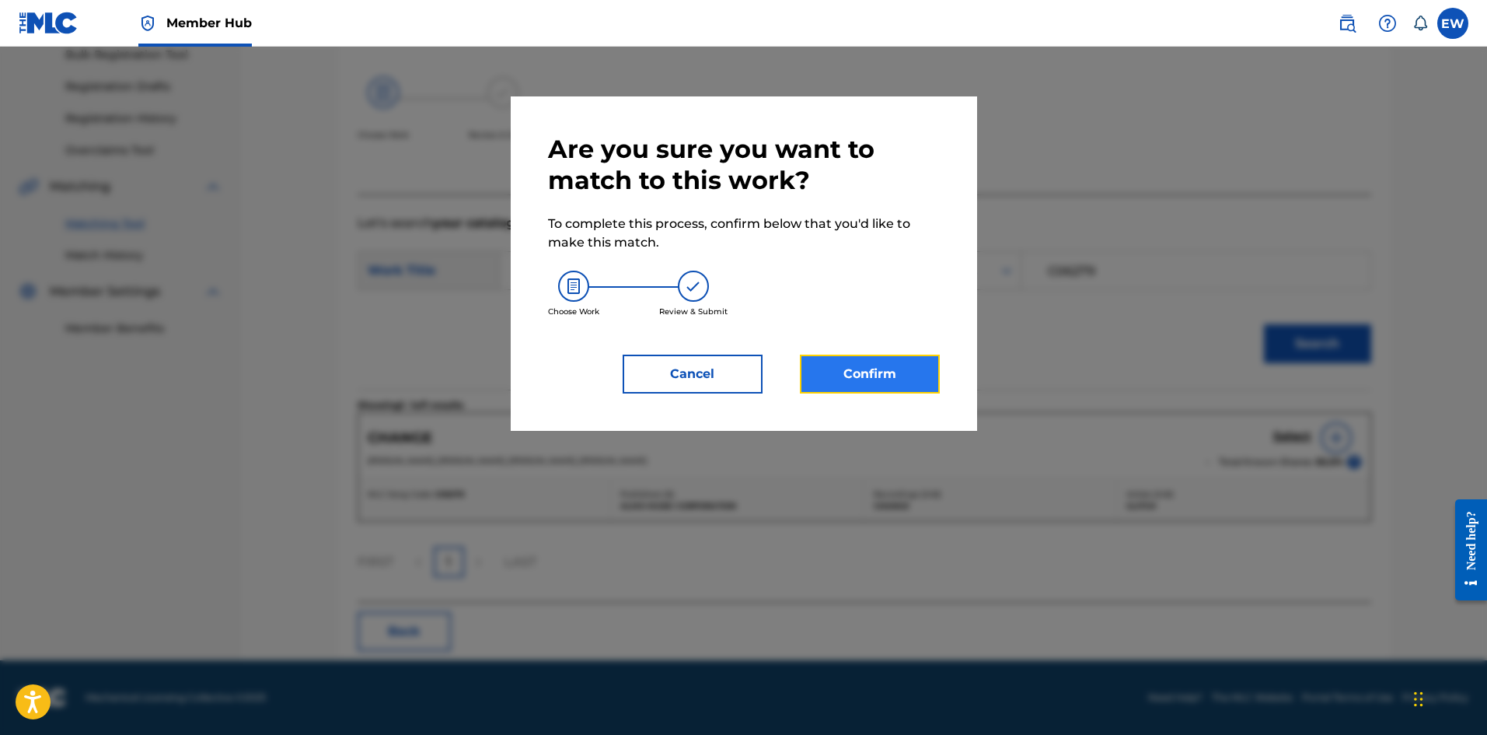
click at [582, 285] on button "Confirm" at bounding box center [870, 374] width 140 height 39
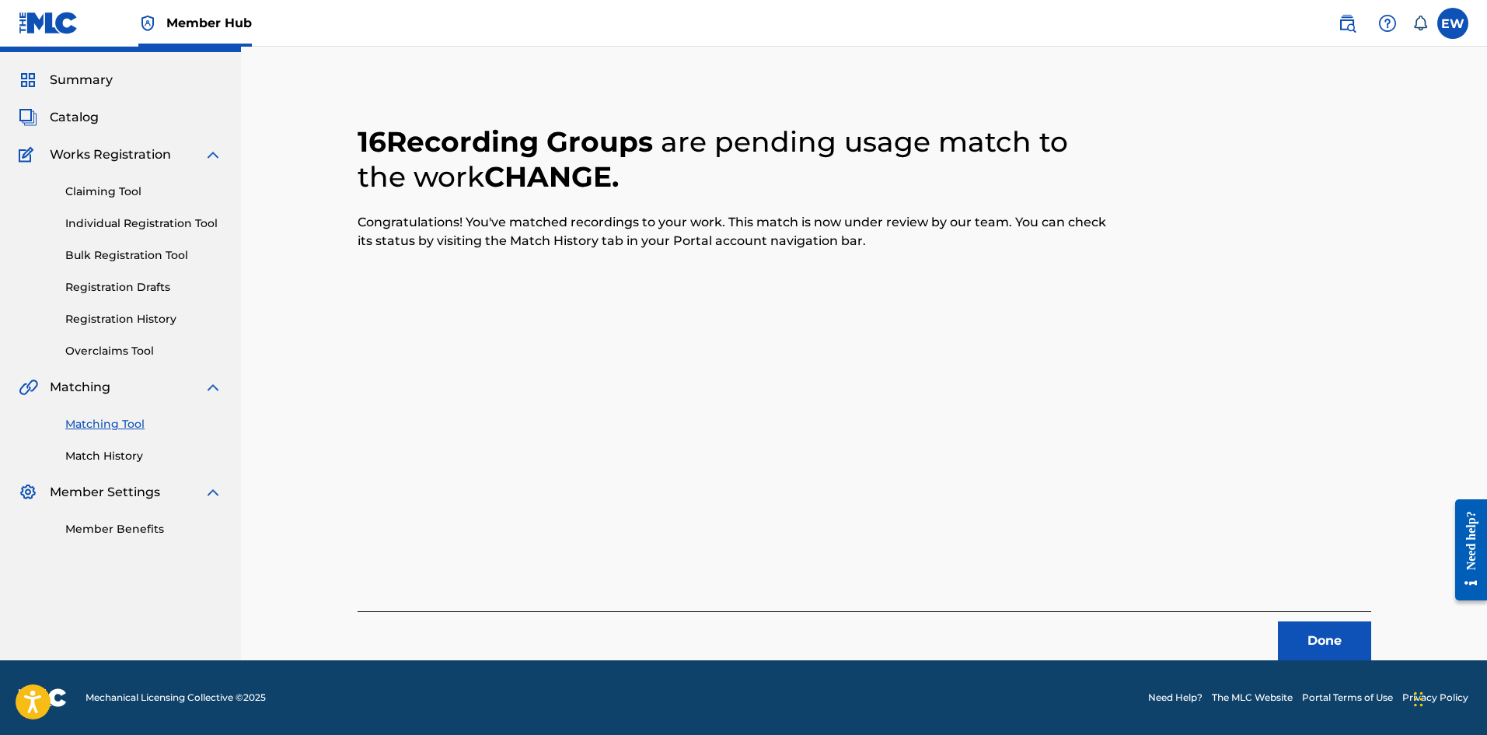
scroll to position [37, 0]
drag, startPoint x: 1329, startPoint y: 641, endPoint x: 1368, endPoint y: 673, distance: 50.3
click at [582, 285] on button "Done" at bounding box center [1324, 640] width 93 height 39
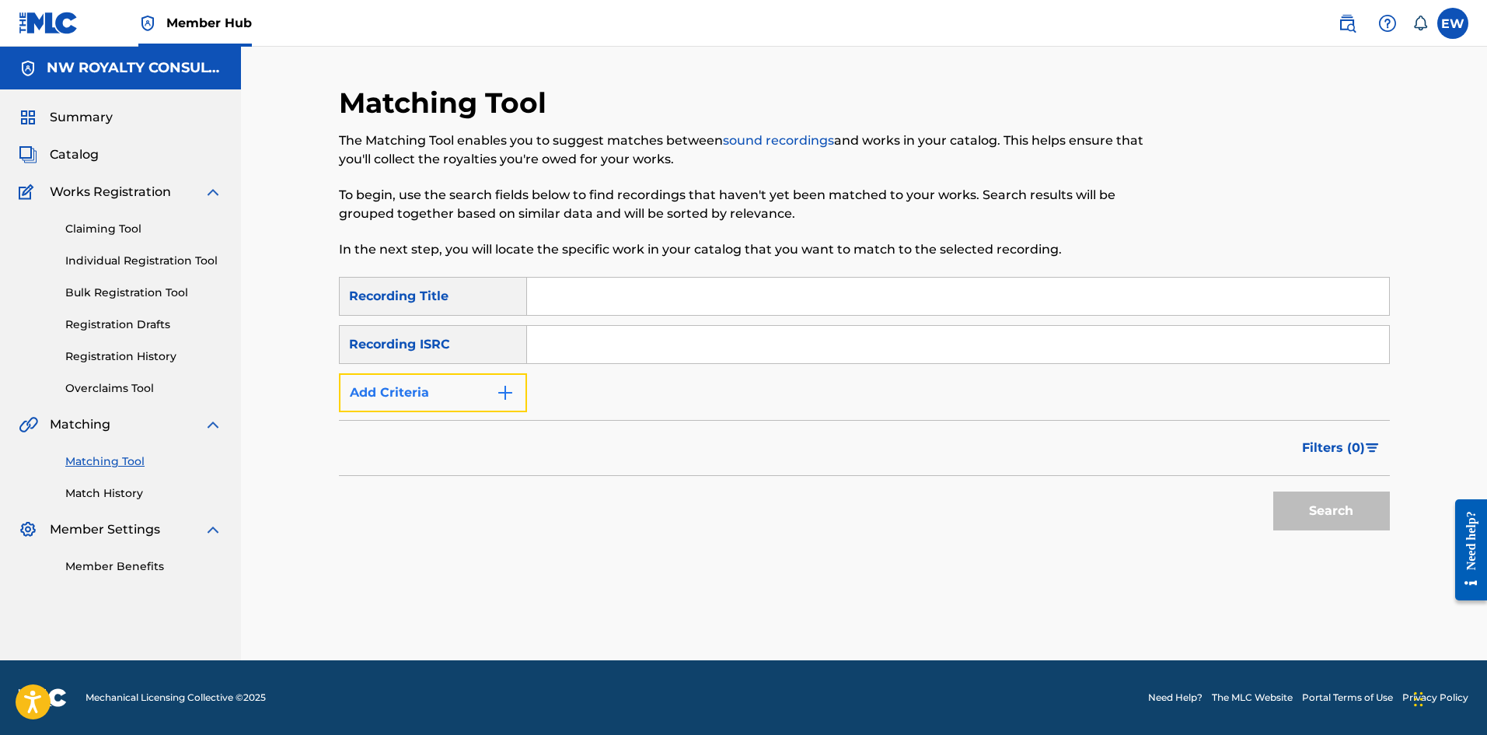
click at [437, 285] on button "Add Criteria" at bounding box center [433, 392] width 188 height 39
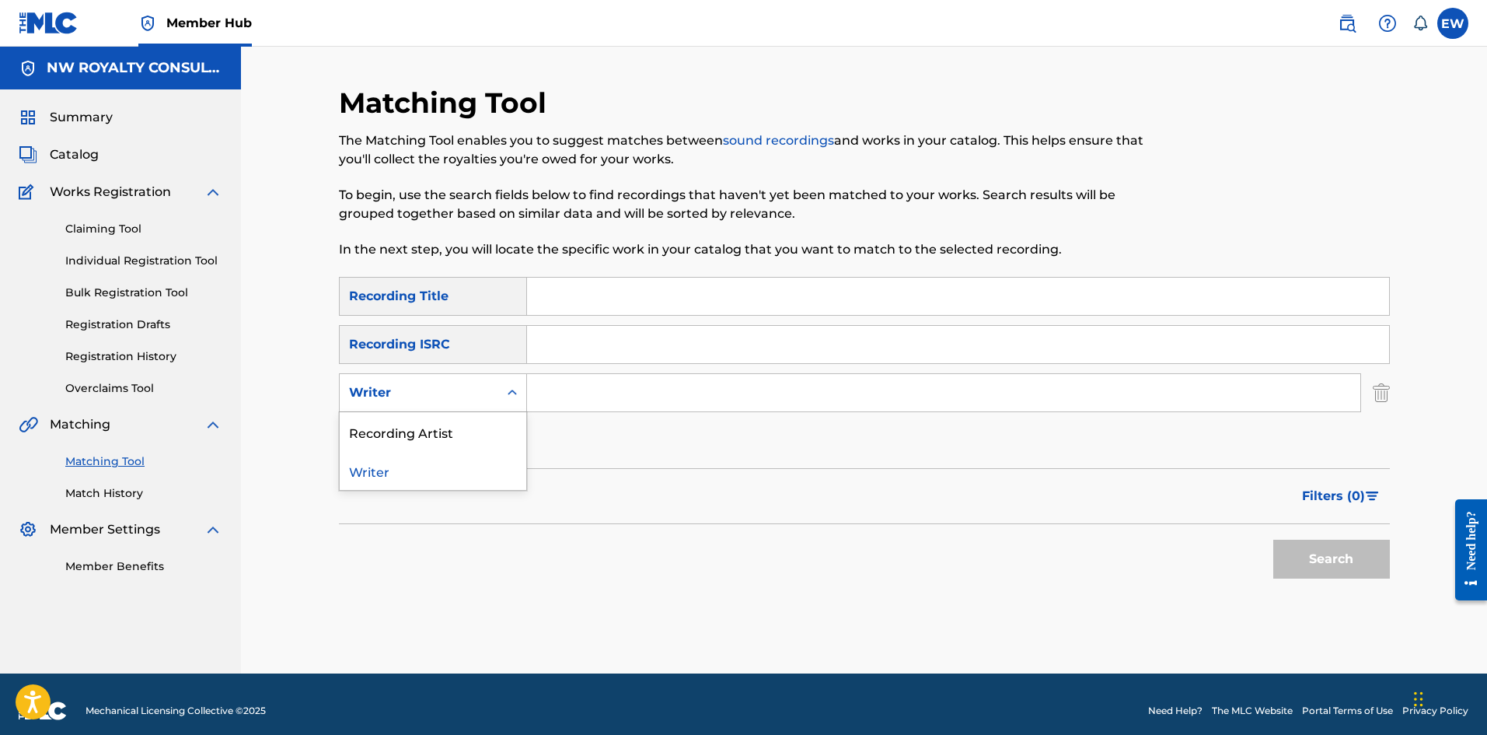
drag, startPoint x: 435, startPoint y: 390, endPoint x: 404, endPoint y: 434, distance: 54.1
click at [432, 285] on div "Writer" at bounding box center [419, 392] width 140 height 19
drag, startPoint x: 402, startPoint y: 436, endPoint x: 526, endPoint y: 414, distance: 126.3
click at [415, 285] on div "Recording Artist" at bounding box center [433, 431] width 187 height 39
click at [582, 285] on input "Search Form" at bounding box center [943, 392] width 833 height 37
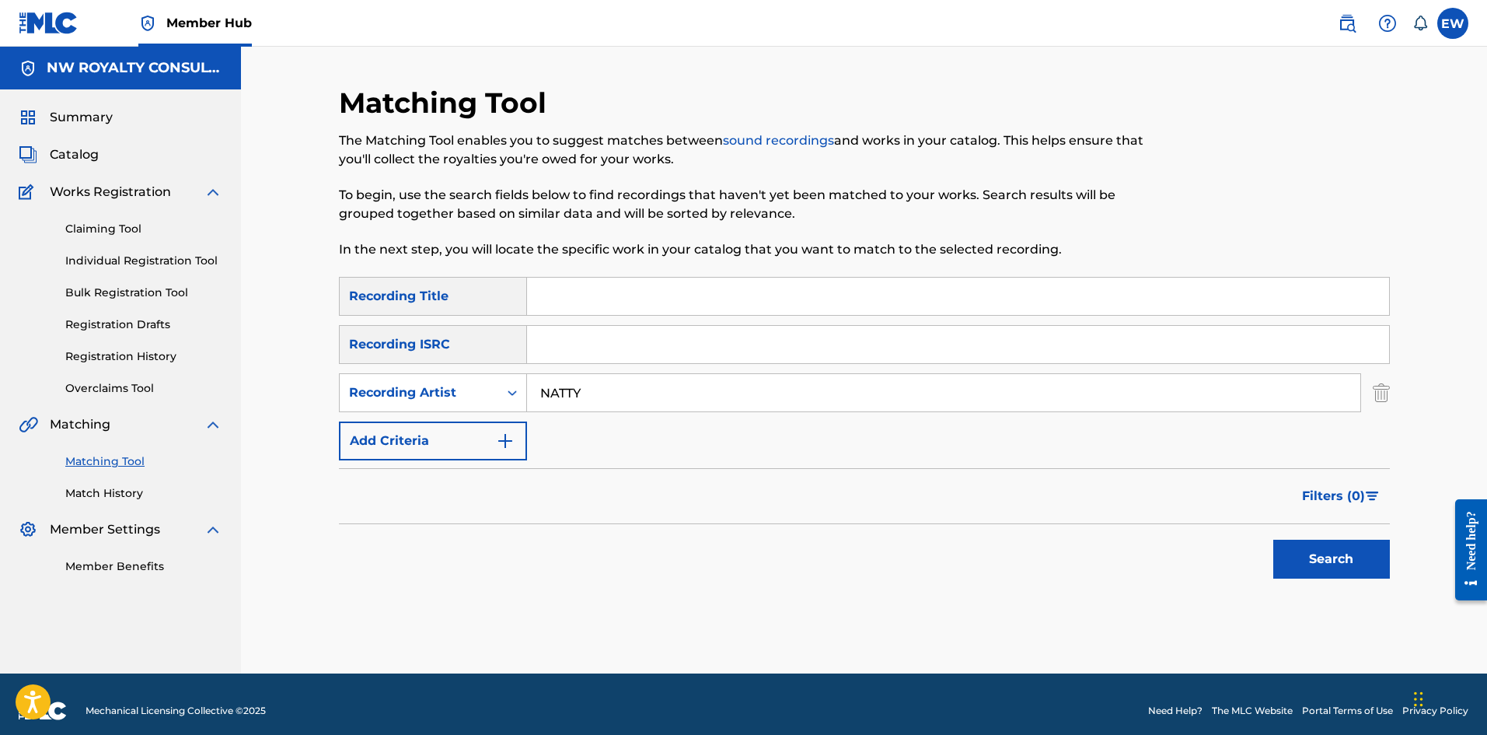
type input "NATTY"
drag, startPoint x: 613, startPoint y: 285, endPoint x: 593, endPoint y: 302, distance: 26.0
click at [582, 285] on input "Search Form" at bounding box center [958, 296] width 862 height 37
type input "CHANGE"
drag, startPoint x: 1350, startPoint y: 560, endPoint x: 1318, endPoint y: 556, distance: 32.9
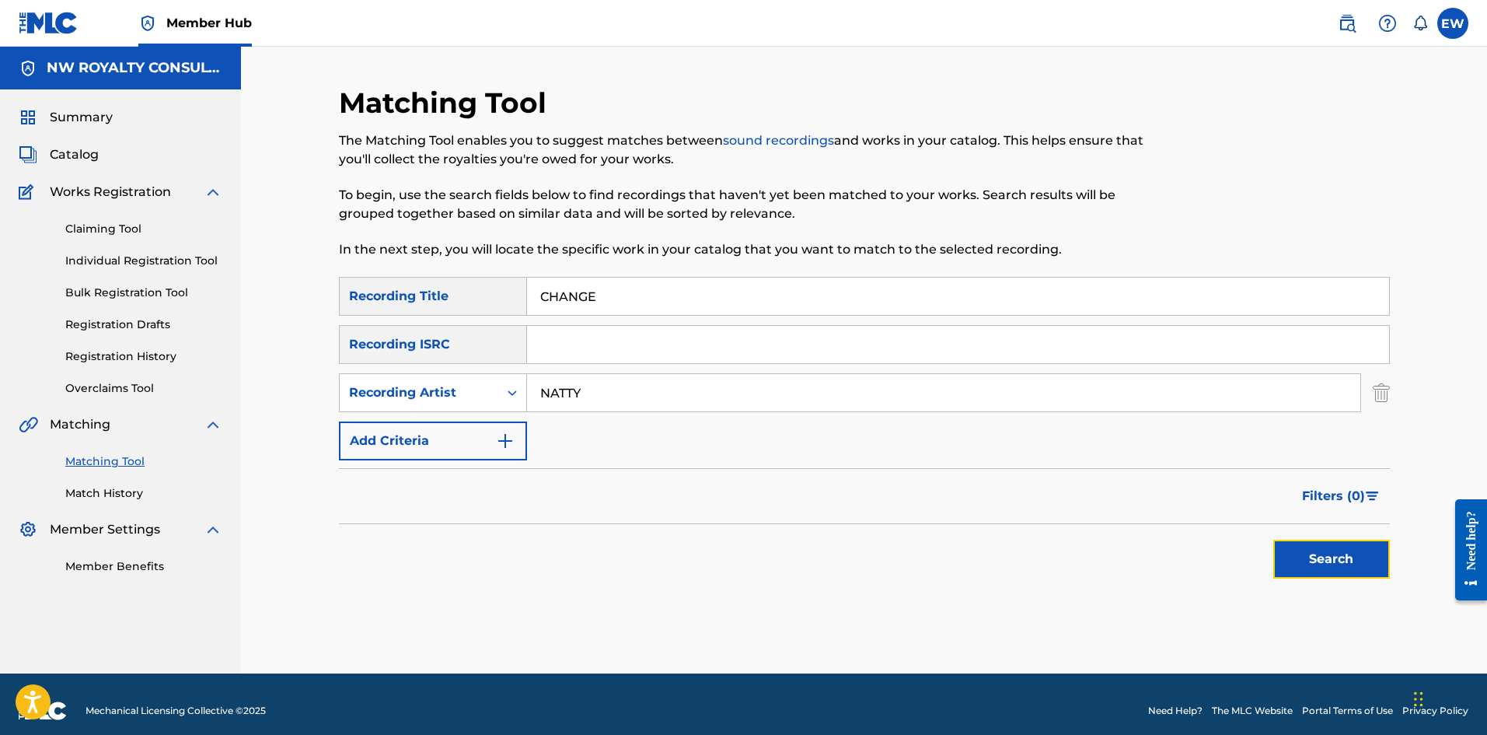
click at [582, 285] on button "Search" at bounding box center [1331, 559] width 117 height 39
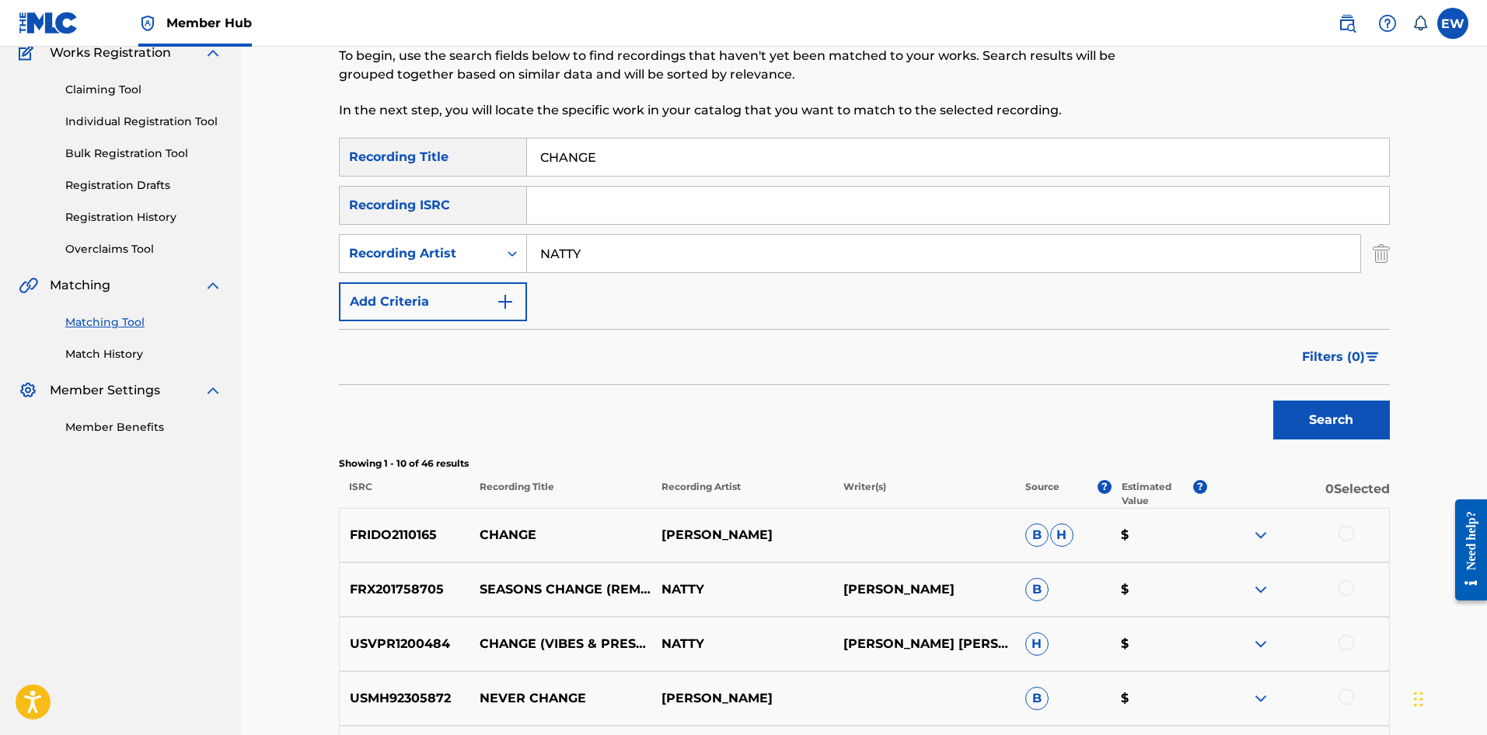
scroll to position [155, 0]
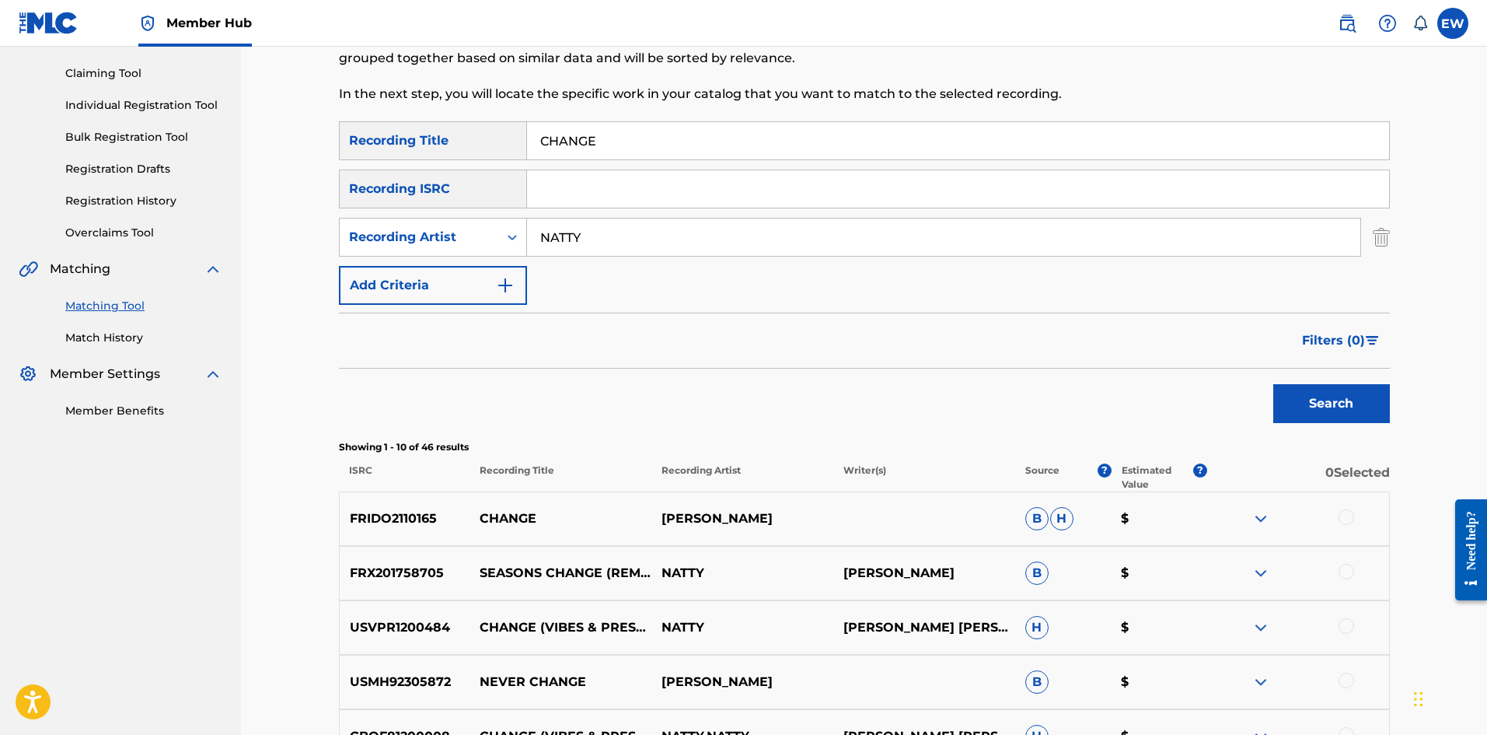
click at [582, 285] on div at bounding box center [1347, 517] width 16 height 16
click at [582, 285] on div at bounding box center [1347, 626] width 16 height 16
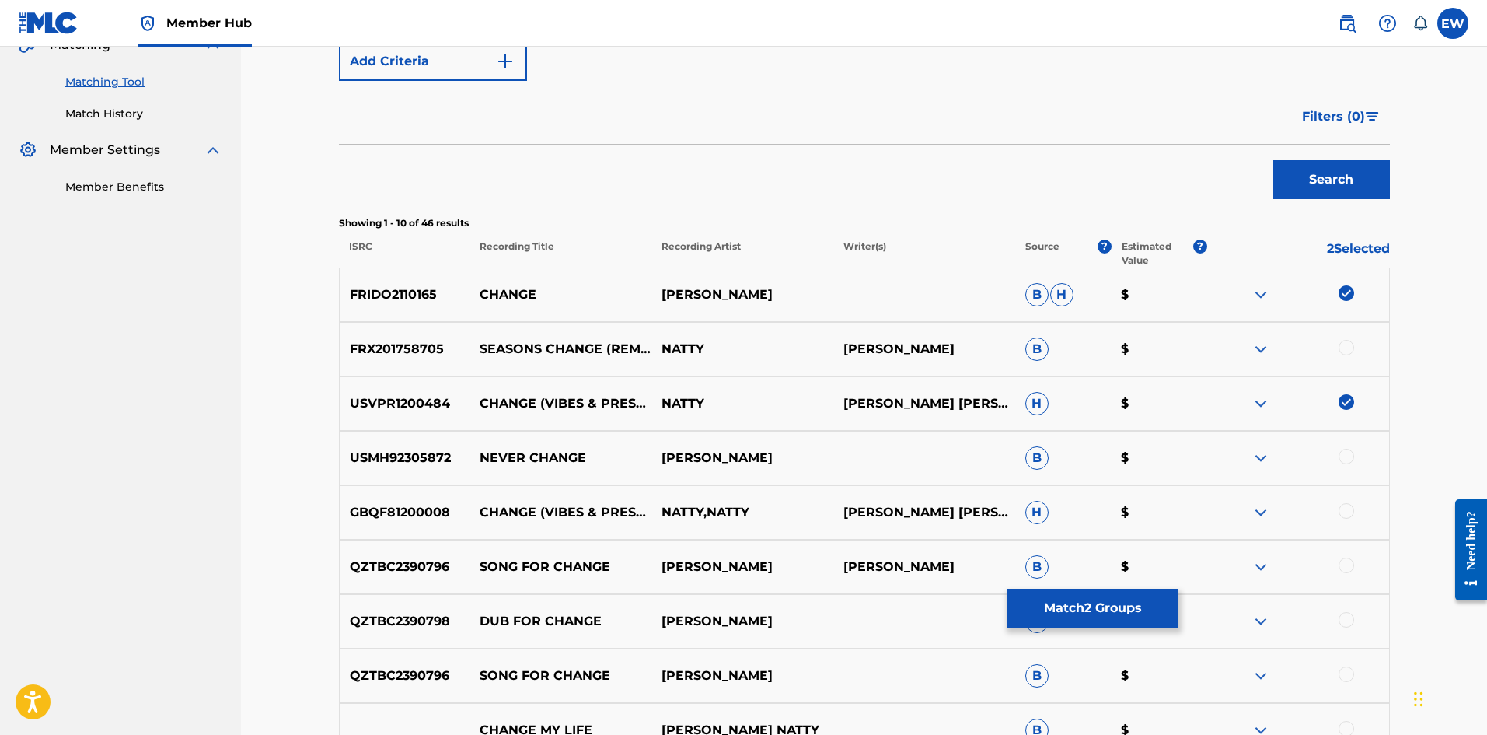
scroll to position [389, 0]
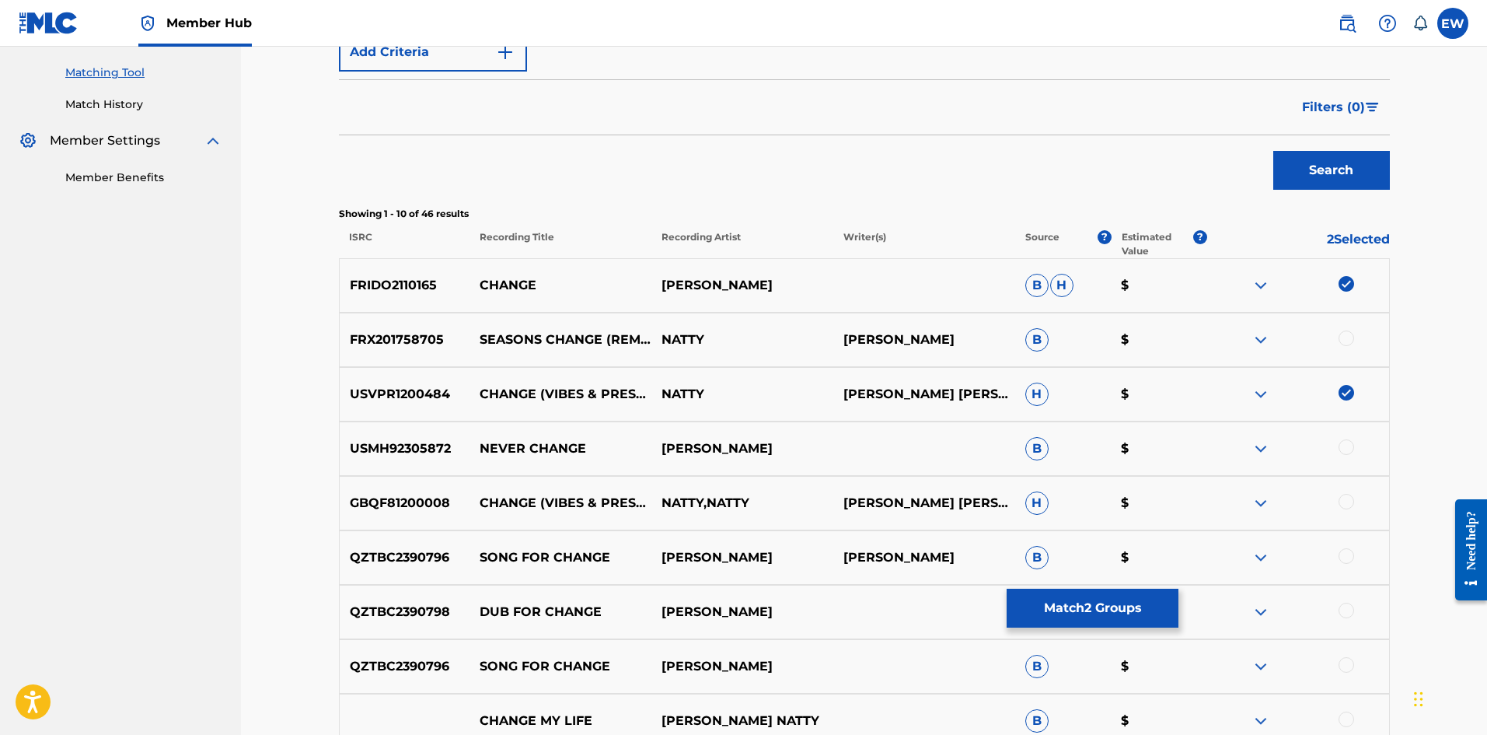
click at [582, 285] on div at bounding box center [1347, 502] width 16 height 16
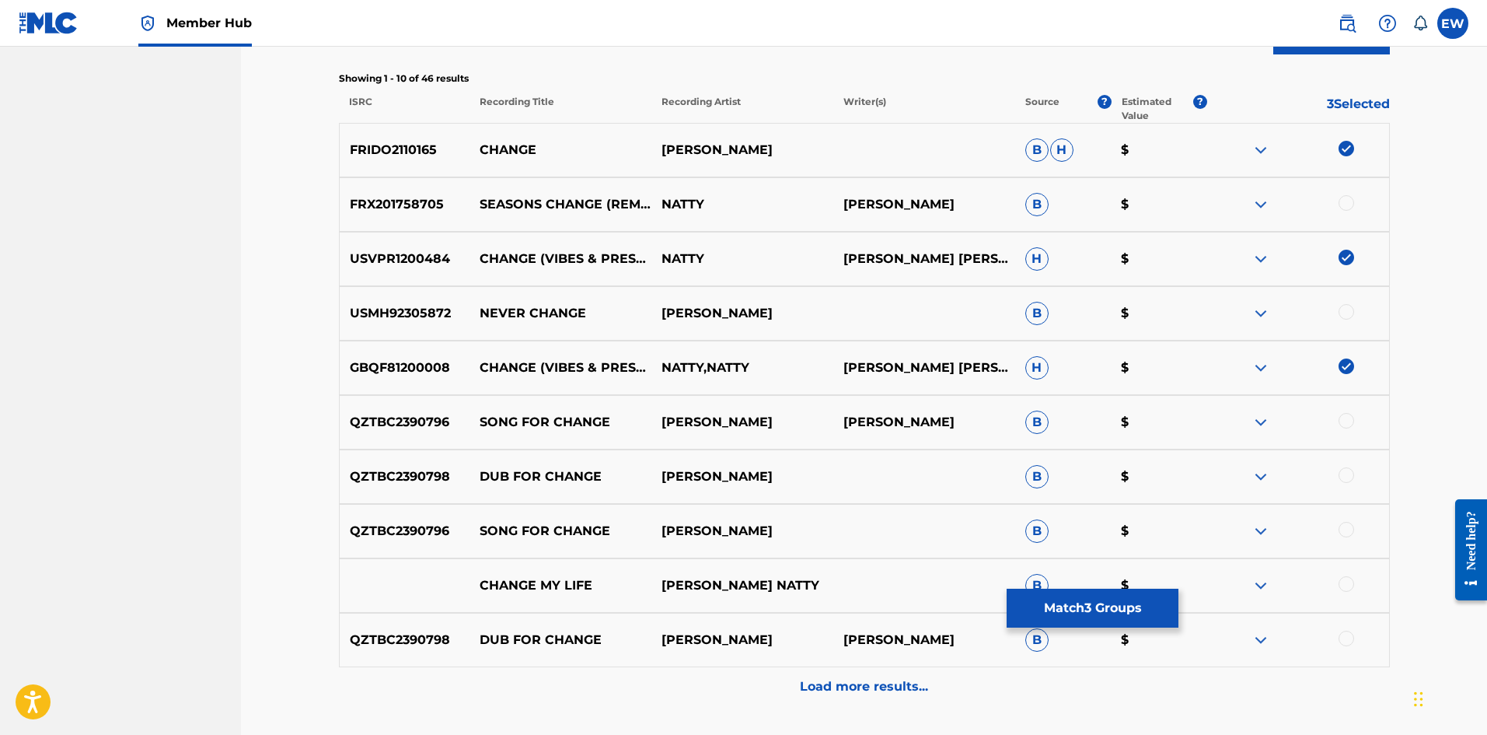
scroll to position [544, 0]
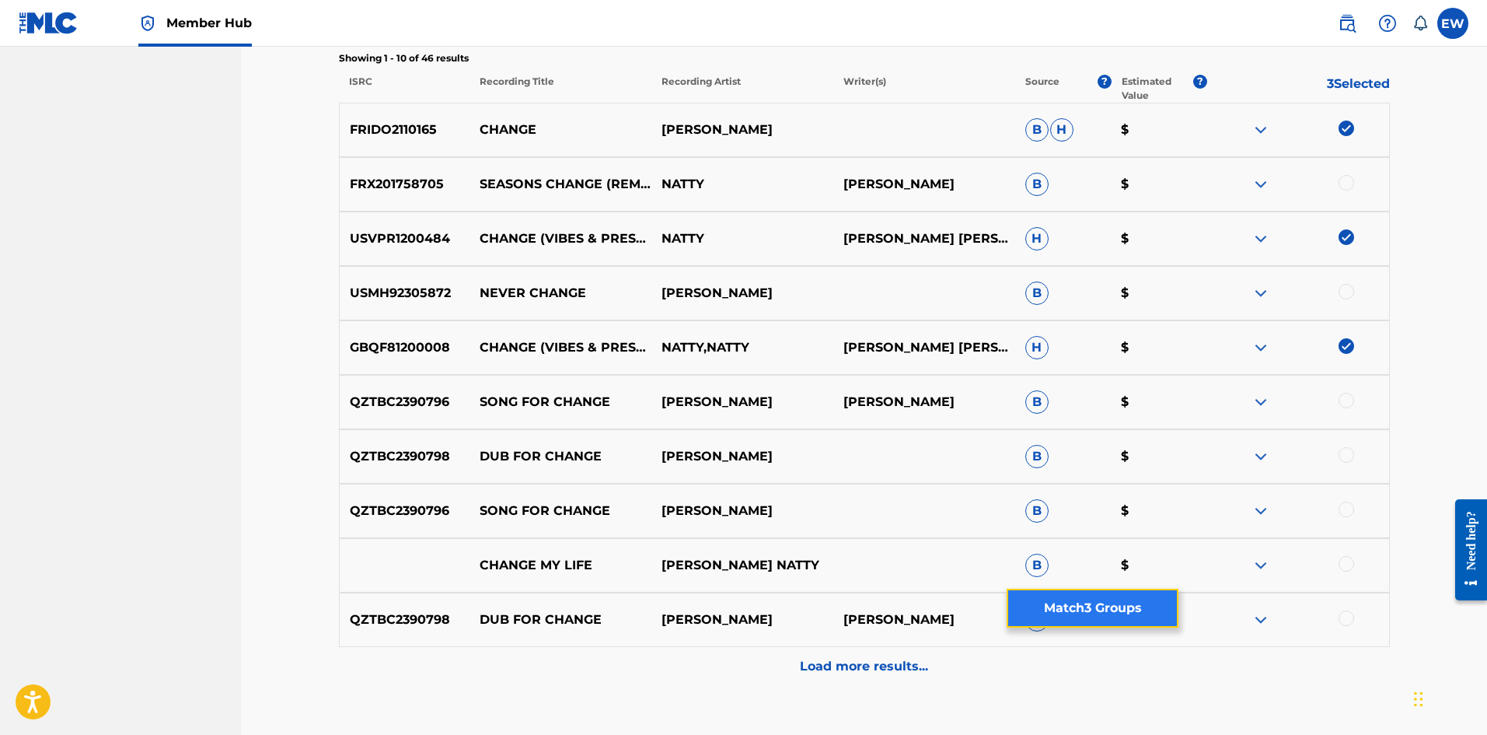
click at [582, 285] on button "Match 3 Groups" at bounding box center [1093, 608] width 172 height 39
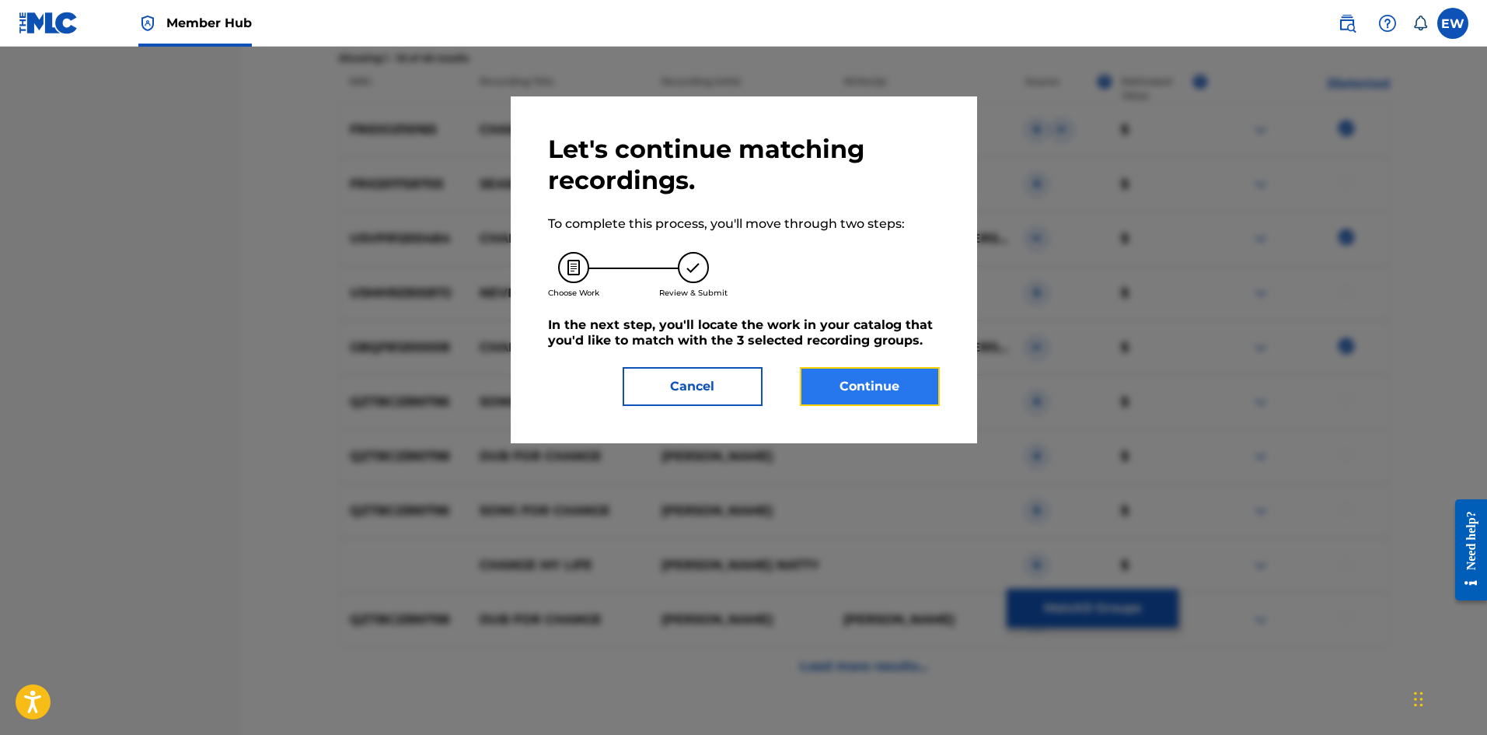
click at [582, 285] on button "Continue" at bounding box center [870, 386] width 140 height 39
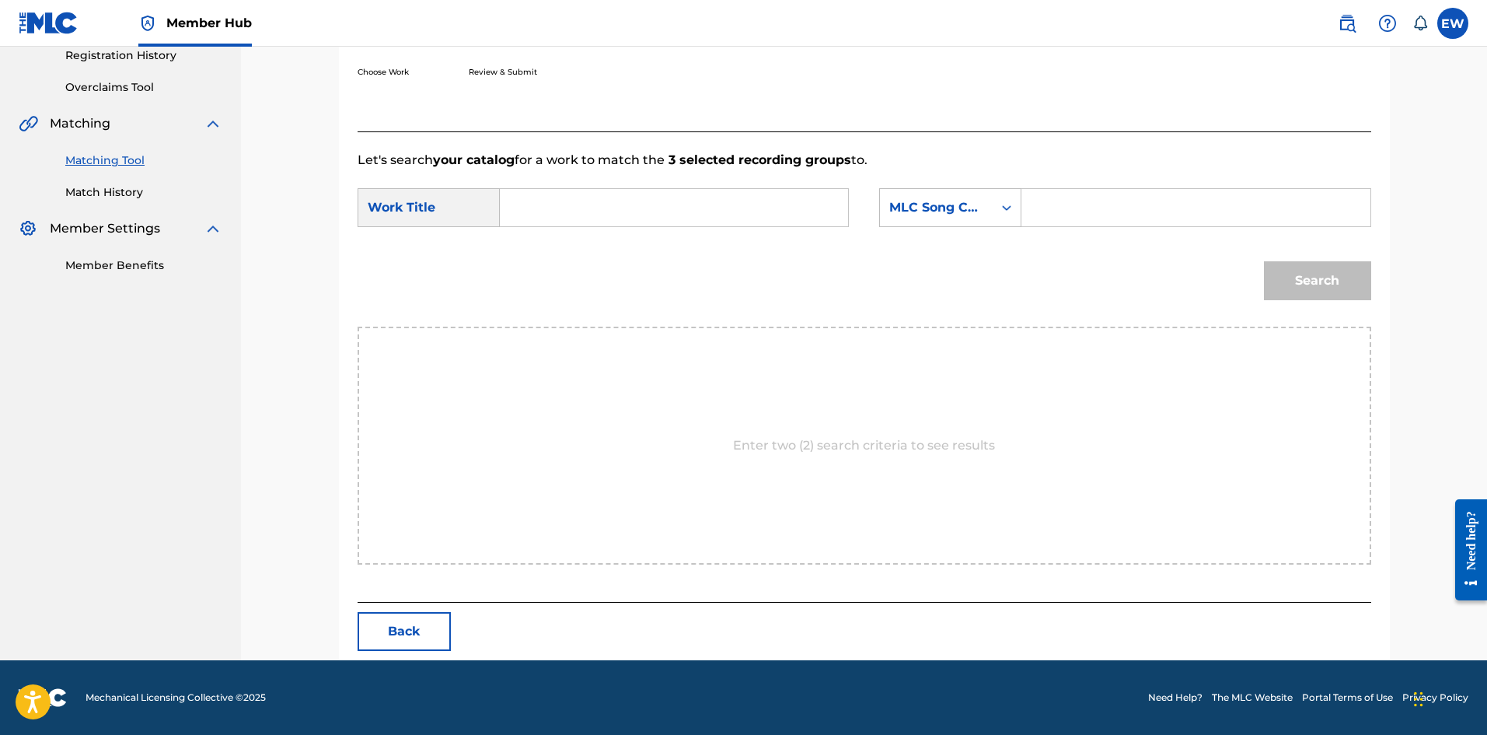
scroll to position [301, 0]
click at [582, 218] on input "Search Form" at bounding box center [674, 207] width 322 height 37
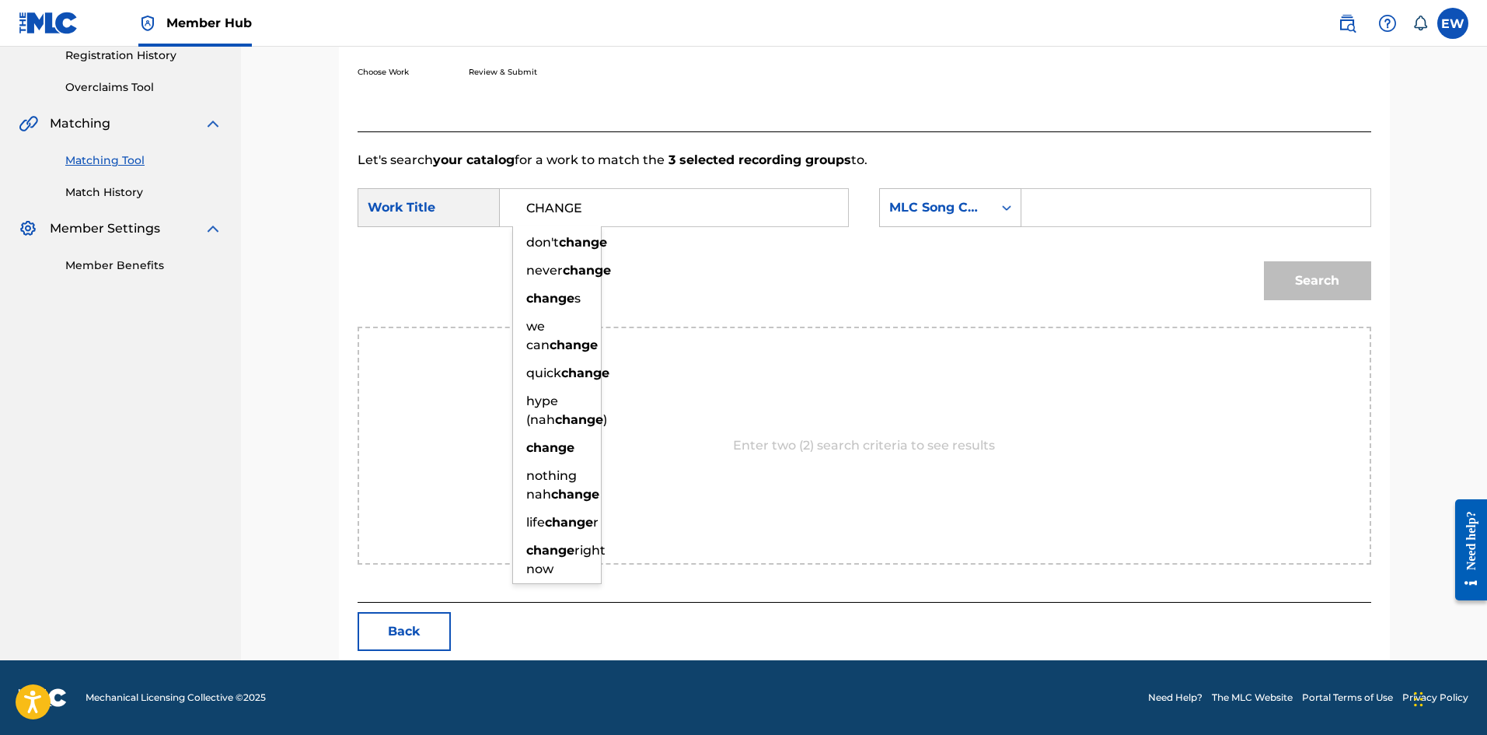
type input "CHANGE"
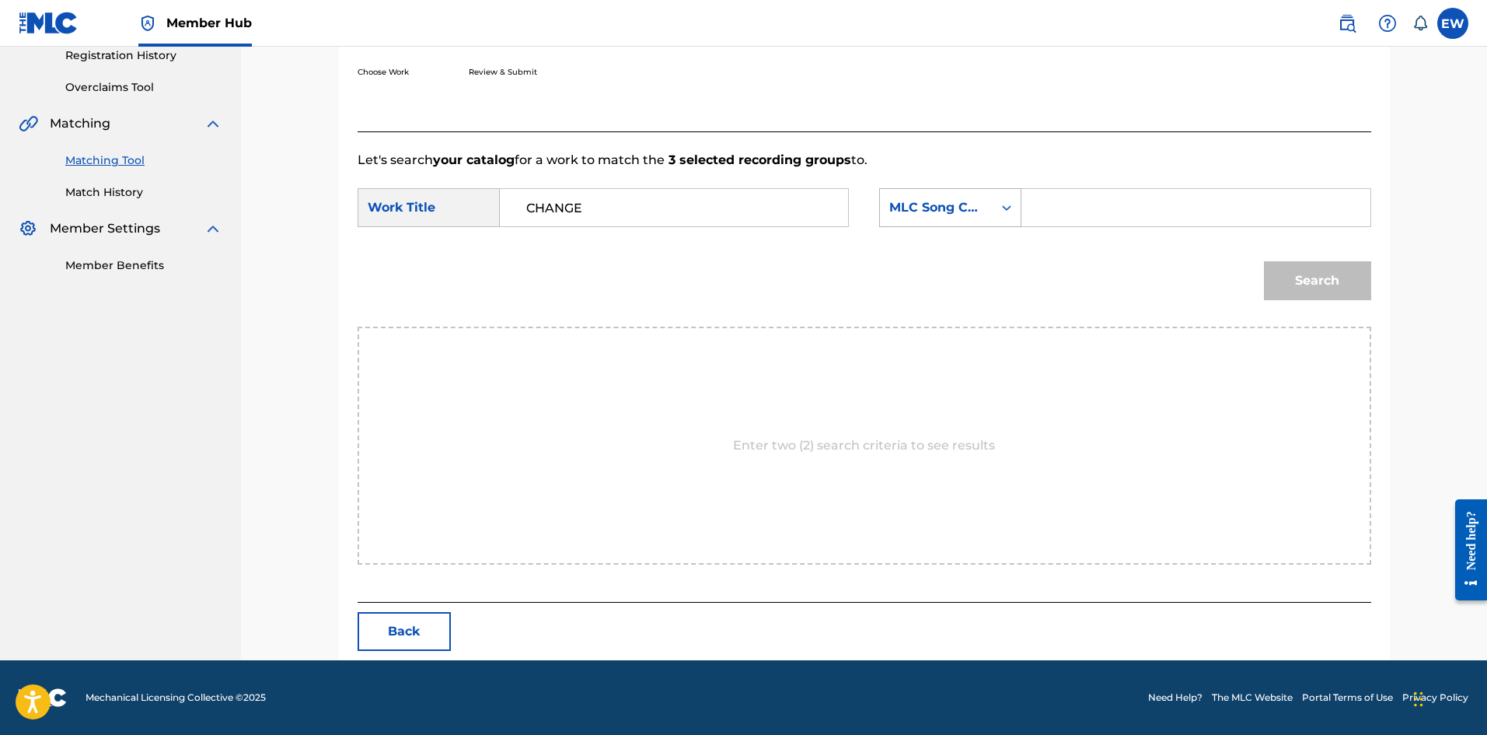
drag, startPoint x: 1124, startPoint y: 200, endPoint x: 993, endPoint y: 223, distance: 133.4
click at [582, 201] on input "Search Form" at bounding box center [1196, 207] width 322 height 37
click at [582, 260] on div "Search" at bounding box center [1313, 277] width 115 height 62
click at [582, 284] on button "Search" at bounding box center [1317, 280] width 107 height 39
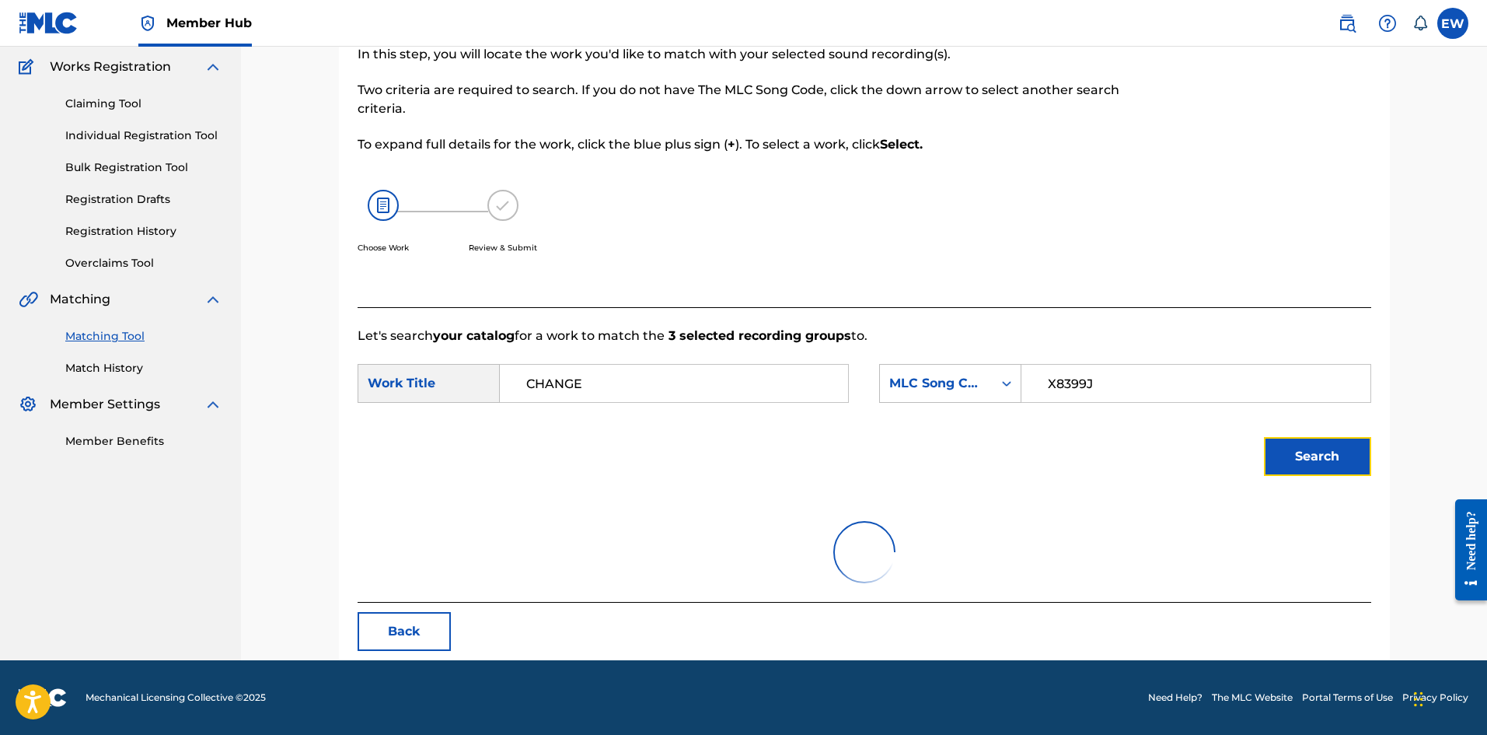
scroll to position [255, 0]
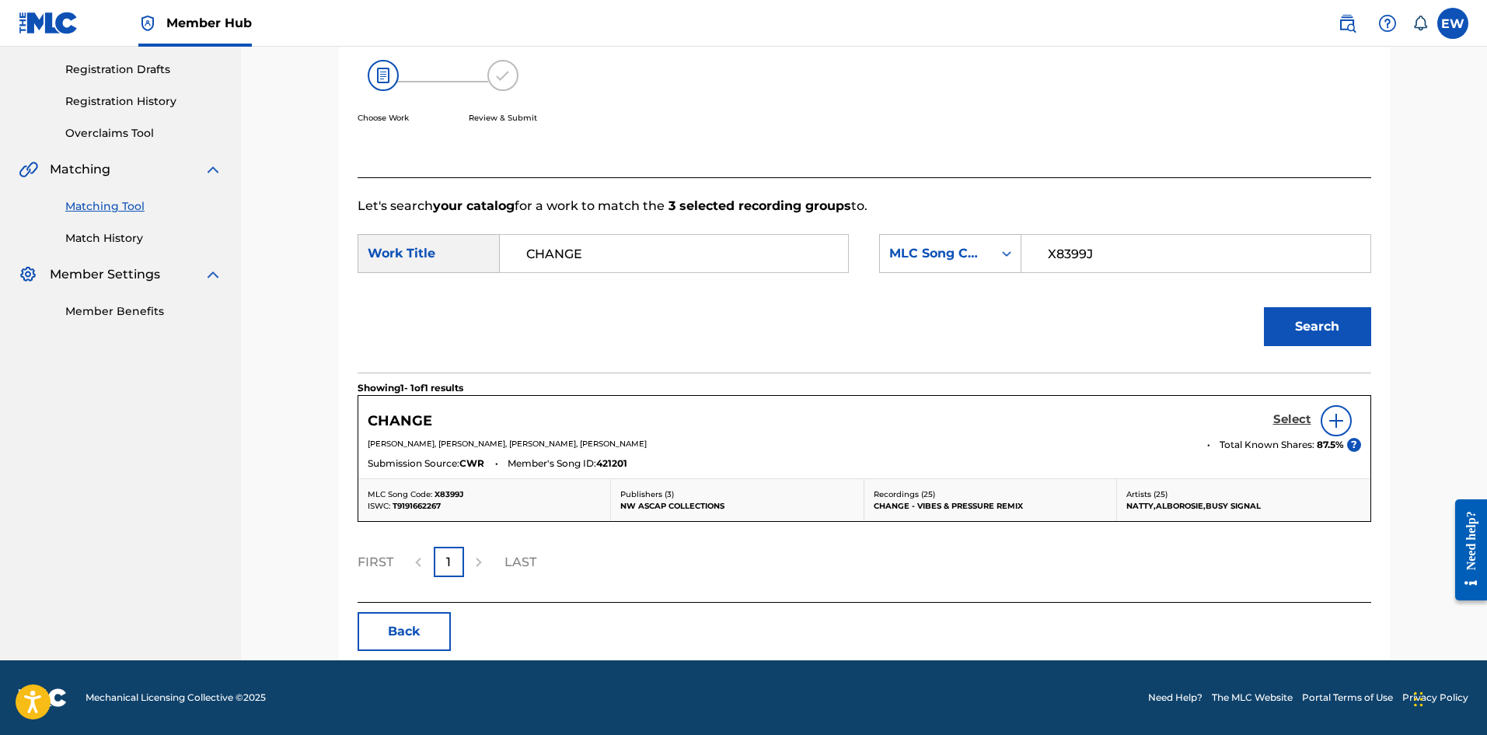
click at [582, 285] on h5 "Select" at bounding box center [1292, 419] width 38 height 15
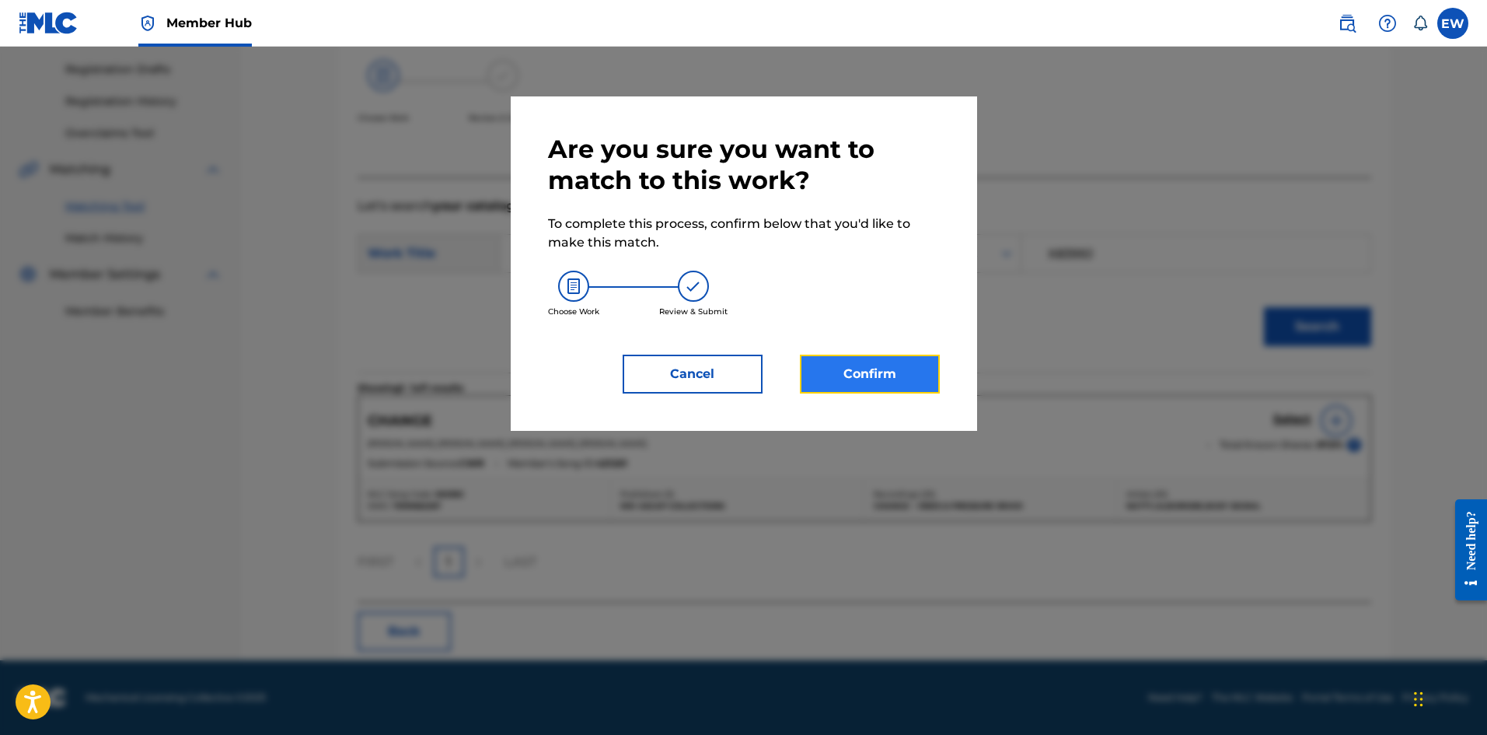
click at [582, 285] on button "Confirm" at bounding box center [870, 374] width 140 height 39
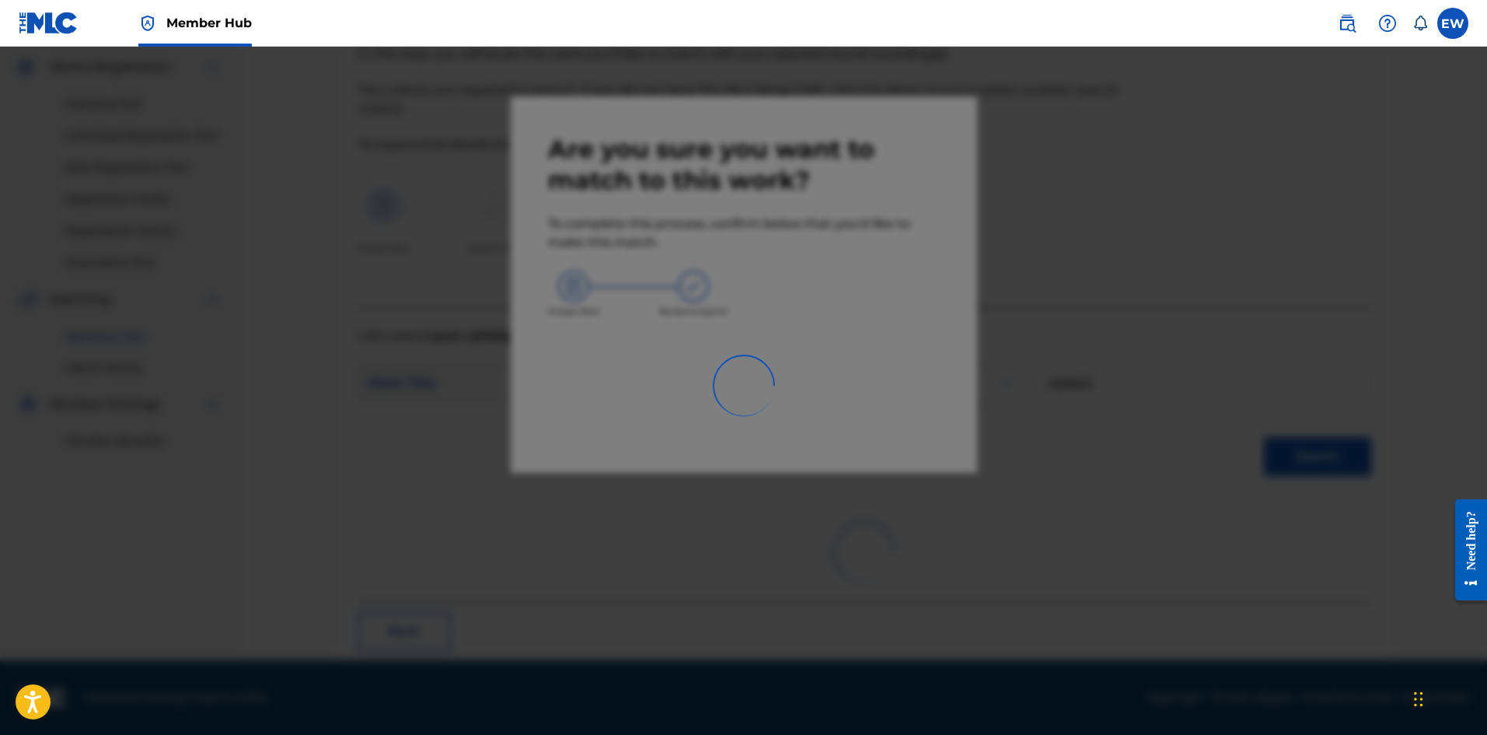
scroll to position [37, 0]
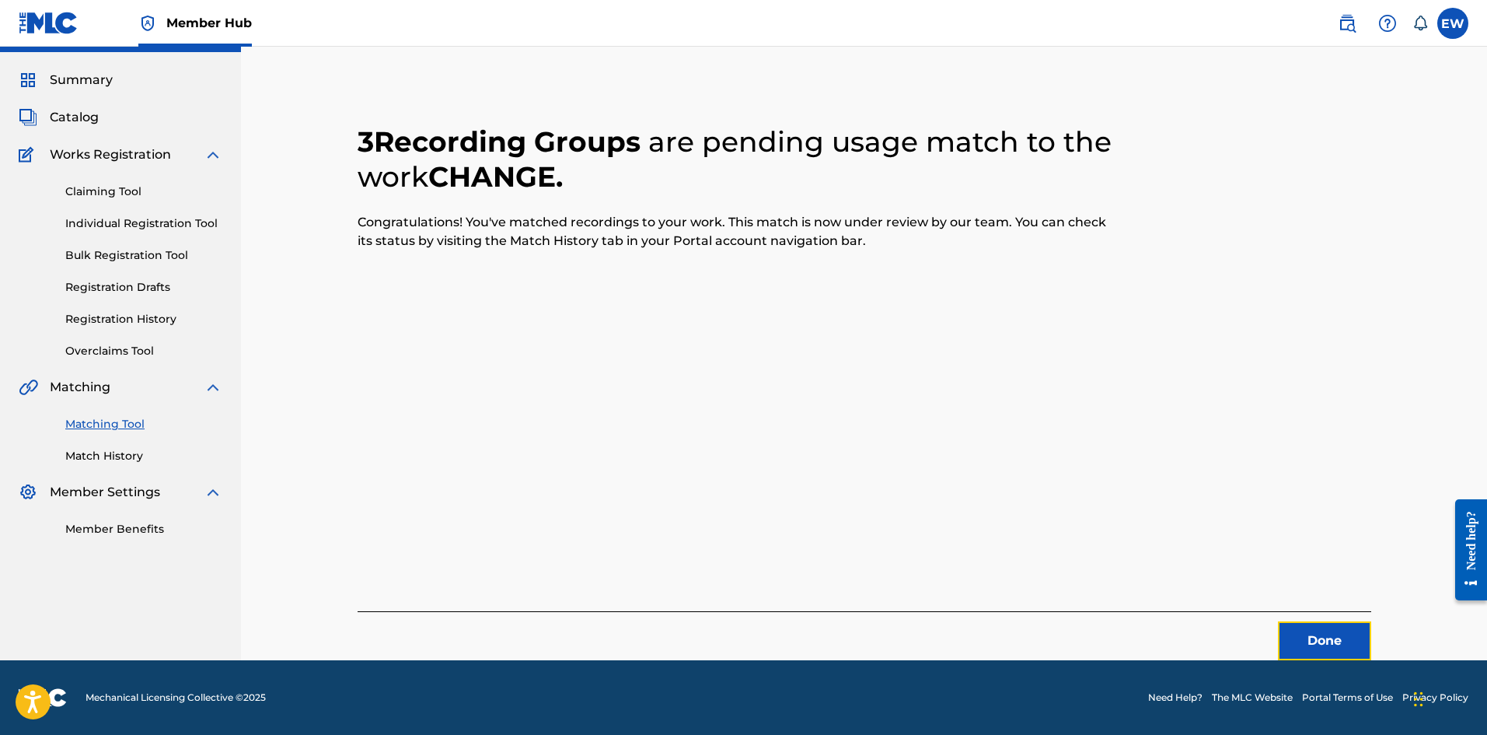
drag, startPoint x: 1323, startPoint y: 637, endPoint x: 1466, endPoint y: 671, distance: 146.3
click at [582, 285] on button "Done" at bounding box center [1324, 640] width 93 height 39
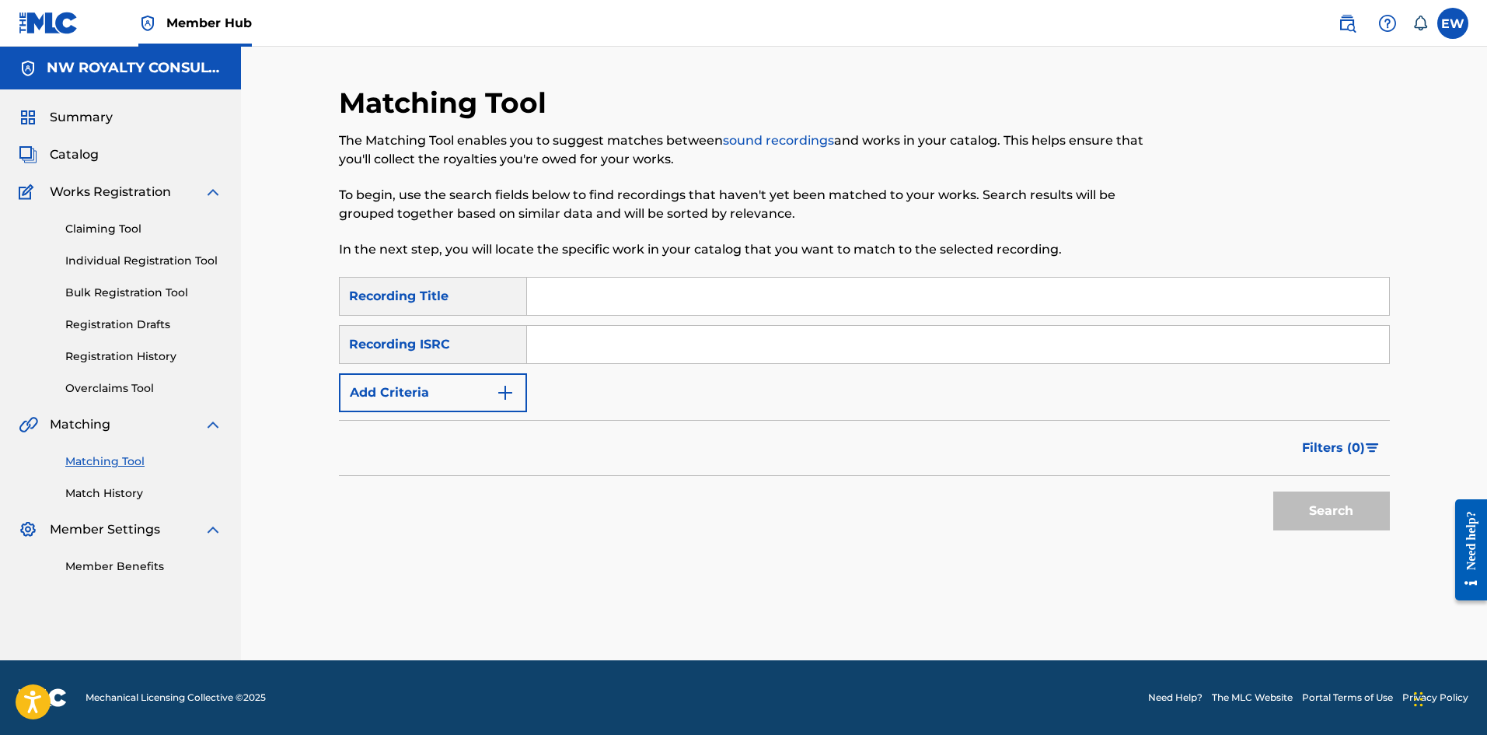
scroll to position [0, 0]
click at [457, 285] on button "Add Criteria" at bounding box center [433, 392] width 188 height 39
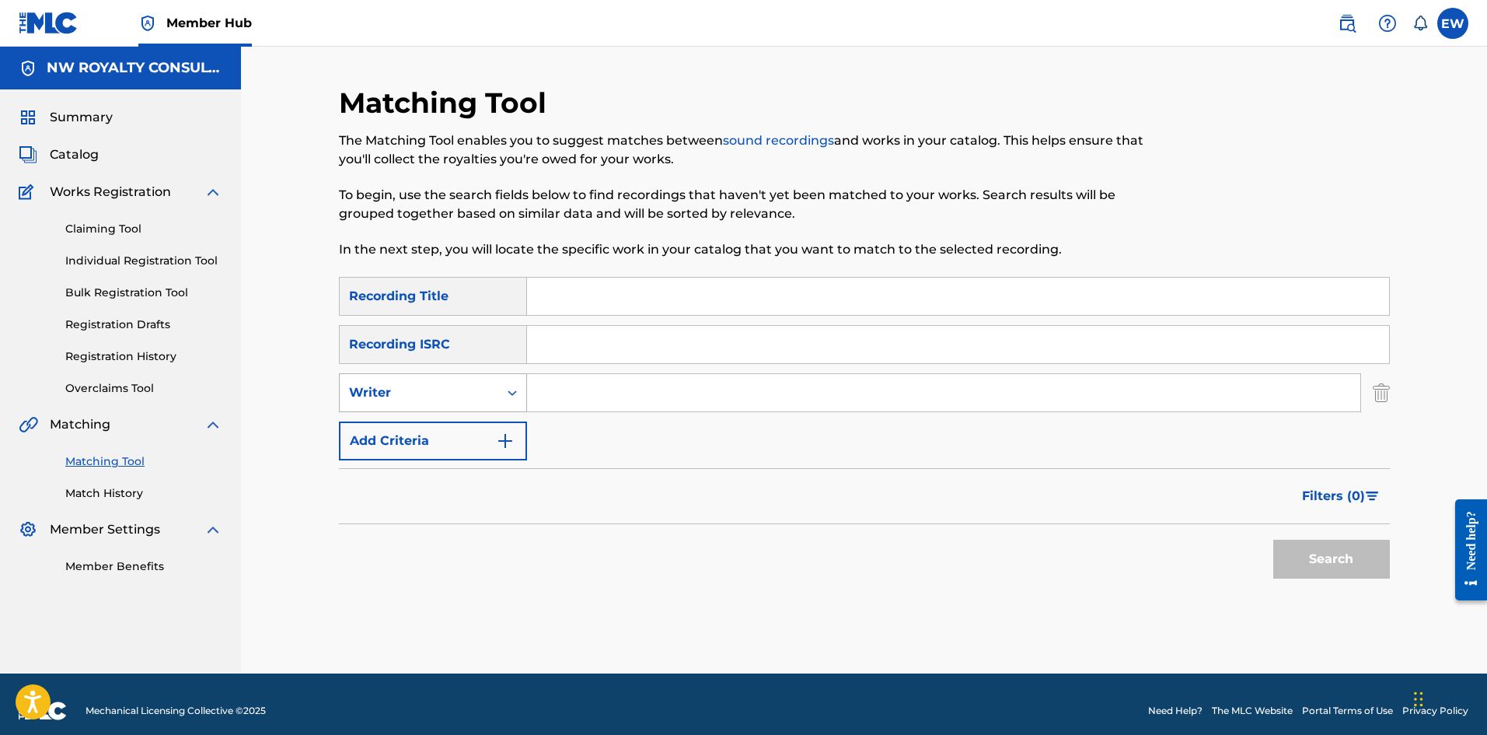
drag, startPoint x: 452, startPoint y: 404, endPoint x: 444, endPoint y: 409, distance: 10.1
click at [447, 285] on div "Writer" at bounding box center [433, 392] width 188 height 39
click at [421, 285] on div "Recording Artist" at bounding box center [433, 431] width 187 height 39
drag, startPoint x: 660, startPoint y: 386, endPoint x: 603, endPoint y: 411, distance: 62.7
click at [582, 285] on input "Search Form" at bounding box center [943, 392] width 833 height 37
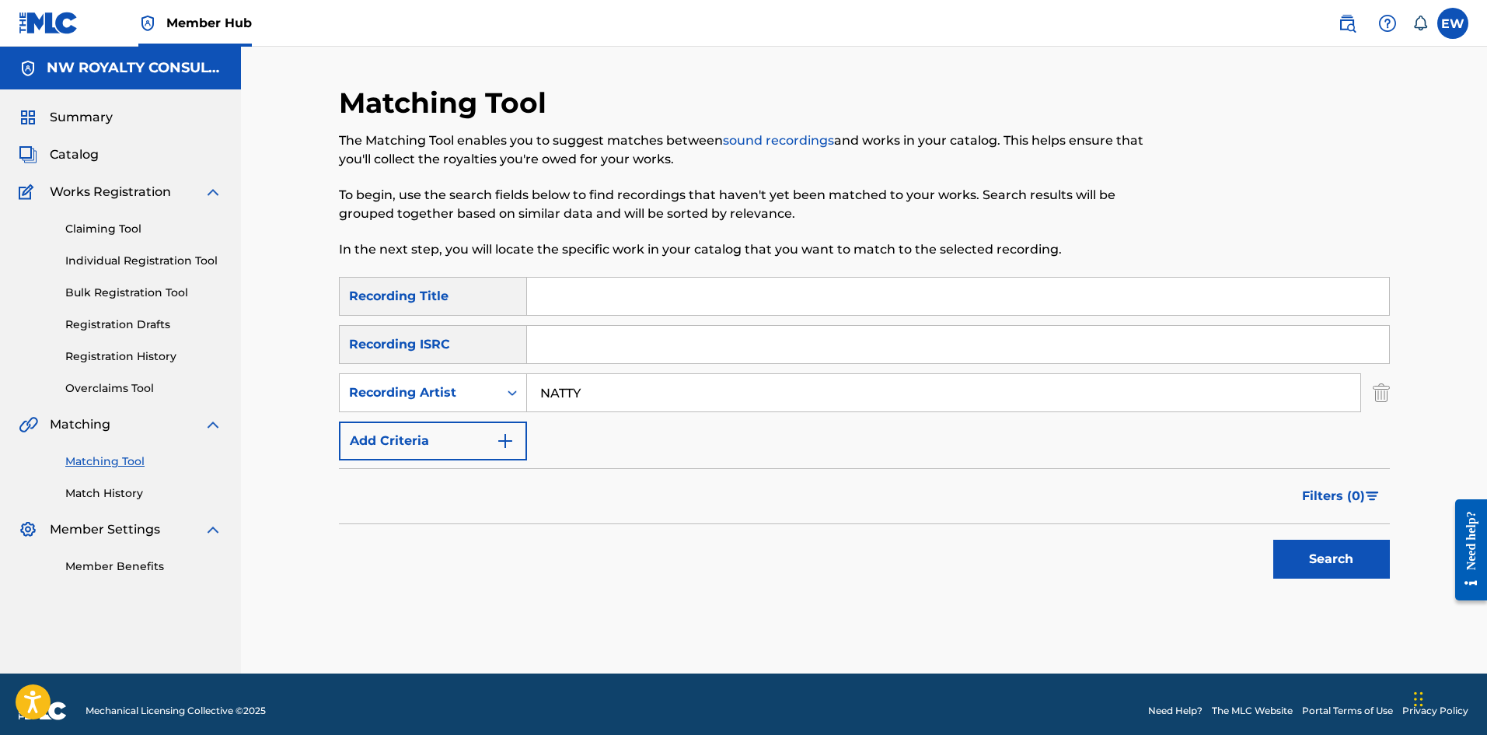
click at [569, 285] on input "Search Form" at bounding box center [958, 296] width 862 height 37
click at [582, 285] on button "Search" at bounding box center [1331, 559] width 117 height 39
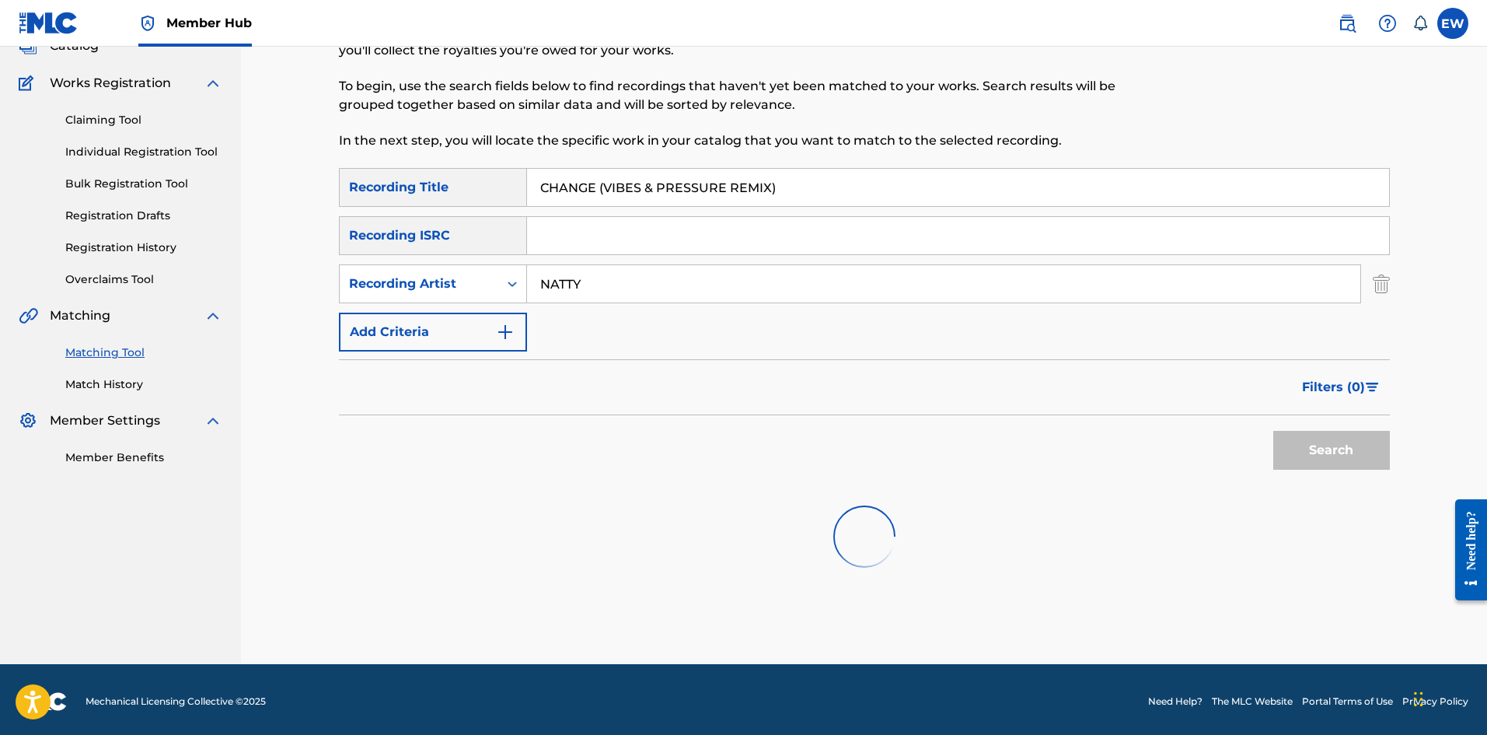
scroll to position [113, 0]
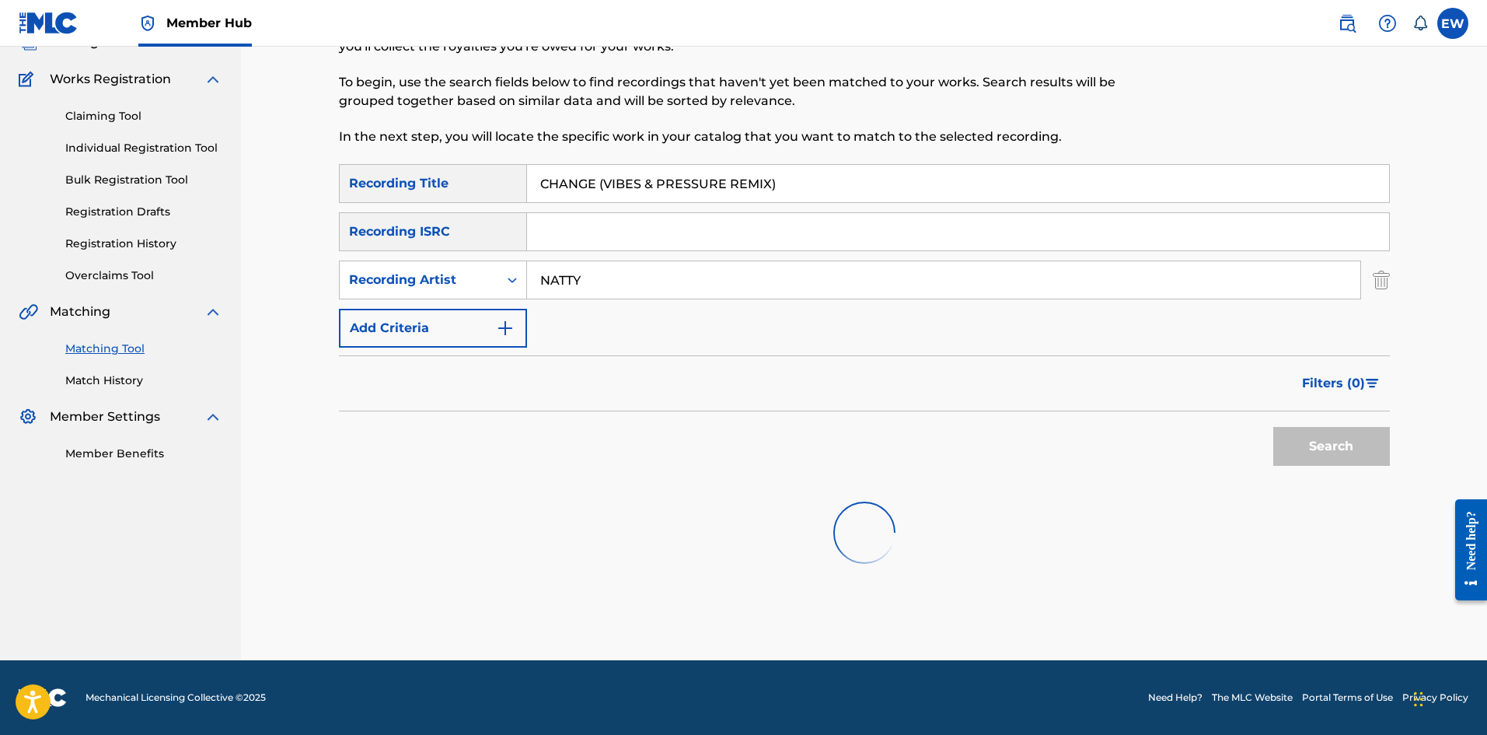
click at [582, 285] on div "SearchWithCriteriab6fd10f2-3cf4-4658-9d8a-dbc72b6729ca Recording Title CHANGE (…" at bounding box center [864, 373] width 1051 height 418
drag, startPoint x: 676, startPoint y: 475, endPoint x: 667, endPoint y: 463, distance: 15.1
click at [582, 285] on div "SearchWithCriteriab6fd10f2-3cf4-4658-9d8a-dbc72b6729ca Recording Title CHANGE (…" at bounding box center [864, 373] width 1051 height 418
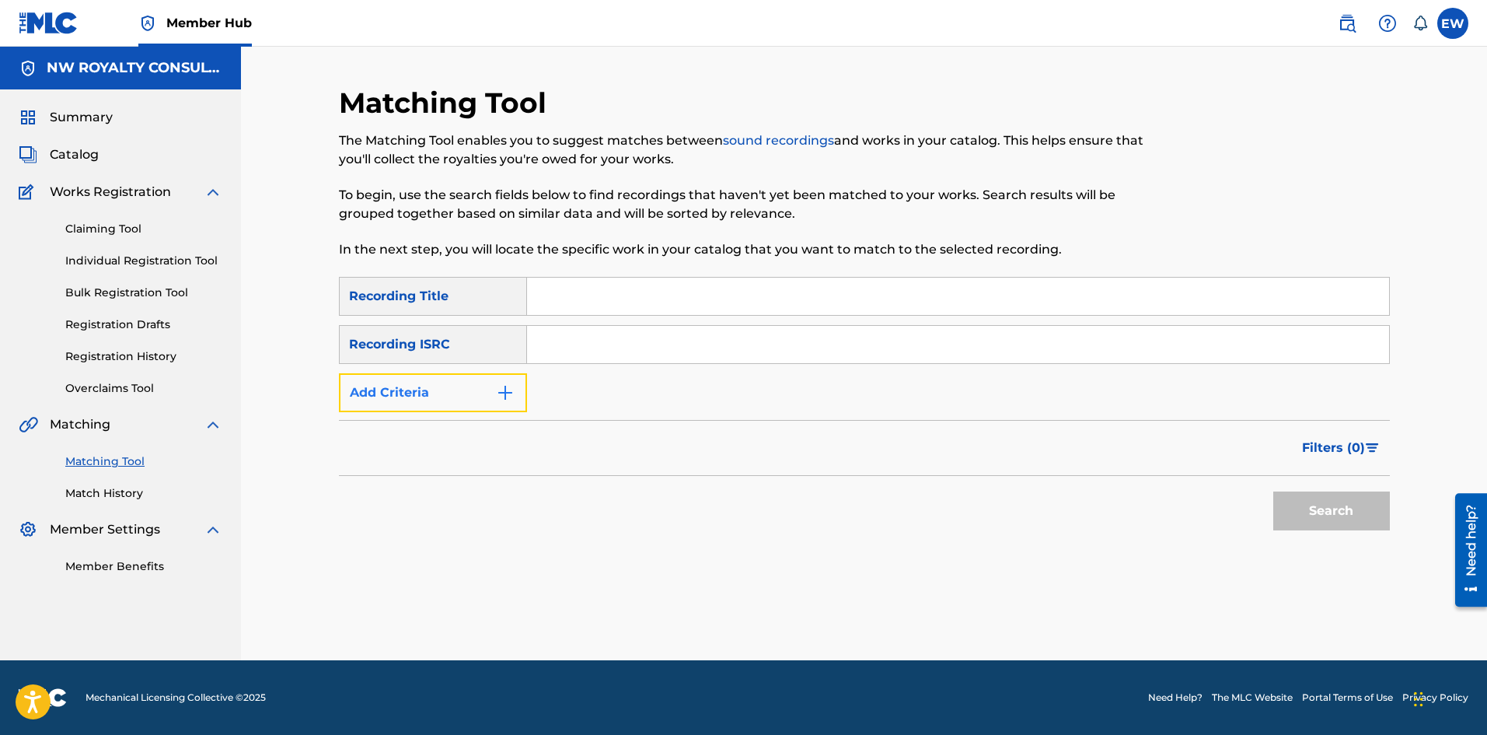
click at [363, 386] on button "Add Criteria" at bounding box center [433, 392] width 188 height 39
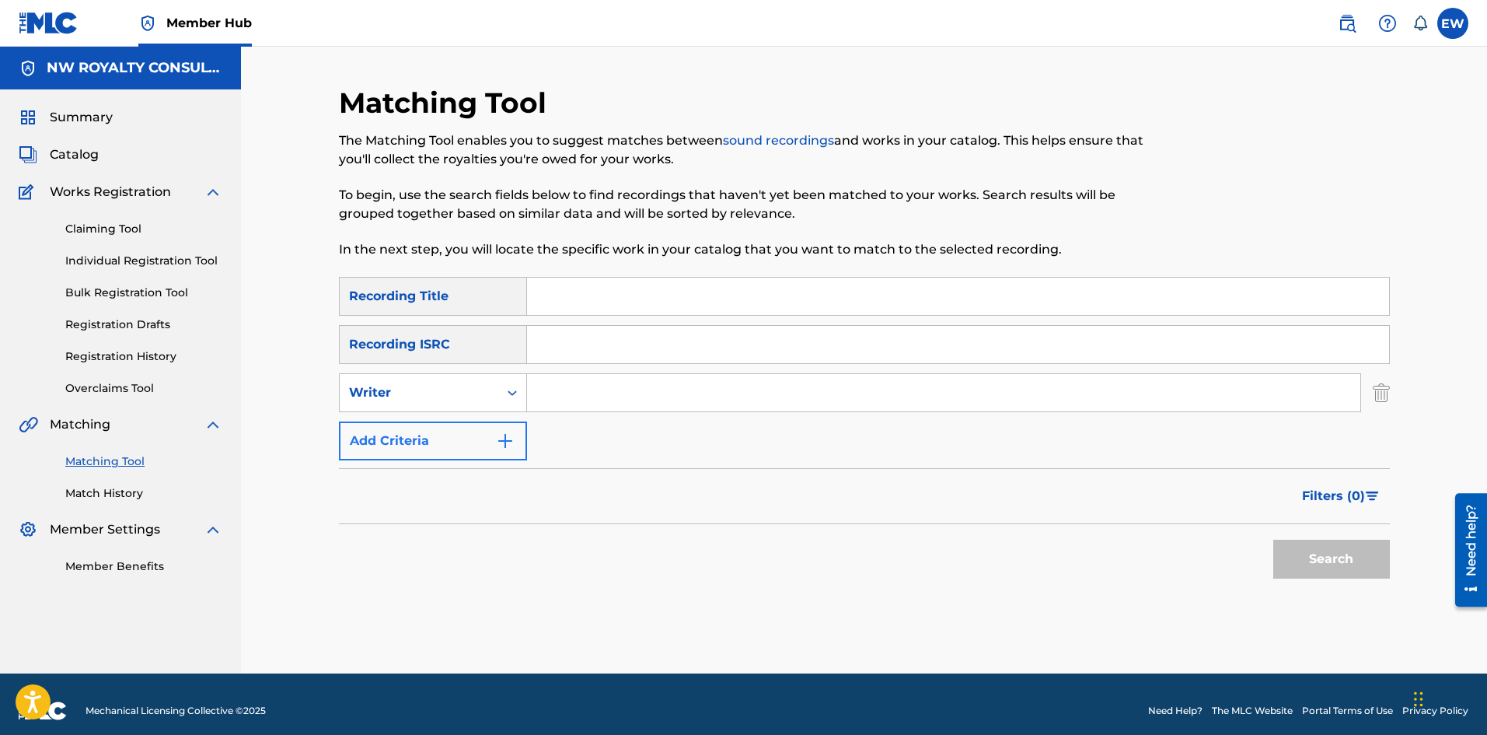
click at [363, 385] on div "Writer" at bounding box center [419, 392] width 140 height 19
drag, startPoint x: 400, startPoint y: 434, endPoint x: 416, endPoint y: 424, distance: 18.1
click at [403, 430] on div "Recording Artist" at bounding box center [433, 431] width 187 height 39
click at [623, 398] on input "Search Form" at bounding box center [943, 392] width 833 height 37
click at [599, 389] on input "Search Form" at bounding box center [943, 392] width 833 height 37
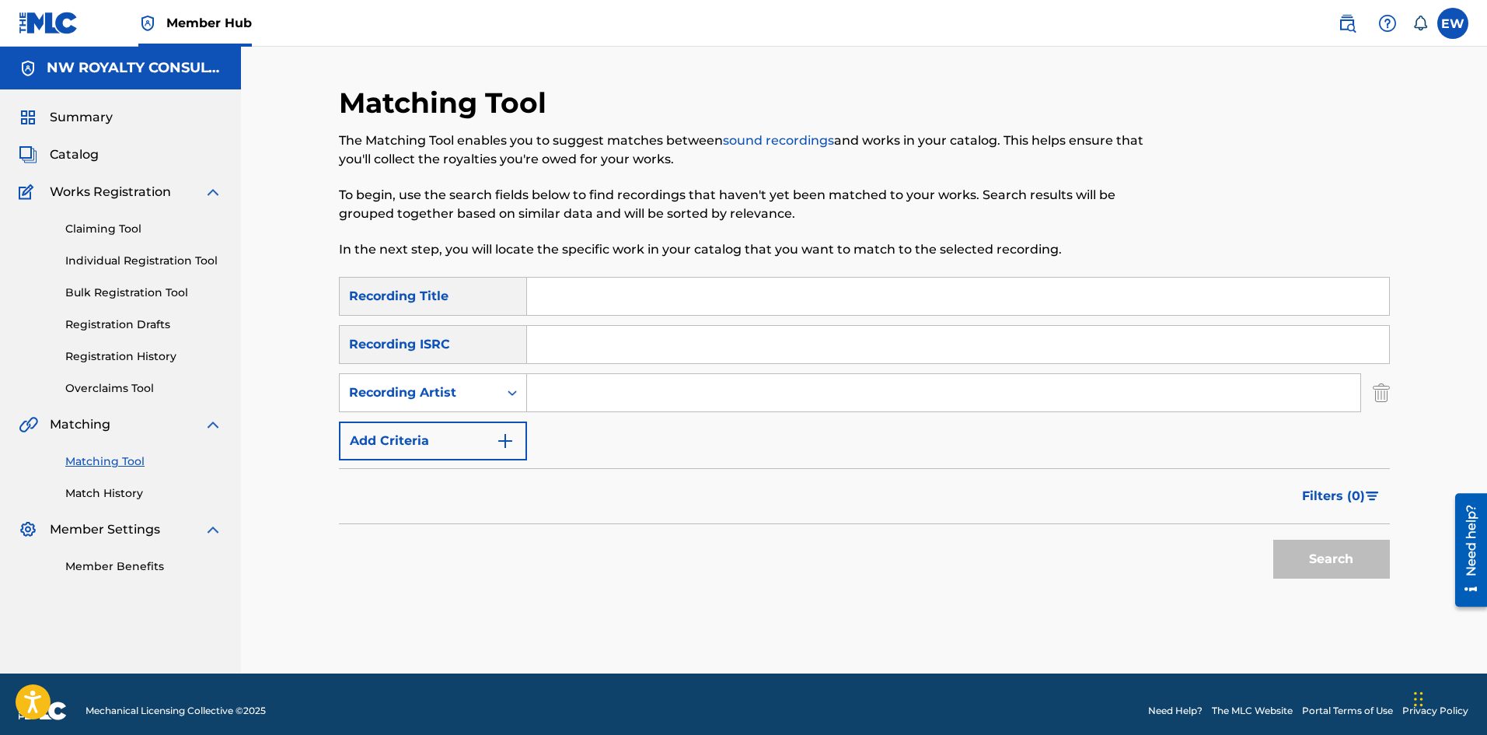
paste input "NATTY"
type input "NATTY"
drag, startPoint x: 645, startPoint y: 302, endPoint x: 624, endPoint y: 300, distance: 21.0
click at [645, 302] on input "Search Form" at bounding box center [958, 296] width 862 height 37
paste input "CHANGE (VIBES & PRESSURE REMIX)"
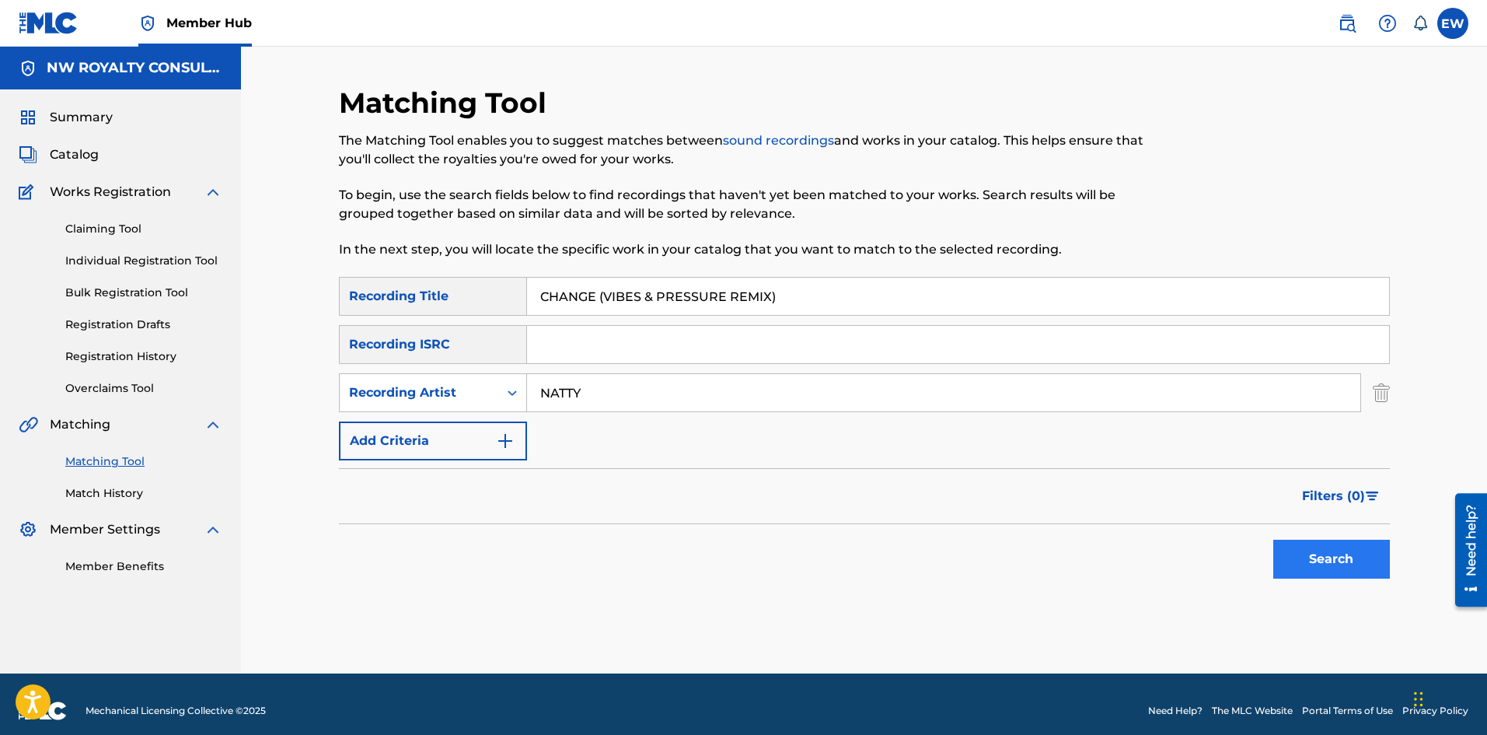
type input "CHANGE (VIBES & PRESSURE REMIX)"
click at [1326, 561] on button "Search" at bounding box center [1331, 559] width 117 height 39
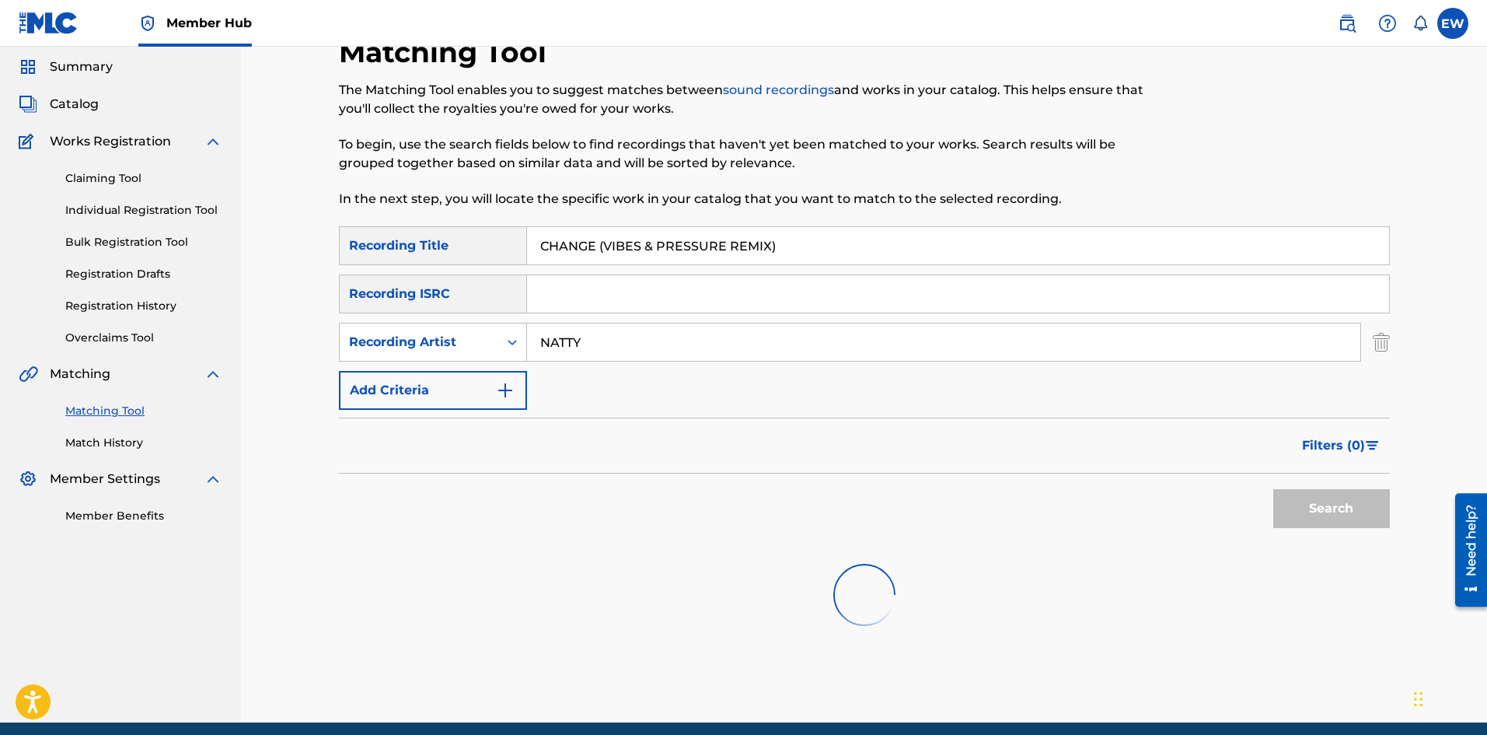
scroll to position [78, 0]
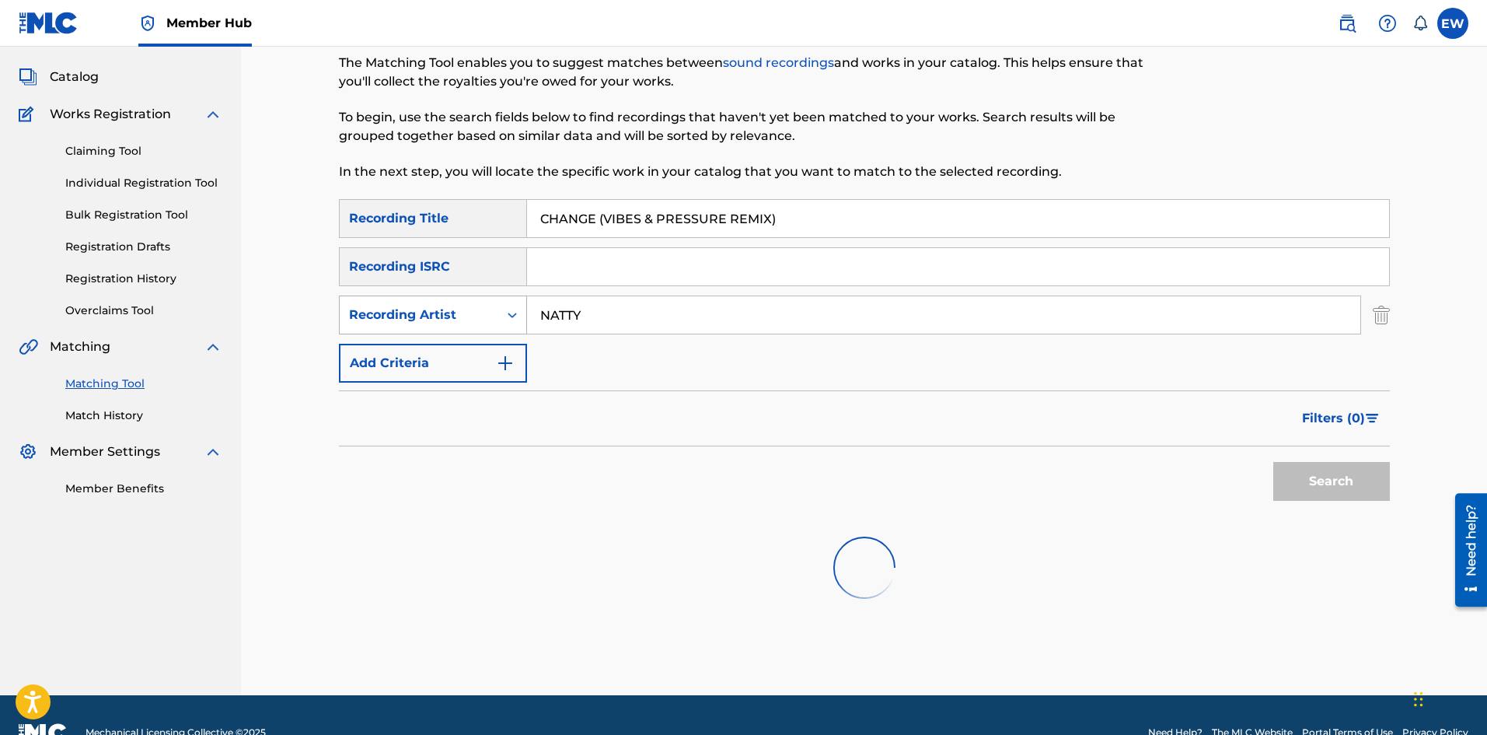
drag, startPoint x: 643, startPoint y: 312, endPoint x: 389, endPoint y: 324, distance: 254.5
click at [416, 320] on div "SearchWithCriteriab2aa3d19-66cb-4b1c-9be3-b5092c39739e Recording Artist NATTY" at bounding box center [864, 314] width 1051 height 39
paste input "MINK JO"
type input "MINK JO"
drag, startPoint x: 911, startPoint y: 215, endPoint x: 89, endPoint y: 328, distance: 829.5
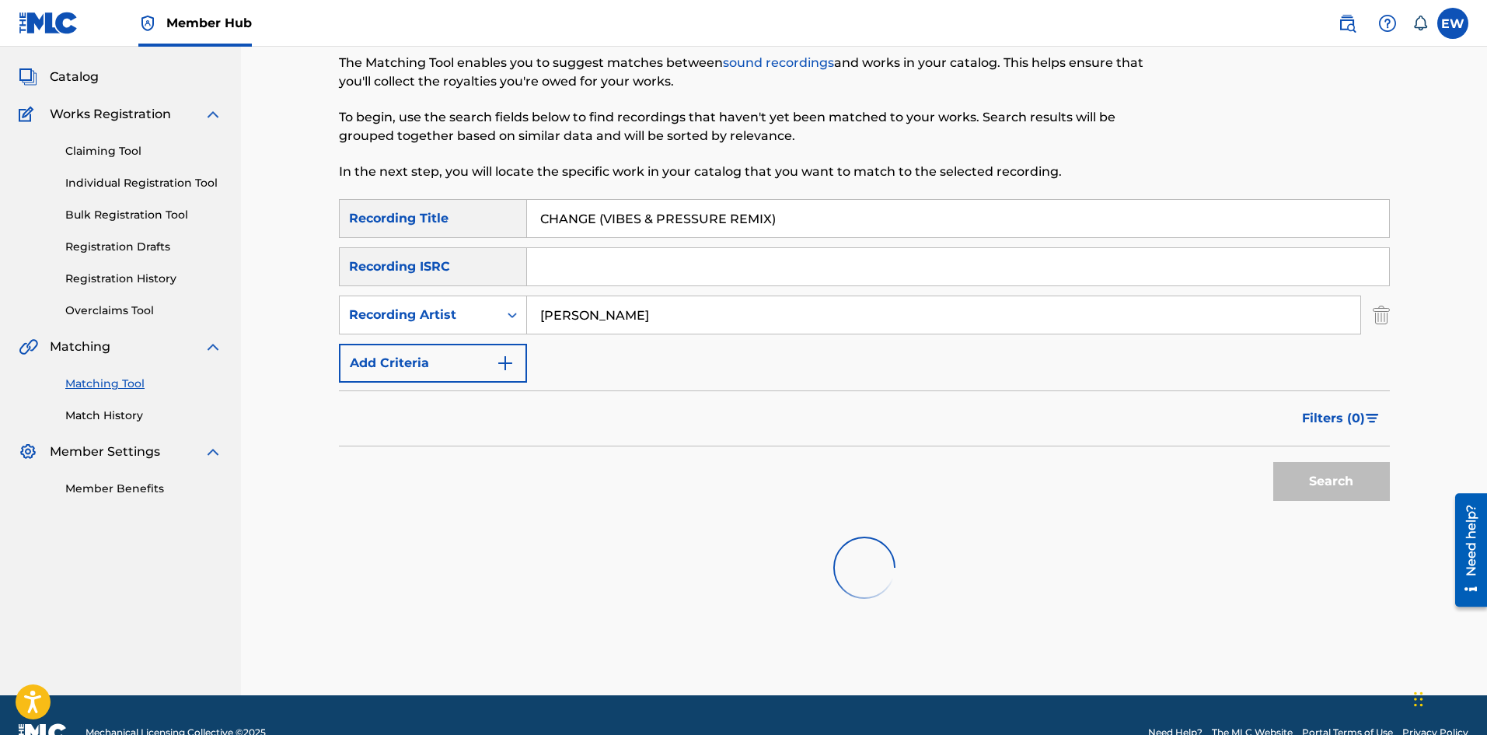
click at [136, 287] on main "NW ROYALTY CONSULTING, LLC. Summary Catalog Works Registration Claiming Tool In…" at bounding box center [743, 332] width 1487 height 726
paste input "OF PACE"
type input "CHANGE OF PACE"
click at [1338, 456] on div "Search" at bounding box center [1328, 477] width 124 height 62
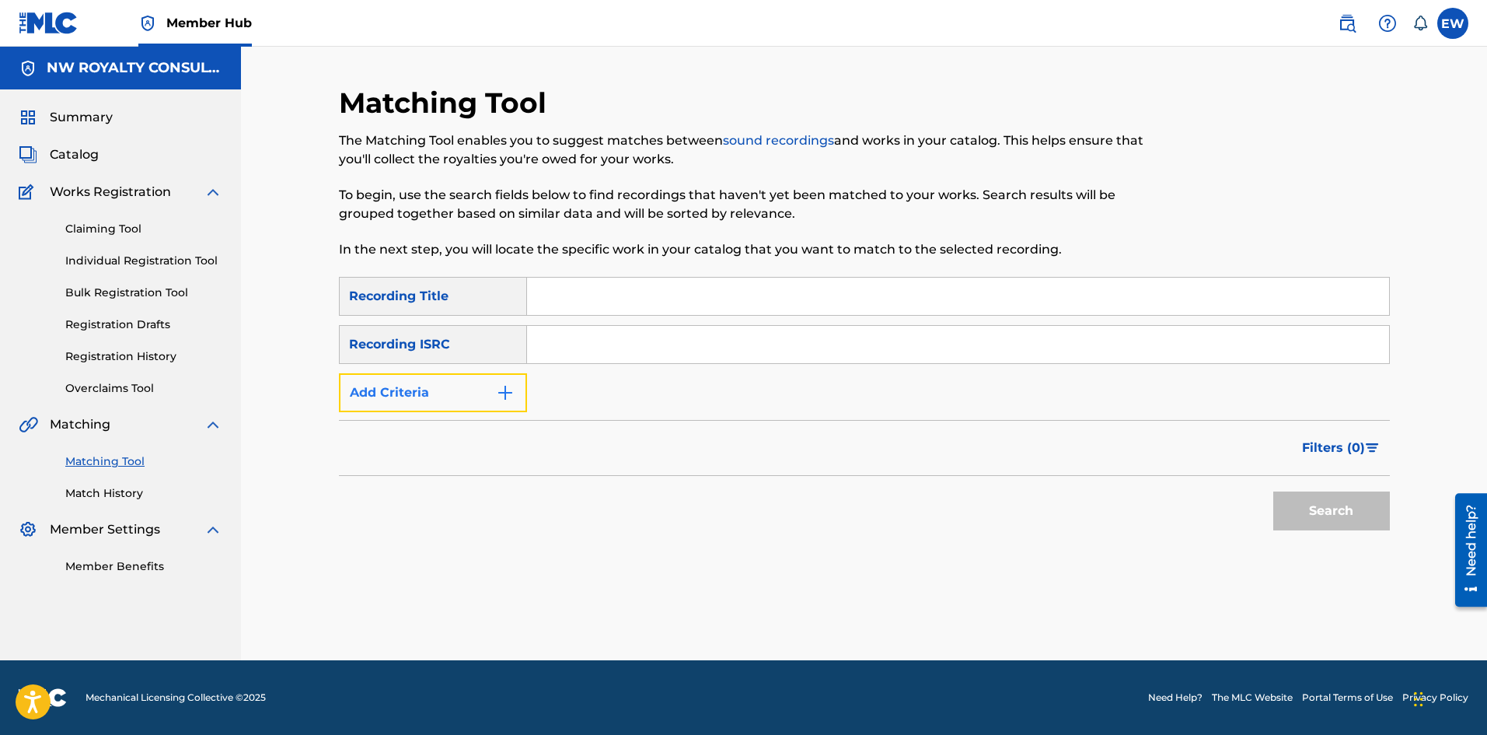
click at [388, 390] on button "Add Criteria" at bounding box center [433, 392] width 188 height 39
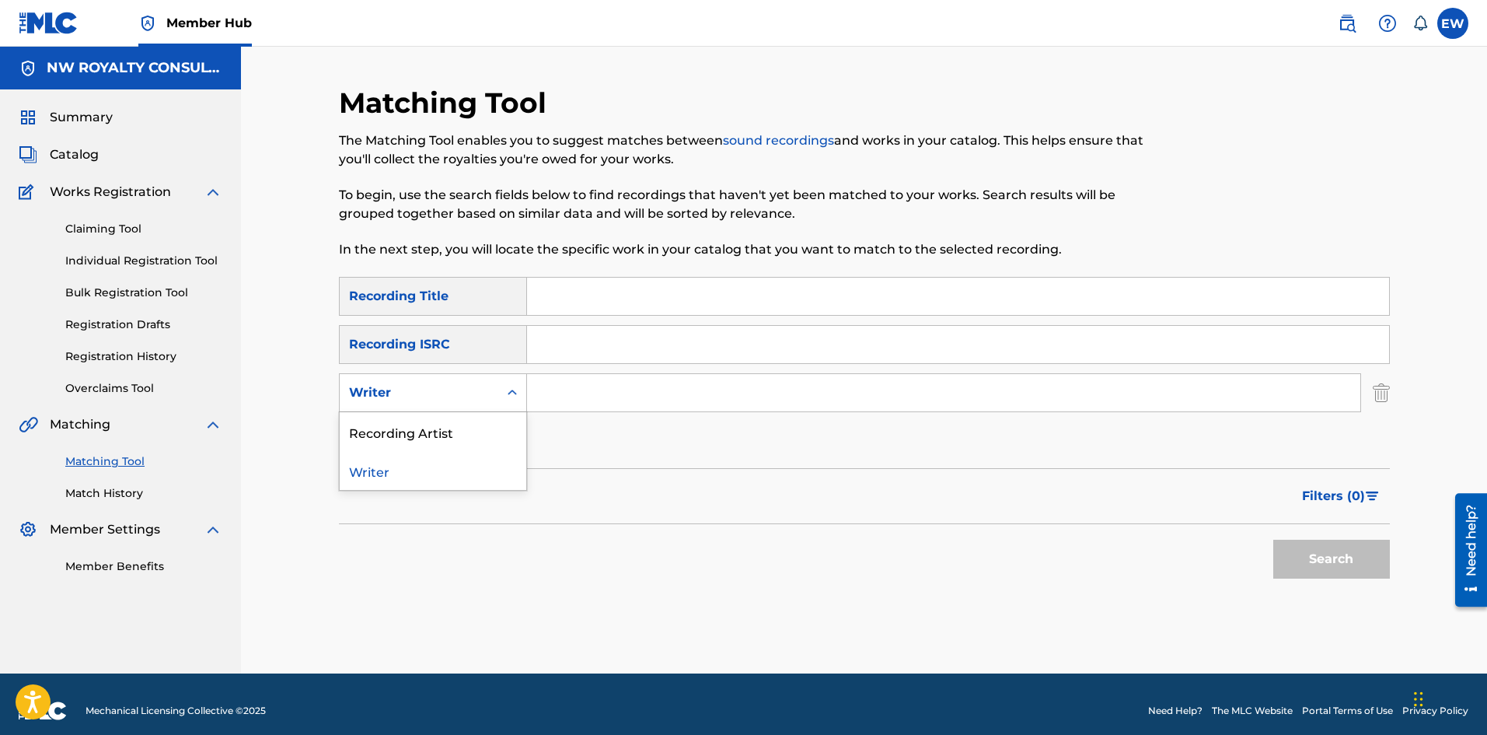
click at [388, 390] on div "Writer" at bounding box center [419, 392] width 140 height 19
drag, startPoint x: 427, startPoint y: 430, endPoint x: 448, endPoint y: 424, distance: 21.7
click at [438, 424] on div "Recording Artist" at bounding box center [433, 431] width 187 height 39
click at [623, 406] on input "Search Form" at bounding box center [943, 392] width 833 height 37
paste input "MINK JO"
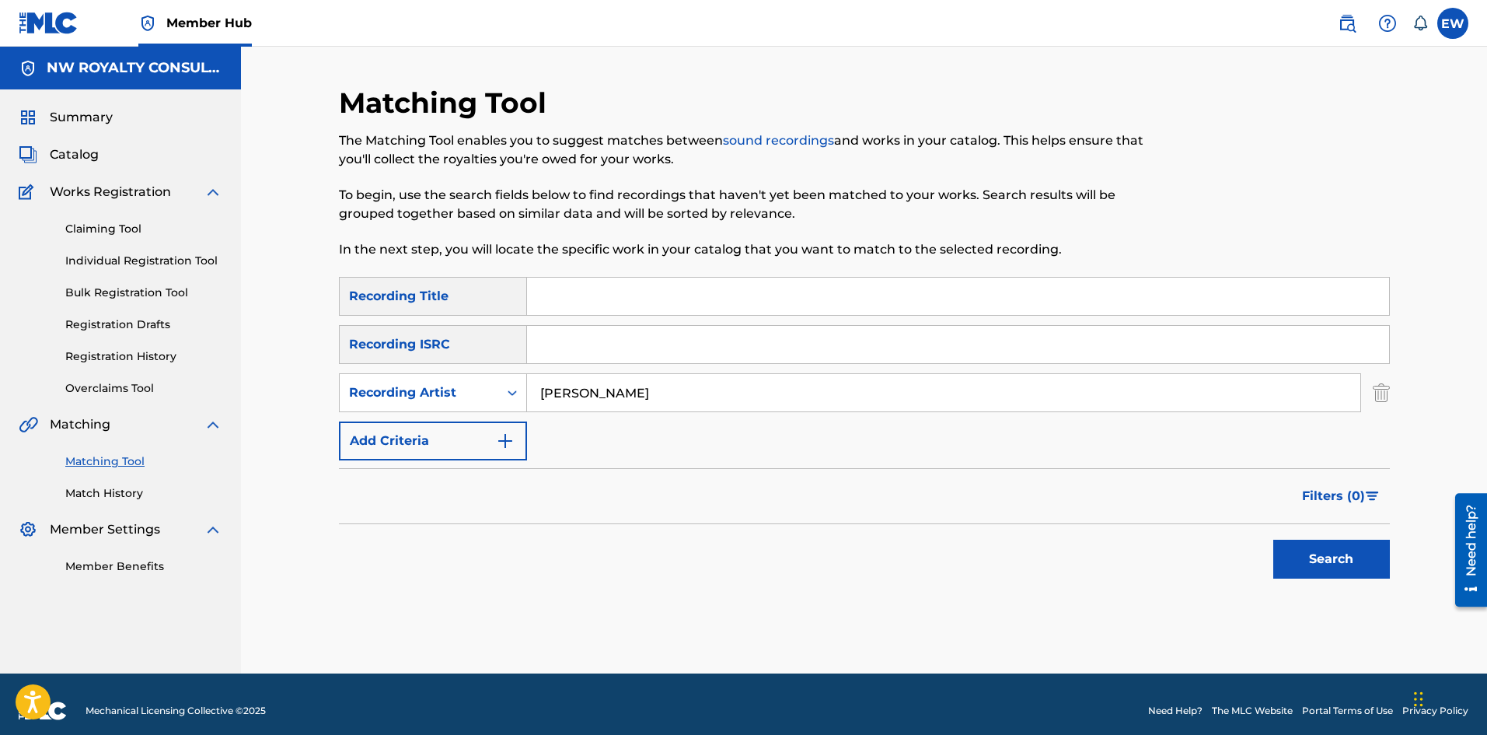
type input "MINK JO"
drag, startPoint x: 601, startPoint y: 306, endPoint x: 591, endPoint y: 372, distance: 67.6
click at [597, 318] on div "SearchWithCriteria593bf4bd-dc49-4aa9-88c0-39fb38afb328 Recording Title SearchWi…" at bounding box center [864, 368] width 1051 height 183
paste input "CHANGE OF PACE"
type input "CHANGE OF PACE"
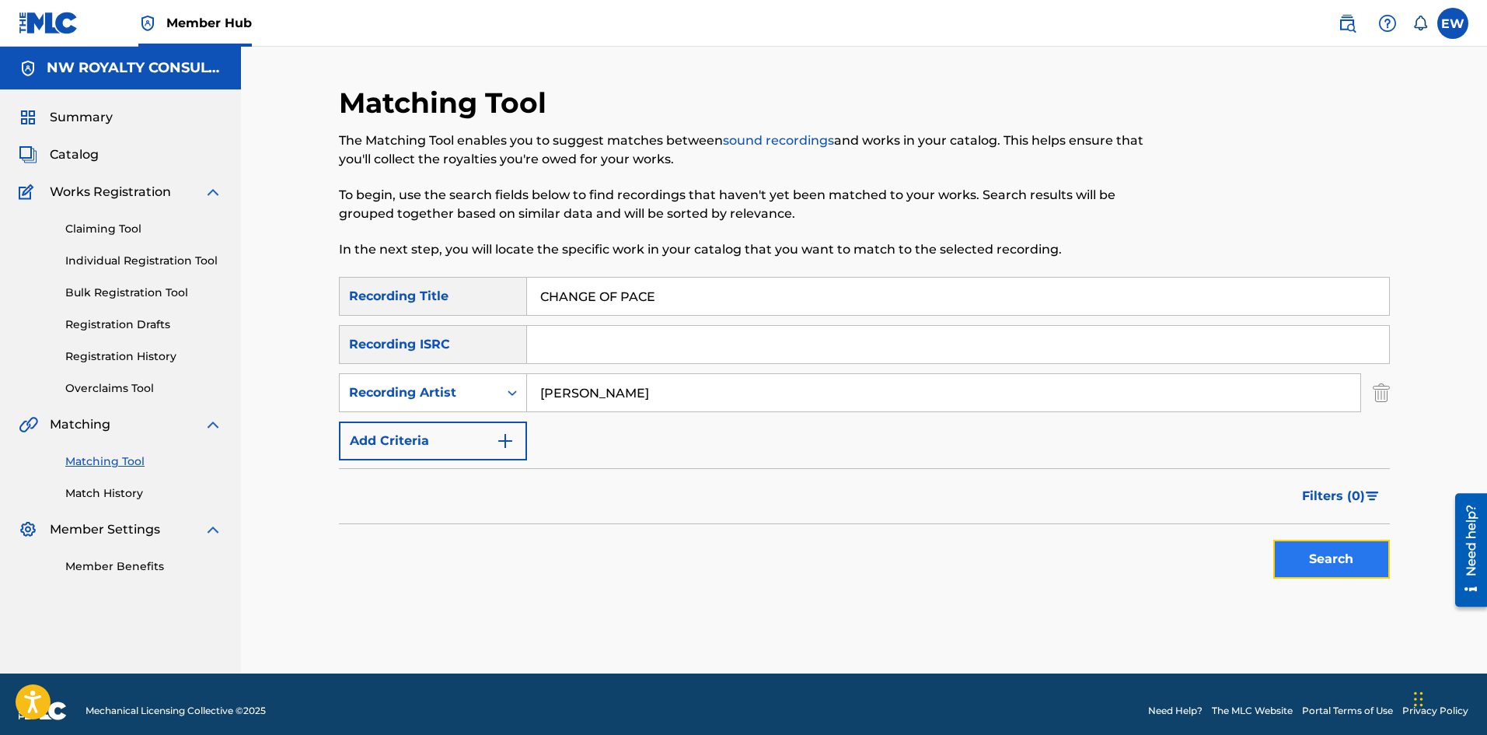
click at [1325, 561] on button "Search" at bounding box center [1331, 559] width 117 height 39
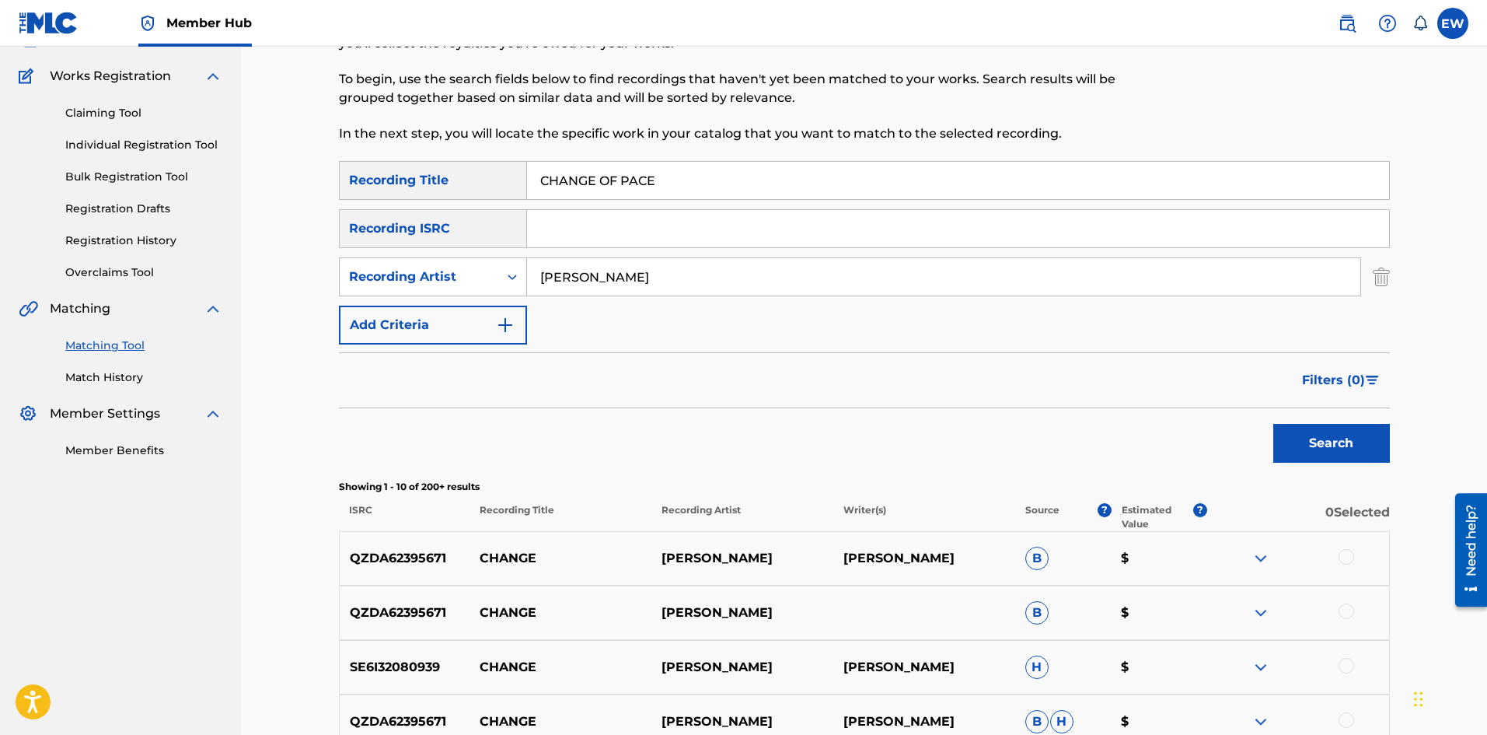
scroll to position [26, 0]
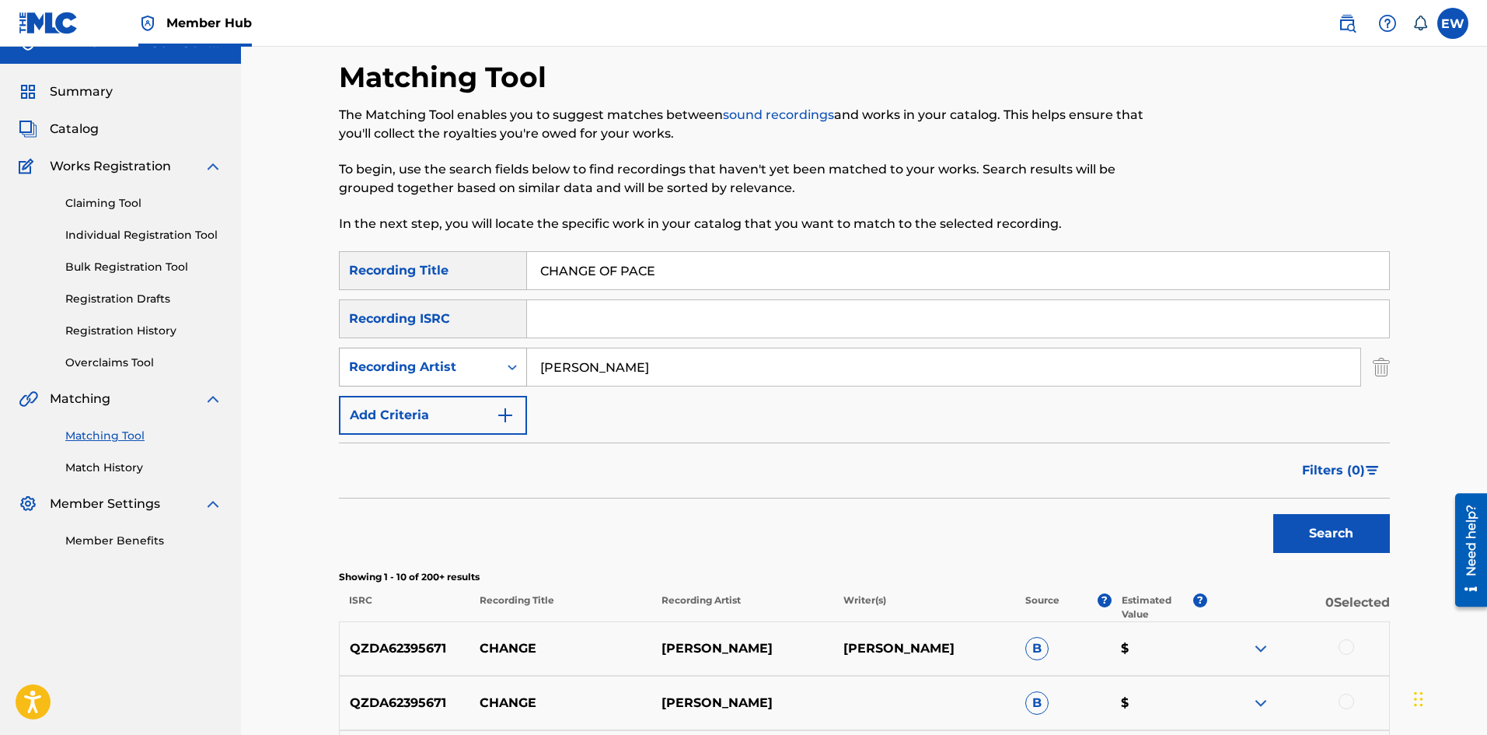
drag, startPoint x: 602, startPoint y: 372, endPoint x: 426, endPoint y: 355, distance: 176.6
click at [413, 372] on div "SearchWithCriteria35b89027-e502-425b-9c77-567941410e95 Recording Artist MINK JO" at bounding box center [864, 367] width 1051 height 39
paste input "TAMO J"
type input "TAMO J"
drag, startPoint x: 689, startPoint y: 276, endPoint x: 546, endPoint y: 285, distance: 143.3
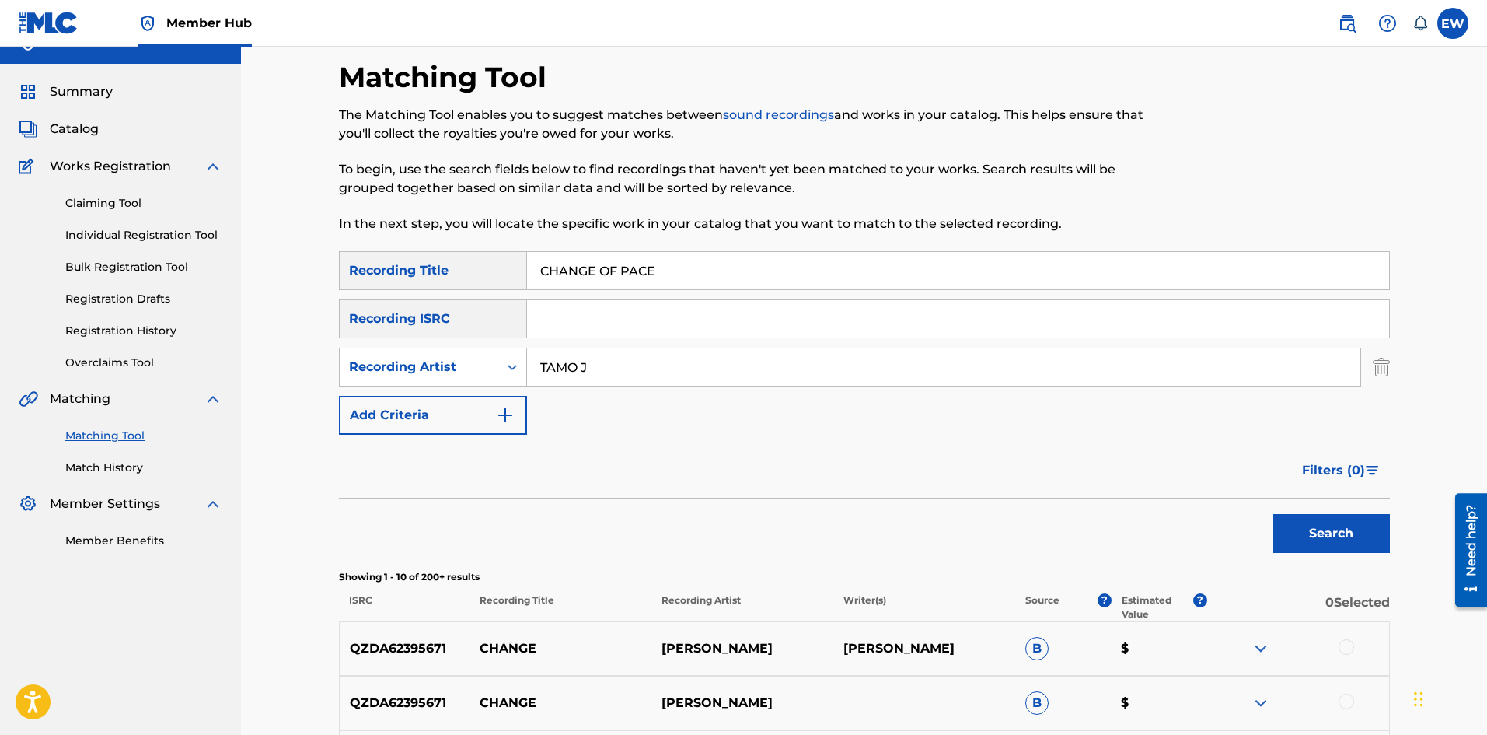
click at [566, 285] on input "CHANGE OF PACE" at bounding box center [958, 270] width 862 height 37
click at [699, 278] on input "CHANGE OF PACE" at bounding box center [958, 270] width 862 height 37
click at [693, 272] on input "CHANGE OF PACE" at bounding box center [958, 270] width 862 height 37
drag, startPoint x: 692, startPoint y: 271, endPoint x: 437, endPoint y: 295, distance: 256.1
click at [407, 276] on div "SearchWithCriteria593bf4bd-dc49-4aa9-88c0-39fb38afb328 Recording Title CHANGE O…" at bounding box center [864, 270] width 1051 height 39
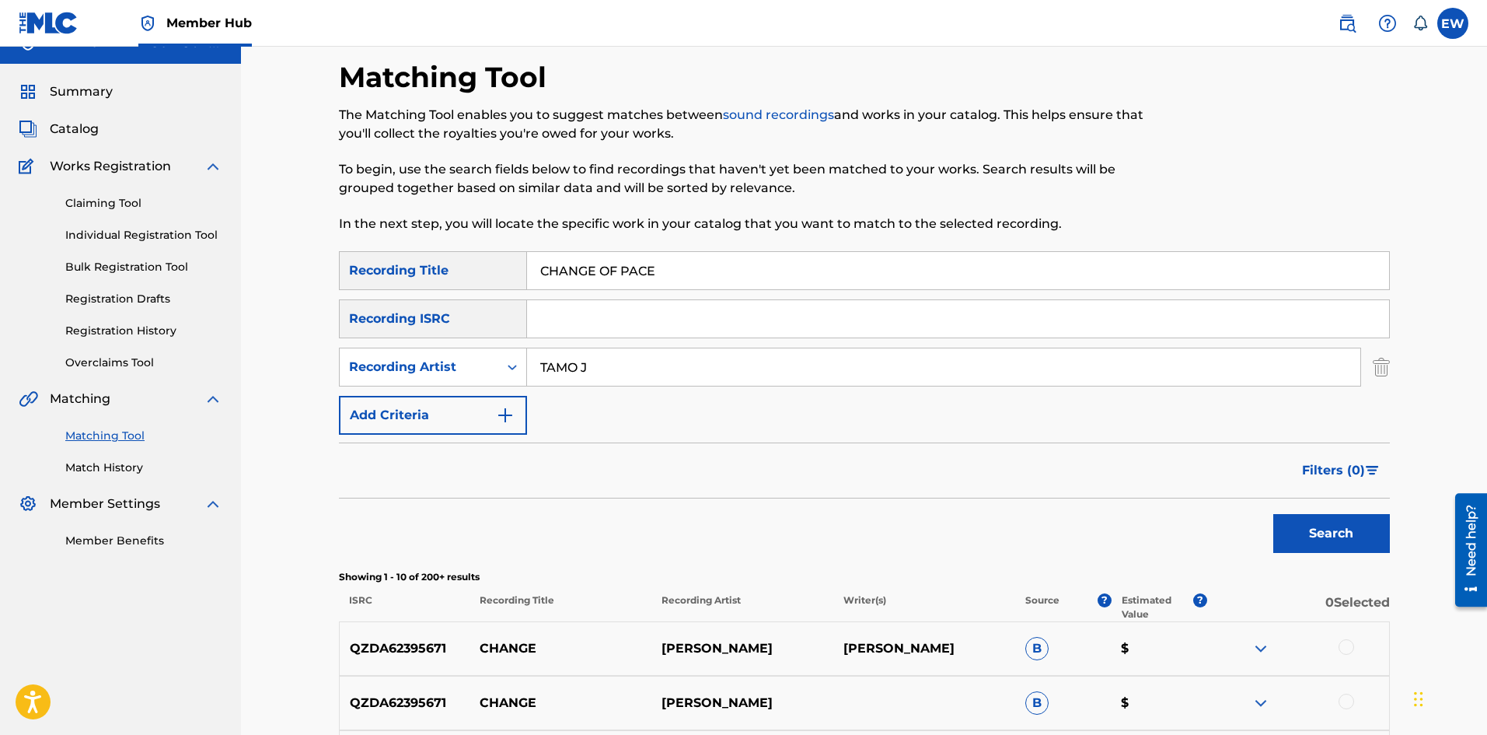
paste input "THE WORLD"
type input "CHANGE THE WORLD"
click at [1299, 533] on button "Search" at bounding box center [1331, 533] width 117 height 39
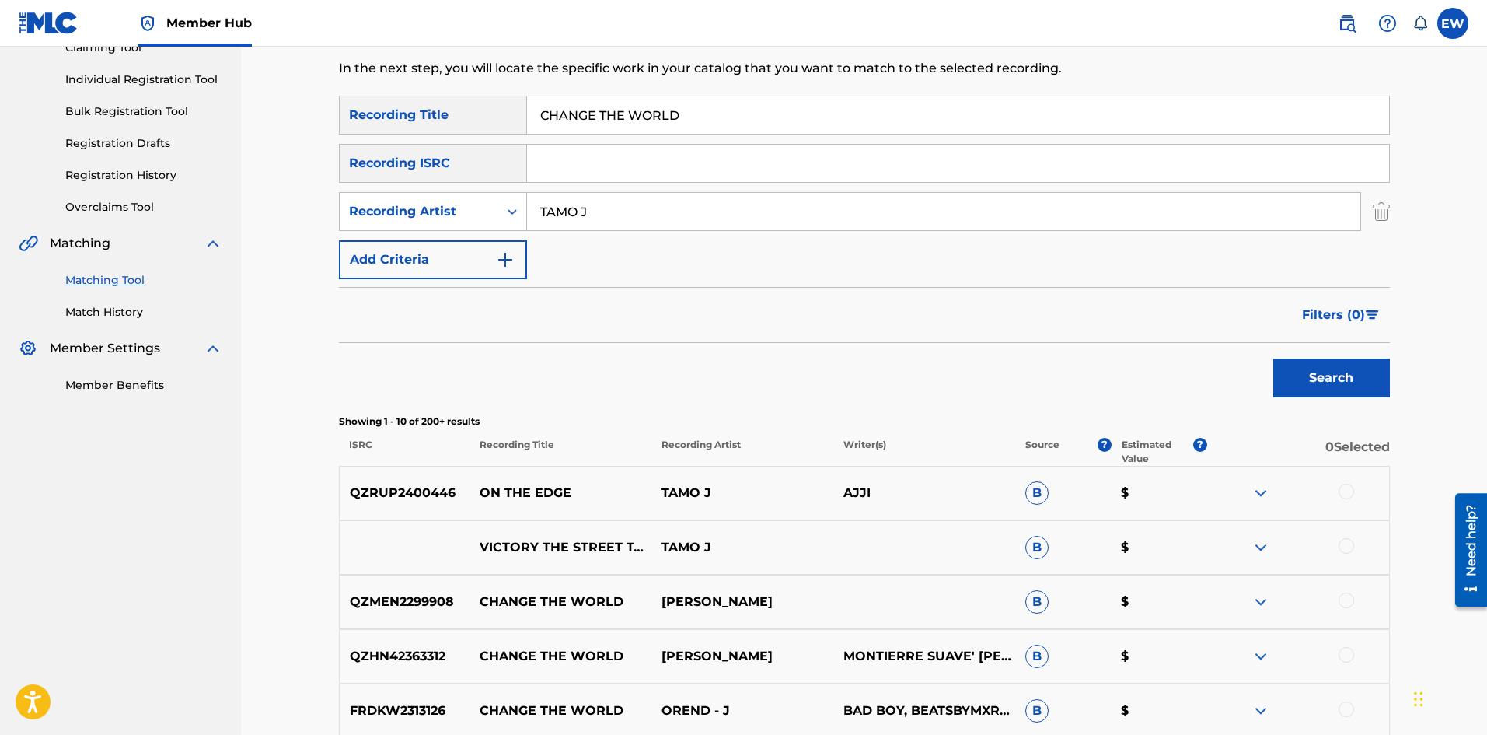
scroll to position [103, 0]
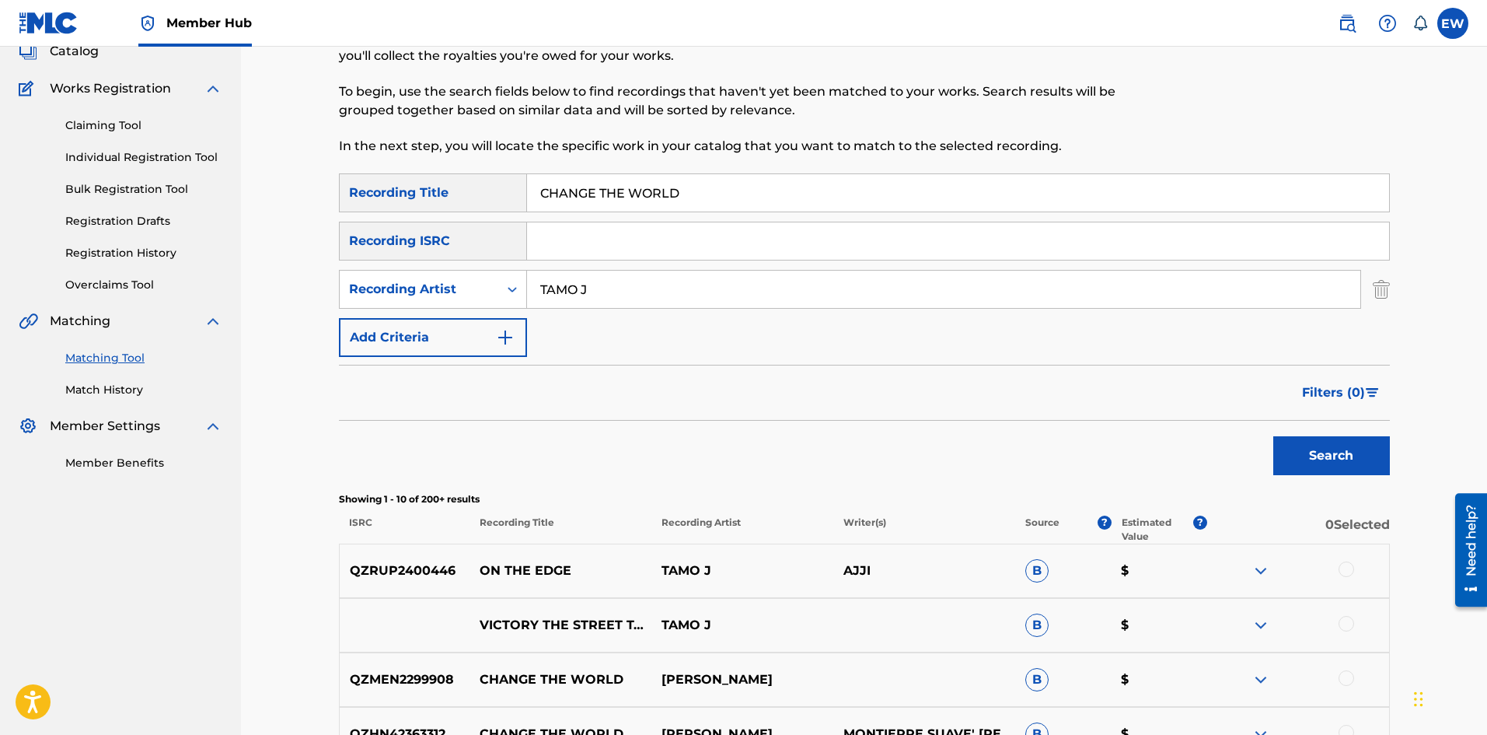
drag, startPoint x: 634, startPoint y: 292, endPoint x: 547, endPoint y: 286, distance: 86.5
click at [563, 292] on input "TAMO J" at bounding box center [943, 289] width 833 height 37
paste input "MORTIMER"
drag, startPoint x: 611, startPoint y: 276, endPoint x: 417, endPoint y: 292, distance: 194.2
click at [333, 267] on div "Matching Tool The Matching Tool enables you to suggest matches between sound re…" at bounding box center [864, 593] width 1088 height 1222
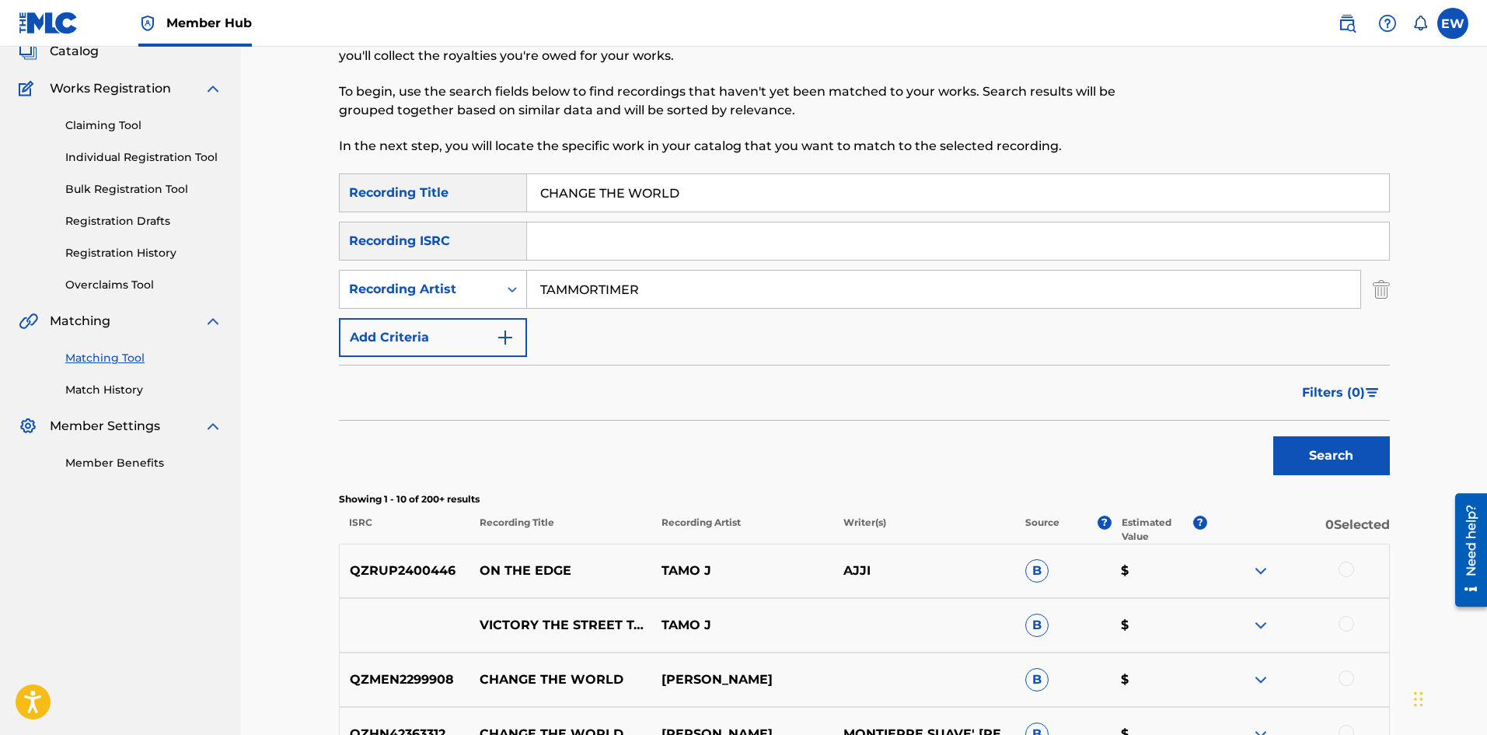
paste input "Search Form"
type input "MORTIMER"
drag, startPoint x: 730, startPoint y: 194, endPoint x: 439, endPoint y: 242, distance: 294.7
click at [439, 242] on div "SearchWithCriteria593bf4bd-dc49-4aa9-88c0-39fb38afb328 Recording Title CHANGE T…" at bounding box center [864, 264] width 1051 height 183
paste input "S"
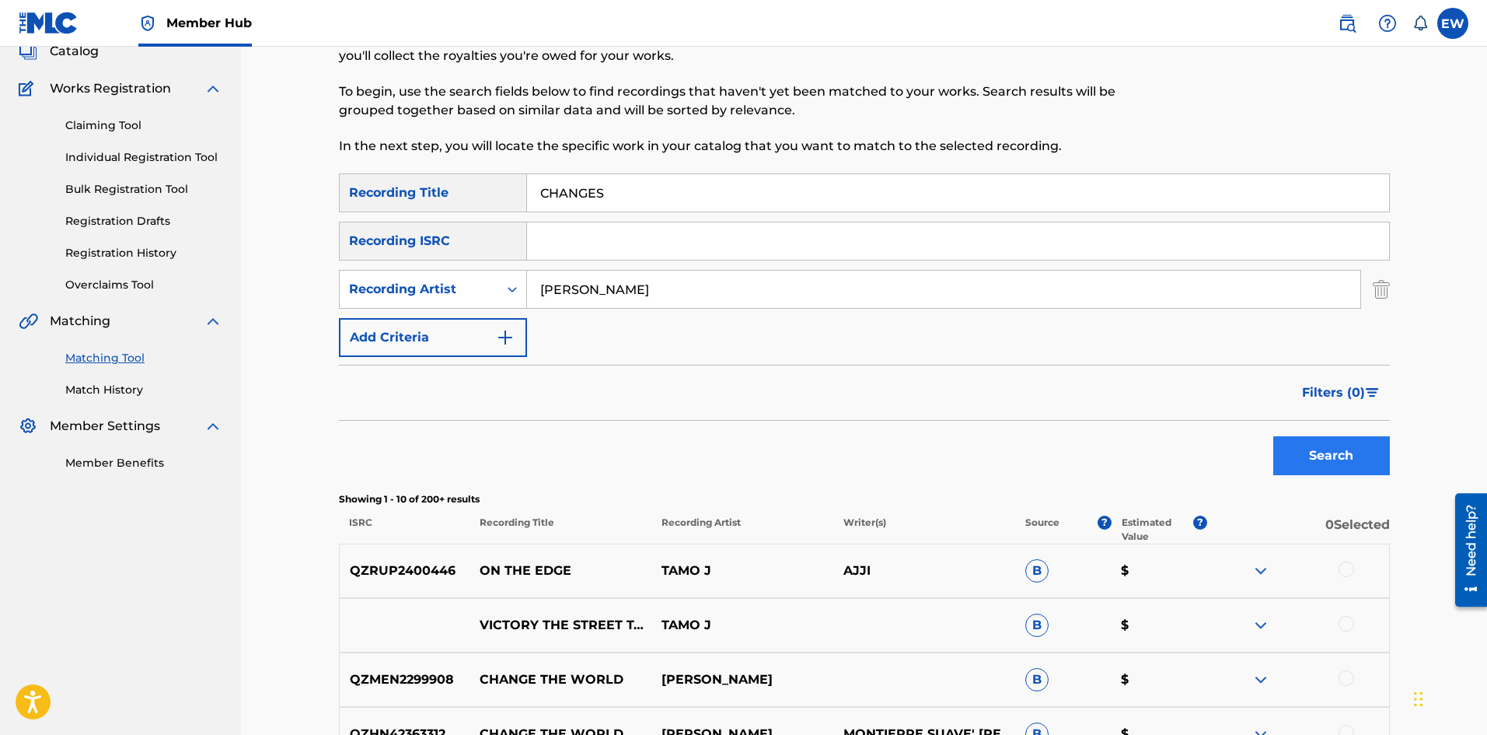
type input "CHANGES"
click at [1354, 446] on button "Search" at bounding box center [1331, 455] width 117 height 39
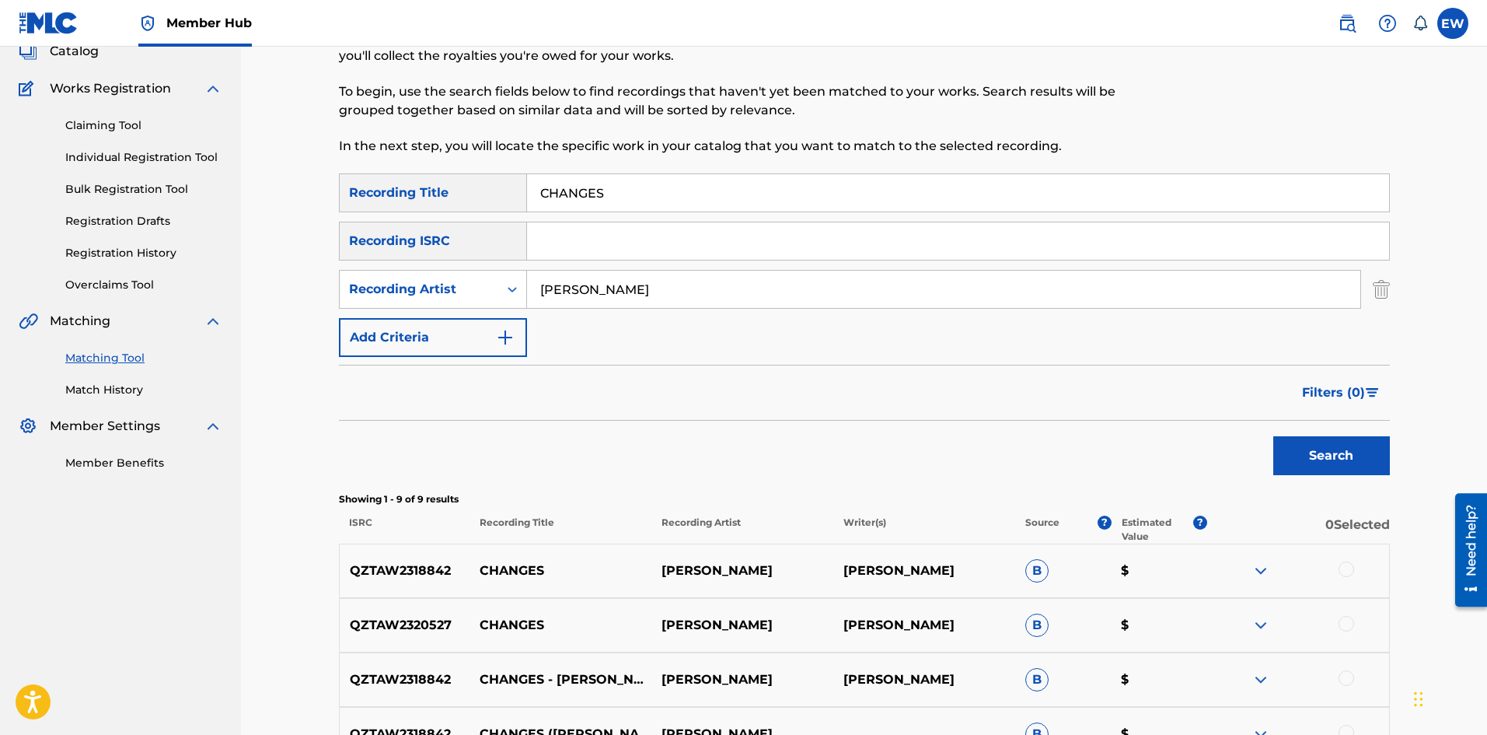
click at [1350, 568] on div at bounding box center [1347, 569] width 16 height 16
drag, startPoint x: 1347, startPoint y: 627, endPoint x: 1333, endPoint y: 624, distance: 15.1
click at [1347, 627] on div at bounding box center [1347, 624] width 16 height 16
click at [1339, 679] on div at bounding box center [1347, 678] width 16 height 16
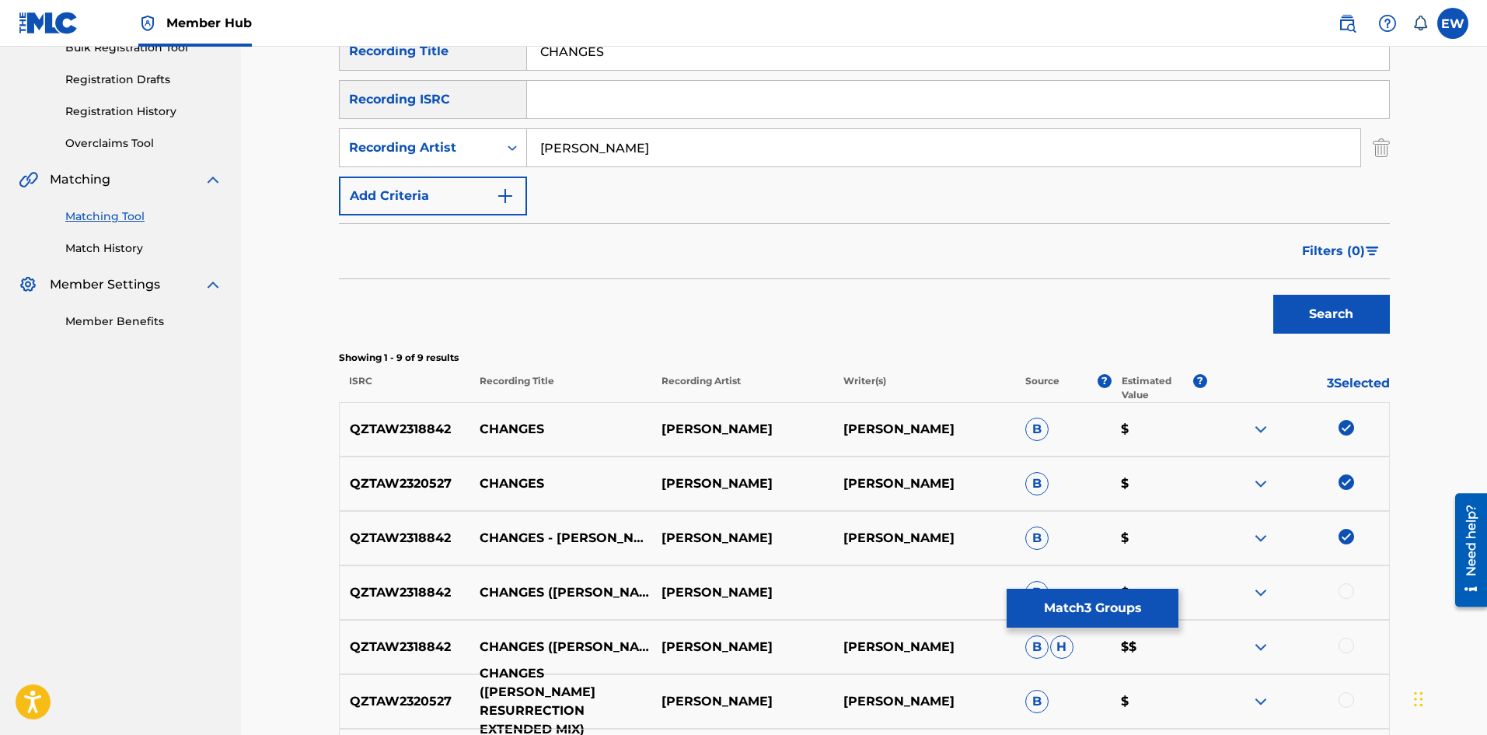
scroll to position [259, 0]
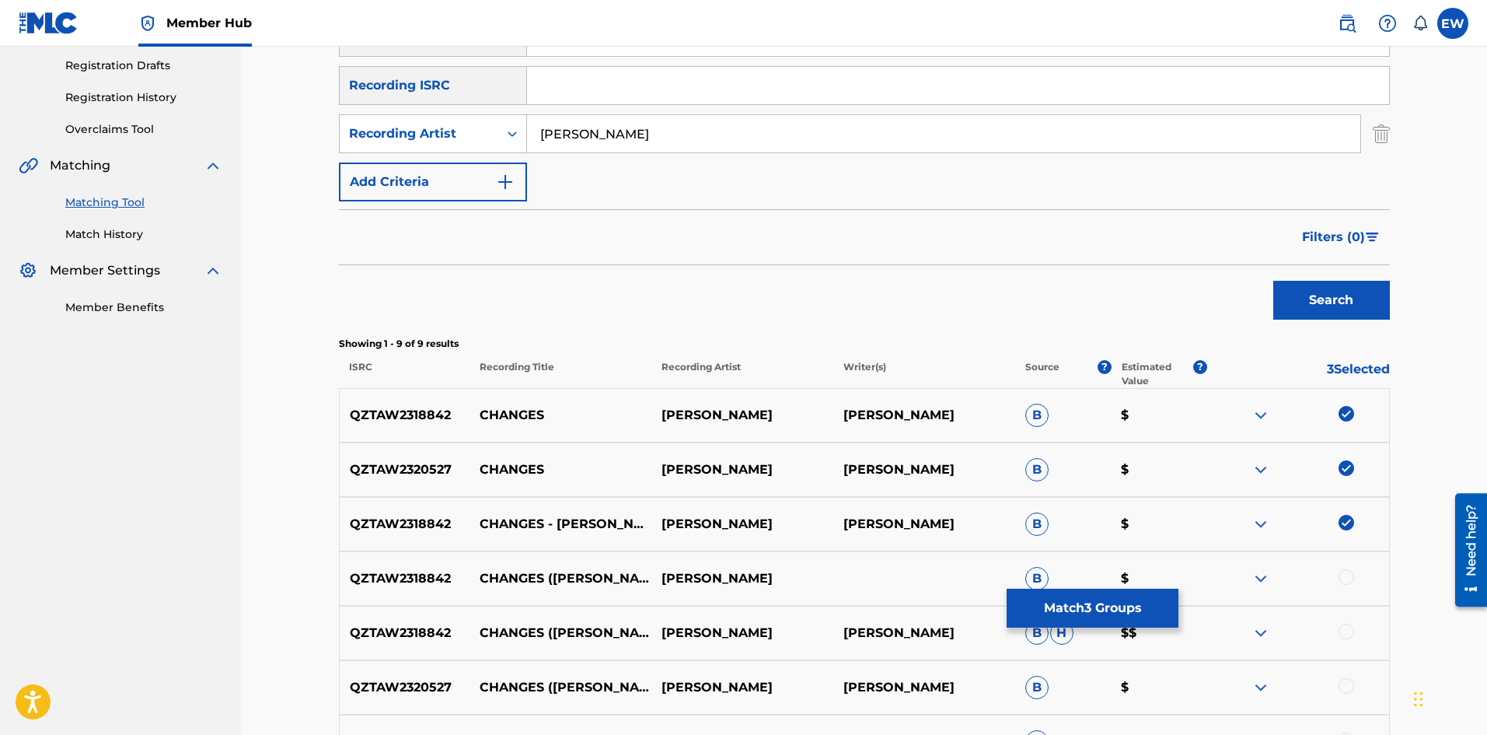
click at [1343, 579] on div at bounding box center [1347, 577] width 16 height 16
click at [1340, 624] on div "QZTAW2318842 CHANGES (TUPAC RESURRECTION MIX) MORTIMER BARTEN MORTIMER BARTEN B…" at bounding box center [864, 633] width 1051 height 54
click at [1341, 626] on div at bounding box center [1347, 632] width 16 height 16
click at [1342, 685] on div at bounding box center [1347, 686] width 16 height 16
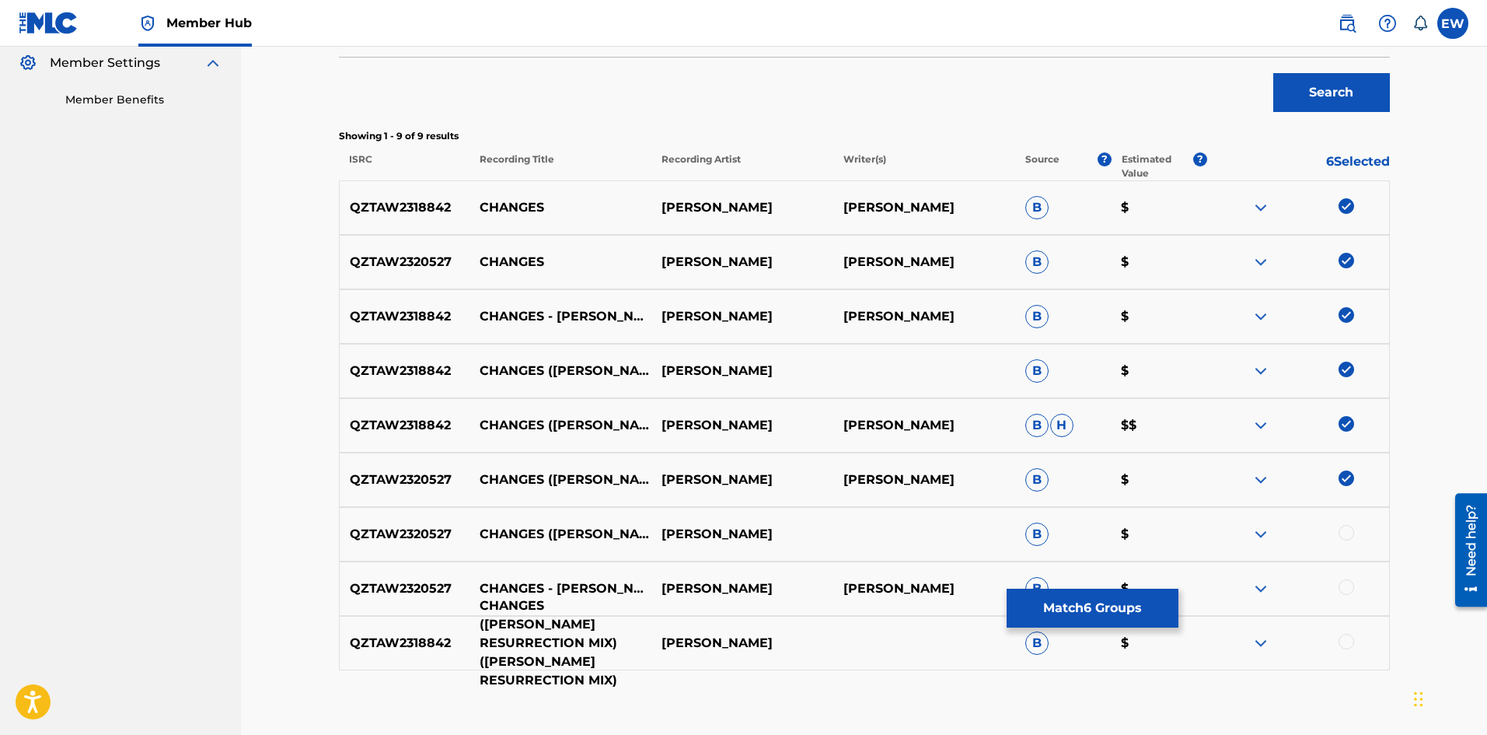
scroll to position [492, 0]
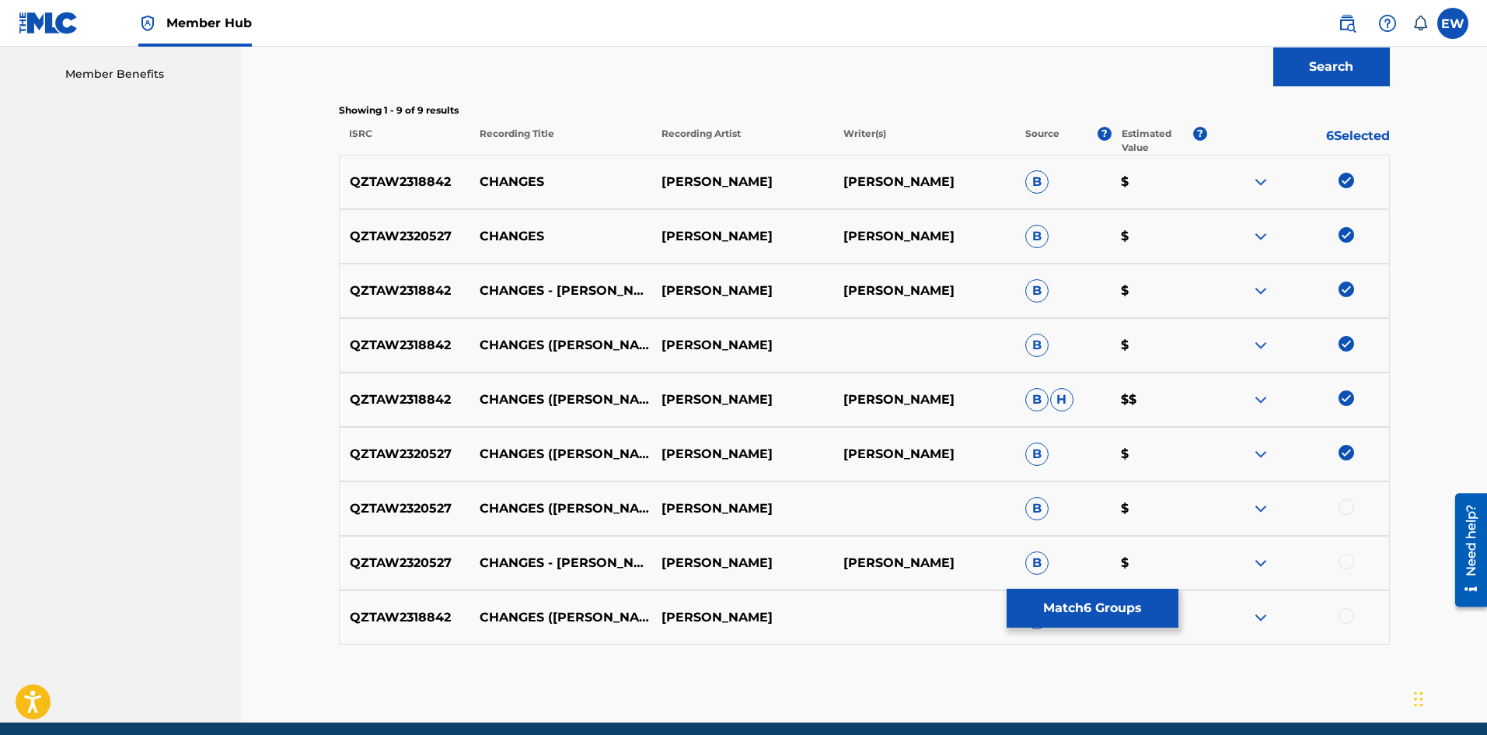
click at [1346, 508] on div at bounding box center [1347, 507] width 16 height 16
click at [1348, 566] on div at bounding box center [1347, 562] width 16 height 16
click at [1346, 617] on div at bounding box center [1347, 616] width 16 height 16
click at [1071, 598] on button "Match 9 Groups" at bounding box center [1093, 608] width 172 height 39
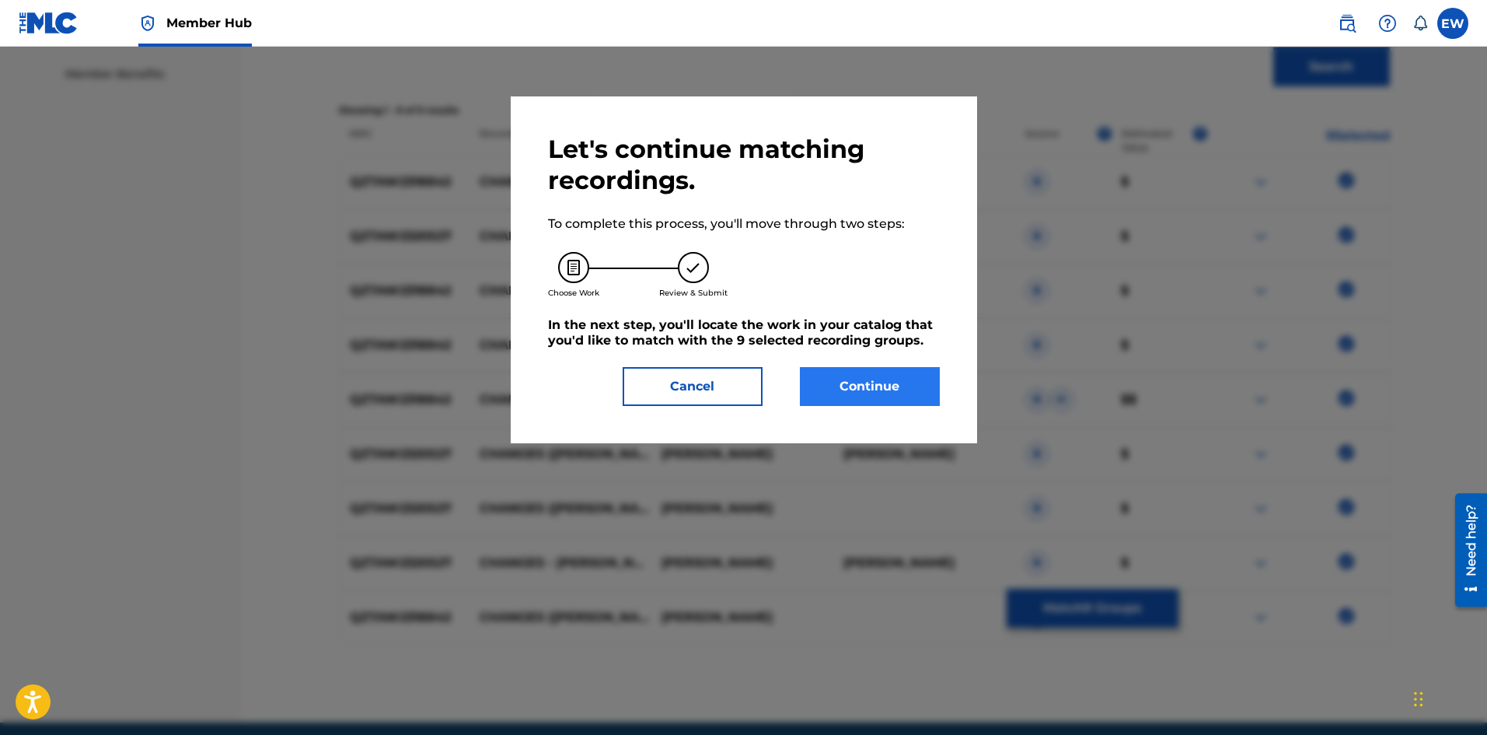
drag, startPoint x: 925, startPoint y: 366, endPoint x: 903, endPoint y: 369, distance: 22.7
click at [923, 367] on div "Let's continue matching recordings. To complete this process, you'll move throu…" at bounding box center [744, 270] width 392 height 272
click at [849, 369] on button "Continue" at bounding box center [870, 386] width 140 height 39
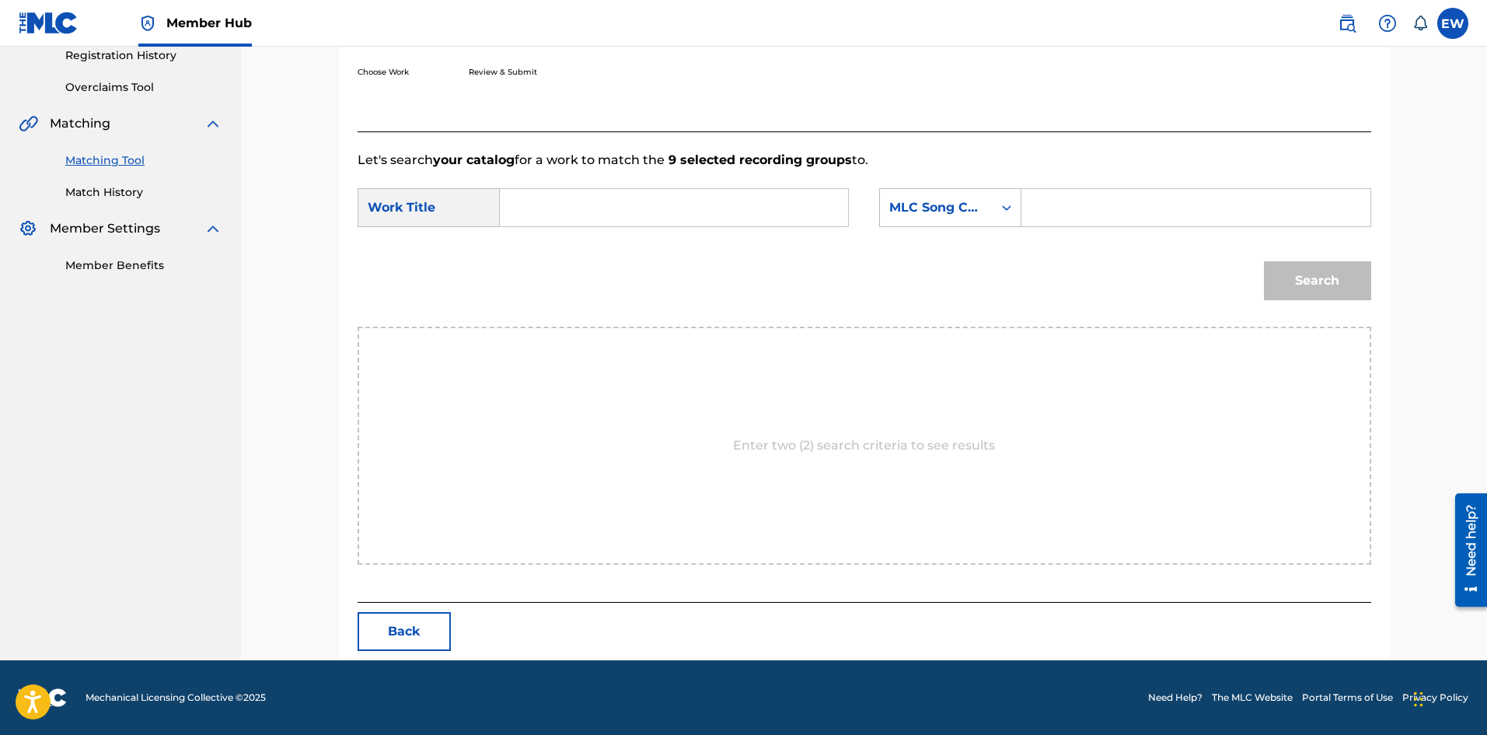
drag, startPoint x: 687, startPoint y: 214, endPoint x: 693, endPoint y: 276, distance: 62.5
click at [687, 223] on input "Search Form" at bounding box center [674, 207] width 322 height 37
paste input "CHANGES"
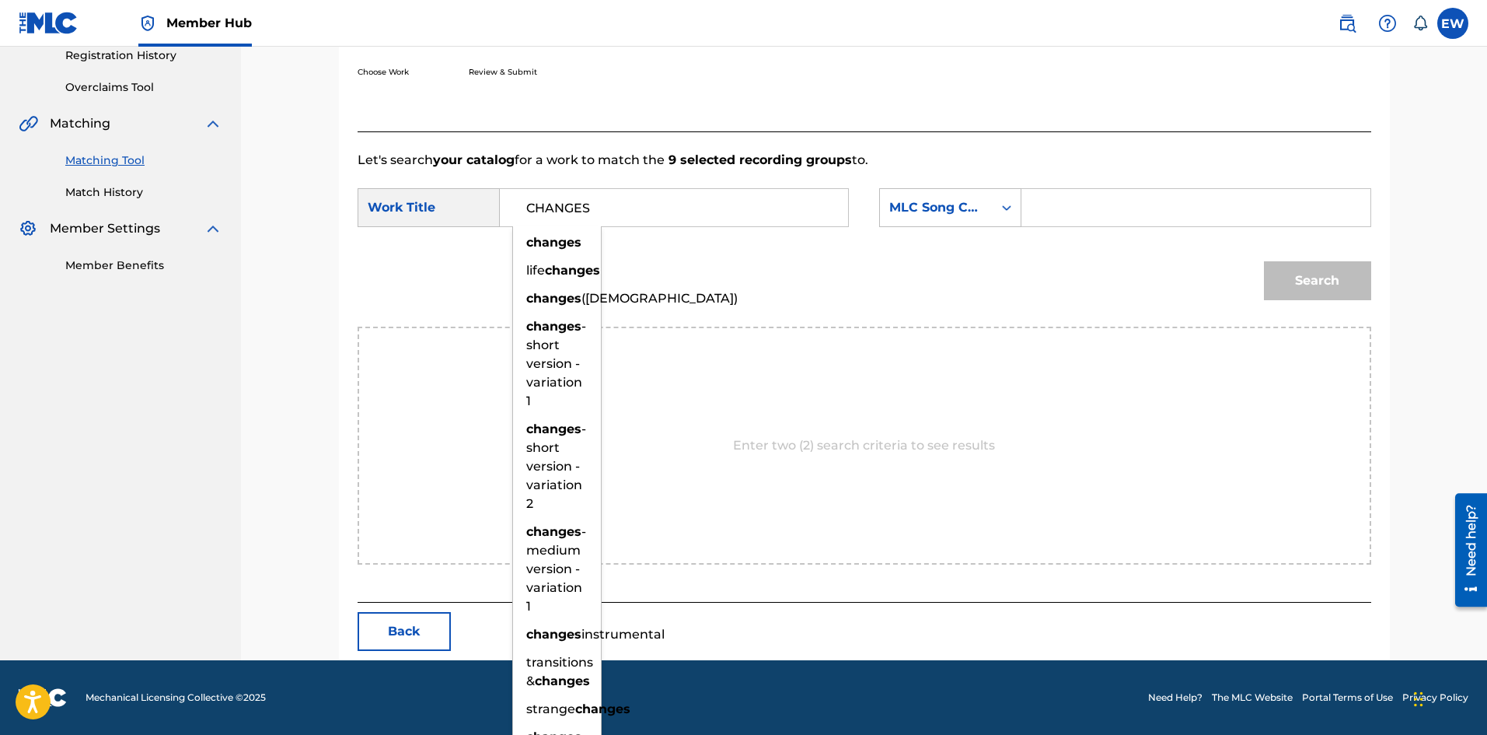
type input "CHANGES"
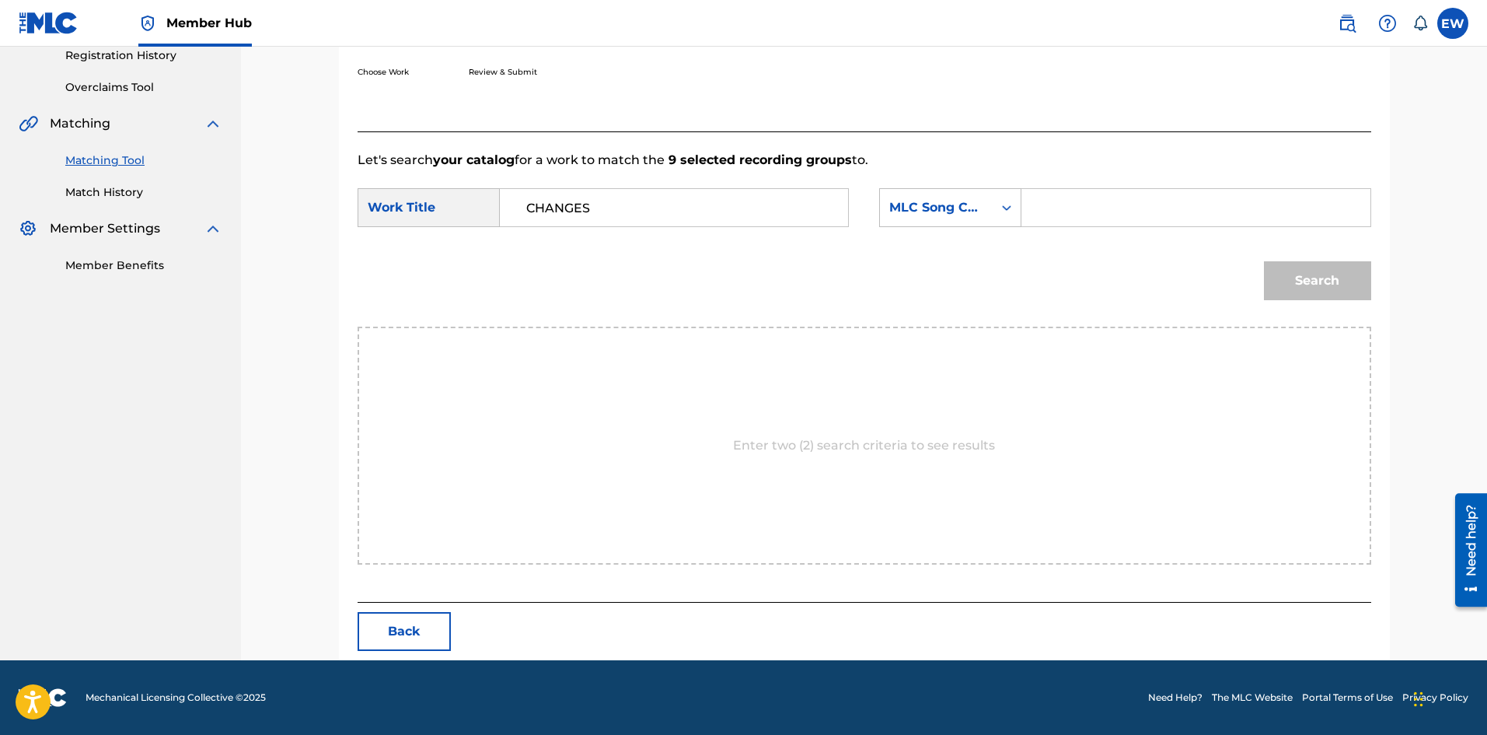
click at [1116, 187] on form "SearchWithCriteria7a99b738-fc9f-47a1-9e25-dfaf8eeb9f88 Work Title CHANGES Searc…" at bounding box center [865, 247] width 1014 height 157
click at [1085, 199] on input "Search Form" at bounding box center [1196, 207] width 322 height 37
paste input "CI9LQ3"
type input "CI9LQ3"
click at [1329, 278] on button "Search" at bounding box center [1317, 280] width 107 height 39
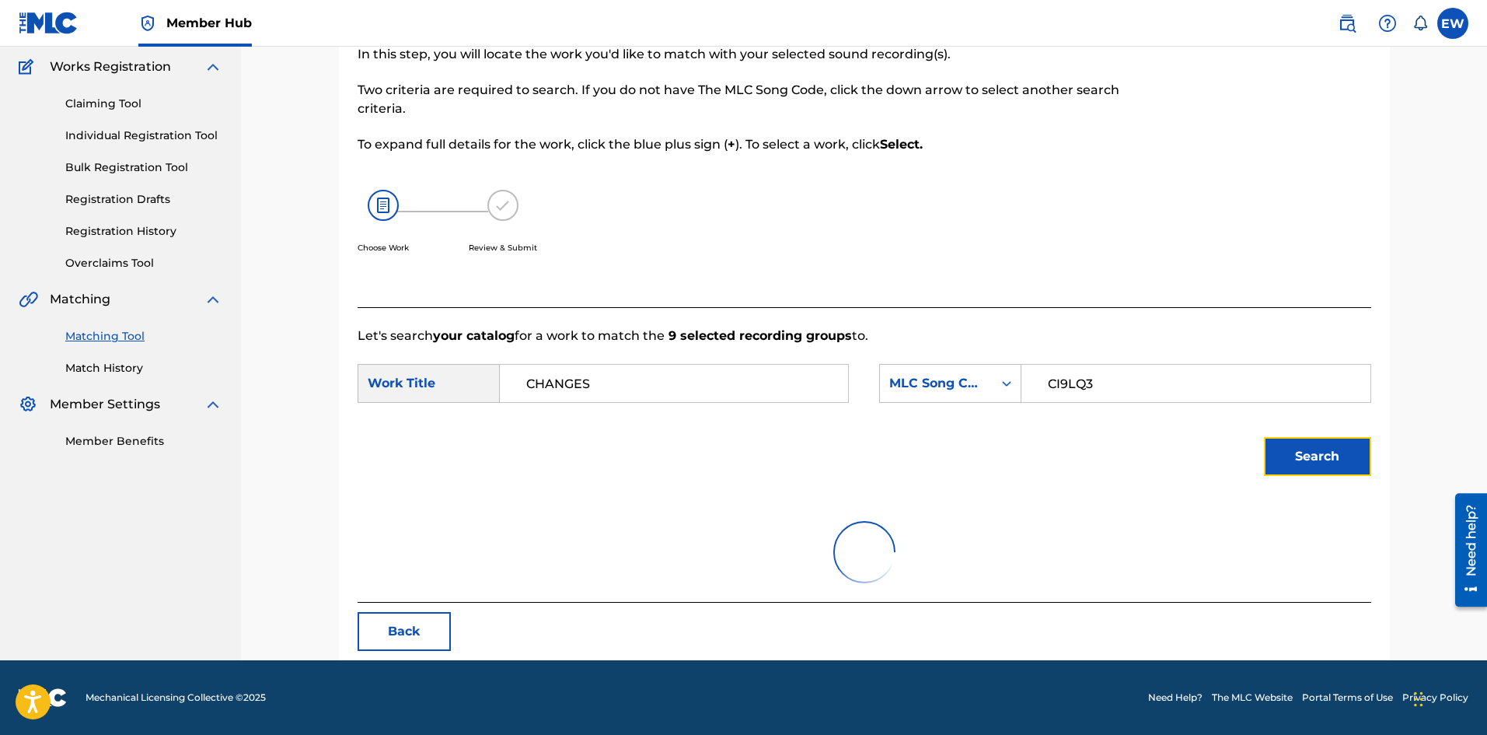
scroll to position [255, 0]
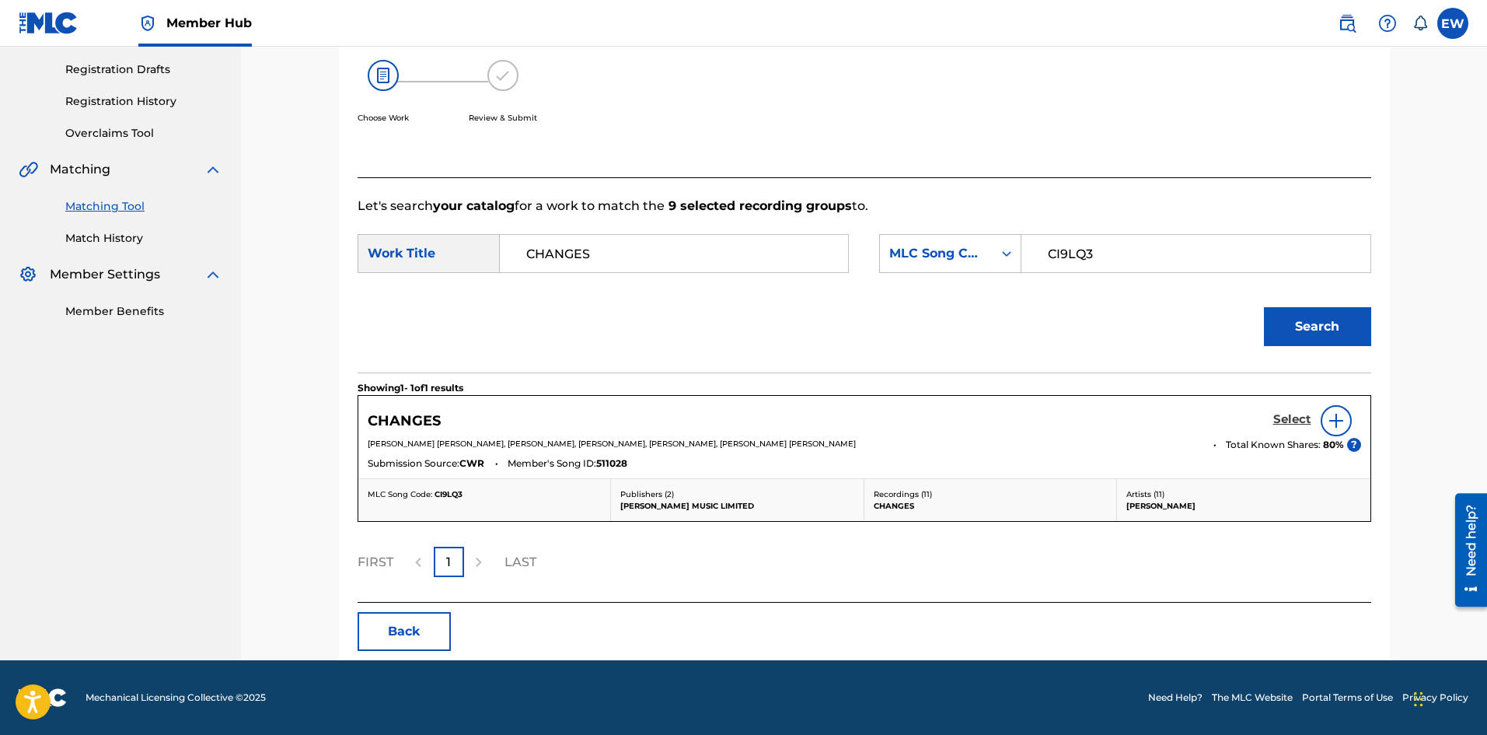
click at [1298, 417] on h5 "Select" at bounding box center [1292, 419] width 38 height 15
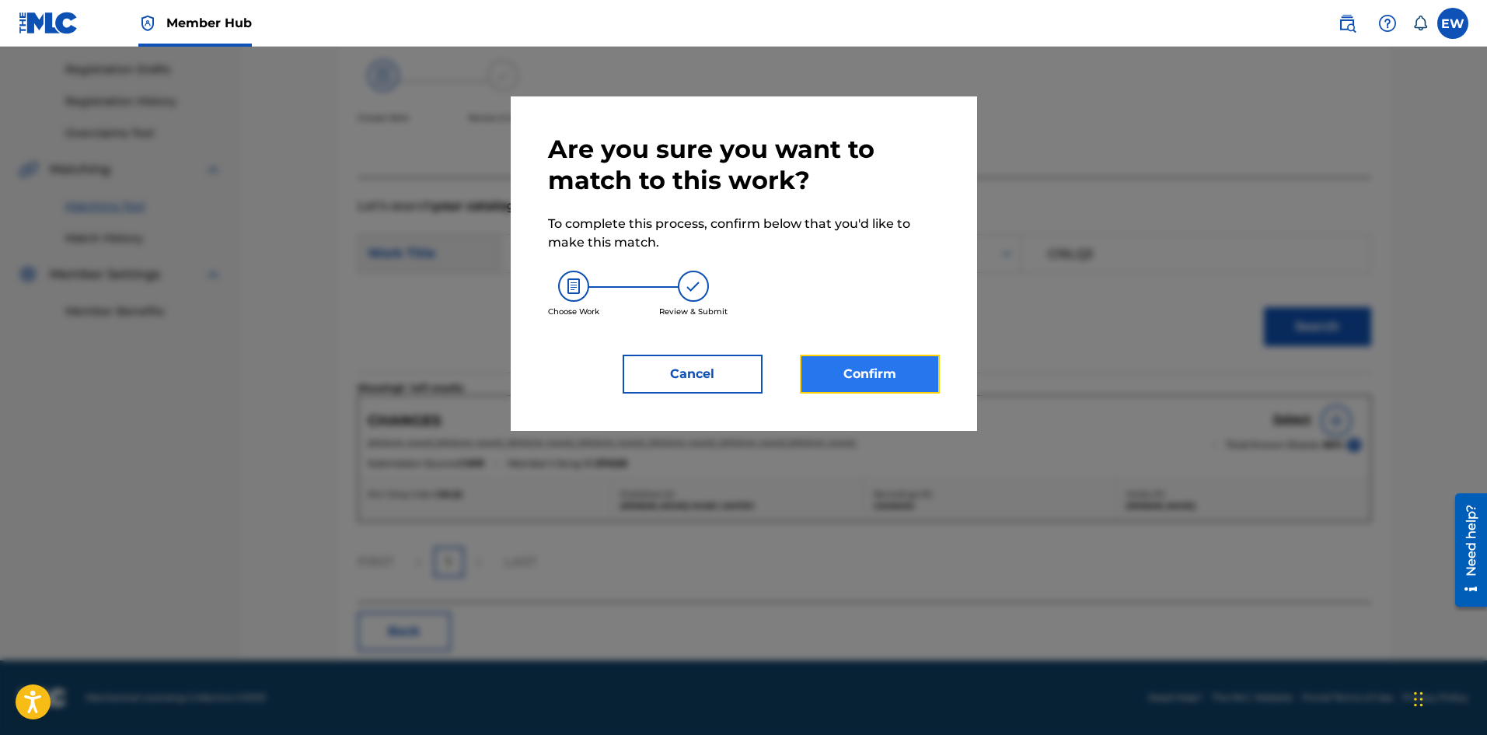
click at [889, 365] on button "Confirm" at bounding box center [870, 374] width 140 height 39
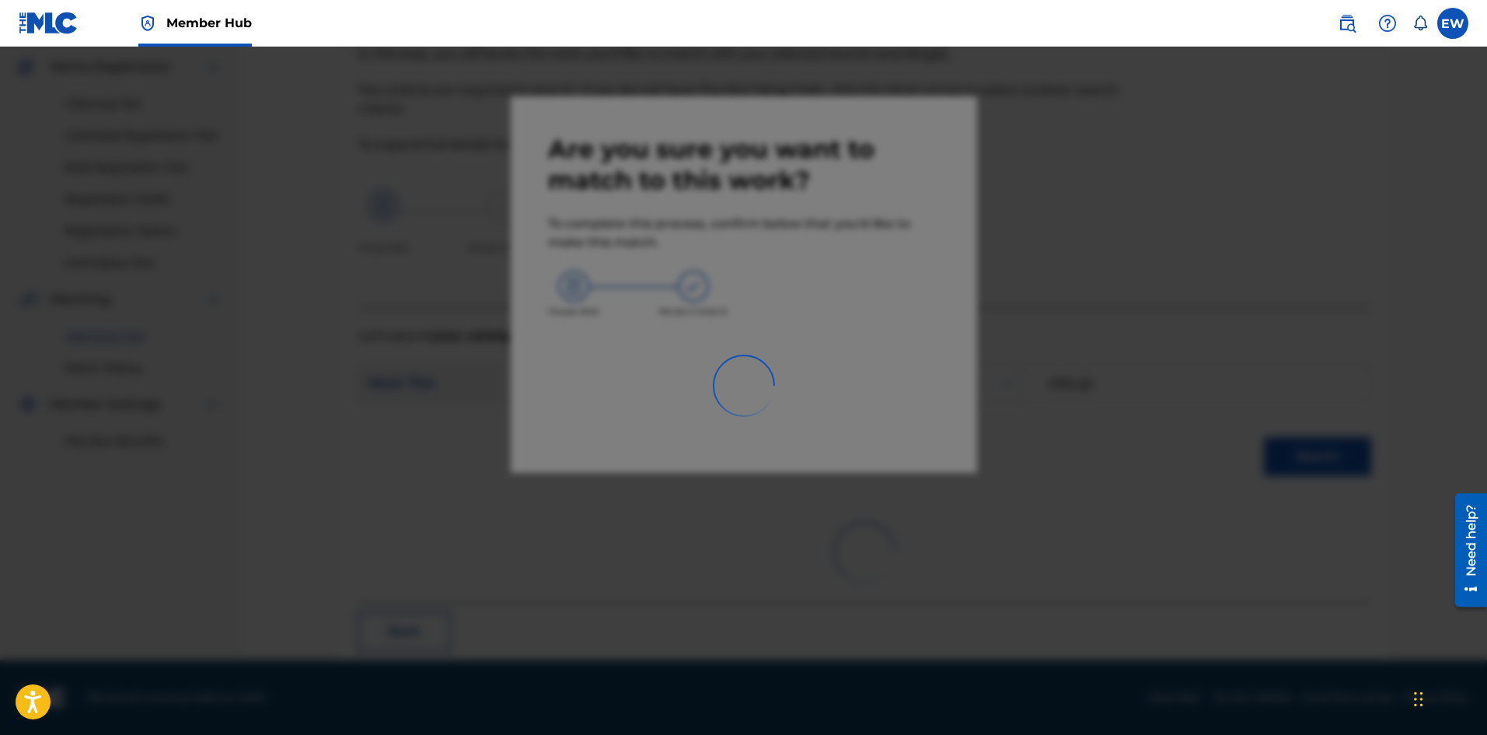
scroll to position [37, 0]
